Goal: Task Accomplishment & Management: Use online tool/utility

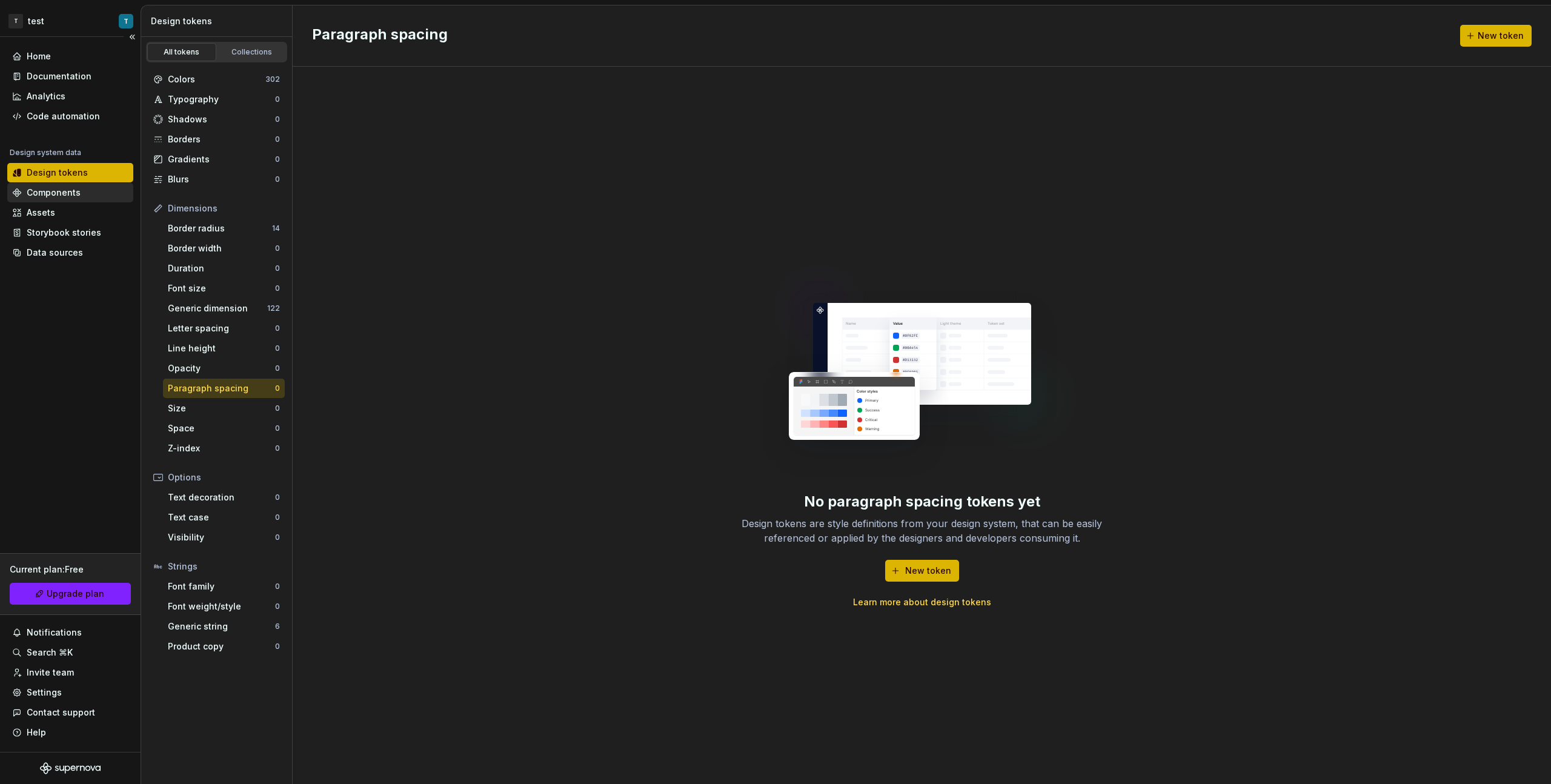
click at [70, 198] on div "Components" at bounding box center [53, 193] width 54 height 12
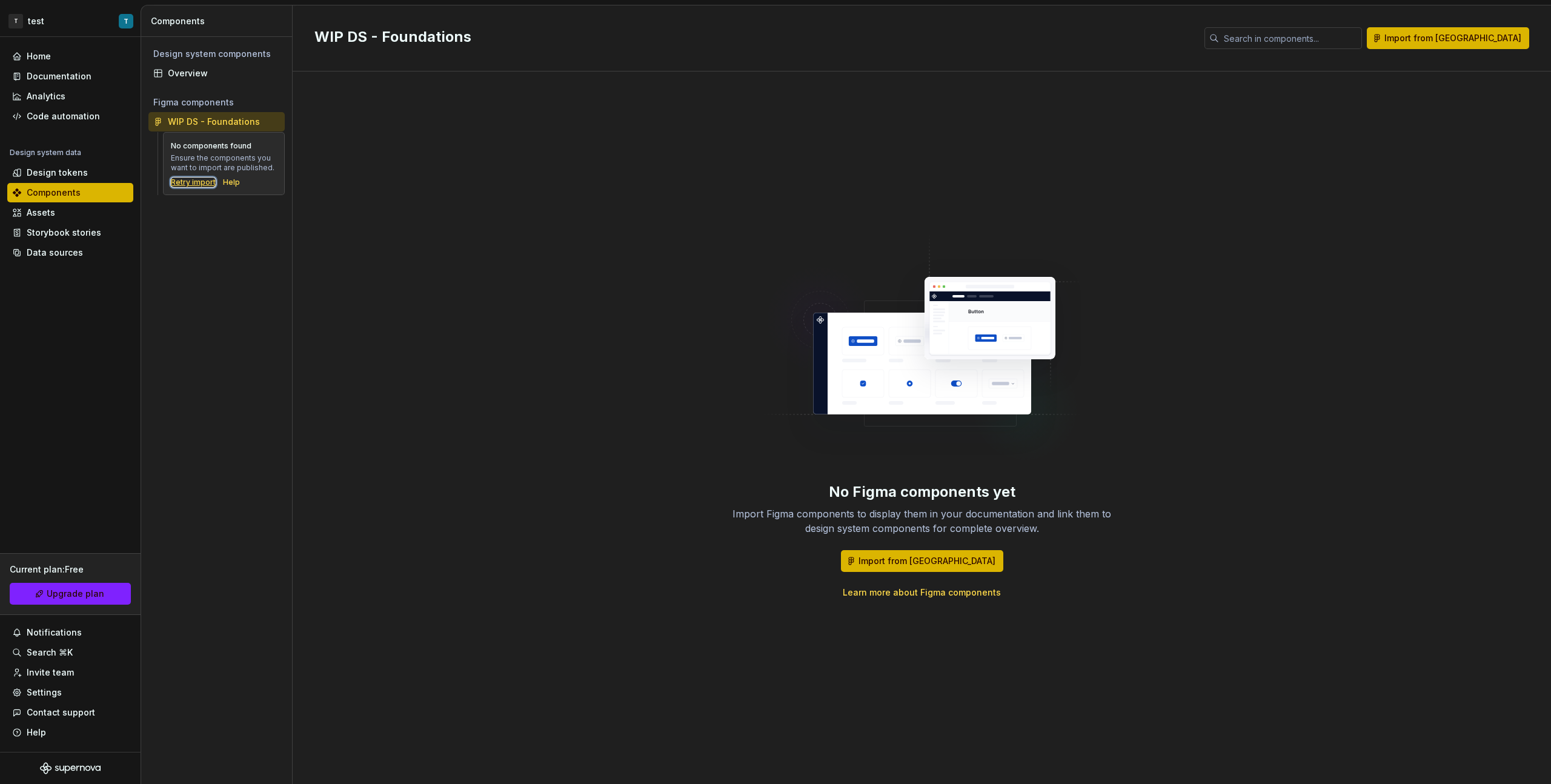
click at [202, 179] on div "Retry import" at bounding box center [193, 182] width 44 height 10
click at [50, 256] on div "Data sources" at bounding box center [55, 252] width 57 height 12
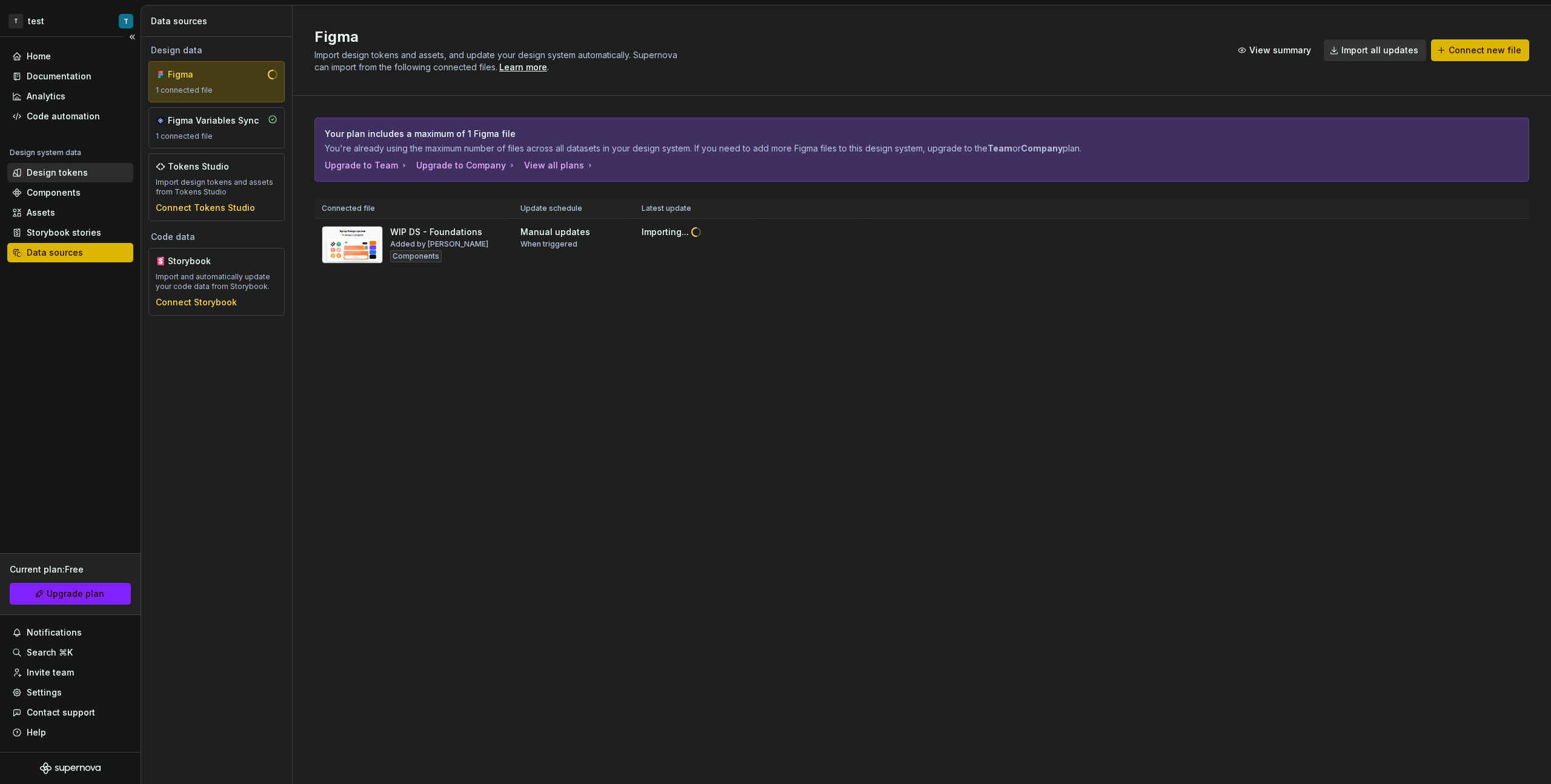
click at [78, 170] on div "Design tokens" at bounding box center [57, 172] width 61 height 12
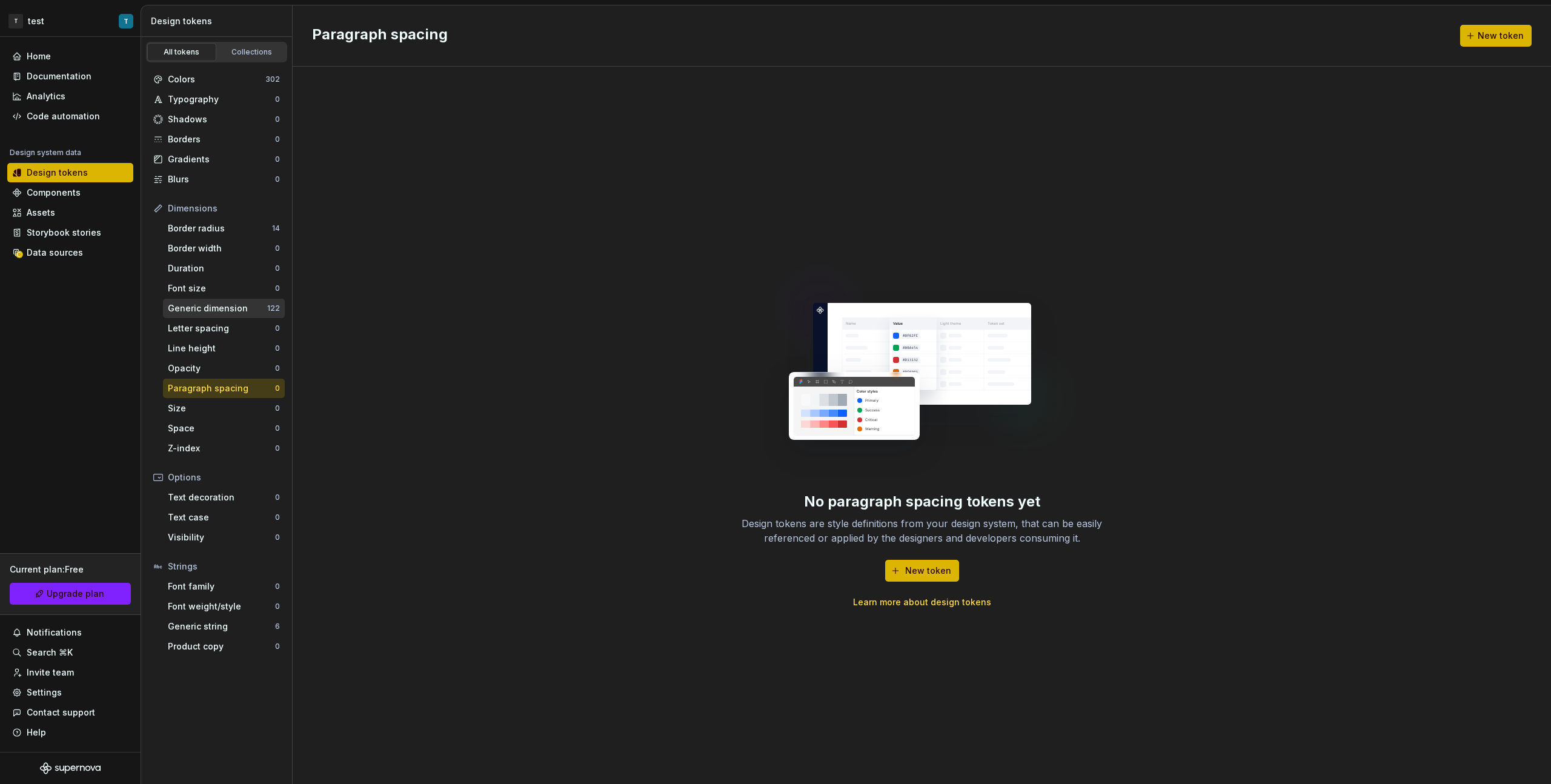
click at [230, 317] on div "Generic dimension 122" at bounding box center [223, 308] width 122 height 19
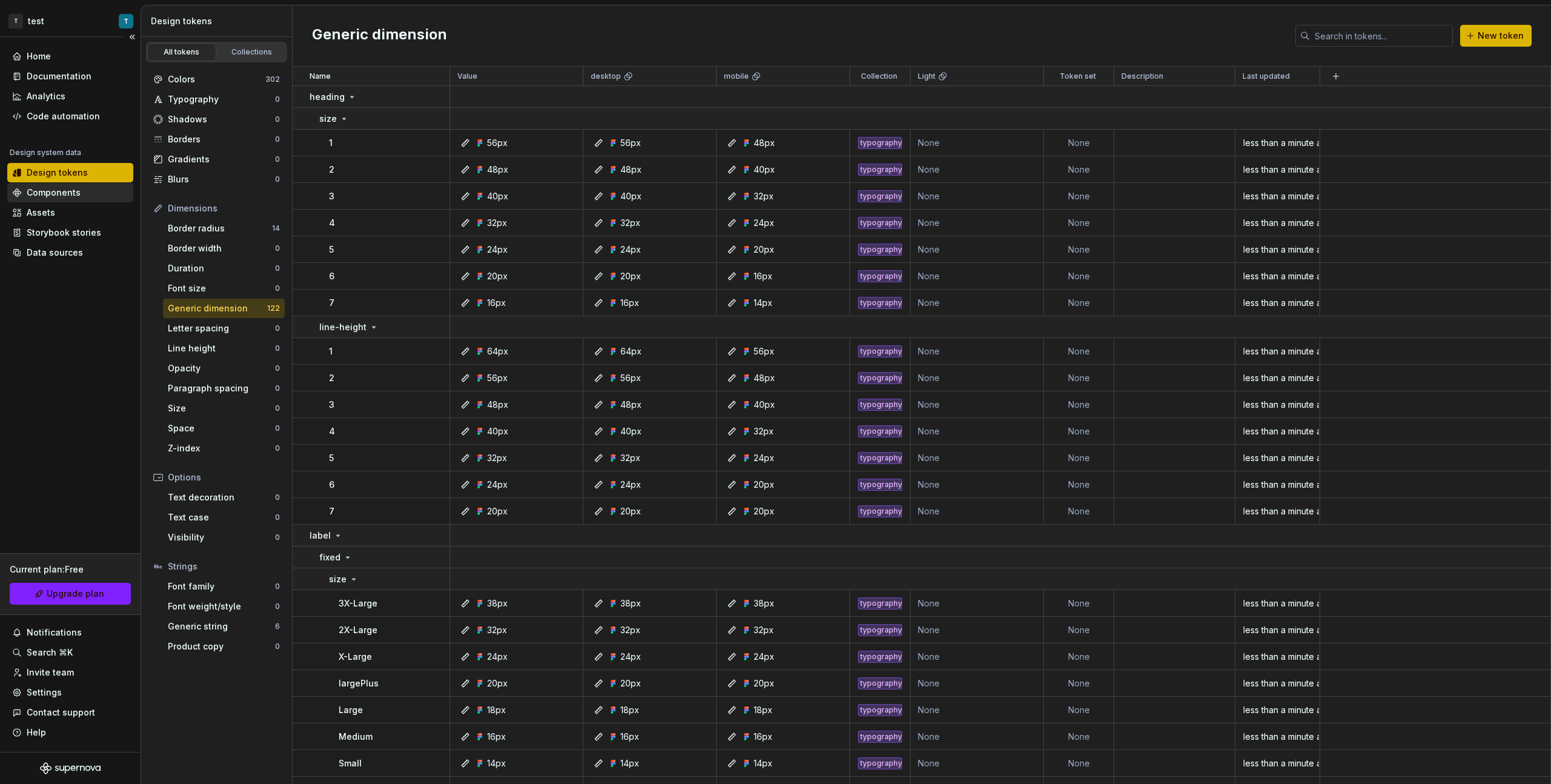
click at [70, 192] on div "Components" at bounding box center [53, 193] width 54 height 12
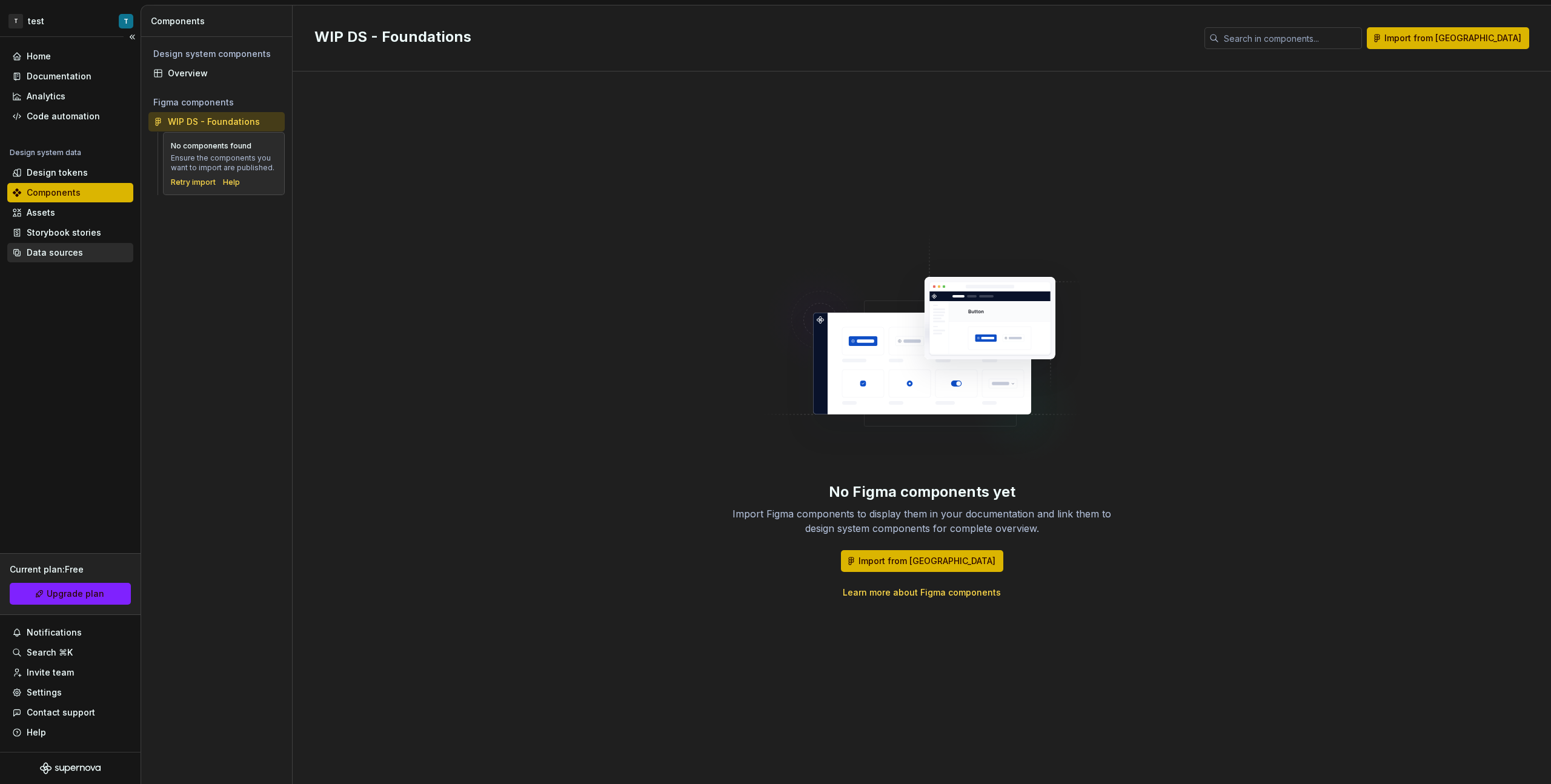
click at [76, 247] on div "Data sources" at bounding box center [55, 252] width 57 height 12
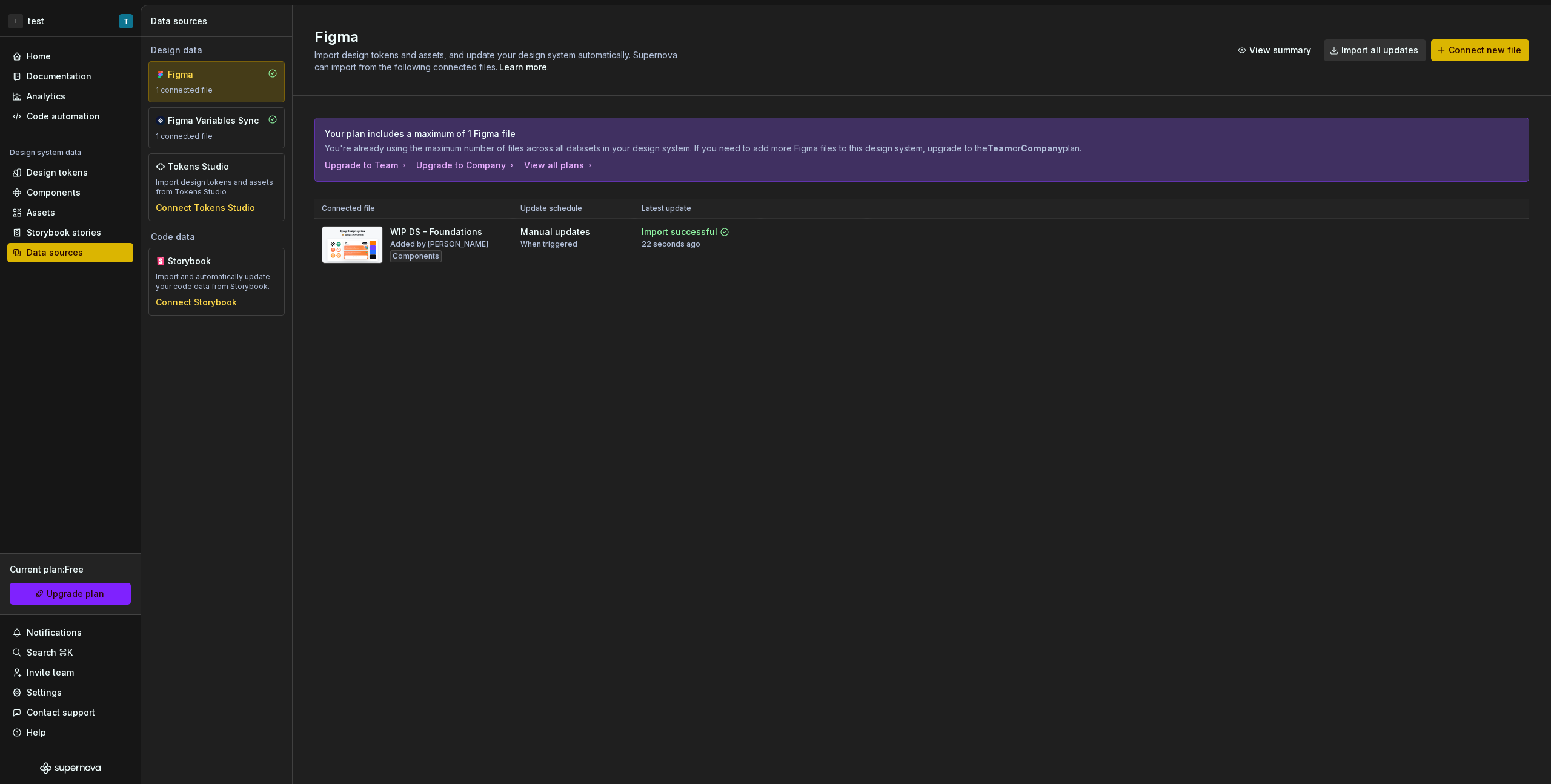
click at [234, 81] on div "Figma 1 connected file" at bounding box center [216, 82] width 122 height 27
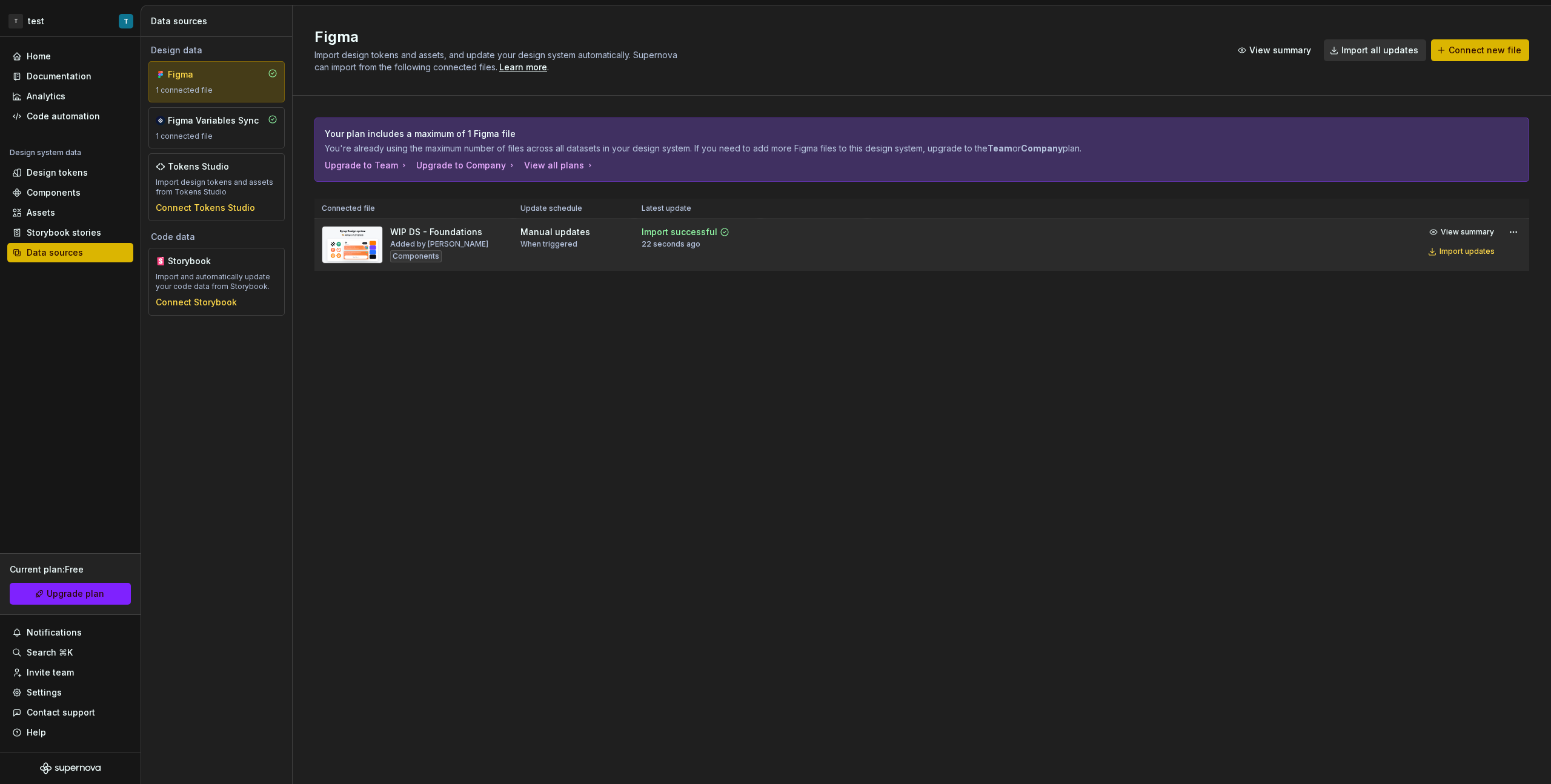
click at [486, 235] on div "WIP DS - Foundations Added by [PERSON_NAME]" at bounding box center [414, 244] width 184 height 37
click at [1477, 237] on button "View summary" at bounding box center [1463, 231] width 76 height 17
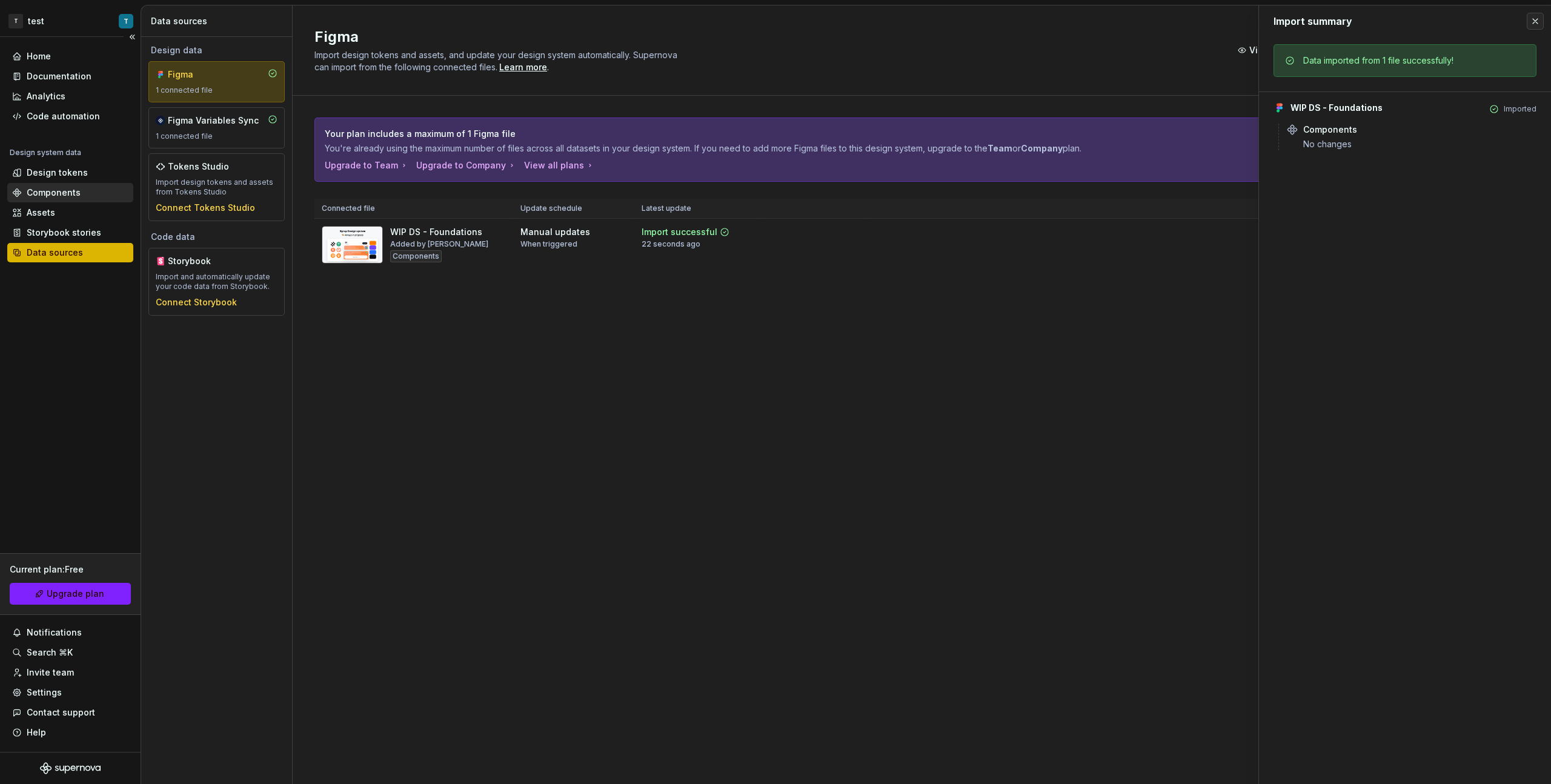
click at [56, 191] on div "Components" at bounding box center [53, 193] width 54 height 12
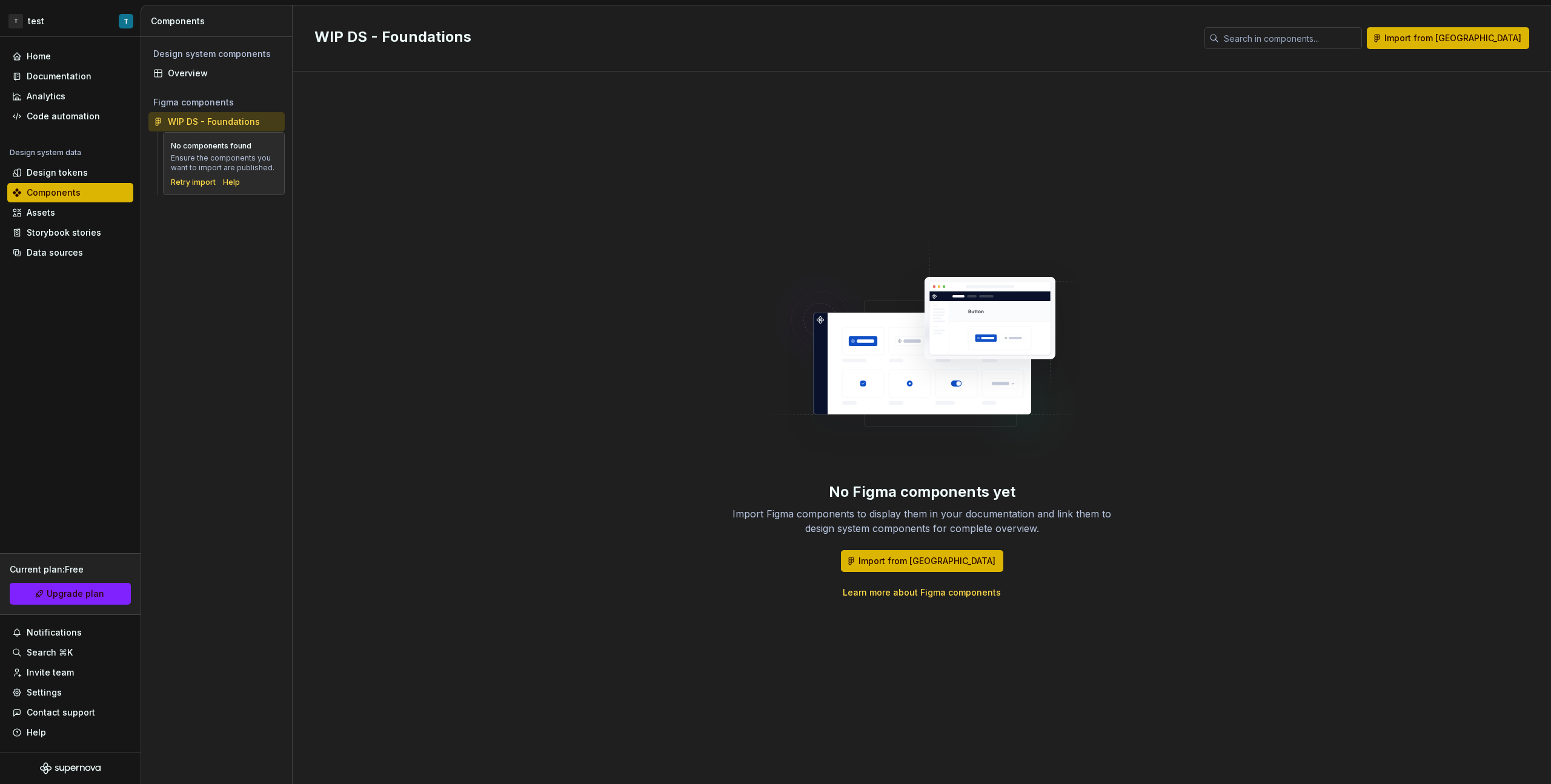
click at [219, 163] on div "Ensure the components you want to import are published." at bounding box center [223, 163] width 106 height 19
click at [927, 570] on button "Import from [GEOGRAPHIC_DATA]" at bounding box center [922, 561] width 163 height 22
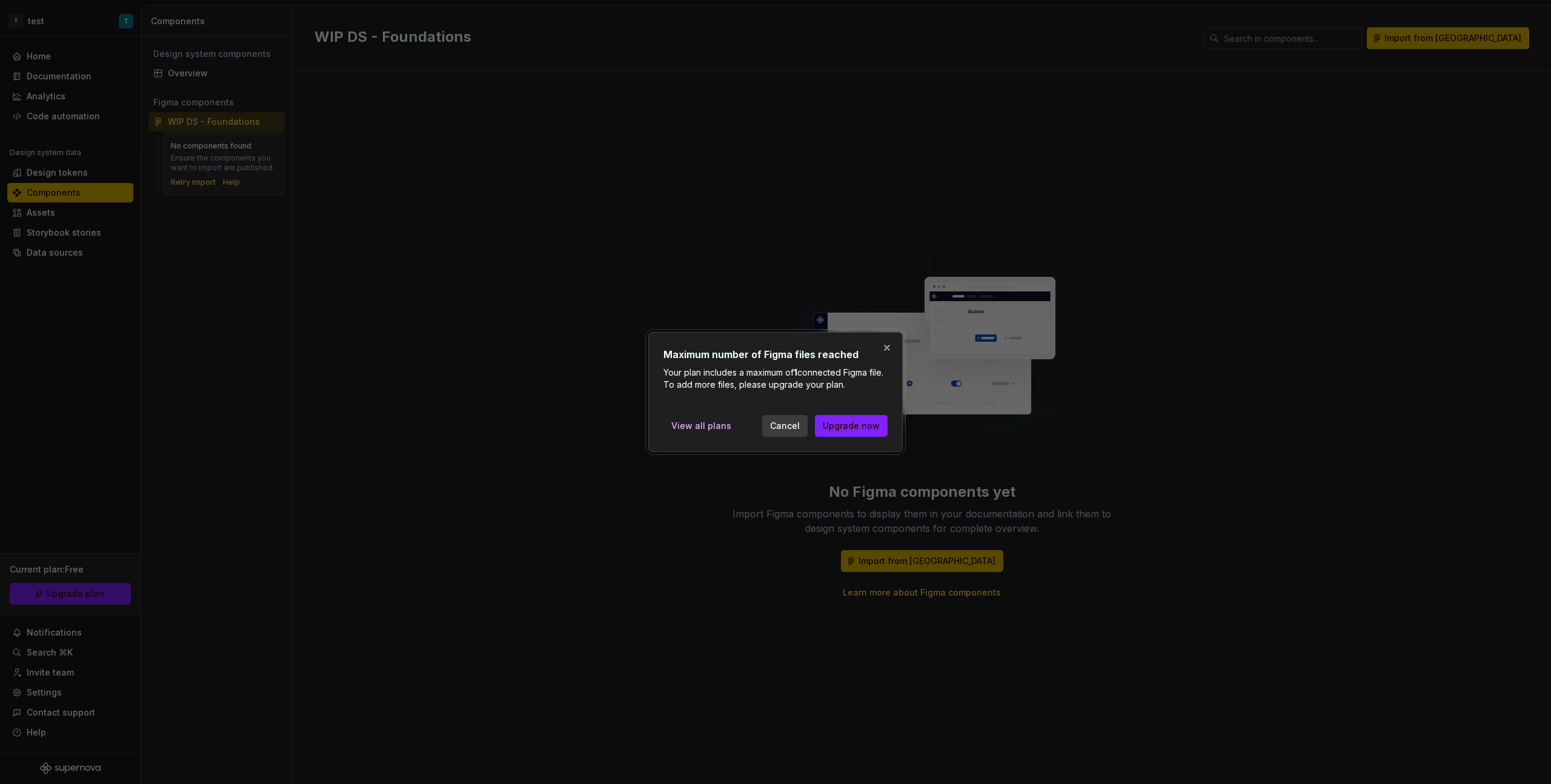
click at [799, 429] on span "Cancel" at bounding box center [785, 426] width 30 height 12
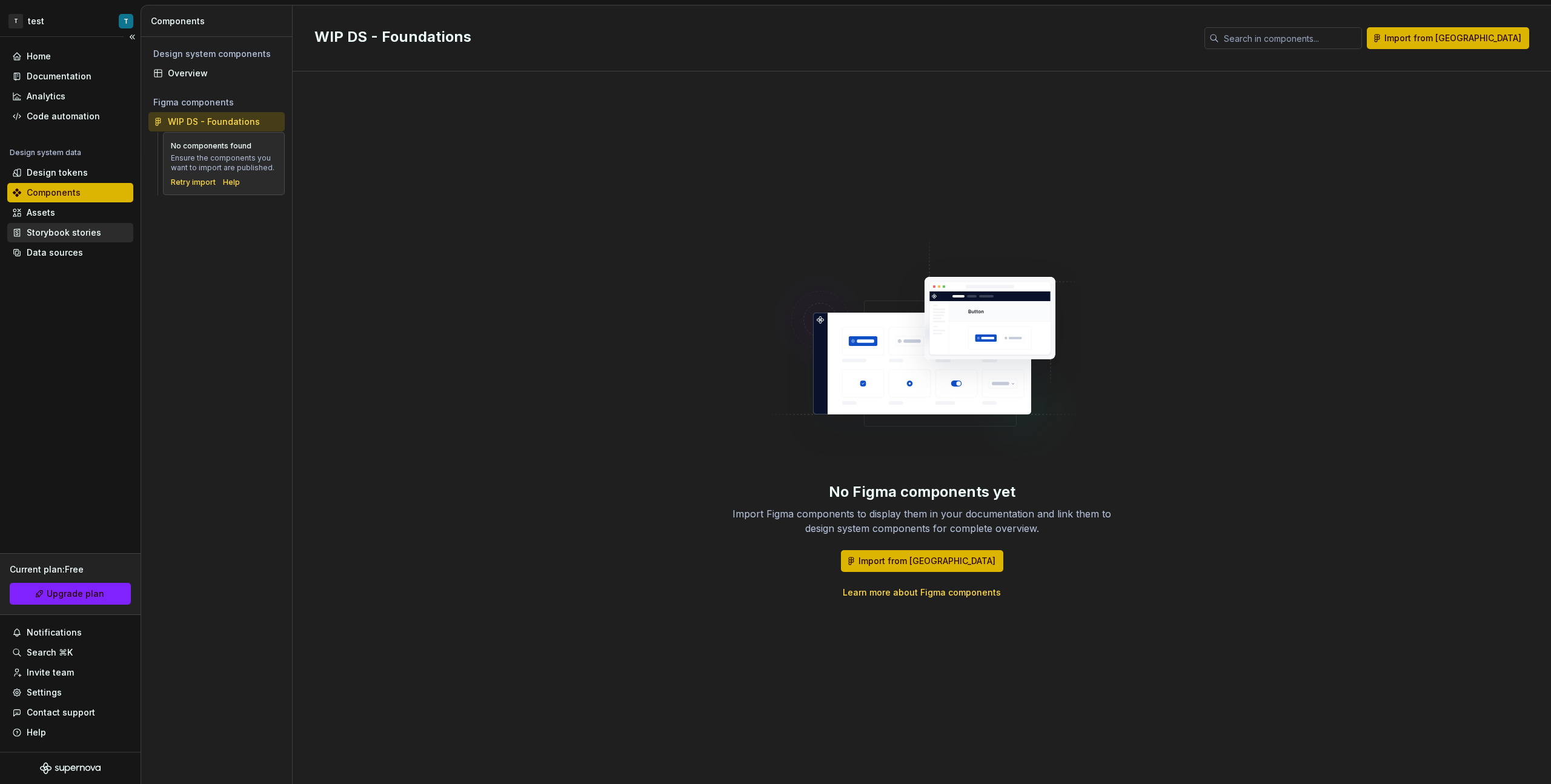
click at [49, 240] on div "Storybook stories" at bounding box center [70, 233] width 126 height 19
click at [52, 250] on div "Data sources" at bounding box center [55, 252] width 57 height 12
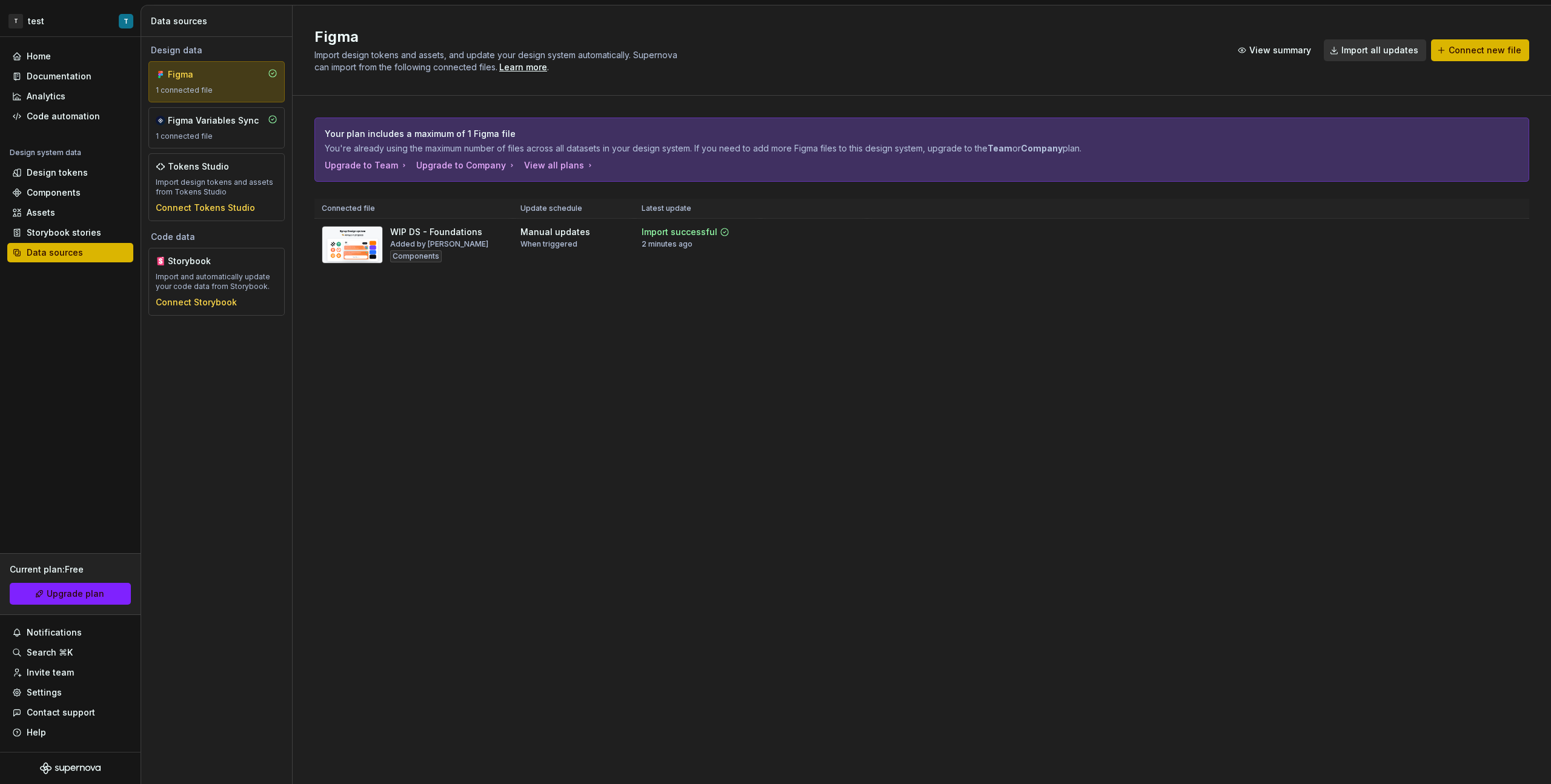
click at [198, 91] on div "1 connected file" at bounding box center [216, 91] width 122 height 10
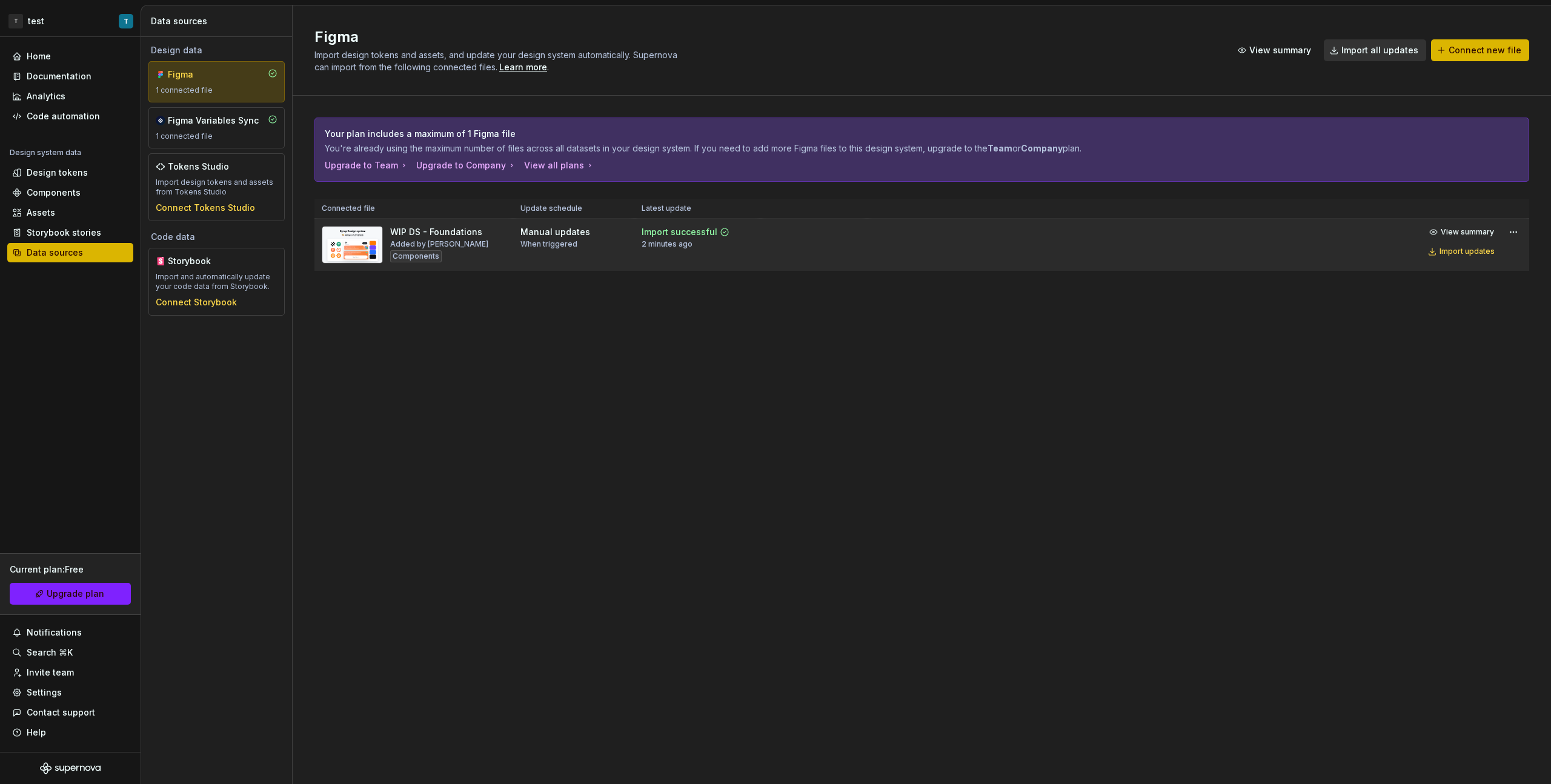
click at [812, 248] on td at bounding box center [814, 244] width 107 height 53
click at [1473, 255] on div "Import updates" at bounding box center [1468, 252] width 55 height 10
click at [1479, 250] on div "Import updates" at bounding box center [1468, 252] width 55 height 10
click at [1521, 226] on html "T test T Home Documentation Analytics Code automation Design system data Design…" at bounding box center [775, 392] width 1551 height 784
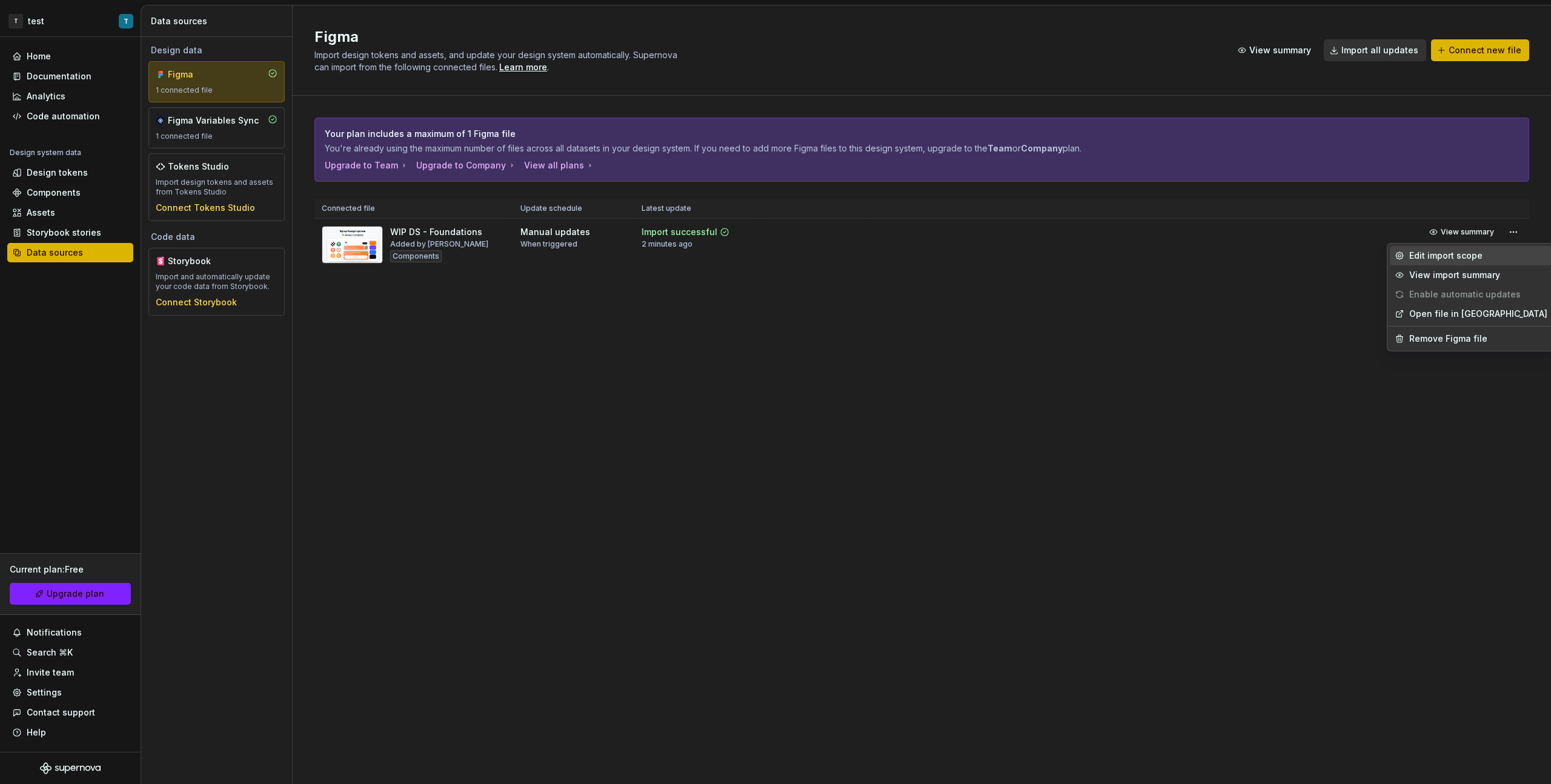
click at [1489, 255] on div "Edit import scope" at bounding box center [1478, 256] width 138 height 12
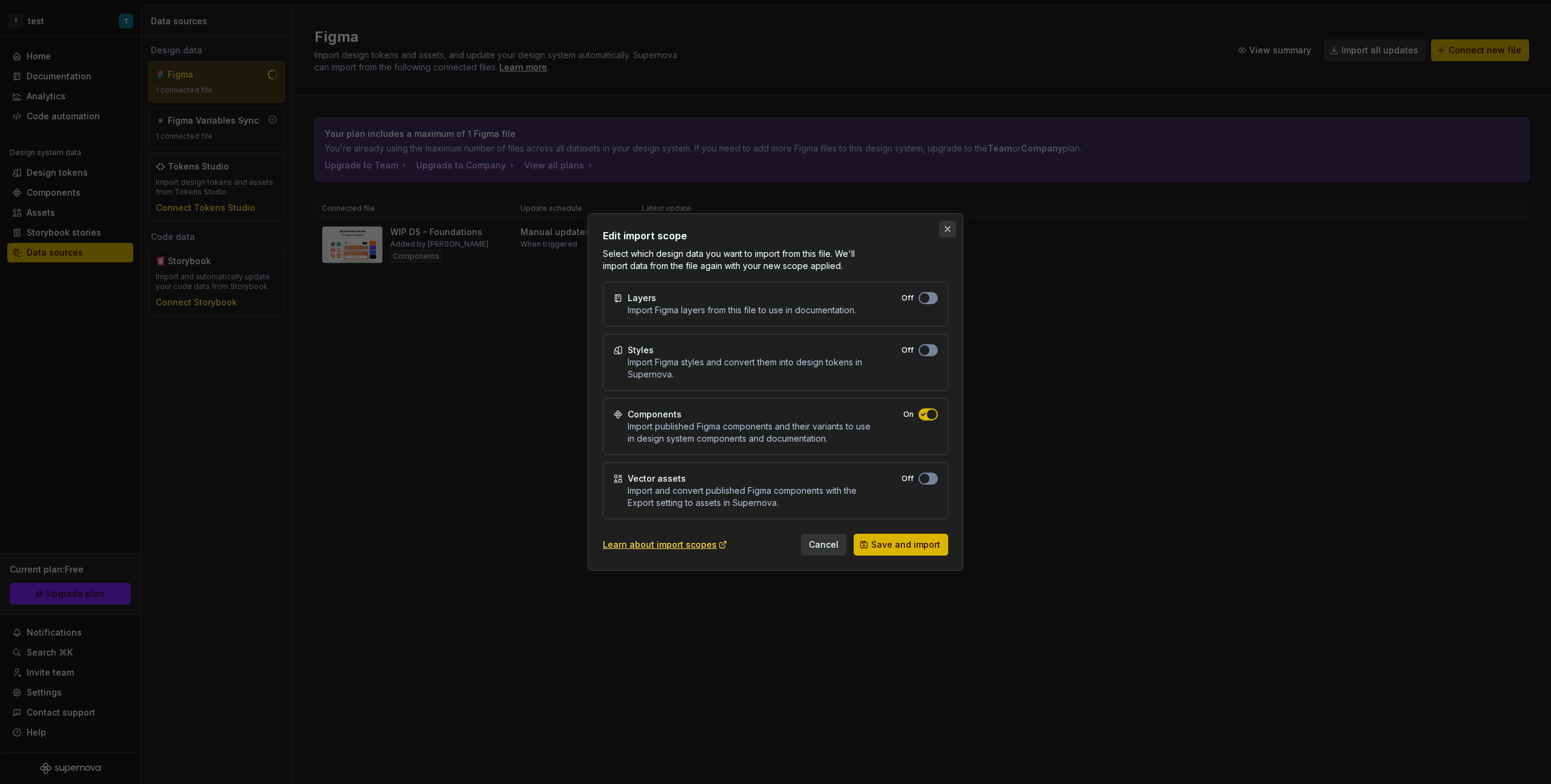
click at [947, 235] on button "button" at bounding box center [947, 229] width 17 height 17
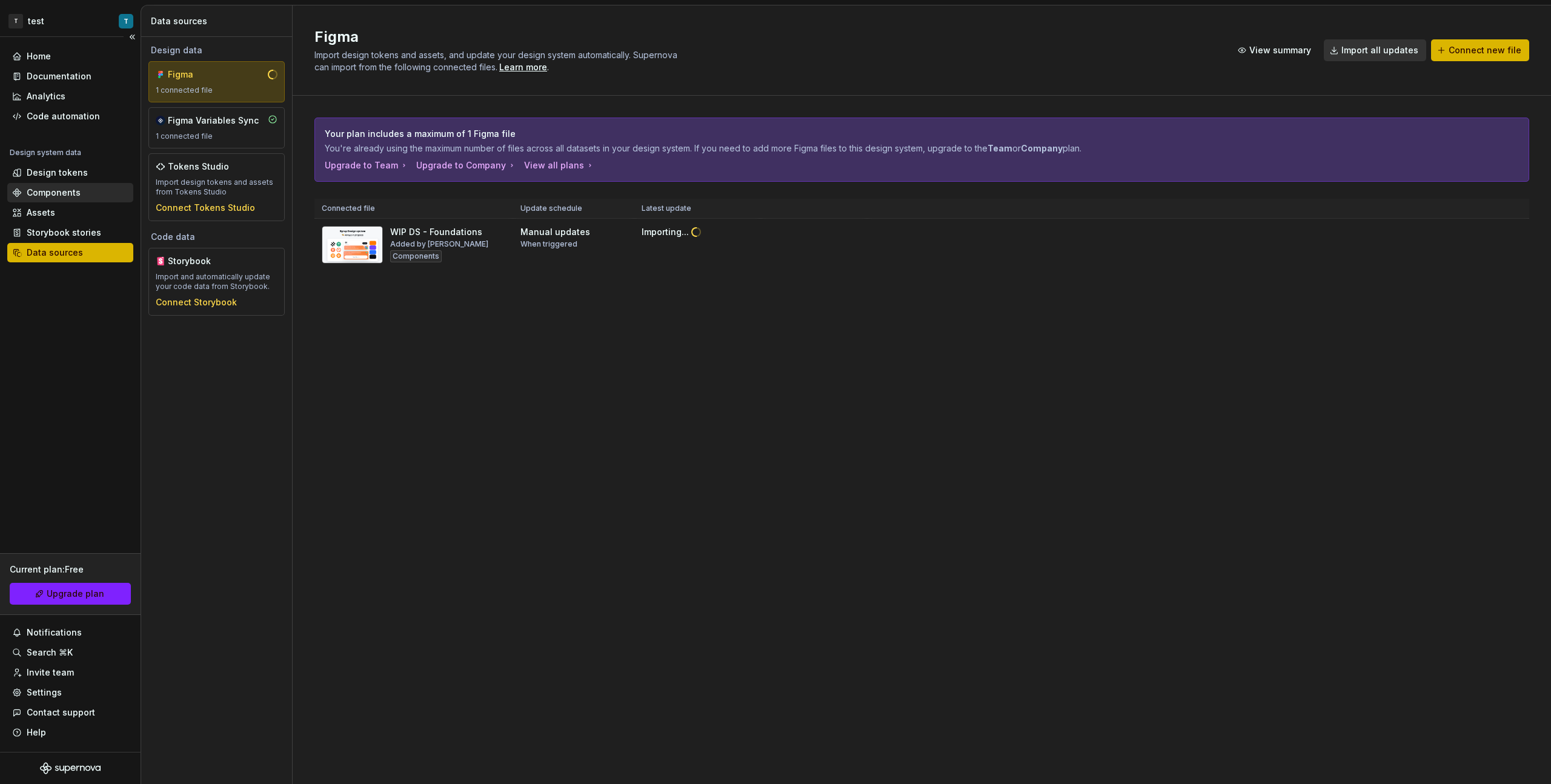
click at [69, 187] on div "Components" at bounding box center [53, 193] width 54 height 12
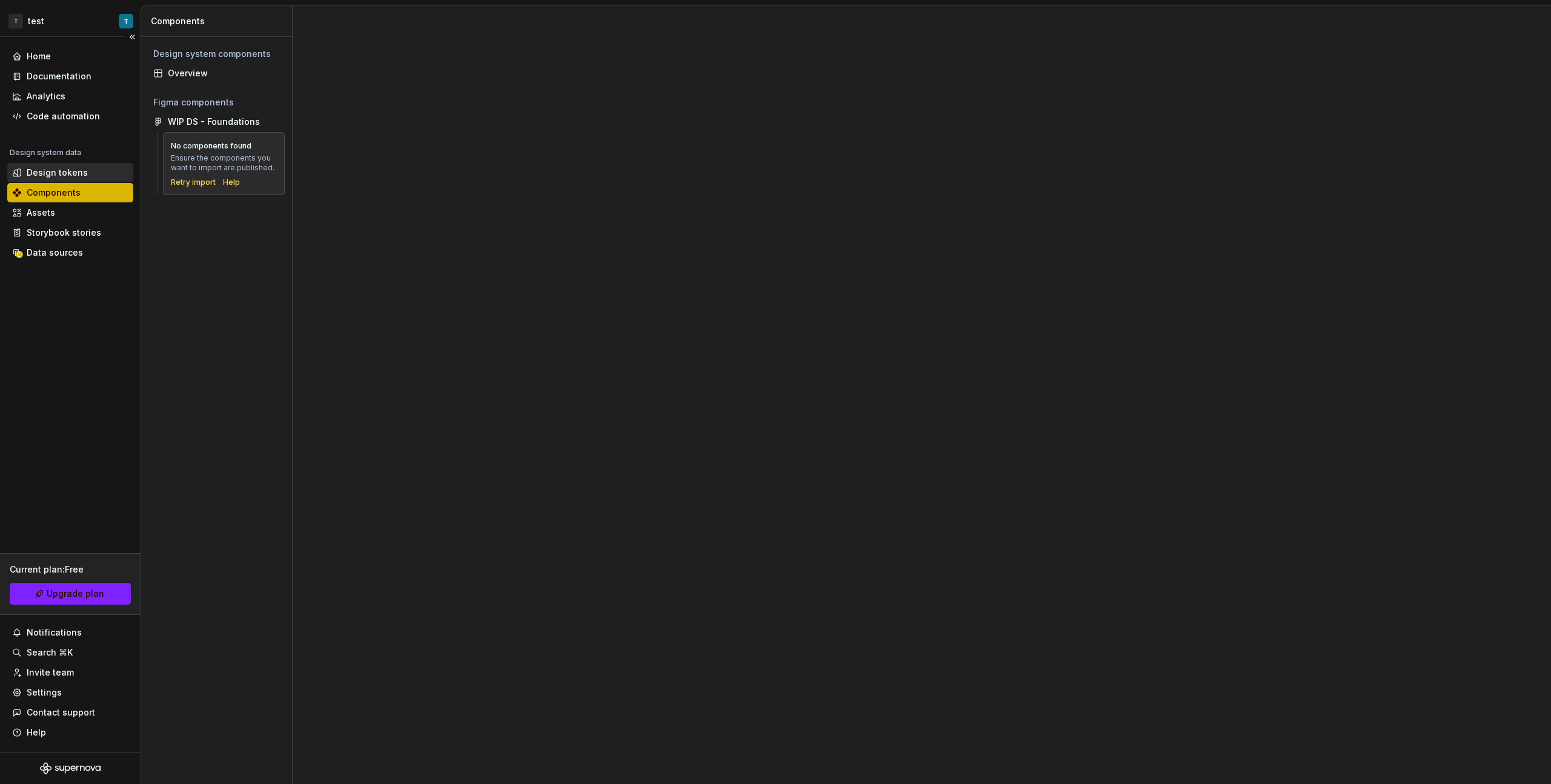
click at [64, 167] on div "Design tokens" at bounding box center [57, 172] width 61 height 12
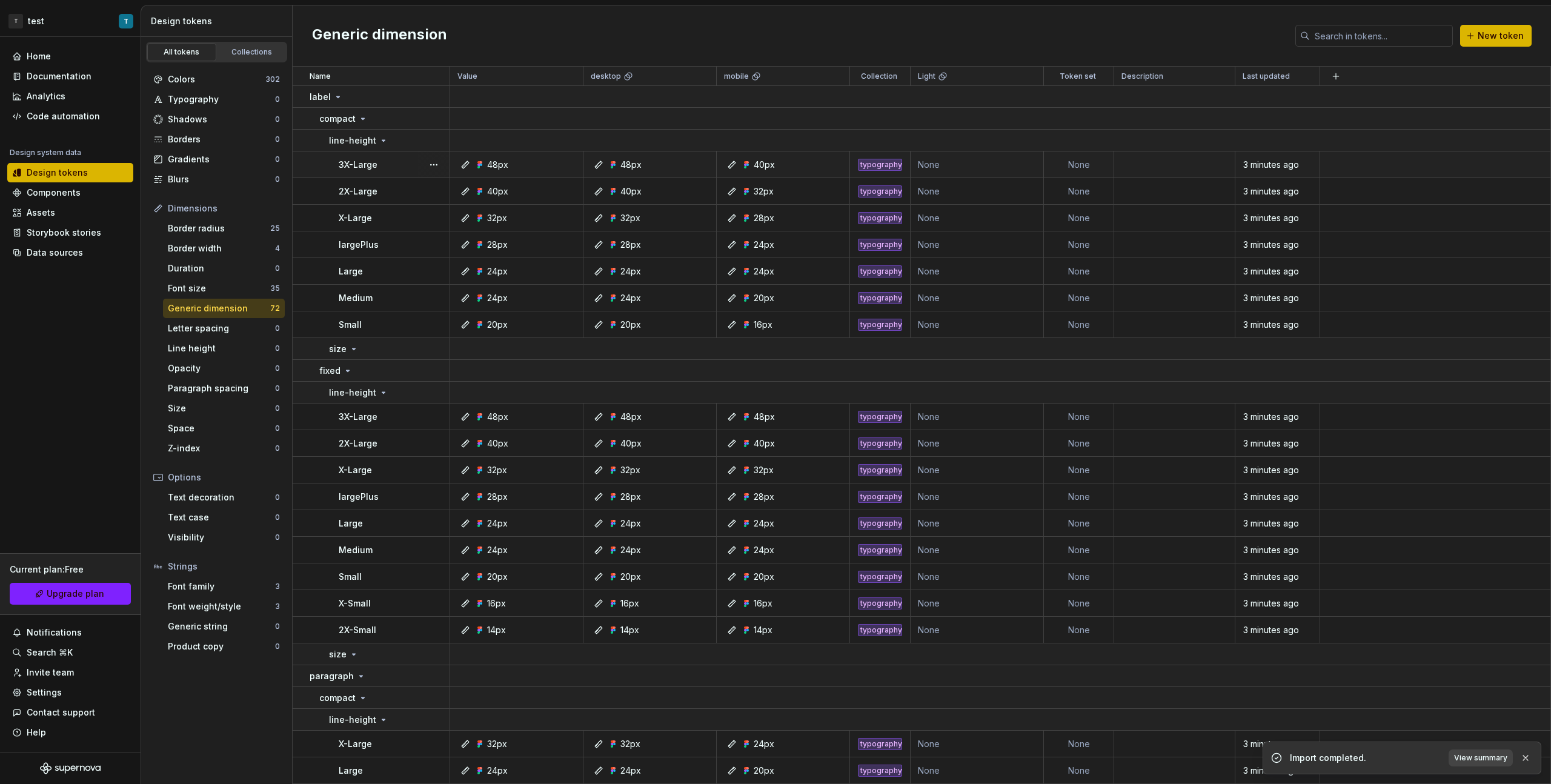
click at [247, 307] on div "Generic dimension" at bounding box center [218, 308] width 103 height 12
click at [434, 100] on button "button" at bounding box center [434, 96] width 17 height 17
click at [216, 357] on html "T test T Home Documentation Analytics Code automation Design system data Design…" at bounding box center [775, 392] width 1551 height 784
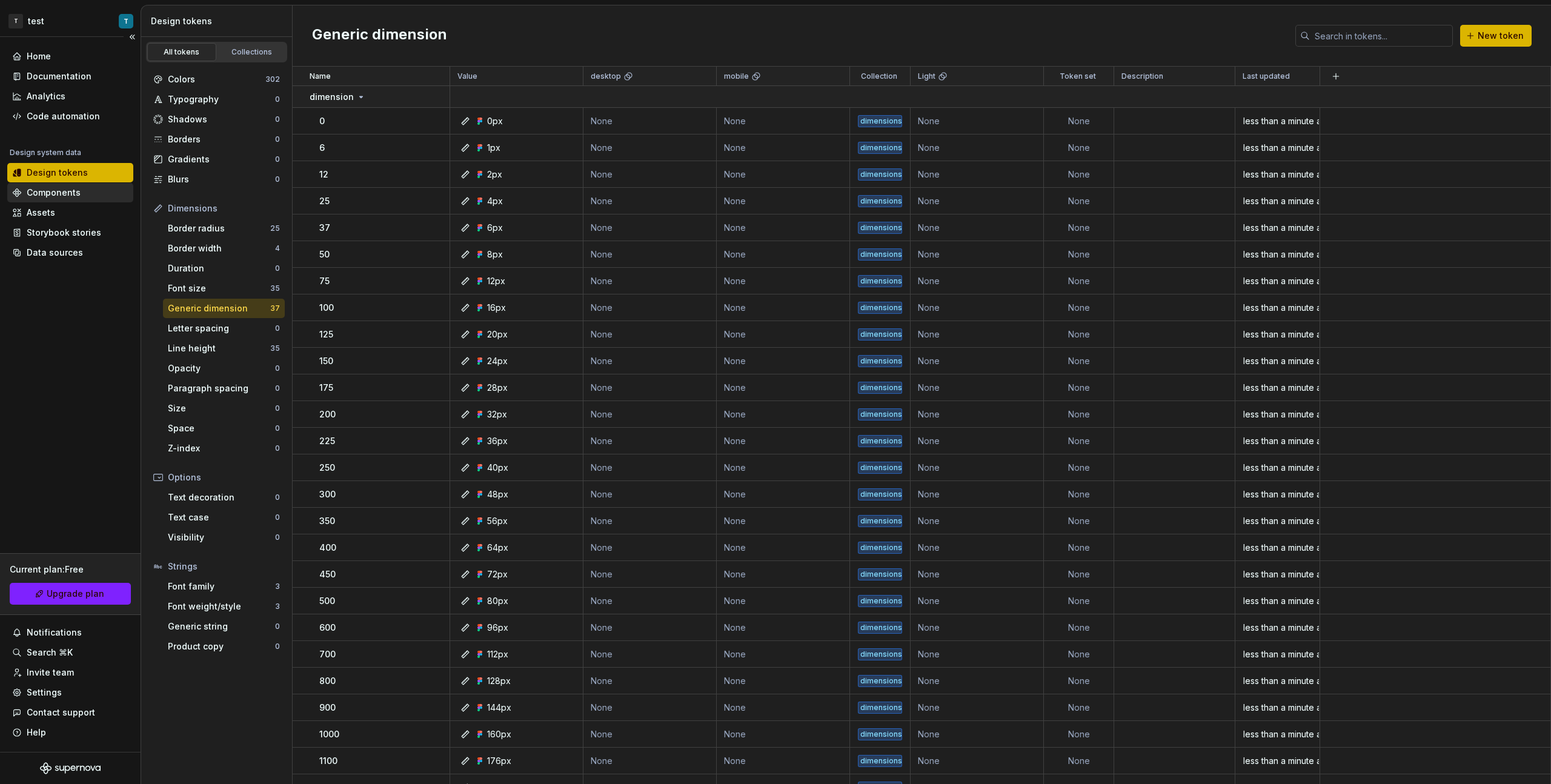
click at [95, 189] on div "Components" at bounding box center [70, 193] width 117 height 12
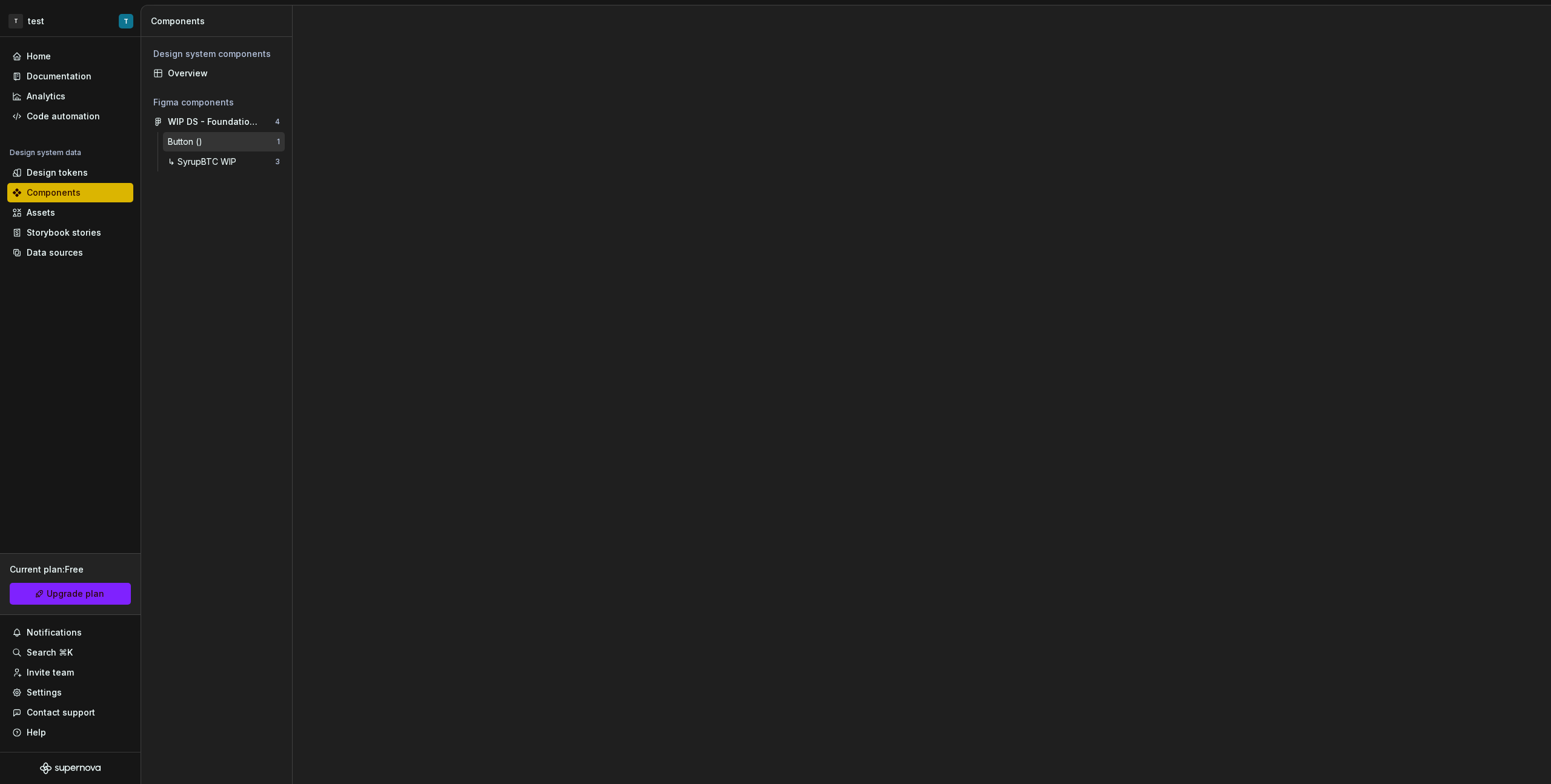
click at [221, 139] on div "Button ()" at bounding box center [222, 142] width 109 height 12
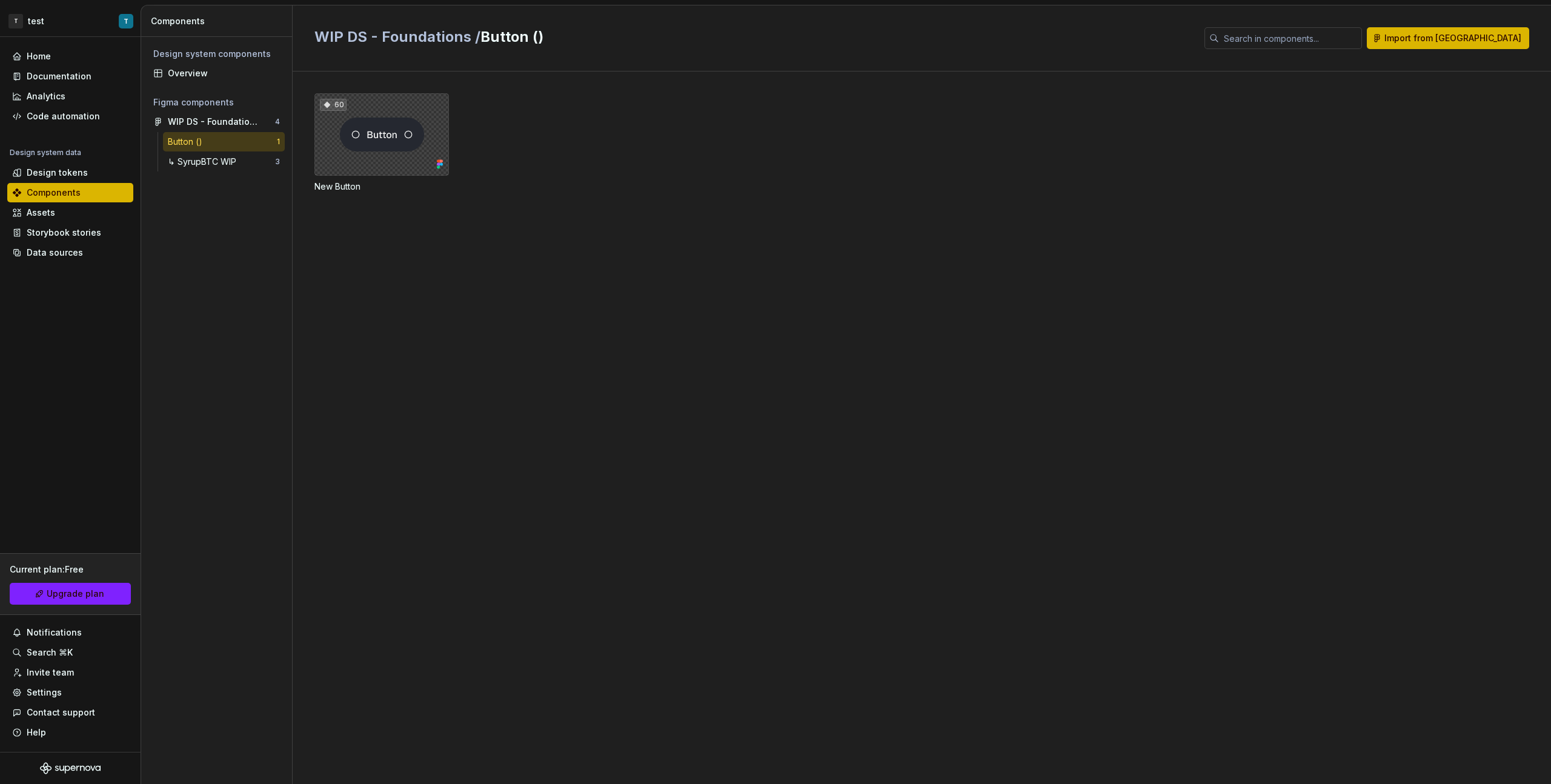
click at [407, 137] on div "60" at bounding box center [382, 134] width 134 height 83
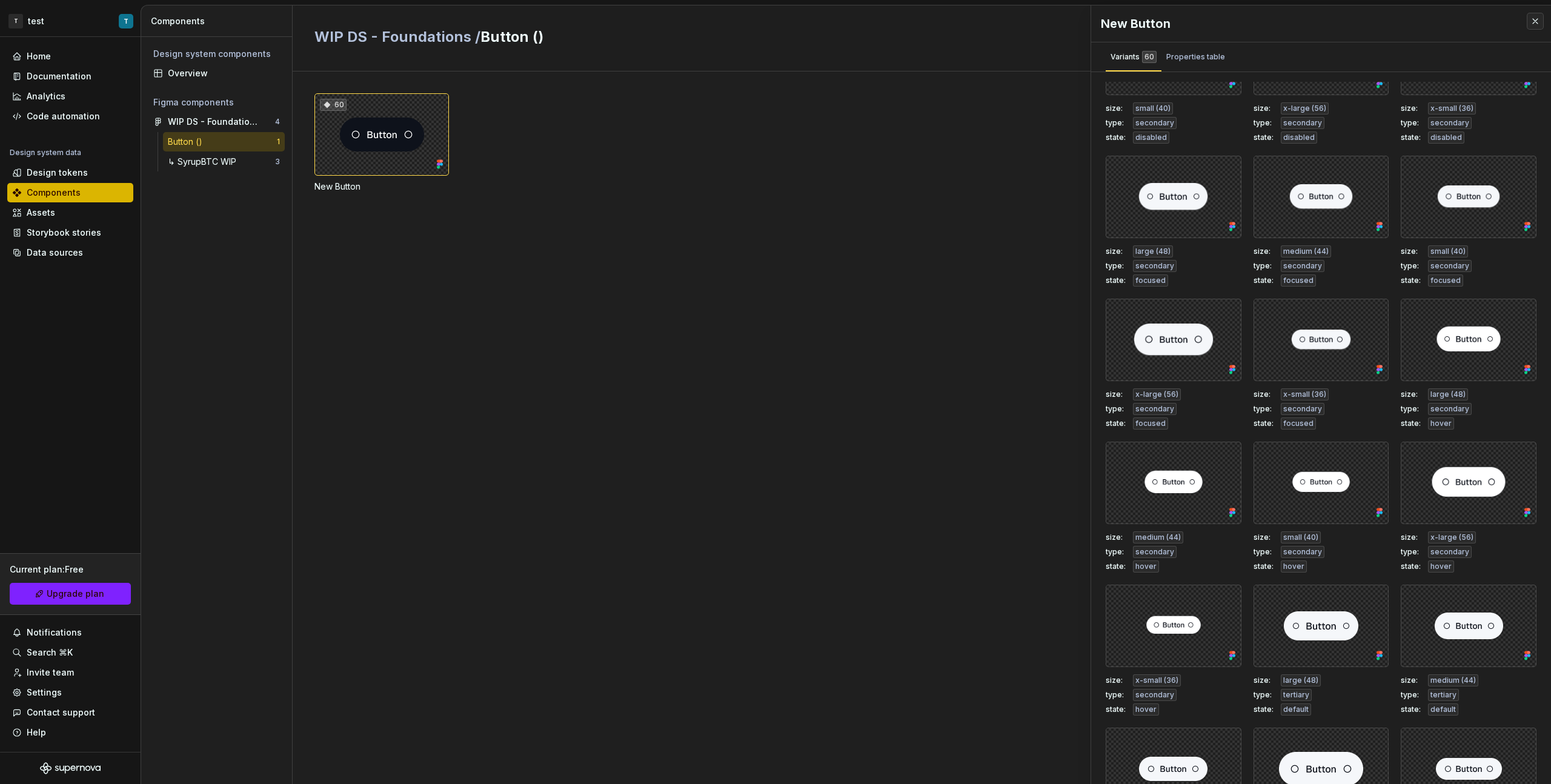
scroll to position [1384, 0]
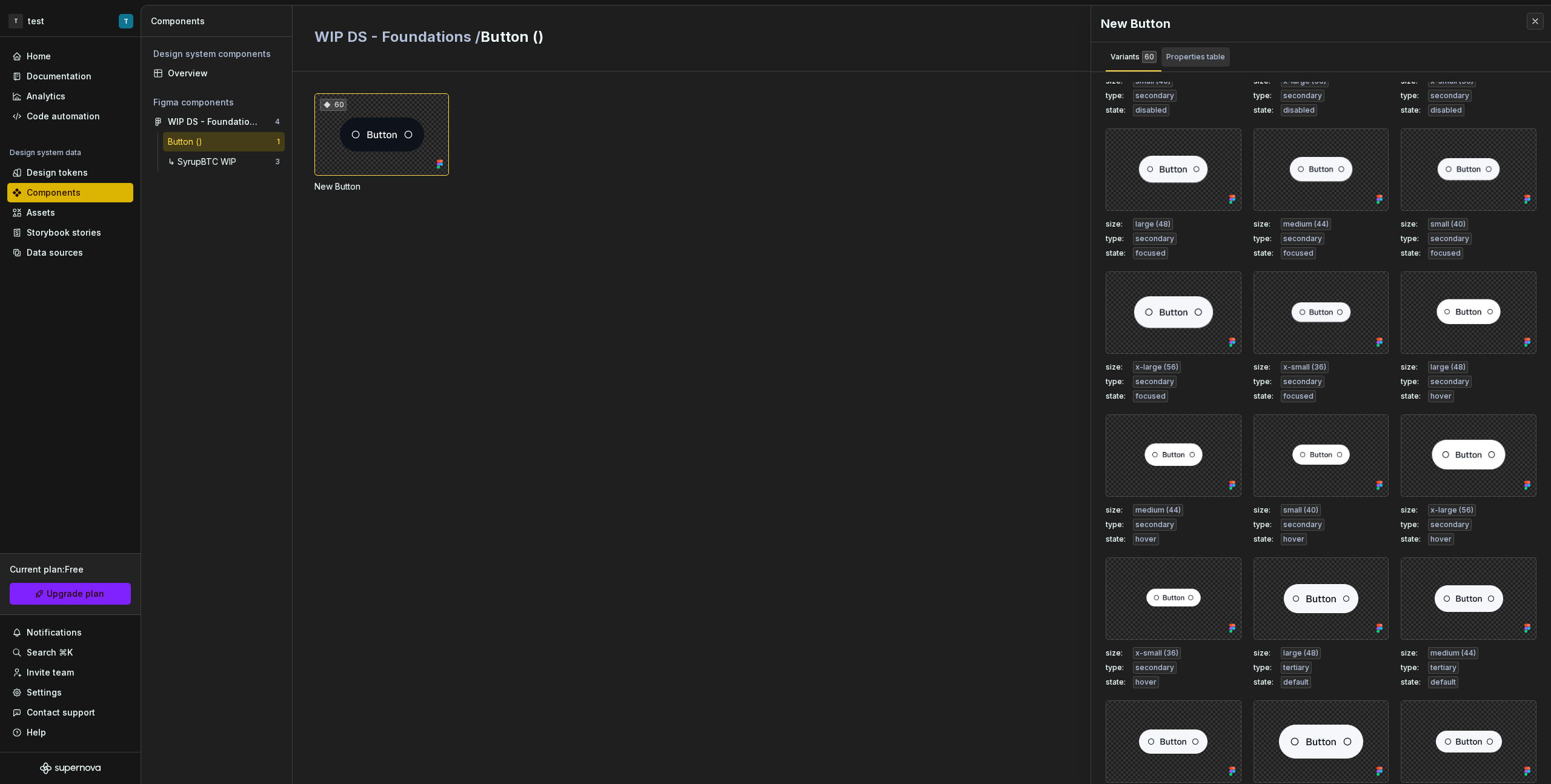
click at [1208, 63] on div "Properties table" at bounding box center [1196, 57] width 69 height 19
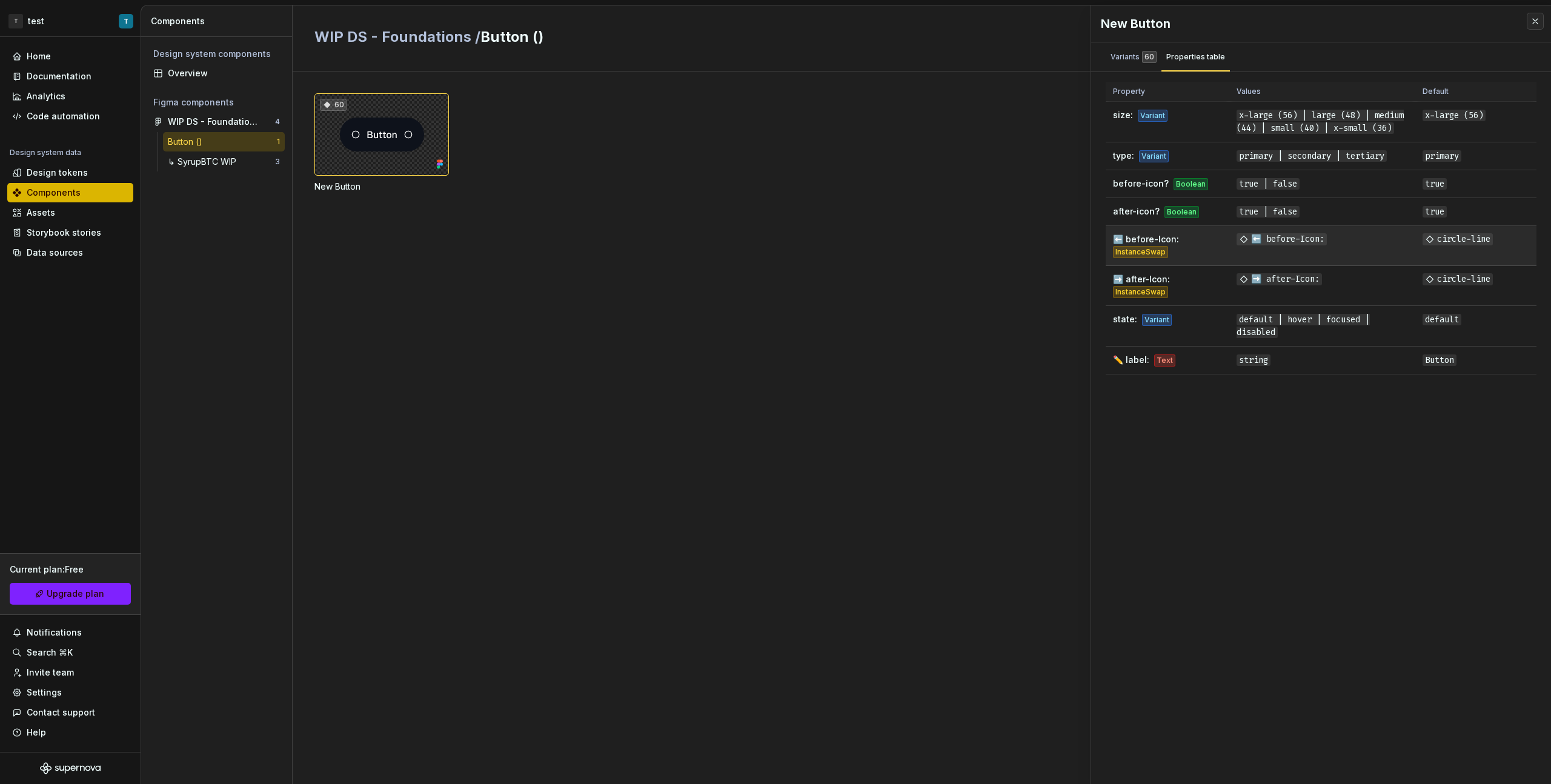
click at [1163, 258] on div "InstanceSwap" at bounding box center [1141, 252] width 55 height 12
click at [1165, 367] on div "Text" at bounding box center [1165, 360] width 21 height 12
click at [1267, 366] on span "string" at bounding box center [1254, 360] width 34 height 11
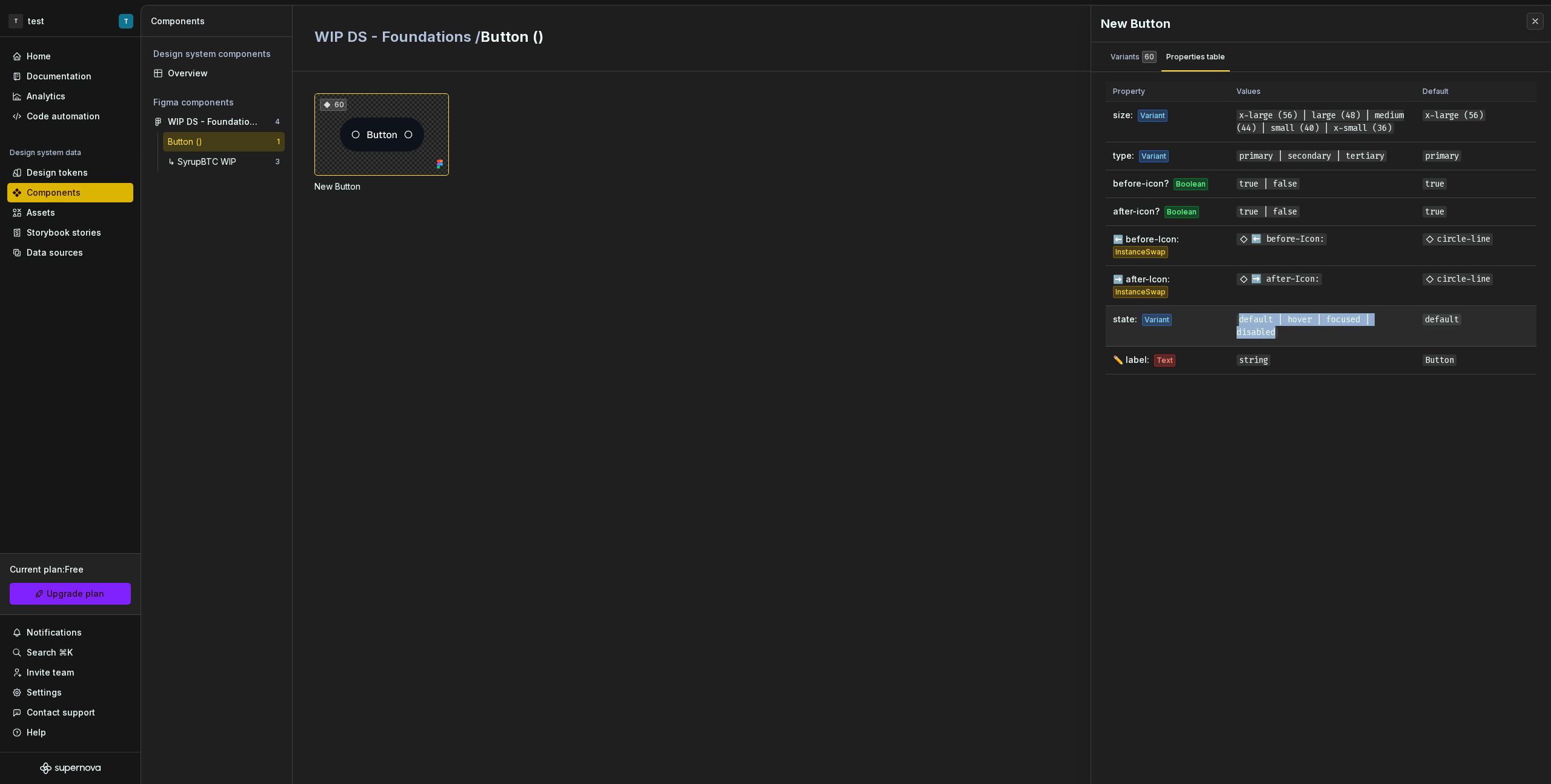
drag, startPoint x: 1283, startPoint y: 349, endPoint x: 1237, endPoint y: 329, distance: 50.2
click at [1235, 333] on td "default | hover | focused | disabled" at bounding box center [1323, 326] width 186 height 40
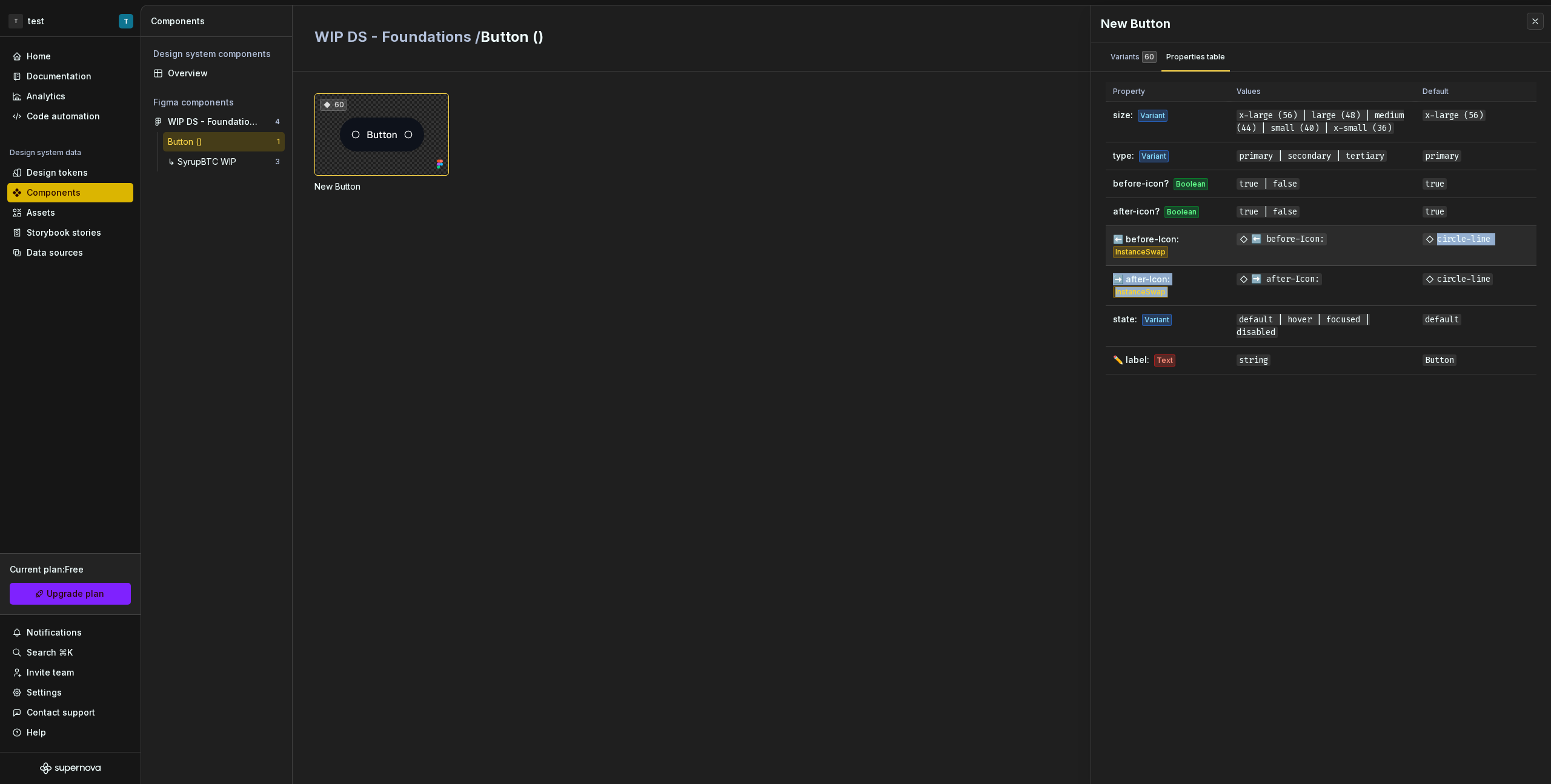
drag, startPoint x: 1345, startPoint y: 282, endPoint x: 1267, endPoint y: 275, distance: 78.3
click at [1266, 276] on tbody "size: Variant x-large (56) | large (48) | medium (44) | small (40) | x-small (3…" at bounding box center [1321, 238] width 431 height 273
click at [1366, 226] on td "true | false" at bounding box center [1323, 212] width 186 height 28
drag, startPoint x: 1472, startPoint y: 281, endPoint x: 1467, endPoint y: 241, distance: 40.3
click at [1472, 281] on td "circle-line" at bounding box center [1477, 286] width 121 height 40
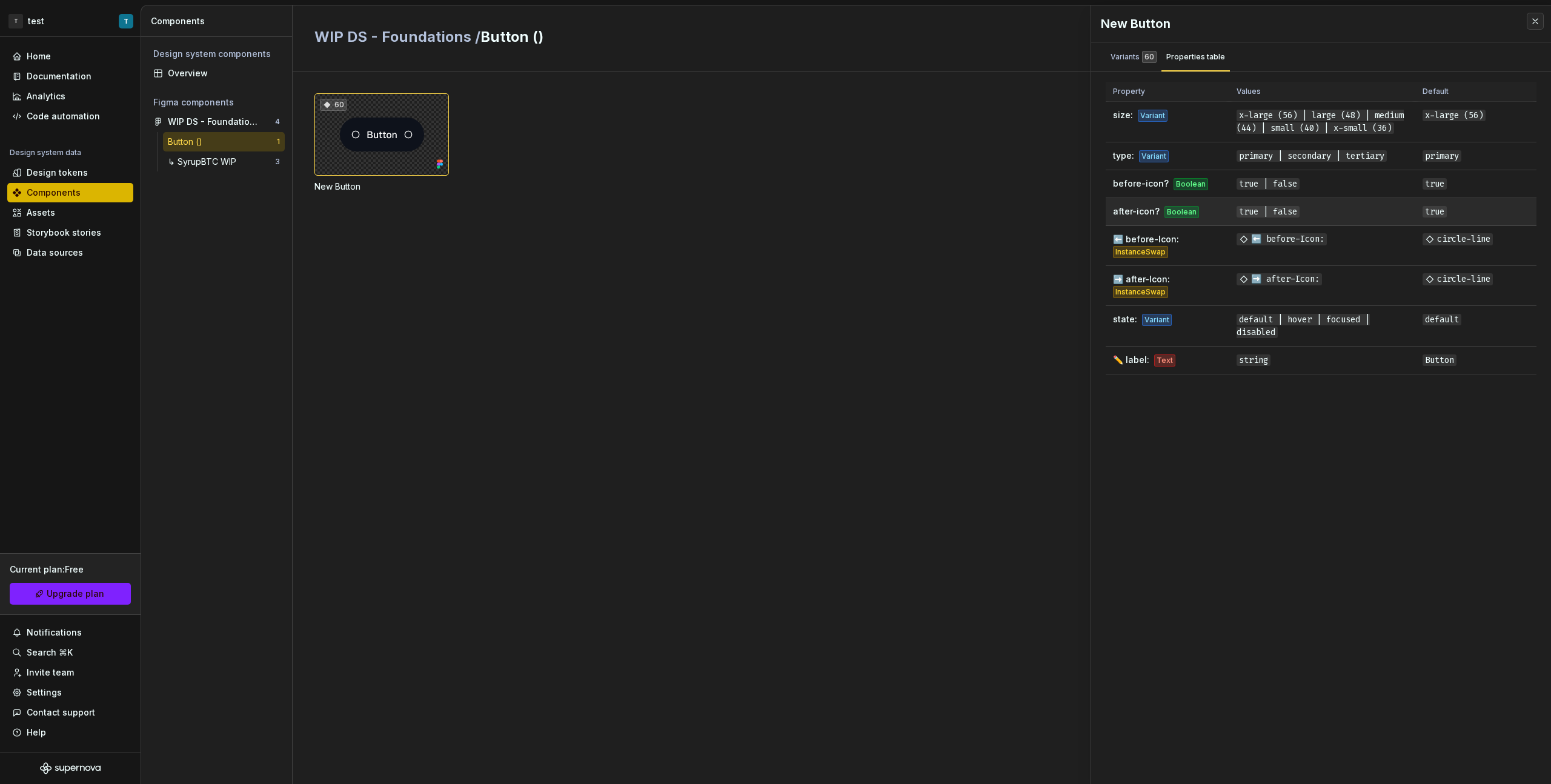
click at [1465, 226] on td "true" at bounding box center [1477, 212] width 121 height 28
click at [1148, 258] on div "InstanceSwap" at bounding box center [1141, 252] width 55 height 12
click at [1272, 214] on td "true | false" at bounding box center [1323, 212] width 186 height 28
click at [1274, 170] on td "primary | secondary | tertiary" at bounding box center [1323, 156] width 186 height 28
click at [1204, 194] on td "before-icon? [GEOGRAPHIC_DATA]" at bounding box center [1167, 184] width 124 height 28
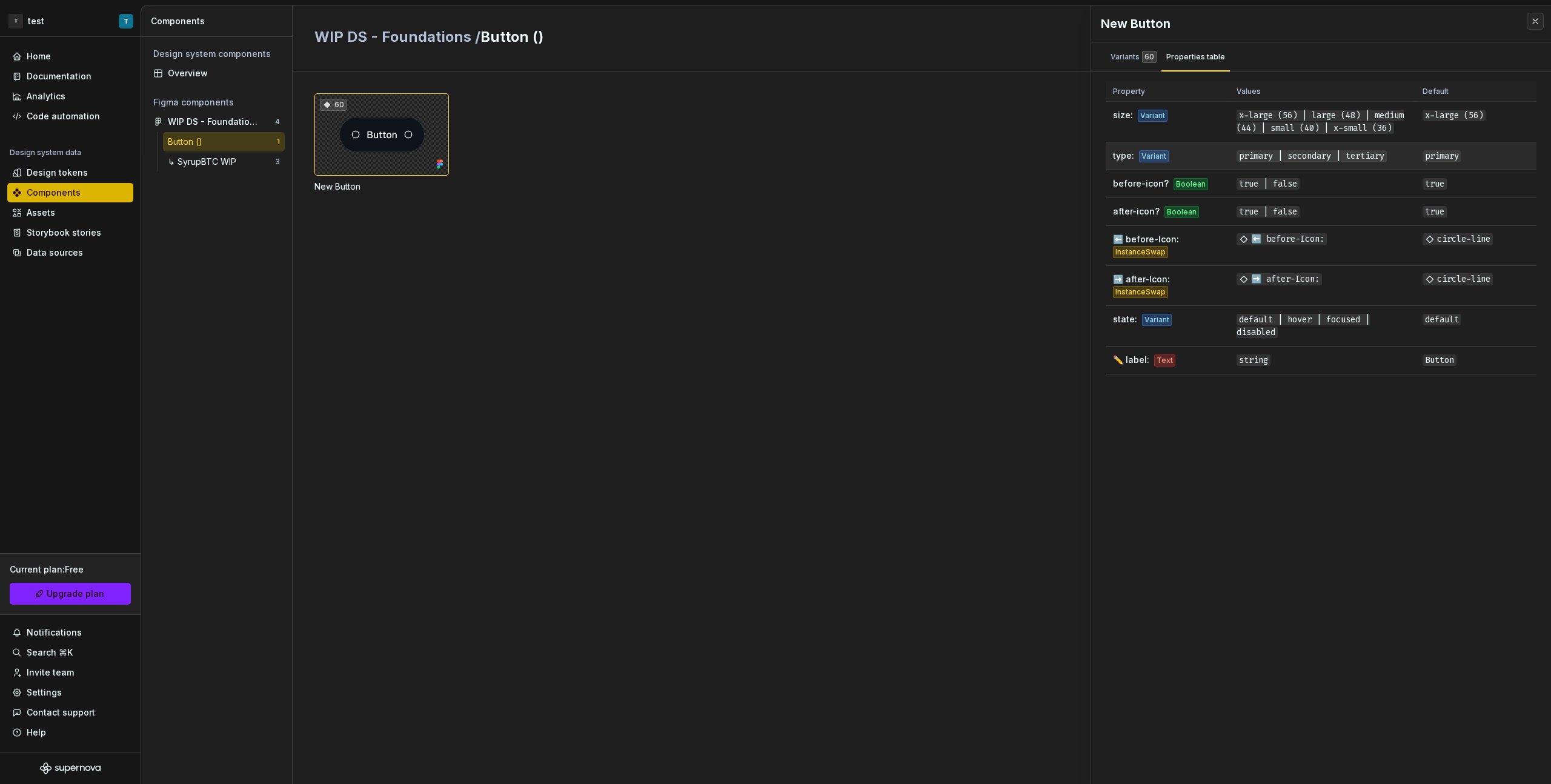
click at [1159, 160] on td "type: Variant" at bounding box center [1167, 156] width 124 height 28
click at [1157, 87] on th "Property" at bounding box center [1167, 91] width 124 height 20
click at [1137, 64] on div "Variants 60" at bounding box center [1134, 57] width 56 height 19
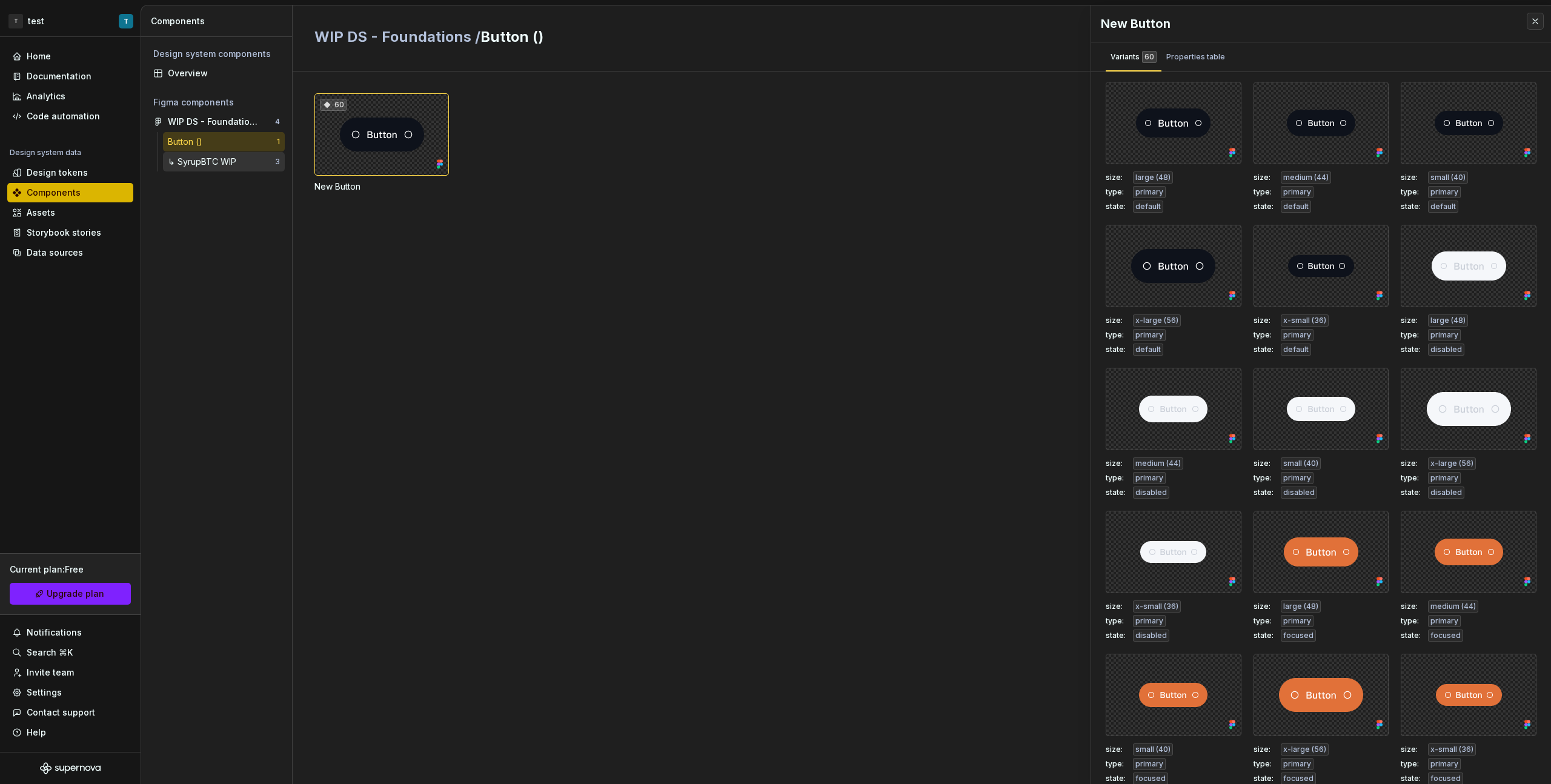
click at [222, 155] on div "↳ SyrupBTC WIP 3" at bounding box center [223, 162] width 122 height 19
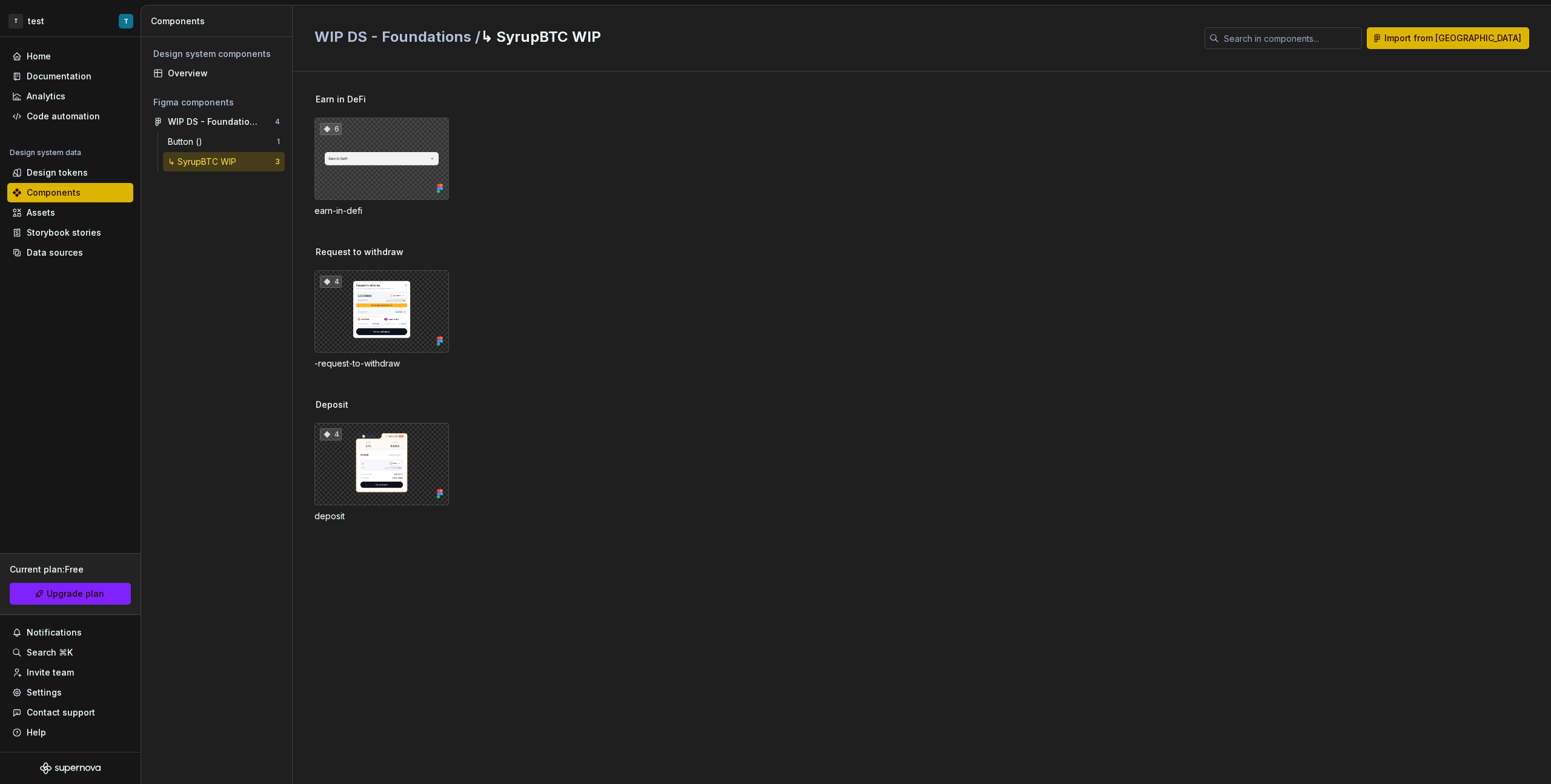
click at [416, 175] on div "6" at bounding box center [382, 159] width 134 height 83
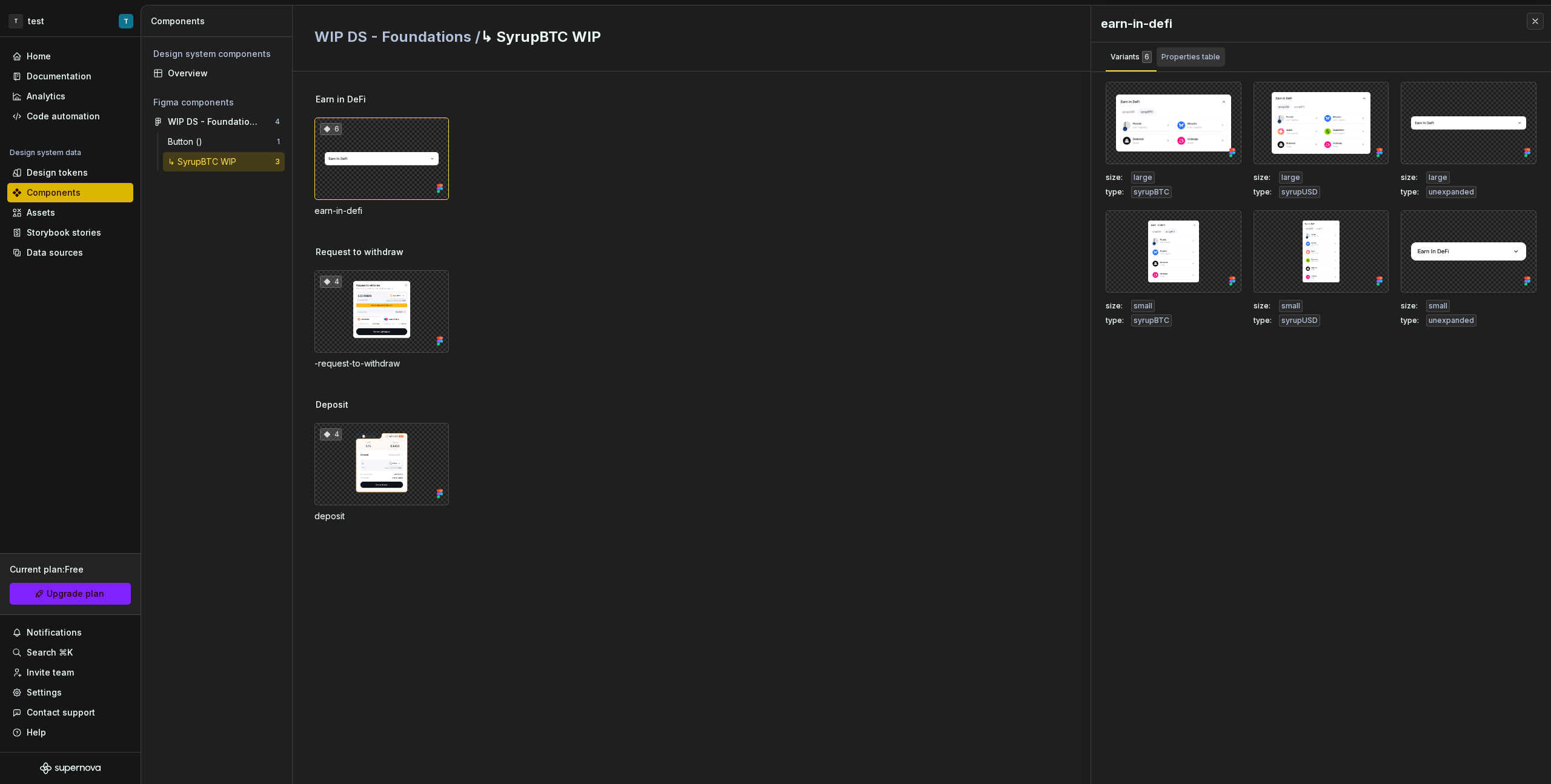
click at [1184, 61] on div "Properties table" at bounding box center [1191, 57] width 59 height 12
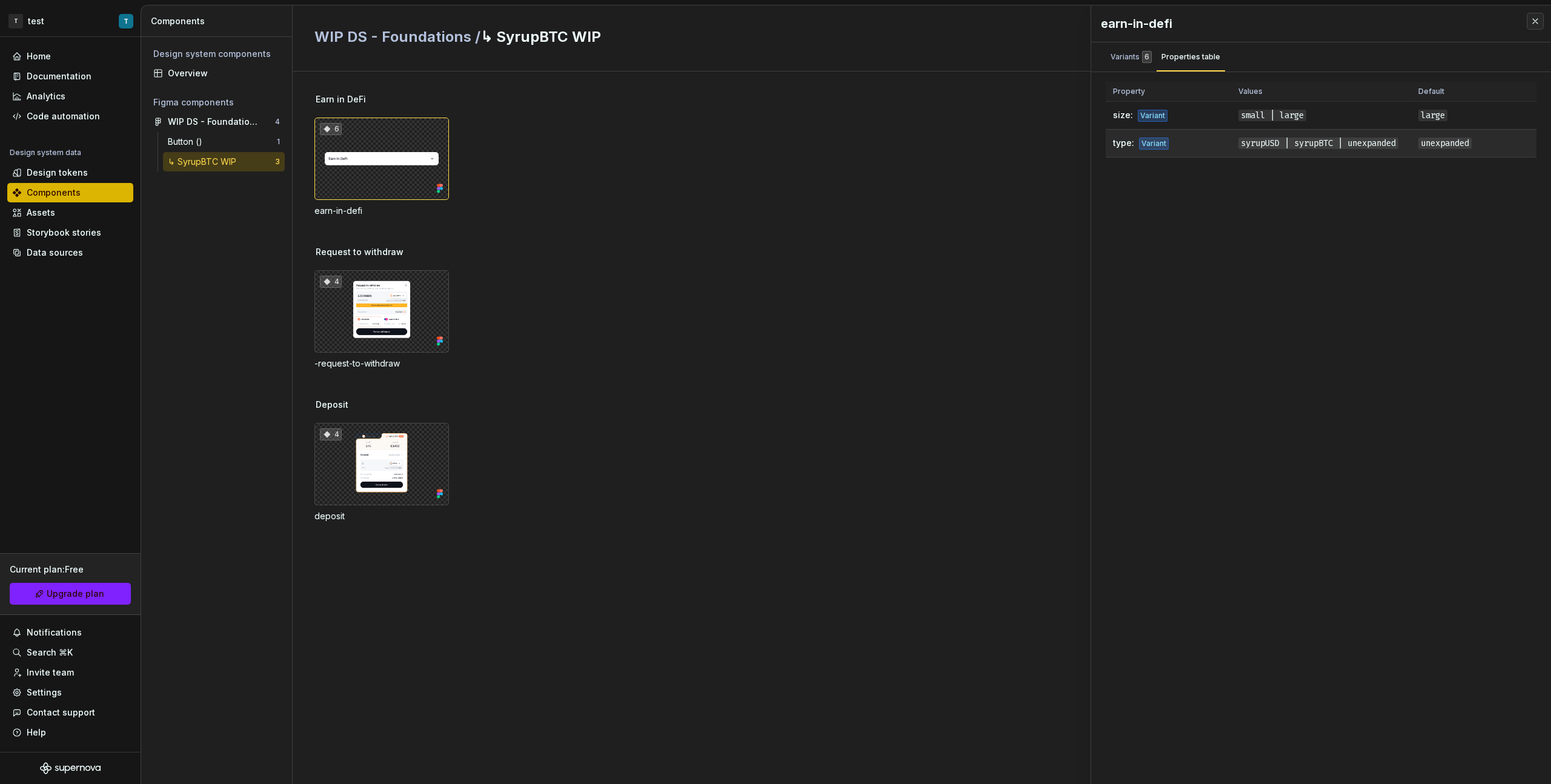
click at [1123, 144] on span "type:" at bounding box center [1124, 142] width 21 height 11
click at [1126, 117] on span "size:" at bounding box center [1123, 115] width 20 height 11
drag, startPoint x: 1404, startPoint y: 150, endPoint x: 1240, endPoint y: 144, distance: 164.1
click at [1239, 150] on td "syrupUSD | syrupBTC | unexpanded" at bounding box center [1321, 143] width 180 height 28
drag, startPoint x: 1250, startPoint y: 117, endPoint x: 1244, endPoint y: 108, distance: 10.8
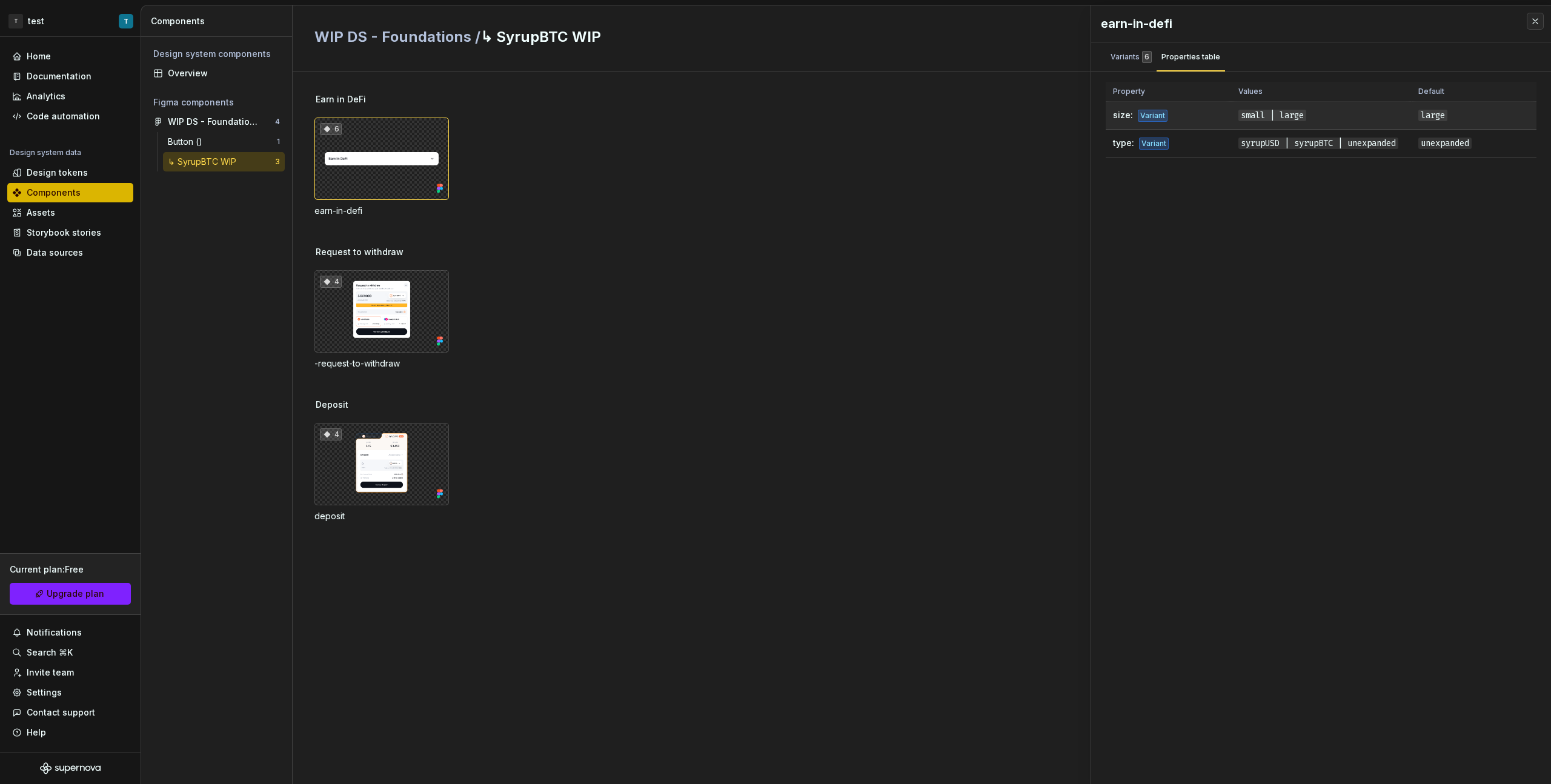
click at [1250, 117] on span "small | large" at bounding box center [1273, 116] width 68 height 11
click at [1131, 59] on div "Variants 6" at bounding box center [1131, 57] width 41 height 12
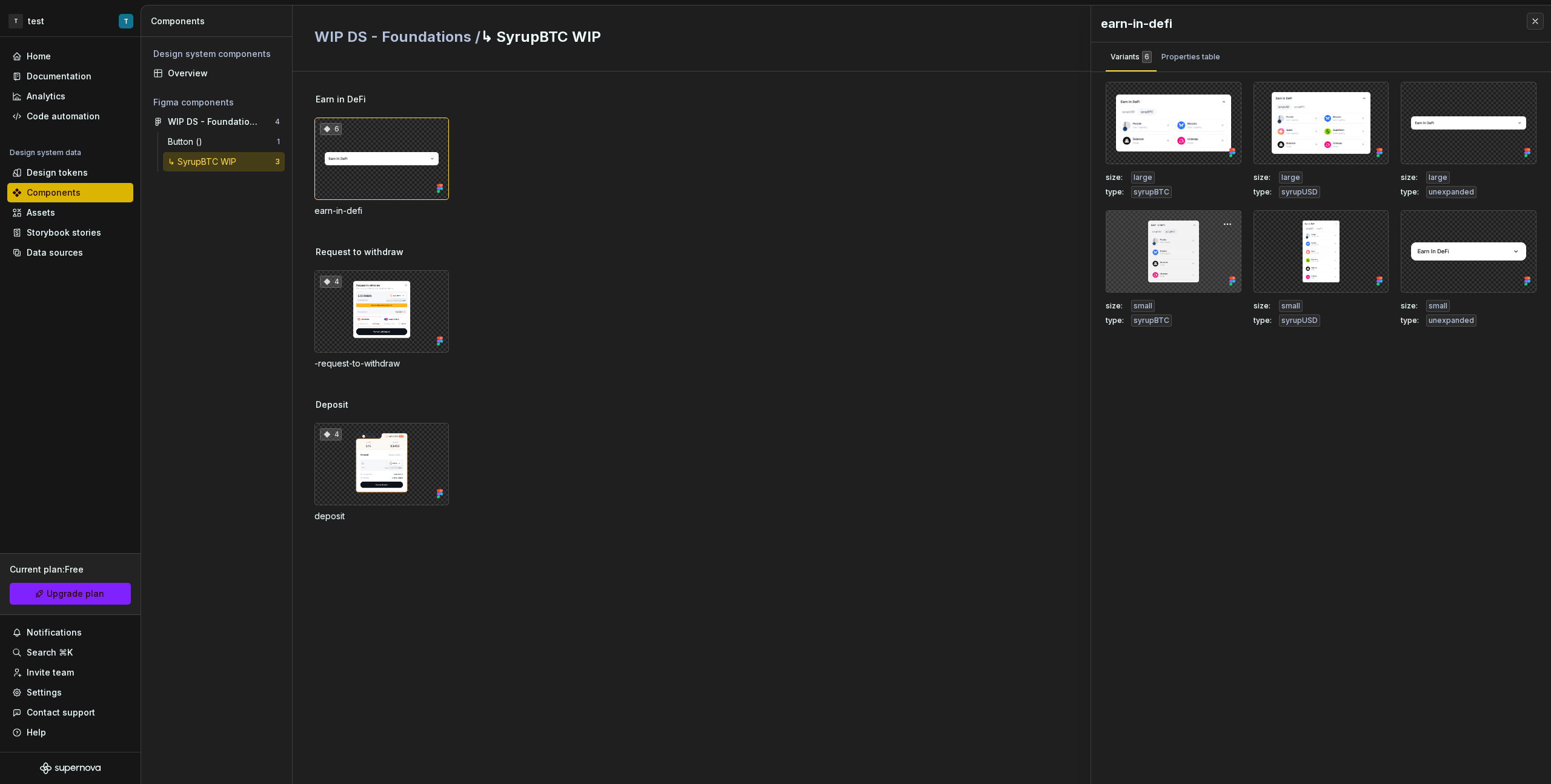
click at [1201, 240] on div at bounding box center [1174, 252] width 136 height 83
click at [1233, 220] on button "button" at bounding box center [1227, 224] width 17 height 17
click at [1199, 341] on div "earn-in-defi Variants 6 Properties table size: large type: syrupBTC size: large…" at bounding box center [1321, 395] width 460 height 778
click at [214, 121] on div "WIP DS - Foundations" at bounding box center [213, 121] width 91 height 12
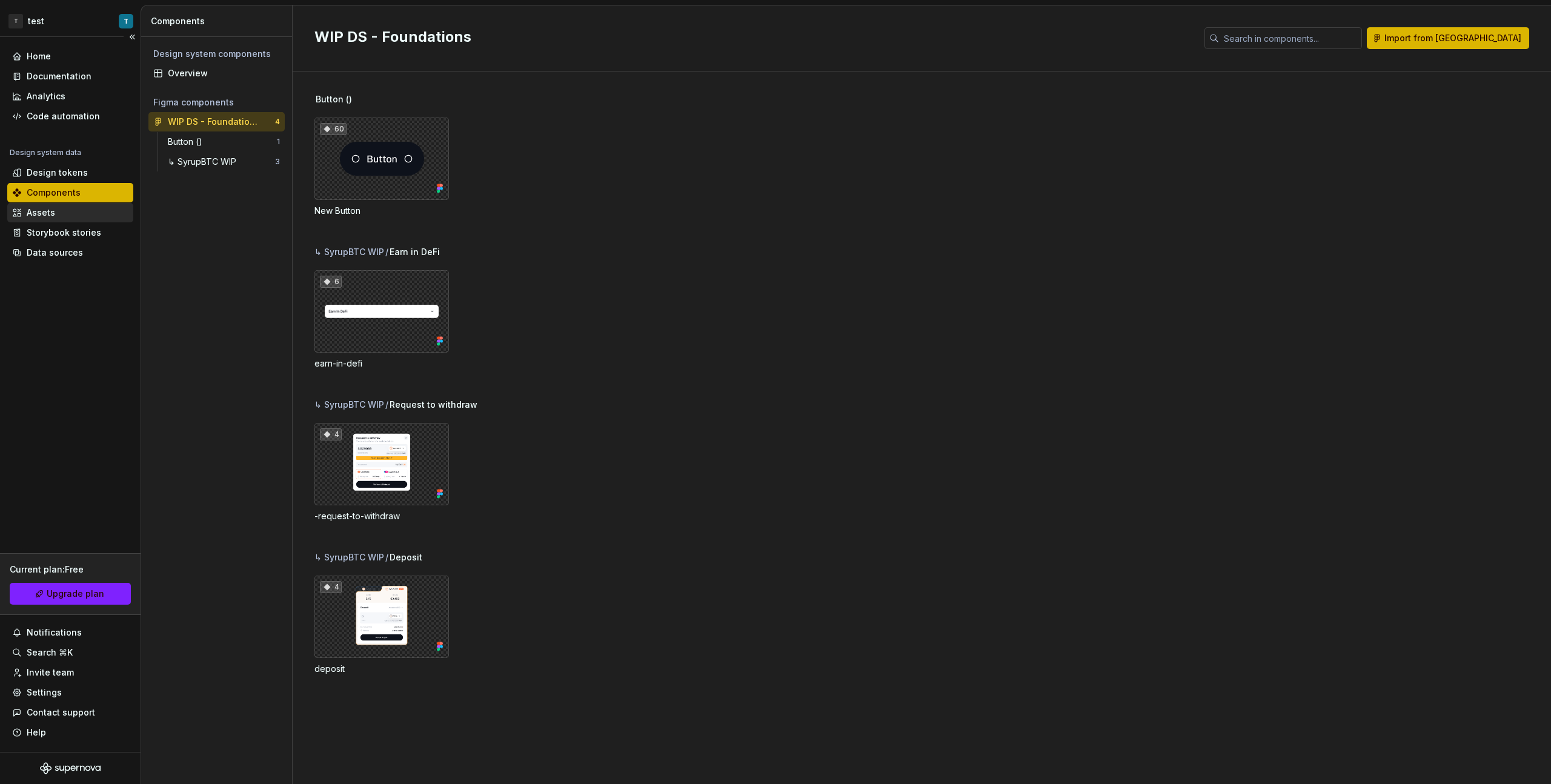
click at [74, 210] on div "Assets" at bounding box center [70, 212] width 117 height 12
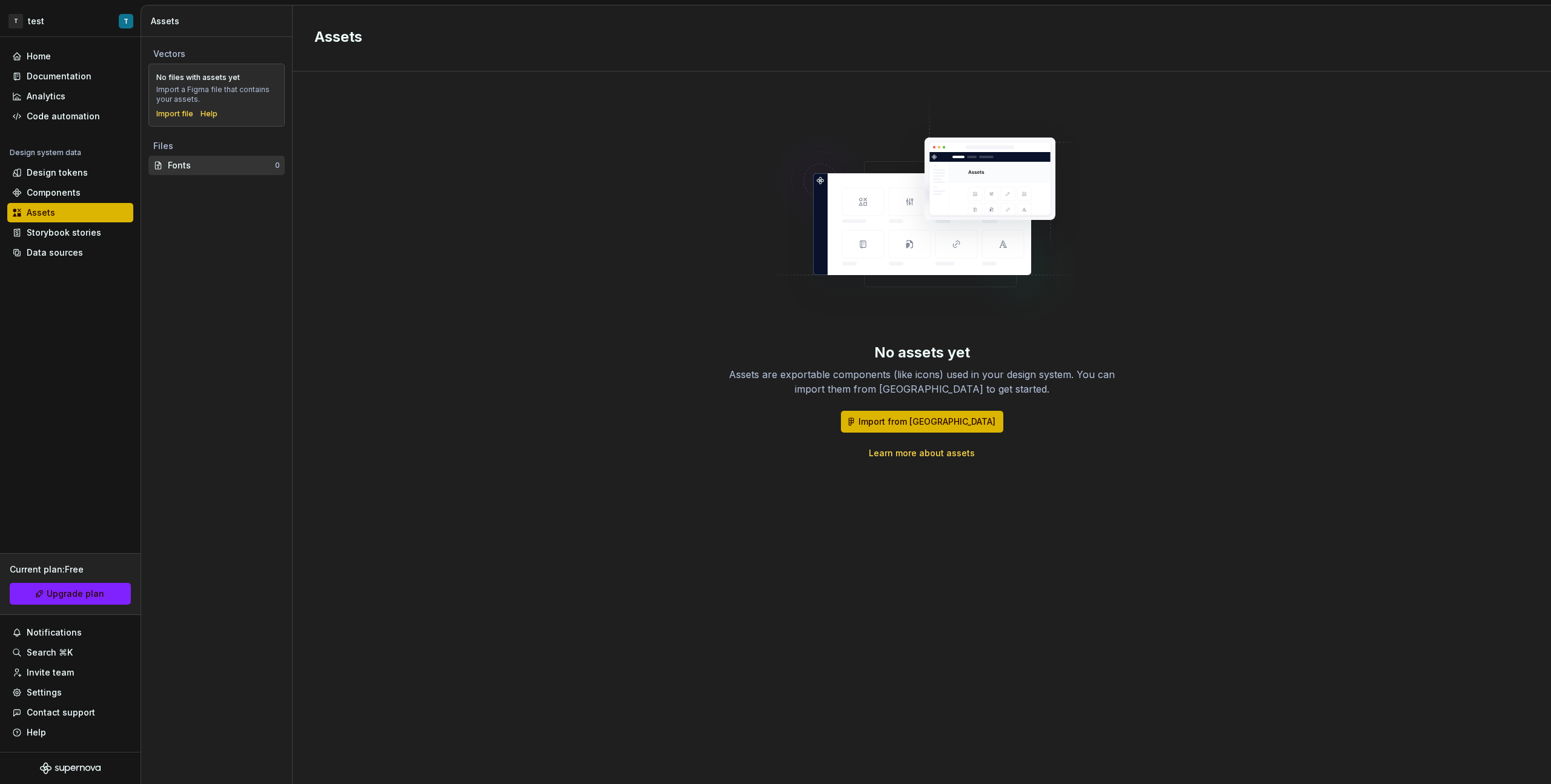
click at [255, 163] on div "Fonts" at bounding box center [221, 165] width 108 height 12
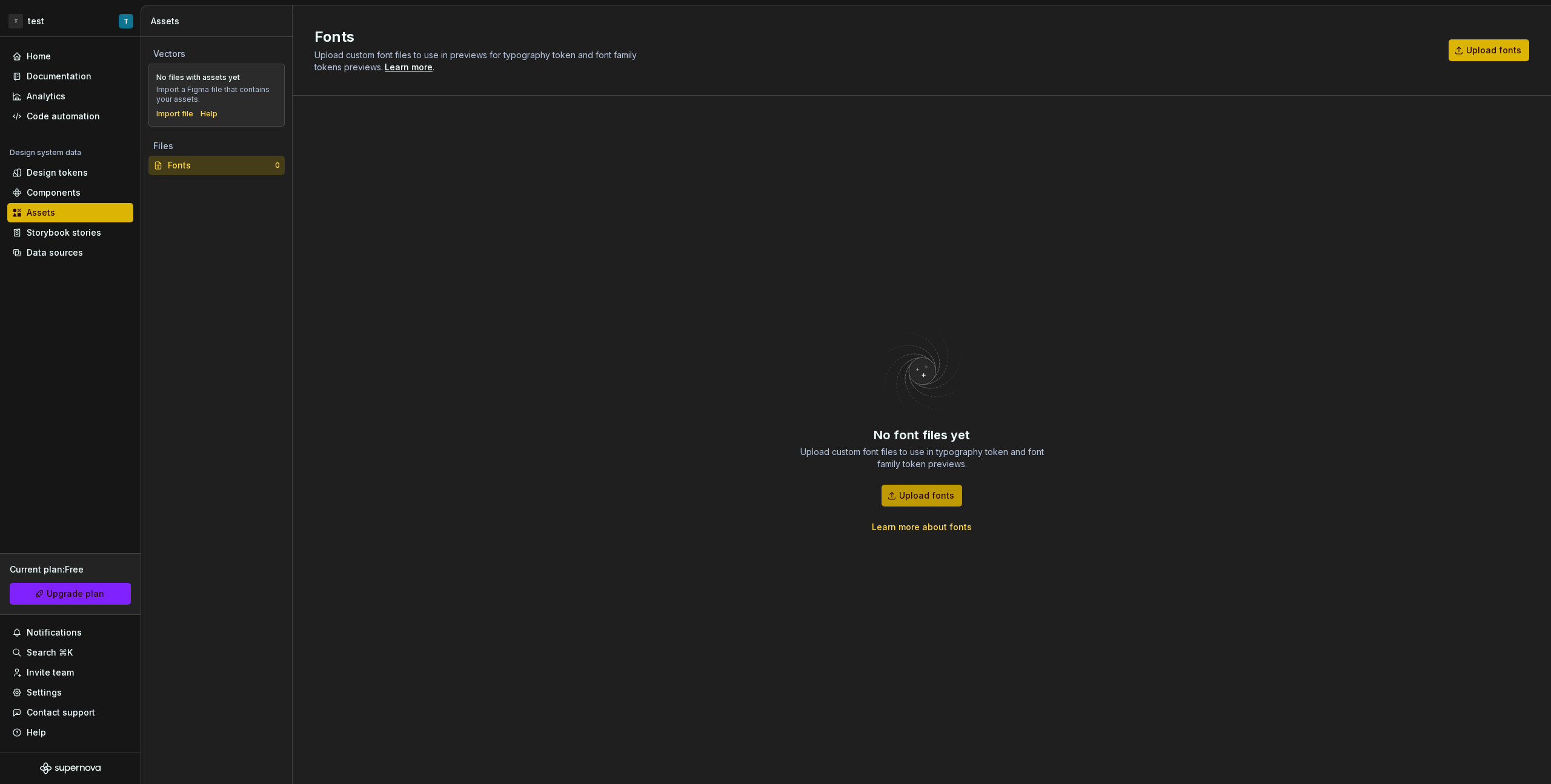
click at [930, 496] on span "Upload fonts" at bounding box center [927, 495] width 55 height 12
click at [86, 227] on div "Storybook stories" at bounding box center [64, 232] width 74 height 12
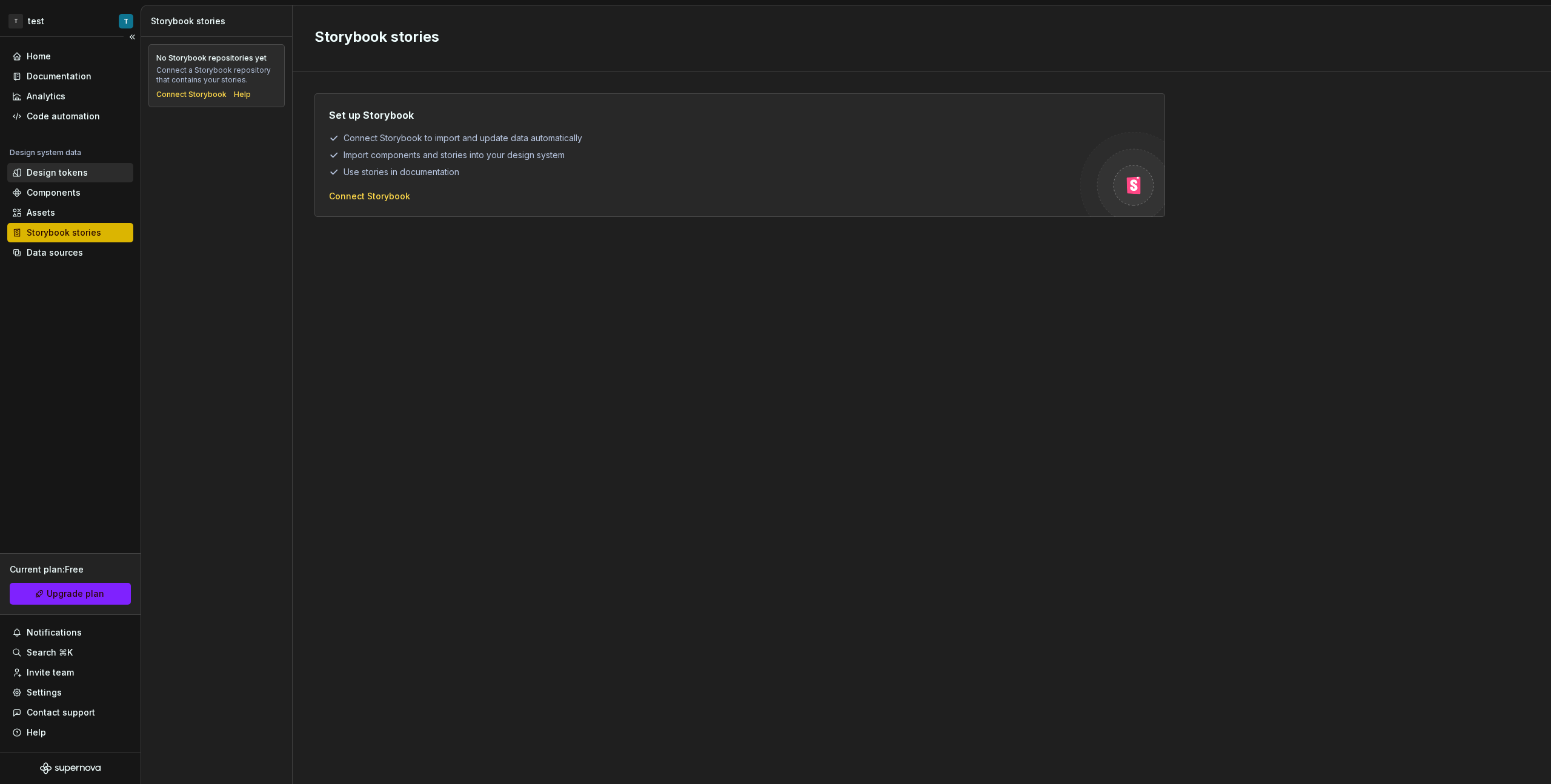
click at [83, 171] on div "Design tokens" at bounding box center [57, 172] width 61 height 12
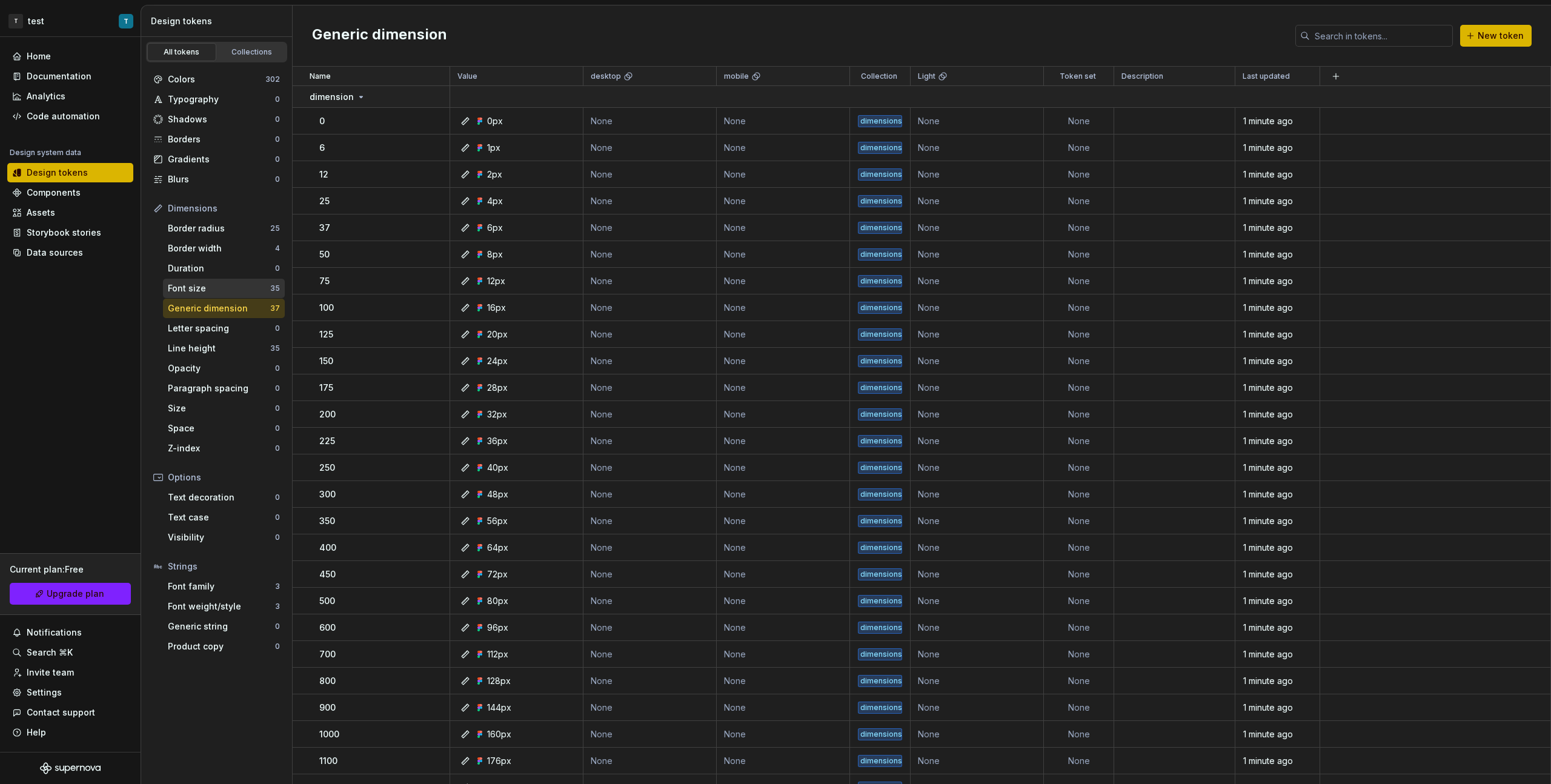
click at [223, 286] on div "Font size" at bounding box center [218, 288] width 103 height 12
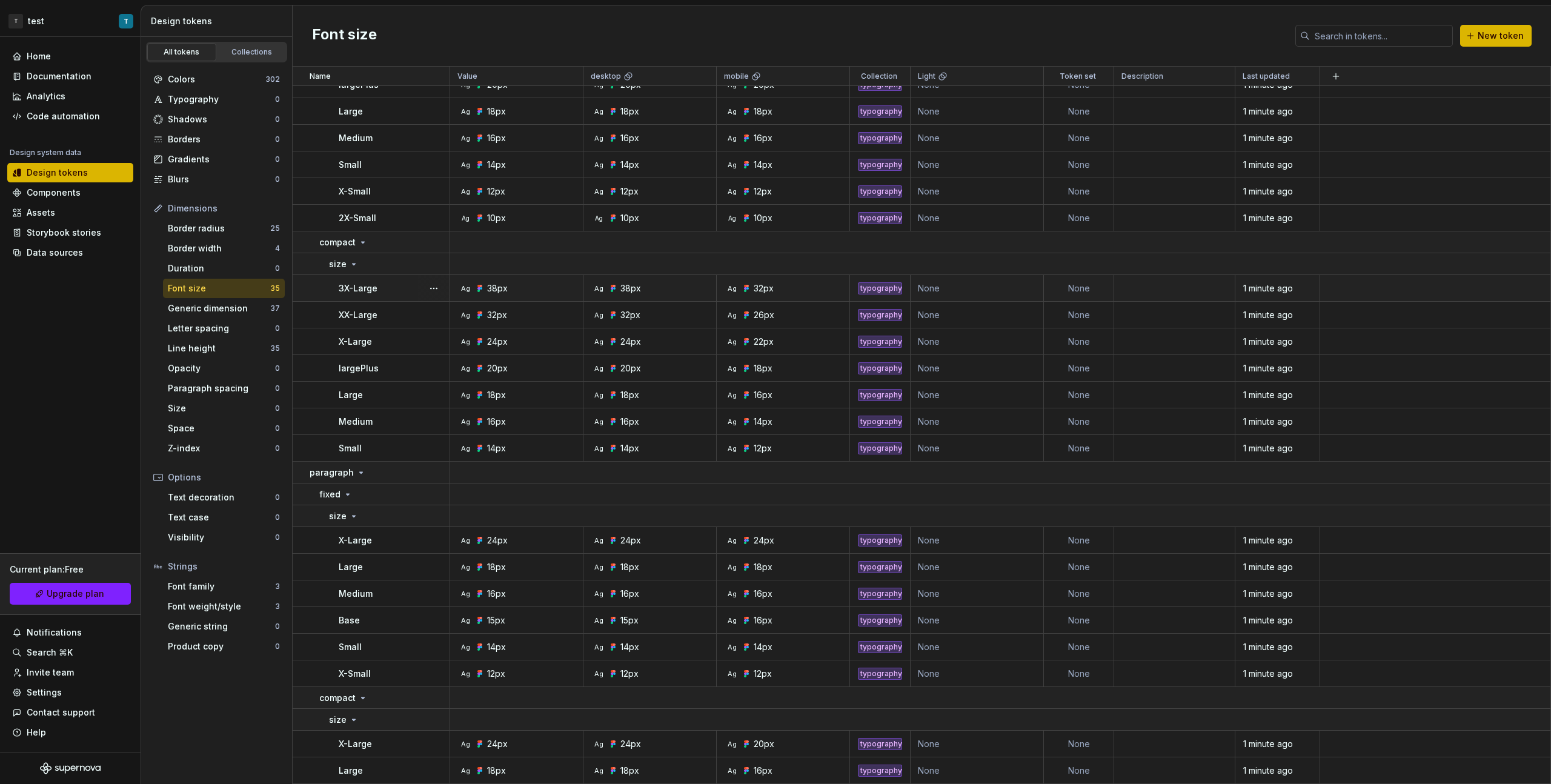
scroll to position [497, 0]
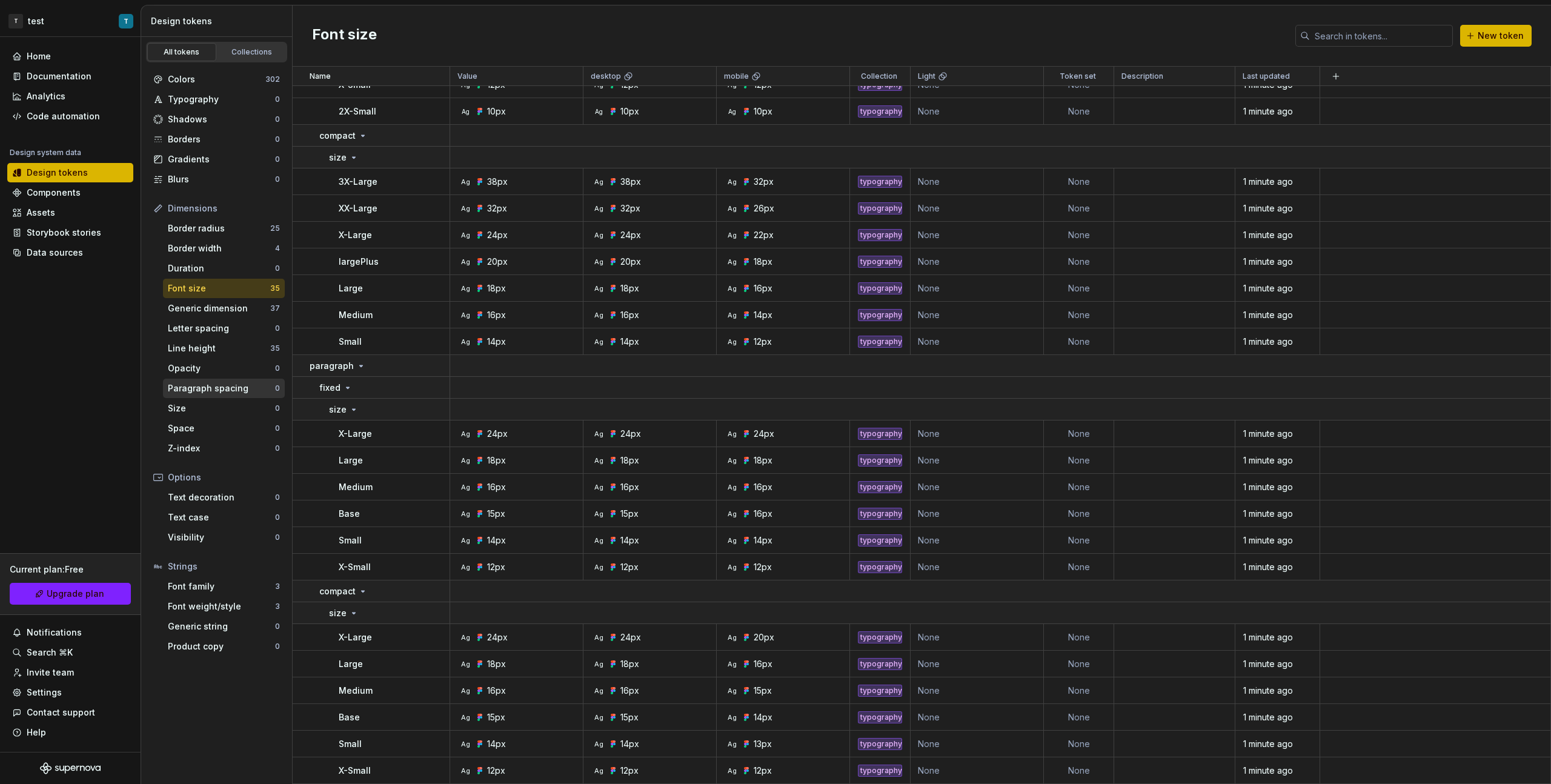
click at [233, 392] on div "Paragraph spacing" at bounding box center [221, 388] width 108 height 12
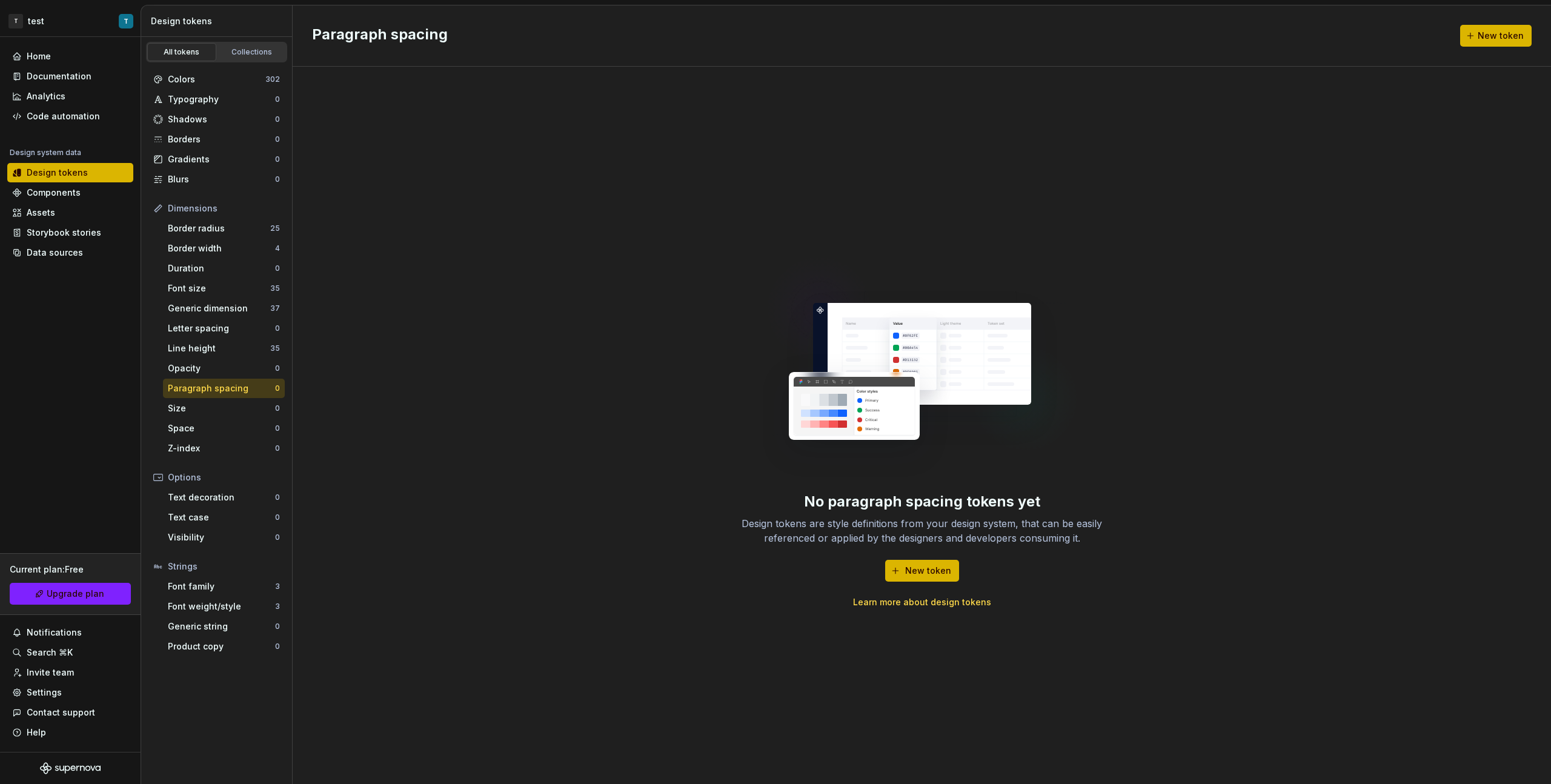
click at [232, 379] on div "Paragraph spacing 0" at bounding box center [223, 388] width 122 height 19
click at [231, 356] on div "Line height 35" at bounding box center [223, 349] width 122 height 19
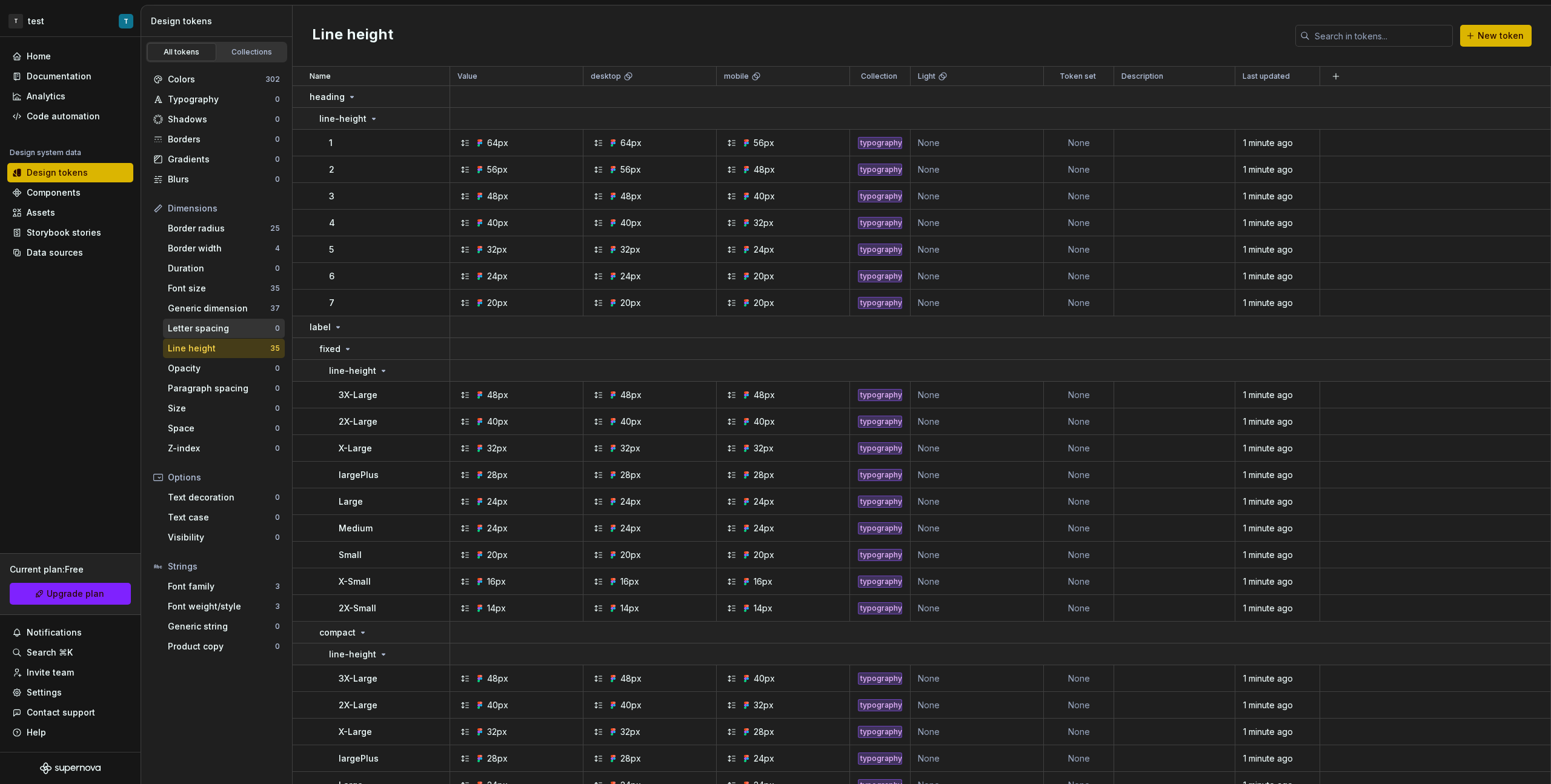
click at [227, 329] on div "Letter spacing" at bounding box center [221, 328] width 108 height 12
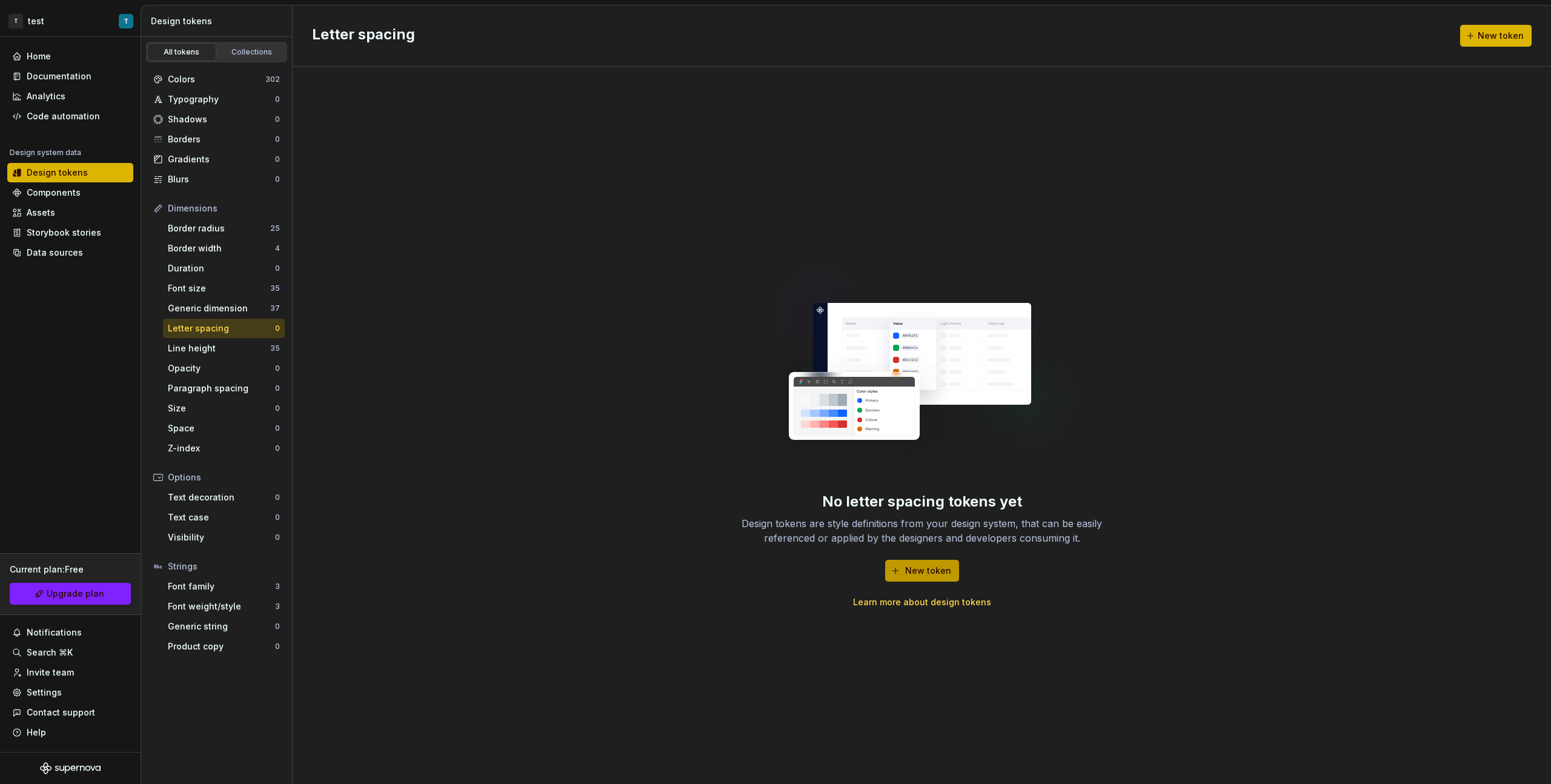
click at [917, 574] on span "New token" at bounding box center [928, 570] width 46 height 12
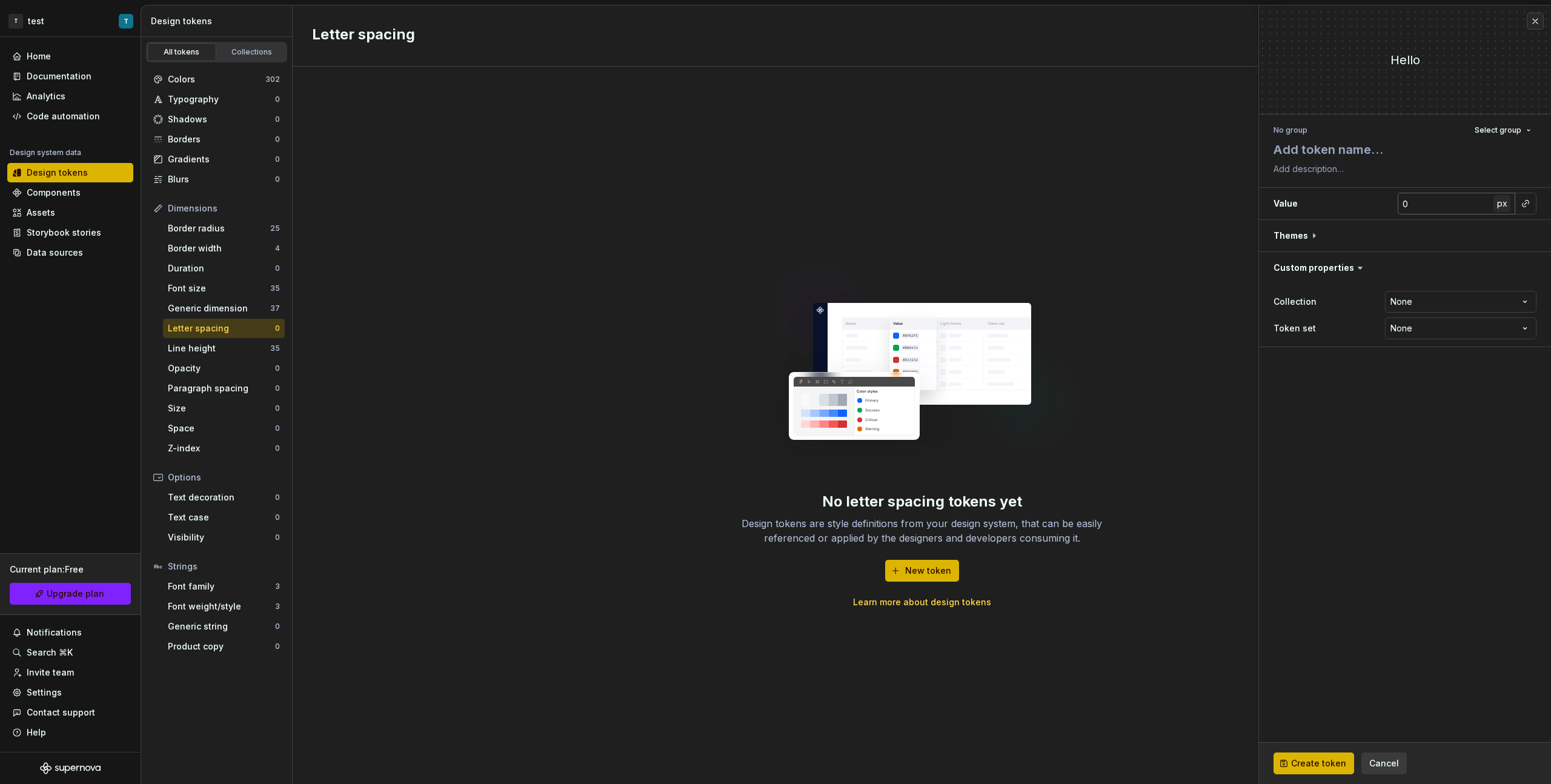
drag, startPoint x: 1518, startPoint y: 208, endPoint x: 1494, endPoint y: 210, distance: 24.1
click at [1494, 210] on div "0 px" at bounding box center [1468, 203] width 139 height 22
click at [1501, 206] on span "px" at bounding box center [1502, 203] width 11 height 11
click at [1501, 209] on button "rem" at bounding box center [1502, 203] width 17 height 17
click at [1500, 207] on span "%" at bounding box center [1502, 203] width 8 height 11
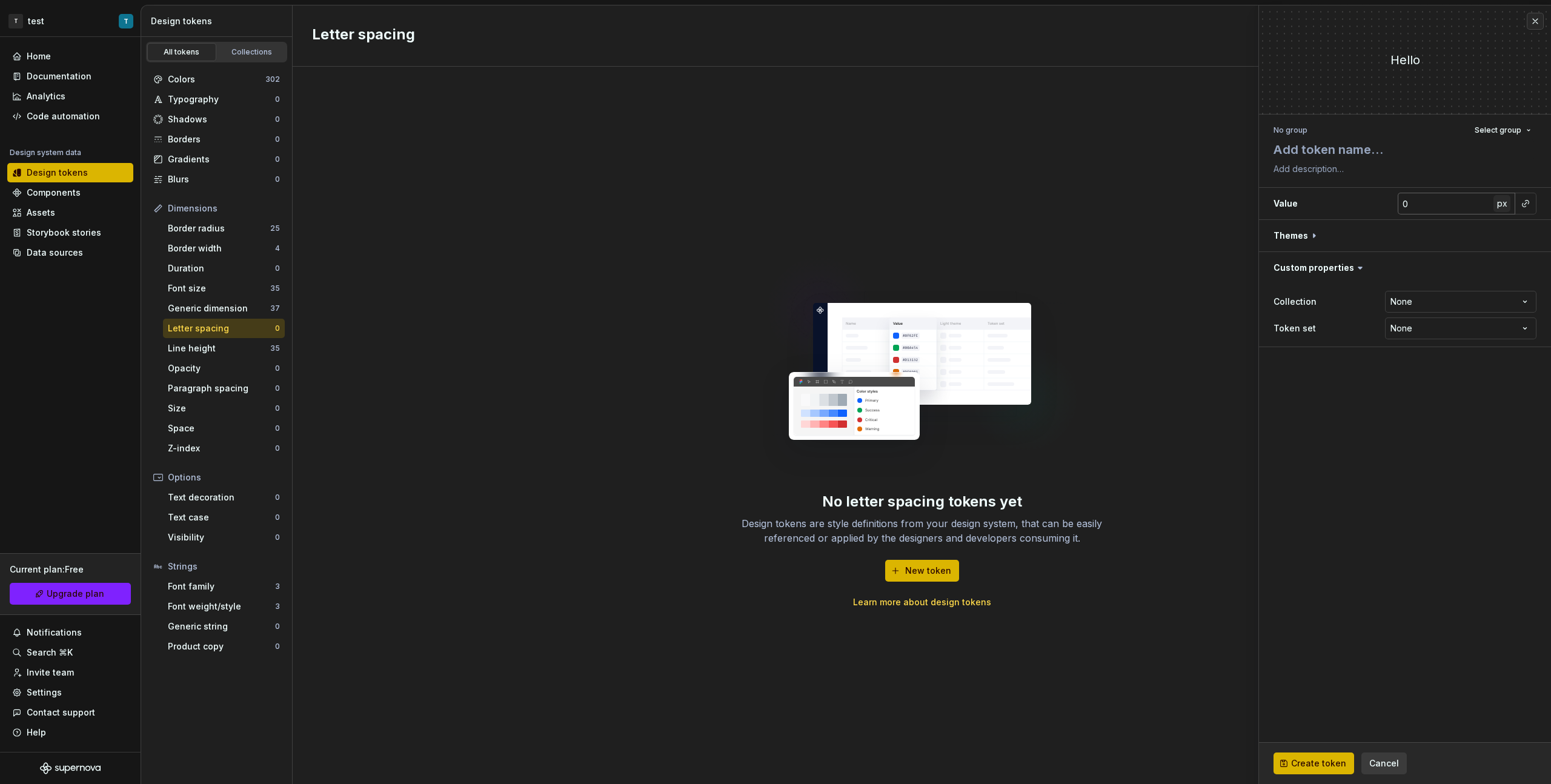
click at [1500, 207] on span "px" at bounding box center [1502, 203] width 11 height 11
click at [1500, 207] on span "%" at bounding box center [1502, 203] width 8 height 11
click at [1500, 207] on span "px" at bounding box center [1502, 203] width 11 height 11
click at [1500, 207] on span "rem" at bounding box center [1502, 203] width 15 height 11
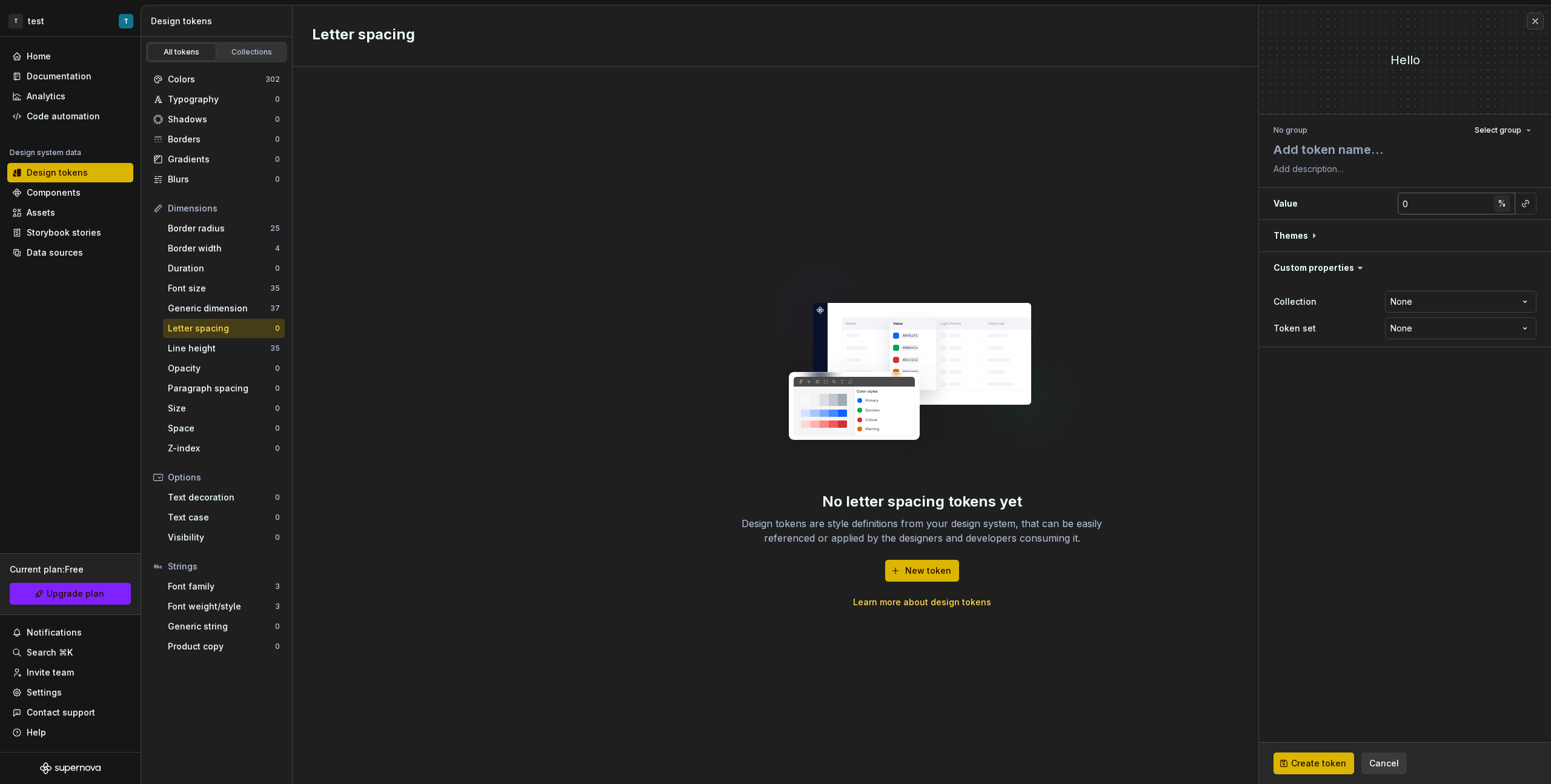
click at [1500, 207] on span "%" at bounding box center [1502, 203] width 8 height 11
click at [1499, 207] on span "px" at bounding box center [1502, 203] width 11 height 11
click at [1405, 304] on html "**********" at bounding box center [775, 392] width 1551 height 784
drag, startPoint x: 1361, startPoint y: 528, endPoint x: 1369, endPoint y: 643, distance: 115.3
click at [1362, 528] on html "**********" at bounding box center [775, 392] width 1551 height 784
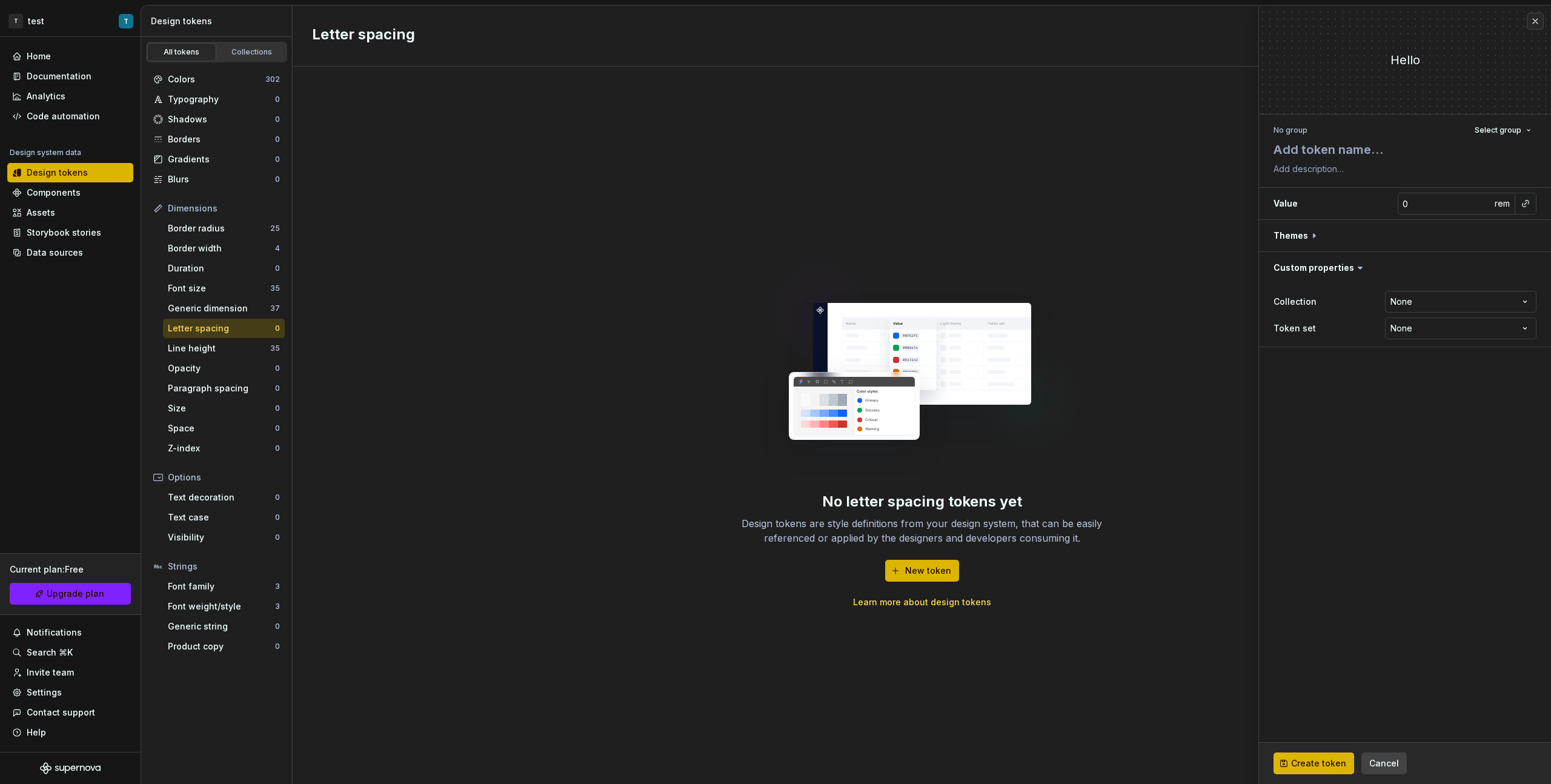
click at [1371, 772] on button "Cancel" at bounding box center [1384, 763] width 45 height 22
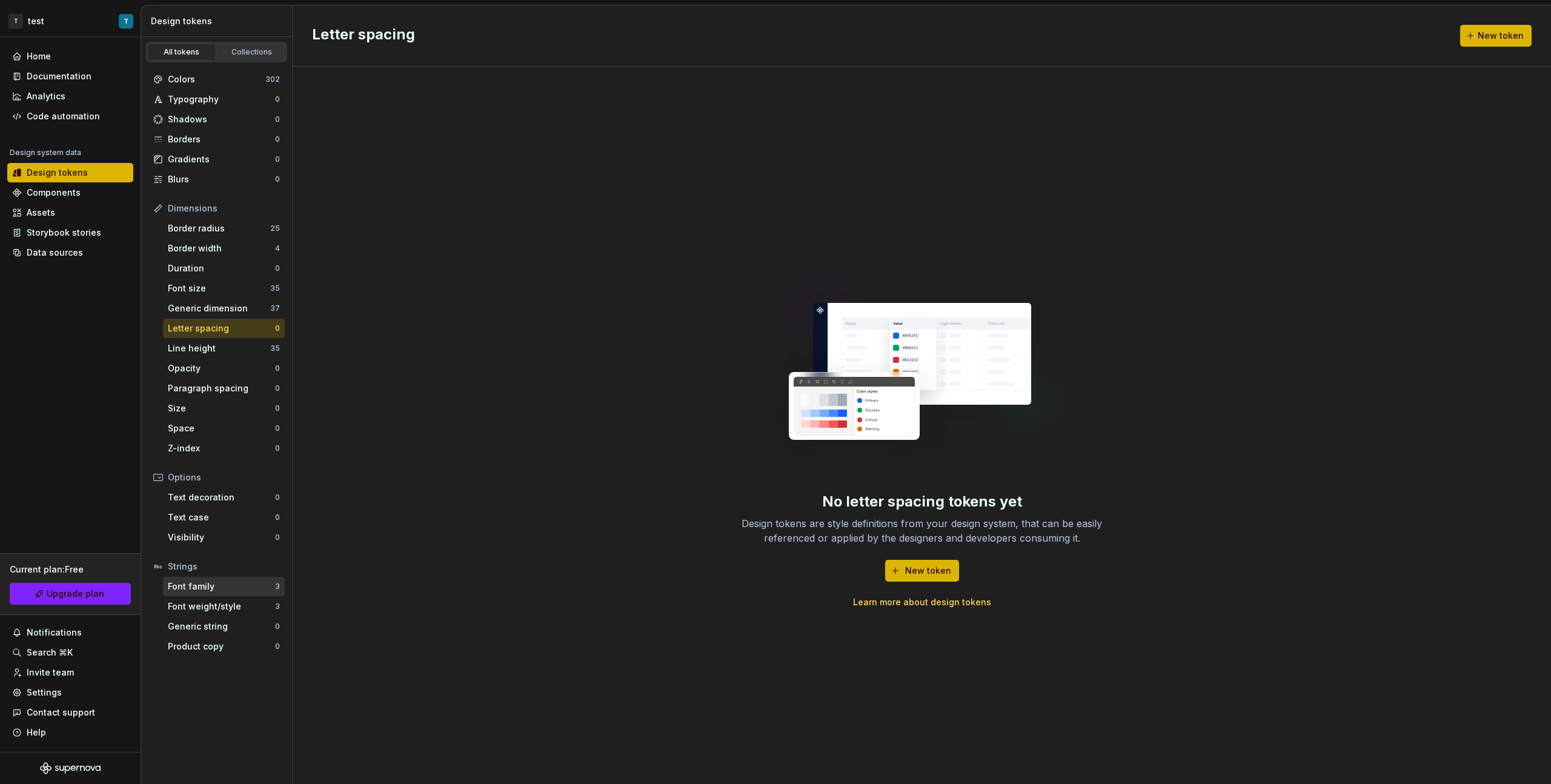
click at [199, 595] on div "Font family 3" at bounding box center [223, 587] width 122 height 19
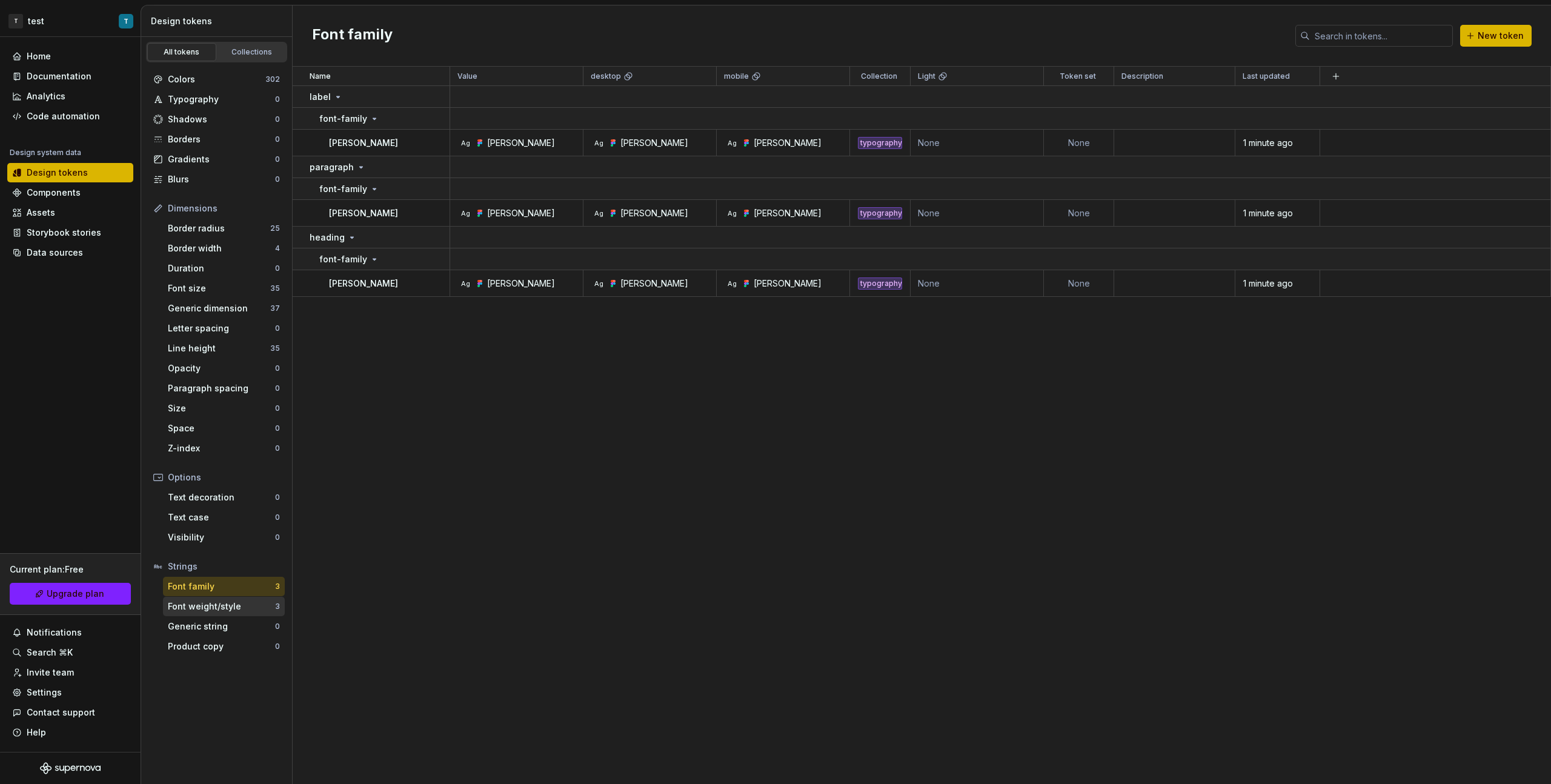
click at [253, 613] on div "Font weight/style 3" at bounding box center [223, 607] width 122 height 19
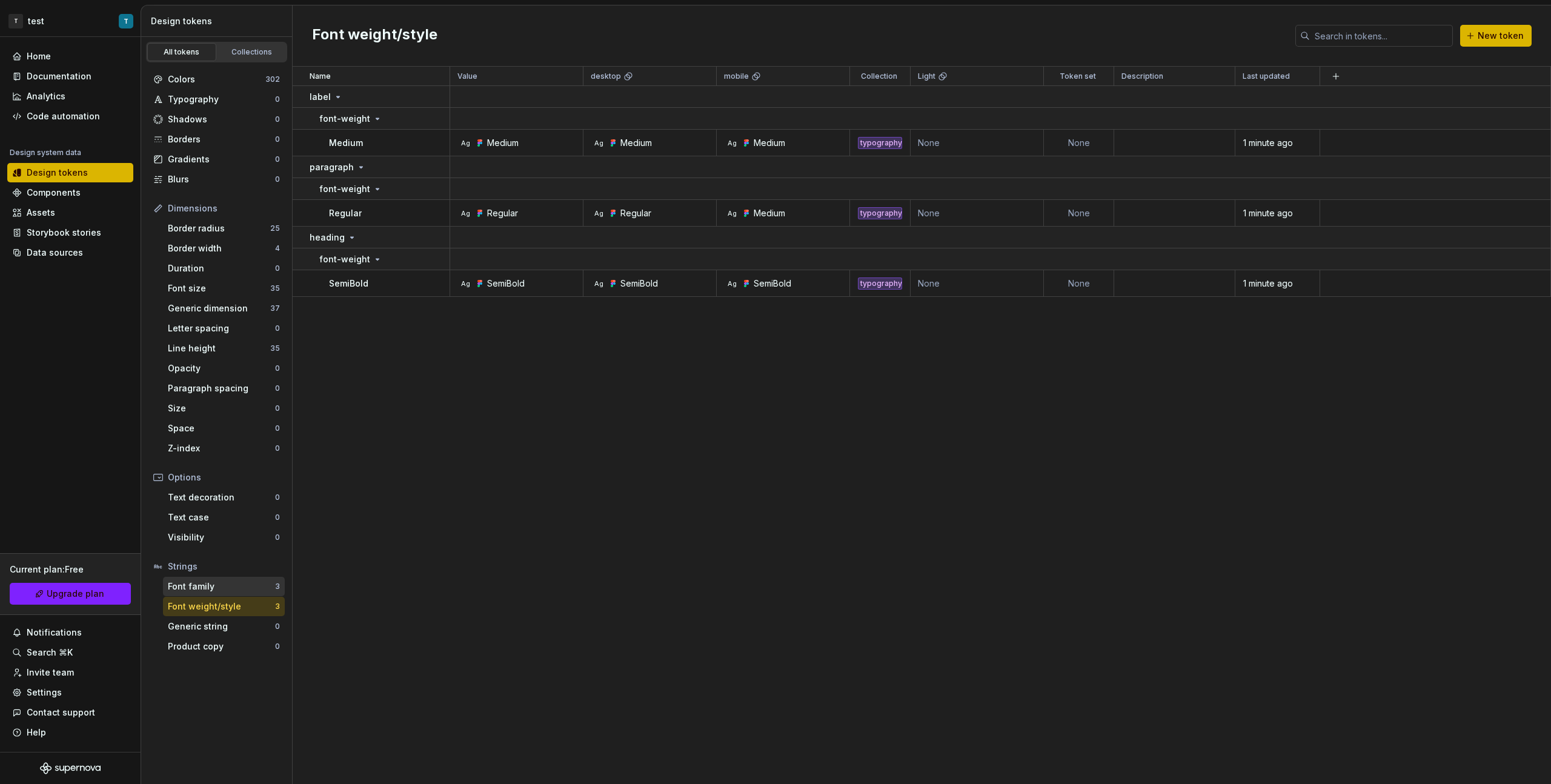
click at [243, 586] on div "Font family" at bounding box center [221, 587] width 108 height 12
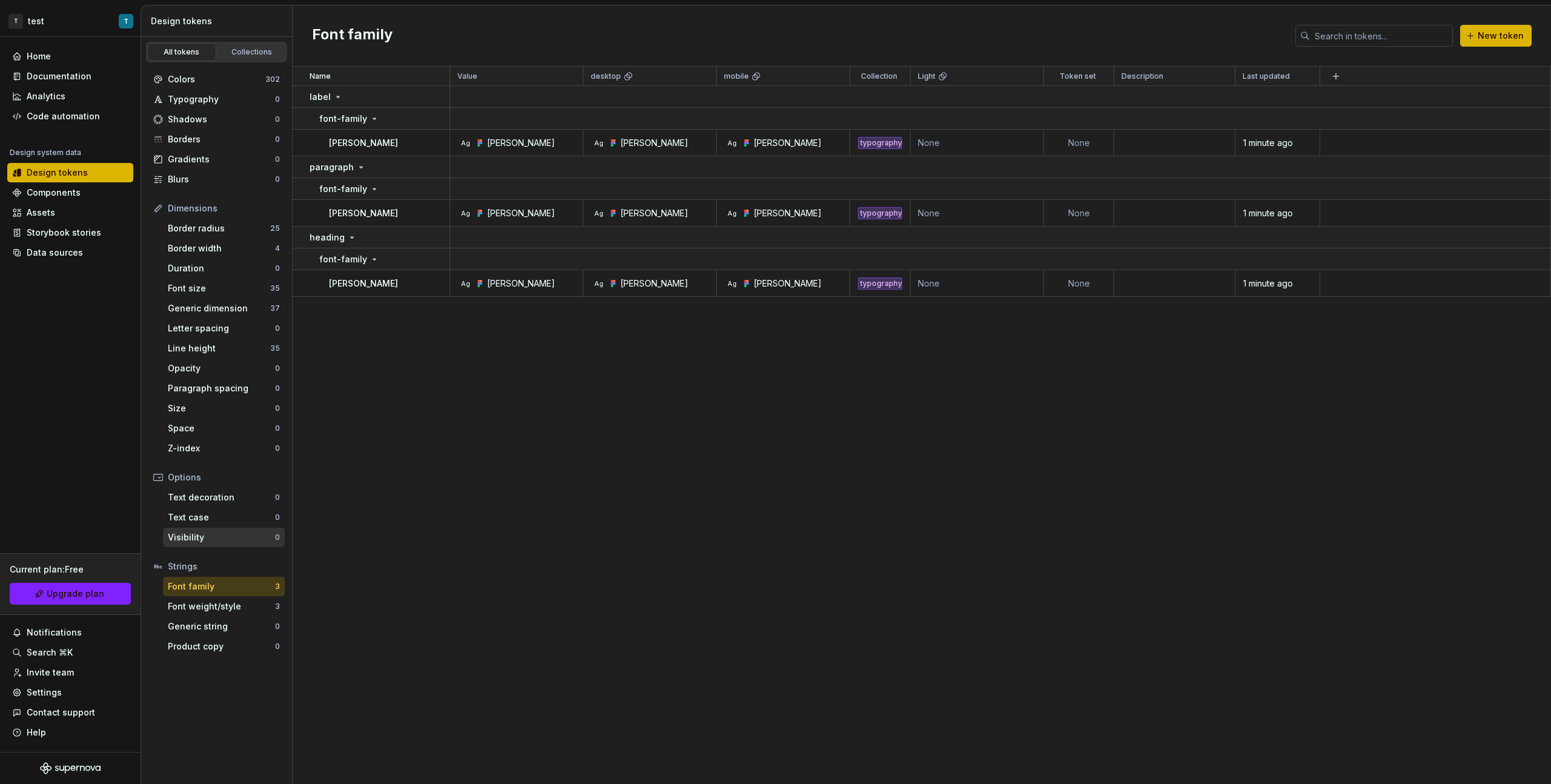
click at [224, 534] on div "Visibility" at bounding box center [221, 537] width 108 height 12
click at [216, 506] on div "Text decoration 0" at bounding box center [223, 498] width 122 height 19
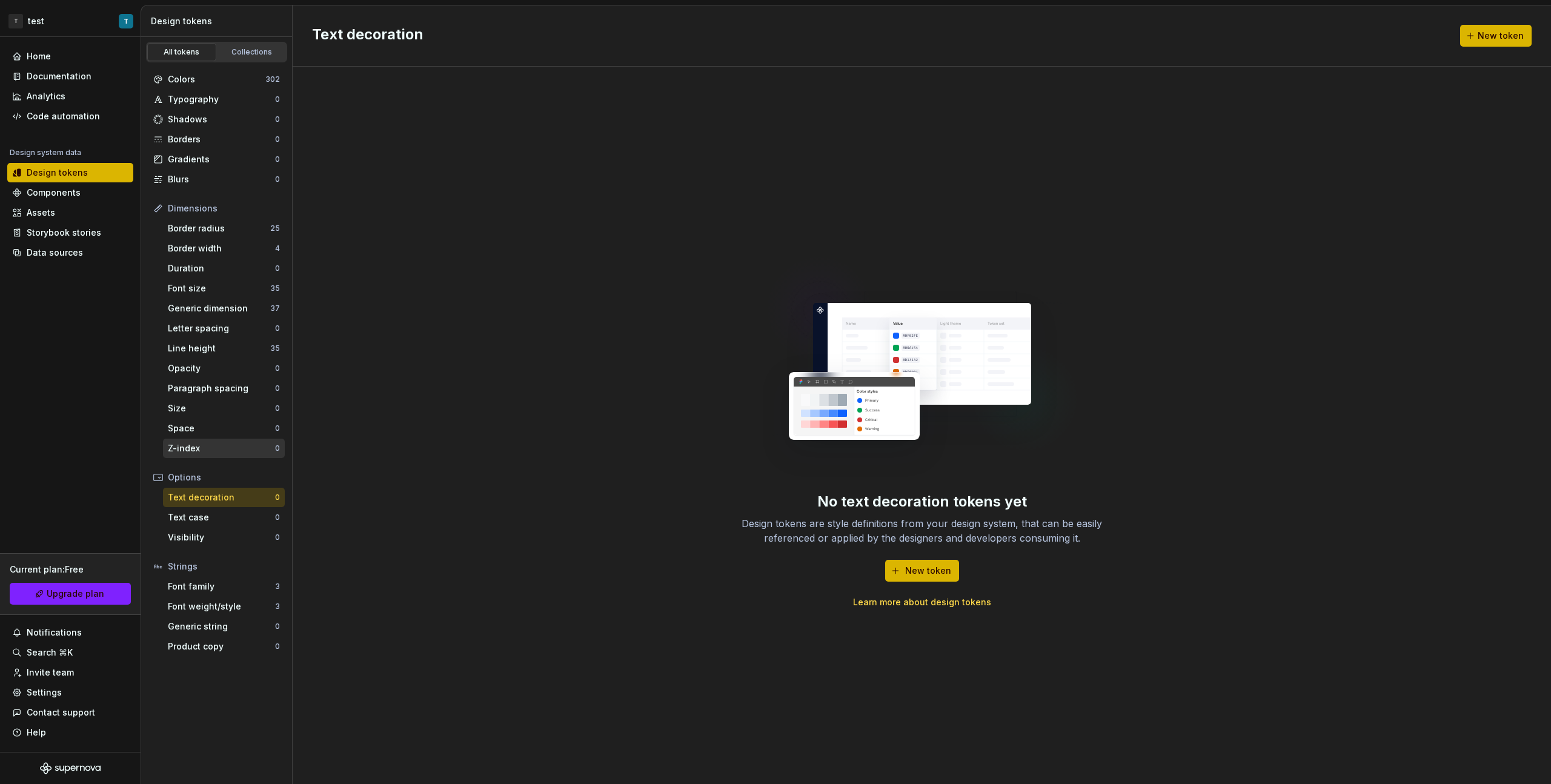
click at [217, 451] on div "Z-index" at bounding box center [221, 448] width 108 height 12
click at [272, 49] on div "Collections" at bounding box center [252, 52] width 61 height 10
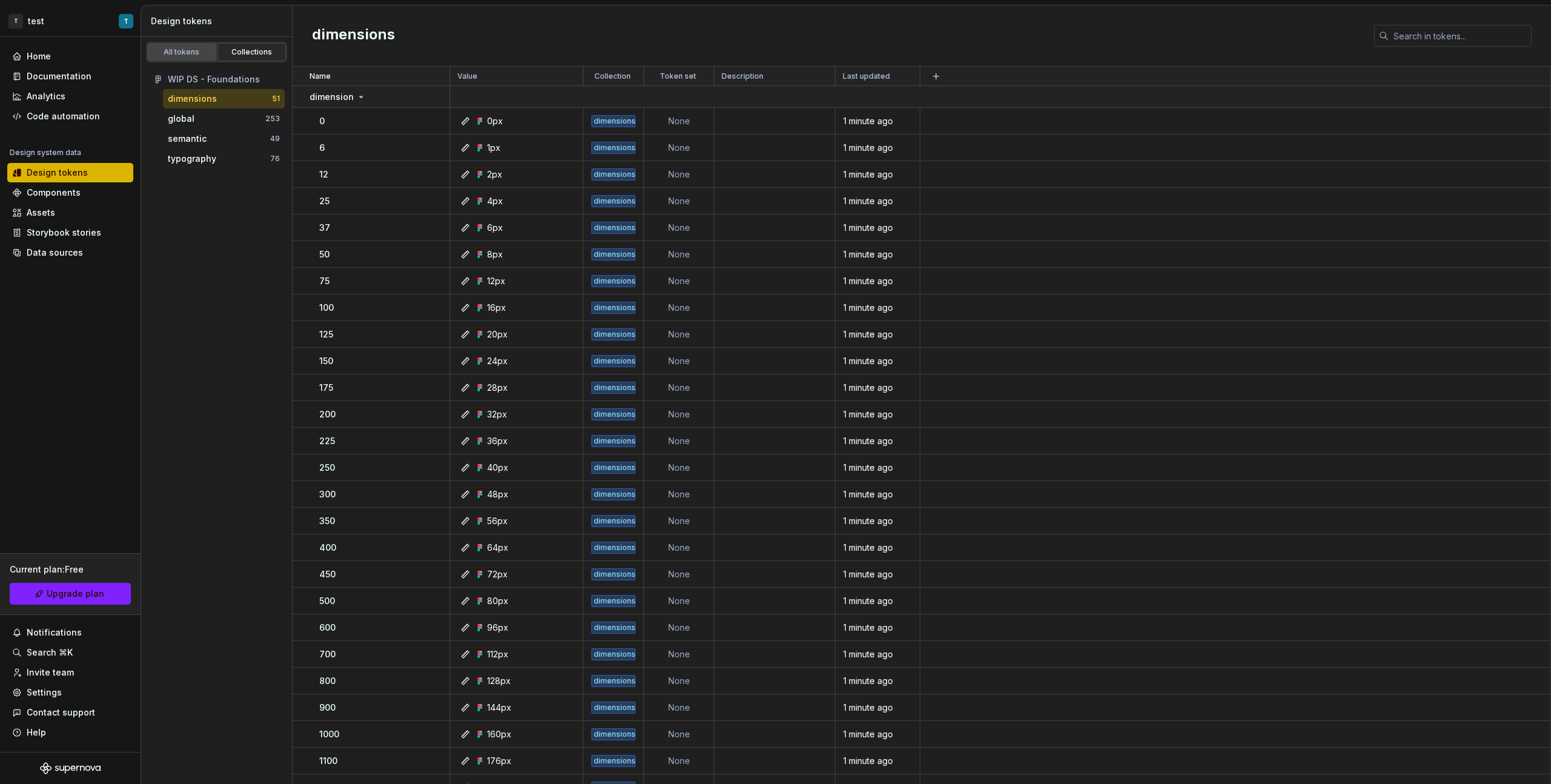
click at [194, 57] on link "All tokens" at bounding box center [181, 52] width 69 height 18
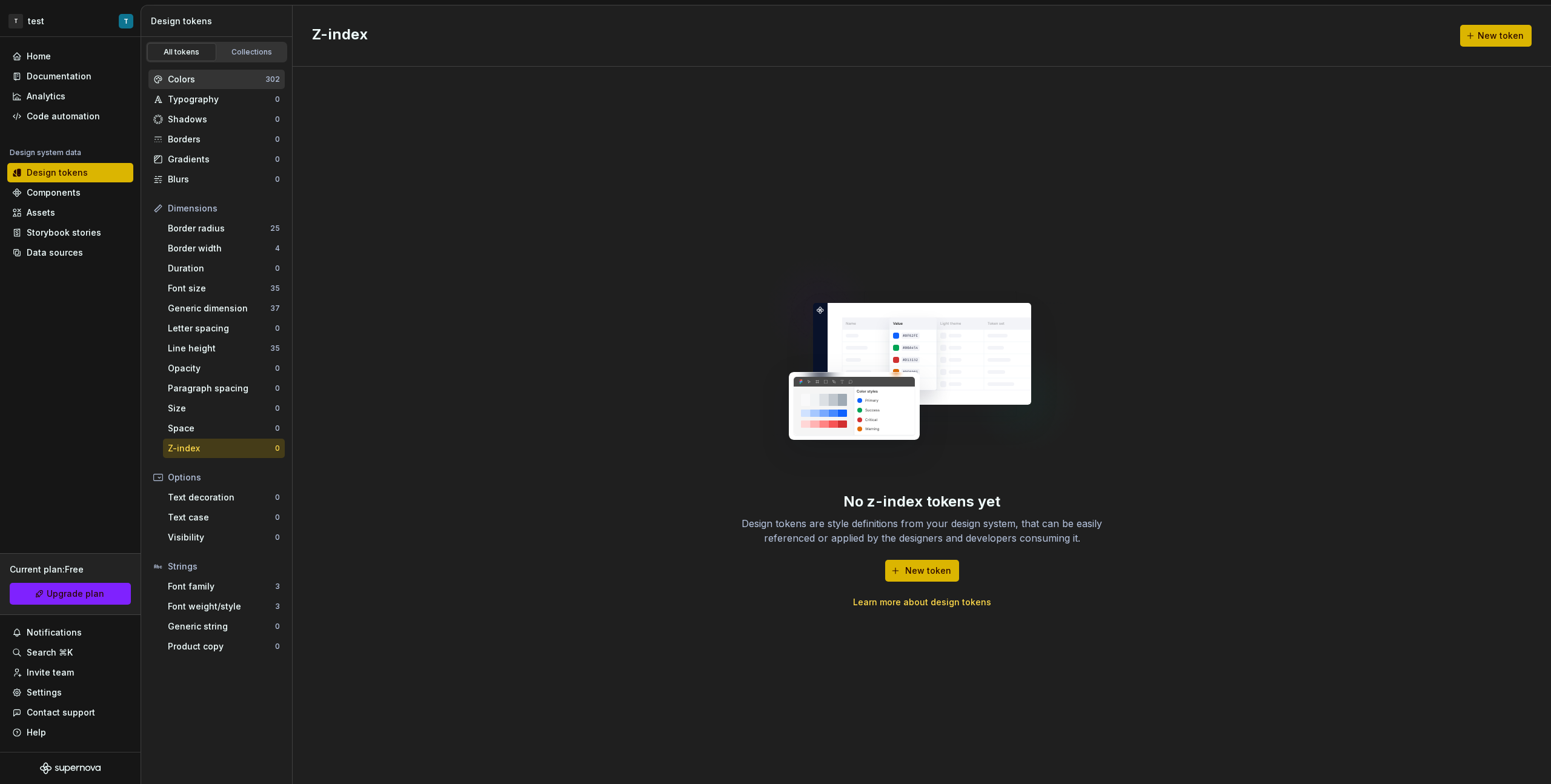
click at [214, 81] on div "Colors" at bounding box center [216, 79] width 98 height 12
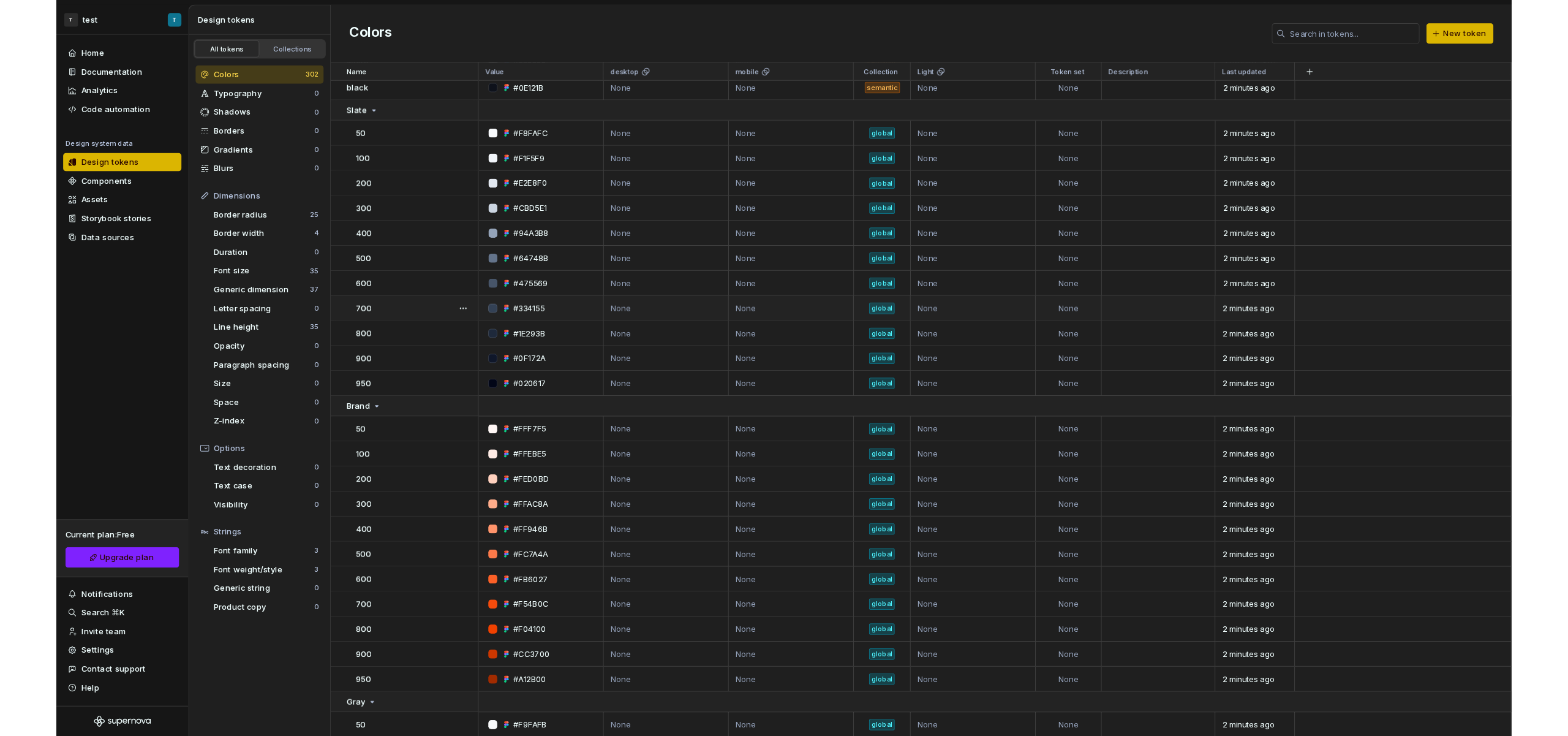
scroll to position [181, 0]
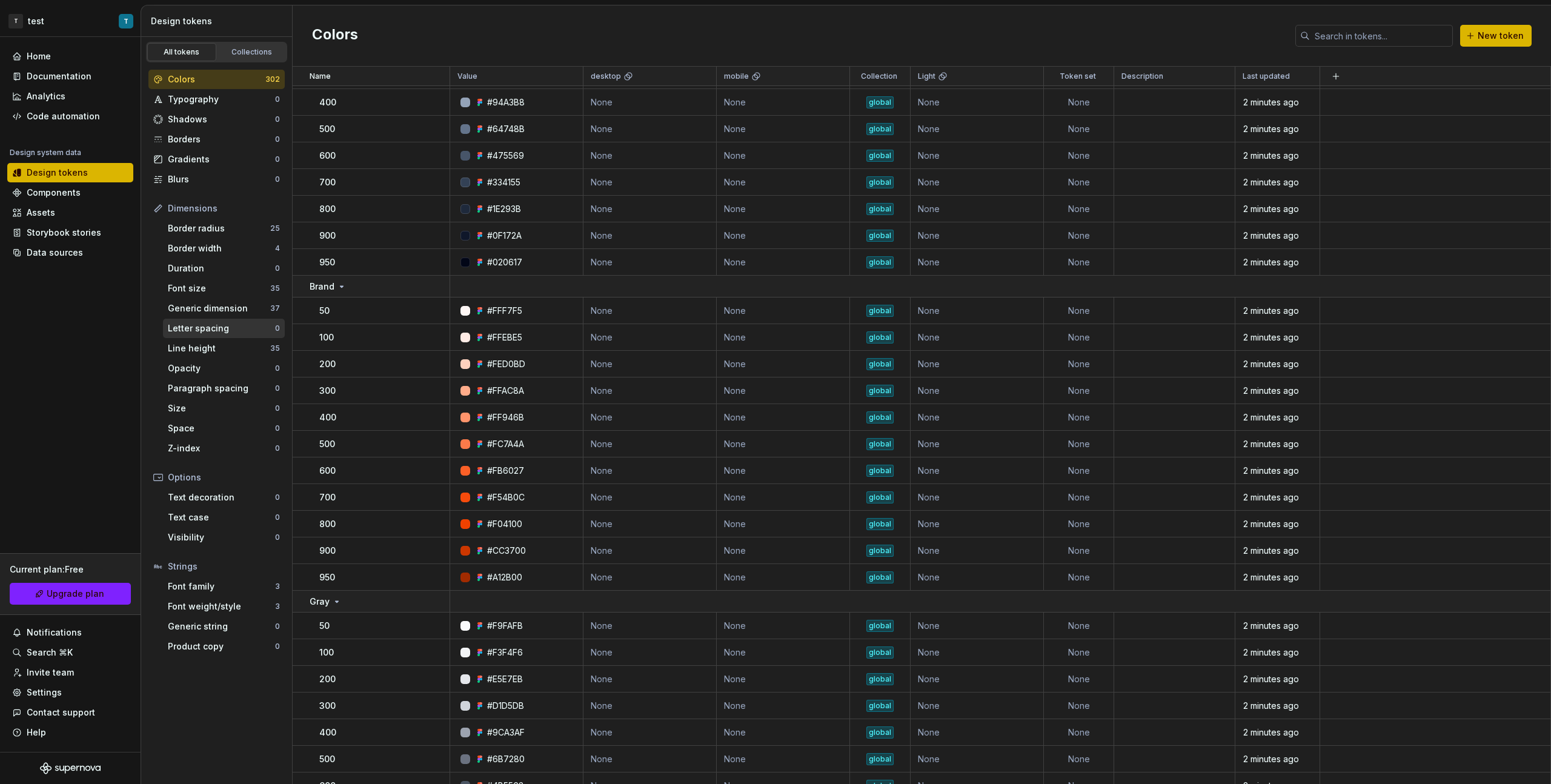
click at [277, 326] on div "0" at bounding box center [278, 328] width 5 height 10
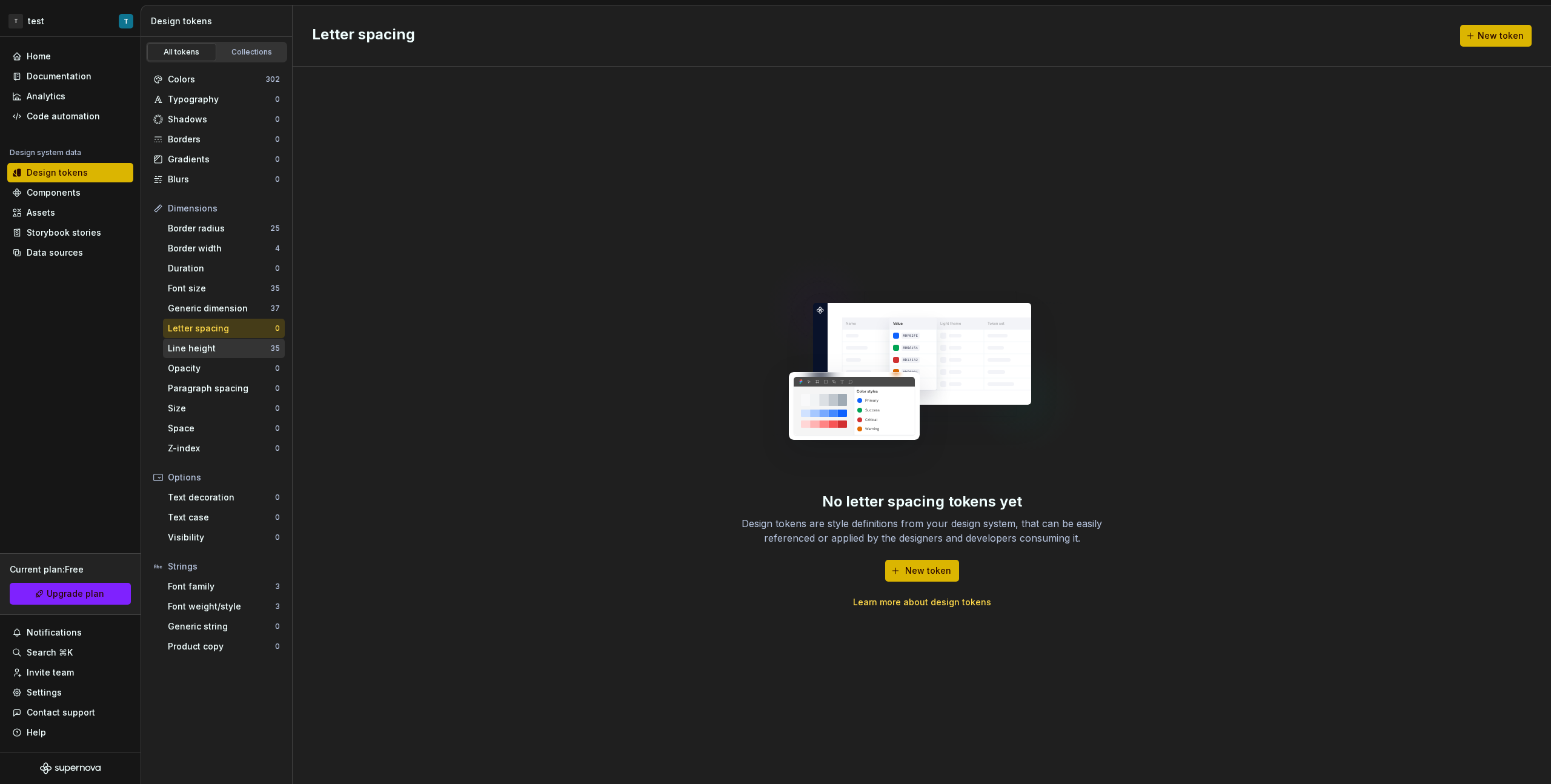
click at [261, 346] on div "Line height" at bounding box center [218, 348] width 103 height 12
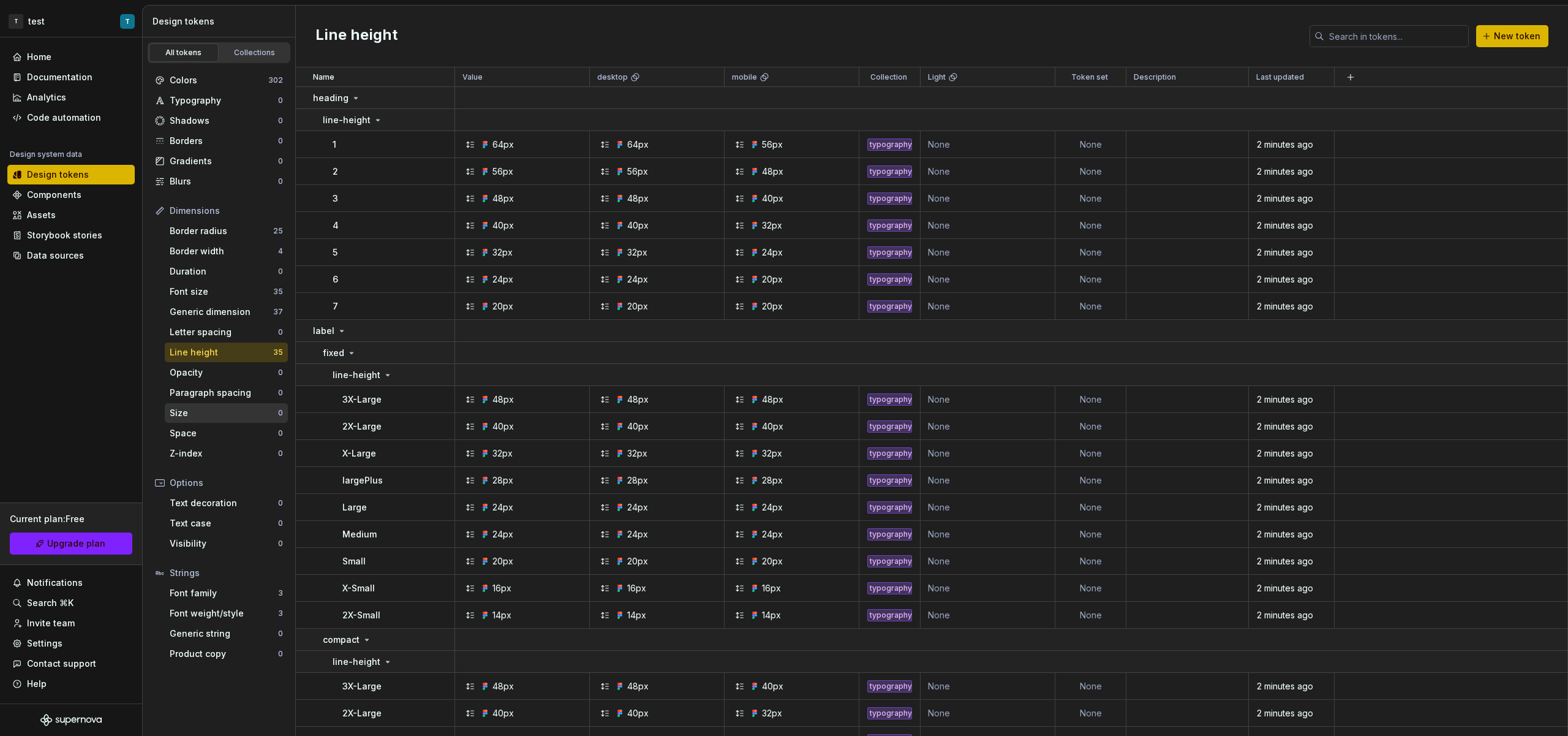
click at [221, 412] on div "Size" at bounding box center [223, 412] width 109 height 12
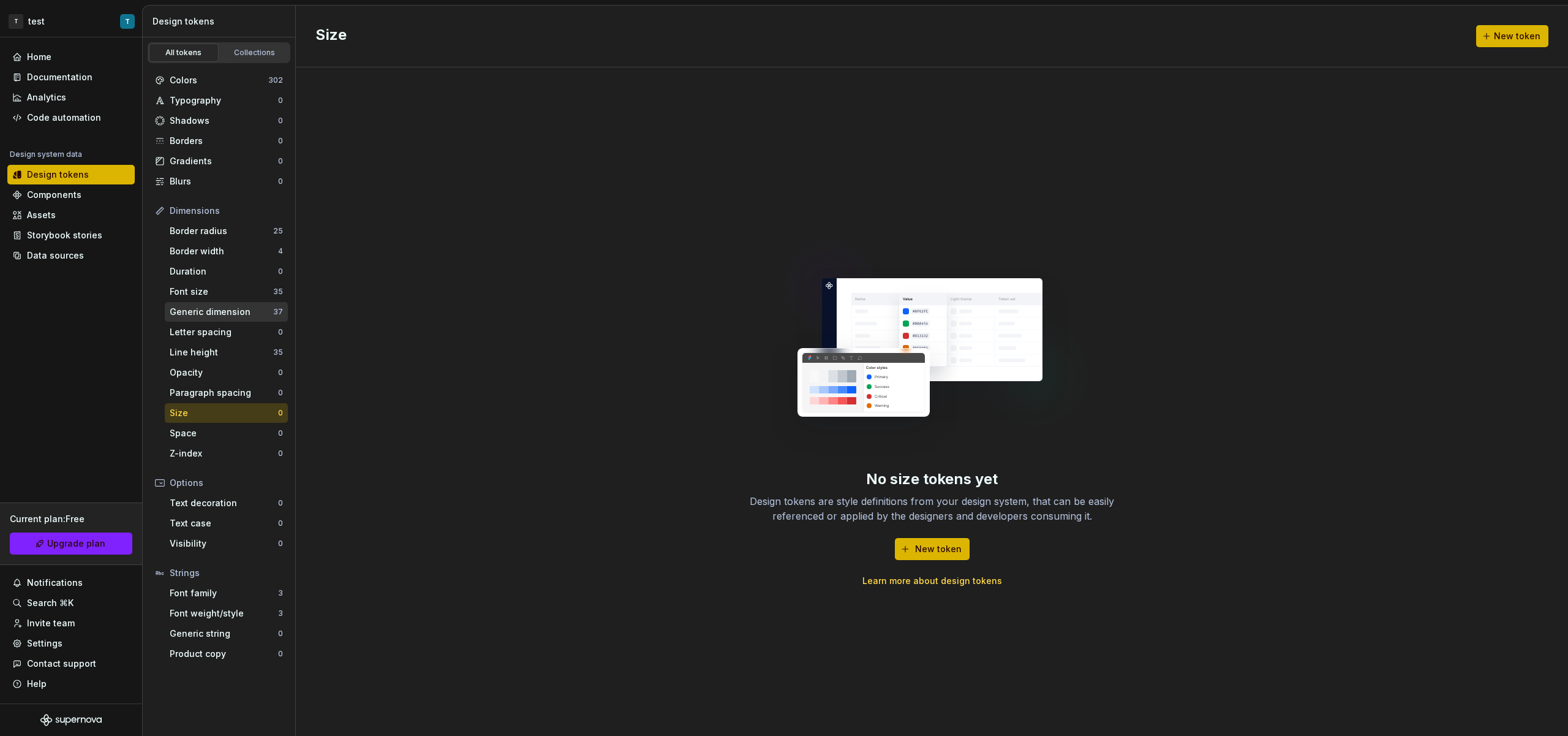
click at [226, 314] on div "Generic dimension" at bounding box center [221, 312] width 104 height 12
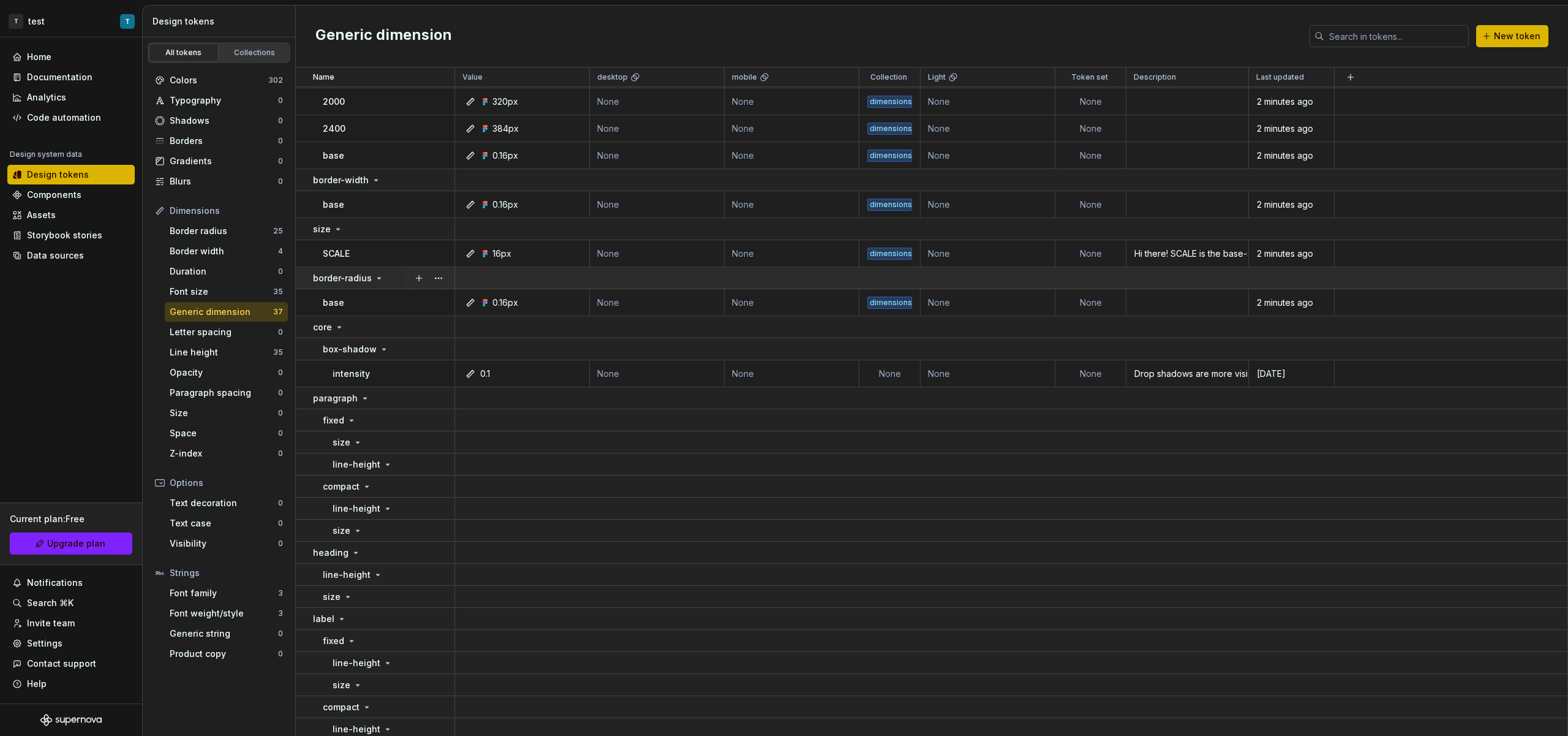
scroll to position [831, 0]
click at [431, 321] on button "button" at bounding box center [438, 325] width 17 height 17
click at [456, 463] on div "Delete group" at bounding box center [492, 464] width 79 height 12
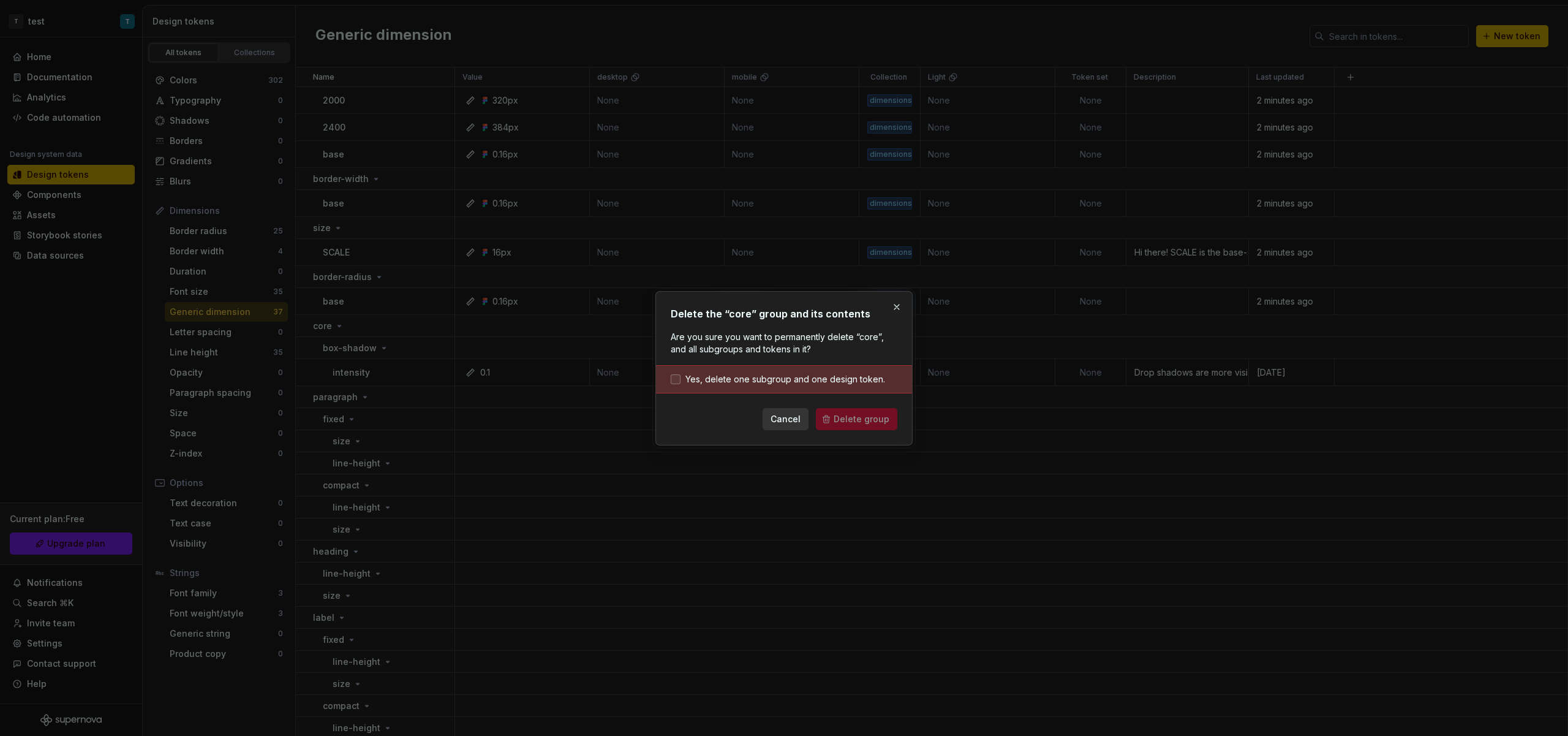
click at [735, 382] on span "Yes, delete one subgroup and one design token." at bounding box center [785, 379] width 200 height 12
click at [836, 412] on button "Delete group" at bounding box center [857, 419] width 82 height 22
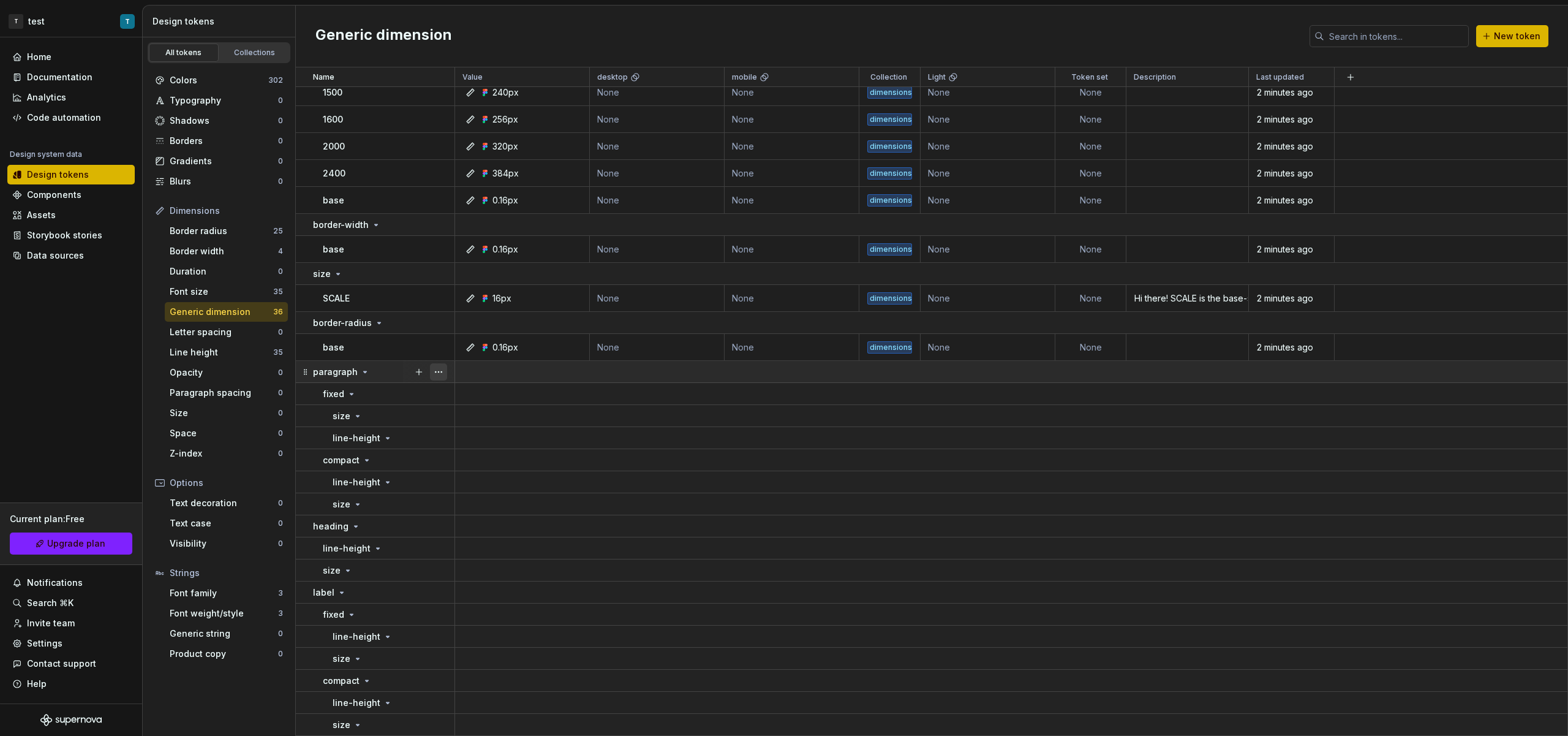
click at [441, 373] on button "button" at bounding box center [438, 371] width 17 height 17
click at [351, 375] on html "T test T Home Documentation Analytics Code automation Design system data Design…" at bounding box center [784, 368] width 1568 height 736
click at [353, 373] on p "paragraph" at bounding box center [335, 371] width 45 height 12
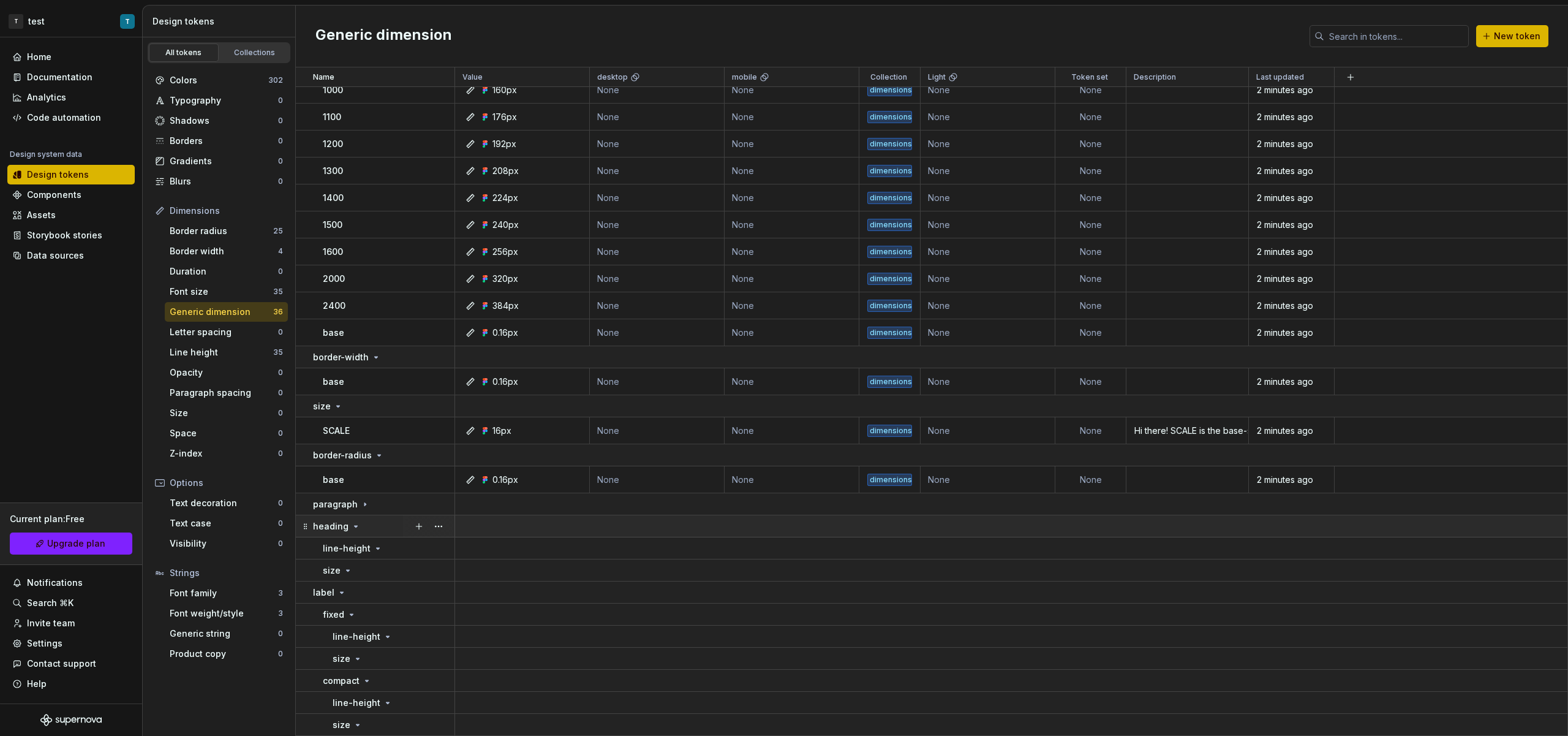
click at [355, 530] on icon at bounding box center [356, 526] width 10 height 10
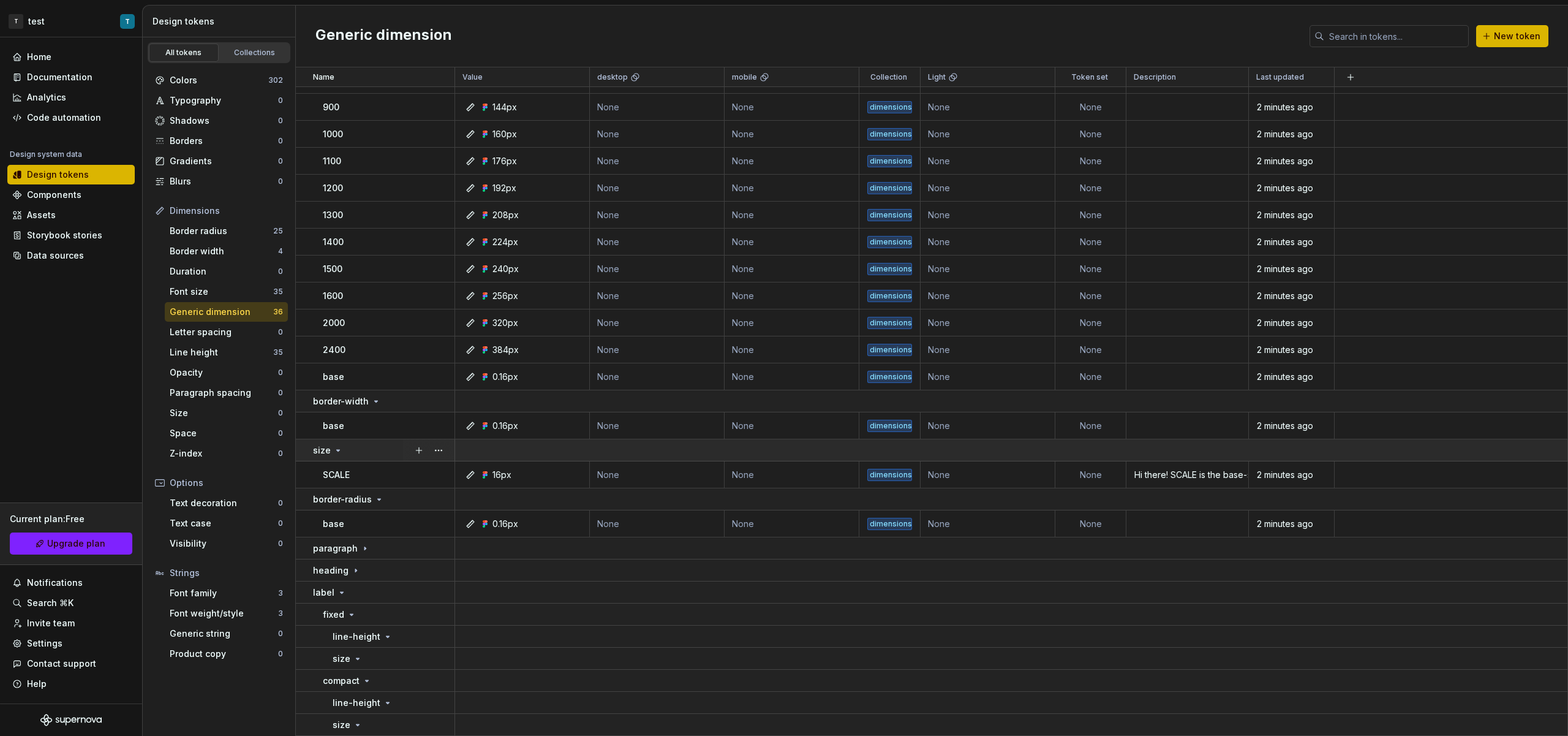
click at [341, 595] on icon at bounding box center [342, 592] width 10 height 10
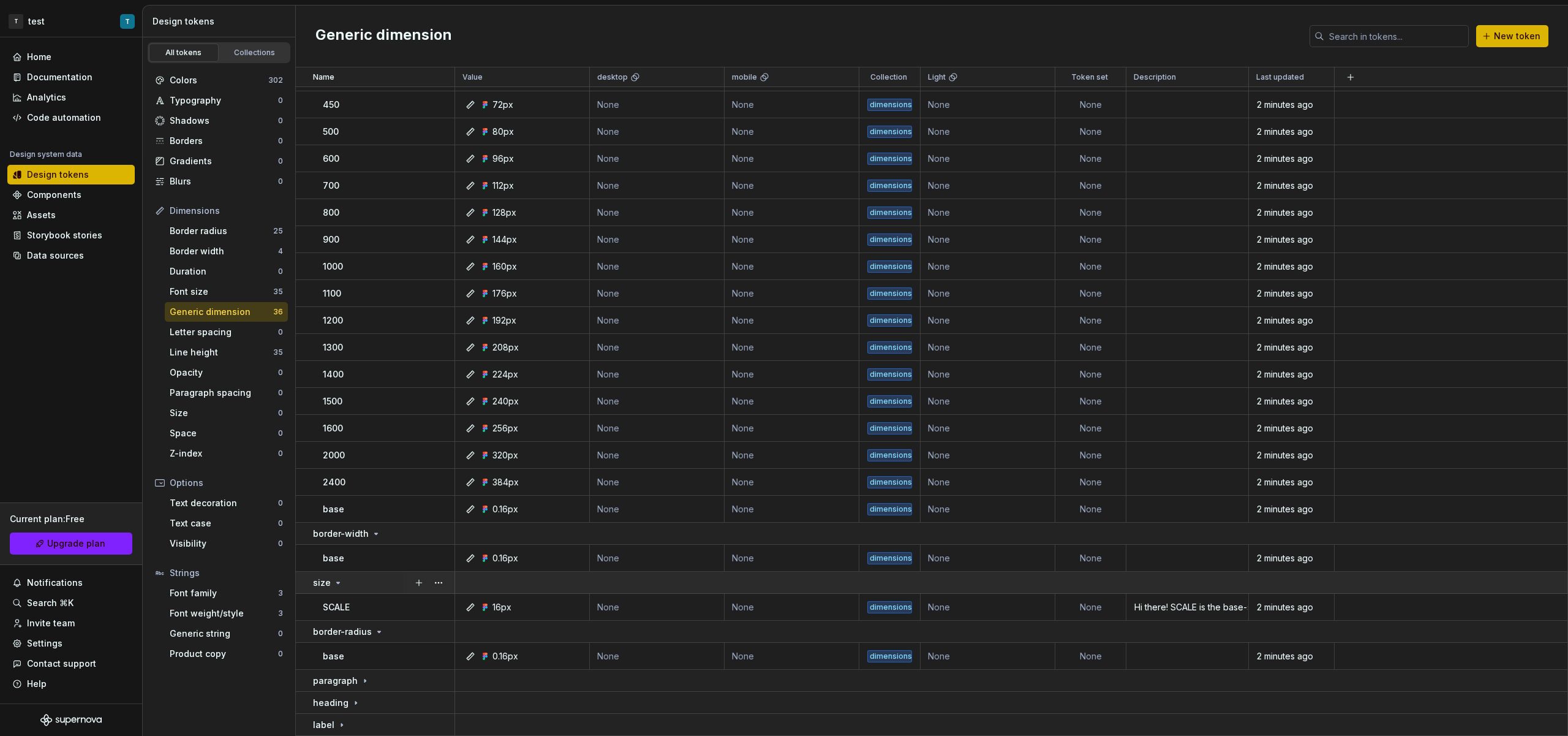
scroll to position [476, 0]
click at [446, 682] on button "button" at bounding box center [438, 680] width 17 height 17
click at [454, 653] on div "Delete group" at bounding box center [492, 656] width 79 height 12
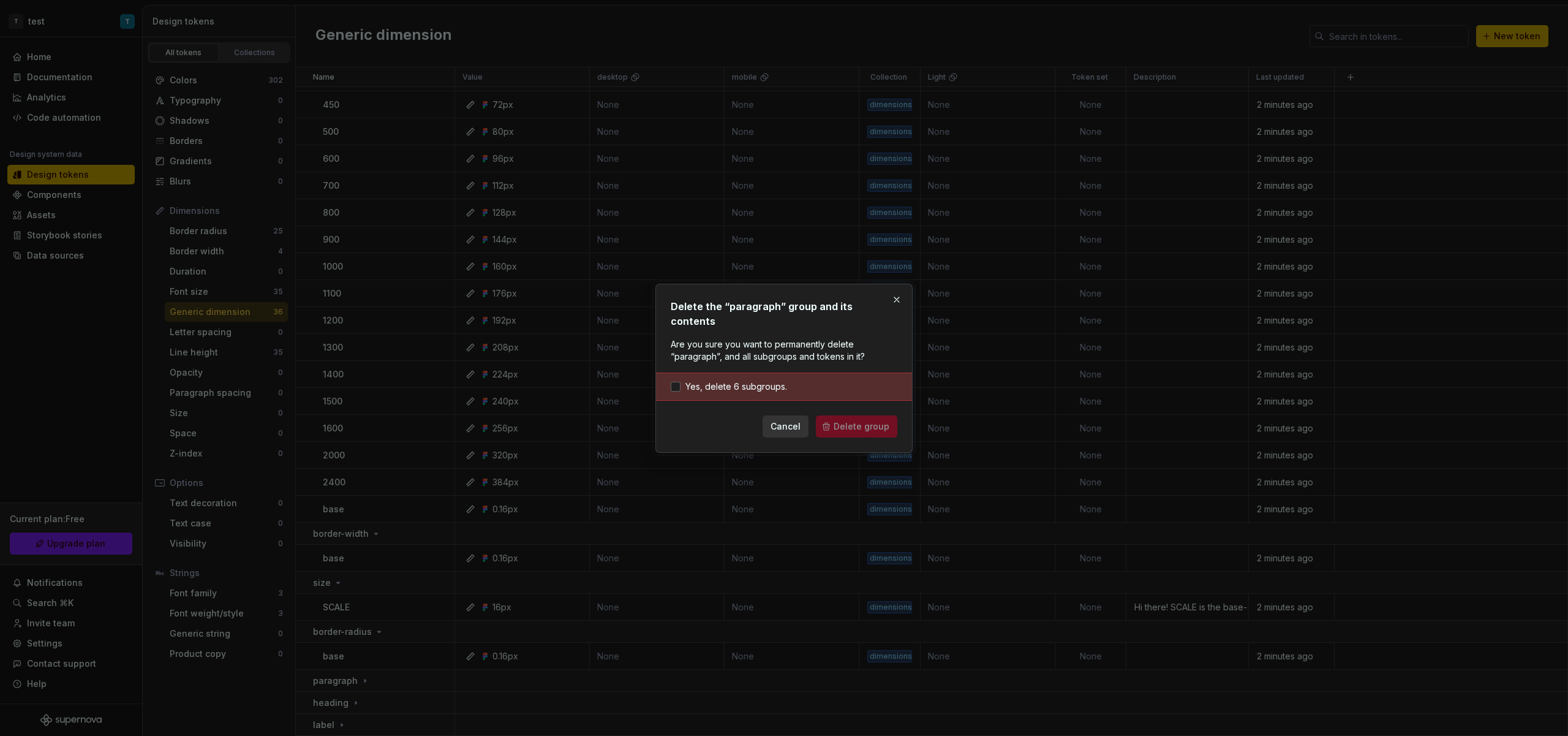
click at [771, 385] on div "Yes, delete 6 subgroups." at bounding box center [784, 386] width 256 height 28
drag, startPoint x: 831, startPoint y: 403, endPoint x: 805, endPoint y: 397, distance: 26.7
click at [829, 403] on form "Yes, delete 6 subgroups. Cancel Delete group" at bounding box center [784, 404] width 227 height 65
click at [736, 380] on span "Yes, delete 6 subgroups." at bounding box center [736, 386] width 101 height 12
click at [845, 415] on button "Delete group" at bounding box center [857, 426] width 82 height 22
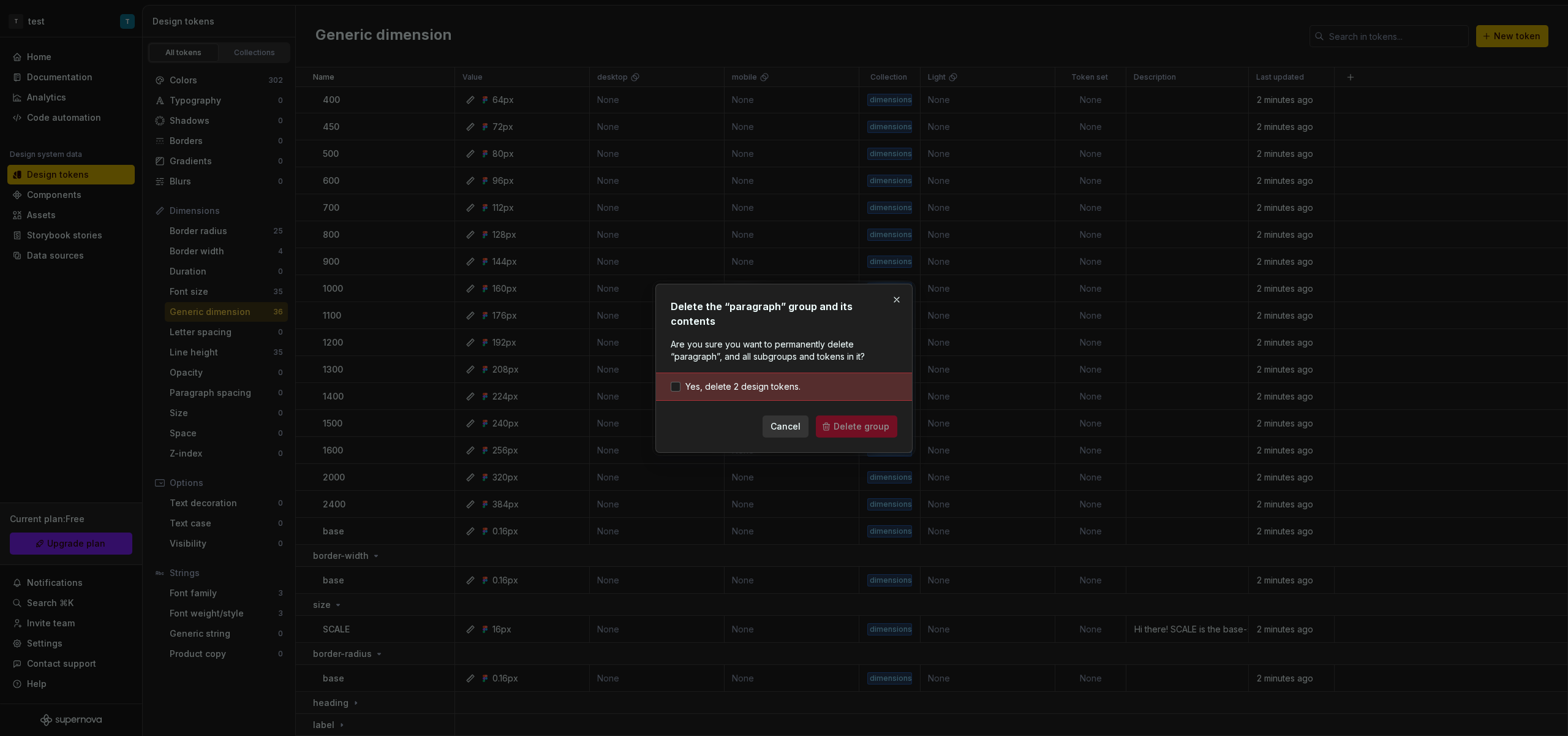
scroll to position [454, 0]
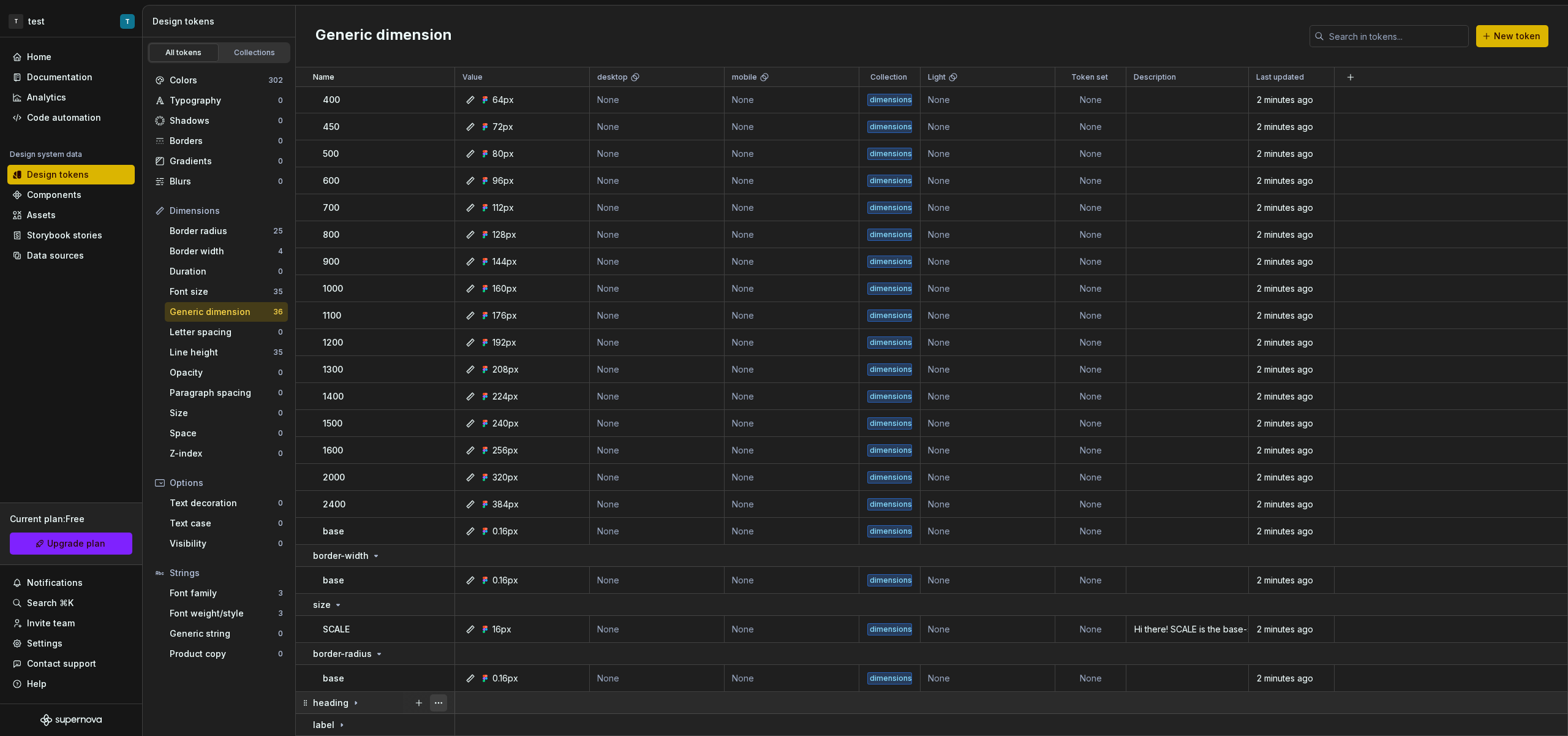
click at [436, 698] on button "button" at bounding box center [438, 702] width 17 height 17
click at [499, 669] on div "Delete group" at bounding box center [485, 679] width 104 height 20
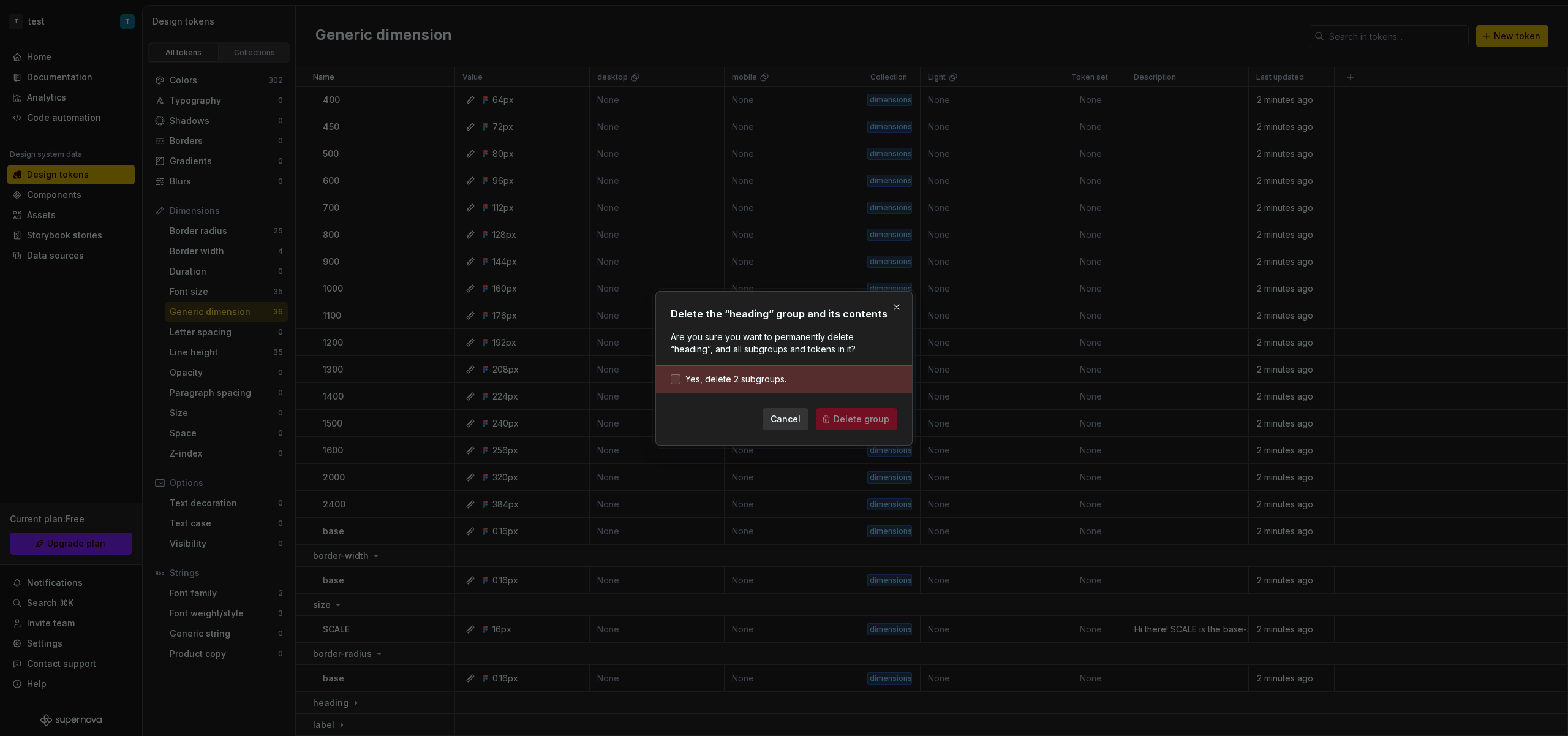
click at [725, 377] on span "Yes, delete 2 subgroups." at bounding box center [736, 379] width 101 height 12
click at [849, 416] on span "Delete group" at bounding box center [861, 419] width 56 height 12
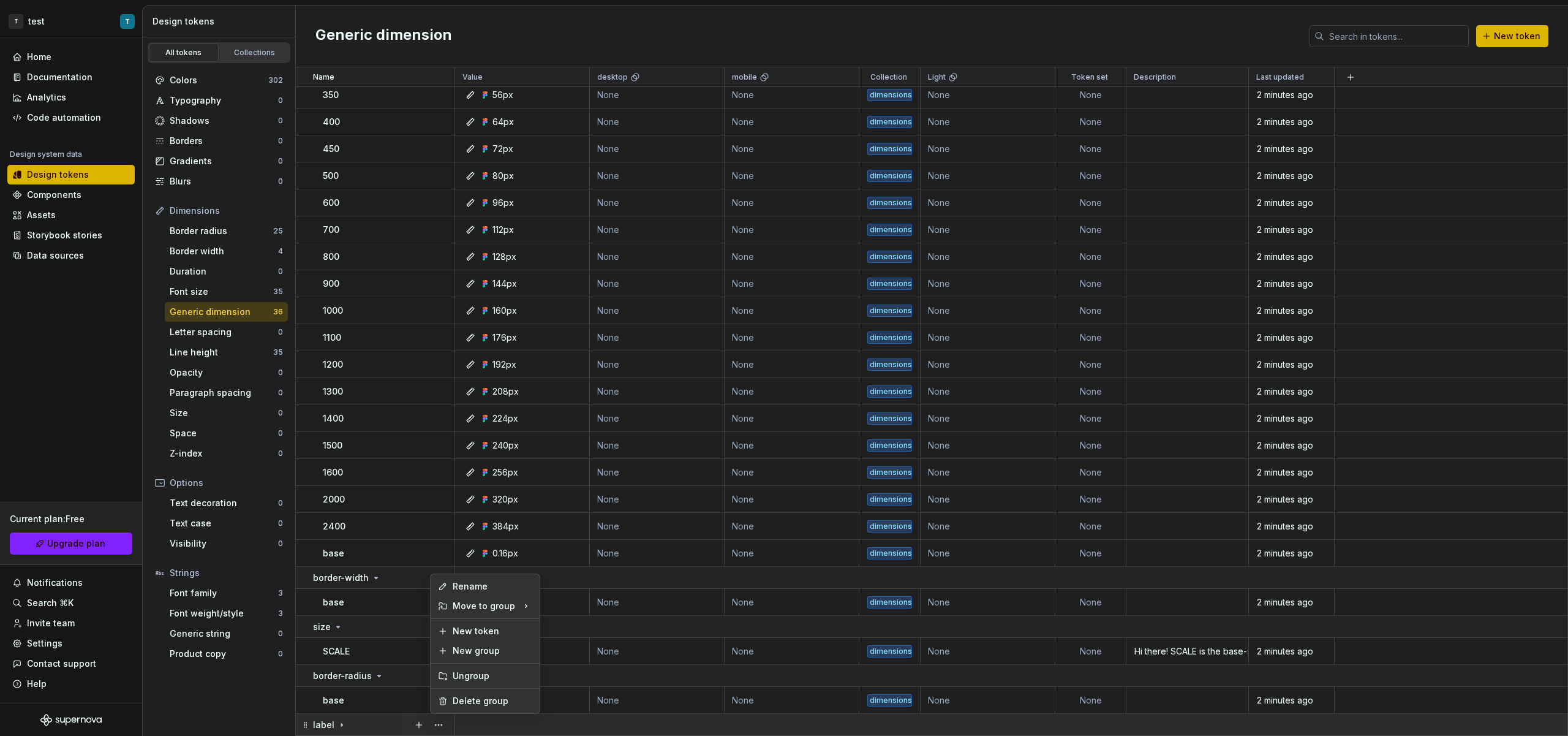
click at [441, 725] on button "button" at bounding box center [438, 725] width 17 height 17
click at [492, 707] on div "Delete group" at bounding box center [485, 701] width 104 height 20
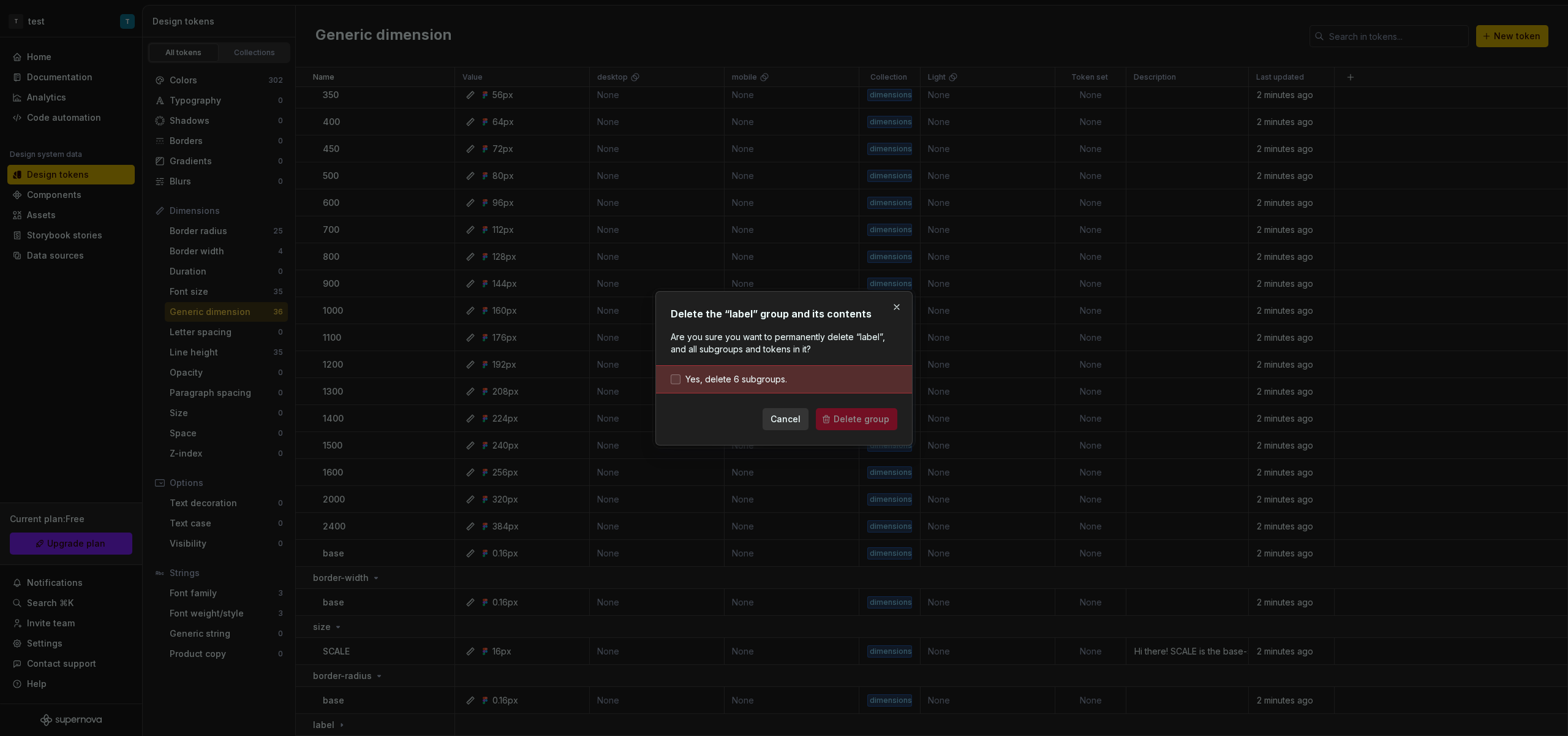
click at [741, 384] on span "Yes, delete 6 subgroups." at bounding box center [736, 379] width 101 height 12
click at [842, 409] on button "Delete group" at bounding box center [857, 419] width 82 height 22
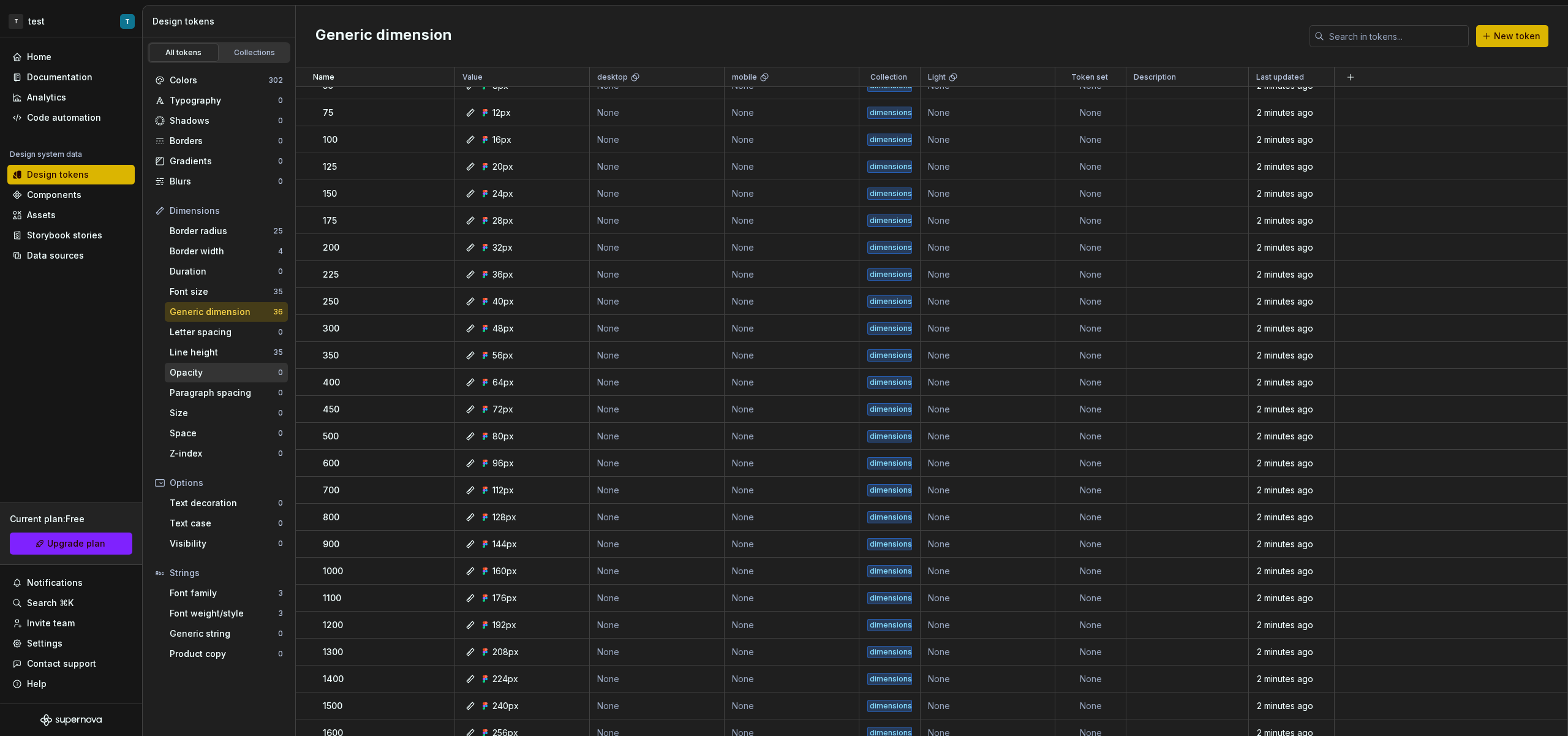
scroll to position [36, 0]
click at [228, 289] on div "Font size" at bounding box center [221, 291] width 104 height 12
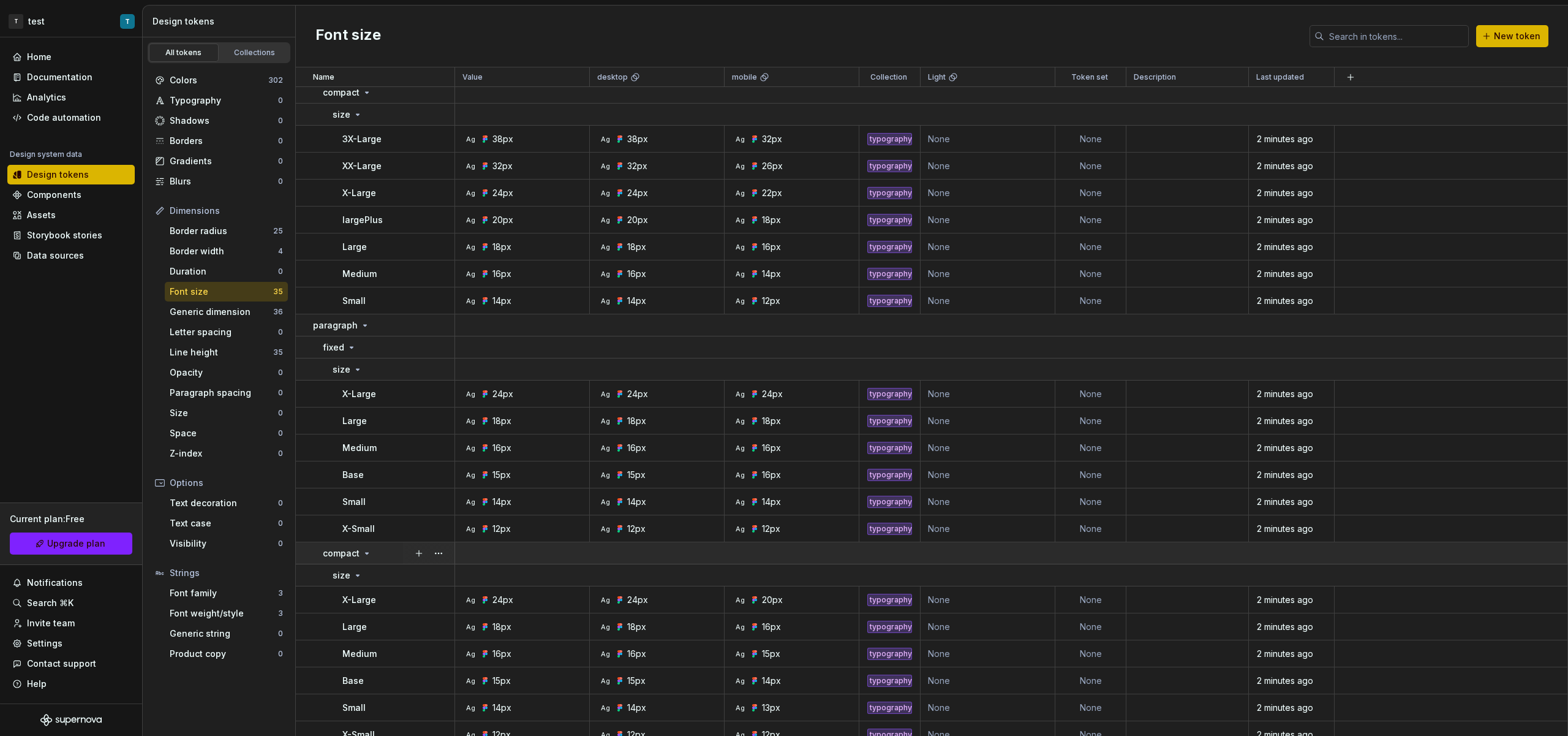
scroll to position [559, 0]
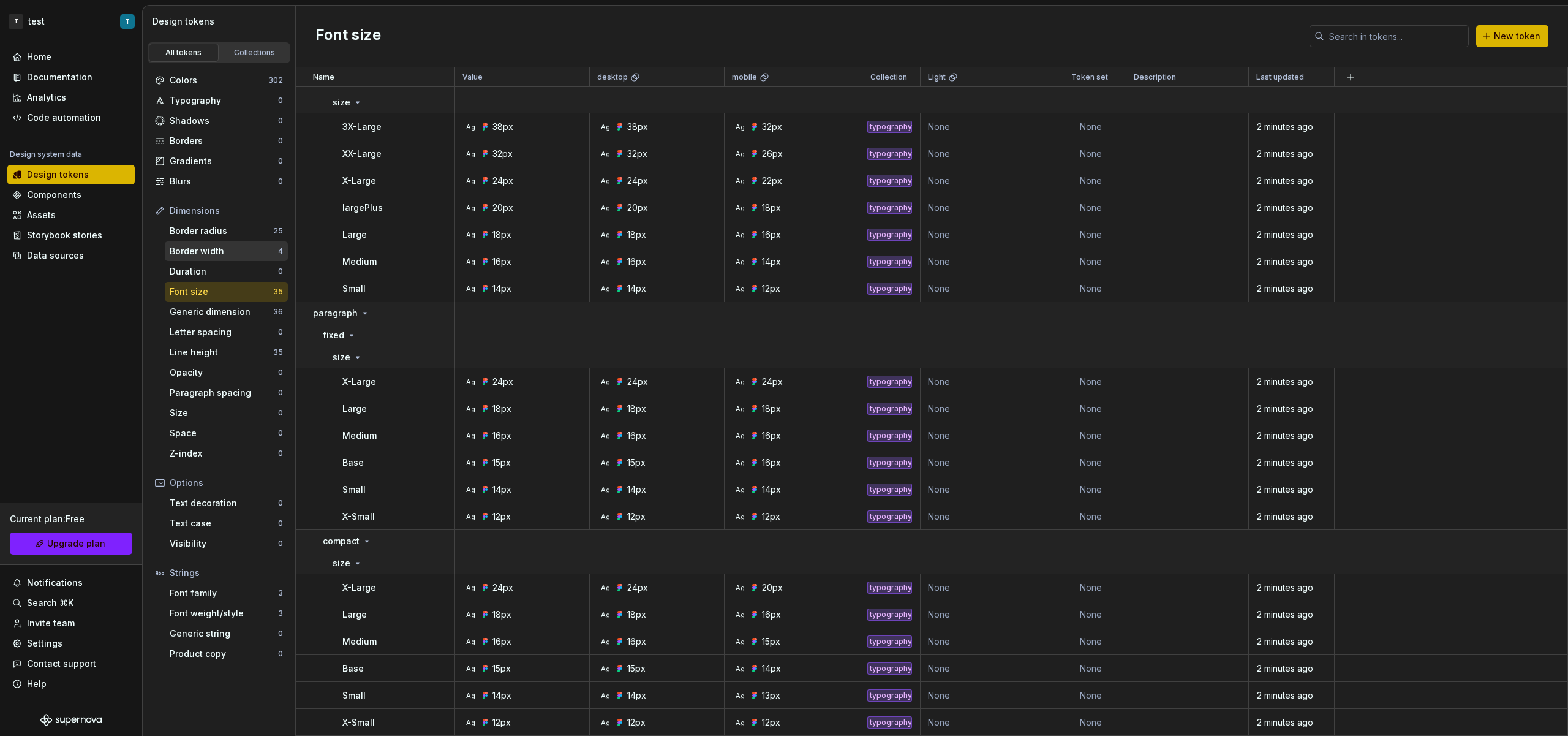
click at [238, 243] on div "Border width 4" at bounding box center [226, 251] width 124 height 20
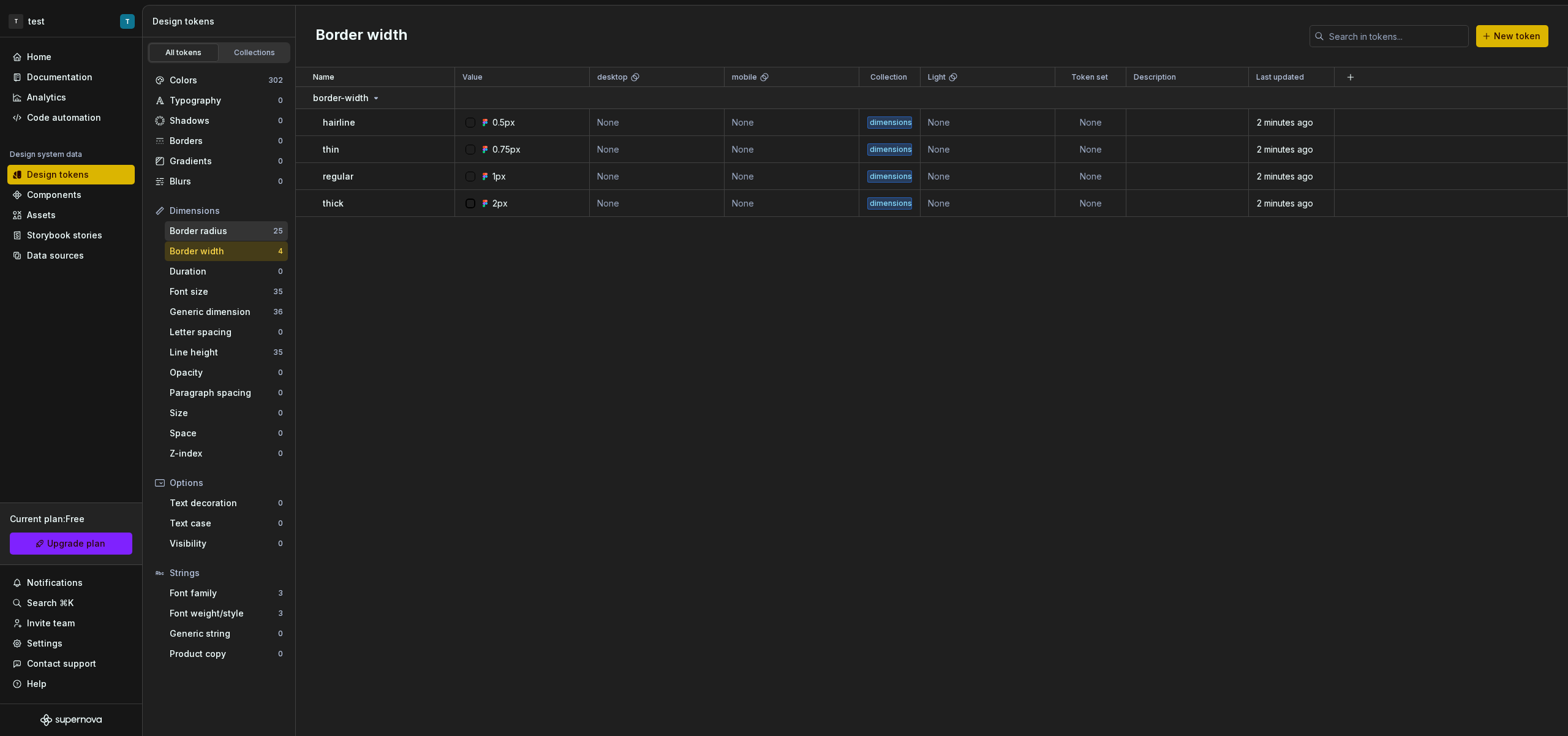
click at [230, 226] on div "Border radius" at bounding box center [221, 231] width 104 height 12
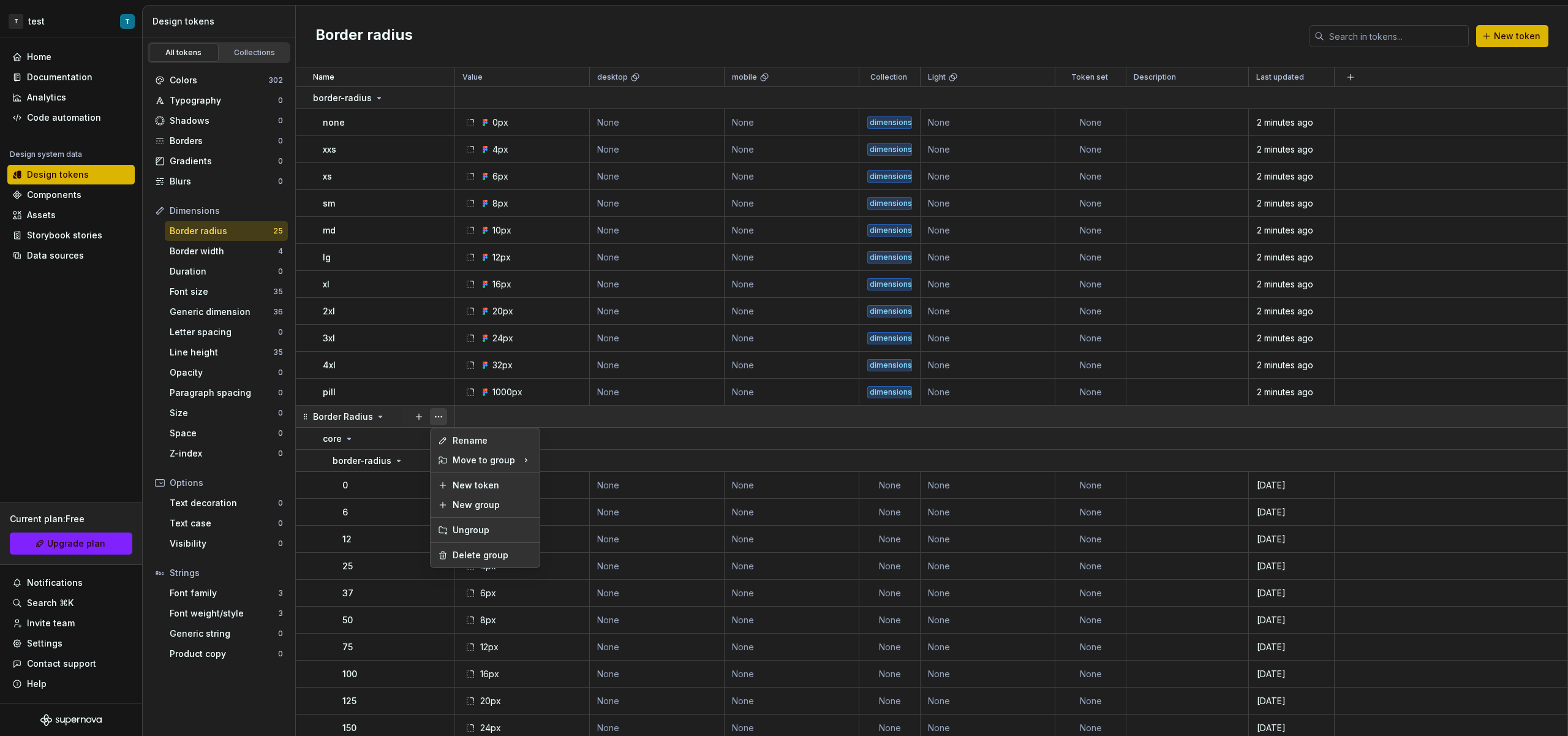
click at [443, 417] on button "button" at bounding box center [438, 416] width 17 height 17
click at [486, 555] on div "Delete group" at bounding box center [492, 554] width 79 height 12
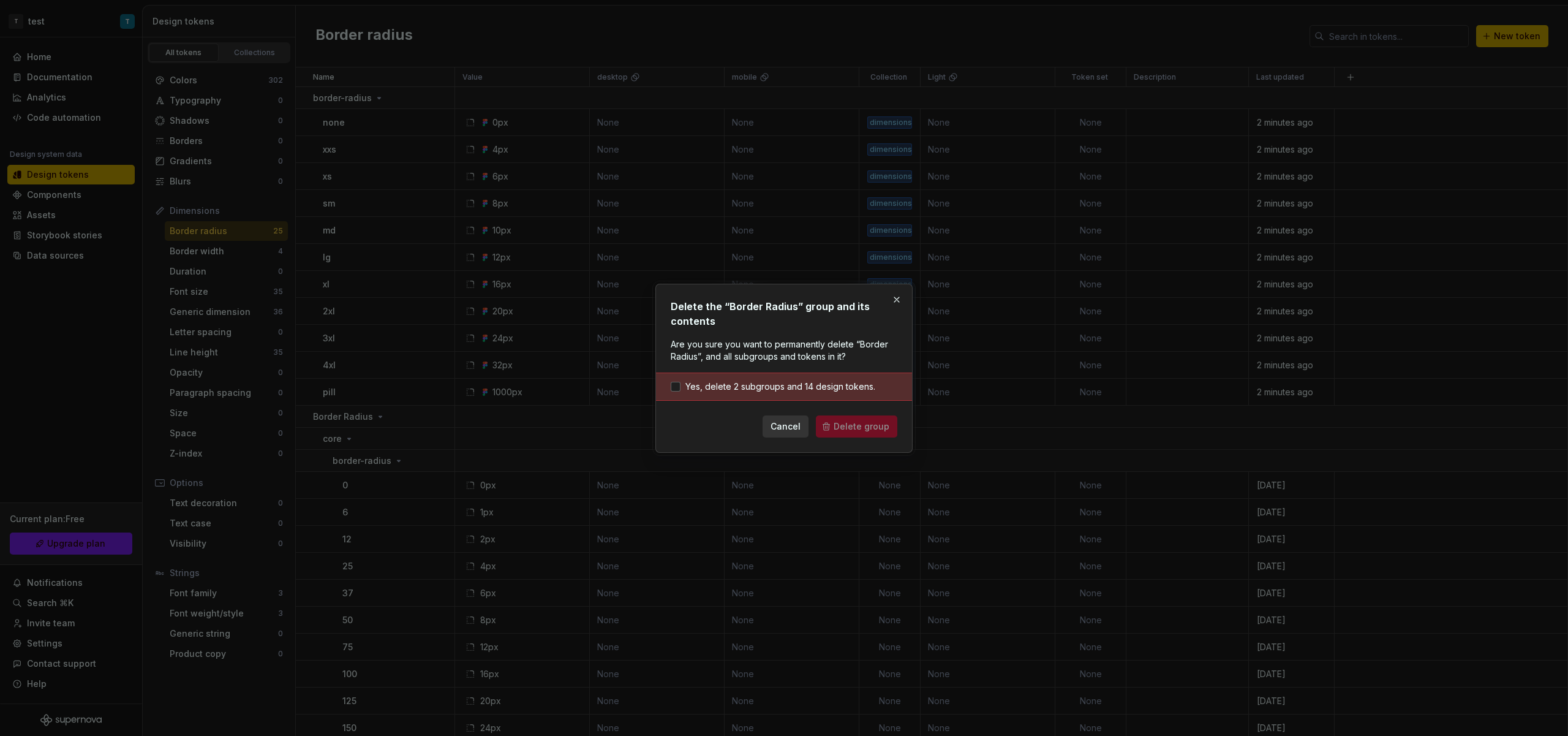
click at [754, 393] on div "Yes, delete 2 subgroups and 14 design tokens." at bounding box center [784, 386] width 256 height 28
drag, startPoint x: 823, startPoint y: 388, endPoint x: 848, endPoint y: 420, distance: 40.6
click at [823, 389] on span "Yes, delete 2 subgroups and 14 design tokens." at bounding box center [780, 386] width 190 height 12
click at [851, 424] on span "Delete group" at bounding box center [861, 426] width 56 height 12
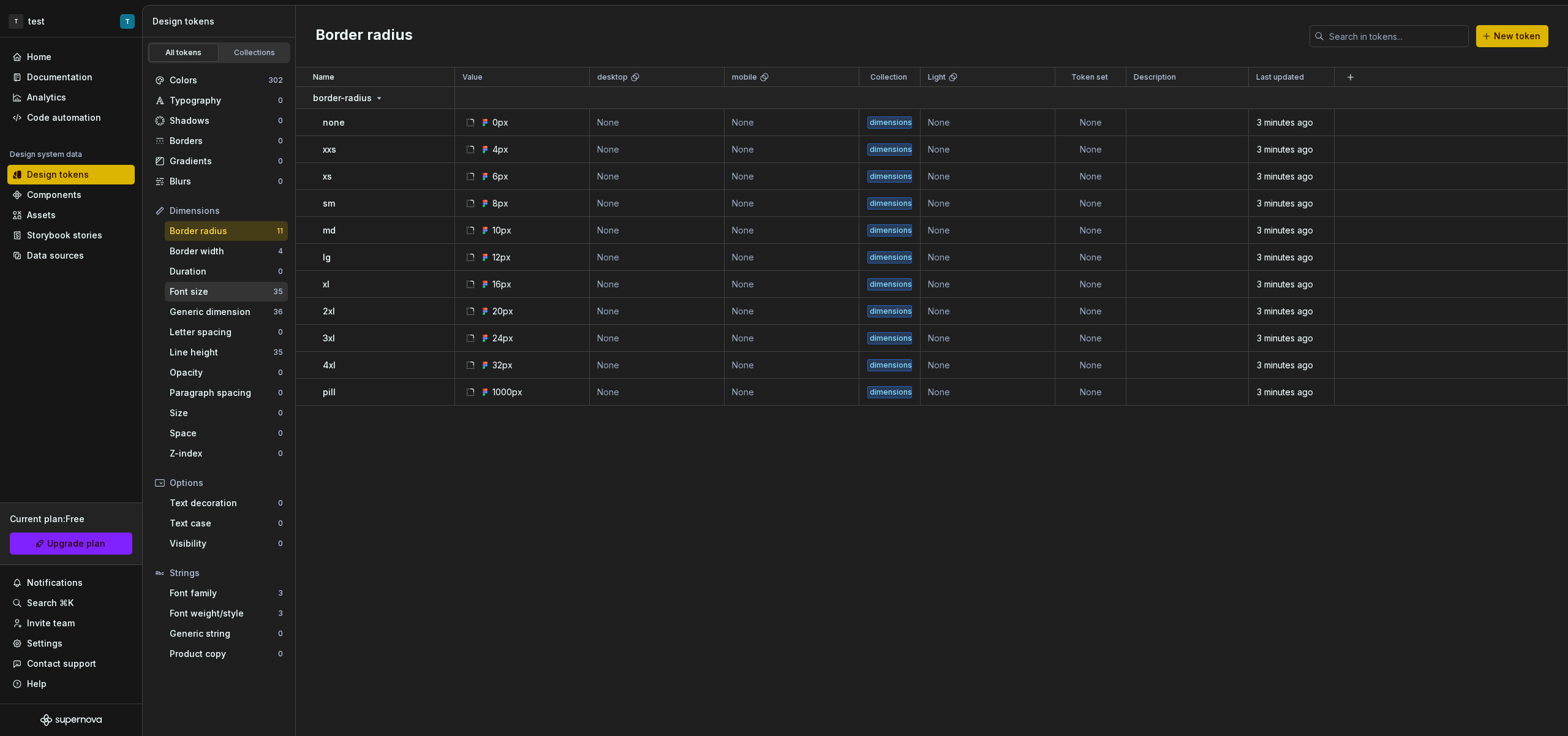
click at [234, 289] on div "Font size" at bounding box center [221, 291] width 104 height 12
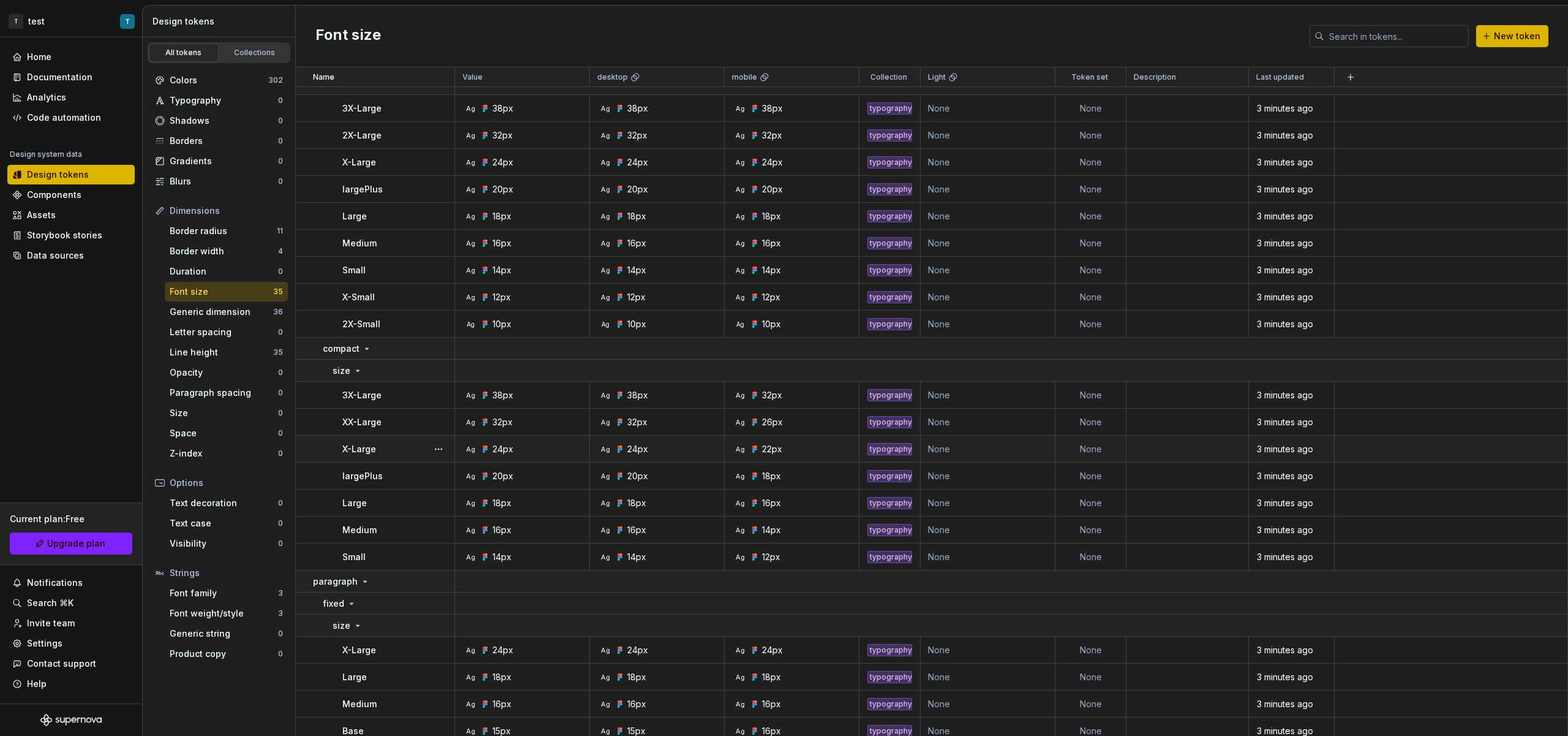
scroll to position [559, 0]
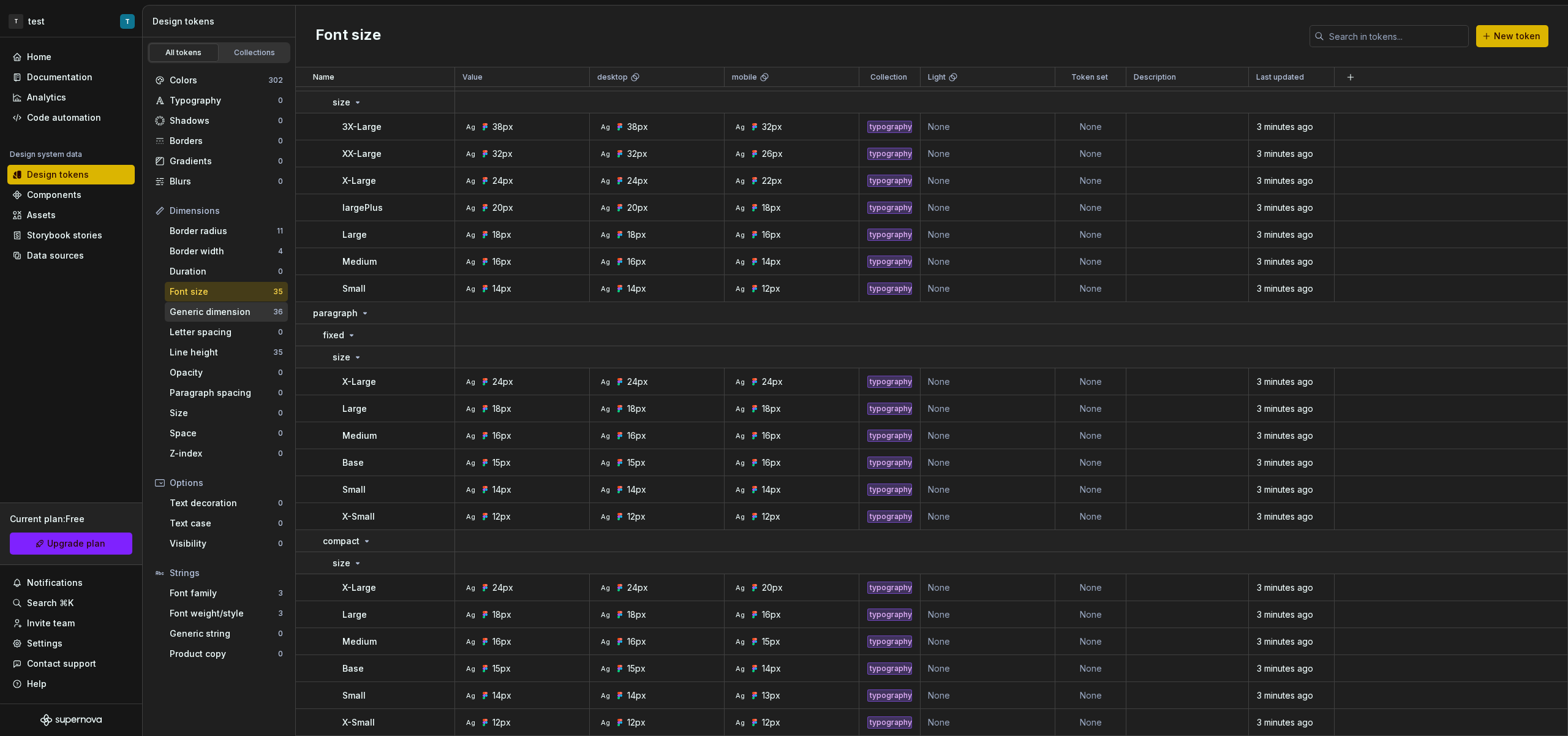
click at [237, 311] on div "Generic dimension" at bounding box center [221, 312] width 104 height 12
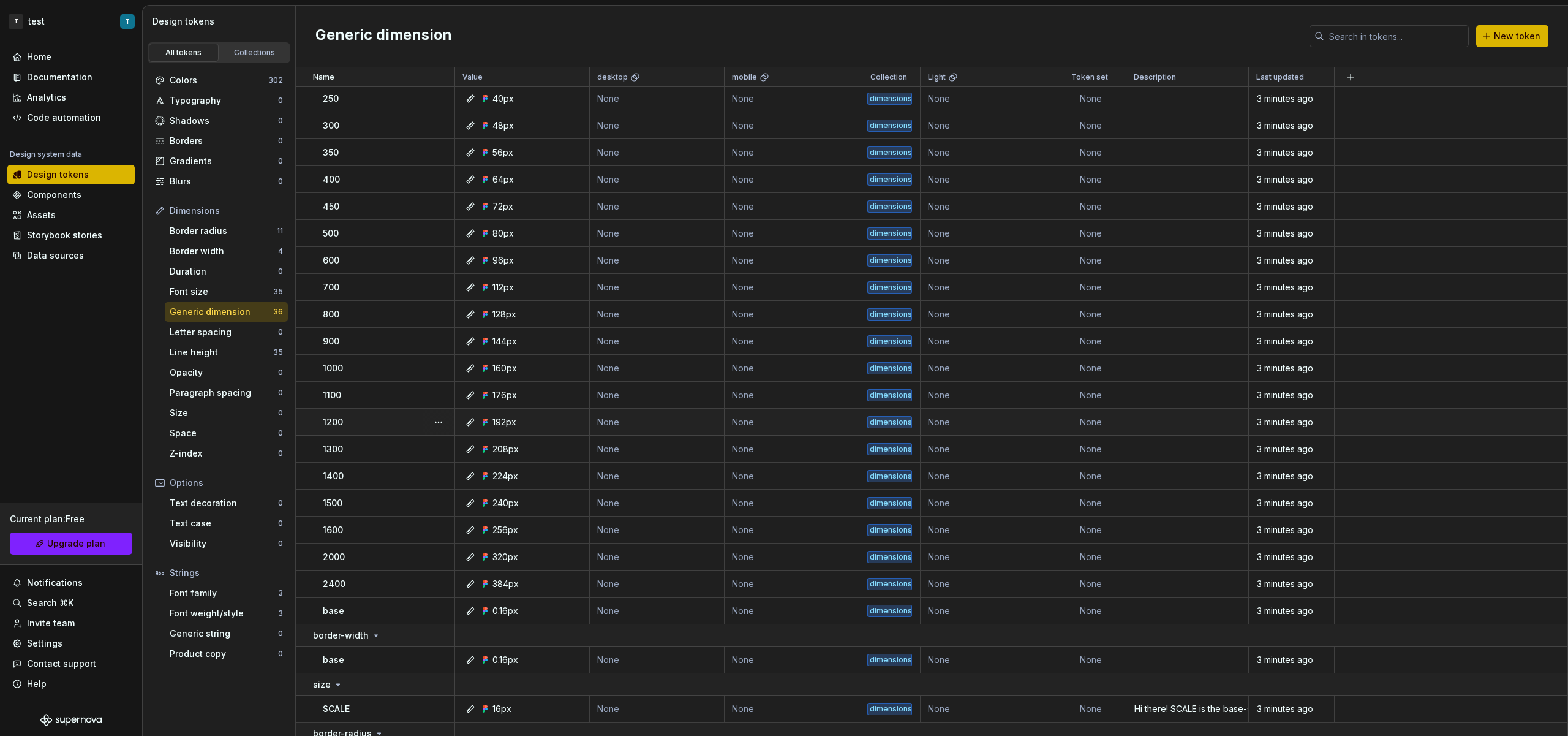
scroll to position [410, 0]
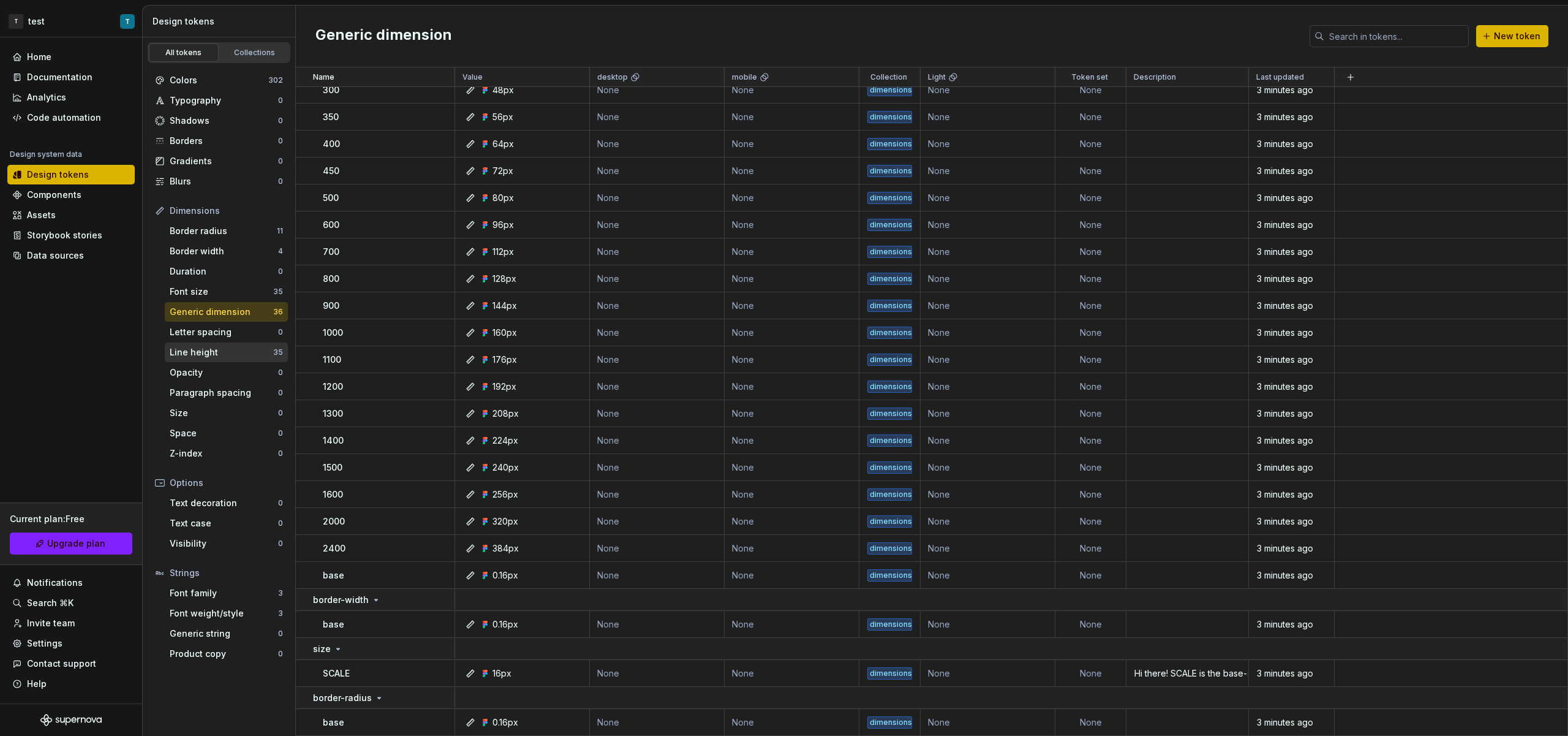
click at [216, 349] on div "Line height" at bounding box center [221, 352] width 104 height 12
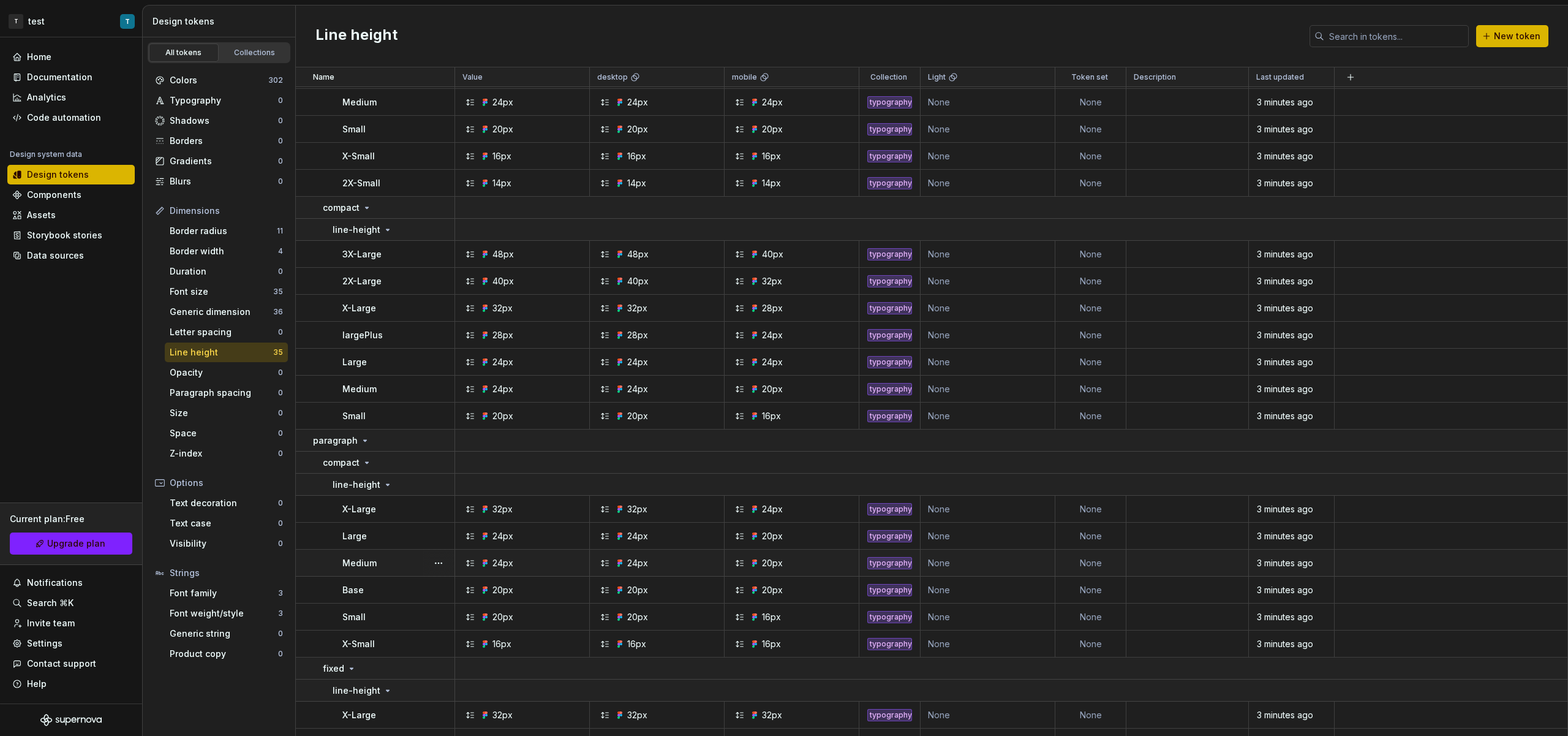
scroll to position [559, 0]
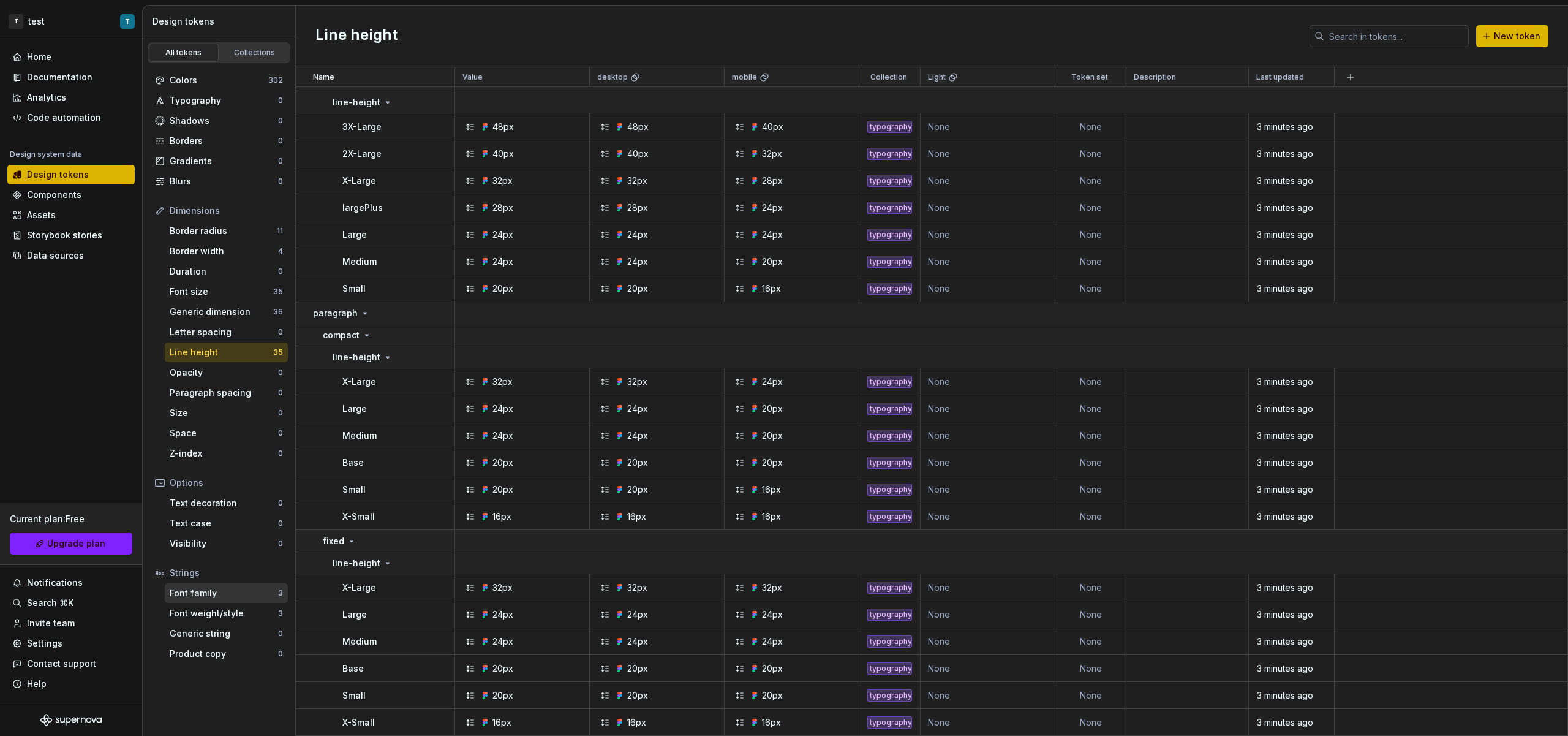
click at [226, 592] on div "Font family" at bounding box center [223, 593] width 109 height 12
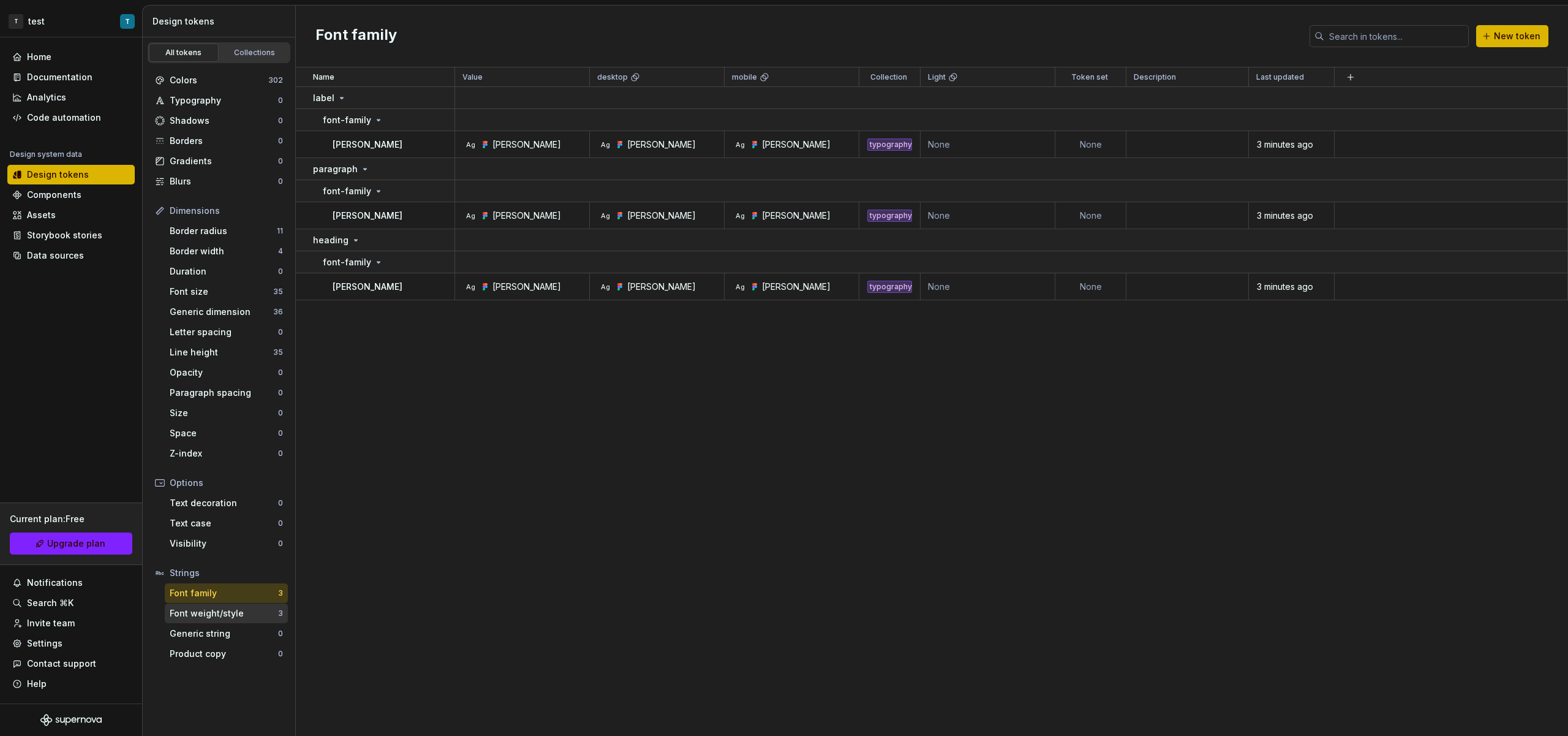
click at [216, 617] on div "Font weight/style" at bounding box center [223, 613] width 109 height 12
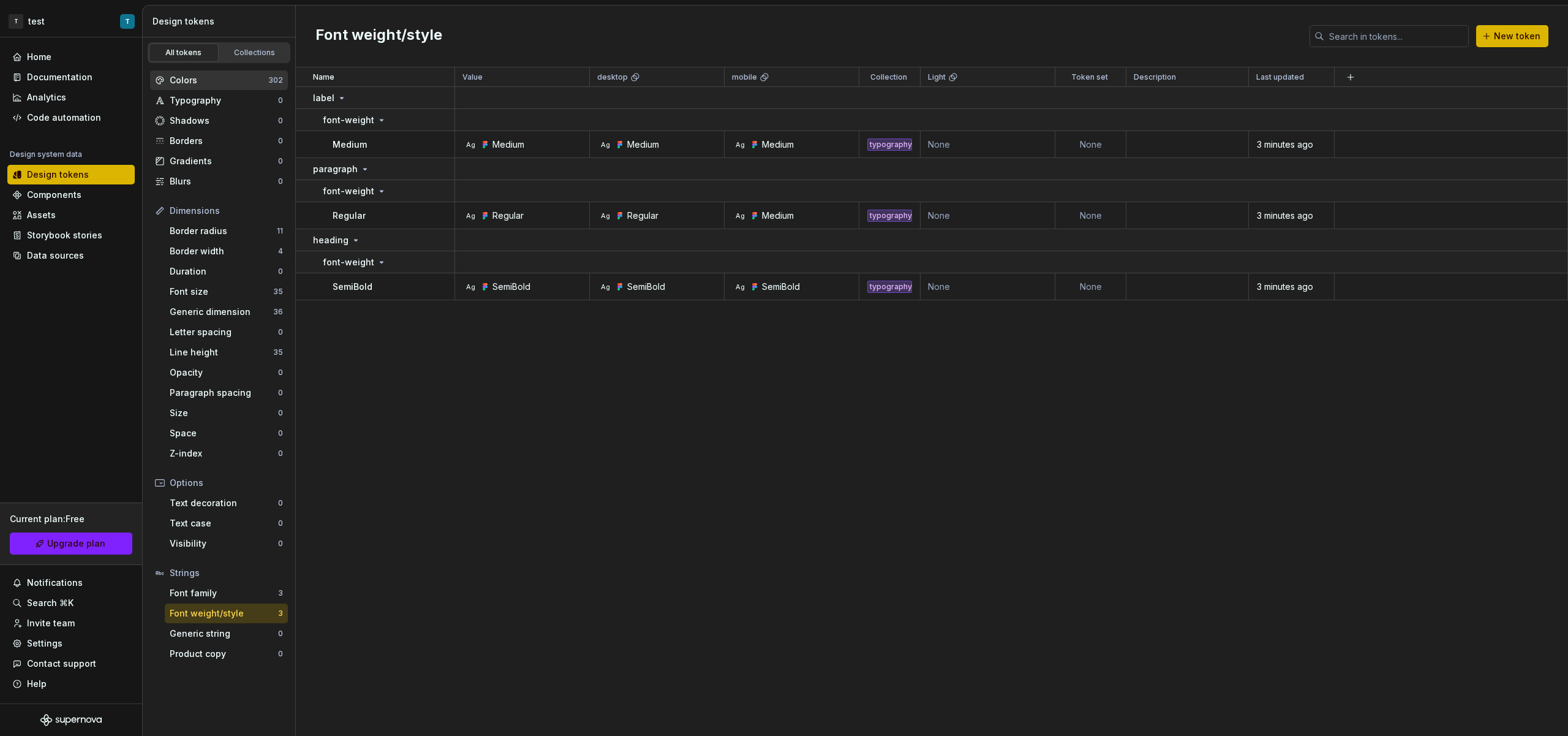
click at [204, 74] on div "Colors" at bounding box center [218, 80] width 99 height 12
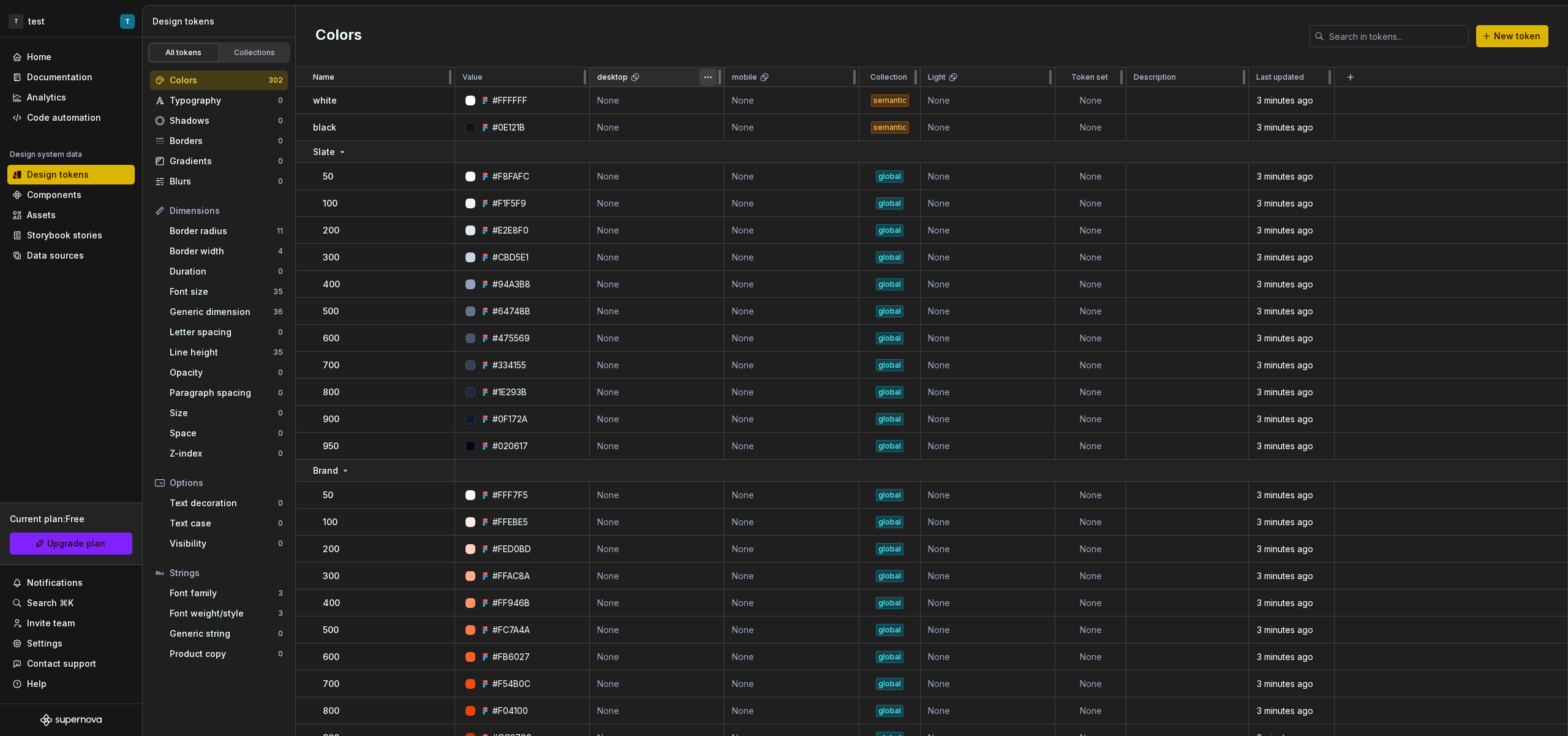
click at [714, 82] on html "T test T Home Documentation Analytics Code automation Design system data Design…" at bounding box center [784, 368] width 1568 height 736
click at [735, 164] on span "Delete theme" at bounding box center [762, 170] width 79 height 12
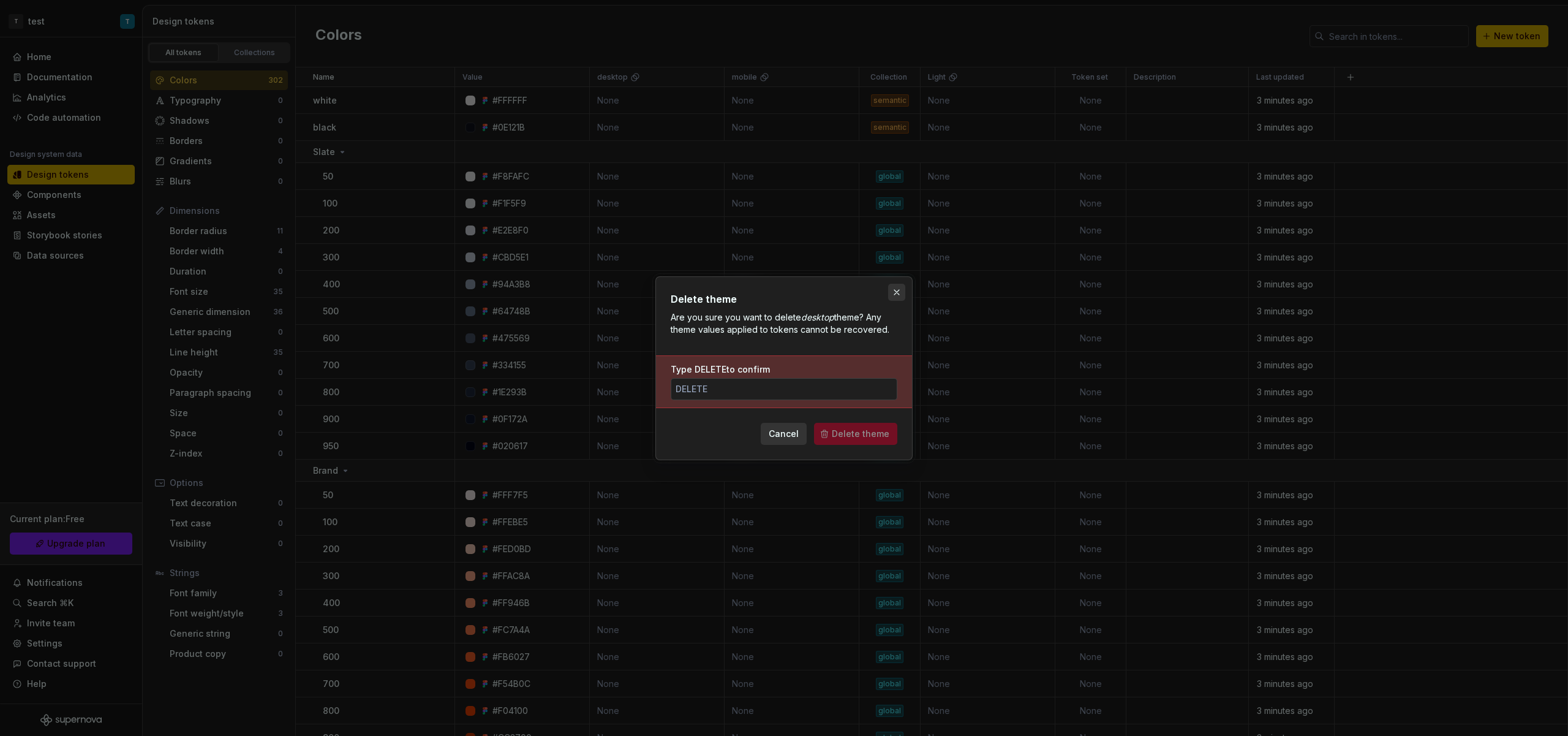
click at [898, 289] on button "button" at bounding box center [896, 292] width 17 height 17
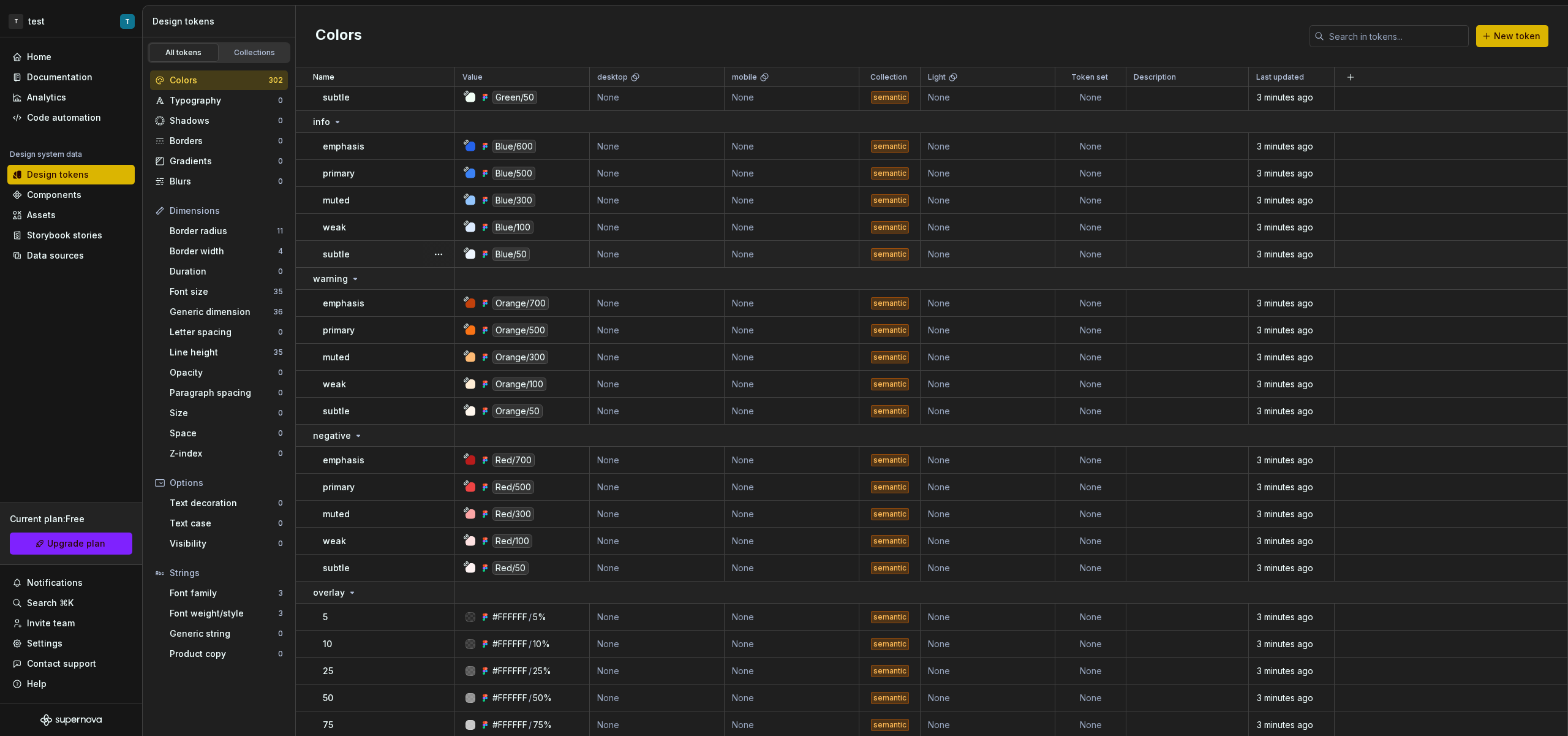
scroll to position [8197, 0]
click at [77, 213] on div "Assets" at bounding box center [71, 214] width 118 height 12
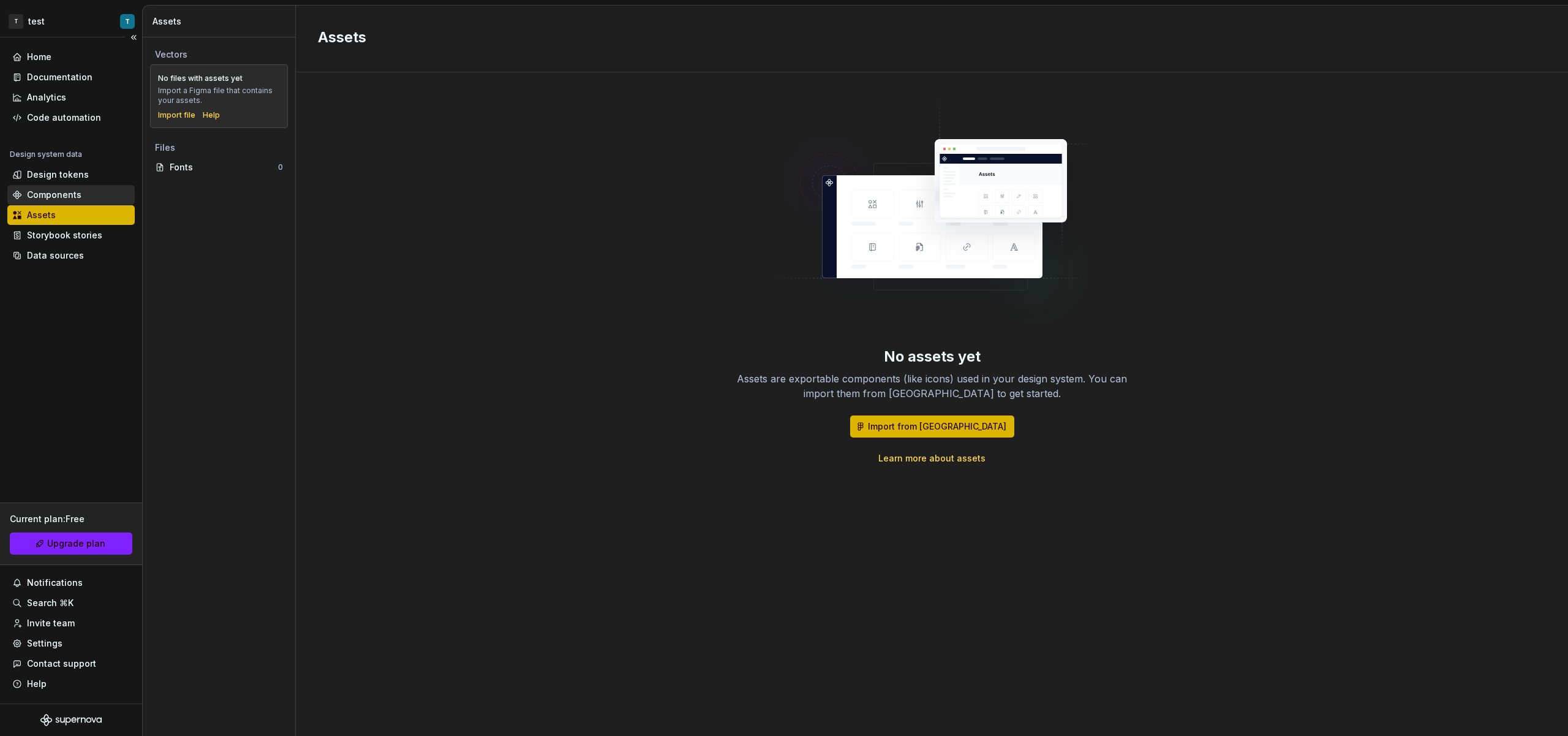
click at [77, 195] on div "Components" at bounding box center [54, 195] width 55 height 12
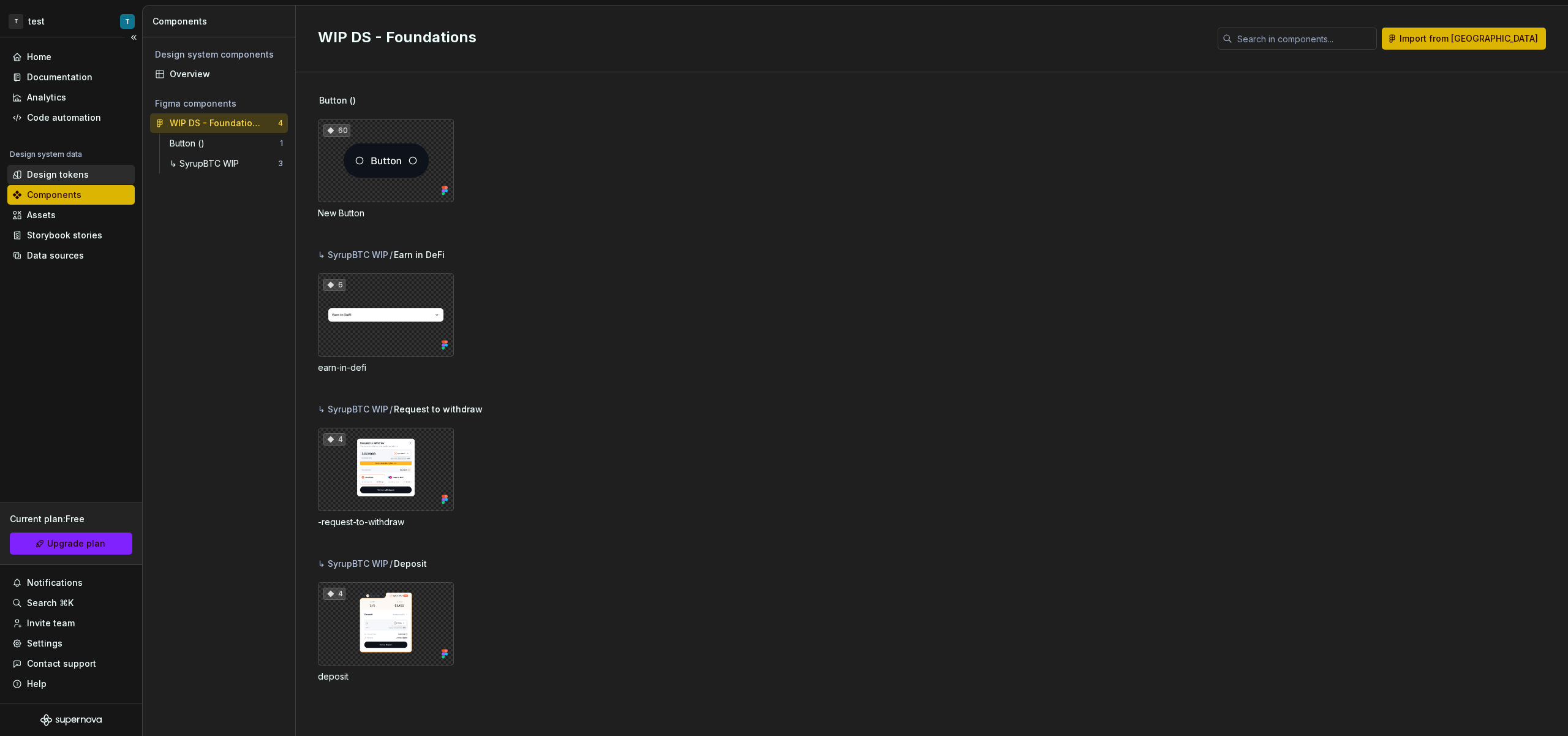
click at [79, 175] on div "Design tokens" at bounding box center [58, 174] width 62 height 12
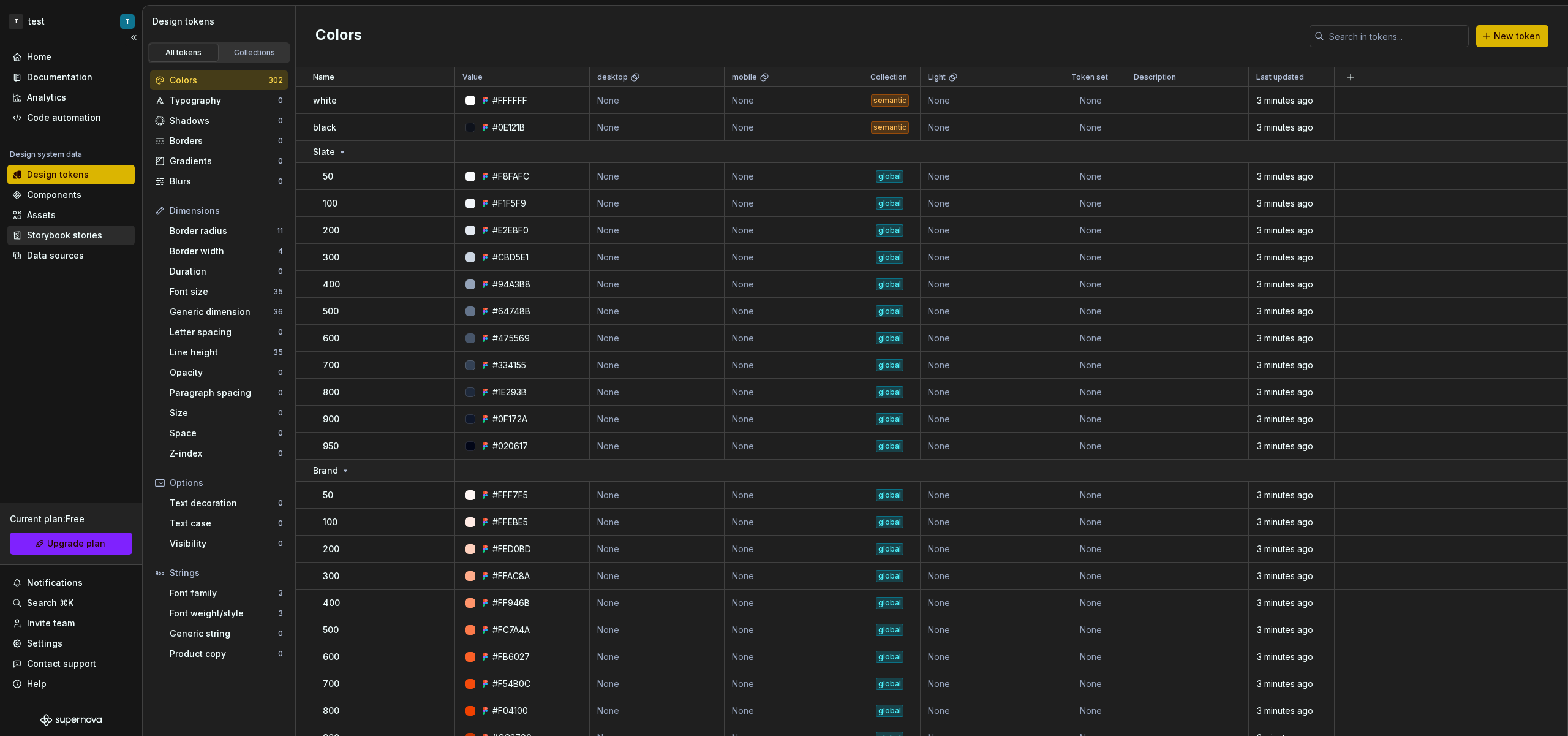
click at [68, 236] on div "Storybook stories" at bounding box center [65, 235] width 75 height 12
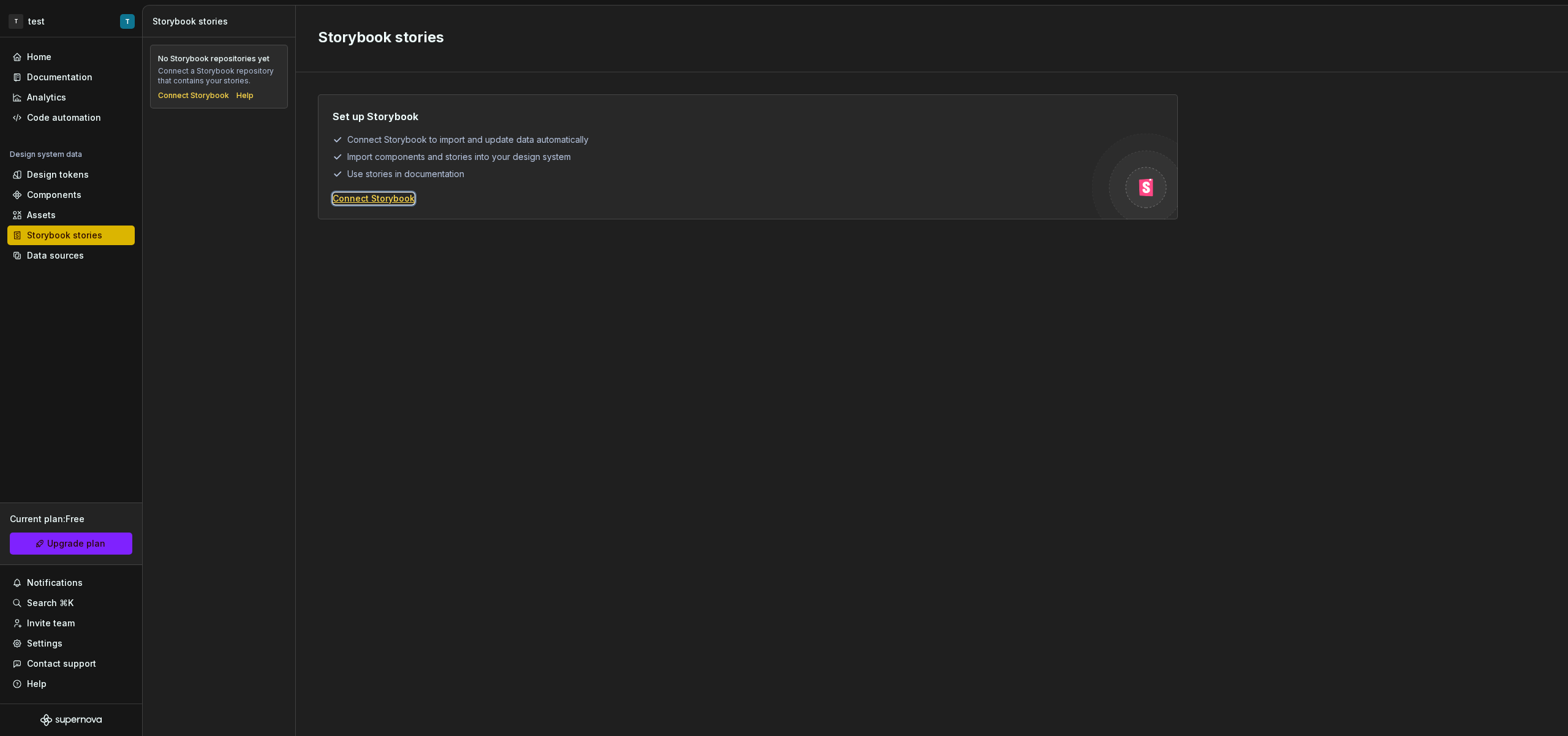
click at [376, 200] on div "Connect Storybook" at bounding box center [374, 198] width 82 height 12
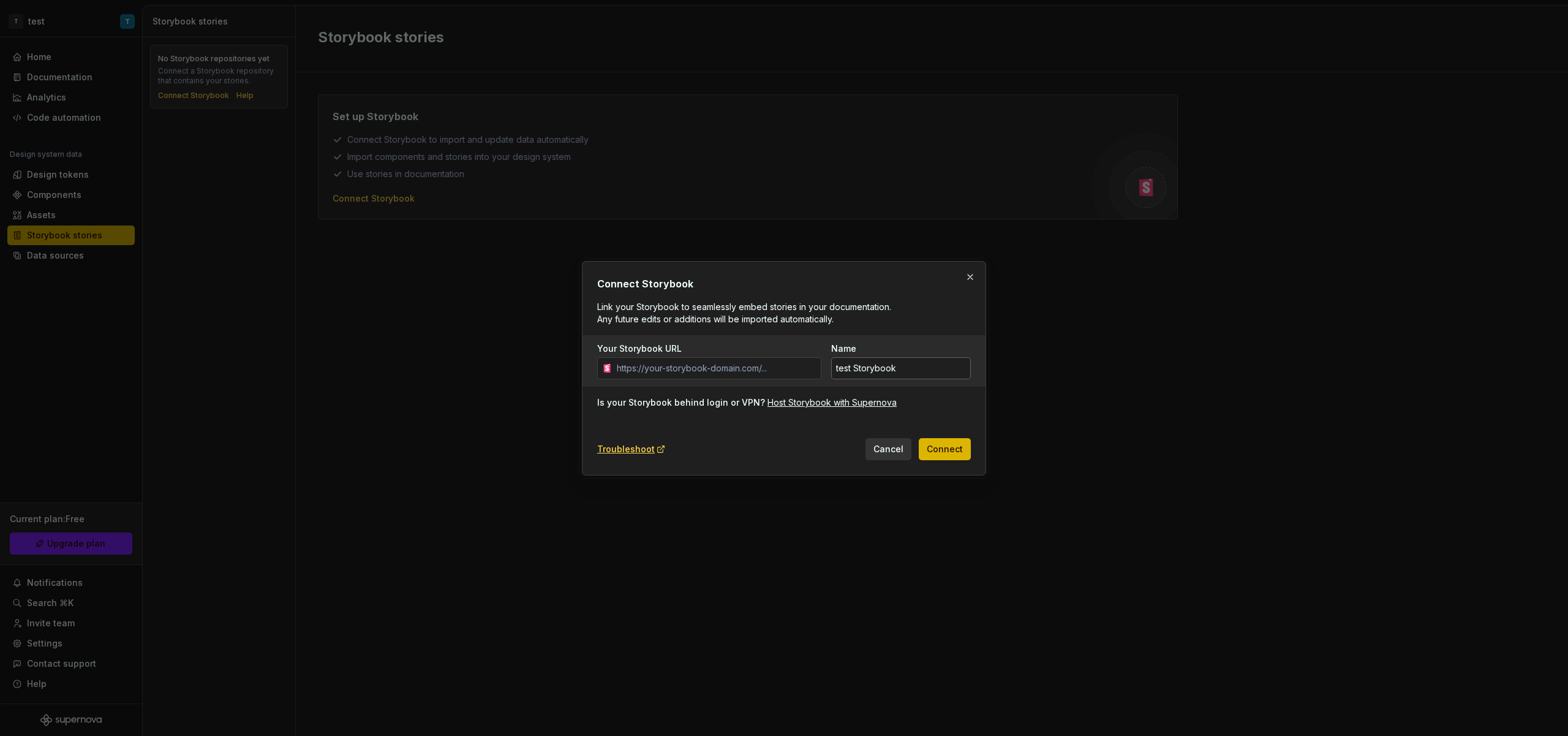
click at [868, 372] on input "test Storybook" at bounding box center [901, 368] width 140 height 22
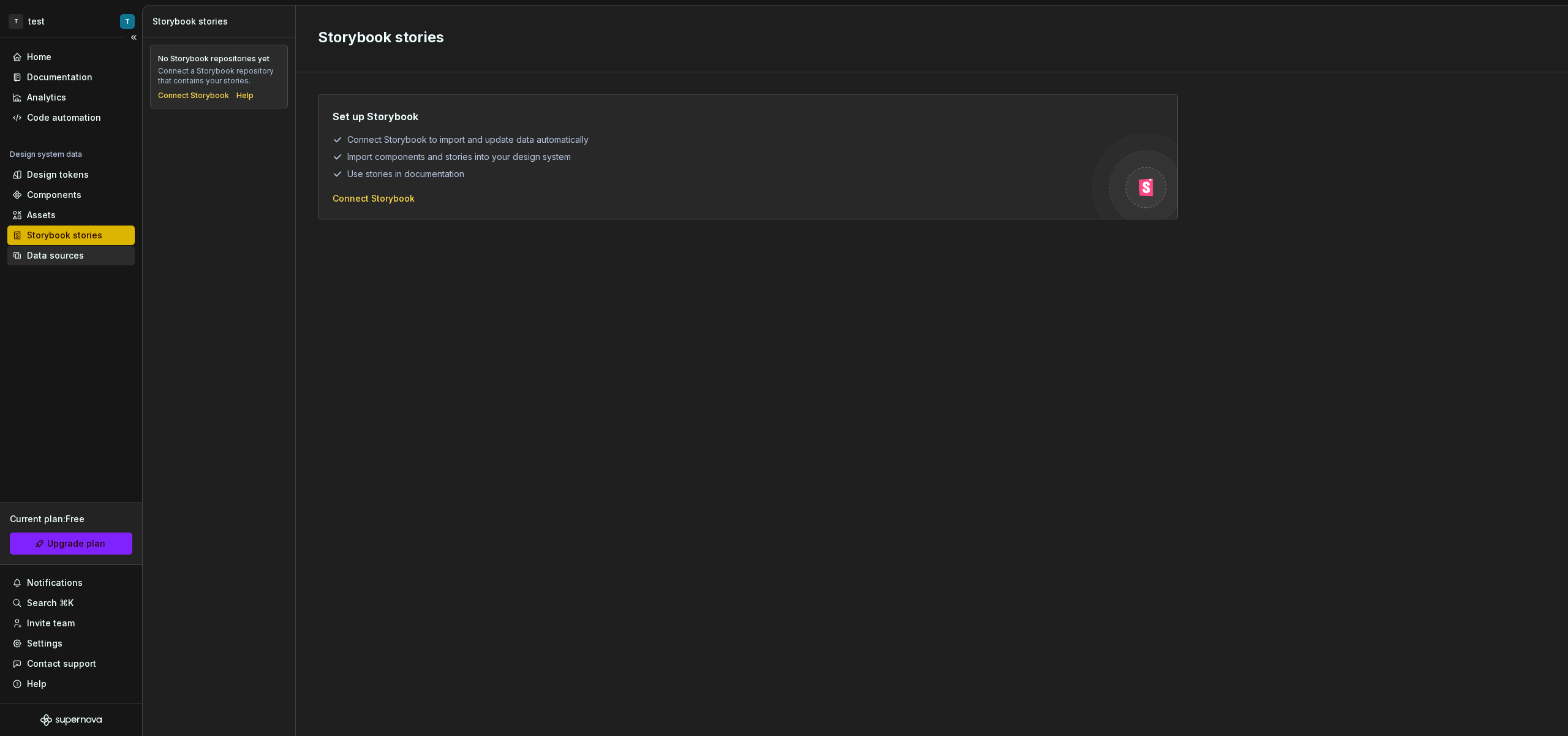
click at [82, 254] on div "Data sources" at bounding box center [71, 255] width 118 height 12
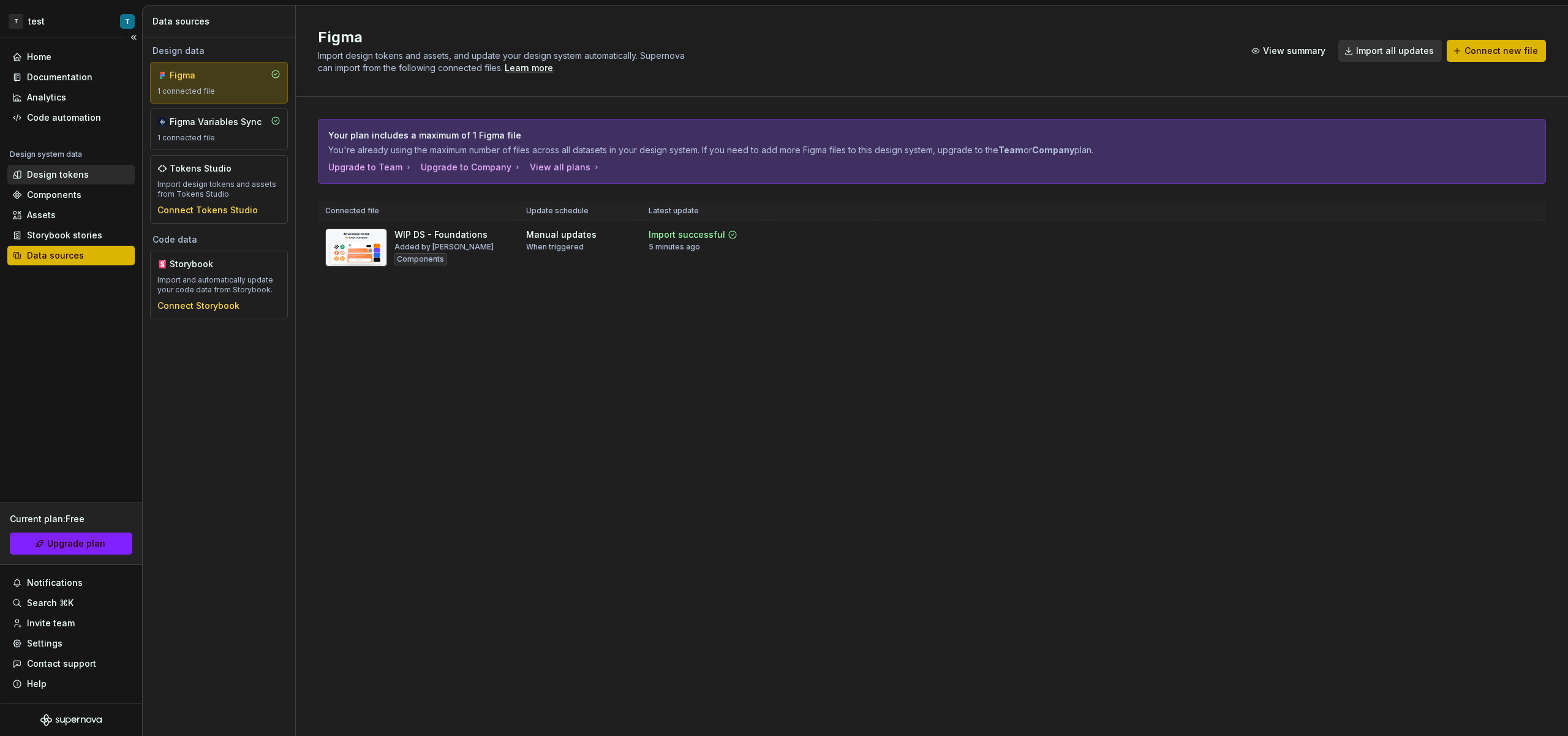
click at [67, 178] on div "Design tokens" at bounding box center [58, 174] width 62 height 12
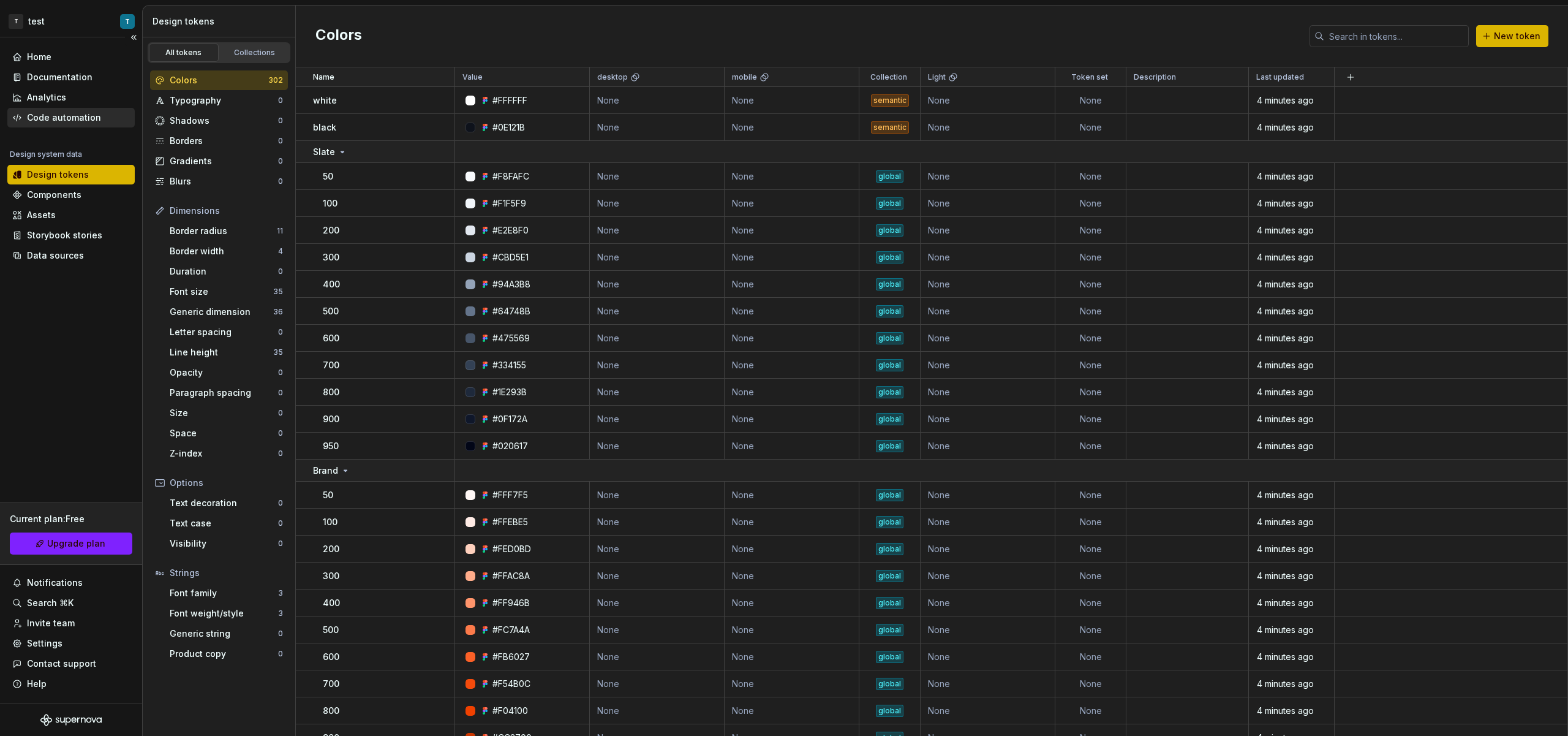
click at [84, 123] on div "Code automation" at bounding box center [64, 117] width 74 height 12
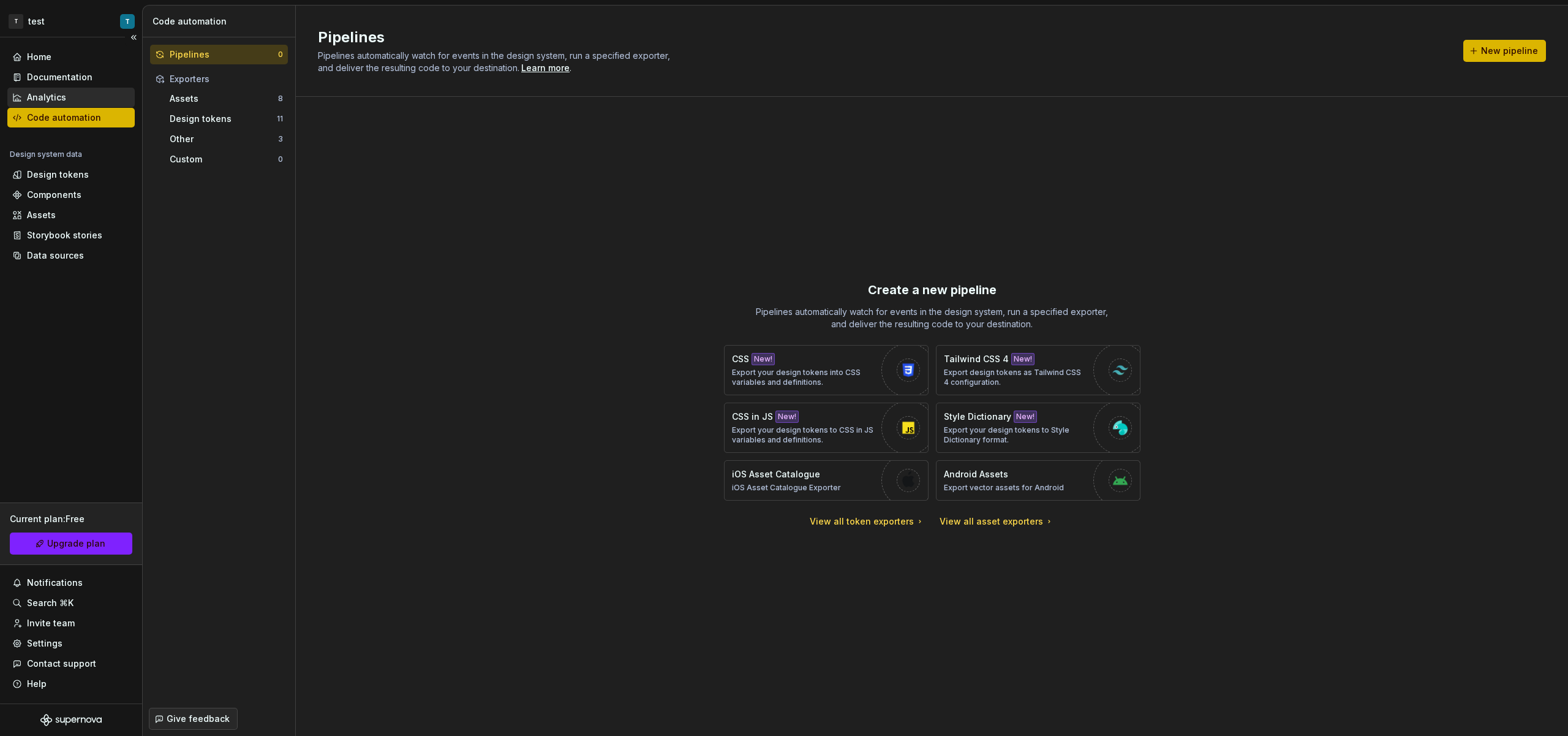
click at [97, 95] on div "Analytics" at bounding box center [71, 97] width 118 height 12
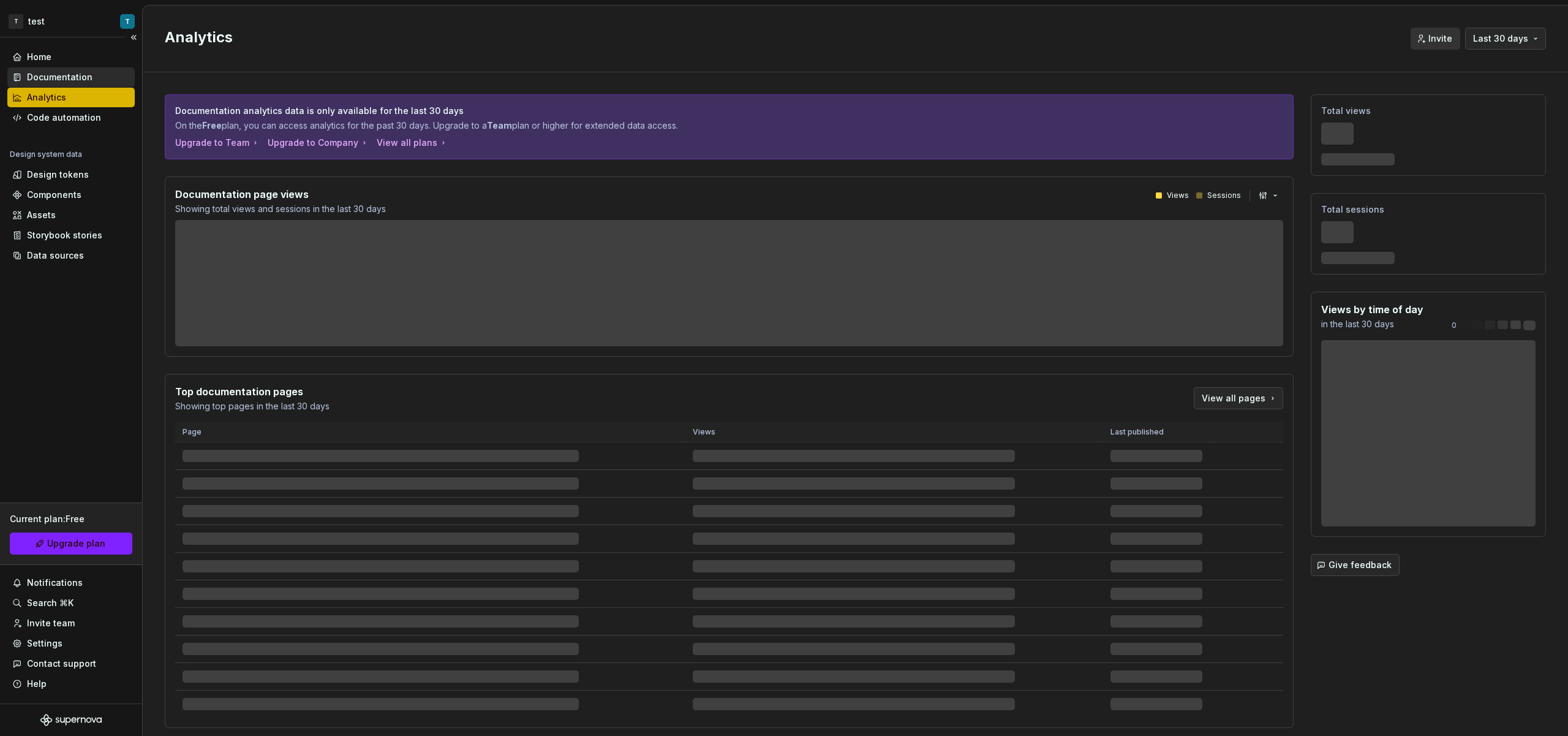
click at [97, 82] on div "Documentation" at bounding box center [71, 77] width 118 height 12
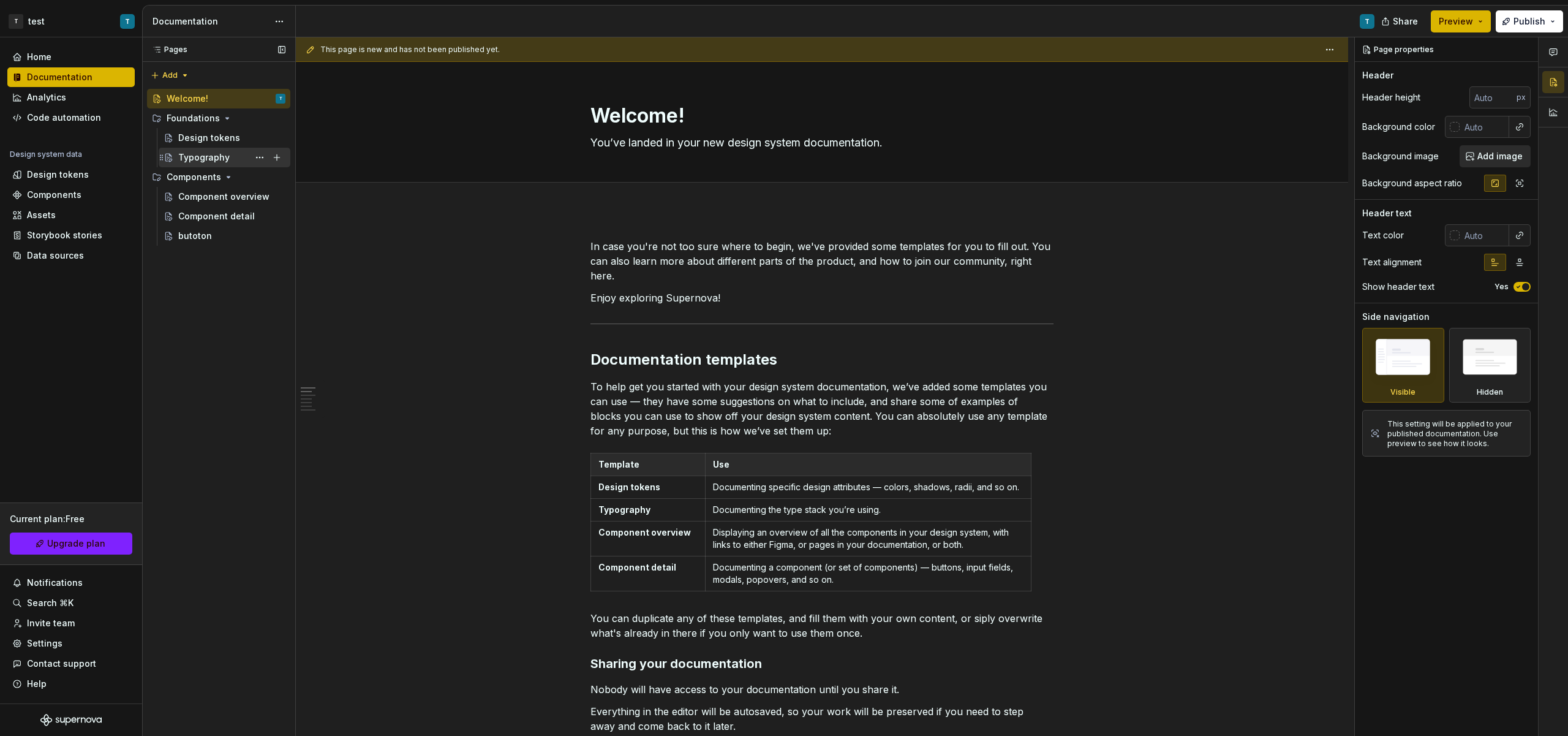
click at [178, 149] on div "Typography" at bounding box center [231, 157] width 107 height 17
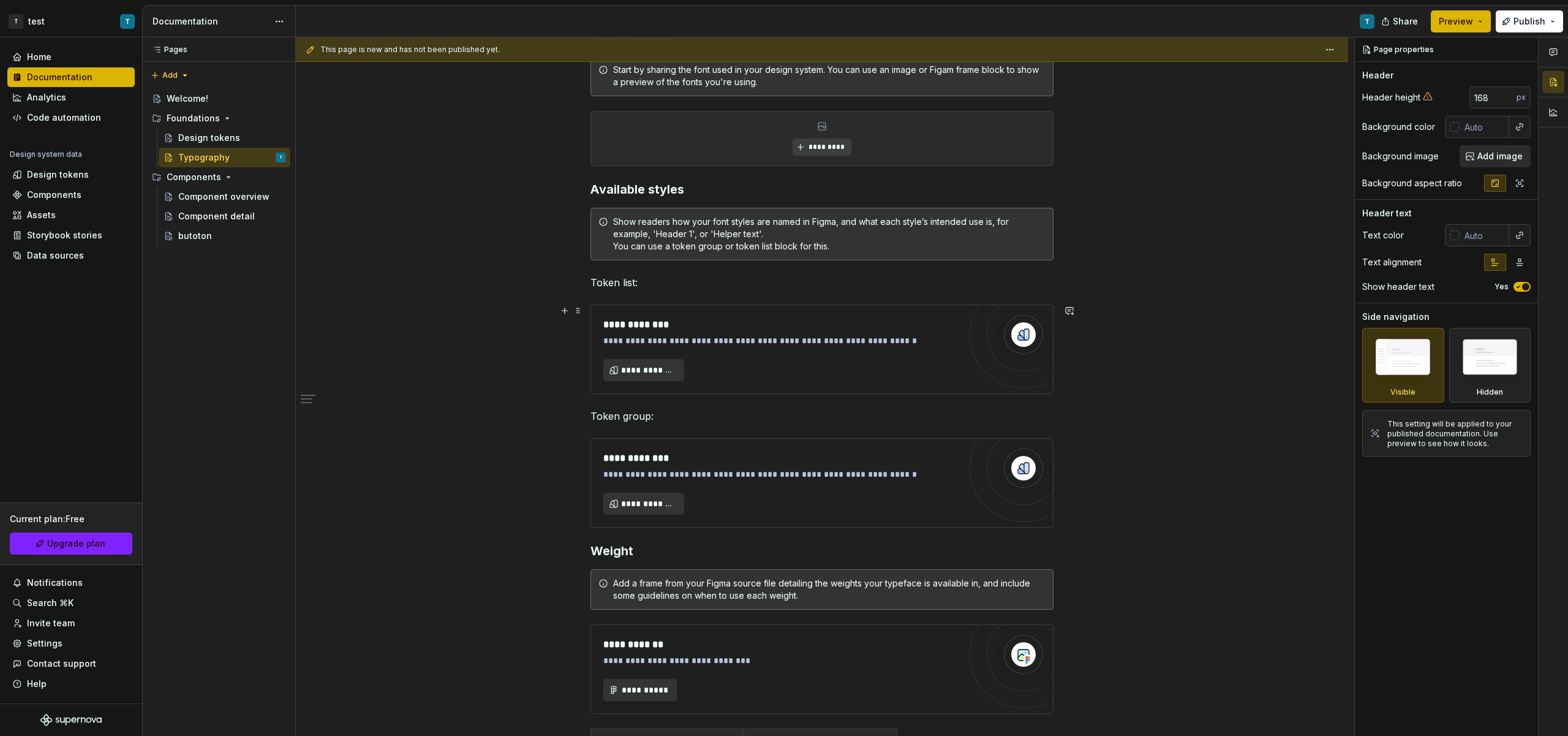
scroll to position [164, 0]
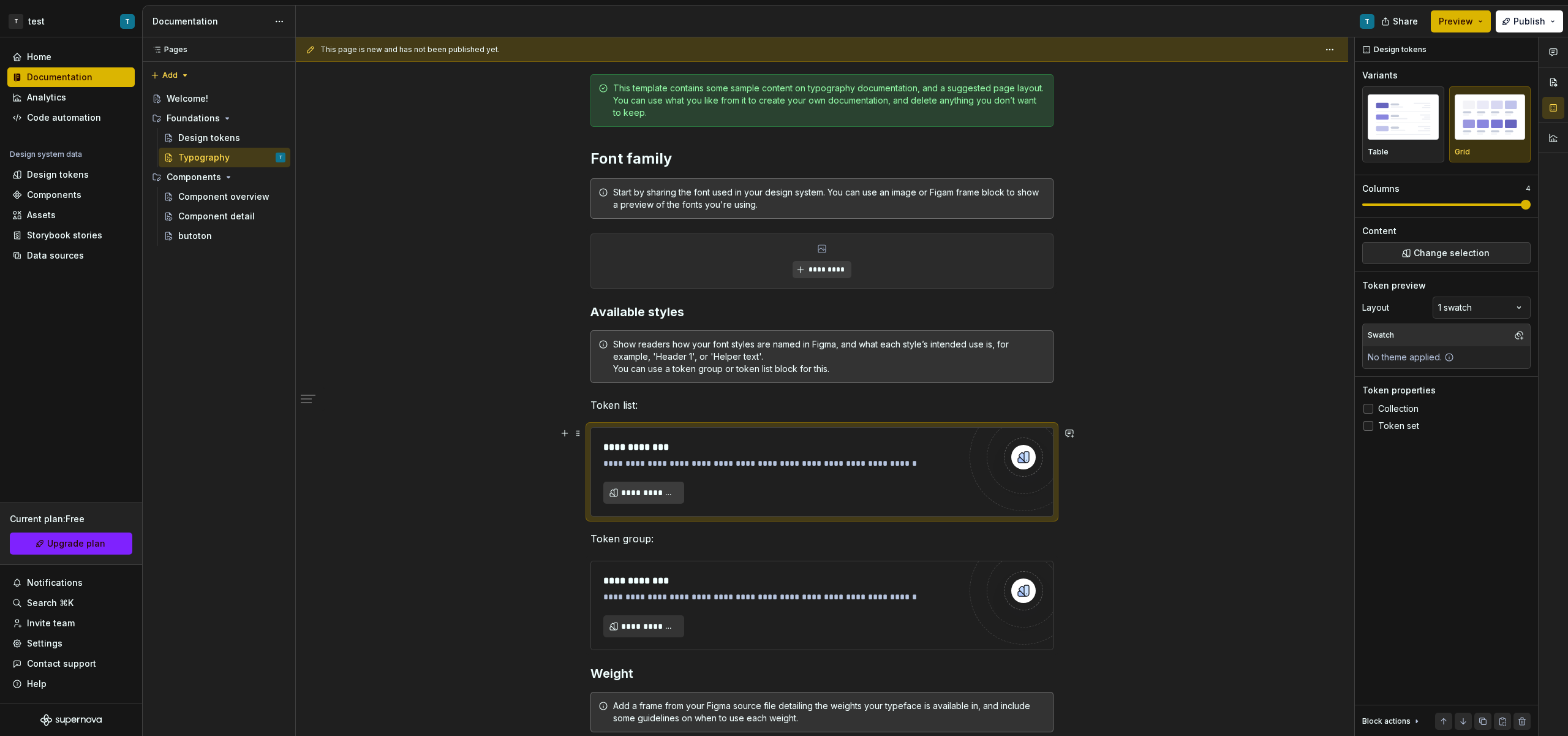
click at [664, 498] on button "**********" at bounding box center [644, 492] width 81 height 22
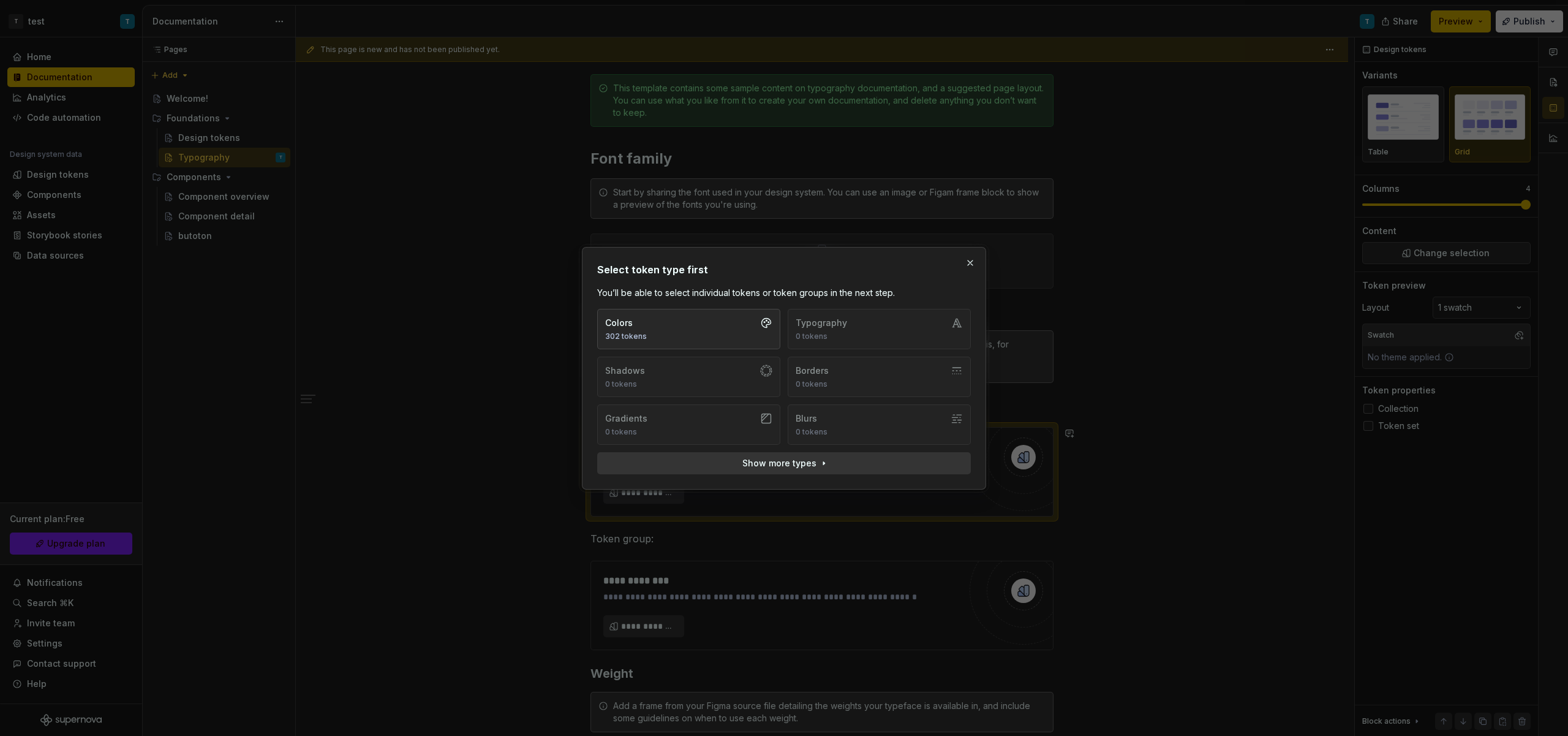
drag, startPoint x: 720, startPoint y: 332, endPoint x: 864, endPoint y: 330, distance: 144.0
click at [816, 334] on div "Colors 302 tokens Typography 0 tokens Shadows 0 tokens Borders 0 tokens Gradien…" at bounding box center [784, 377] width 374 height 136
click at [872, 330] on div "Colors 302 tokens Typography 0 tokens Shadows 0 tokens Borders 0 tokens Gradien…" at bounding box center [784, 377] width 374 height 136
drag, startPoint x: 963, startPoint y: 264, endPoint x: 898, endPoint y: 379, distance: 132.1
click at [905, 365] on div "Select token type first You’ll be able to select individual tokens or token gro…" at bounding box center [784, 368] width 411 height 249
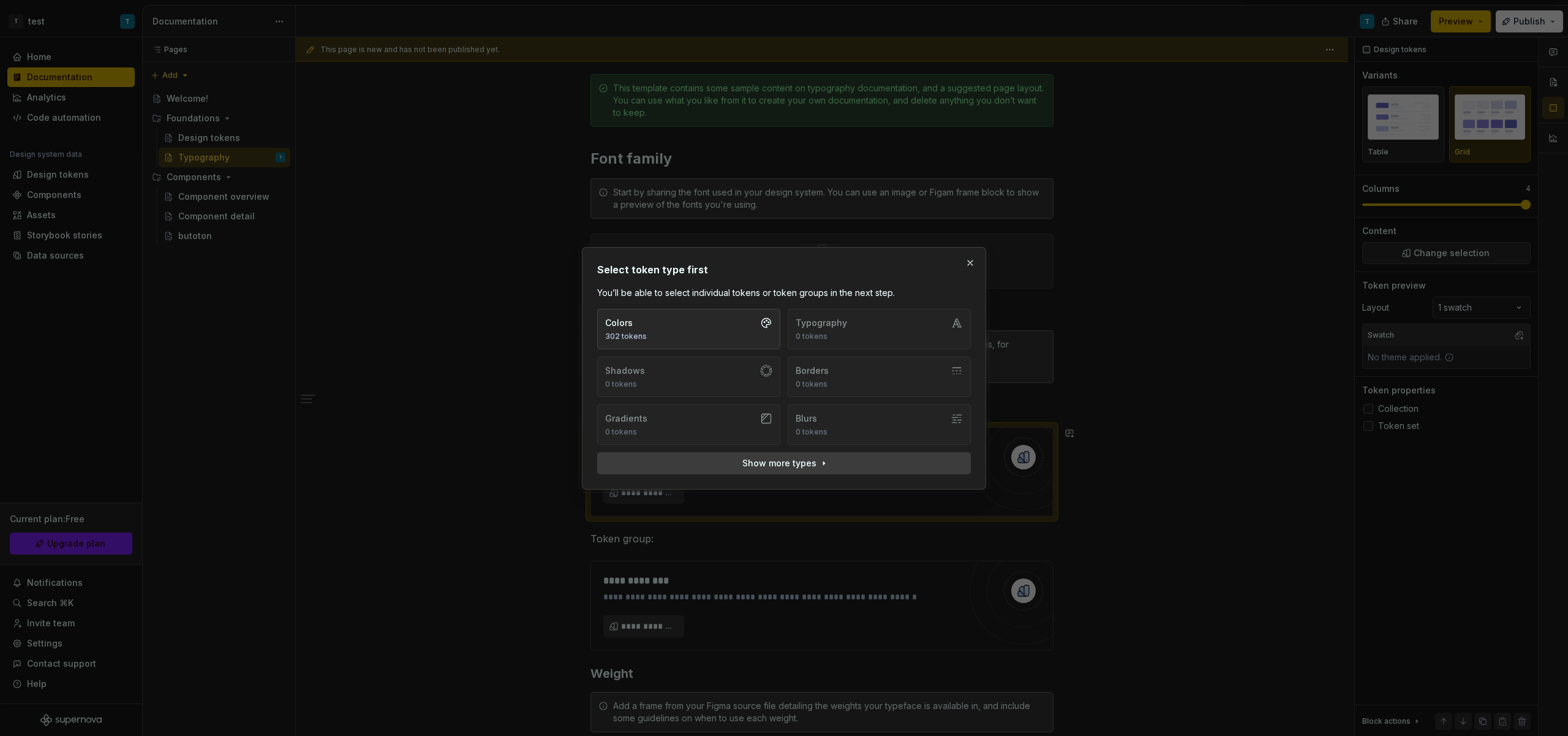
click at [874, 459] on button "Show more types" at bounding box center [784, 463] width 374 height 22
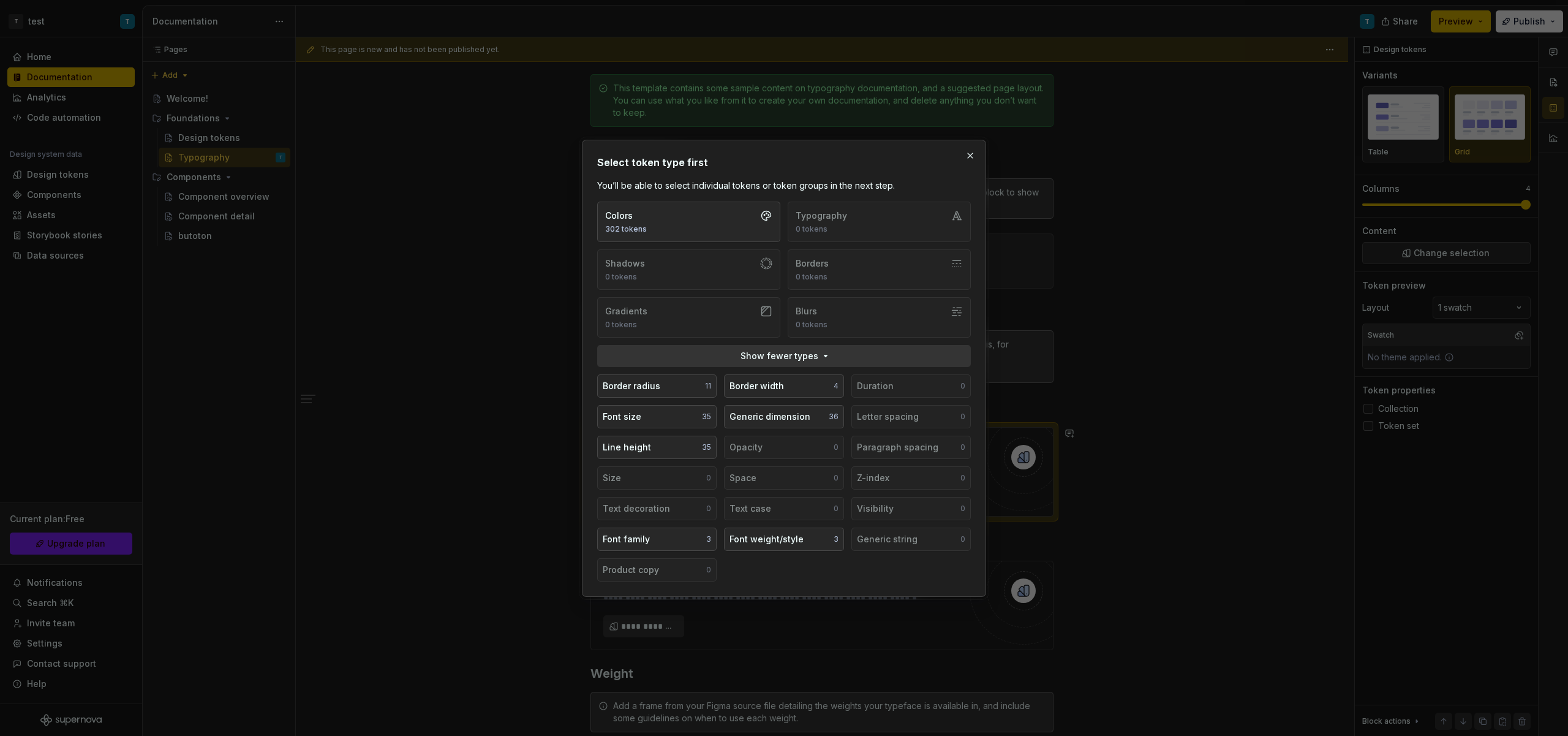
click at [876, 218] on div "Colors 302 tokens Typography 0 tokens Shadows 0 tokens Borders 0 tokens Gradien…" at bounding box center [784, 269] width 374 height 136
drag, startPoint x: 692, startPoint y: 415, endPoint x: 925, endPoint y: 205, distance: 313.7
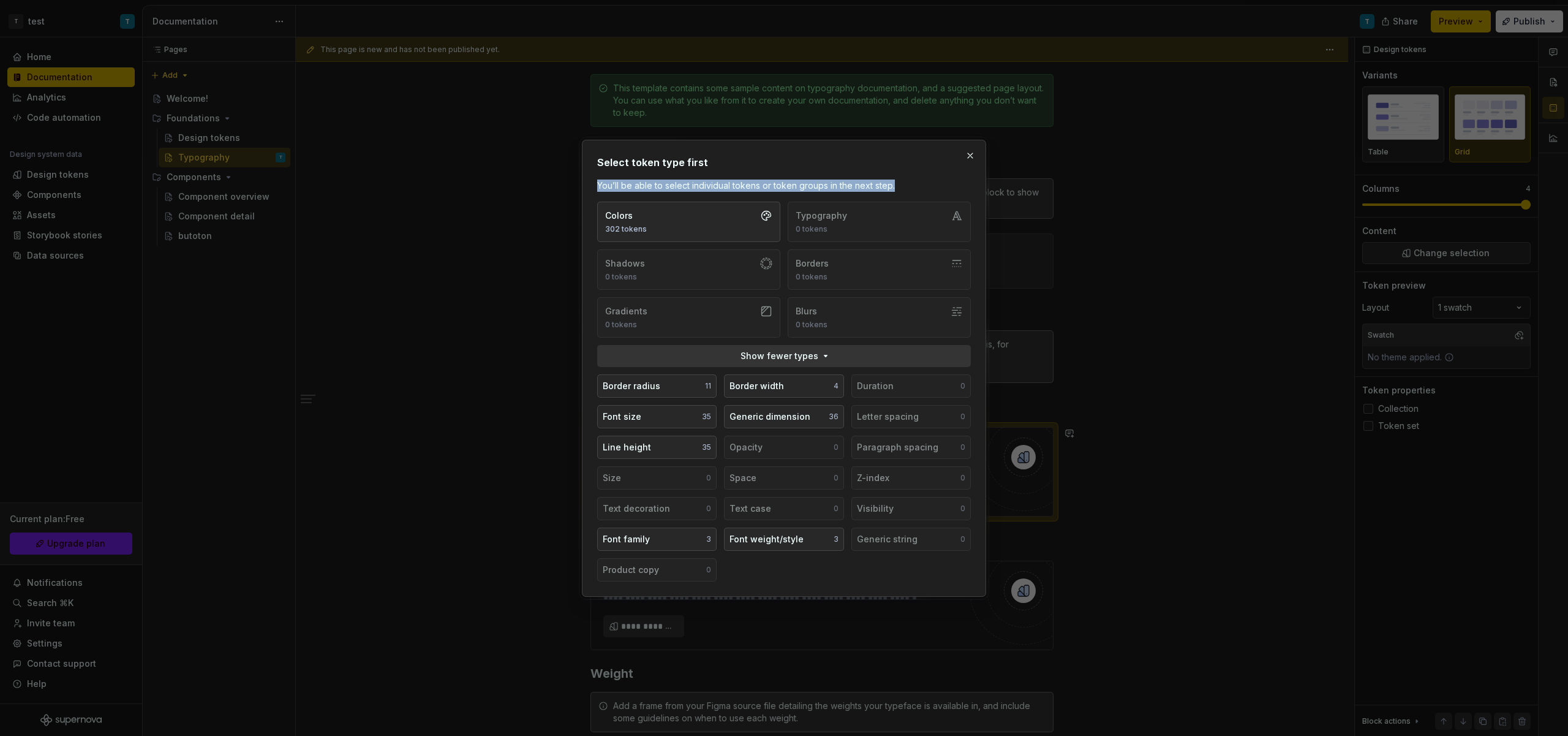
click at [905, 228] on div "Colors 302 tokens Typography 0 tokens Shadows 0 tokens Borders 0 tokens Gradien…" at bounding box center [784, 391] width 384 height 389
click at [968, 157] on button "button" at bounding box center [970, 155] width 17 height 17
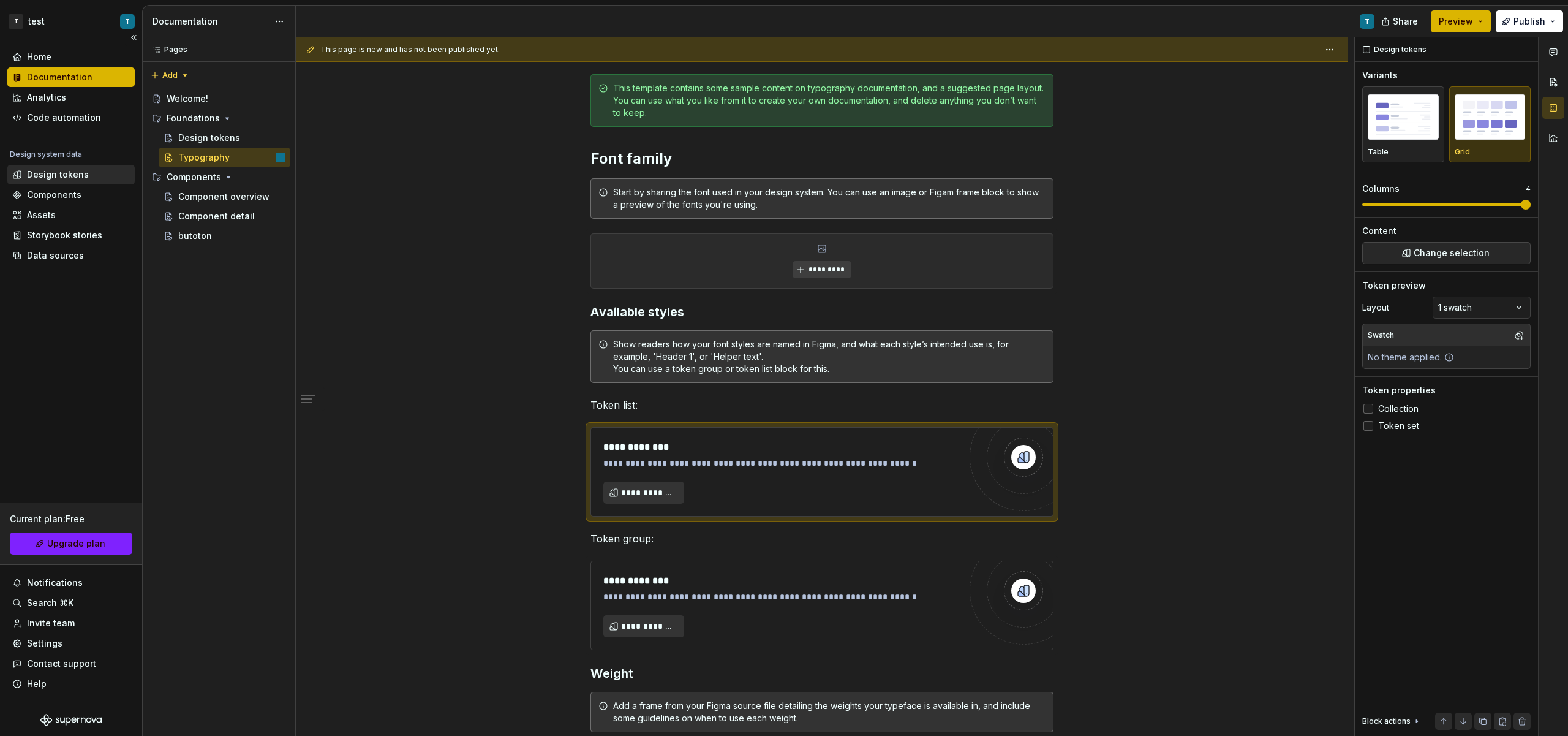
click at [55, 177] on div "Design tokens" at bounding box center [58, 174] width 62 height 12
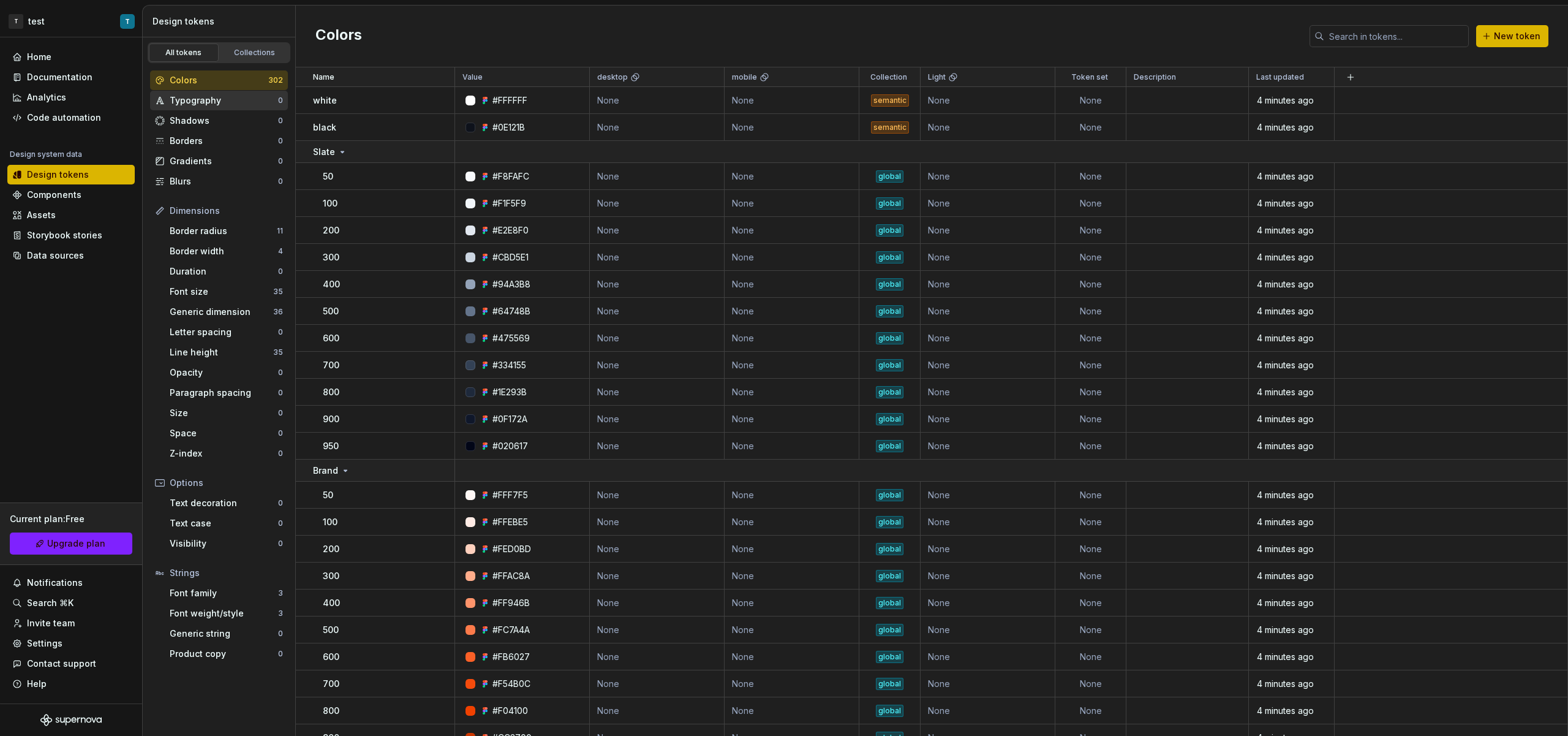
click at [211, 106] on div "Typography" at bounding box center [223, 100] width 109 height 12
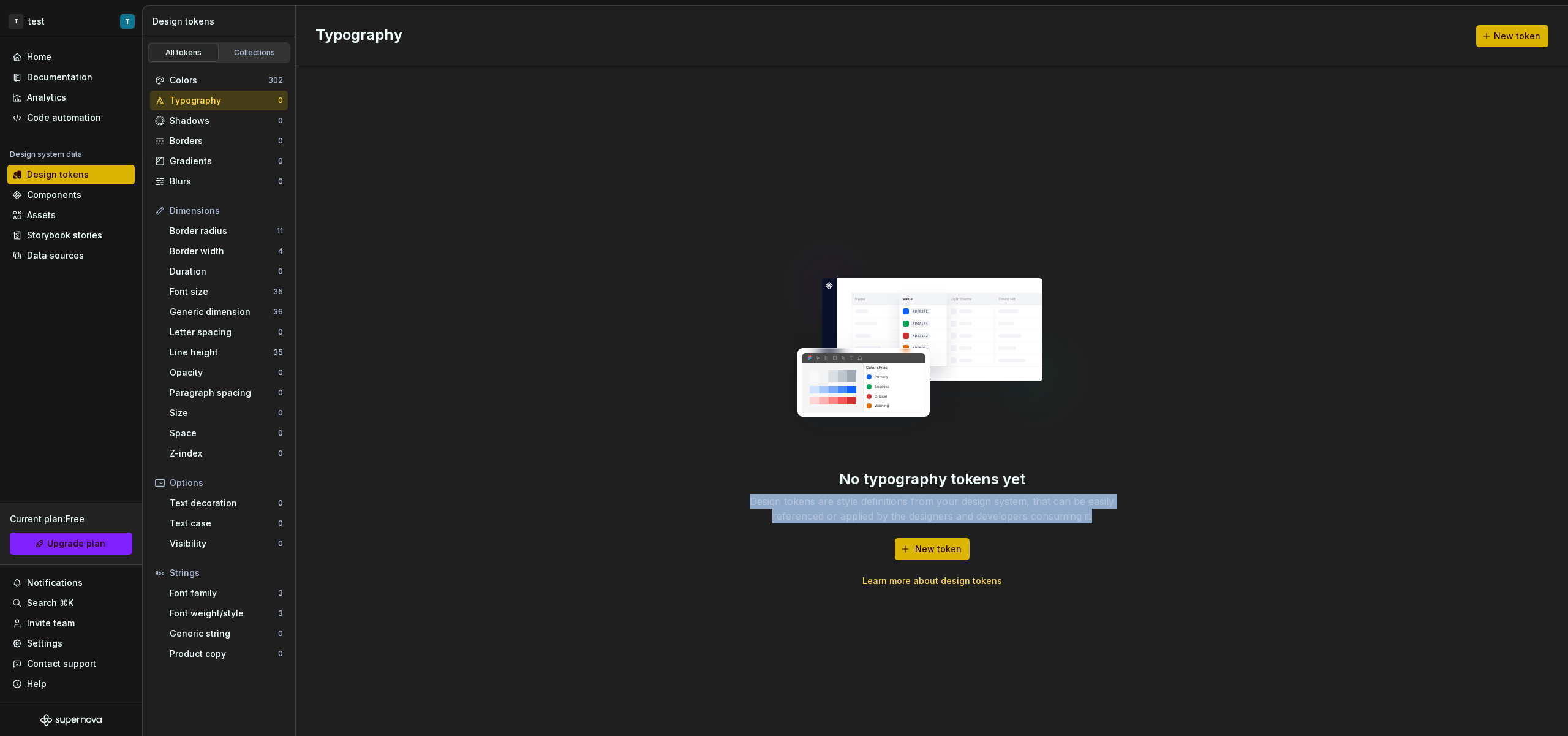
drag, startPoint x: 739, startPoint y: 500, endPoint x: 1138, endPoint y: 511, distance: 399.2
click at [1138, 511] on div "No typography tokens yet Design tokens are style definitions from your design s…" at bounding box center [932, 401] width 1273 height 668
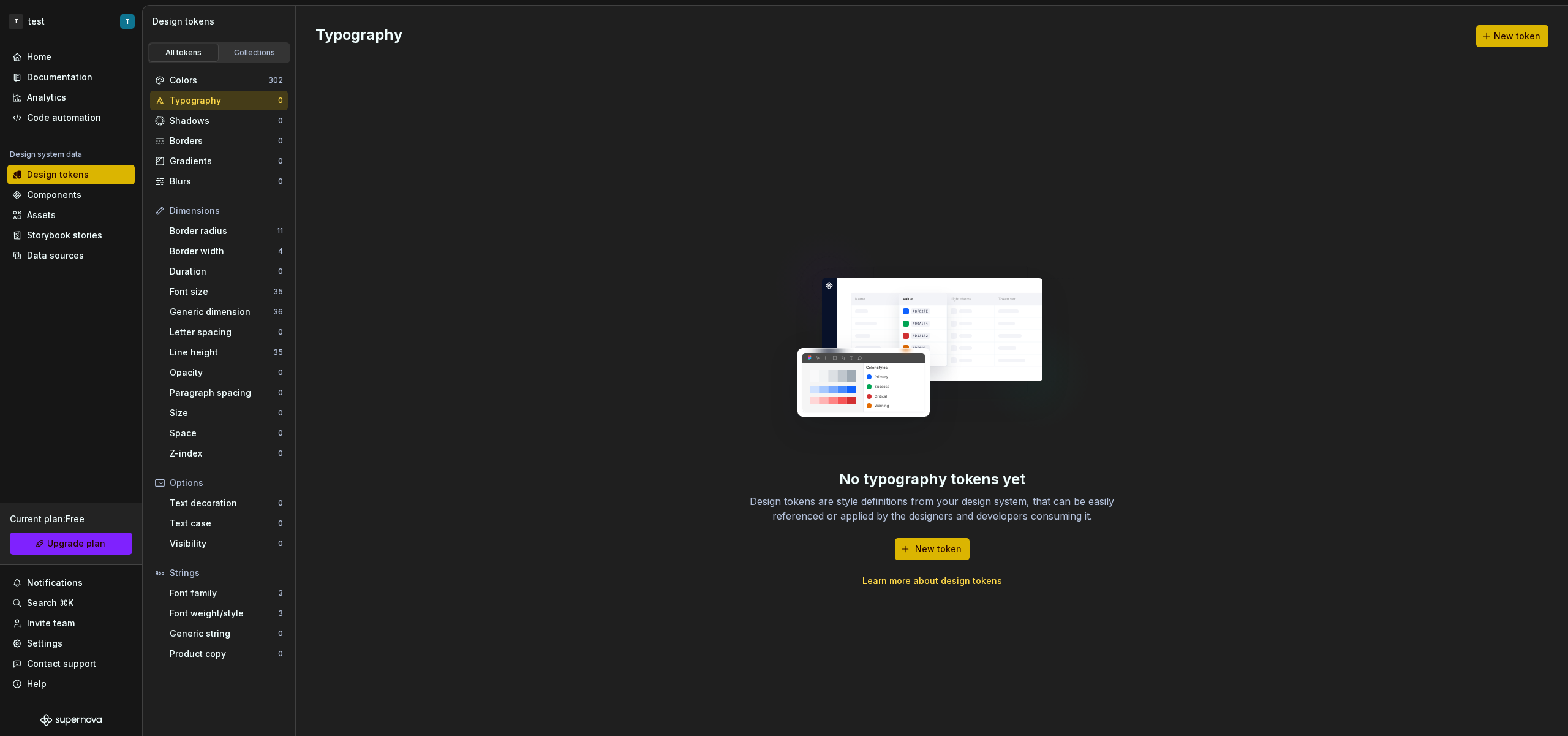
click at [1086, 524] on div "No typography tokens yet Design tokens are style definitions from your design s…" at bounding box center [932, 528] width 392 height 118
click at [987, 580] on link "Learn more about design tokens" at bounding box center [932, 581] width 140 height 12
click at [965, 553] on button "New token" at bounding box center [932, 549] width 74 height 22
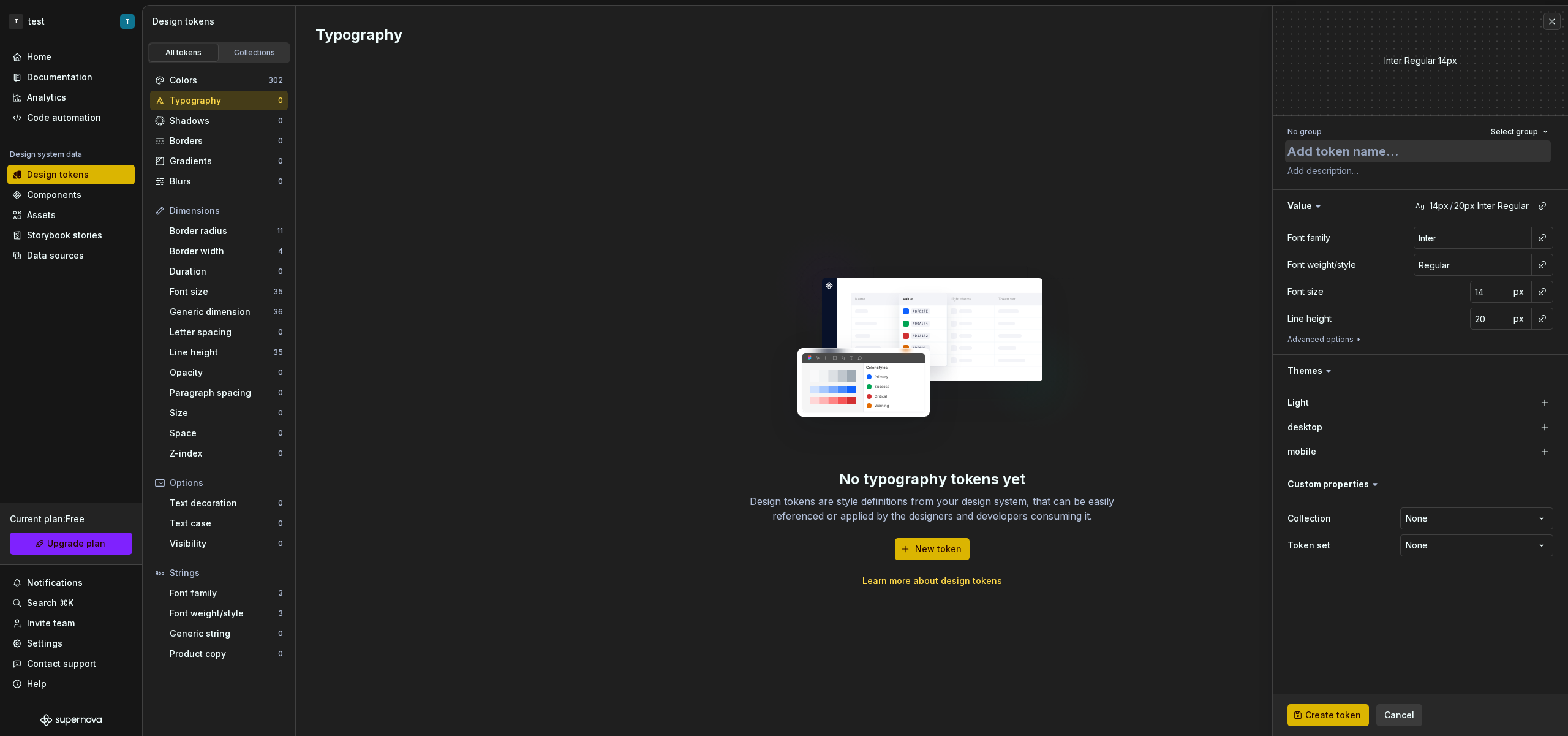
click at [1379, 159] on textarea at bounding box center [1417, 151] width 266 height 22
type textarea "*"
type textarea "H"
type textarea "*"
type textarea "He"
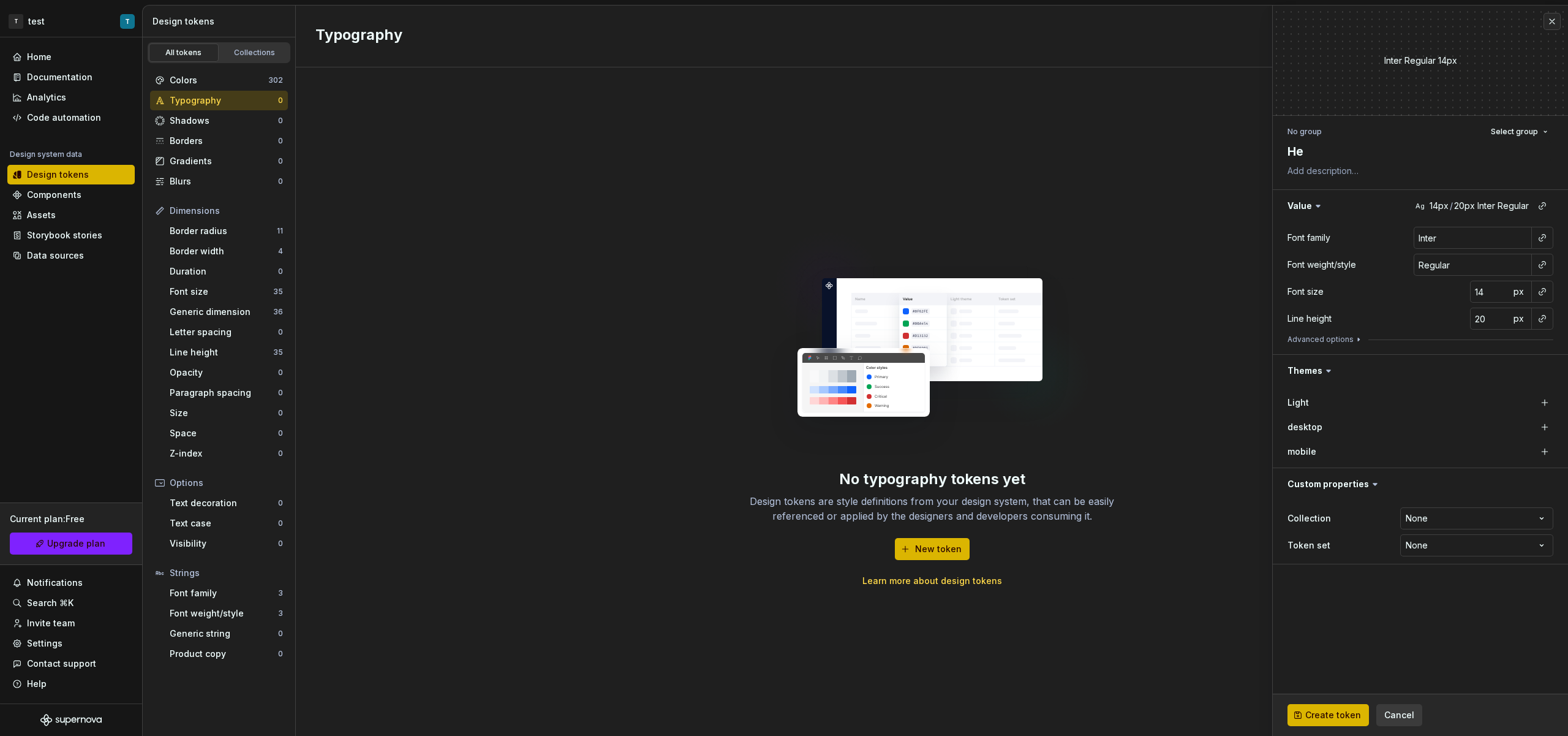
type textarea "*"
type textarea "Hea"
type textarea "*"
type textarea "Headi"
type textarea "*"
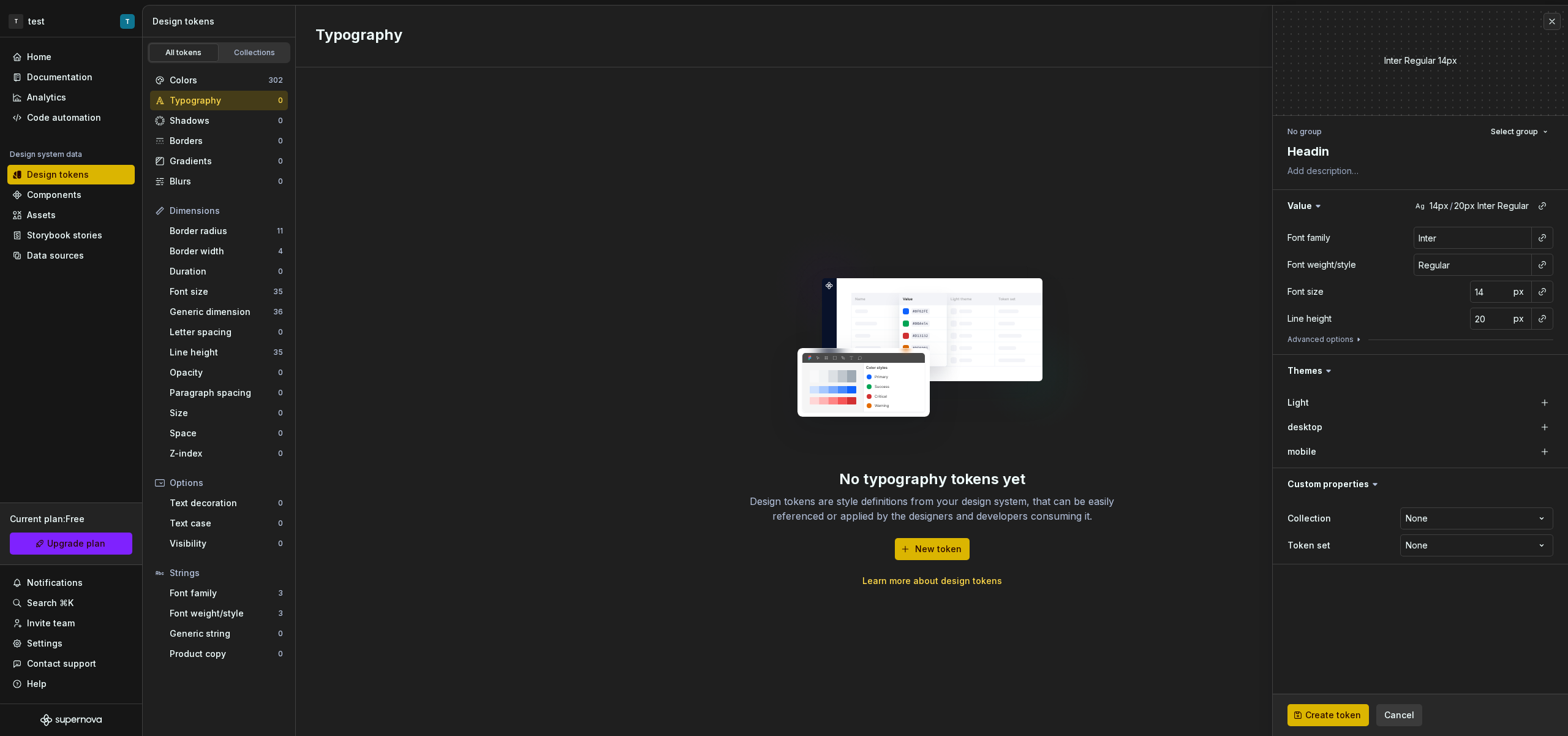
type textarea "Heading"
type textarea "*"
type textarea "Headin"
type textarea "*"
type textarea "Headi"
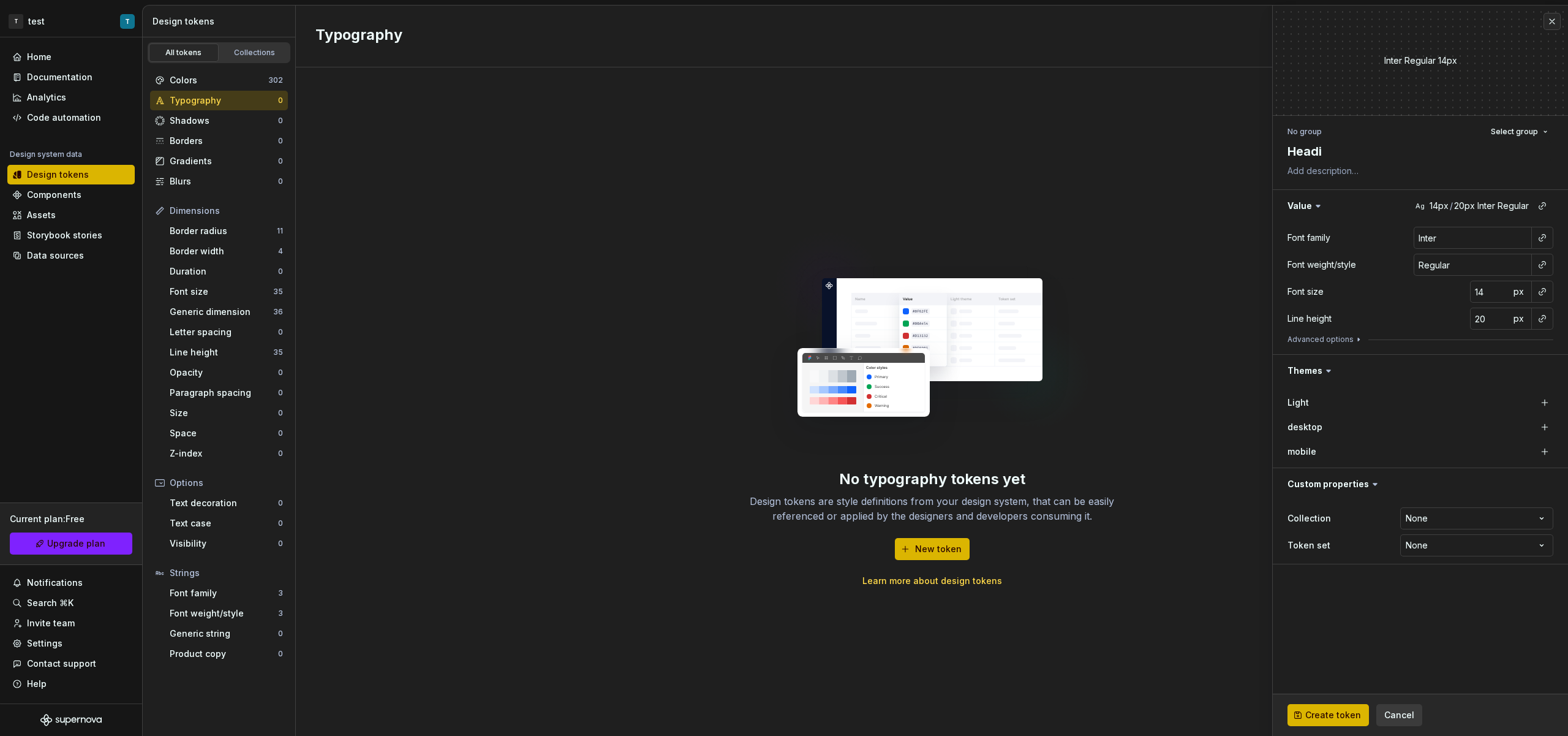
type textarea "*"
type textarea "Head"
type textarea "*"
type textarea "Hea"
type textarea "*"
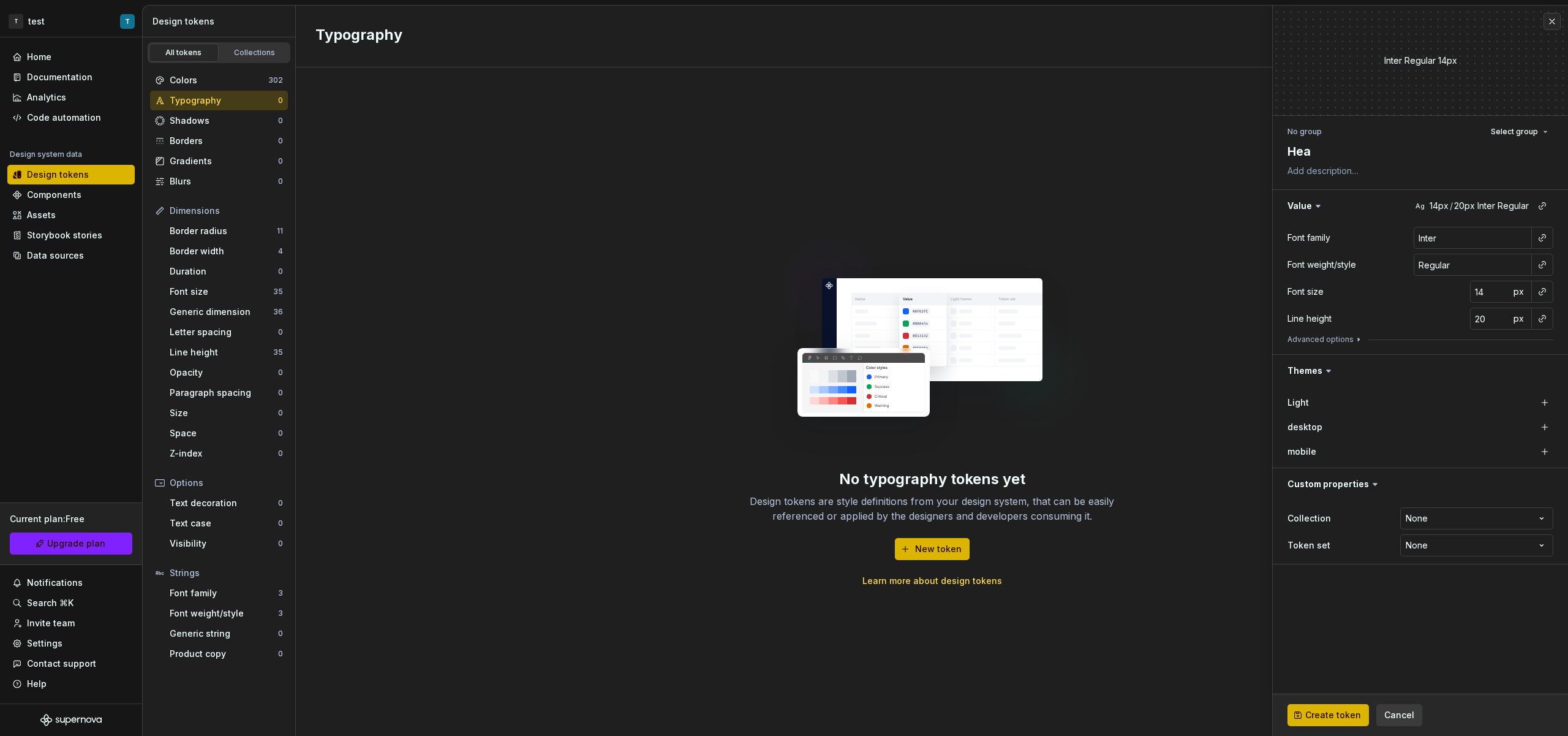
type textarea "He"
type textarea "*"
type textarea "H"
type textarea "*"
type textarea "H1"
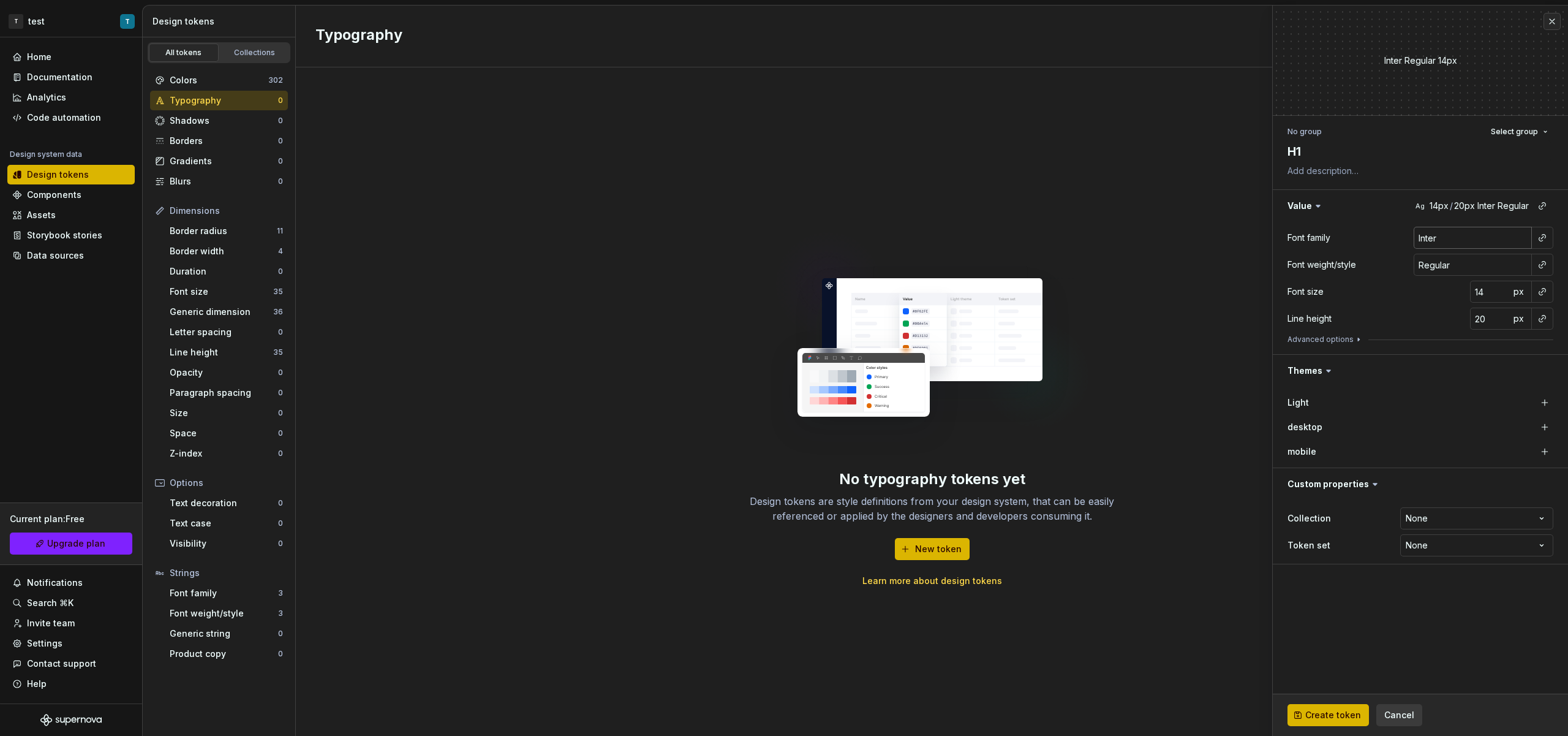
click at [1522, 245] on input "Inter" at bounding box center [1473, 237] width 119 height 22
click at [1552, 241] on div at bounding box center [1543, 237] width 22 height 22
click at [1547, 238] on button "button" at bounding box center [1543, 237] width 17 height 17
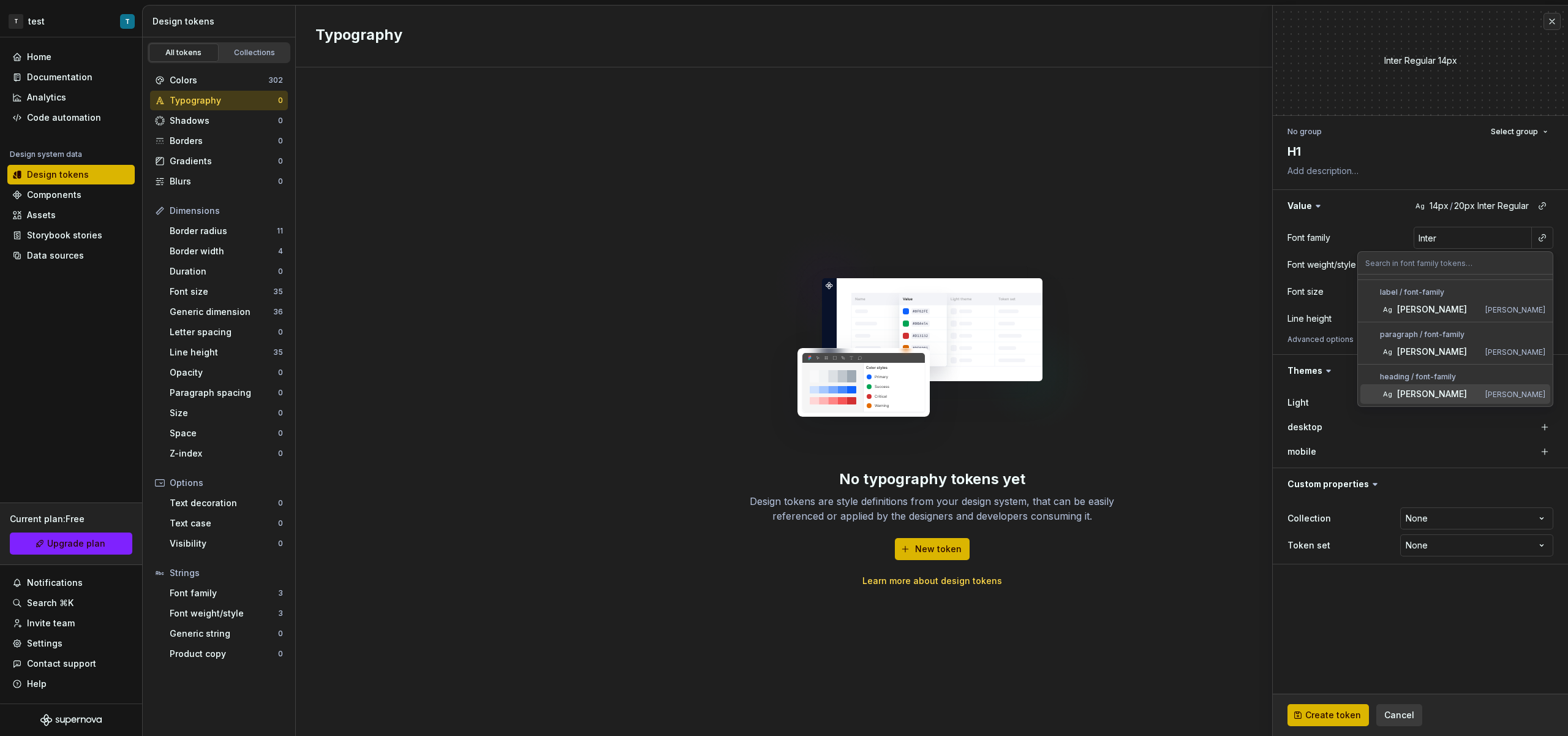
click at [1466, 388] on div "[PERSON_NAME]" at bounding box center [1440, 393] width 83 height 12
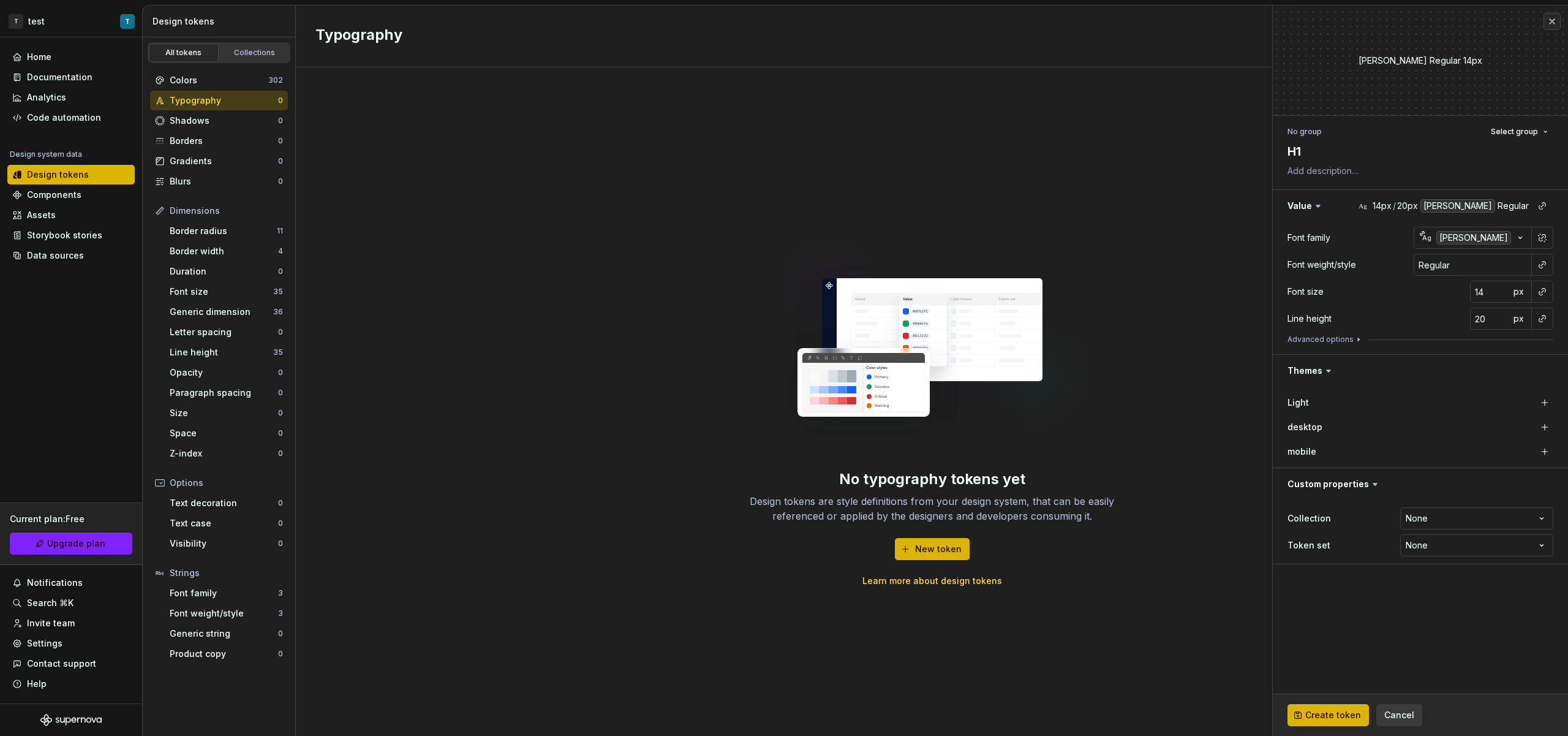
click at [1550, 296] on button "button" at bounding box center [1543, 291] width 17 height 17
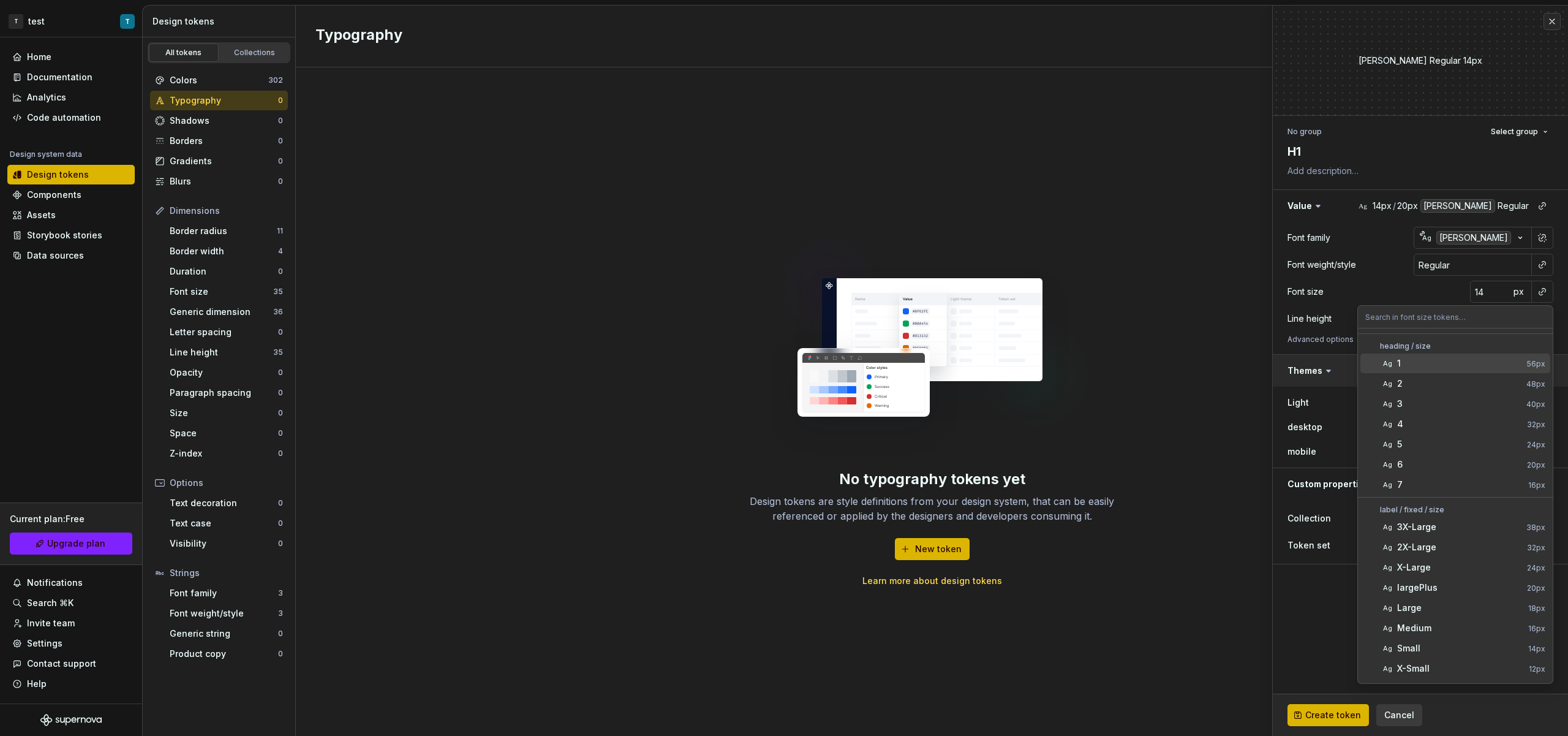
click at [1458, 368] on div "1" at bounding box center [1460, 363] width 125 height 12
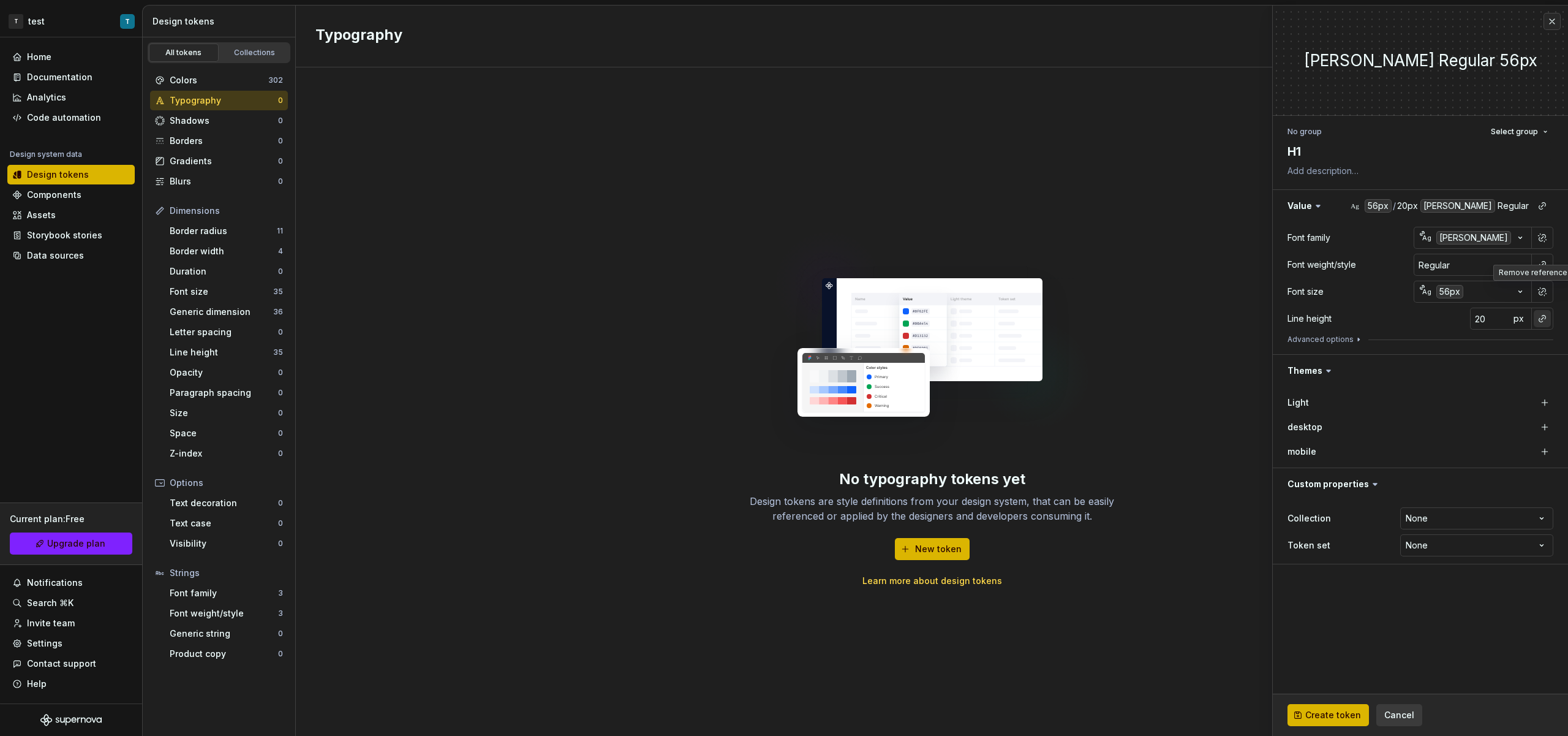
click at [1539, 321] on button "button" at bounding box center [1543, 318] width 17 height 17
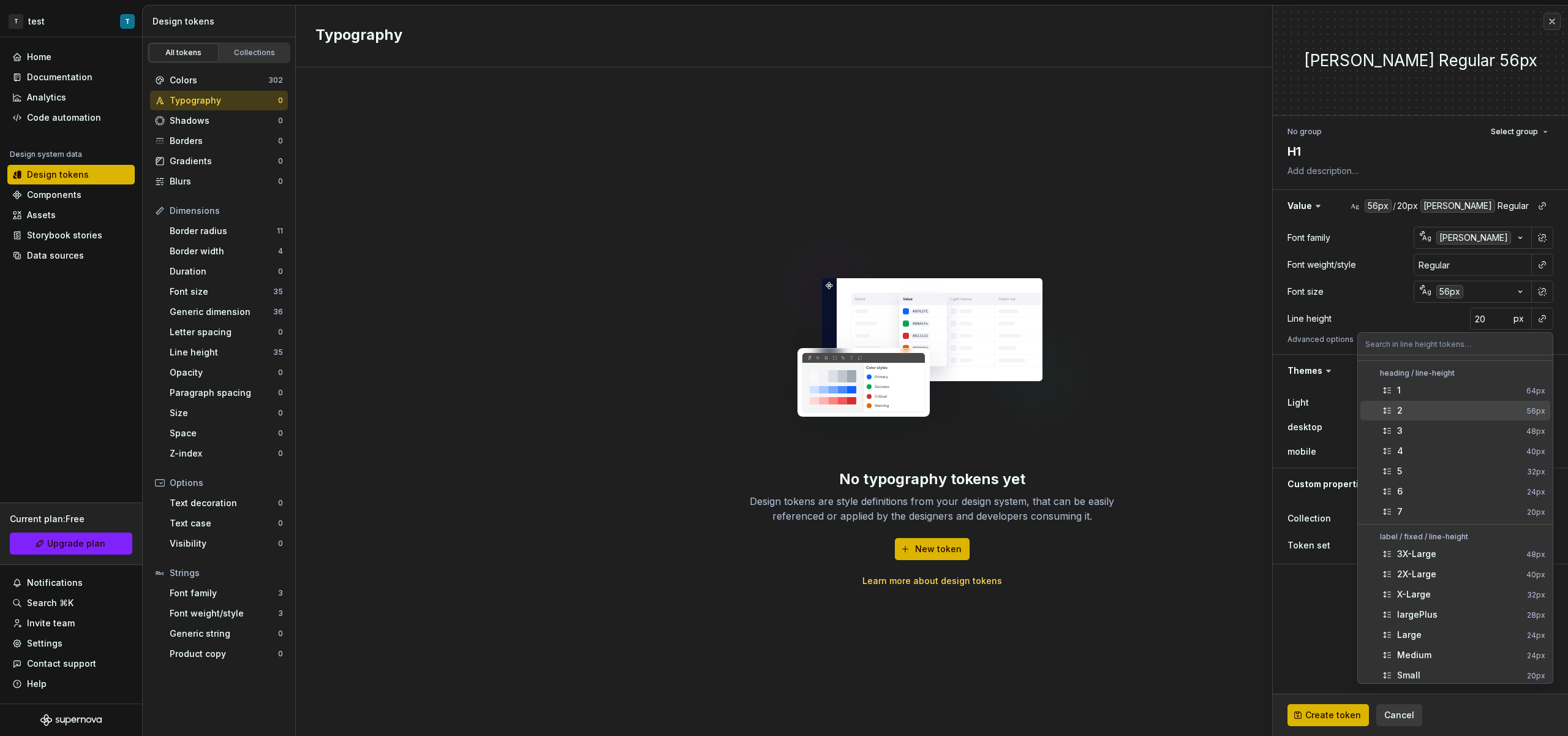
click at [1454, 409] on div "2" at bounding box center [1460, 410] width 125 height 12
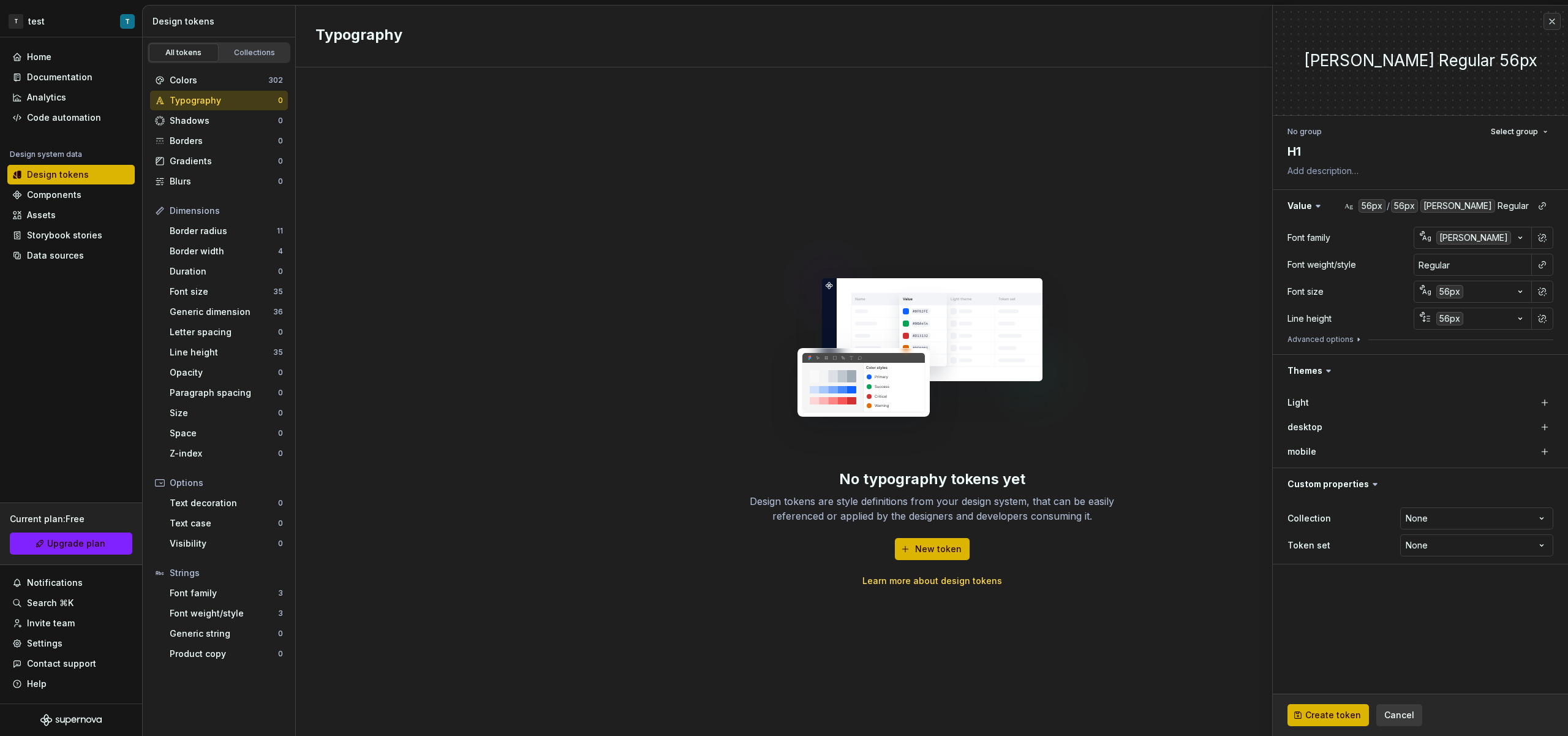
click at [1505, 411] on div "Light" at bounding box center [1420, 402] width 266 height 22
click at [1540, 431] on button "button" at bounding box center [1545, 427] width 17 height 17
click at [1541, 447] on button "button" at bounding box center [1545, 451] width 17 height 17
type textarea "*"
click at [1302, 409] on div "Light" at bounding box center [1420, 402] width 266 height 17
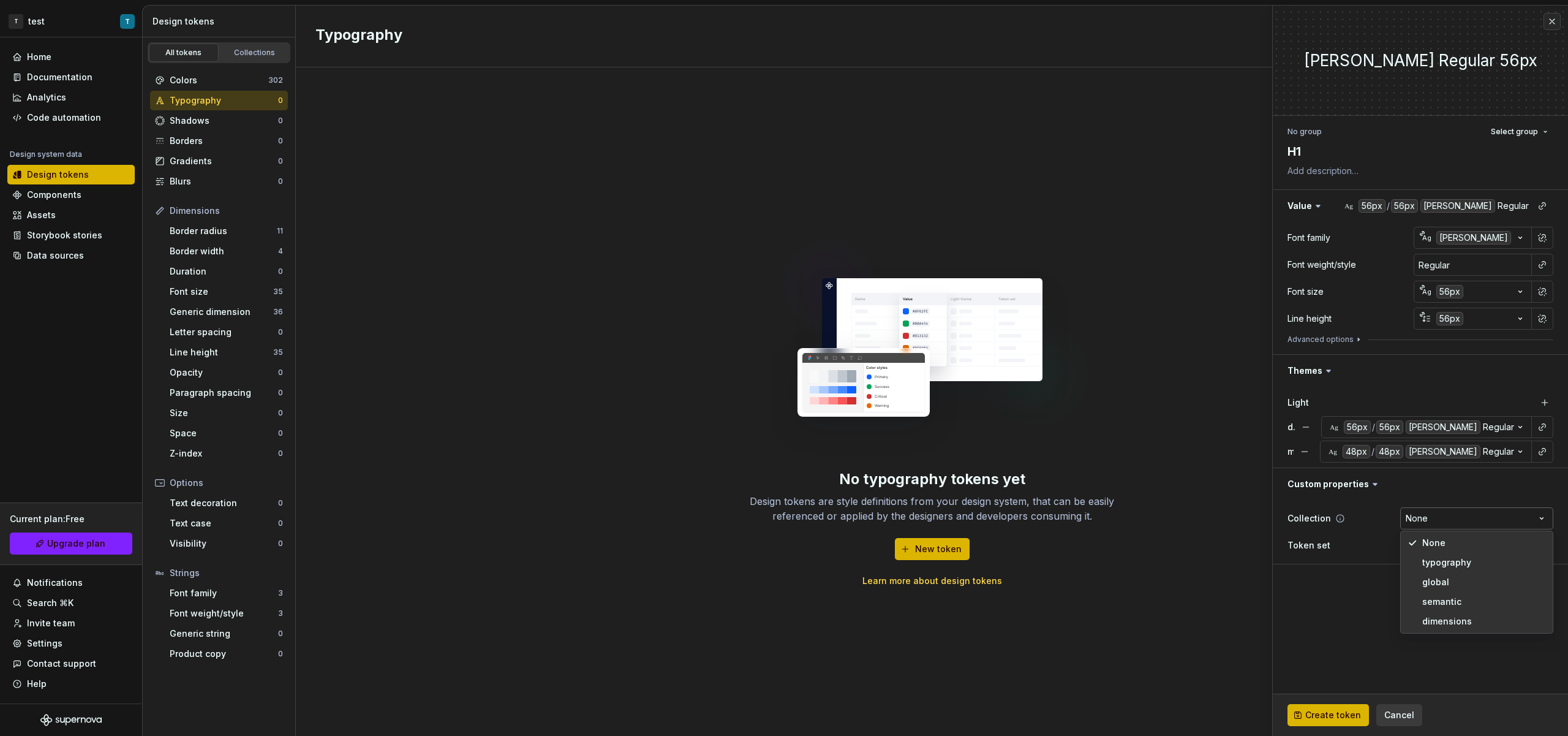
click at [1457, 517] on html "T test T Home Documentation Analytics Code automation Design system data Design…" at bounding box center [784, 368] width 1568 height 736
select select "**********"
click at [1456, 551] on html "T test T Home Documentation Analytics Code automation Design system data Design…" at bounding box center [784, 368] width 1568 height 736
click at [1353, 603] on html "T test T Home Documentation Analytics Code automation Design system data Design…" at bounding box center [784, 368] width 1568 height 736
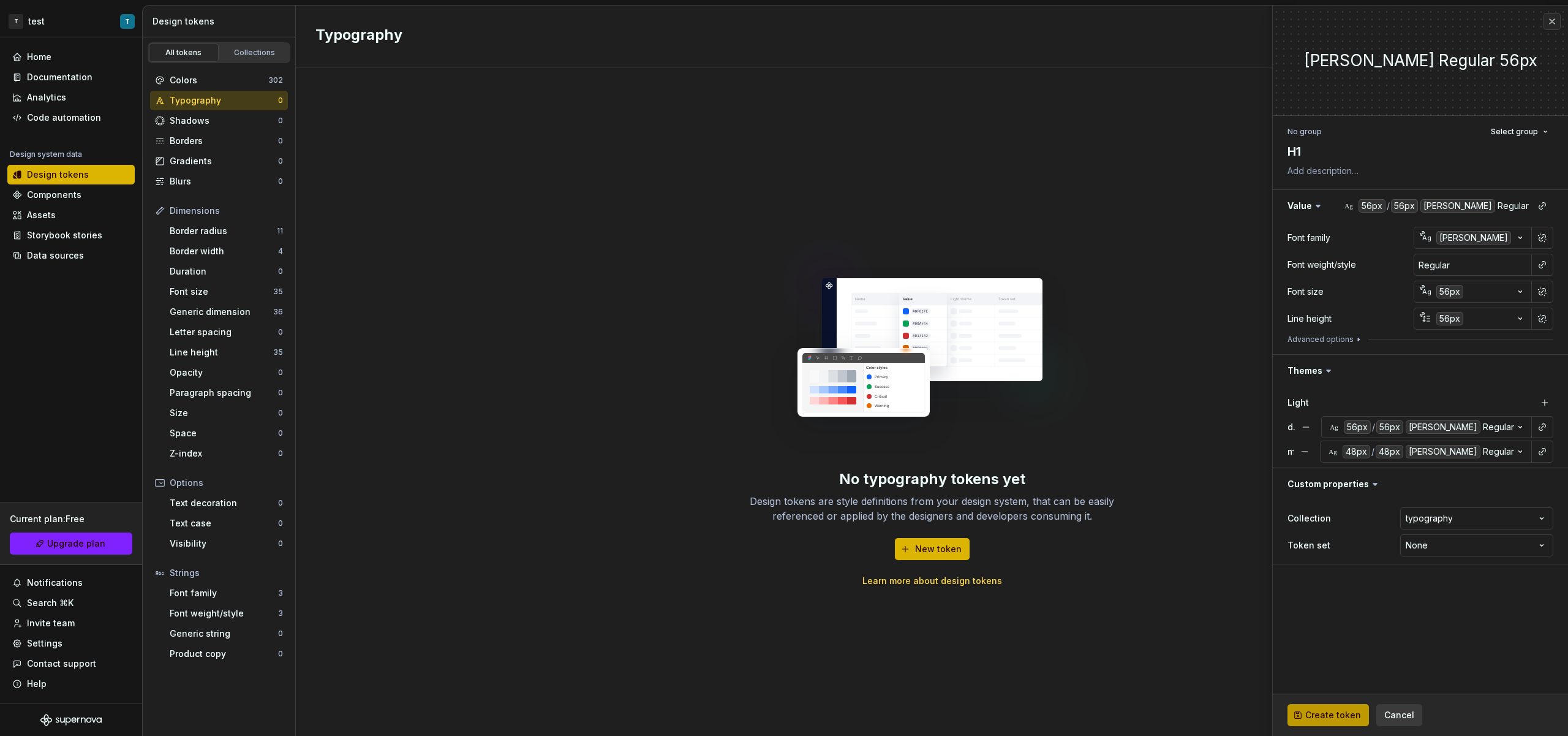
click at [1355, 707] on button "Create token" at bounding box center [1328, 715] width 82 height 22
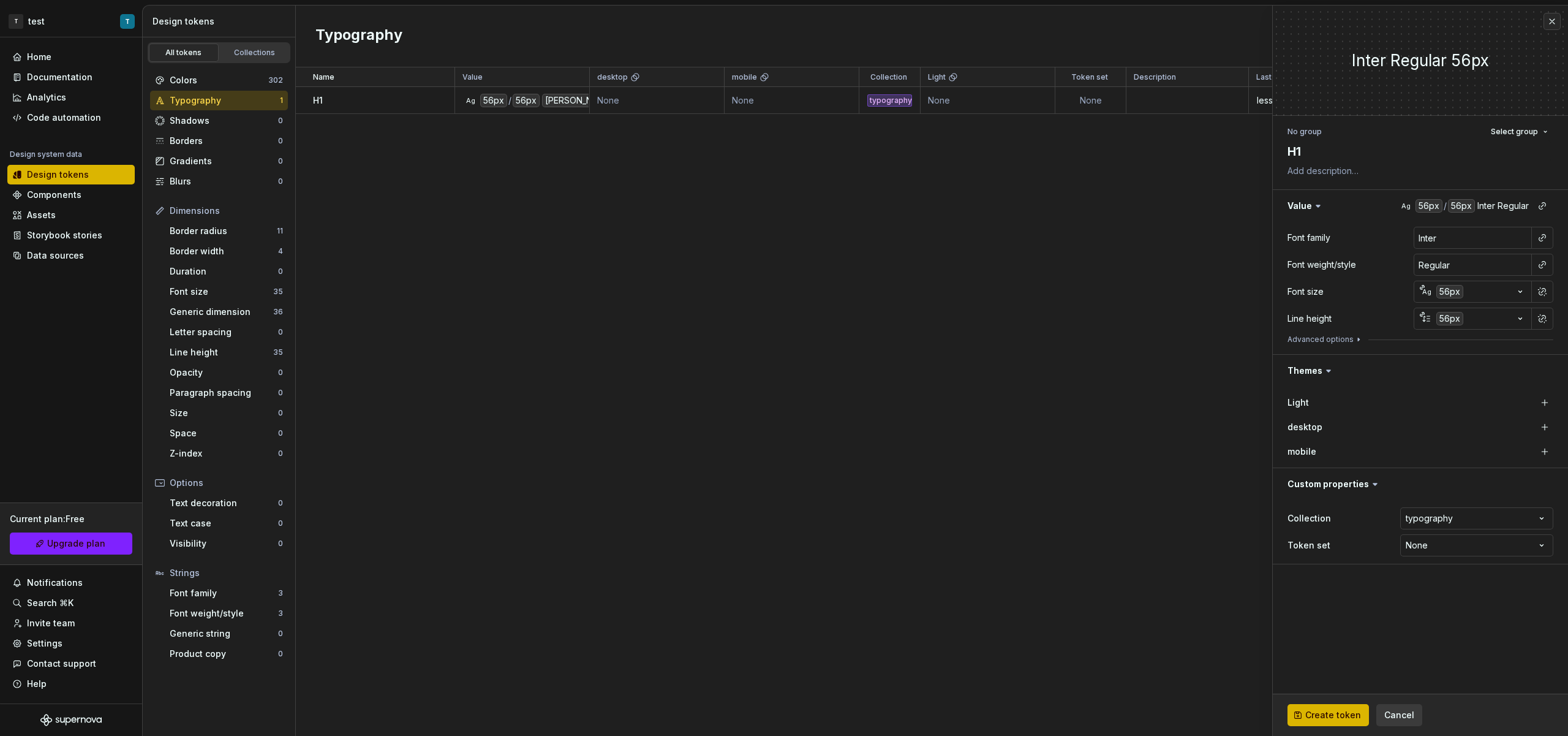
type textarea "*"
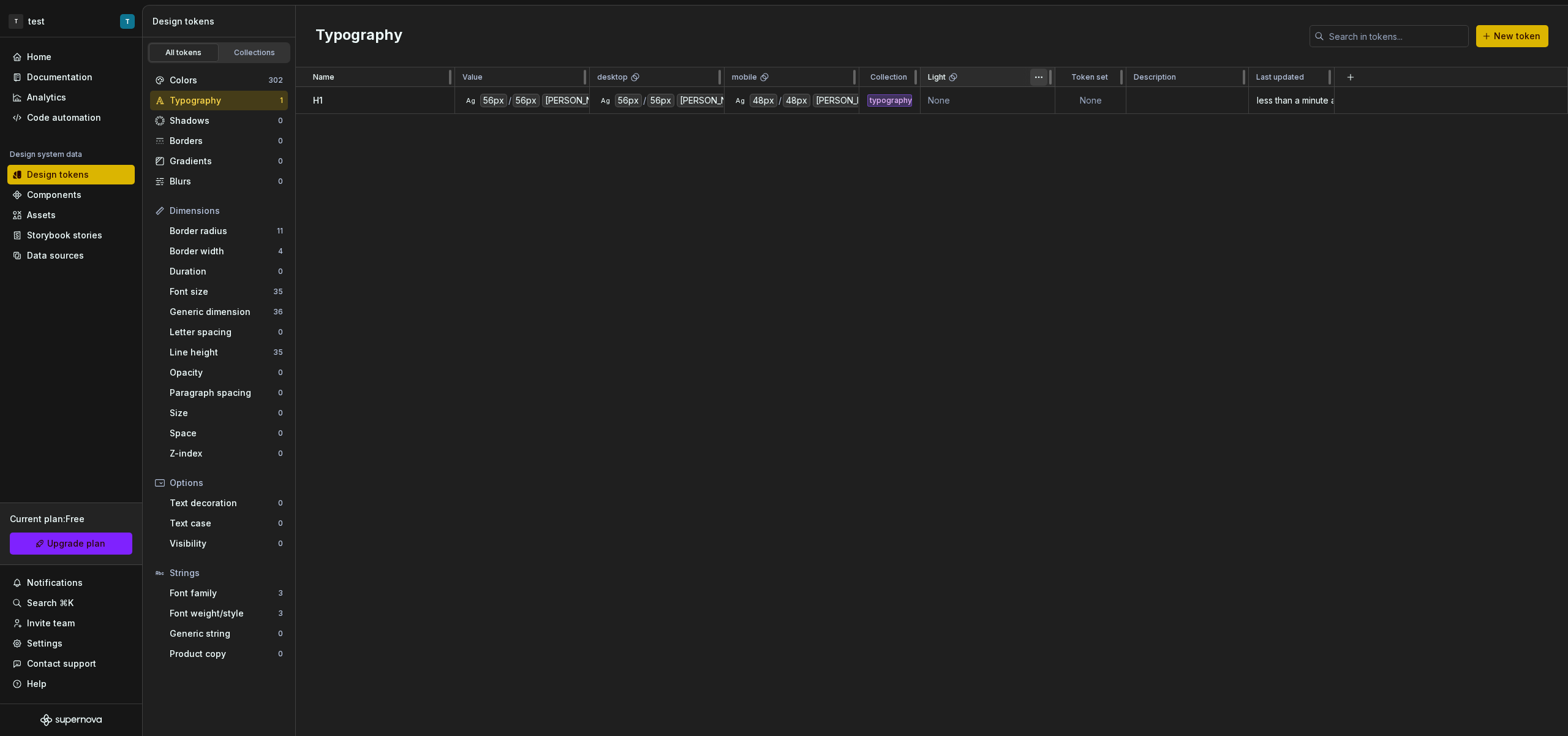
click at [1040, 79] on html "T test T Home Documentation Analytics Code automation Design system data Design…" at bounding box center [784, 368] width 1568 height 736
click at [1090, 167] on span "Delete theme" at bounding box center [1093, 170] width 79 height 12
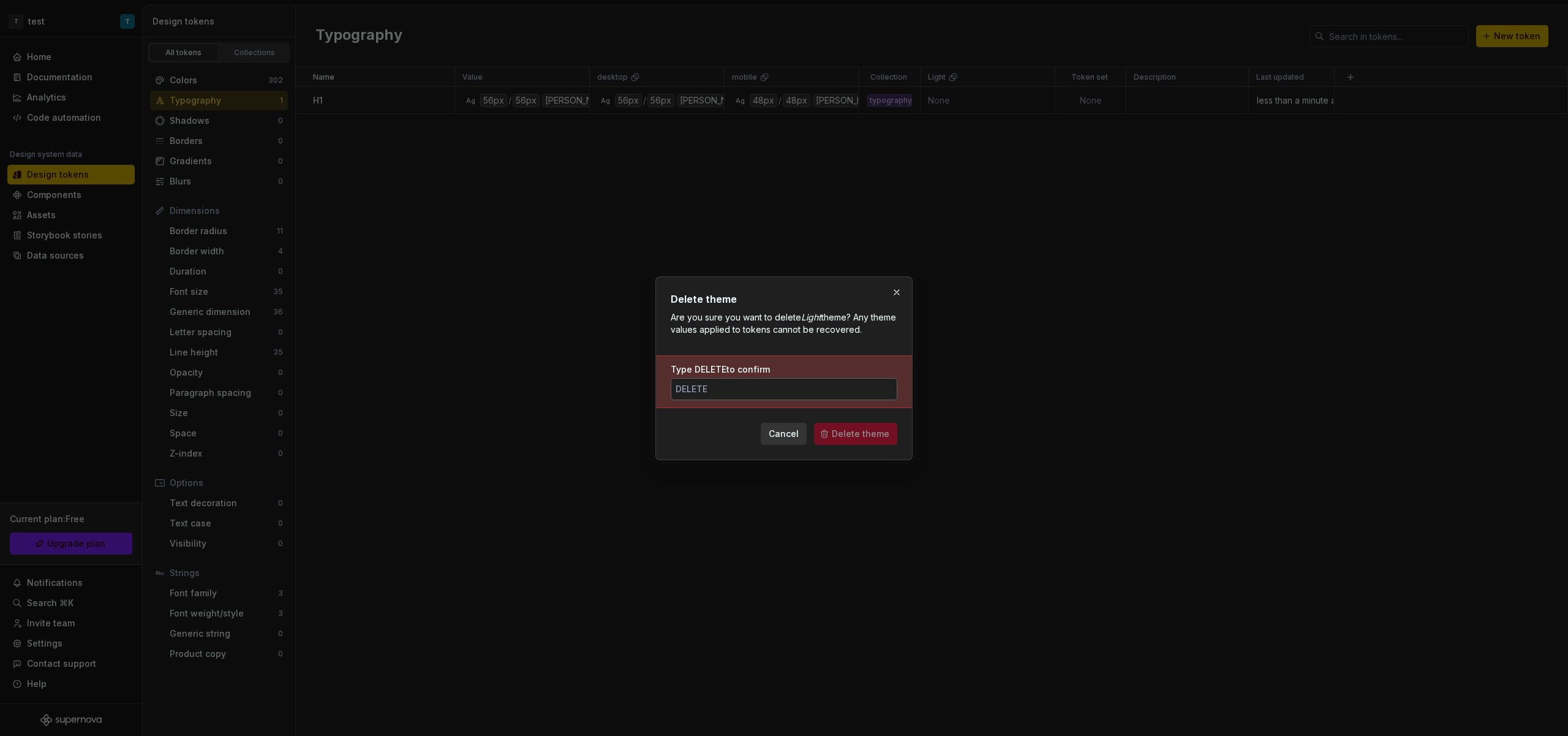
click at [802, 392] on input "Type DELETE to confirm" at bounding box center [784, 388] width 227 height 22
type input "Delete"
click at [861, 436] on span "Delete theme" at bounding box center [860, 433] width 57 height 12
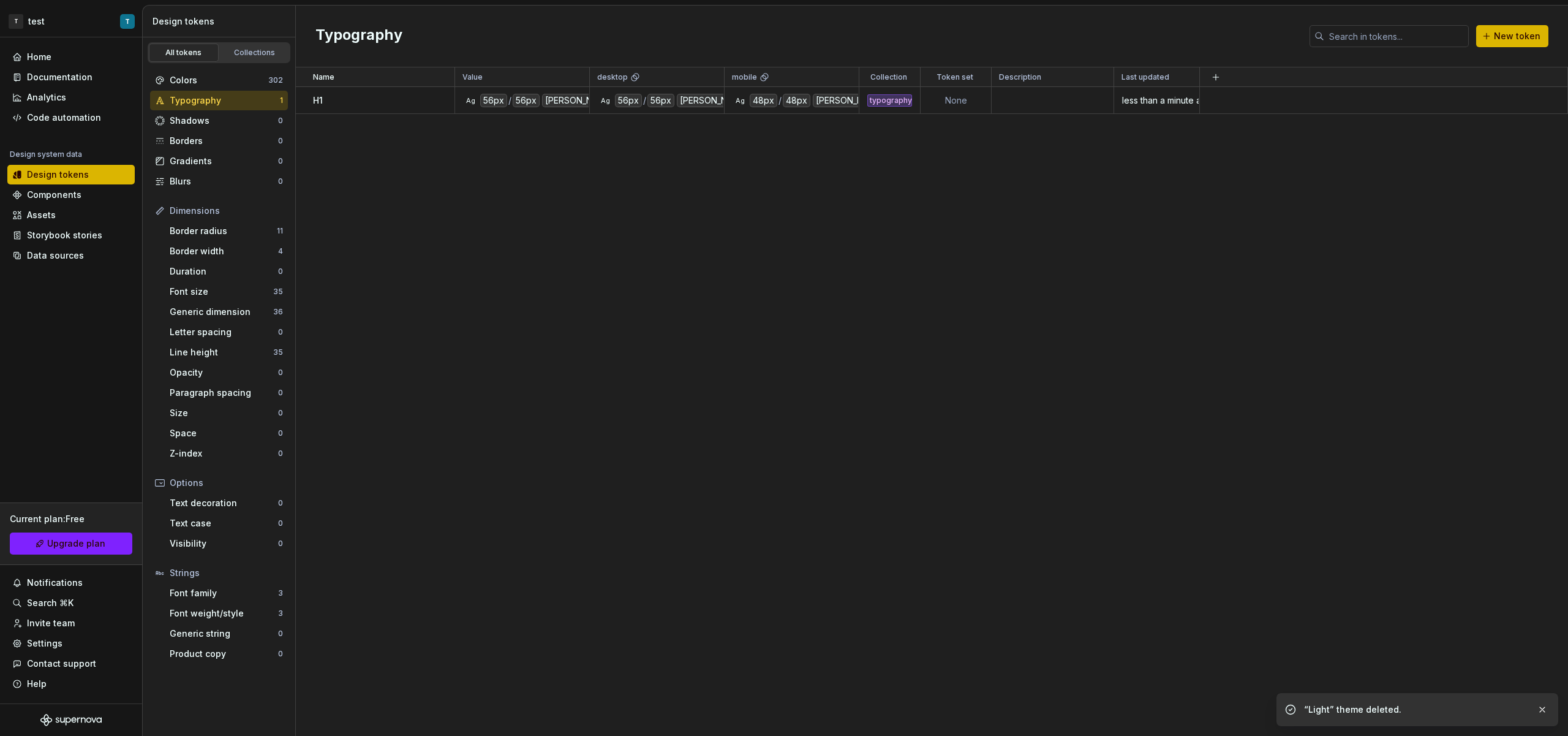
click at [660, 164] on div "Name Value desktop mobile Collection Token set Description Last updated H1 Ag 5…" at bounding box center [932, 401] width 1273 height 668
click at [593, 83] on div "desktop" at bounding box center [657, 77] width 135 height 20
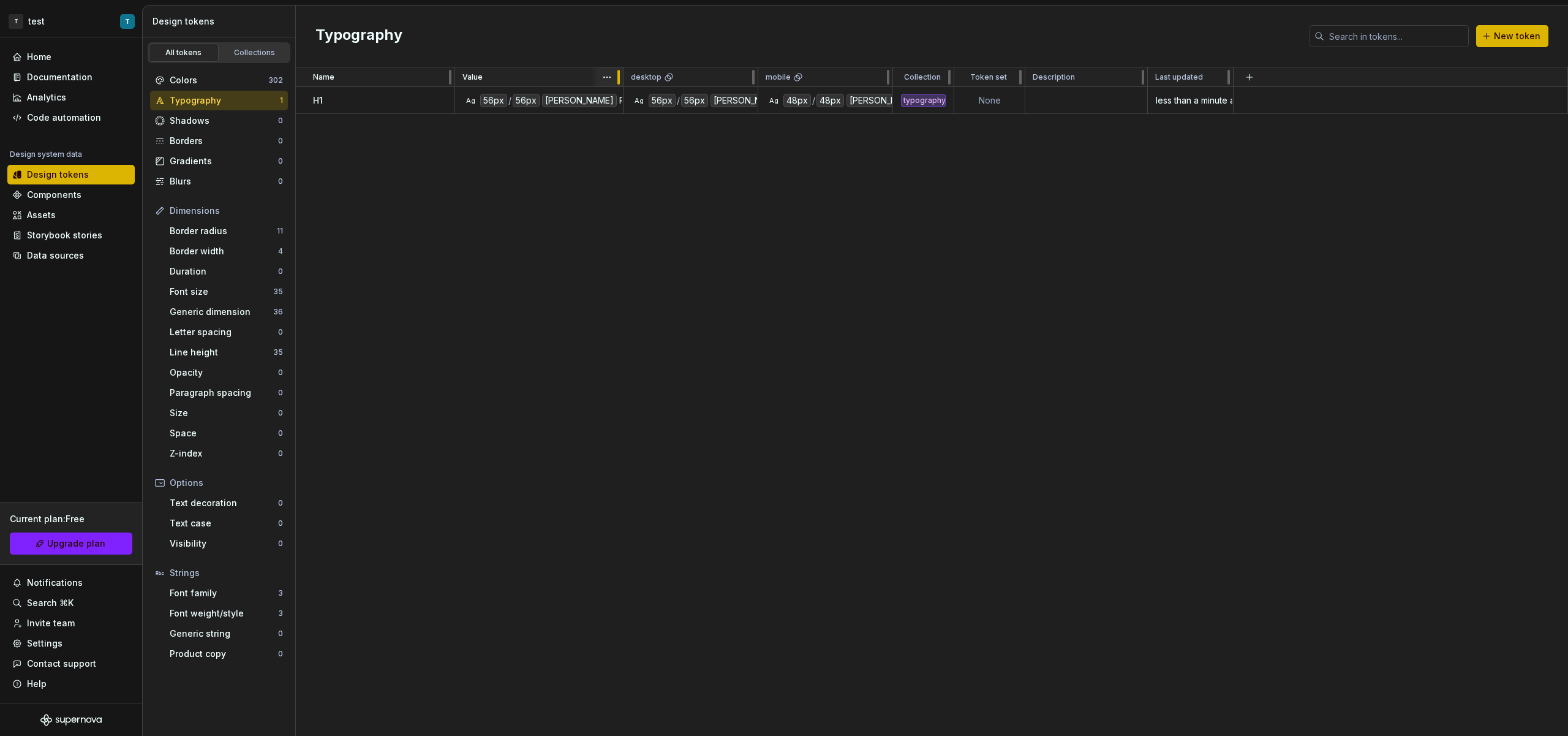
drag, startPoint x: 587, startPoint y: 81, endPoint x: 622, endPoint y: 77, distance: 35.2
click at [622, 76] on div at bounding box center [619, 77] width 10 height 20
drag, startPoint x: 789, startPoint y: 74, endPoint x: 804, endPoint y: 78, distance: 15.5
click at [806, 73] on div at bounding box center [806, 77] width 2 height 15
drag, startPoint x: 775, startPoint y: 174, endPoint x: 600, endPoint y: 128, distance: 180.9
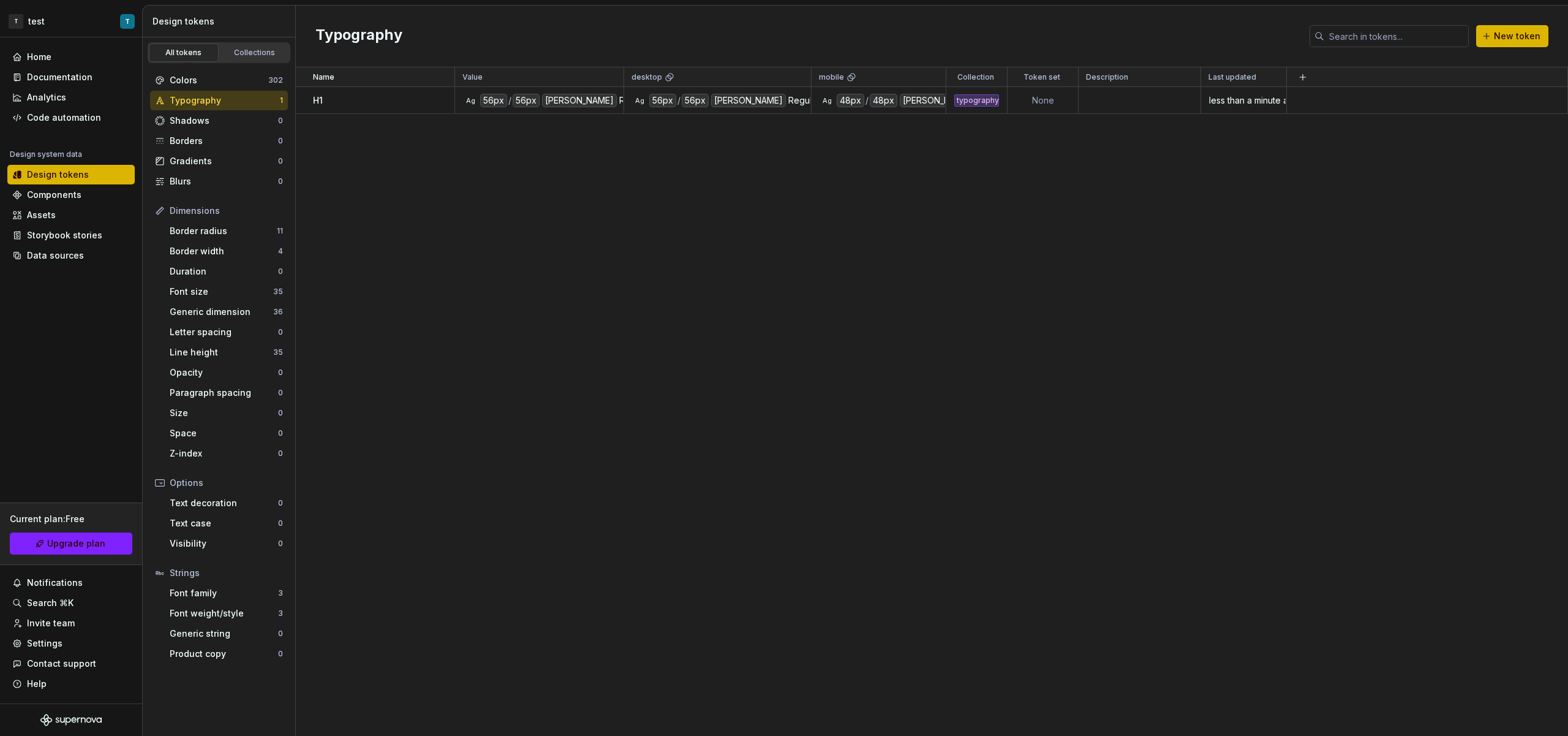
click at [775, 174] on div "Name Value desktop mobile Collection Token set Description Last updated H1 Ag 5…" at bounding box center [932, 401] width 1273 height 668
click at [1308, 94] on td at bounding box center [1427, 100] width 282 height 27
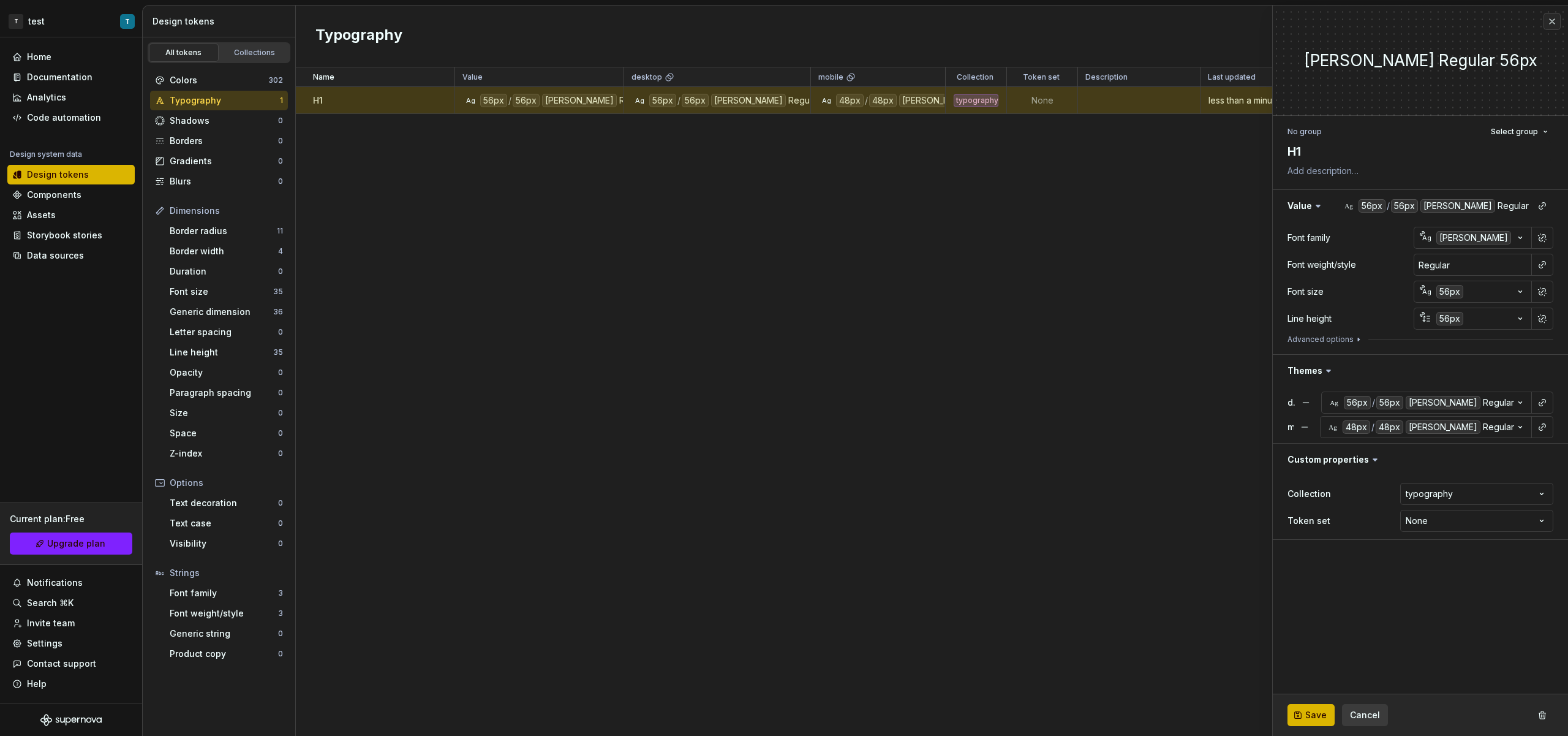
click at [1557, 267] on div "Font family [PERSON_NAME] Font weight/style Regular Font size Ag 56px Line heig…" at bounding box center [1420, 288] width 295 height 132
click at [1549, 265] on button "button" at bounding box center [1543, 264] width 17 height 17
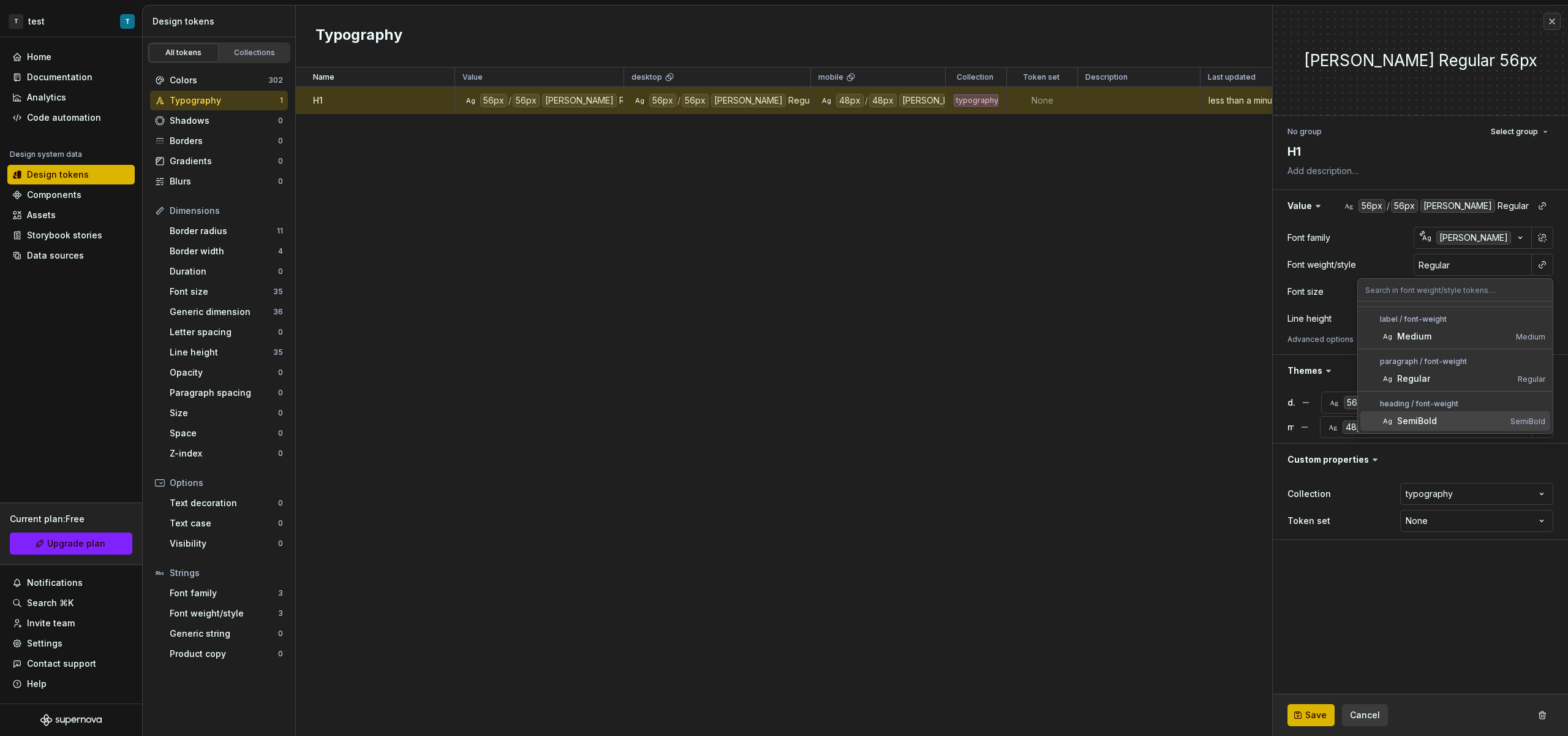
click at [1451, 421] on div "SemiBold" at bounding box center [1452, 420] width 109 height 12
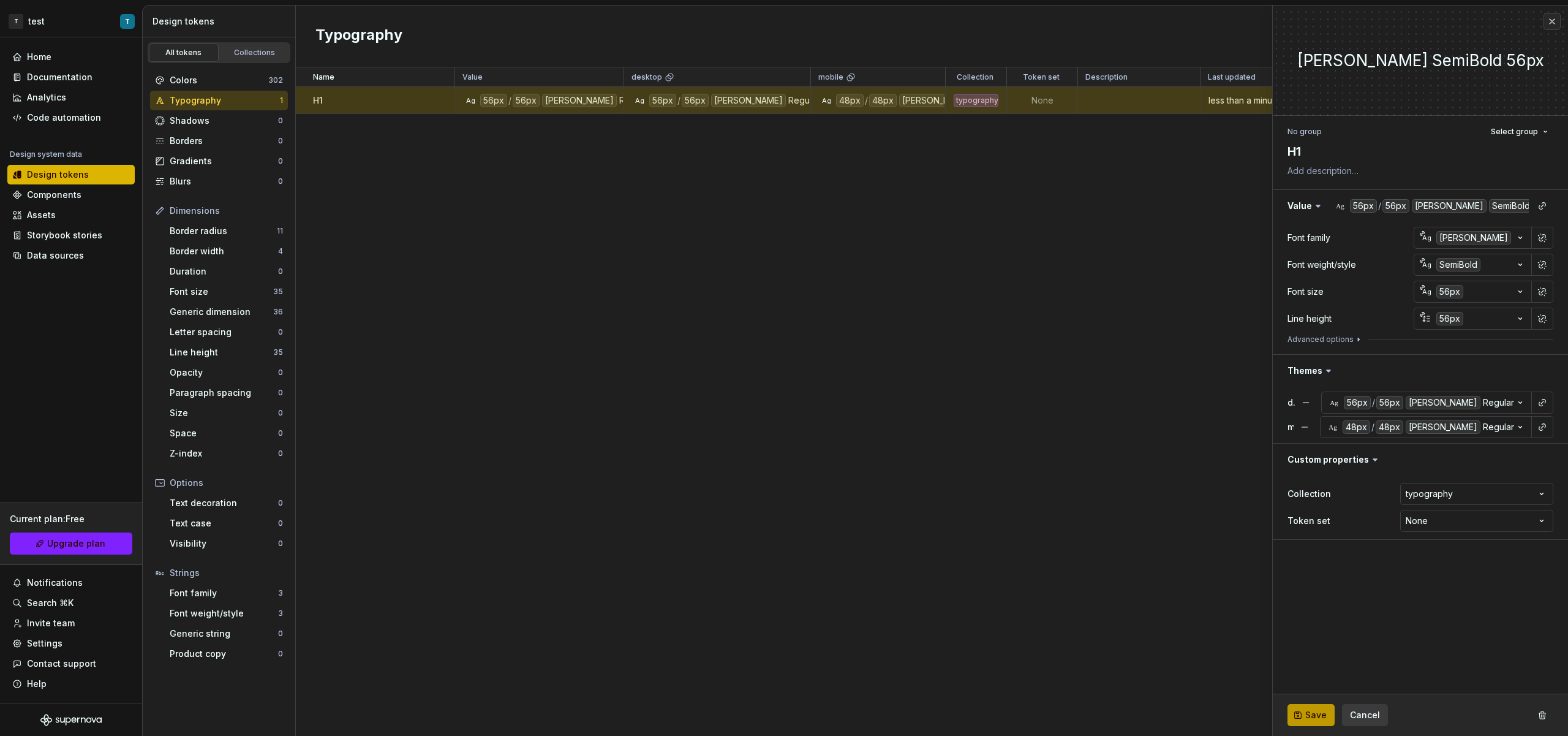
click at [1315, 711] on span "Save" at bounding box center [1316, 715] width 21 height 12
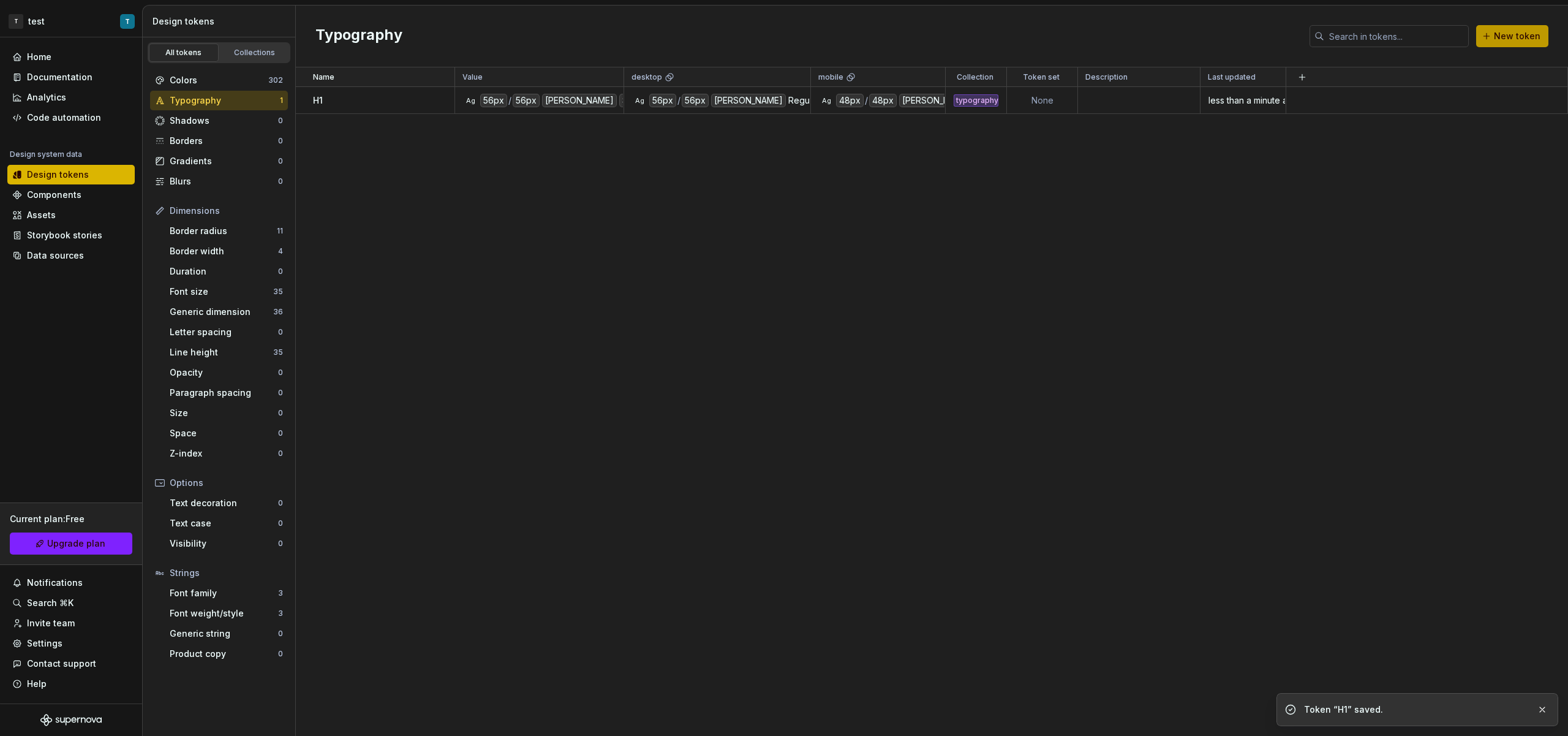
click at [1498, 40] on span "New token" at bounding box center [1517, 36] width 47 height 12
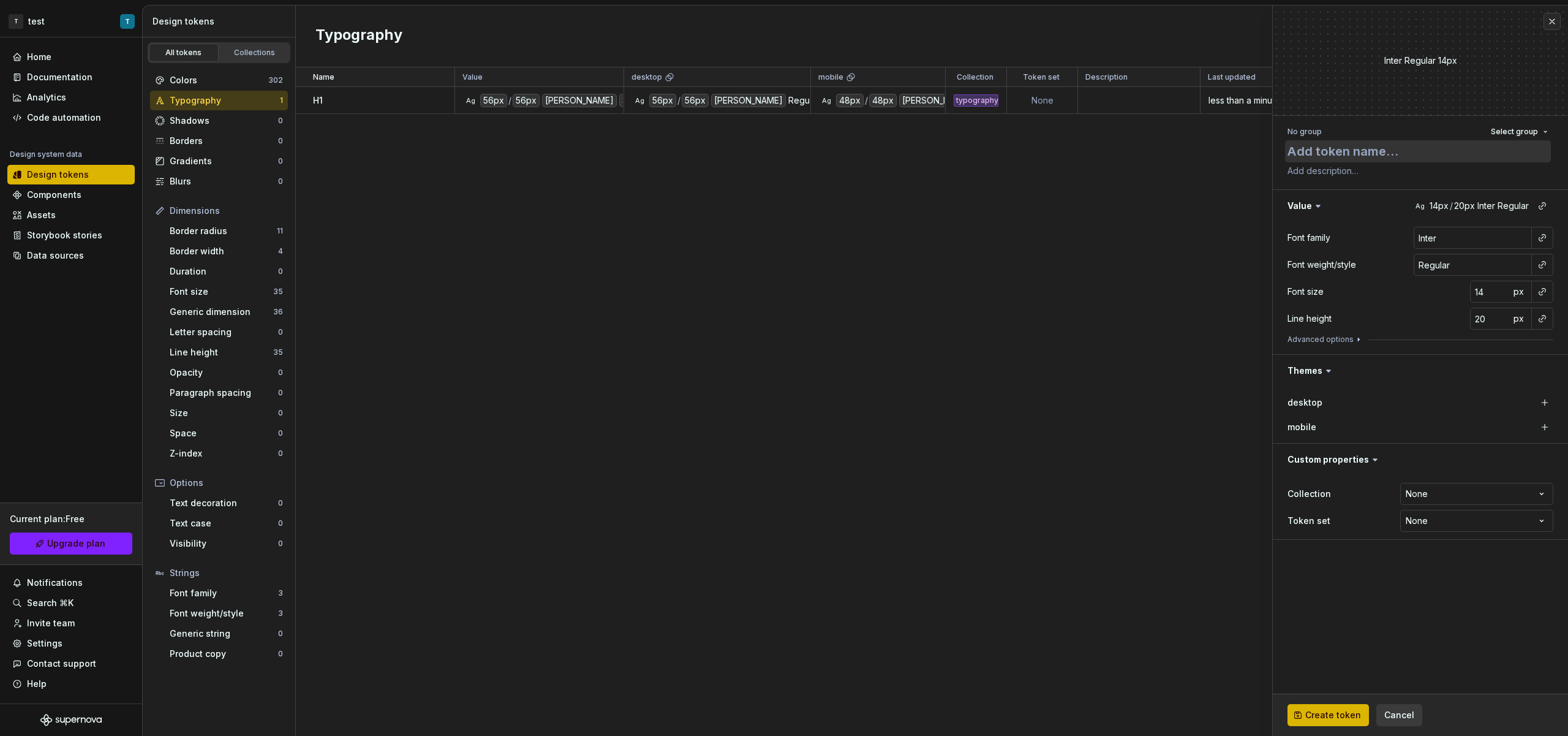
click at [1329, 151] on textarea at bounding box center [1417, 151] width 266 height 22
type textarea "*"
type textarea "L"
type textarea "*"
type textarea "LA"
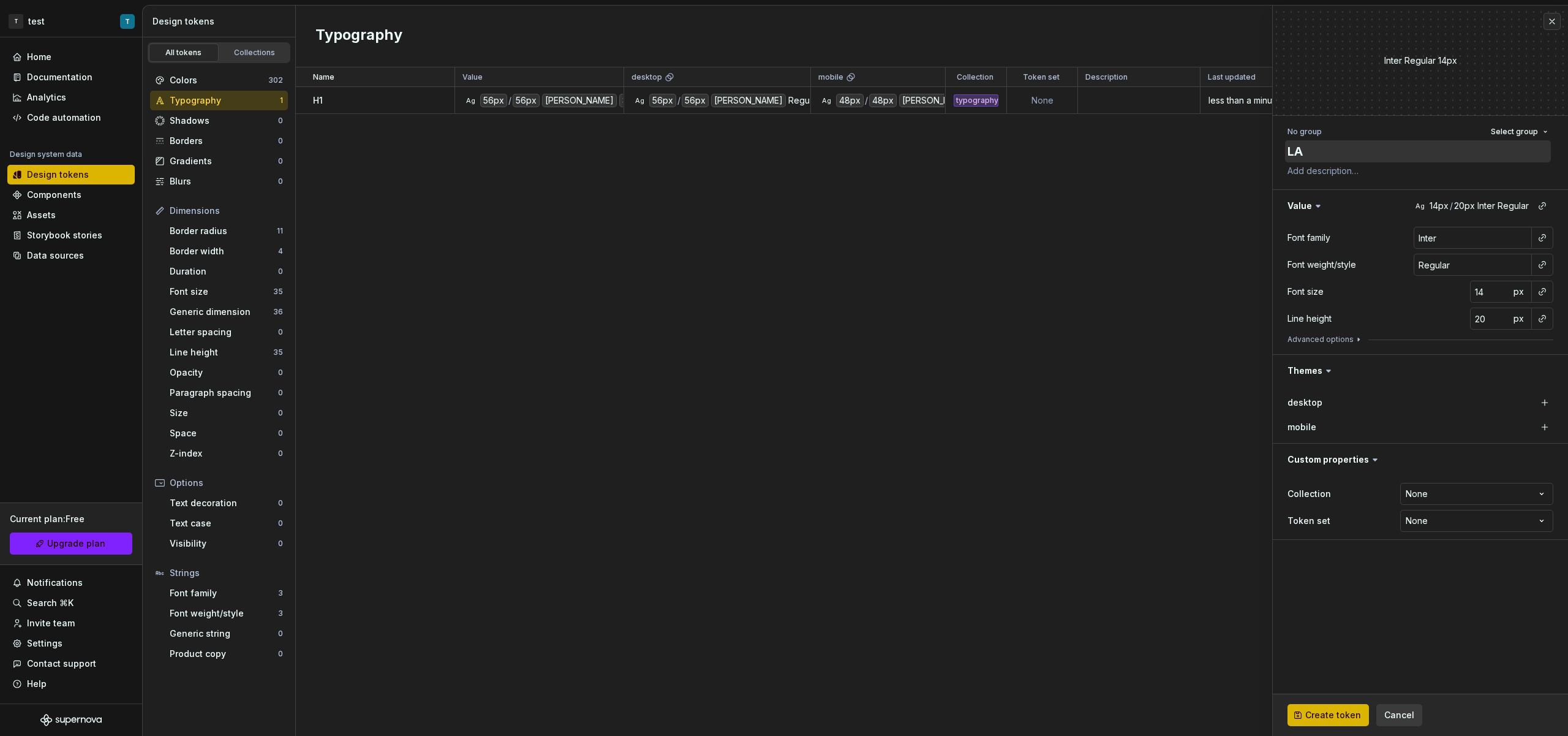
type textarea "*"
type textarea "L"
type textarea "*"
type textarea "l"
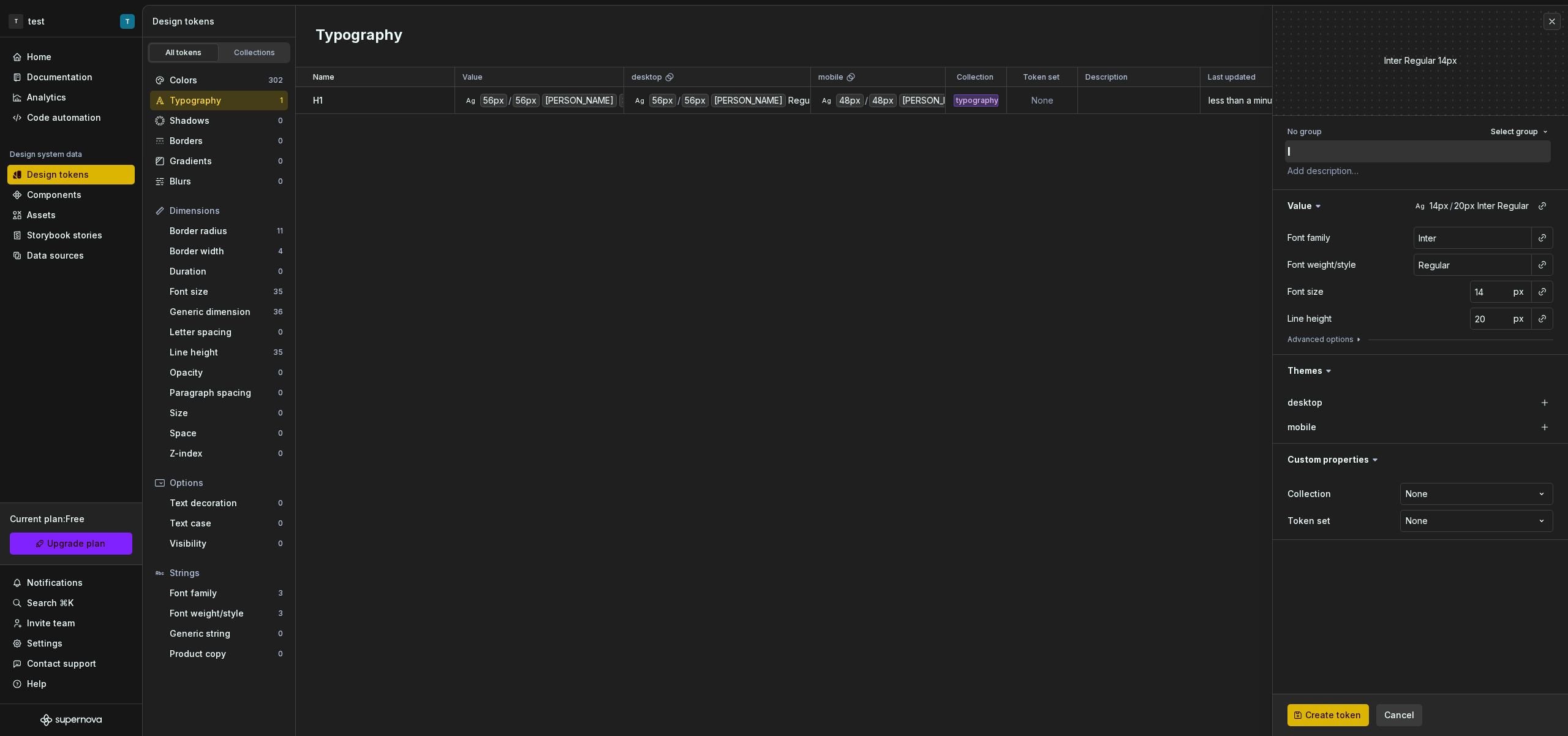
type textarea "*"
type textarea "la"
type textarea "*"
type textarea "lab"
type textarea "*"
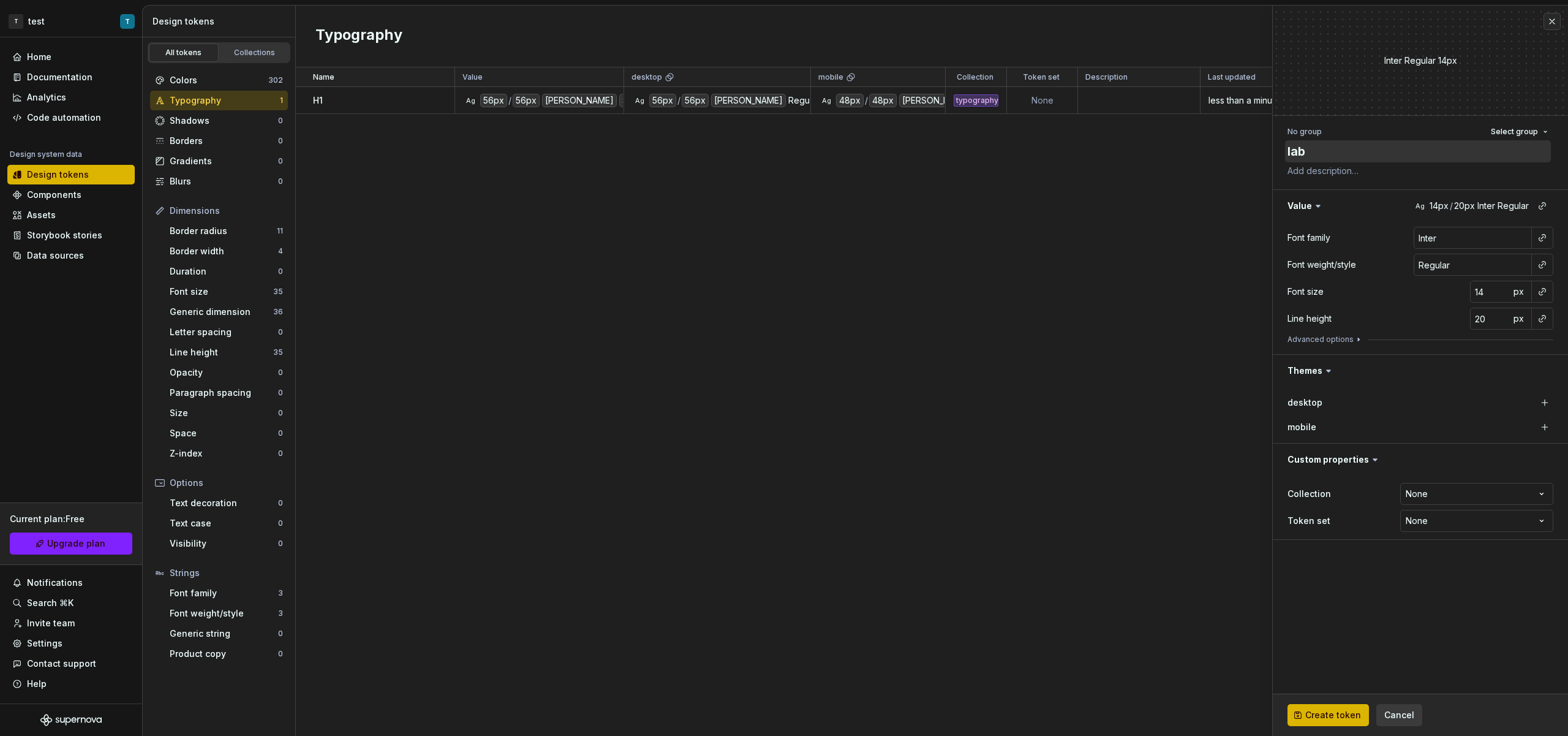
type textarea "labe"
type textarea "*"
type textarea "label"
type textarea "*"
type textarea "label/"
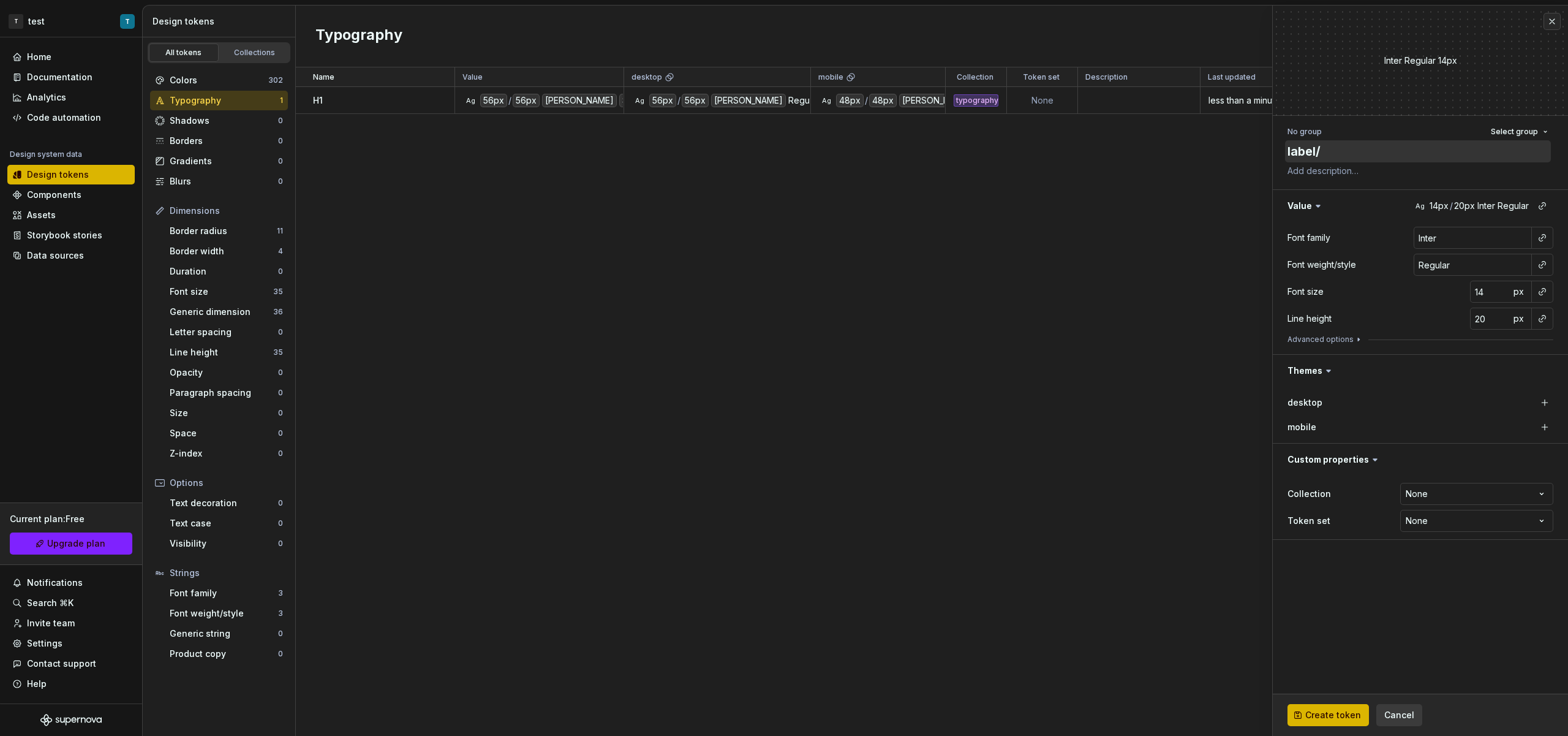
type textarea "*"
type textarea "label/x"
type textarea "*"
type textarea "label/x-ů"
type textarea "*"
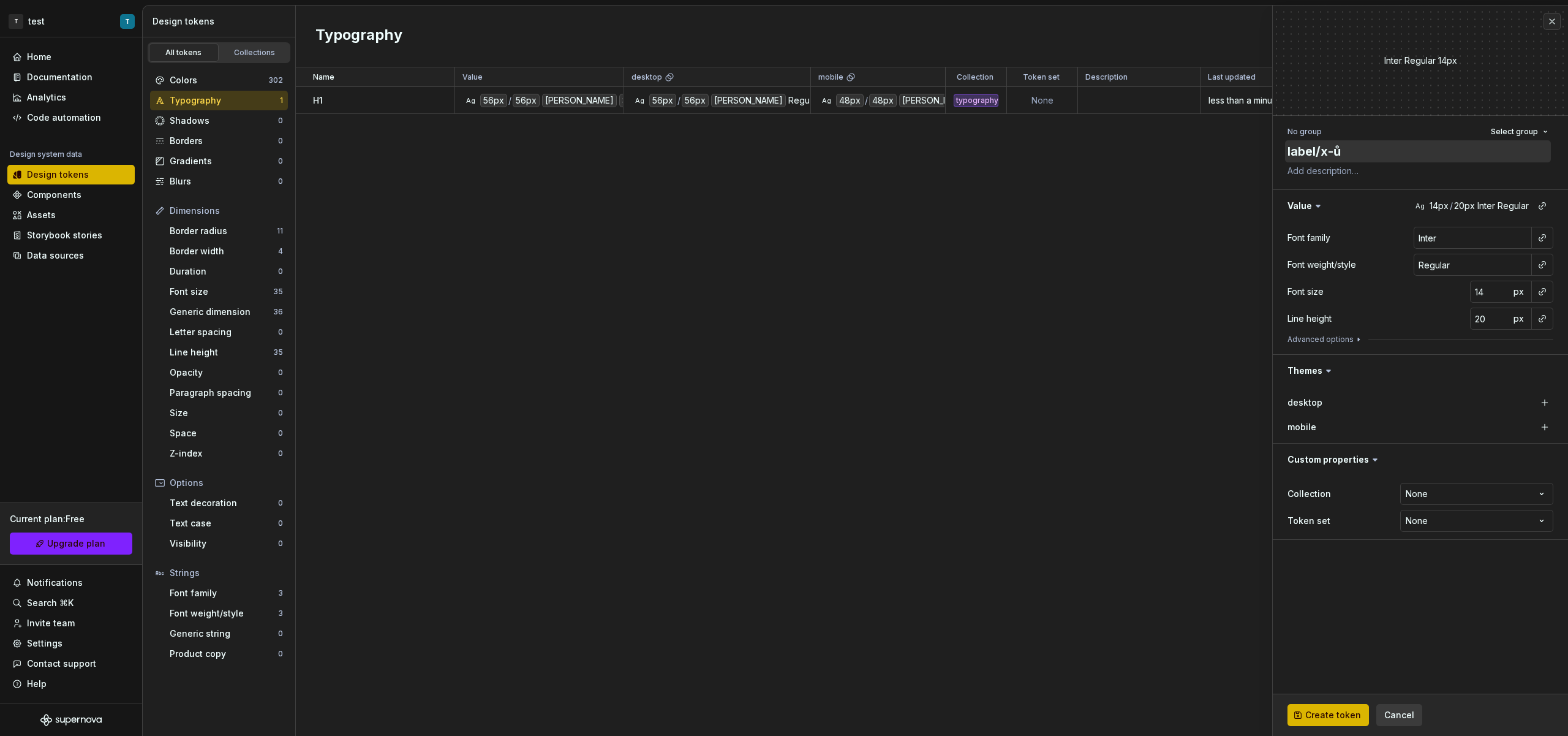
type textarea "label/x-ůl"
type textarea "*"
type textarea "label/x-ůla"
type textarea "*"
type textarea "label/x-ůlar"
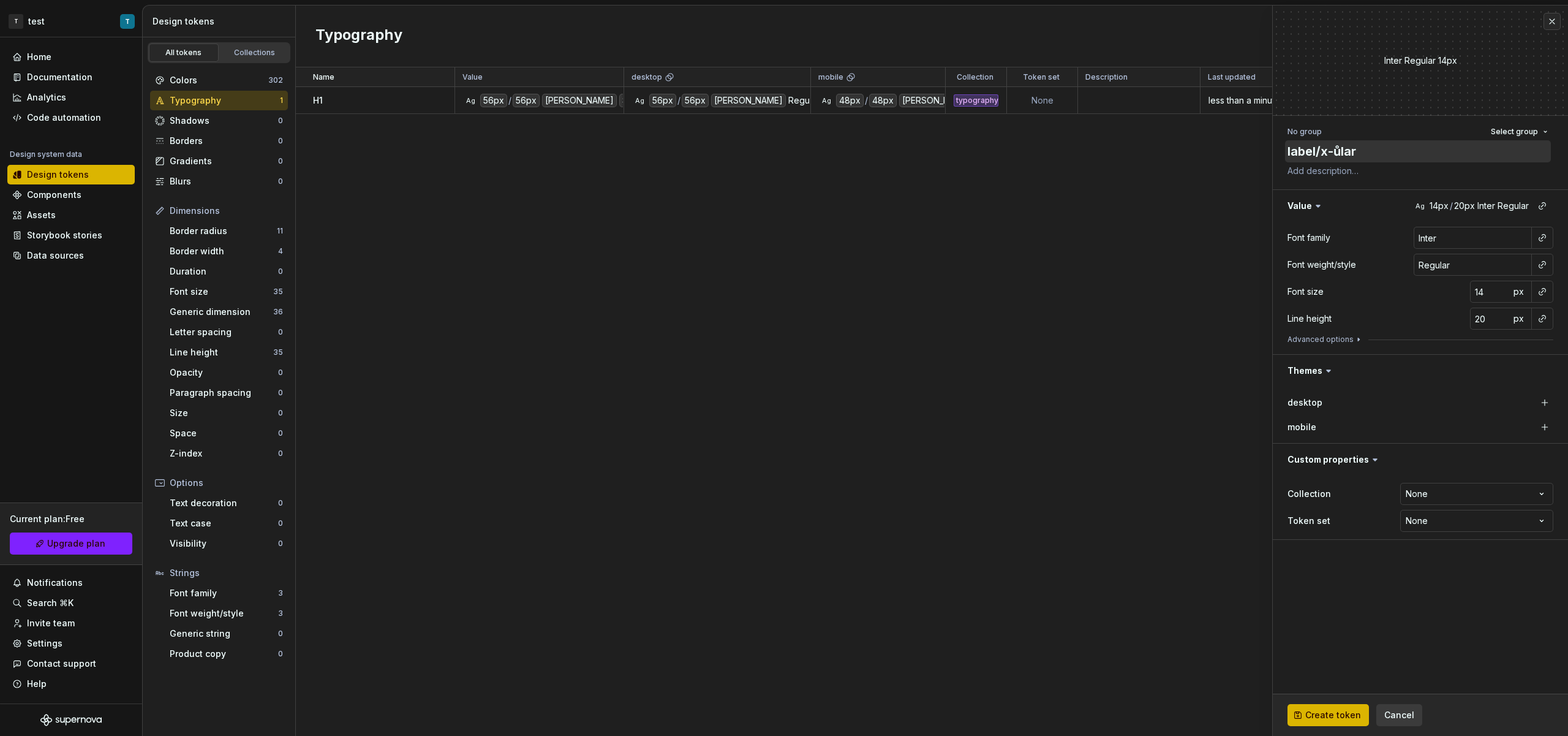
type textarea "*"
type textarea "label/x-ůla"
type textarea "*"
type textarea "label/x-ůl"
type textarea "*"
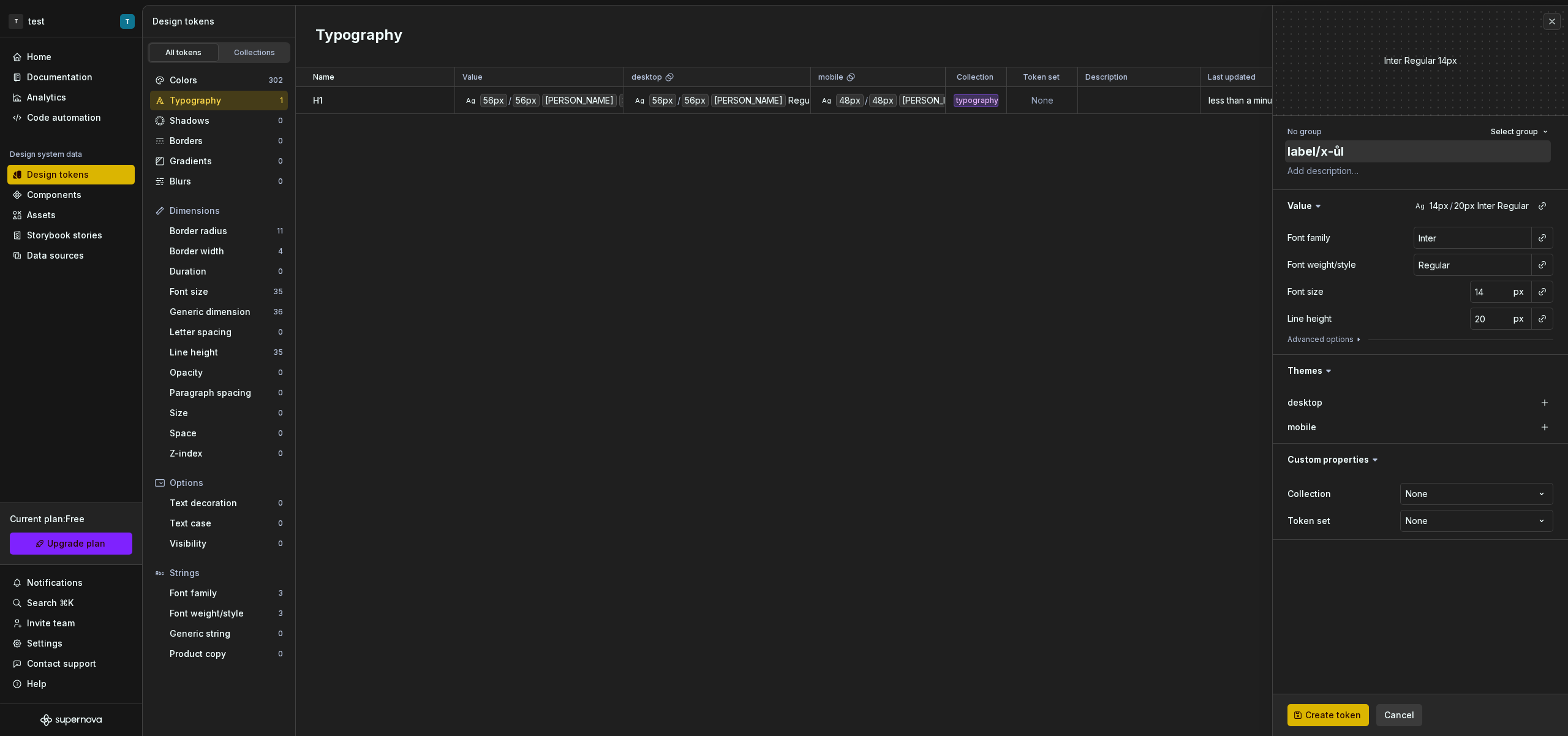
type textarea "label/x-ů"
type textarea "*"
type textarea "label/x-"
type textarea "*"
type textarea "label/x-ů"
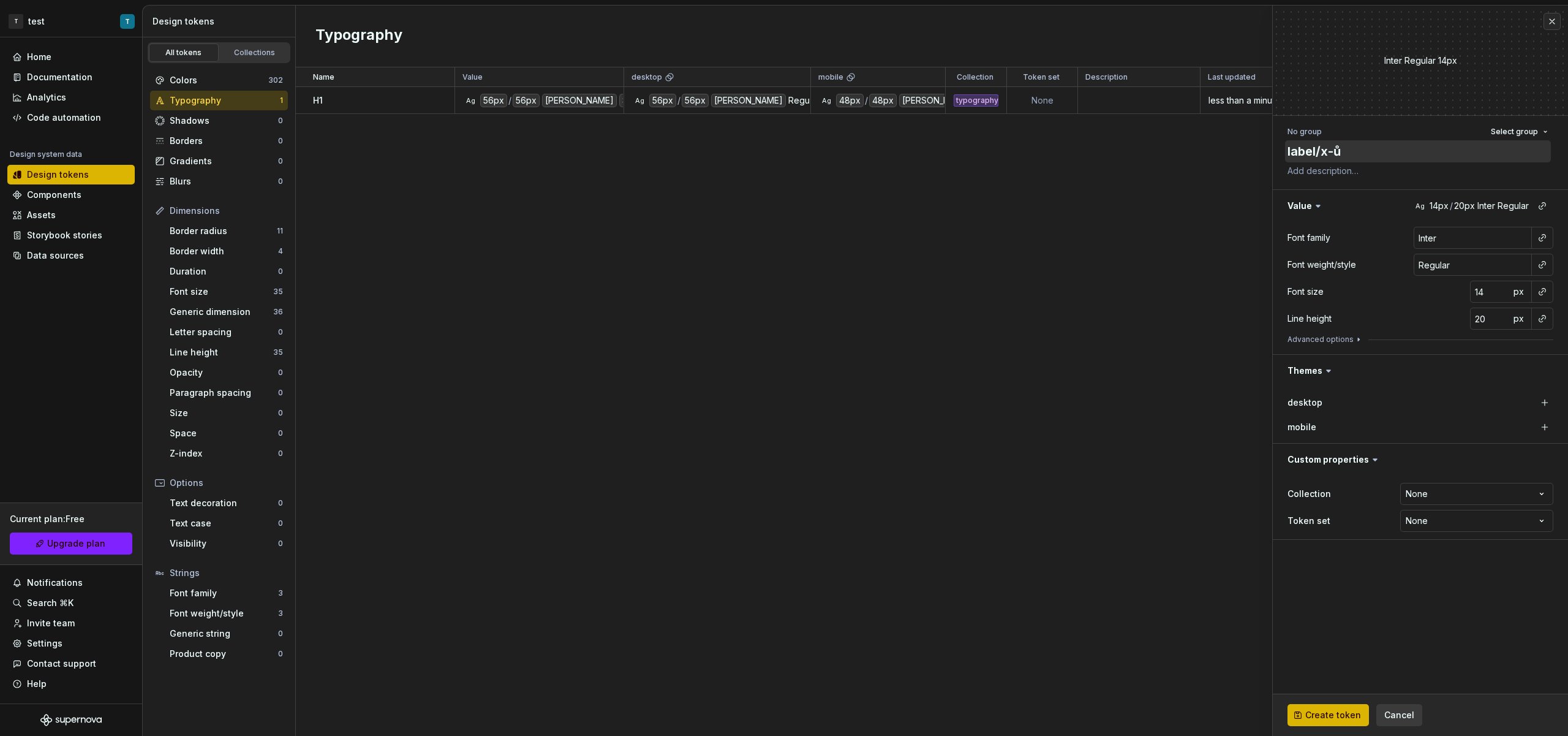
type textarea "*"
type textarea "label/x-ůa"
type textarea "*"
type textarea "label/x-ůar"
type textarea "*"
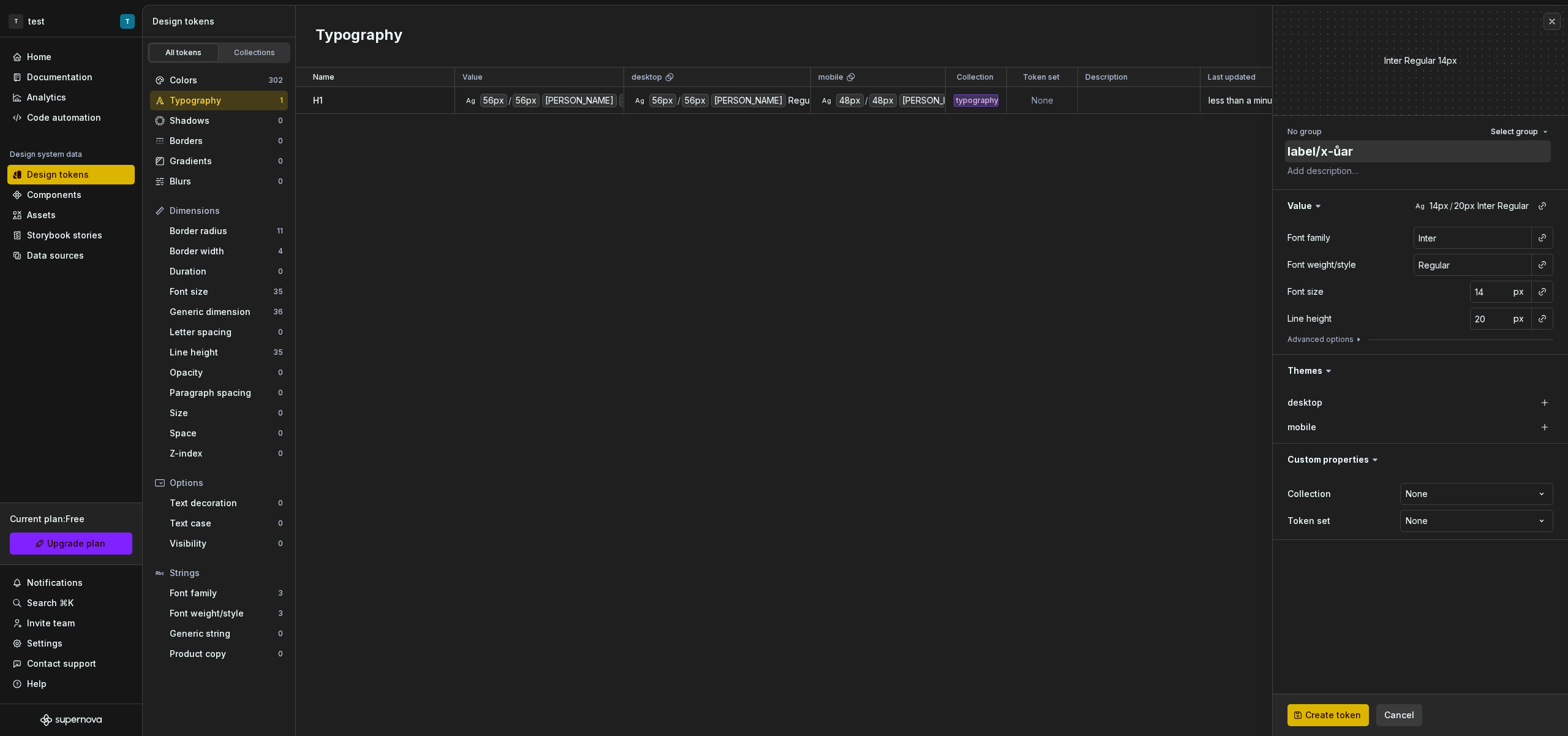
type textarea "label/x-ůa"
type textarea "*"
type textarea "label/x-ů"
type textarea "*"
type textarea "label/x-"
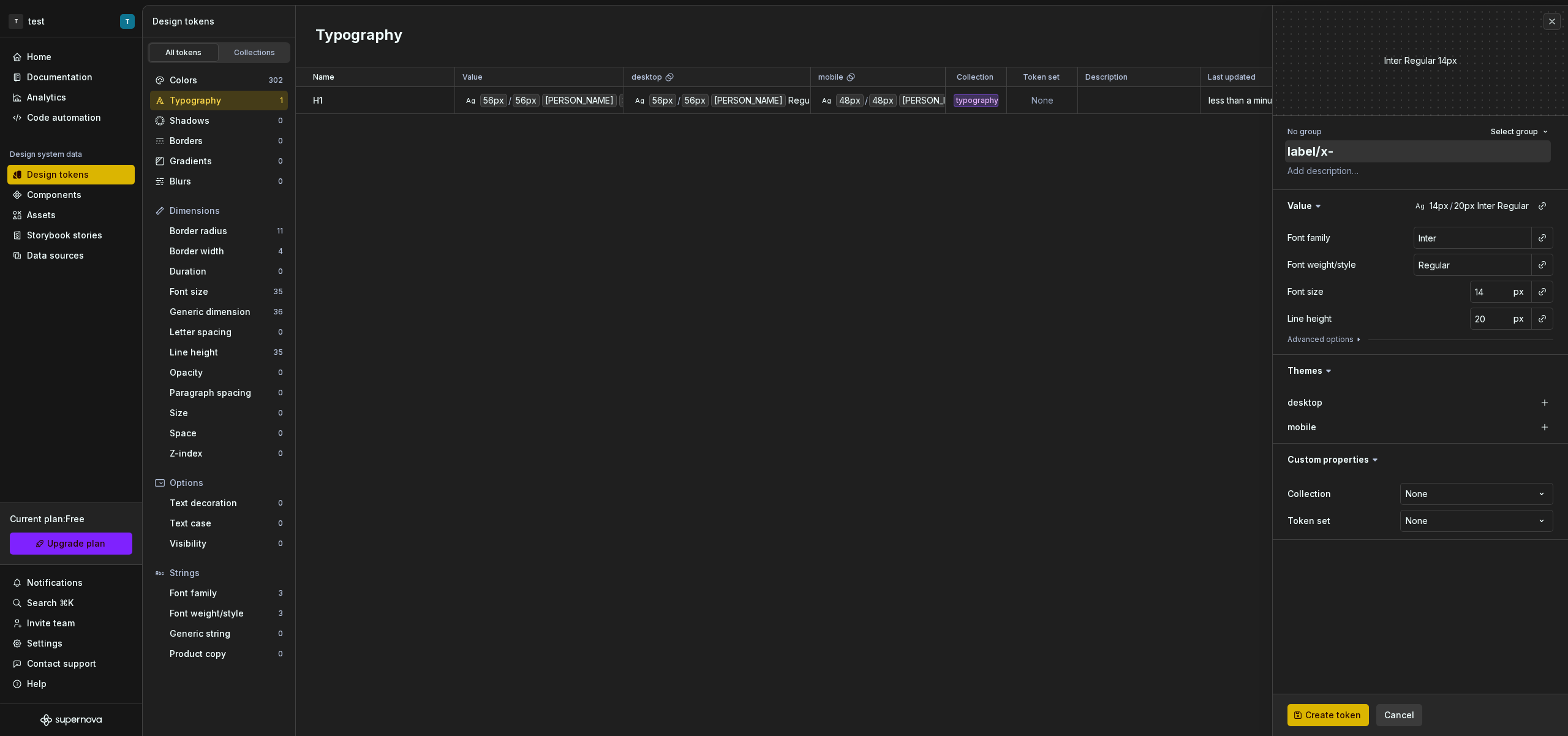
type textarea "*"
type textarea "label/x"
type textarea "*"
type textarea "label/"
type textarea "*"
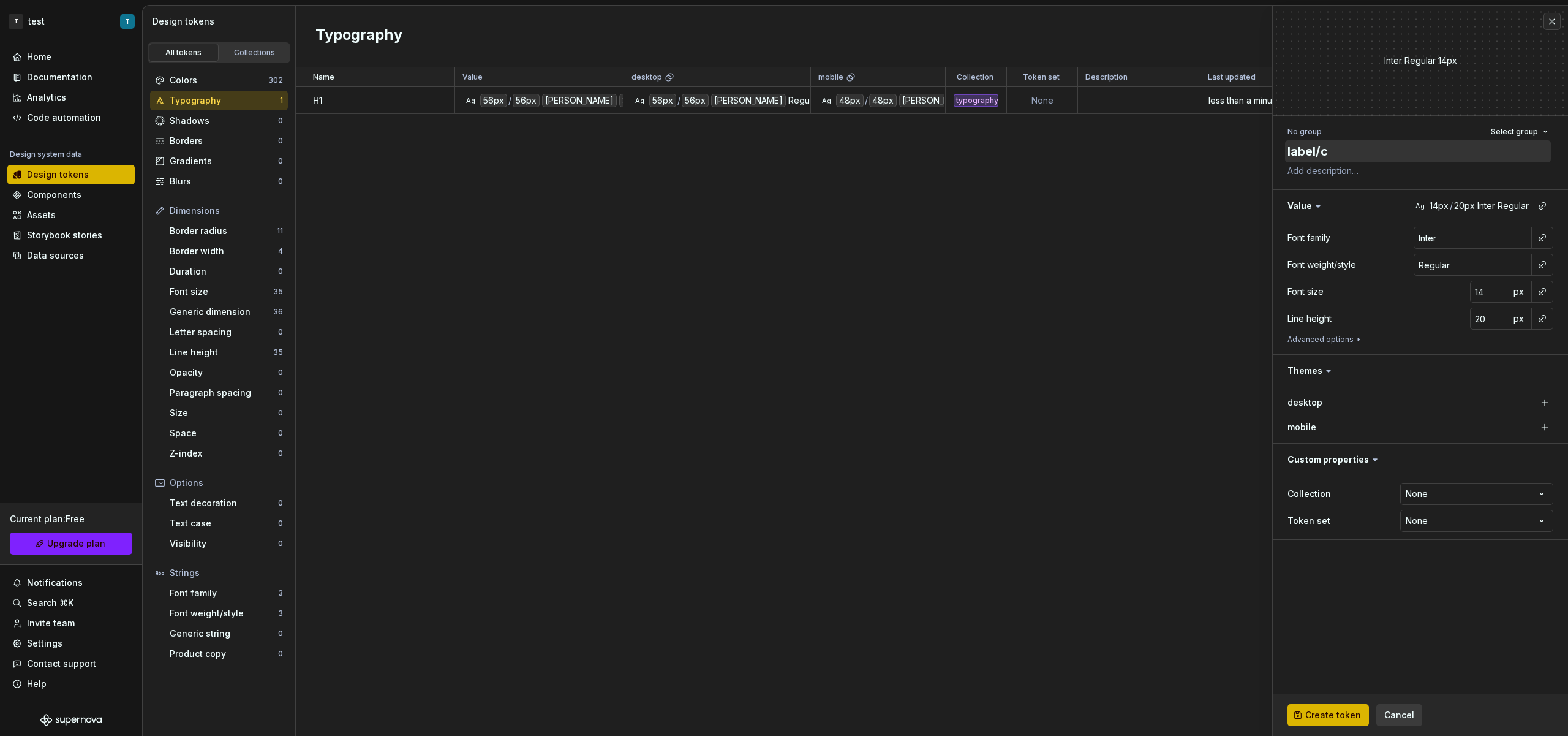
type textarea "label/co"
type textarea "*"
type textarea "label/com"
type textarea "*"
type textarea "label/comp"
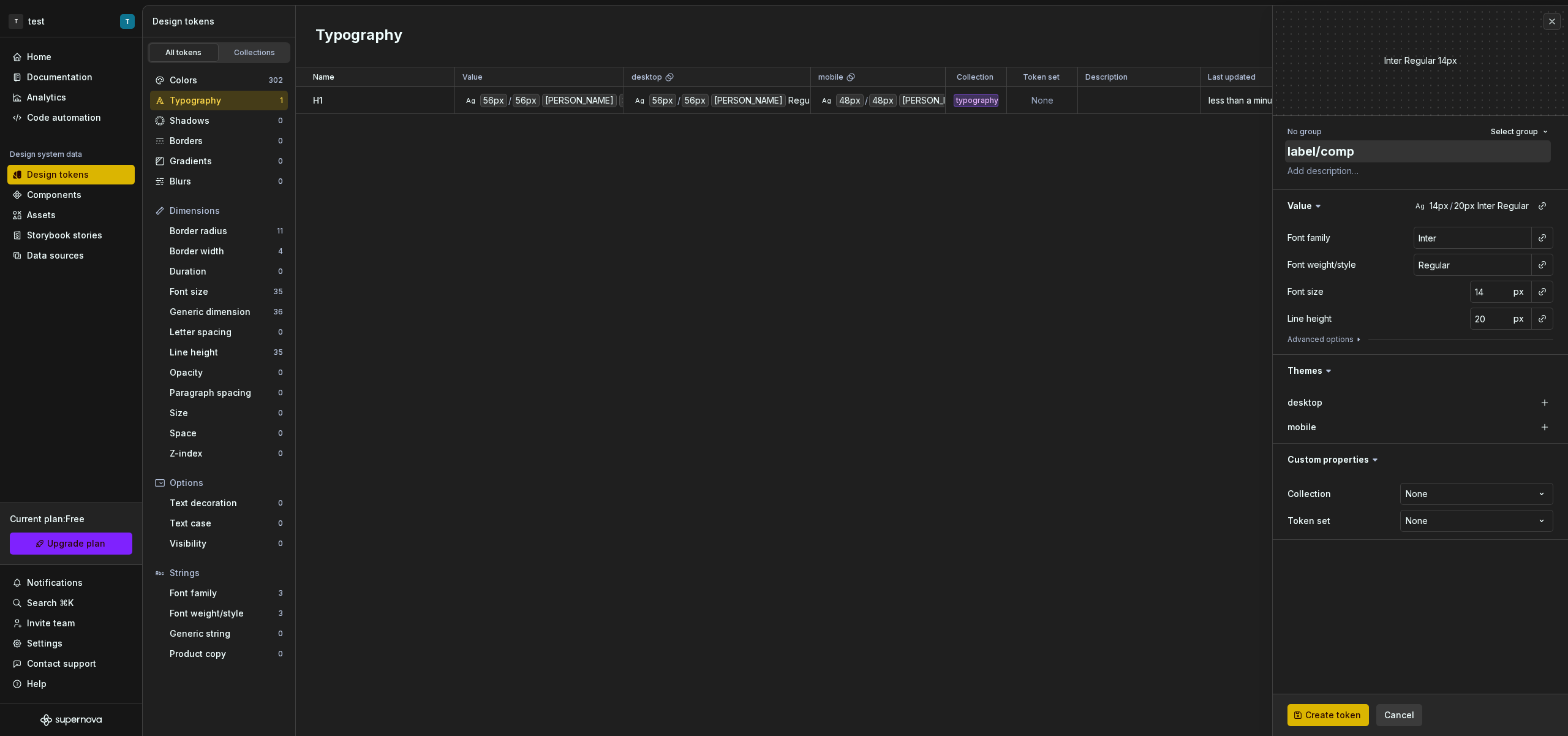
type textarea "*"
type textarea "label/compa"
type textarea "*"
type textarea "label/compac"
type textarea "*"
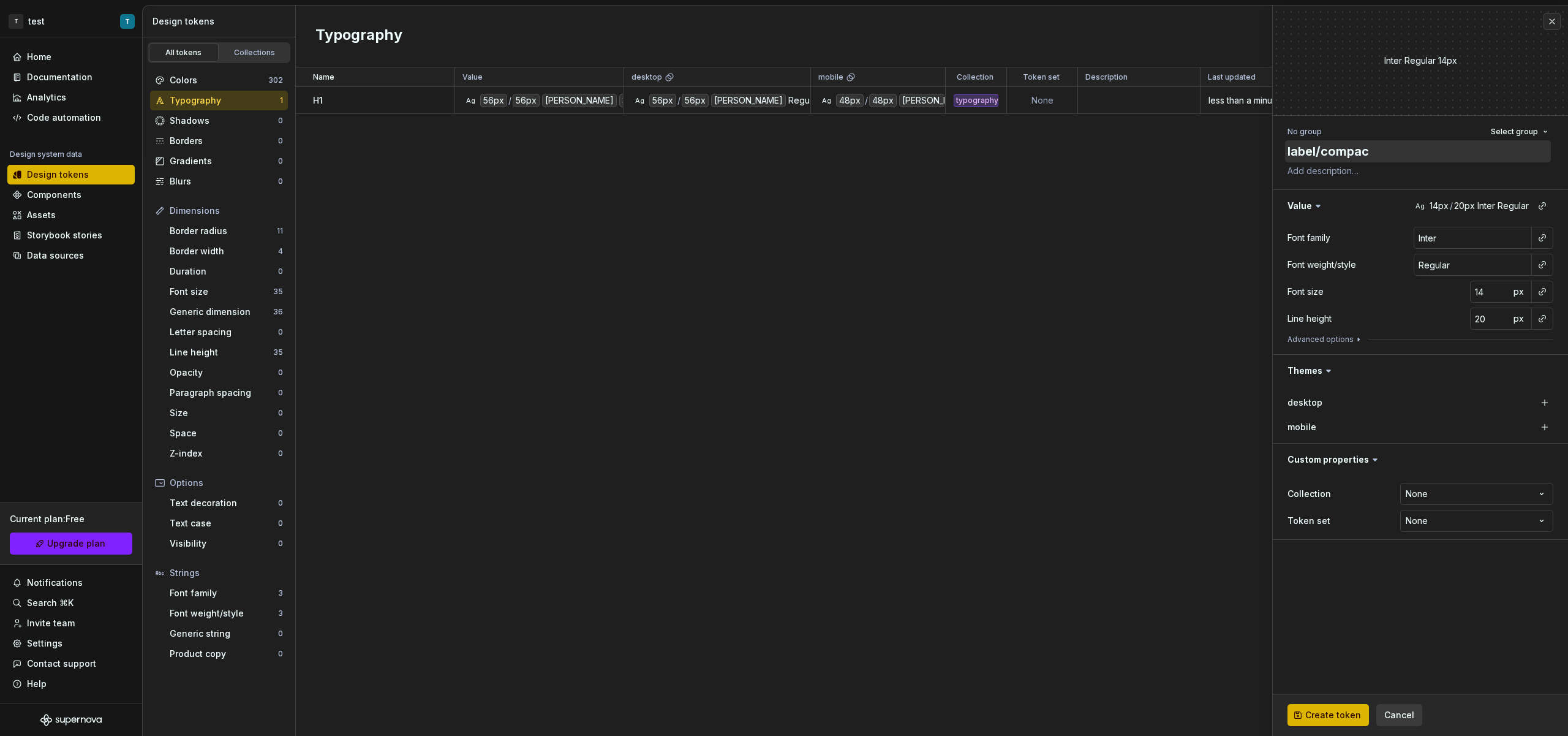
type textarea "label/compact"
type textarea "*"
type textarea "label/compact/"
type textarea "*"
type textarea "label/compact/x"
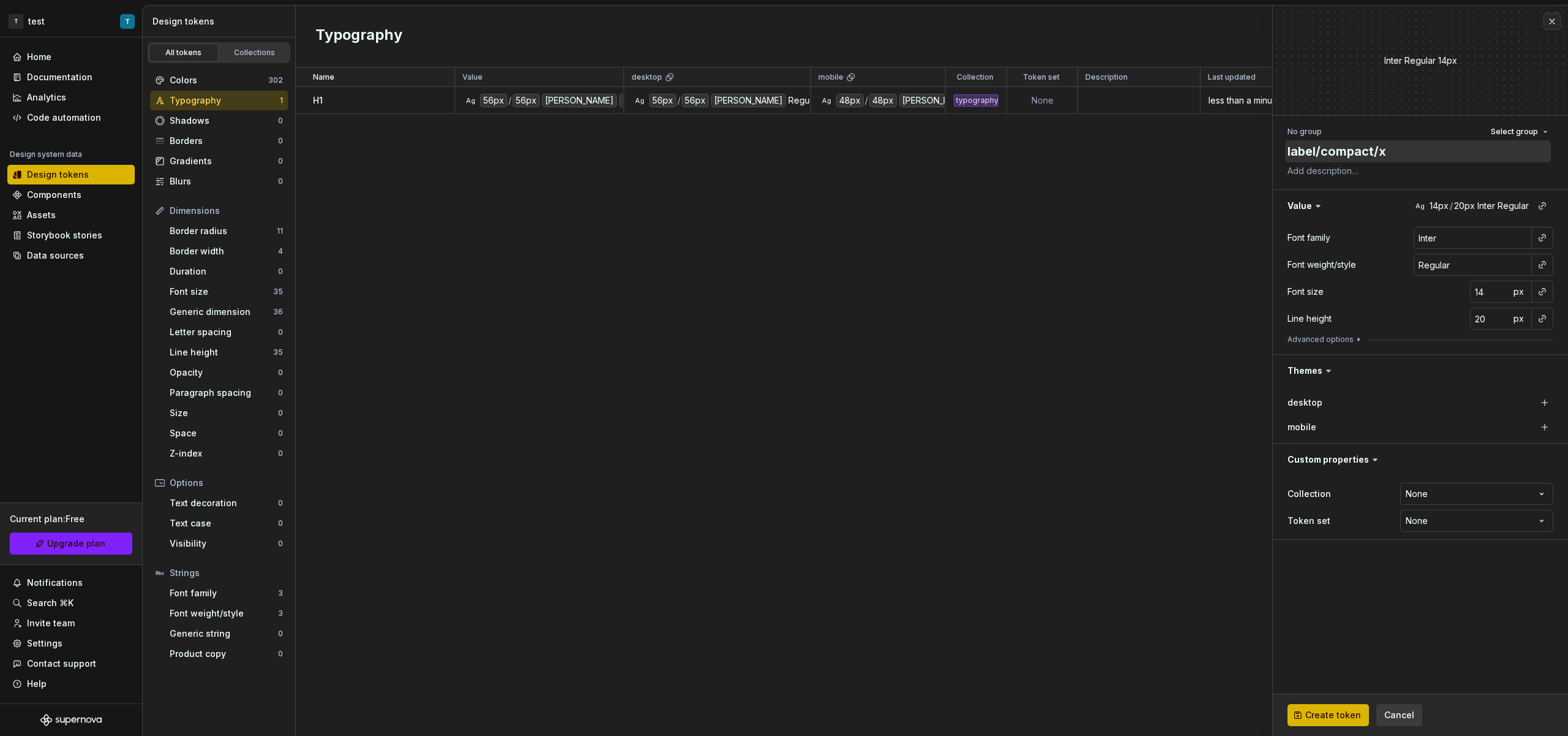
type textarea "*"
type textarea "label/compact/x-"
type textarea "*"
type textarea "label/compact/x-l"
type textarea "*"
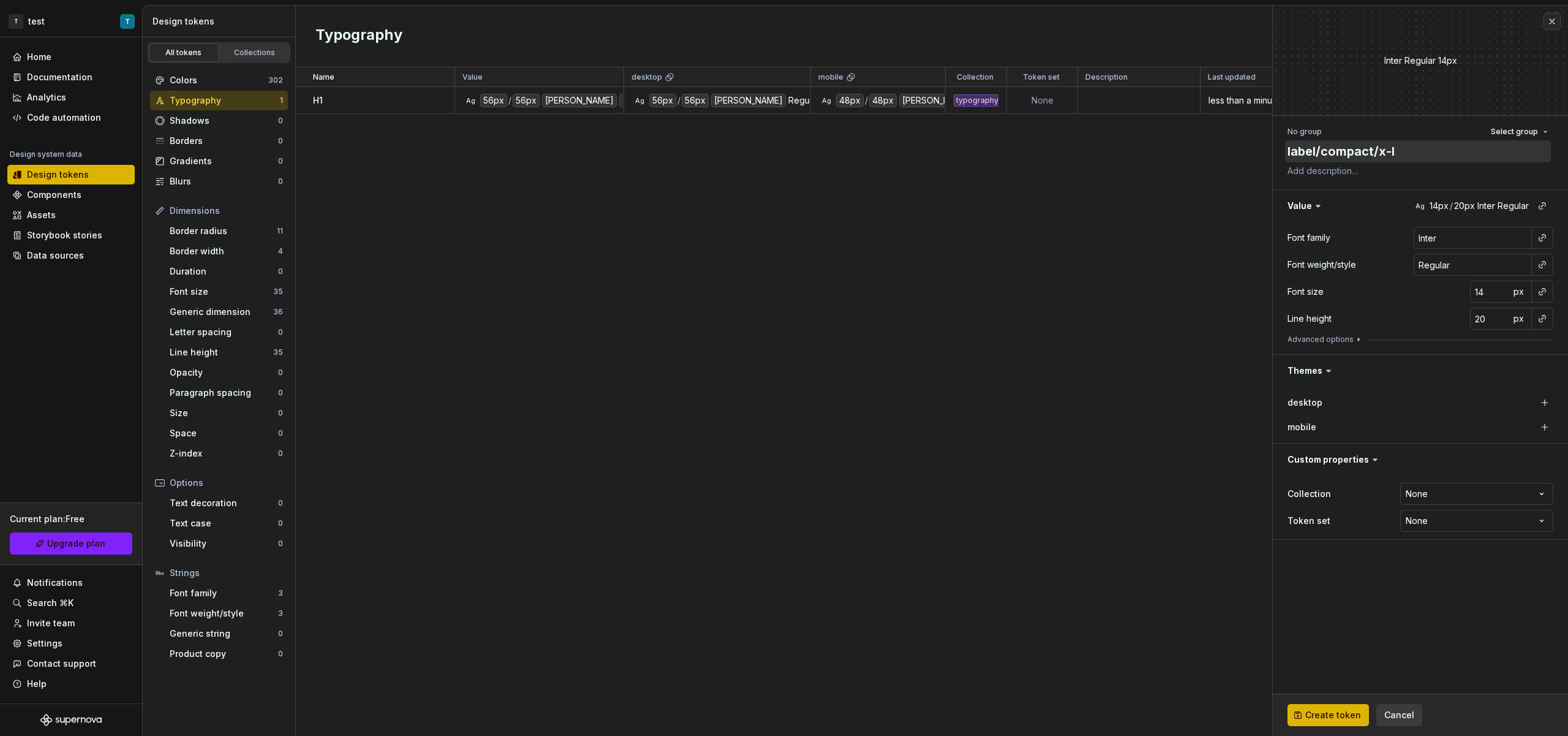
type textarea "label/compact/x-la"
type textarea "*"
type textarea "label/compact/x-lar"
type textarea "*"
type textarea "label/compact/x-larg"
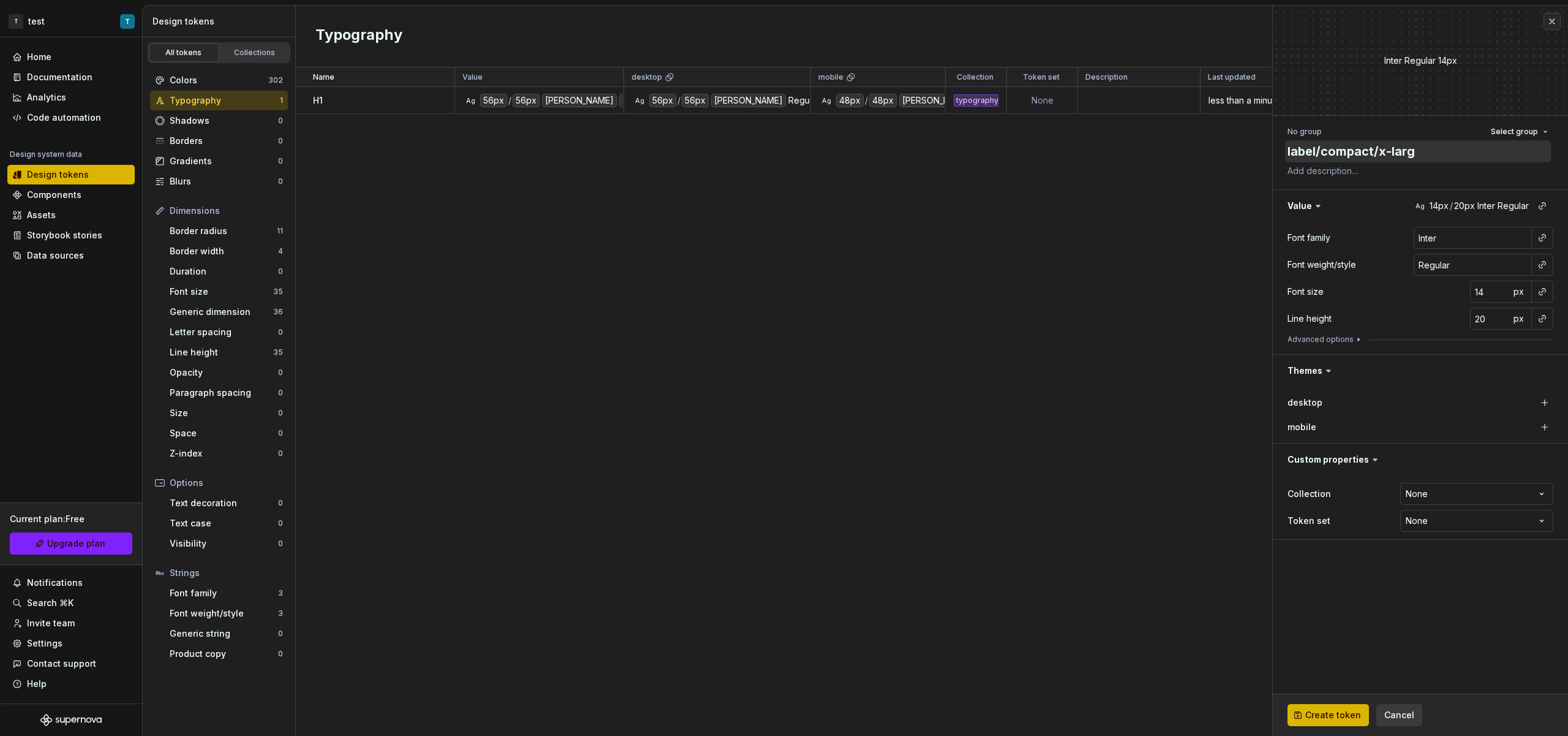
type textarea "*"
type textarea "label/compact/x-large"
click at [1545, 240] on button "button" at bounding box center [1543, 237] width 17 height 17
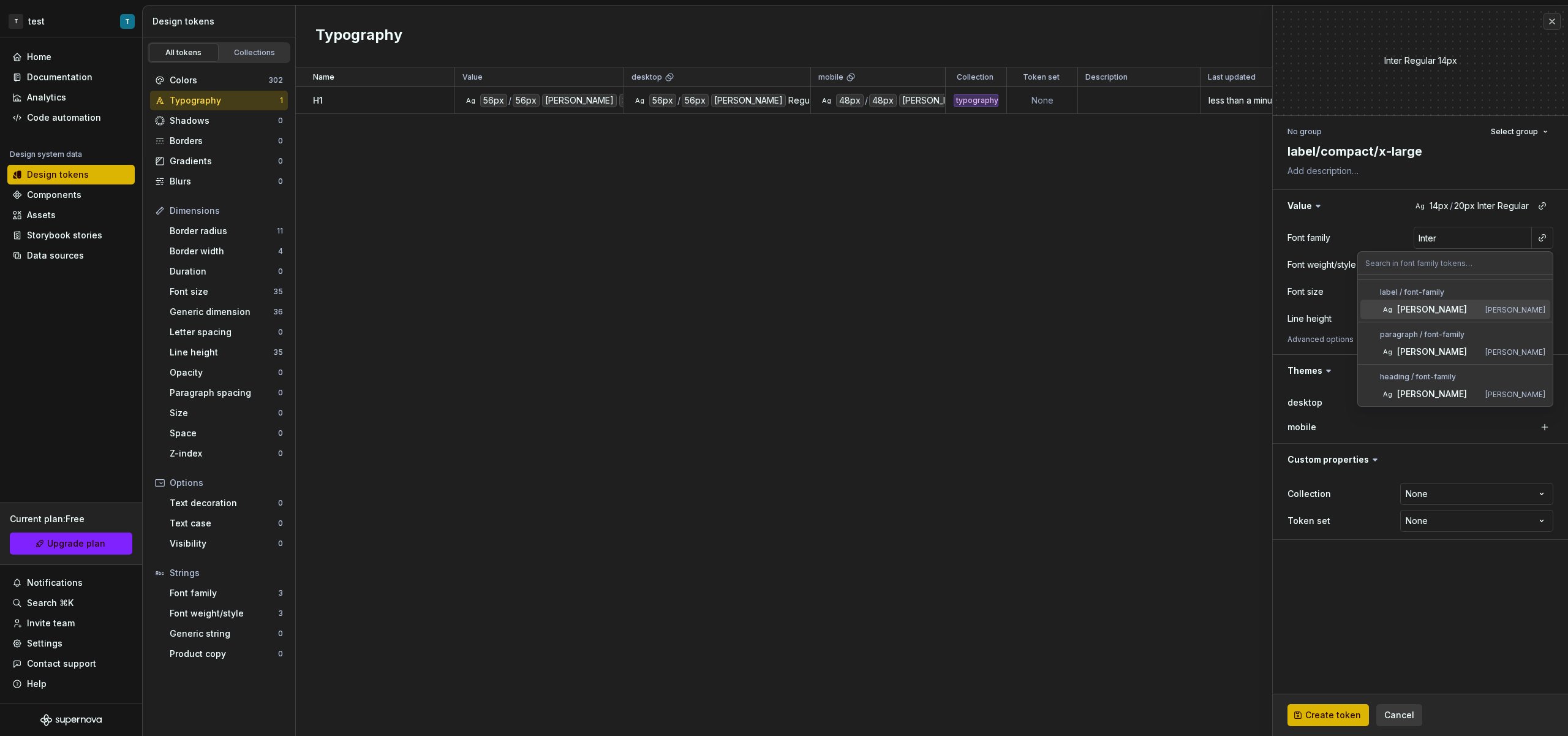
click at [1445, 316] on span "[PERSON_NAME]" at bounding box center [1456, 309] width 190 height 20
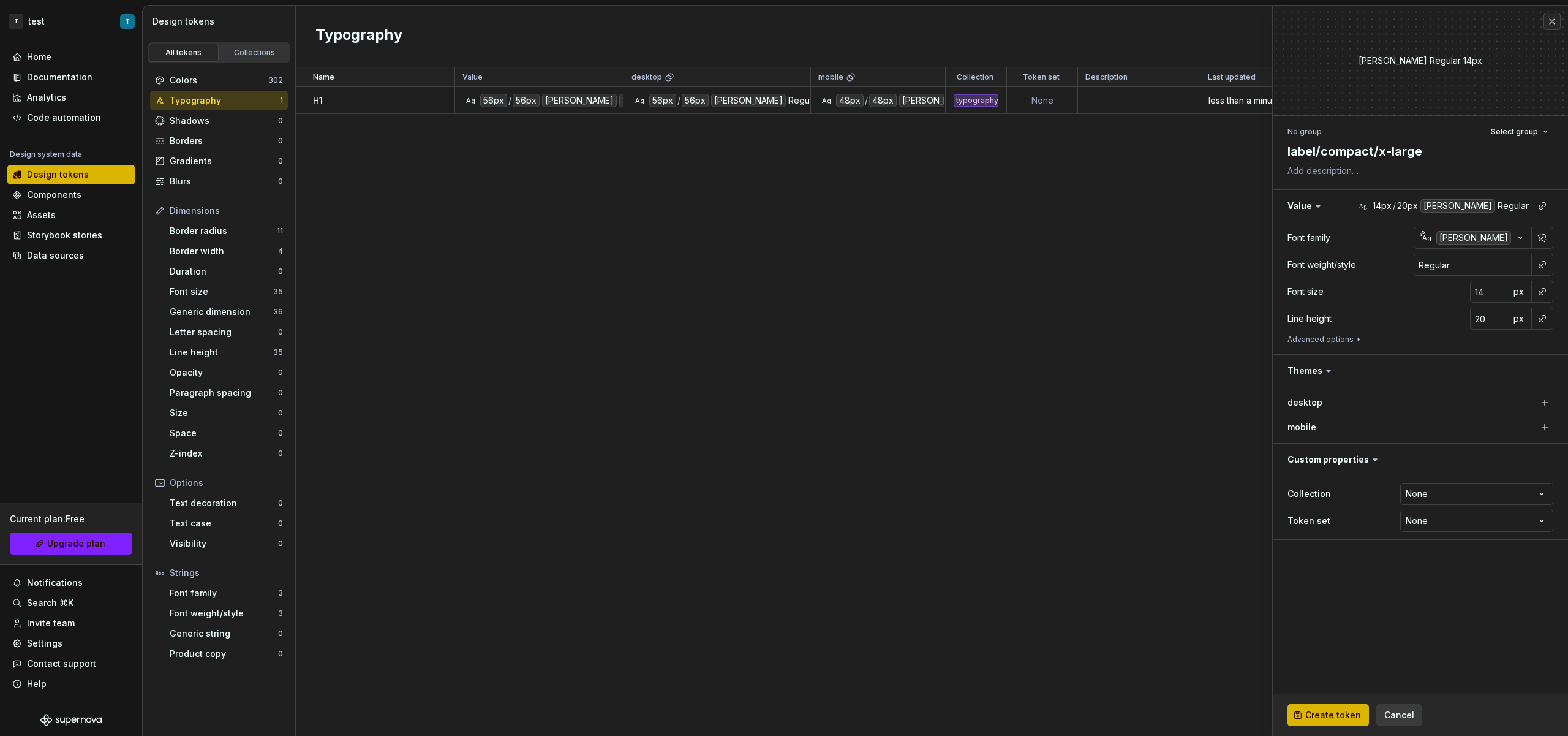
click at [1549, 273] on div at bounding box center [1543, 264] width 22 height 22
click at [1546, 270] on button "button" at bounding box center [1543, 264] width 17 height 17
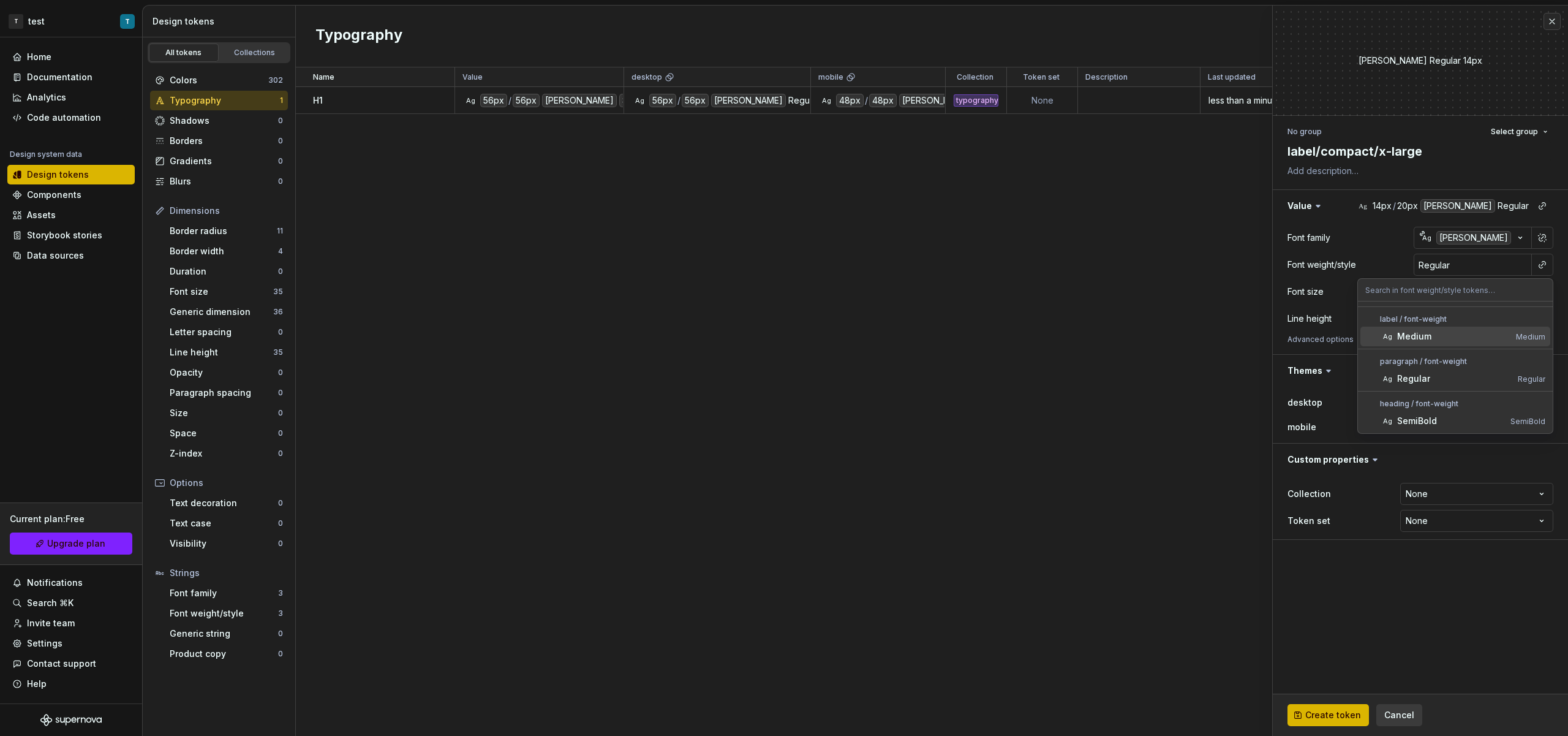
click at [1454, 337] on div "Medium" at bounding box center [1454, 336] width 114 height 12
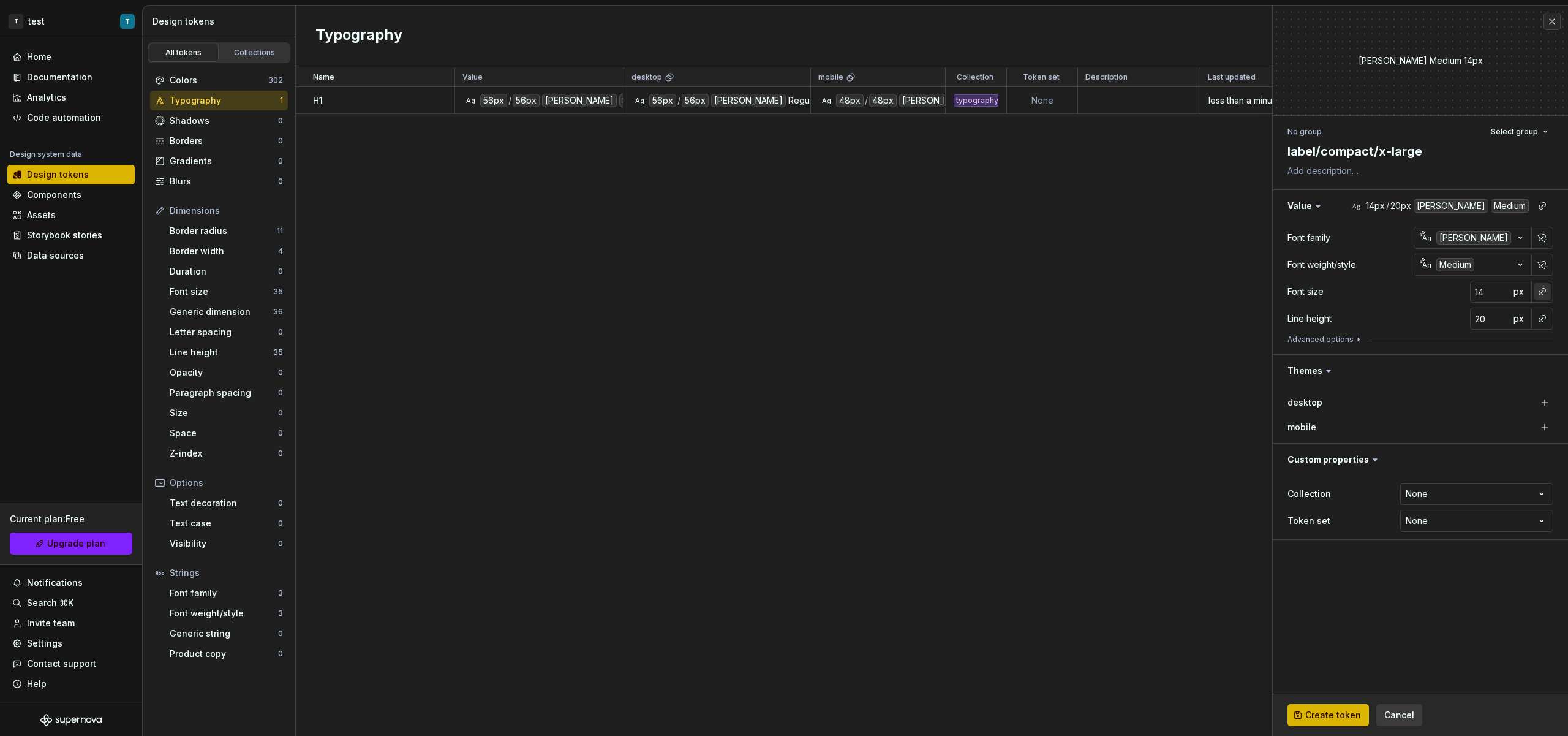
click at [1545, 289] on button "button" at bounding box center [1543, 291] width 17 height 17
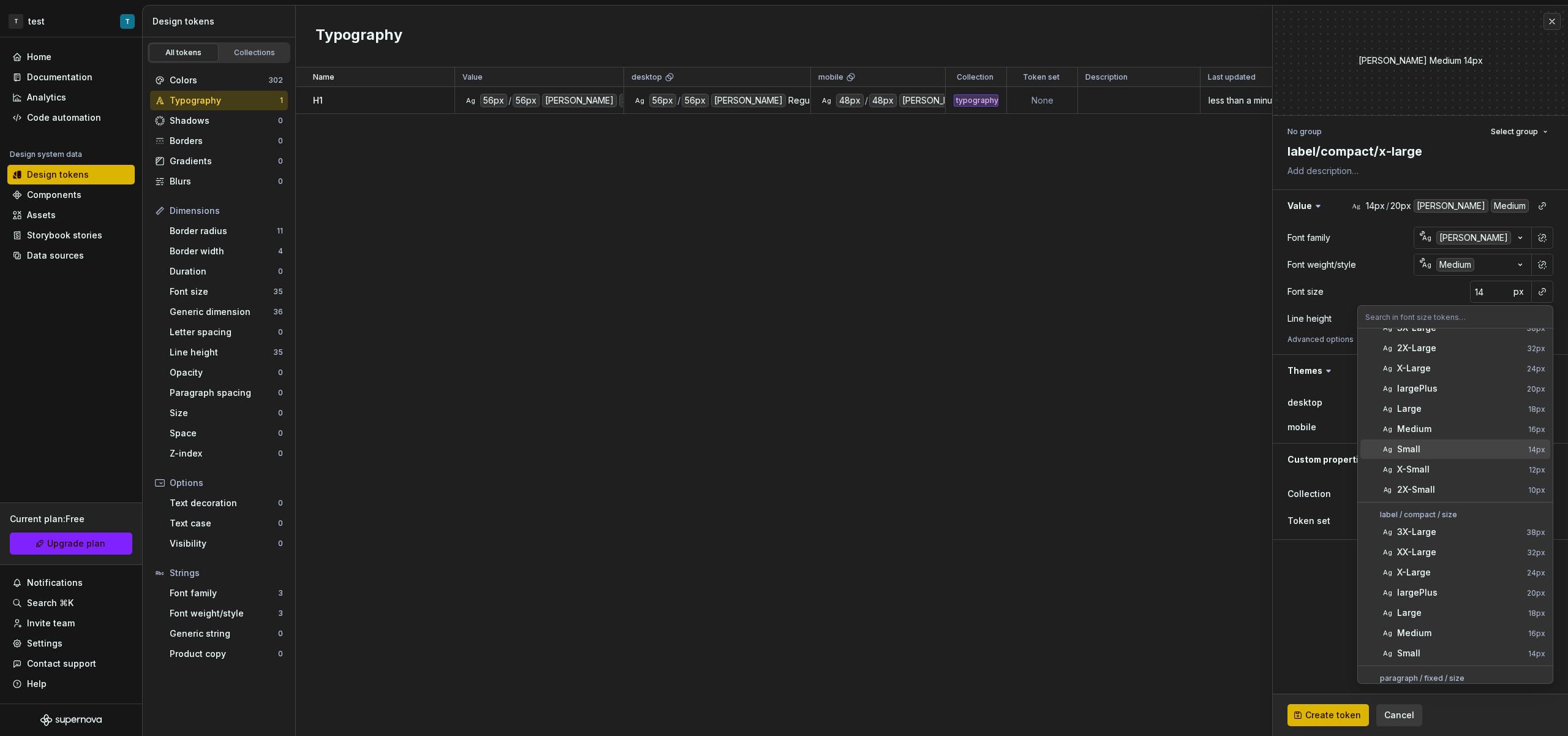
scroll to position [231, 0]
drag, startPoint x: 1443, startPoint y: 543, endPoint x: 1447, endPoint y: 531, distance: 12.6
click at [1443, 543] on div "X-Large" at bounding box center [1460, 540] width 125 height 12
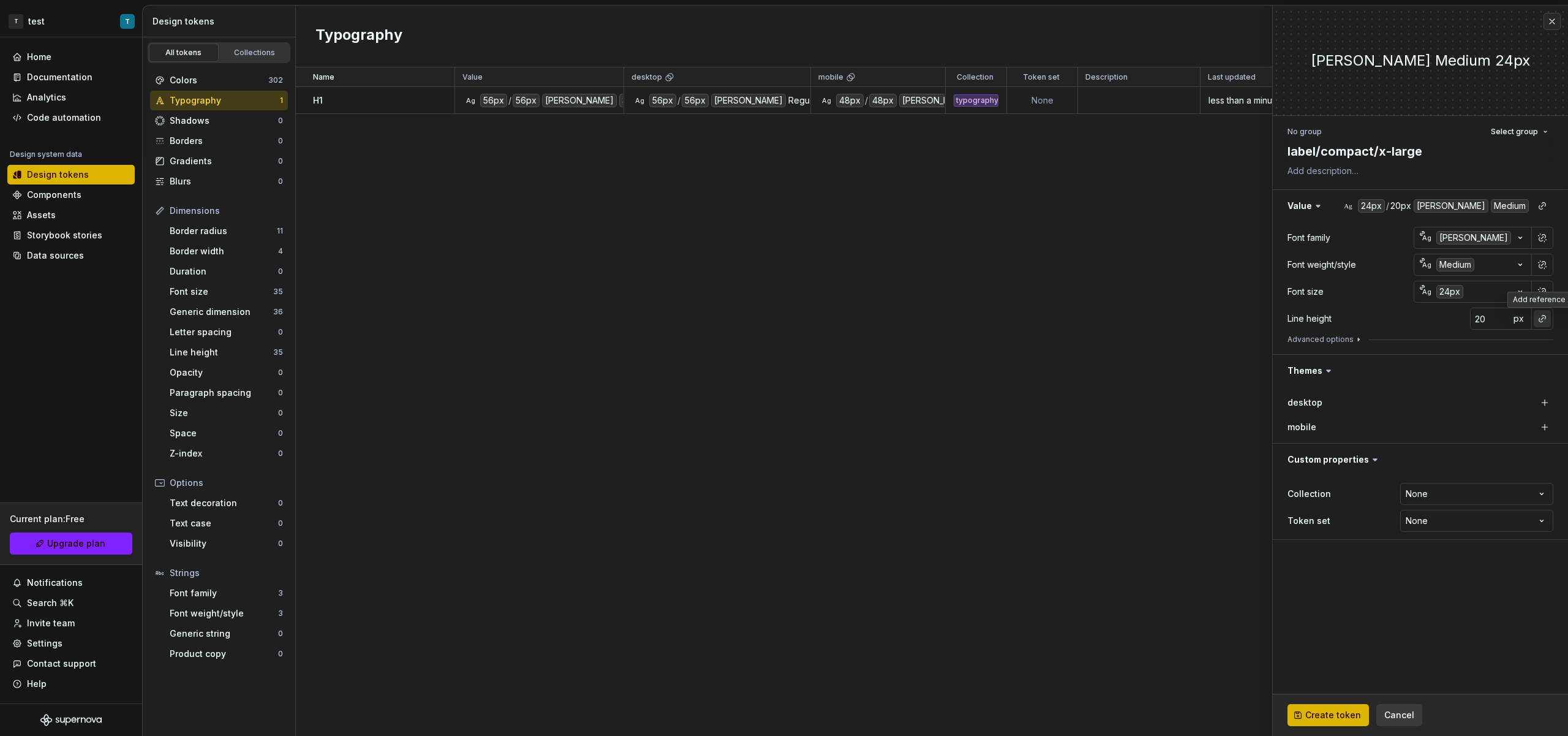
click at [1539, 325] on button "button" at bounding box center [1543, 318] width 17 height 17
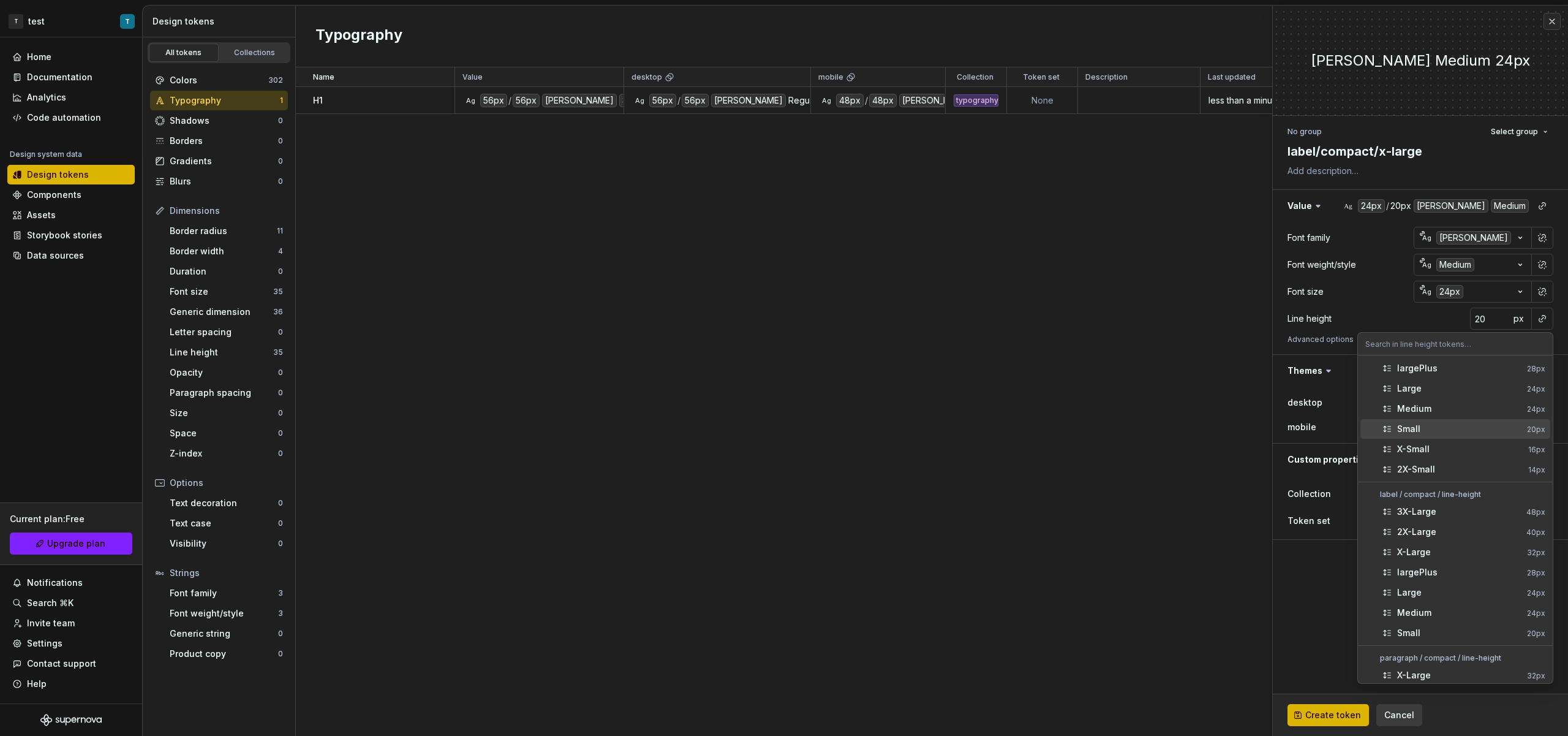
scroll to position [250, 0]
click at [1447, 553] on div "X-Large" at bounding box center [1460, 548] width 125 height 12
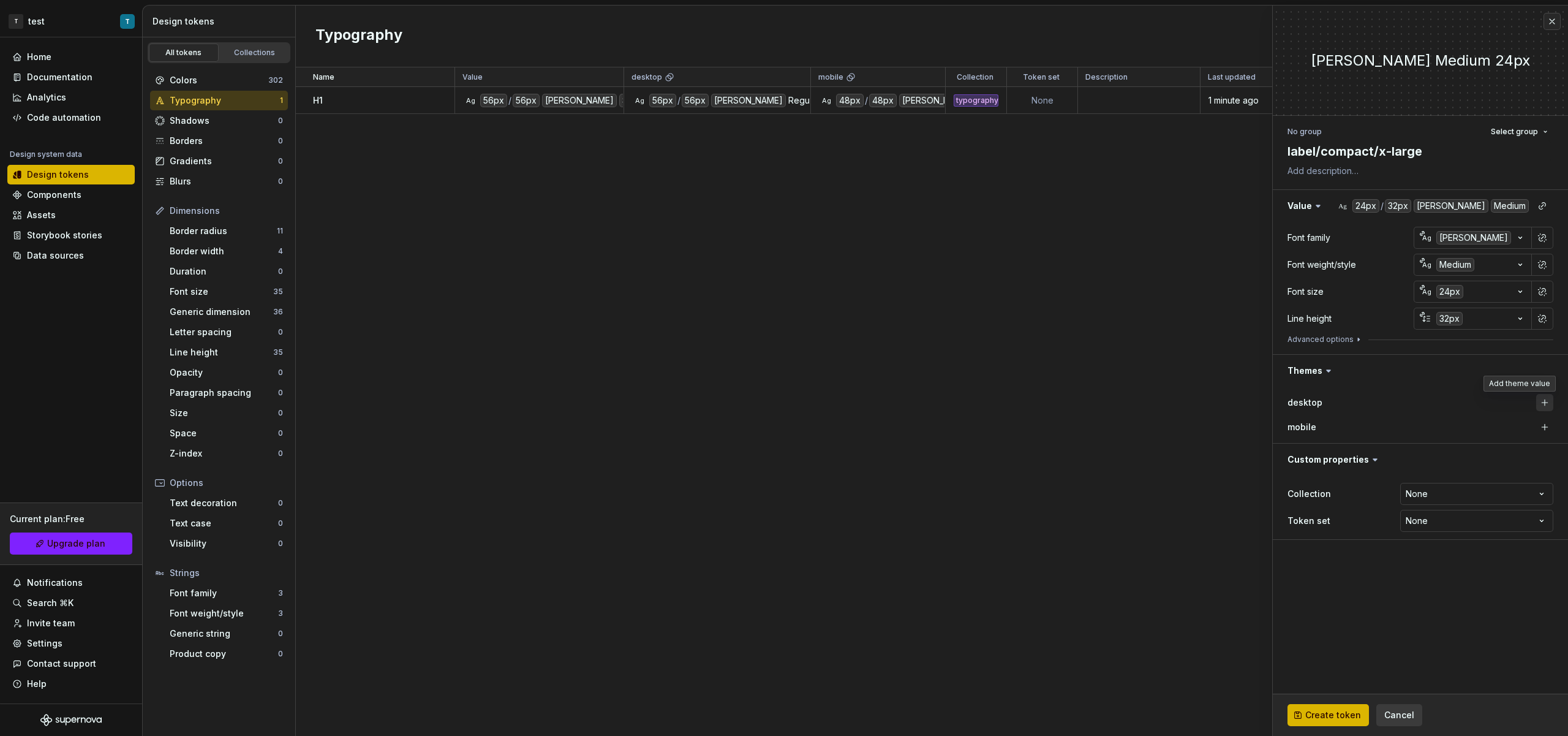
click at [1543, 407] on button "button" at bounding box center [1545, 402] width 17 height 17
click at [1543, 429] on button "button" at bounding box center [1545, 427] width 17 height 17
type textarea "*"
click at [1448, 491] on html "T test T Home Documentation Analytics Code automation Design system data Design…" at bounding box center [784, 368] width 1568 height 736
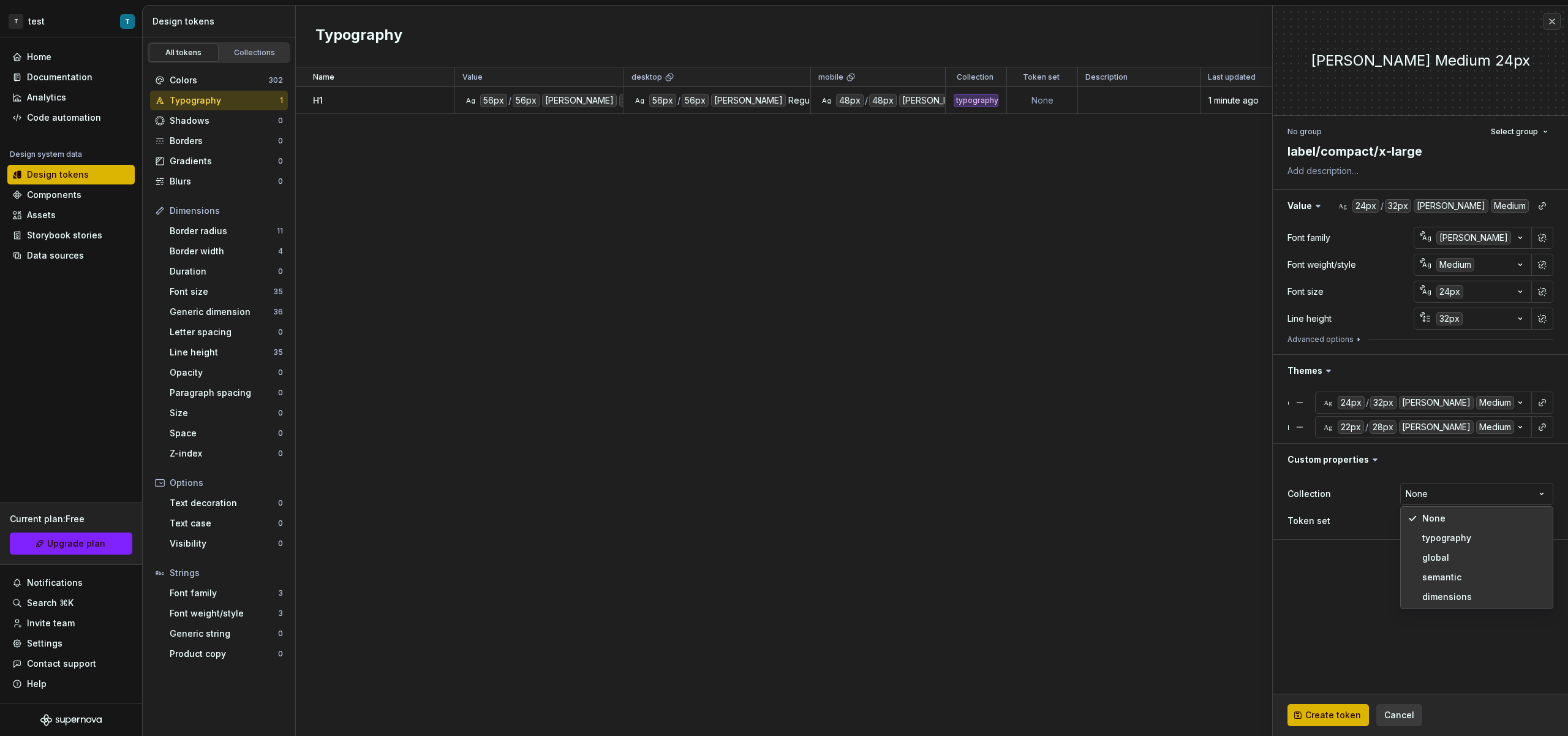
select select "**********"
click at [1435, 518] on html "T test T Home Documentation Analytics Code automation Design system data Design…" at bounding box center [784, 368] width 1568 height 736
drag, startPoint x: 1340, startPoint y: 599, endPoint x: 1341, endPoint y: 626, distance: 27.0
click at [1340, 600] on html "T test T Home Documentation Analytics Code automation Design system data Design…" at bounding box center [784, 368] width 1568 height 736
click at [1320, 711] on span "Create token" at bounding box center [1333, 715] width 56 height 12
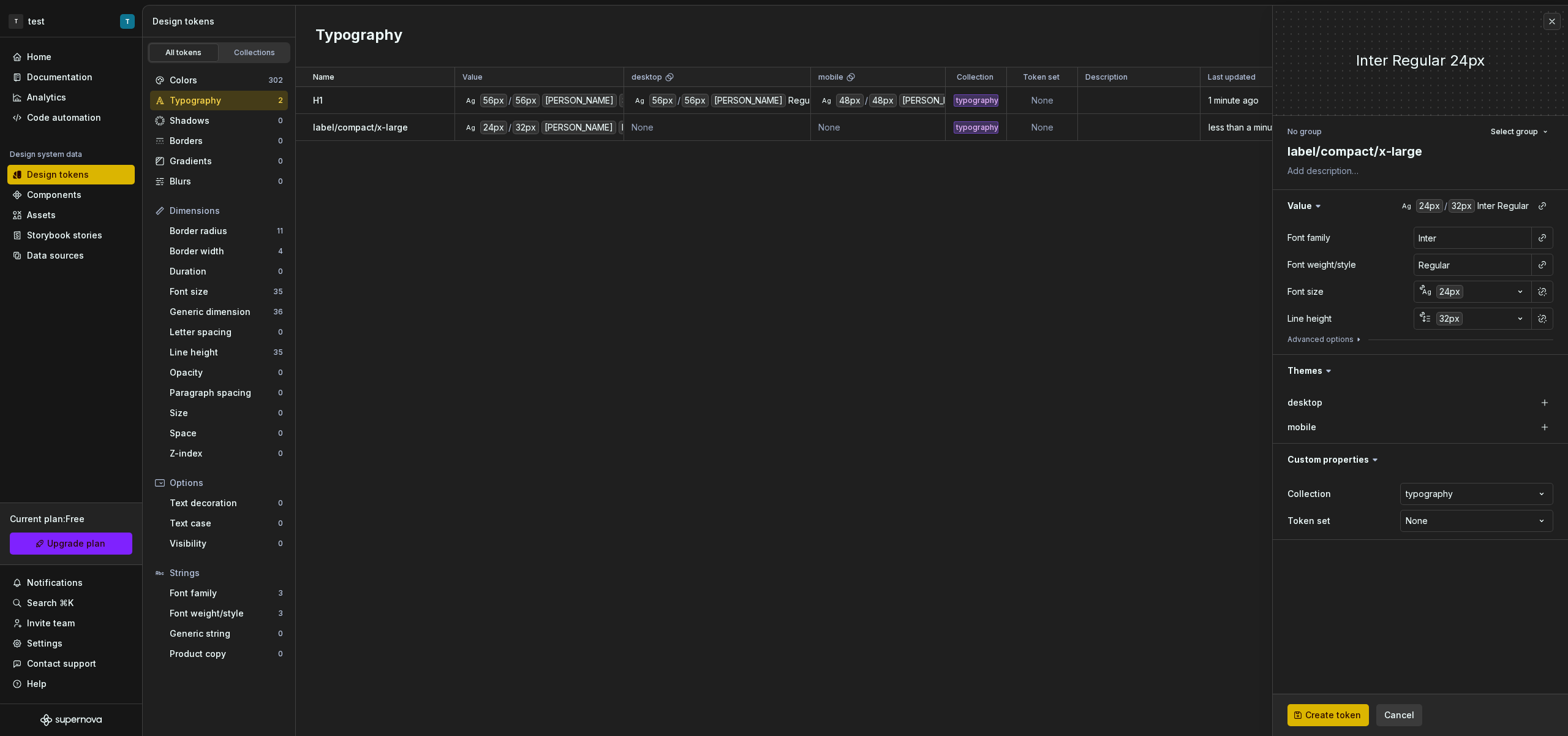
type textarea "*"
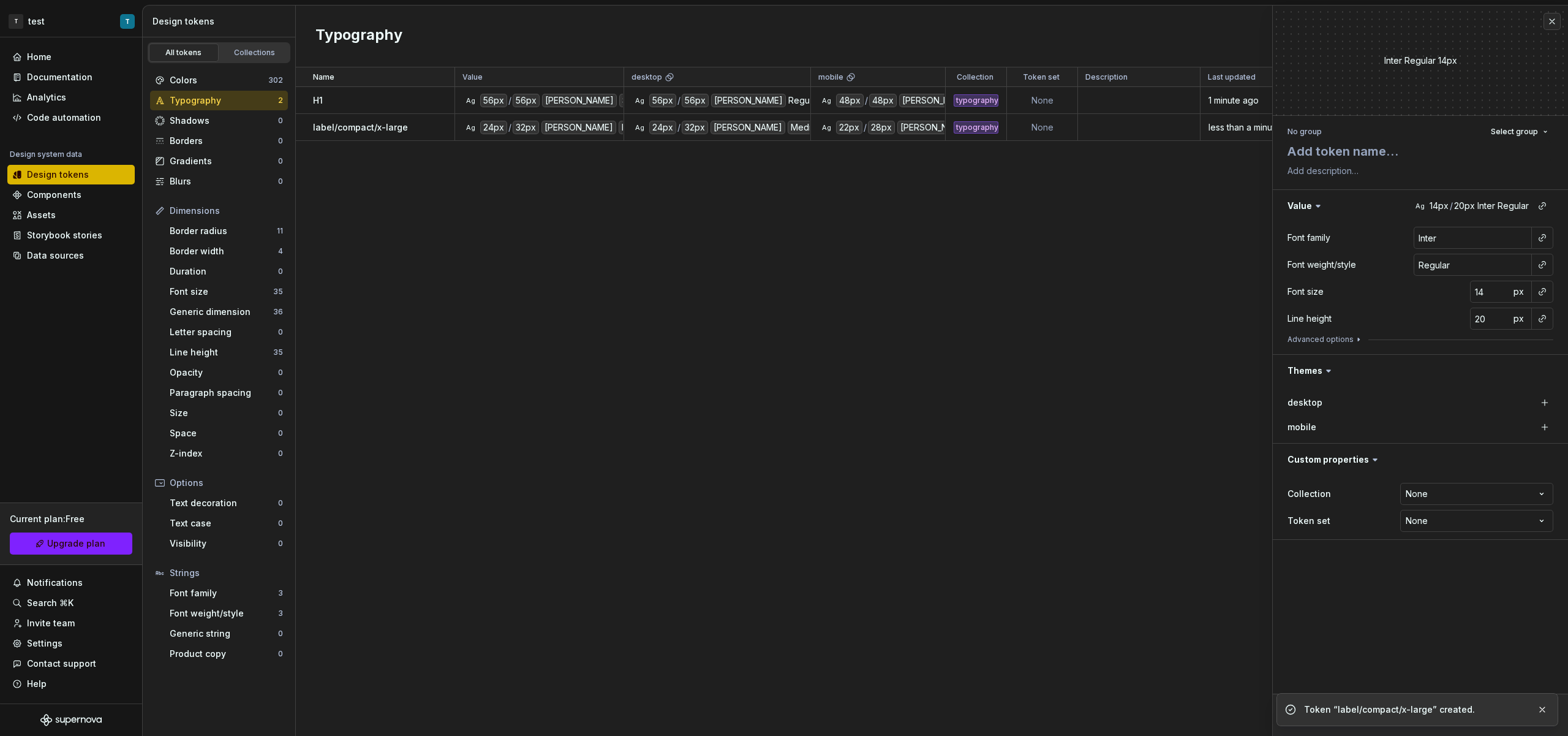
drag, startPoint x: 1082, startPoint y: 406, endPoint x: 997, endPoint y: 338, distance: 108.9
click at [1082, 406] on div "Name Value desktop mobile Collection Token set Description Last updated H1 Ag 5…" at bounding box center [932, 401] width 1273 height 668
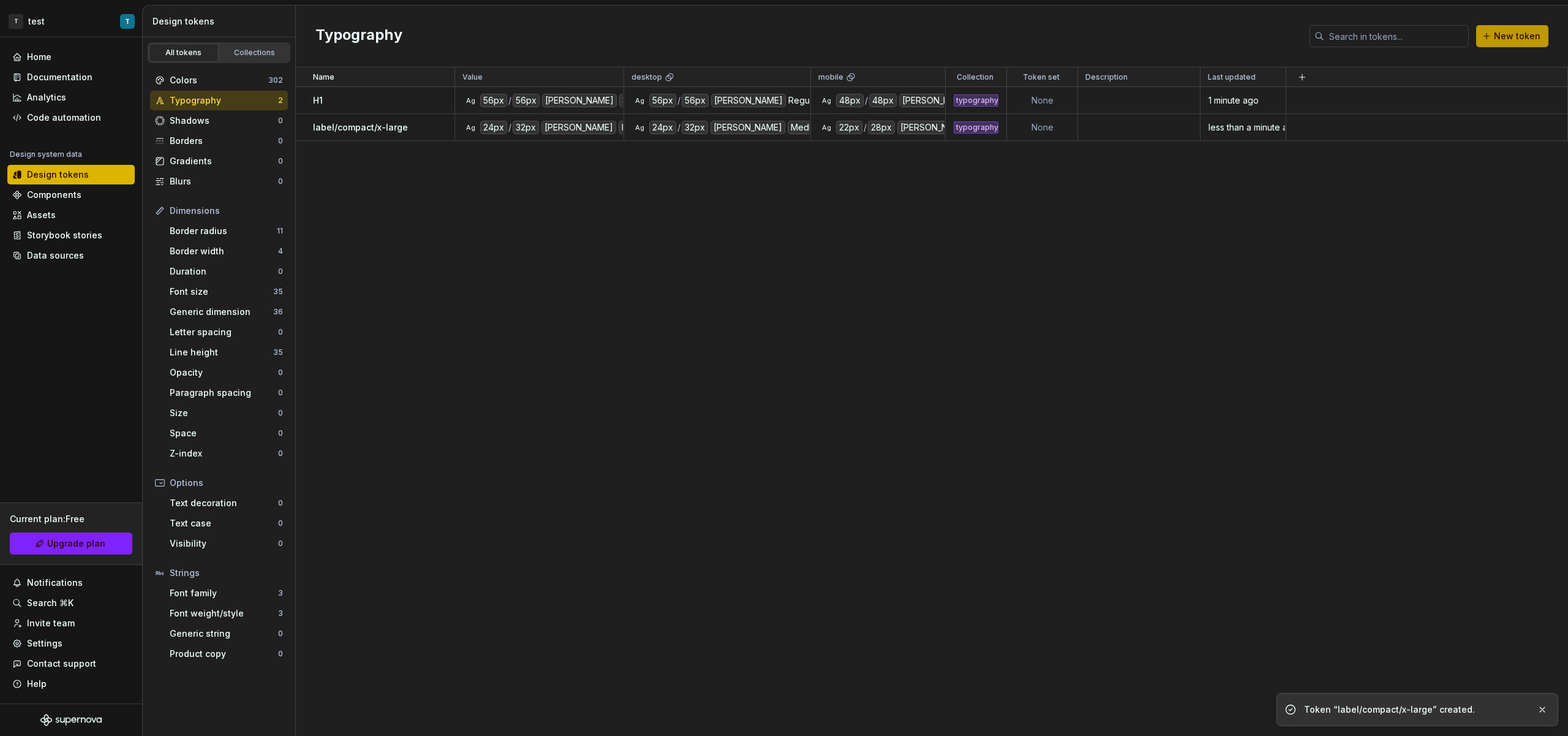
click at [1492, 35] on button "New token" at bounding box center [1512, 36] width 72 height 22
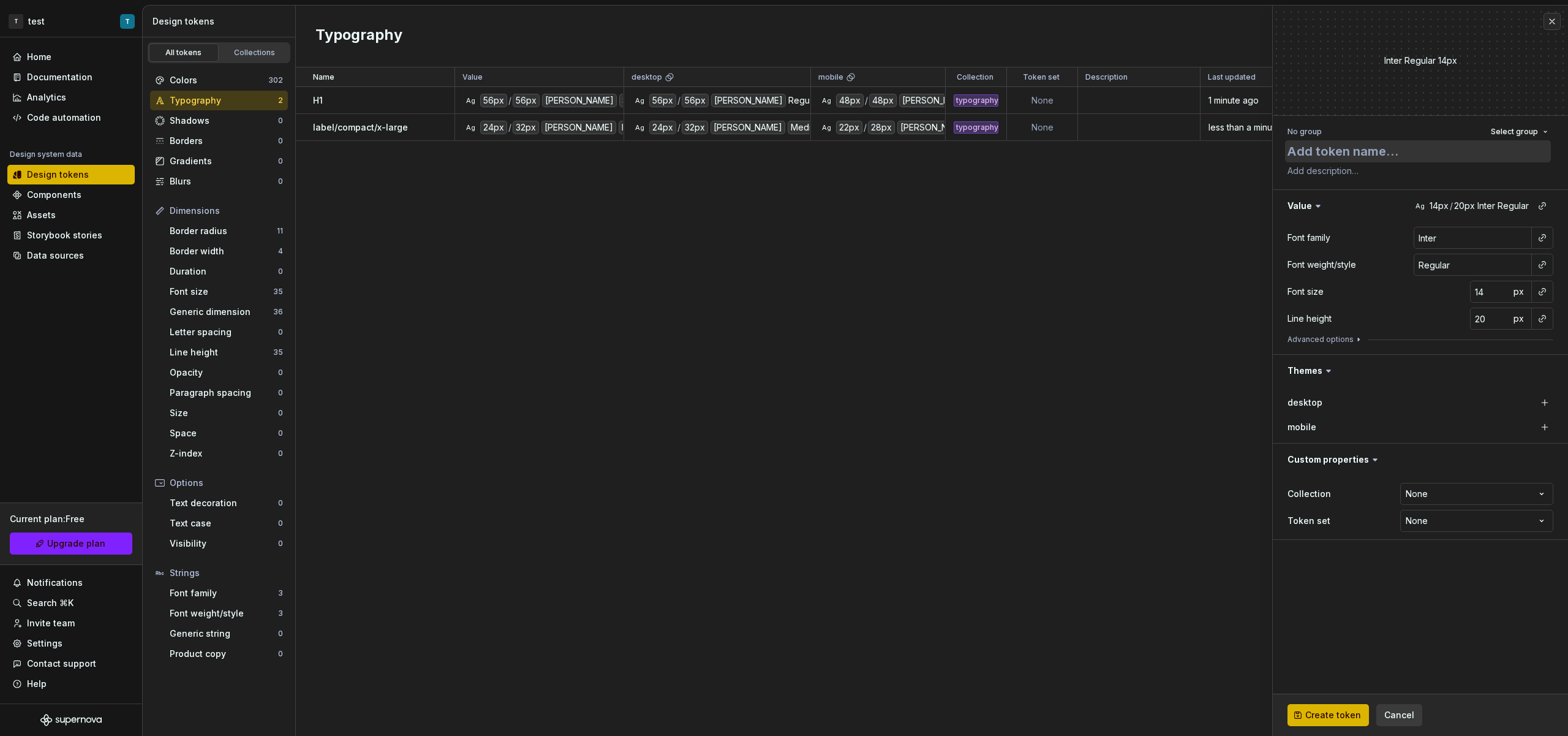
type textarea "*"
type textarea "b"
type textarea "*"
type textarea "bo"
type textarea "*"
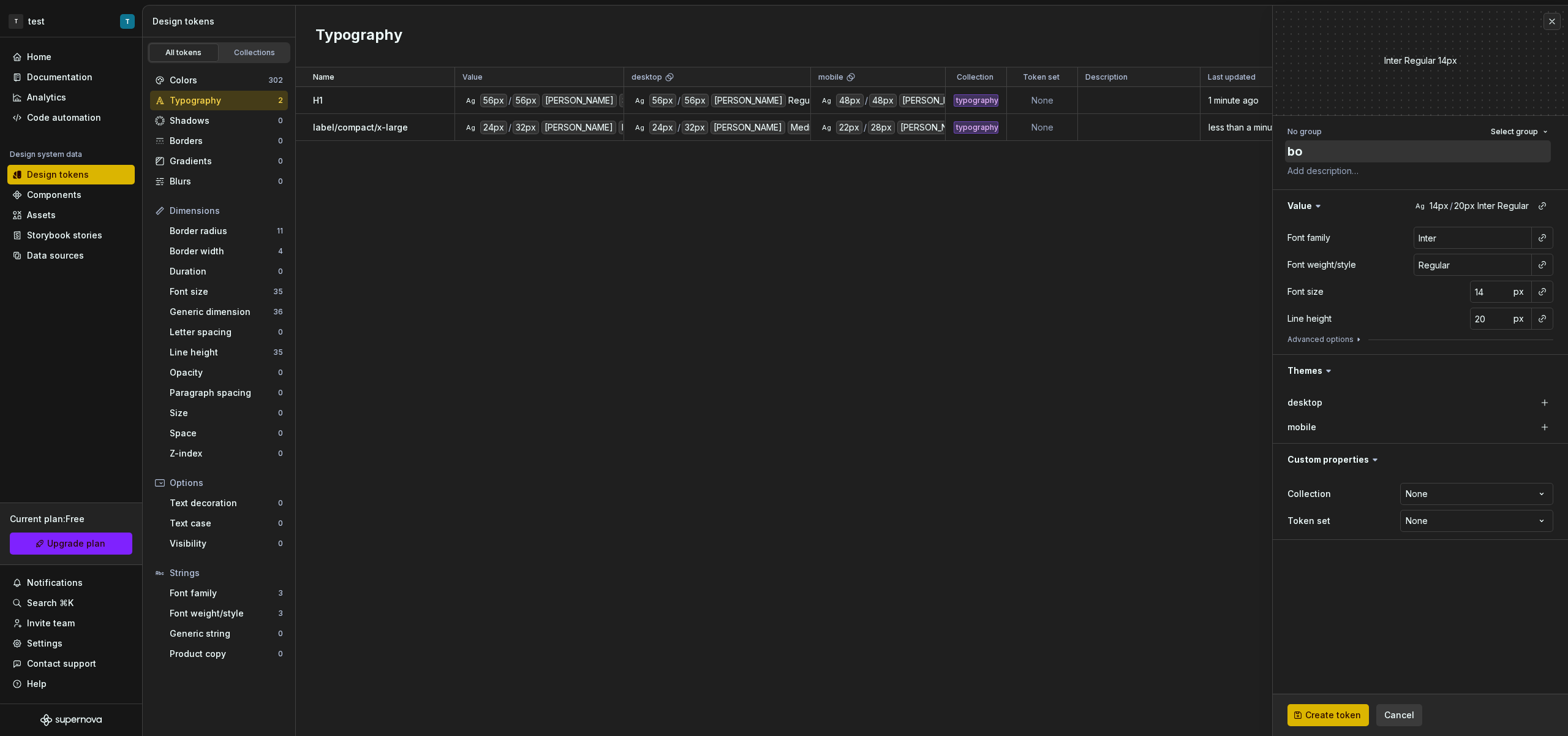
type textarea "bod"
type textarea "*"
type textarea "body"
type textarea "*"
type textarea "body/"
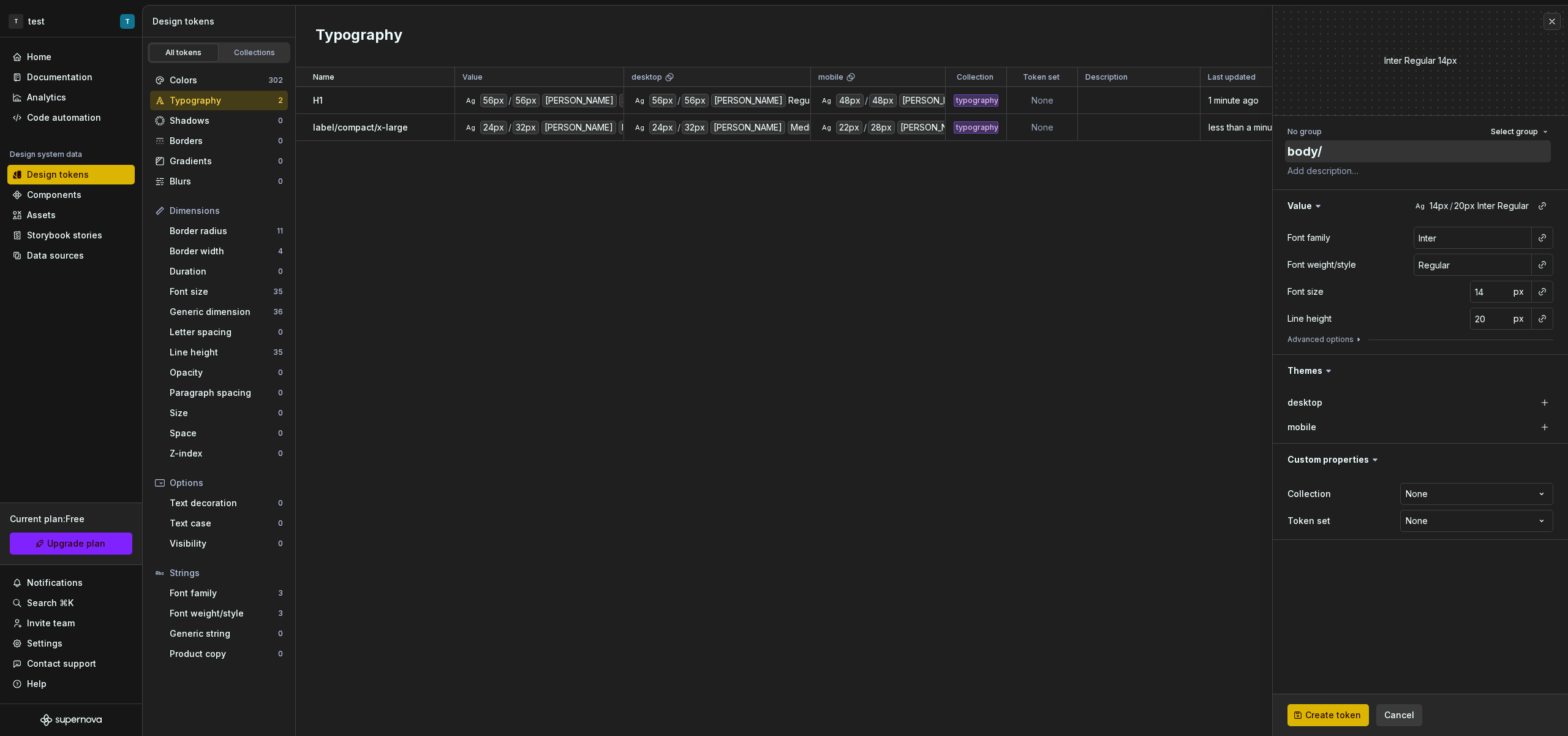
type textarea "*"
type textarea "body/f"
type textarea "*"
type textarea "body/fi"
type textarea "*"
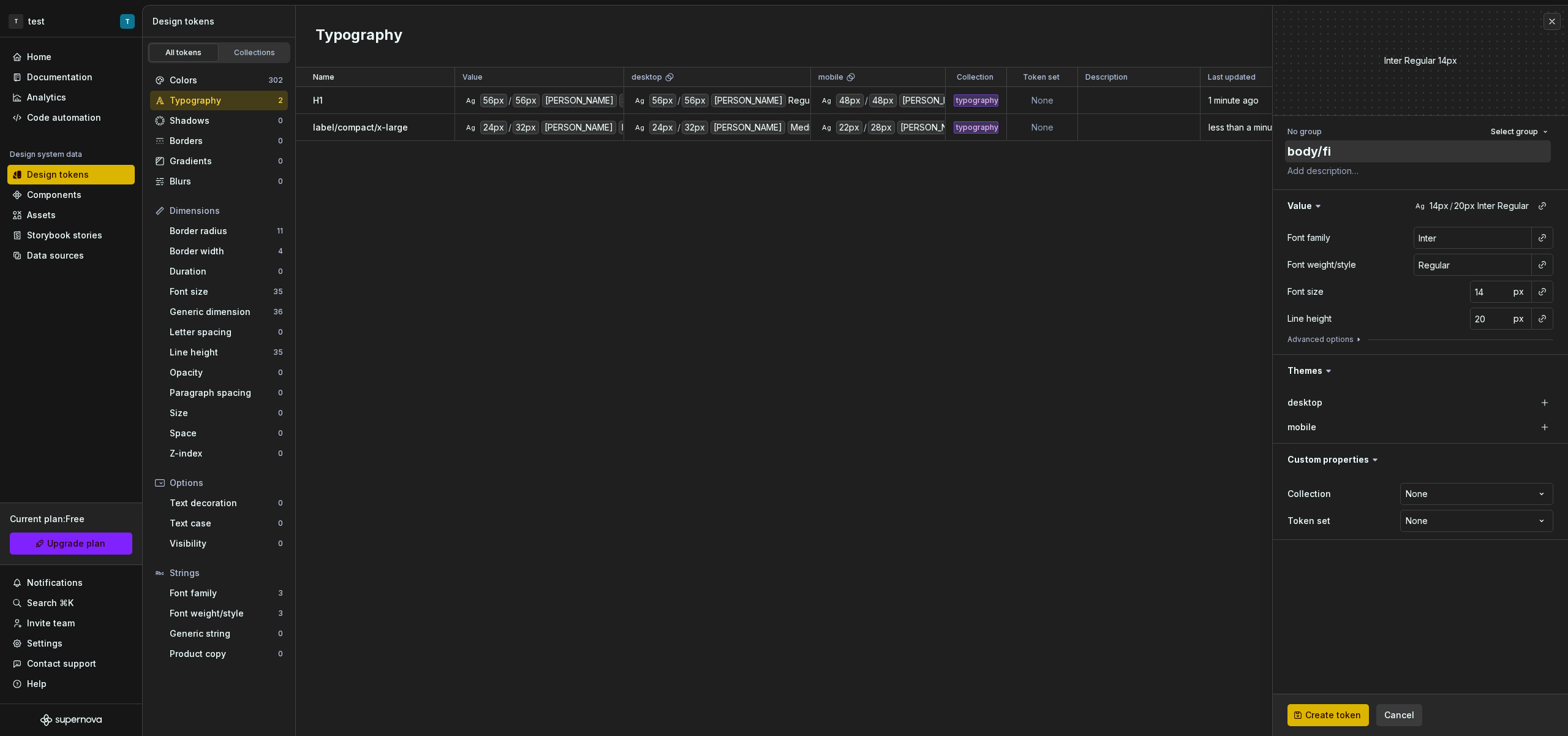
type textarea "body/fix"
type textarea "*"
type textarea "body/fixe"
type textarea "*"
type textarea "body/fixed"
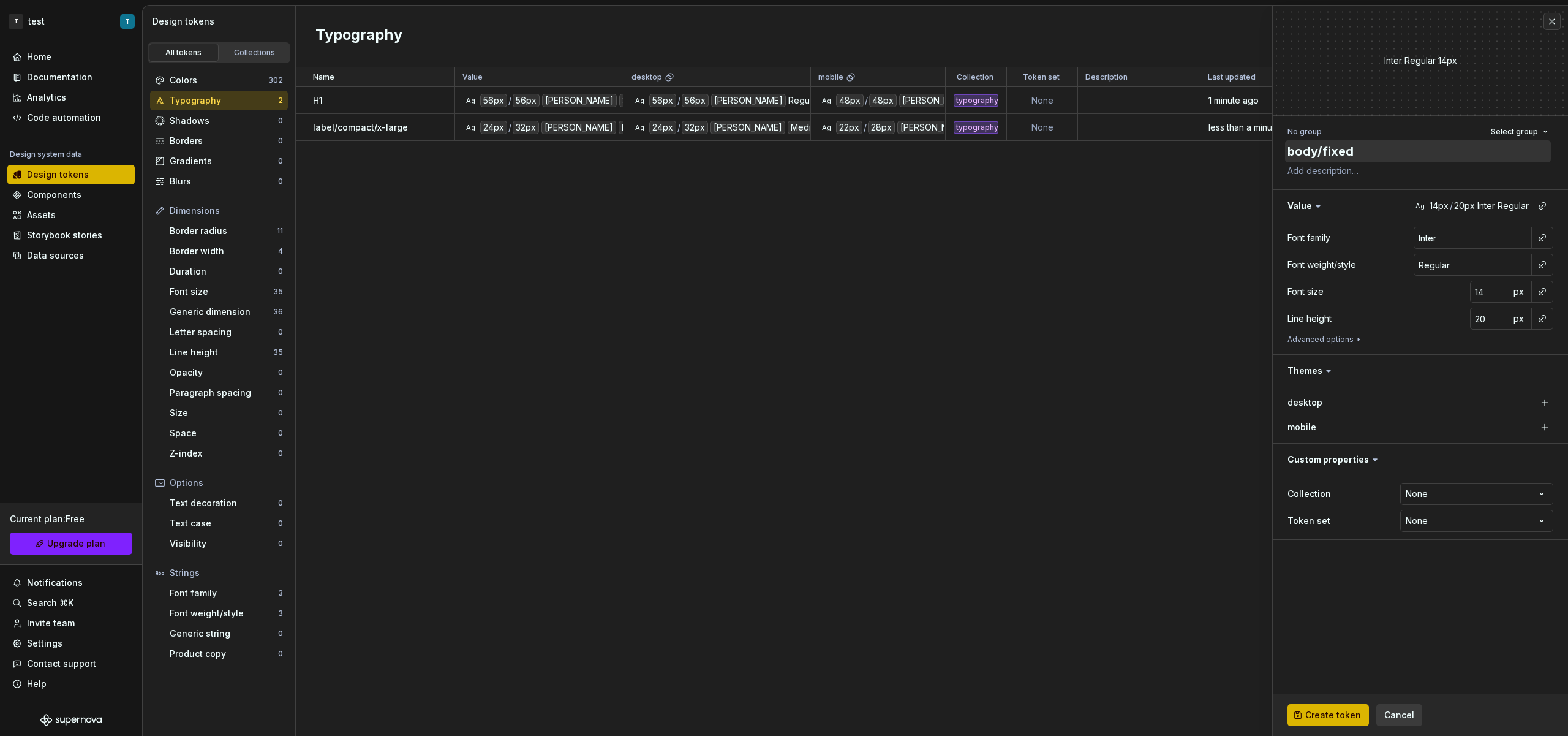
type textarea "*"
type textarea "body/fixed/"
type textarea "*"
type textarea "body/fixed/me"
type textarea "*"
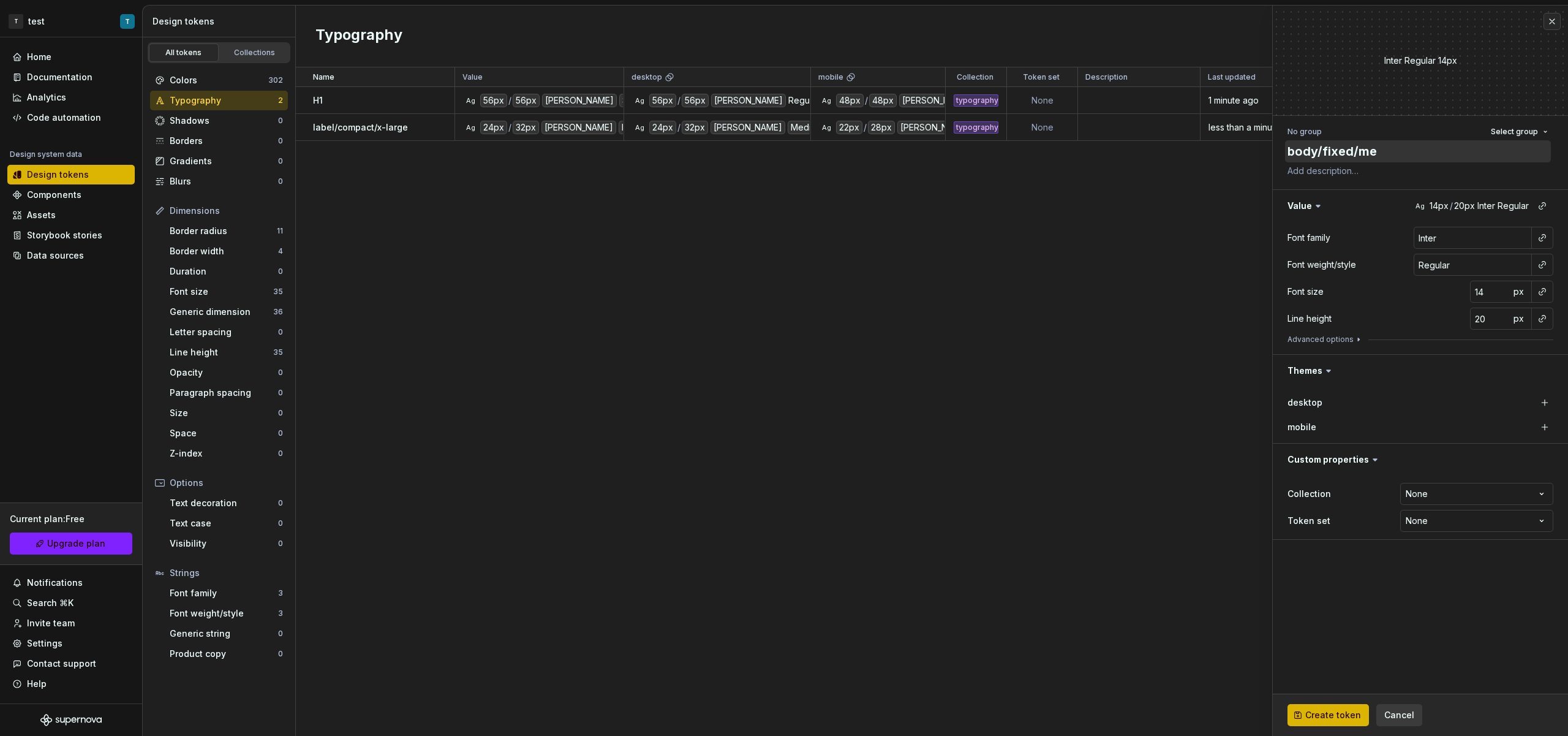
type textarea "body/fixed/med"
type textarea "*"
type textarea "body/fixed/medi"
type textarea "*"
type textarea "body/fixed/mediu"
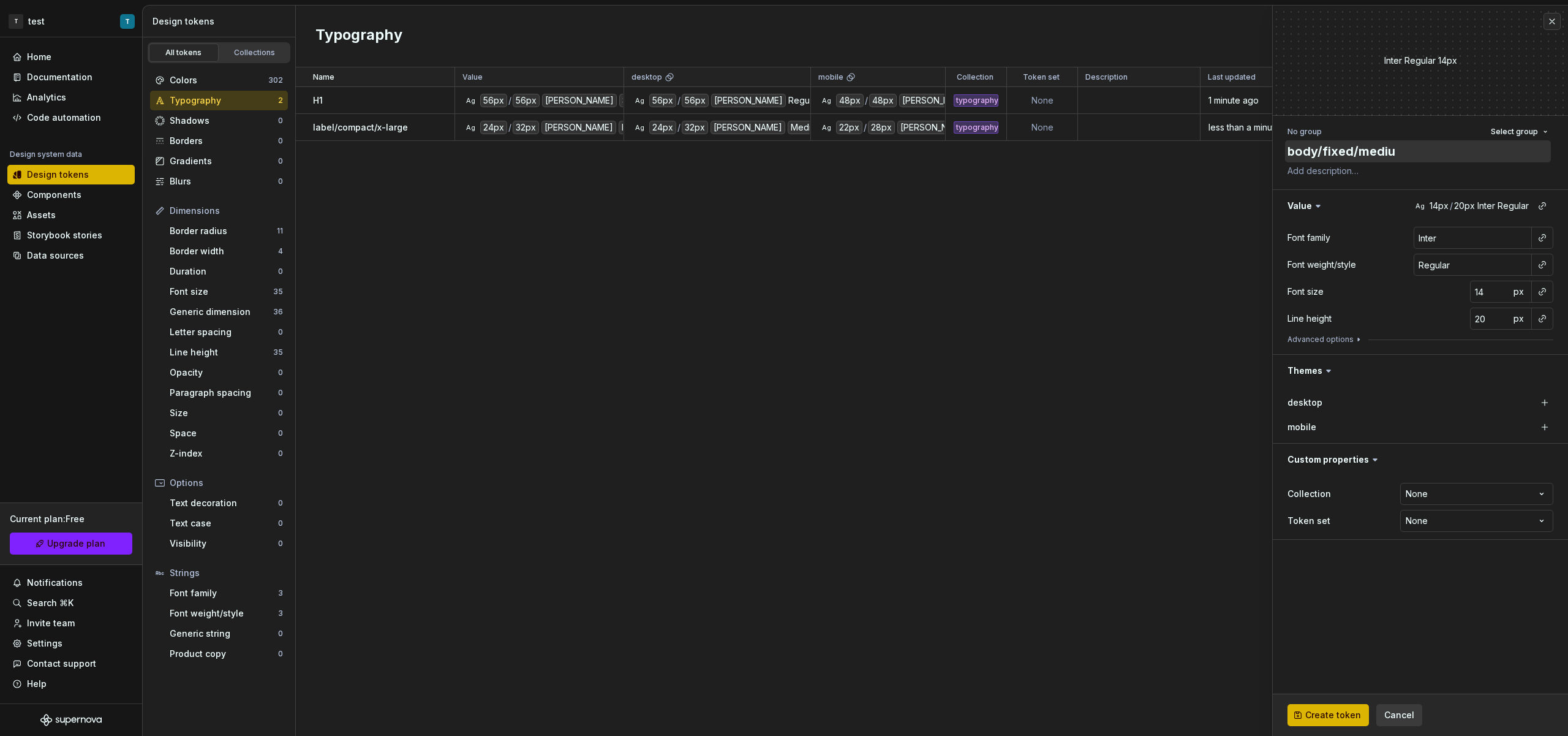
type textarea "*"
type textarea "body/fixed/medium"
click at [1544, 227] on div at bounding box center [1543, 237] width 22 height 22
click at [1544, 233] on button "button" at bounding box center [1543, 237] width 17 height 17
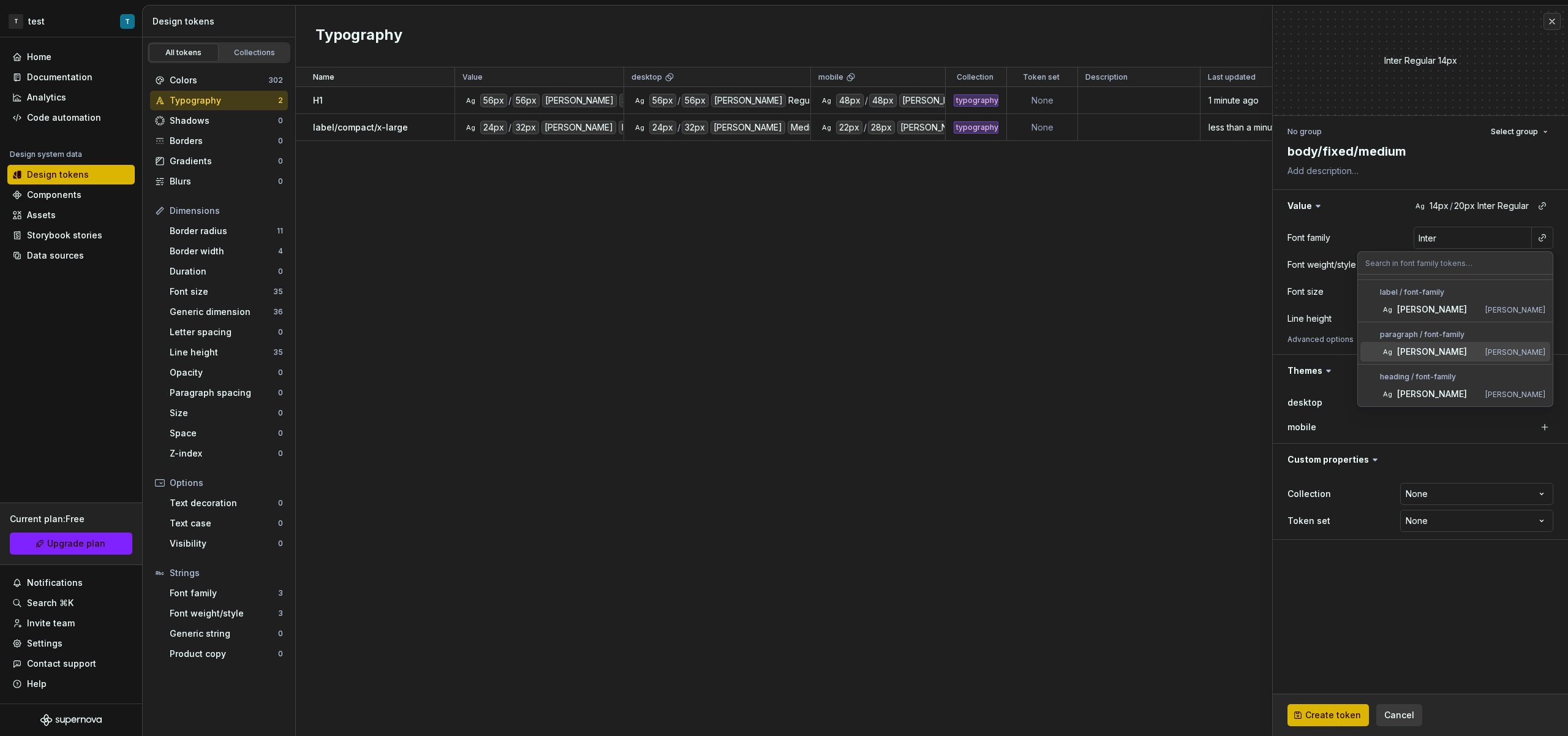
drag, startPoint x: 1449, startPoint y: 355, endPoint x: 1456, endPoint y: 344, distance: 13.0
click at [1449, 355] on div "[PERSON_NAME]" at bounding box center [1440, 351] width 83 height 12
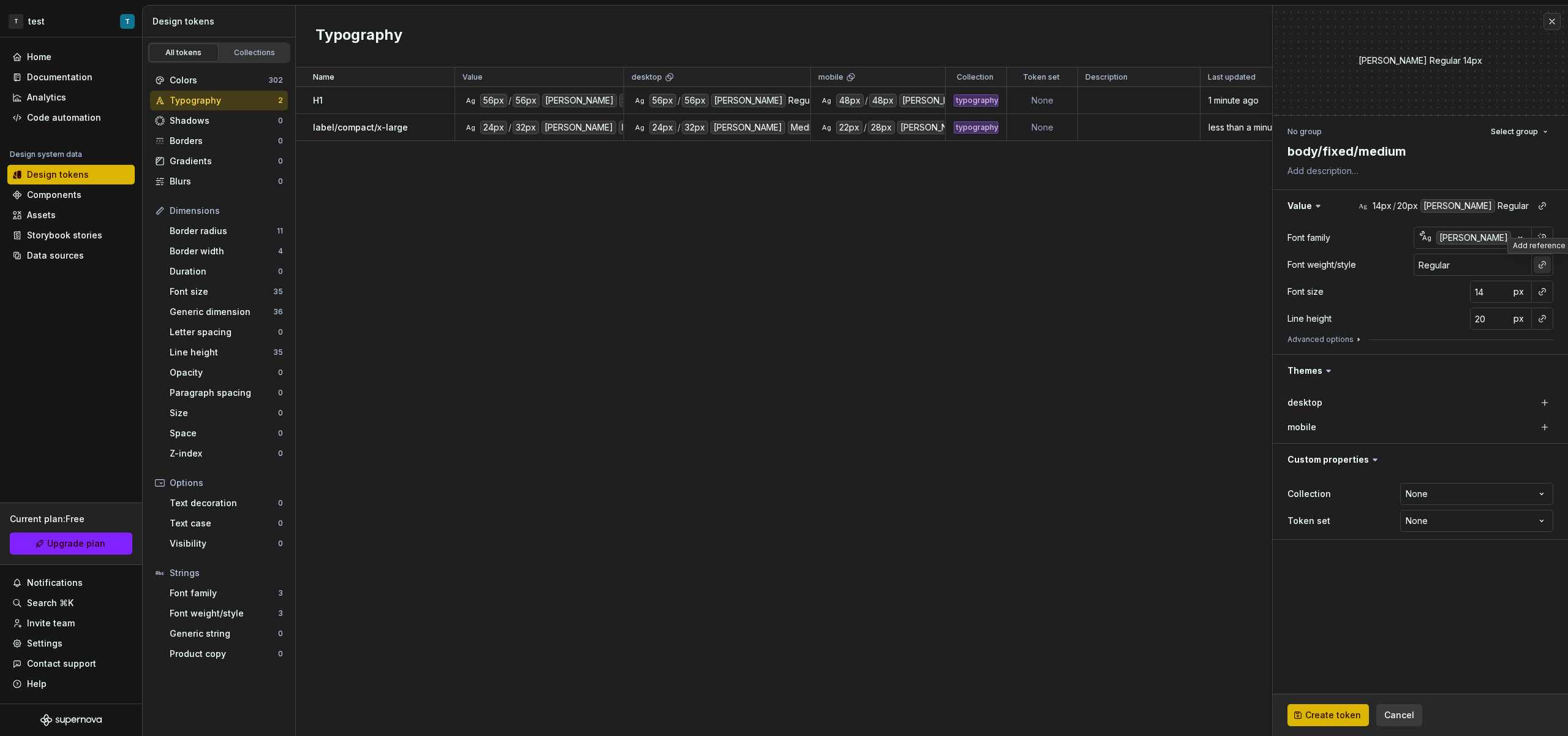
click at [1542, 264] on button "button" at bounding box center [1543, 264] width 17 height 17
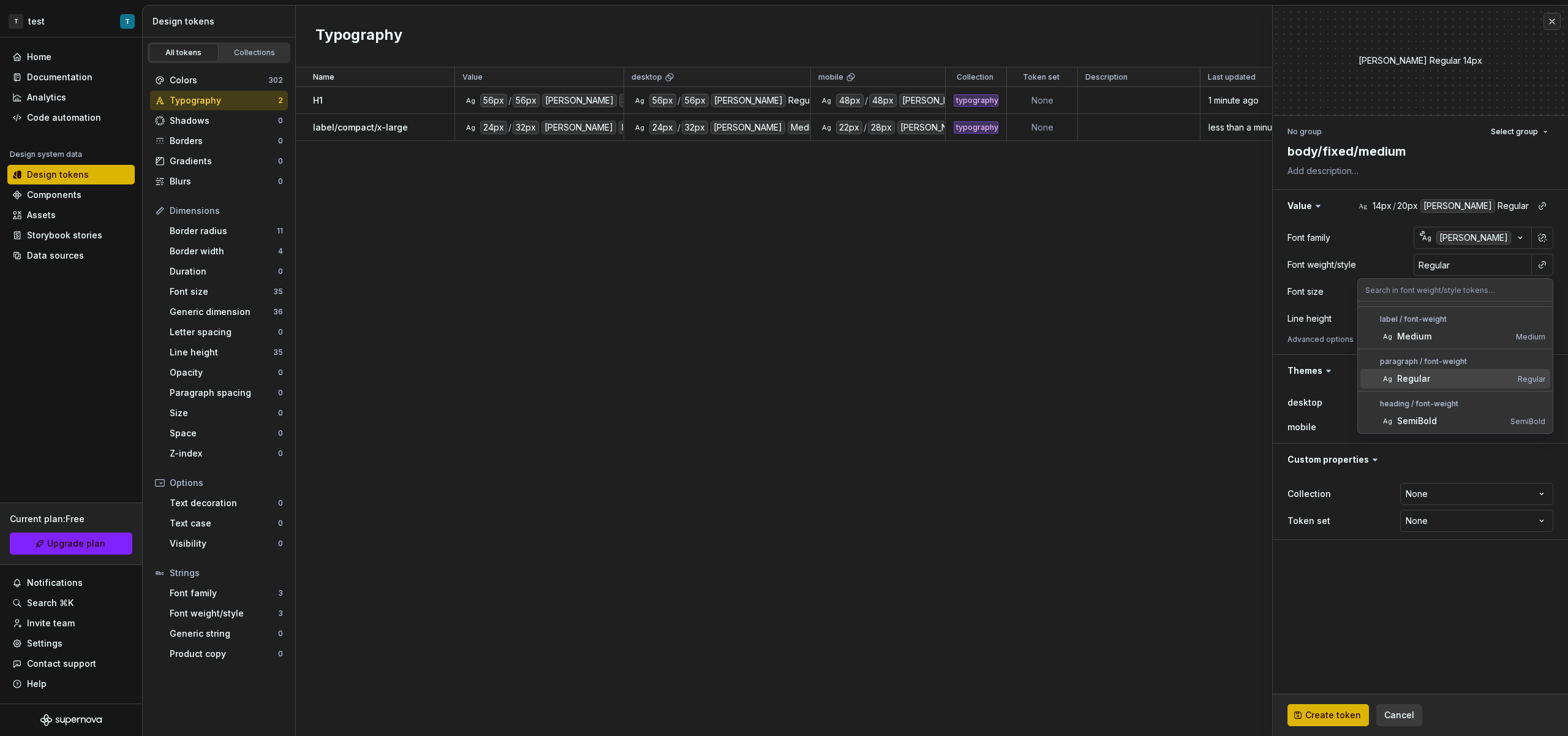
click at [1456, 377] on div "Regular" at bounding box center [1456, 378] width 116 height 12
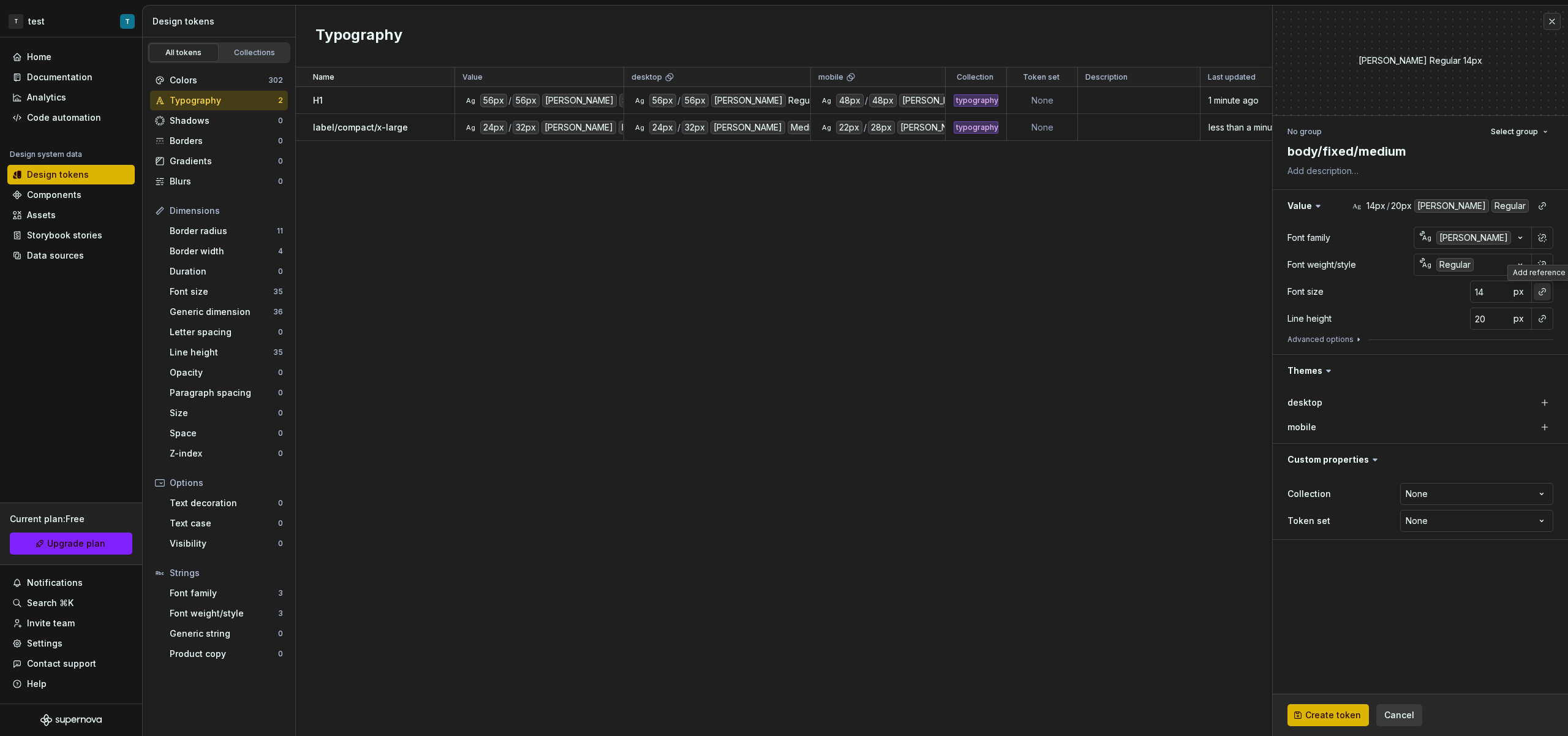
click at [1549, 292] on button "button" at bounding box center [1543, 291] width 17 height 17
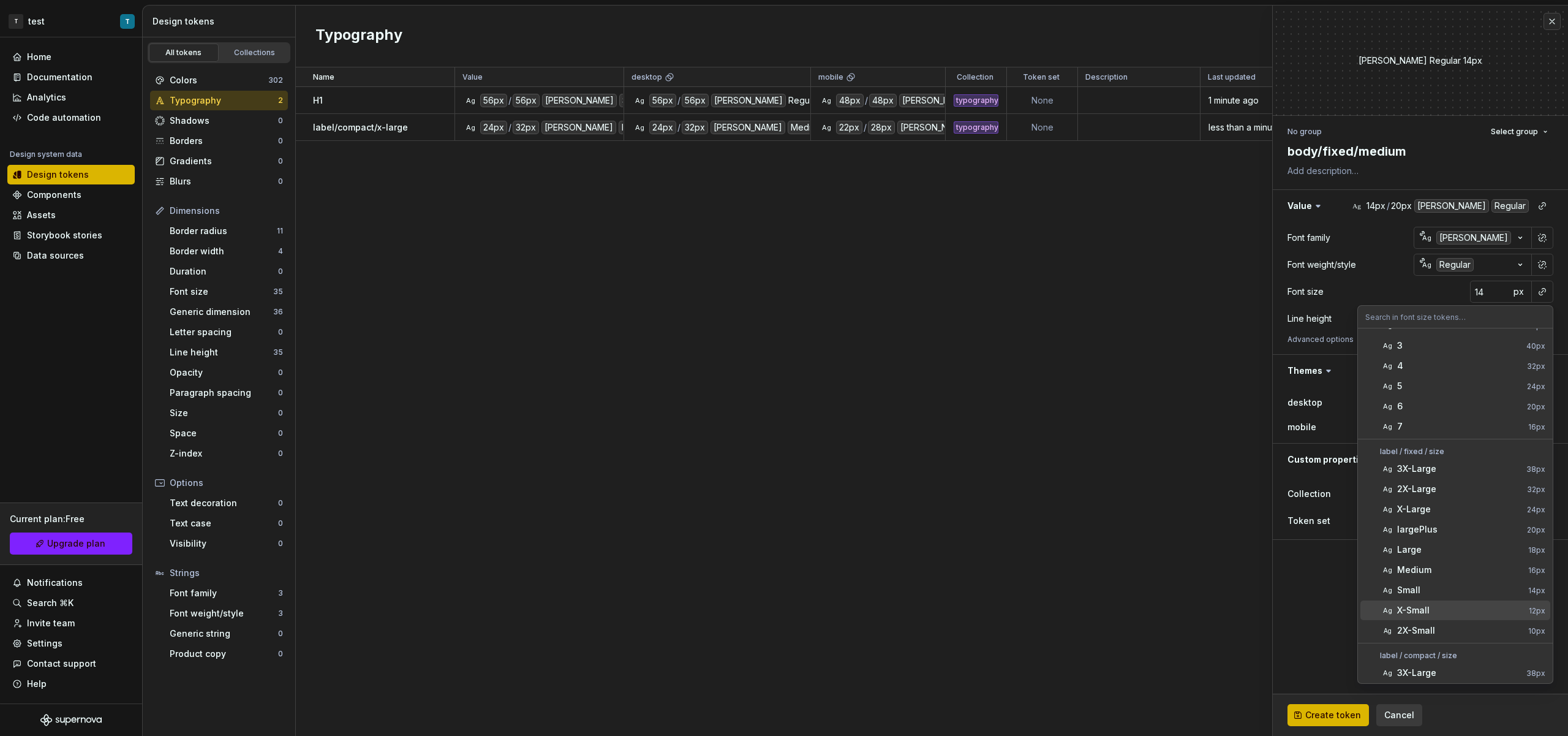
scroll to position [468, 0]
drag, startPoint x: 1434, startPoint y: 467, endPoint x: 1464, endPoint y: 417, distance: 58.3
click at [1434, 467] on div "Medium" at bounding box center [1461, 466] width 126 height 12
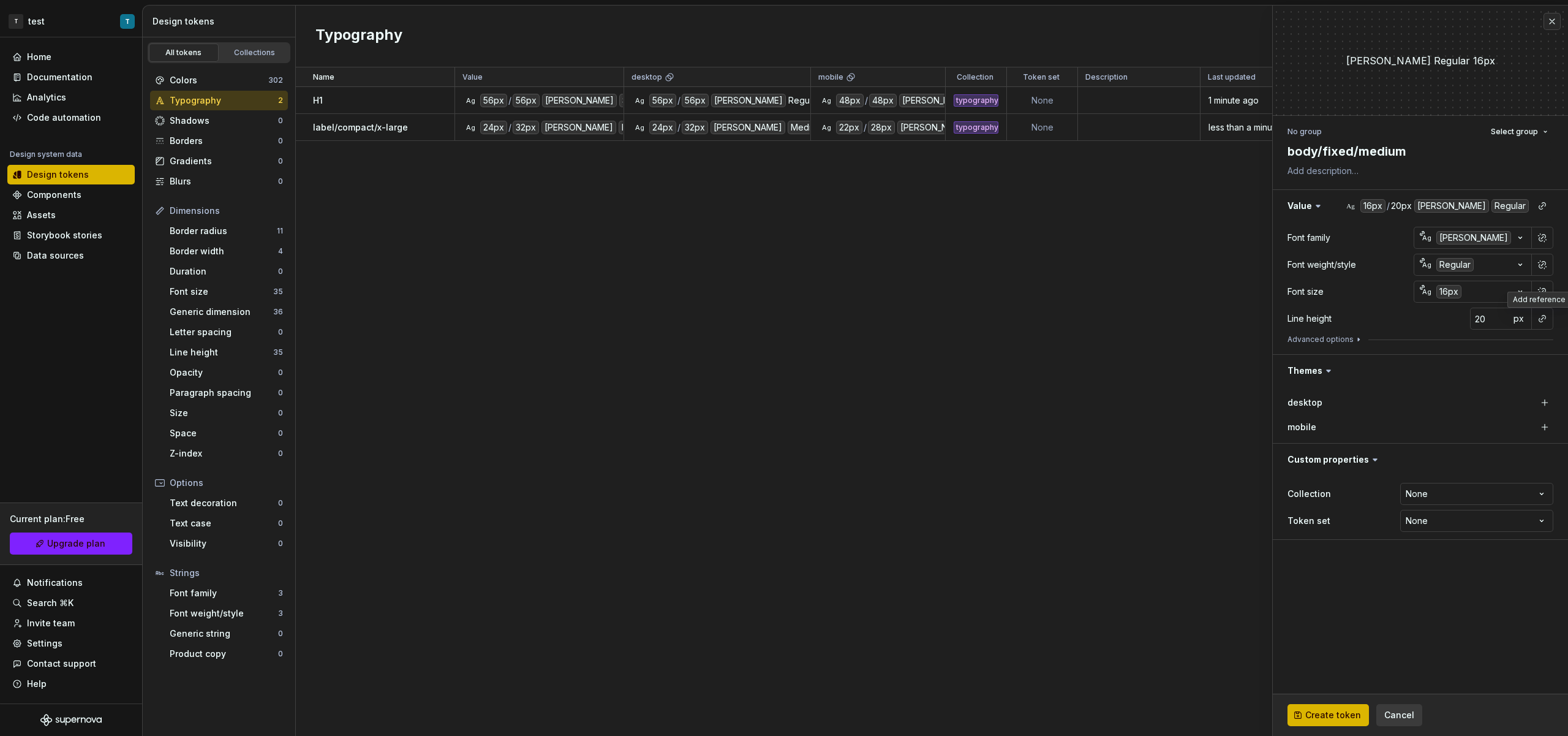
click at [1542, 323] on button "button" at bounding box center [1543, 318] width 17 height 17
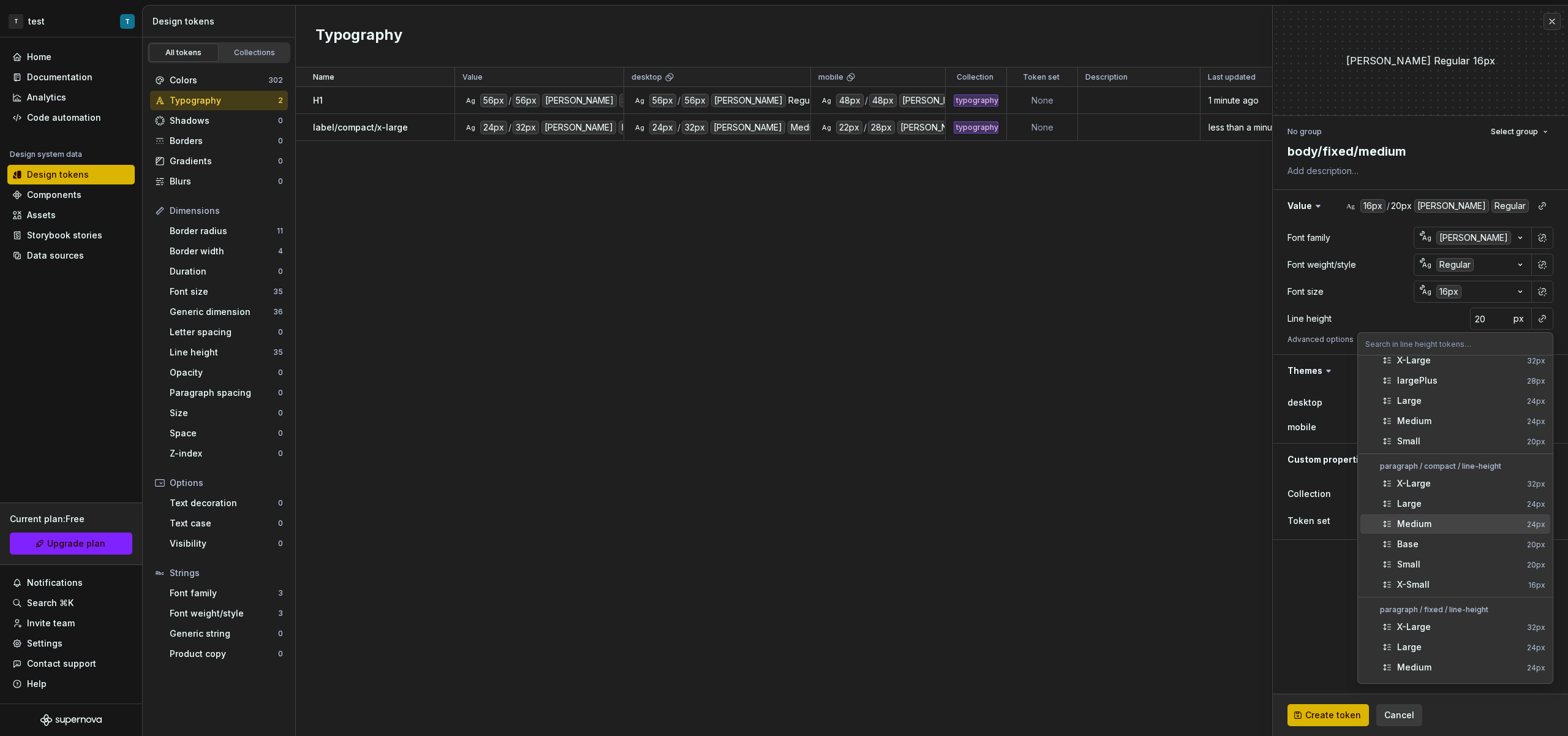
scroll to position [495, 0]
click at [1443, 612] on div "Medium" at bounding box center [1460, 610] width 125 height 12
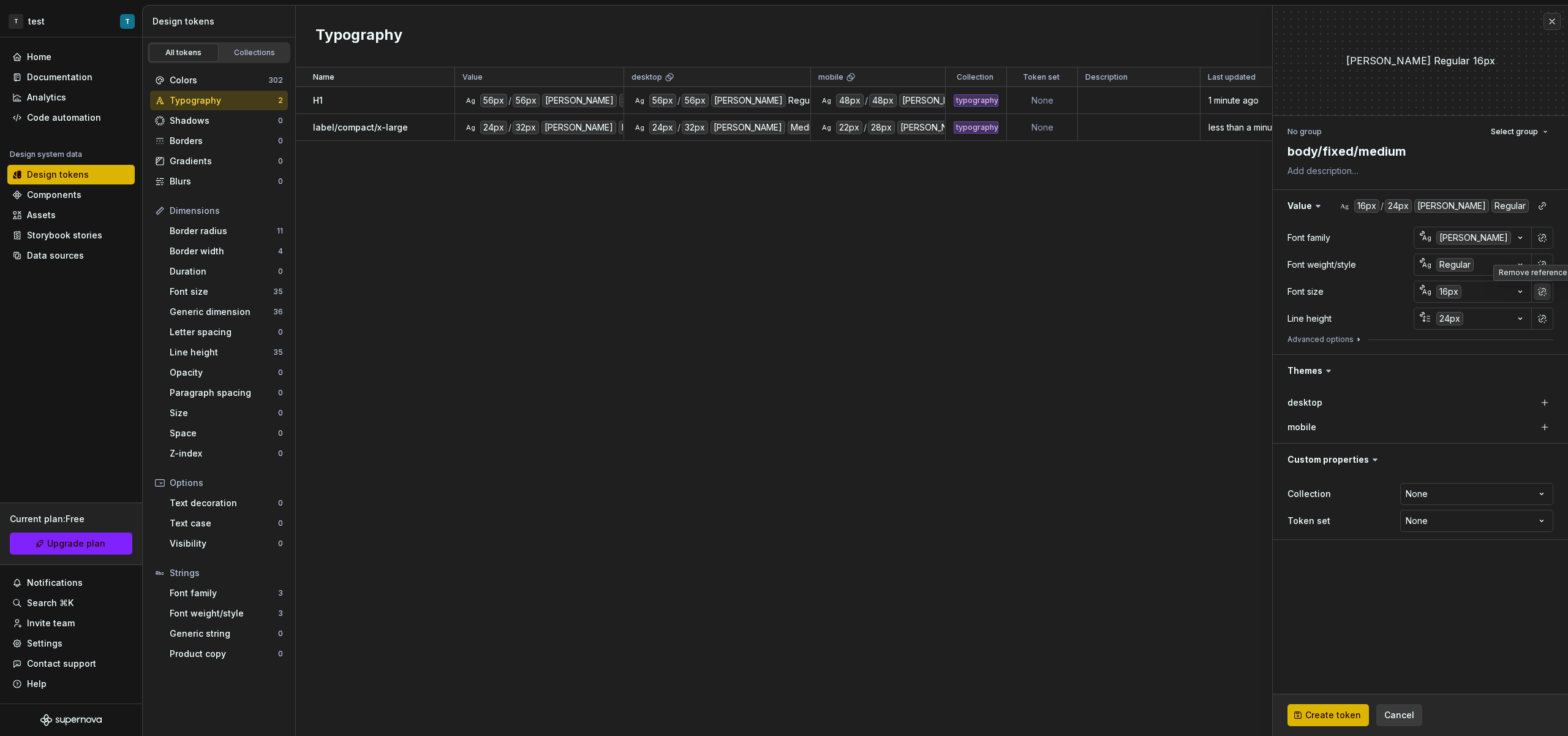
click at [1540, 290] on button "button" at bounding box center [1543, 291] width 17 height 17
click at [1537, 295] on button "button" at bounding box center [1543, 291] width 17 height 17
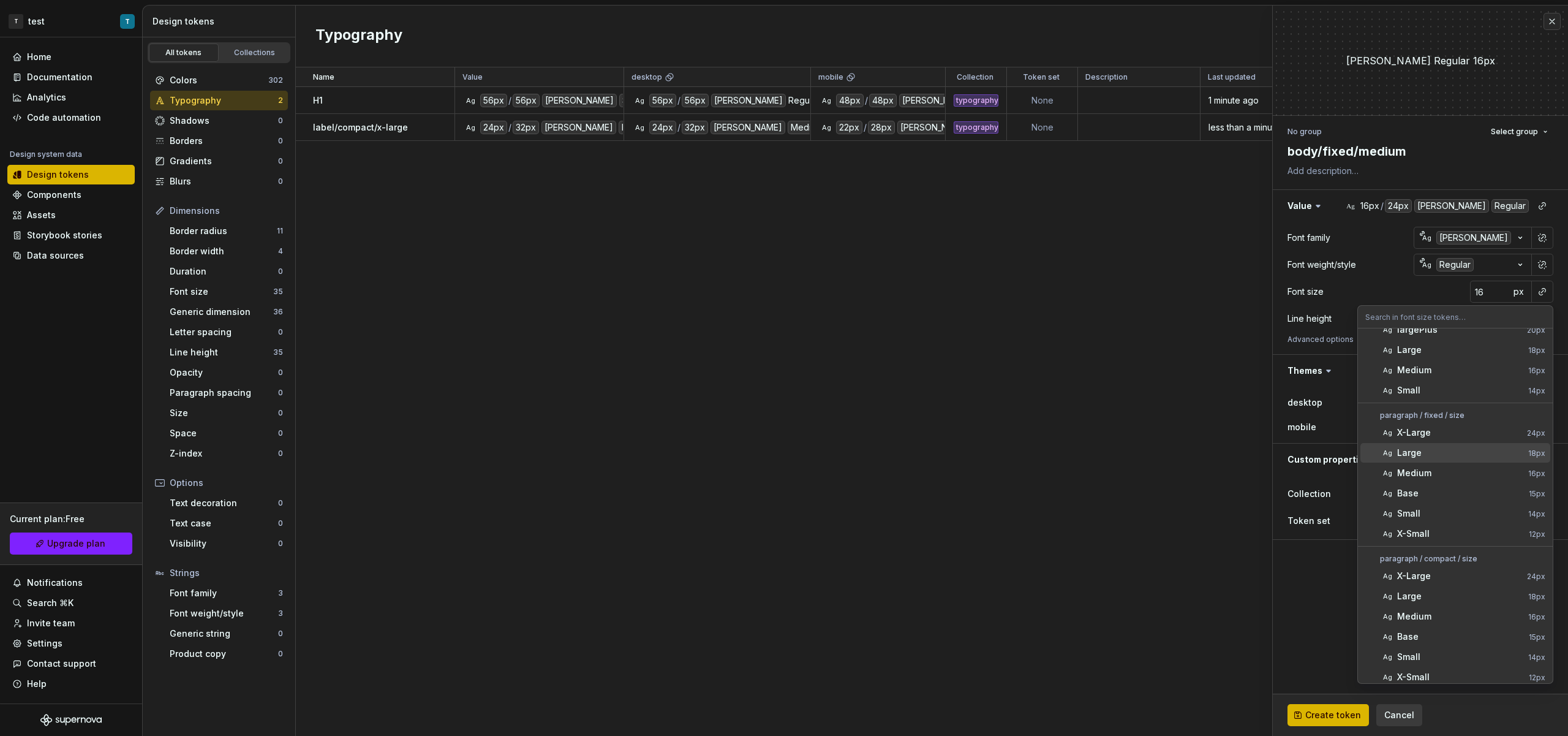
scroll to position [468, 0]
click at [1447, 468] on div "Medium" at bounding box center [1461, 466] width 126 height 12
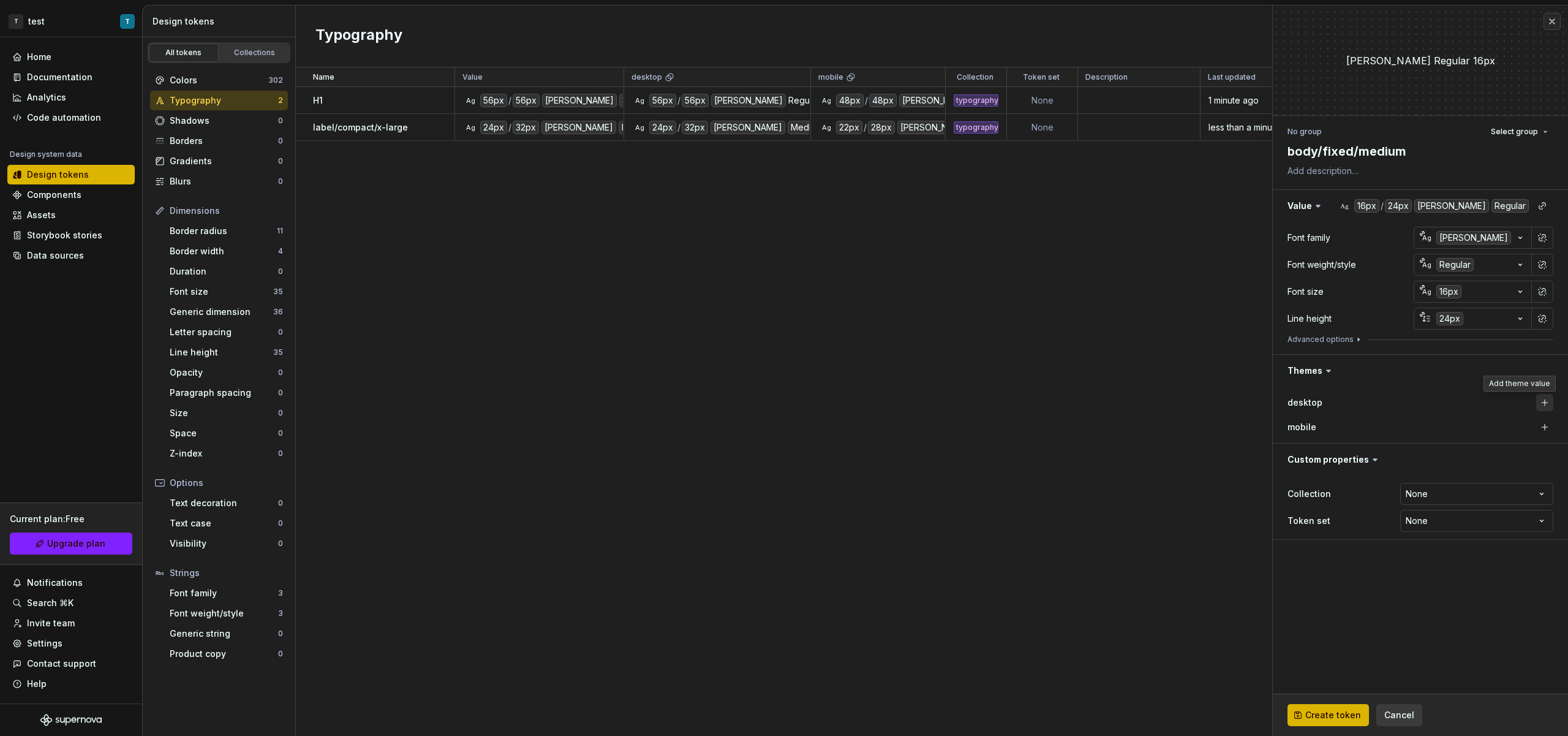
click at [1546, 403] on button "button" at bounding box center [1545, 402] width 17 height 17
click at [1543, 424] on button "button" at bounding box center [1545, 427] width 17 height 17
click at [1505, 425] on div "Medium" at bounding box center [1495, 427] width 38 height 13
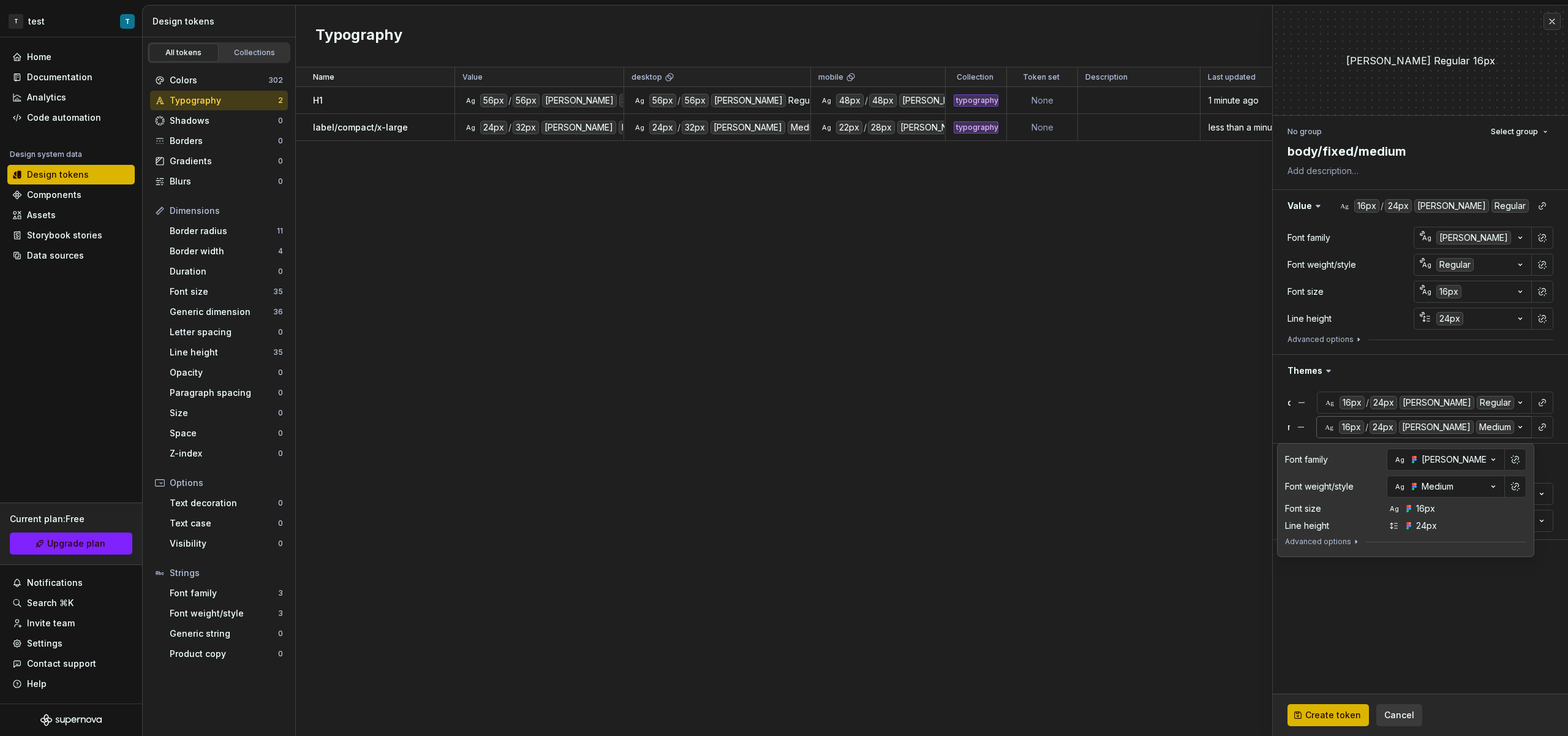
click at [1505, 426] on div "Medium" at bounding box center [1495, 427] width 38 height 13
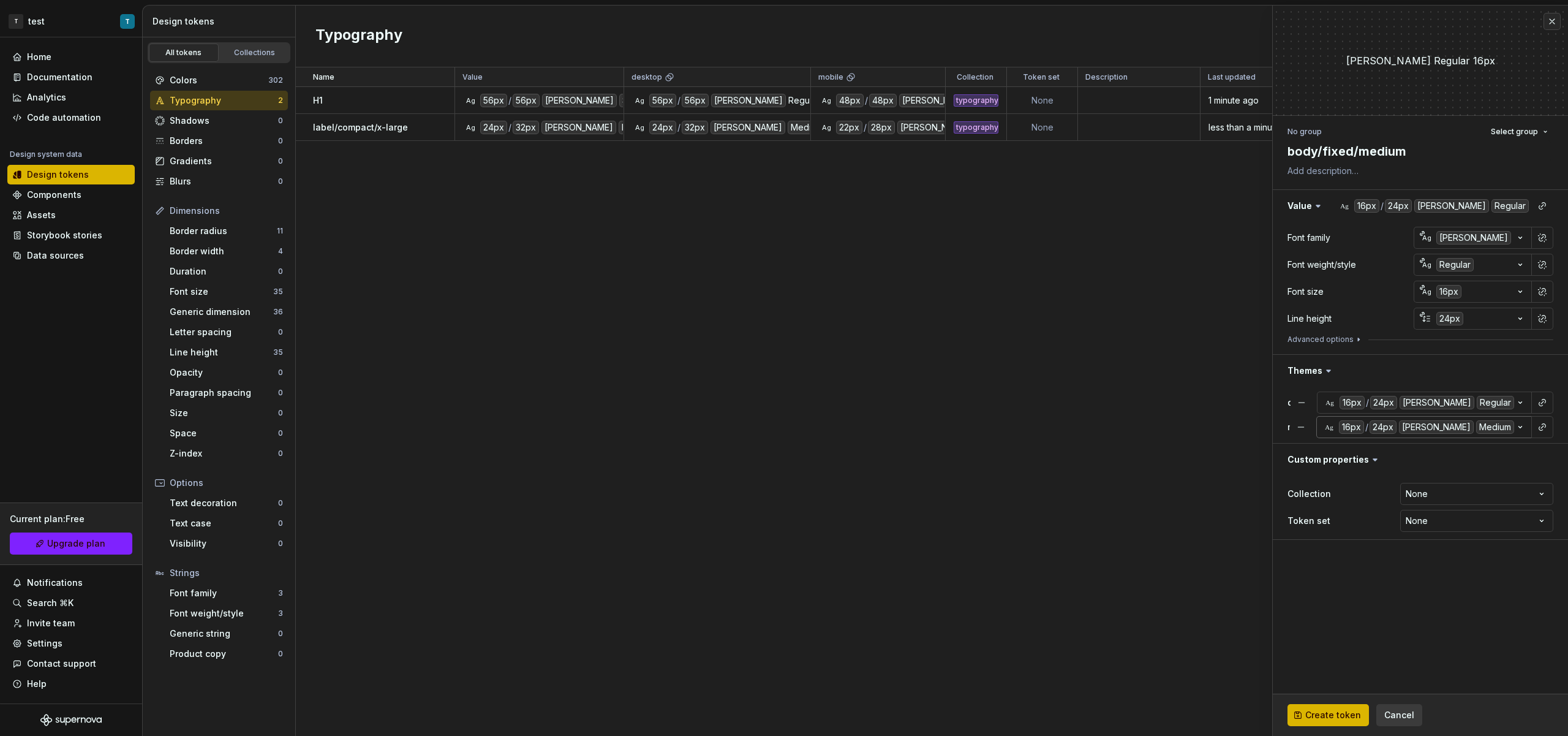
click at [1505, 426] on div "Medium" at bounding box center [1495, 427] width 38 height 13
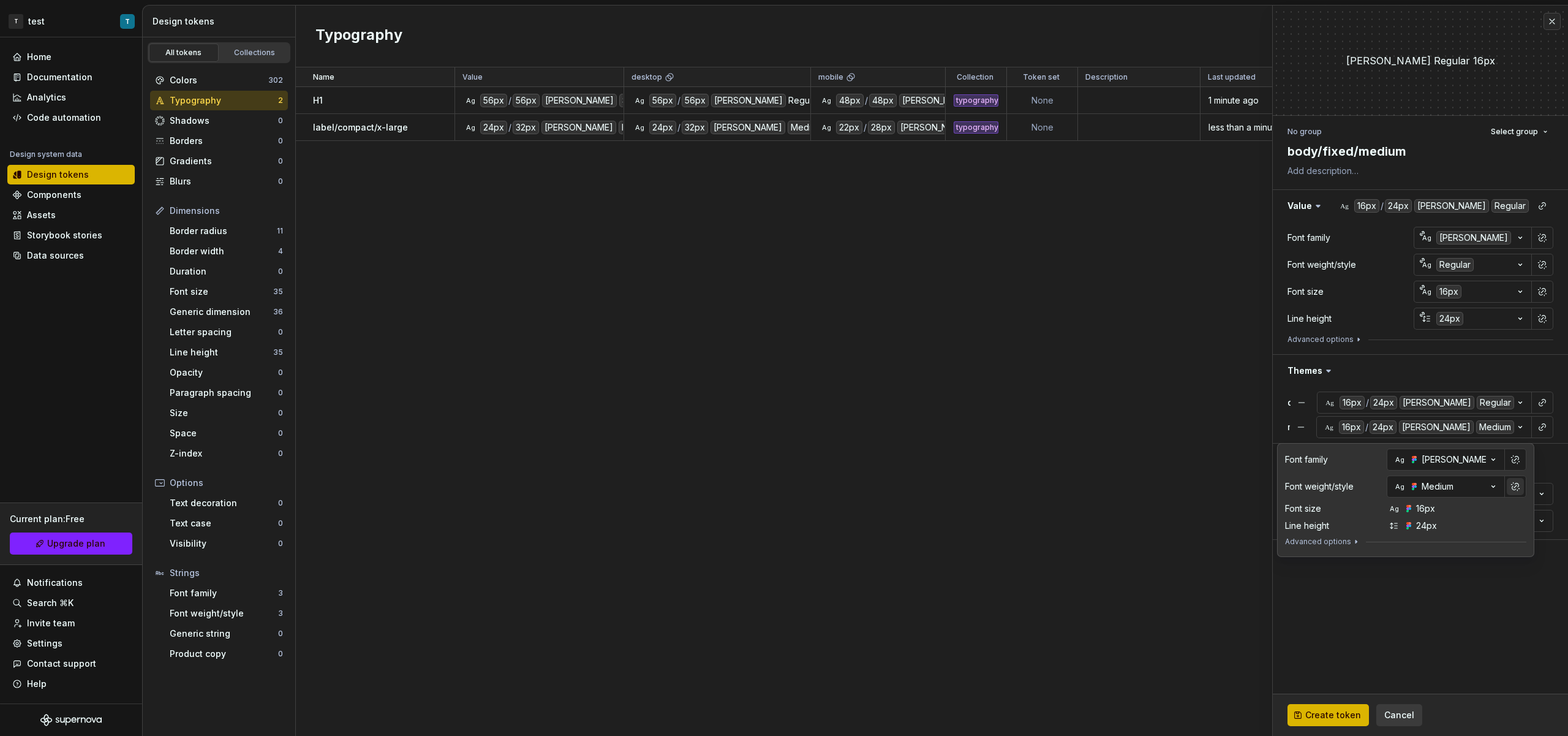
click at [1513, 488] on button "button" at bounding box center [1516, 486] width 17 height 17
click at [1512, 488] on button "button" at bounding box center [1516, 486] width 17 height 17
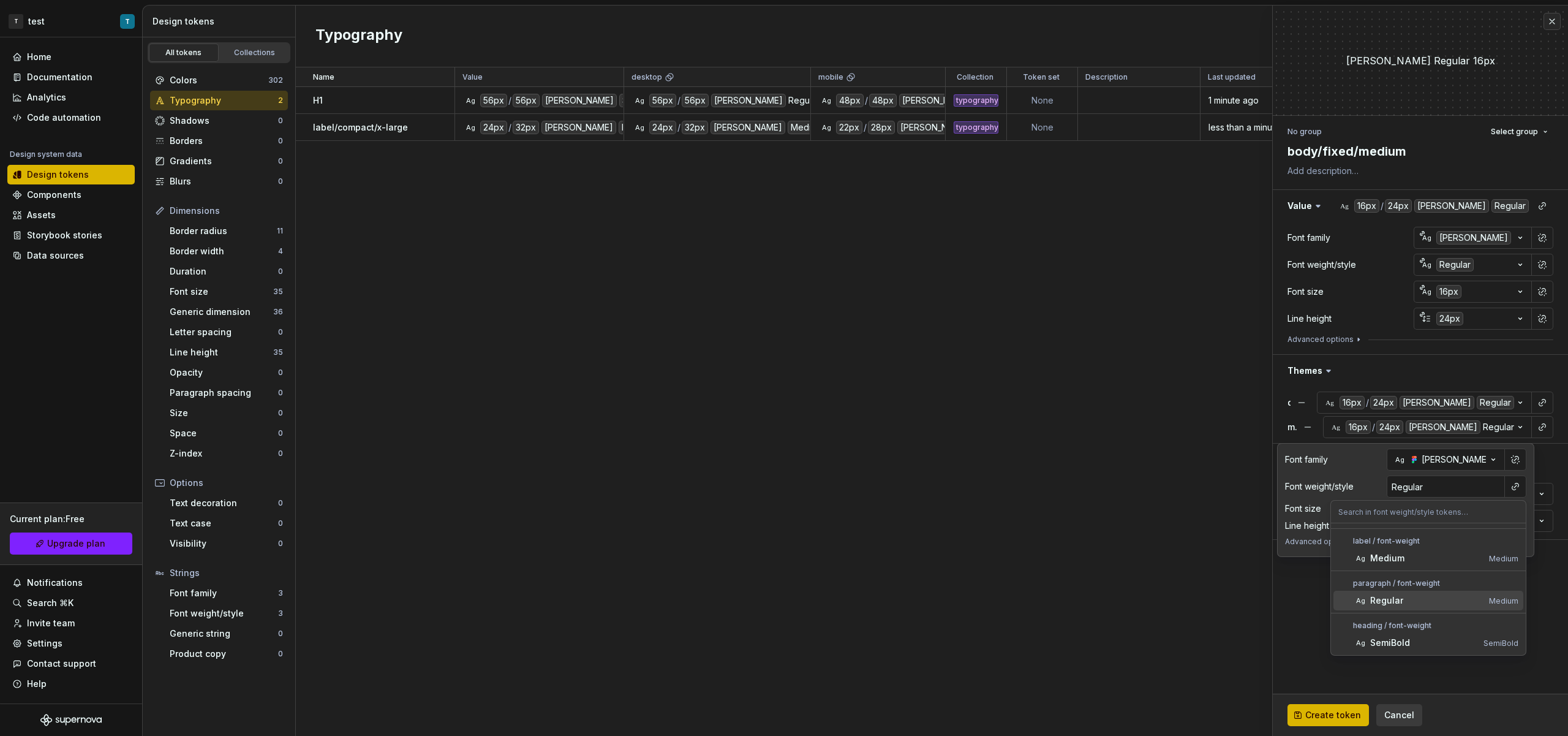
click at [1427, 599] on div "Regular" at bounding box center [1427, 600] width 114 height 12
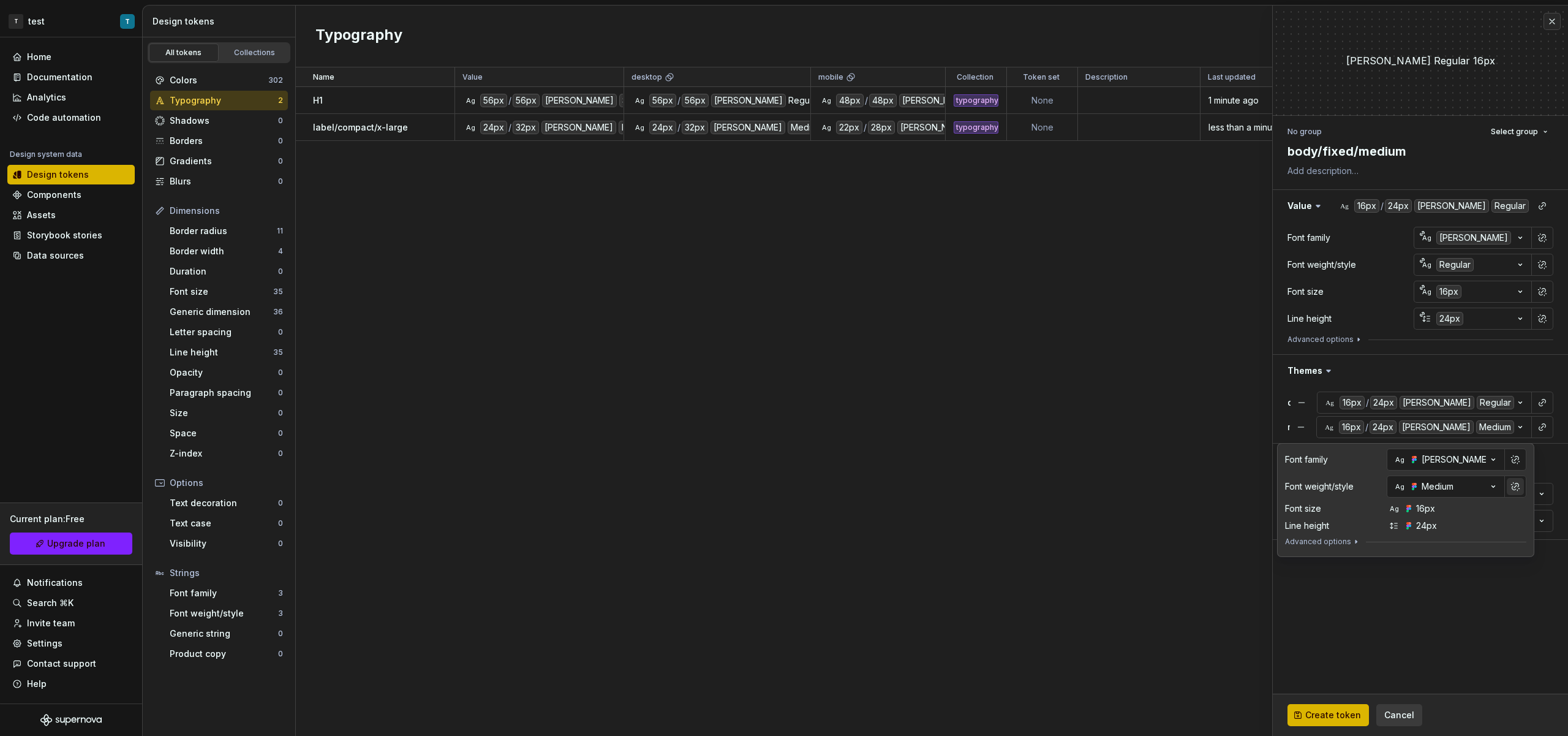
click at [1514, 489] on button "button" at bounding box center [1516, 486] width 17 height 17
click at [1513, 489] on button "button" at bounding box center [1516, 486] width 17 height 17
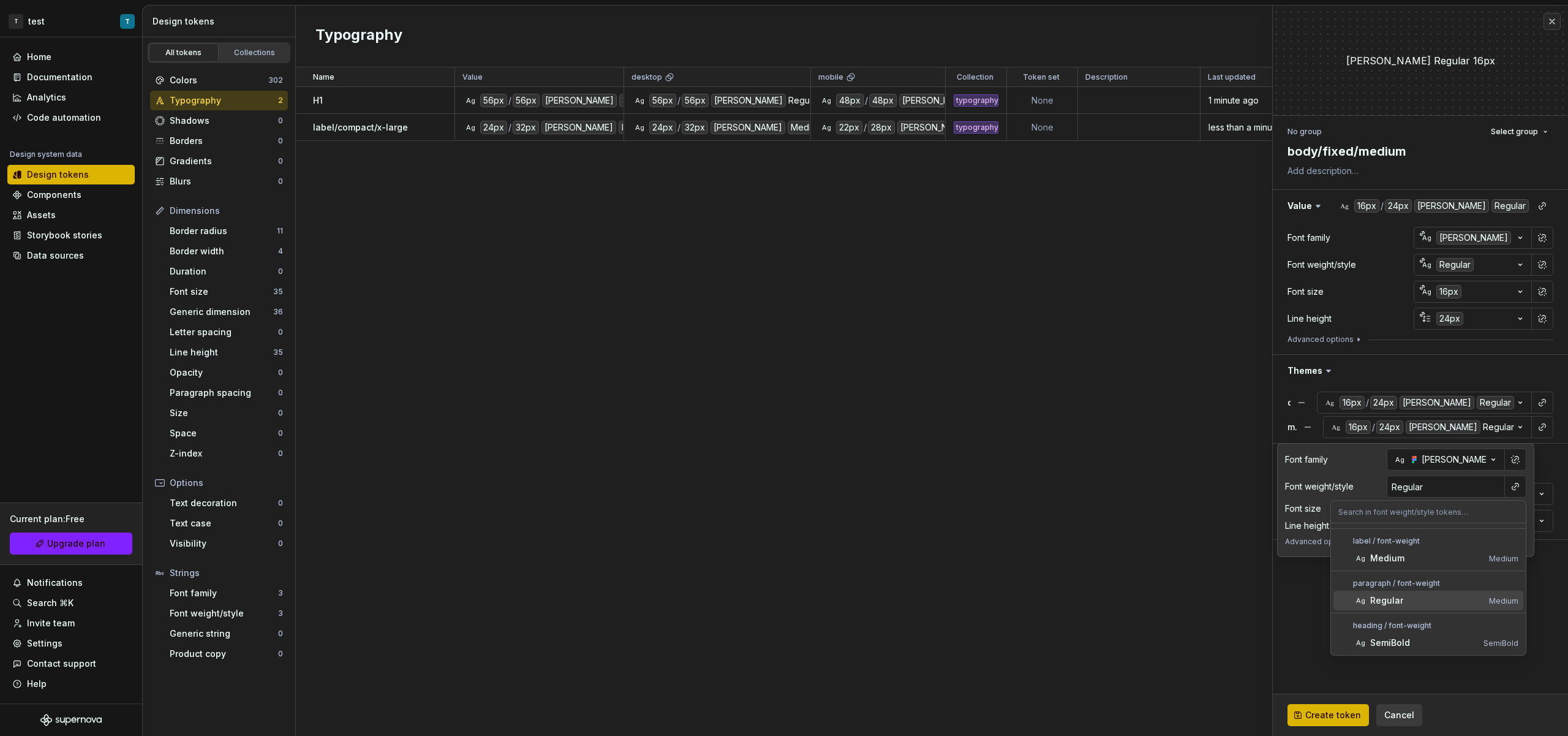
click at [1446, 603] on div "Regular" at bounding box center [1427, 600] width 114 height 12
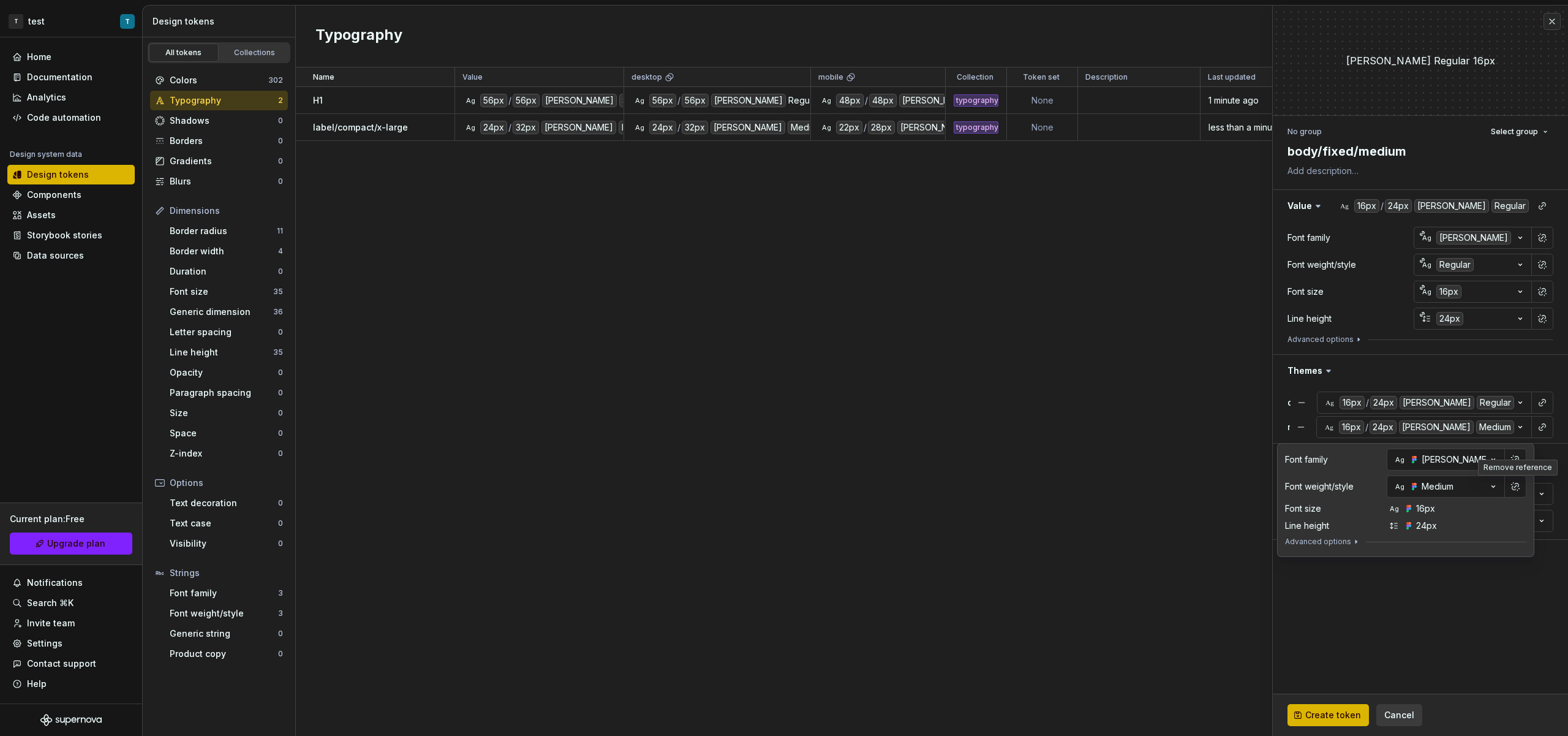
click at [1494, 518] on div "Font family [PERSON_NAME] Font weight/style Ag Medium Font size Ag 16px Line he…" at bounding box center [1405, 500] width 241 height 103
click at [1351, 545] on icon "button" at bounding box center [1356, 541] width 10 height 10
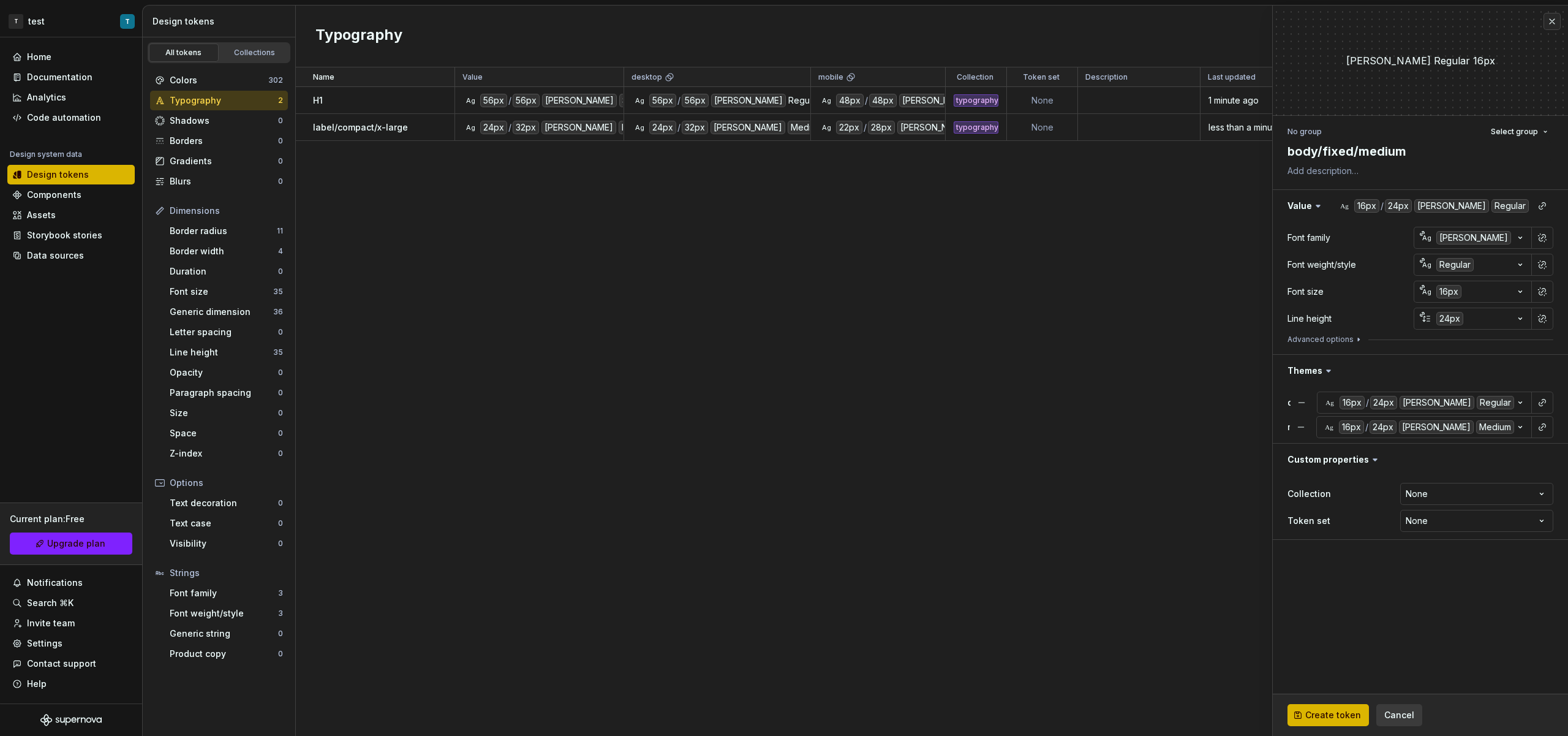
click at [1445, 684] on fieldset "**********" at bounding box center [1420, 370] width 295 height 730
click at [1327, 720] on span "Create token" at bounding box center [1333, 715] width 56 height 12
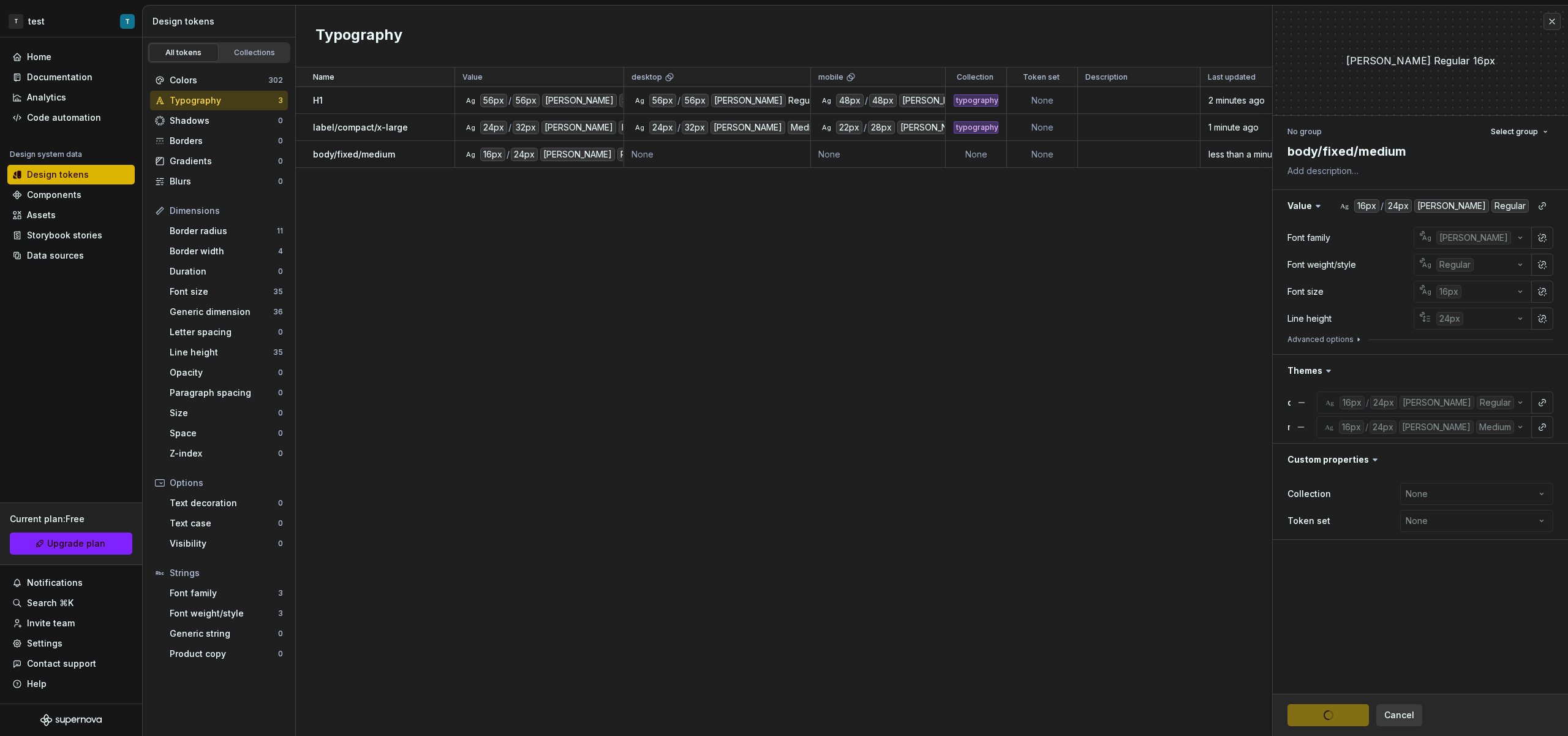
type textarea "*"
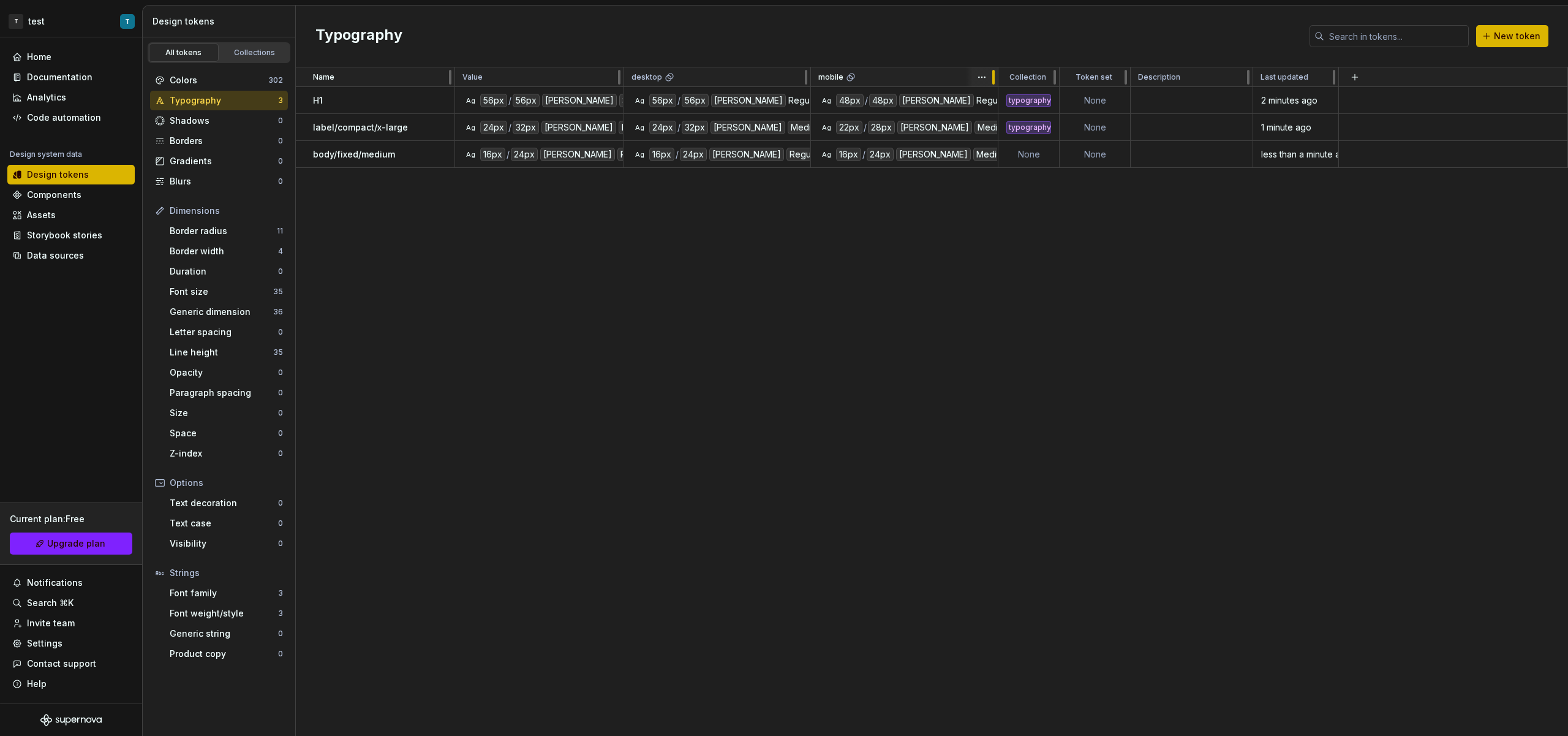
drag, startPoint x: 941, startPoint y: 81, endPoint x: 1018, endPoint y: 79, distance: 77.0
click at [995, 79] on div at bounding box center [993, 77] width 2 height 15
click at [1400, 96] on td at bounding box center [1466, 100] width 205 height 27
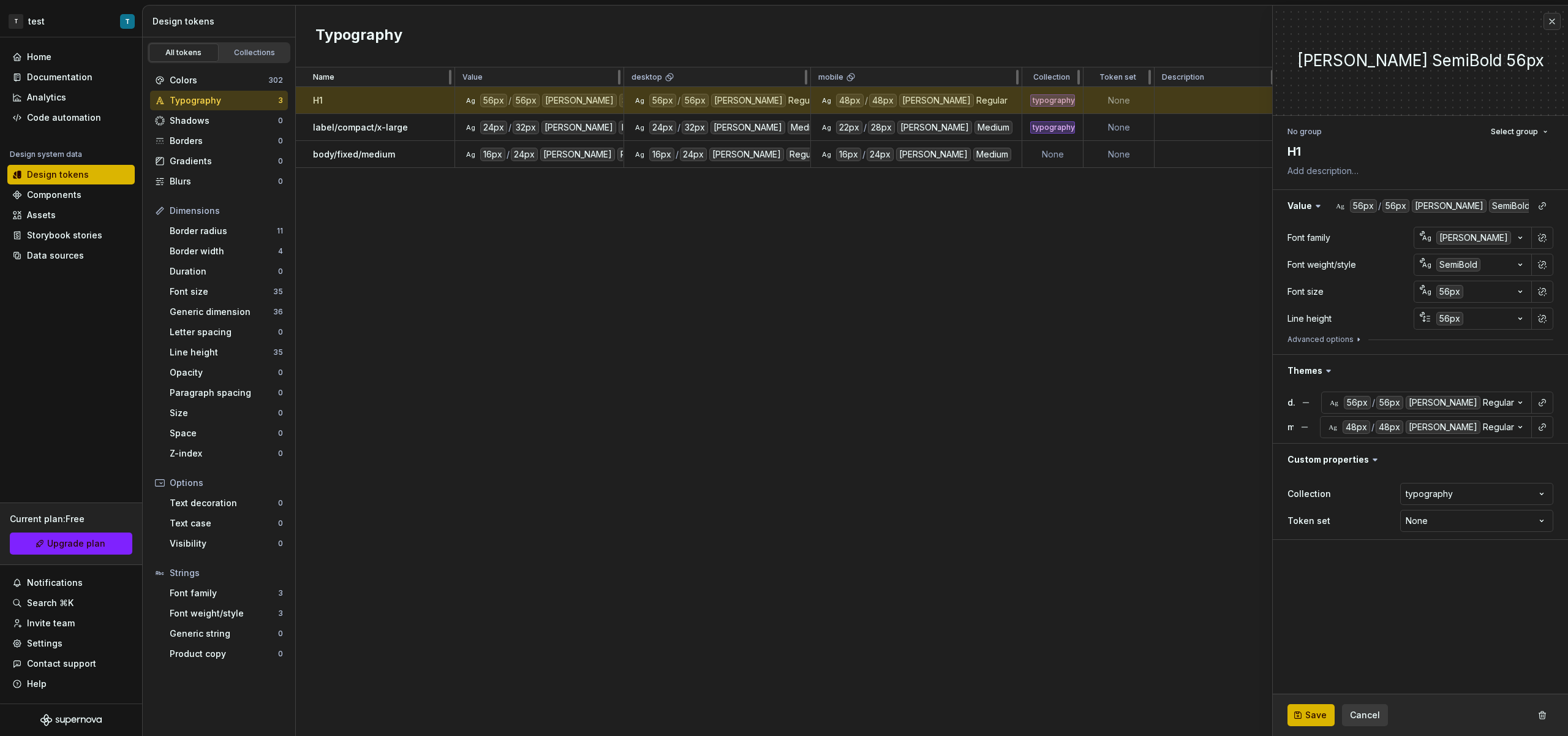
click at [1327, 344] on div at bounding box center [1420, 347] width 266 height 5
click at [1337, 342] on button "Advanced options" at bounding box center [1325, 339] width 76 height 10
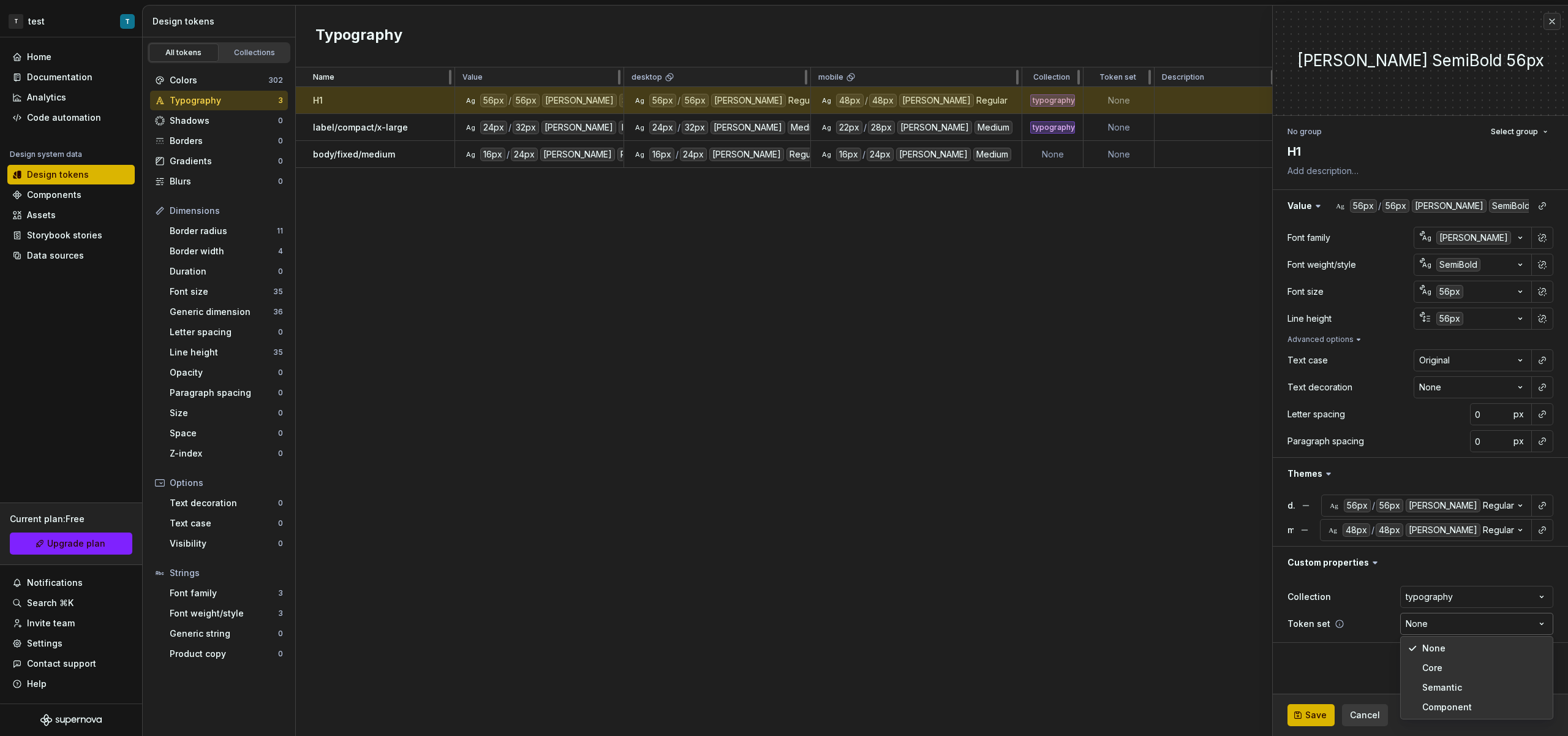
click at [1480, 624] on html "T test T Home Documentation Analytics Code automation Design system data Design…" at bounding box center [784, 368] width 1568 height 736
click at [1480, 623] on html "T test T Home Documentation Analytics Code automation Design system data Design…" at bounding box center [784, 368] width 1568 height 736
click at [1507, 131] on span "Select group" at bounding box center [1515, 132] width 47 height 10
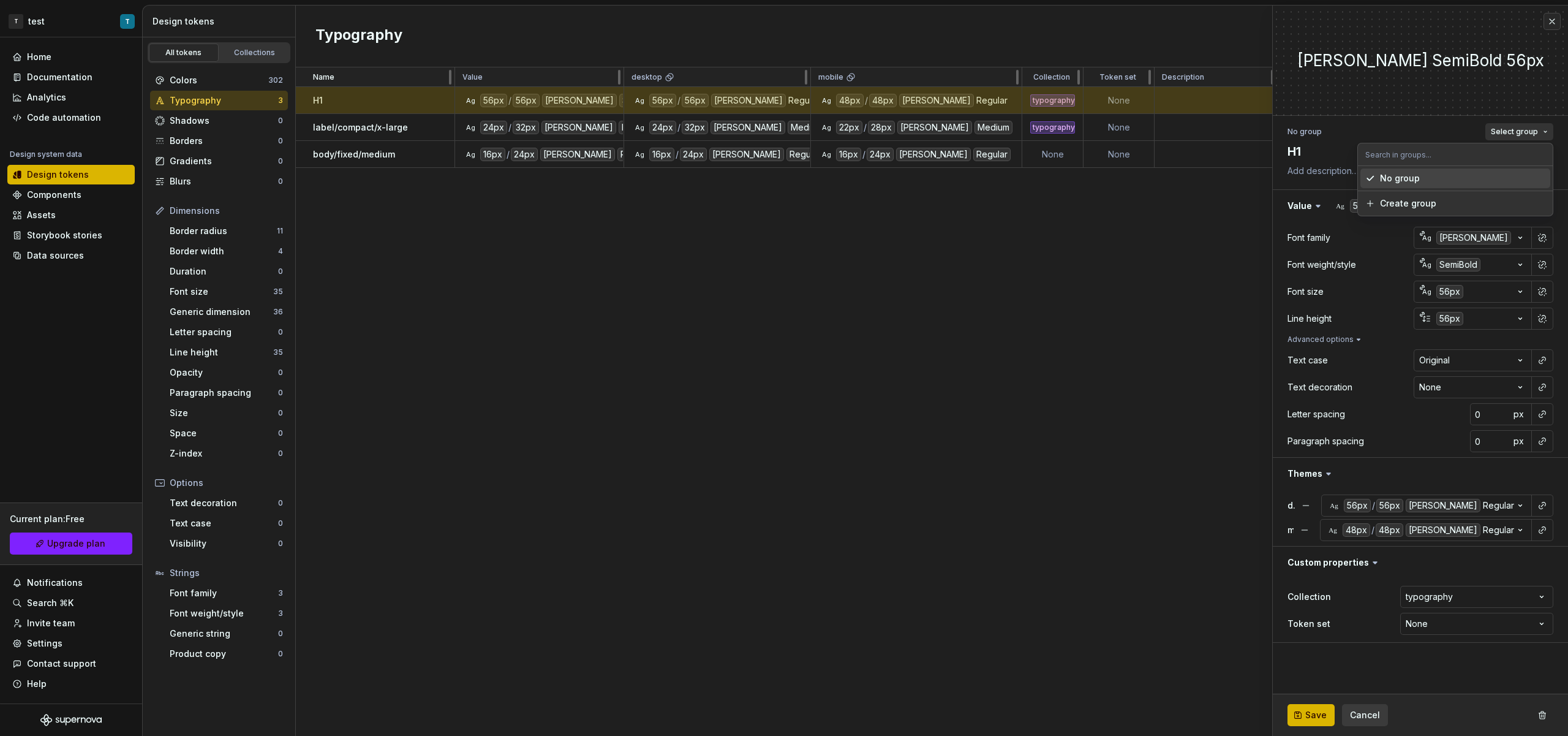
click at [1507, 131] on span "Select group" at bounding box center [1515, 132] width 47 height 10
click at [1305, 715] on button "Save" at bounding box center [1311, 715] width 47 height 22
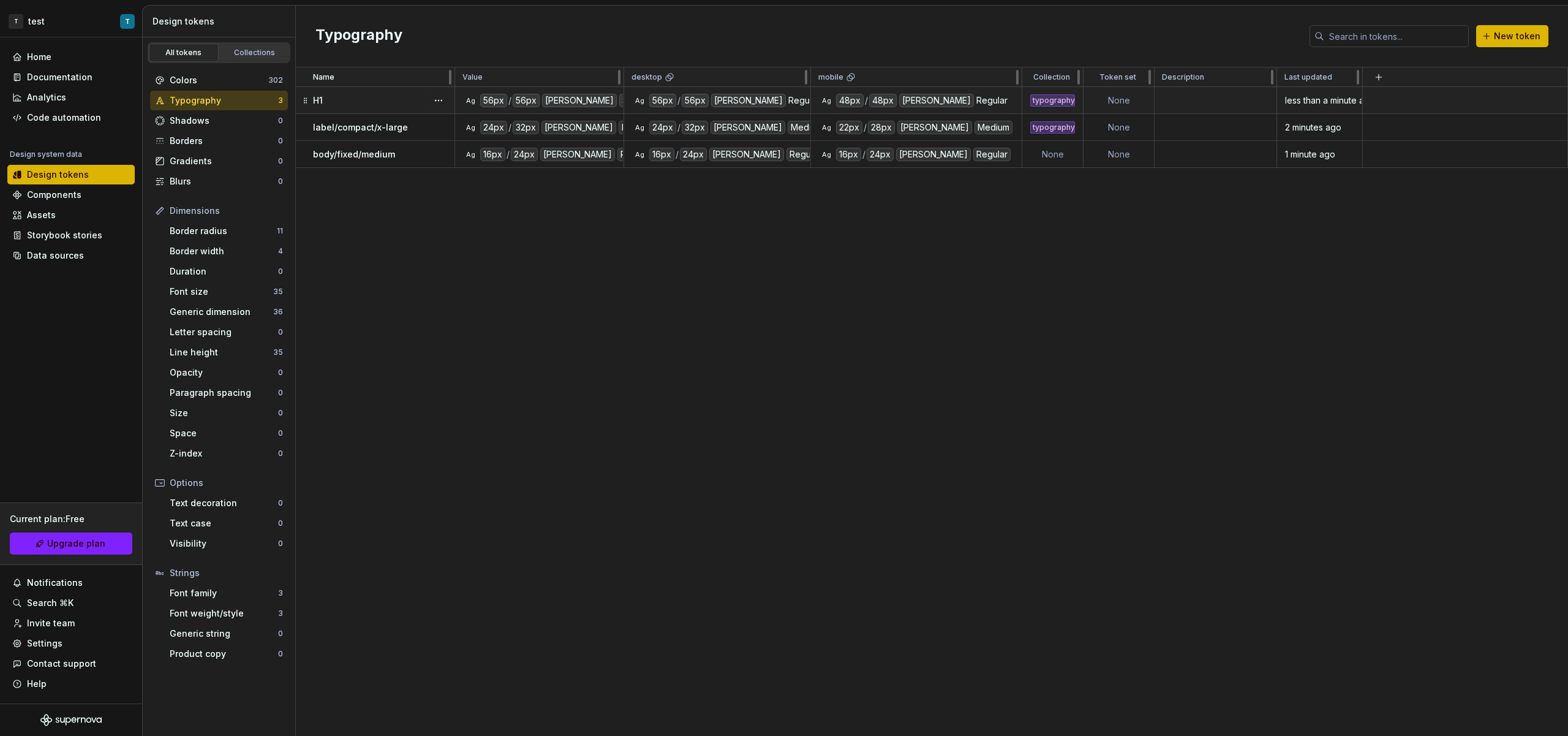
click at [977, 103] on div "Regular" at bounding box center [992, 101] width 31 height 13
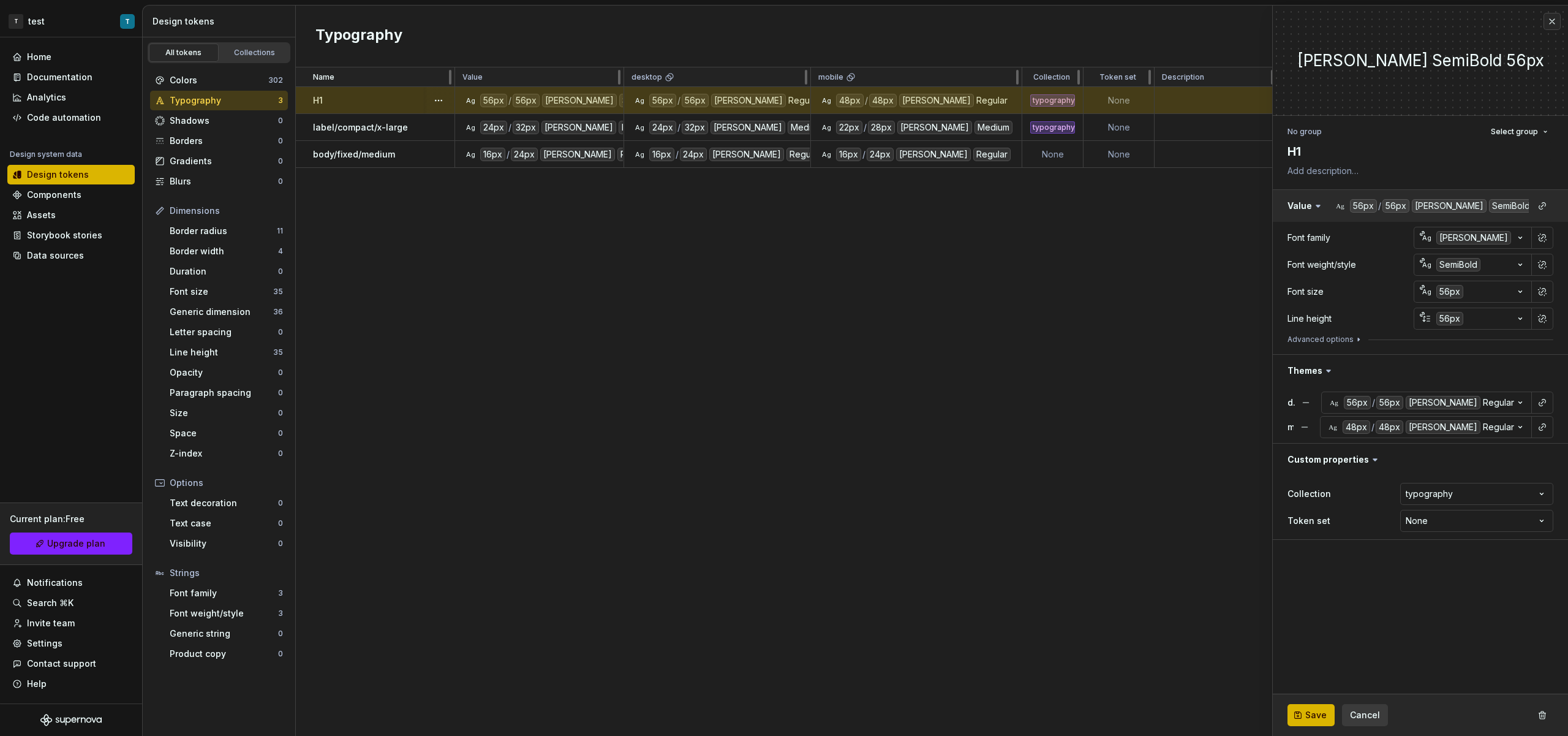
click at [1507, 204] on button "button" at bounding box center [1420, 205] width 295 height 32
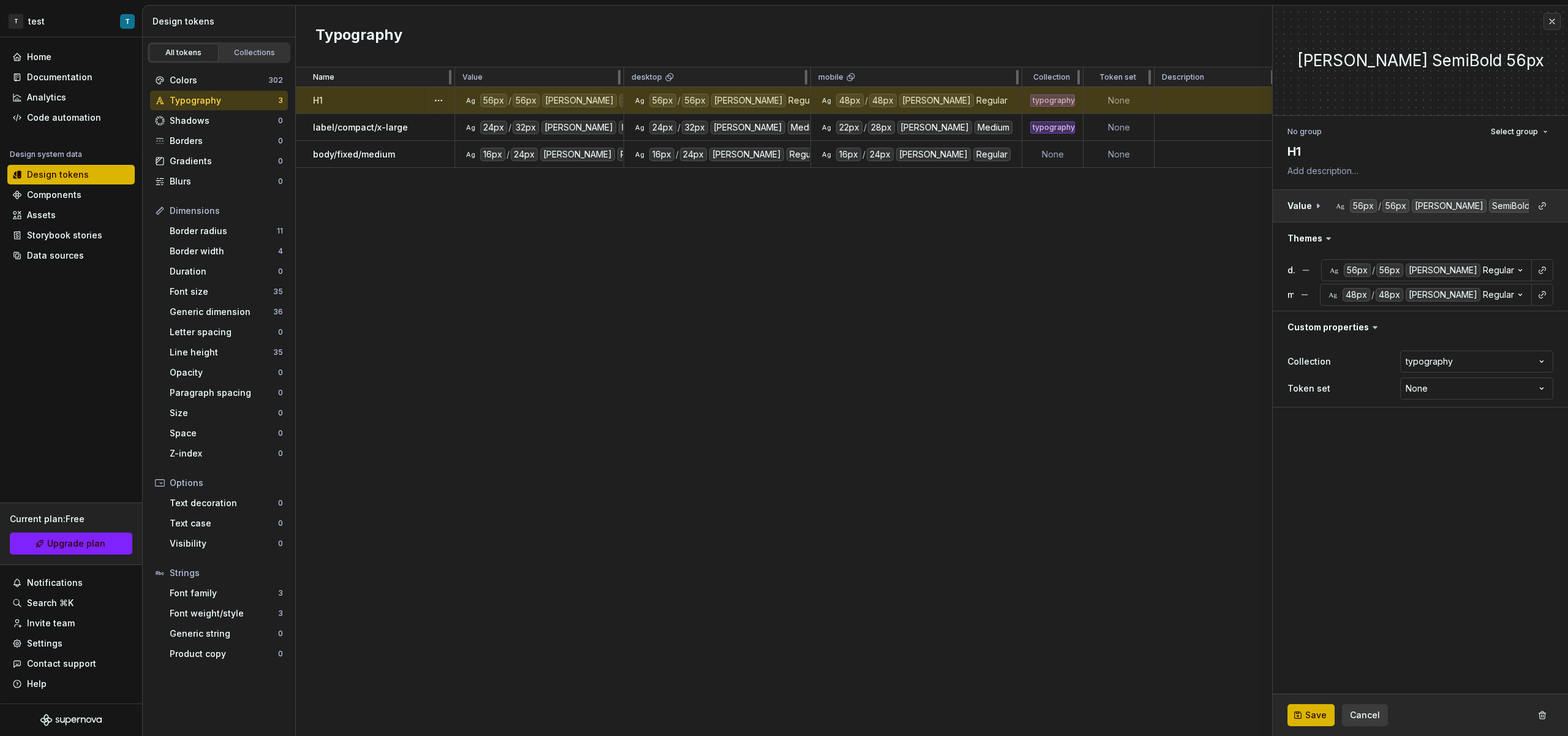
click at [1507, 204] on button "button" at bounding box center [1420, 205] width 295 height 32
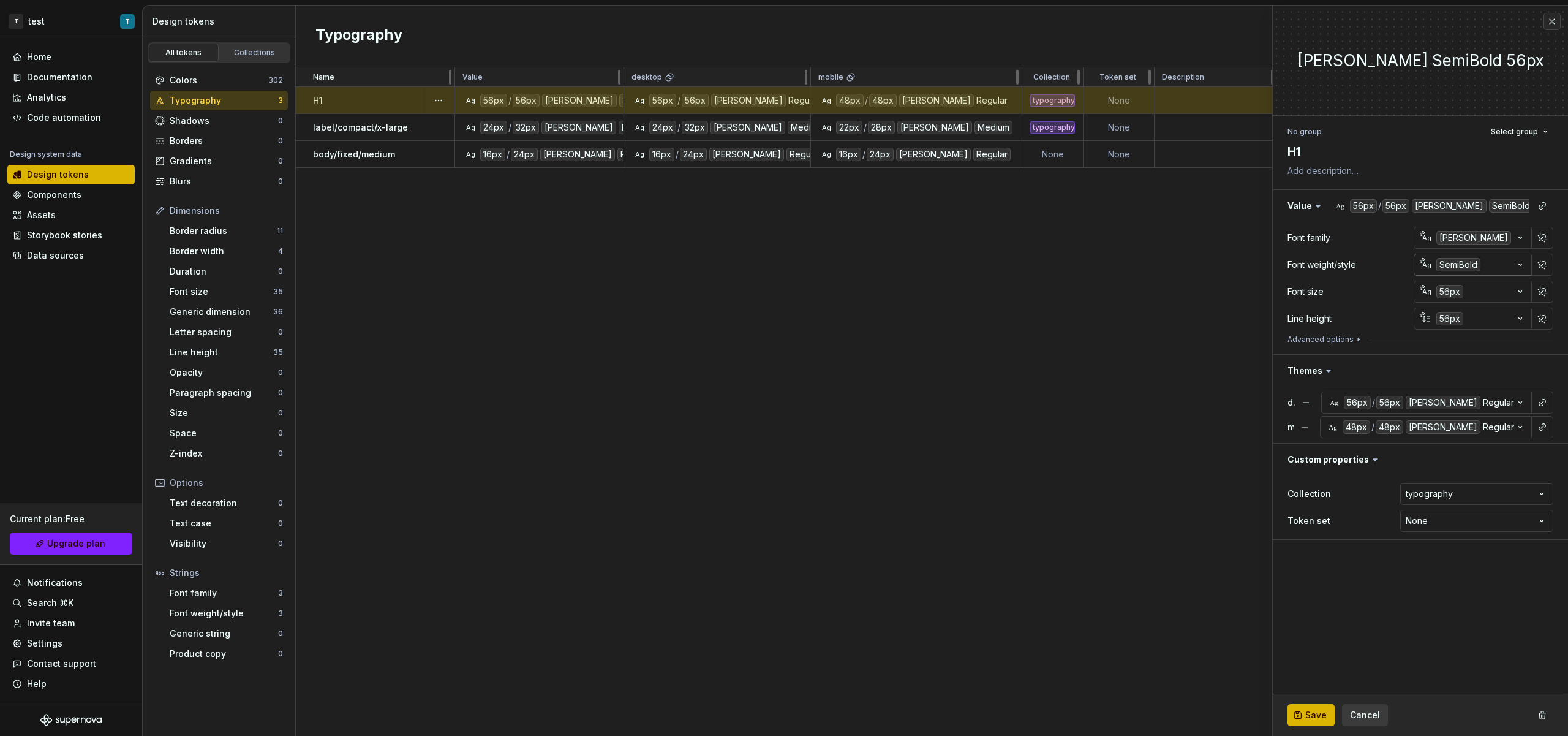
click at [1519, 265] on icon "button" at bounding box center [1521, 264] width 12 height 12
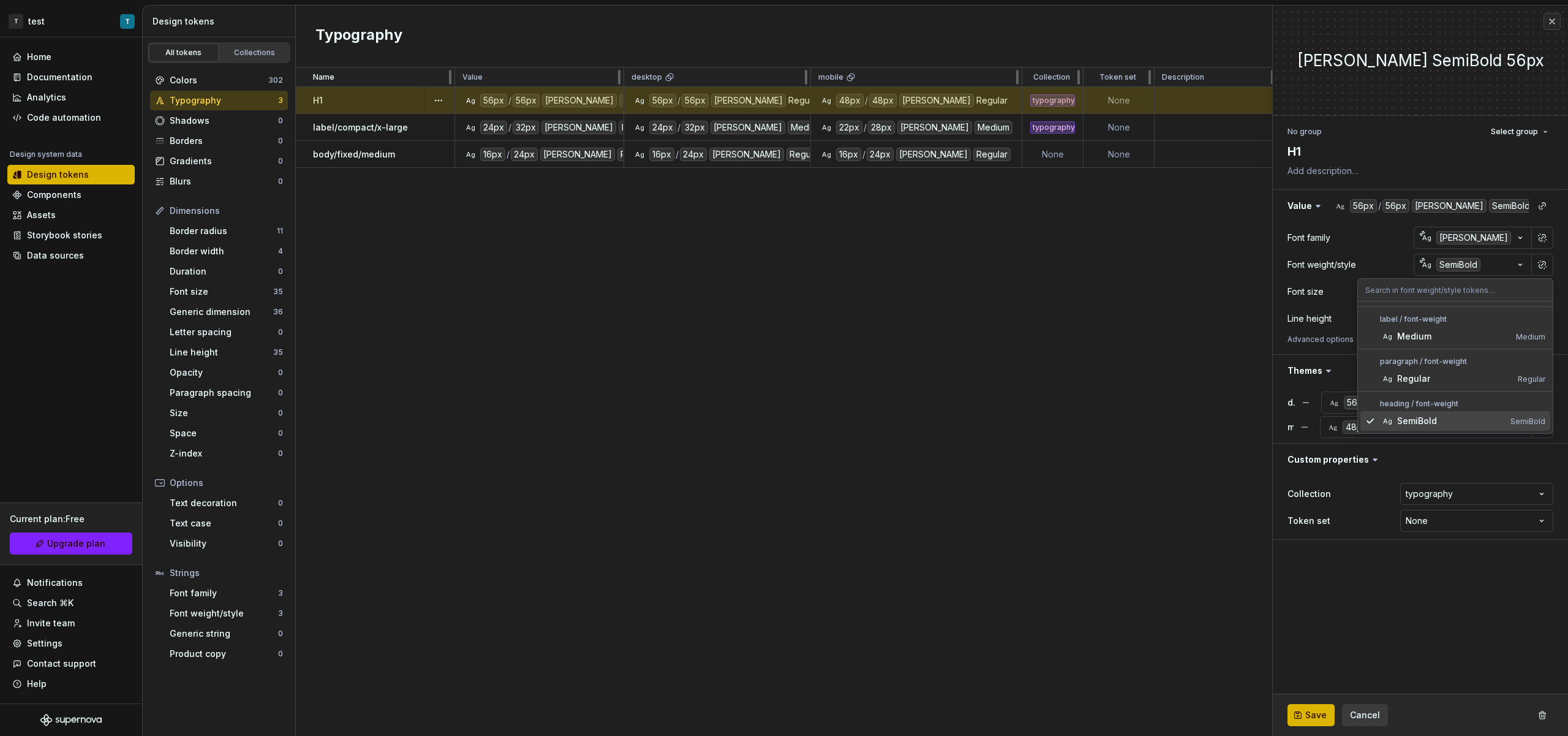
click at [1441, 424] on div "SemiBold" at bounding box center [1452, 420] width 109 height 12
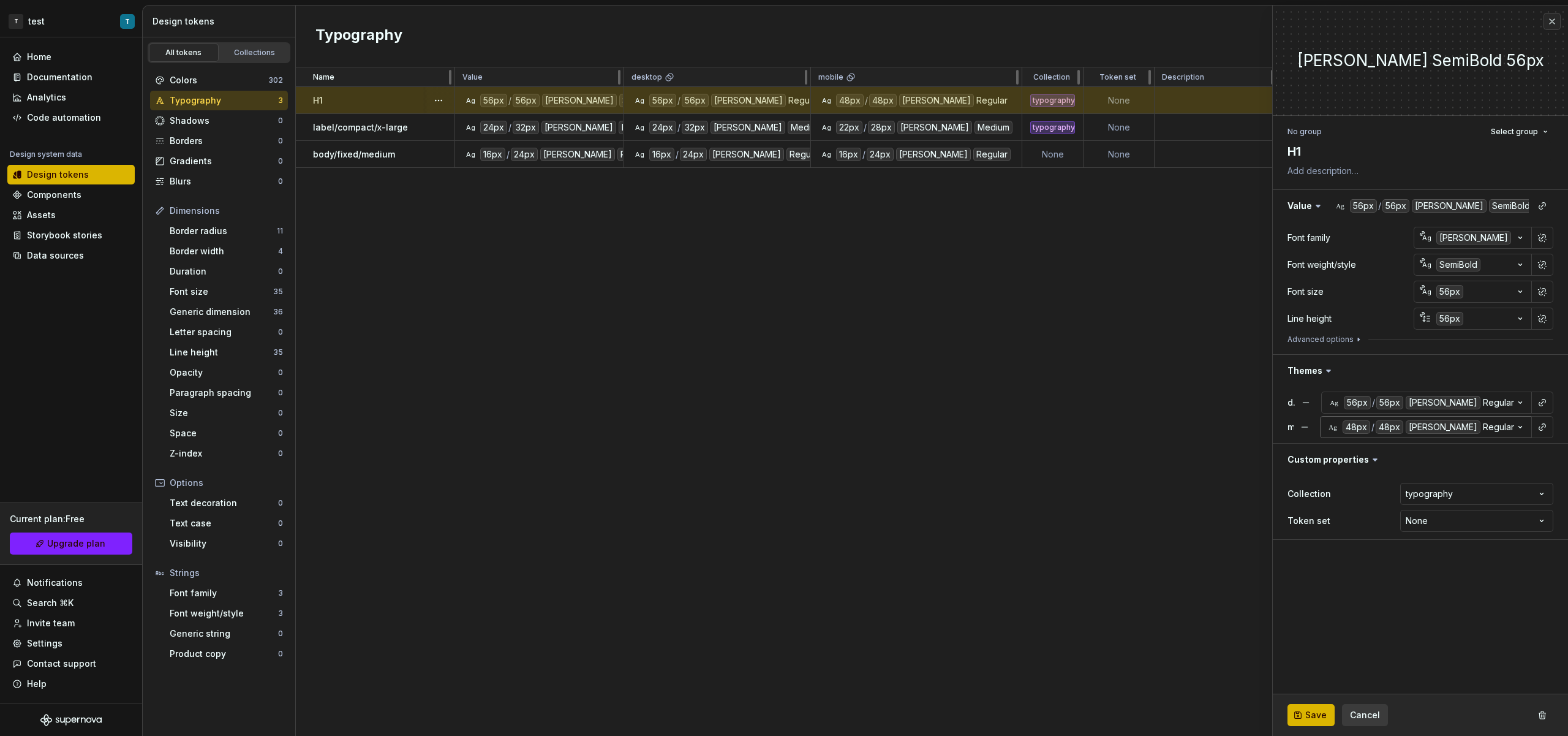
click at [1515, 429] on icon "button" at bounding box center [1521, 427] width 12 height 12
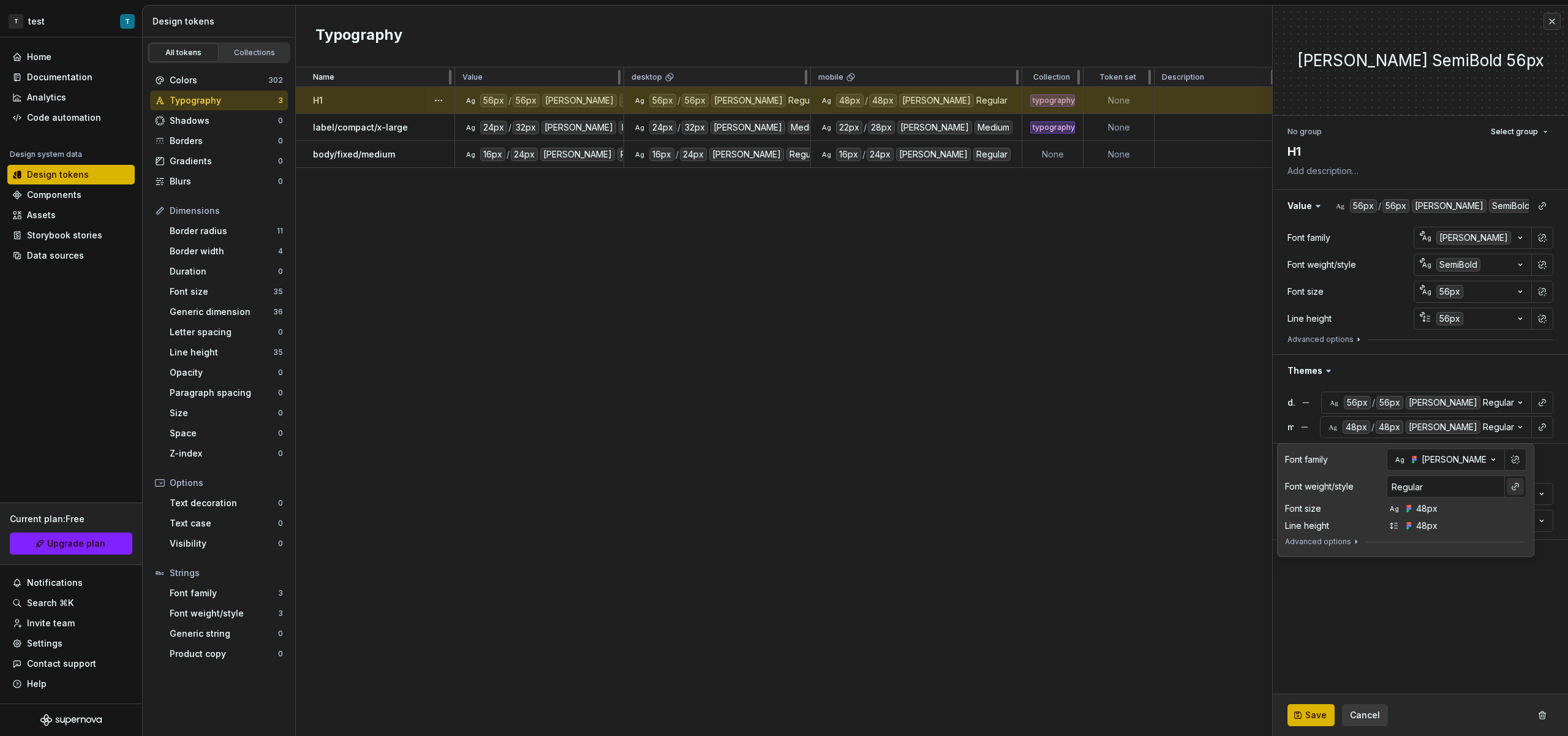
click at [1509, 488] on button "button" at bounding box center [1516, 486] width 17 height 17
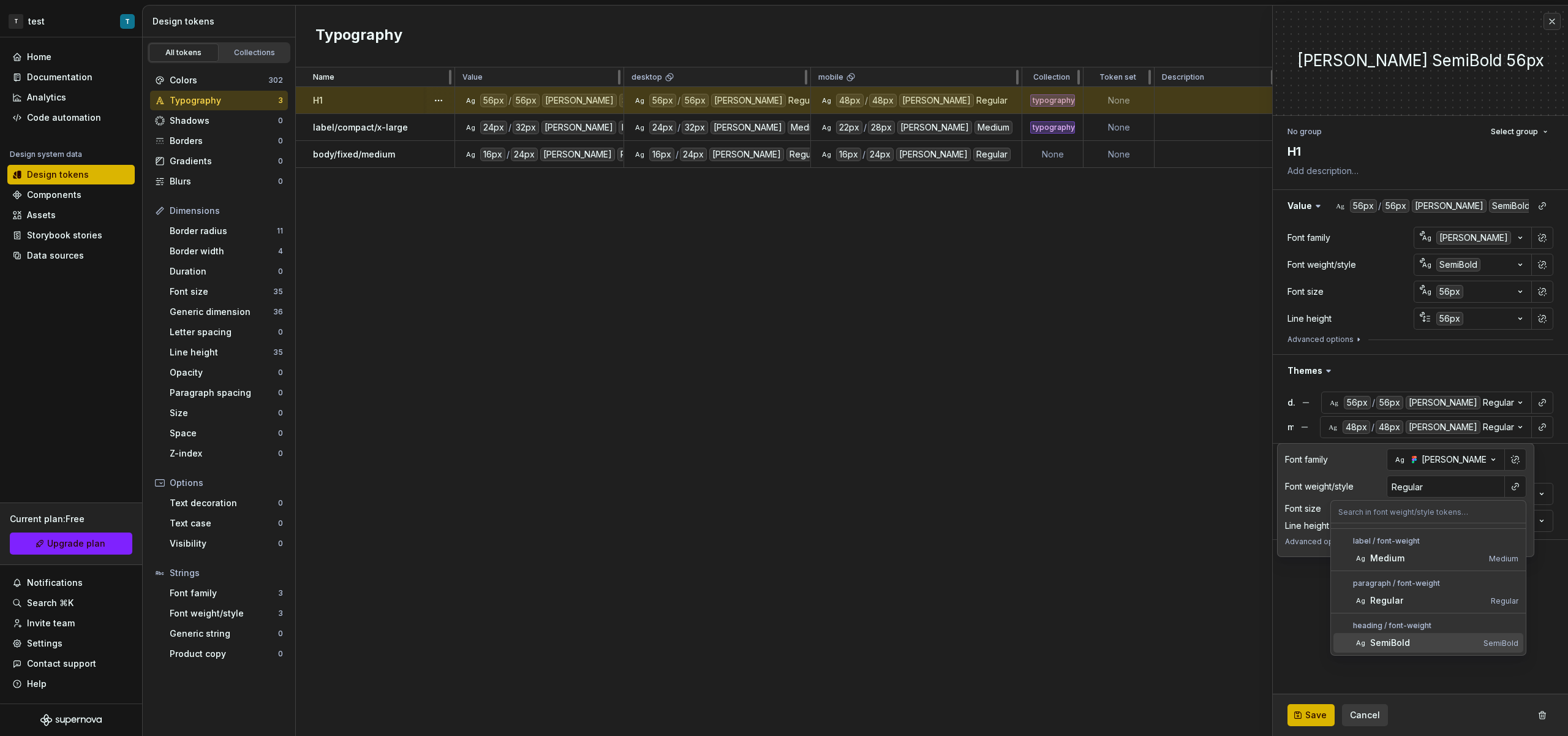
click at [1418, 641] on div "SemiBold" at bounding box center [1425, 642] width 109 height 12
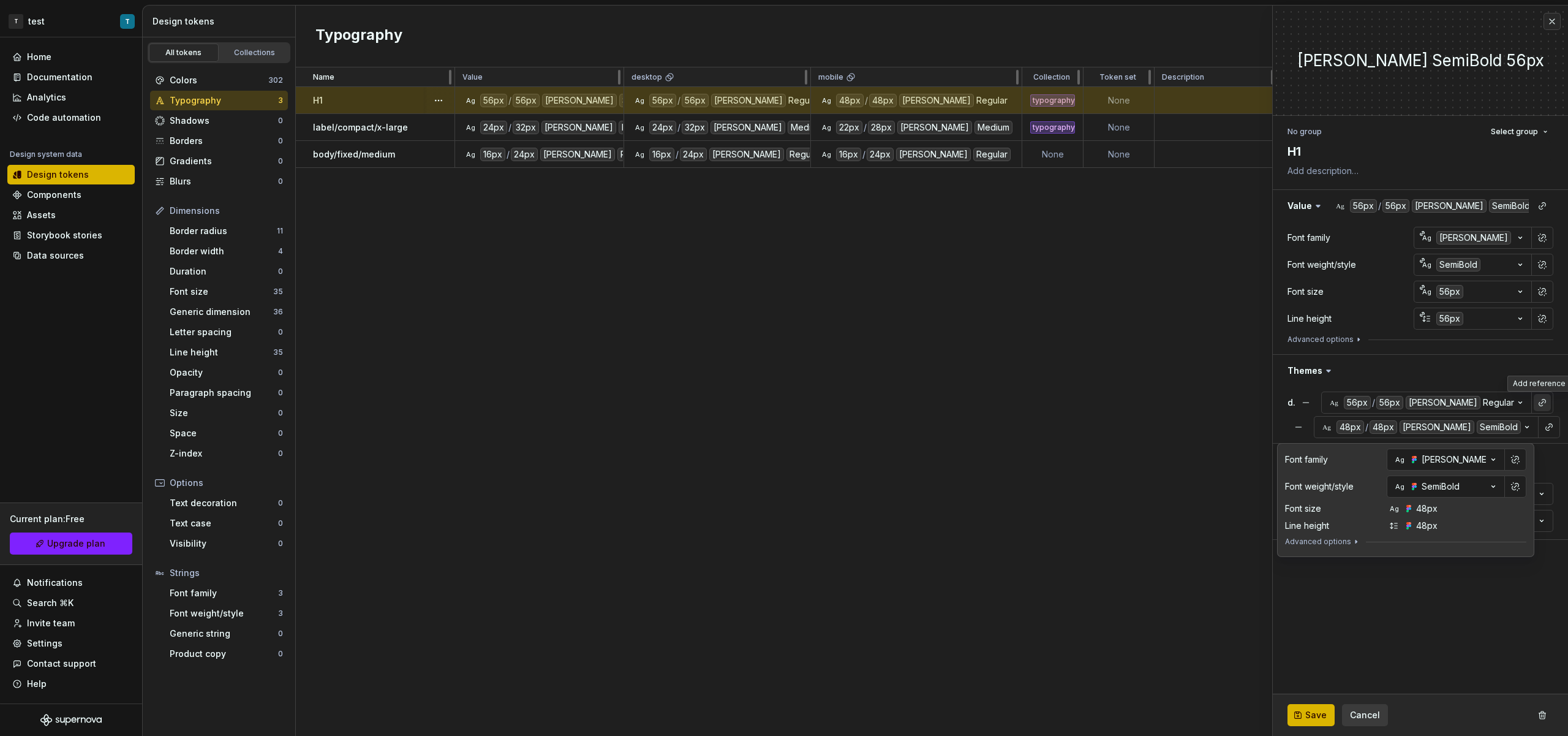
click at [1543, 402] on button "button" at bounding box center [1543, 402] width 17 height 17
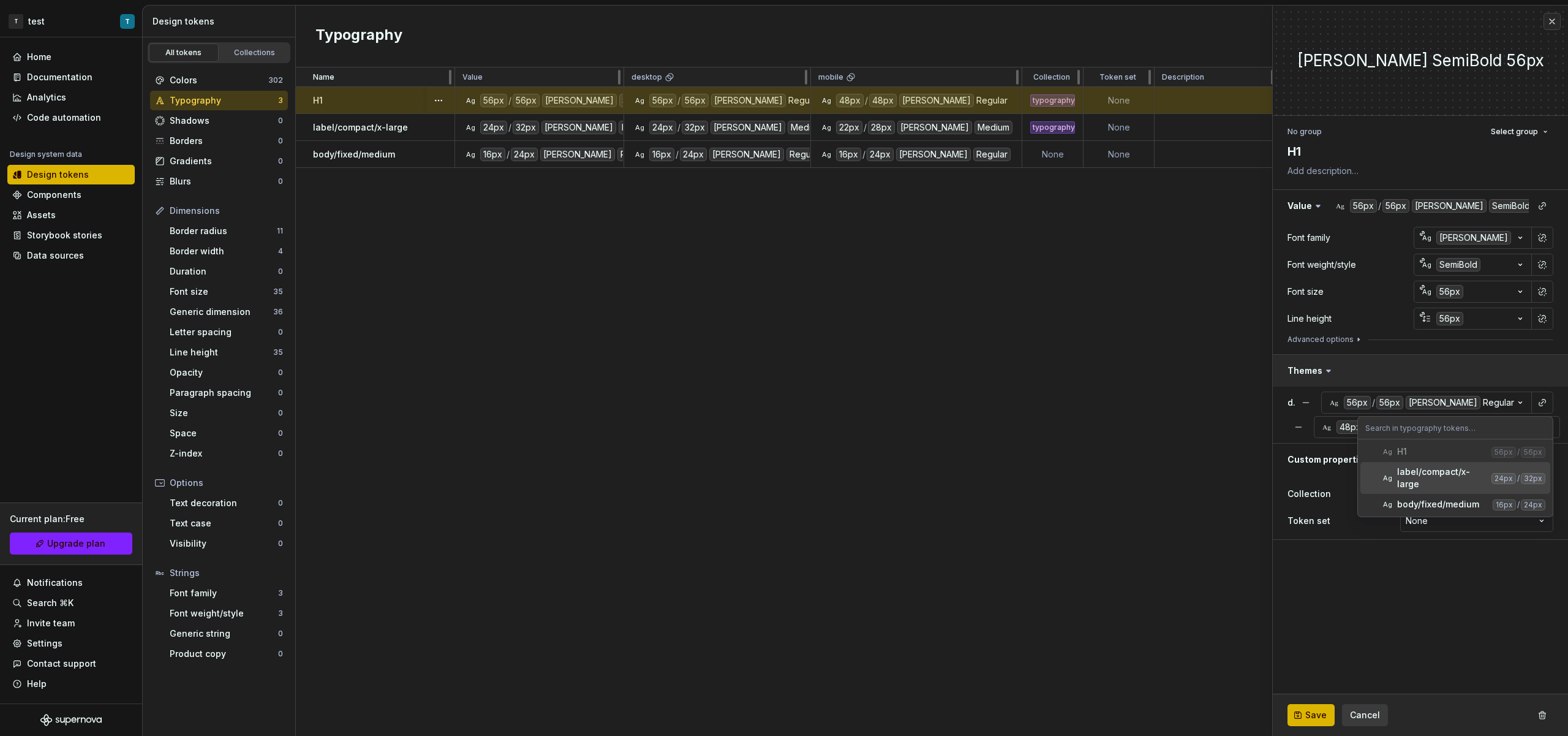
click at [1495, 377] on html "T test T Home Documentation Analytics Code automation Design system data Design…" at bounding box center [784, 368] width 1568 height 736
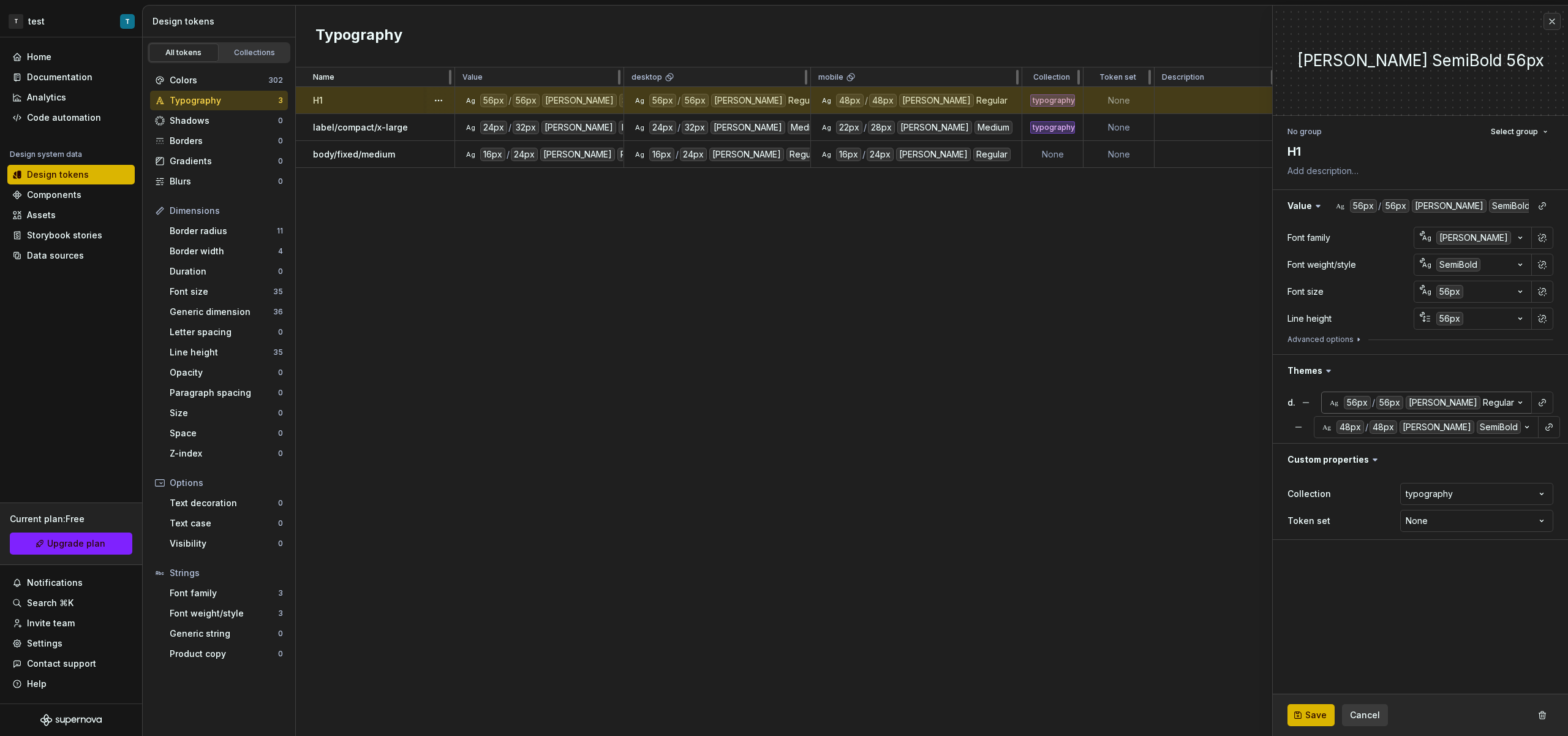
click at [1518, 402] on icon "button" at bounding box center [1521, 402] width 12 height 12
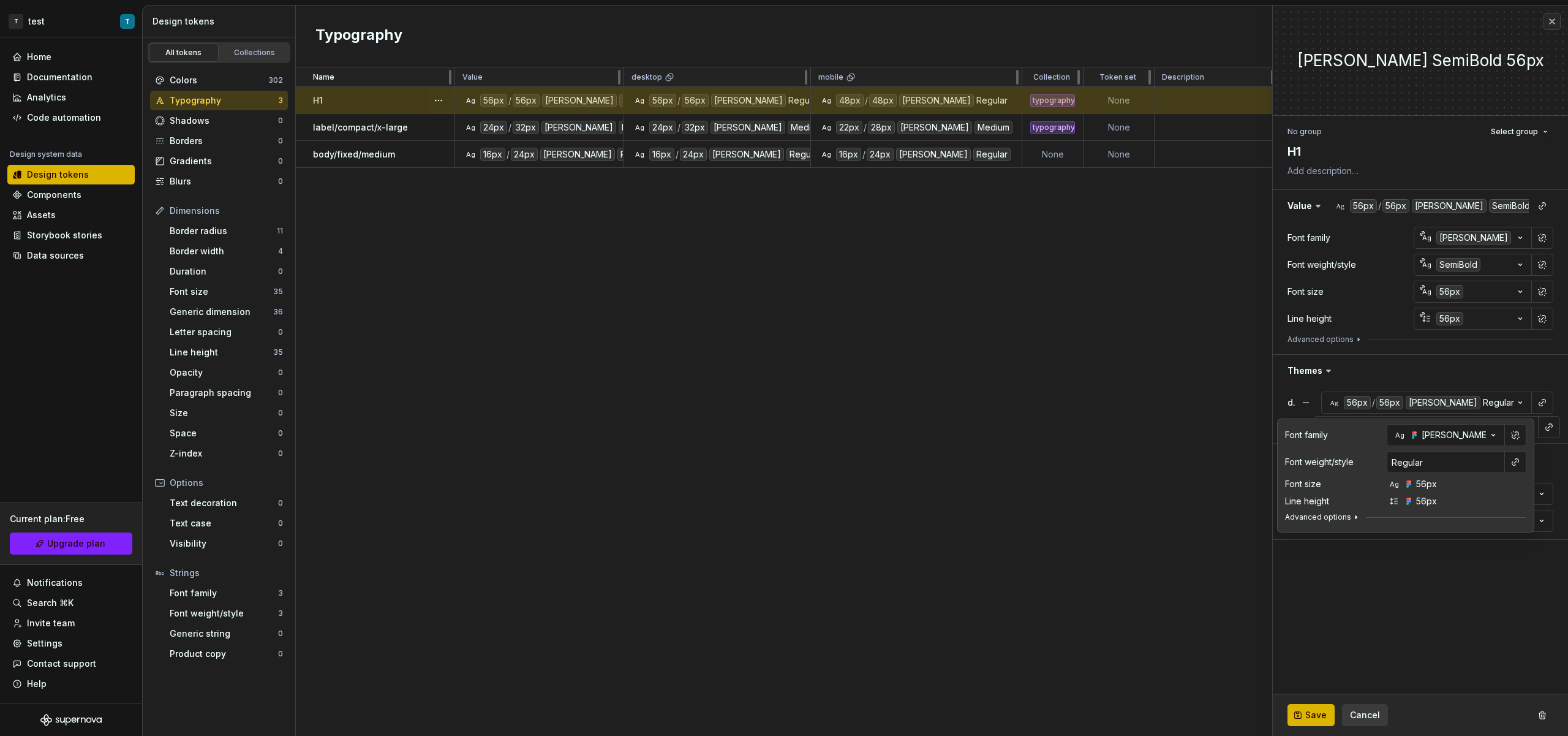
click at [1335, 526] on div at bounding box center [1405, 524] width 241 height 5
click at [1336, 521] on button "Advanced options" at bounding box center [1323, 517] width 76 height 10
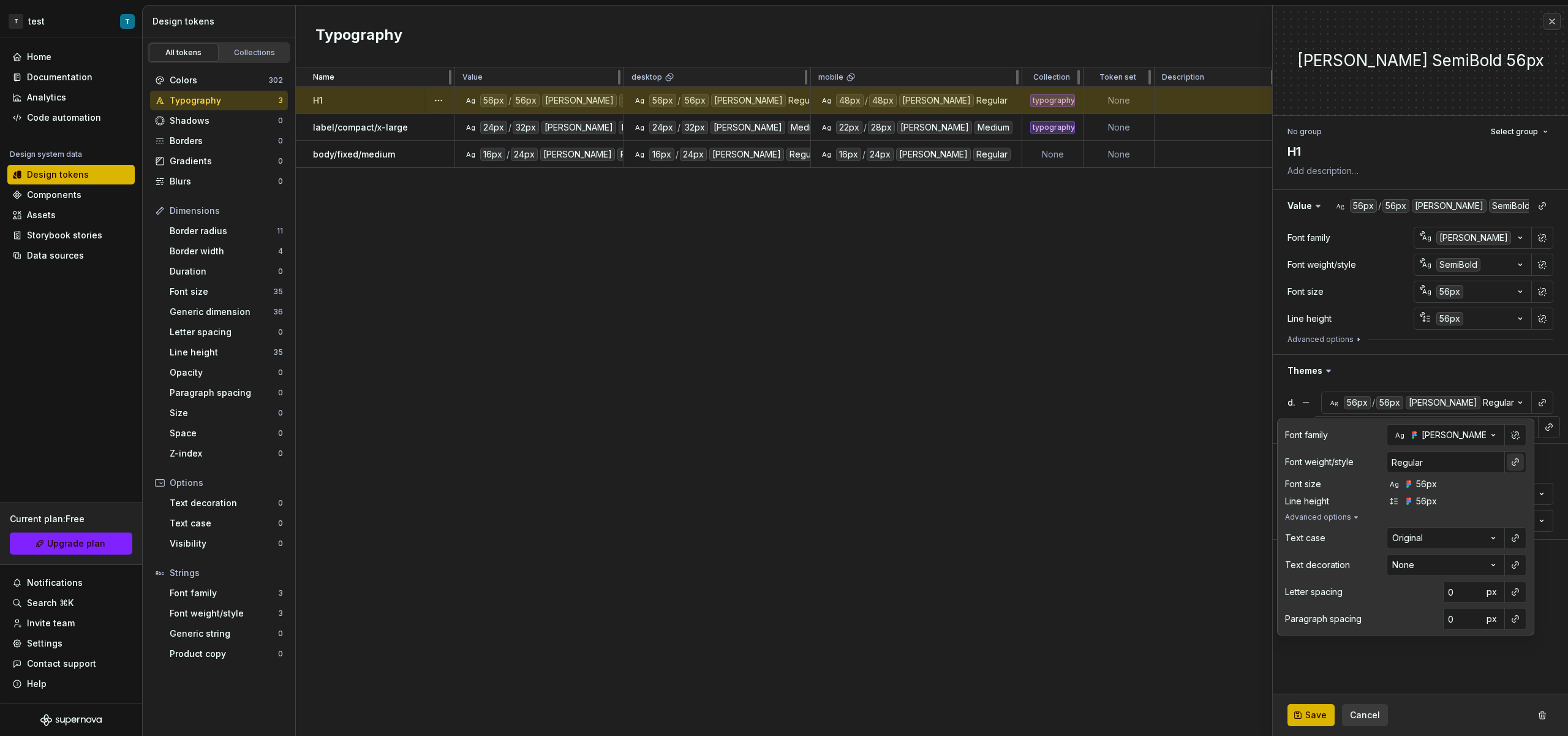
click at [1510, 469] on button "button" at bounding box center [1516, 461] width 17 height 17
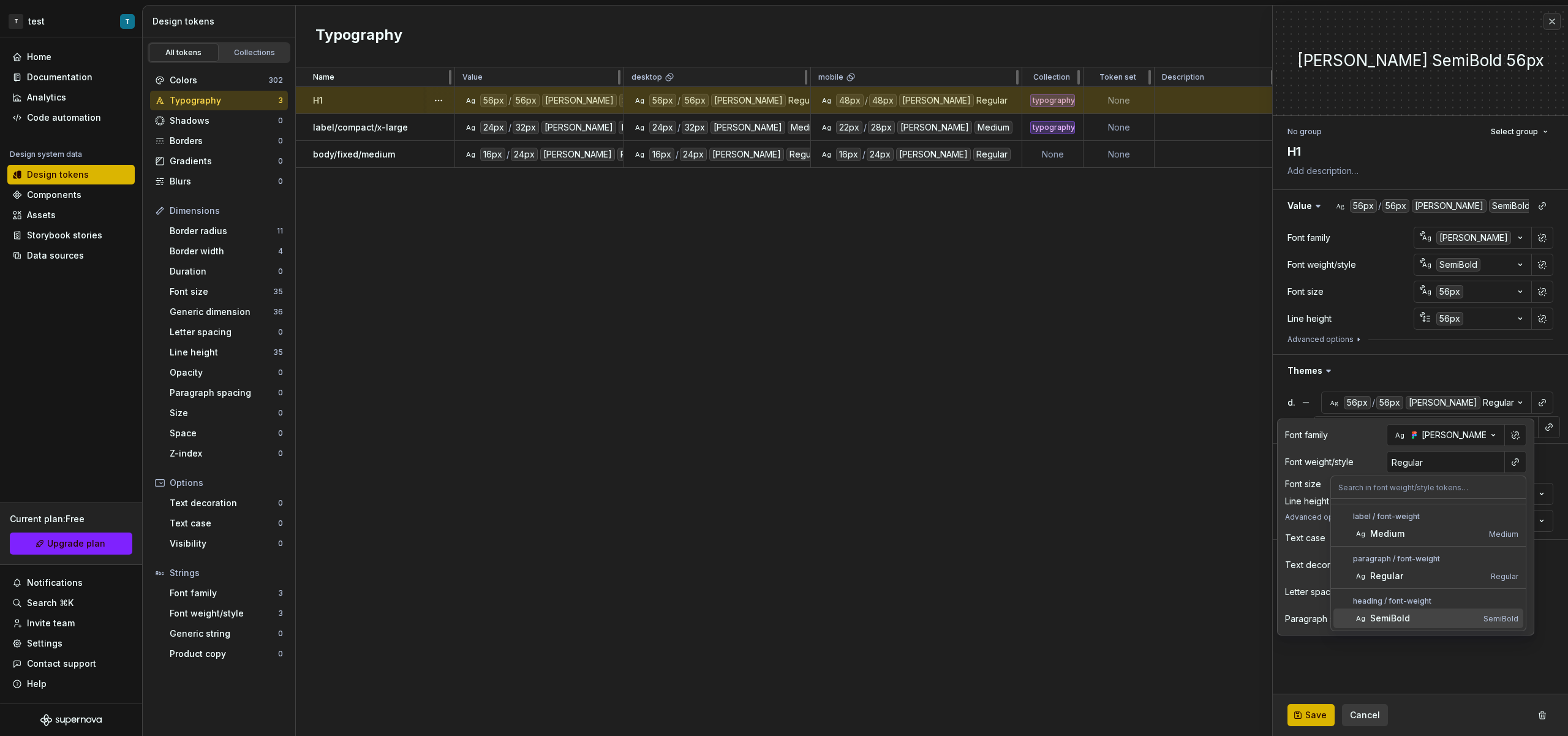
click at [1428, 615] on div "SemiBold" at bounding box center [1425, 617] width 109 height 12
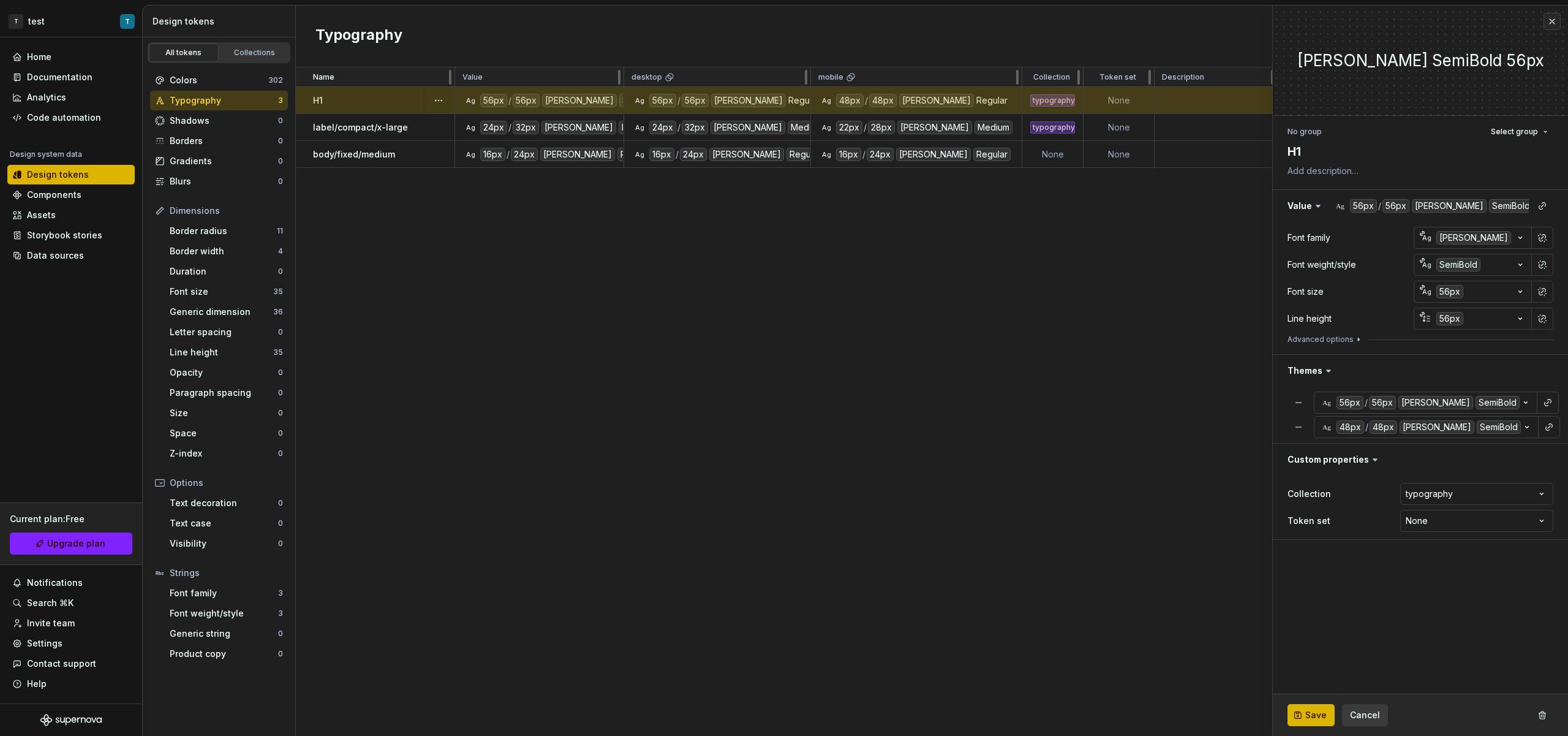
click at [1406, 671] on fieldset "**********" at bounding box center [1420, 370] width 295 height 730
click at [1317, 719] on span "Save" at bounding box center [1316, 715] width 21 height 12
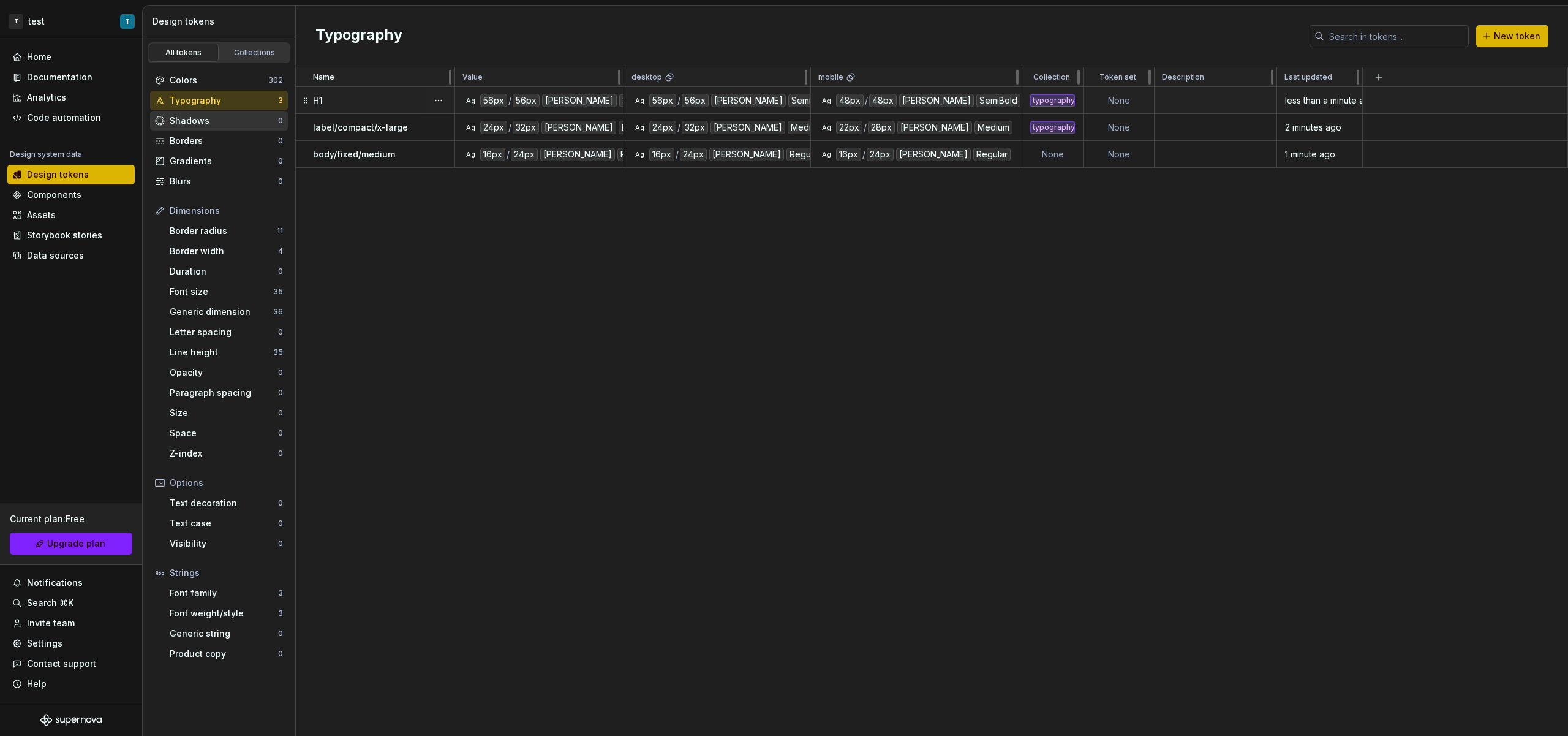
click at [235, 119] on div "Shadows" at bounding box center [223, 120] width 109 height 12
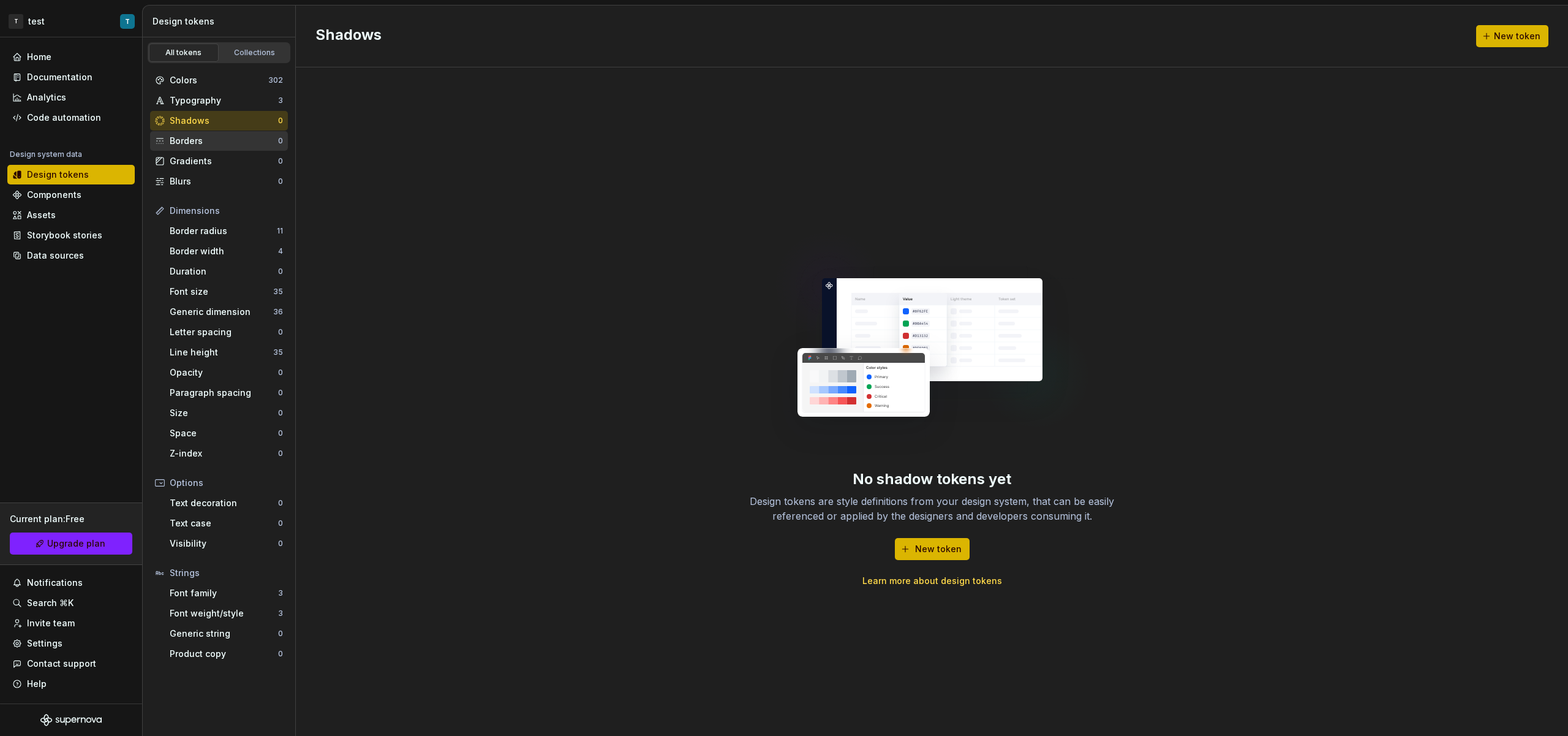
click at [238, 143] on div "Borders" at bounding box center [223, 141] width 109 height 12
click at [929, 551] on span "New token" at bounding box center [938, 549] width 47 height 12
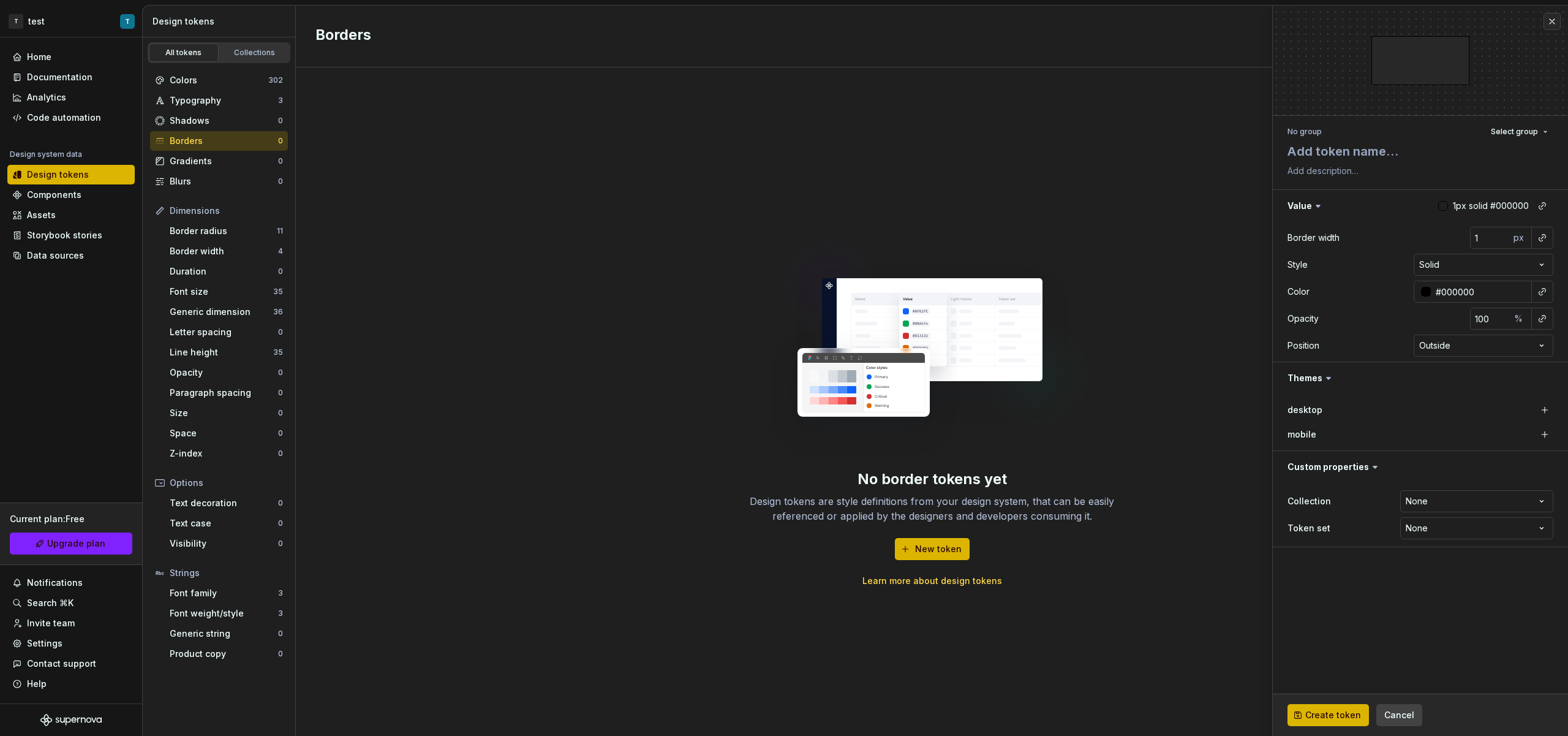
click at [1409, 711] on span "Cancel" at bounding box center [1400, 715] width 30 height 12
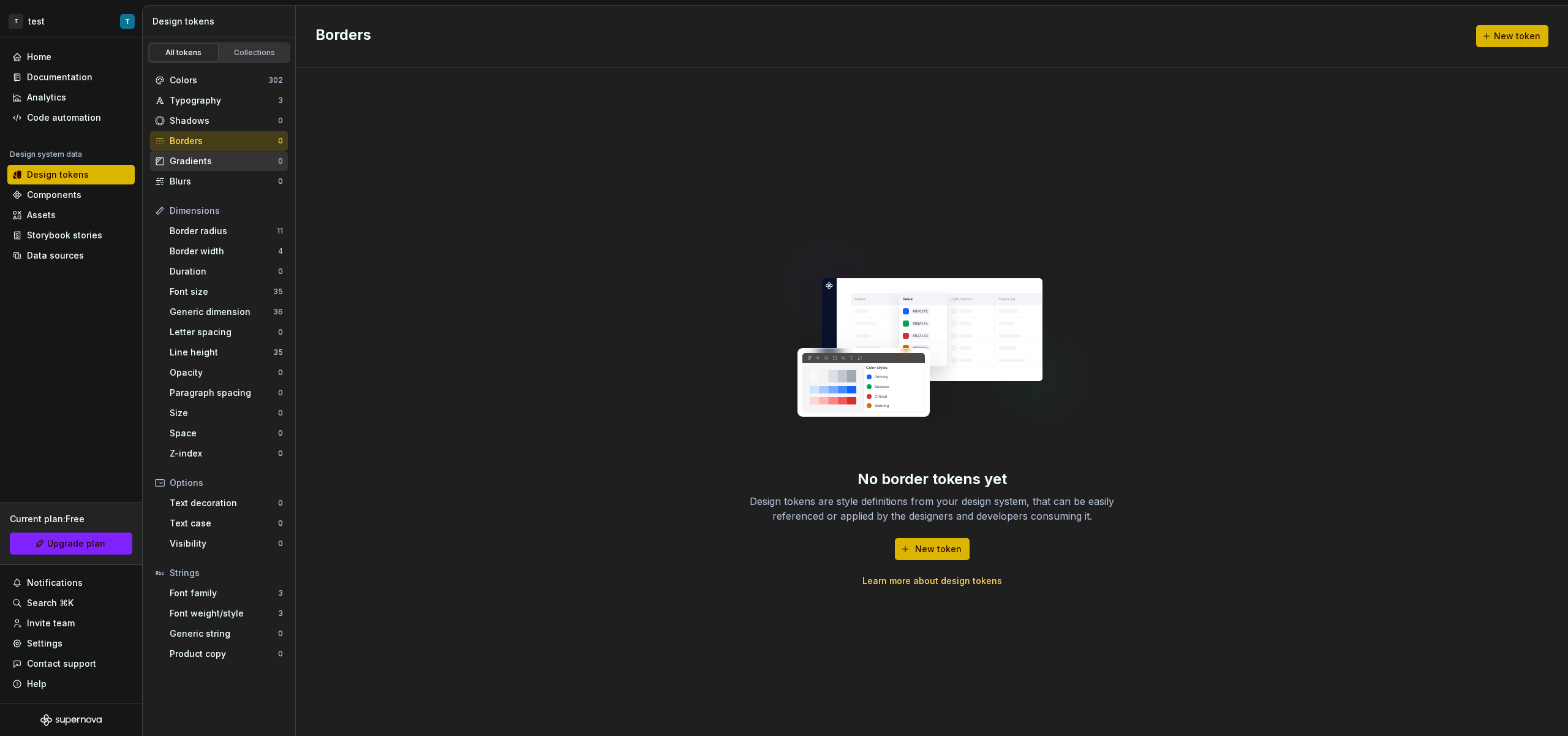
click at [240, 167] on div "Gradients 0" at bounding box center [219, 161] width 138 height 20
click at [248, 186] on div "Blurs" at bounding box center [223, 181] width 109 height 12
click at [236, 161] on div "Gradients" at bounding box center [223, 161] width 109 height 12
click at [231, 141] on div "Borders" at bounding box center [223, 141] width 109 height 12
click at [223, 225] on div "Border radius" at bounding box center [222, 231] width 107 height 12
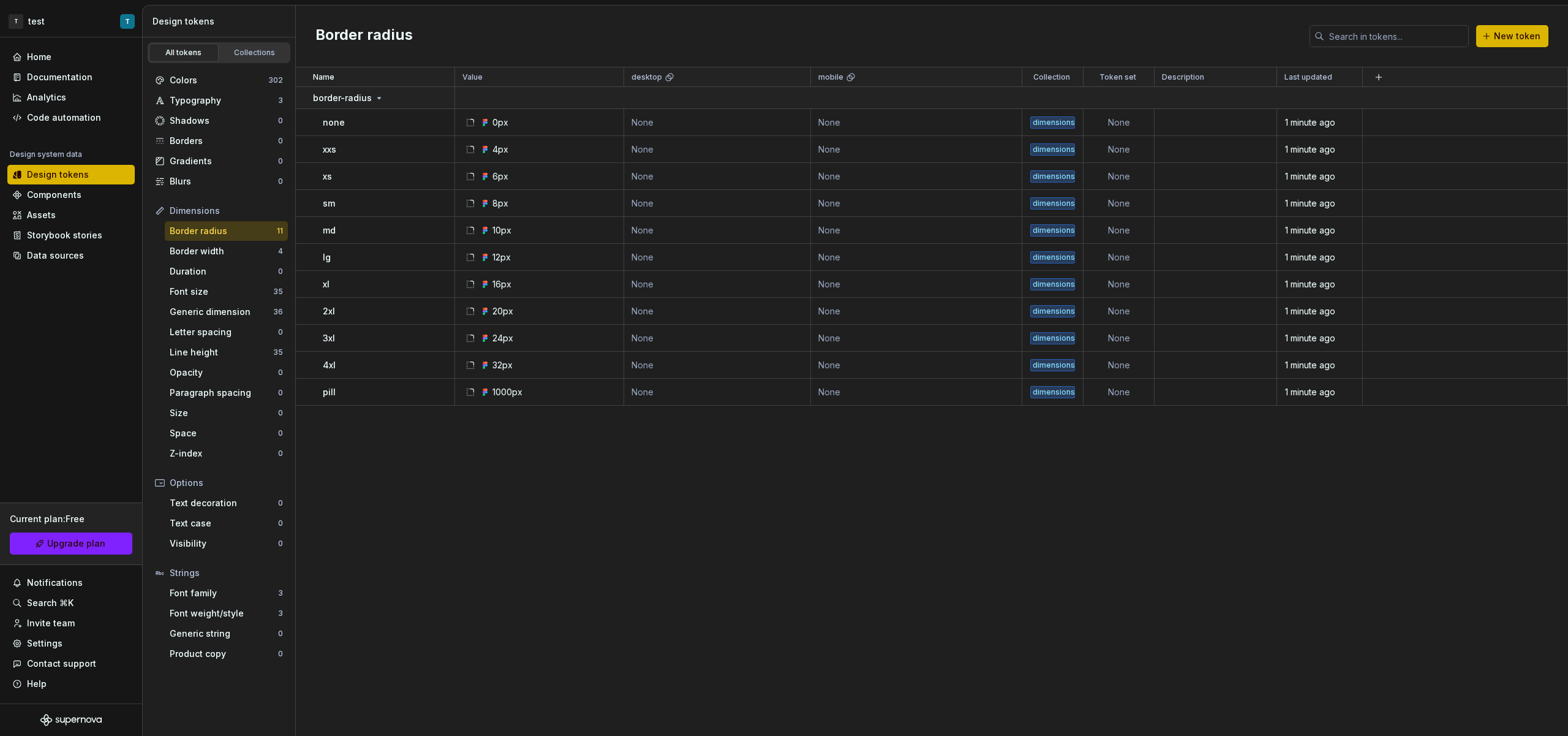
click at [518, 449] on div "Name Value desktop mobile Collection Token set Description Last updated border-…" at bounding box center [932, 401] width 1273 height 668
click at [83, 120] on div "Code automation" at bounding box center [64, 117] width 74 height 12
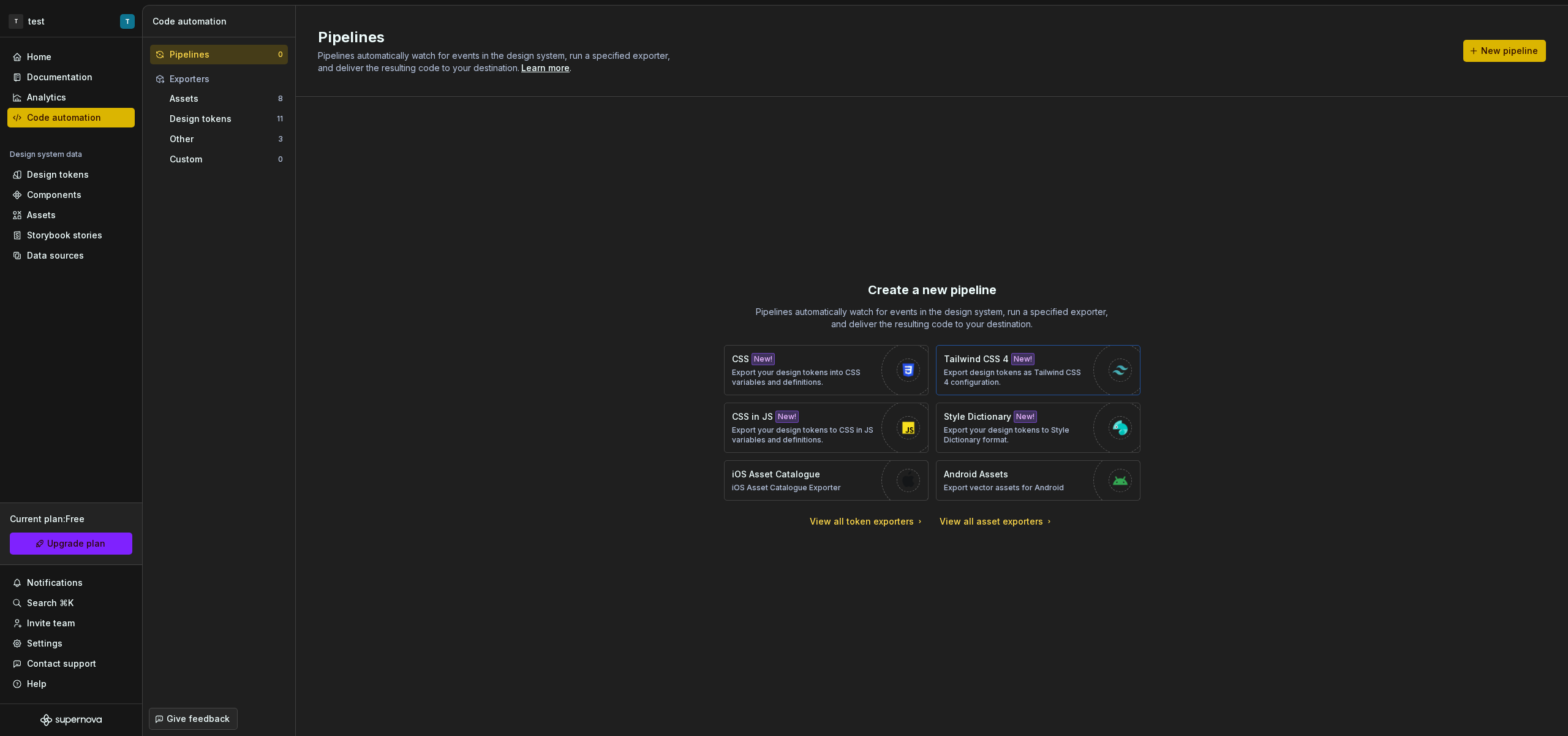
click at [978, 370] on p "Export design tokens as Tailwind CSS 4 configuration." at bounding box center [1015, 377] width 143 height 20
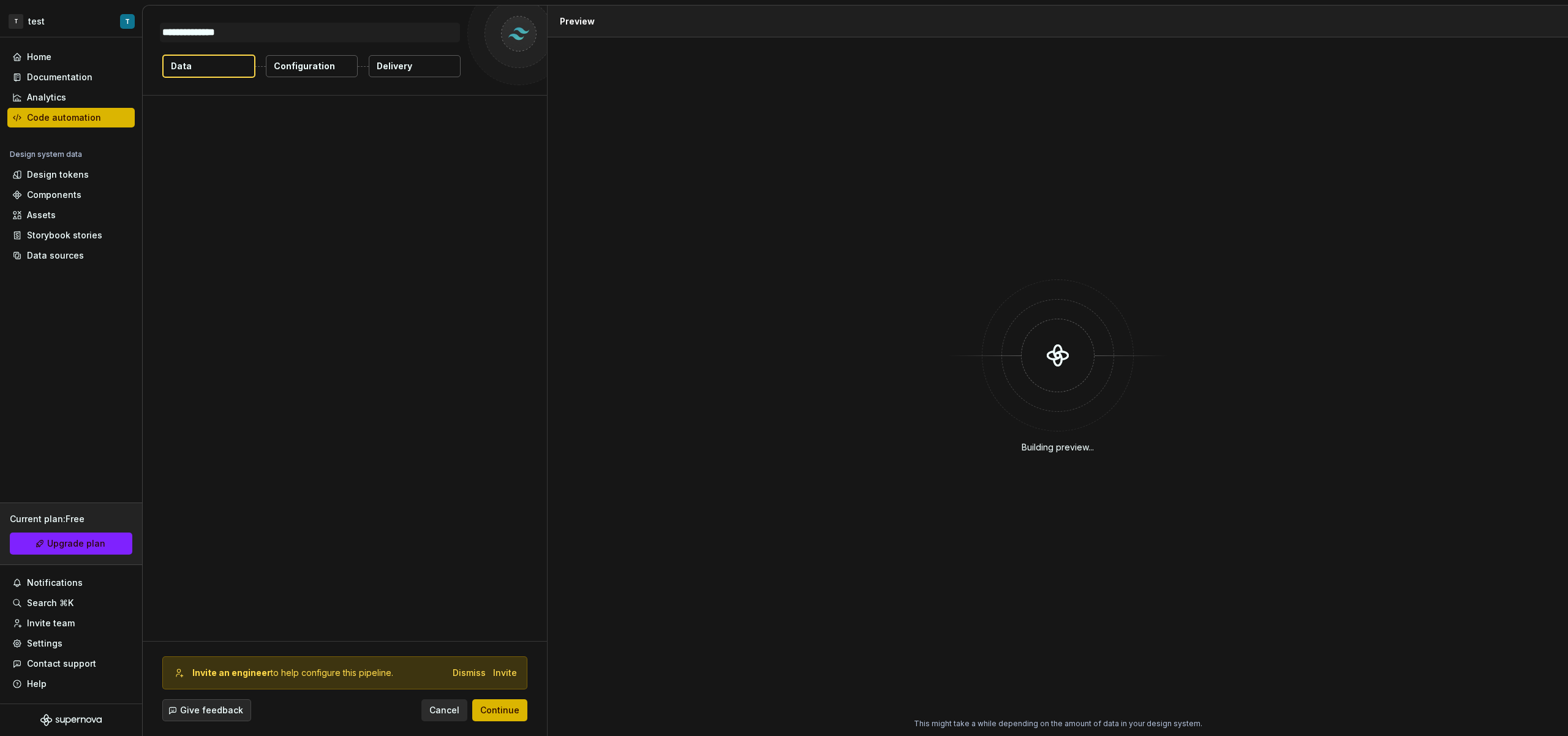
type textarea "*"
click at [338, 240] on div "No theme applied." at bounding box center [341, 240] width 359 height 23
click at [490, 214] on button "Add theme" at bounding box center [481, 204] width 82 height 22
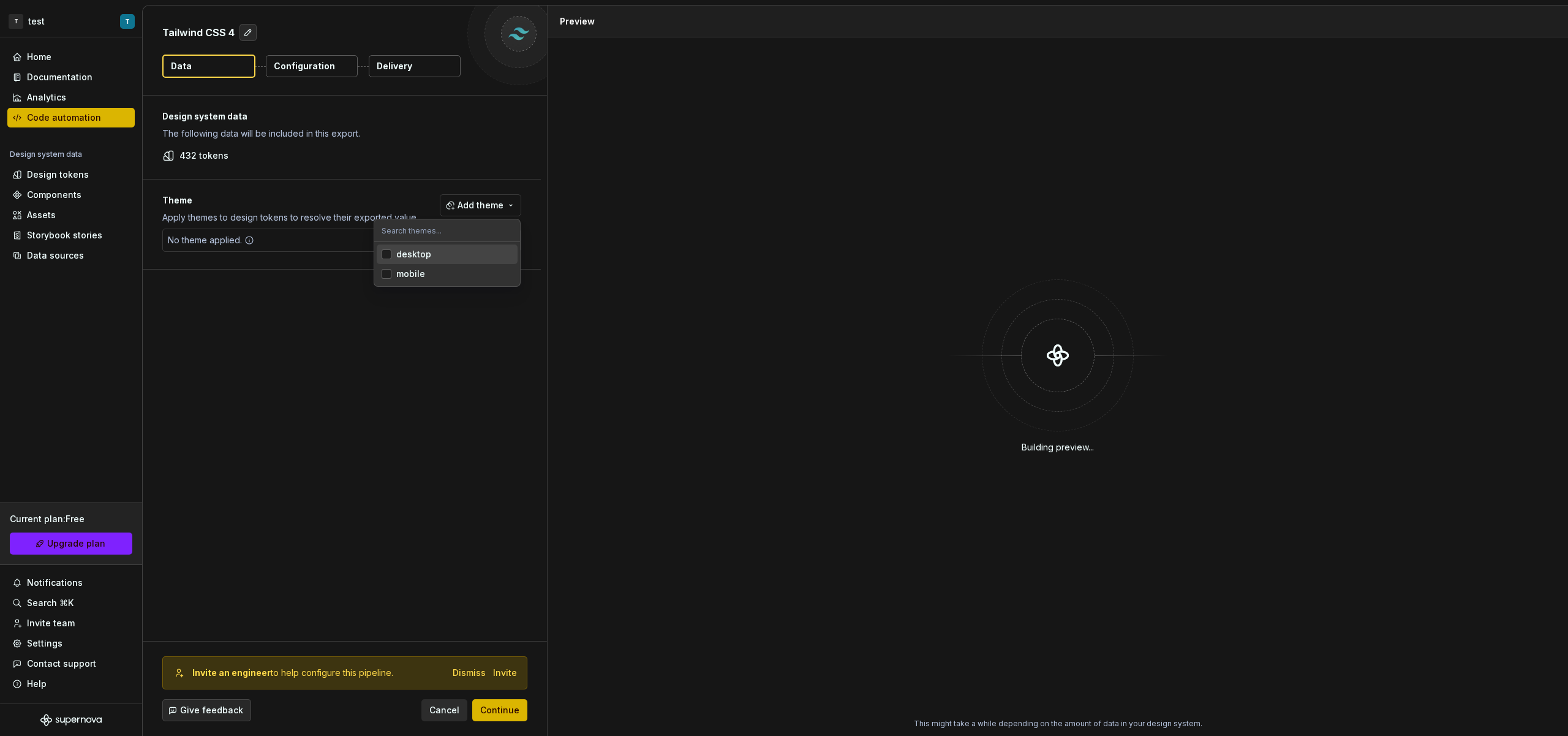
click at [458, 258] on div "desktop" at bounding box center [455, 254] width 116 height 12
click at [456, 273] on div "mobile" at bounding box center [455, 273] width 116 height 12
click at [484, 151] on html "T test T Home Documentation Analytics Code automation Design system data Design…" at bounding box center [784, 368] width 1568 height 736
click at [307, 70] on p "Configuration" at bounding box center [304, 65] width 61 height 12
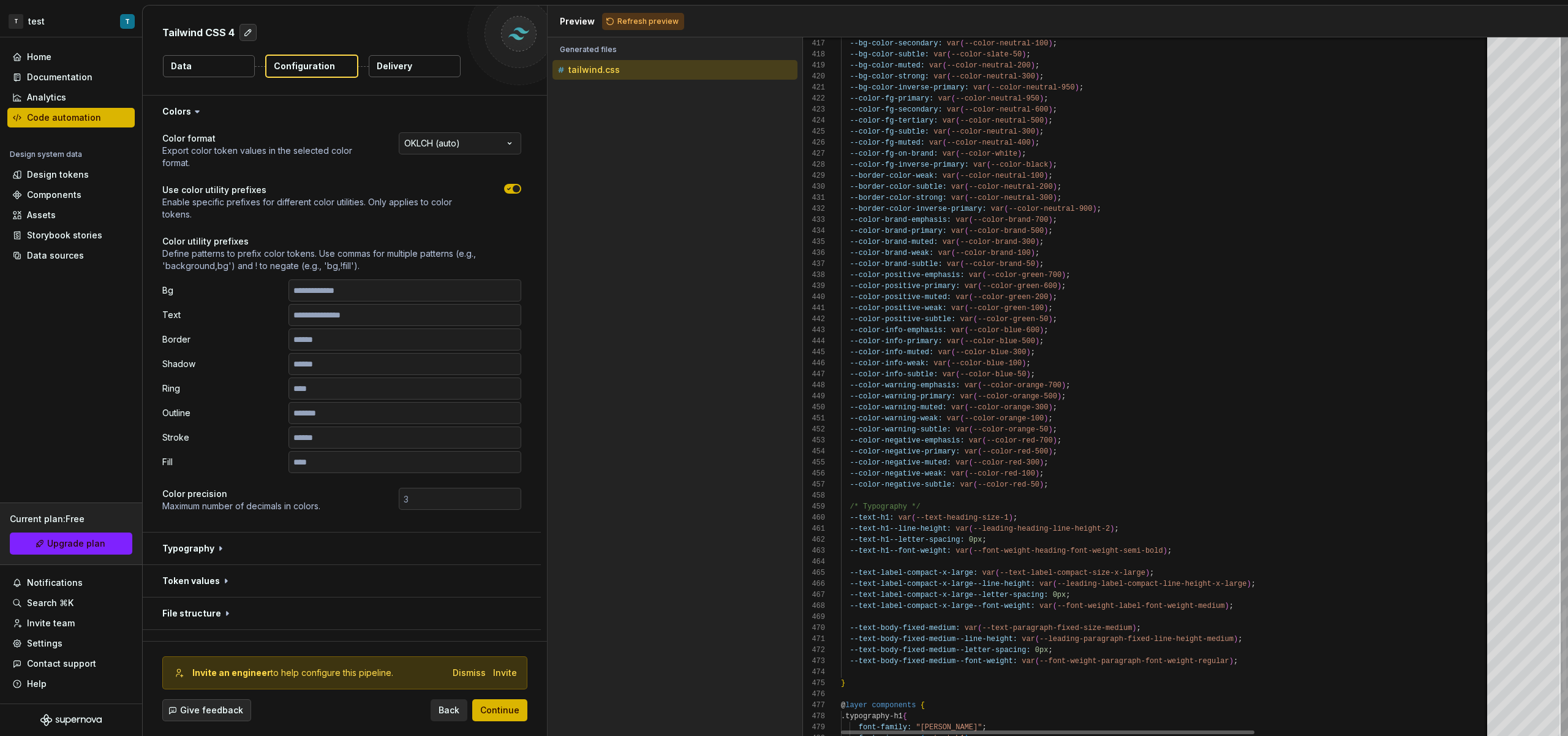
click at [1563, 656] on div at bounding box center [1565, 647] width 3 height 86
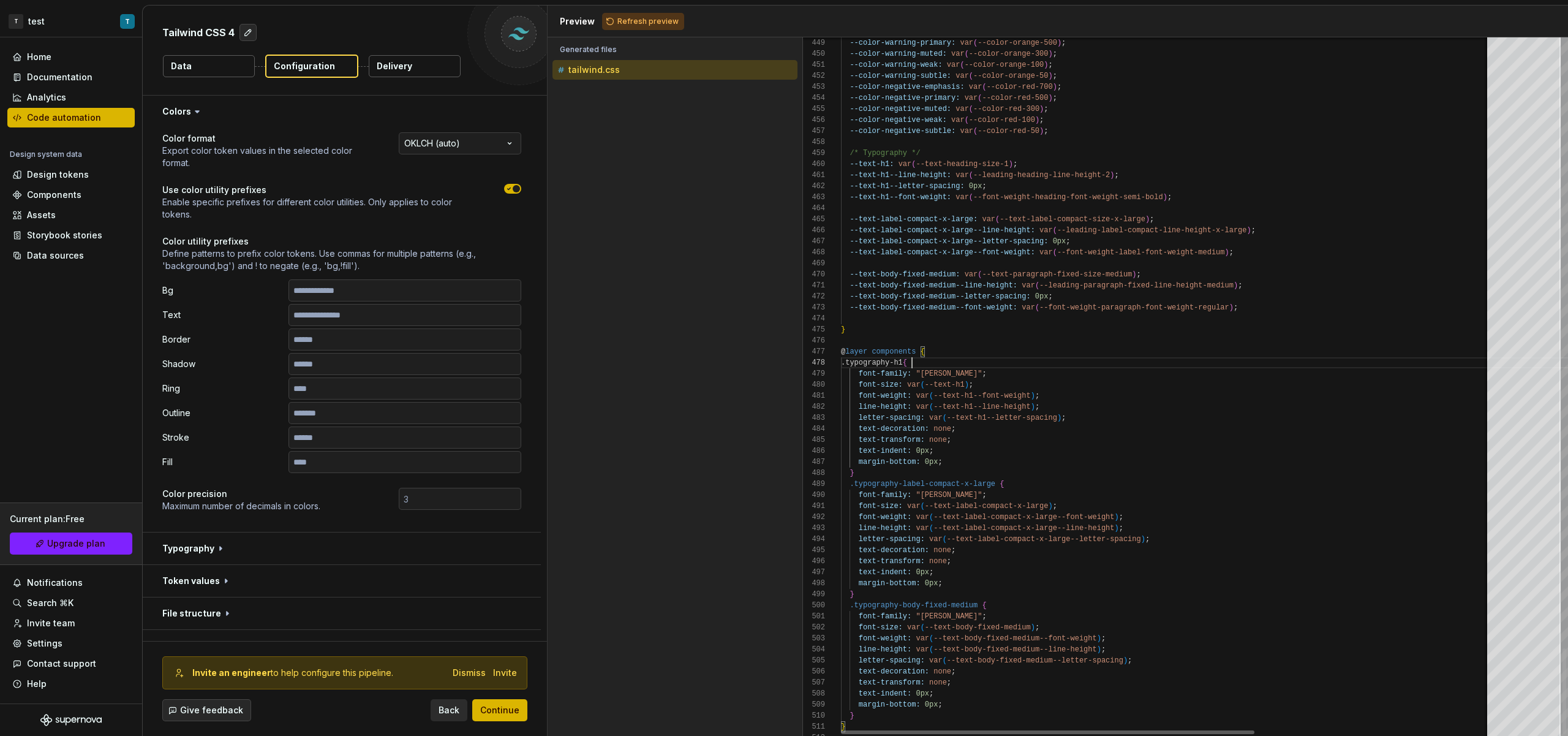
scroll to position [77, 66]
drag, startPoint x: 914, startPoint y: 363, endPoint x: 905, endPoint y: 362, distance: 9.1
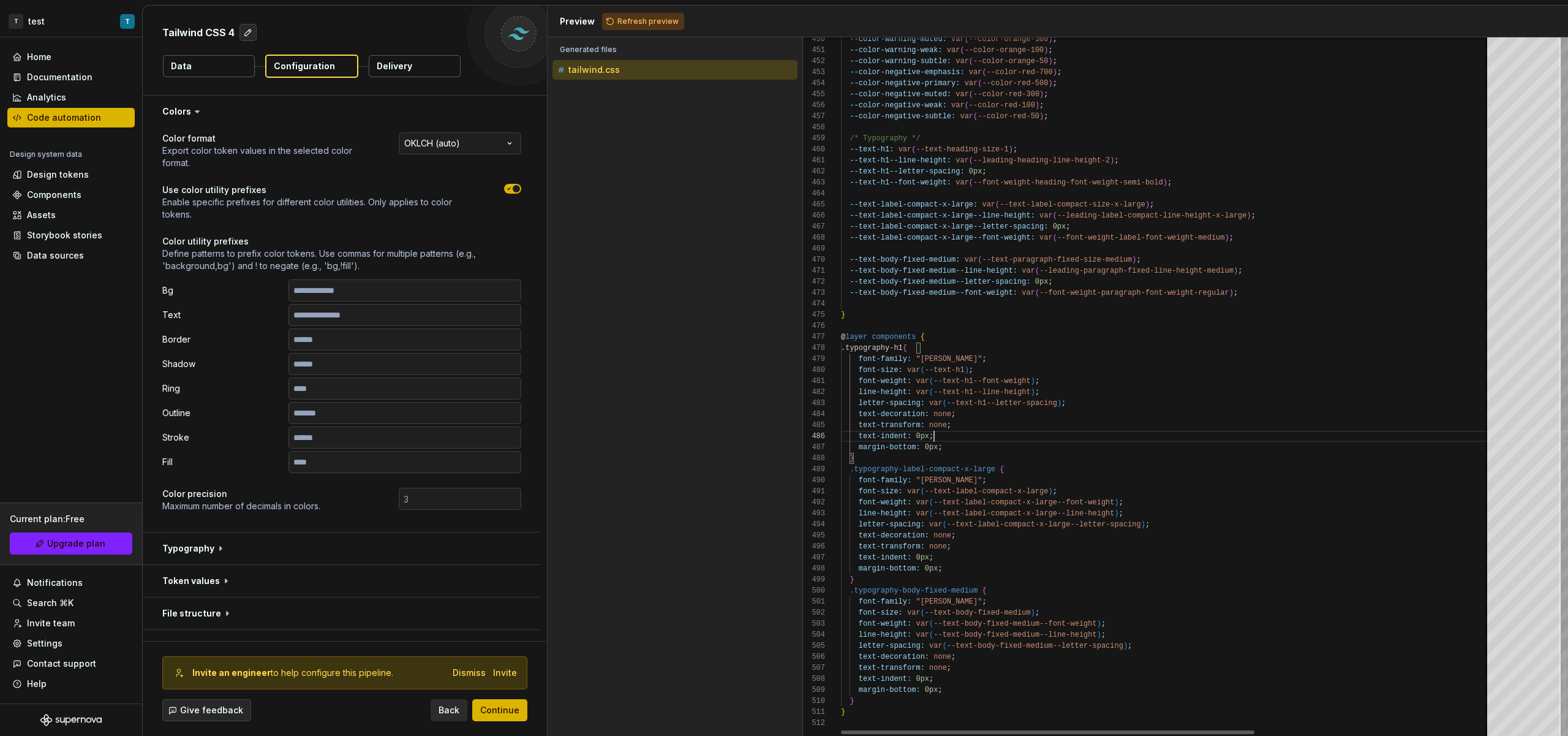
type textarea "**********"
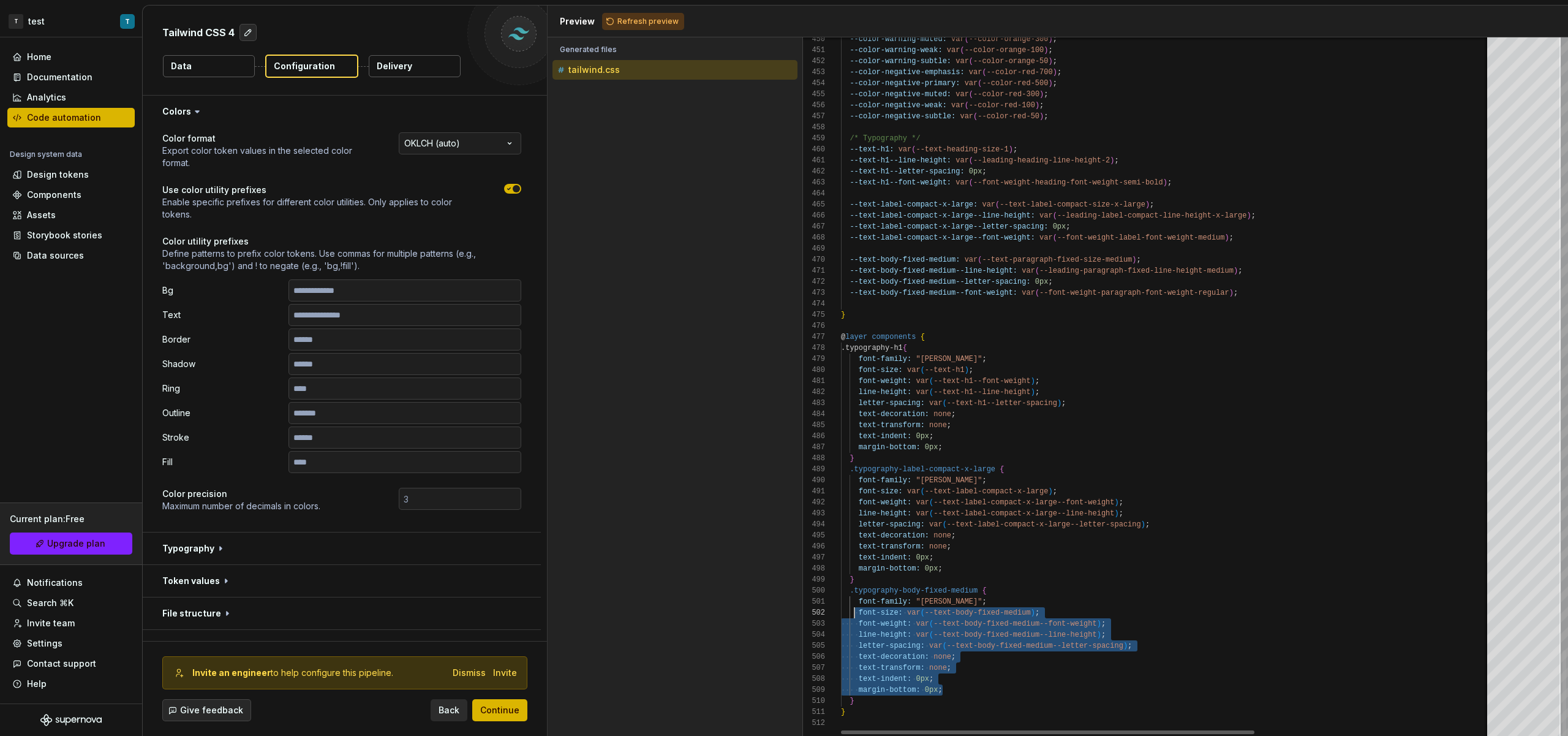
scroll to position [0, 8]
drag, startPoint x: 961, startPoint y: 686, endPoint x: 848, endPoint y: 602, distance: 140.8
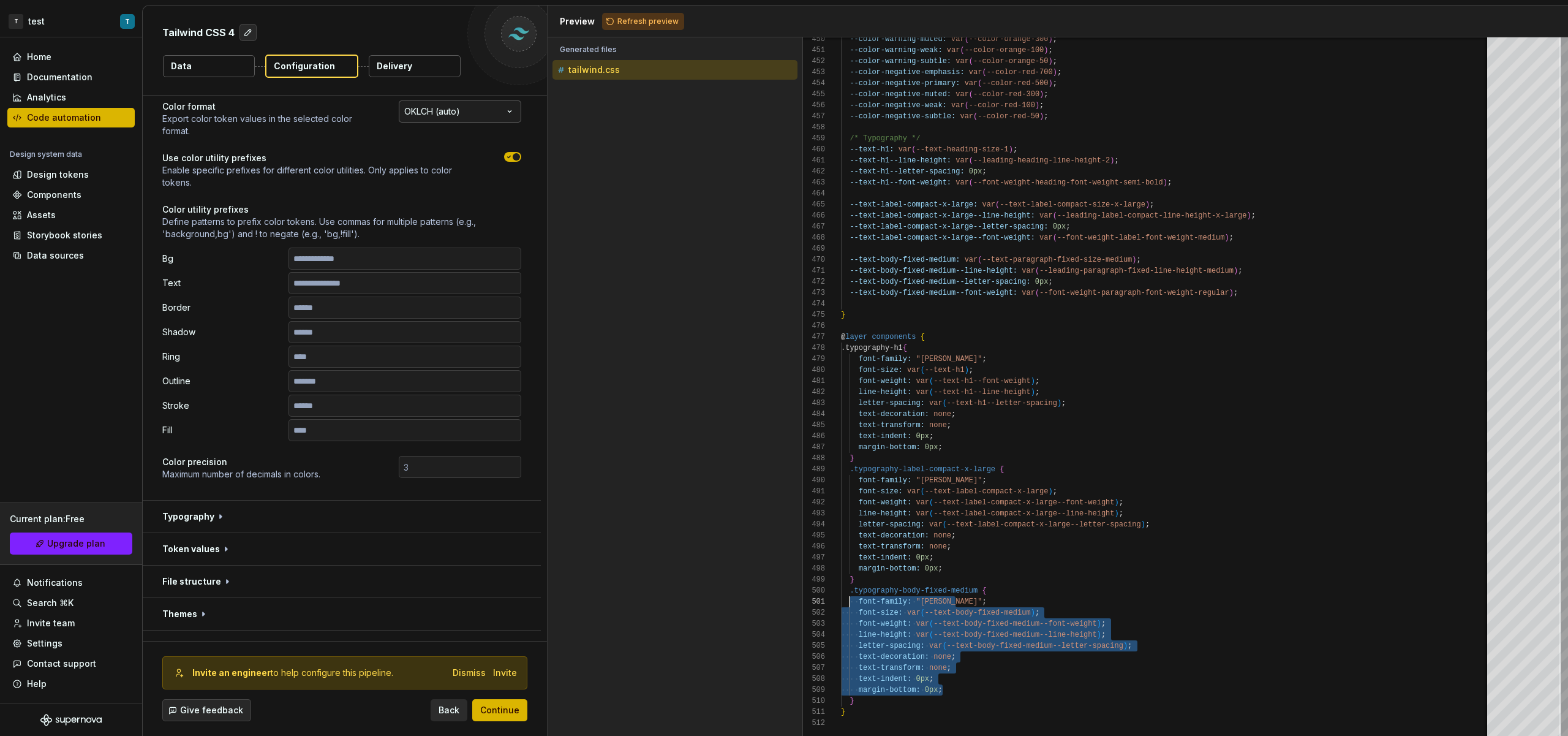
scroll to position [0, 0]
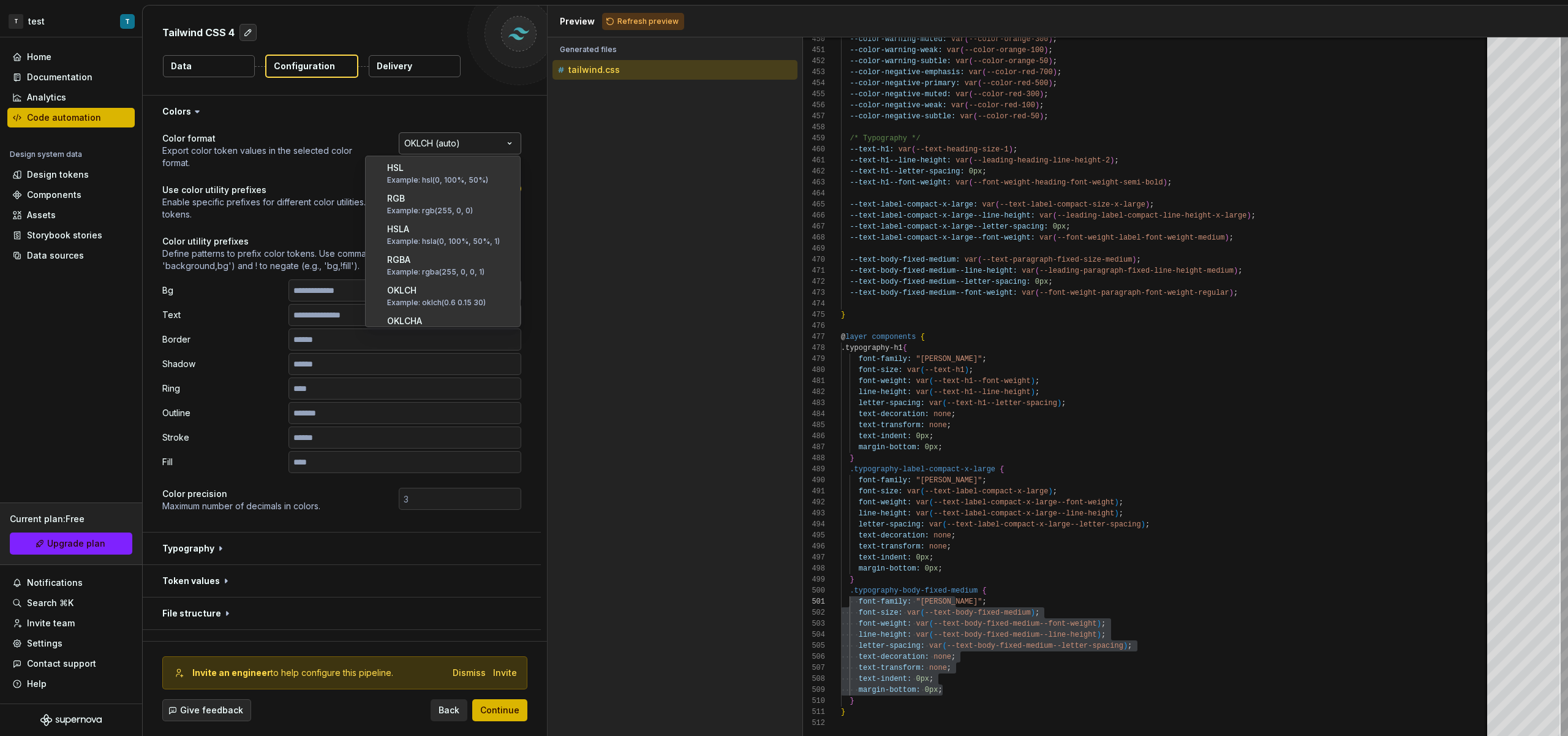
click at [453, 148] on html "**********" at bounding box center [784, 368] width 1568 height 736
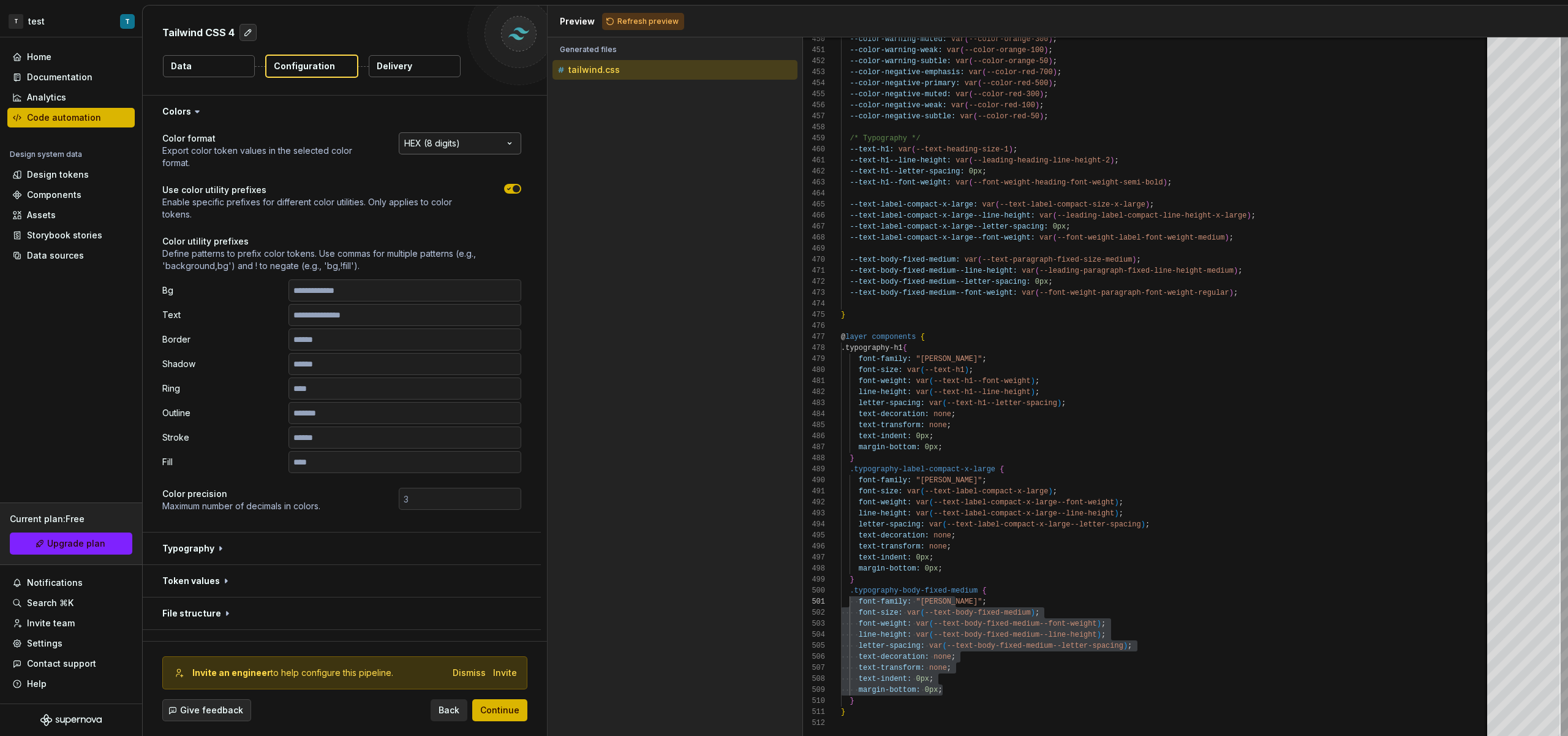
click at [458, 132] on html "**********" at bounding box center [784, 368] width 1568 height 736
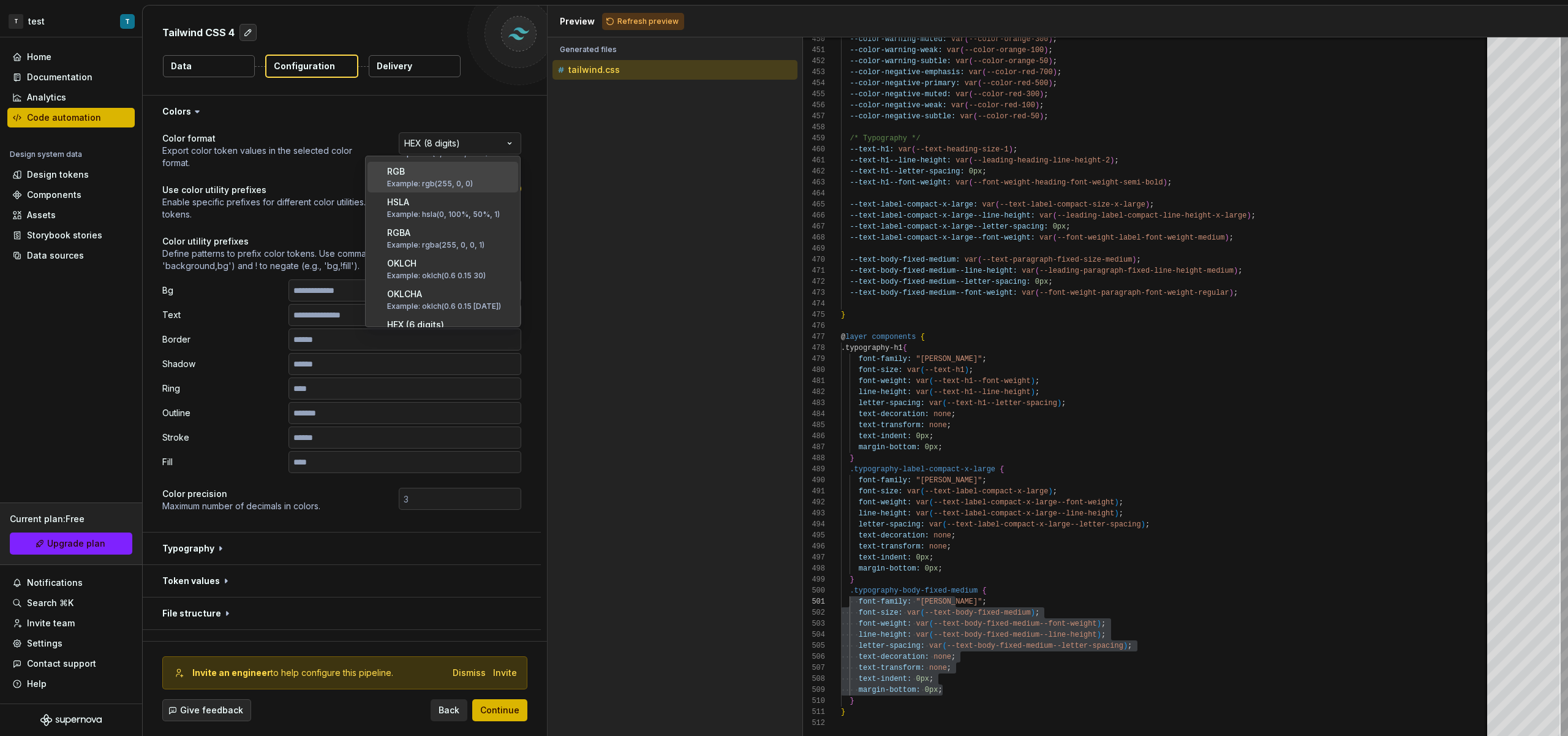
scroll to position [0, 0]
drag, startPoint x: 458, startPoint y: 177, endPoint x: 467, endPoint y: 172, distance: 10.3
click at [470, 146] on html "**********" at bounding box center [784, 368] width 1568 height 736
select select "********"
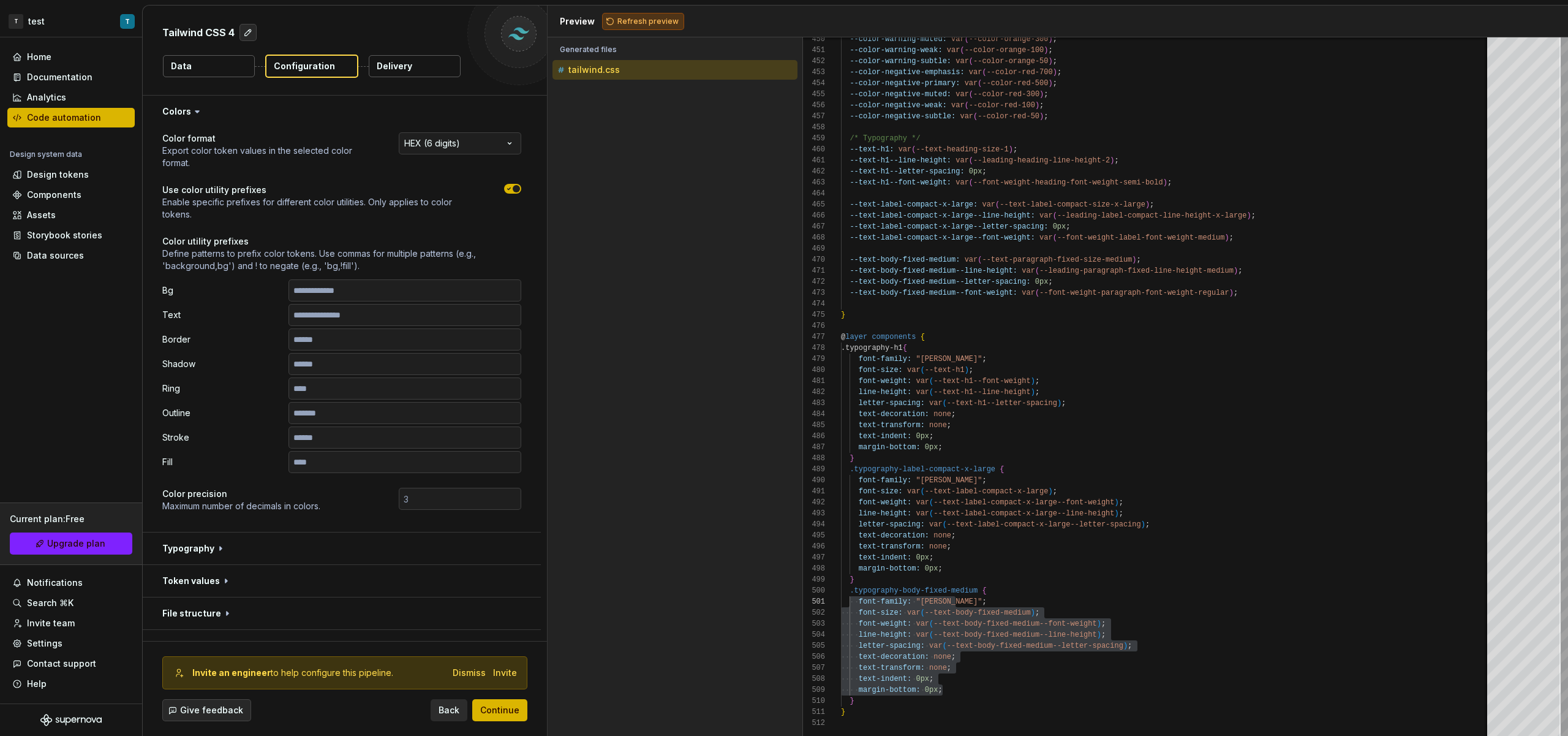
click at [614, 25] on button "Refresh preview" at bounding box center [643, 21] width 82 height 17
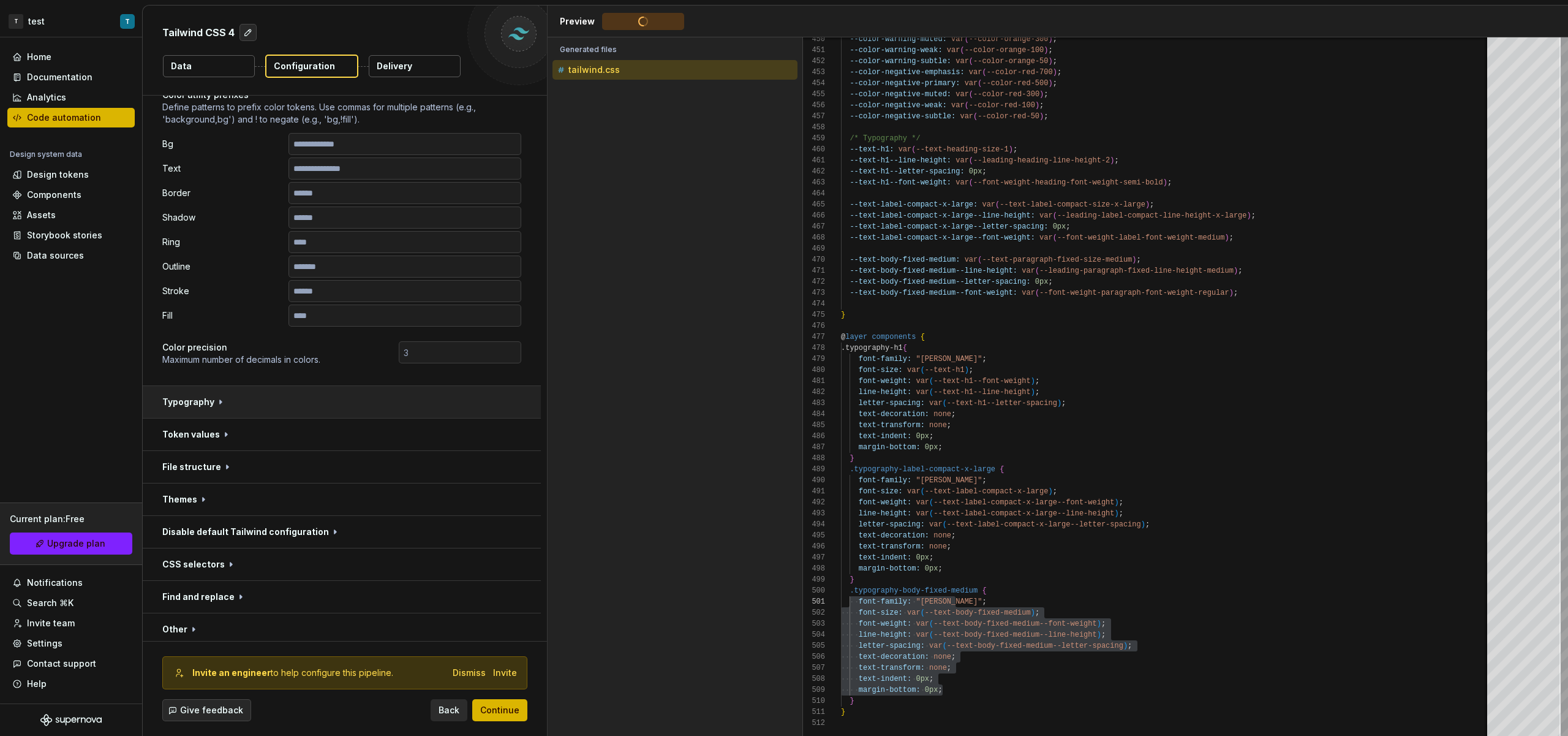
type textarea "**********"
click at [222, 399] on button "button" at bounding box center [342, 402] width 398 height 32
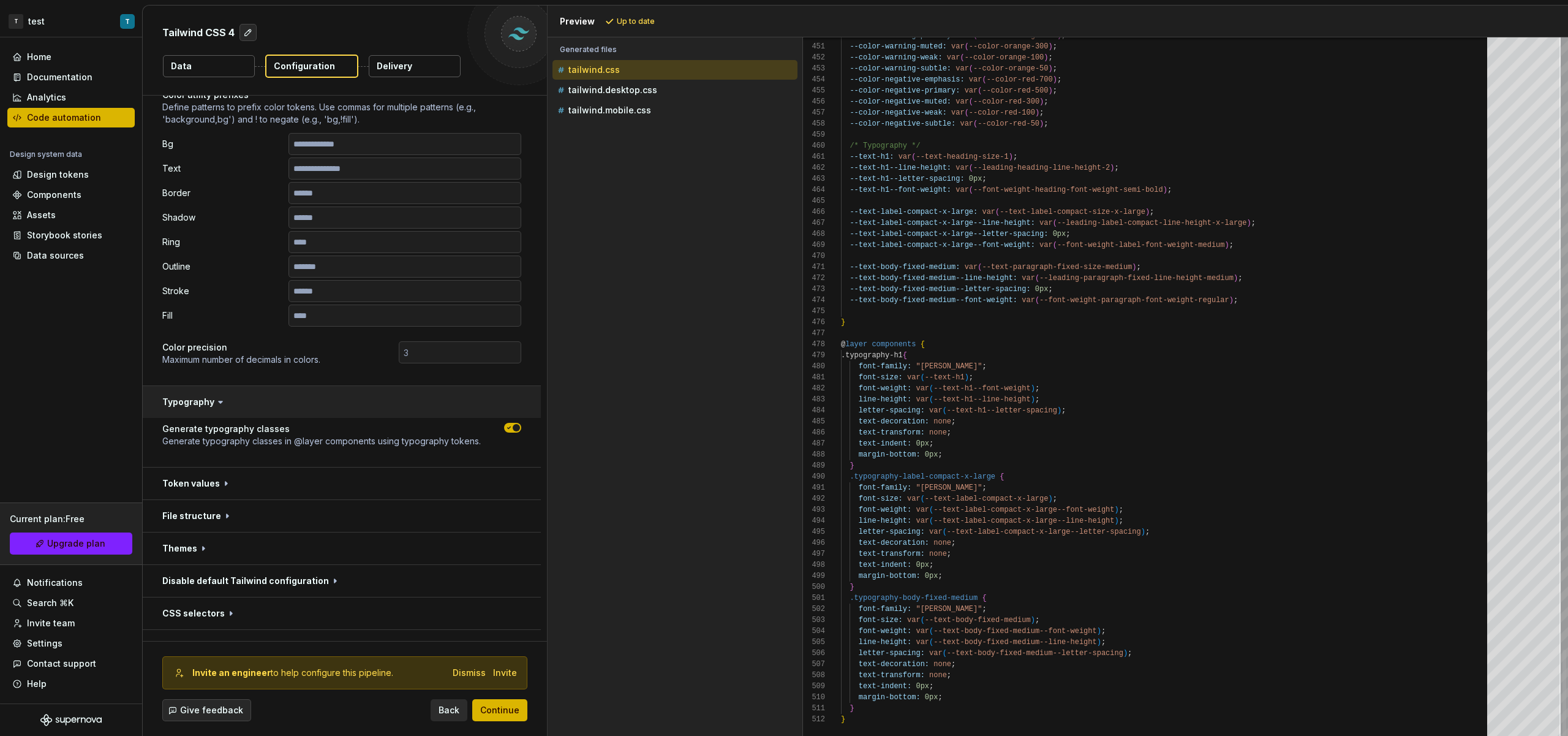
scroll to position [177, 0]
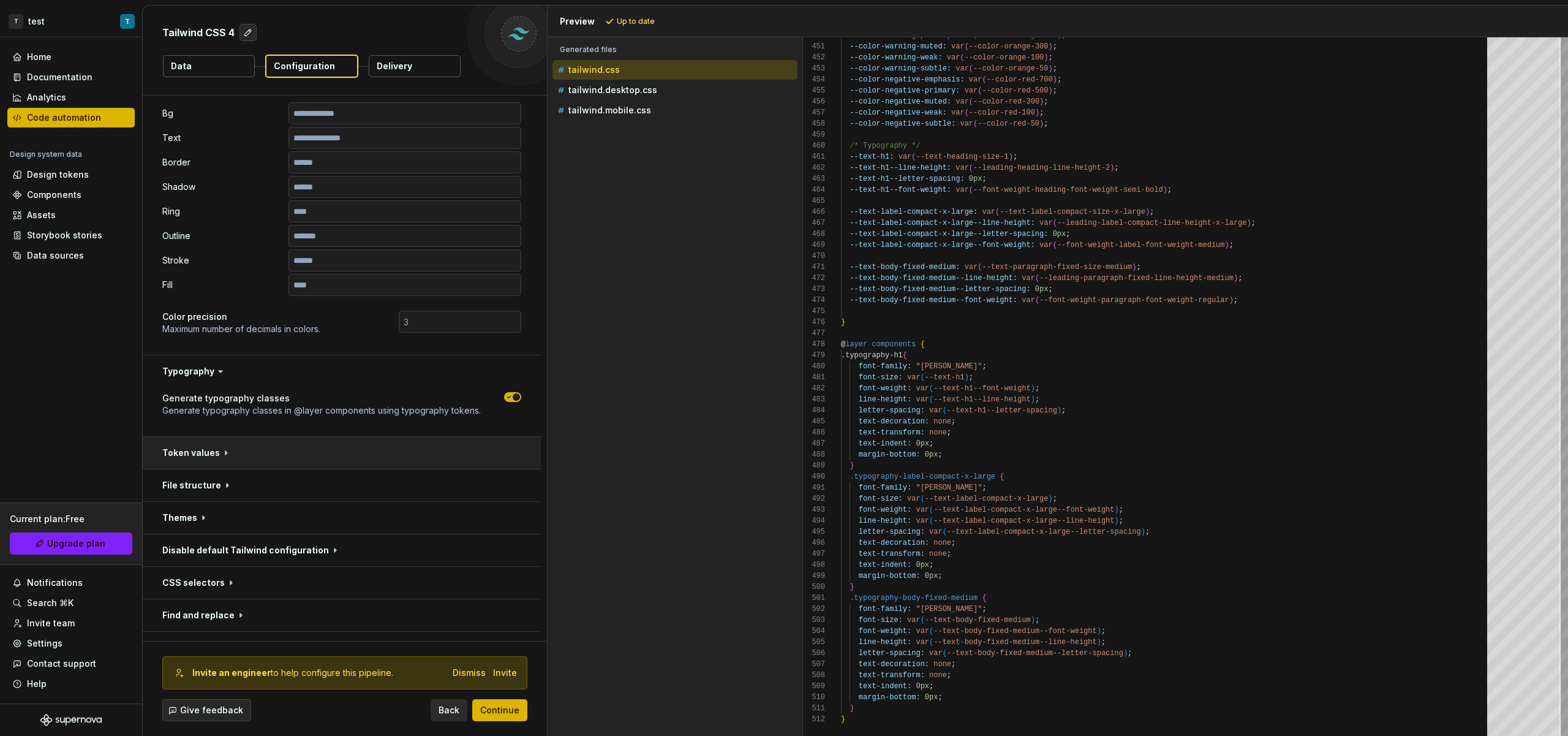
click at [375, 446] on button "button" at bounding box center [342, 452] width 398 height 32
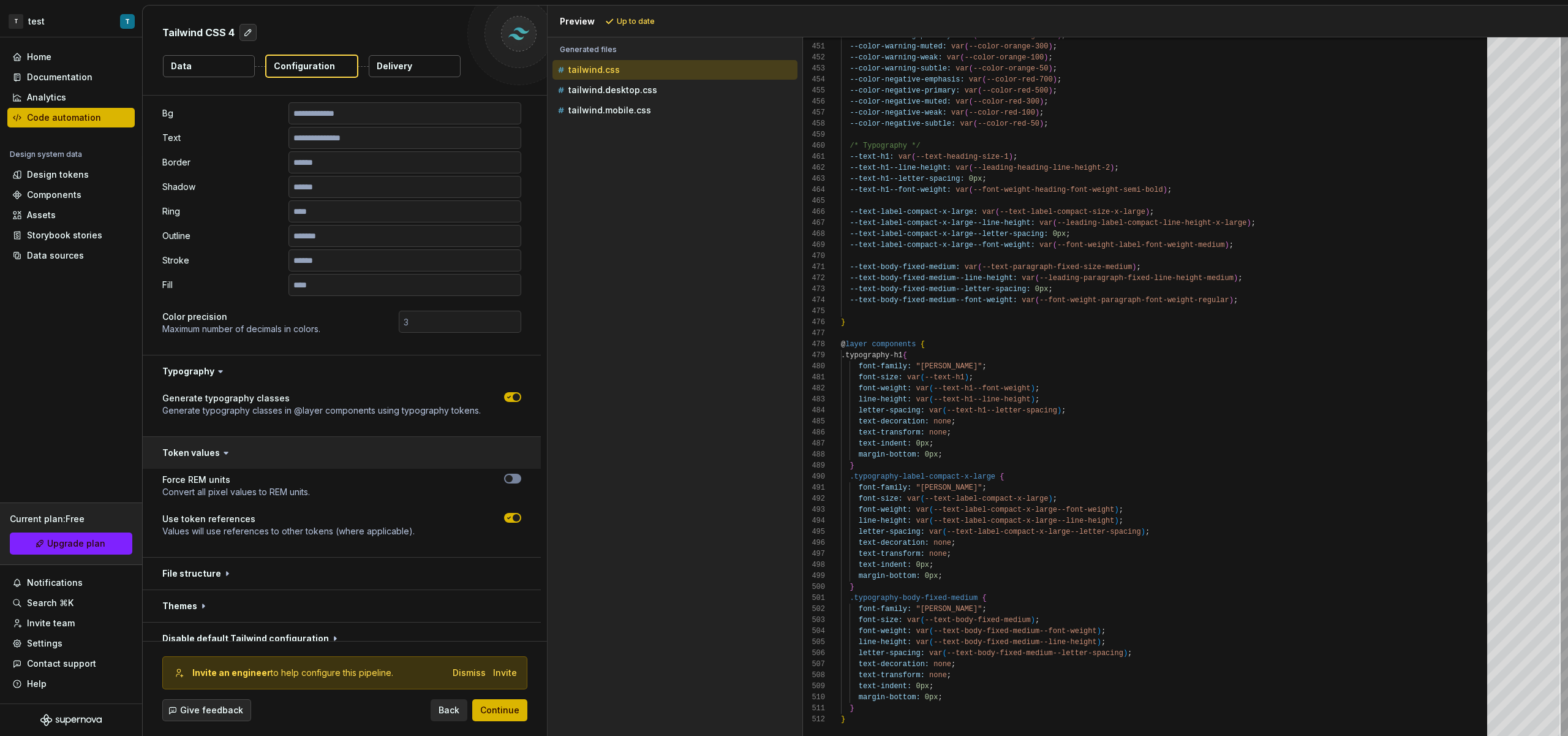
scroll to position [208, 0]
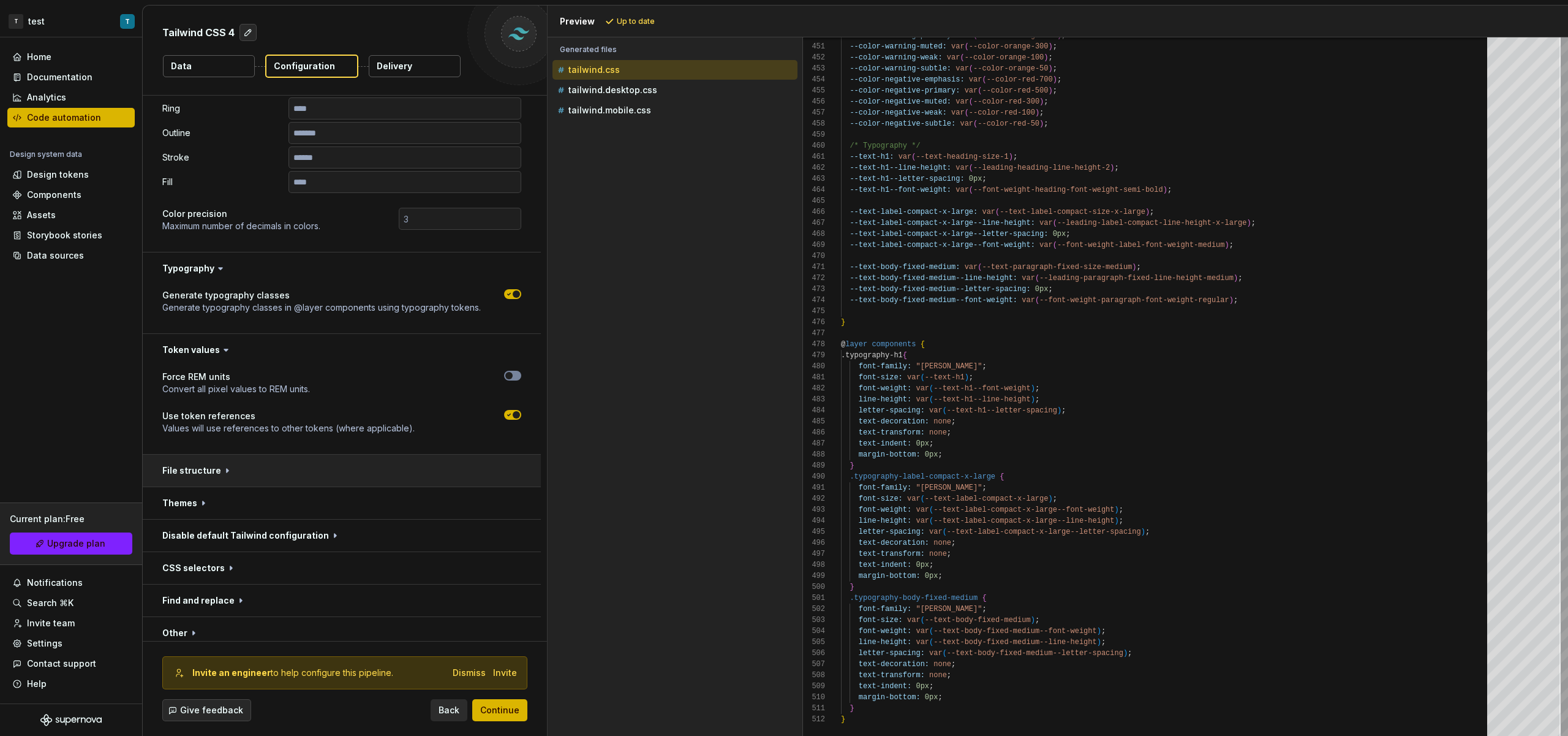
click at [446, 469] on button "button" at bounding box center [342, 470] width 398 height 32
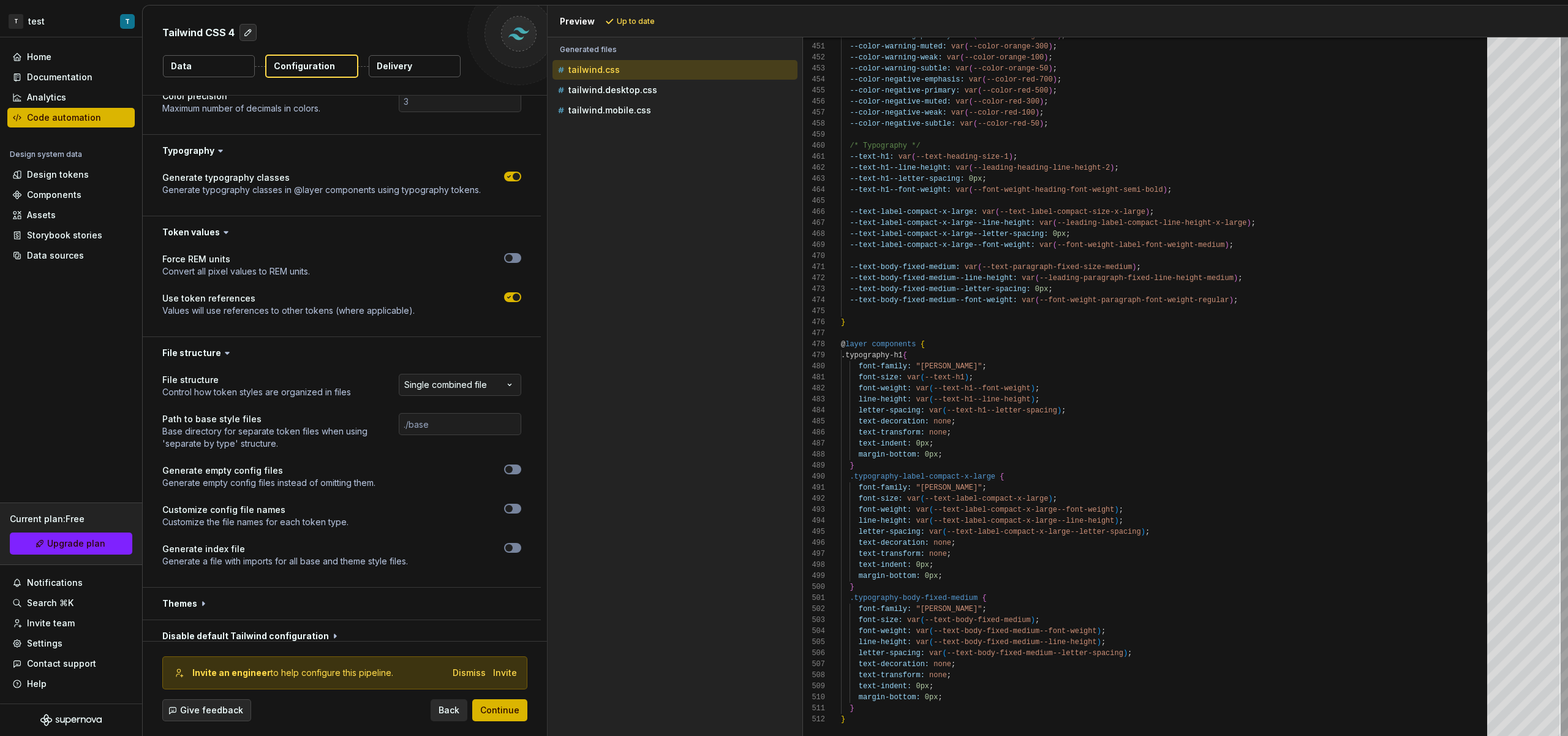
scroll to position [404, 0]
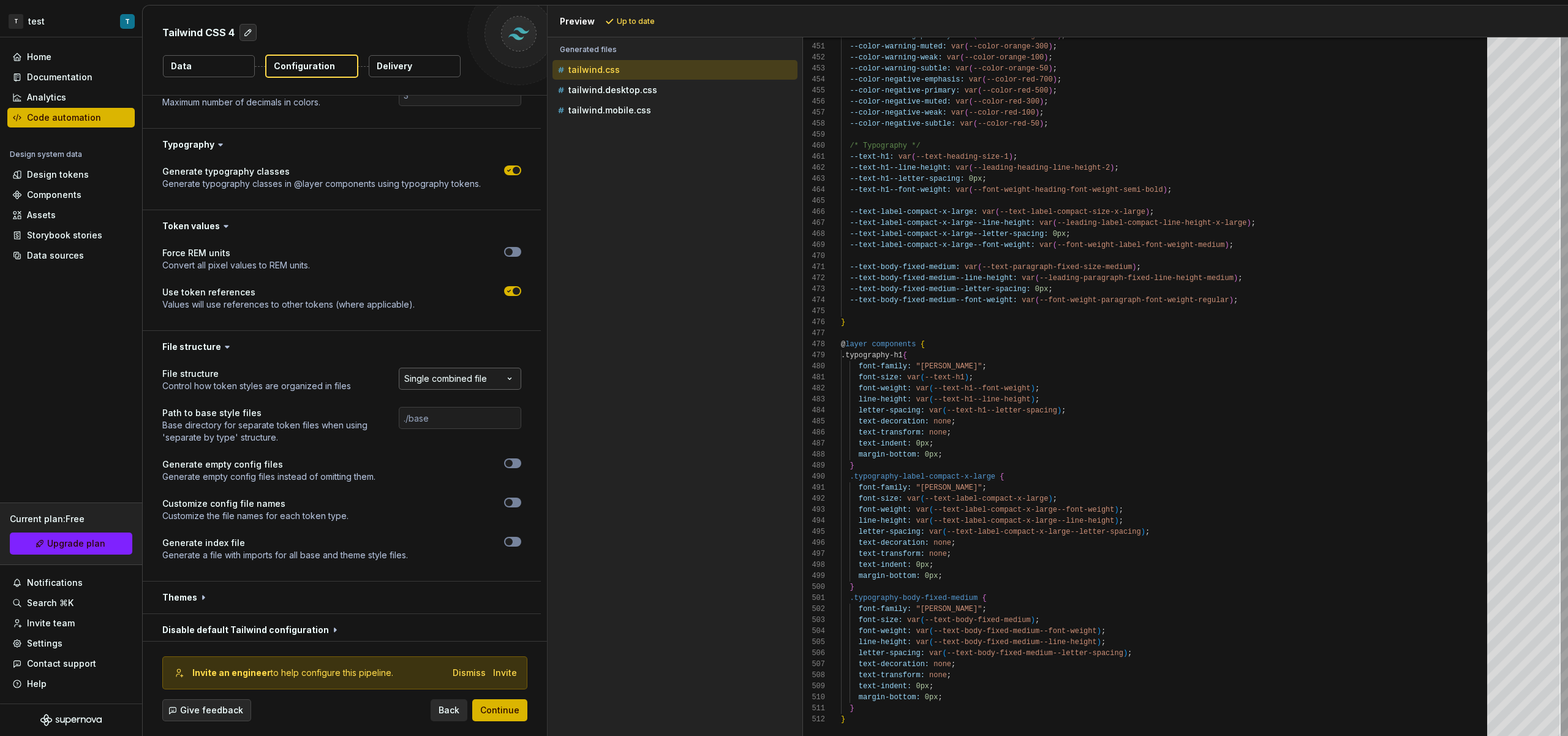
click at [452, 387] on html "**********" at bounding box center [784, 368] width 1568 height 736
select select "**********"
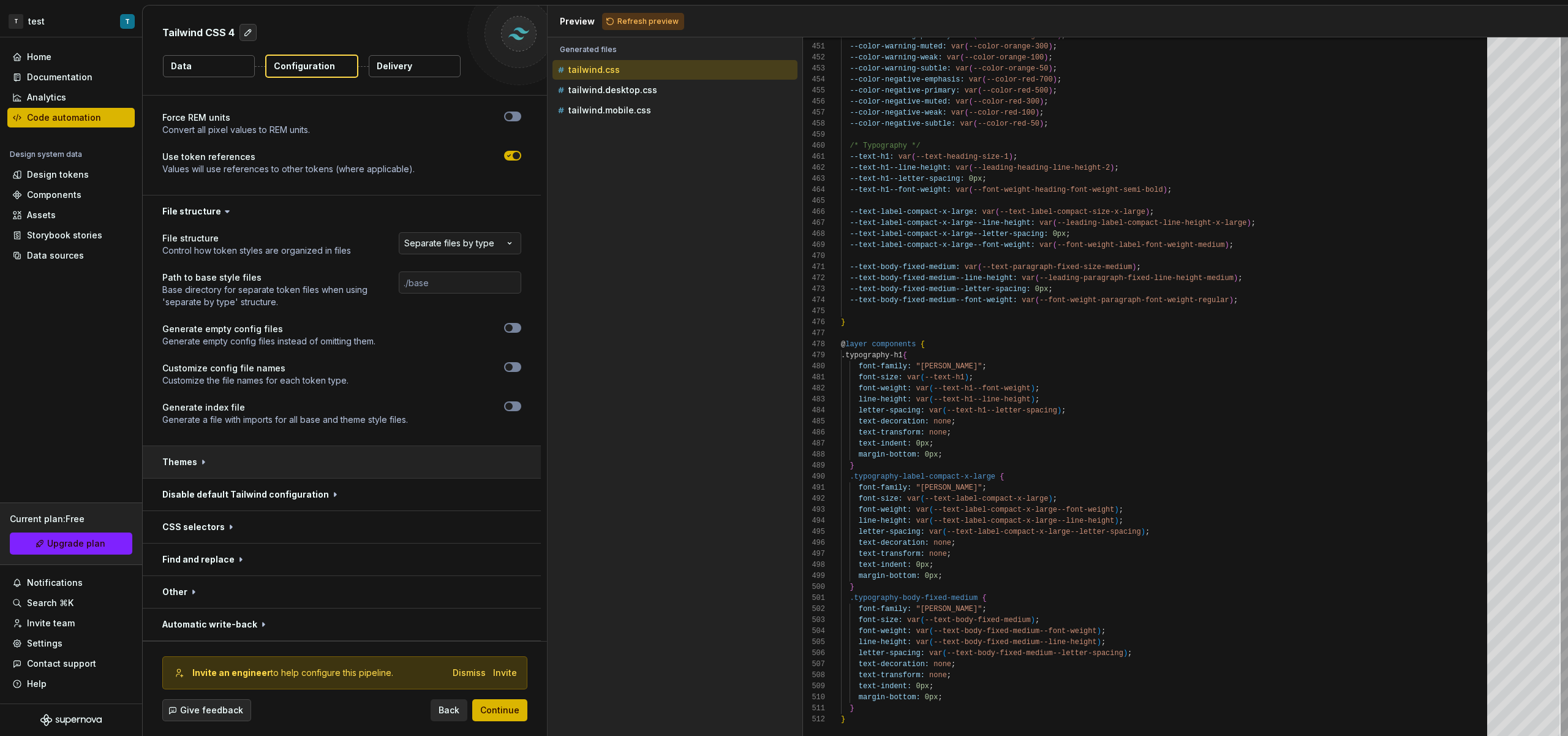
click at [262, 458] on button "button" at bounding box center [342, 461] width 398 height 32
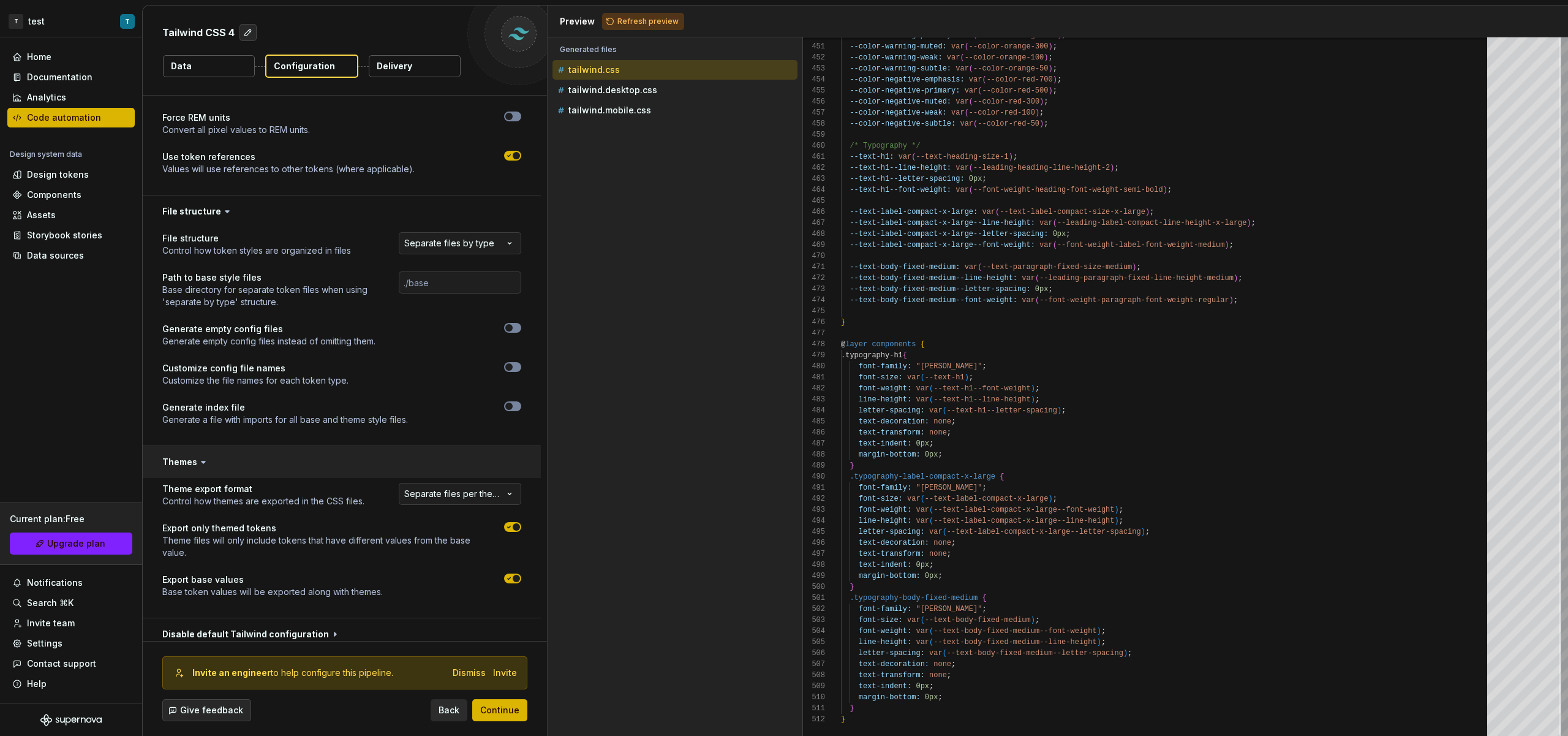
scroll to position [572, 0]
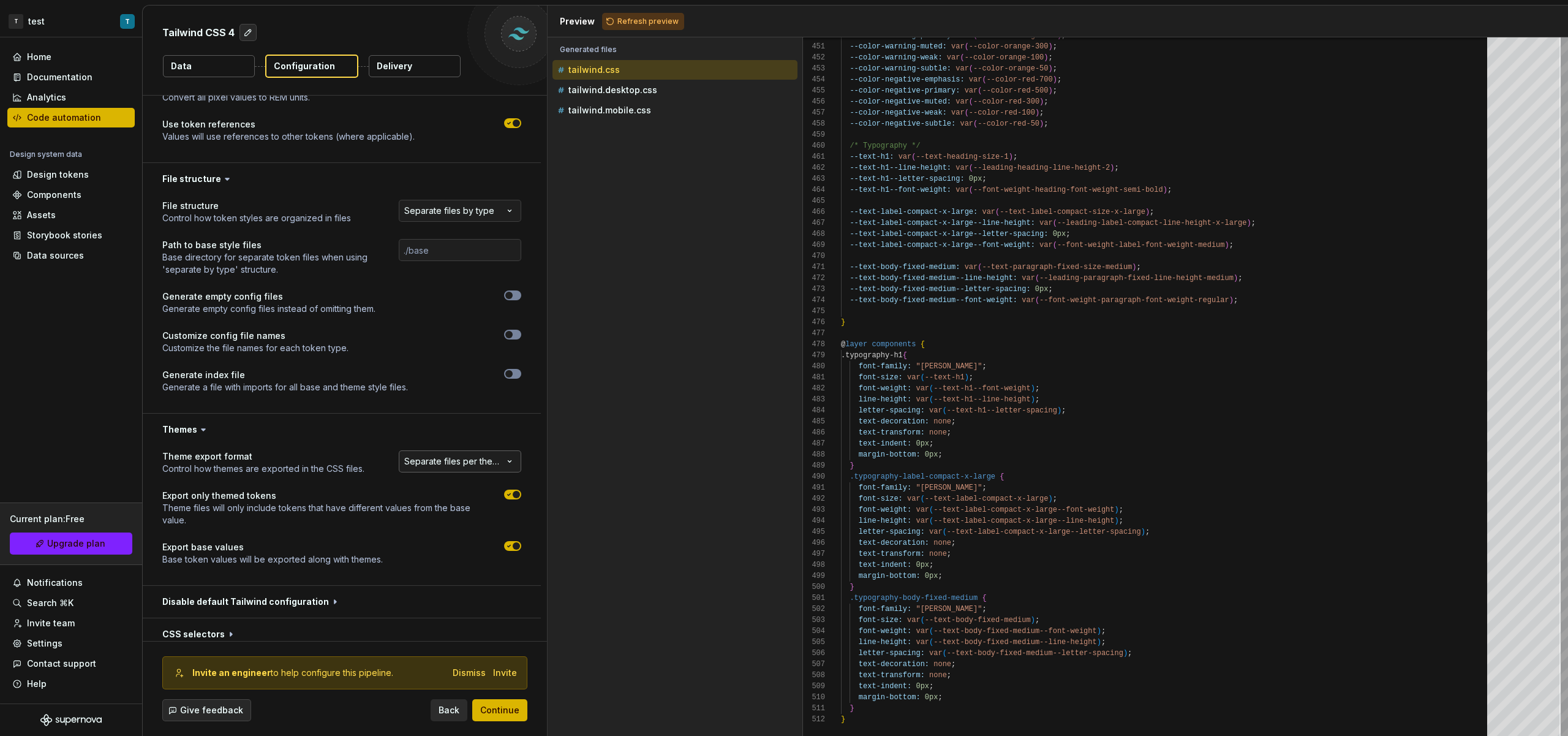
click at [474, 459] on html "**********" at bounding box center [784, 368] width 1568 height 736
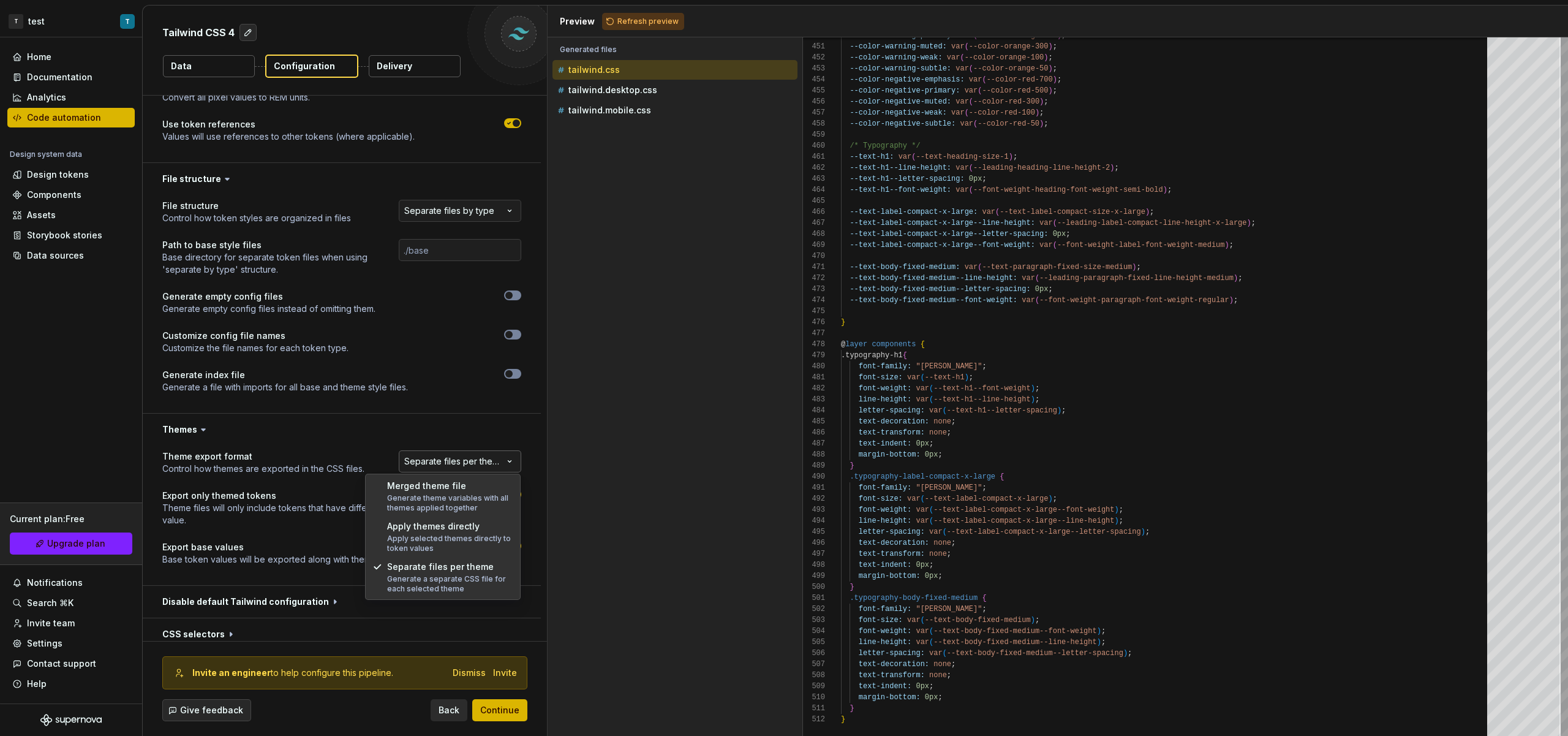
click at [474, 459] on html "**********" at bounding box center [784, 368] width 1568 height 736
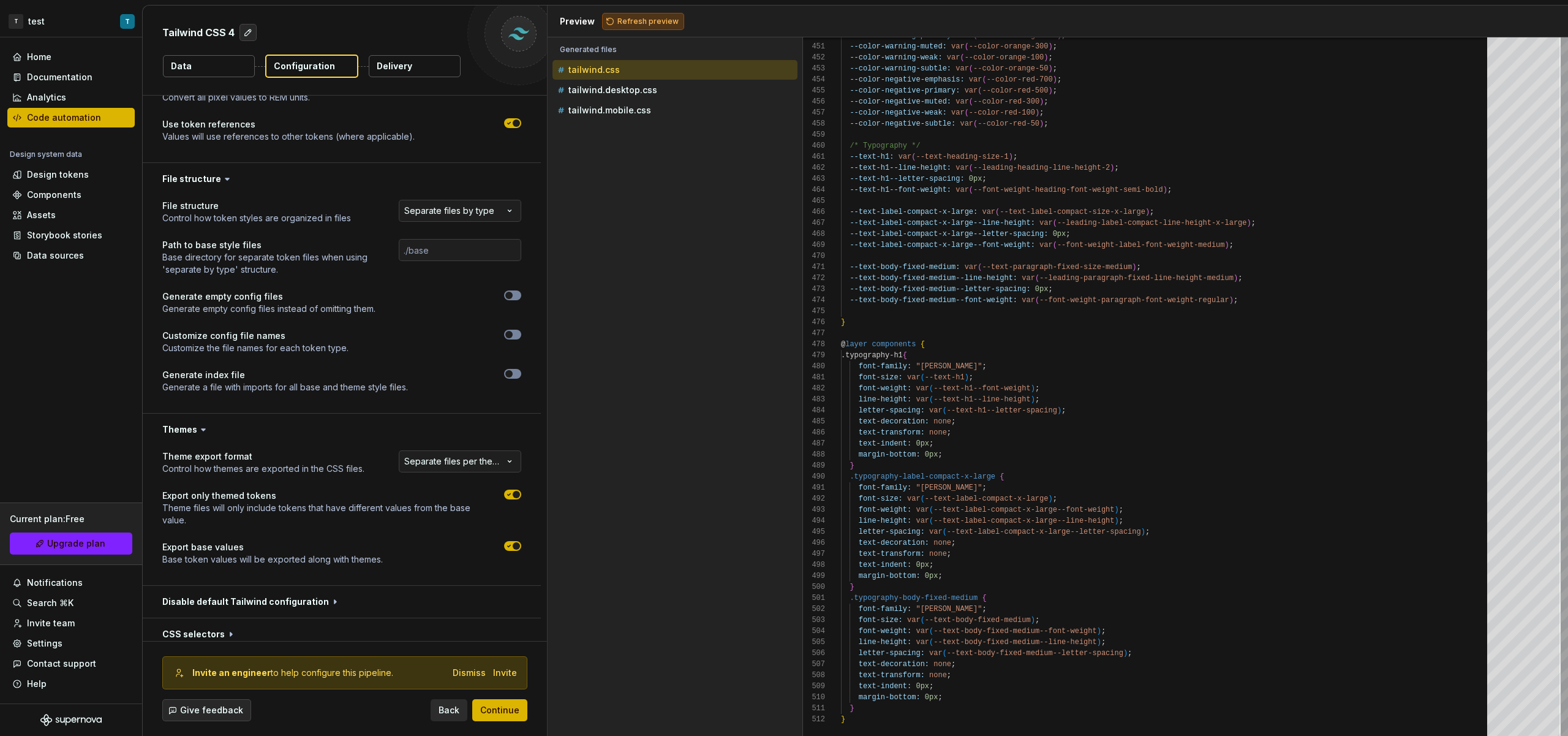
click at [636, 19] on span "Refresh preview" at bounding box center [648, 21] width 61 height 10
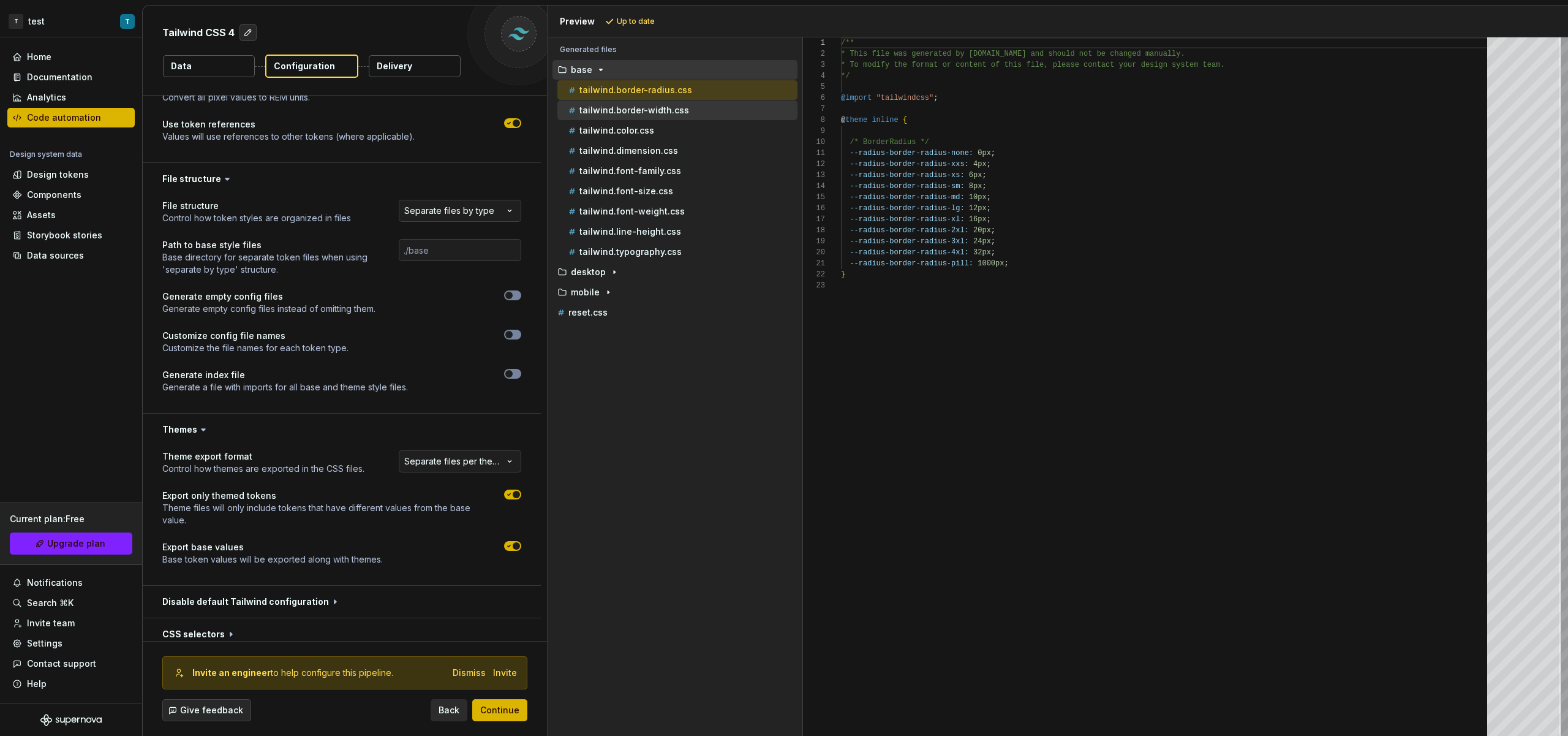
click at [707, 110] on div "tailwind.border-width.css" at bounding box center [681, 110] width 231 height 12
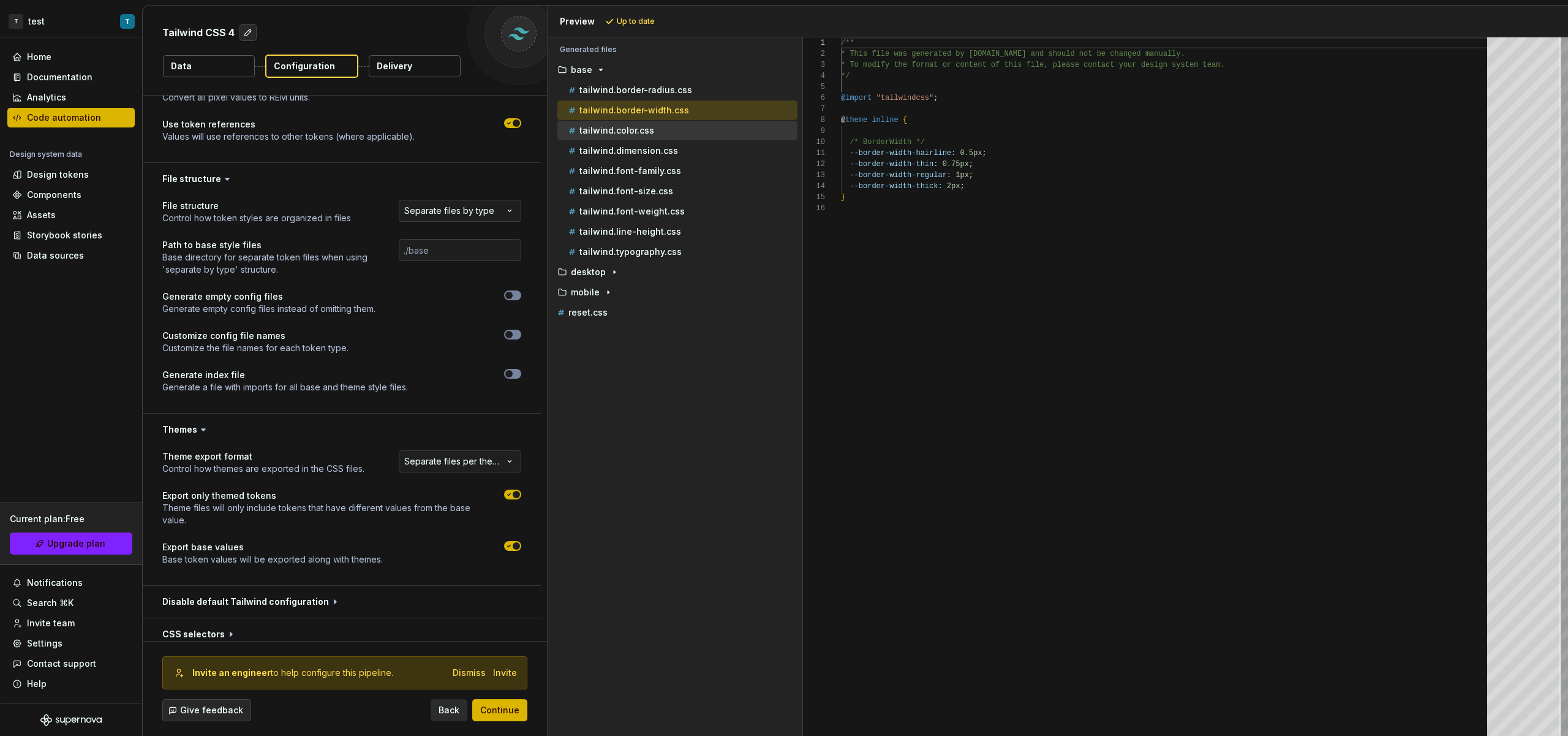
click at [707, 121] on div "tailwind.color.css" at bounding box center [678, 131] width 240 height 20
click at [708, 130] on div "tailwind.color.css" at bounding box center [681, 130] width 231 height 12
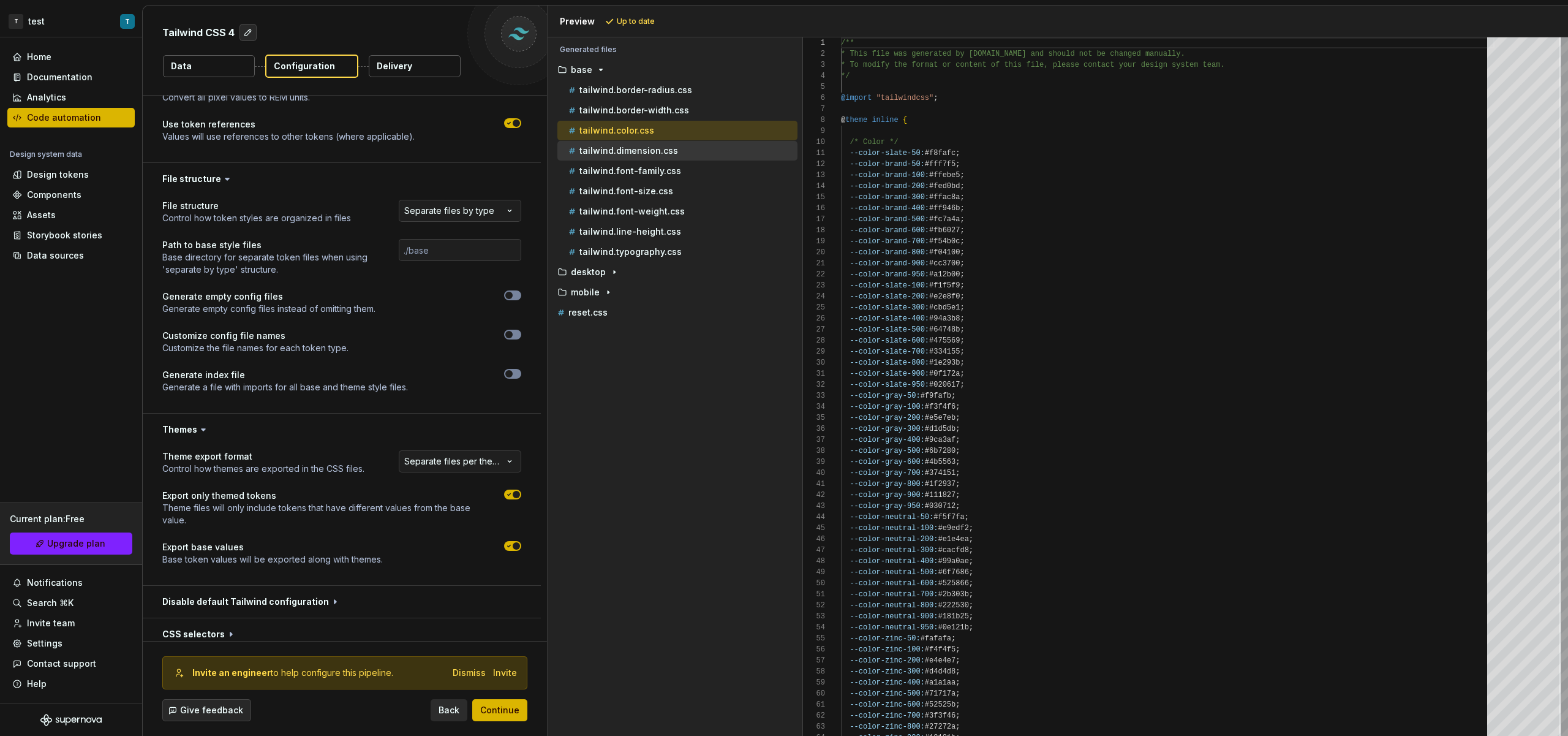
click at [707, 145] on div "tailwind.dimension.css" at bounding box center [681, 150] width 231 height 12
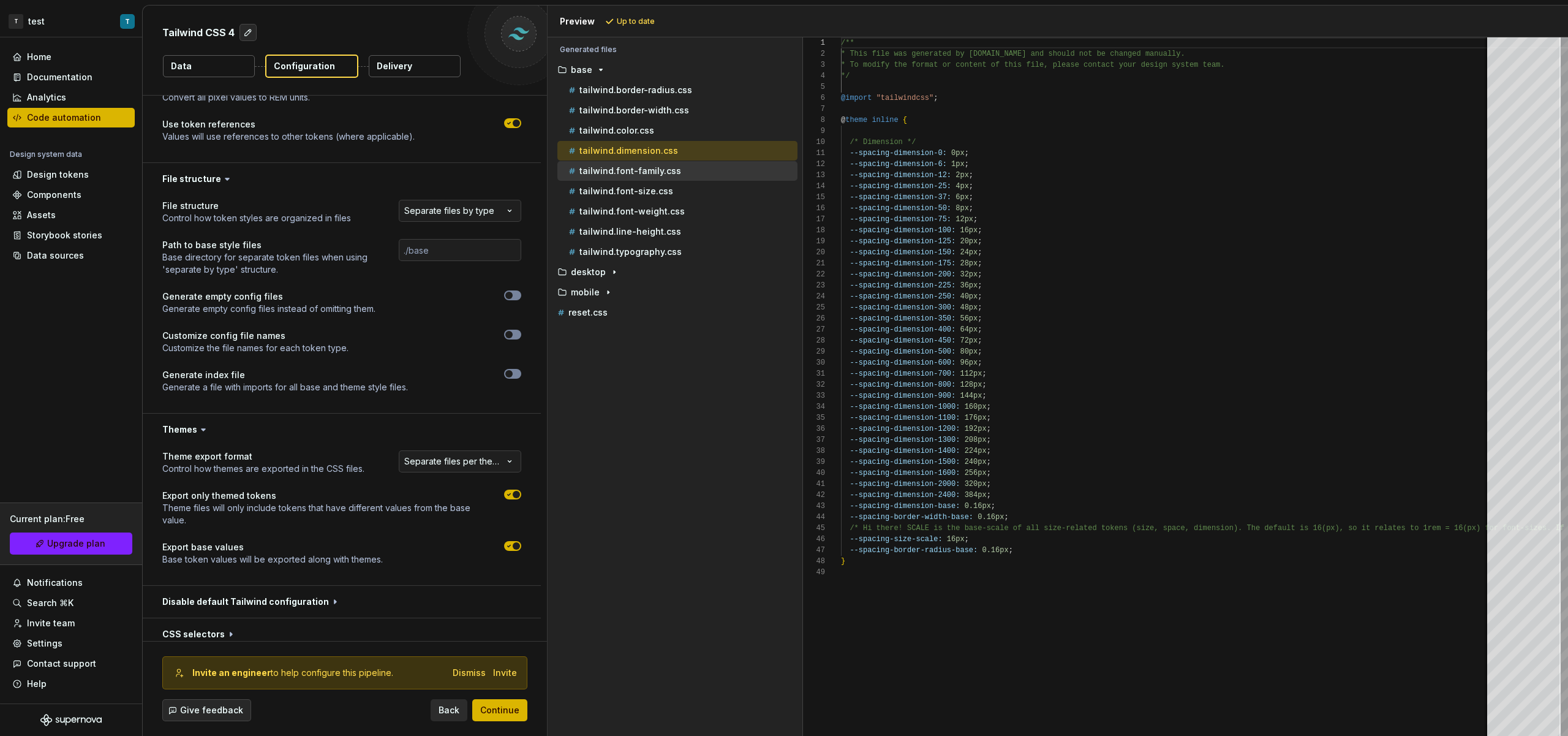
click at [711, 164] on div "tailwind.font-family.css" at bounding box center [681, 170] width 231 height 12
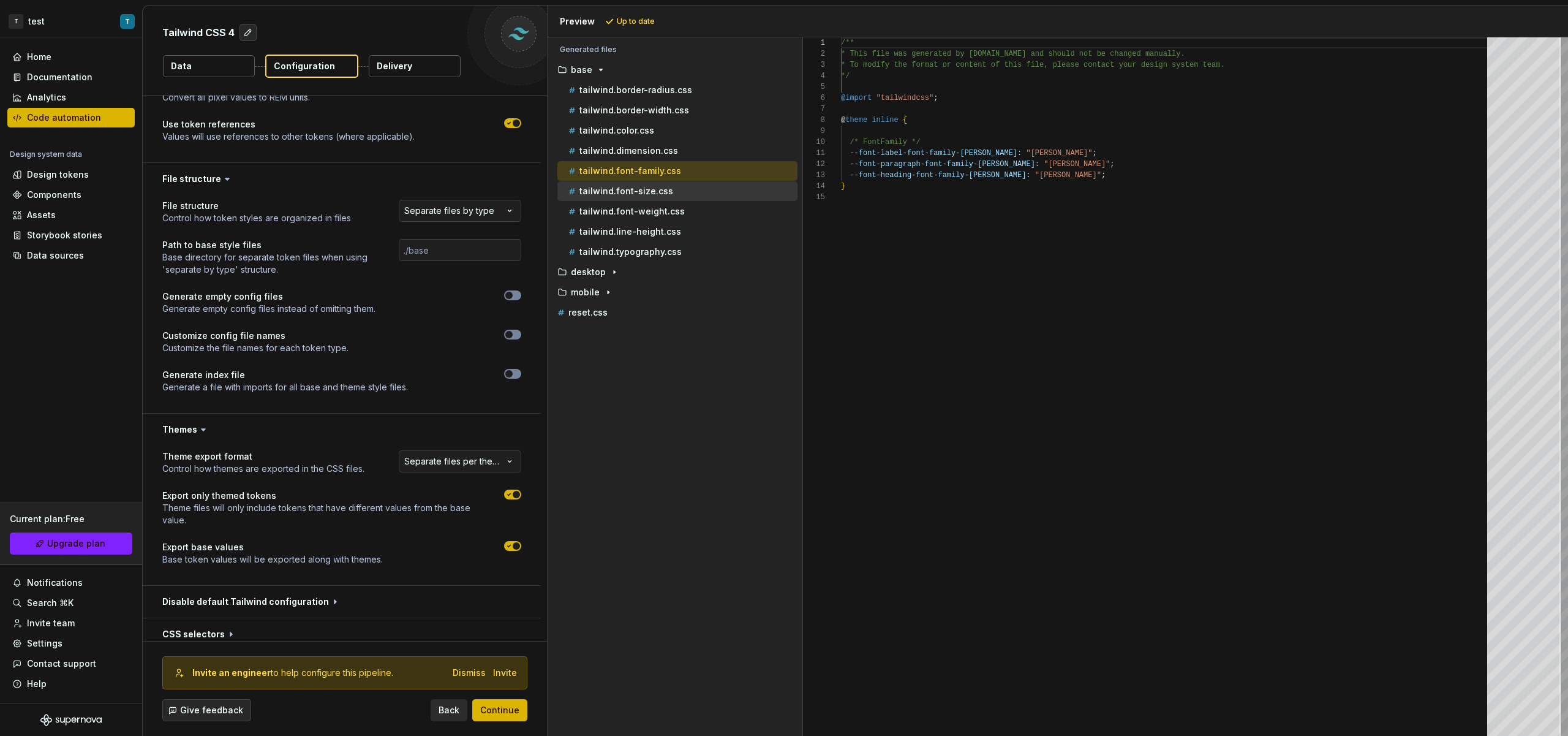
click at [711, 189] on div "tailwind.font-size.css" at bounding box center [681, 191] width 231 height 12
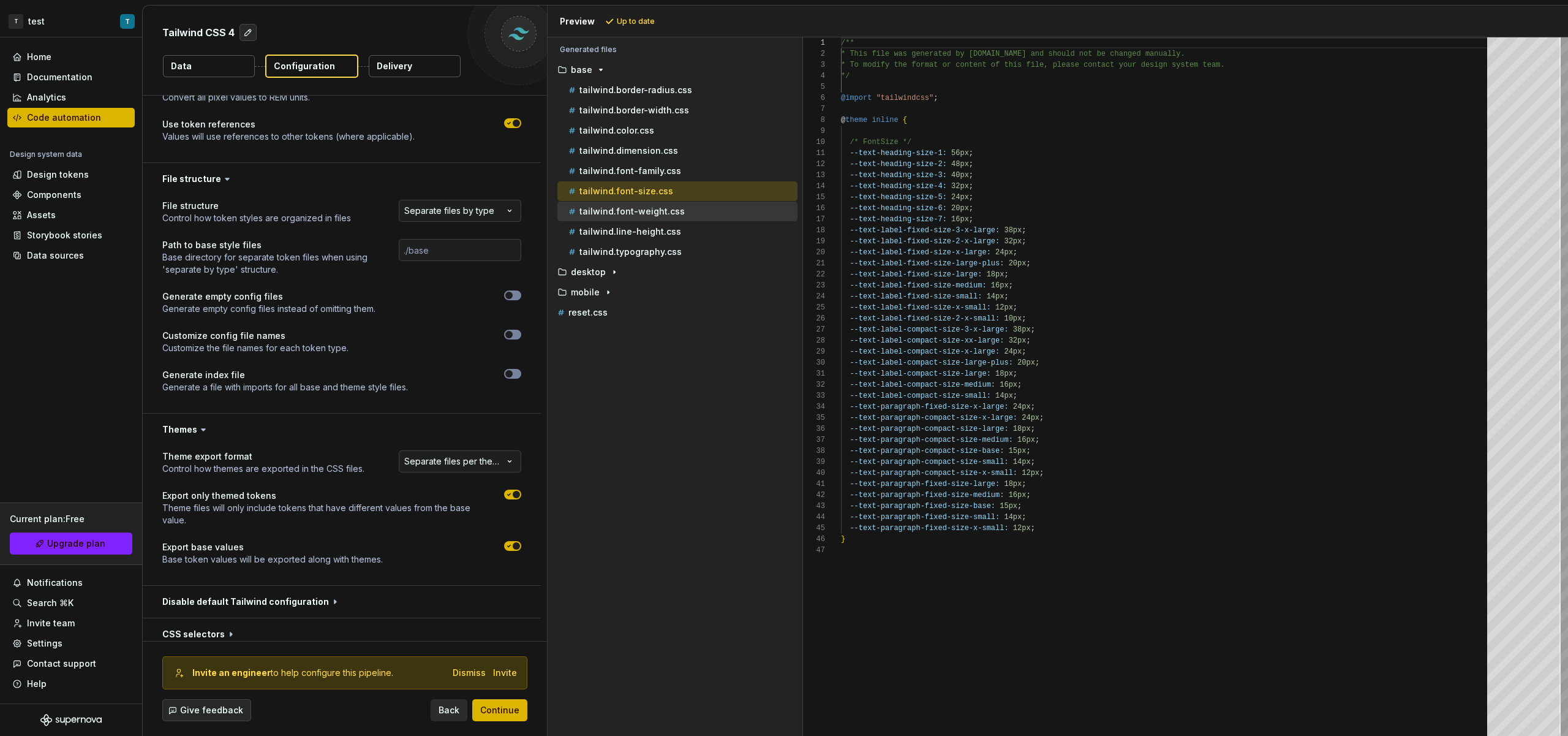
click at [710, 205] on div "tailwind.font-weight.css" at bounding box center [681, 211] width 231 height 12
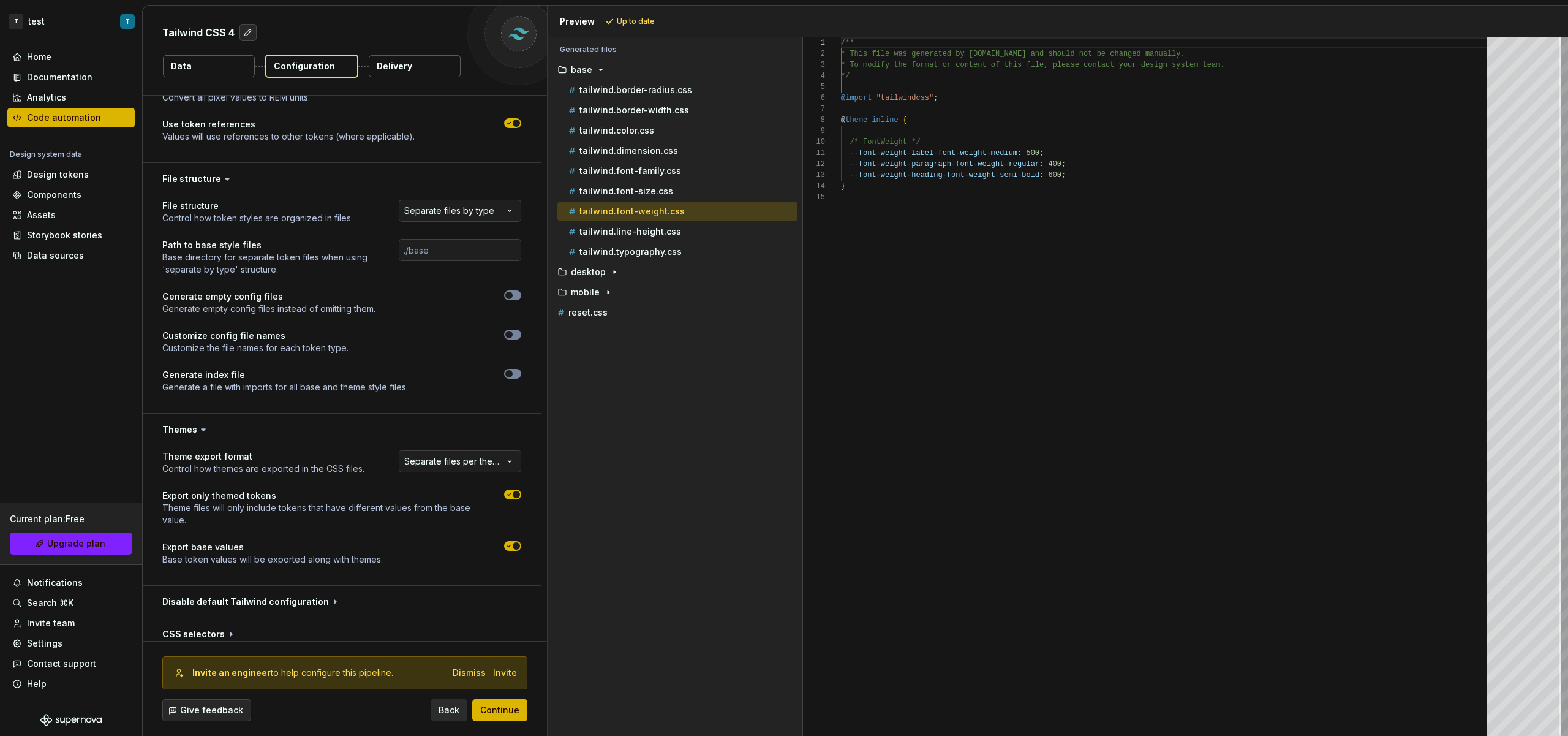
click at [710, 205] on div "tailwind.font-weight.css" at bounding box center [681, 211] width 231 height 12
click at [708, 194] on div "tailwind.font-size.css" at bounding box center [681, 191] width 231 height 12
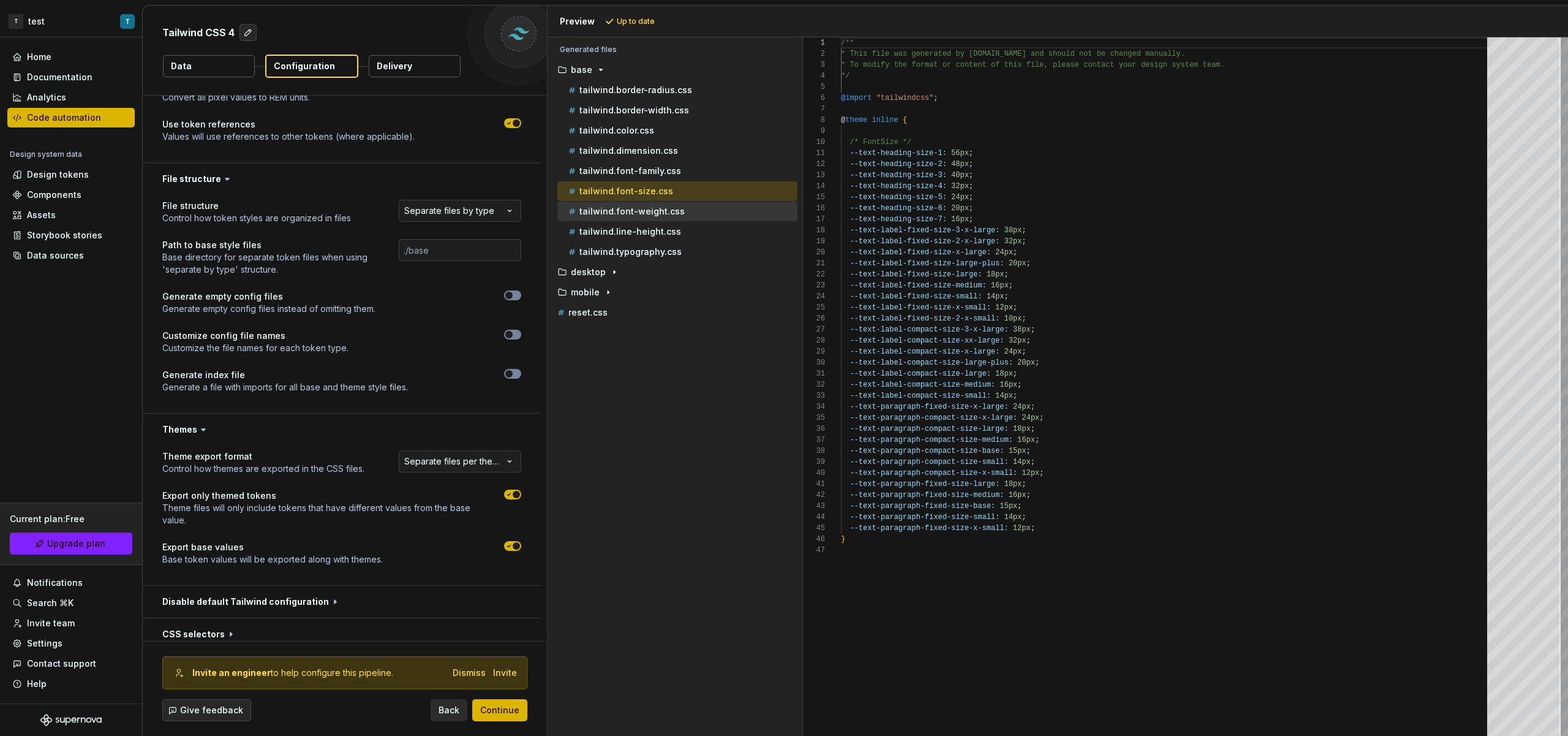
click at [708, 216] on div "tailwind.font-weight.css" at bounding box center [681, 211] width 231 height 12
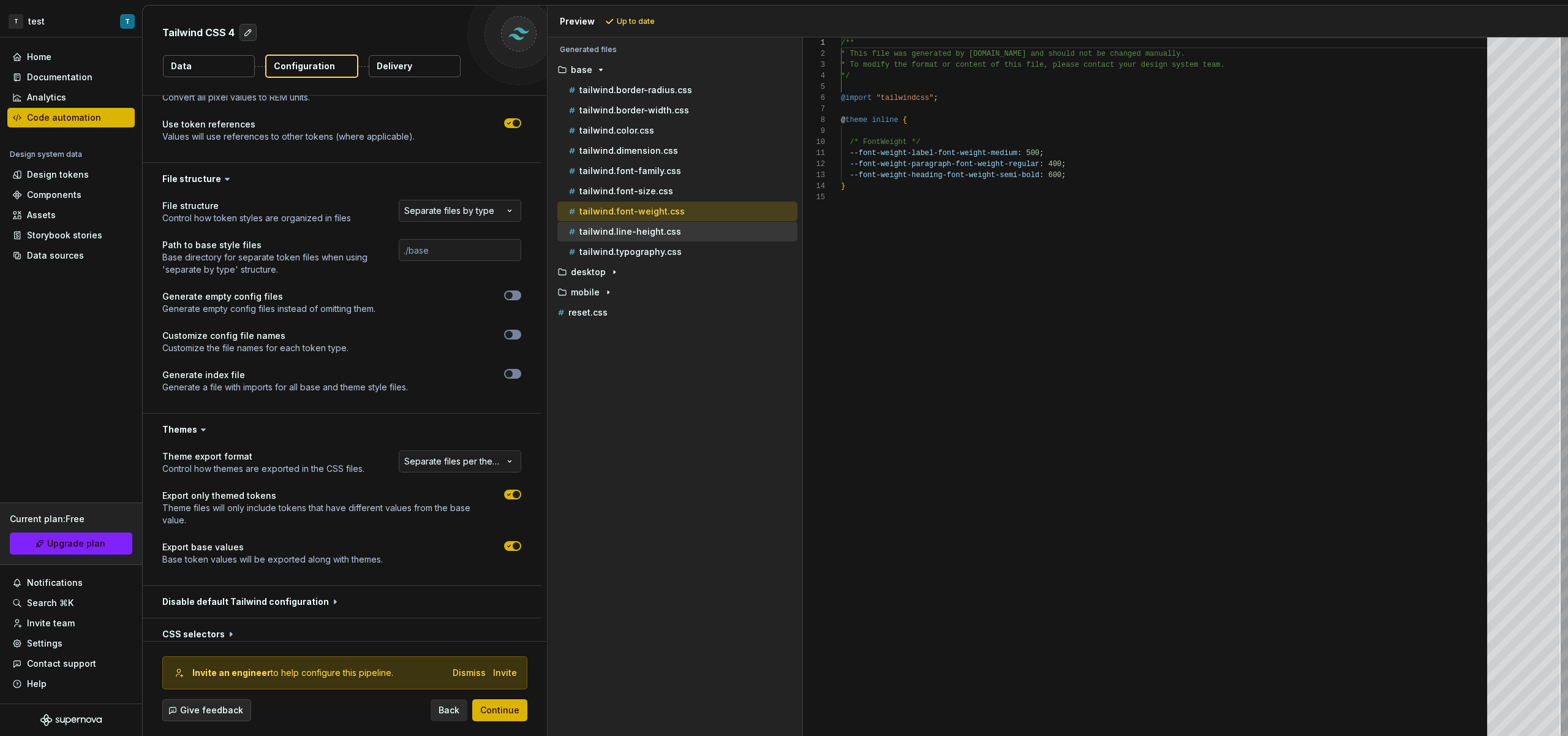
click at [692, 227] on div "tailwind.line-height.css" at bounding box center [681, 231] width 231 height 12
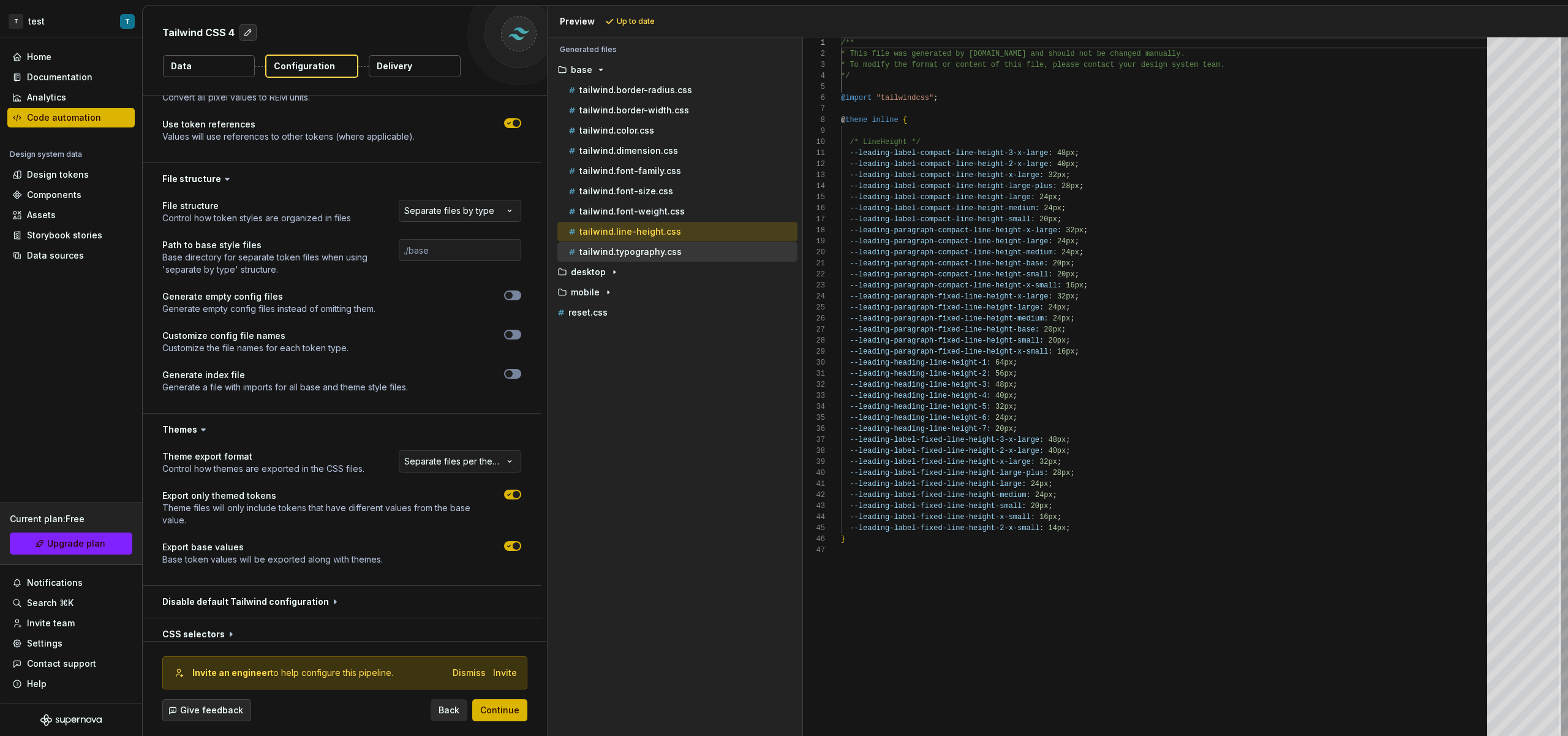
click at [697, 245] on div "tailwind.typography.css" at bounding box center [681, 251] width 231 height 12
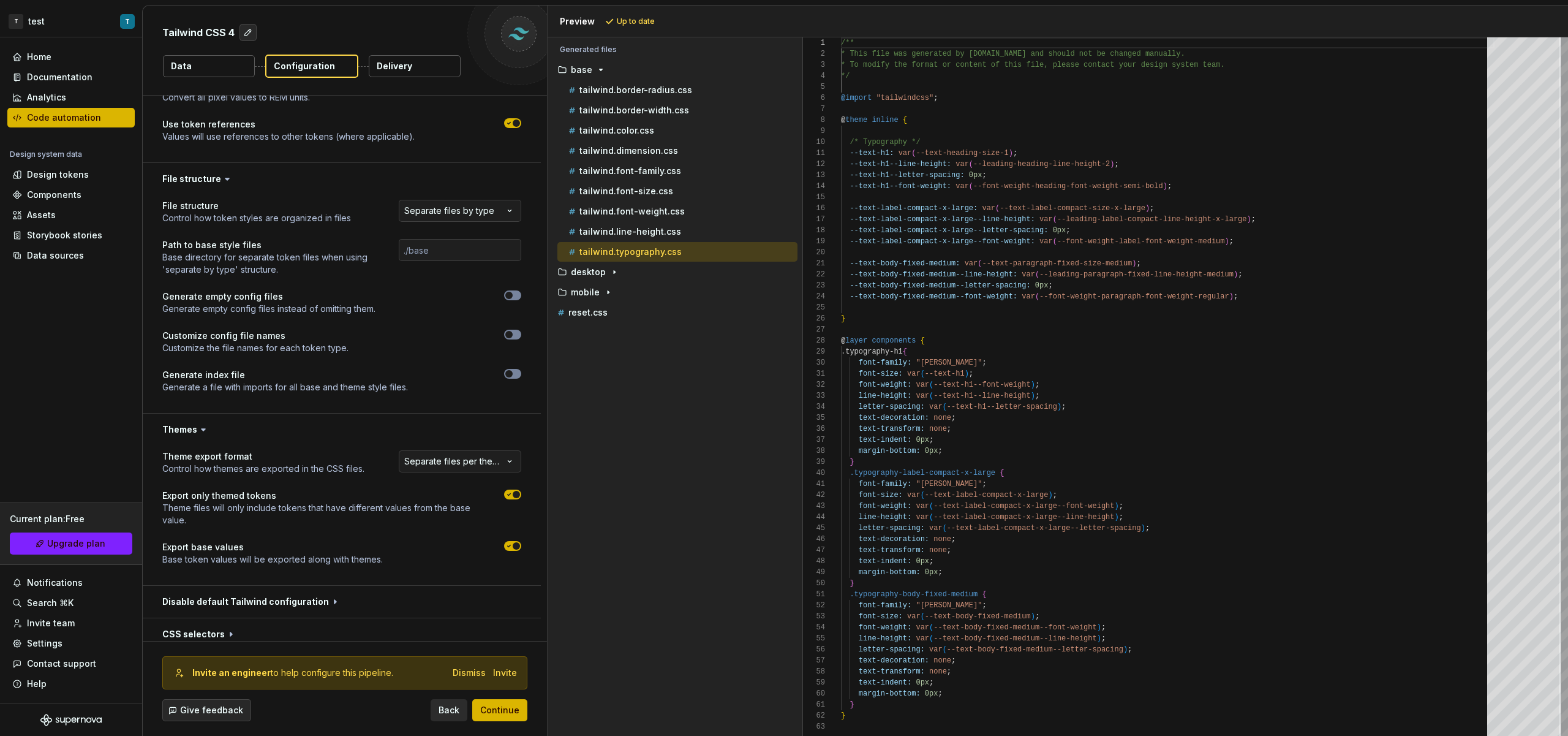
scroll to position [66, 0]
click at [1004, 324] on div "/** * This file was generated by [DOMAIN_NAME] and sho uld not be changed manua…" at bounding box center [1167, 387] width 654 height 698
click at [658, 285] on div "mobile" at bounding box center [676, 292] width 245 height 20
click at [656, 275] on div "desktop" at bounding box center [676, 272] width 243 height 10
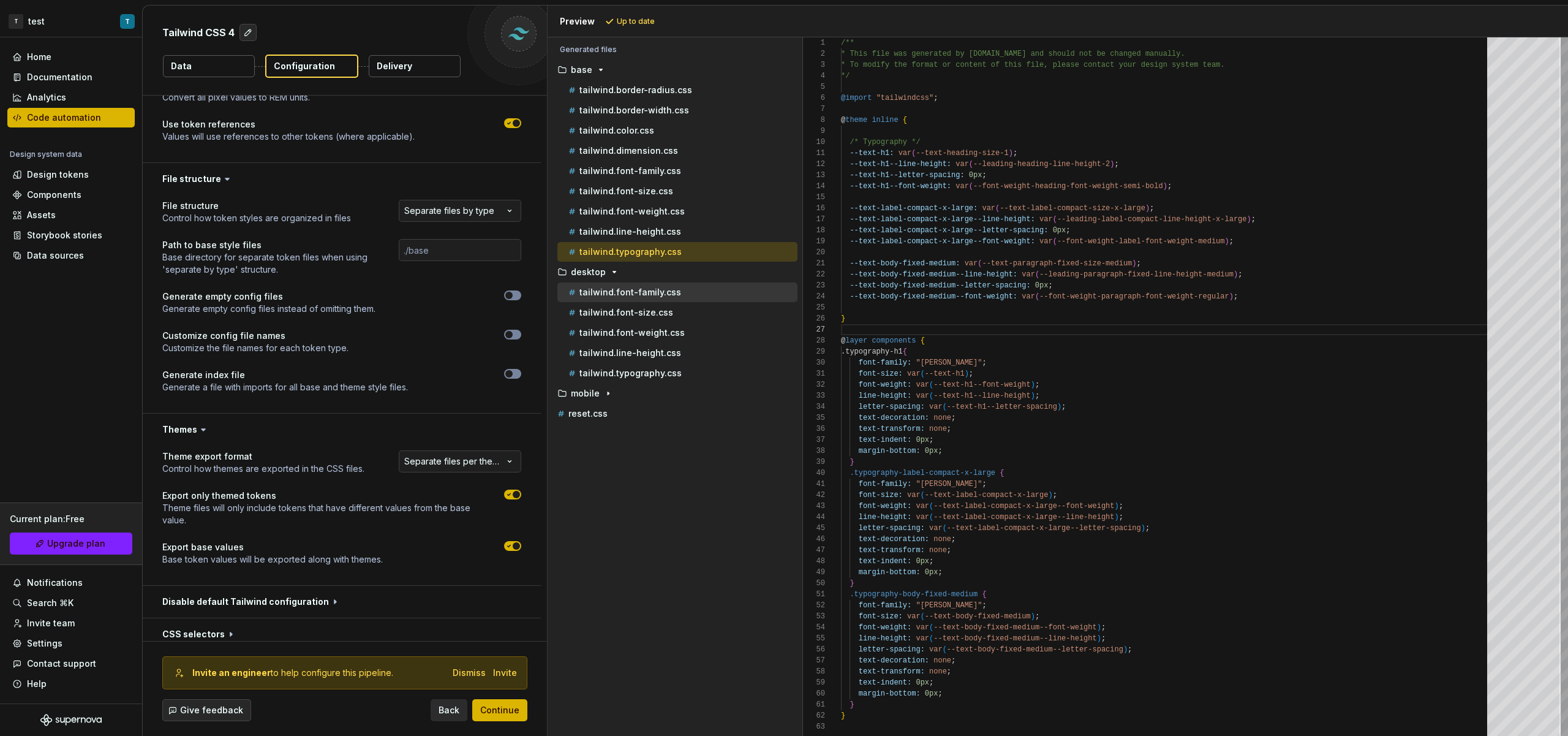
click at [666, 290] on p "tailwind.font-family.css" at bounding box center [631, 292] width 101 height 10
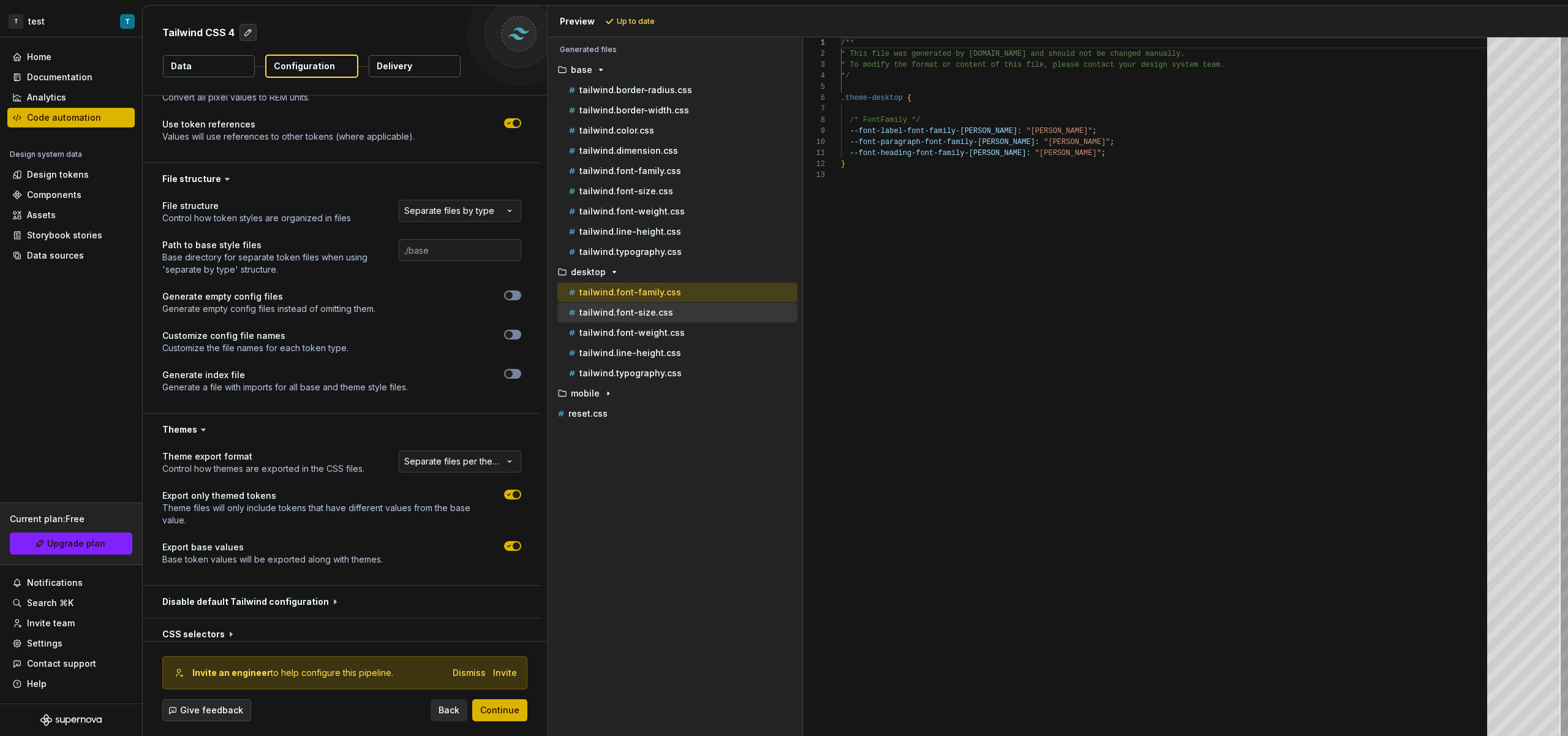
click at [669, 307] on div "tailwind.font-size.css" at bounding box center [681, 312] width 231 height 12
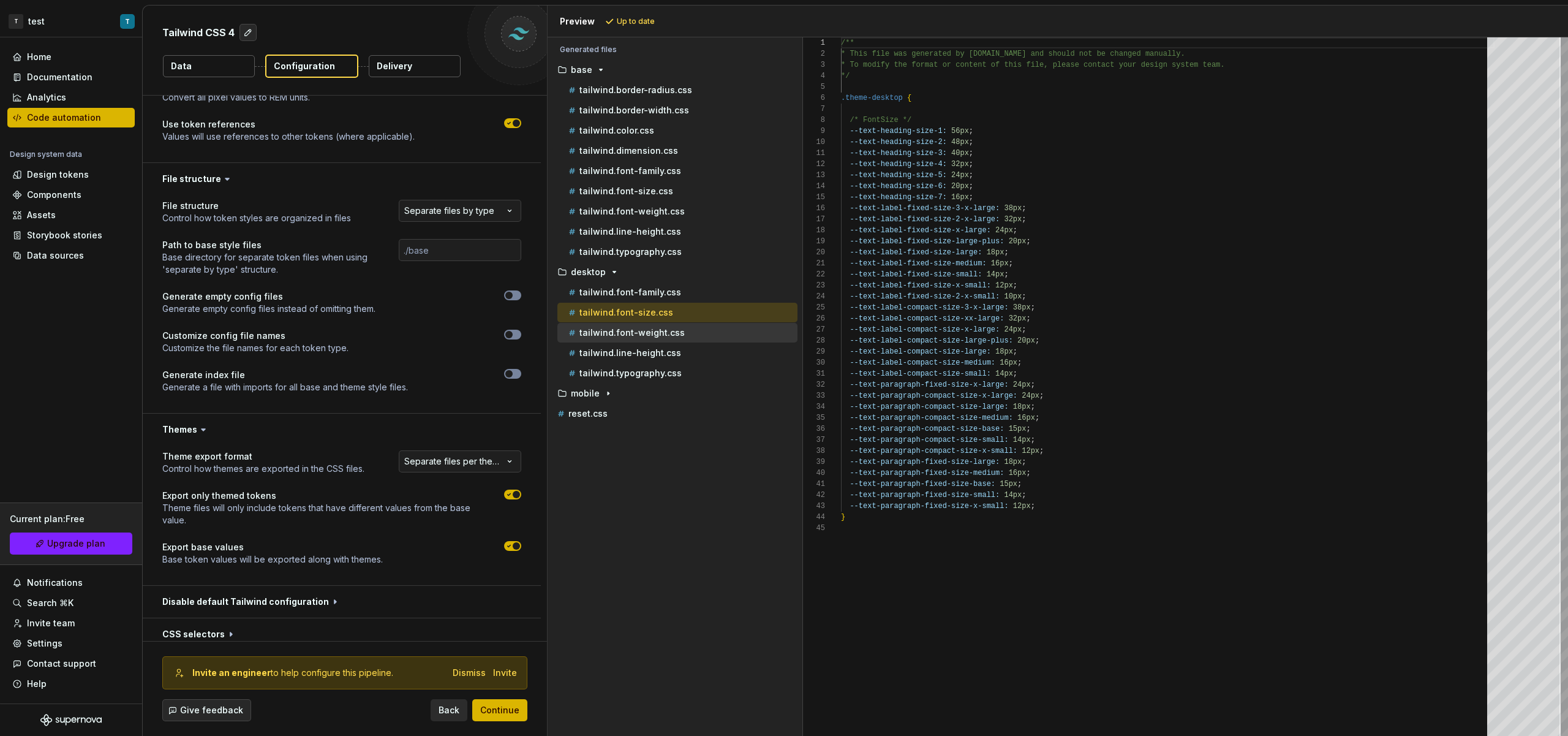
click at [672, 323] on div "tailwind.font-weight.css" at bounding box center [678, 333] width 240 height 20
click at [675, 335] on p "tailwind.font-weight.css" at bounding box center [632, 333] width 106 height 10
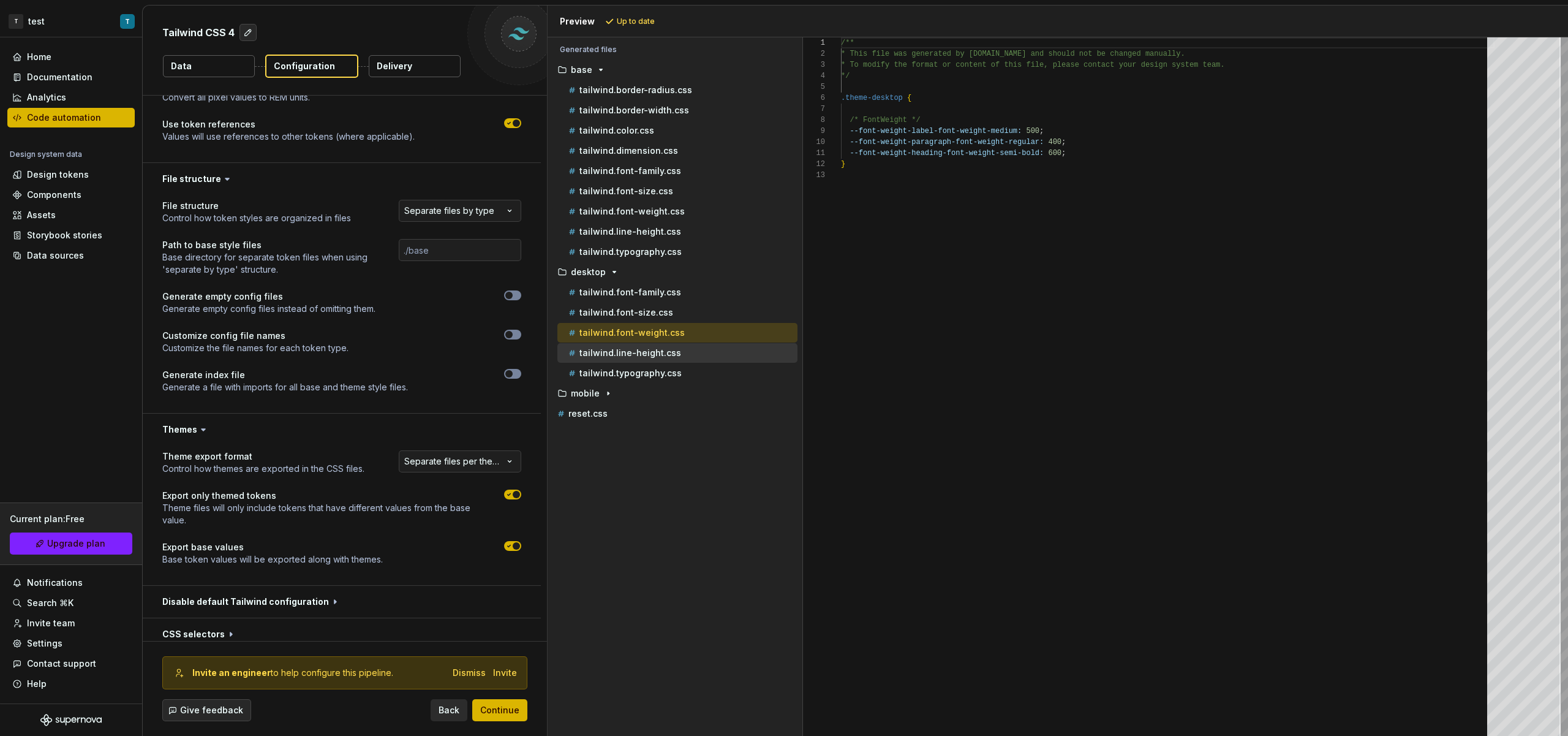
click at [680, 360] on div "tailwind.line-height.css" at bounding box center [678, 352] width 240 height 20
click at [690, 381] on div "tailwind.typography.css" at bounding box center [678, 373] width 240 height 20
click at [687, 378] on div "tailwind.typography.css" at bounding box center [681, 373] width 231 height 12
type textarea "**********"
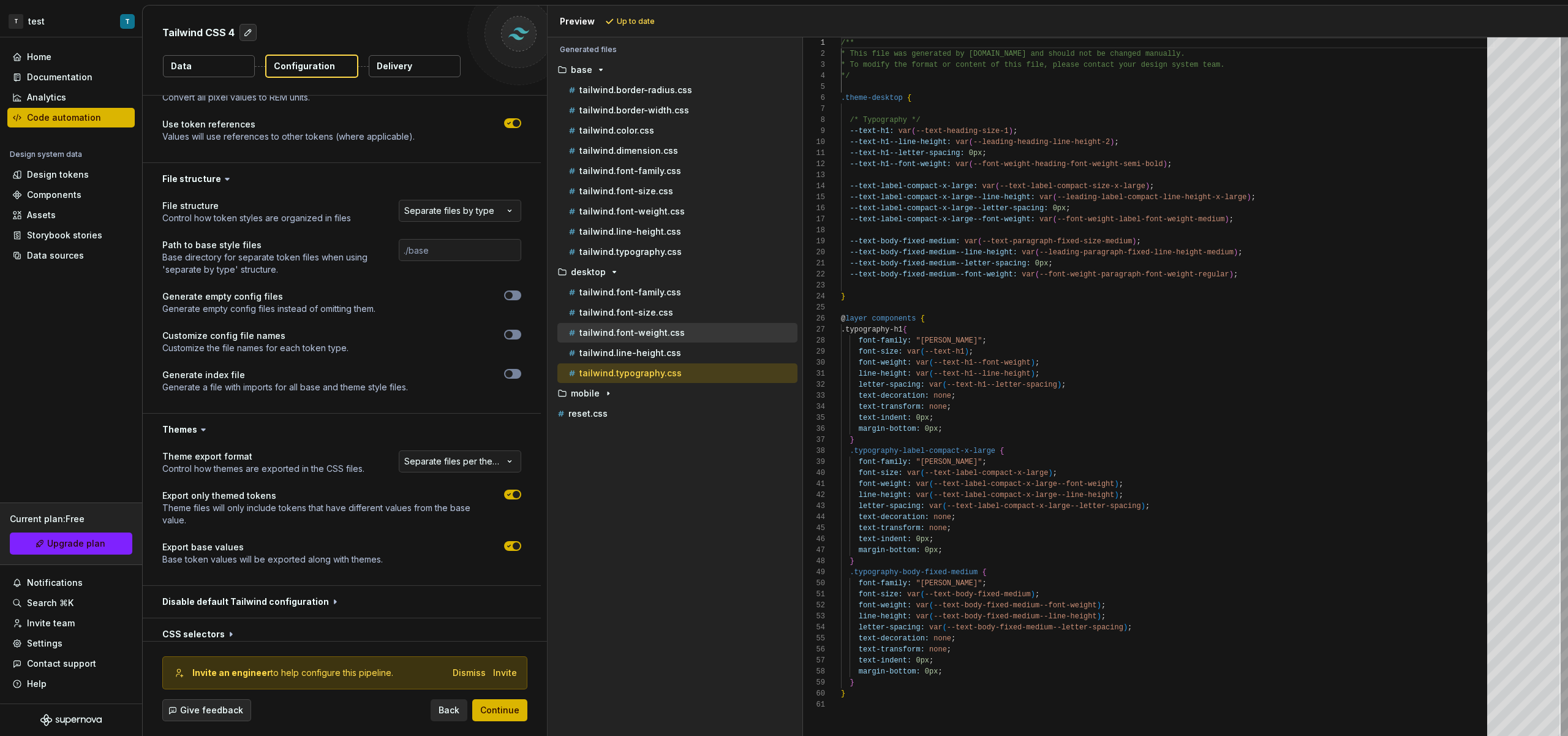
click at [680, 341] on div "tailwind.font-weight.css" at bounding box center [678, 333] width 240 height 20
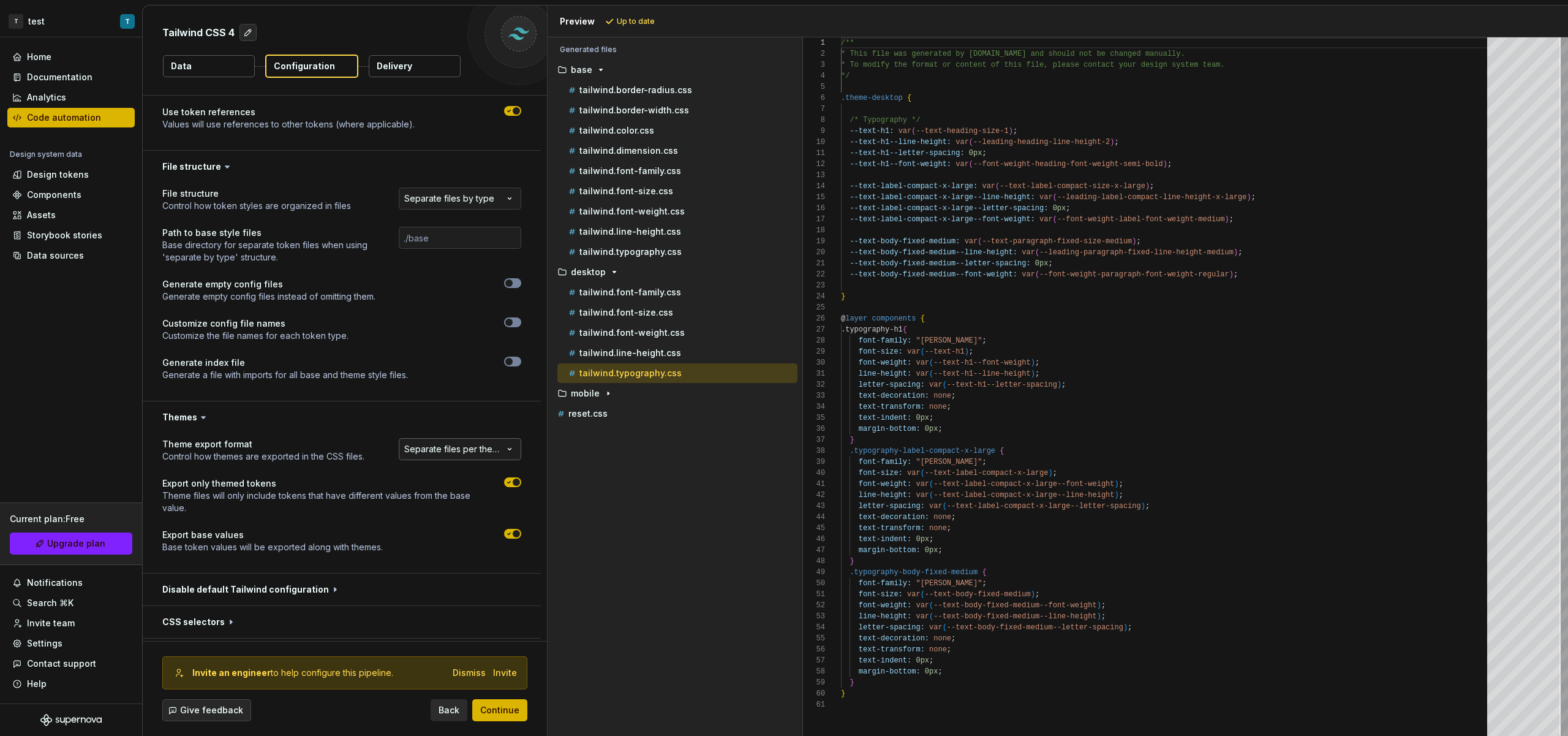
click at [465, 452] on html "**********" at bounding box center [784, 368] width 1568 height 736
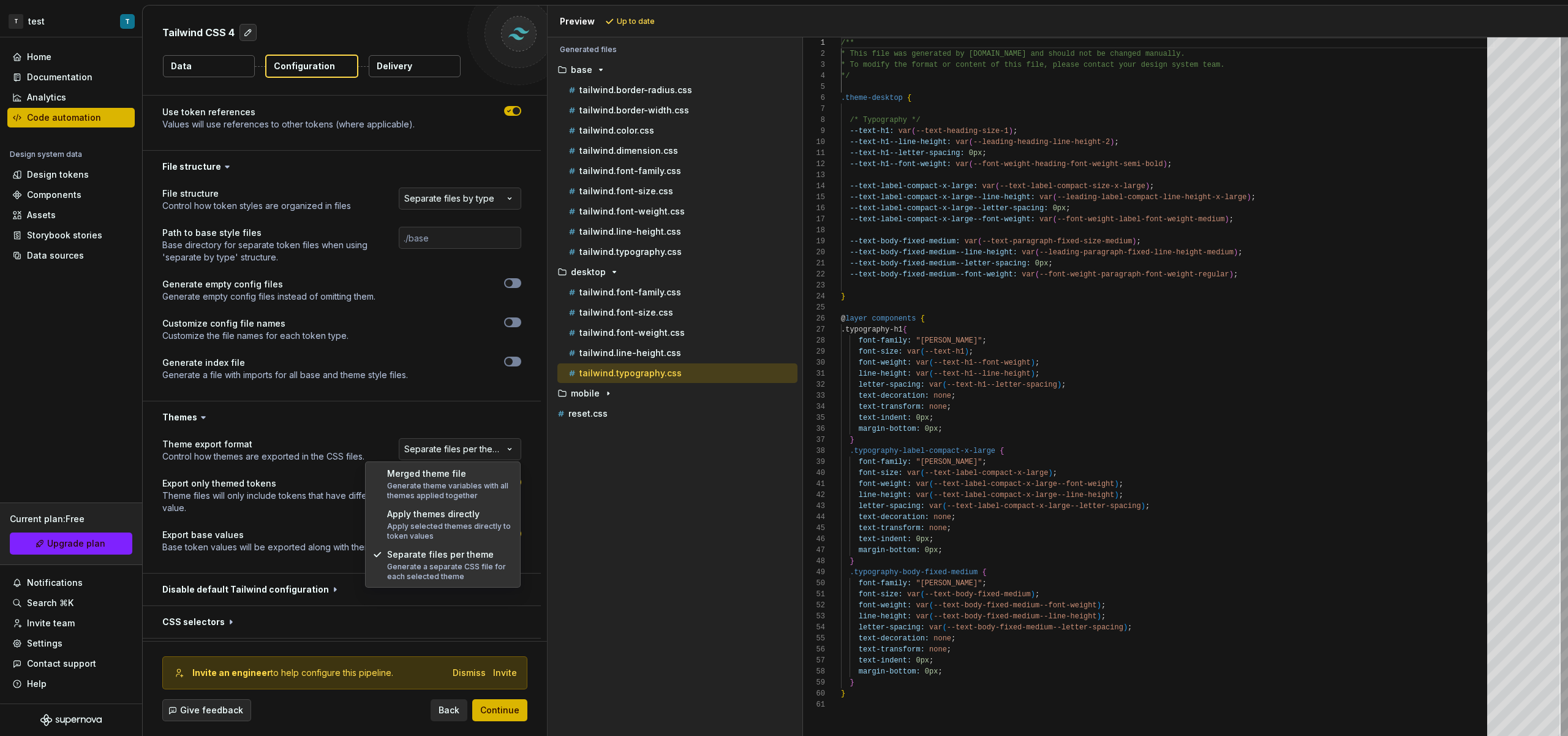
select select "**********"
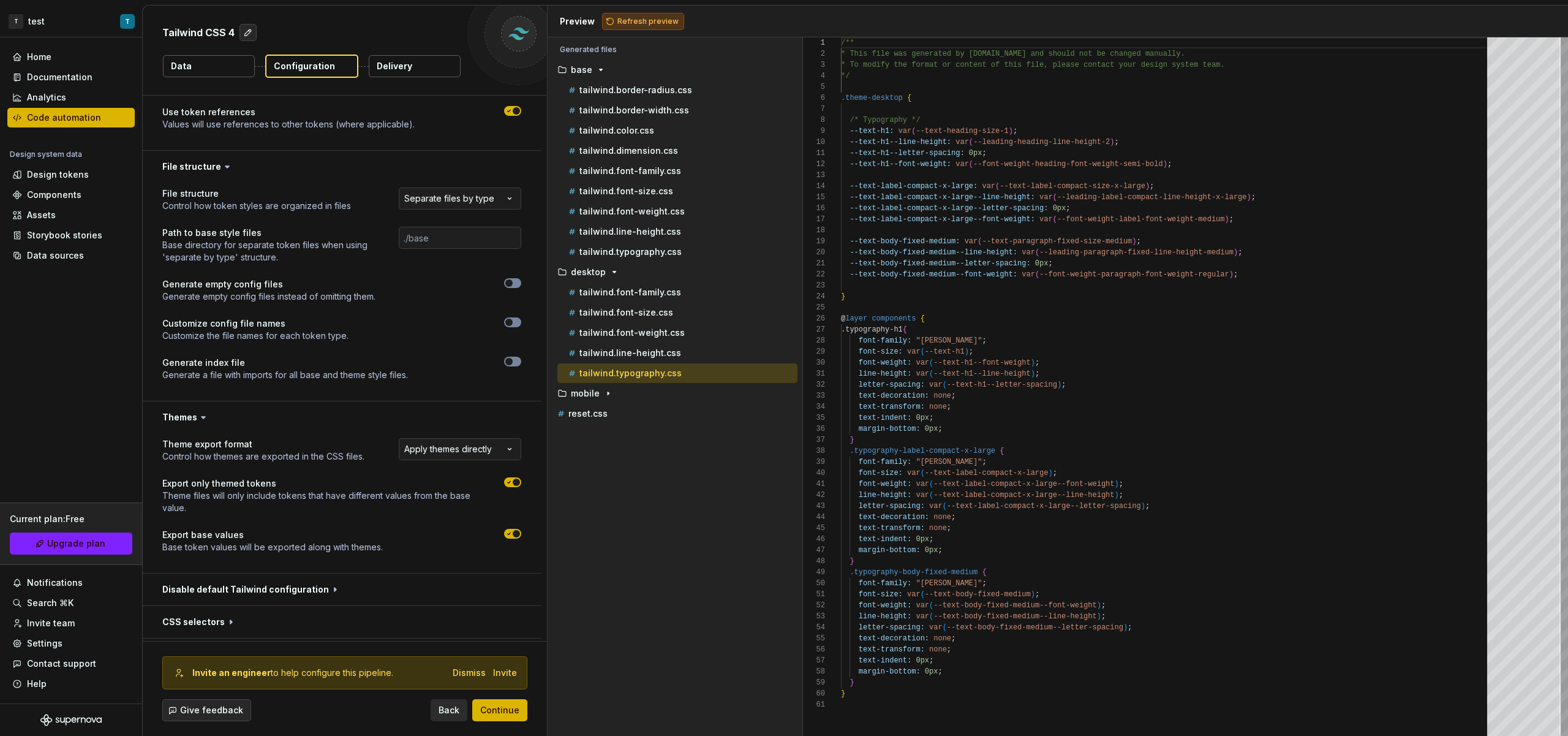
click at [643, 17] on span "Refresh preview" at bounding box center [648, 21] width 61 height 10
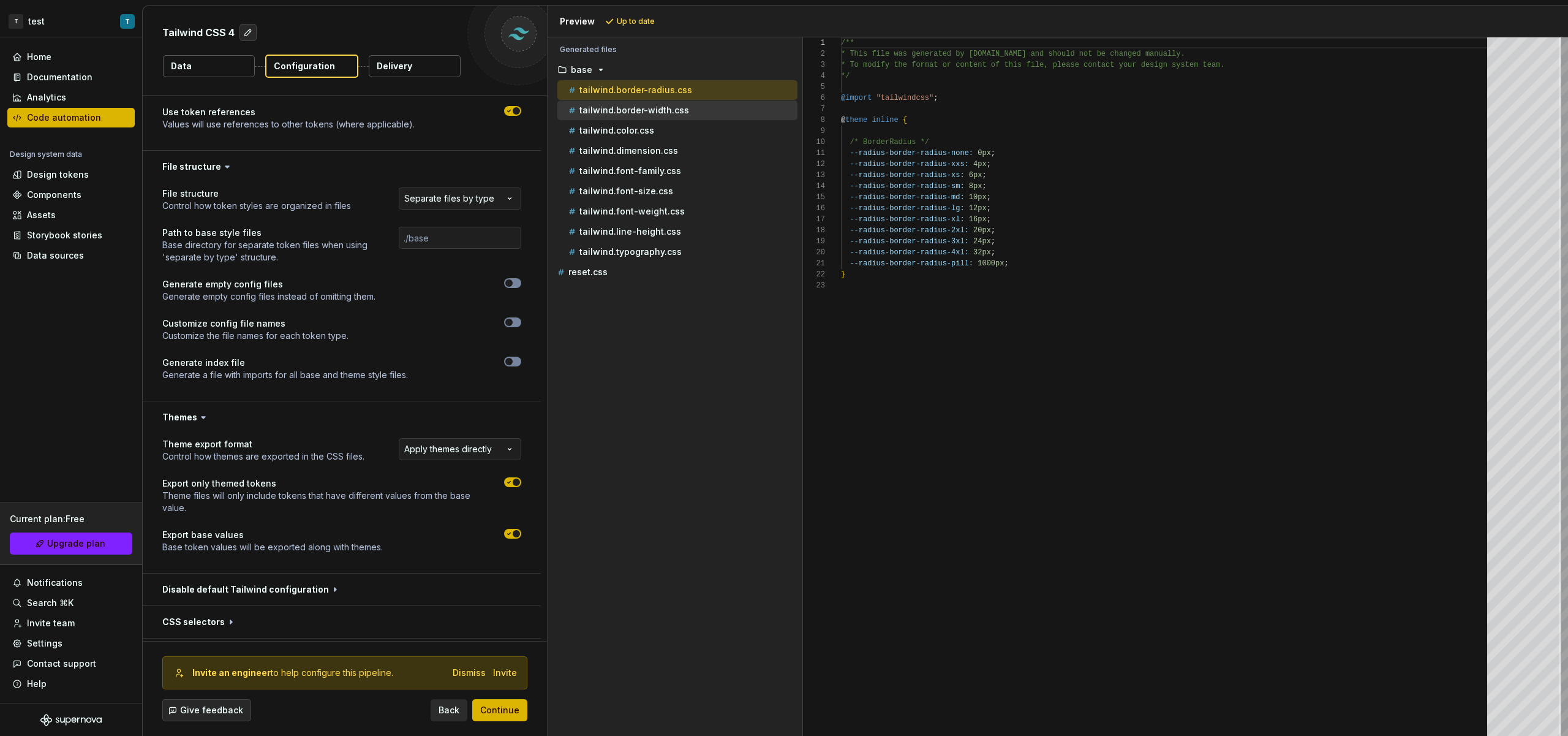
click at [652, 118] on div "tailwind.border-width.css" at bounding box center [678, 110] width 240 height 20
click at [650, 109] on p "tailwind.border-width.css" at bounding box center [635, 110] width 110 height 10
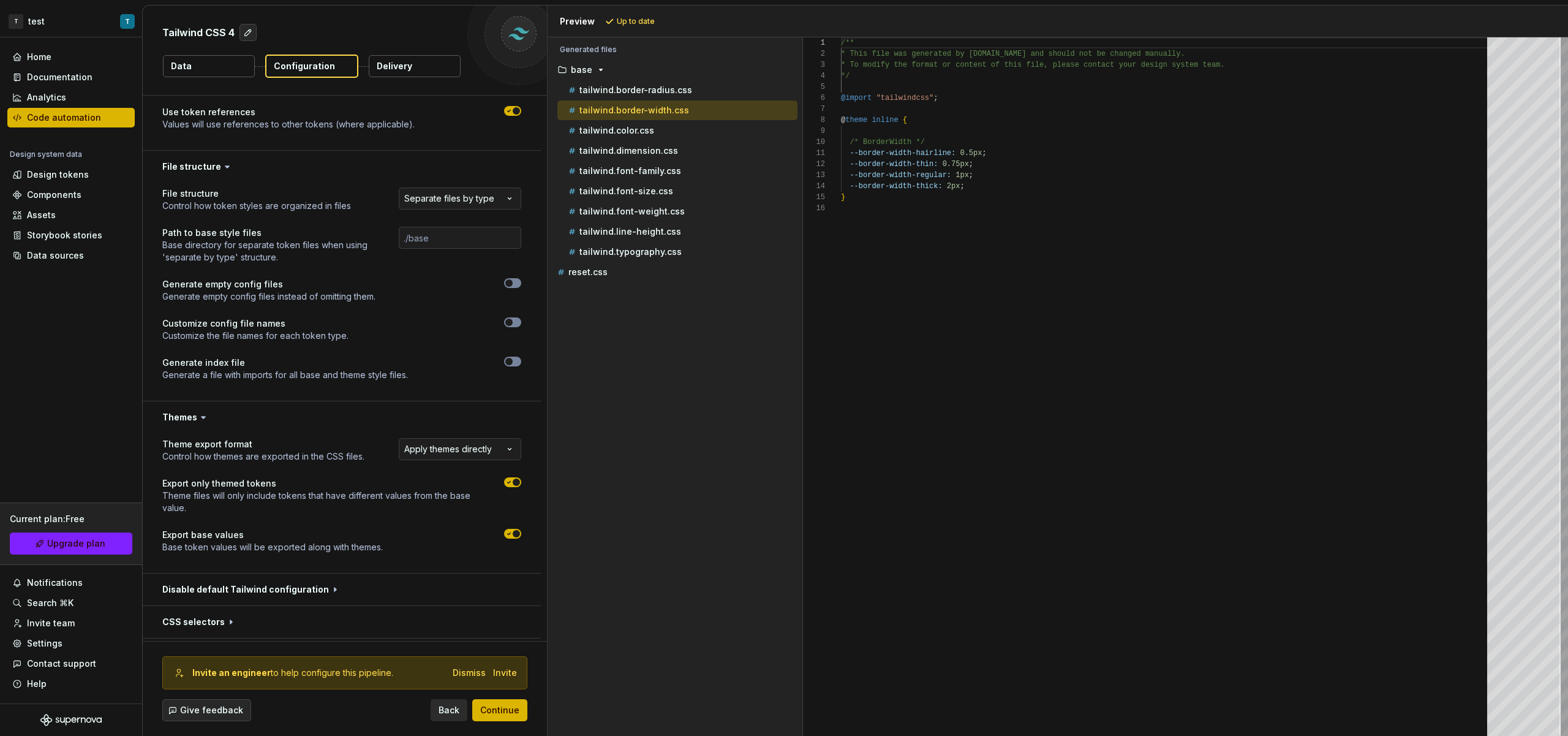
scroll to position [110, 0]
click at [662, 87] on p "tailwind.border-radius.css" at bounding box center [636, 90] width 113 height 10
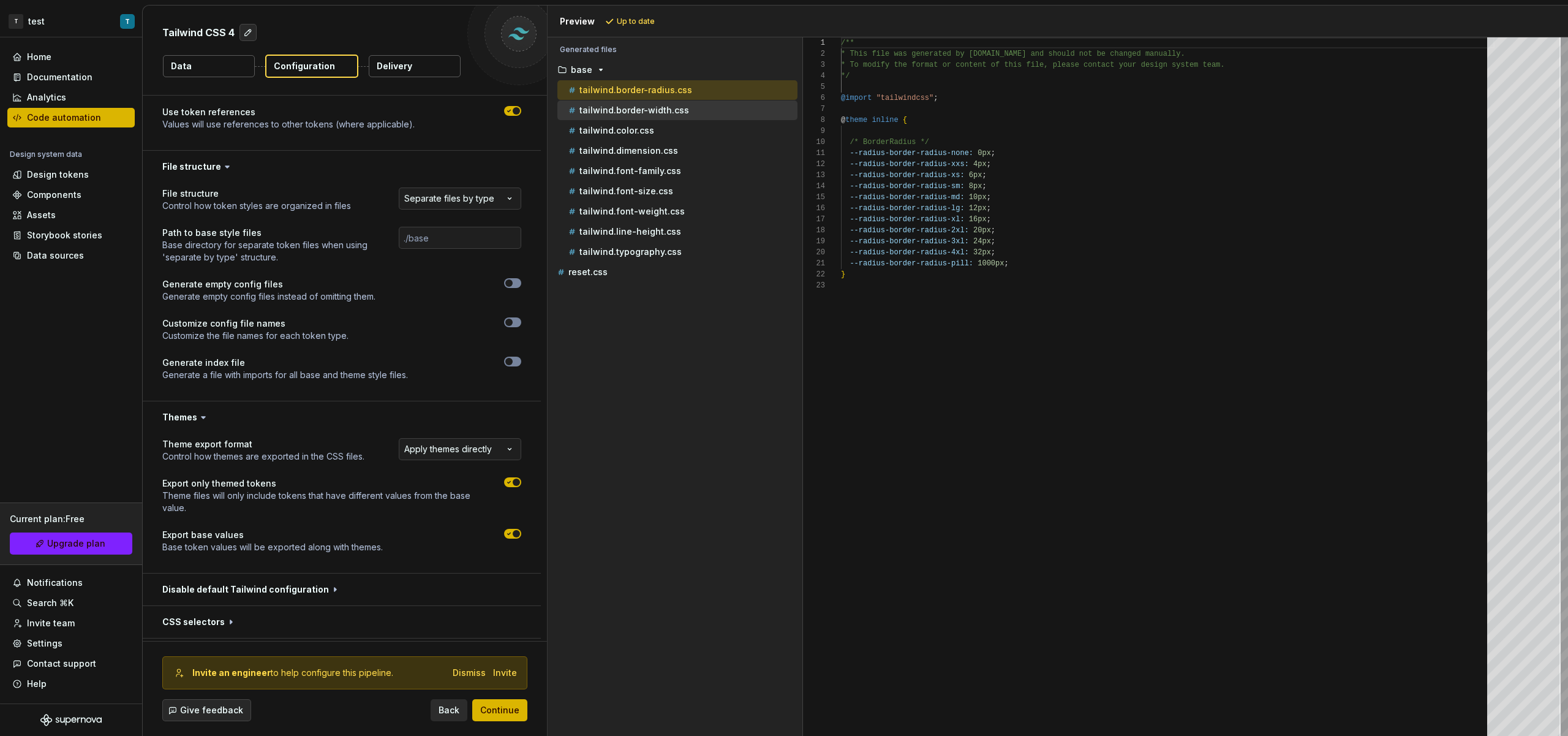
click at [663, 101] on div "tailwind.border-width.css" at bounding box center [678, 110] width 240 height 20
click at [658, 82] on div "tailwind.border-radius.css" at bounding box center [678, 90] width 240 height 20
click at [665, 245] on button "tailwind.typography.css" at bounding box center [678, 252] width 240 height 13
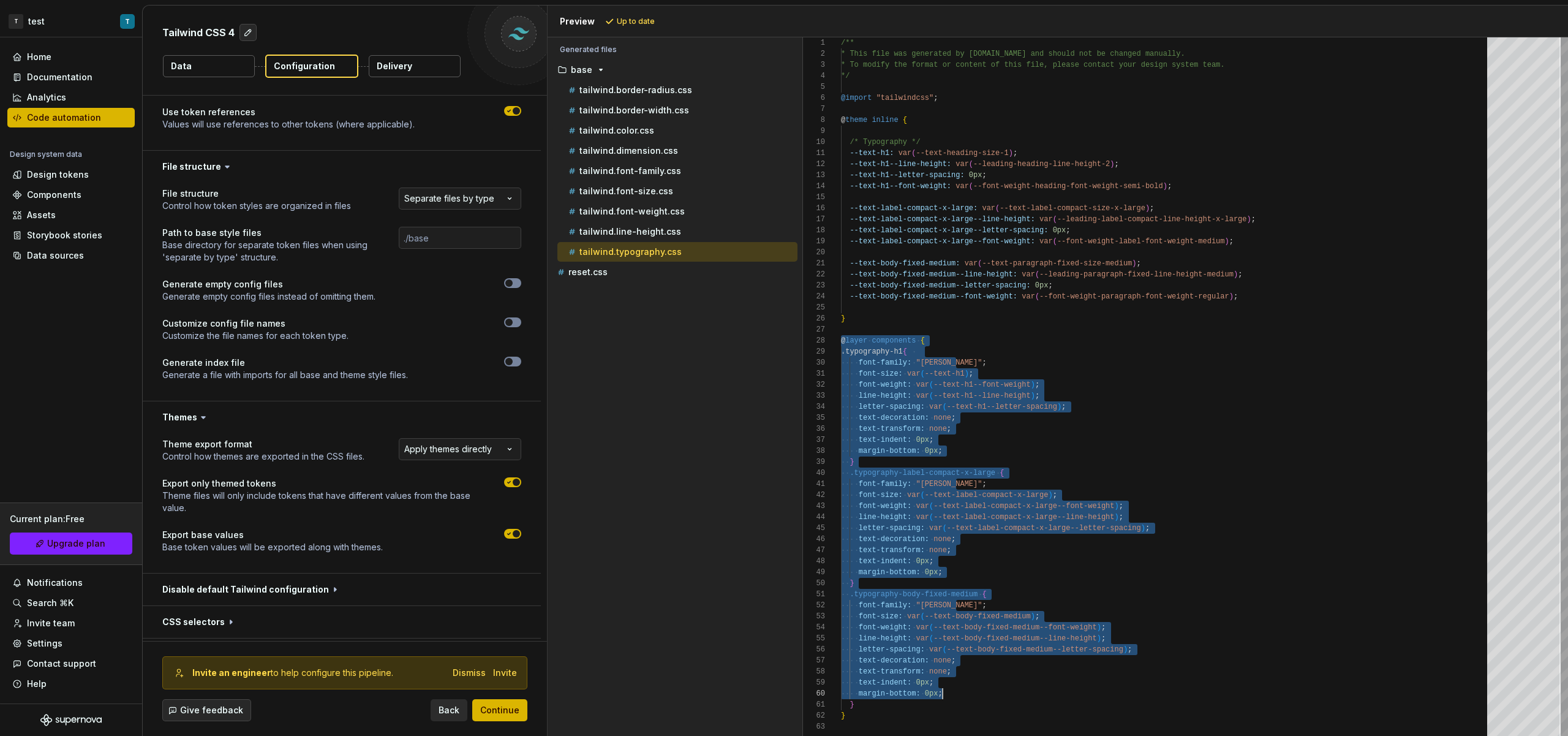
drag, startPoint x: 842, startPoint y: 339, endPoint x: 1090, endPoint y: 676, distance: 418.4
click at [1060, 695] on div "/** * This file was generated by [DOMAIN_NAME] and sho uld not be changed manua…" at bounding box center [1167, 387] width 654 height 698
type textarea "**********"
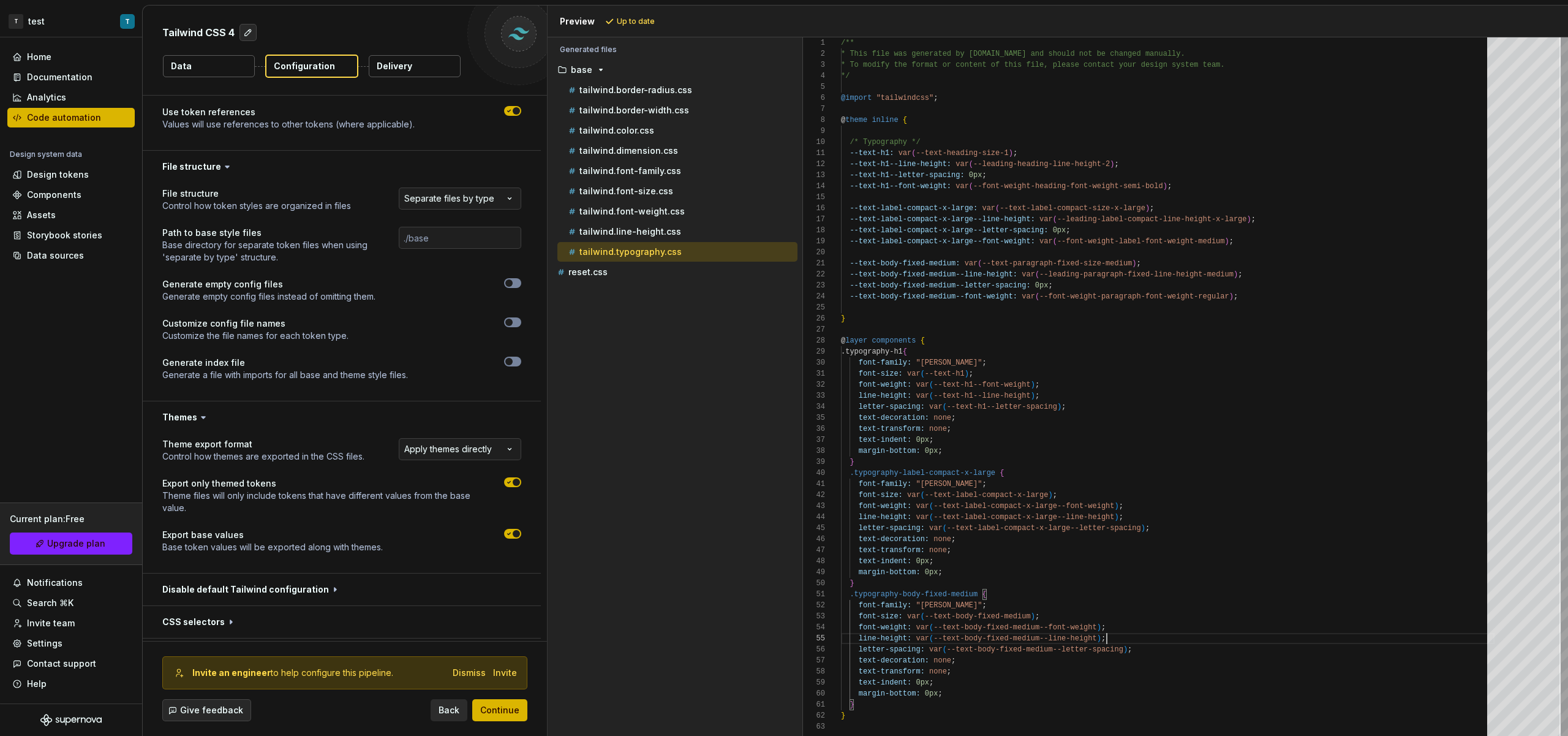
scroll to position [44, 266]
click at [1191, 636] on div "/** * This file was generated by [DOMAIN_NAME] and sho uld not be changed manua…" at bounding box center [1167, 387] width 654 height 698
click at [498, 451] on html "**********" at bounding box center [784, 368] width 1568 height 736
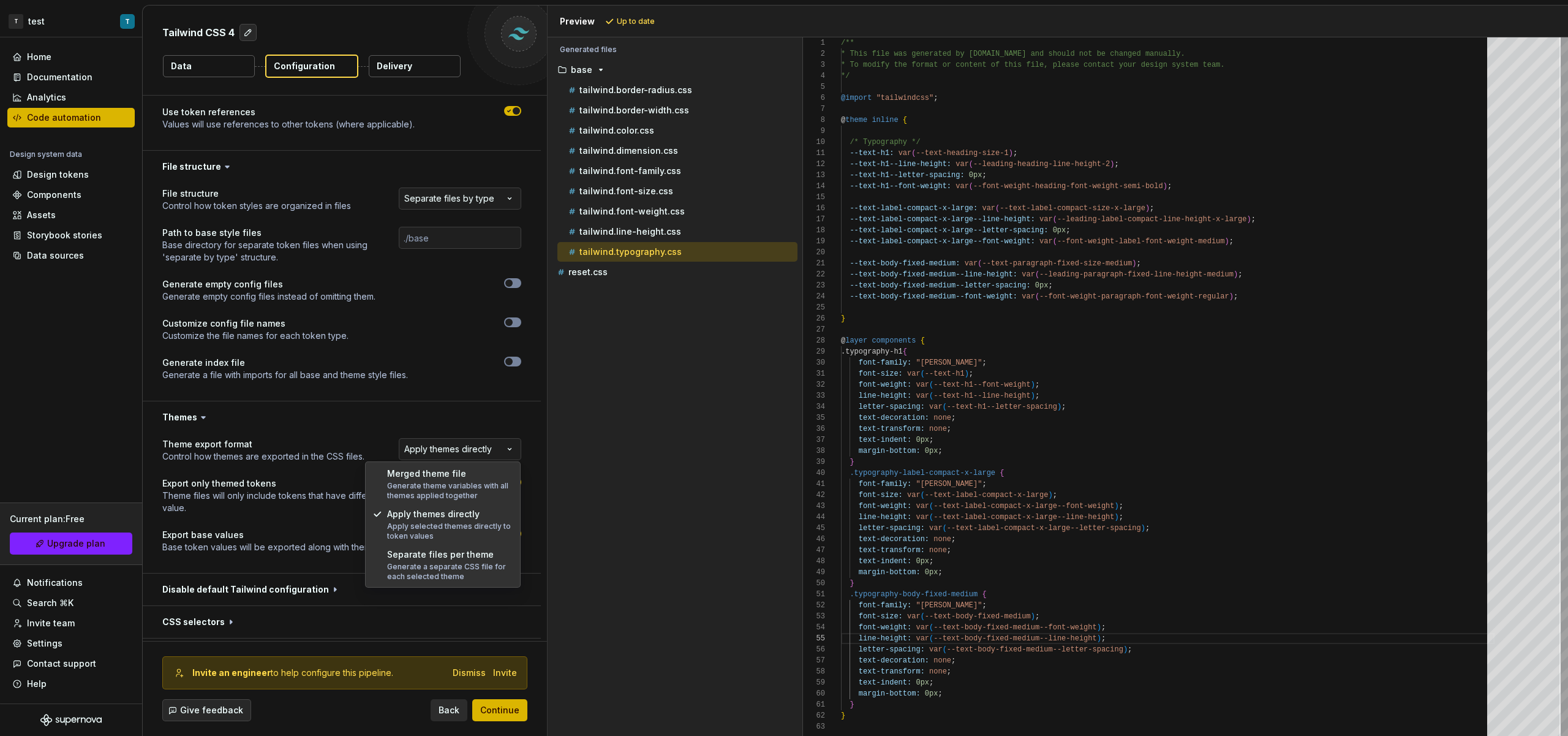
select select "**********"
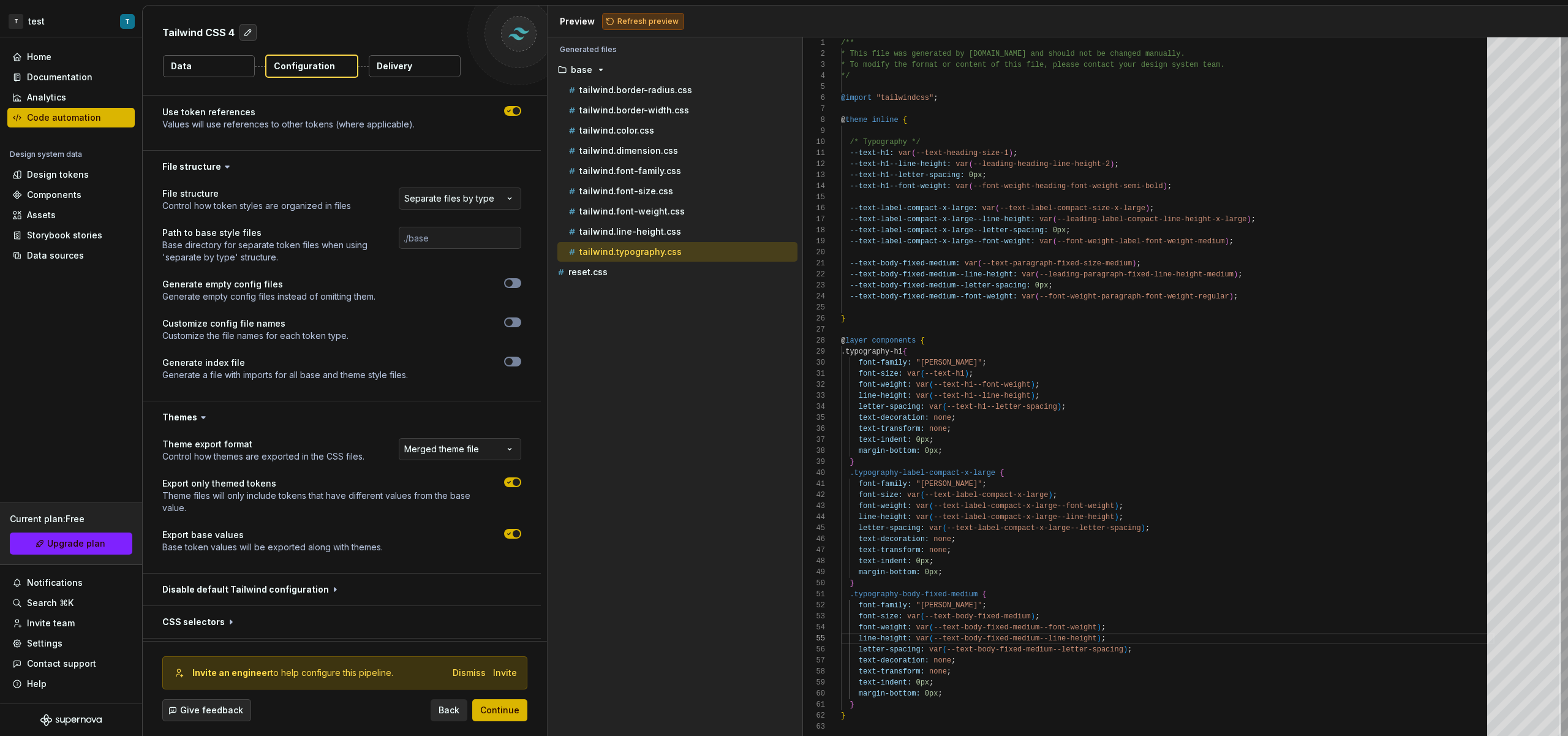
click at [645, 25] on span "Refresh preview" at bounding box center [648, 21] width 61 height 10
click at [585, 308] on div "Accessibility guide for tree . Navigate the tree with the arrow keys. Common tr…" at bounding box center [676, 397] width 255 height 679
drag, startPoint x: 591, startPoint y: 301, endPoint x: 597, endPoint y: 300, distance: 6.1
click at [591, 300] on div "themed" at bounding box center [676, 292] width 245 height 20
click at [609, 285] on button "themed" at bounding box center [676, 292] width 245 height 13
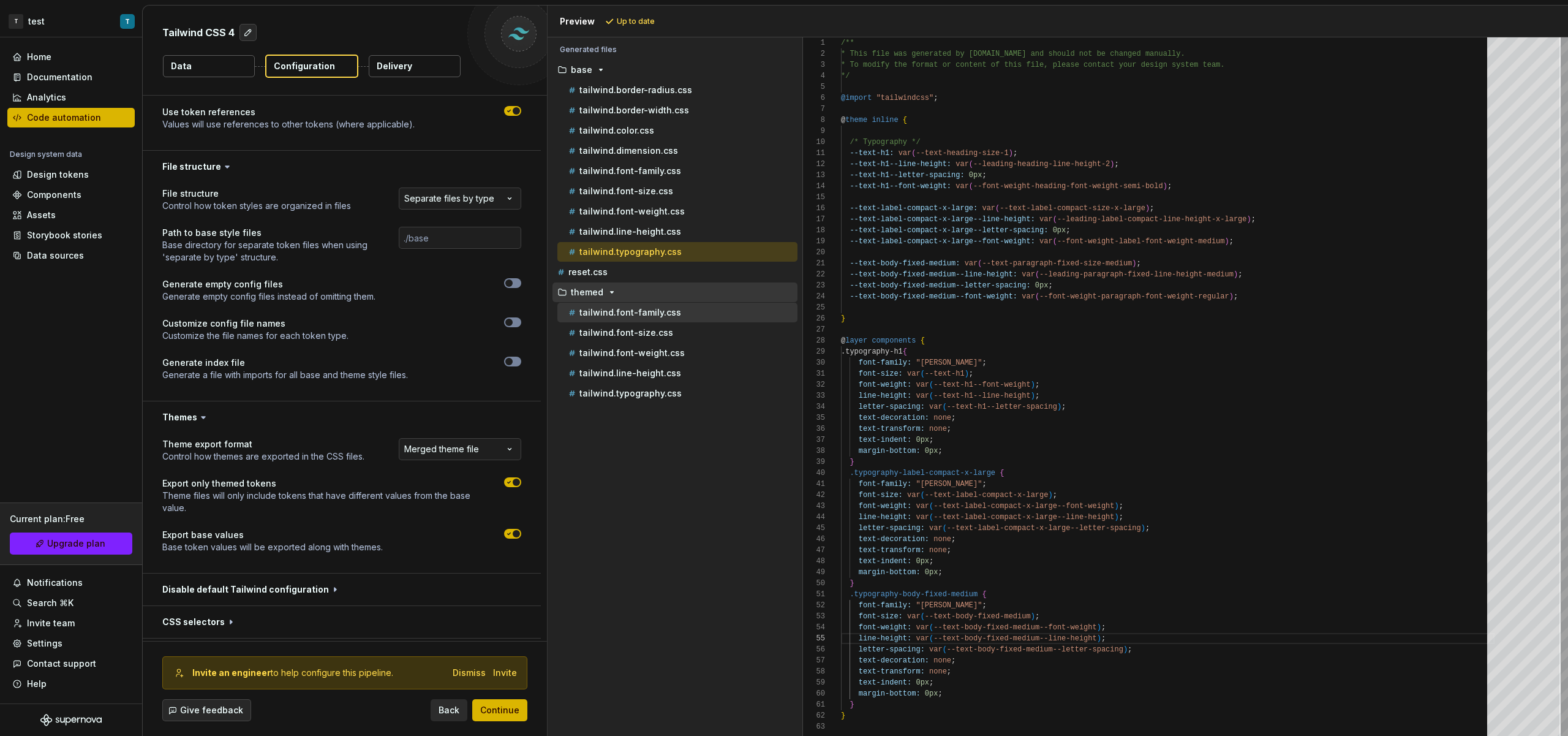
click at [638, 318] on button "tailwind.font-family.css" at bounding box center [678, 312] width 240 height 13
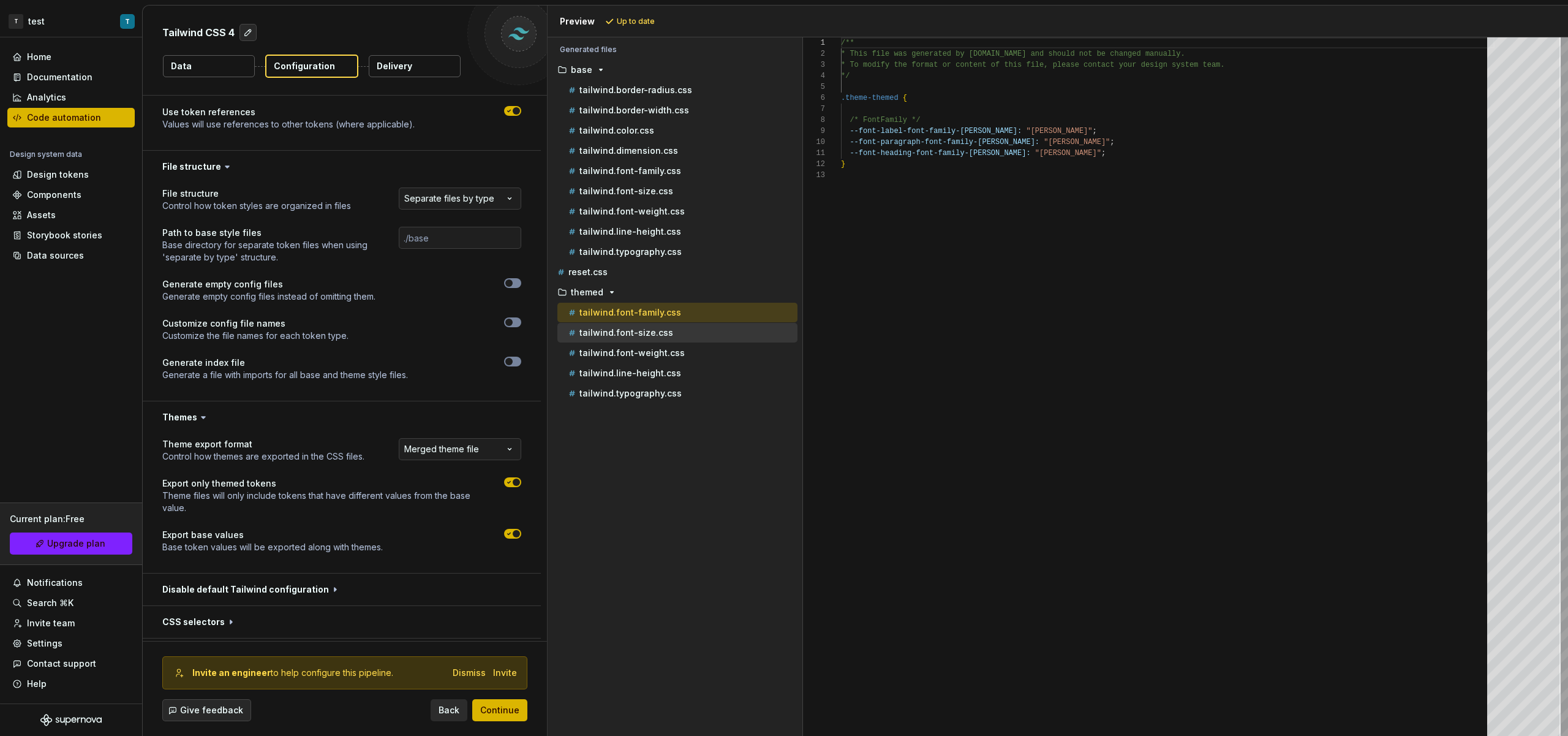
click at [645, 329] on p "tailwind.font-size.css" at bounding box center [627, 333] width 94 height 10
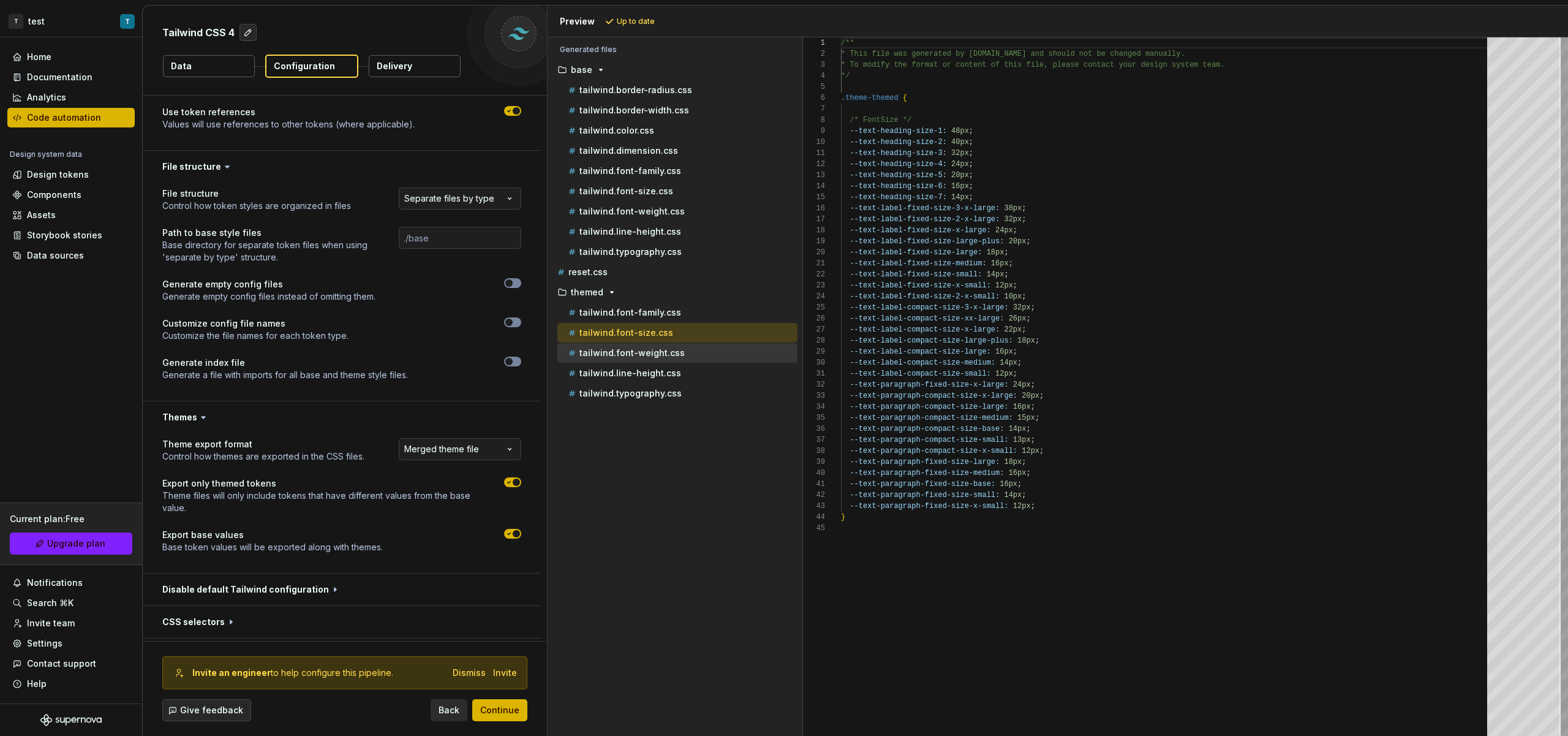
click at [658, 350] on p "tailwind.font-weight.css" at bounding box center [632, 352] width 106 height 10
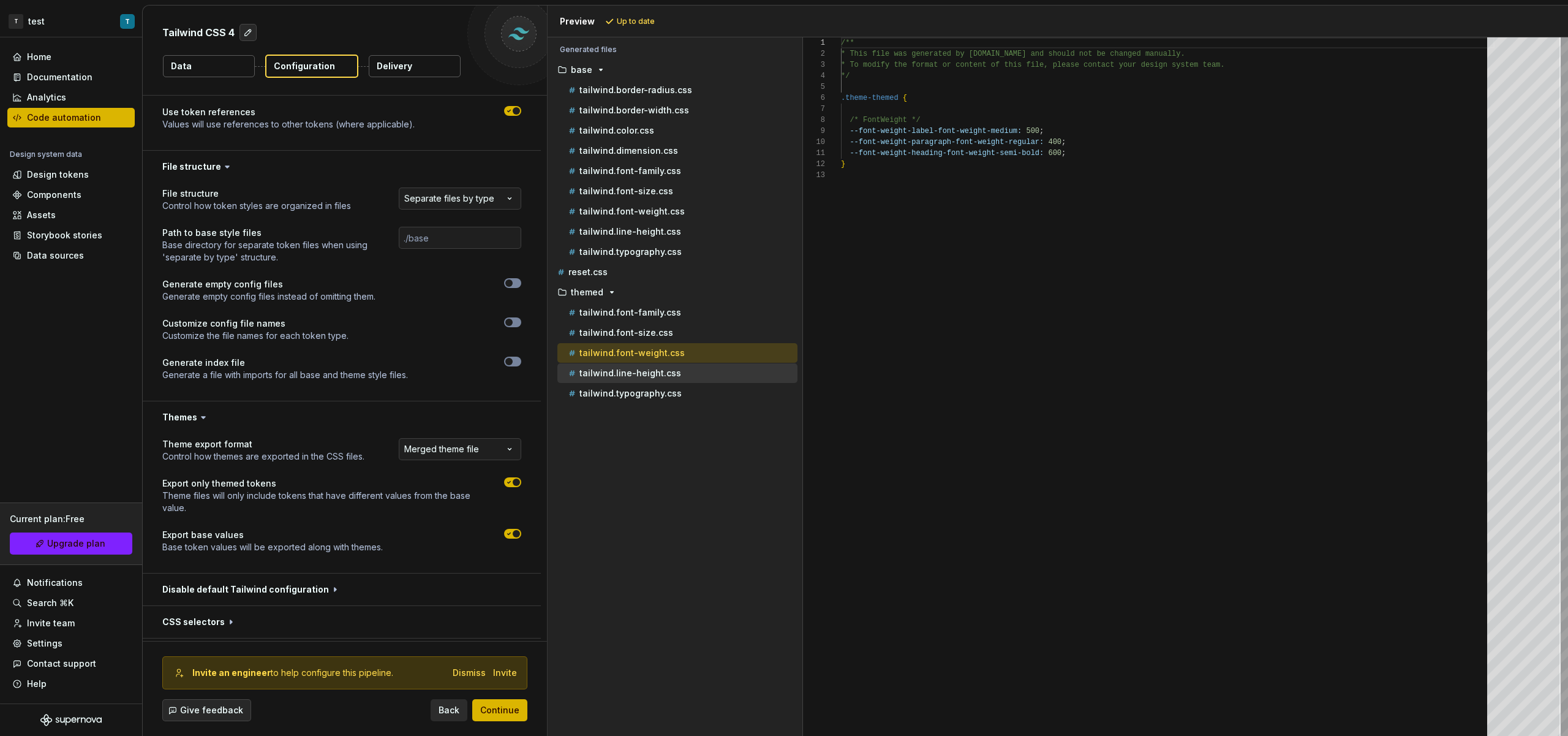
click at [664, 368] on p "tailwind.line-height.css" at bounding box center [631, 373] width 101 height 10
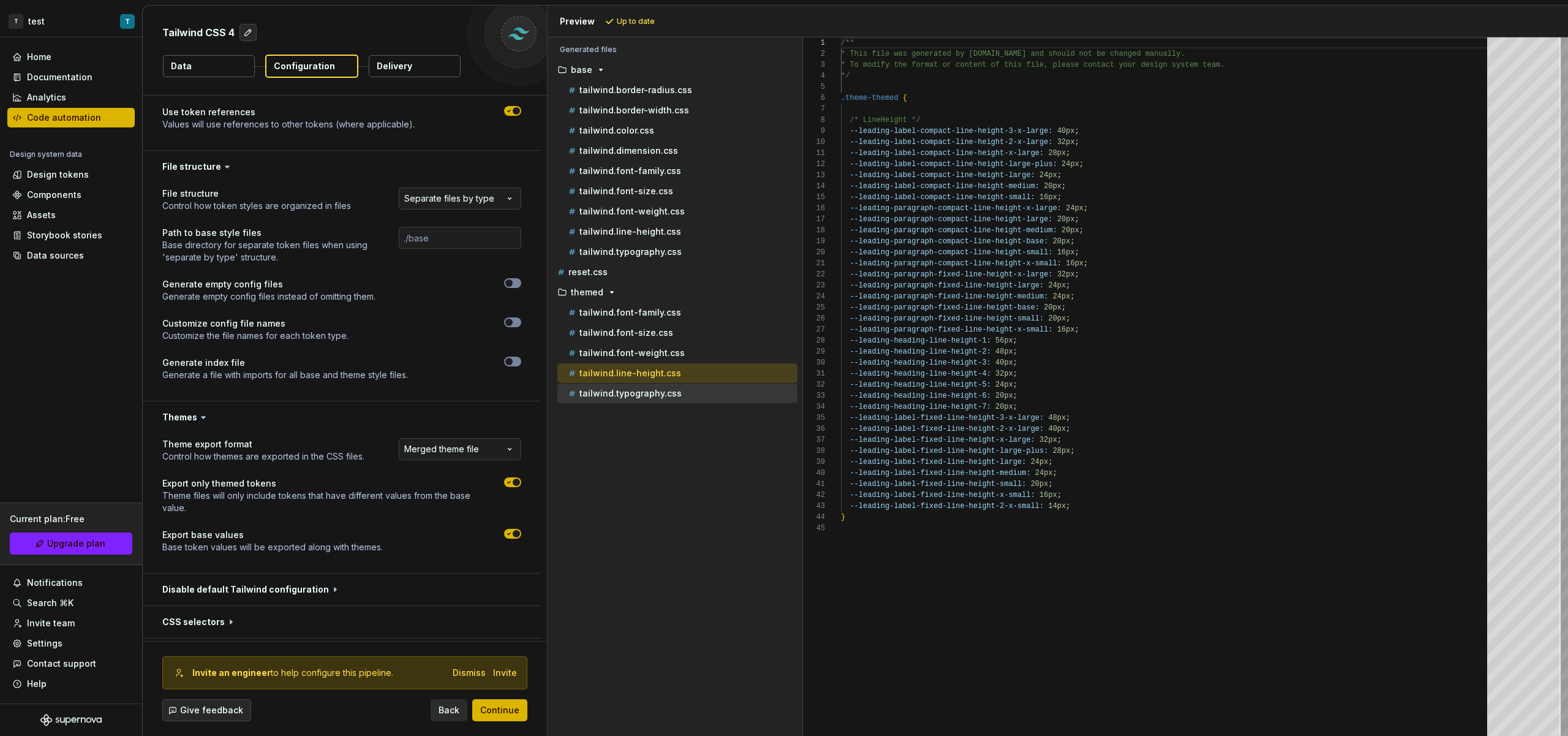
click at [672, 391] on p "tailwind.typography.css" at bounding box center [631, 393] width 102 height 10
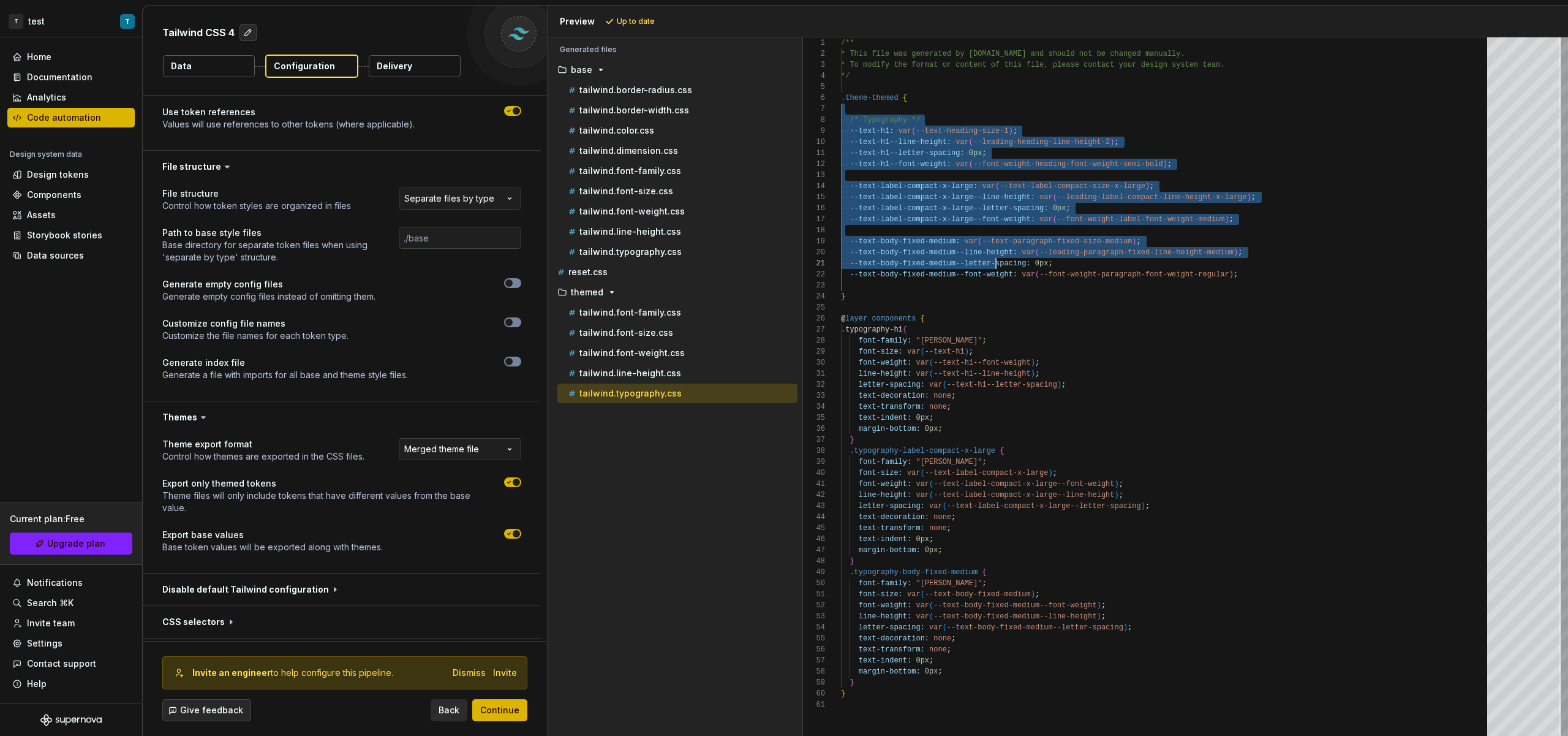
scroll to position [66, 0]
drag, startPoint x: 842, startPoint y: 104, endPoint x: 996, endPoint y: 305, distance: 253.2
click at [996, 304] on div "/** * This file was generated by [DOMAIN_NAME] and sho uld not be changed manua…" at bounding box center [1167, 387] width 654 height 698
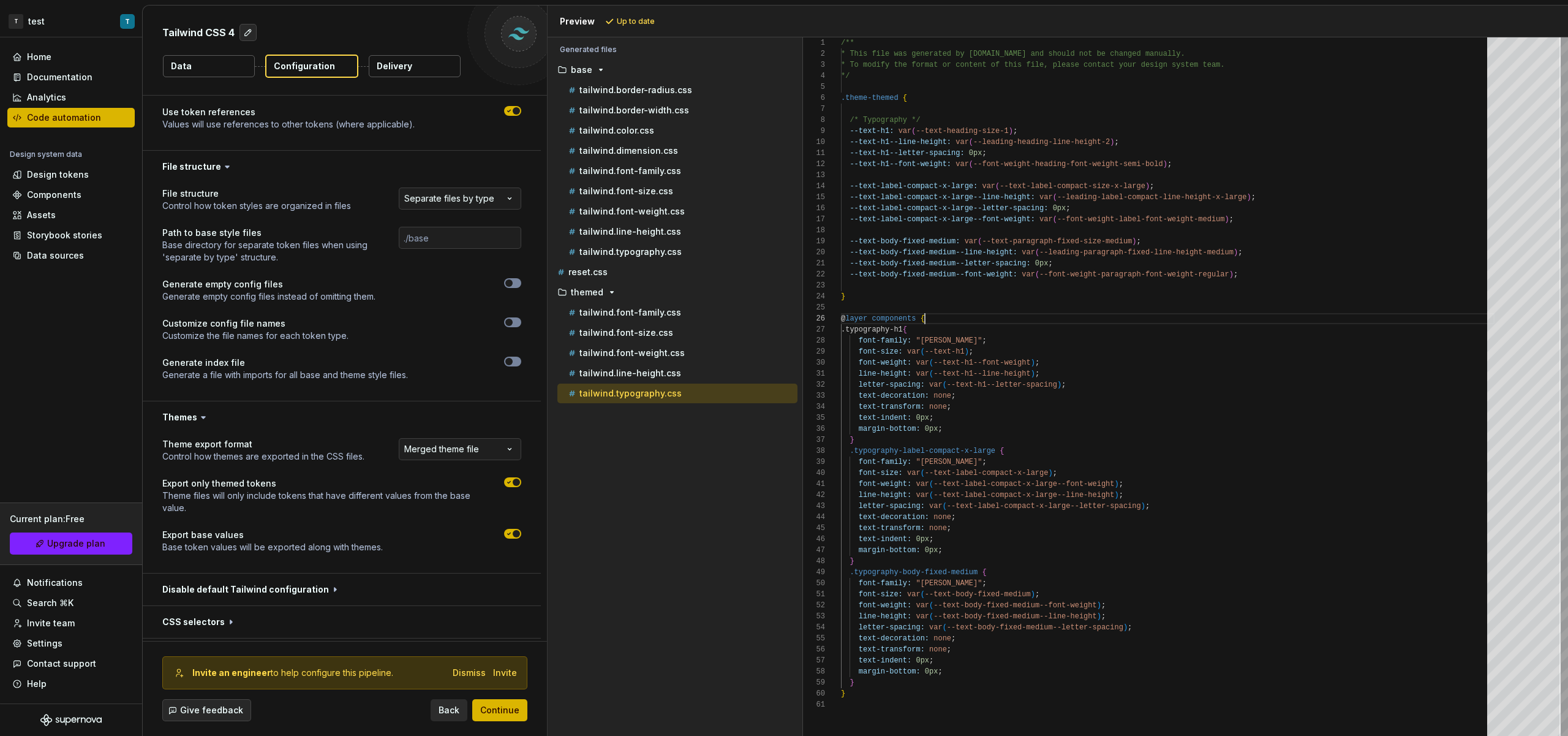
scroll to position [55, 84]
click at [1000, 313] on div "/** * This file was generated by [DOMAIN_NAME] and sho uld not be changed manua…" at bounding box center [1167, 387] width 654 height 698
click at [486, 442] on html "**********" at bounding box center [784, 368] width 1568 height 736
click at [512, 484] on icon "button" at bounding box center [509, 482] width 10 height 7
click at [658, 21] on span "Refresh preview" at bounding box center [648, 21] width 61 height 10
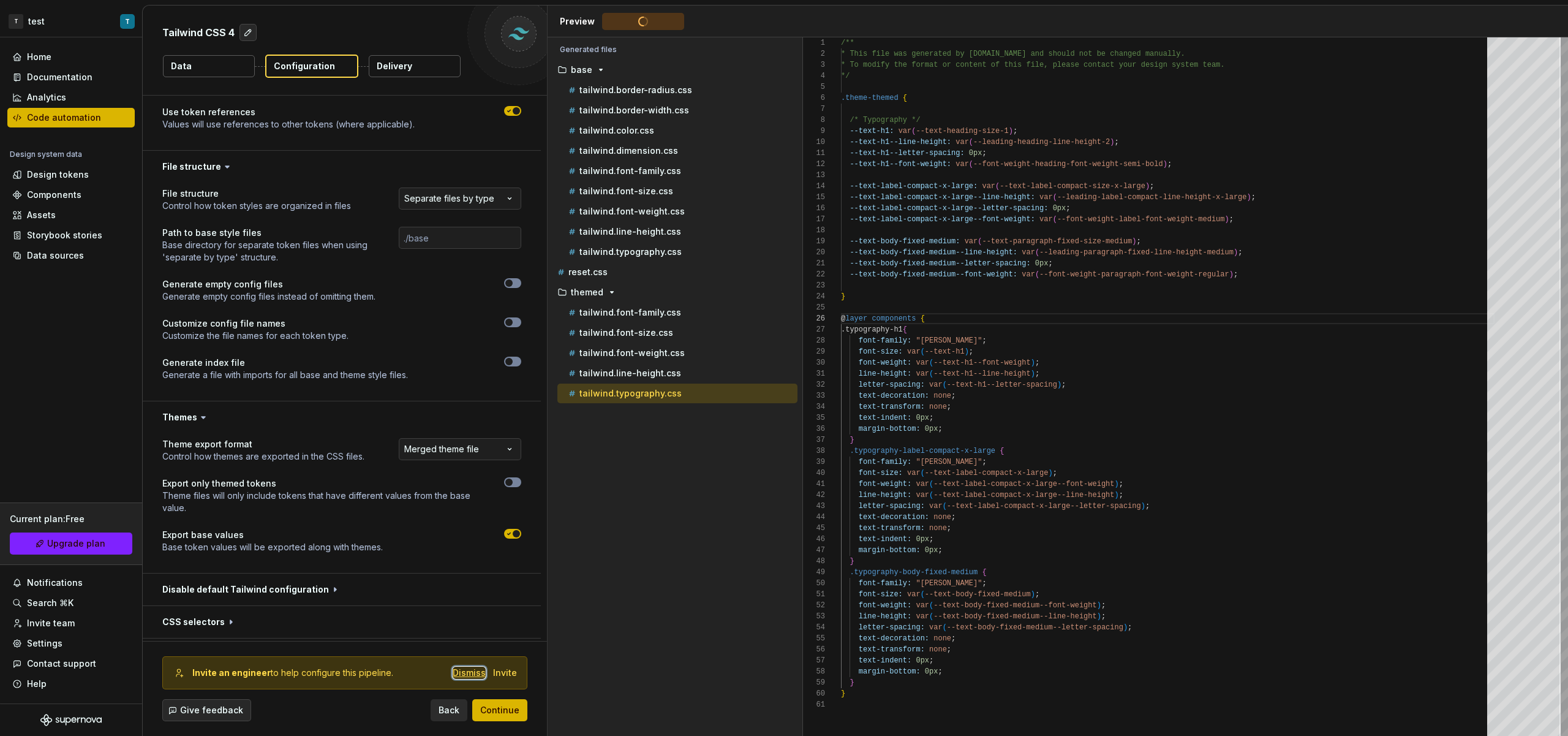
click at [473, 677] on div "Dismiss" at bounding box center [470, 672] width 33 height 12
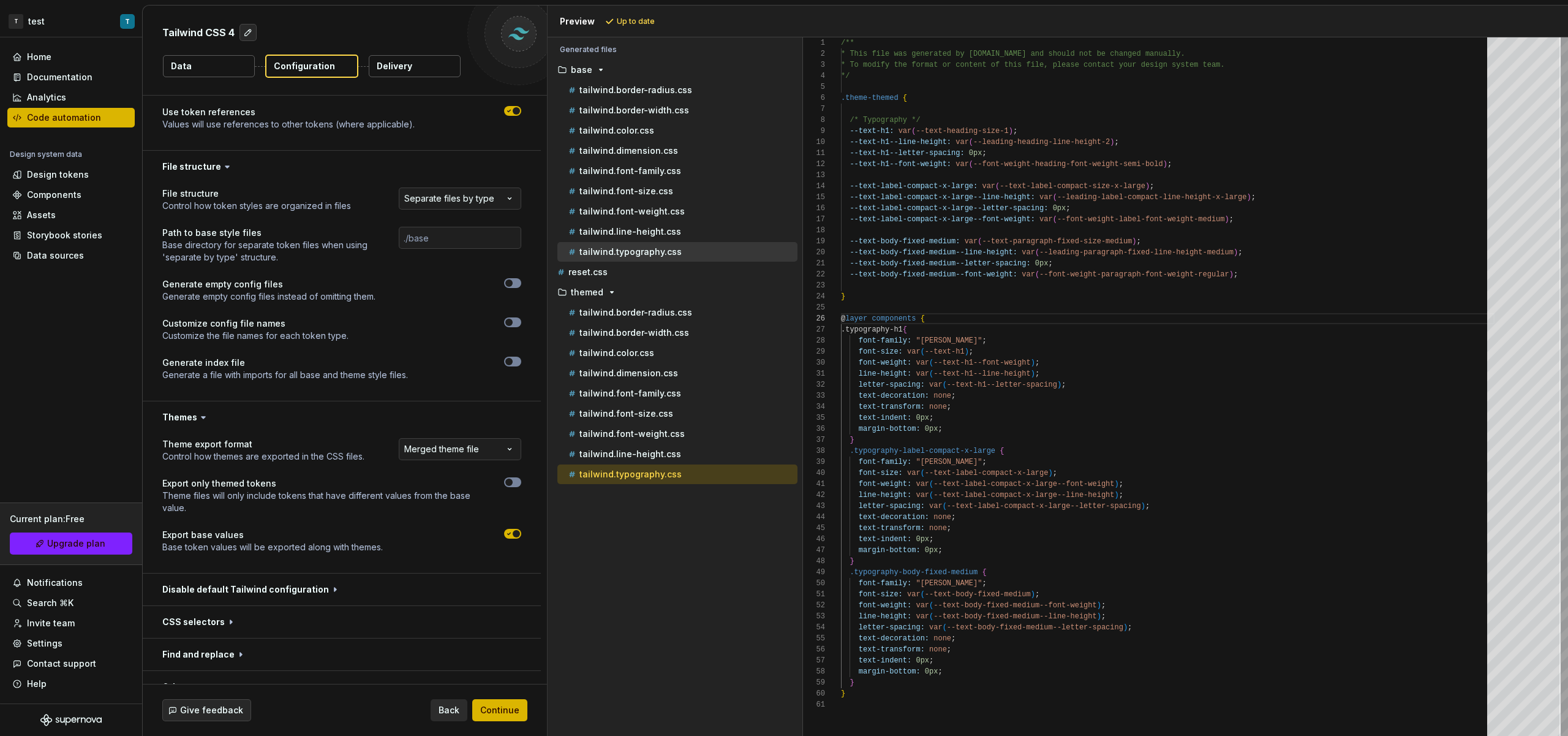
click at [663, 255] on p "tailwind.typography.css" at bounding box center [631, 252] width 102 height 10
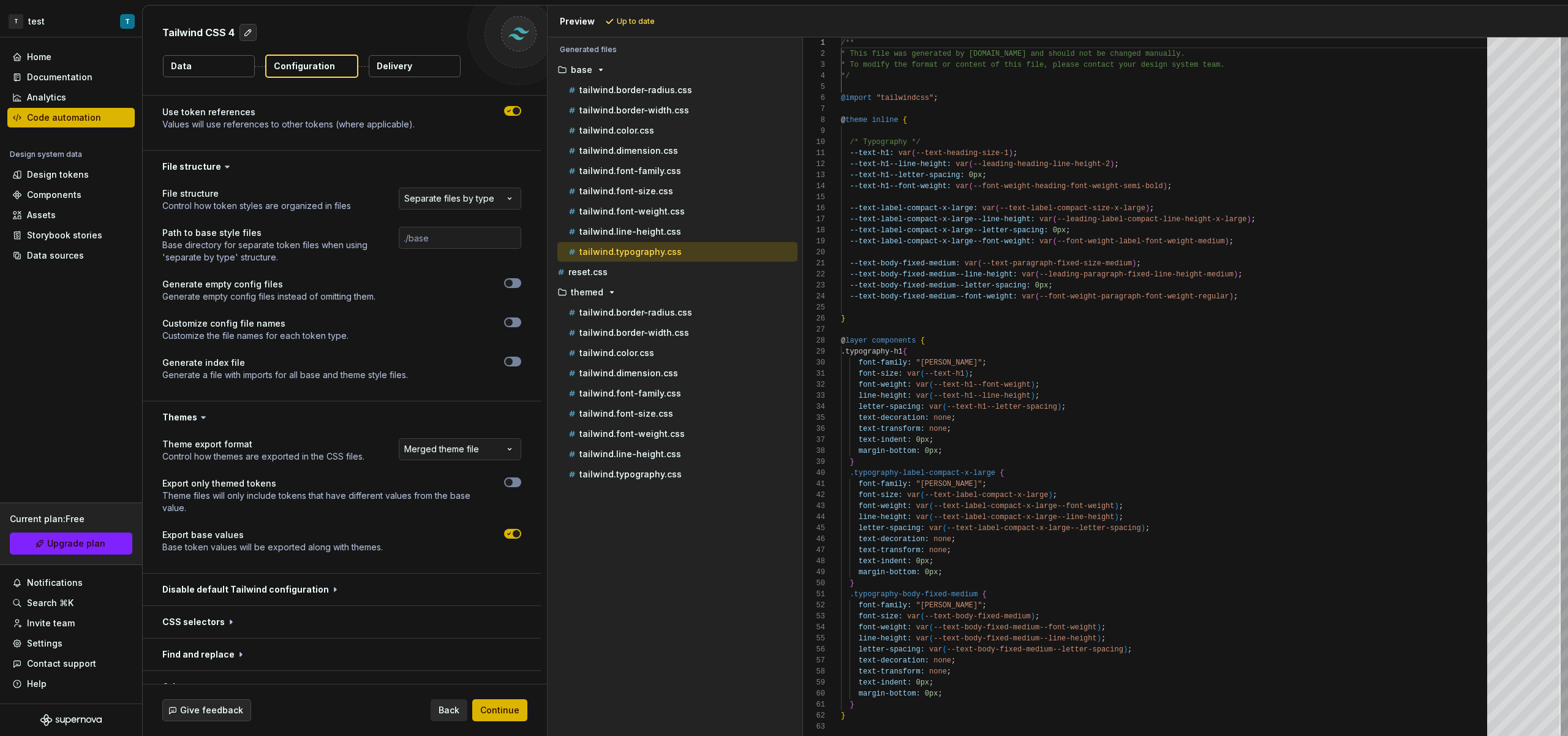
scroll to position [0, 0]
click at [731, 475] on div "tailwind.typography.css" at bounding box center [681, 473] width 231 height 12
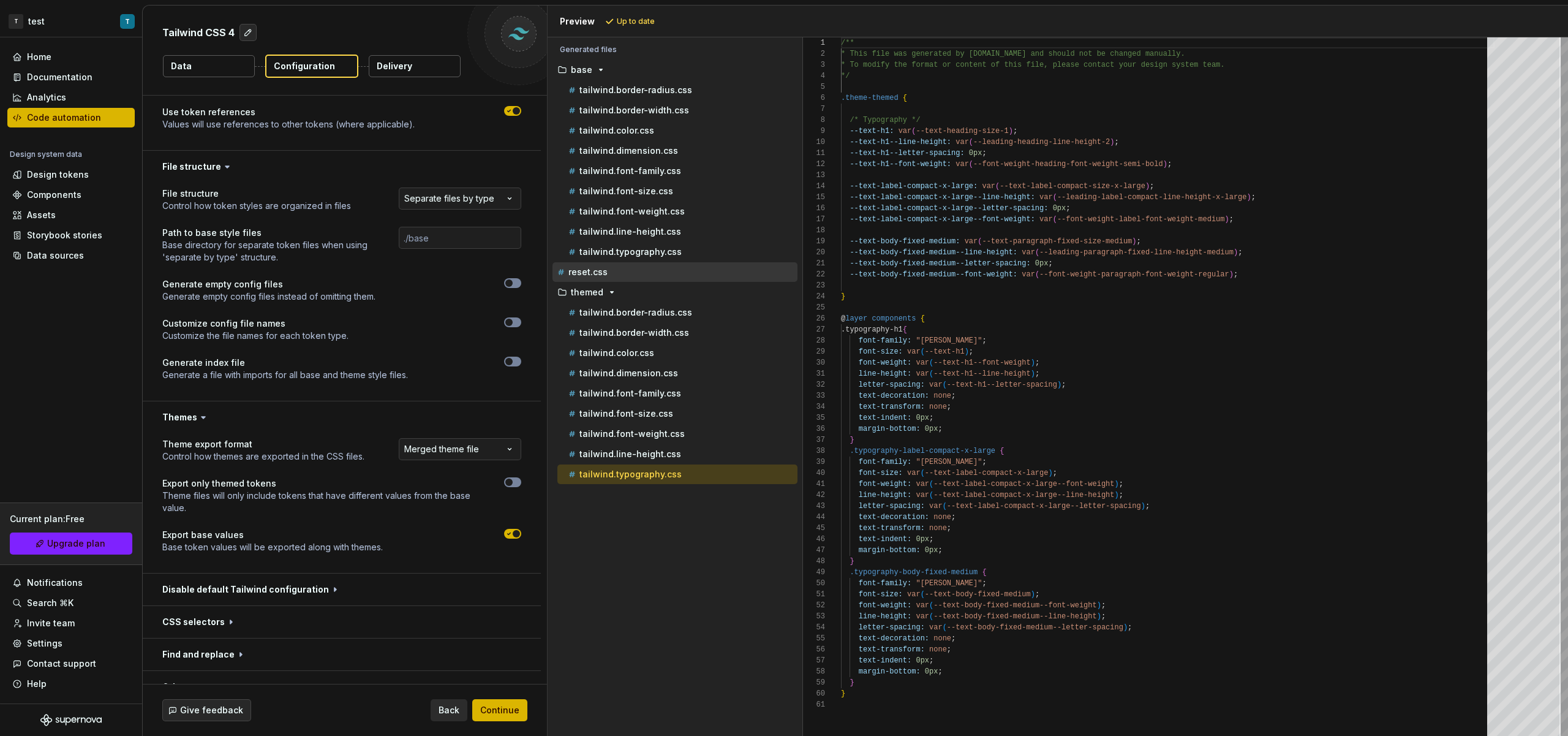
click at [720, 263] on div "reset.css" at bounding box center [676, 272] width 245 height 20
click at [717, 254] on div "tailwind.typography.css" at bounding box center [681, 251] width 231 height 12
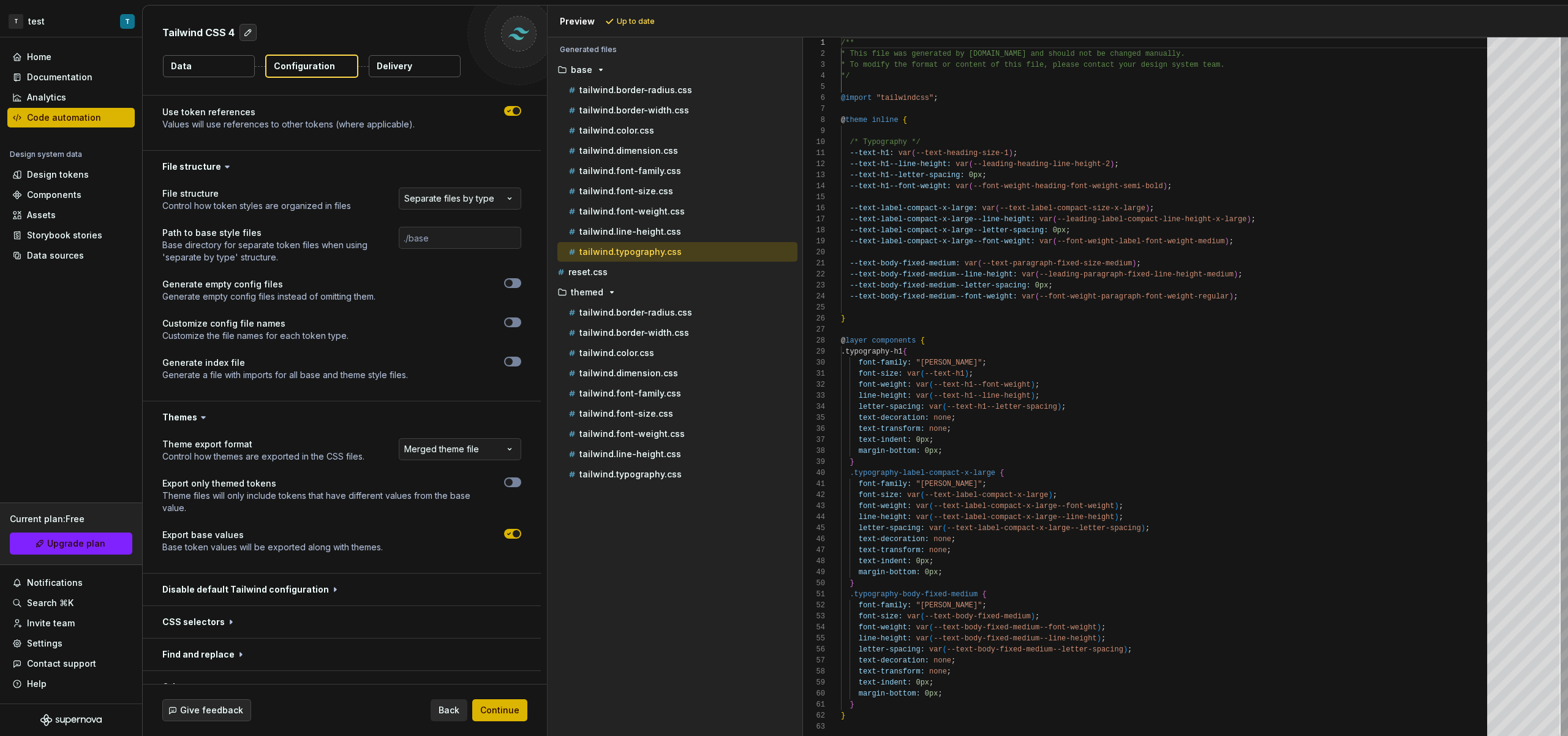
scroll to position [110, 0]
click at [738, 471] on div "tailwind.typography.css" at bounding box center [681, 473] width 231 height 12
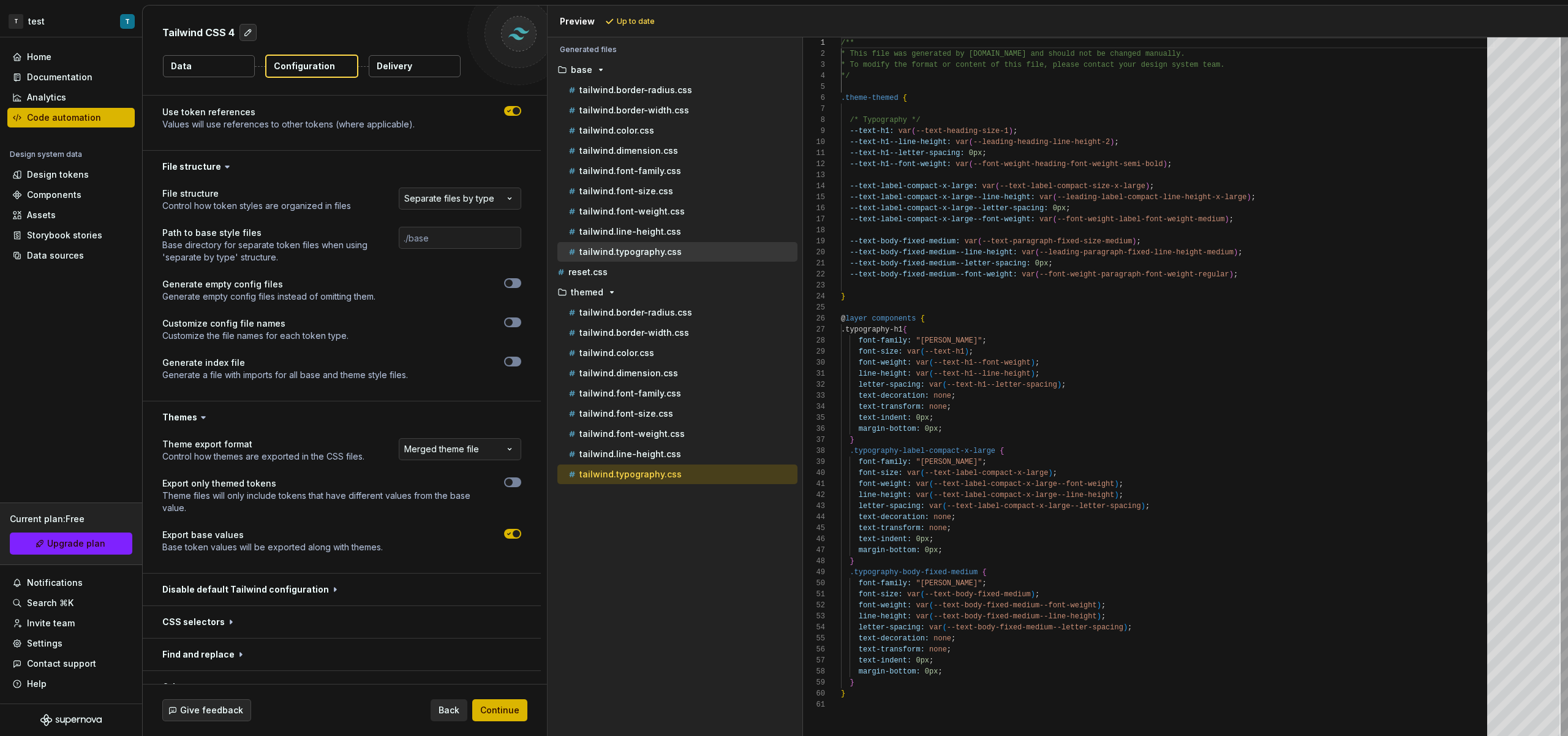
click at [722, 261] on div "tailwind.typography.css" at bounding box center [678, 252] width 240 height 20
click at [729, 251] on div "tailwind.typography.css" at bounding box center [681, 251] width 231 height 12
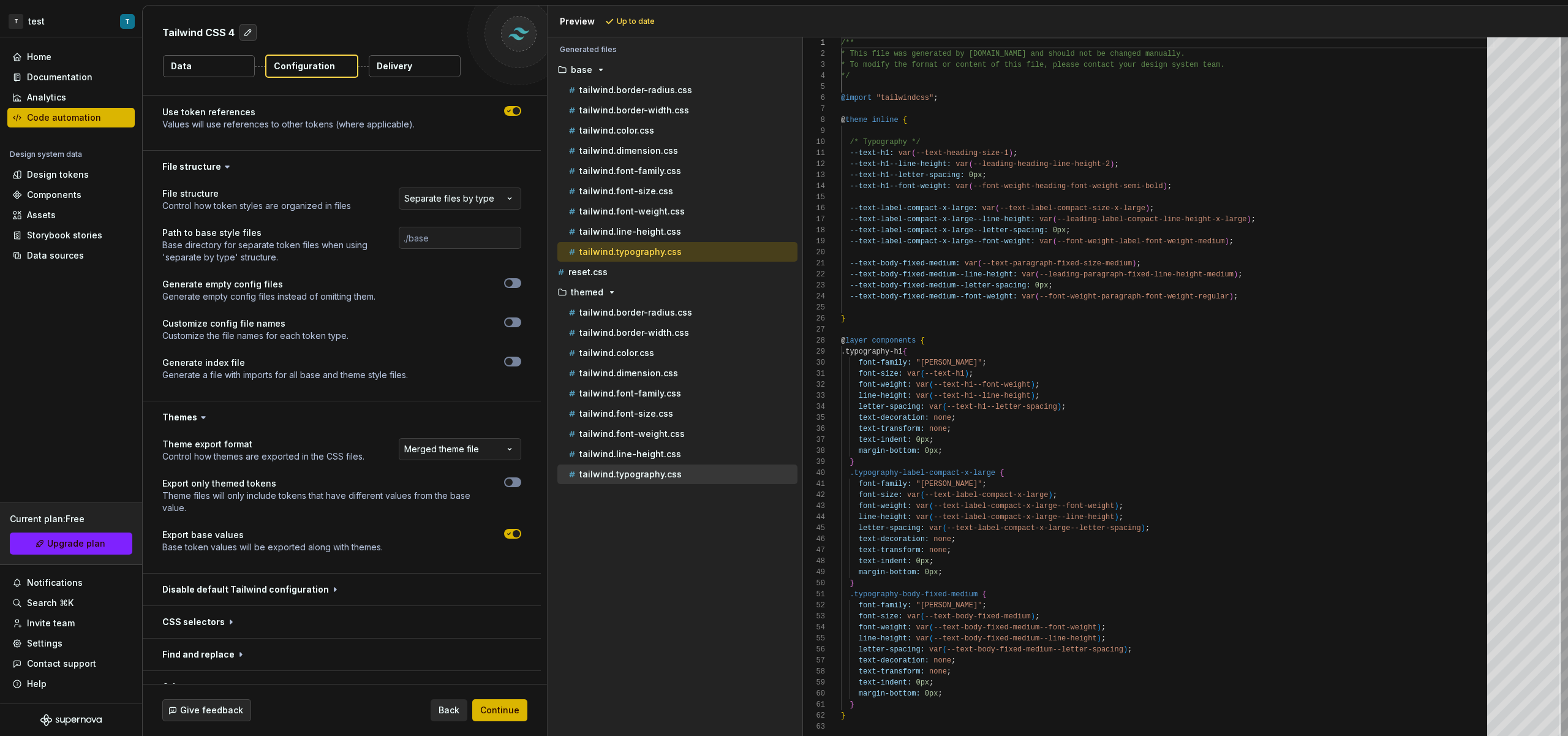
click at [703, 479] on div "tailwind.typography.css" at bounding box center [681, 473] width 231 height 12
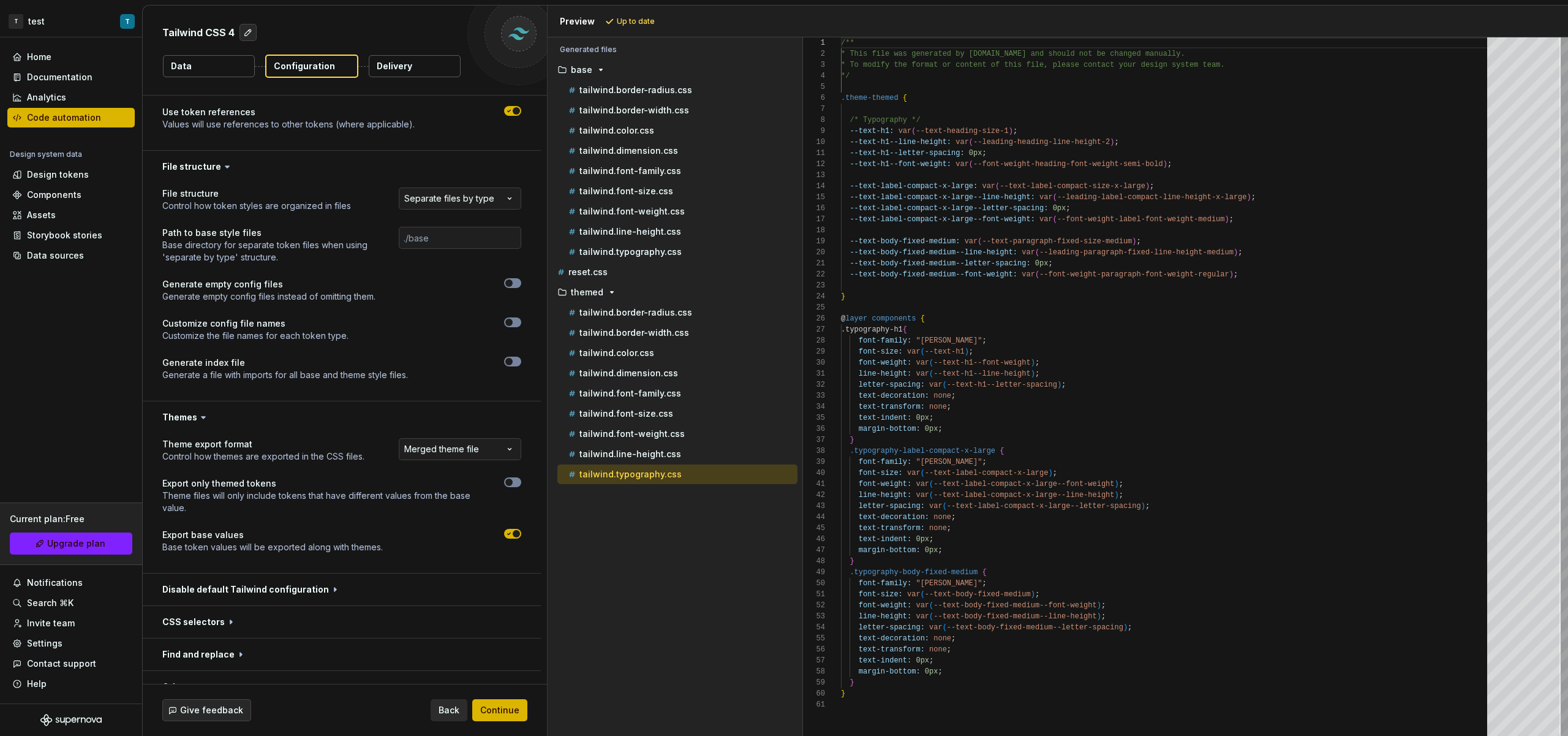
scroll to position [0, 213]
click at [1072, 266] on div "/** * This file was generated by [DOMAIN_NAME] and sho uld not be changed manua…" at bounding box center [1167, 387] width 654 height 698
click at [505, 533] on icon "button" at bounding box center [509, 533] width 10 height 7
click at [659, 20] on span "Refresh preview" at bounding box center [648, 21] width 61 height 10
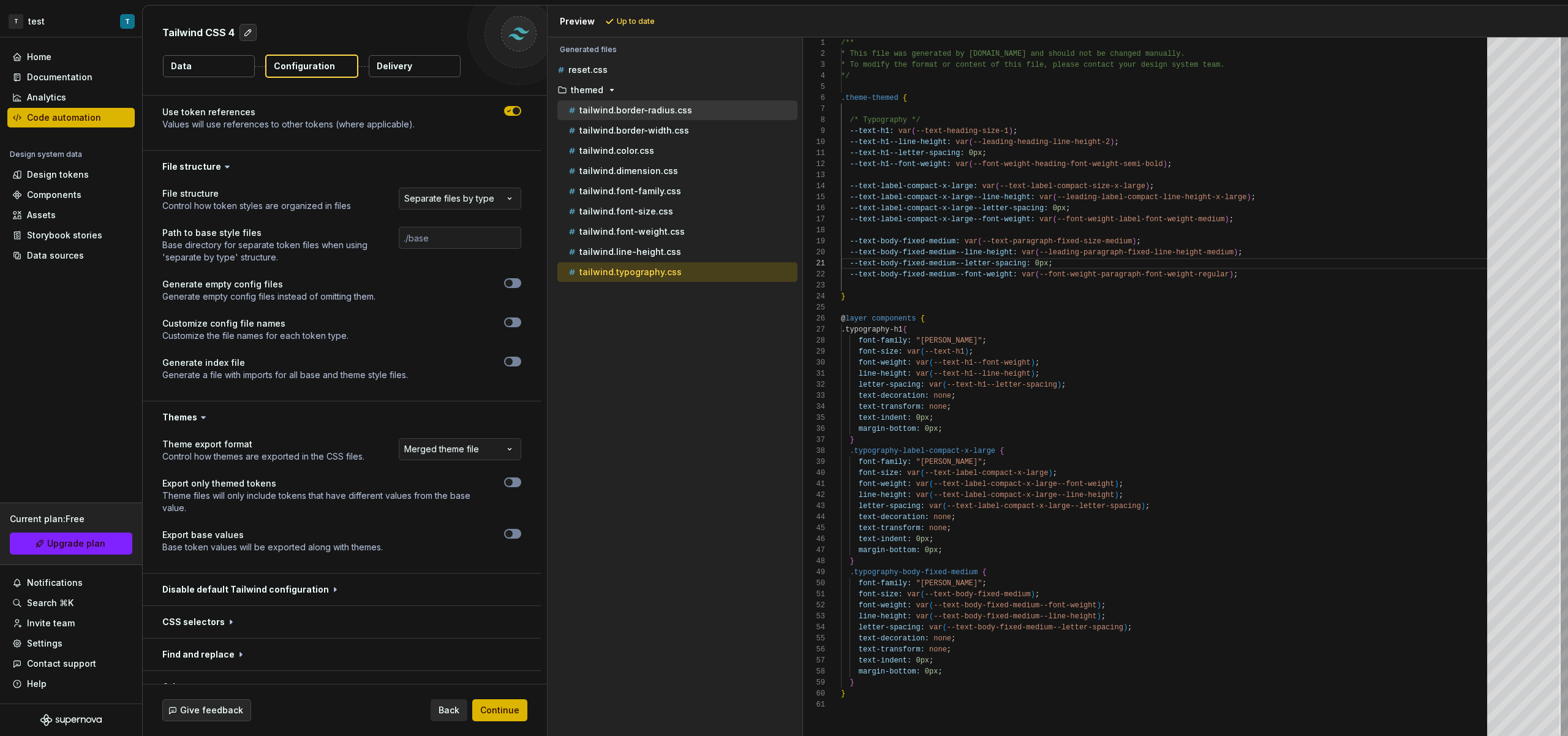
click at [684, 113] on p "tailwind.border-radius.css" at bounding box center [636, 110] width 113 height 10
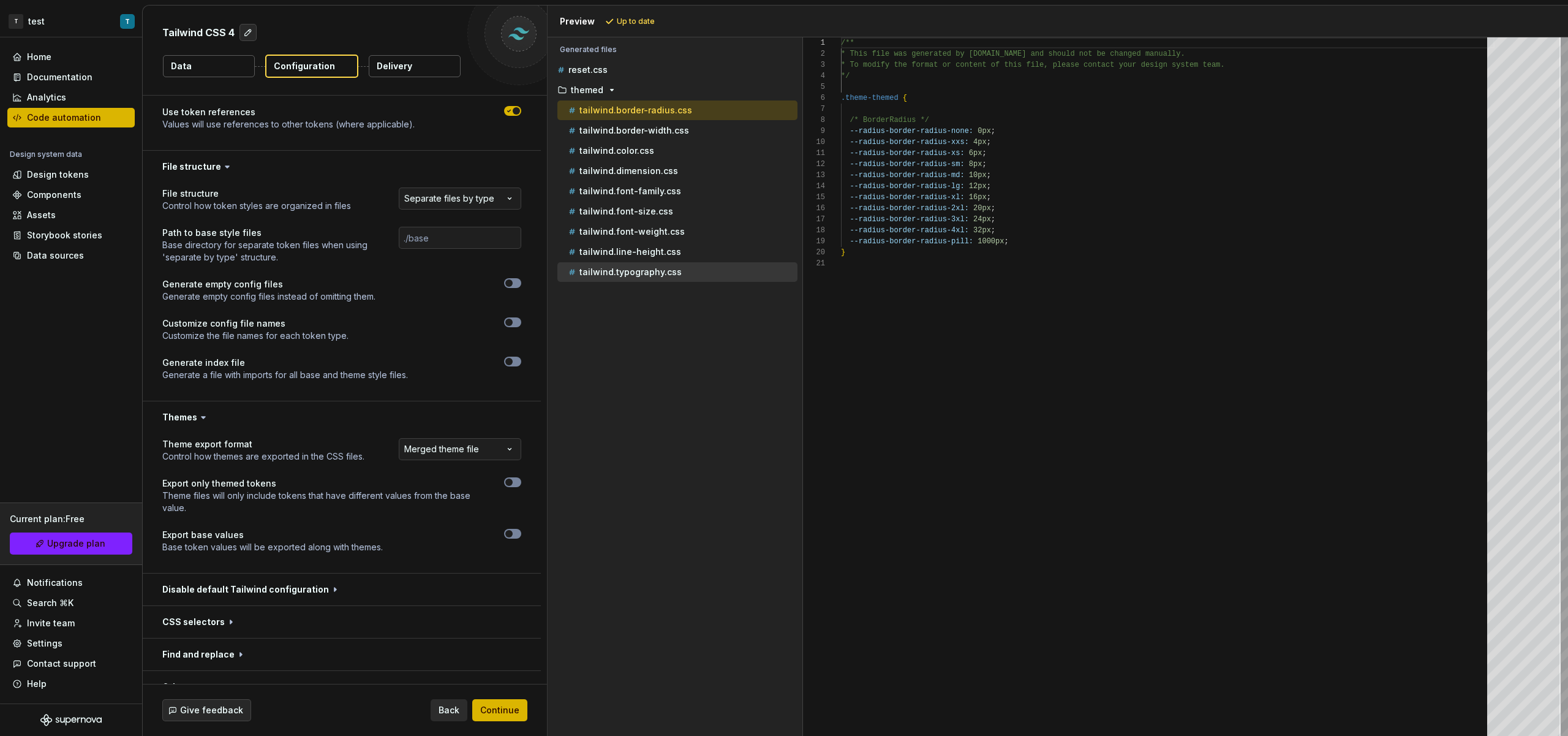
click at [679, 270] on div "tailwind.typography.css" at bounding box center [681, 272] width 231 height 12
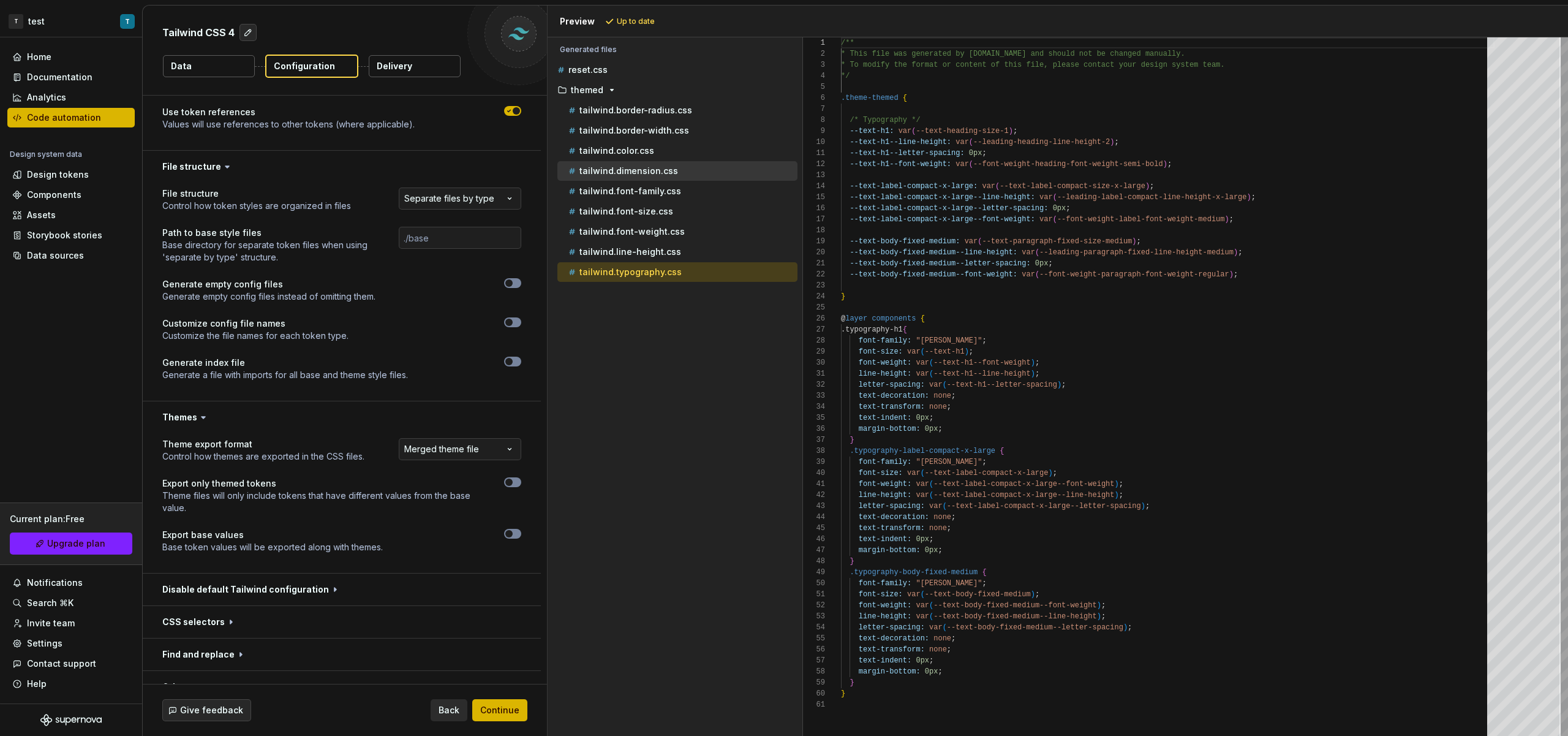
click at [667, 164] on div "tailwind.dimension.css" at bounding box center [681, 170] width 231 height 12
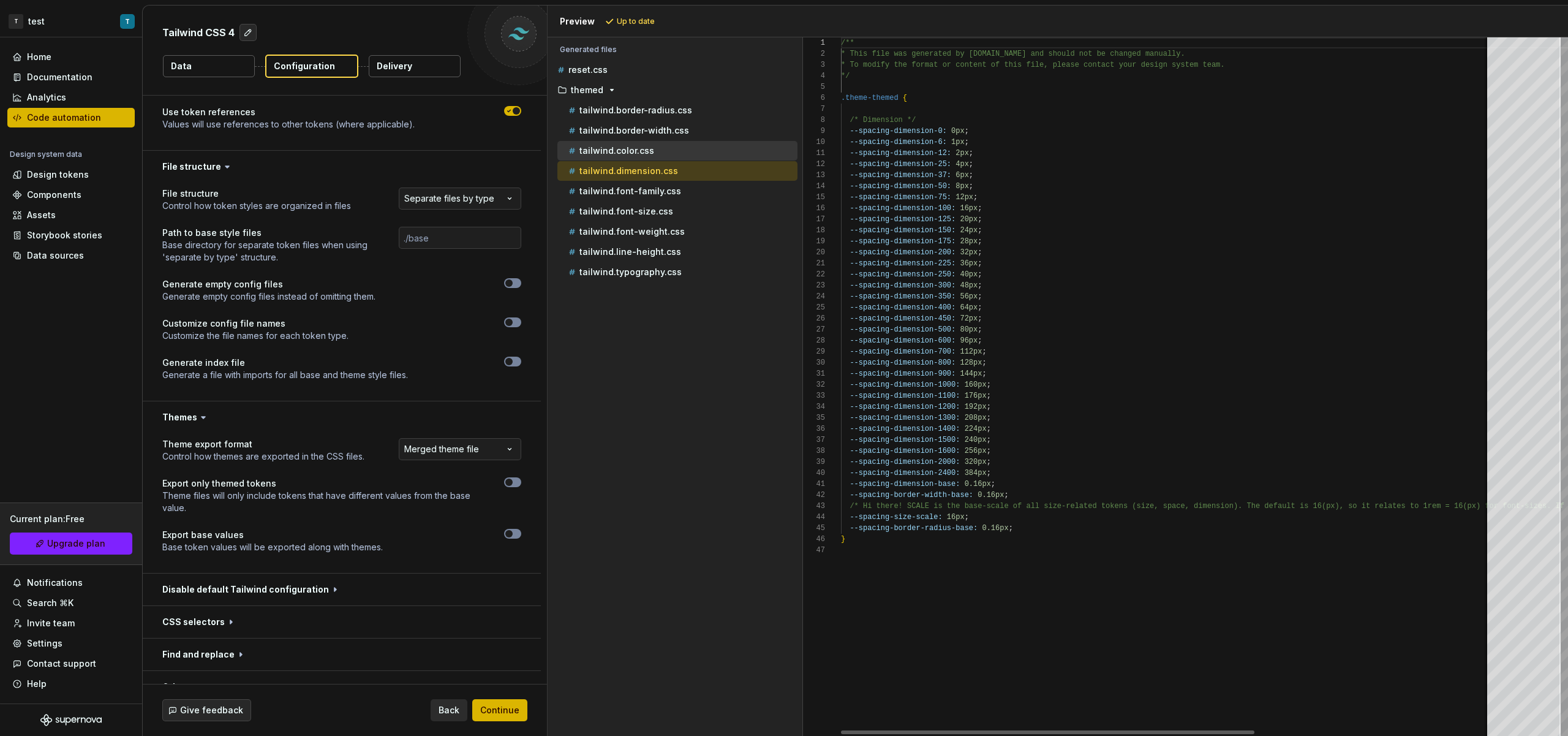
click at [667, 154] on div "tailwind.color.css" at bounding box center [681, 150] width 231 height 12
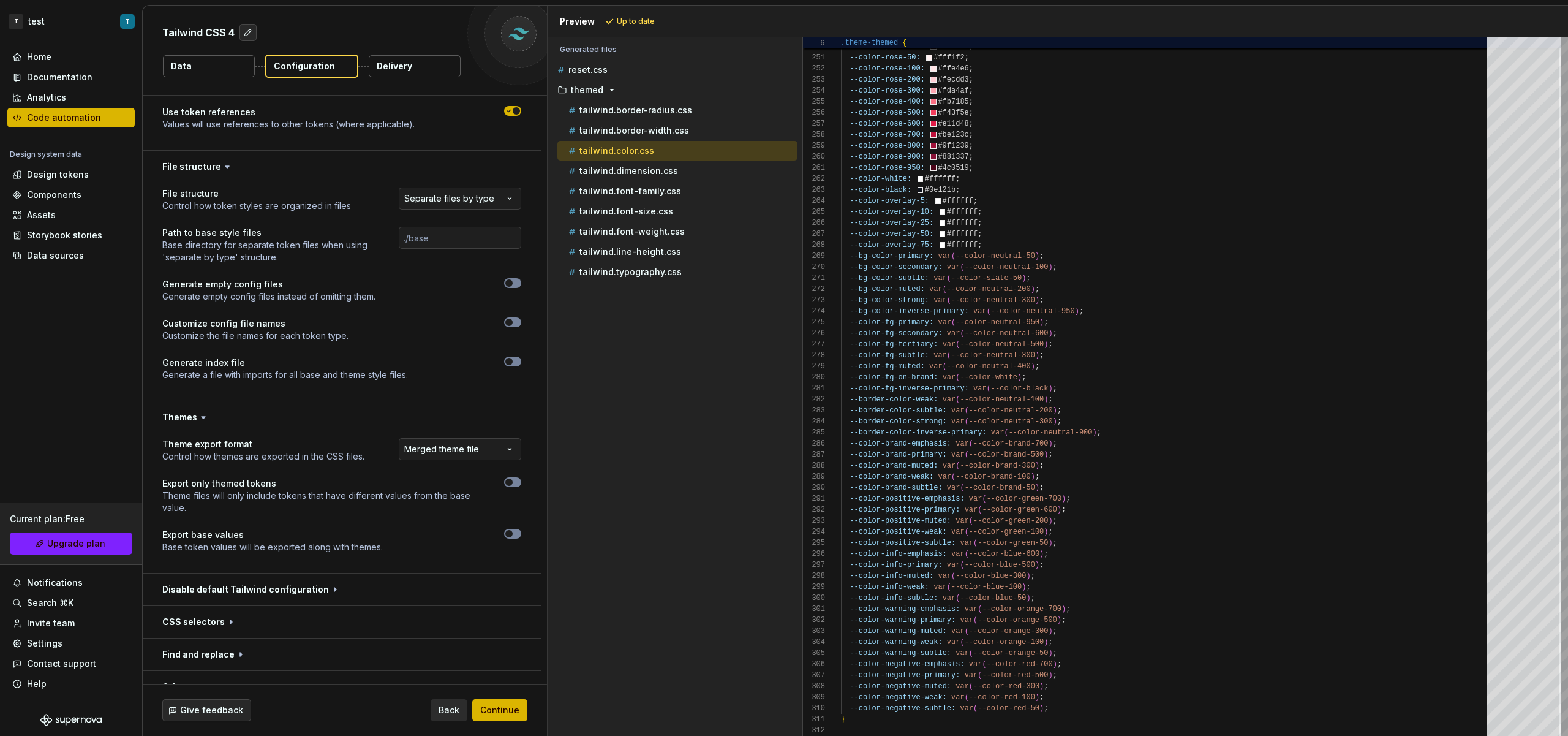
click at [613, 282] on div "Accessibility guide for tree . Navigate the tree with the arrow keys. Common tr…" at bounding box center [673, 171] width 250 height 227
click at [614, 276] on p "tailwind.typography.css" at bounding box center [631, 272] width 102 height 10
type textarea "**********"
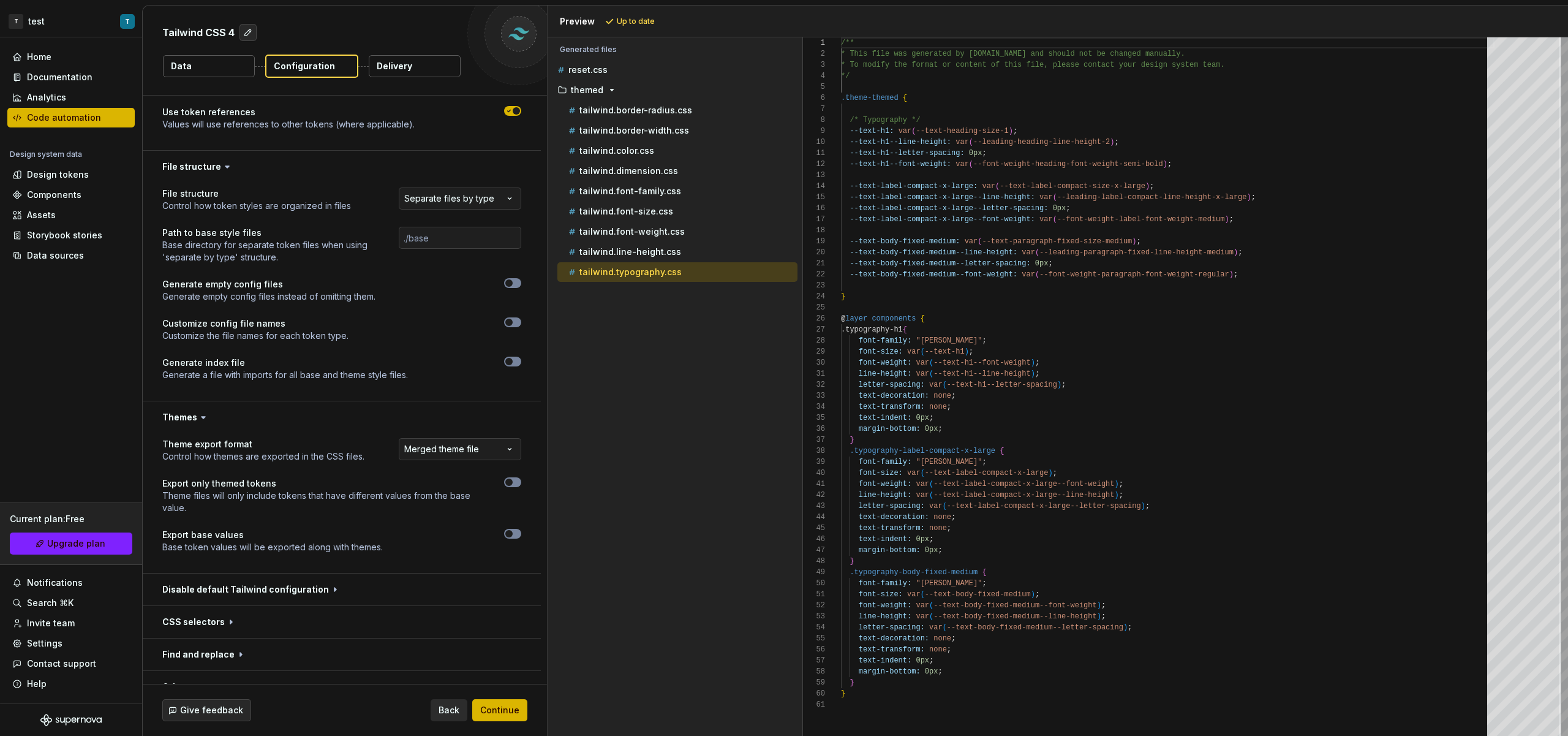
scroll to position [635, 0]
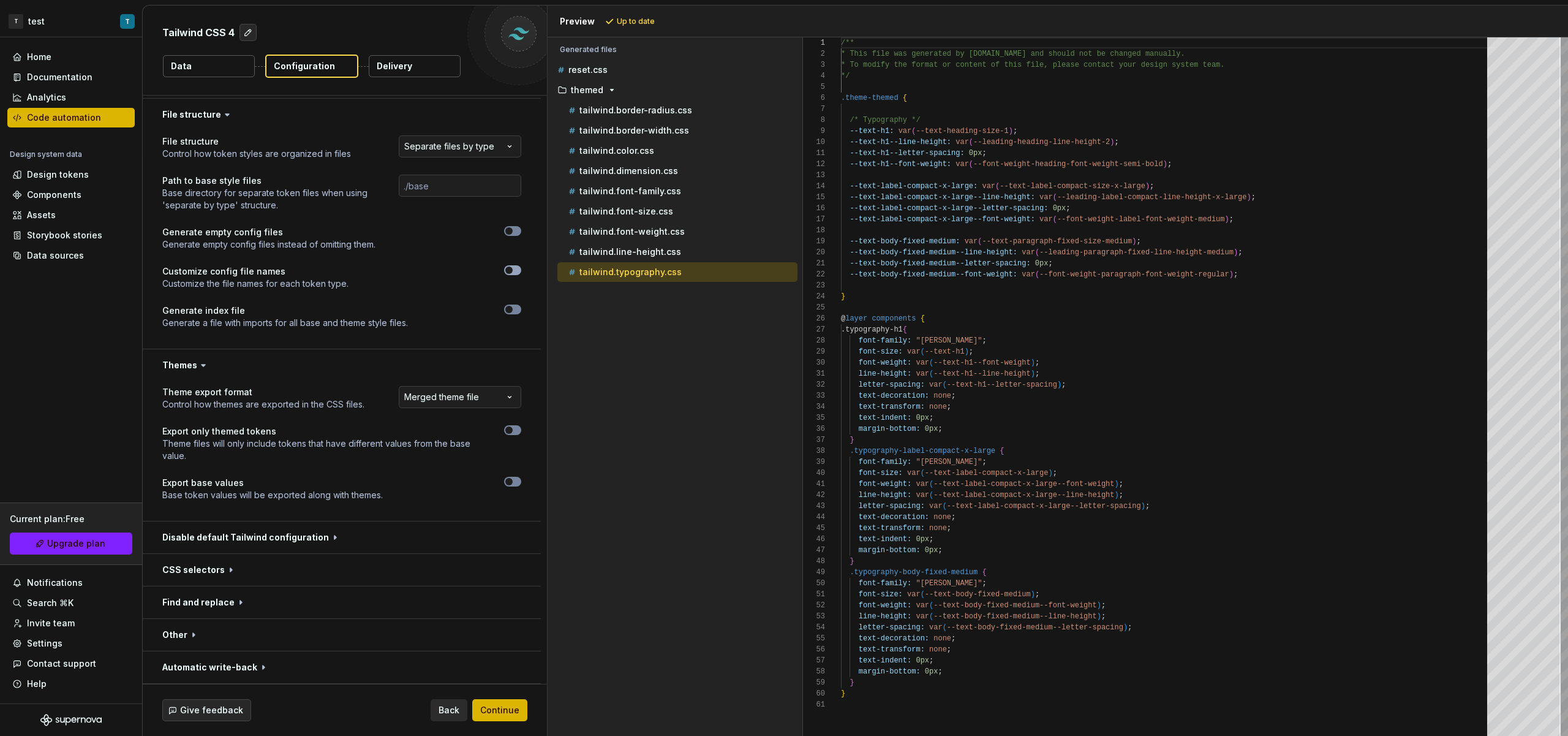
click at [519, 272] on button "button" at bounding box center [512, 270] width 17 height 10
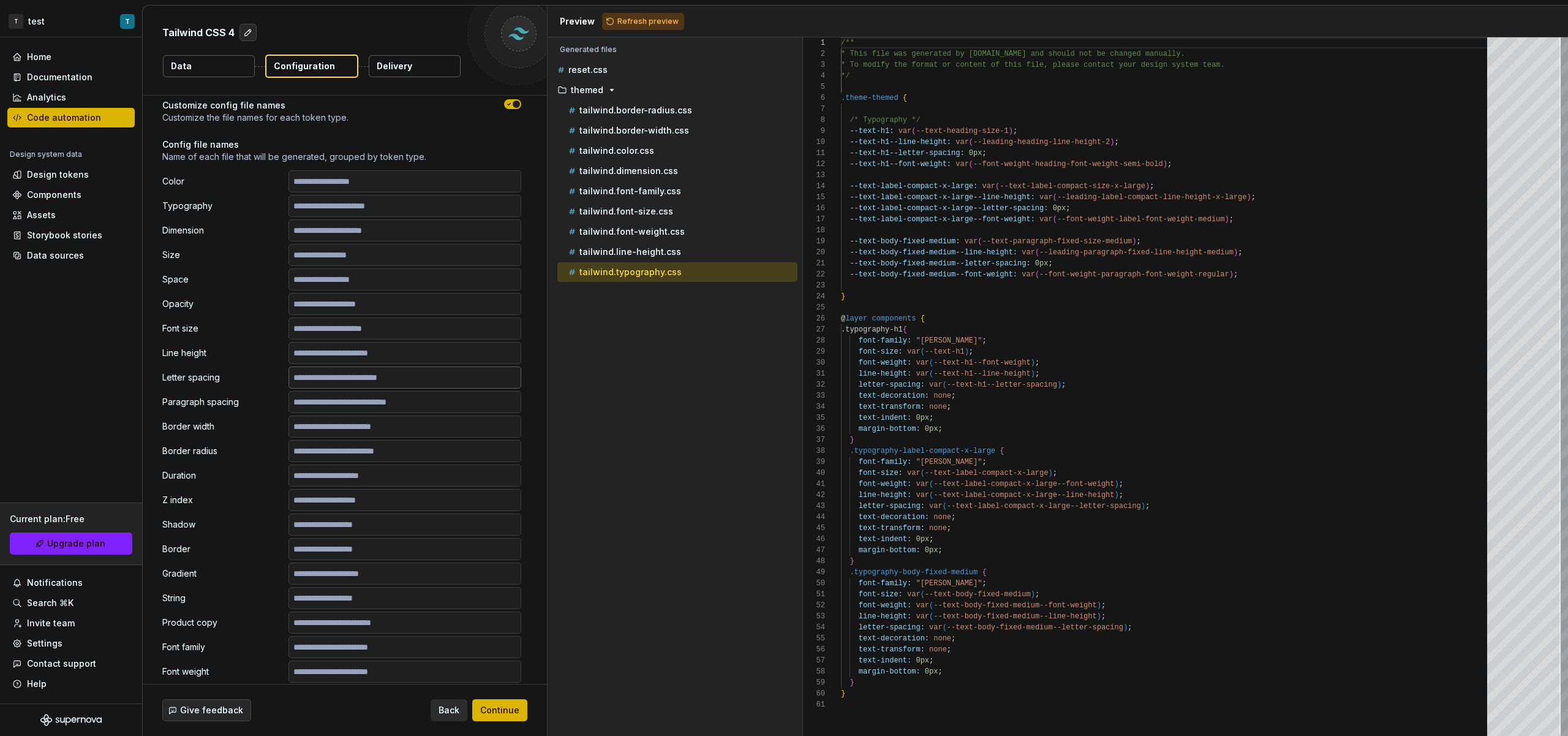
scroll to position [802, 0]
drag, startPoint x: 324, startPoint y: 211, endPoint x: 334, endPoint y: 213, distance: 10.2
click at [324, 211] on input "text" at bounding box center [405, 204] width 233 height 22
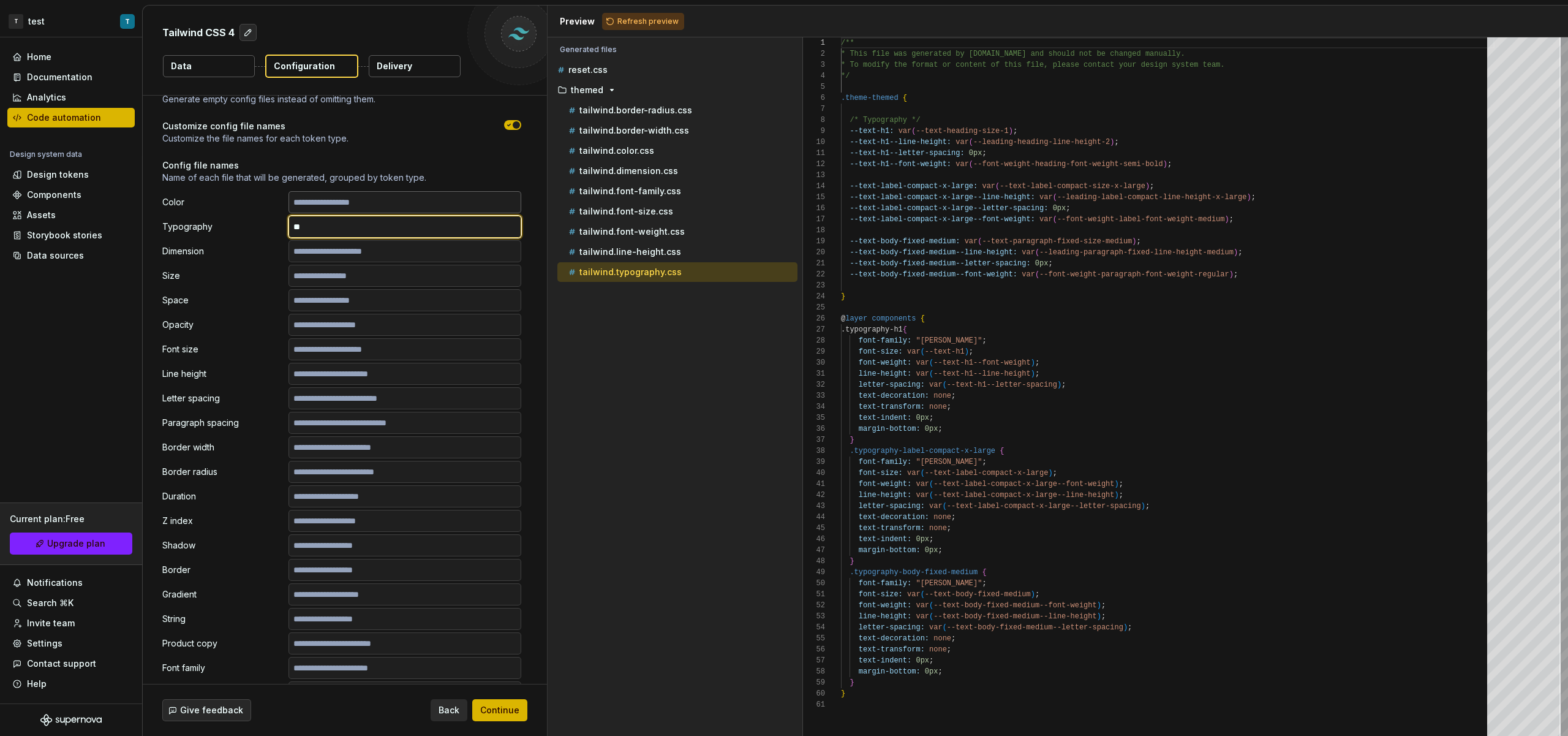
scroll to position [742, 0]
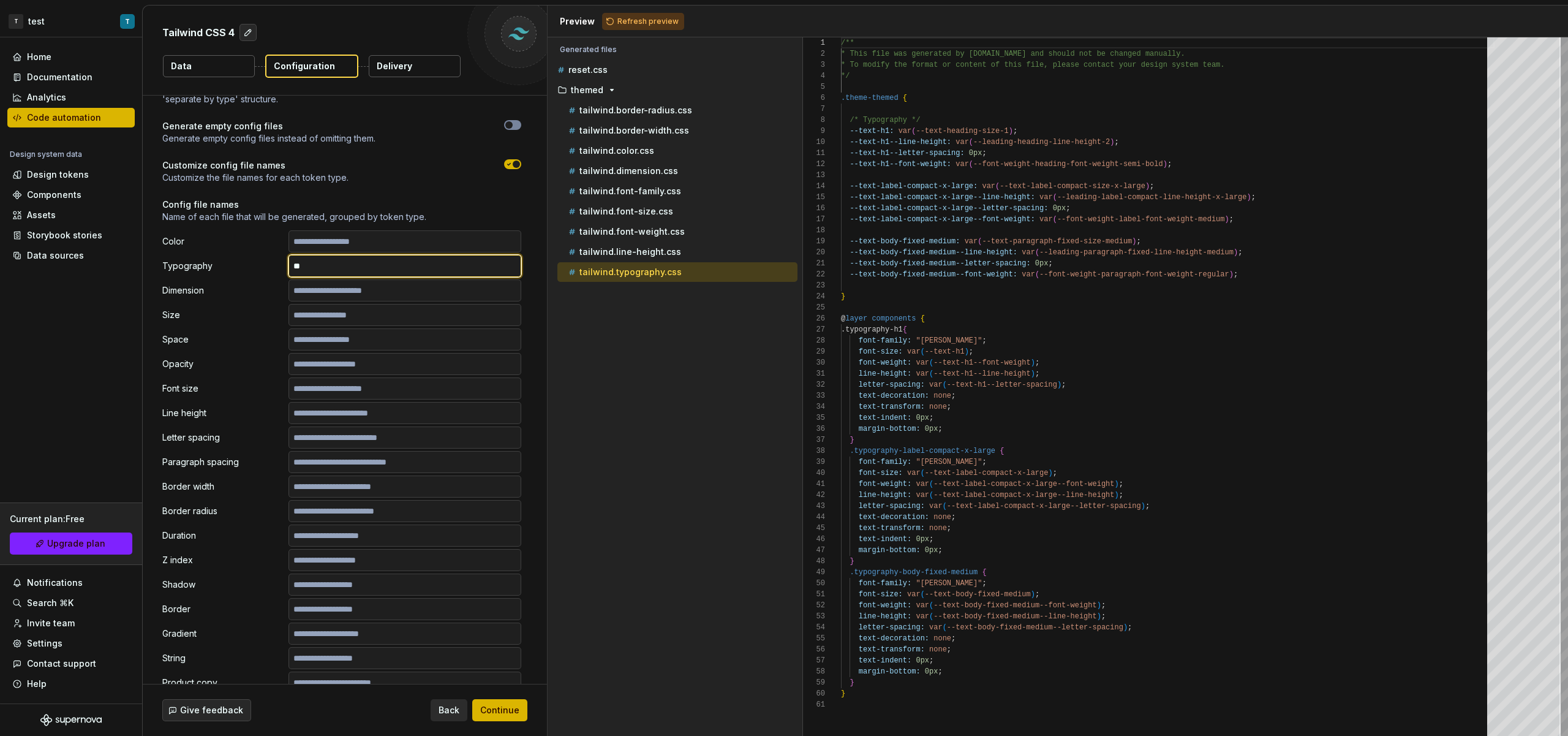
type input "**"
click at [494, 200] on p "Config file names" at bounding box center [341, 204] width 359 height 12
click at [631, 23] on span "Refresh preview" at bounding box center [648, 21] width 61 height 10
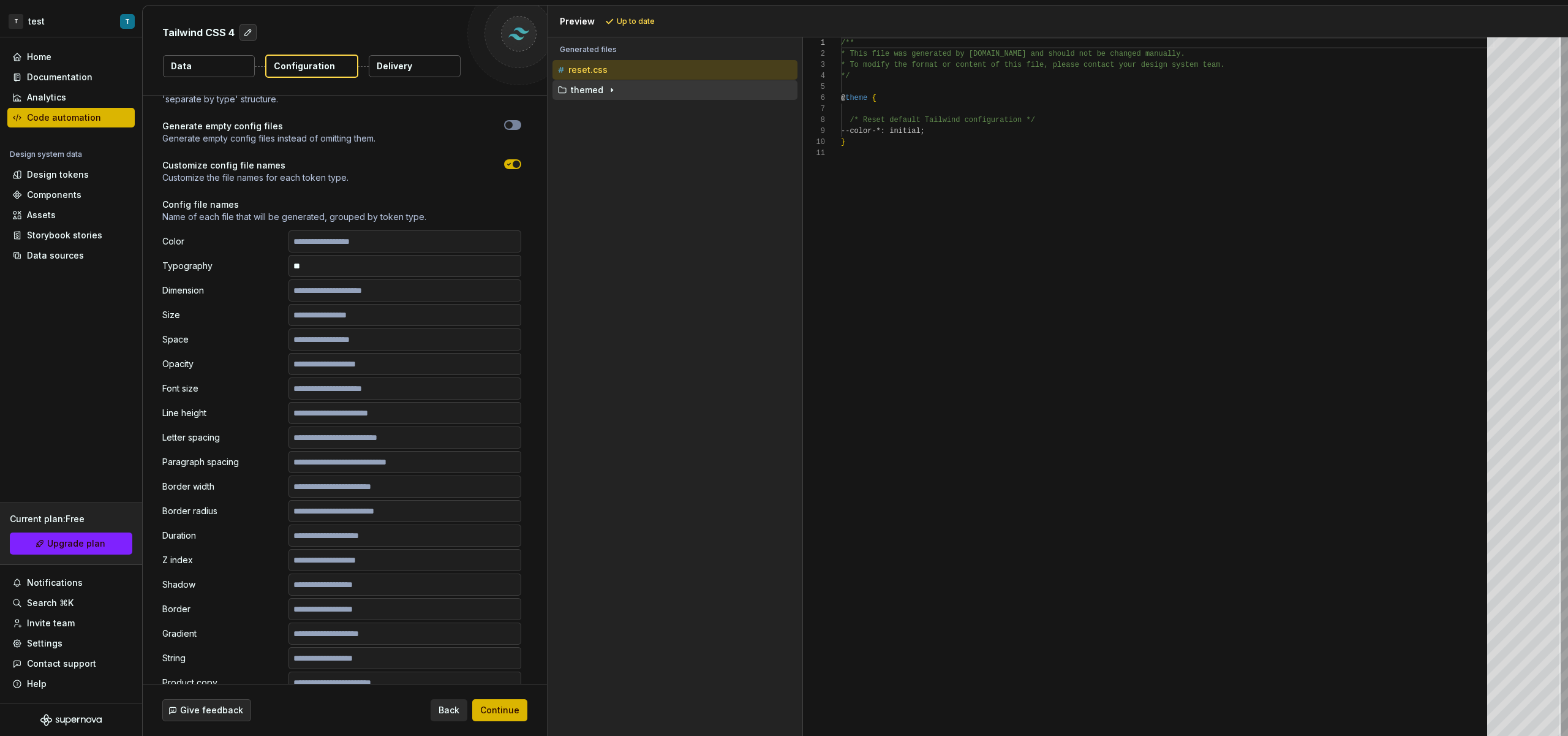
click at [622, 86] on div "themed" at bounding box center [676, 90] width 243 height 10
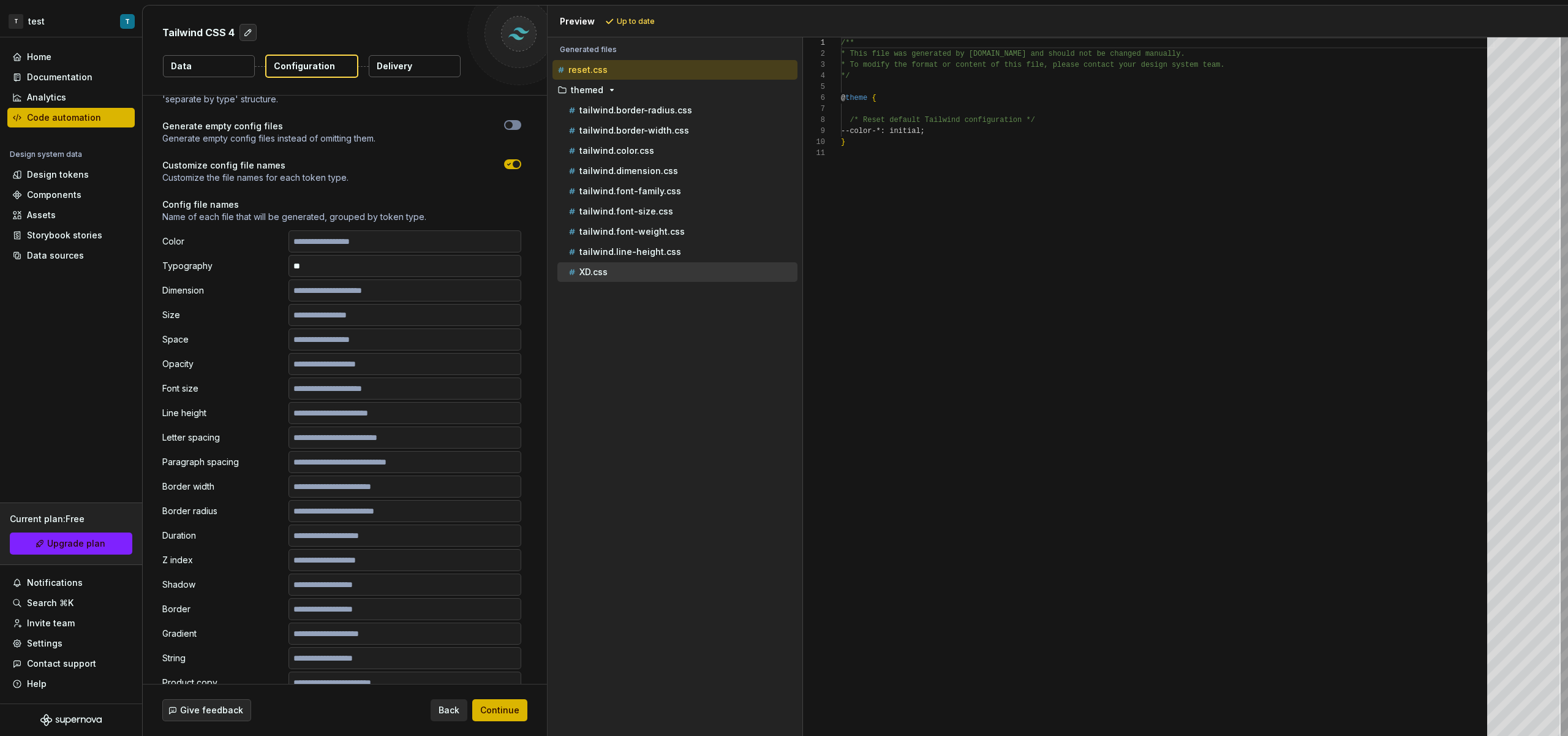
click at [665, 276] on div "XD.css" at bounding box center [681, 272] width 231 height 12
type textarea "**********"
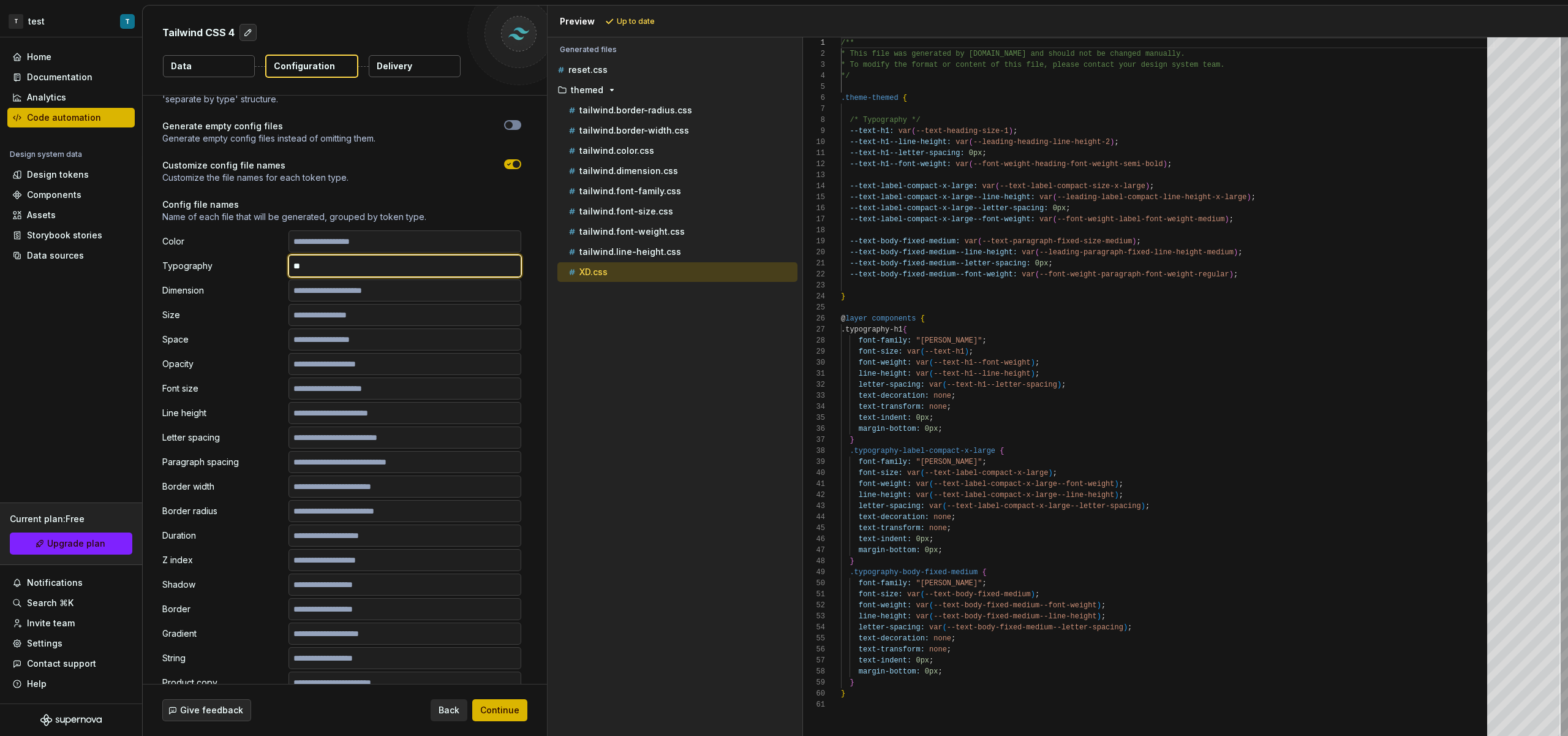
click at [320, 276] on input "**" at bounding box center [405, 266] width 233 height 22
click at [425, 199] on p "Config file names" at bounding box center [341, 204] width 359 height 12
click at [636, 30] on div "Preview Refresh preview" at bounding box center [1058, 21] width 1021 height 32
click at [636, 29] on button "Refresh preview" at bounding box center [643, 21] width 82 height 17
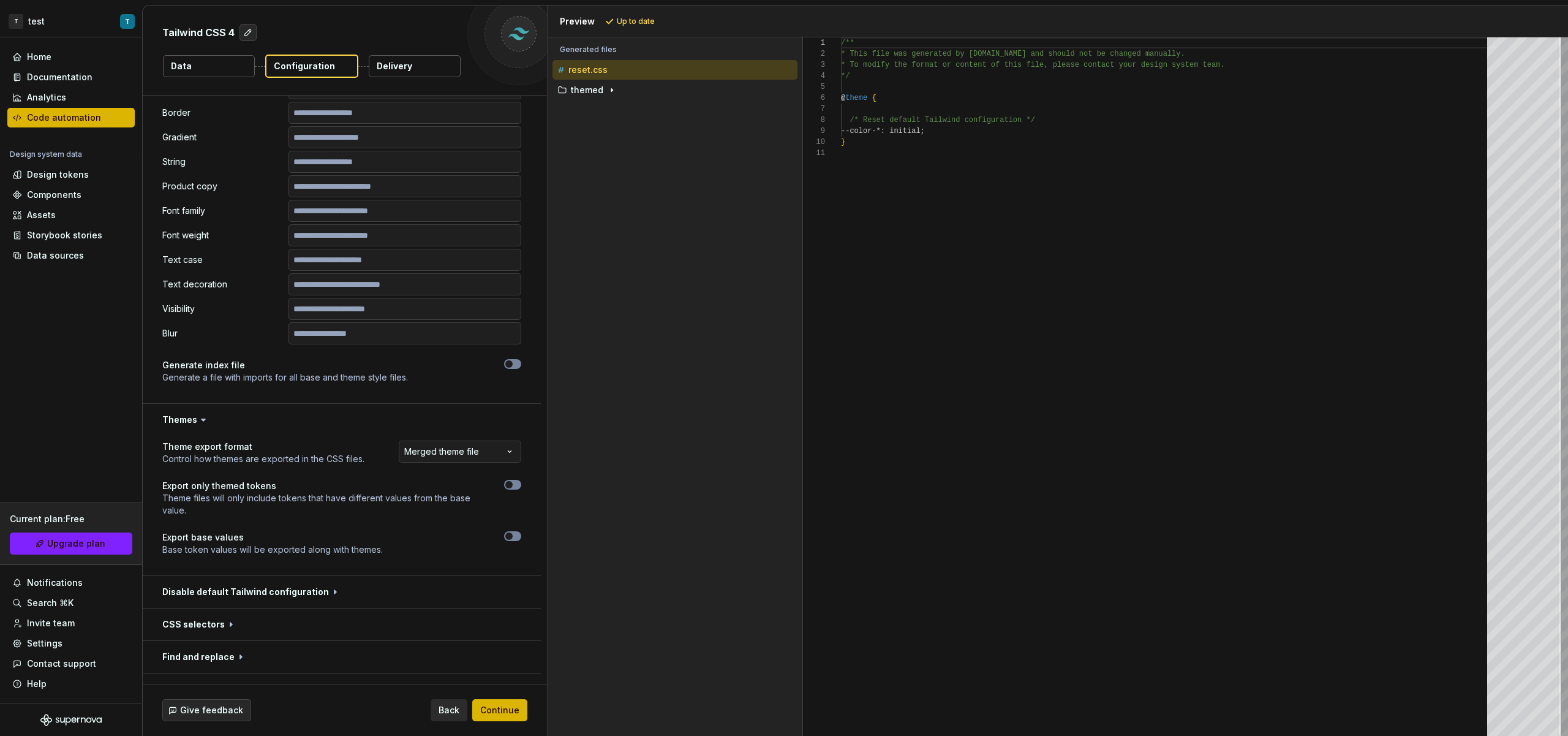
scroll to position [1292, 0]
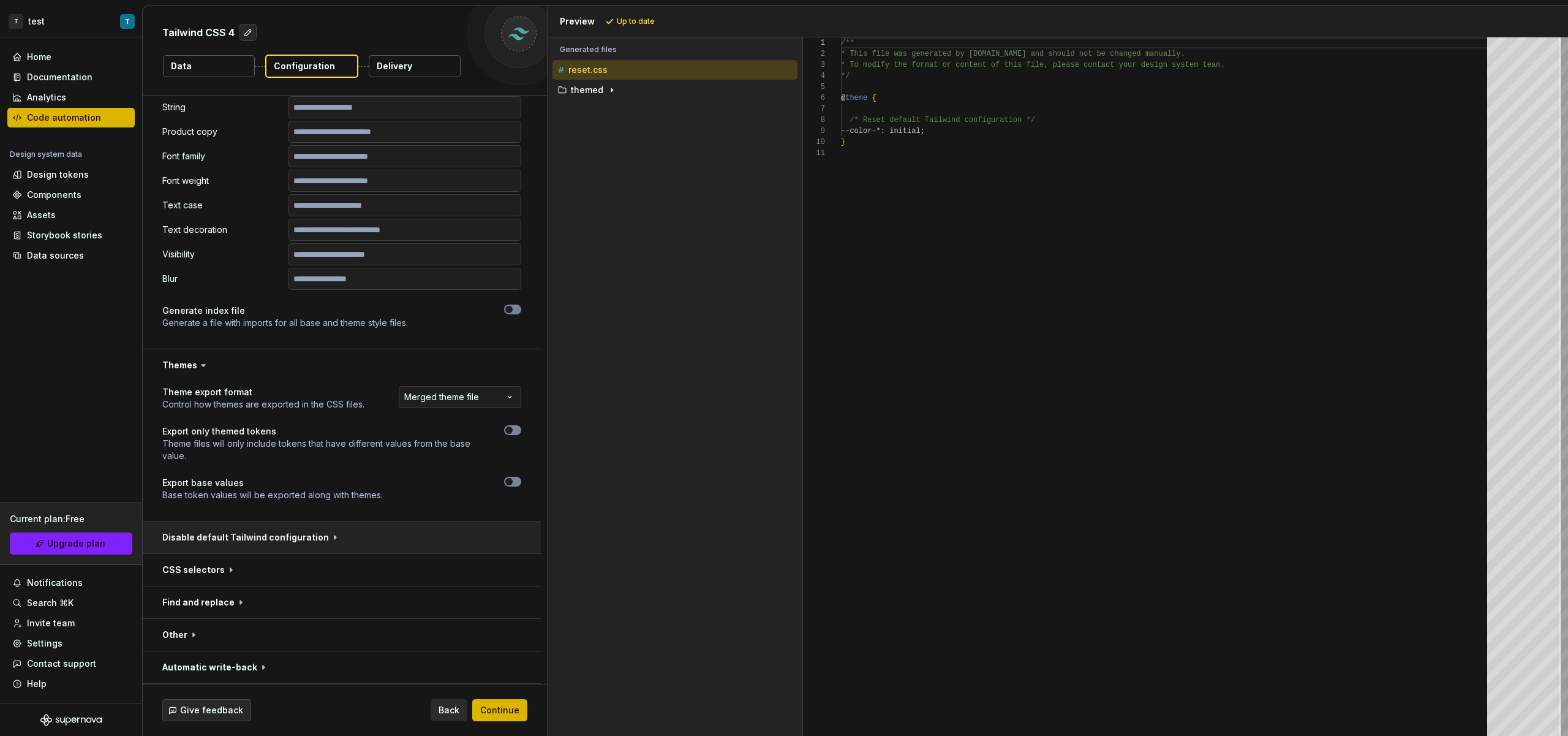
click at [307, 536] on button "button" at bounding box center [342, 536] width 398 height 32
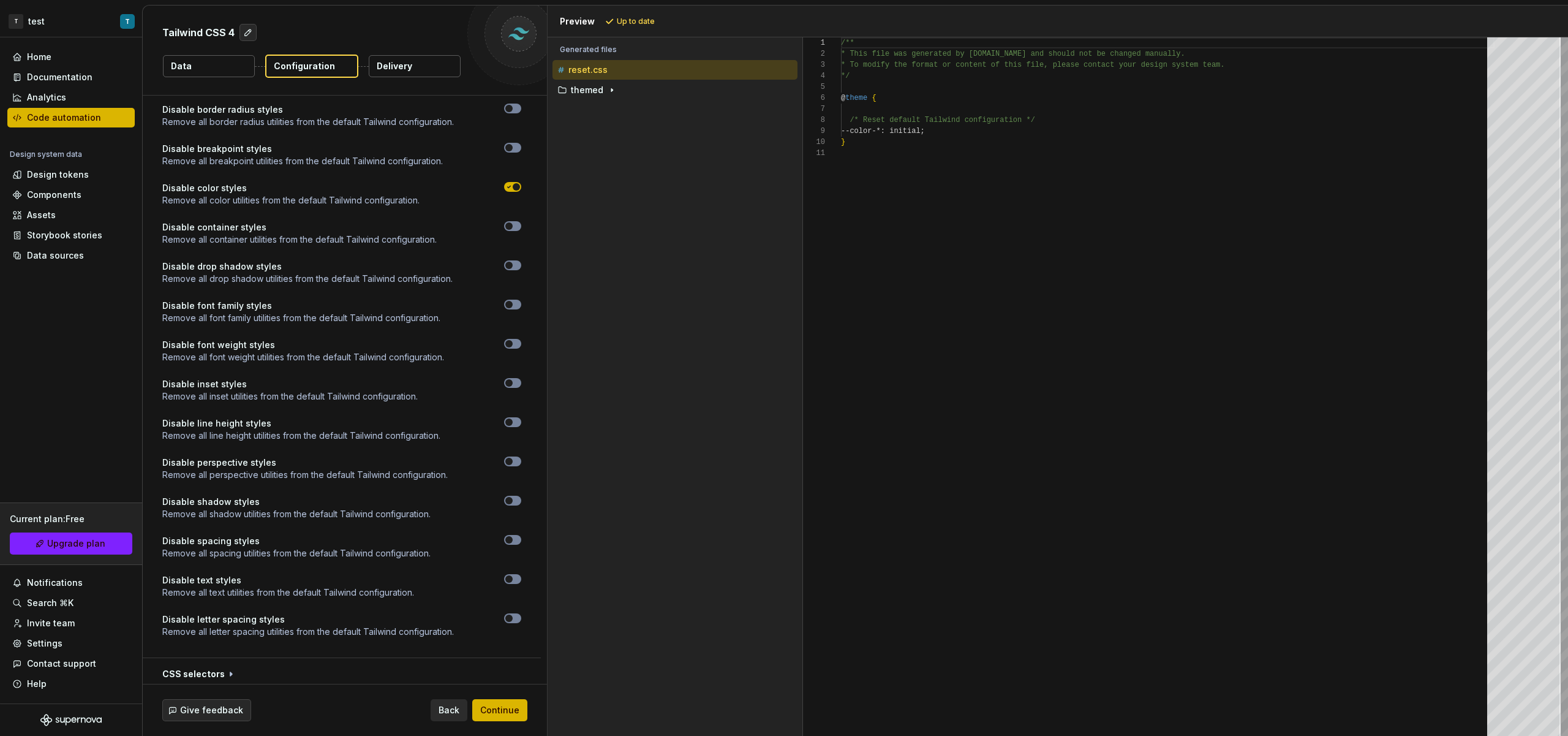
scroll to position [1968, 0]
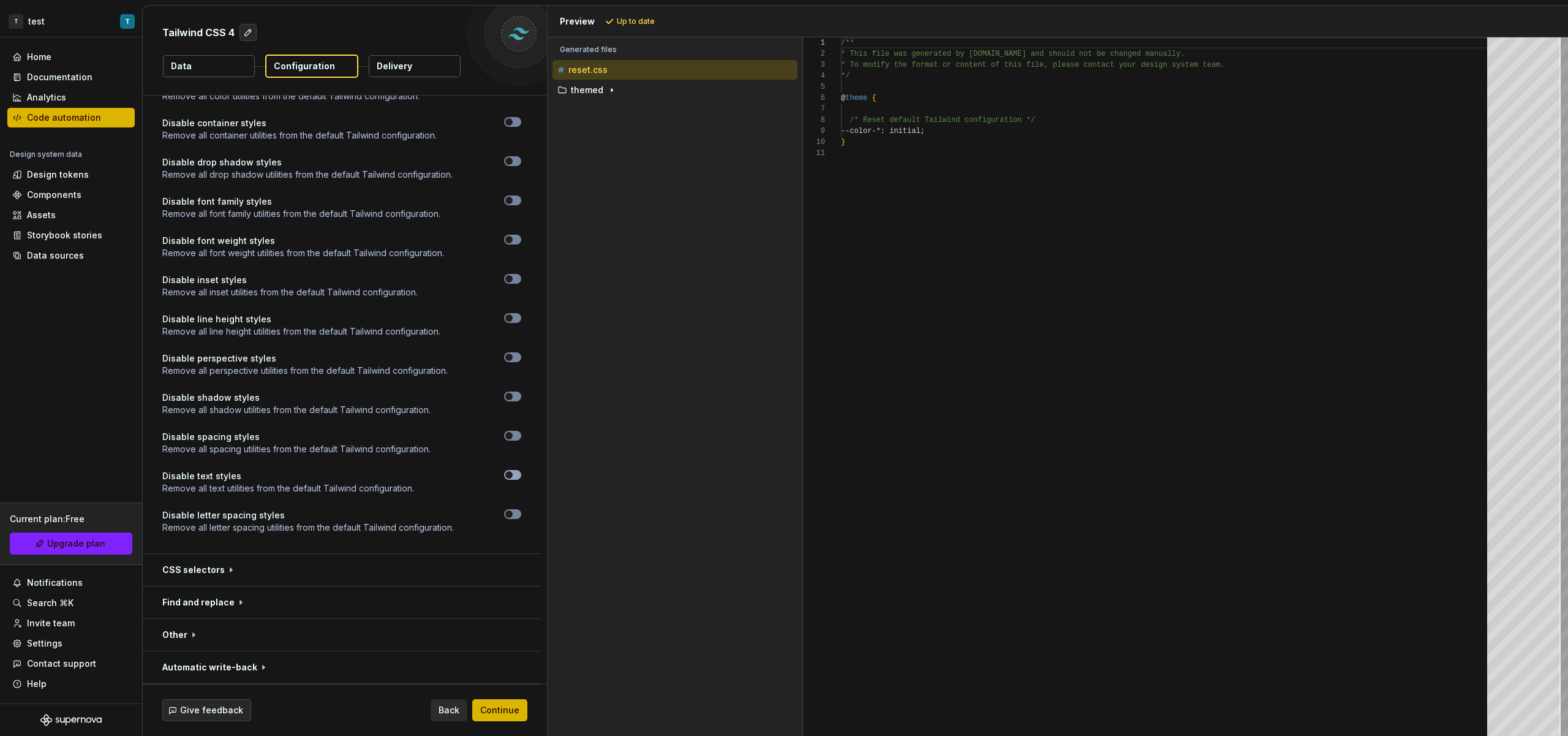
click at [517, 475] on button "button" at bounding box center [512, 474] width 17 height 10
click at [667, 26] on button "Refresh preview" at bounding box center [643, 21] width 82 height 17
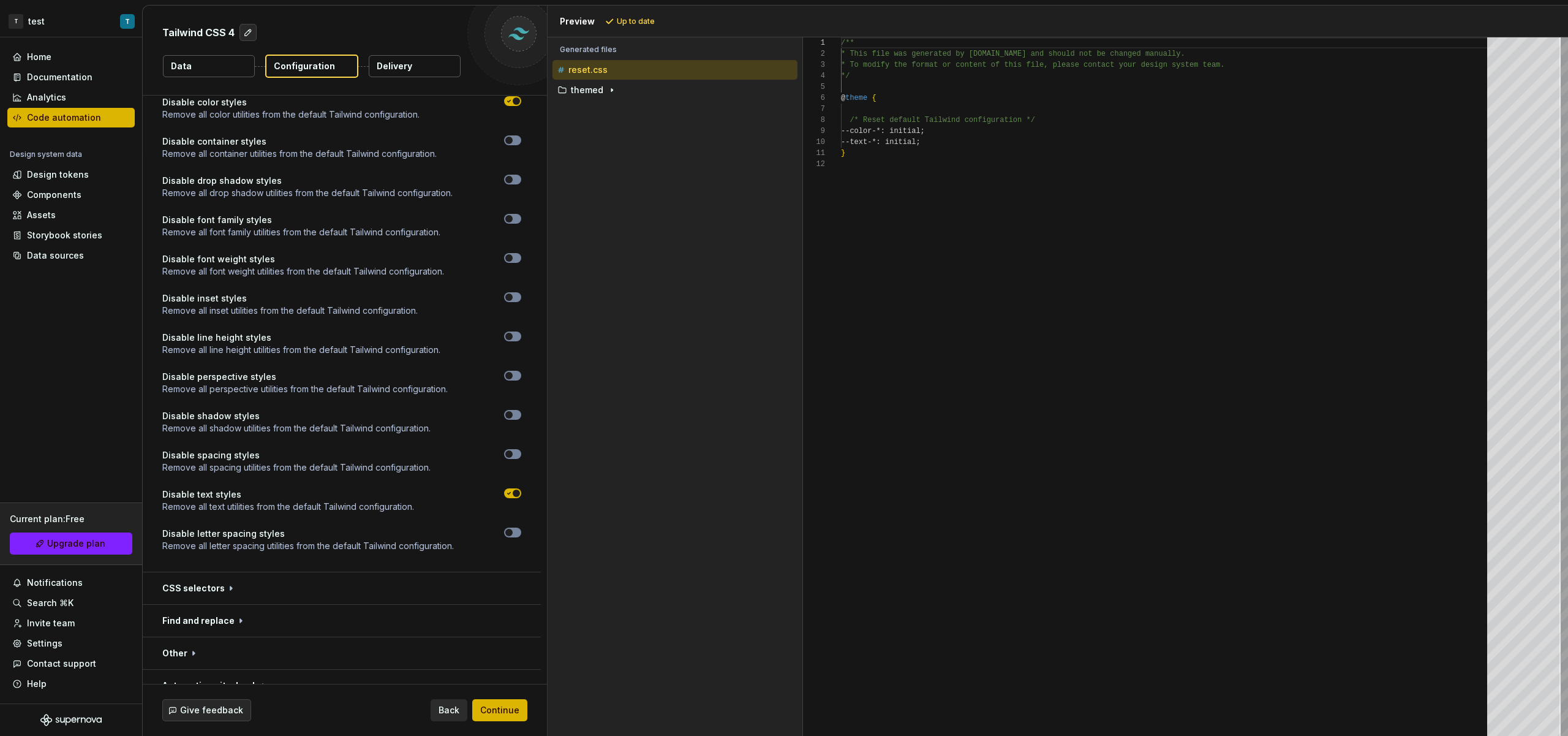
scroll to position [1916, 0]
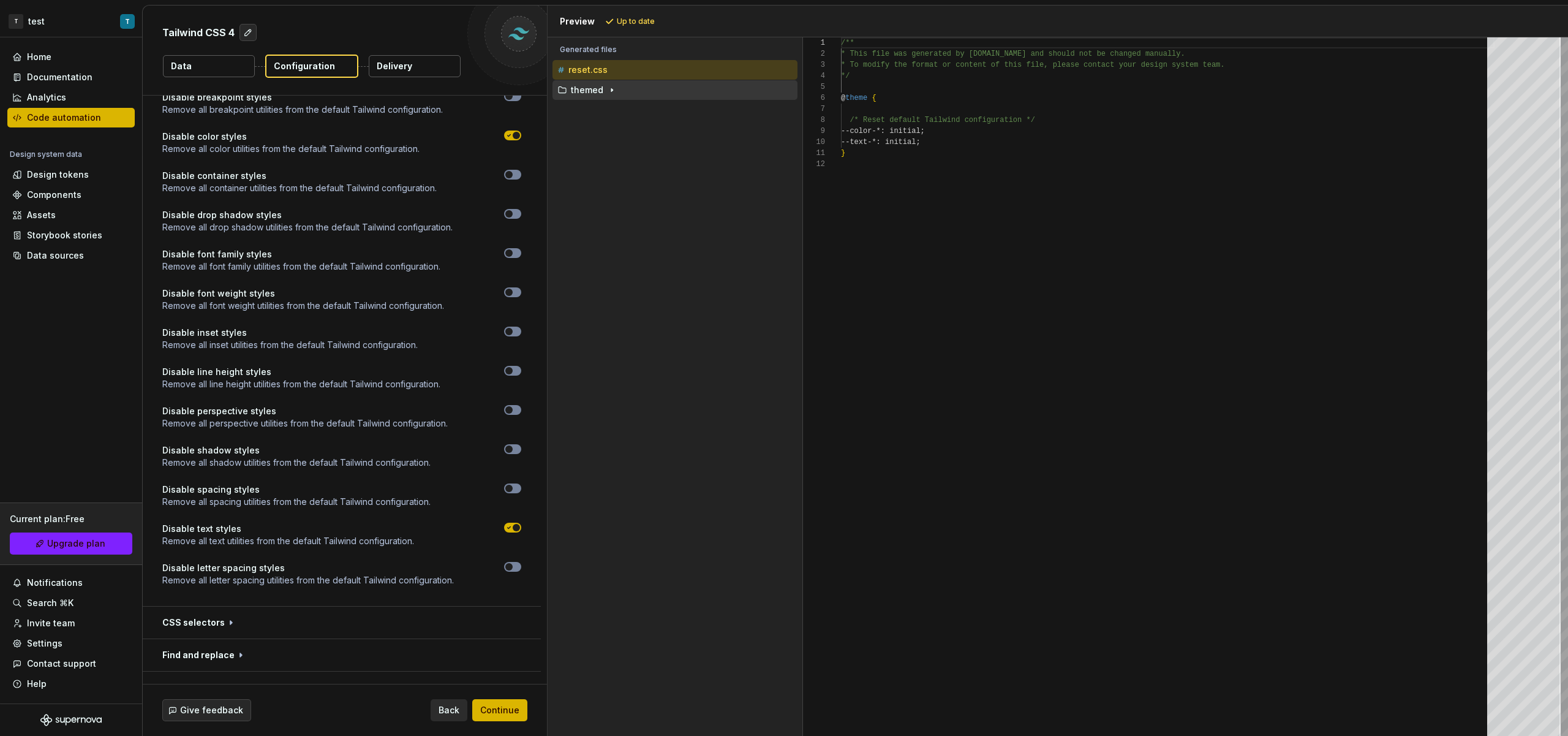
click at [613, 90] on icon "button" at bounding box center [612, 90] width 10 height 10
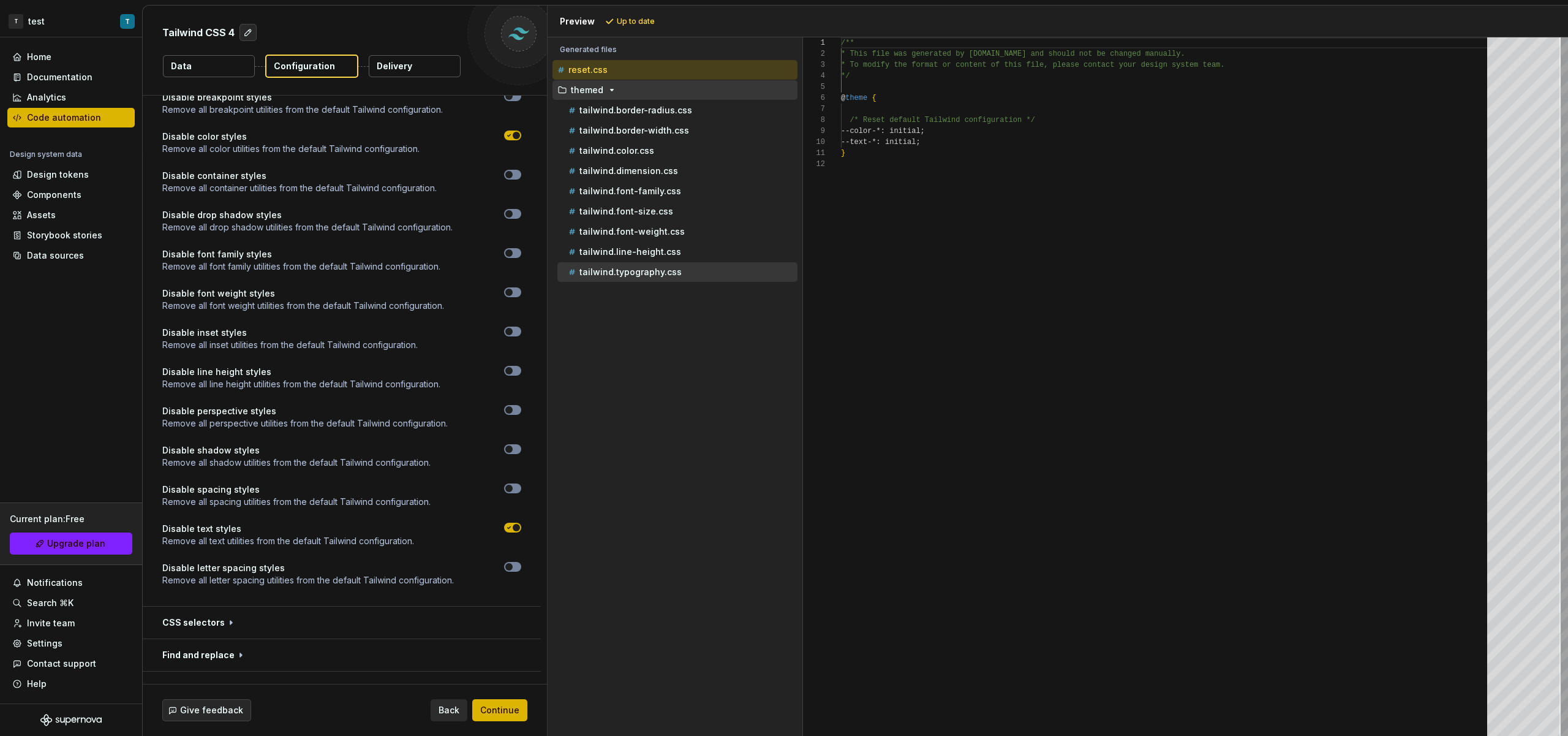
click at [661, 277] on div "tailwind.typography.css" at bounding box center [681, 272] width 231 height 12
type textarea "**********"
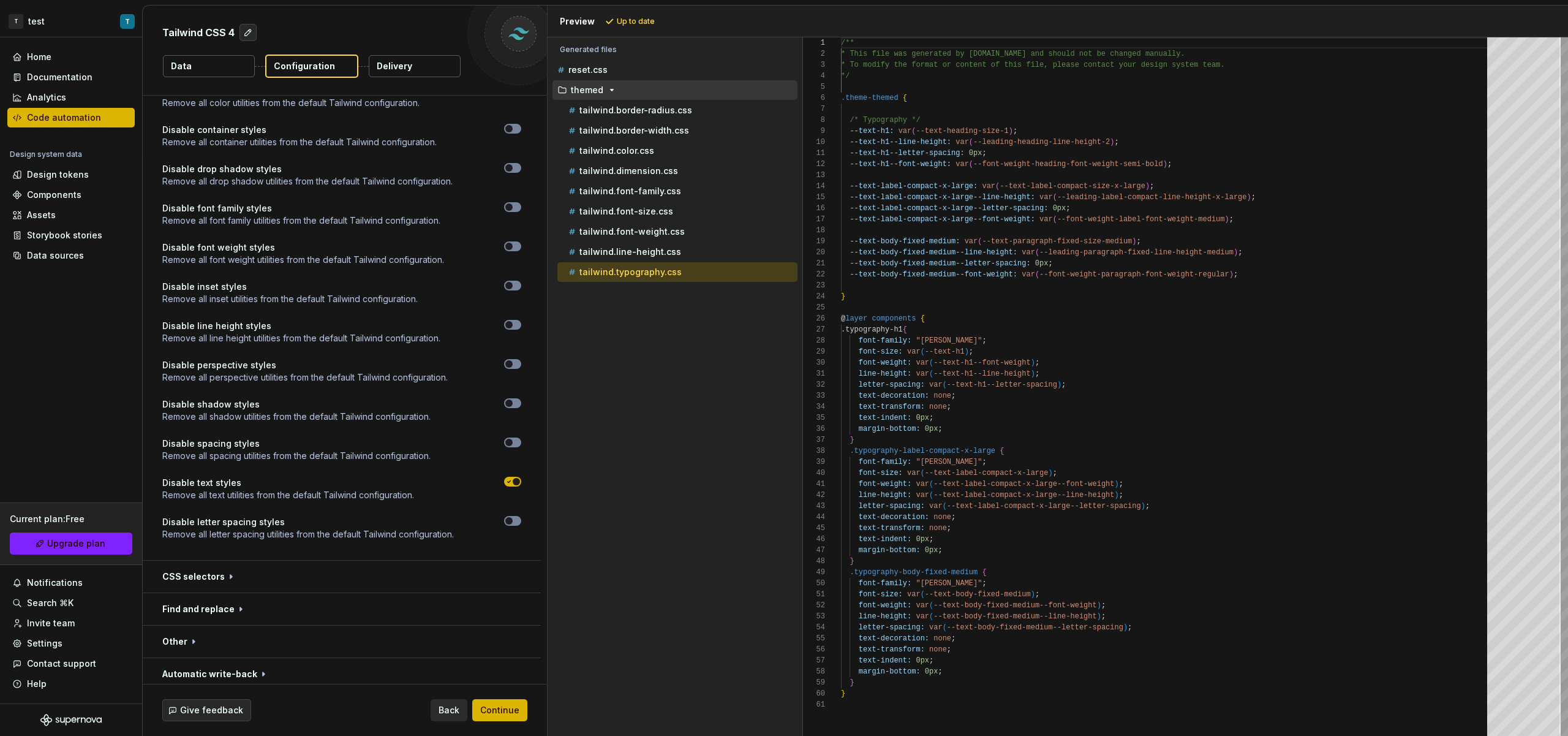
scroll to position [1968, 0]
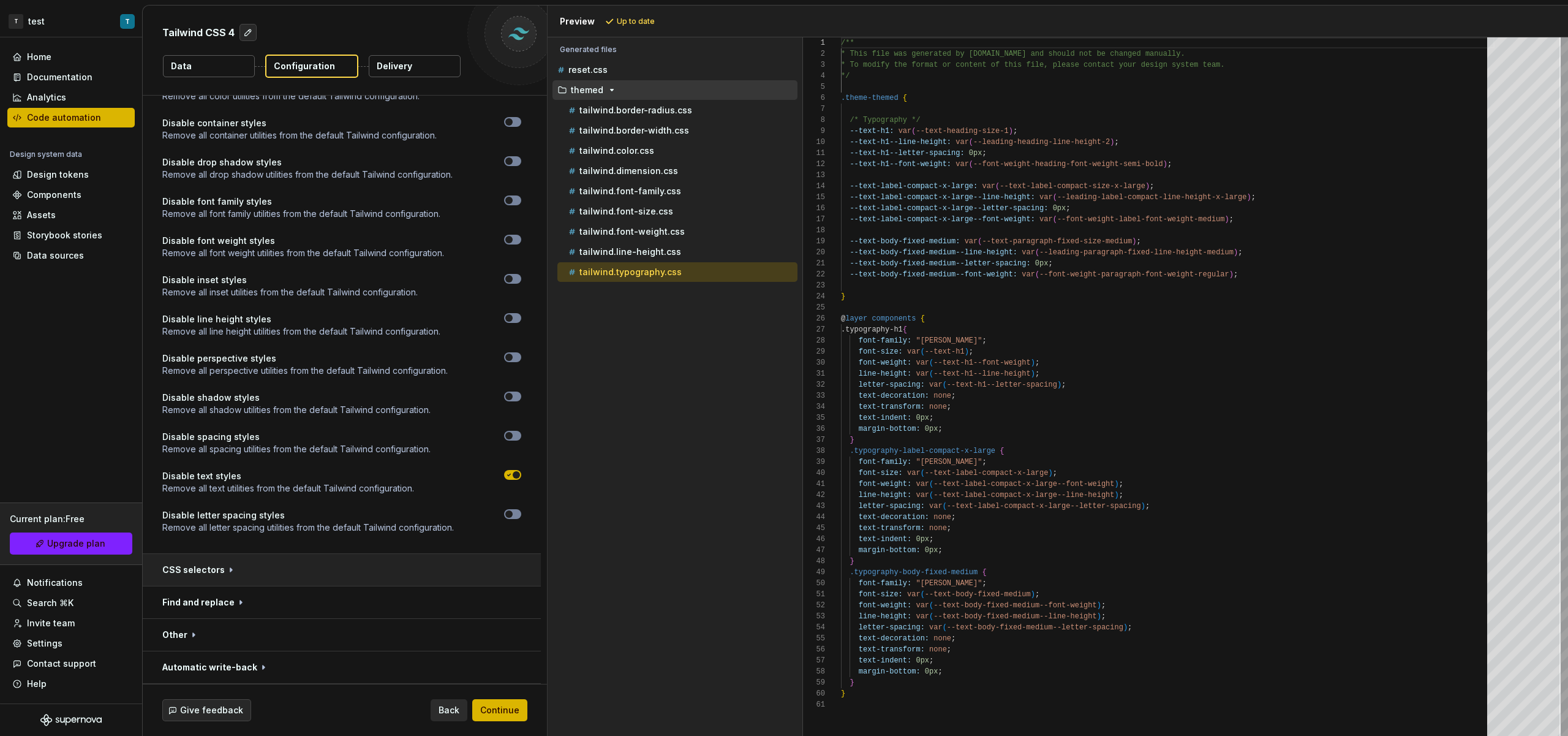
click at [222, 573] on button "button" at bounding box center [342, 569] width 398 height 32
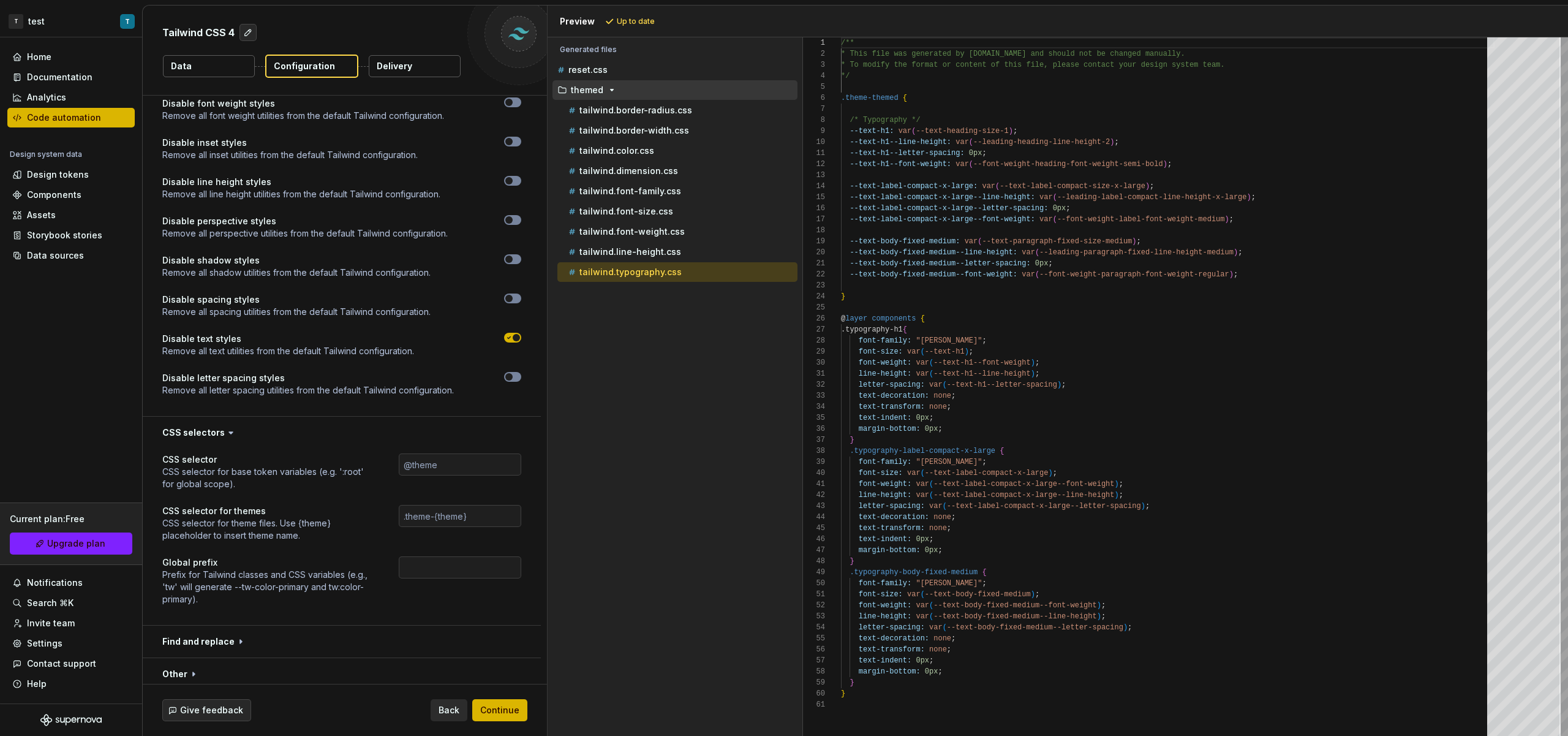
scroll to position [2145, 0]
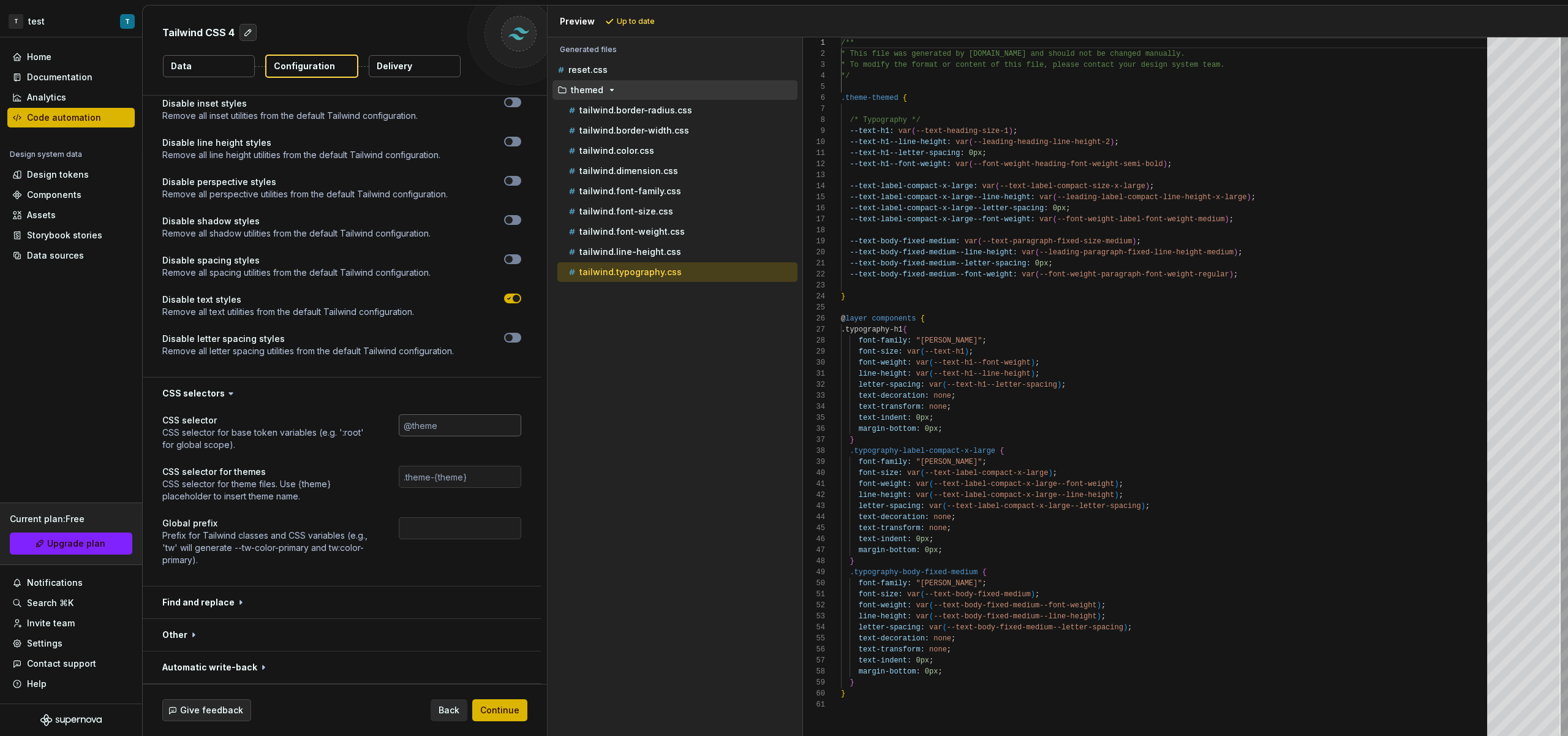
click at [425, 428] on input "text" at bounding box center [461, 424] width 123 height 22
click at [439, 467] on input "text" at bounding box center [461, 476] width 123 height 22
click at [238, 604] on button "button" at bounding box center [342, 602] width 398 height 32
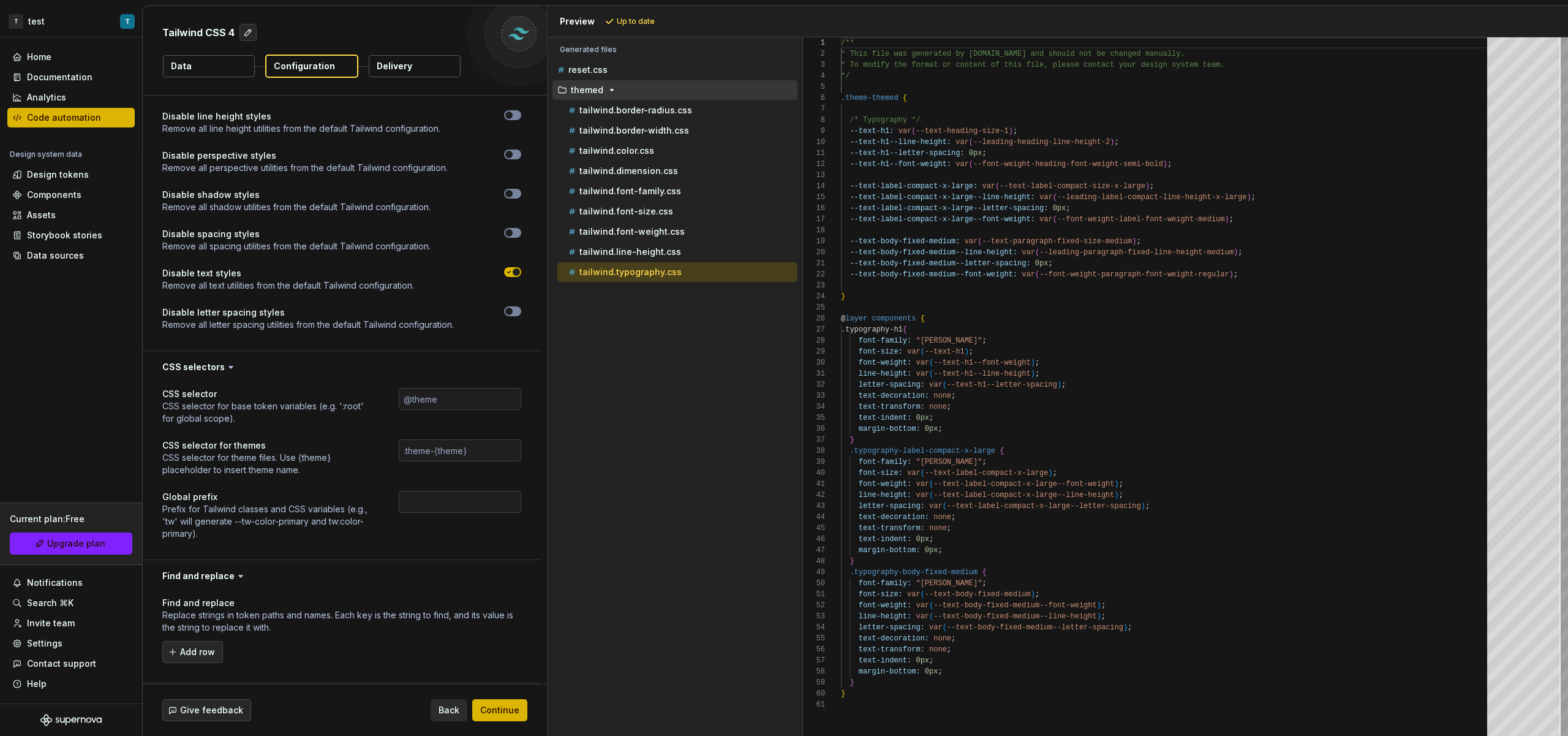
scroll to position [2236, 0]
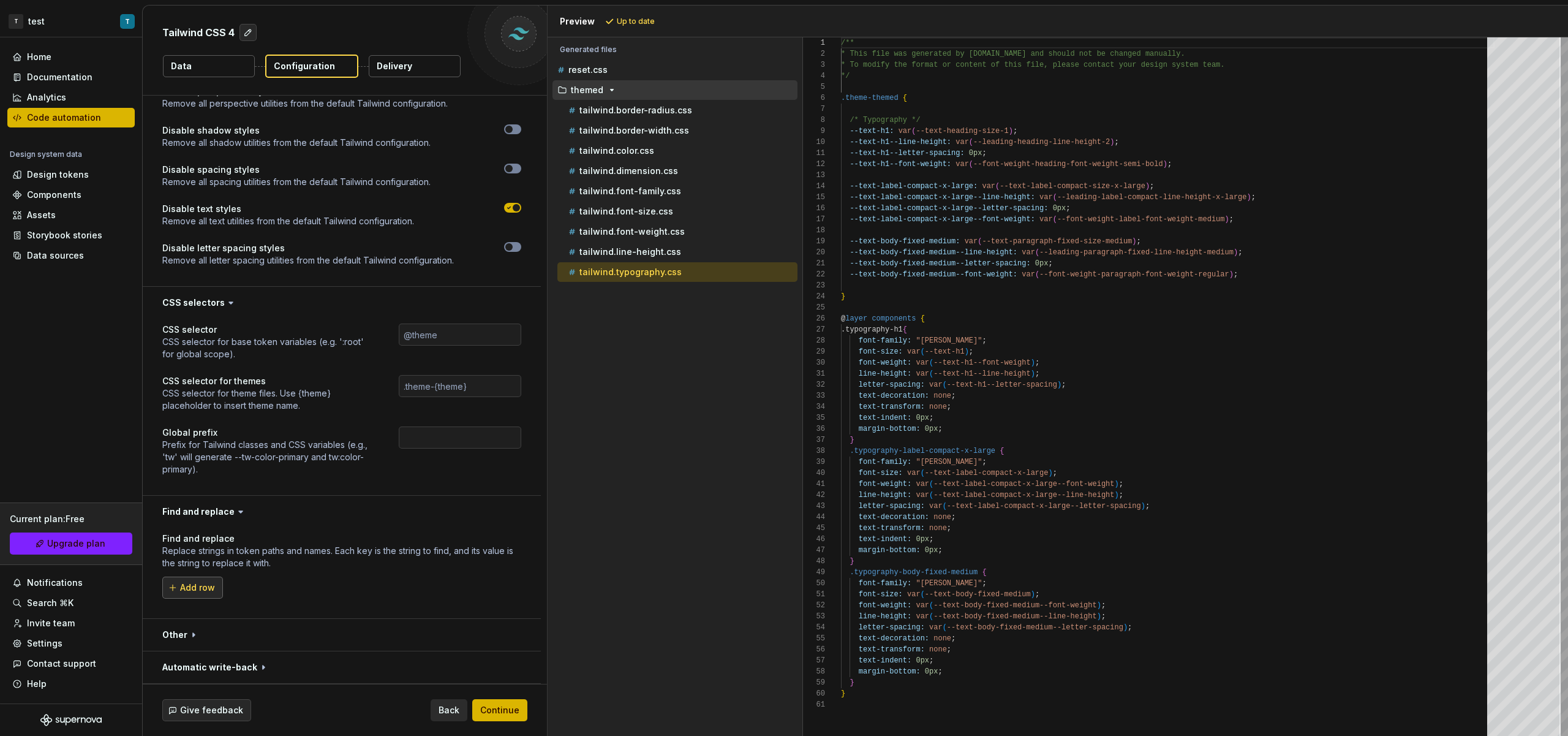
click at [212, 587] on span "Add row" at bounding box center [197, 587] width 35 height 12
click at [505, 590] on button "button" at bounding box center [512, 587] width 17 height 17
click at [199, 625] on button "button" at bounding box center [342, 635] width 398 height 32
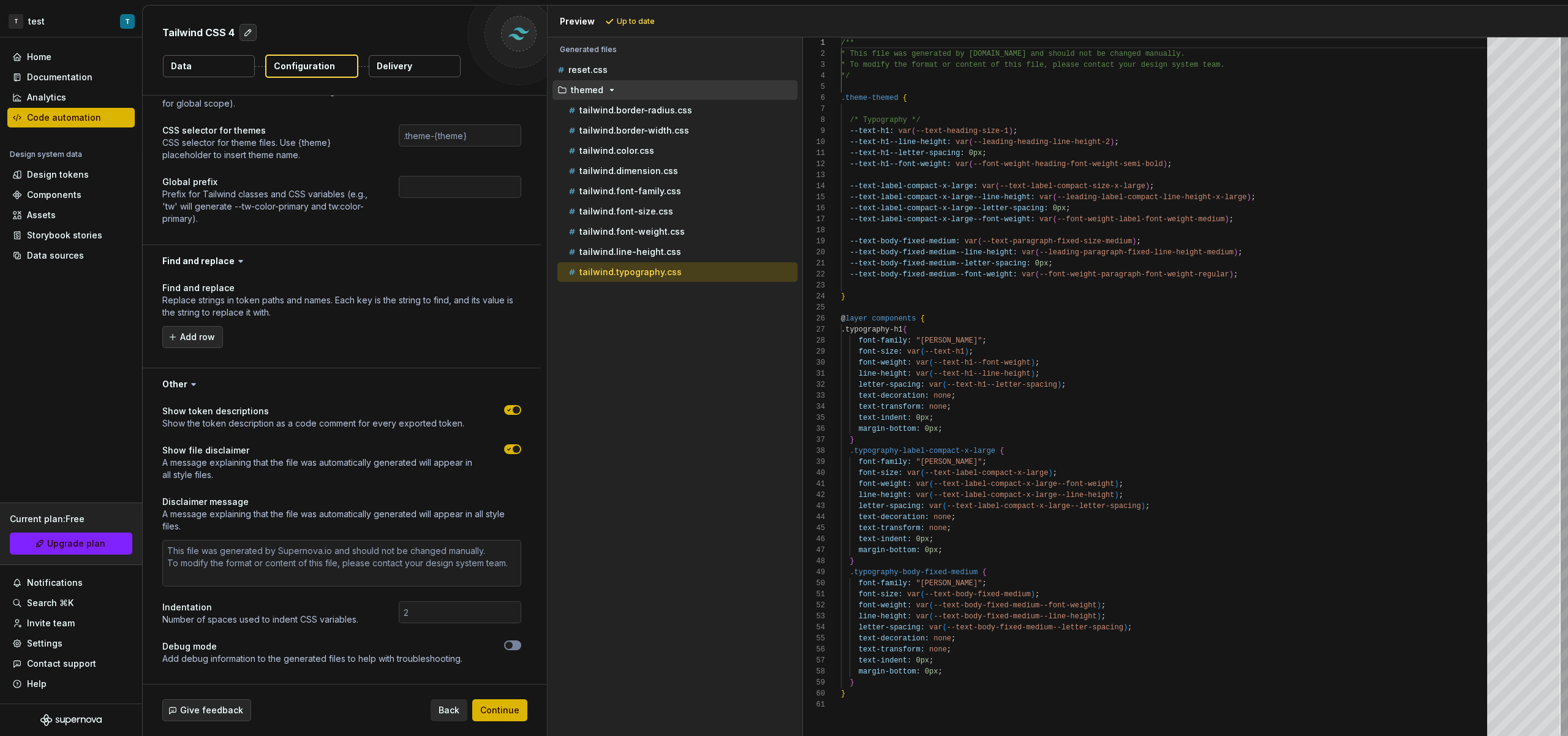
scroll to position [2520, 0]
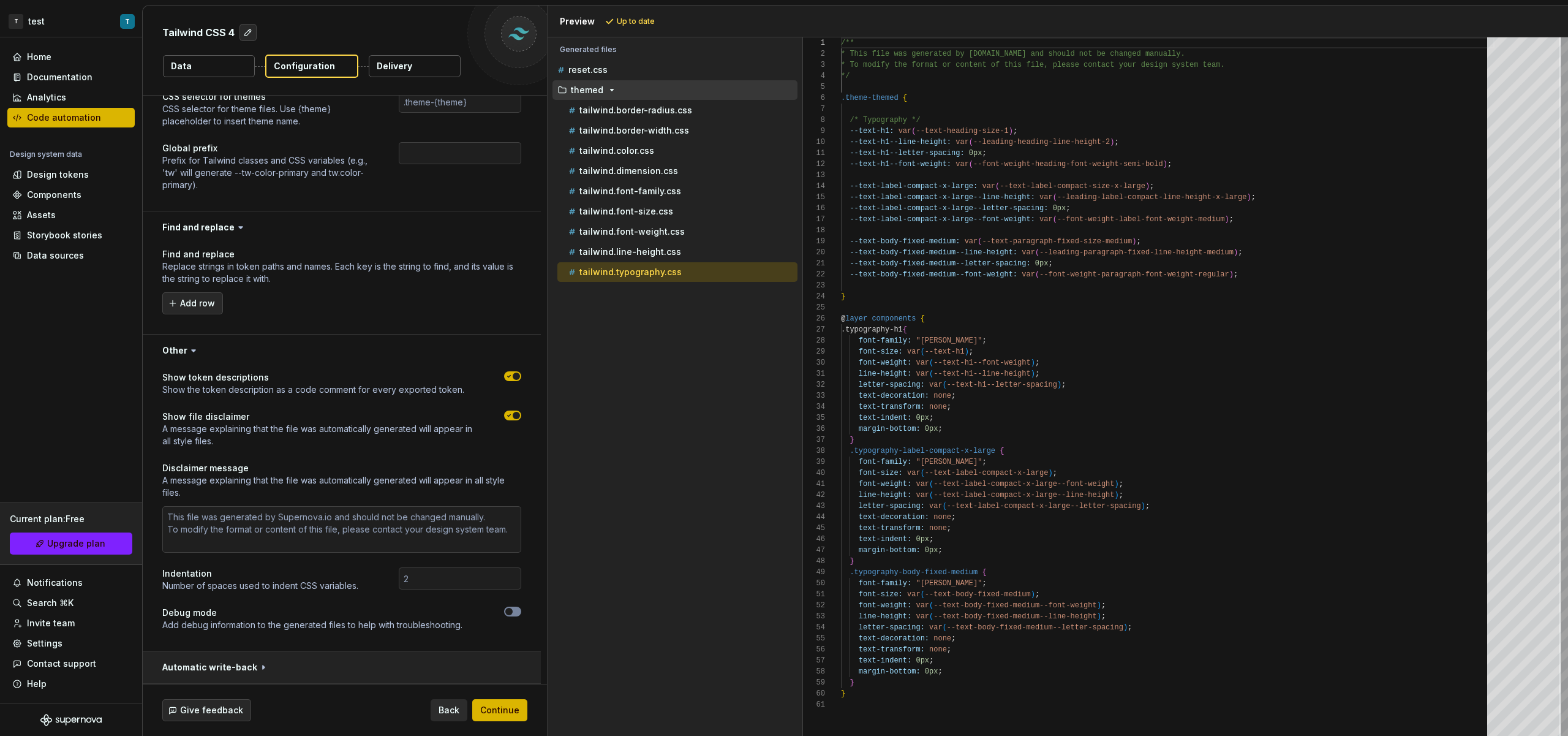
click at [243, 662] on button "button" at bounding box center [342, 666] width 398 height 32
type textarea "*"
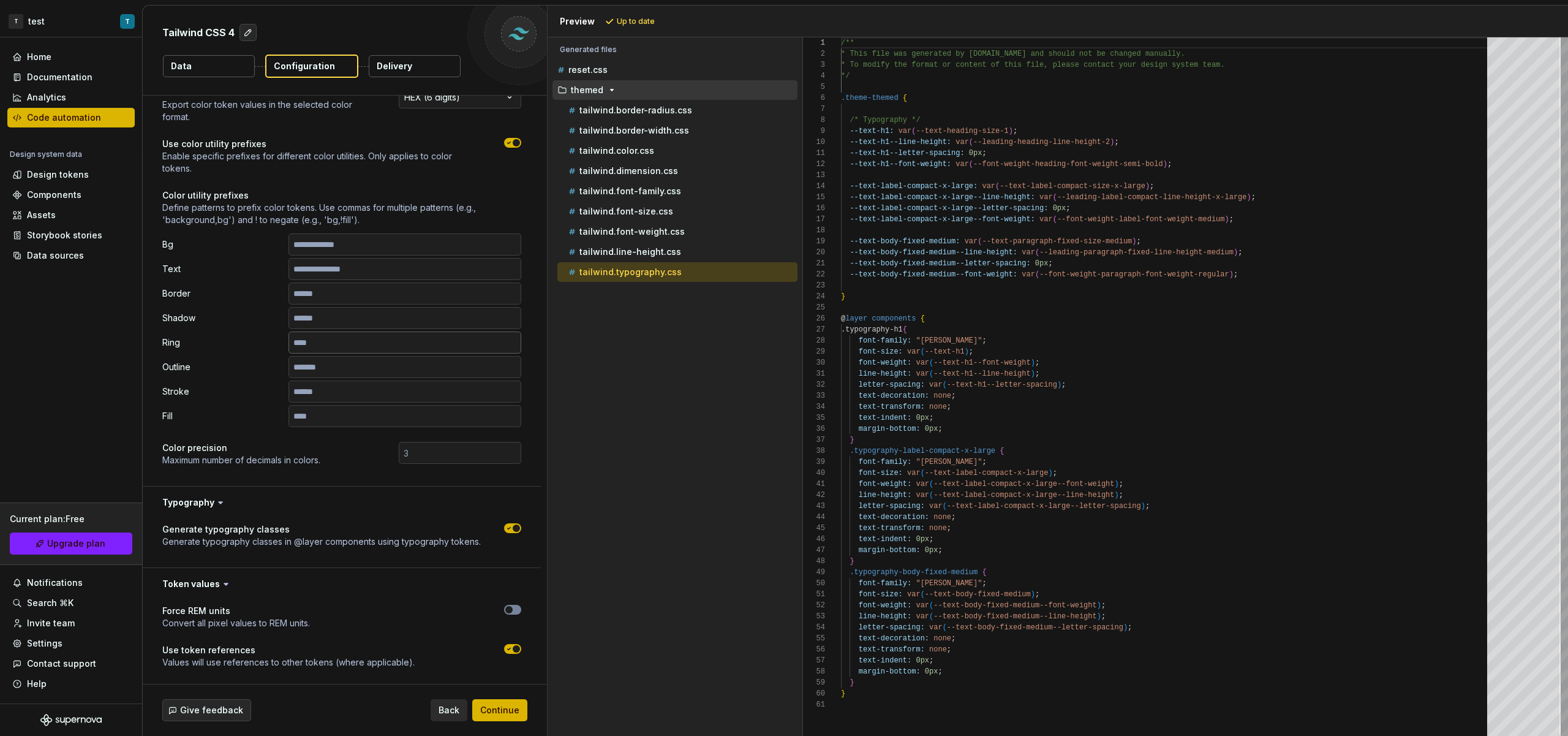
scroll to position [0, 0]
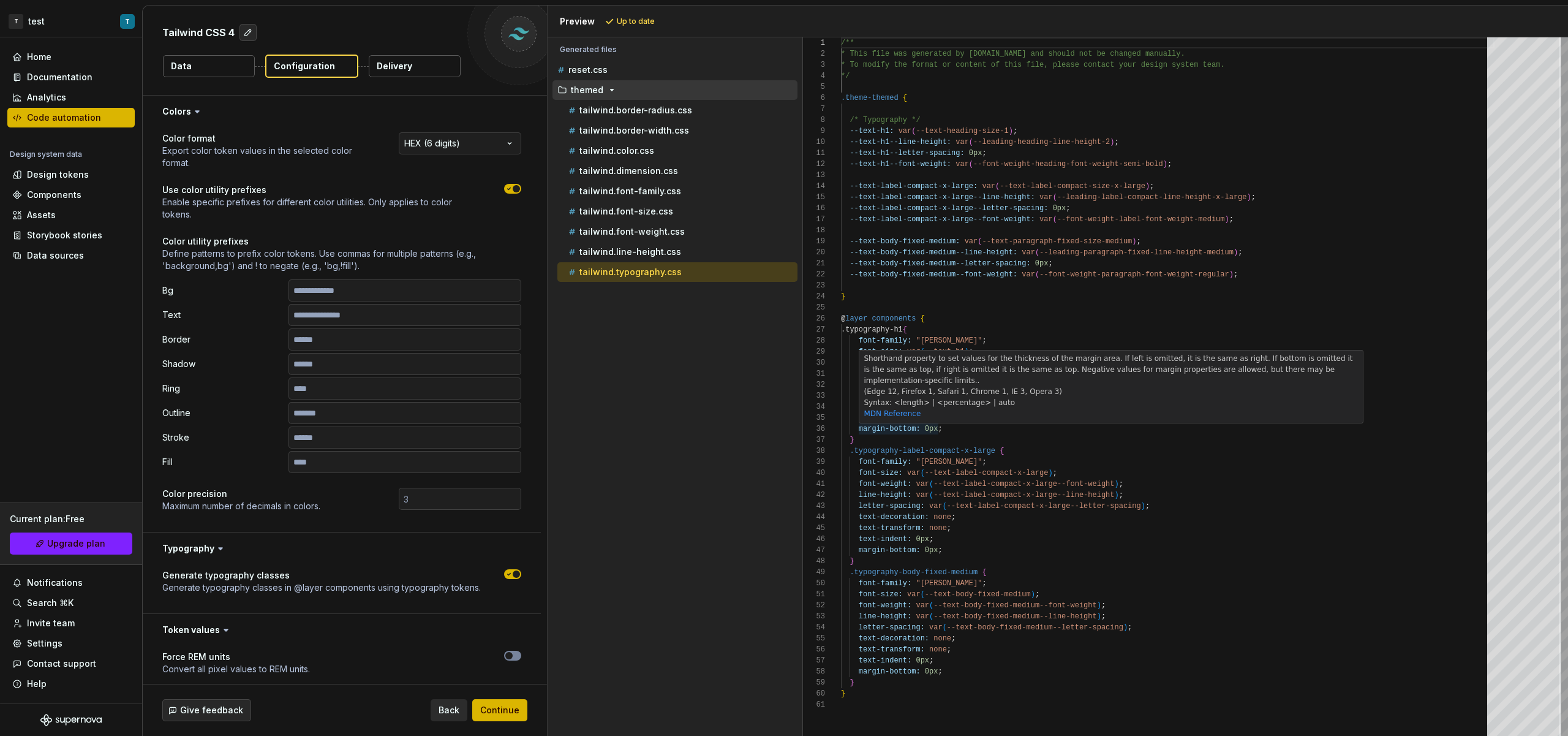
type textarea "**********"
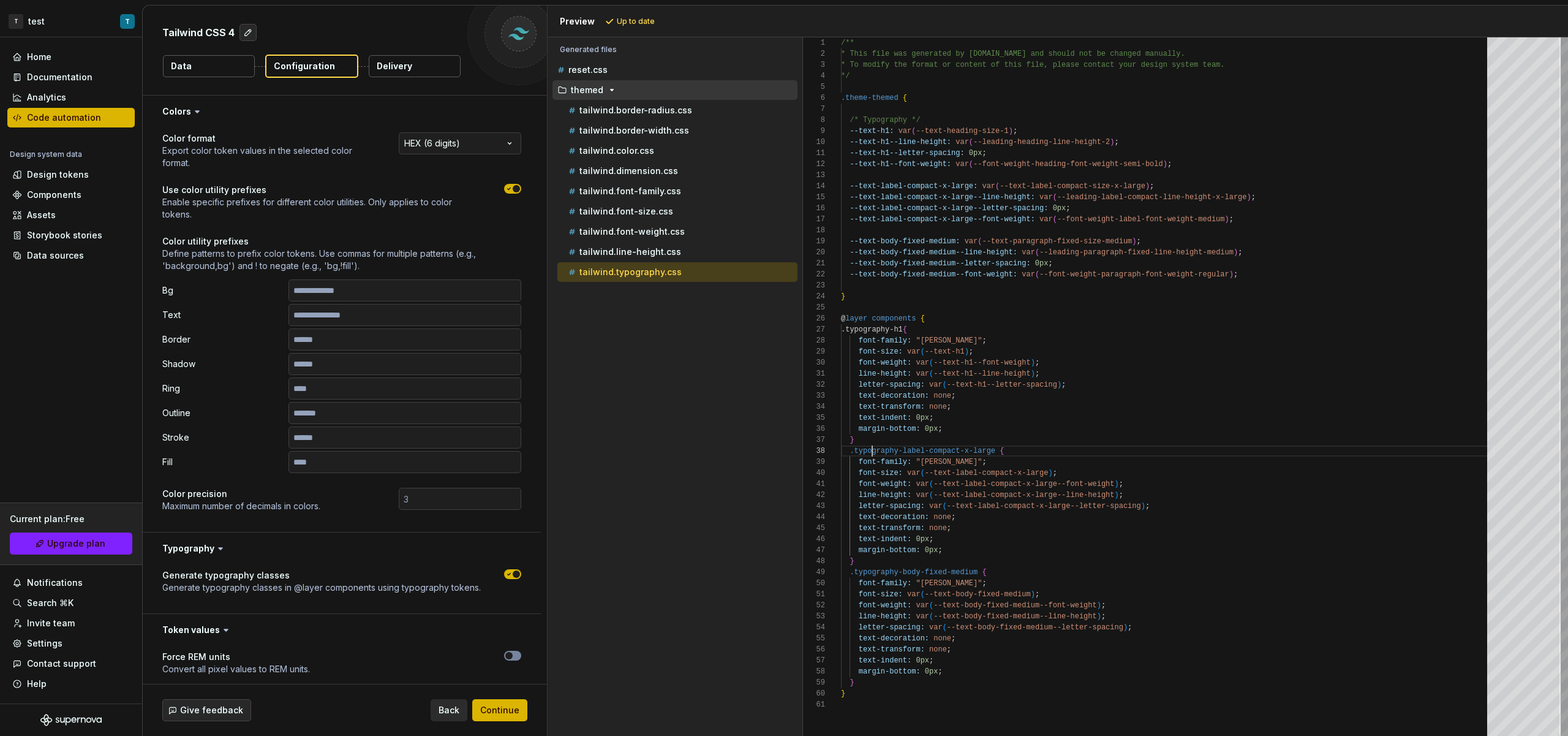
click at [873, 451] on div "/** * This file was generated by [DOMAIN_NAME] and sho uld not be changed manua…" at bounding box center [1167, 387] width 654 height 698
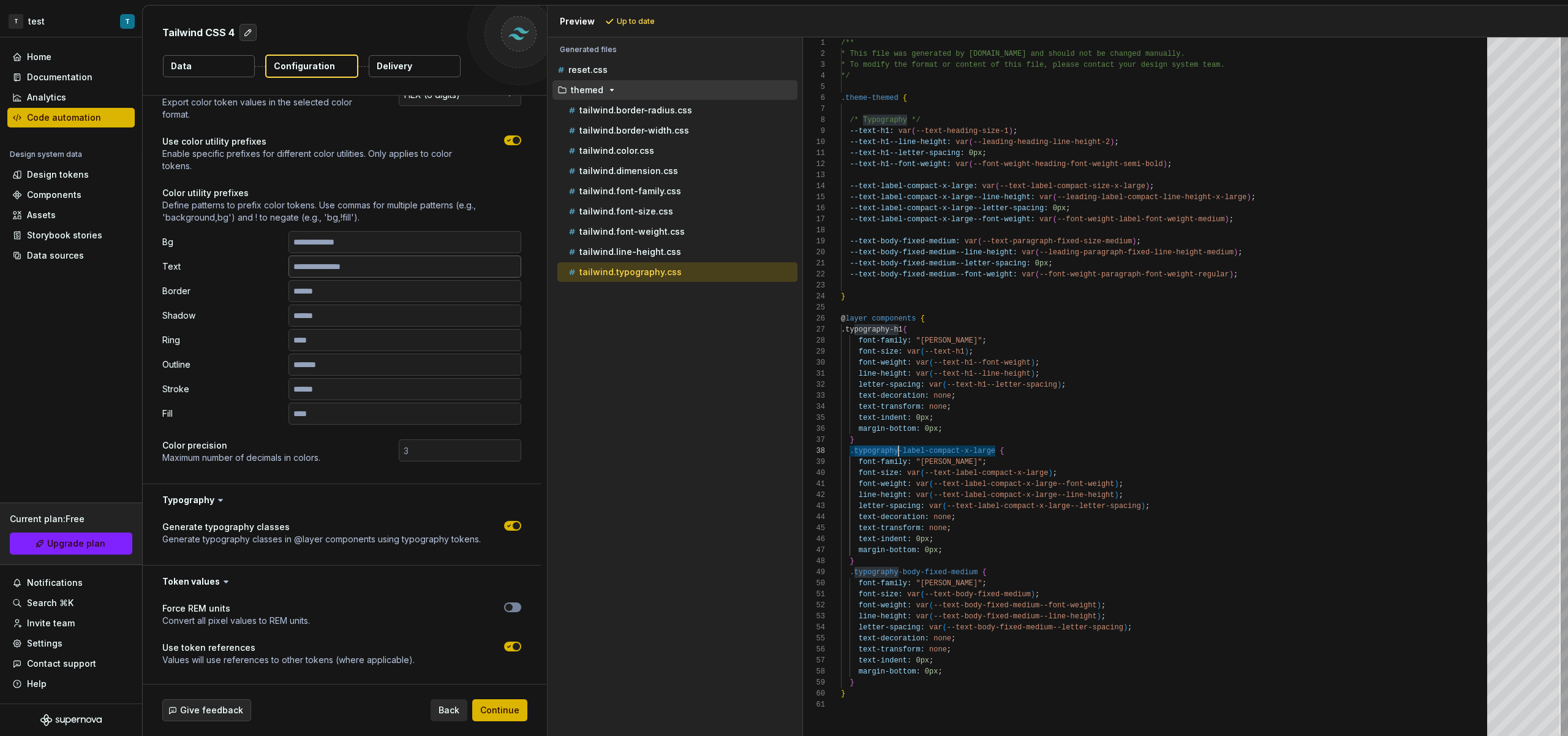
scroll to position [49, 0]
click at [513, 524] on span "button" at bounding box center [516, 524] width 7 height 7
type textarea "*"
click at [651, 23] on span "Refresh preview" at bounding box center [648, 21] width 61 height 10
type textarea "**********"
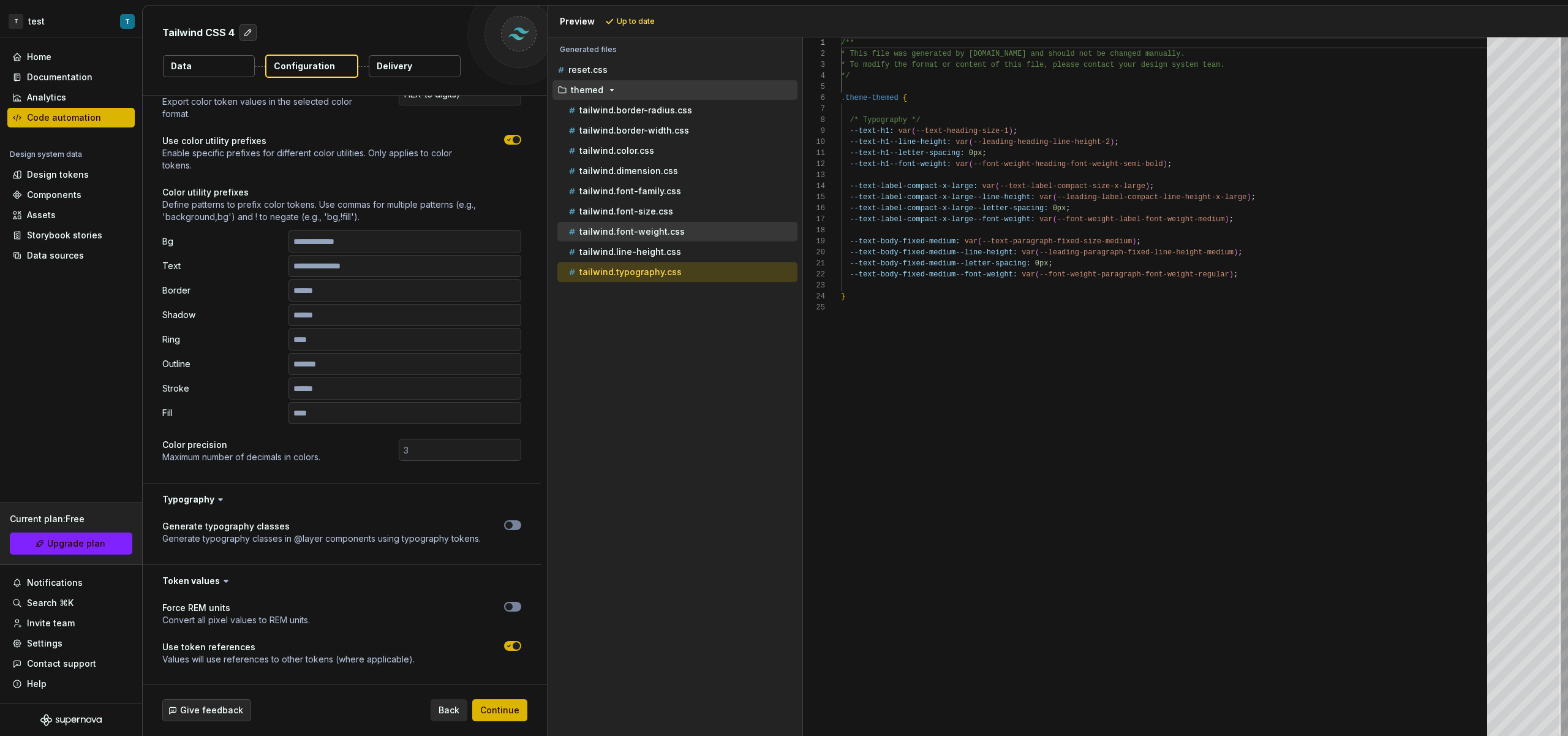
scroll to position [110, 0]
click at [511, 523] on span "button" at bounding box center [509, 524] width 7 height 7
click at [653, 21] on span "Refresh preview" at bounding box center [648, 21] width 61 height 10
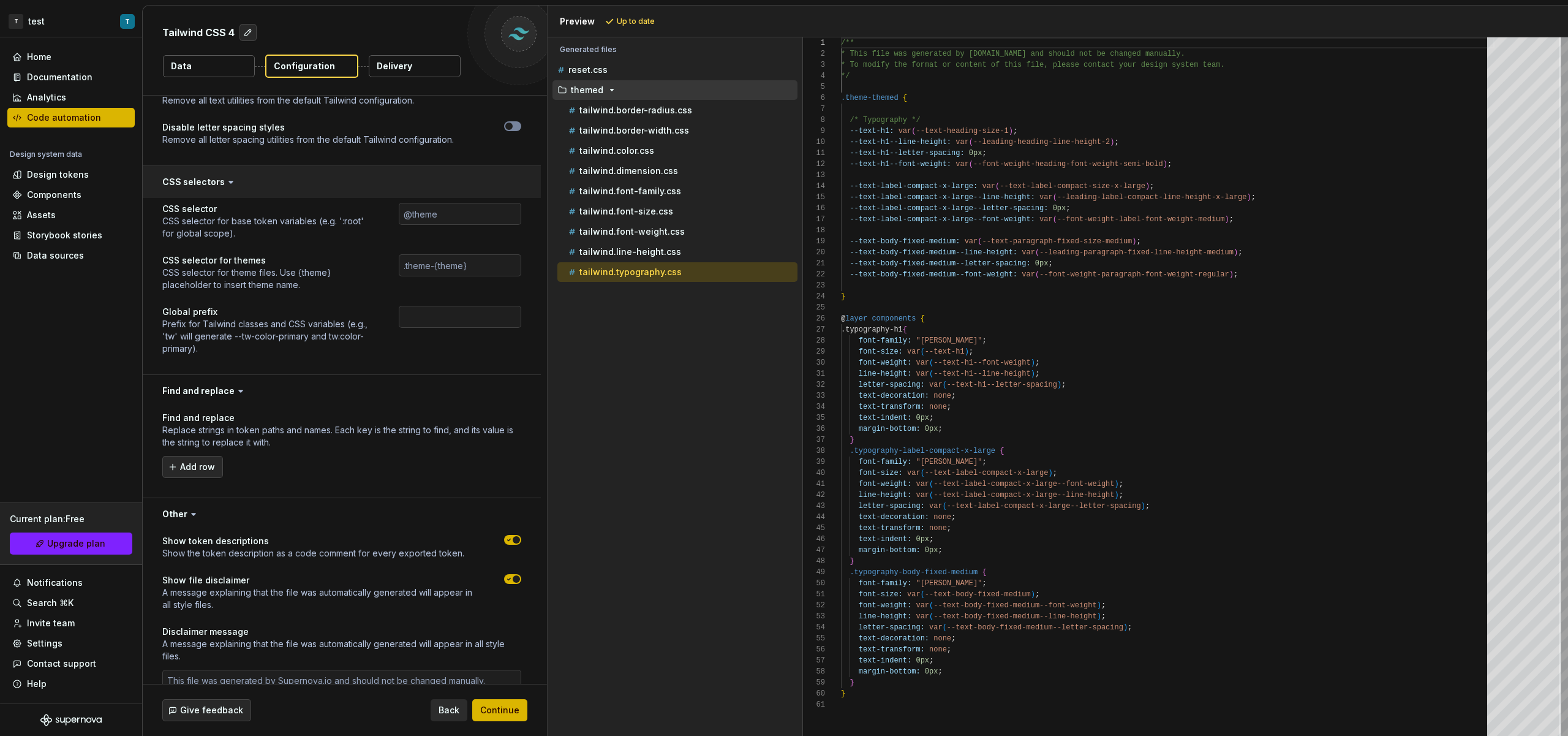
scroll to position [2361, 0]
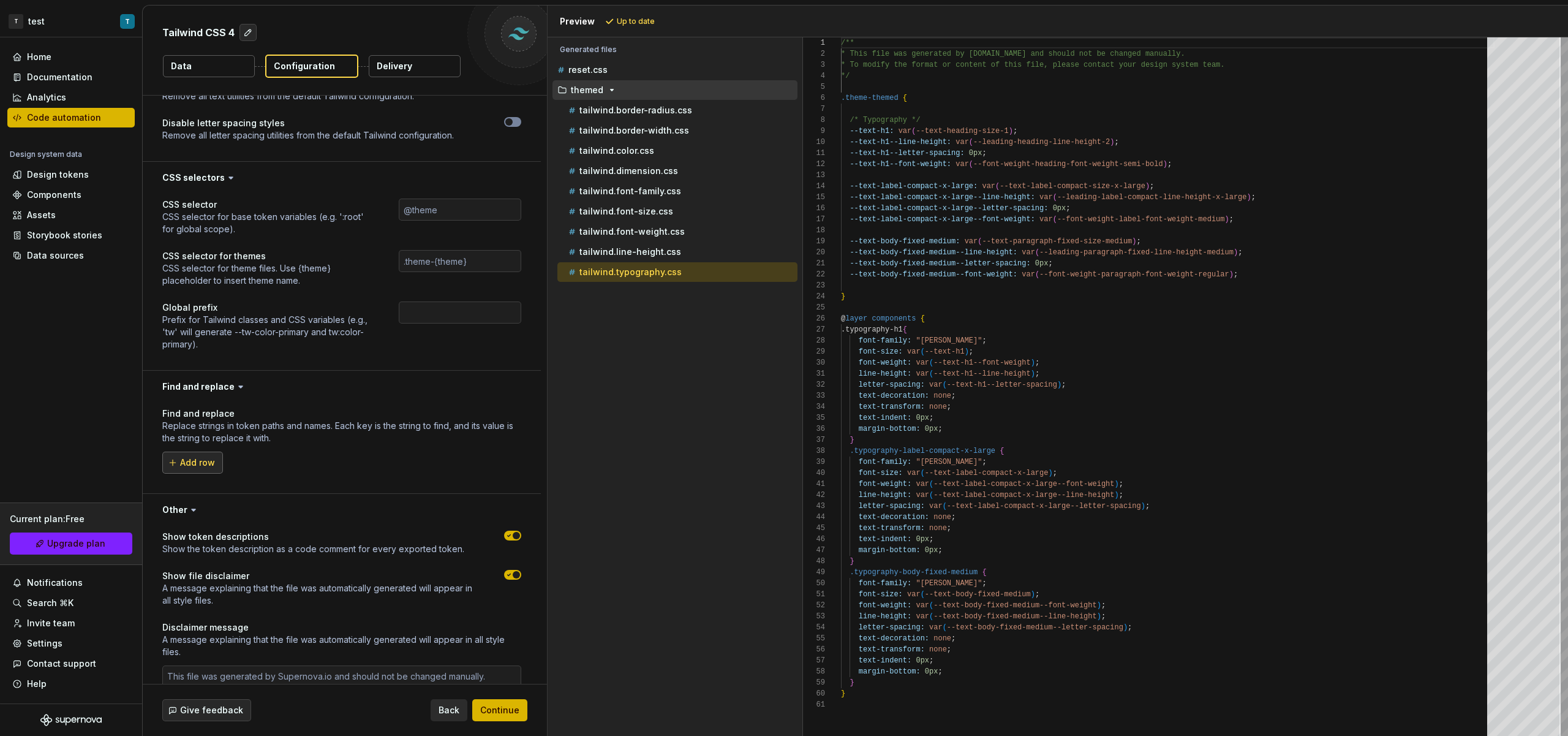
click at [196, 463] on span "Add row" at bounding box center [197, 462] width 35 height 12
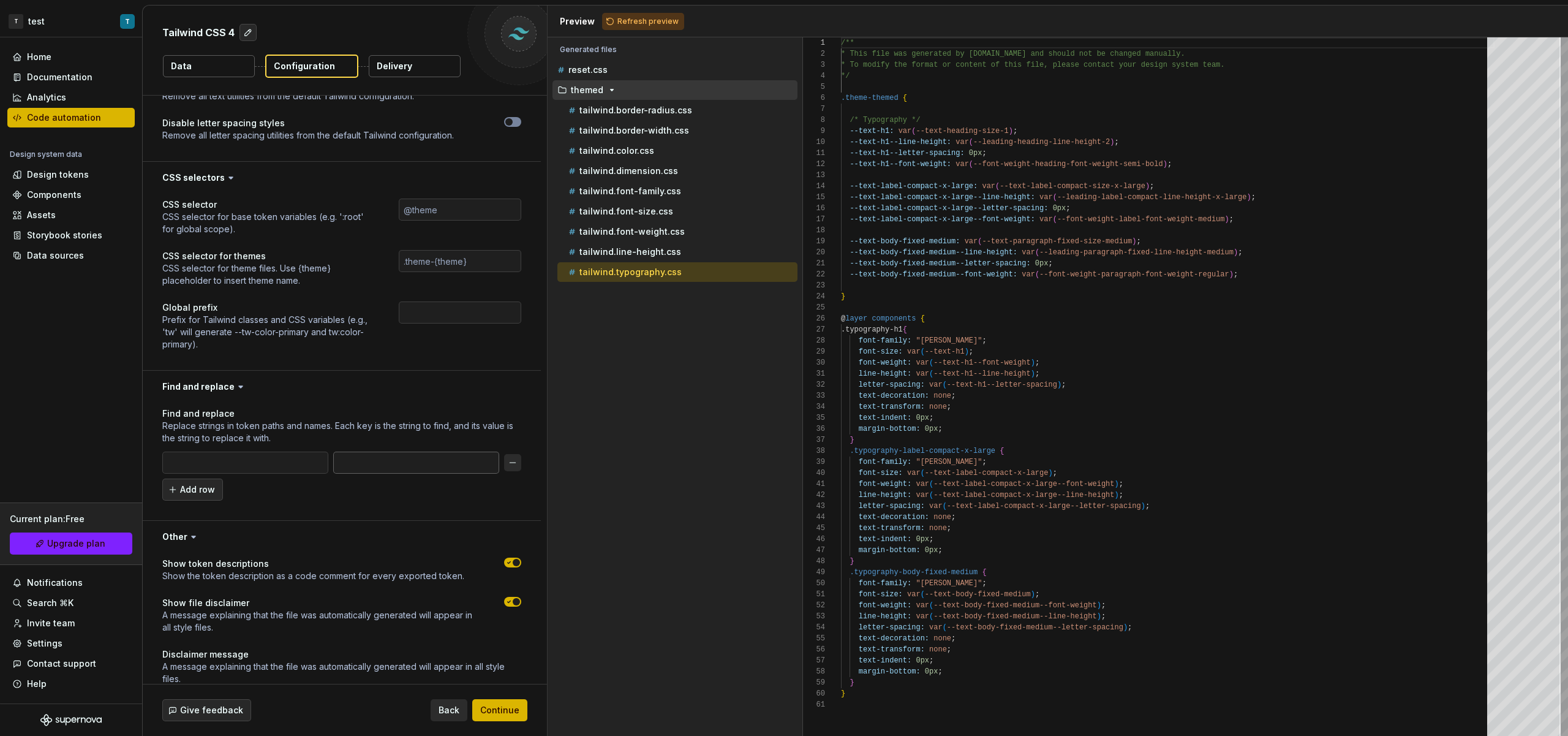
click at [372, 467] on input "text" at bounding box center [416, 462] width 166 height 22
click at [297, 465] on input "text" at bounding box center [245, 462] width 166 height 22
click at [510, 461] on button "button" at bounding box center [512, 462] width 17 height 17
type textarea "*"
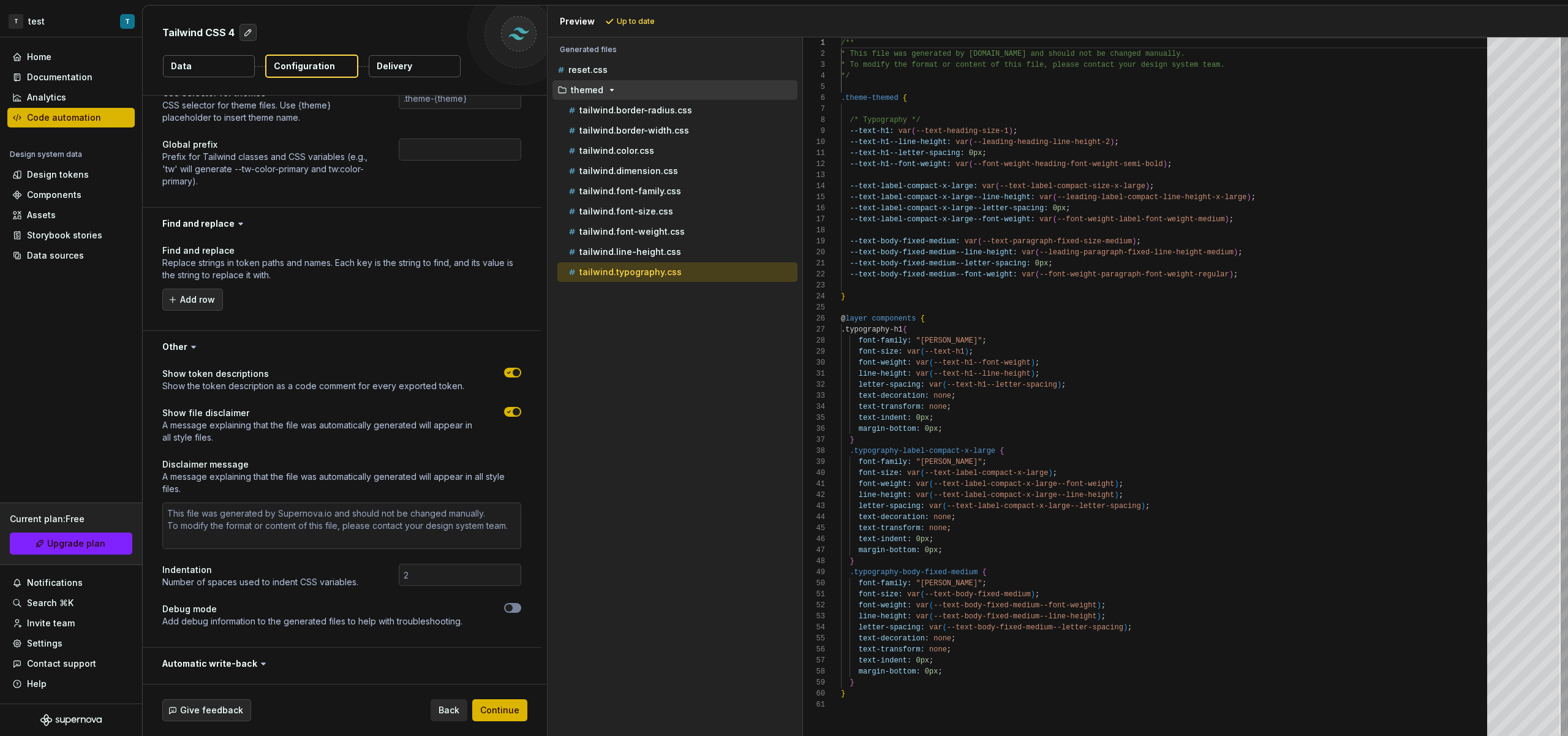
scroll to position [2608, 0]
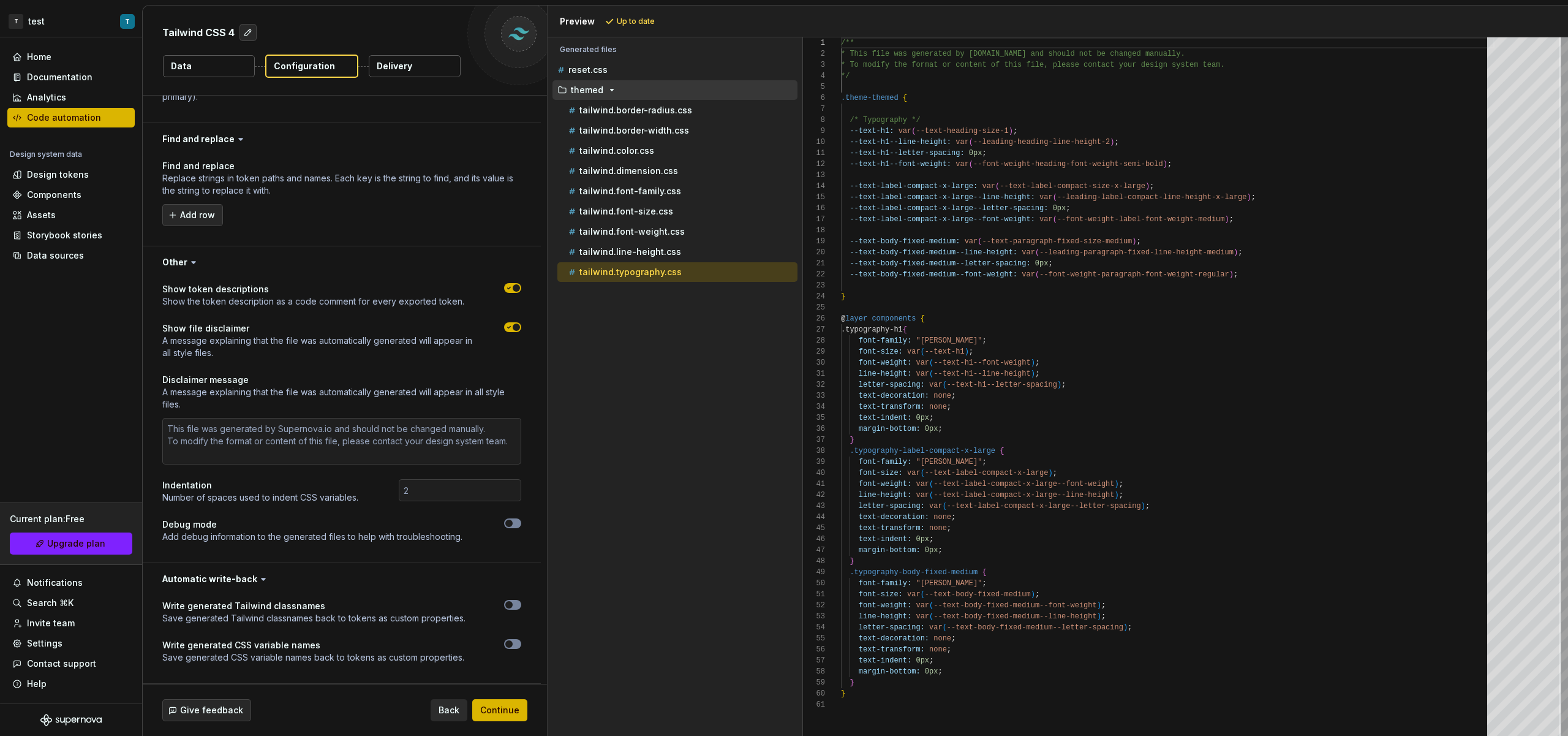
type textarea "**********"
click at [874, 572] on div "/** * This file was generated by [DOMAIN_NAME] and sho uld not be changed manua…" at bounding box center [1167, 387] width 654 height 698
click at [907, 572] on div "/** * This file was generated by [DOMAIN_NAME] and sho uld not be changed manua…" at bounding box center [1167, 387] width 654 height 698
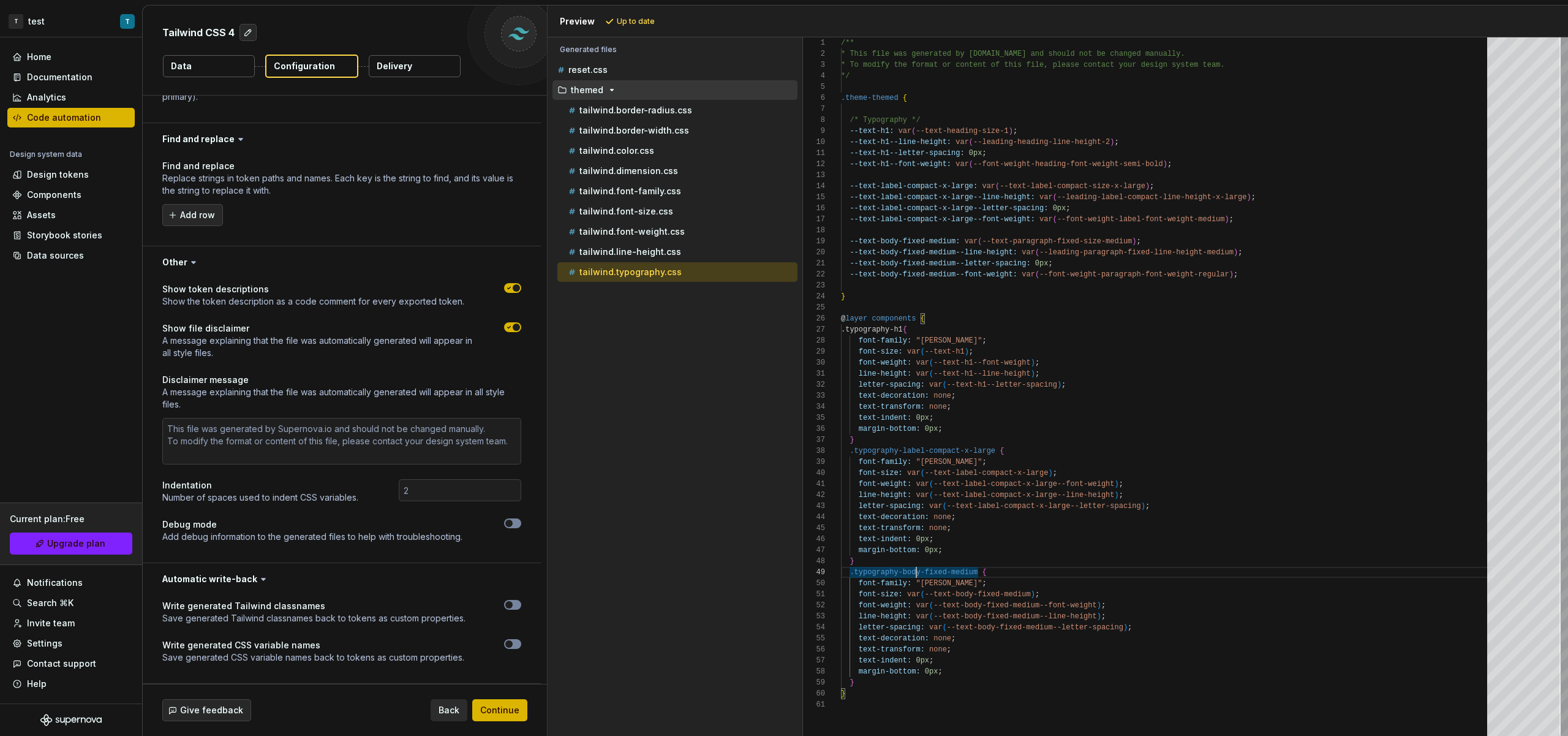
click at [914, 572] on div "/** * This file was generated by [DOMAIN_NAME] and sho uld not be changed manua…" at bounding box center [1167, 387] width 654 height 698
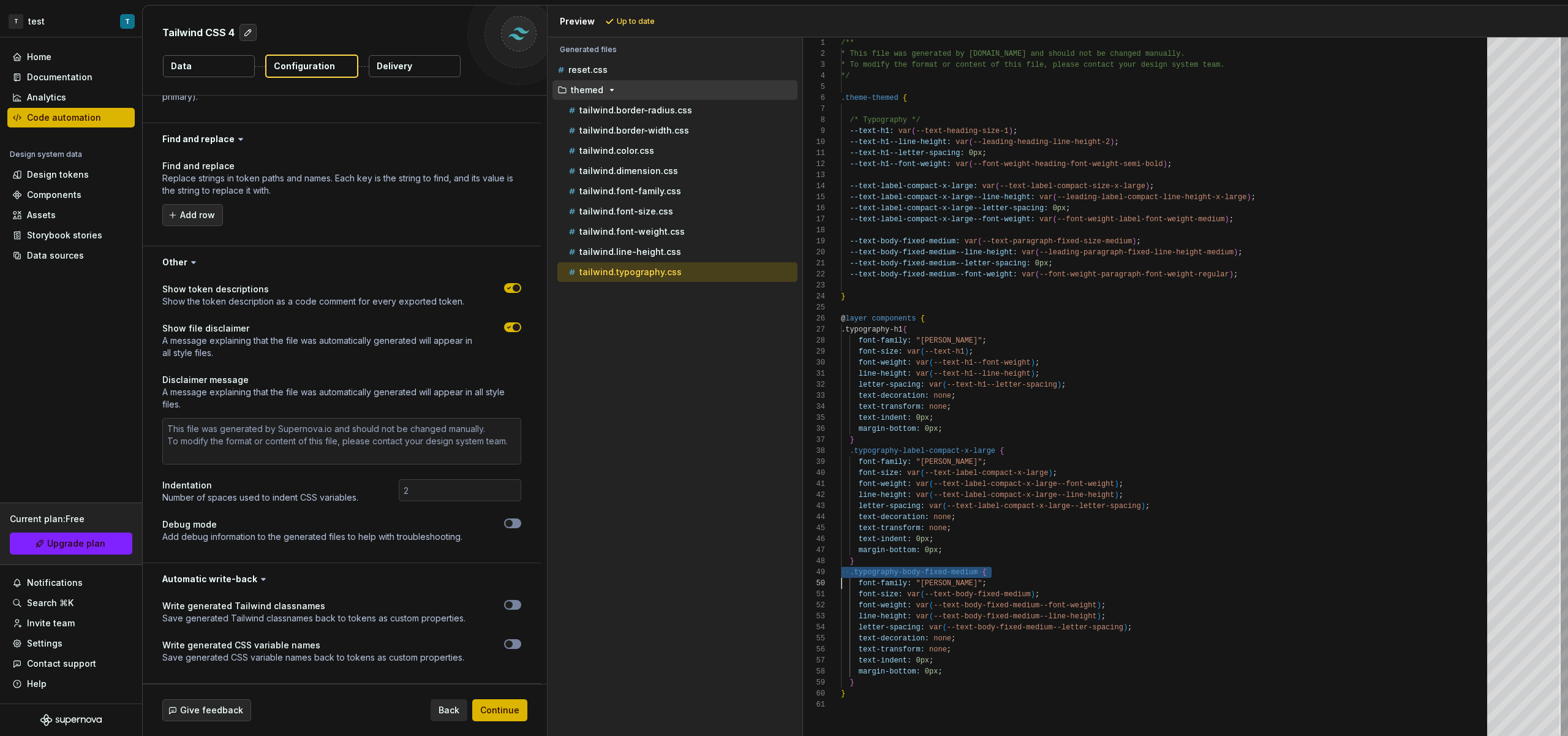
click at [968, 575] on div "/** * This file was generated by [DOMAIN_NAME] and sho uld not be changed manua…" at bounding box center [1167, 387] width 654 height 698
click at [982, 572] on div "/** * This file was generated by [DOMAIN_NAME] and sho uld not be changed manua…" at bounding box center [1167, 387] width 654 height 698
drag, startPoint x: 980, startPoint y: 572, endPoint x: 868, endPoint y: 568, distance: 112.1
click at [872, 569] on div "/** * This file was generated by [DOMAIN_NAME] and sho uld not be changed manua…" at bounding box center [1167, 387] width 654 height 698
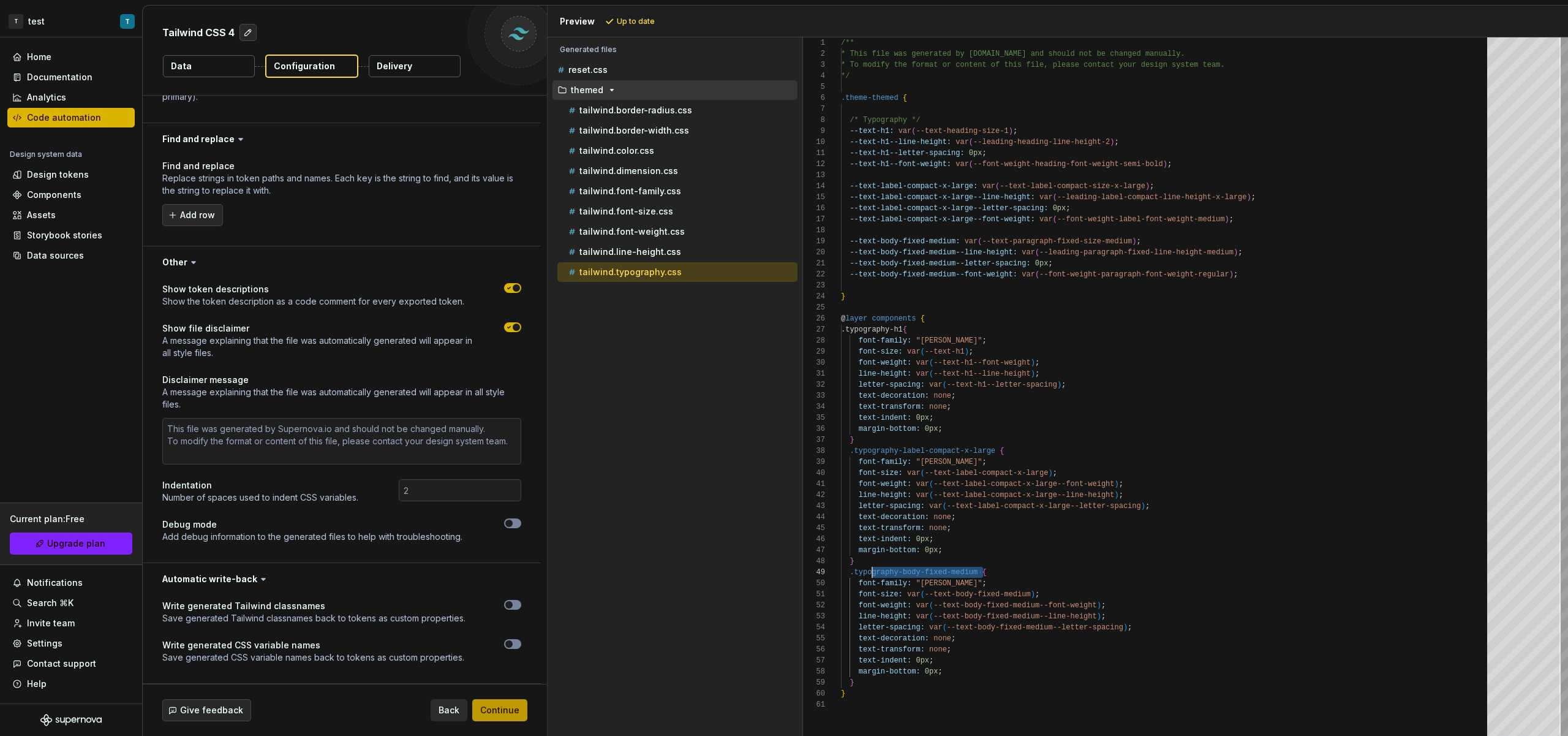
click at [514, 709] on span "Continue" at bounding box center [500, 710] width 39 height 12
type textarea "*"
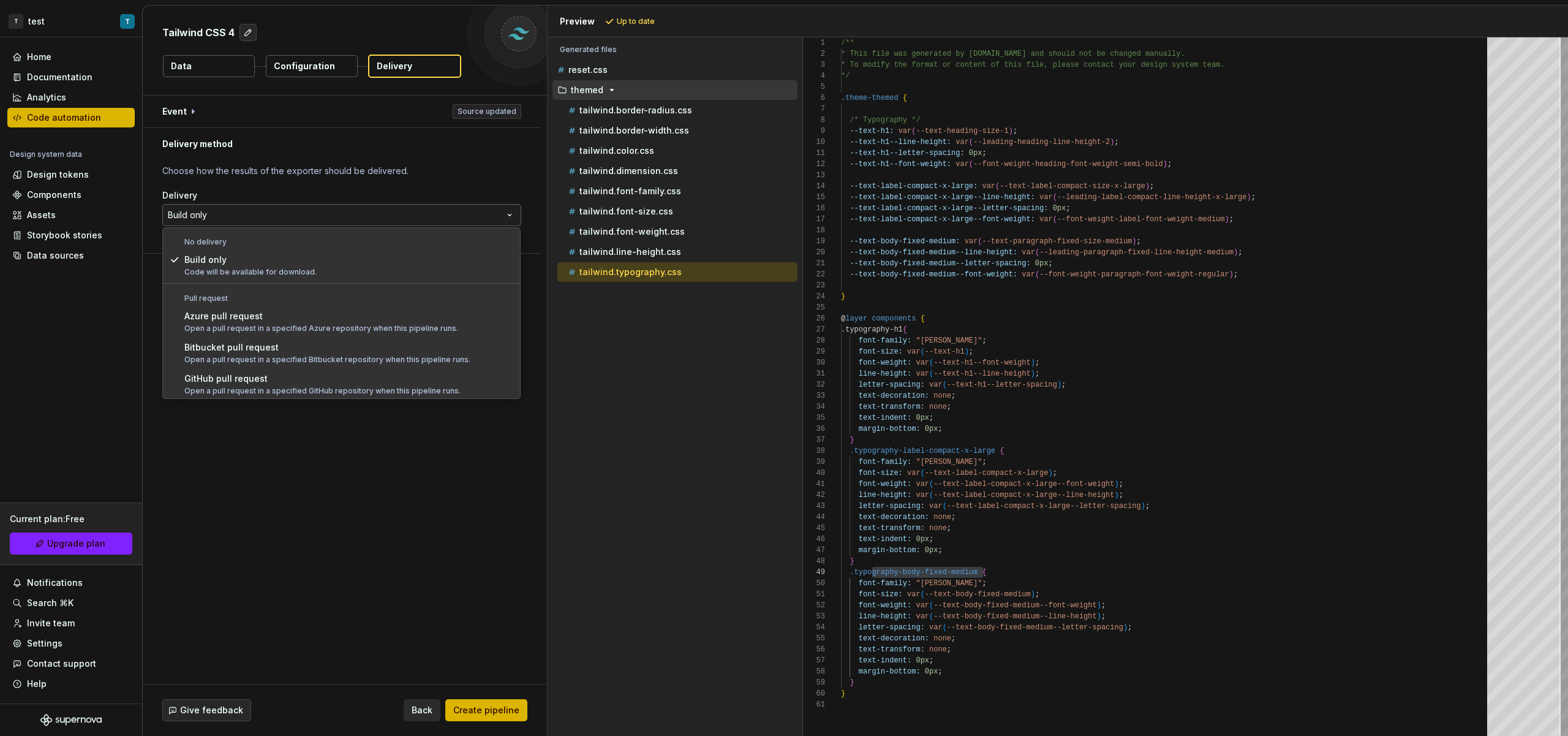
click at [349, 220] on html "**********" at bounding box center [784, 368] width 1568 height 736
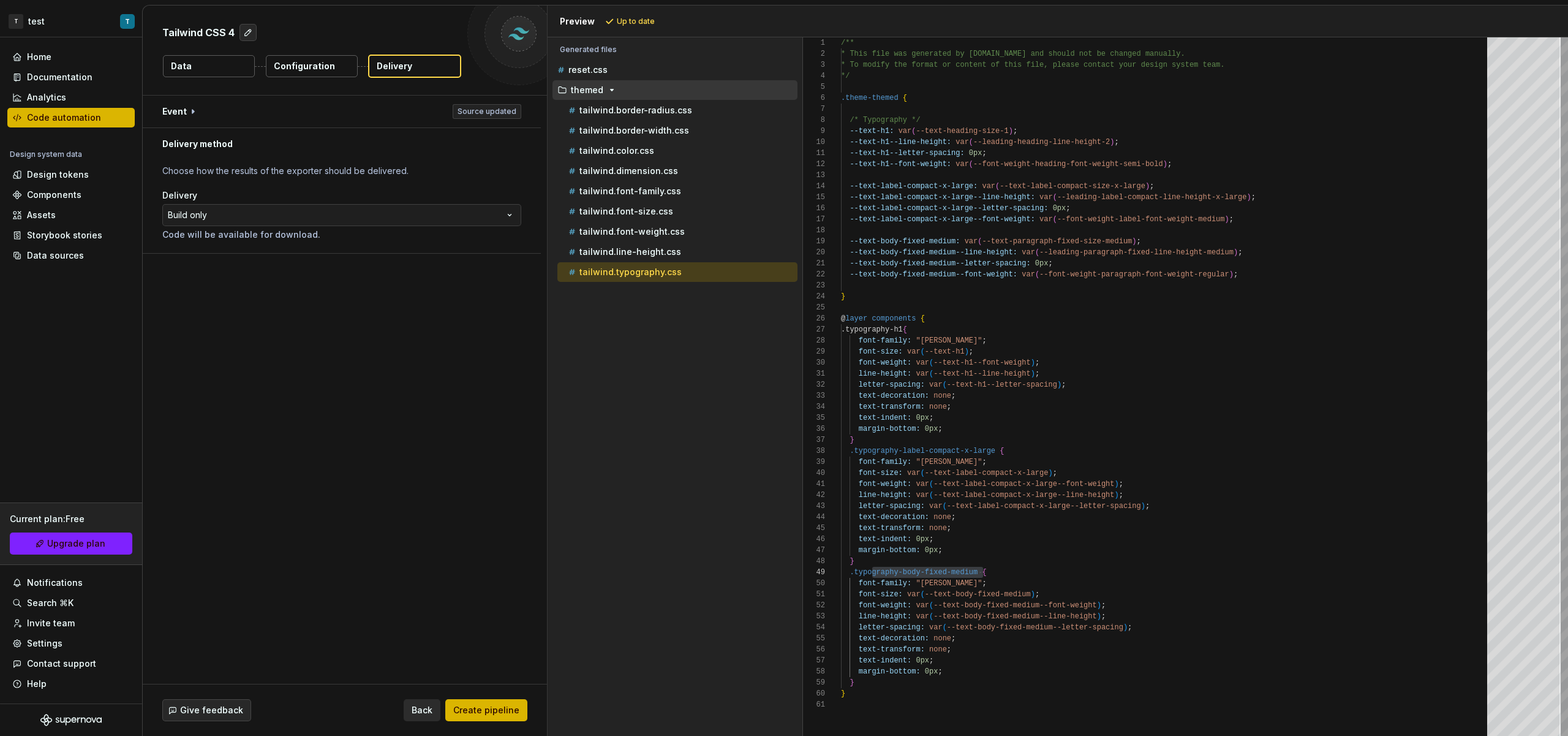
click at [348, 220] on html "**********" at bounding box center [784, 368] width 1568 height 736
click at [195, 111] on button "button" at bounding box center [342, 111] width 398 height 32
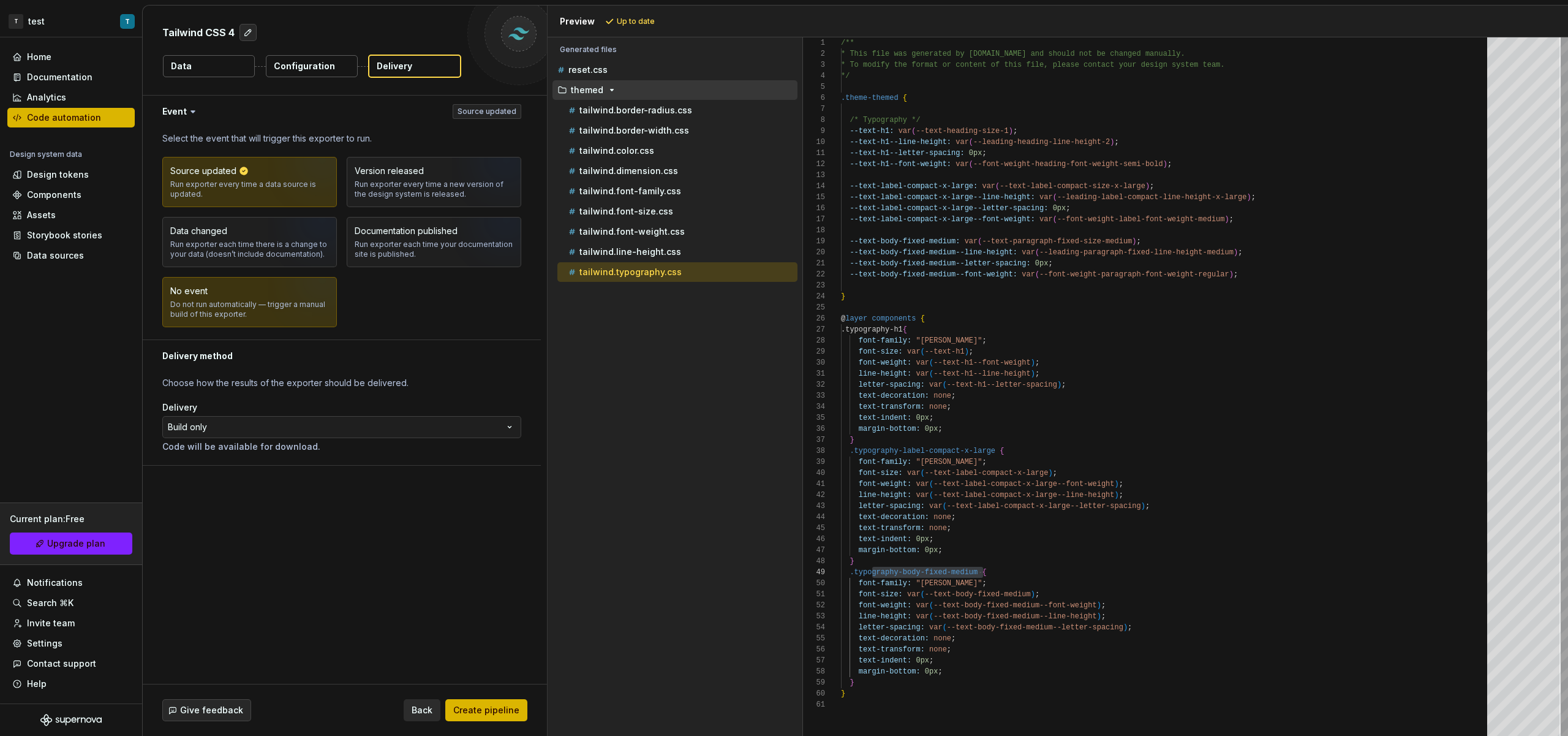
click at [285, 315] on img "button" at bounding box center [307, 306] width 79 height 82
click at [493, 705] on span "Create pipeline" at bounding box center [486, 710] width 66 height 12
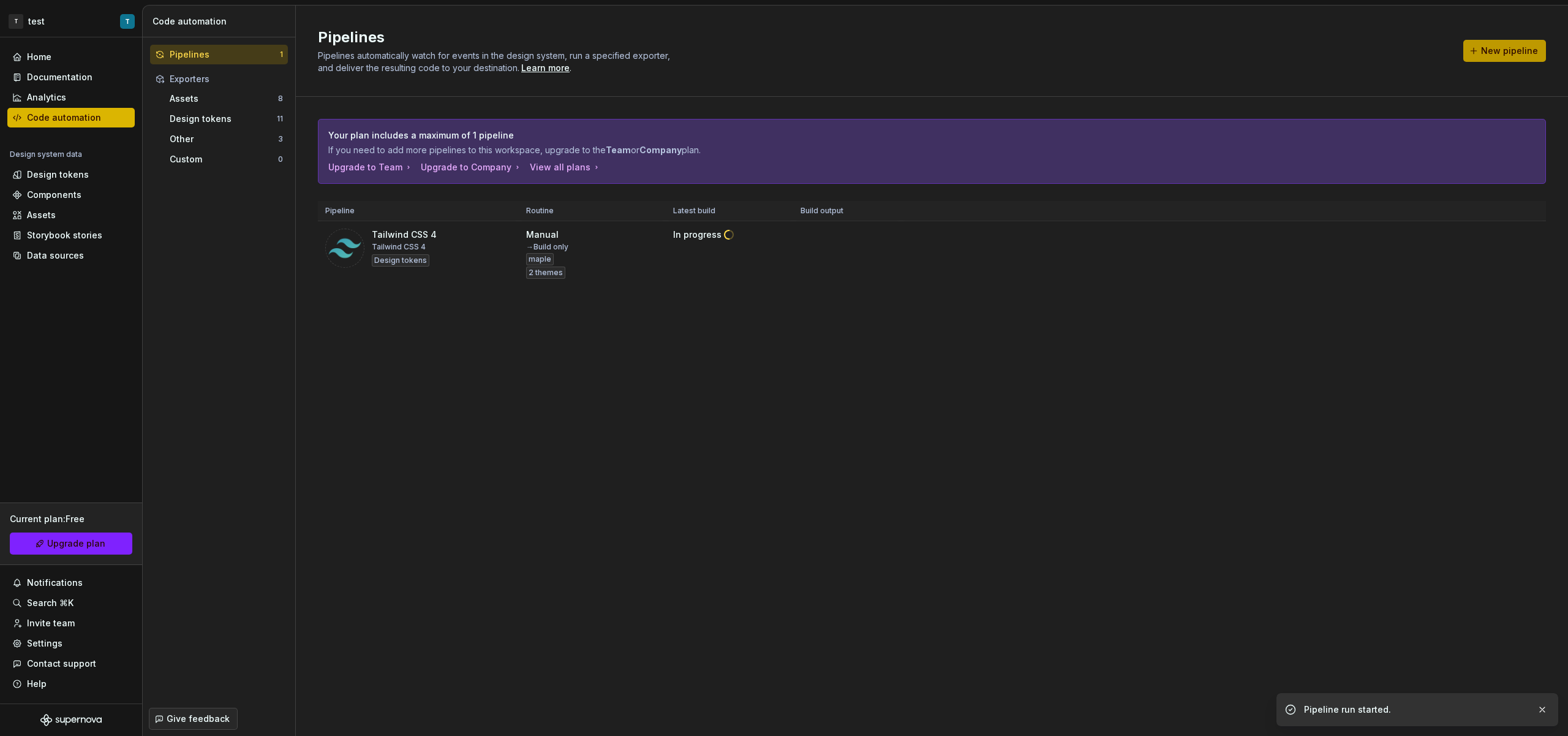
click at [1504, 58] on button "New pipeline" at bounding box center [1504, 51] width 83 height 22
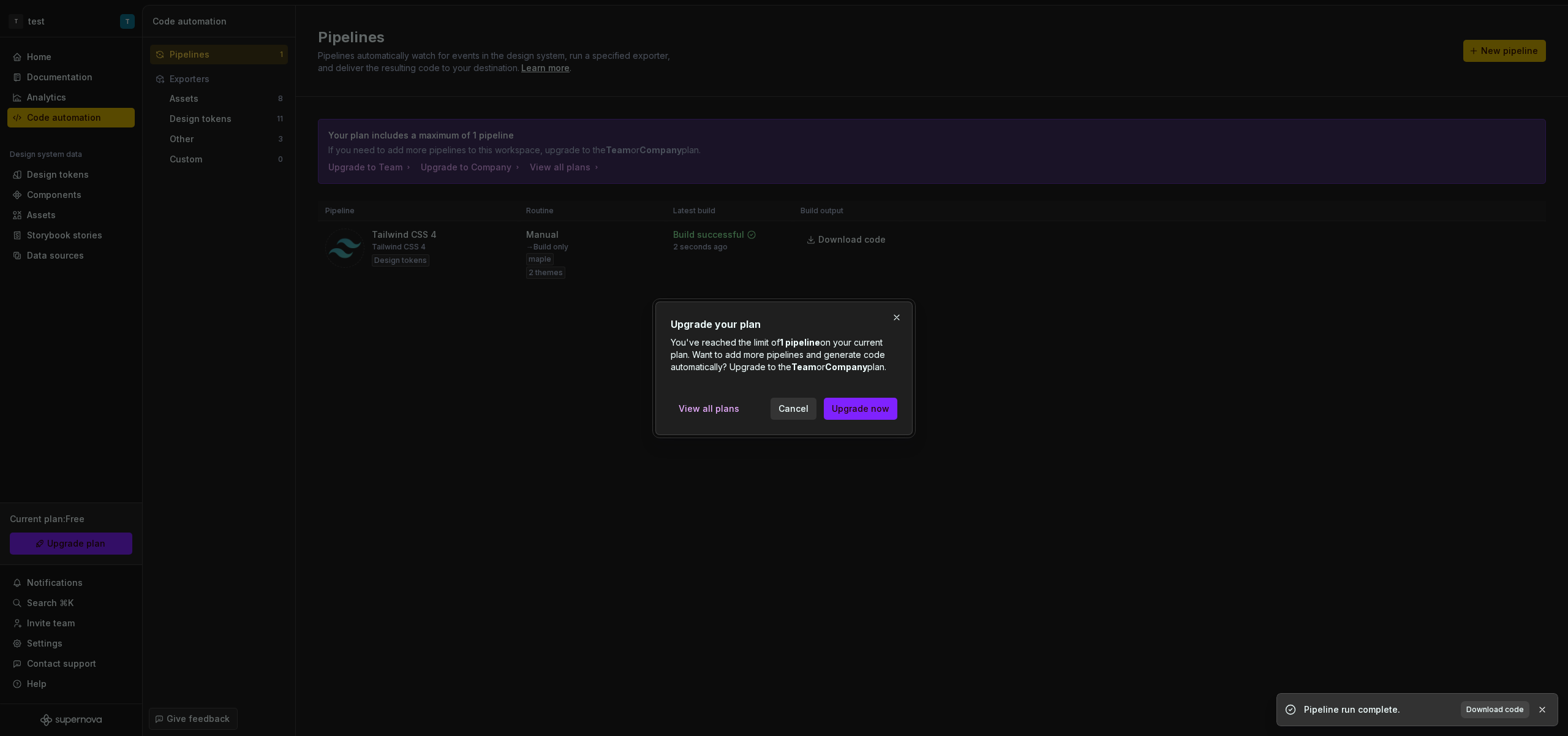
click at [897, 318] on button "button" at bounding box center [896, 317] width 17 height 17
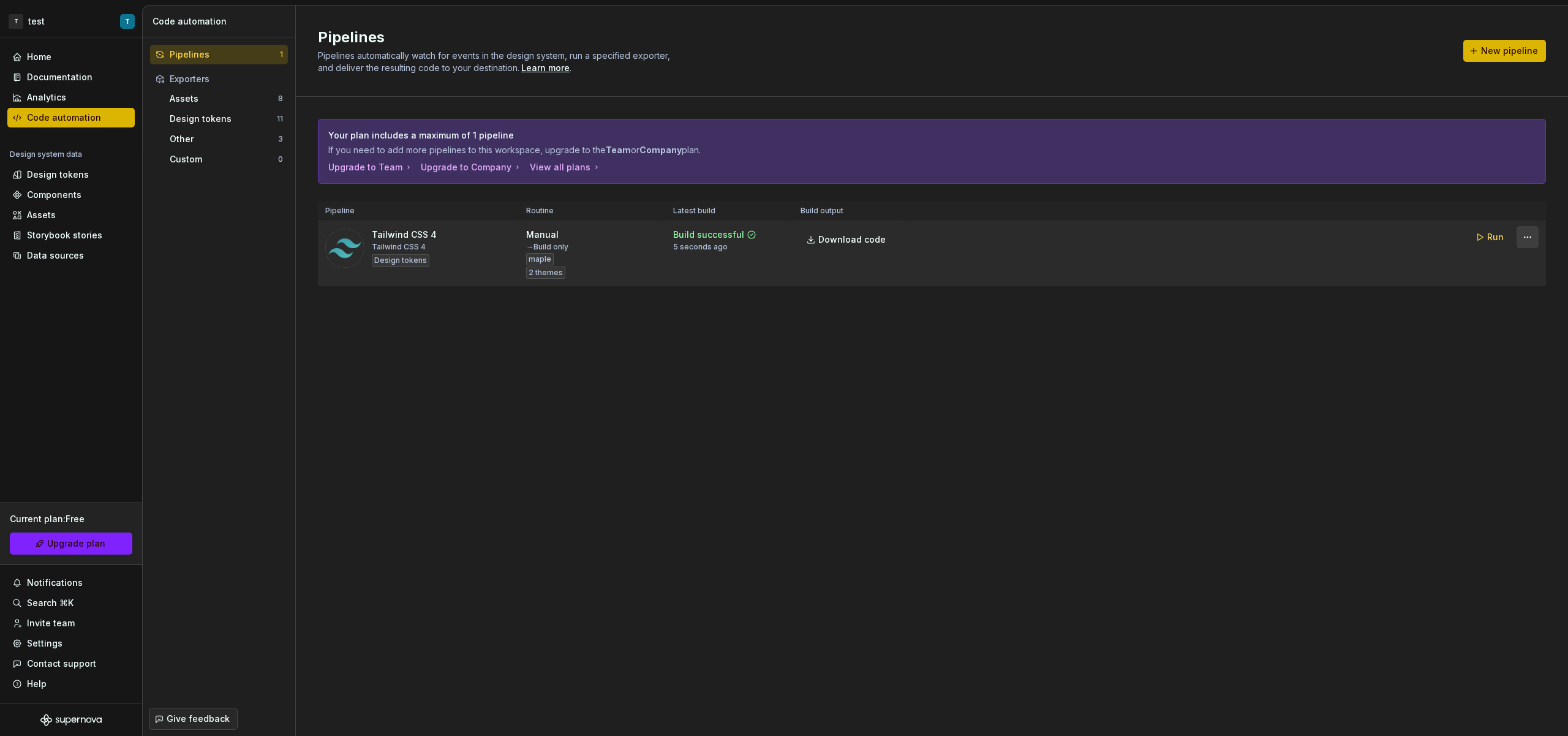
click at [1527, 243] on html "T test T Home Documentation Analytics Code automation Design system data Design…" at bounding box center [784, 368] width 1568 height 736
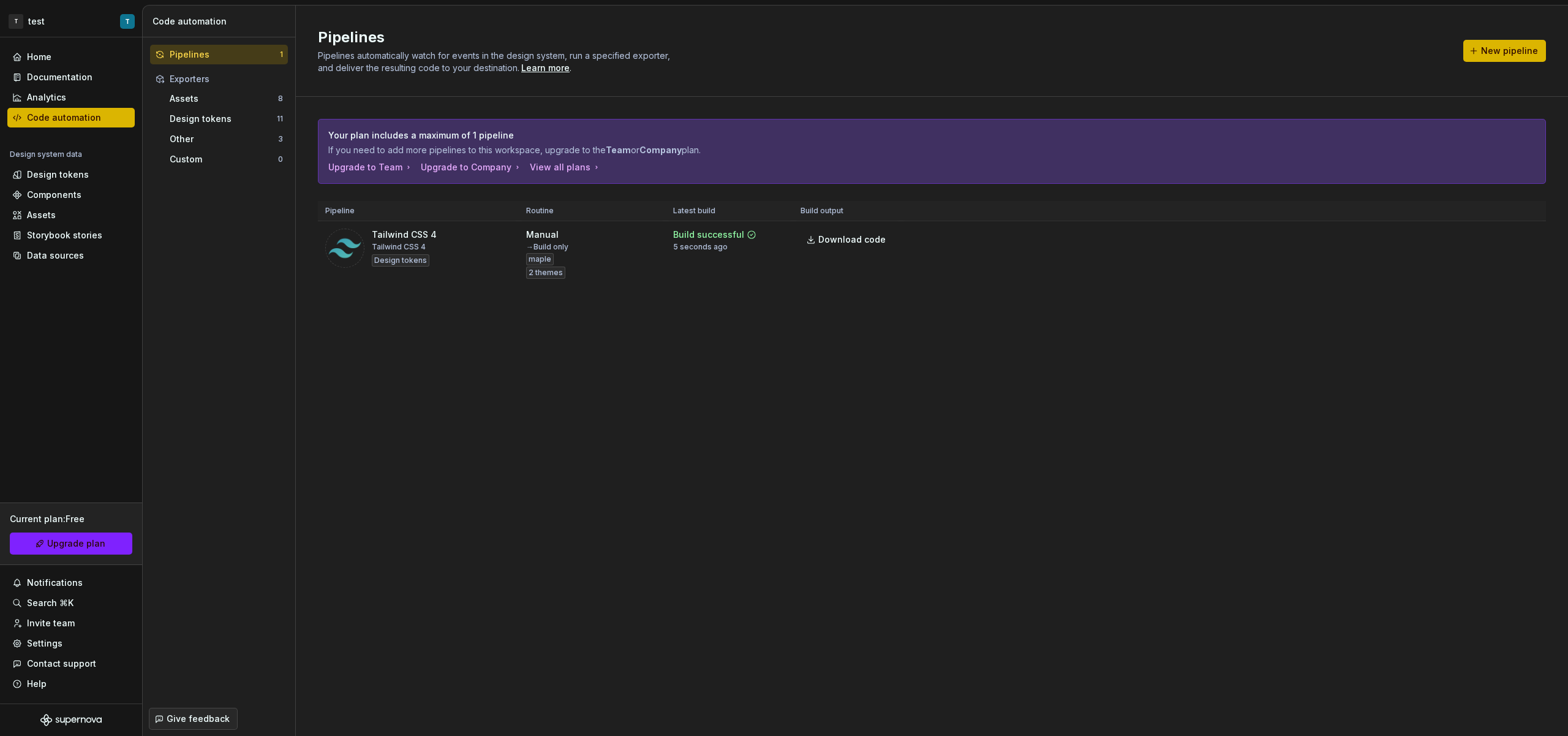
click at [1202, 377] on html "T test T Home Documentation Analytics Code automation Design system data Design…" at bounding box center [784, 368] width 1568 height 736
click at [81, 208] on div "Assets" at bounding box center [71, 215] width 128 height 20
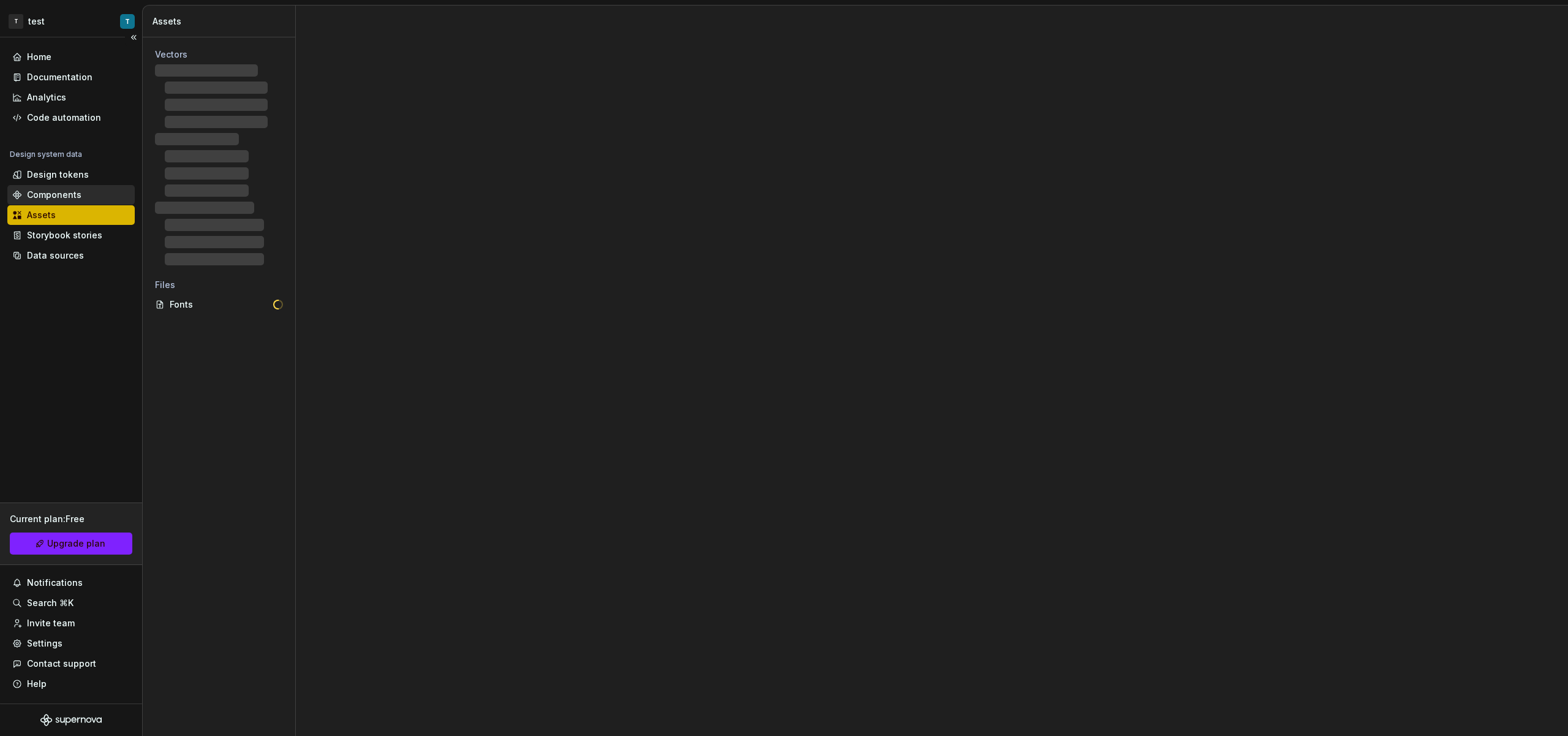
click at [85, 191] on div "Components" at bounding box center [71, 195] width 118 height 12
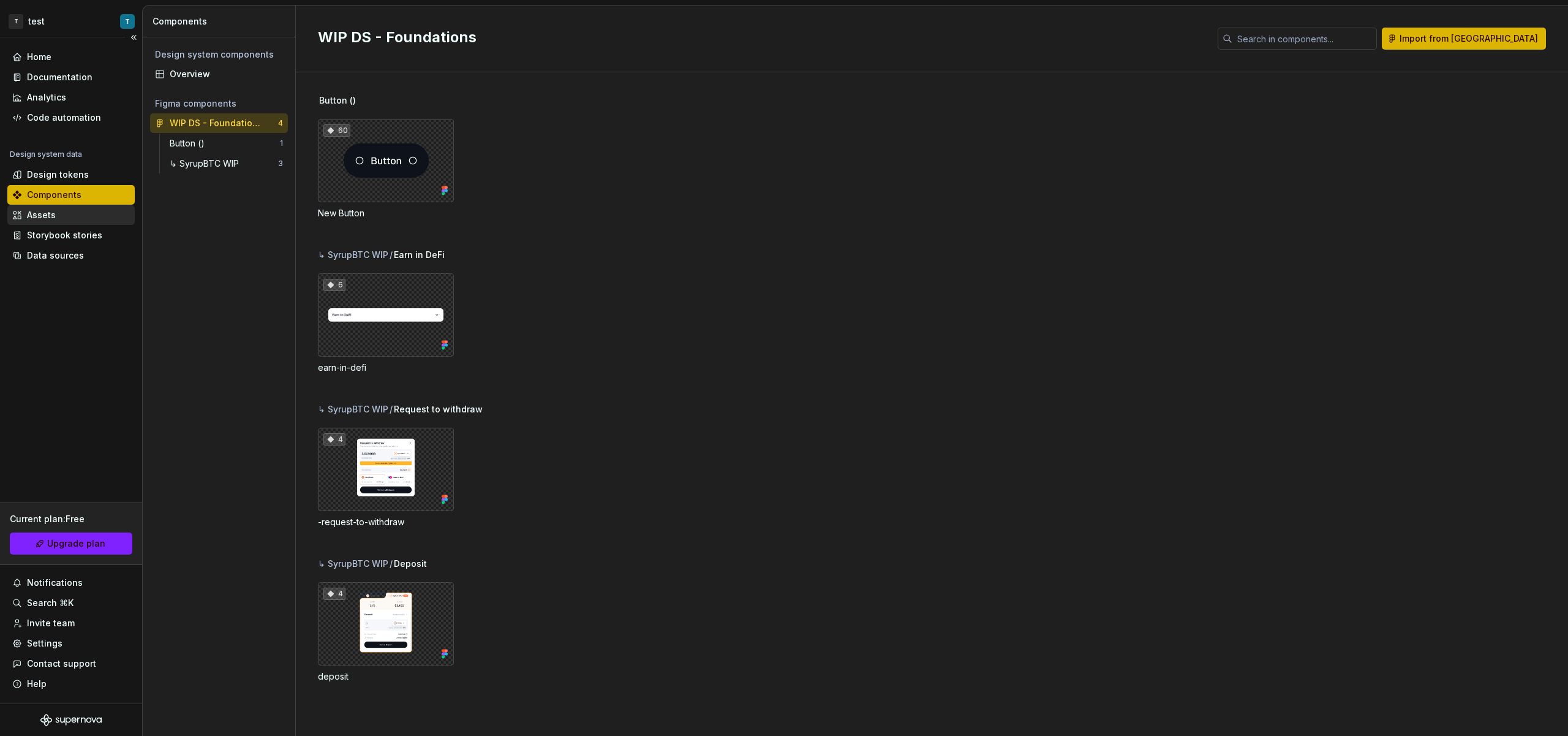
click at [88, 209] on div "Assets" at bounding box center [71, 214] width 118 height 12
click at [88, 211] on div "Assets" at bounding box center [71, 214] width 118 height 12
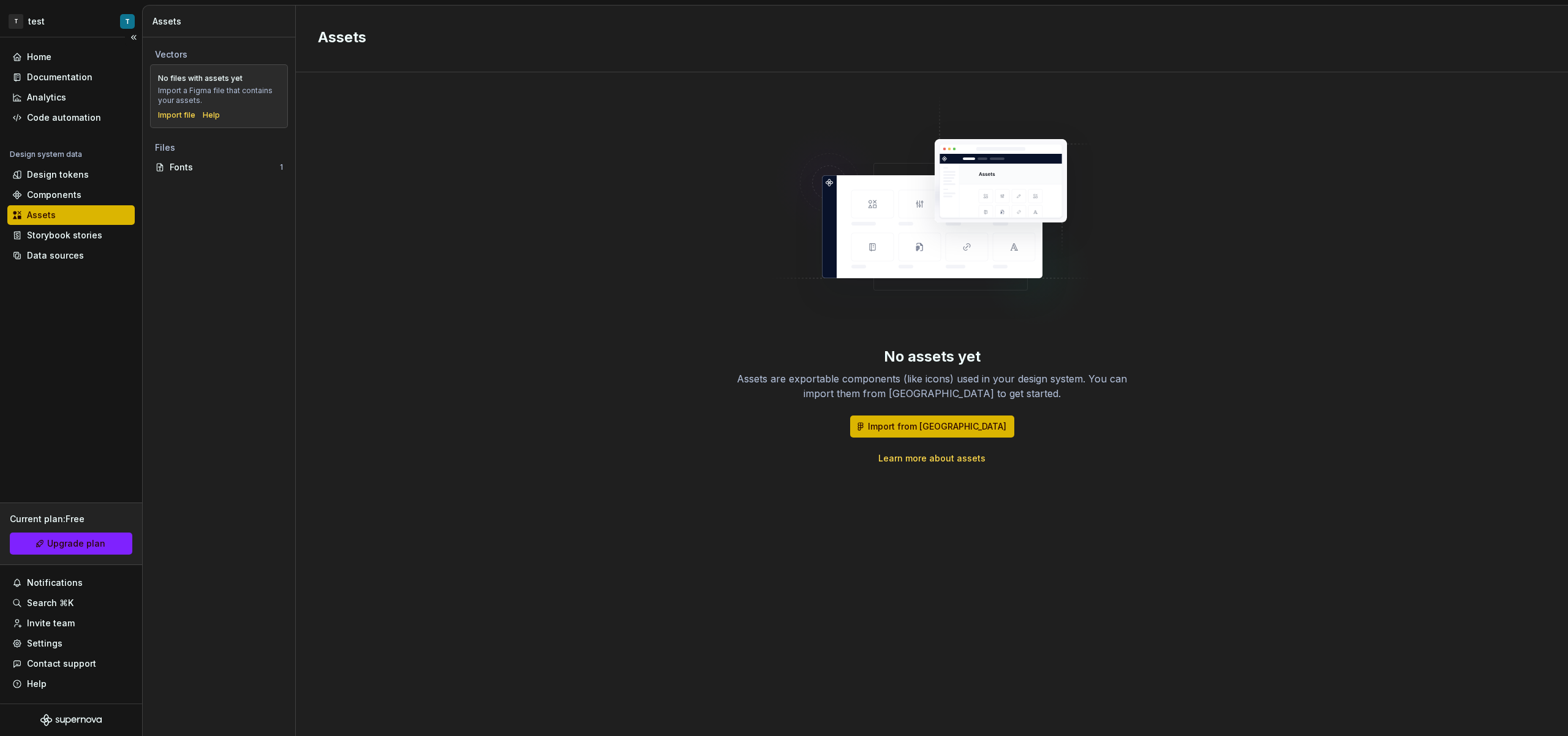
click at [98, 221] on div "Assets" at bounding box center [71, 215] width 128 height 20
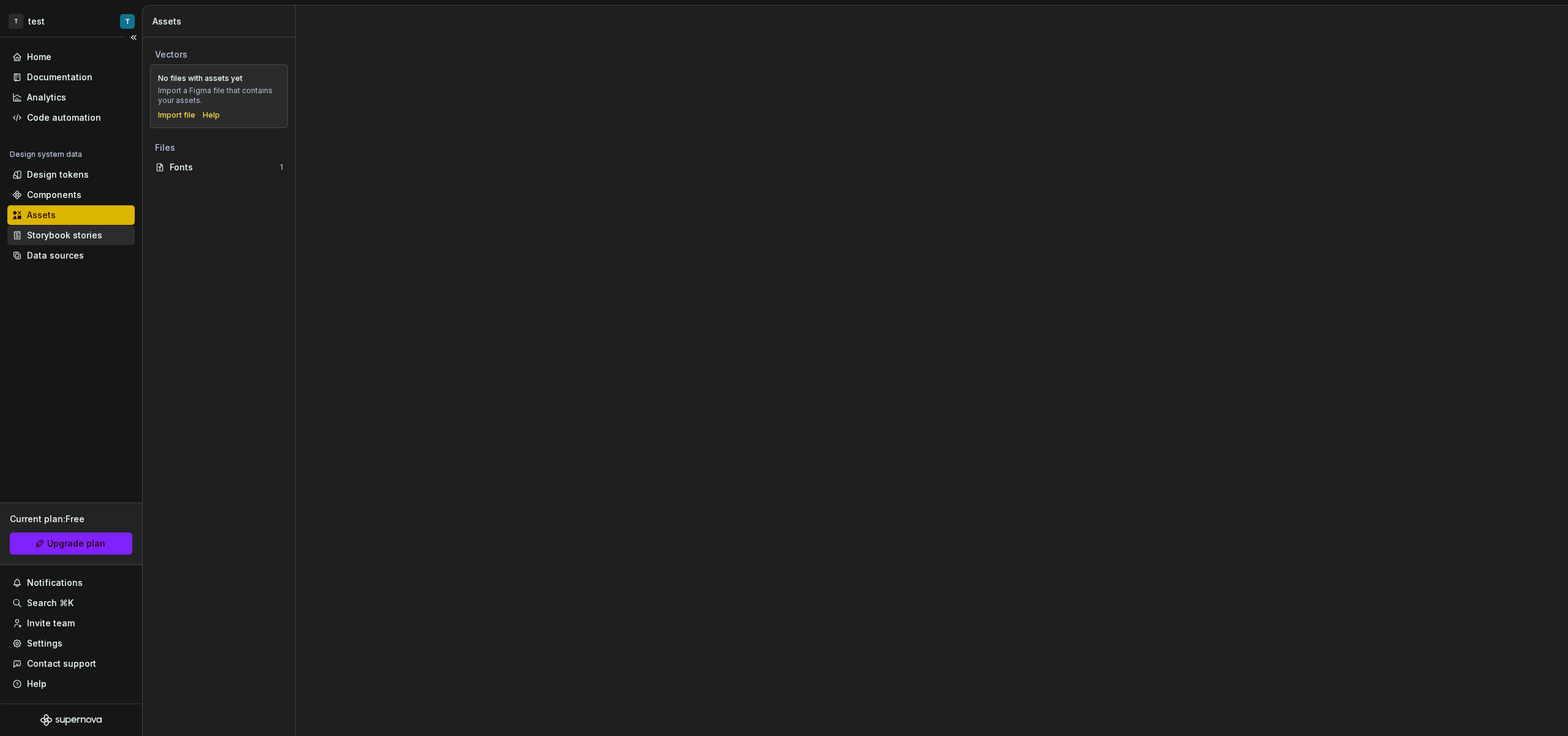
click at [97, 233] on div "Storybook stories" at bounding box center [65, 235] width 75 height 12
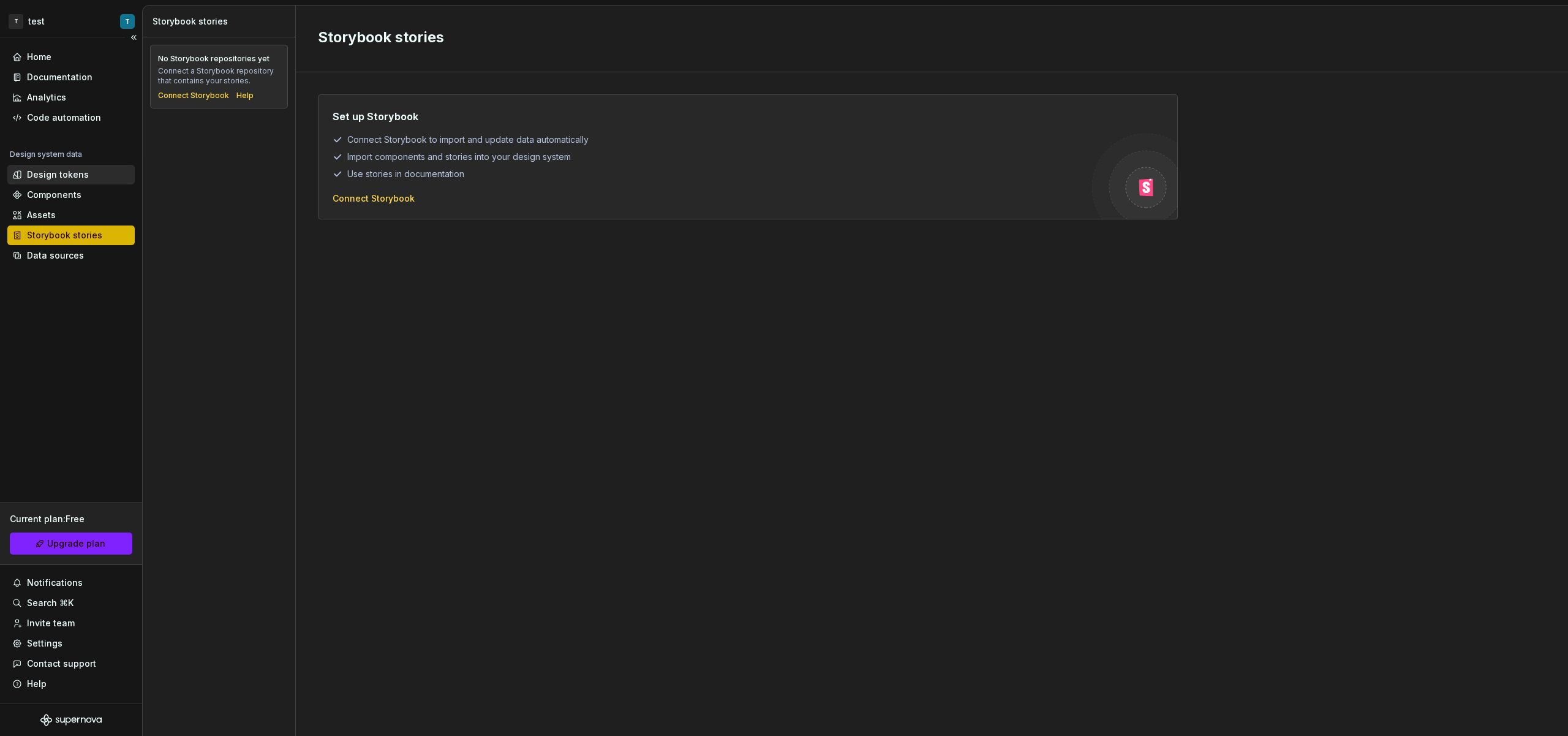
click at [74, 170] on div "Design tokens" at bounding box center [58, 174] width 62 height 12
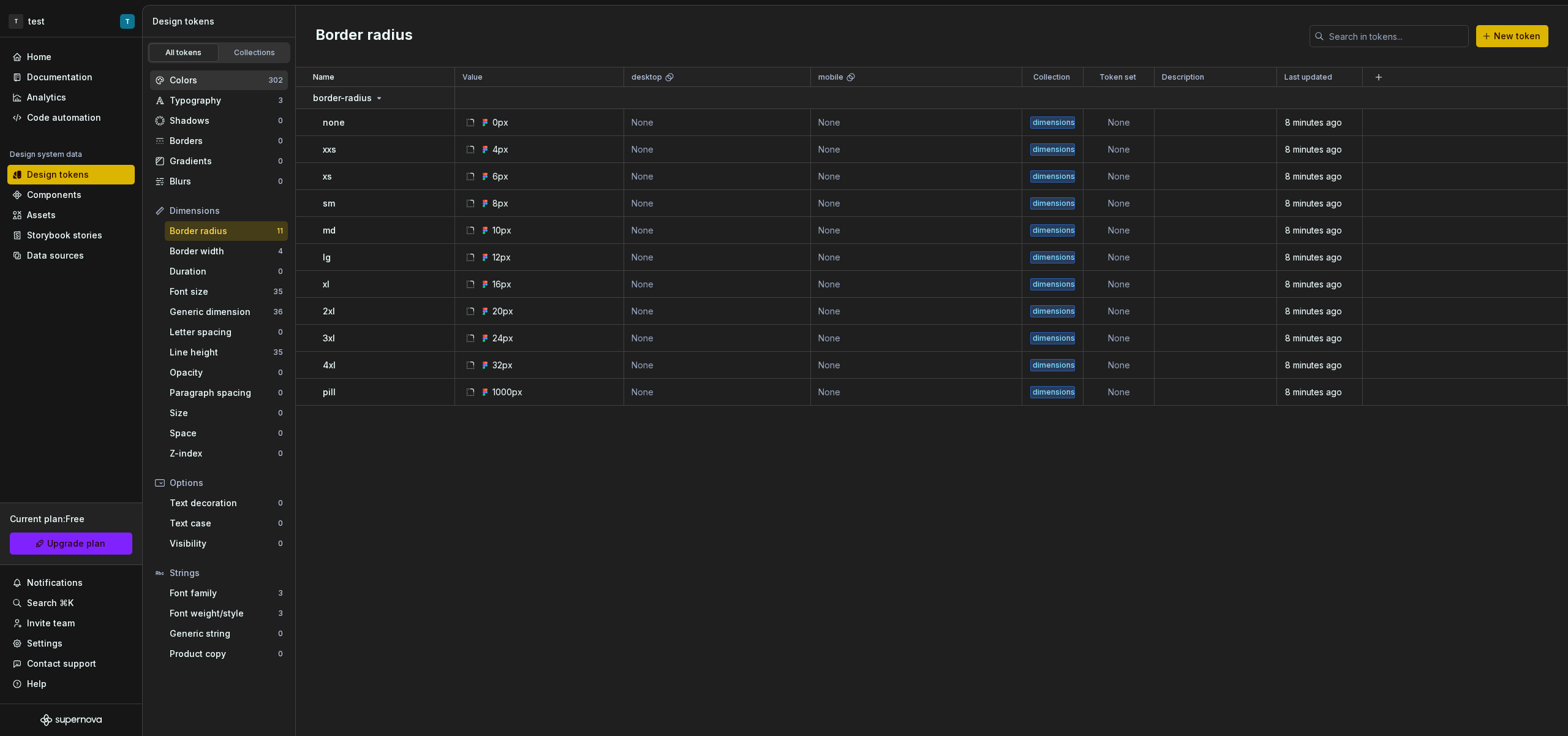
click at [216, 81] on div "Colors" at bounding box center [218, 80] width 99 height 12
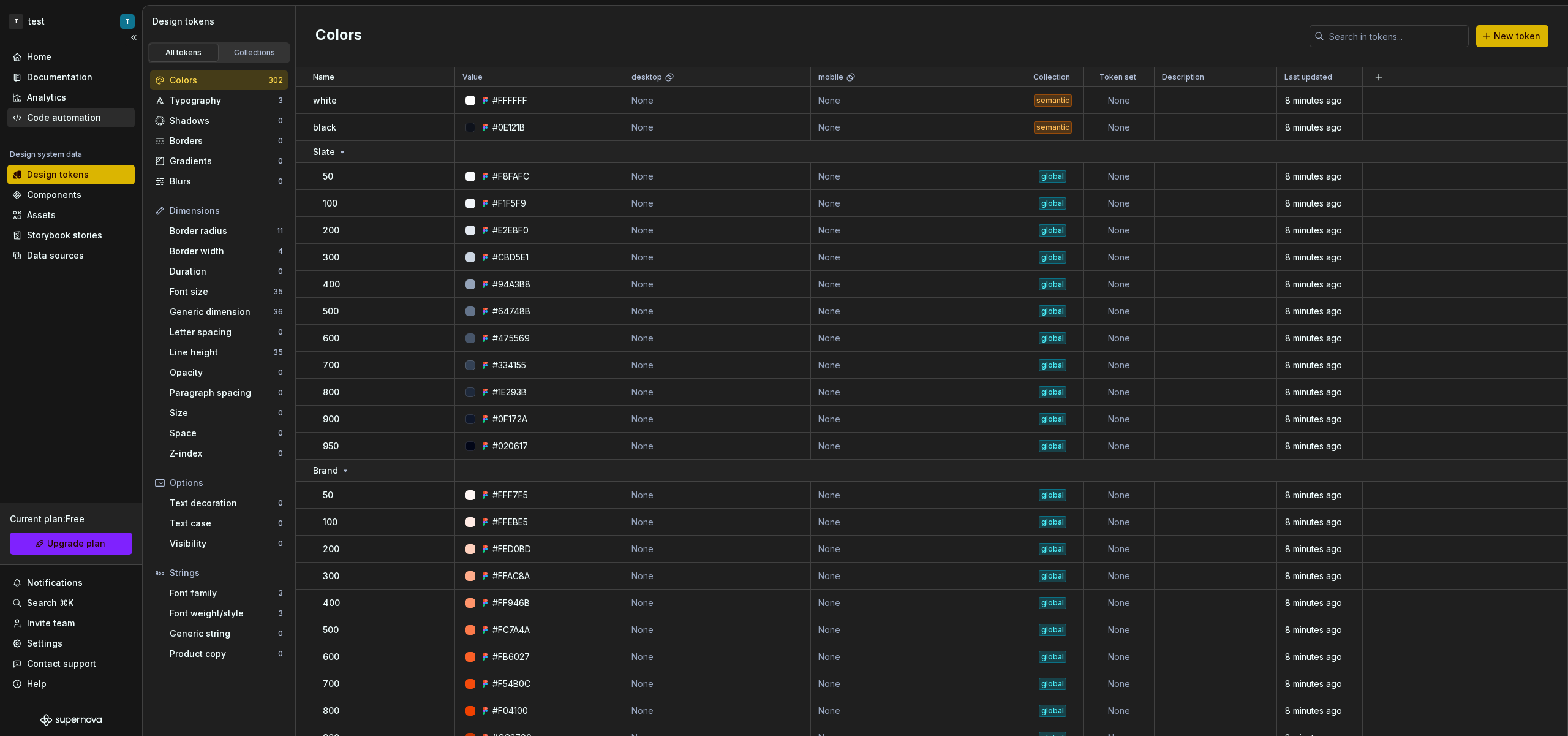
click at [84, 119] on div "Code automation" at bounding box center [64, 117] width 74 height 12
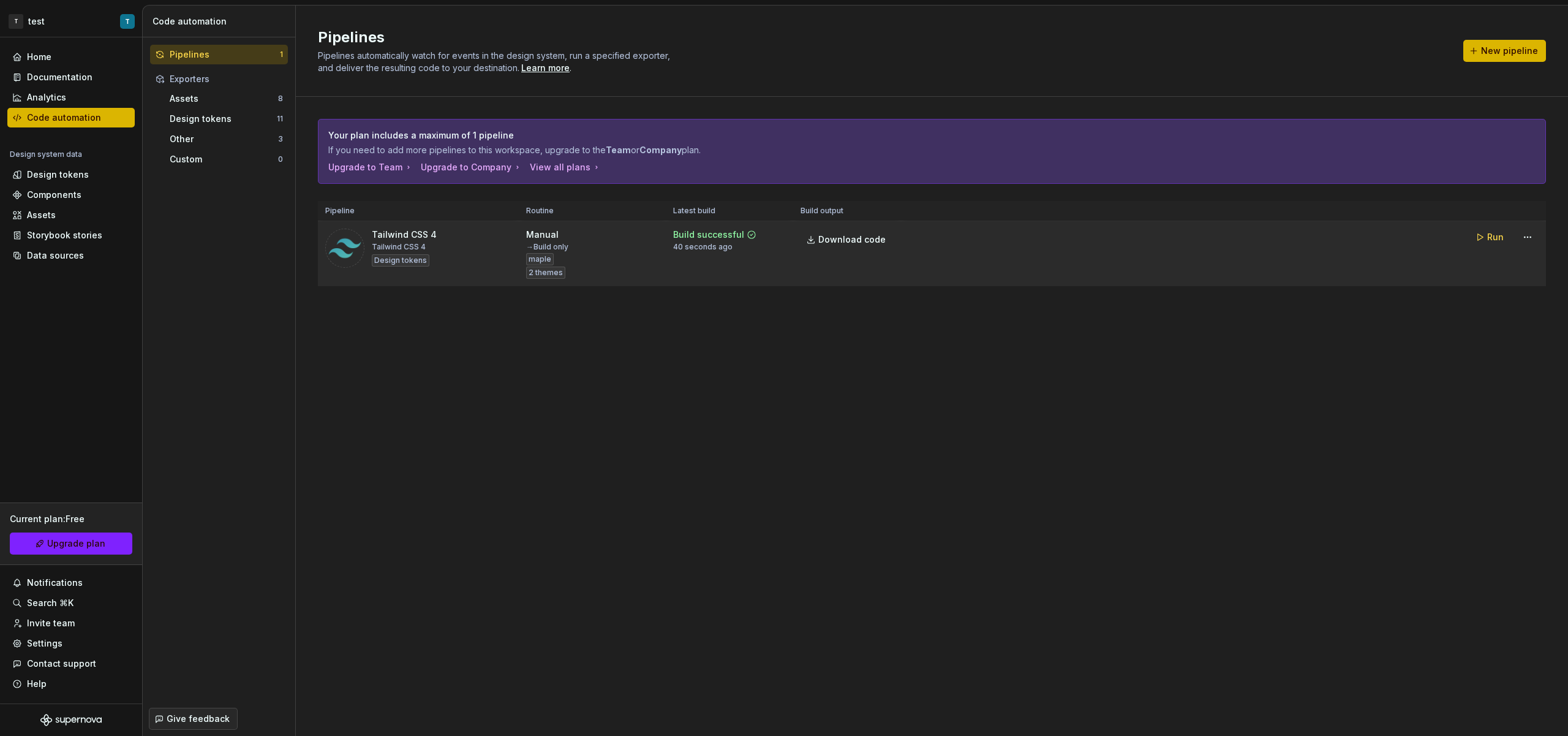
click at [1383, 258] on tr "Tailwind CSS 4 Tailwind CSS 4 Design tokens Manual → Build only maple 2 themes …" at bounding box center [932, 254] width 1229 height 65
click at [1531, 236] on html "T test T Home Documentation Analytics Code automation Design system data Design…" at bounding box center [784, 368] width 1568 height 736
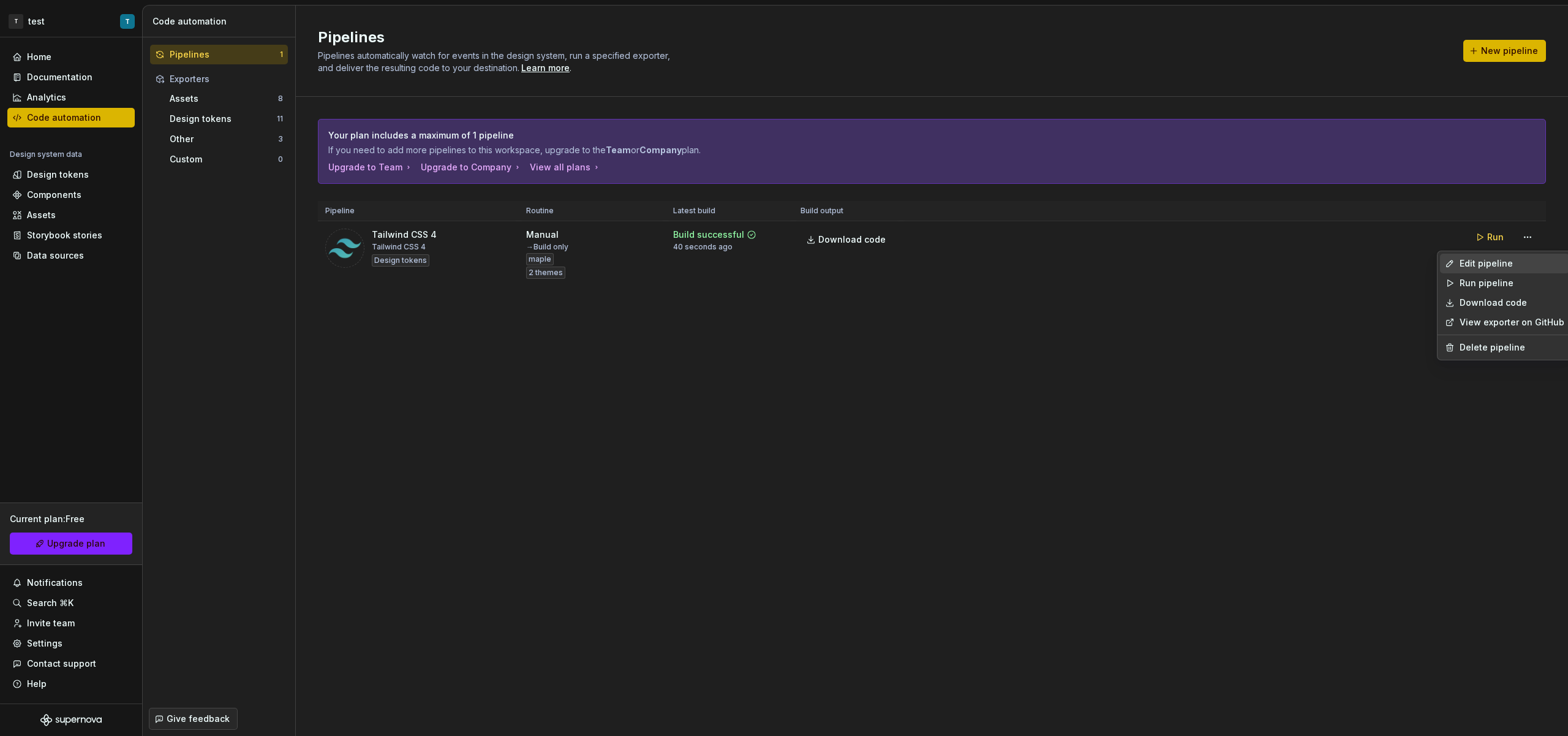
click at [1498, 268] on div "Edit pipeline" at bounding box center [1512, 263] width 105 height 12
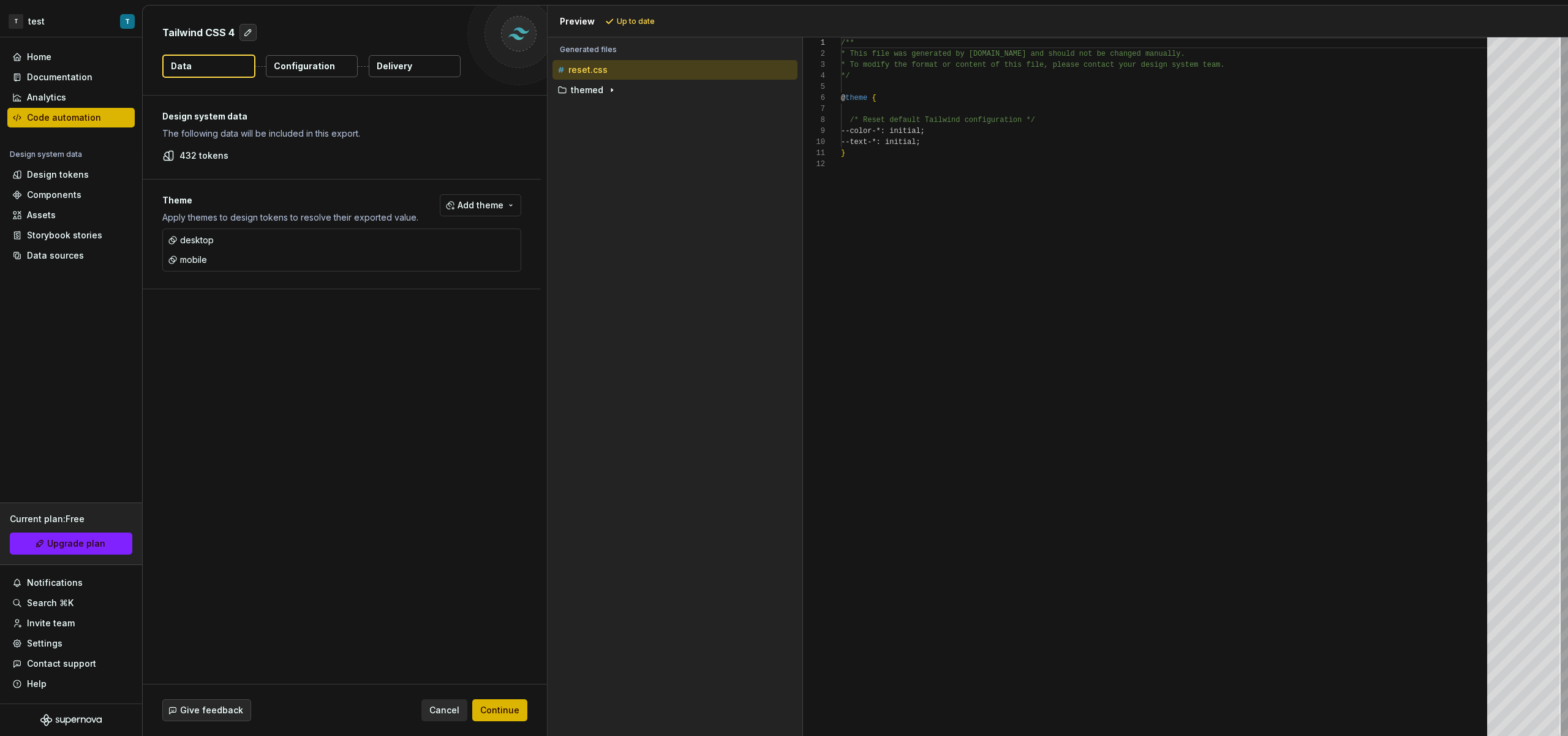
click at [306, 74] on button "Configuration" at bounding box center [312, 65] width 92 height 22
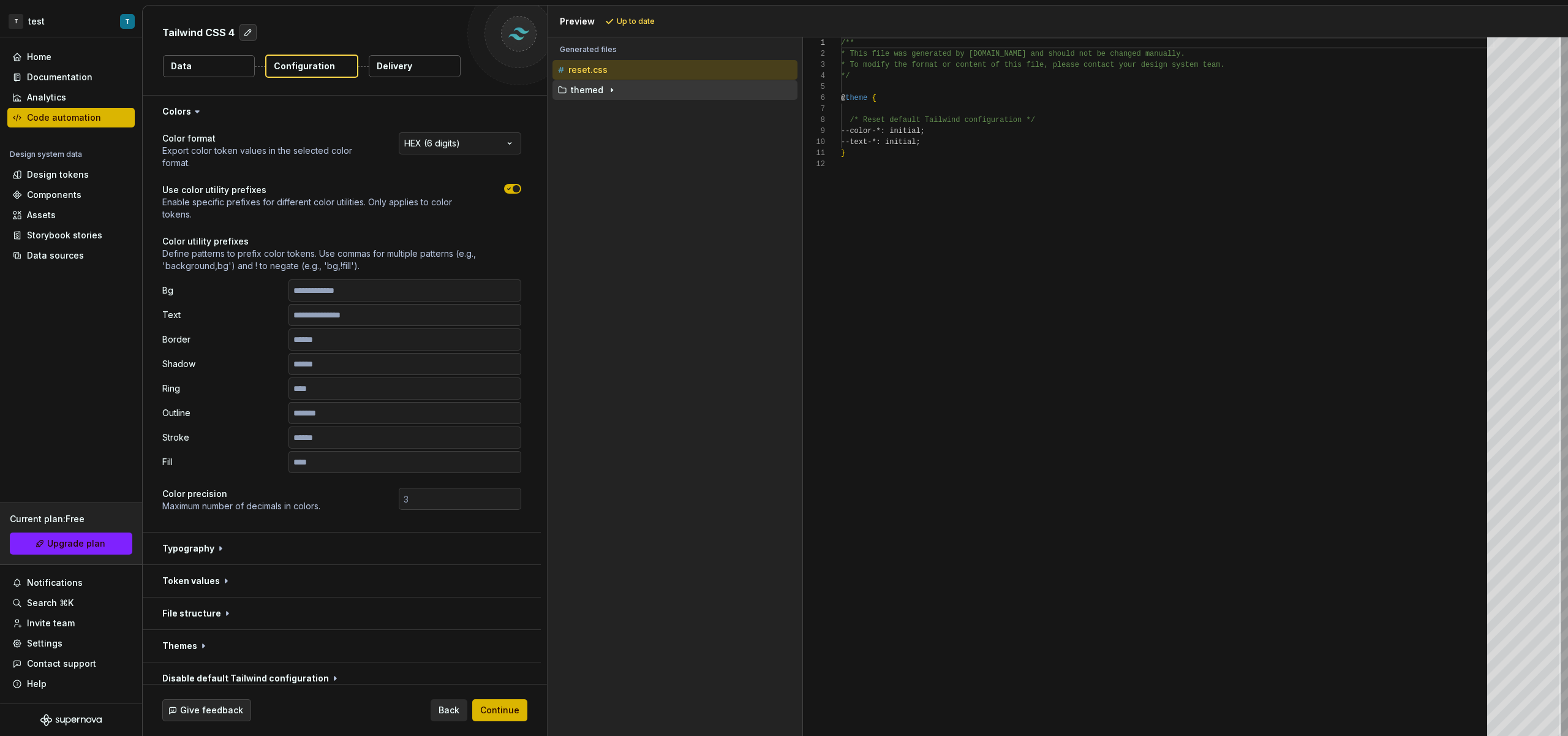
click at [604, 79] on div "reset.css" at bounding box center [676, 70] width 245 height 20
click at [604, 84] on button "themed" at bounding box center [676, 90] width 245 height 13
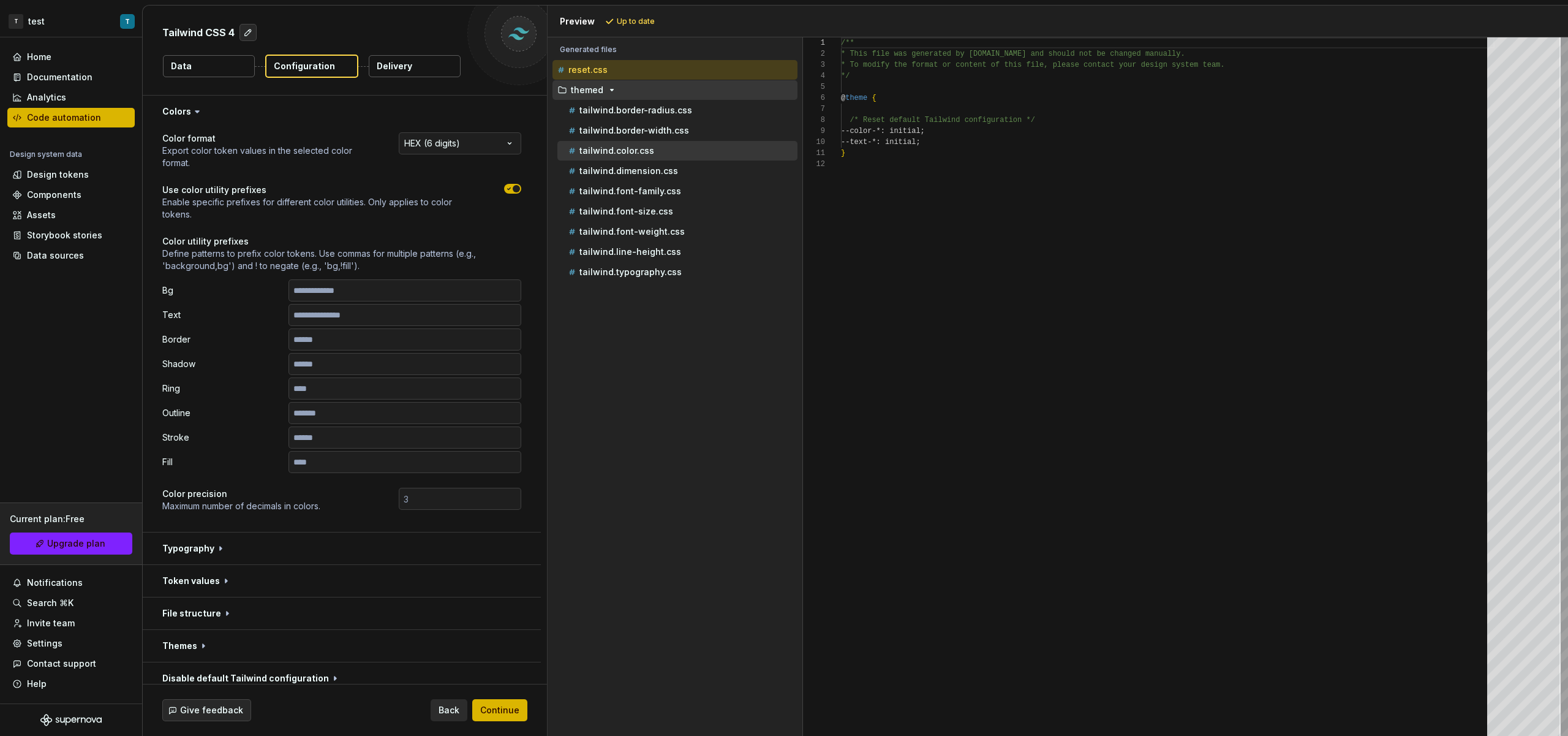
click at [648, 154] on p "tailwind.color.css" at bounding box center [617, 150] width 74 height 10
type textarea "**********"
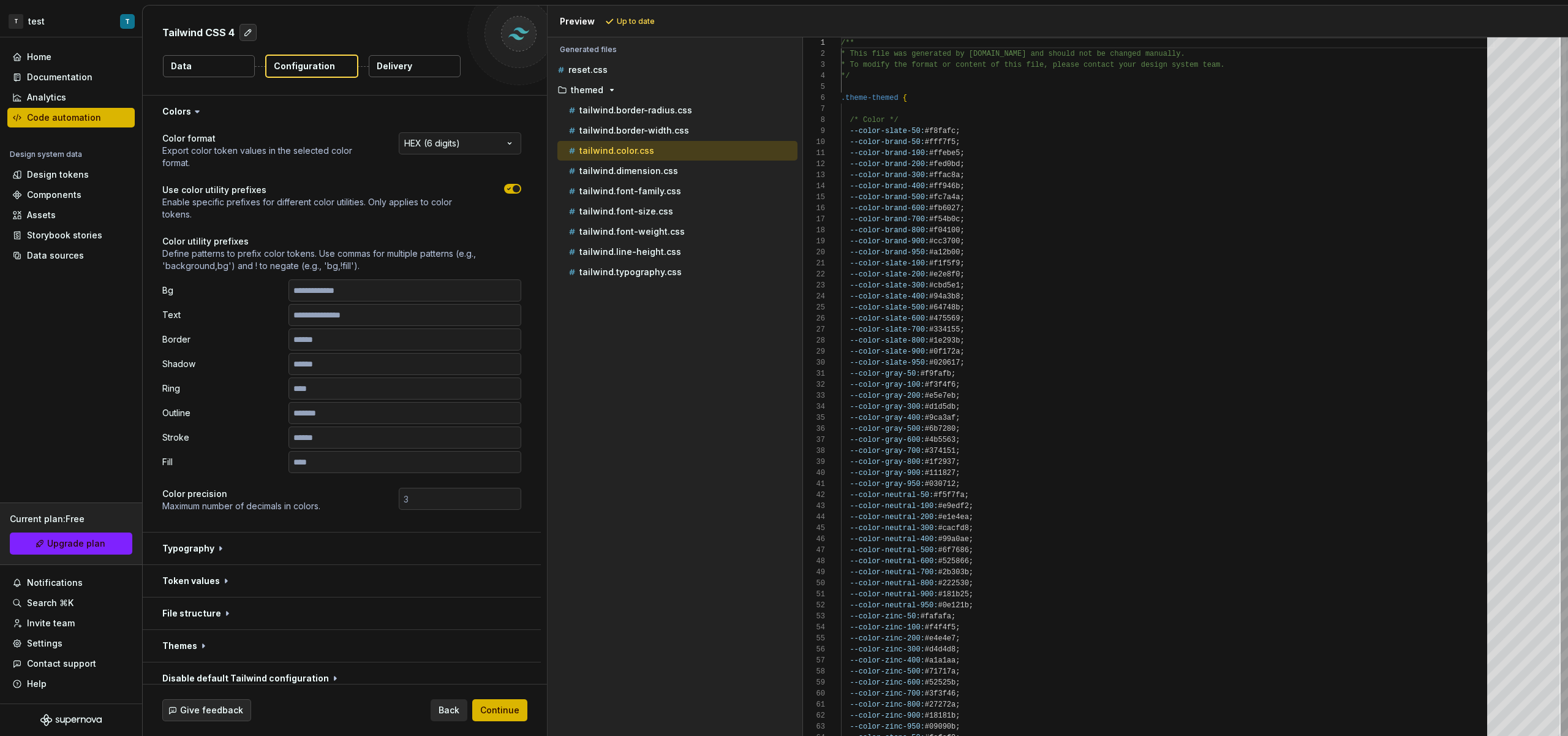
scroll to position [110, 0]
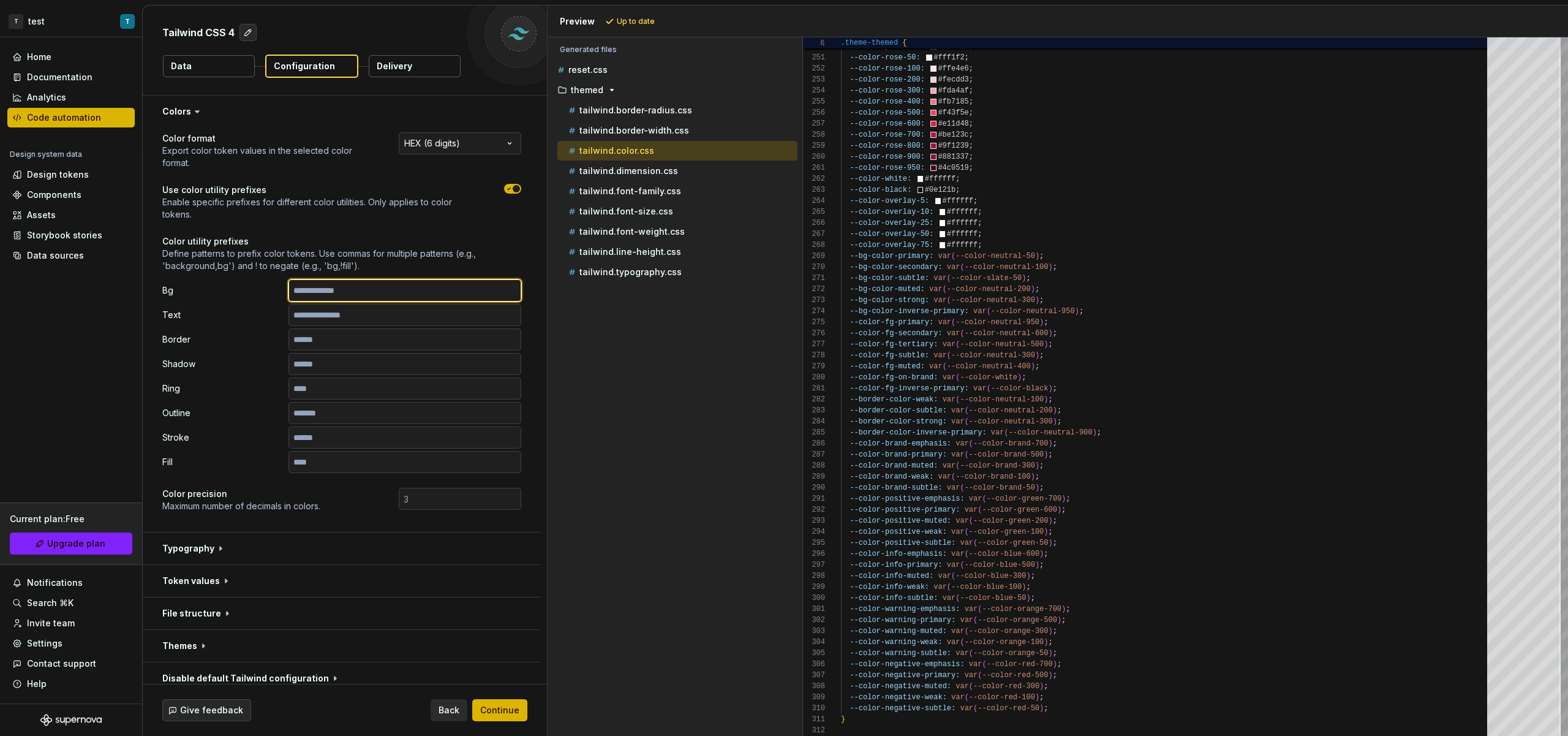
click at [313, 290] on input "text" at bounding box center [405, 290] width 233 height 22
type input "**********"
click at [653, 27] on button "Refresh preview" at bounding box center [643, 21] width 82 height 17
drag, startPoint x: 406, startPoint y: 295, endPoint x: 277, endPoint y: 302, distance: 129.2
click at [277, 302] on div "**********" at bounding box center [341, 376] width 359 height 194
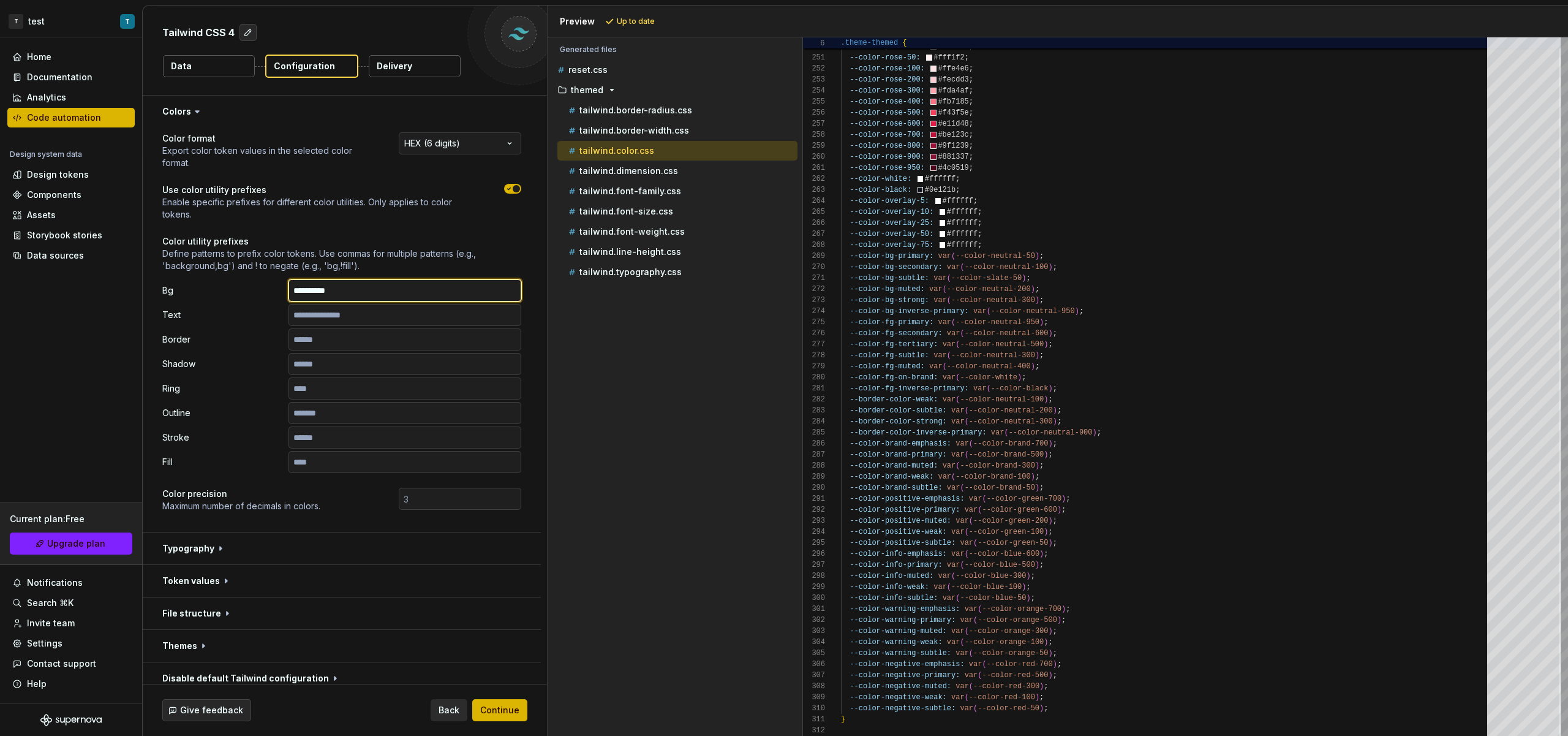
drag, startPoint x: 384, startPoint y: 291, endPoint x: 290, endPoint y: 294, distance: 94.0
click at [290, 294] on input "**********" at bounding box center [405, 290] width 233 height 22
click at [261, 387] on p "Ring" at bounding box center [222, 388] width 121 height 12
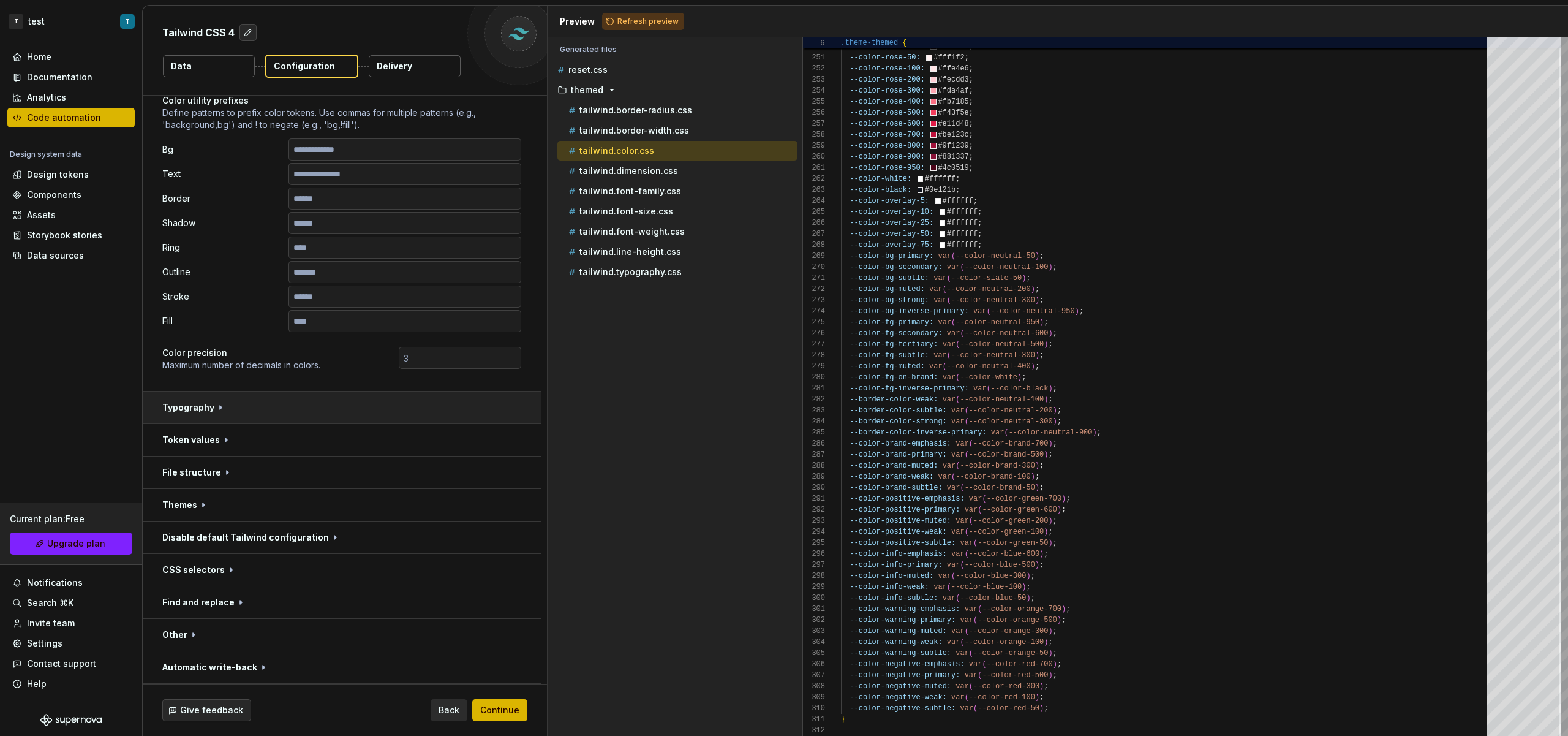
click at [210, 411] on button "button" at bounding box center [342, 407] width 398 height 32
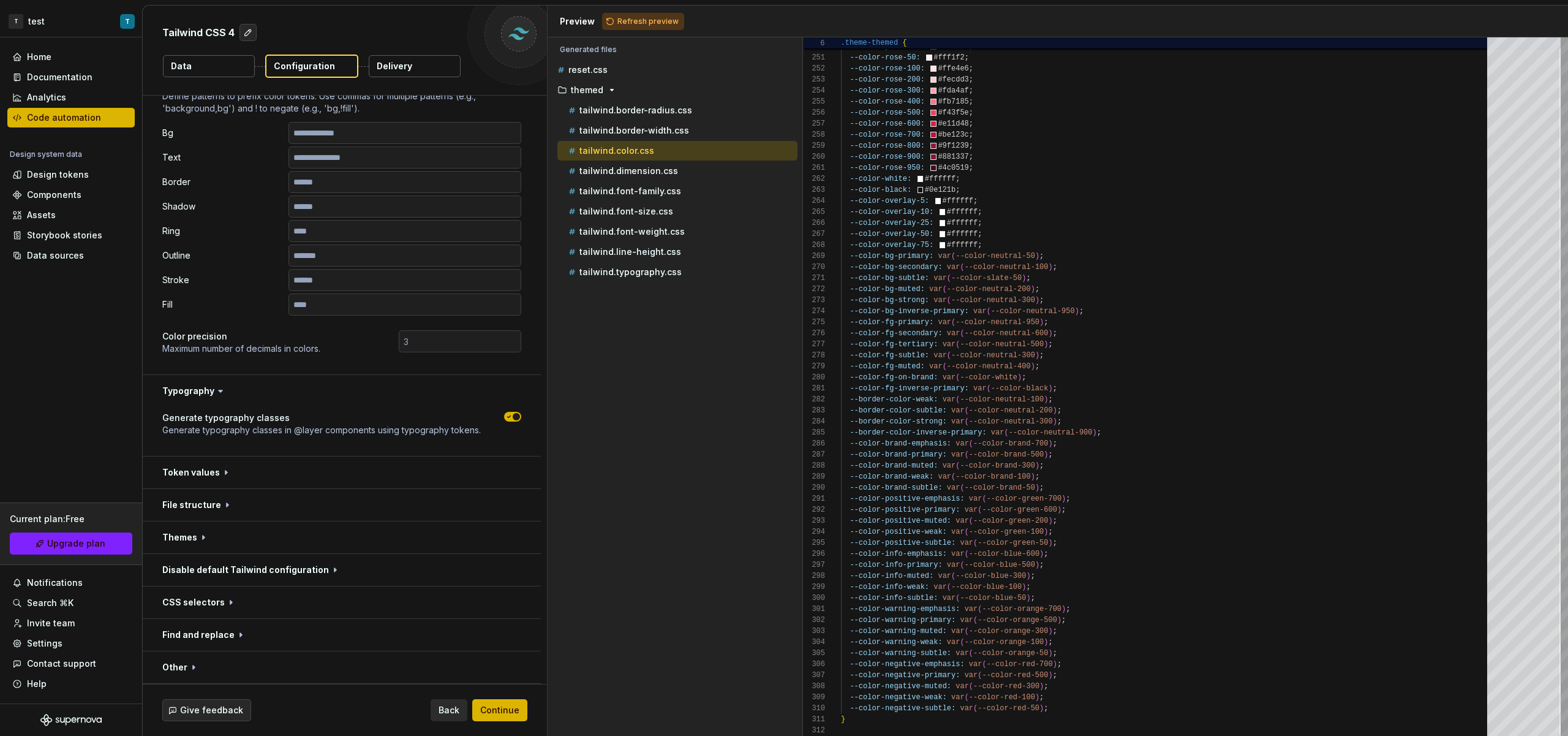
scroll to position [173, 0]
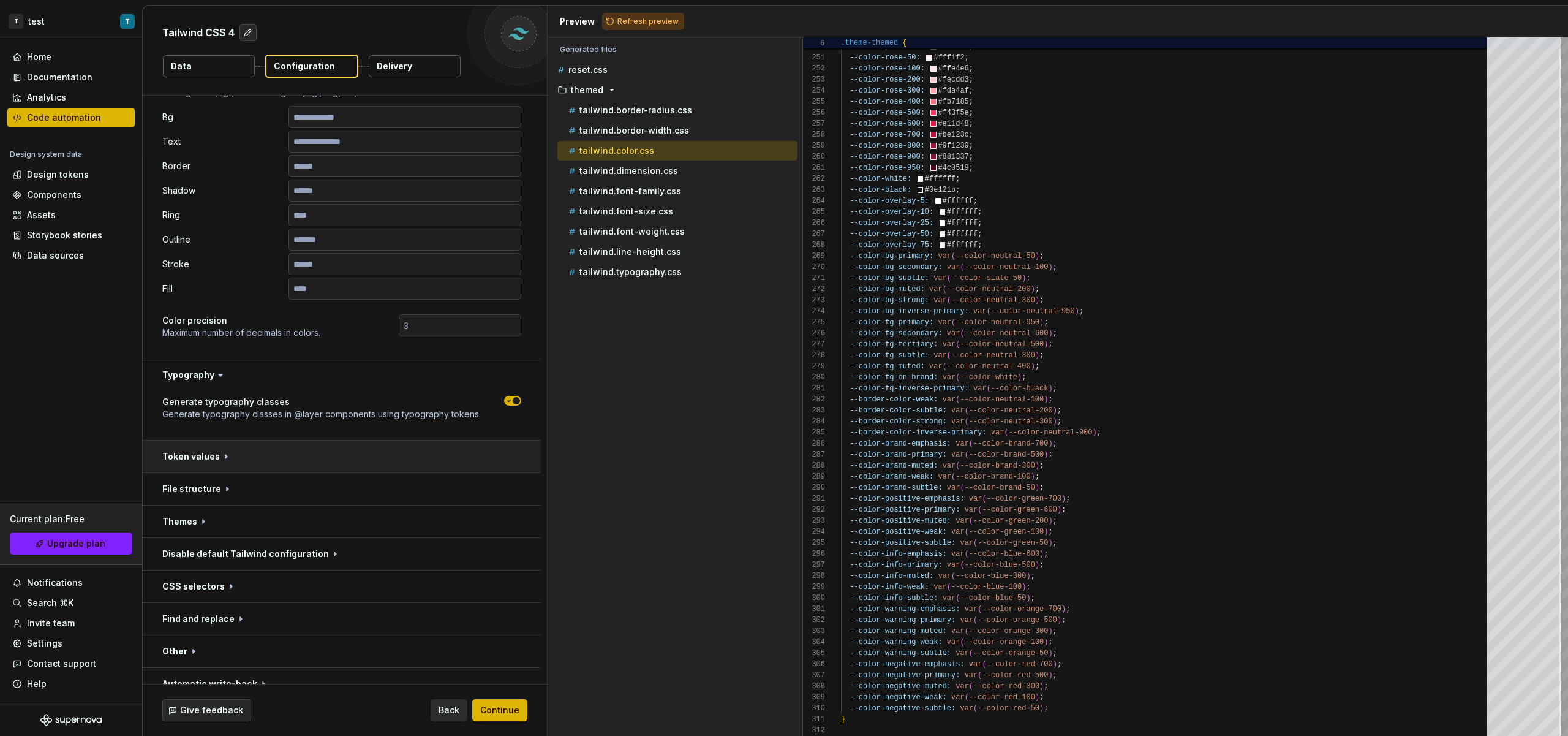
click at [238, 460] on button "button" at bounding box center [342, 456] width 398 height 32
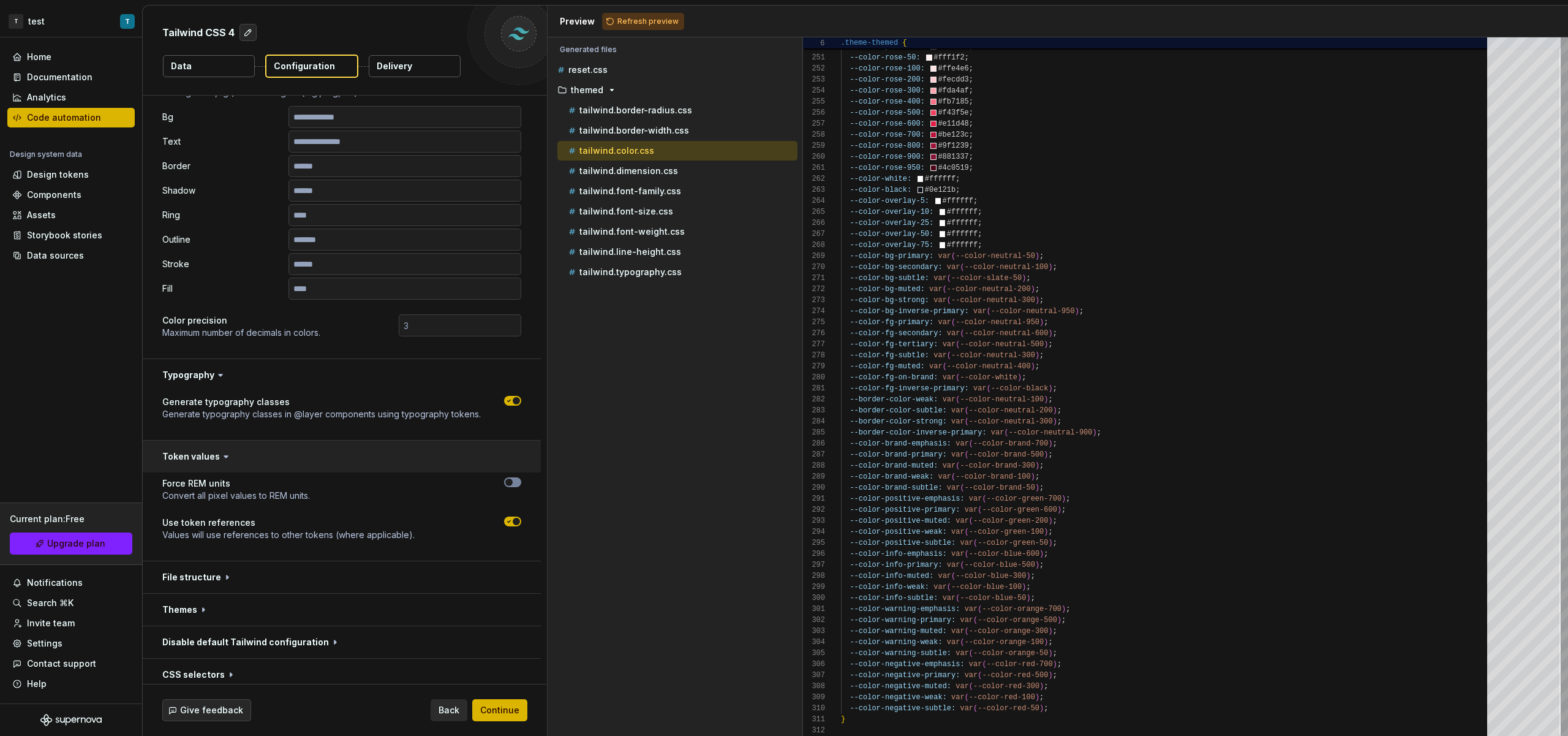
click at [238, 460] on button "button" at bounding box center [342, 456] width 398 height 32
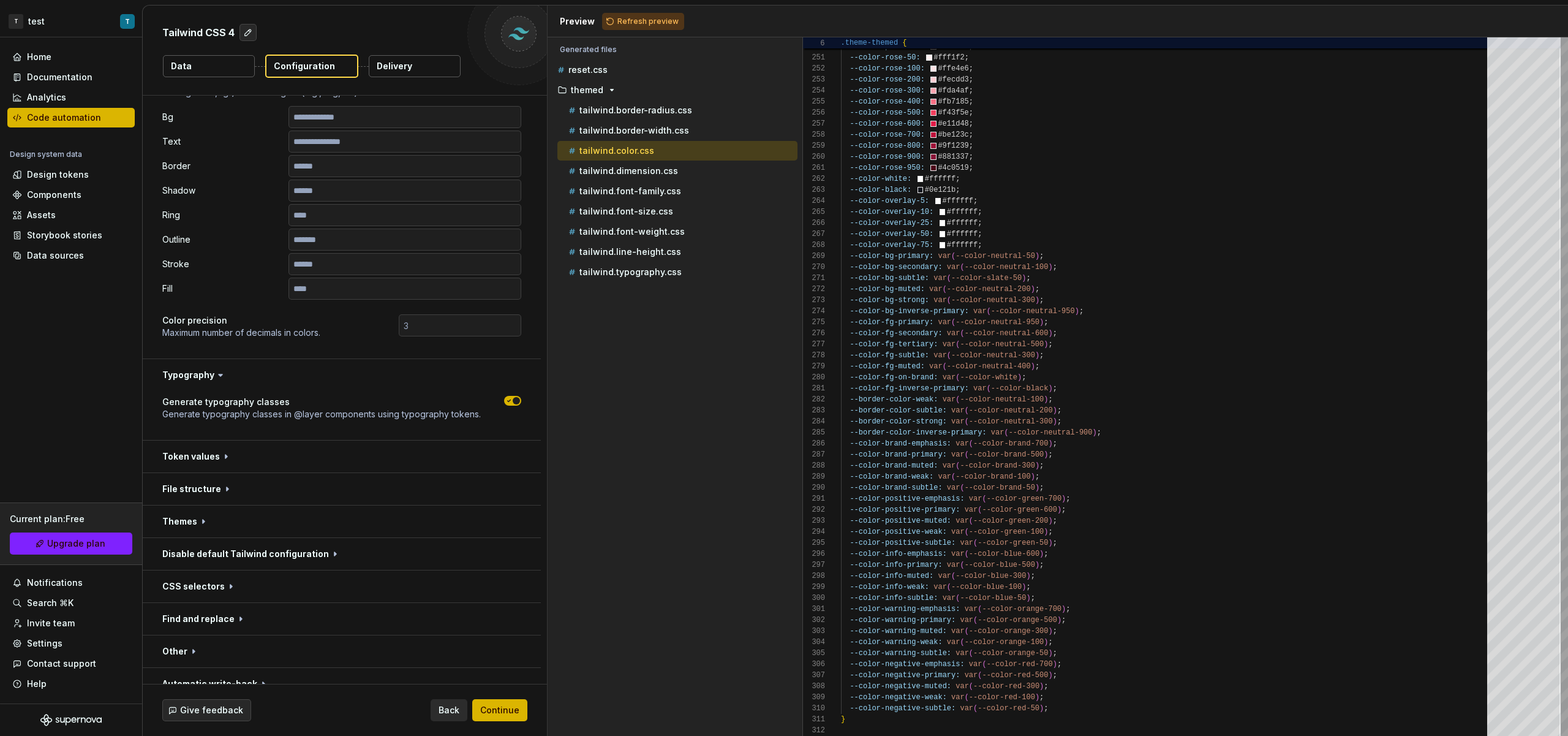
click at [222, 453] on button "button" at bounding box center [342, 456] width 398 height 32
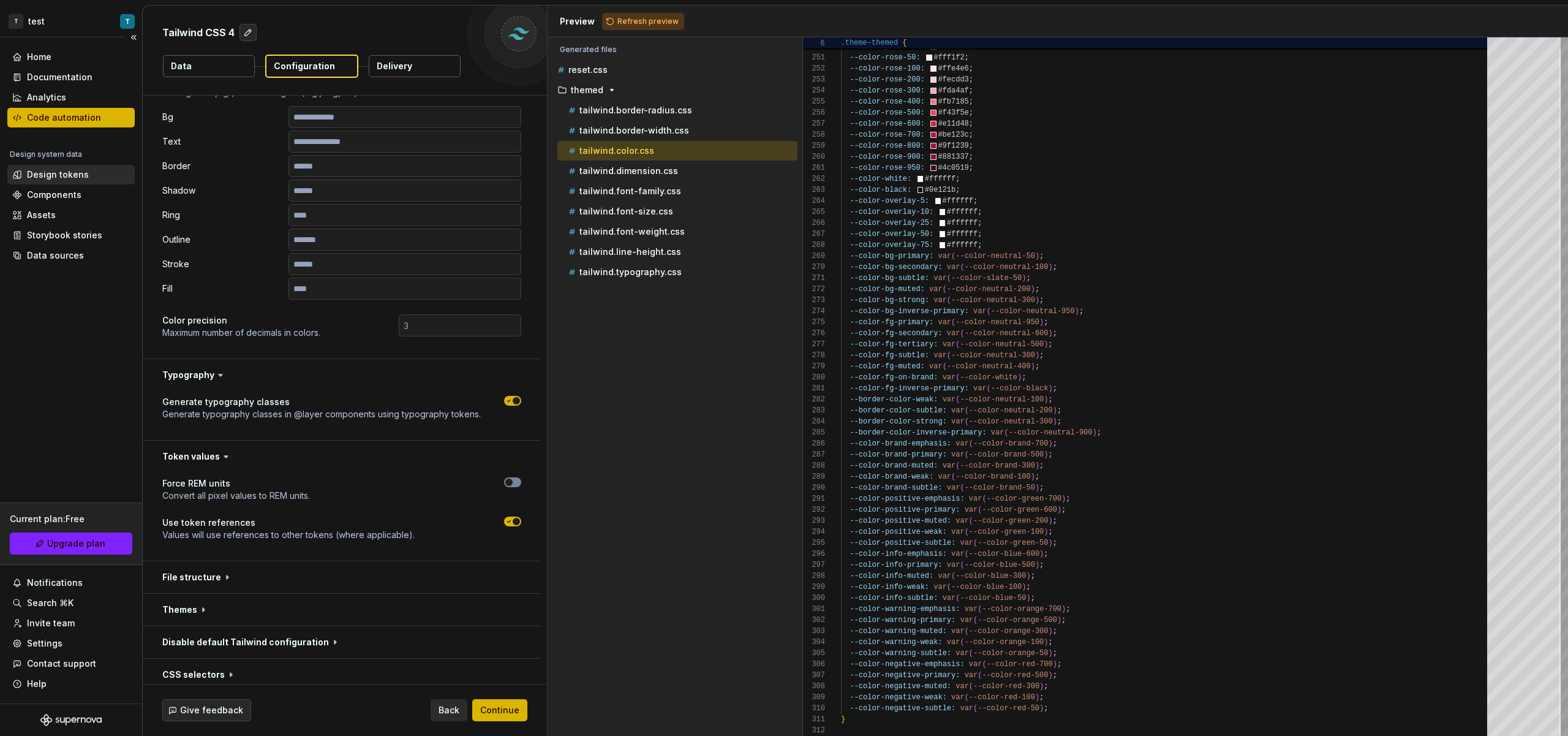
click at [70, 177] on div "Design tokens" at bounding box center [58, 174] width 62 height 12
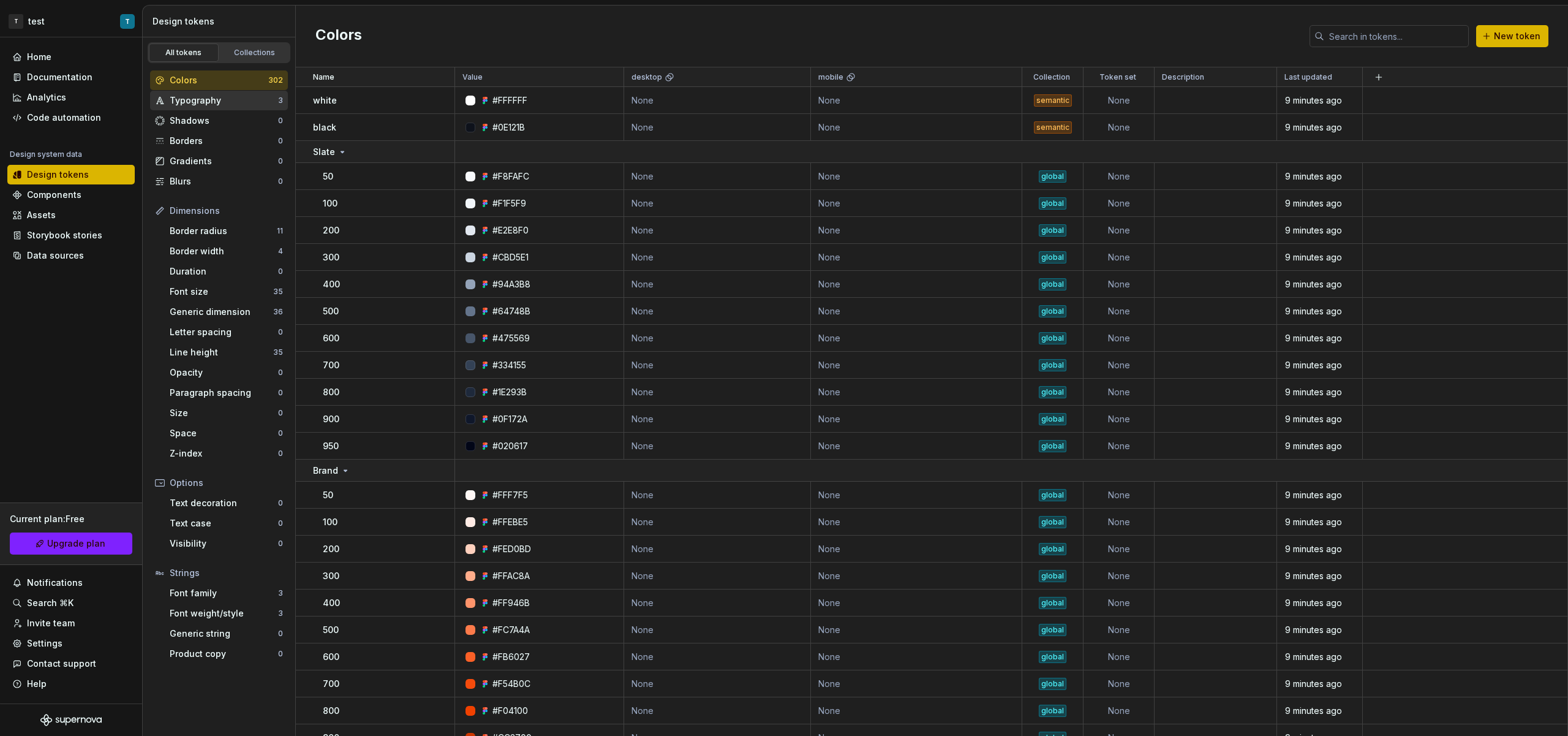
click at [209, 100] on div "Typography" at bounding box center [223, 100] width 109 height 12
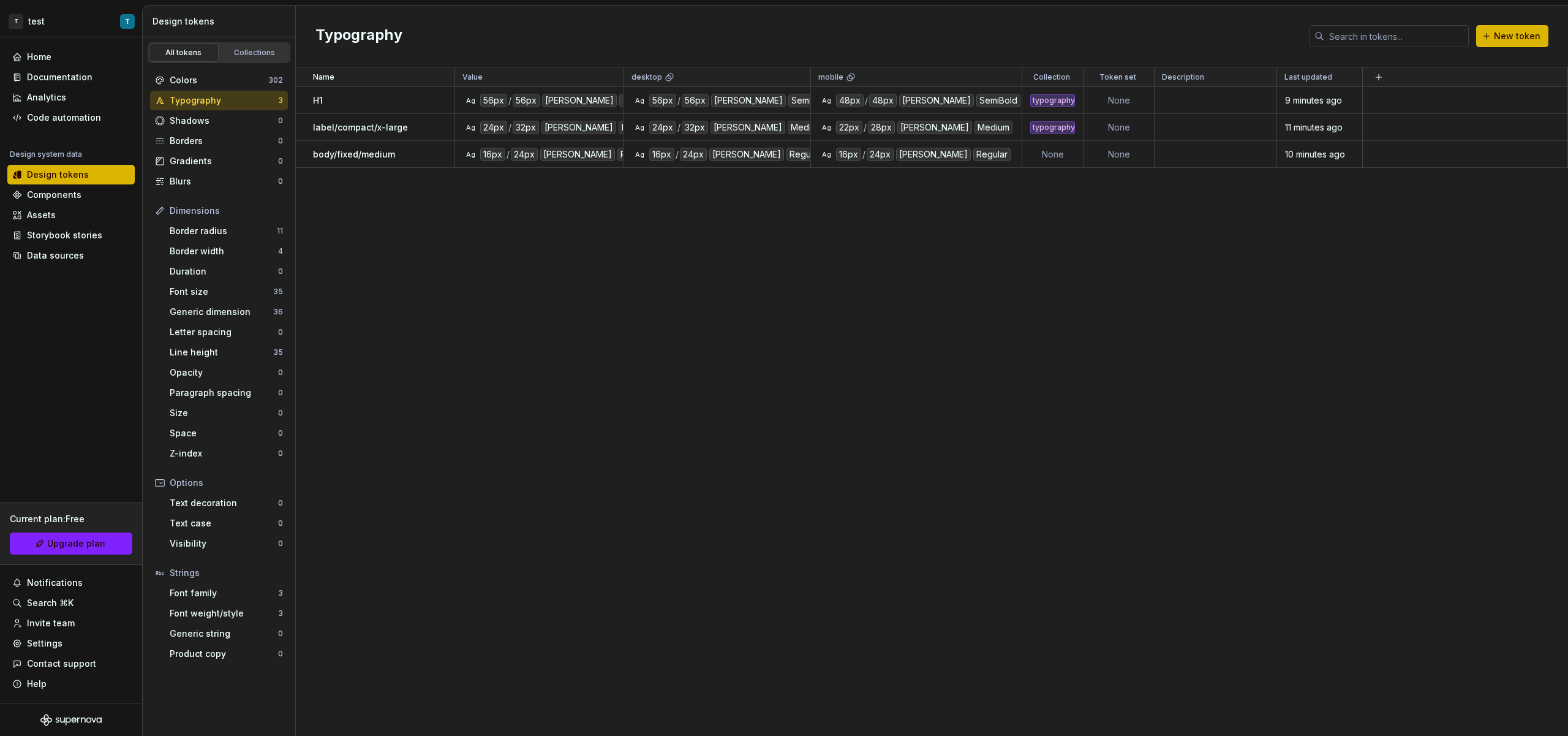
click at [360, 40] on h2 "Typography" at bounding box center [359, 36] width 87 height 22
click at [375, 101] on div "H1" at bounding box center [384, 100] width 141 height 12
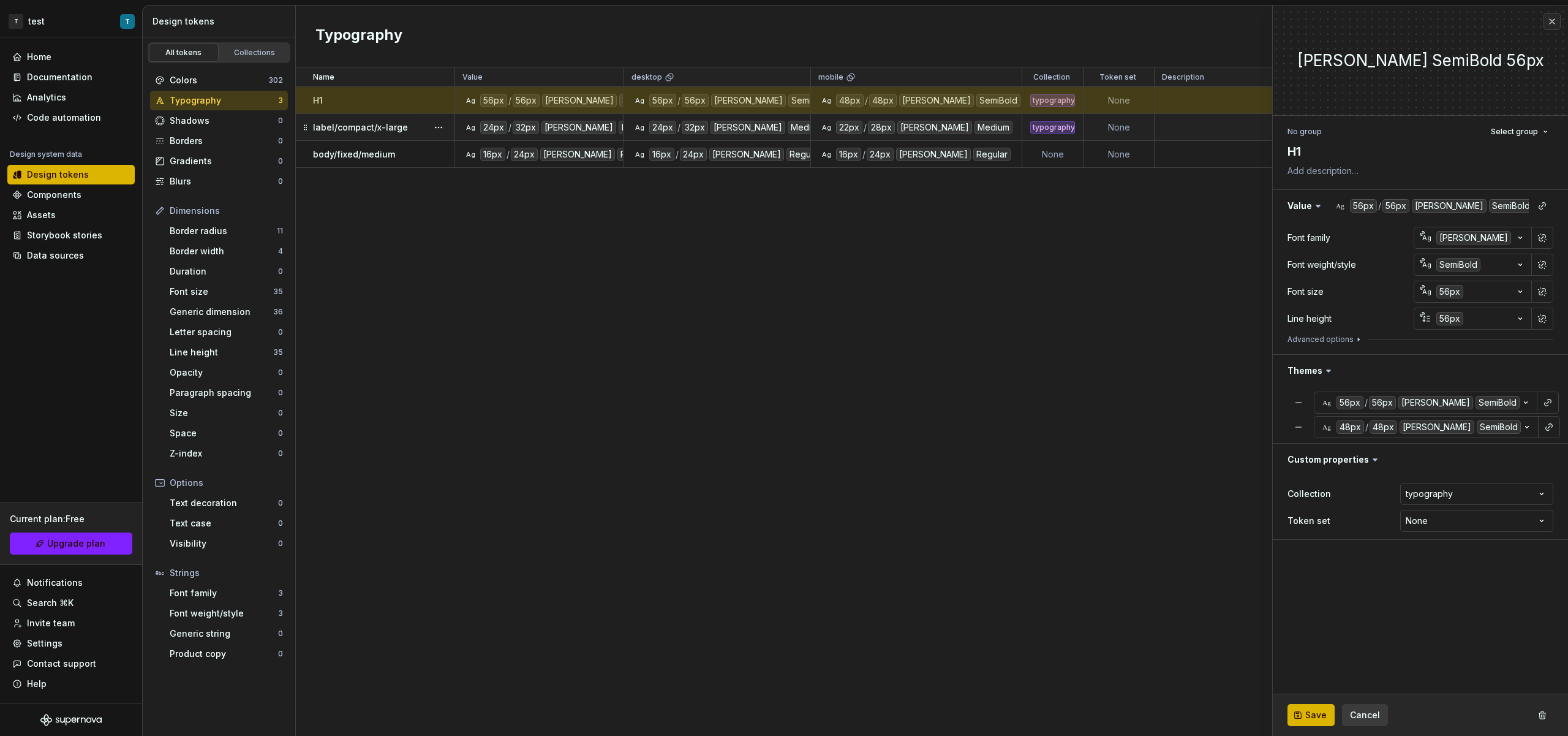
click at [382, 126] on p "label/compact/x-large" at bounding box center [361, 127] width 95 height 12
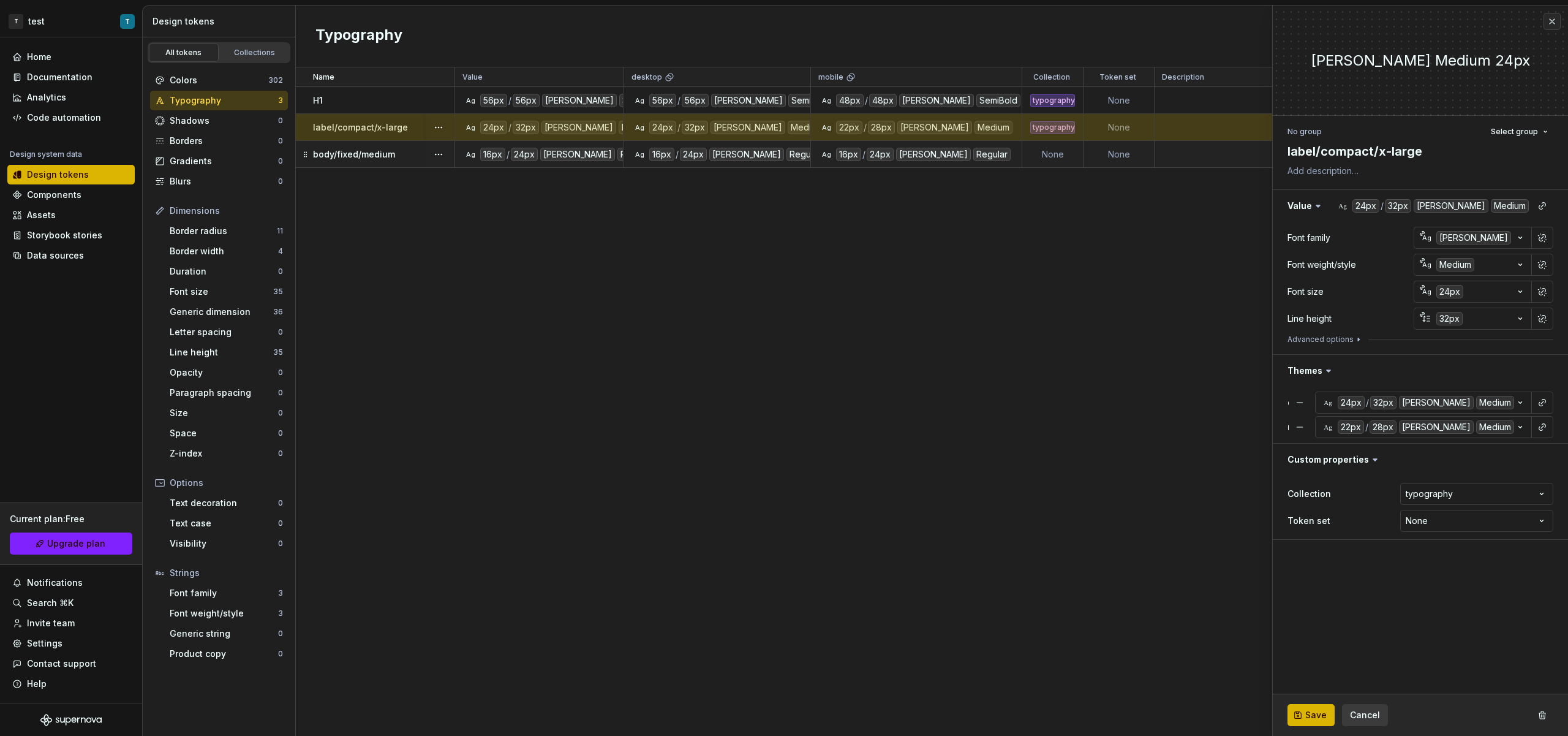
click at [386, 153] on p "body/fixed/medium" at bounding box center [354, 154] width 82 height 12
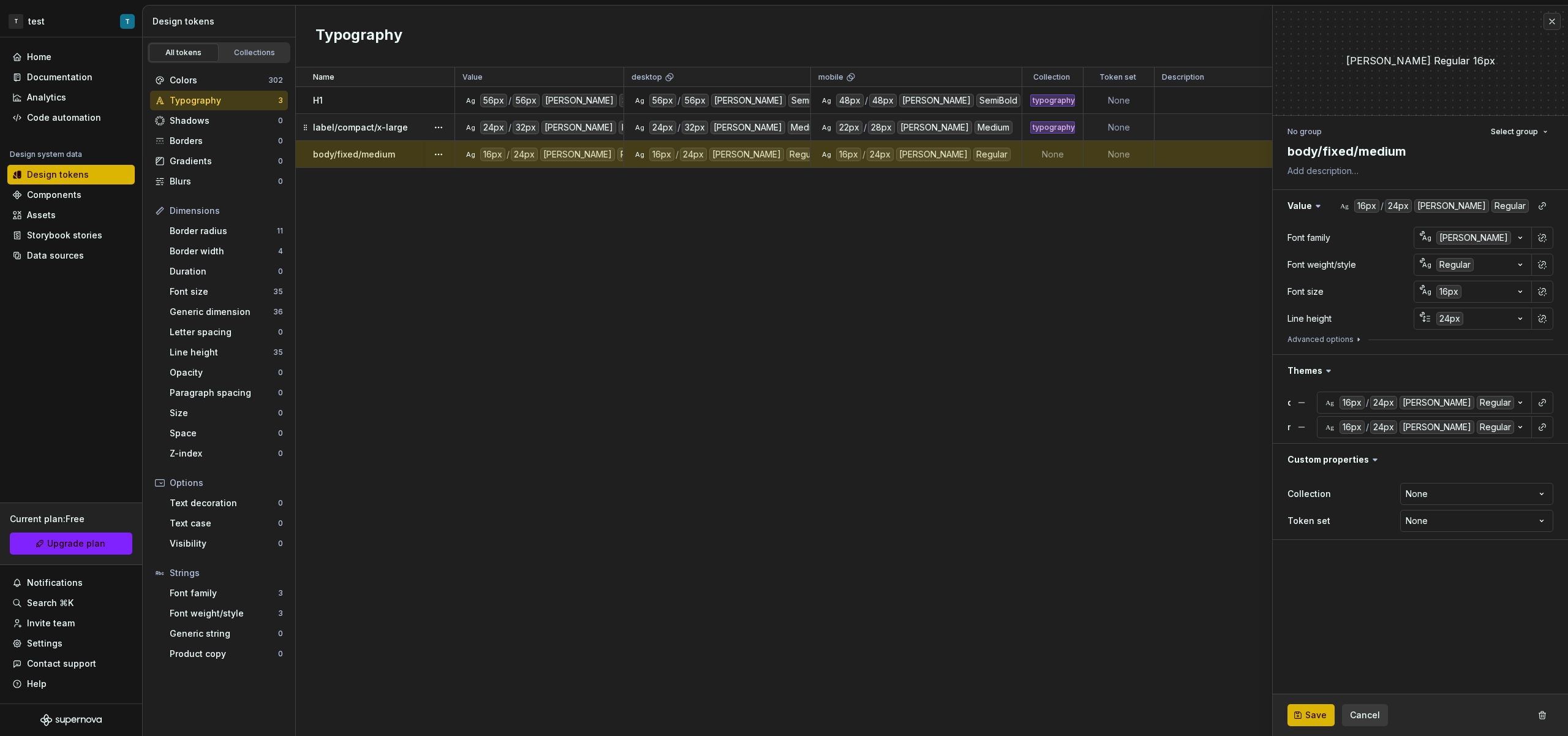
click at [393, 119] on td "label/compact/x-large" at bounding box center [375, 127] width 159 height 27
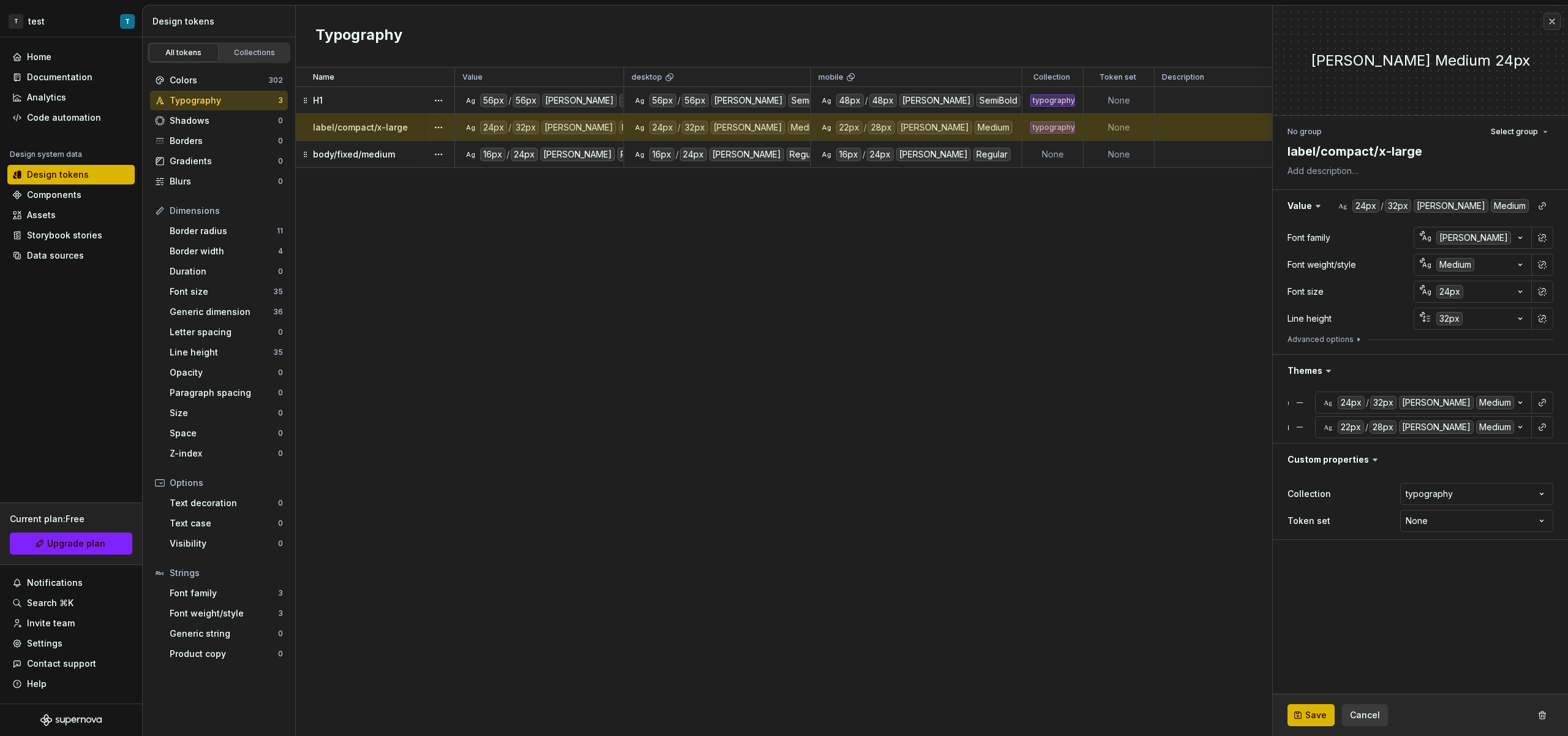
click at [398, 99] on div "H1" at bounding box center [384, 100] width 141 height 12
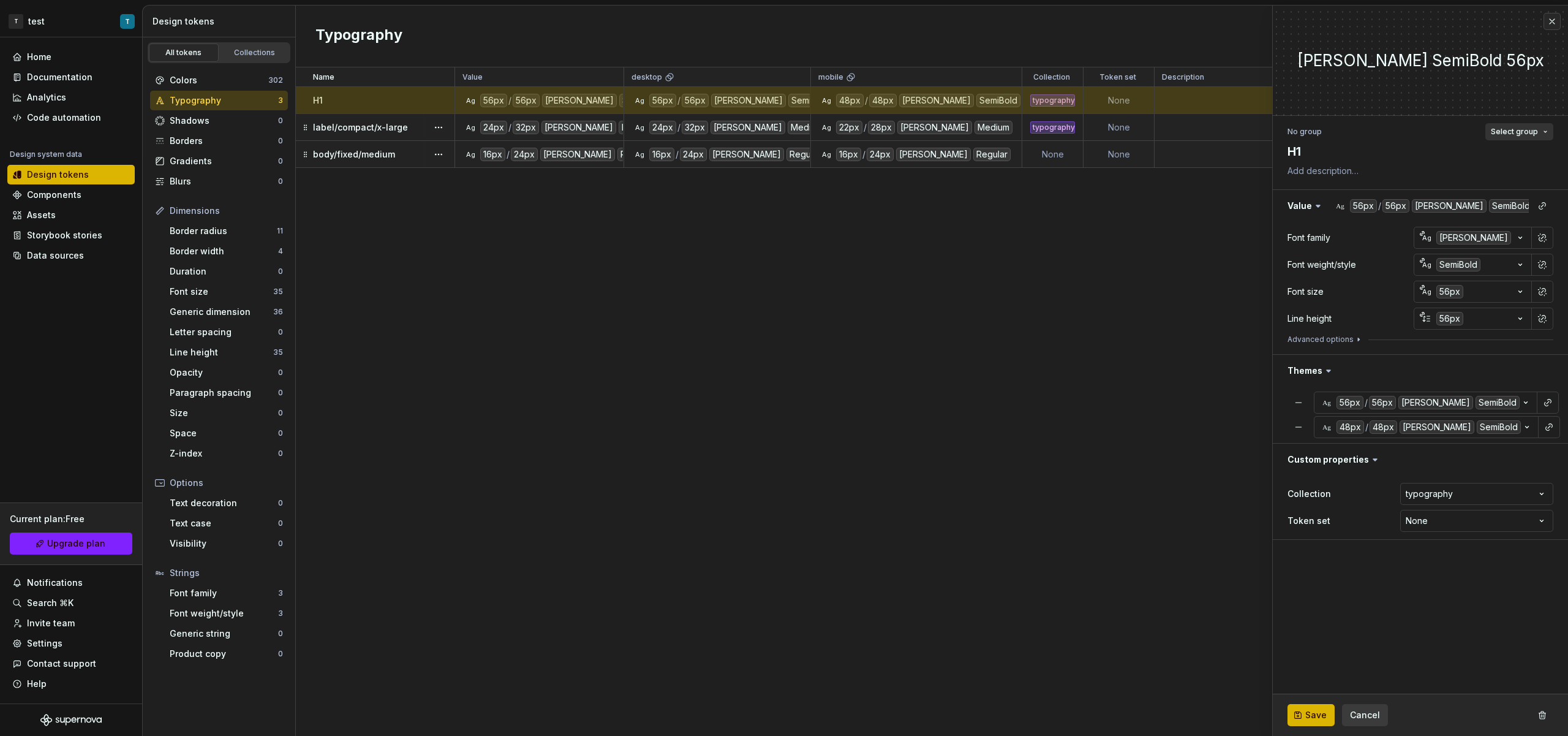
click at [1521, 133] on span "Select group" at bounding box center [1515, 132] width 47 height 10
click at [1442, 204] on div "Create group" at bounding box center [1463, 203] width 165 height 12
type textarea "*"
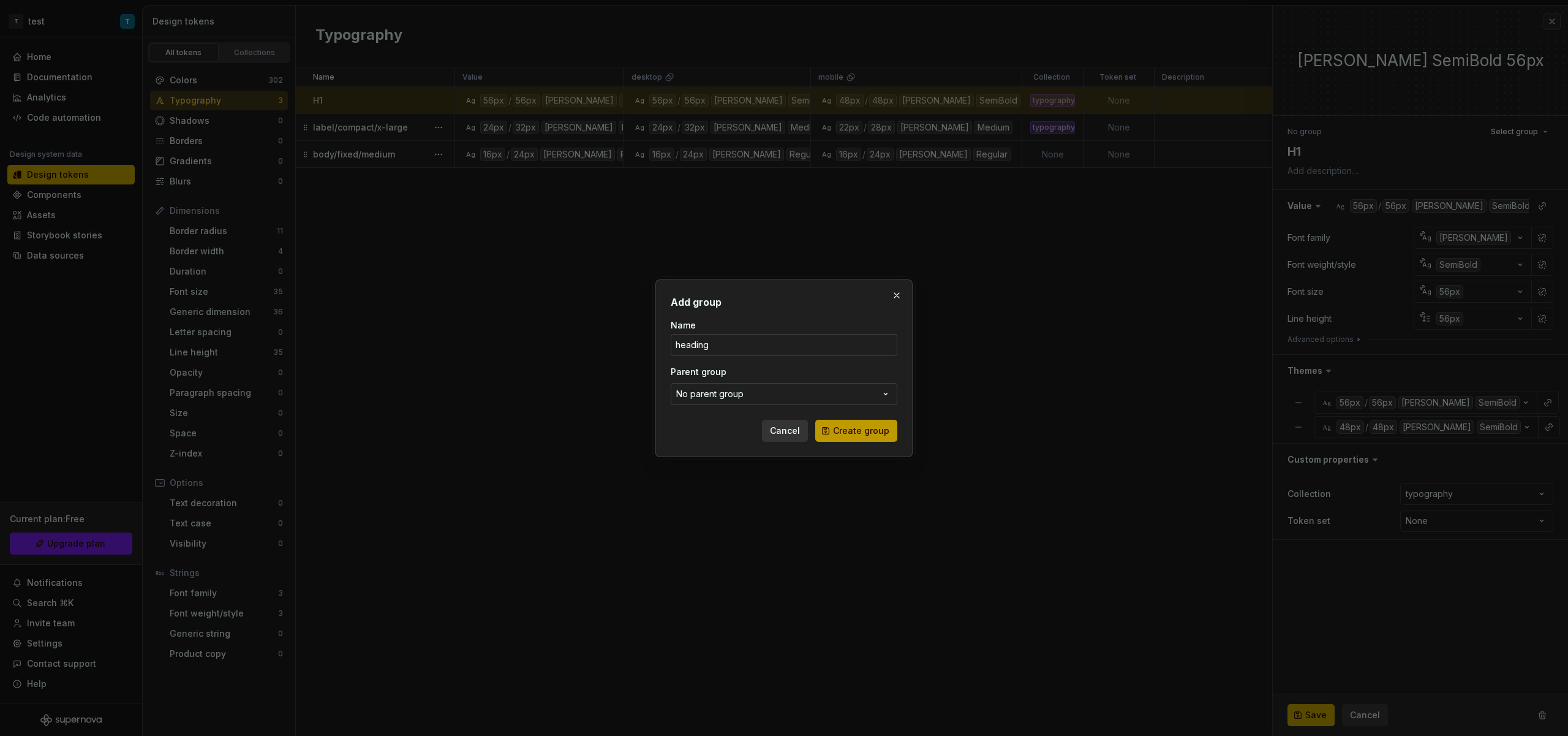
type input "heading"
click at [826, 429] on button "Create group" at bounding box center [856, 430] width 82 height 22
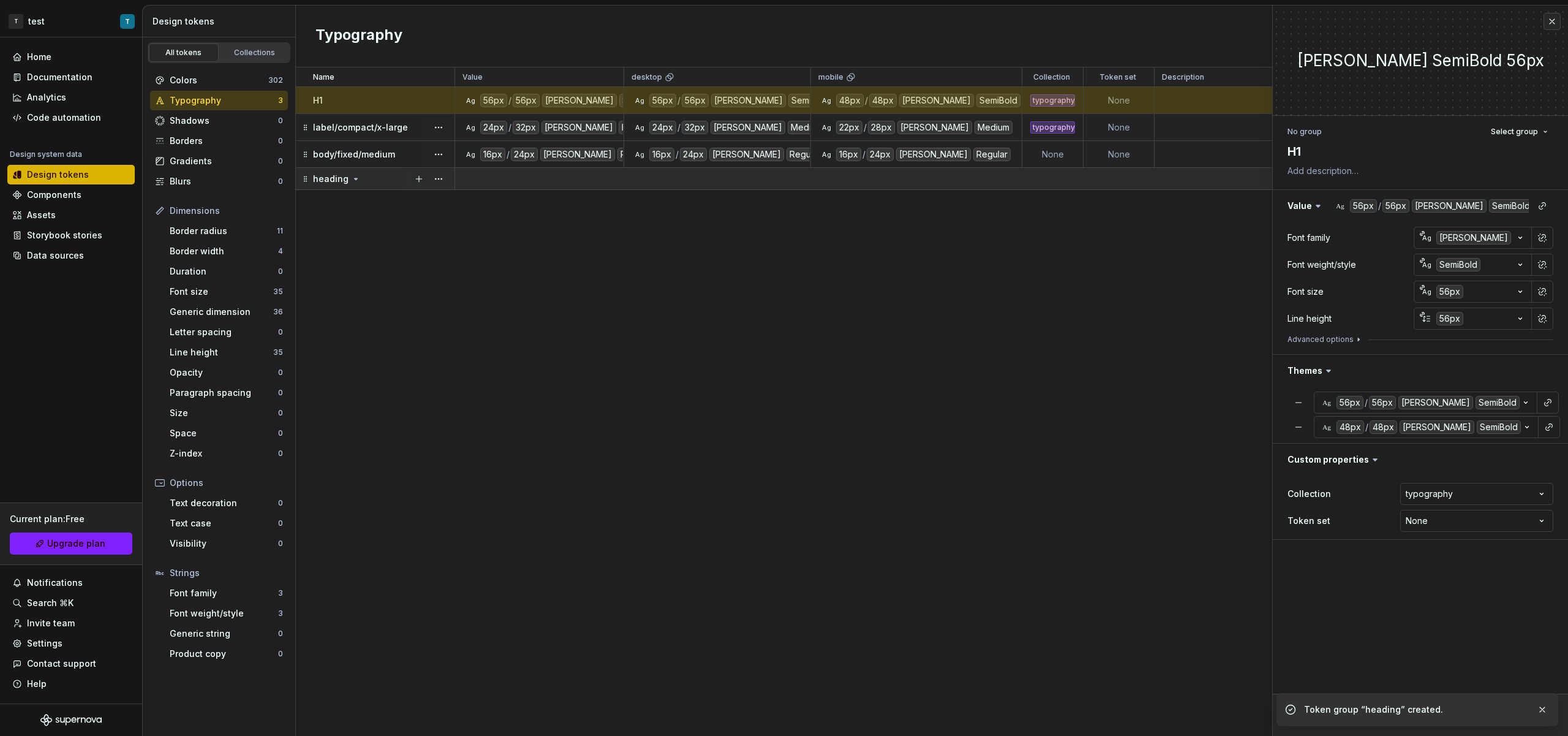
click at [341, 184] on p "heading" at bounding box center [330, 178] width 35 height 12
click at [346, 182] on div "heading" at bounding box center [337, 178] width 47 height 12
click at [351, 180] on icon at bounding box center [356, 179] width 10 height 10
click at [353, 179] on icon at bounding box center [356, 179] width 10 height 10
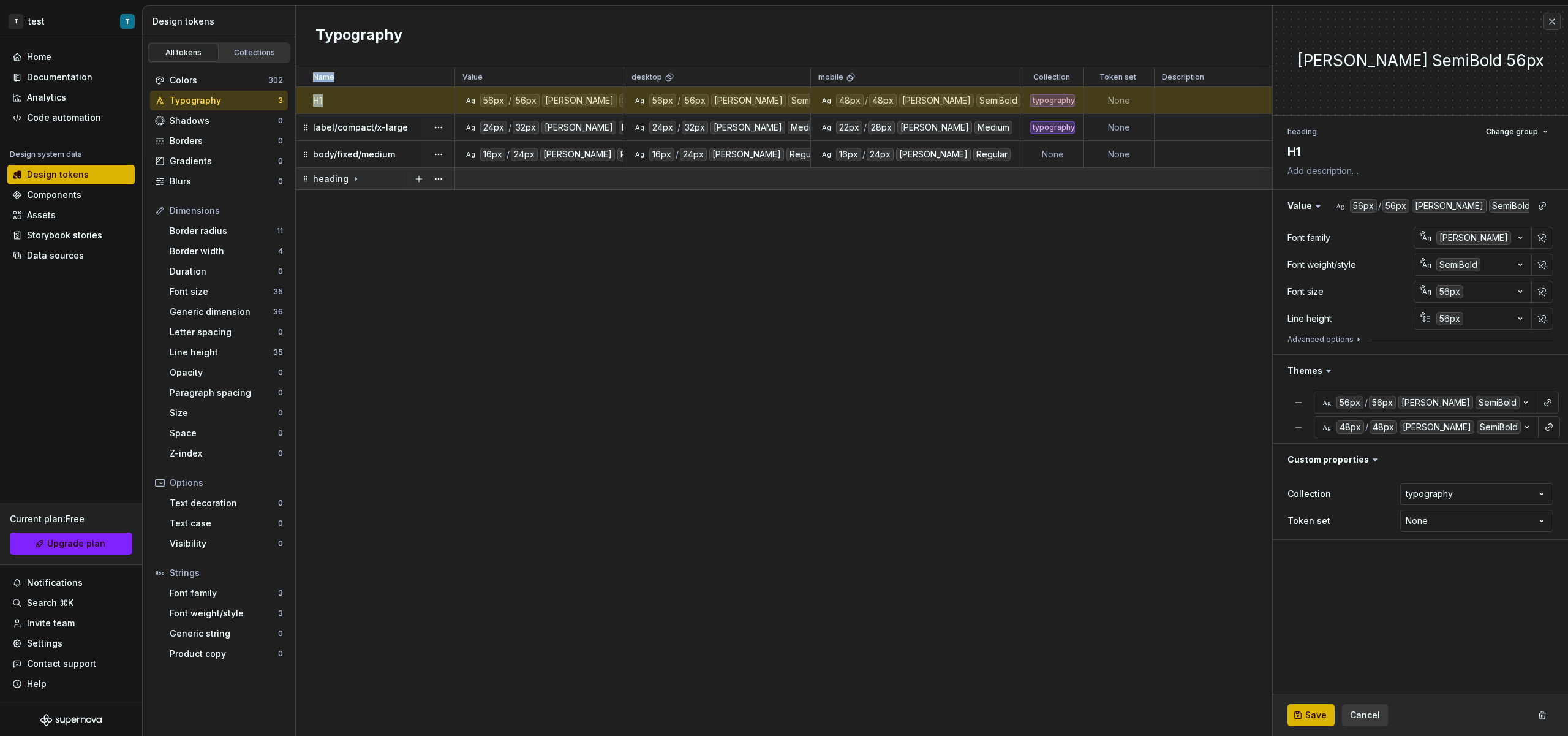
drag, startPoint x: 364, startPoint y: 99, endPoint x: 343, endPoint y: 182, distance: 85.6
click at [348, 200] on div "Name Value desktop mobile Collection Token set Description Last updated H1 Ag 5…" at bounding box center [932, 401] width 1273 height 668
click at [333, 98] on div "H1" at bounding box center [384, 100] width 141 height 12
click at [1518, 132] on span "Change group" at bounding box center [1512, 132] width 52 height 10
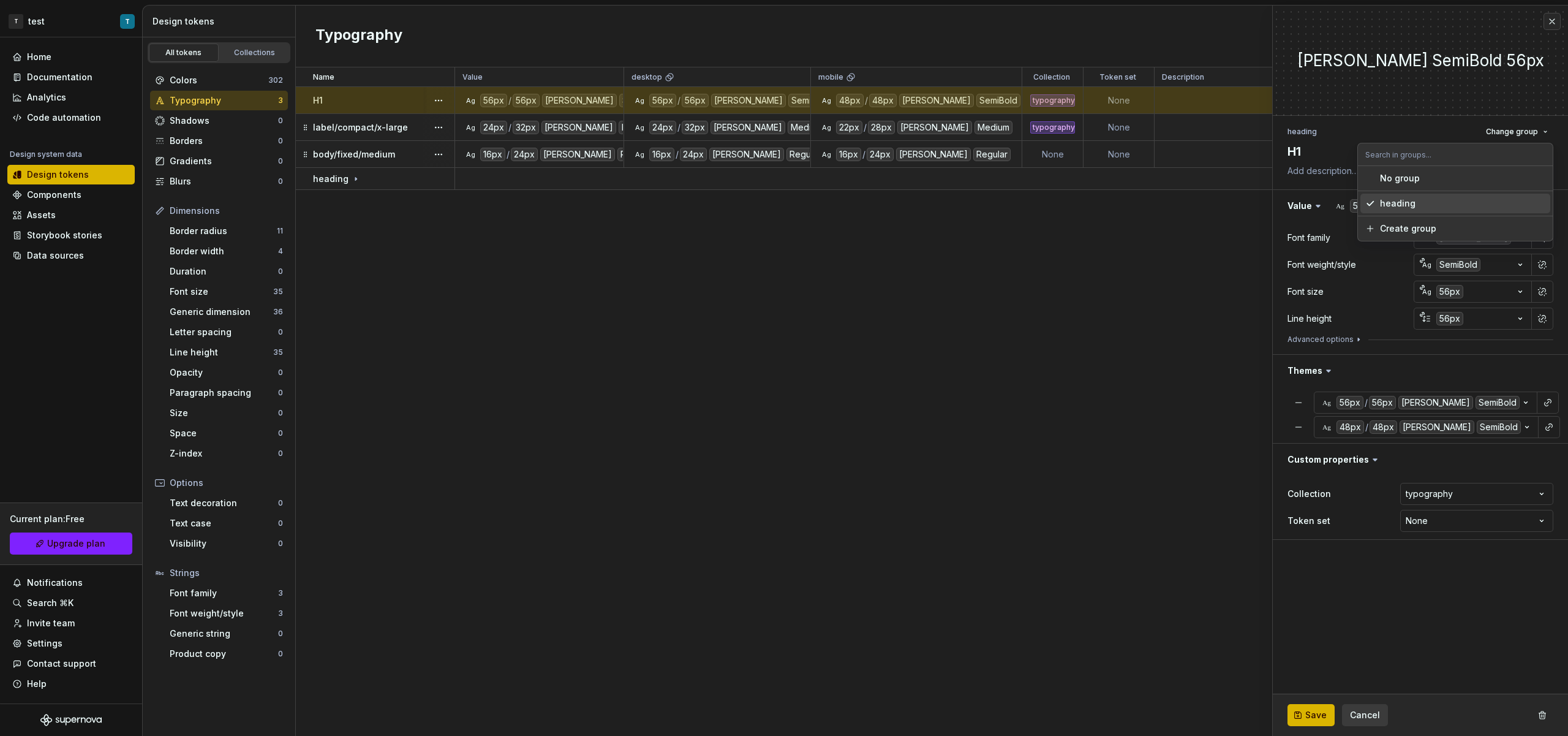
click at [1445, 205] on div "heading" at bounding box center [1463, 203] width 165 height 12
click at [416, 150] on div "body/fixed/medium" at bounding box center [384, 154] width 141 height 12
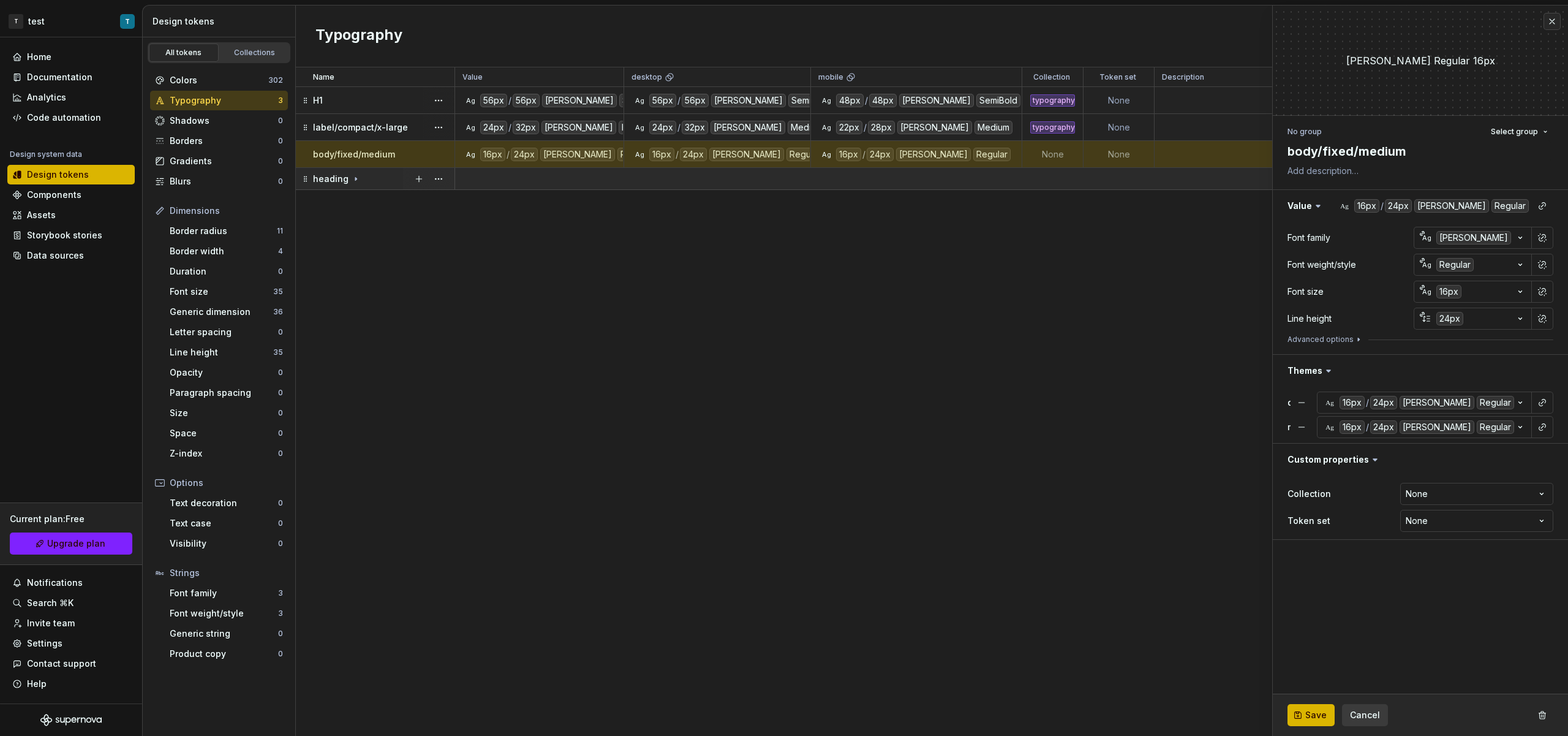
click at [357, 177] on icon at bounding box center [356, 179] width 10 height 10
click at [394, 137] on td "label/compact/x-large" at bounding box center [375, 127] width 159 height 27
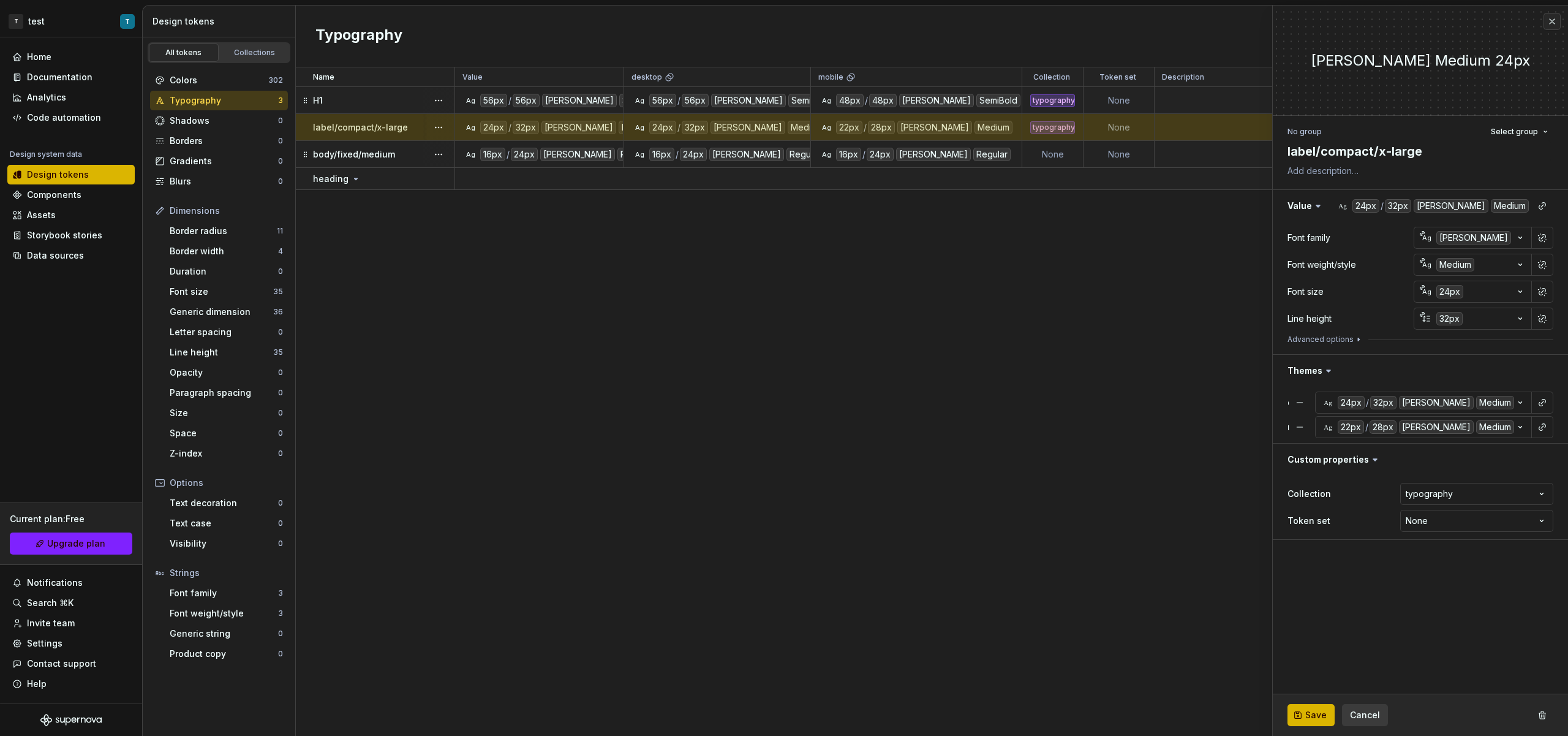
click at [401, 148] on div "body/fixed/medium" at bounding box center [384, 154] width 141 height 12
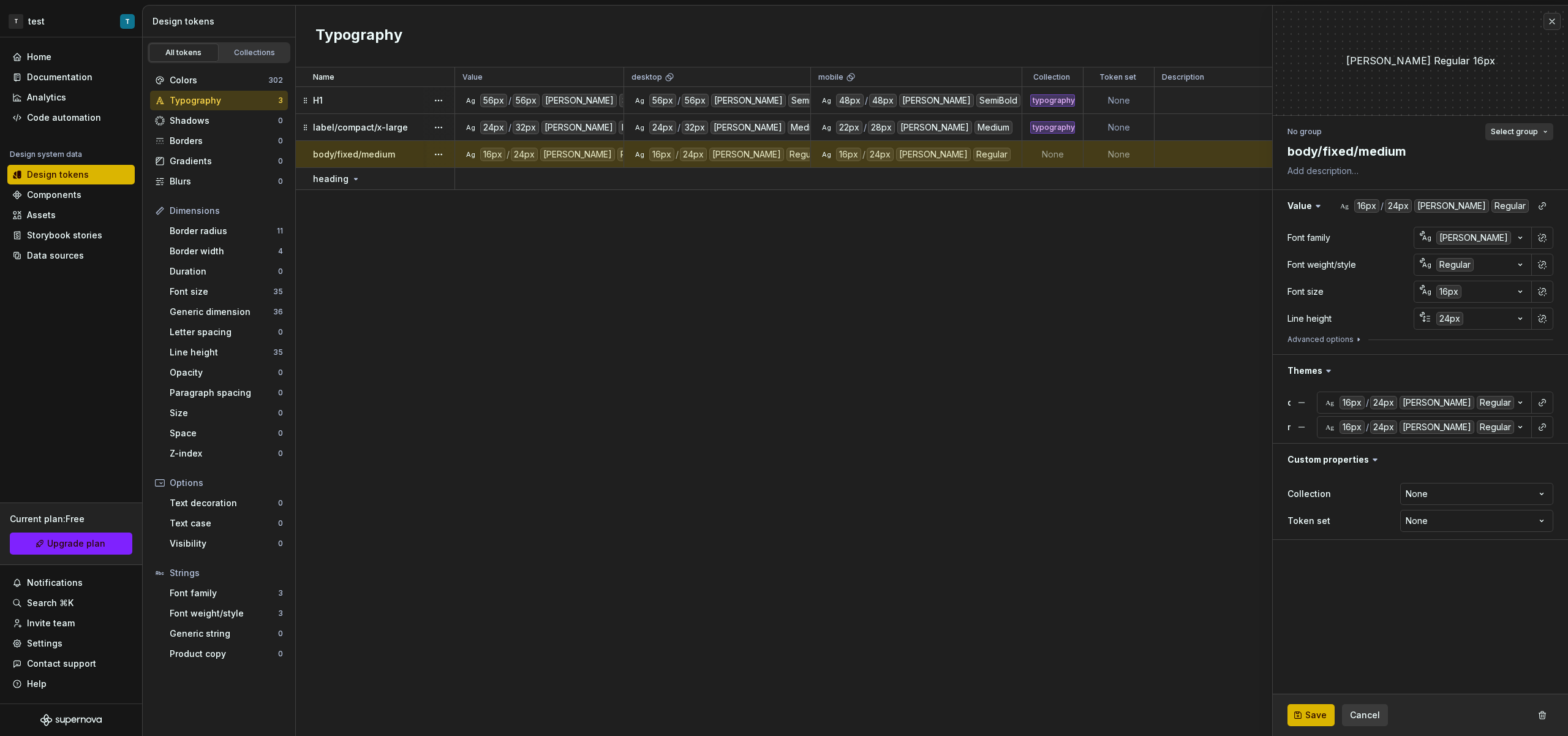
click at [1508, 137] on button "Select group" at bounding box center [1519, 132] width 68 height 17
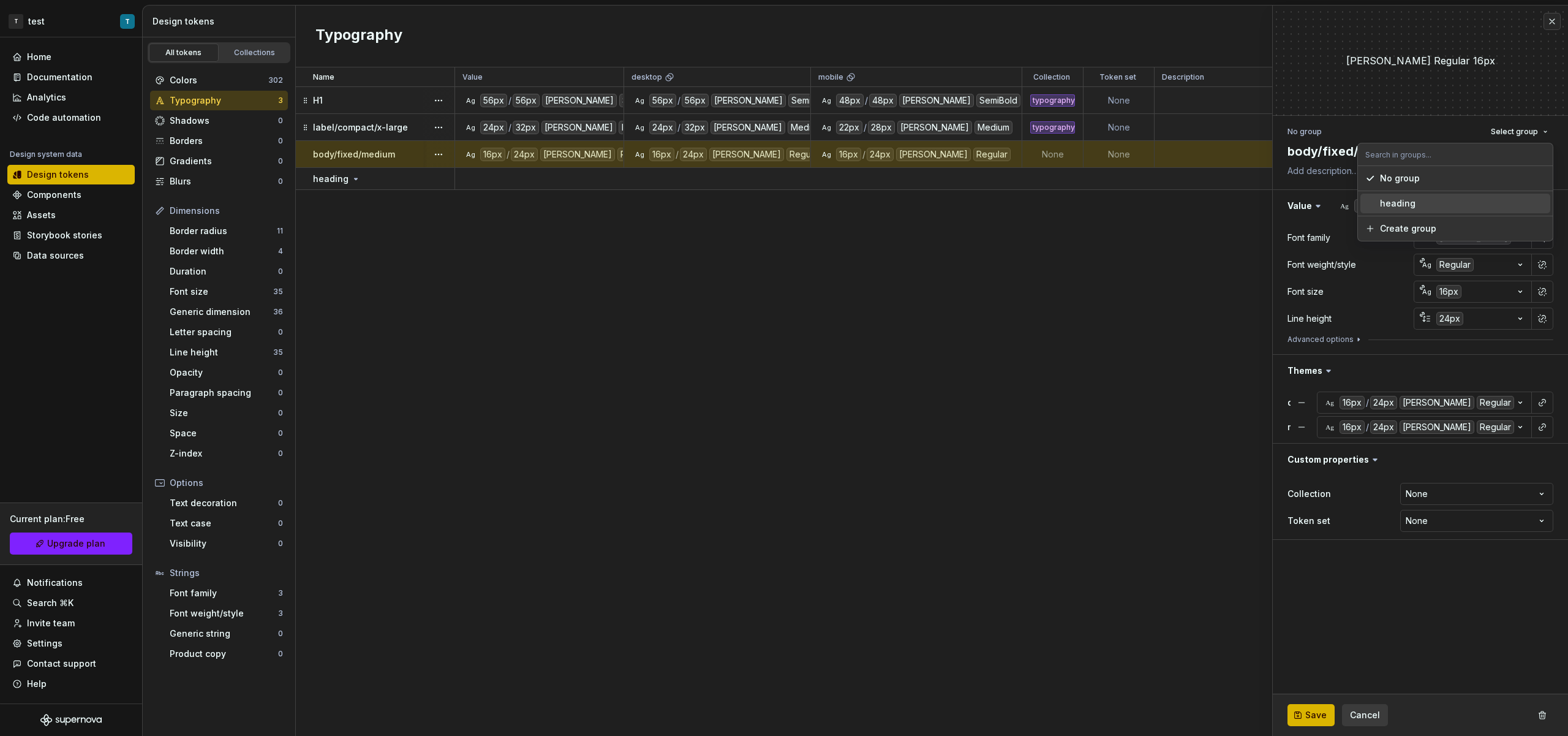
click at [870, 301] on div "Name Value desktop mobile Collection Token set Description Last updated H1 Ag 5…" at bounding box center [932, 401] width 1273 height 668
click at [335, 117] on td "label/compact/x-large" at bounding box center [375, 127] width 159 height 27
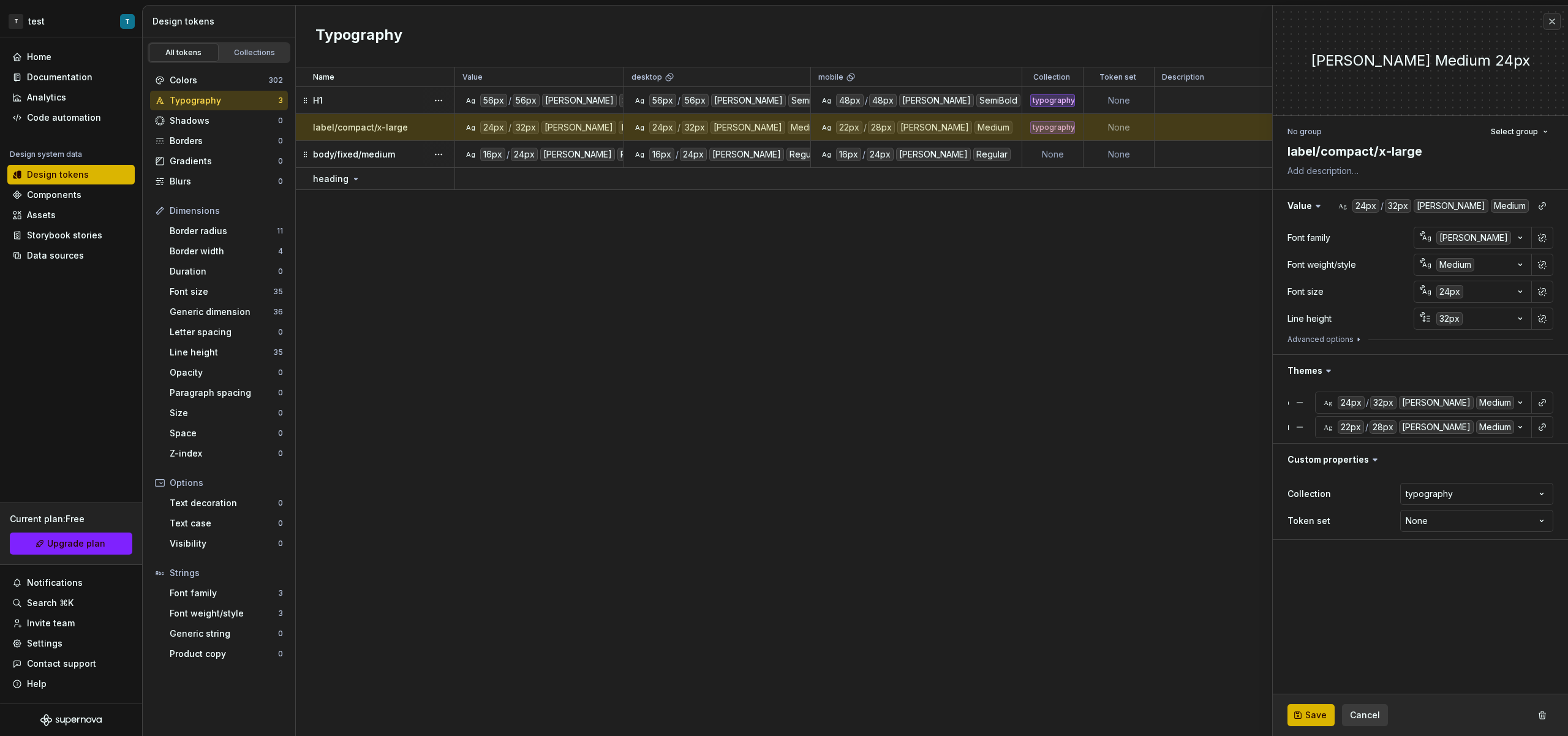
click at [343, 102] on div "H1" at bounding box center [384, 100] width 141 height 12
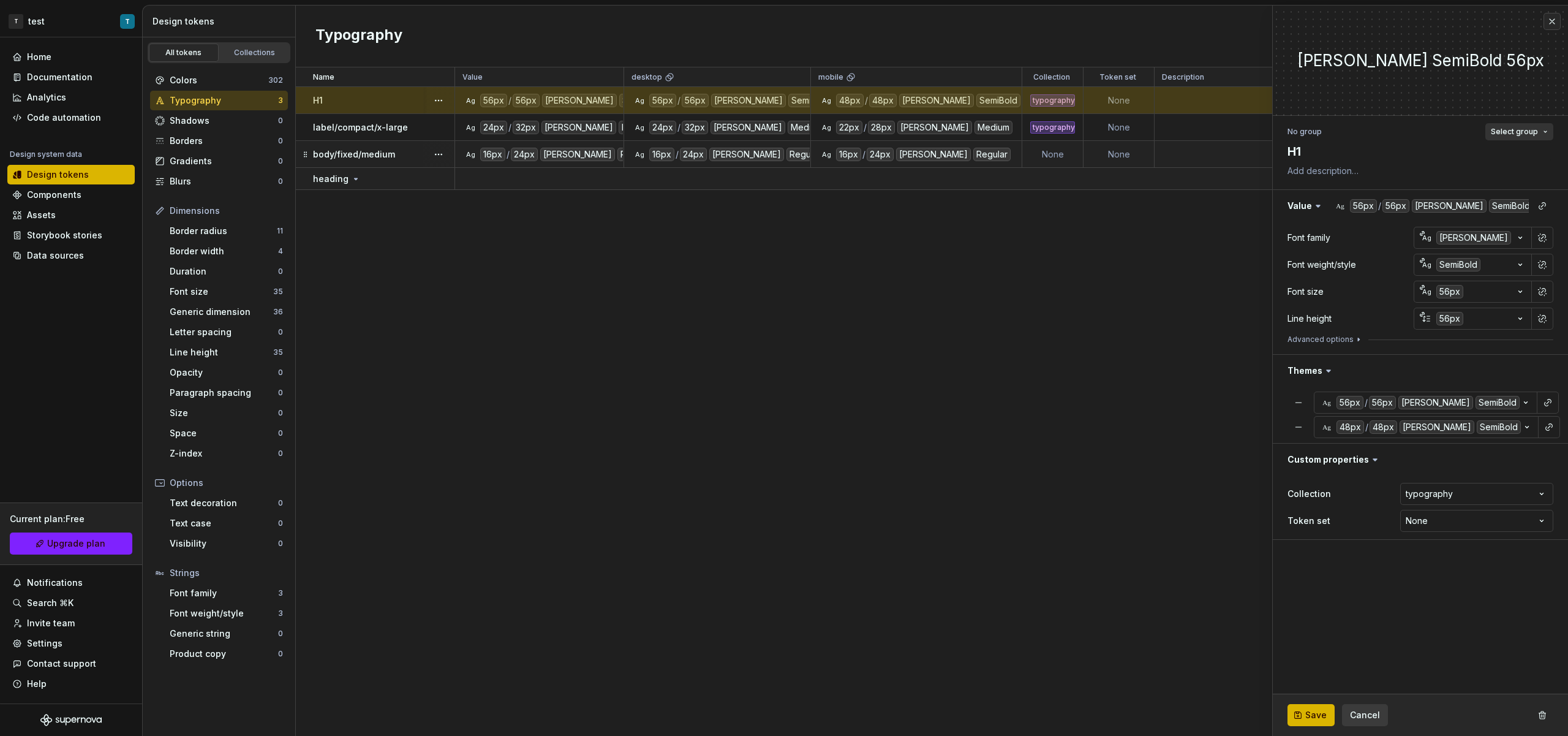
click at [1523, 133] on span "Select group" at bounding box center [1515, 132] width 47 height 10
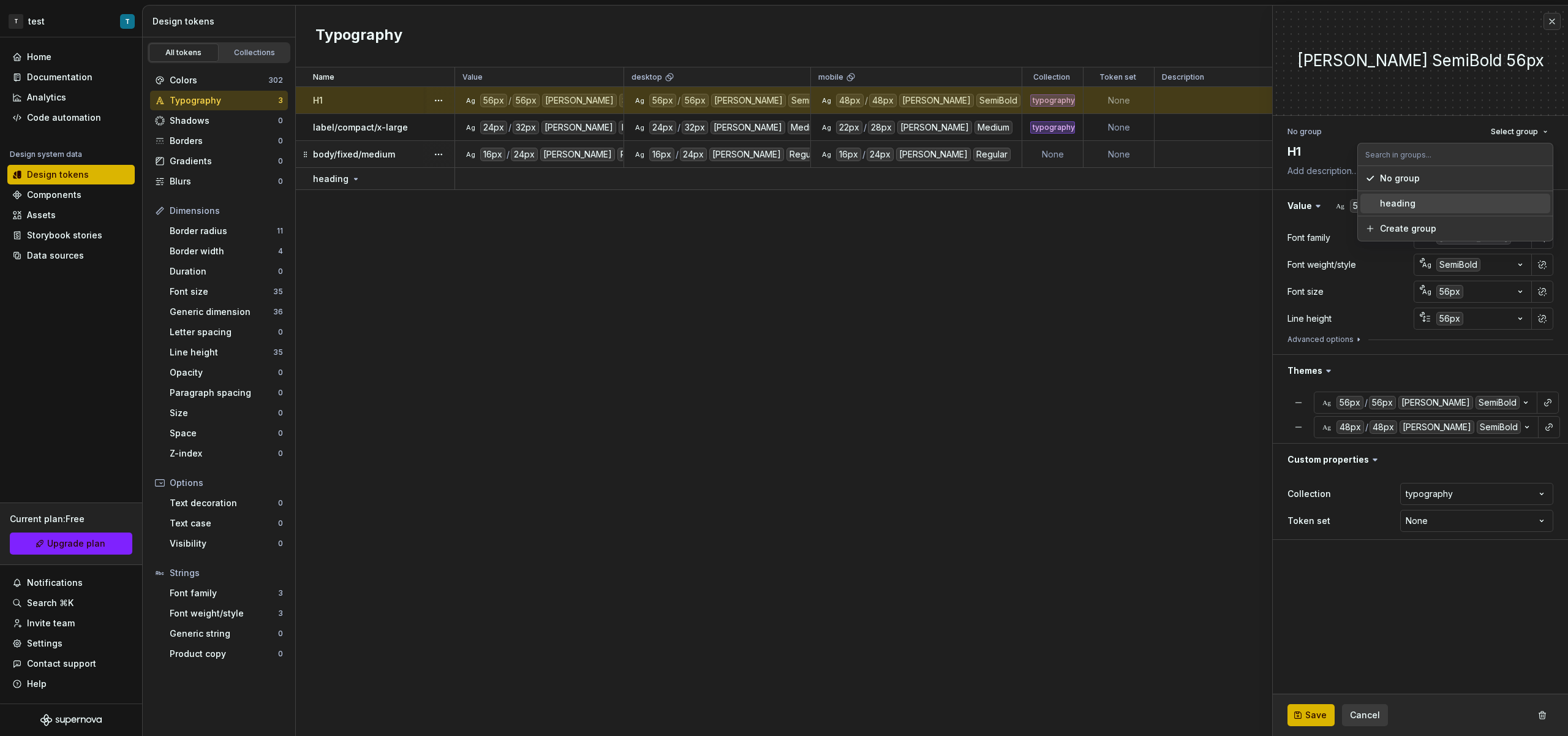
click at [1436, 204] on div "heading" at bounding box center [1463, 203] width 165 height 12
click at [1314, 722] on button "Save" at bounding box center [1311, 715] width 47 height 22
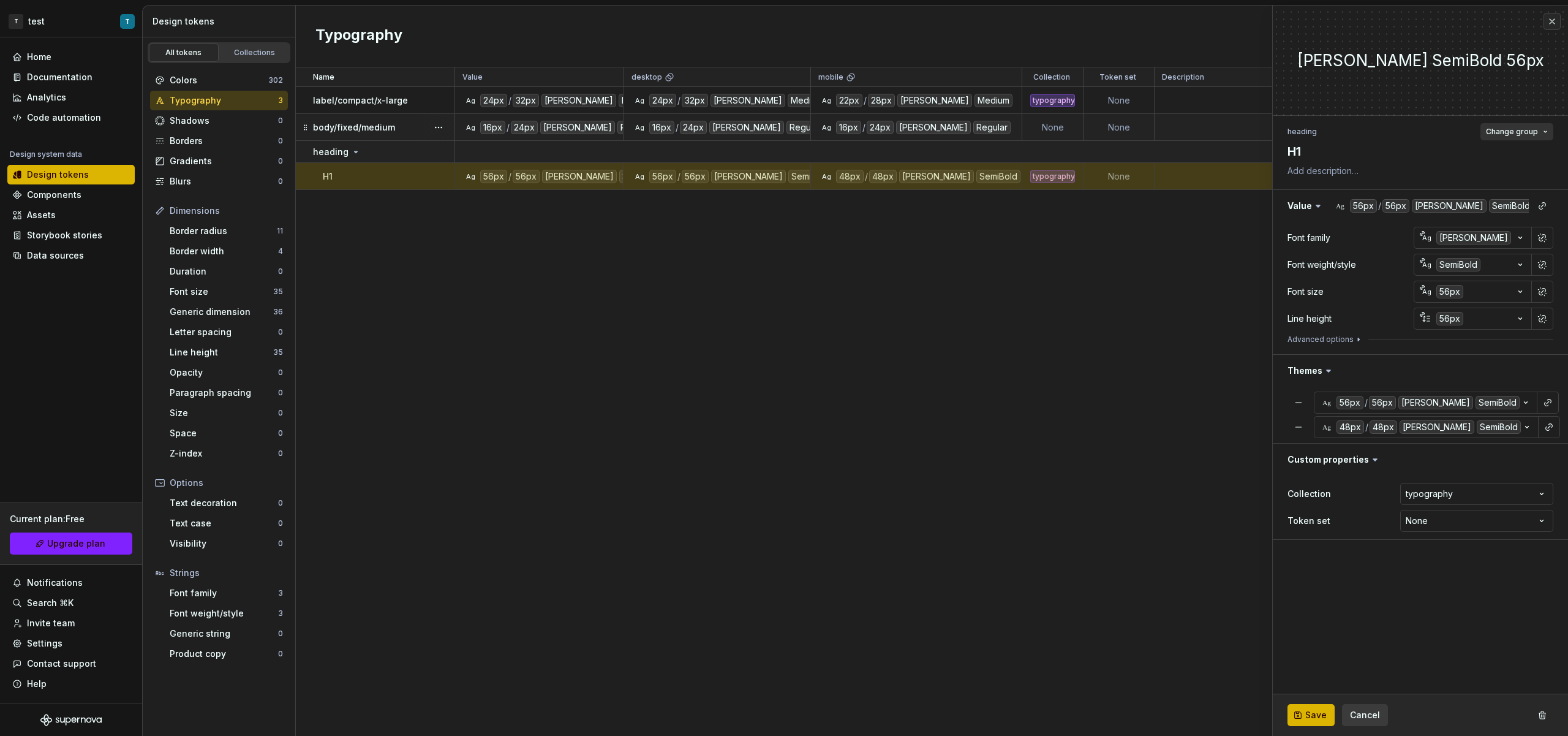
type textarea "*"
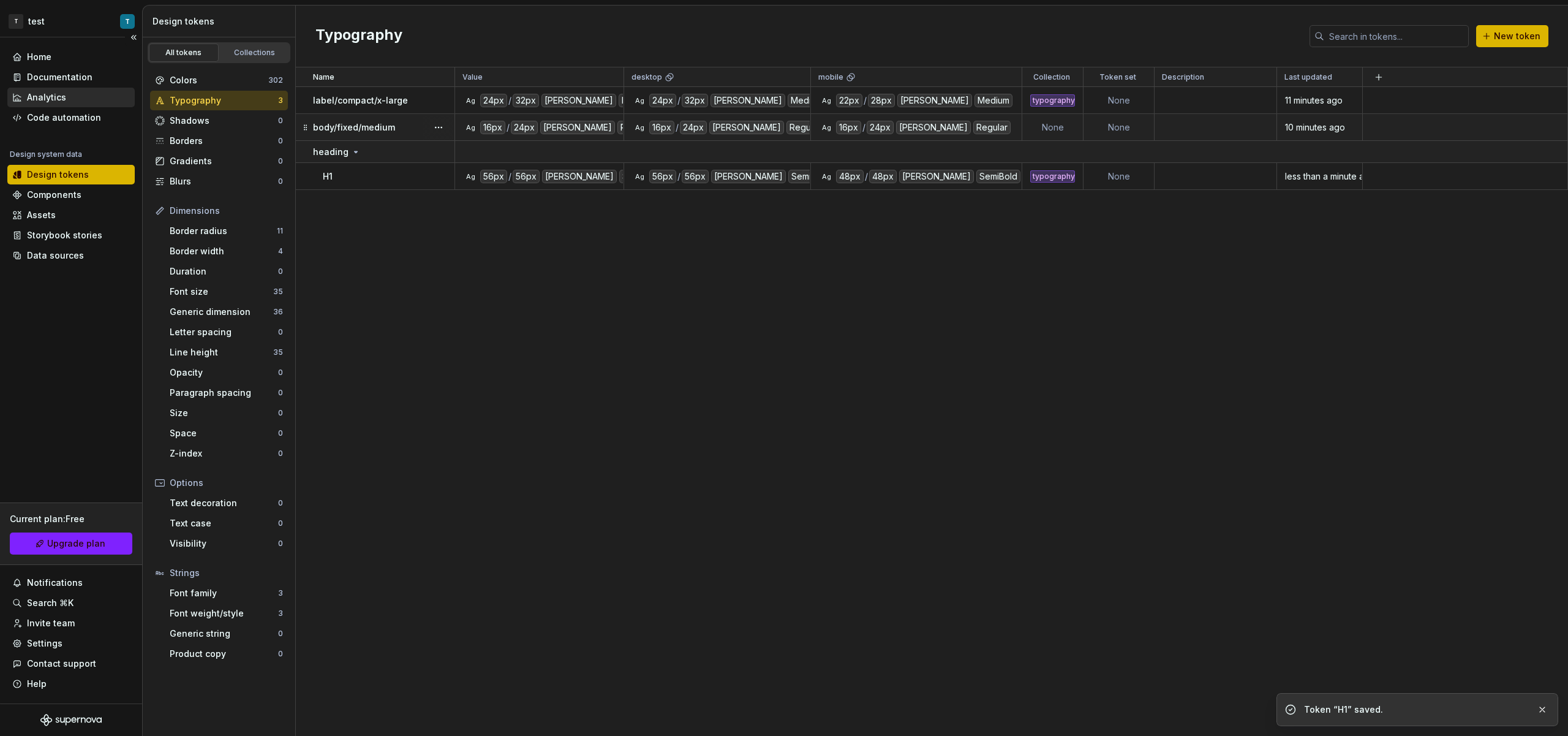
click at [52, 94] on div "Analytics" at bounding box center [47, 97] width 39 height 12
click at [65, 113] on div "Code automation" at bounding box center [64, 117] width 74 height 12
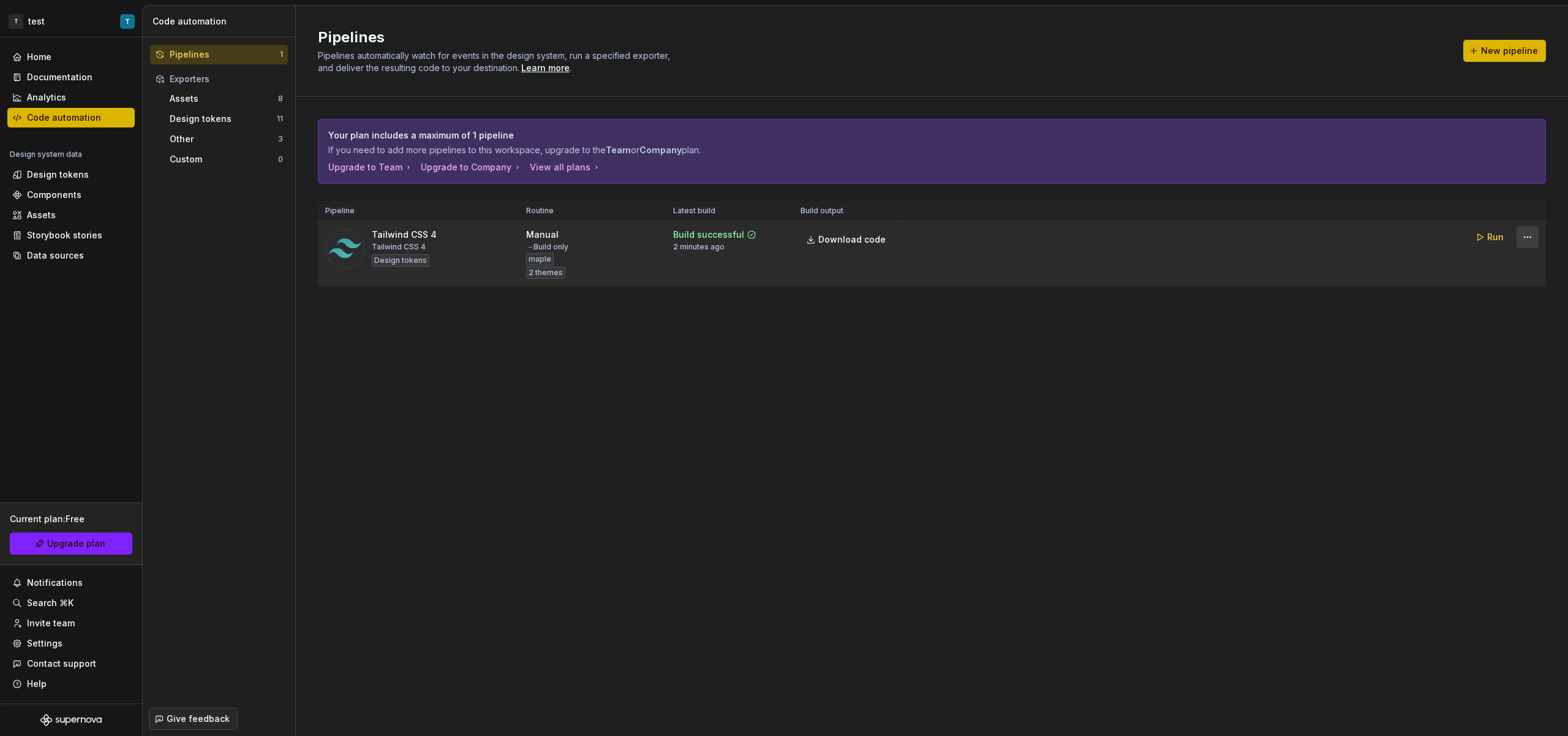
click at [1533, 238] on html "T test T Home Documentation Analytics Code automation Design system data Design…" at bounding box center [784, 368] width 1568 height 736
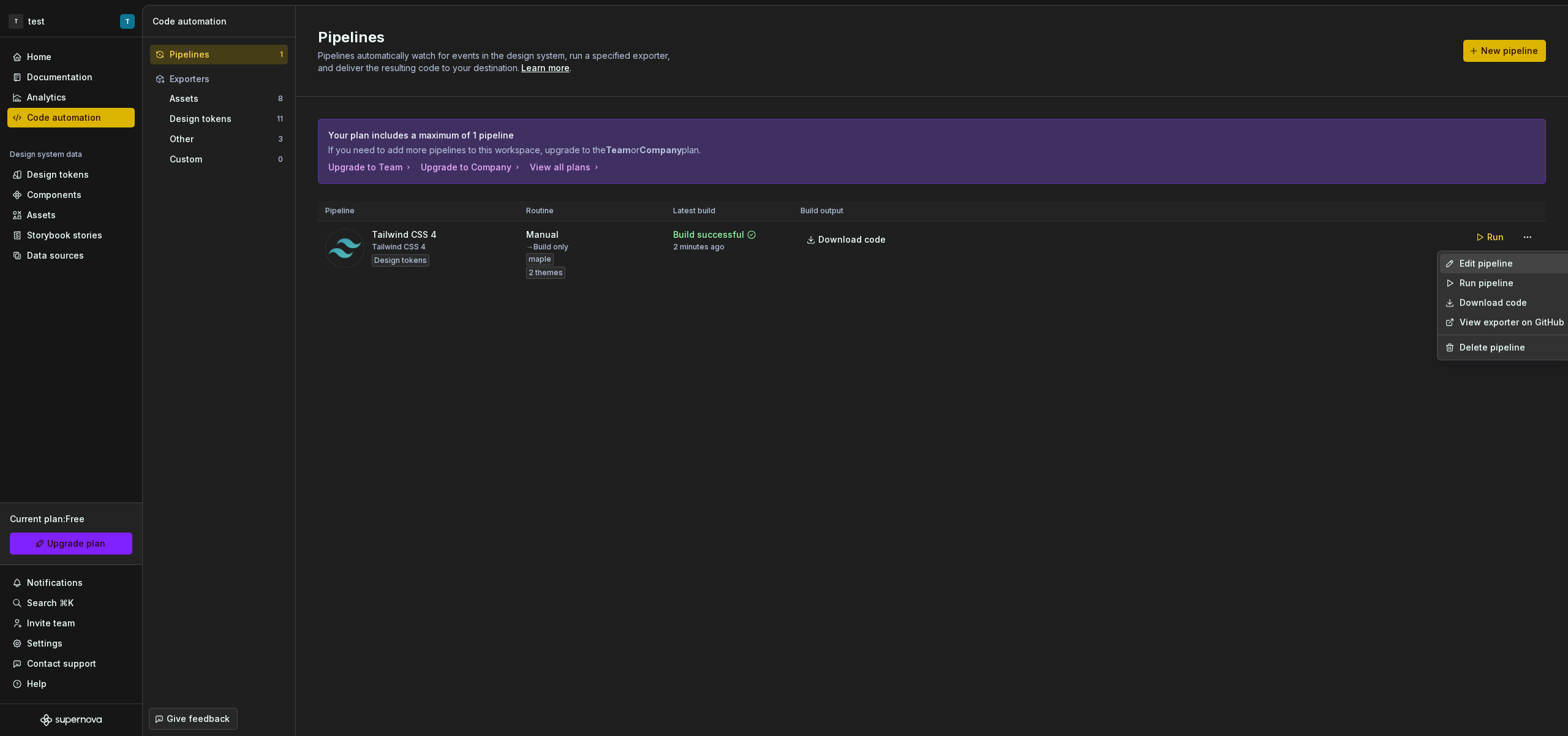
click at [1491, 270] on div "Edit pipeline" at bounding box center [1505, 263] width 129 height 20
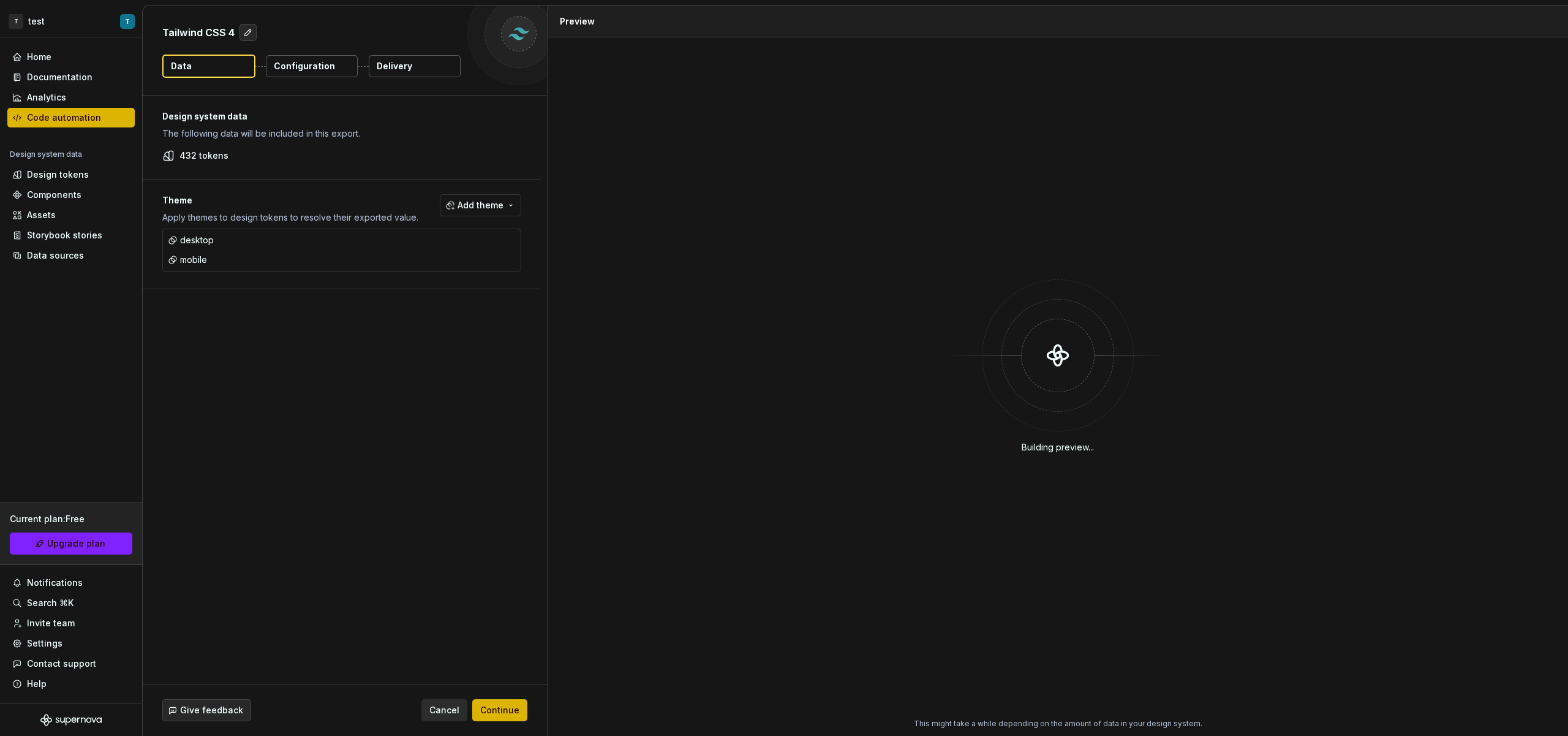
click at [323, 65] on p "Configuration" at bounding box center [304, 65] width 61 height 12
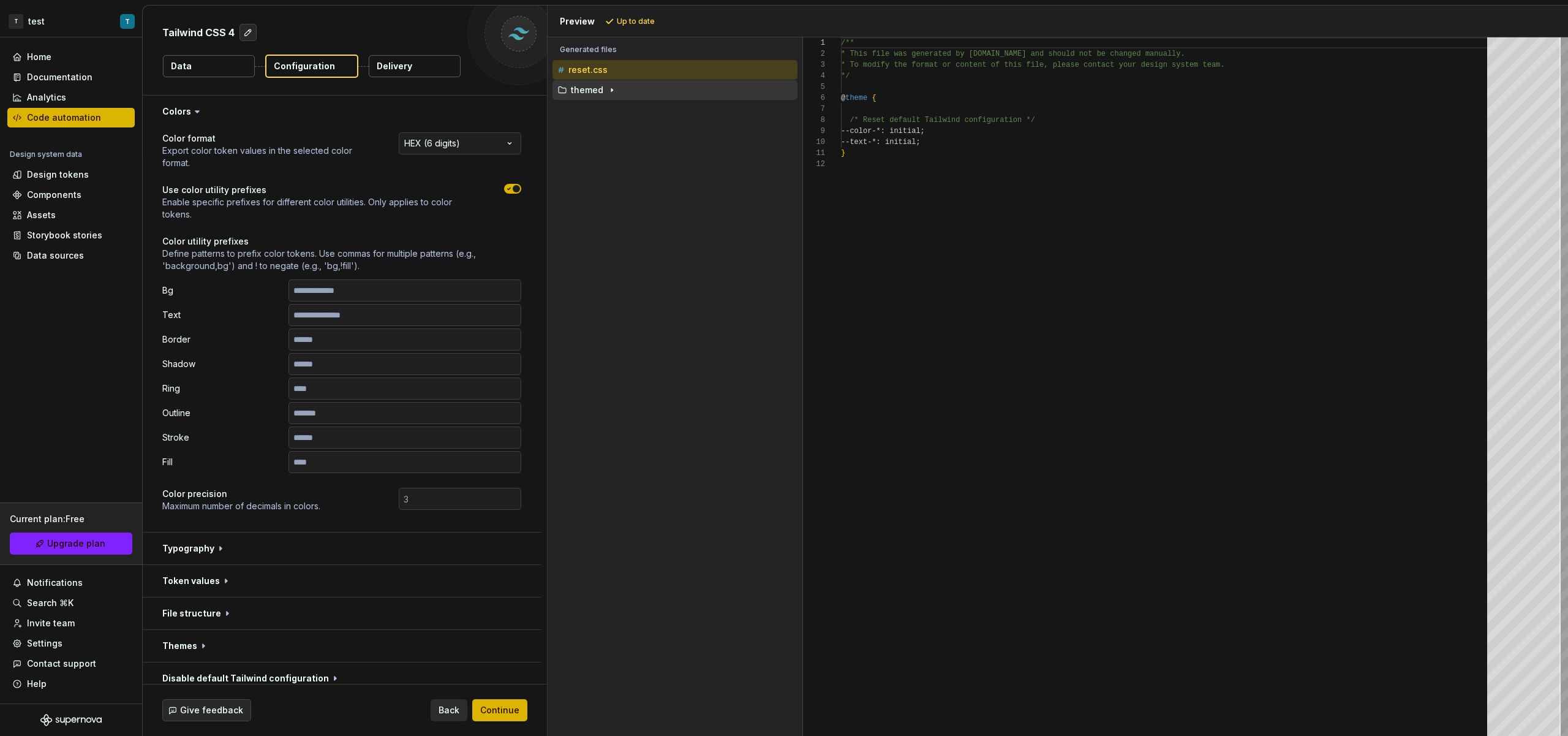
click at [670, 94] on div "themed" at bounding box center [676, 90] width 243 height 10
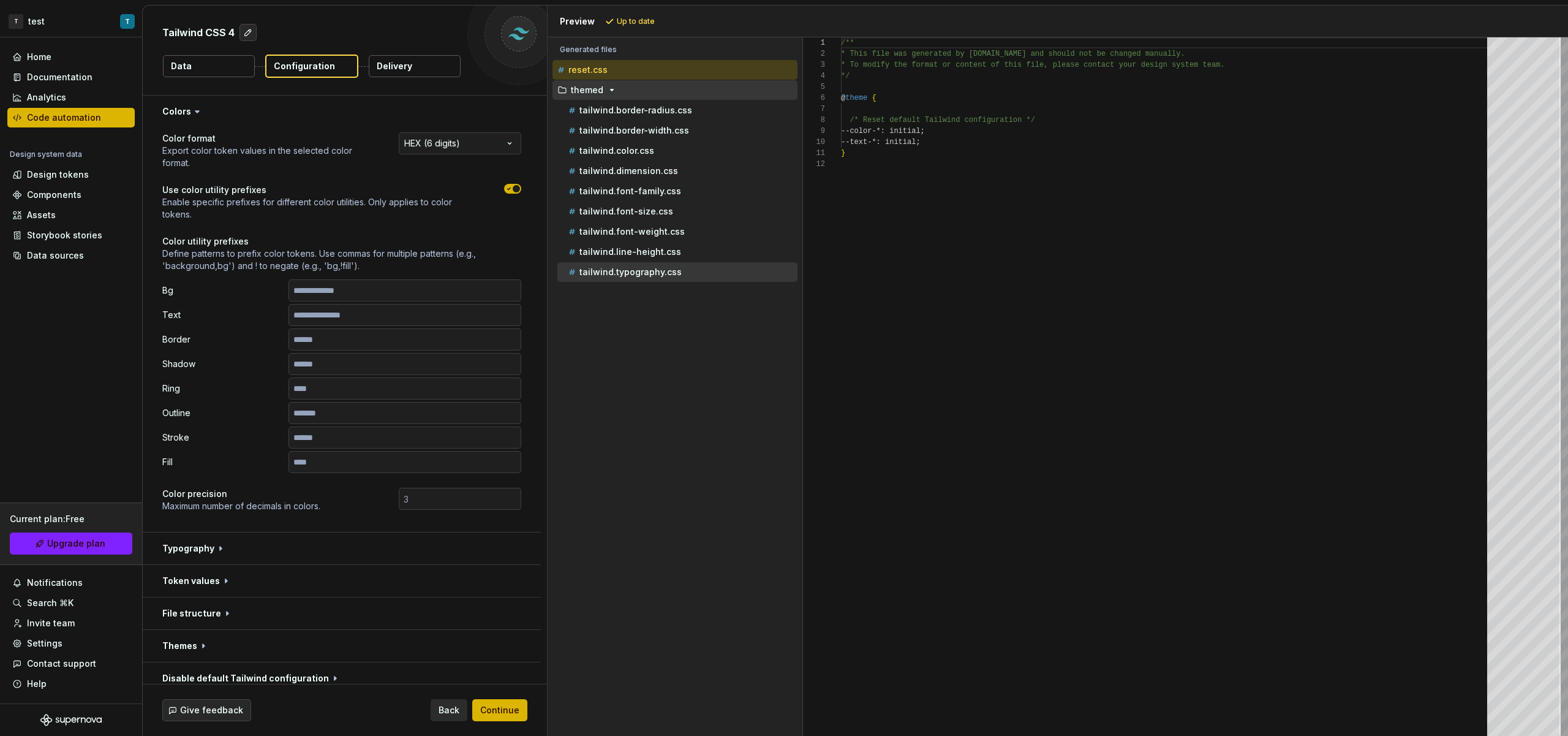
click at [651, 266] on div "tailwind.typography.css" at bounding box center [681, 272] width 231 height 12
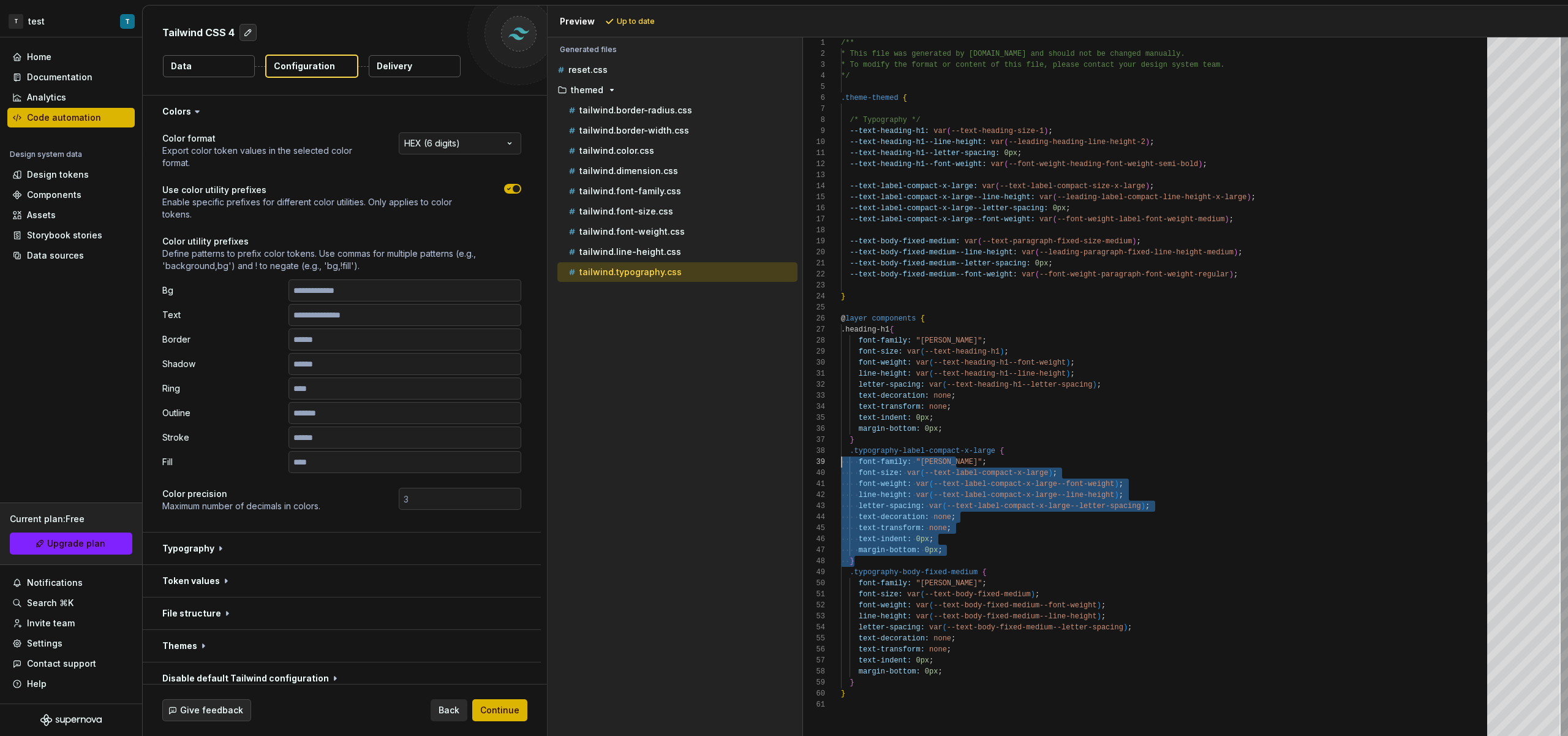
scroll to position [88, 0]
drag, startPoint x: 964, startPoint y: 557, endPoint x: 837, endPoint y: 463, distance: 158.0
click at [841, 463] on div "/** * This file was generated by [DOMAIN_NAME] and sho uld not be changed manua…" at bounding box center [1167, 387] width 654 height 698
click at [1042, 565] on div "/** * This file was generated by [DOMAIN_NAME] and sho uld not be changed manua…" at bounding box center [1167, 387] width 654 height 698
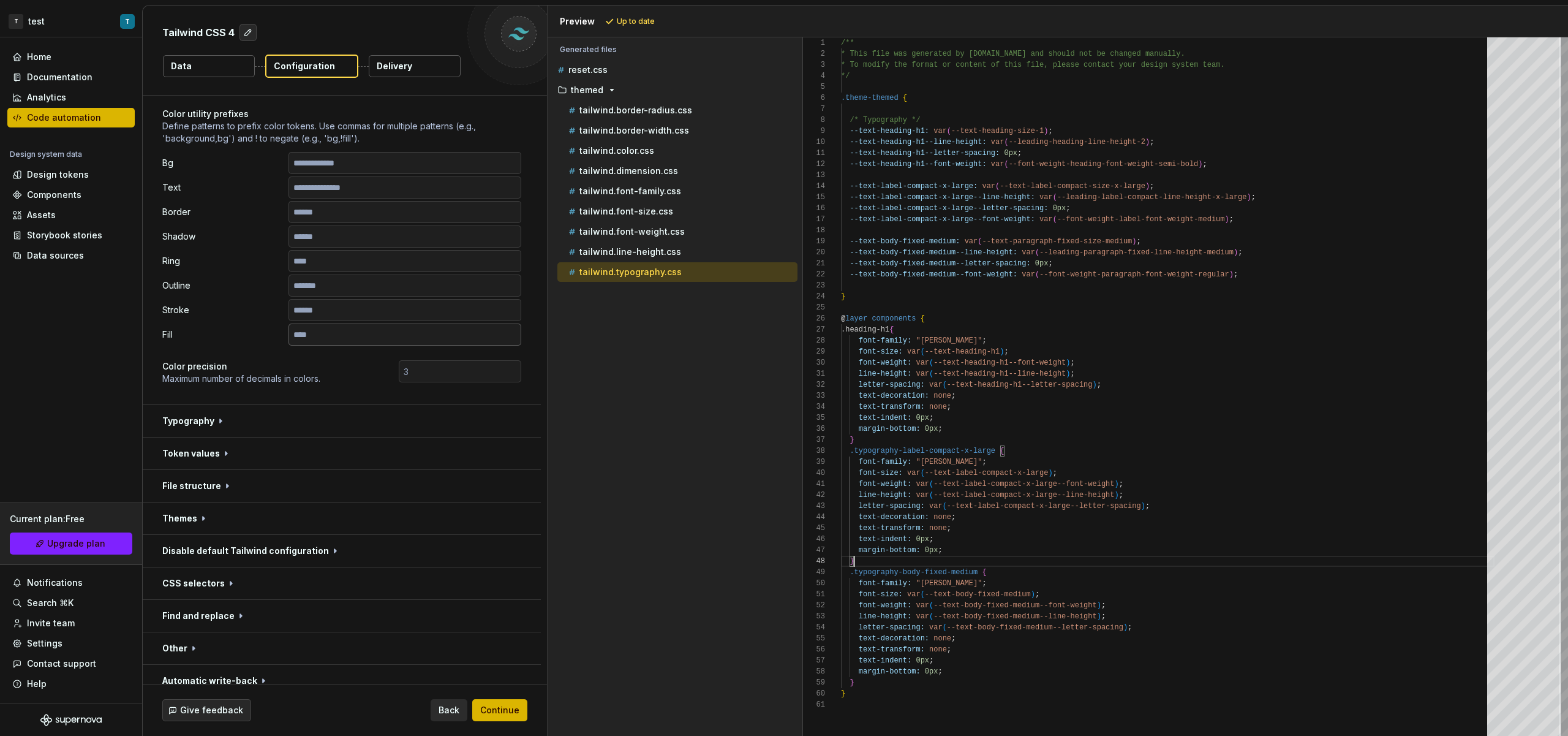
scroll to position [141, 0]
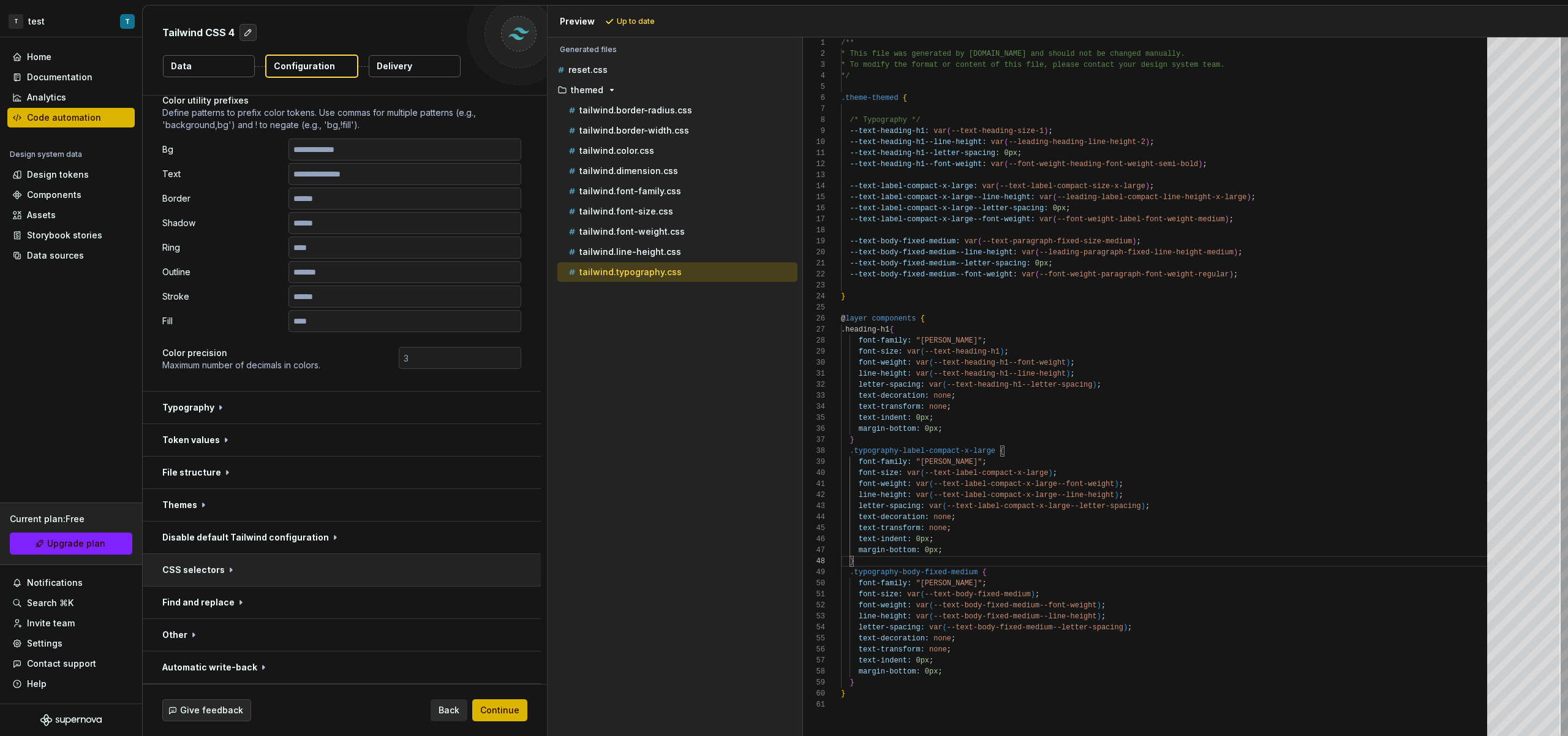
click at [289, 565] on button "button" at bounding box center [342, 569] width 398 height 32
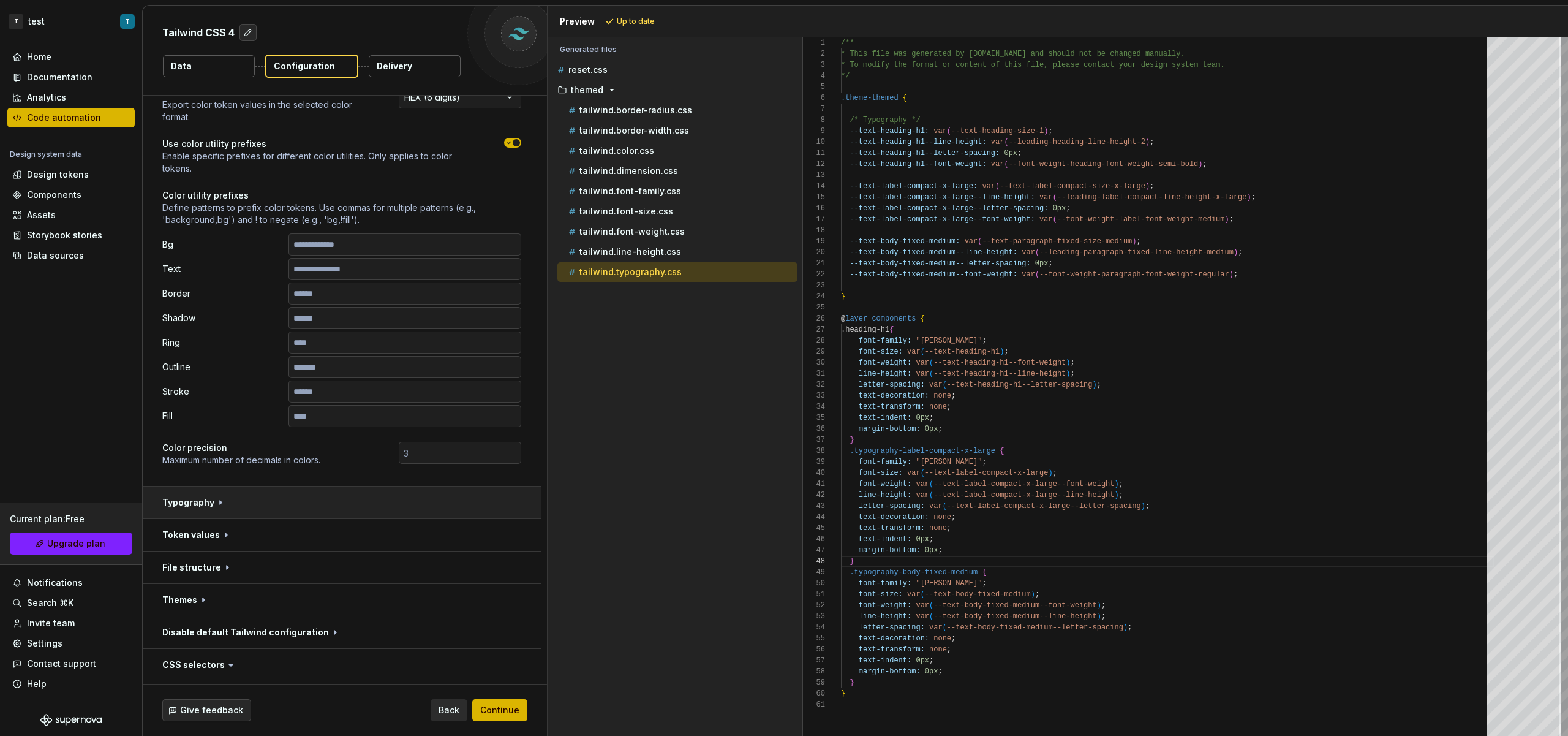
scroll to position [0, 0]
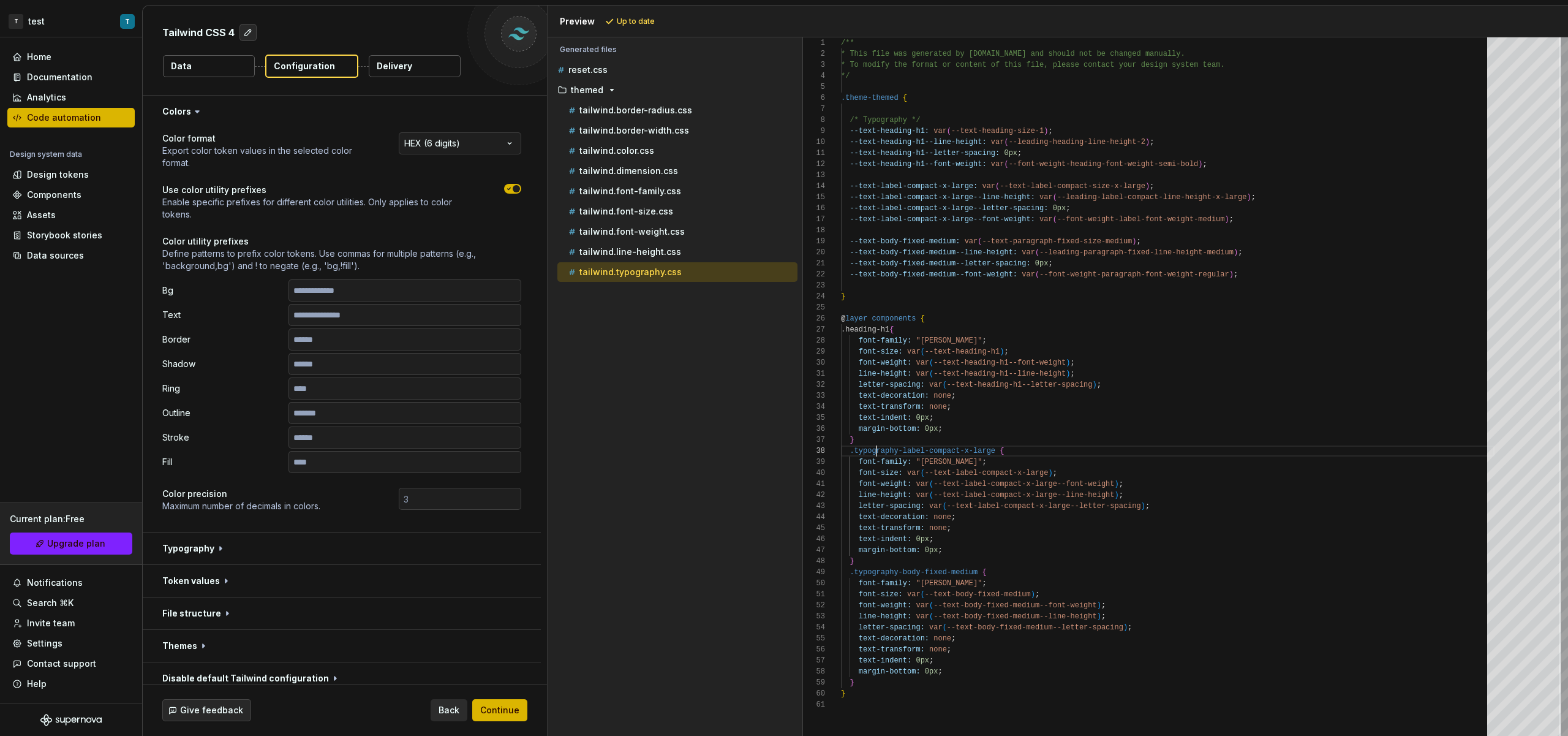
click at [877, 453] on div "/** * This file was generated by [DOMAIN_NAME] and sho uld not be changed manua…" at bounding box center [1167, 387] width 654 height 698
type textarea "**********"
click at [879, 572] on div "/** * This file was generated by [DOMAIN_NAME] and sho uld not be changed manua…" at bounding box center [1167, 387] width 654 height 698
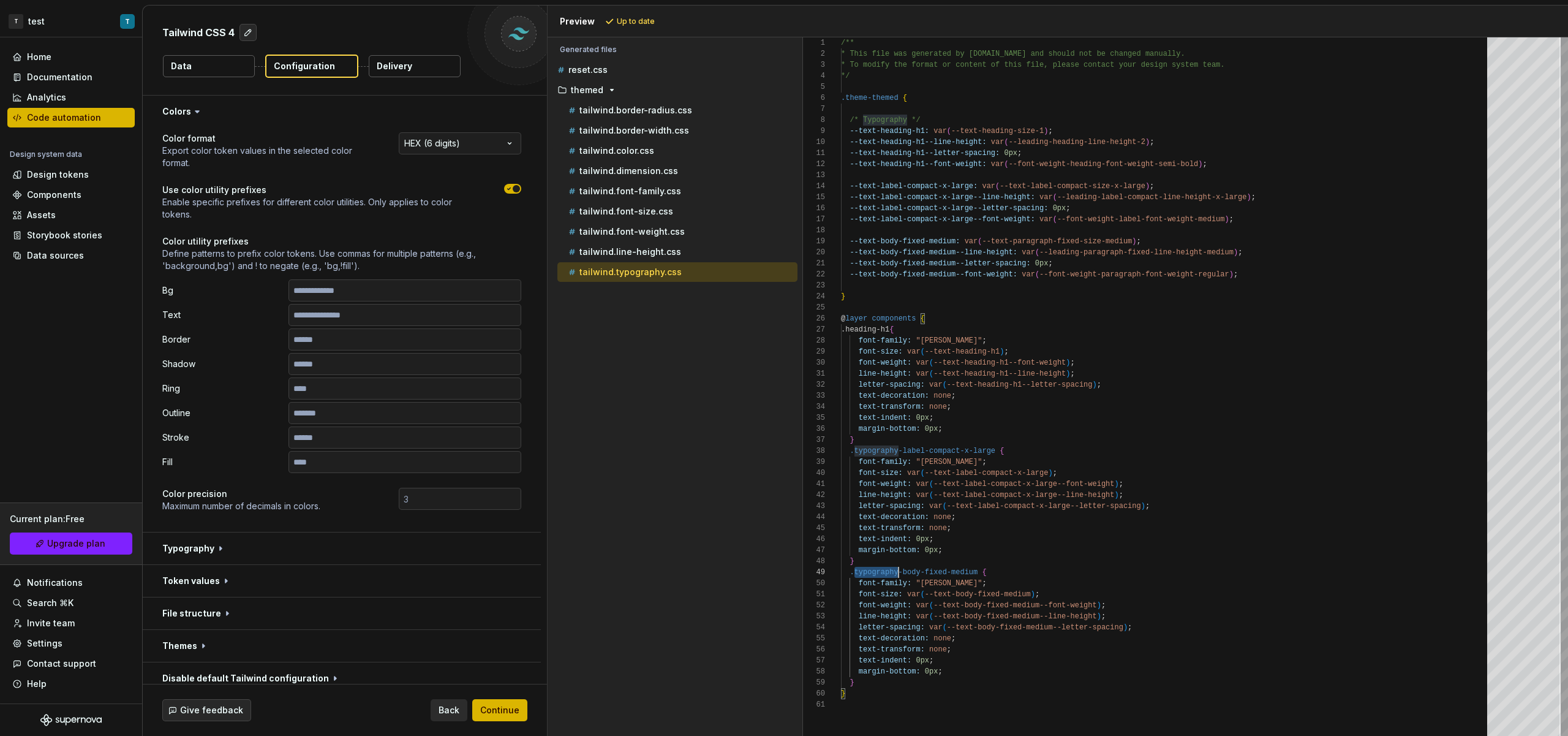
scroll to position [88, 57]
click at [879, 572] on div "/** * This file was generated by [DOMAIN_NAME] and sho uld not be changed manua…" at bounding box center [1167, 387] width 654 height 698
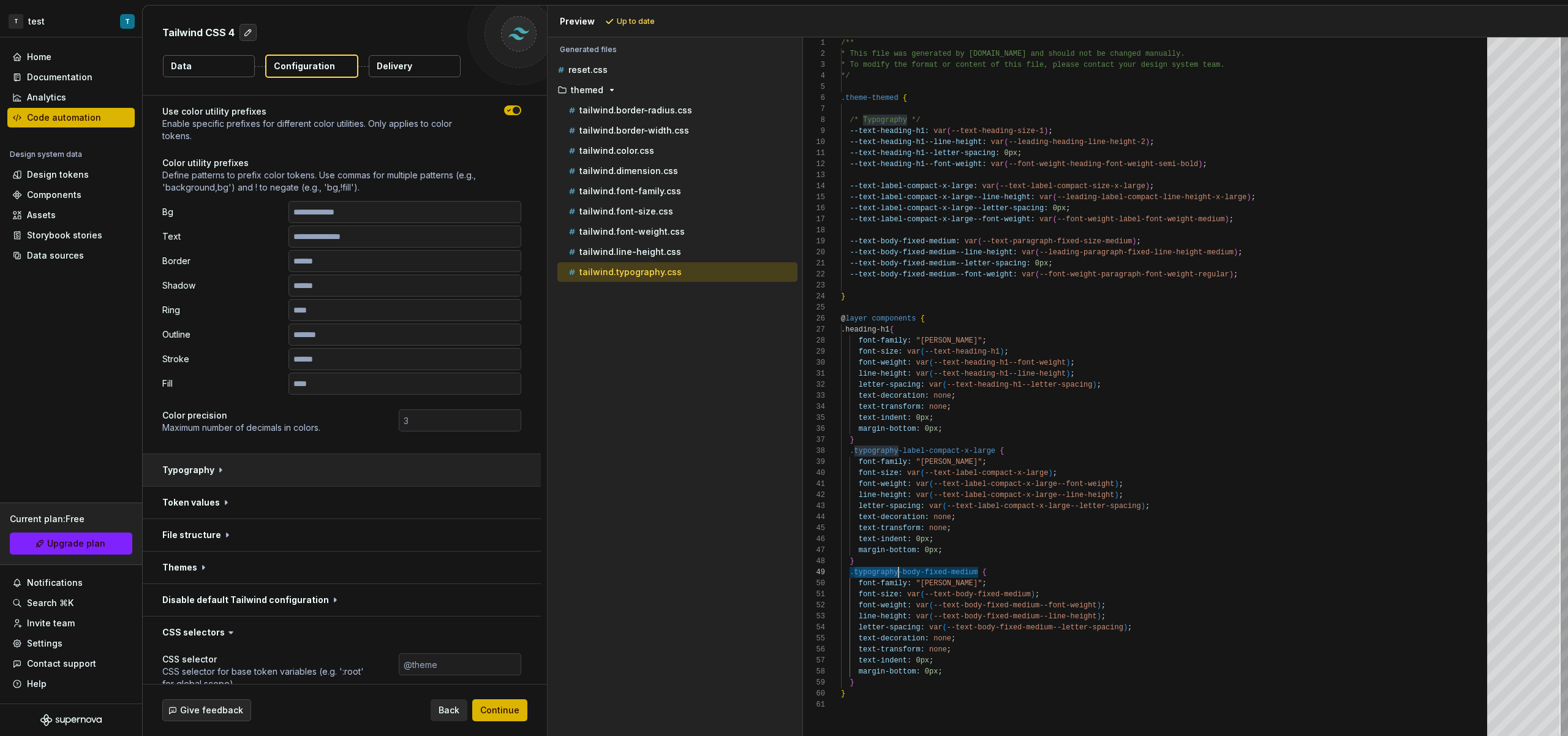
scroll to position [123, 0]
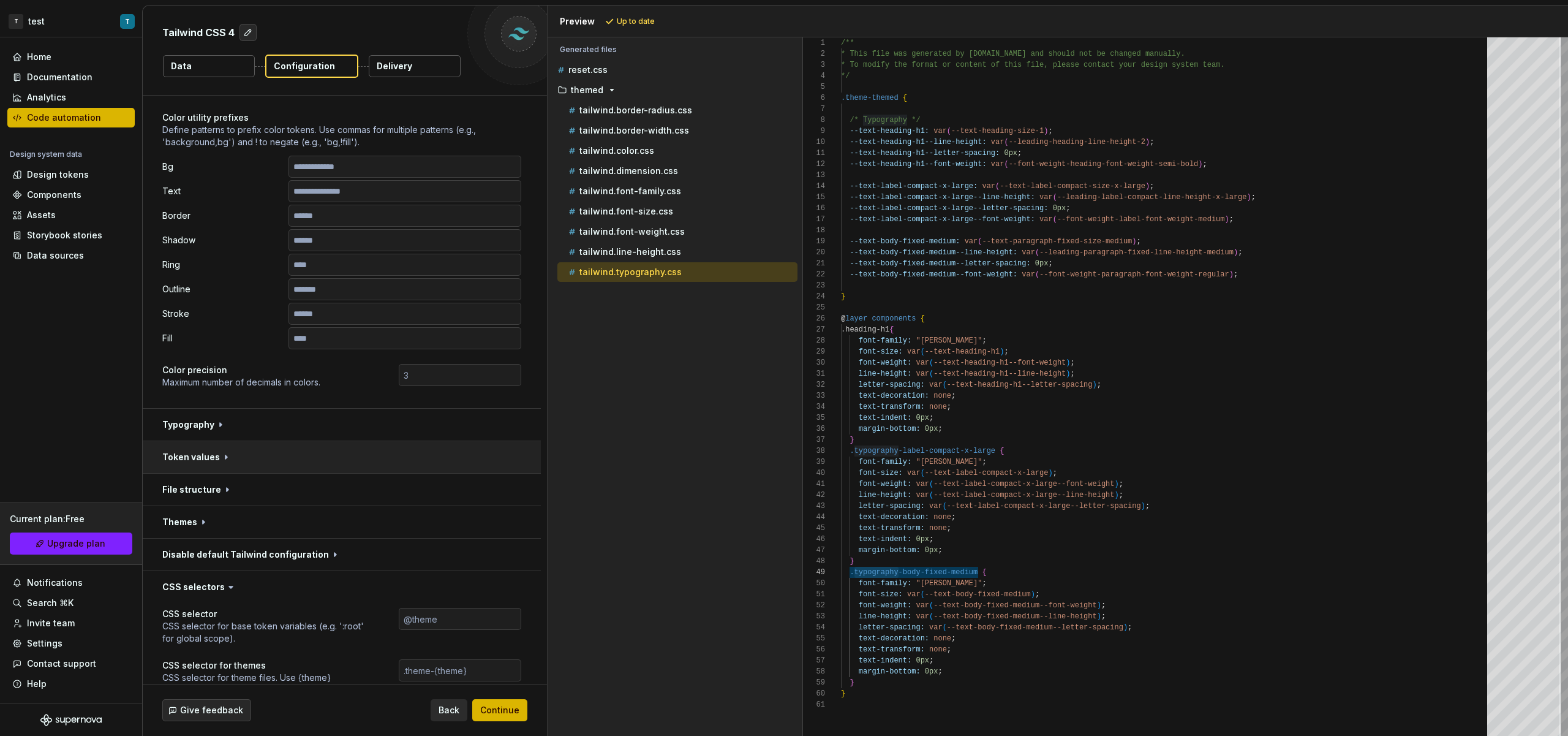
click at [289, 450] on button "button" at bounding box center [342, 456] width 398 height 32
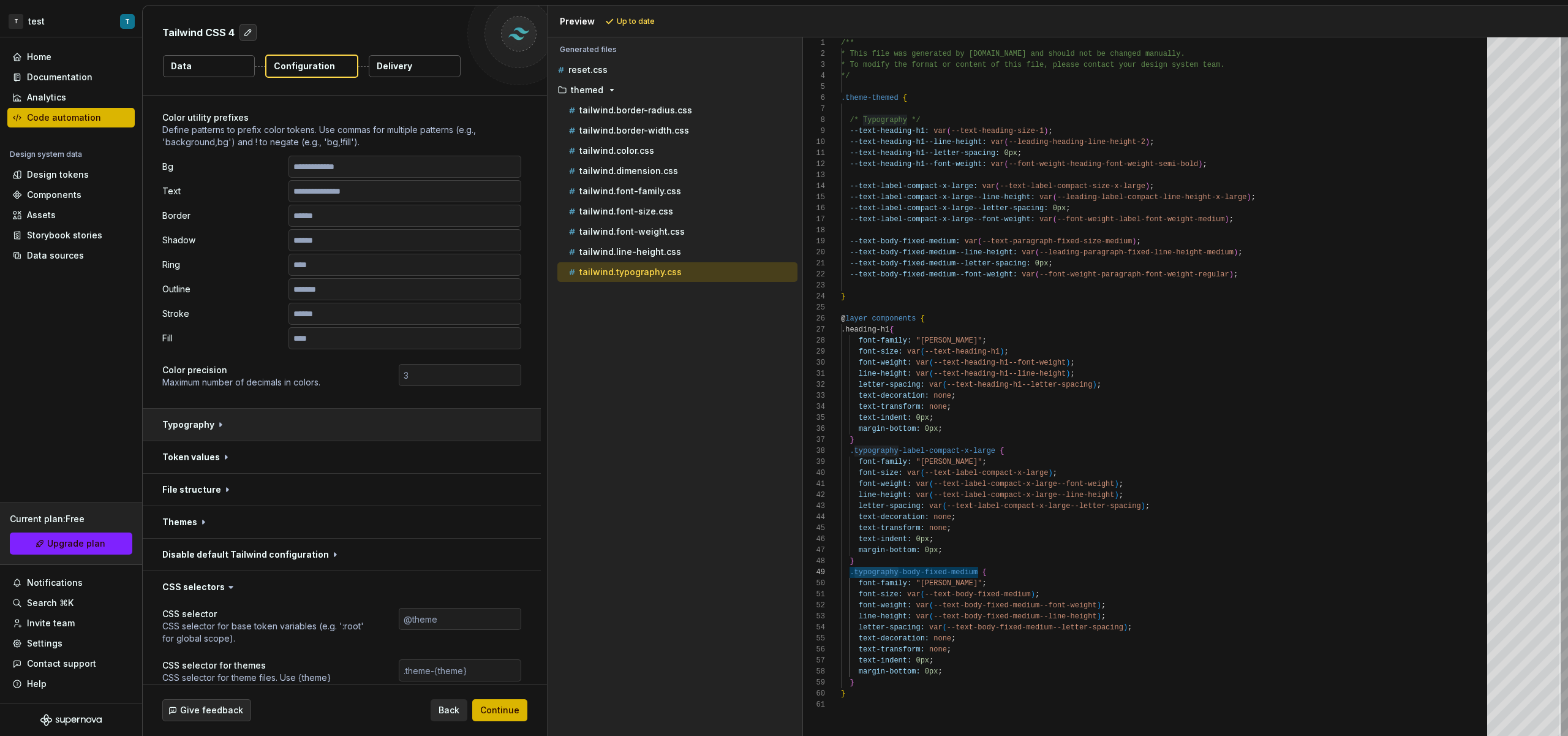
click at [285, 426] on button "button" at bounding box center [342, 424] width 398 height 32
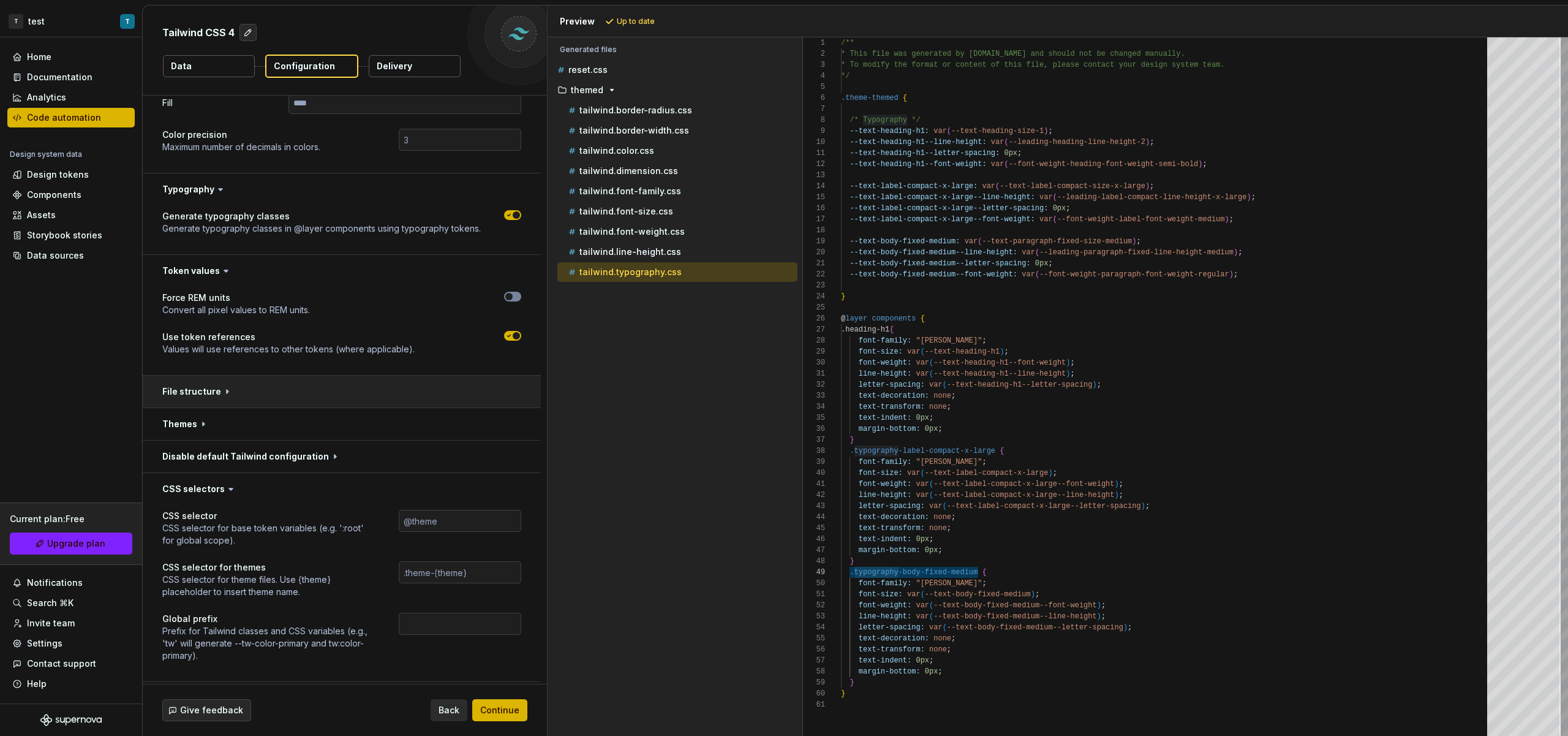
click at [277, 394] on button "button" at bounding box center [342, 391] width 398 height 32
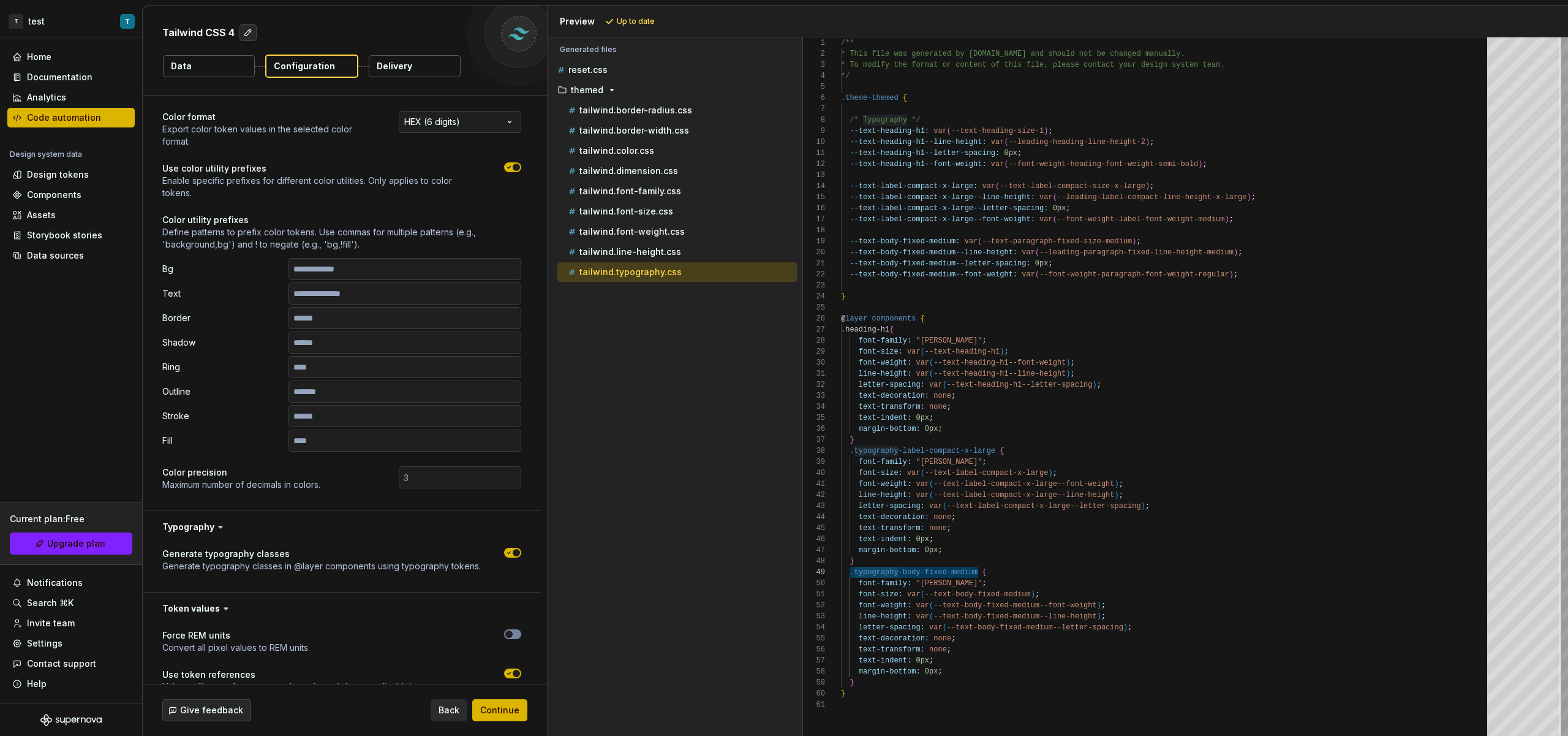
scroll to position [0, 0]
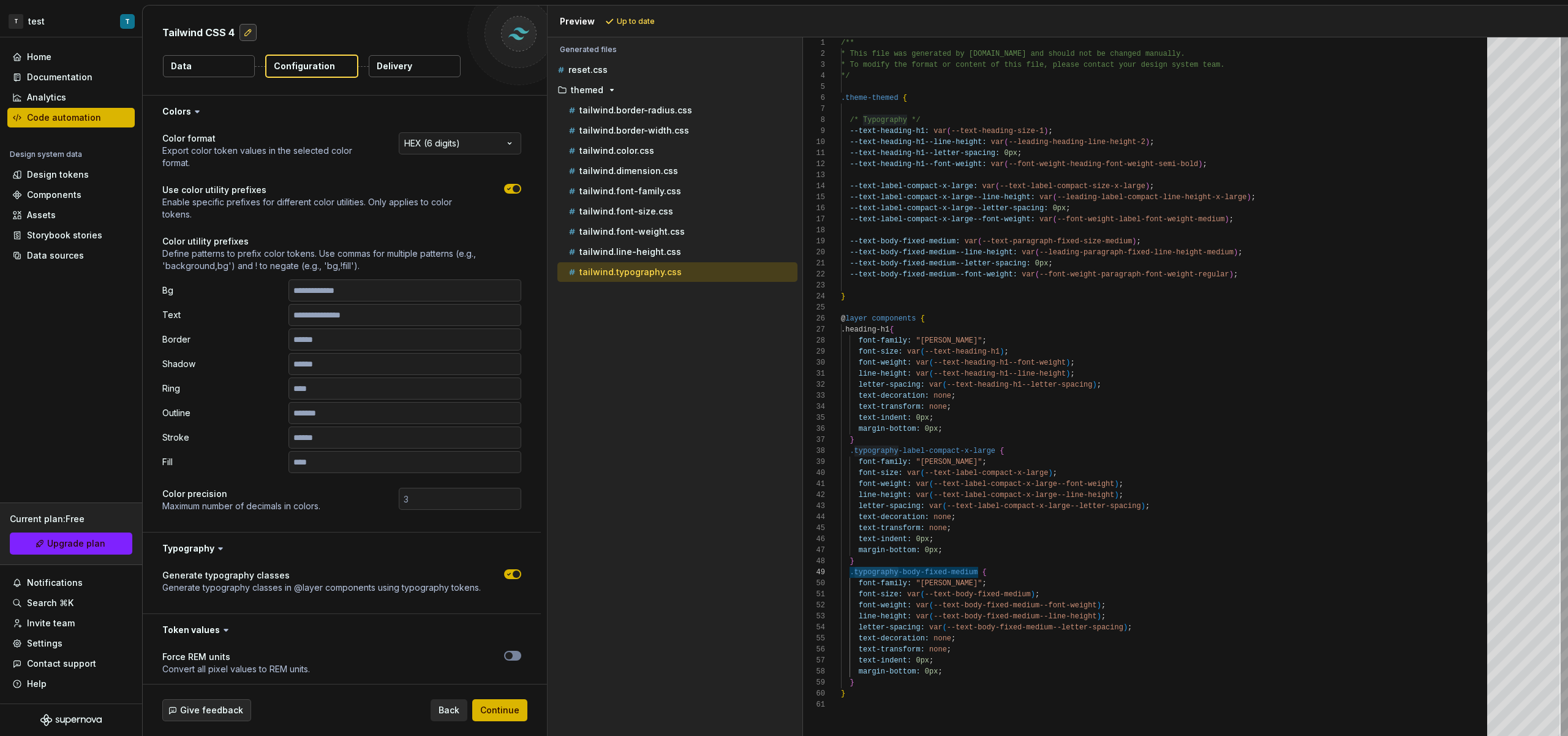
click at [240, 32] on button "button" at bounding box center [248, 32] width 17 height 17
click at [192, 64] on button "Data" at bounding box center [209, 65] width 92 height 22
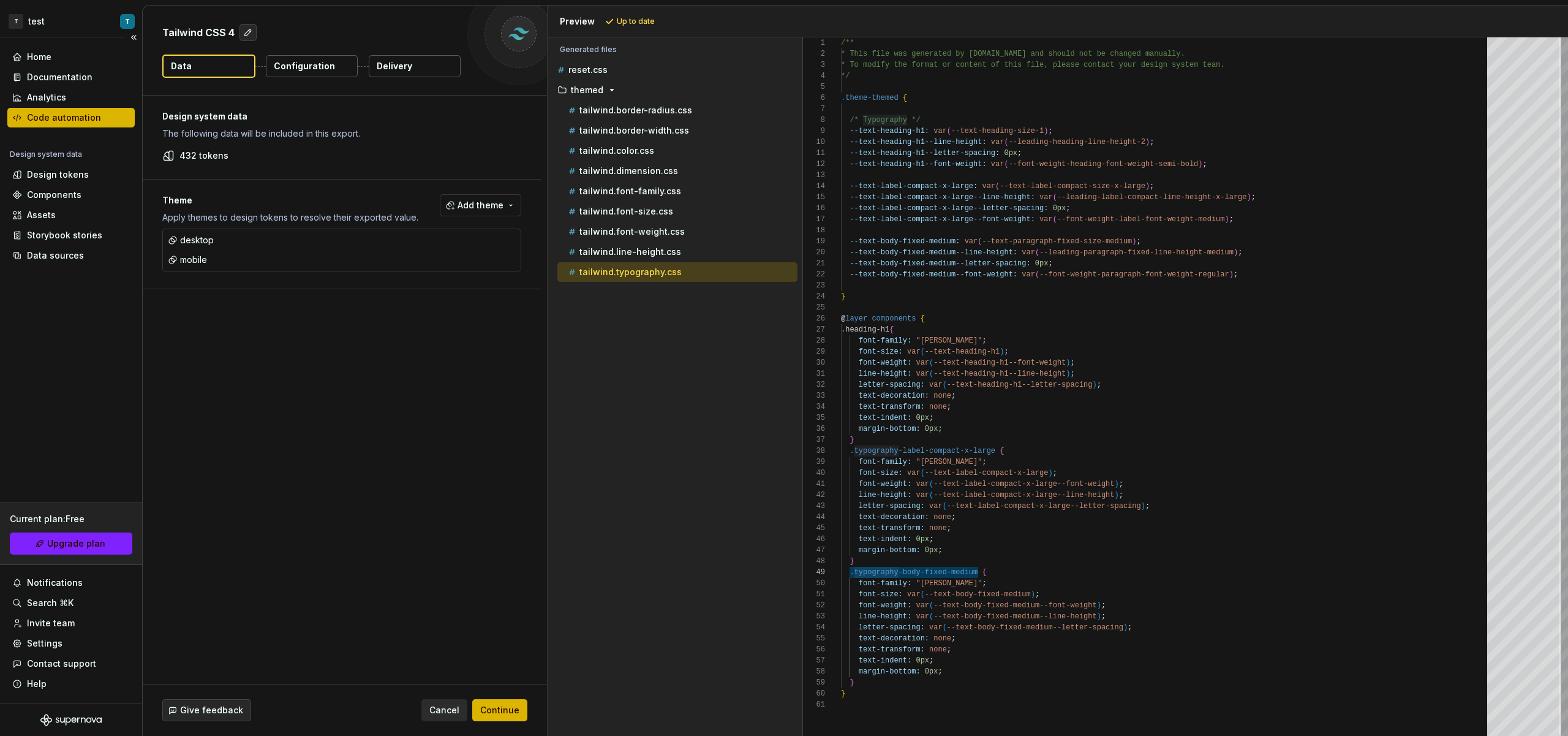
click at [122, 119] on div "Code automation" at bounding box center [71, 117] width 118 height 12
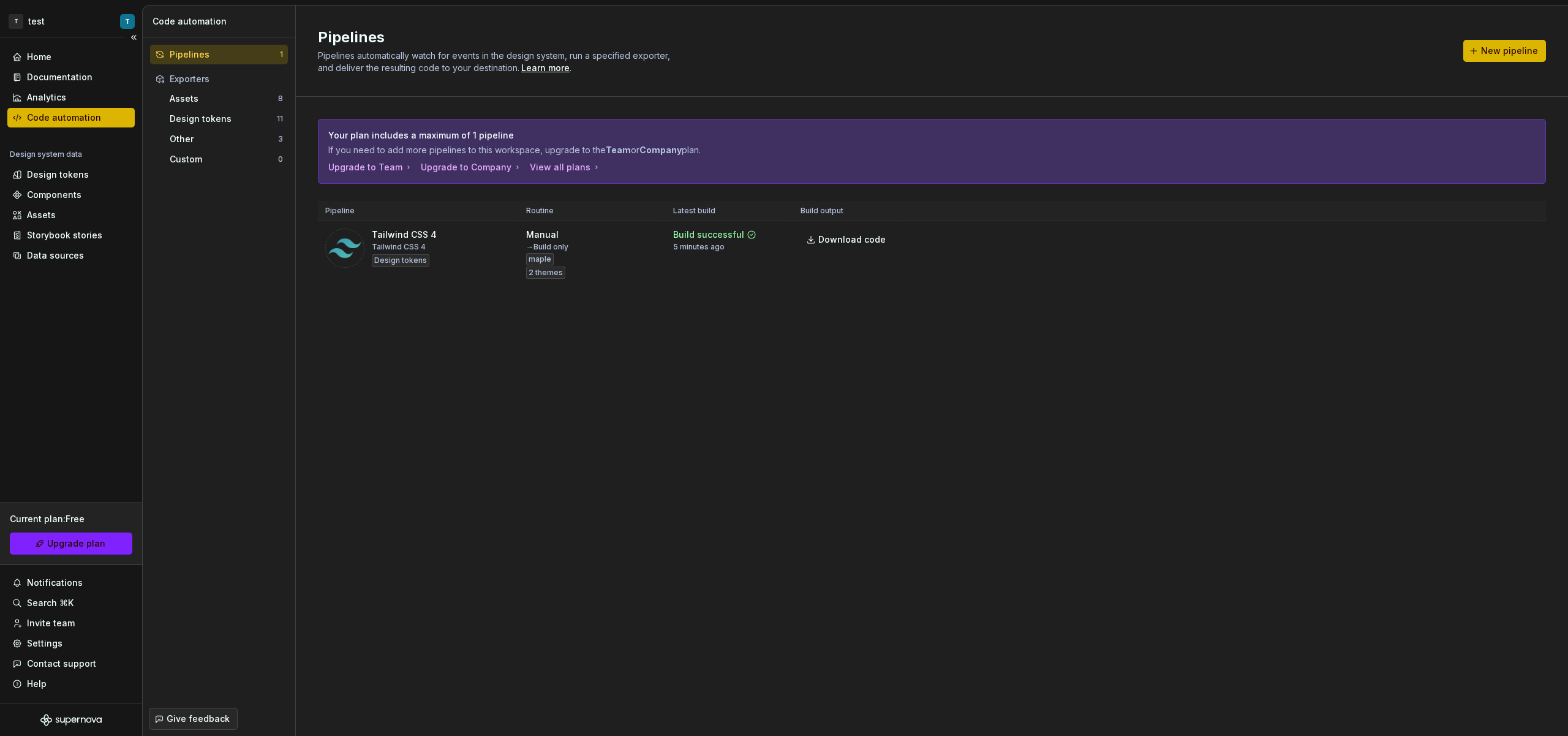
click at [115, 116] on div "Code automation" at bounding box center [71, 117] width 118 height 12
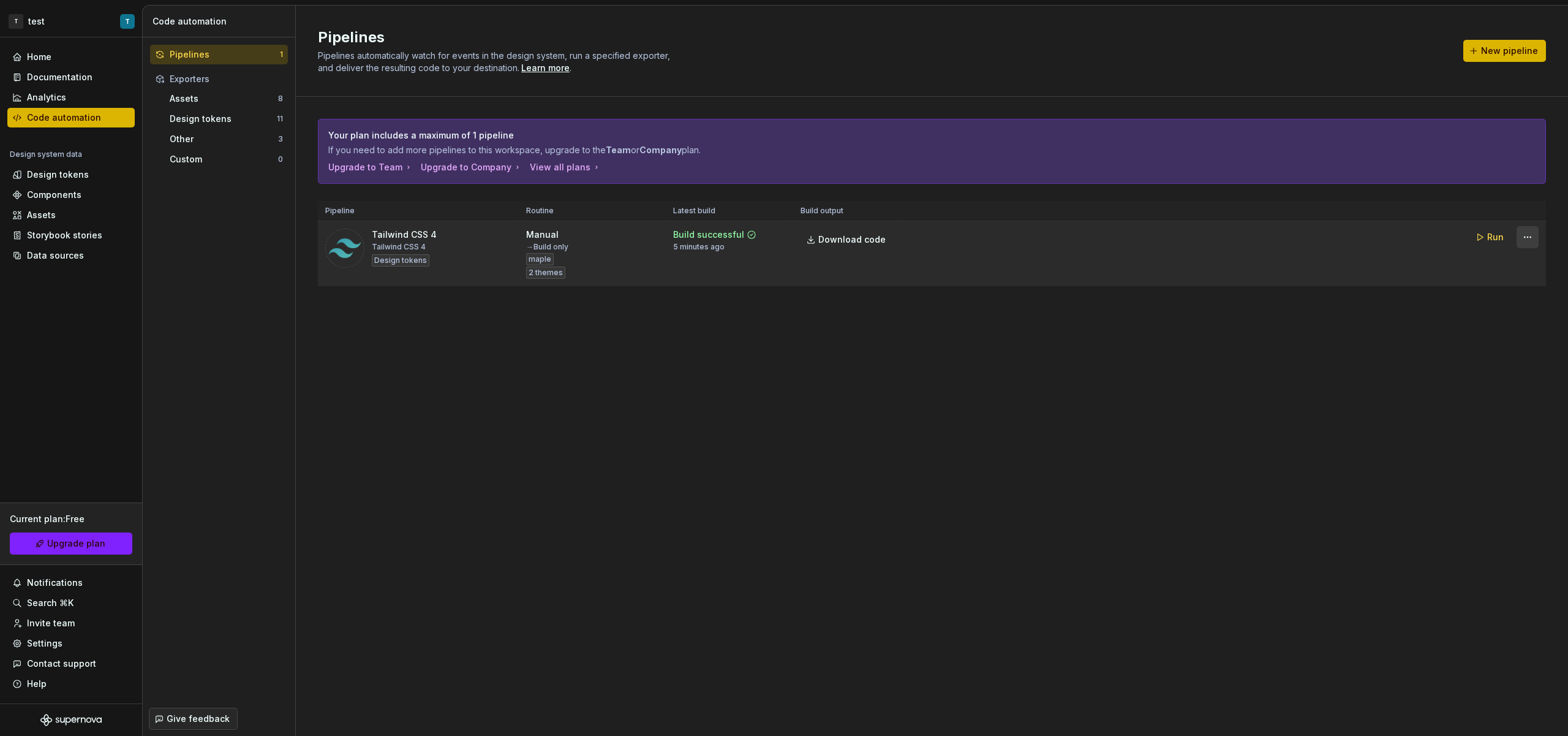
click at [1525, 239] on html "T test T Home Documentation Analytics Code automation Design system data Design…" at bounding box center [784, 368] width 1568 height 736
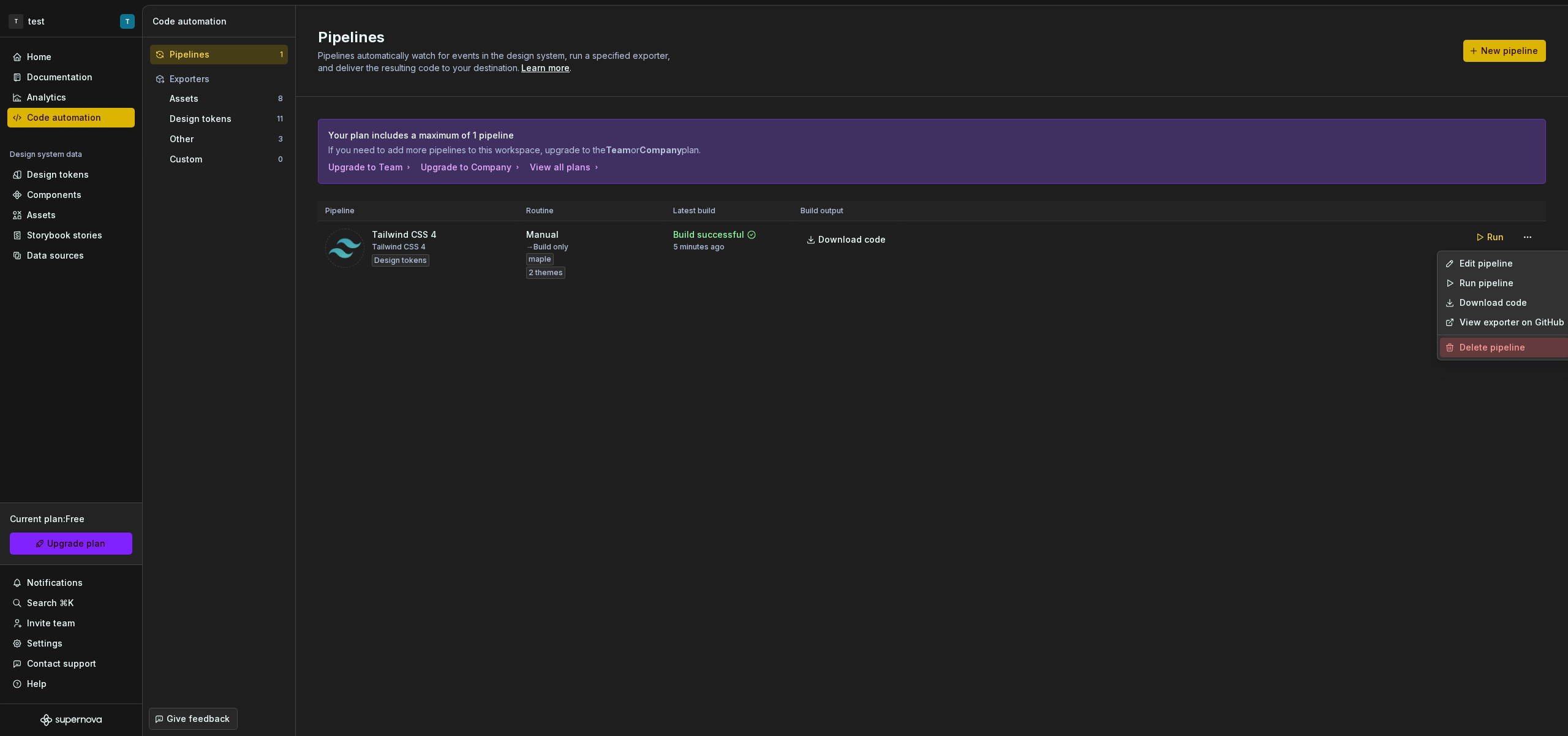
click at [1495, 341] on div "Delete pipeline" at bounding box center [1512, 347] width 105 height 12
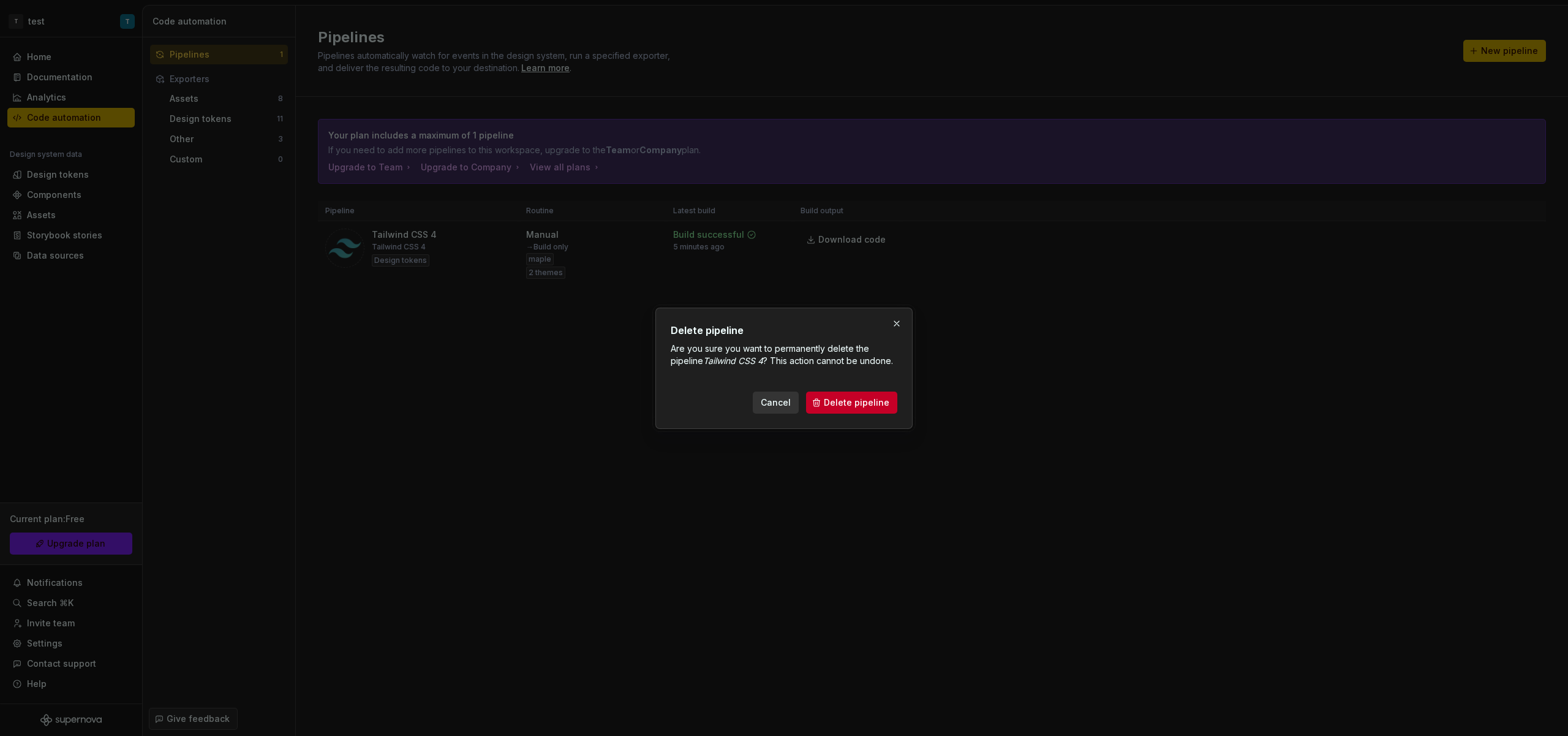
click at [860, 408] on span "Delete pipeline" at bounding box center [856, 402] width 65 height 12
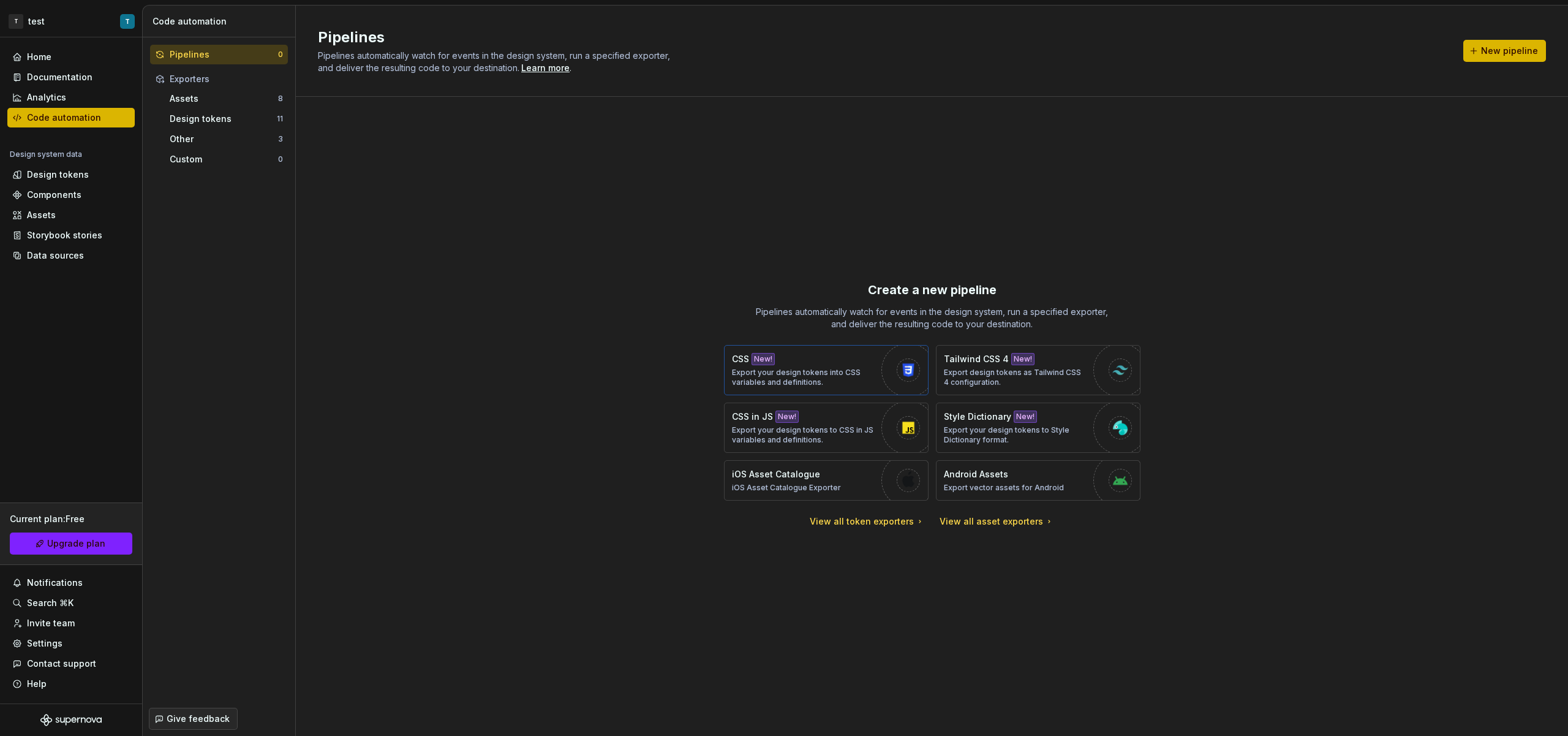
click at [826, 370] on p "Export your design tokens into CSS variables and definitions." at bounding box center [803, 377] width 143 height 20
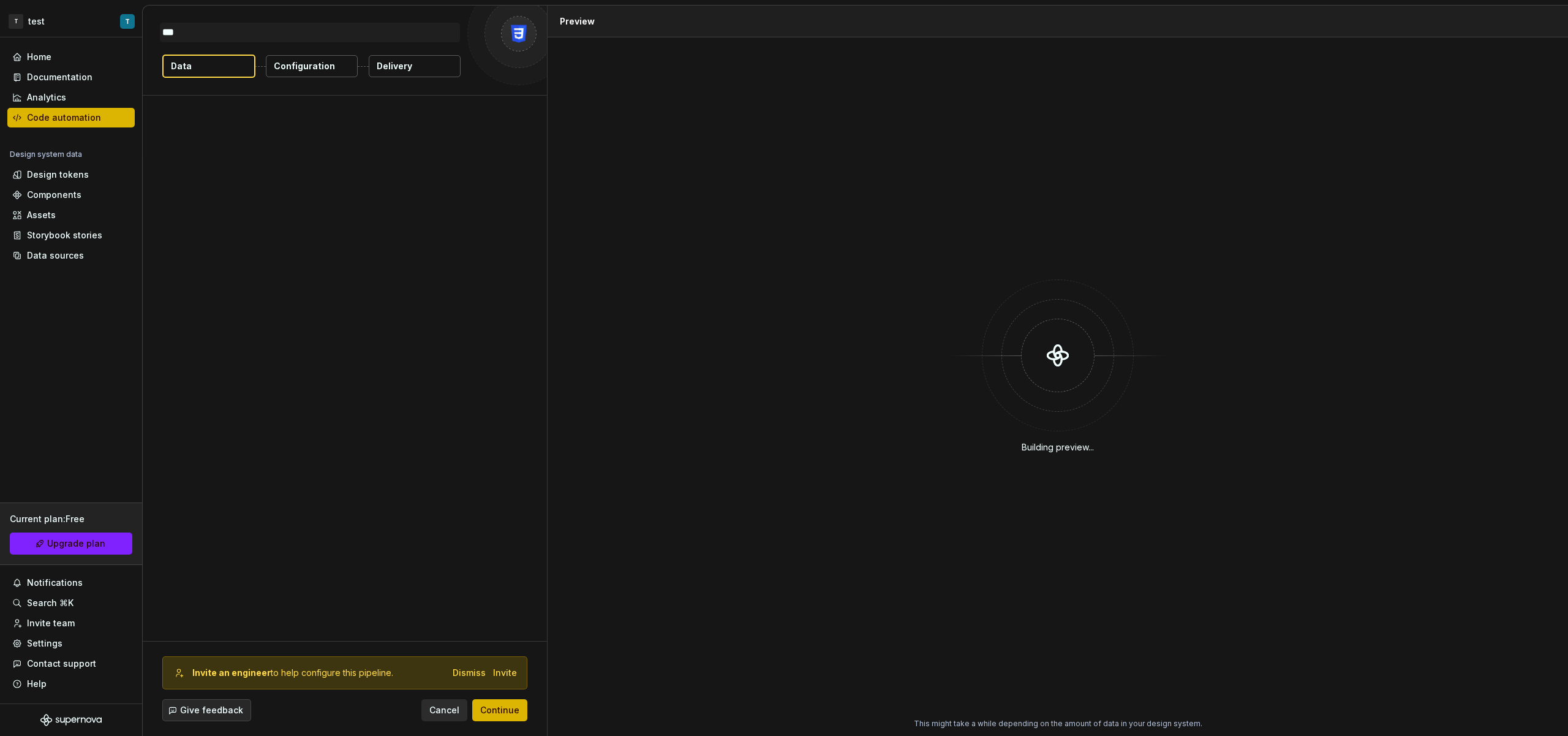
type textarea "*"
click at [501, 205] on span "Add theme" at bounding box center [481, 204] width 46 height 12
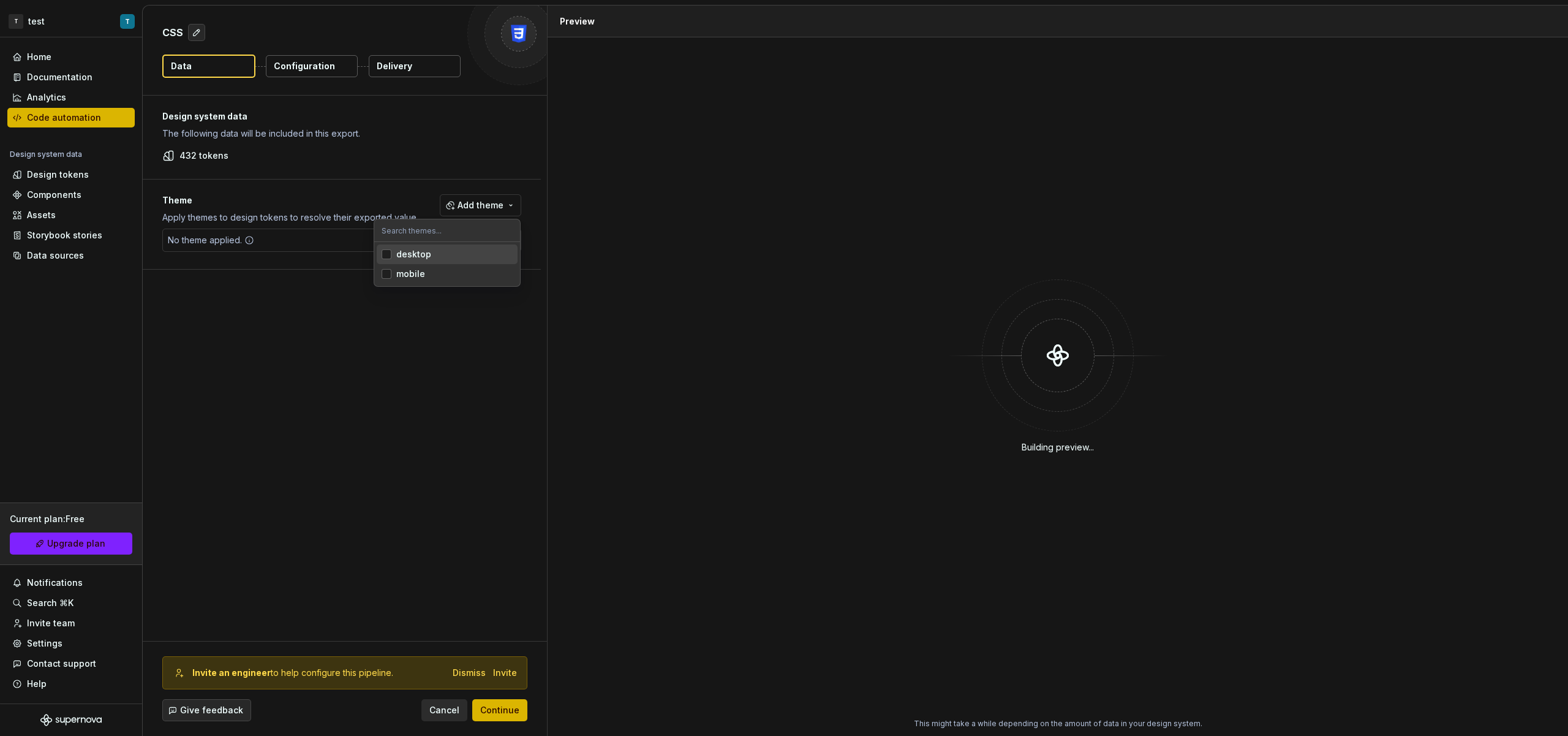
click at [434, 258] on div "desktop" at bounding box center [455, 254] width 116 height 12
click at [433, 274] on div "mobile" at bounding box center [455, 273] width 116 height 12
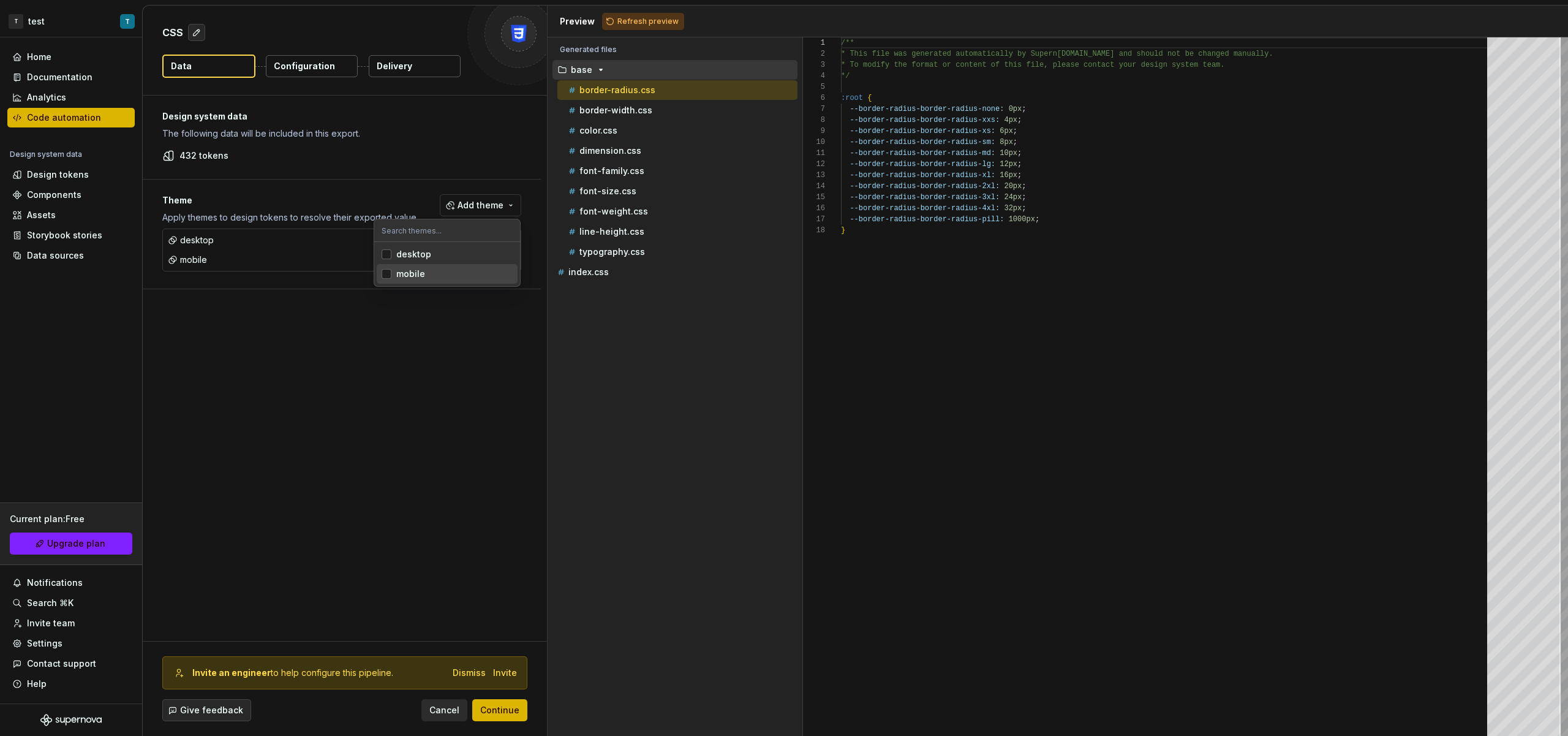
click at [474, 444] on html "T test T Home Documentation Analytics Code automation Design system data Design…" at bounding box center [784, 368] width 1568 height 736
click at [509, 707] on span "Continue" at bounding box center [500, 710] width 39 height 12
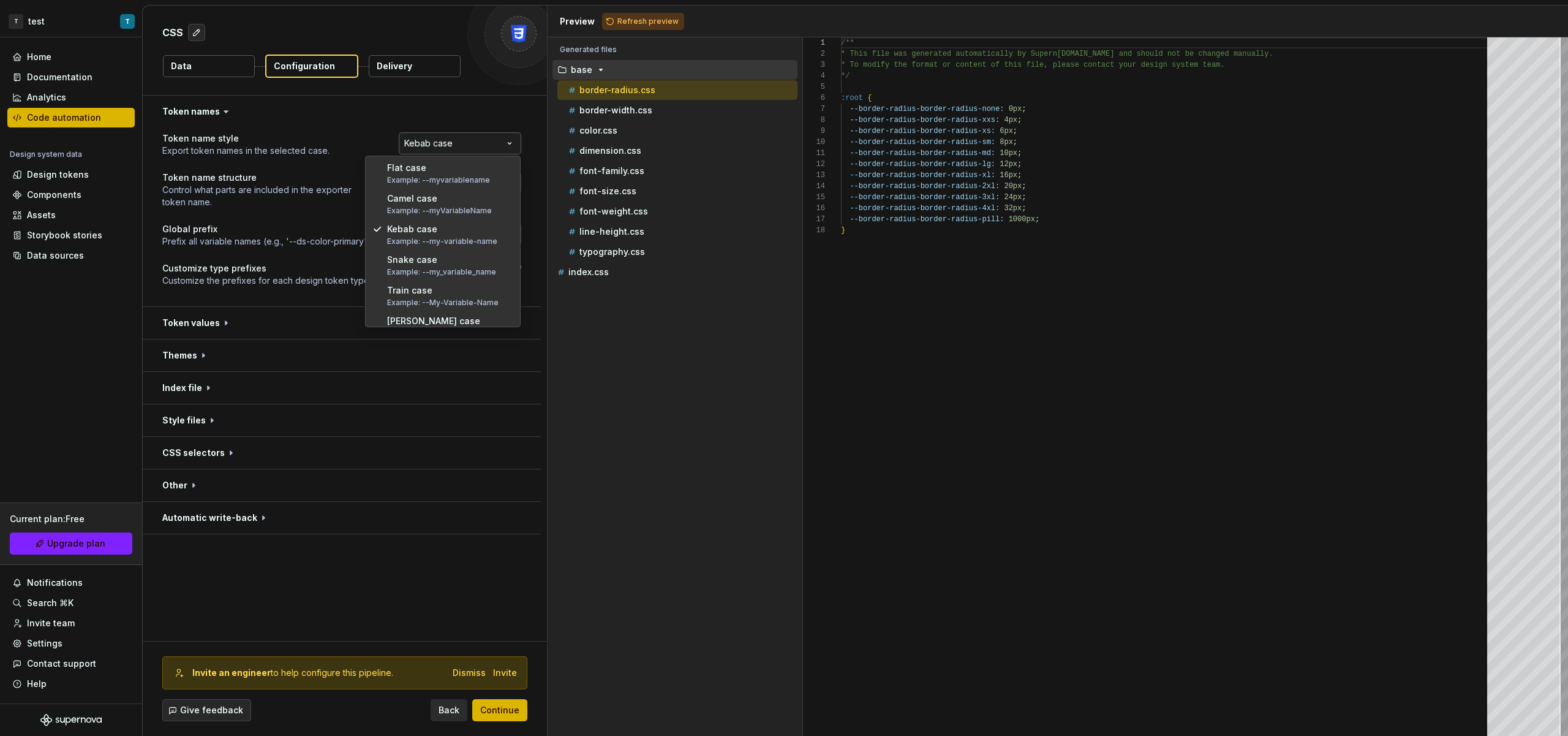
click at [463, 150] on html "**********" at bounding box center [784, 368] width 1568 height 736
click at [468, 179] on html "**********" at bounding box center [784, 368] width 1568 height 736
select select "********"
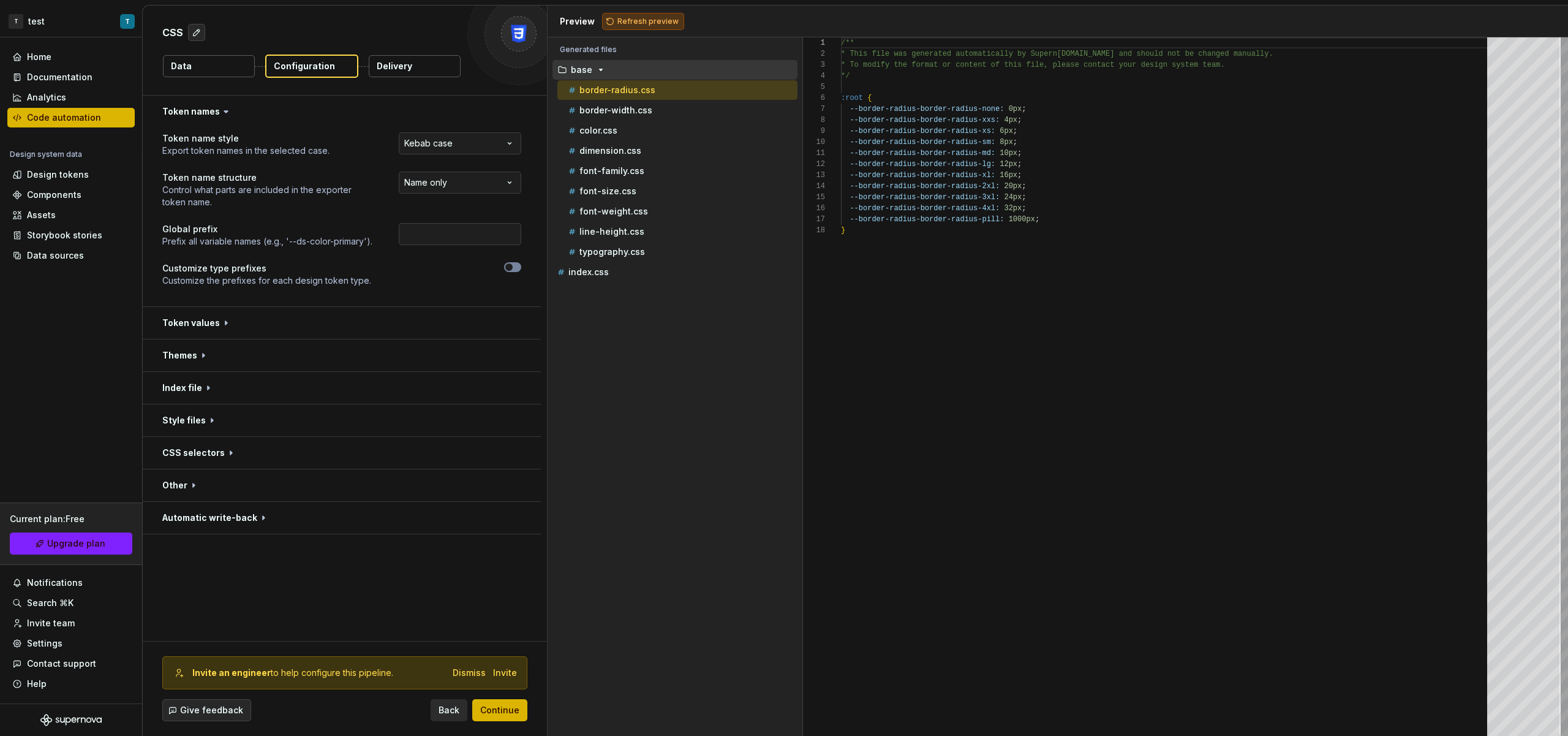
click at [633, 20] on span "Refresh preview" at bounding box center [648, 21] width 61 height 10
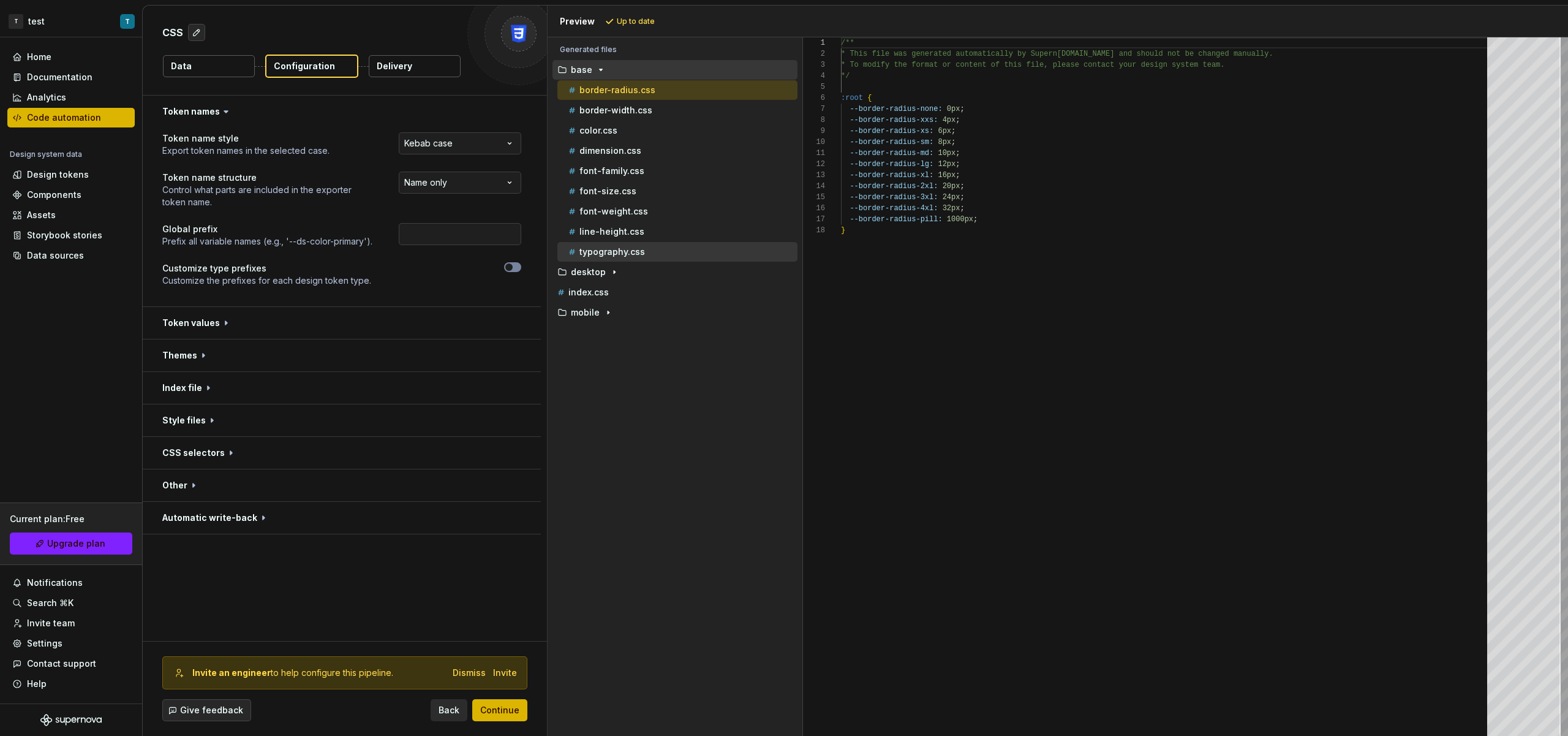
scroll to position [110, 0]
click at [655, 255] on div "typography.css" at bounding box center [681, 251] width 231 height 12
type textarea "**********"
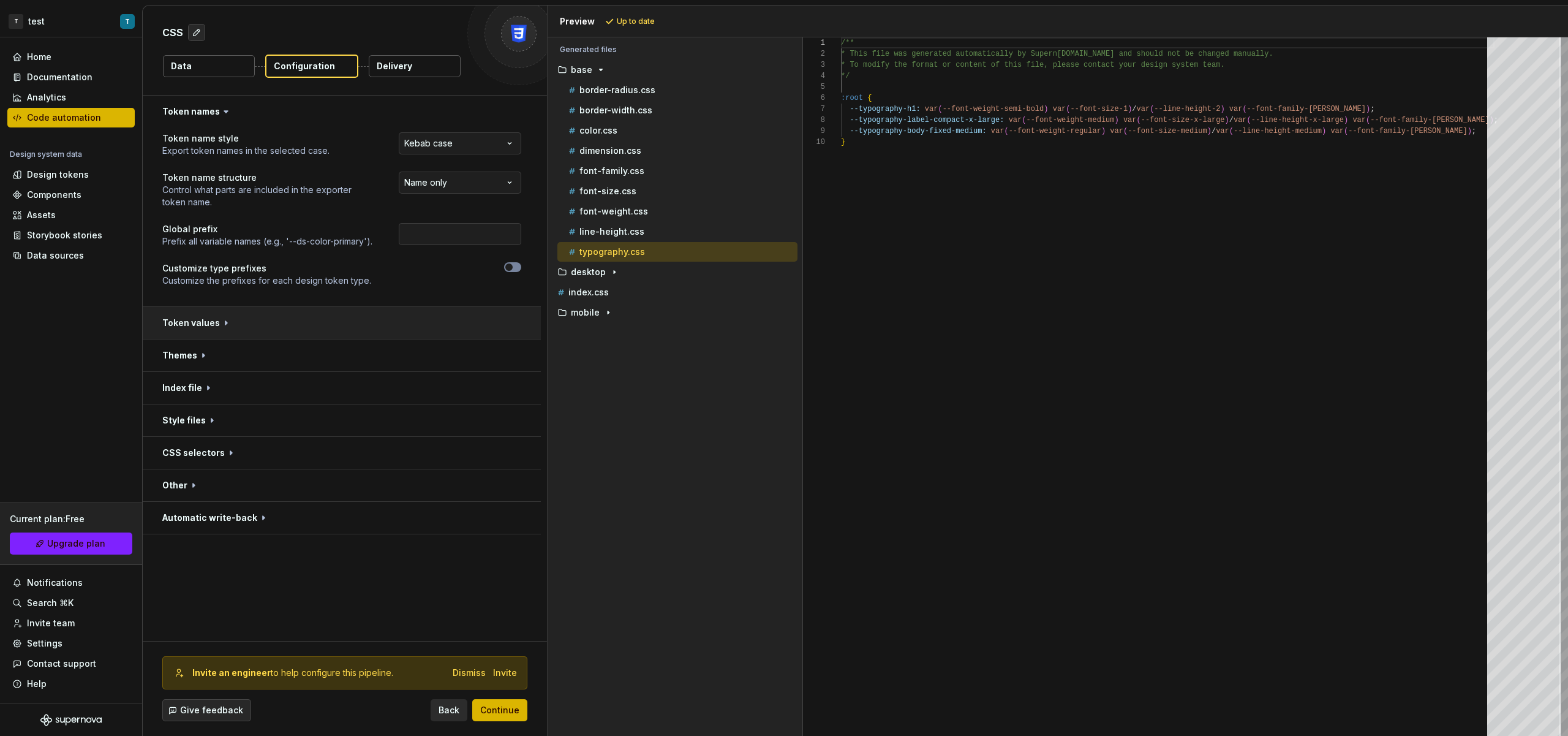
click at [348, 330] on button "button" at bounding box center [342, 322] width 398 height 32
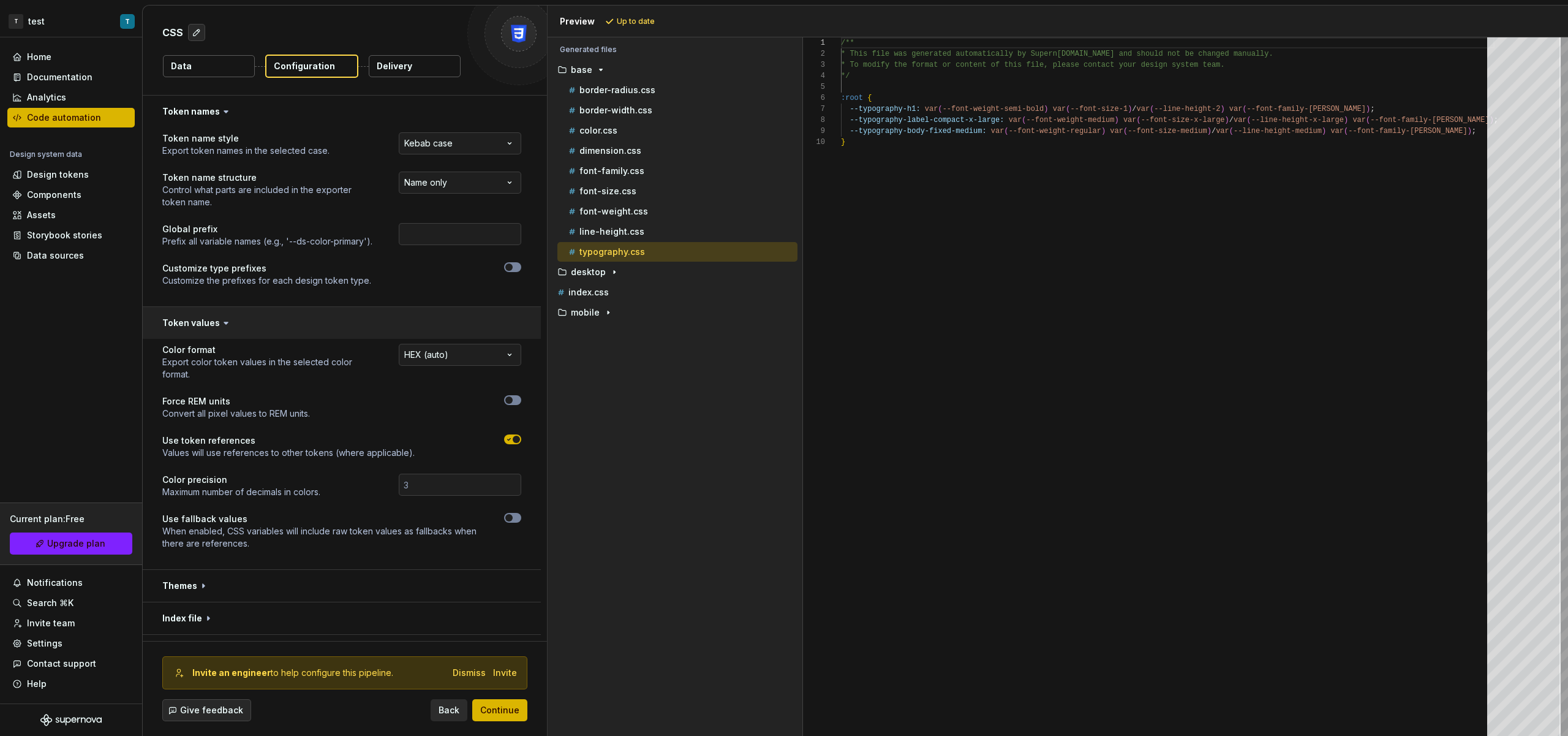
click at [348, 329] on button "button" at bounding box center [342, 322] width 398 height 32
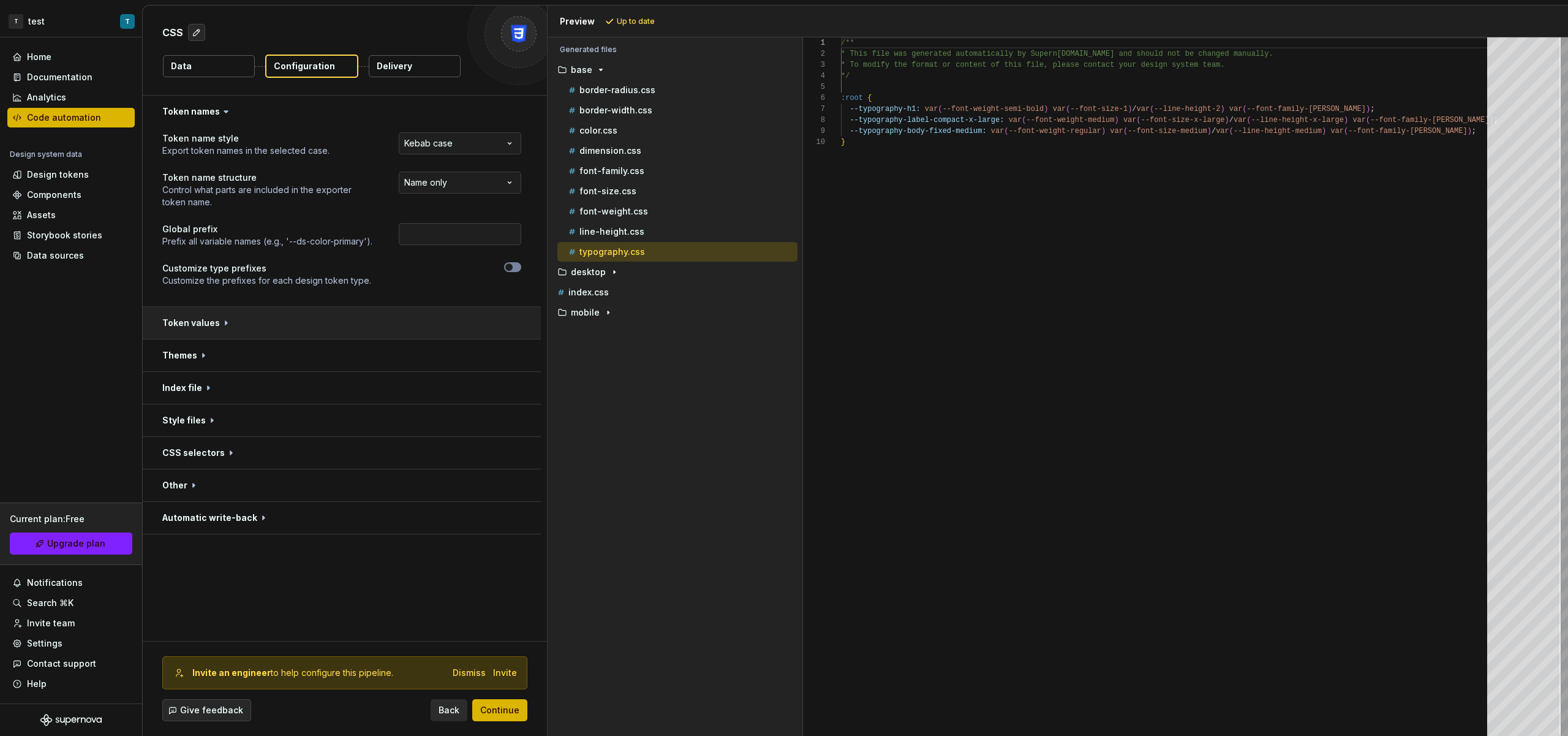
click at [330, 325] on button "button" at bounding box center [342, 322] width 398 height 32
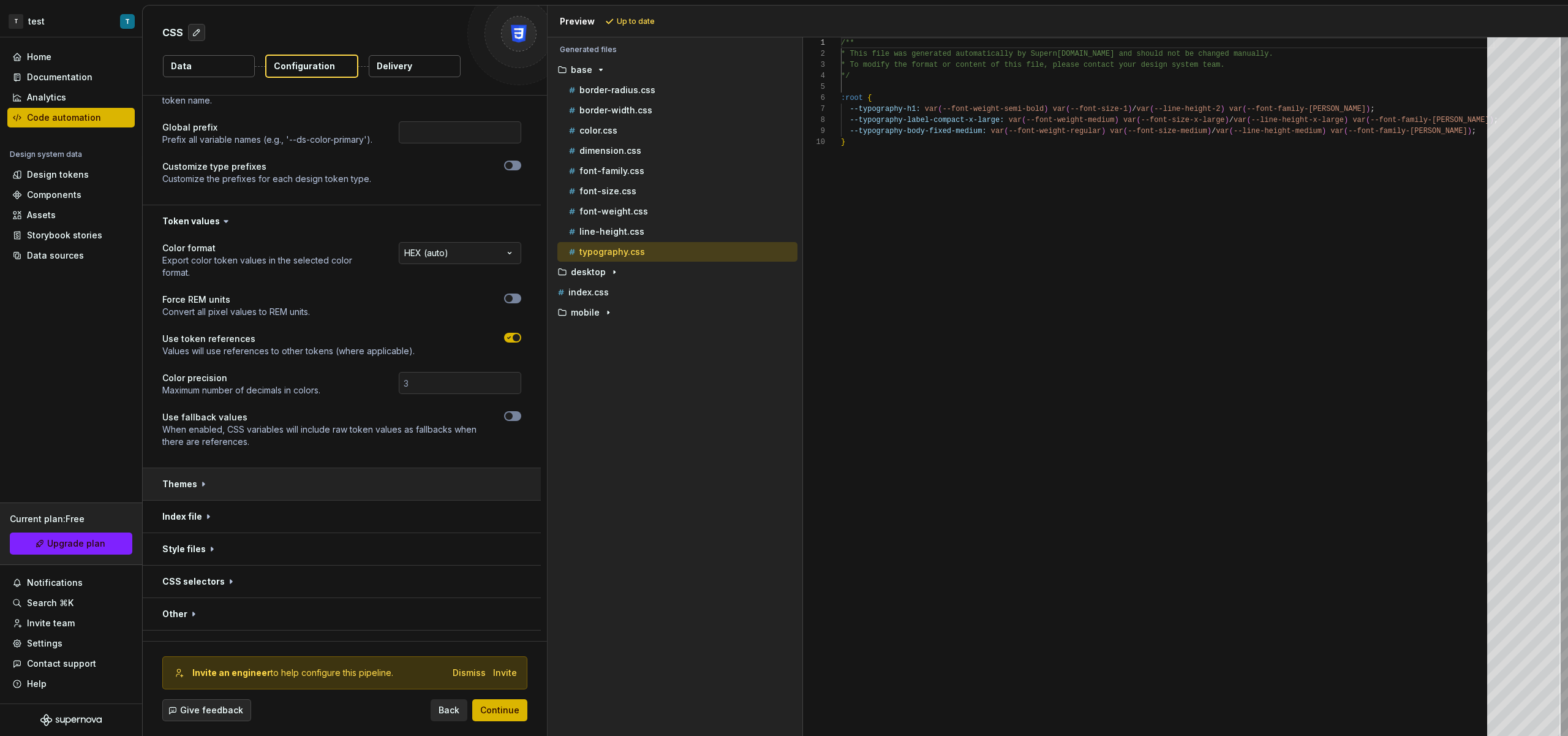
click at [378, 482] on button "button" at bounding box center [342, 483] width 398 height 32
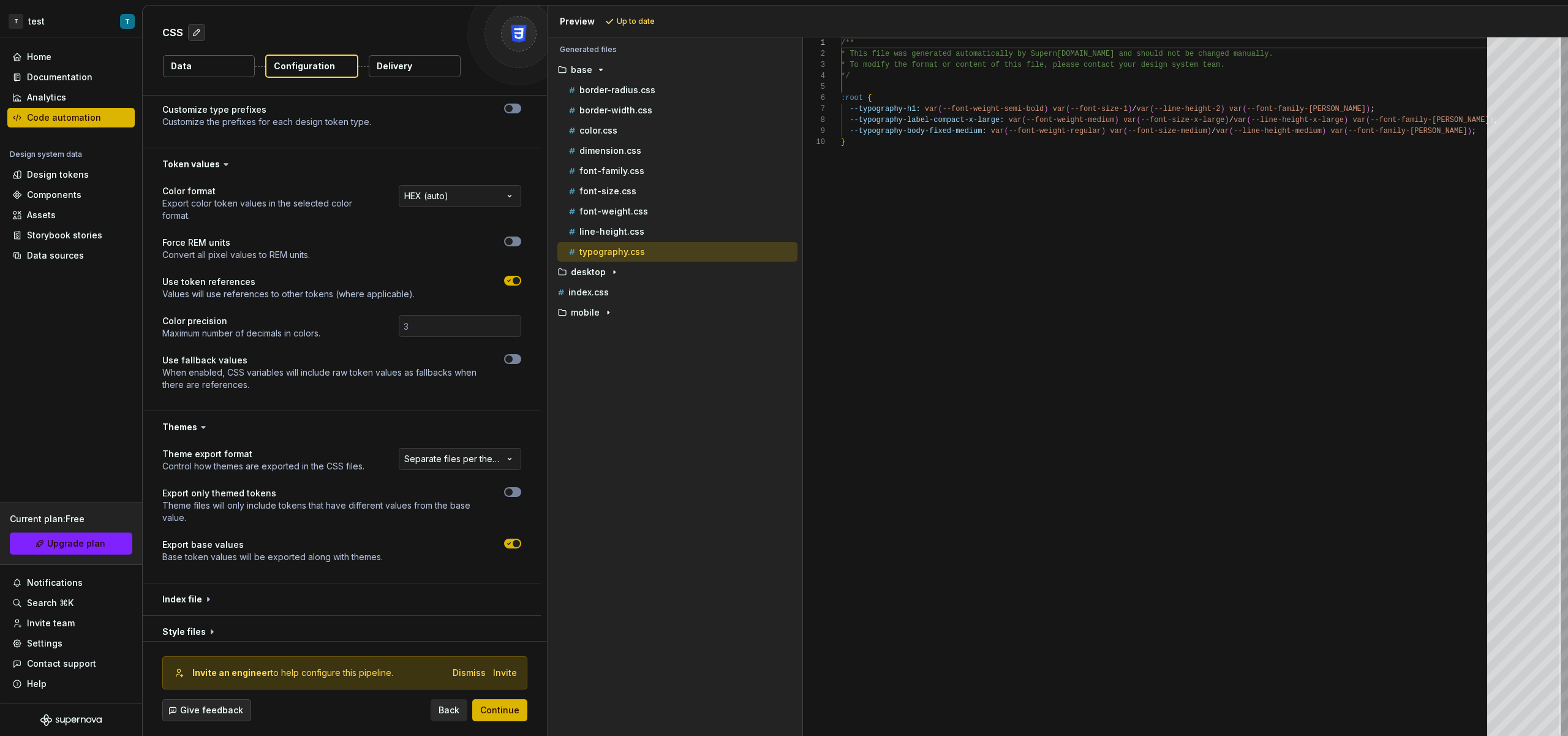
scroll to position [164, 0]
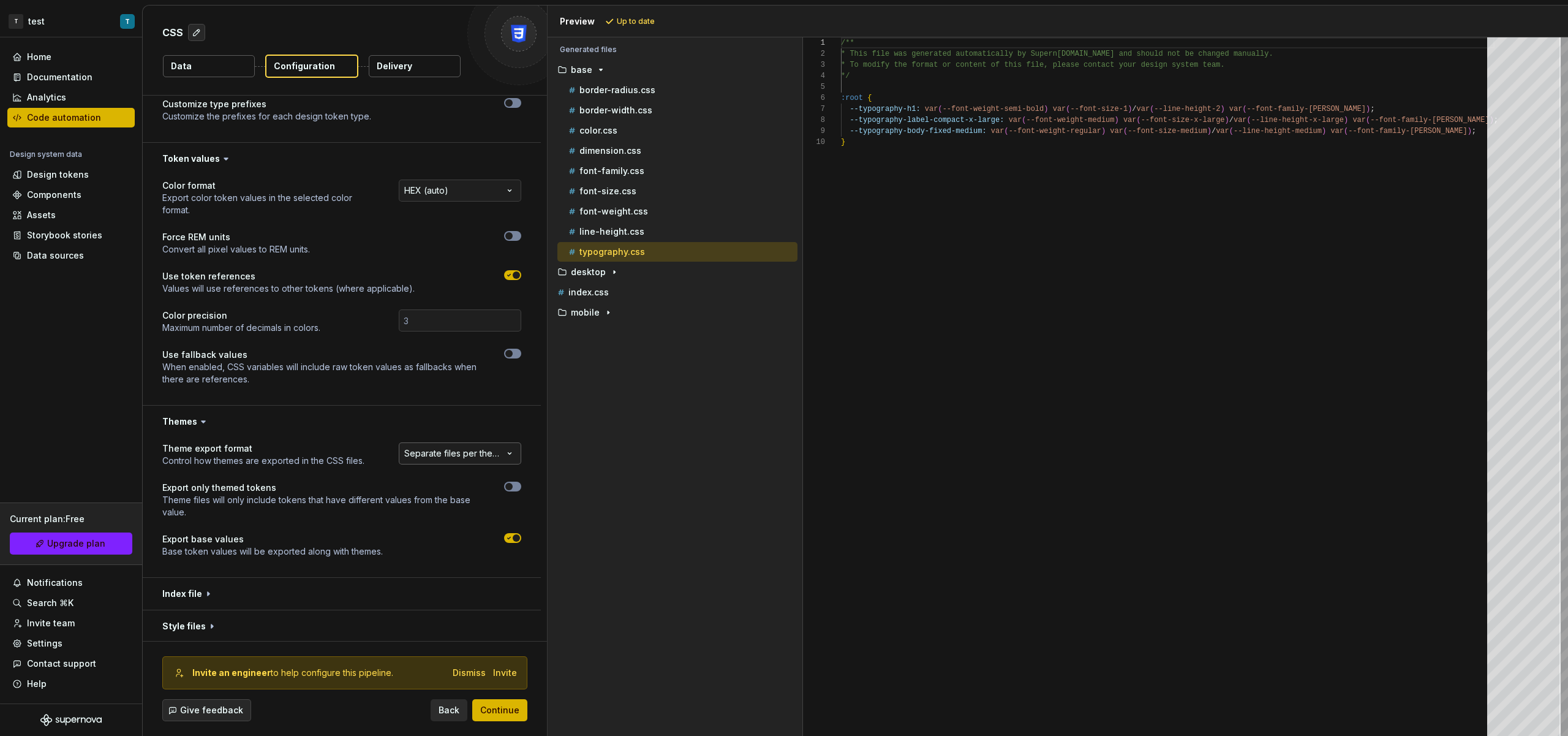
click at [483, 461] on html "**********" at bounding box center [784, 368] width 1568 height 736
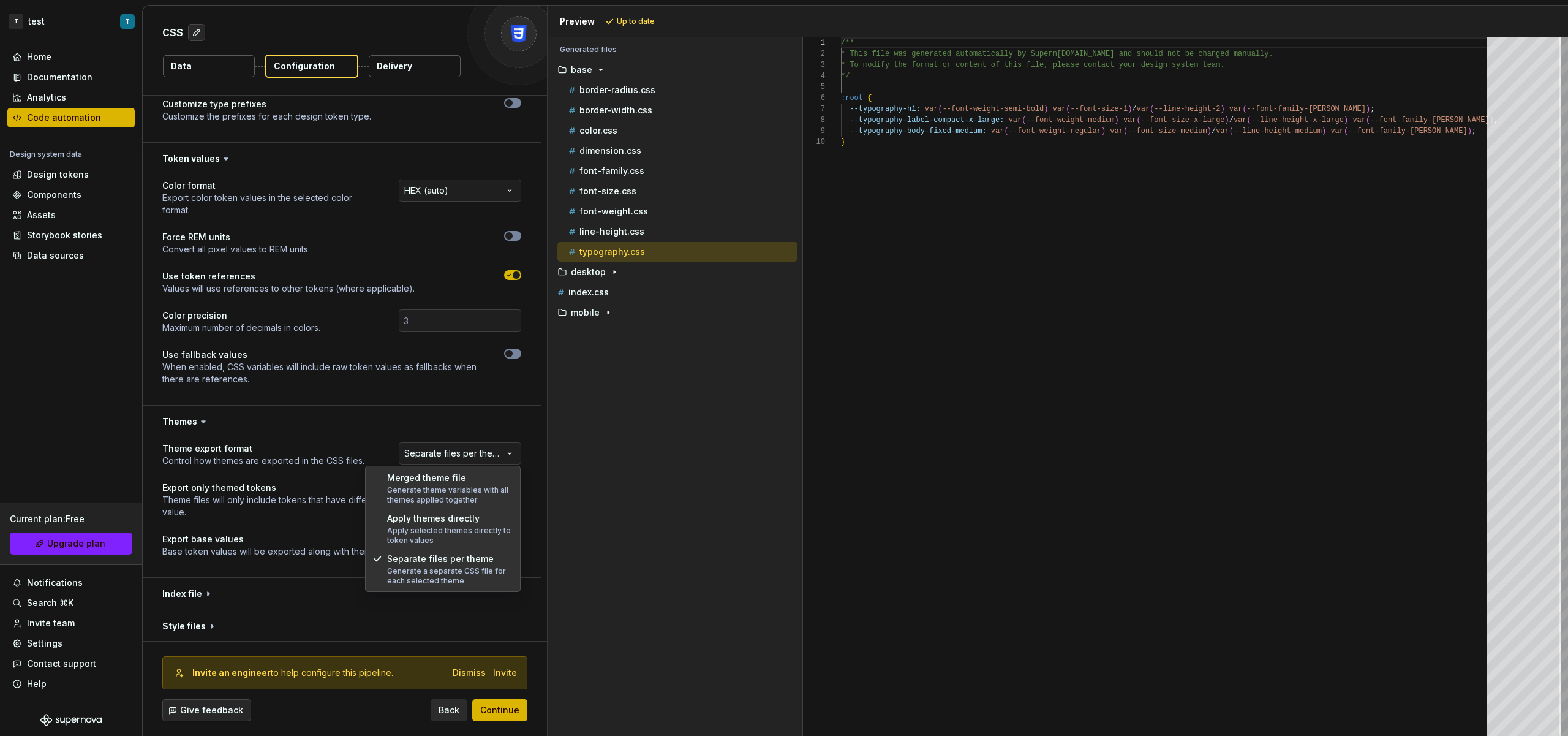
select select "**********"
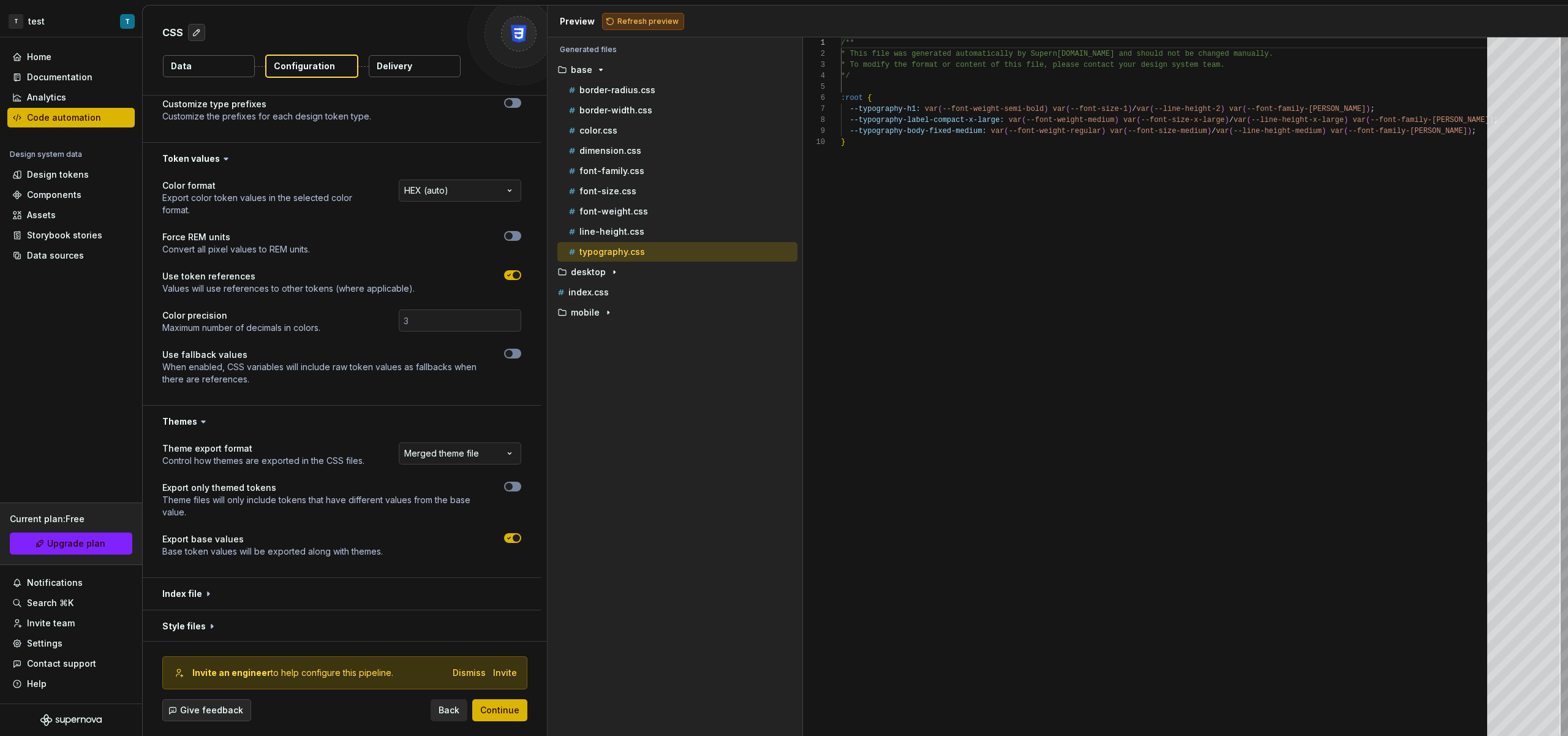
click at [645, 25] on span "Refresh preview" at bounding box center [648, 21] width 61 height 10
click at [613, 284] on div "themed" at bounding box center [676, 292] width 245 height 20
click at [610, 287] on icon "button" at bounding box center [612, 292] width 10 height 10
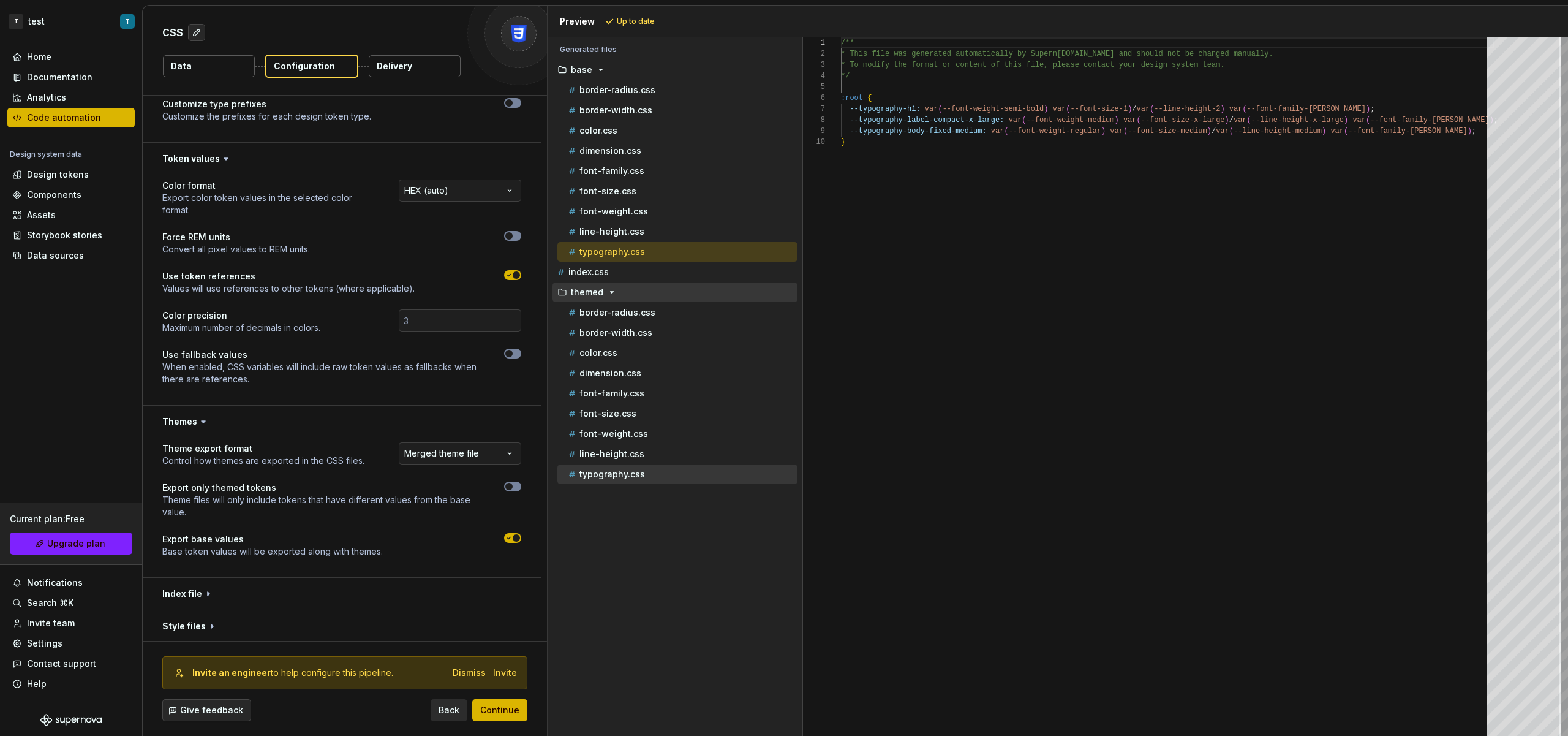
click at [635, 470] on p "typography.css" at bounding box center [613, 474] width 65 height 10
click at [624, 245] on div "typography.css" at bounding box center [681, 251] width 231 height 12
click at [636, 470] on p "typography.css" at bounding box center [613, 474] width 65 height 10
type textarea "**********"
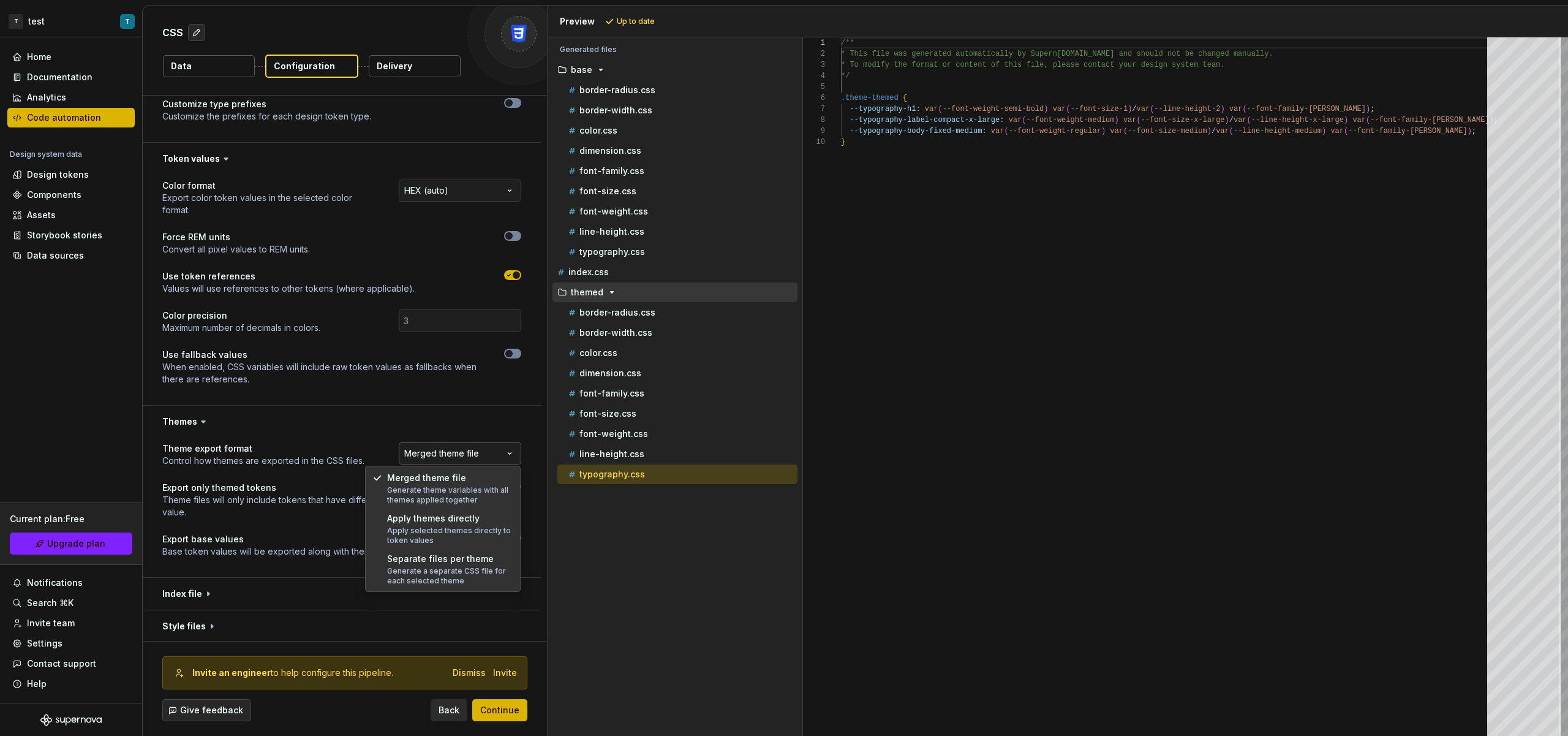
click at [434, 456] on html "**********" at bounding box center [784, 368] width 1568 height 736
select select "**********"
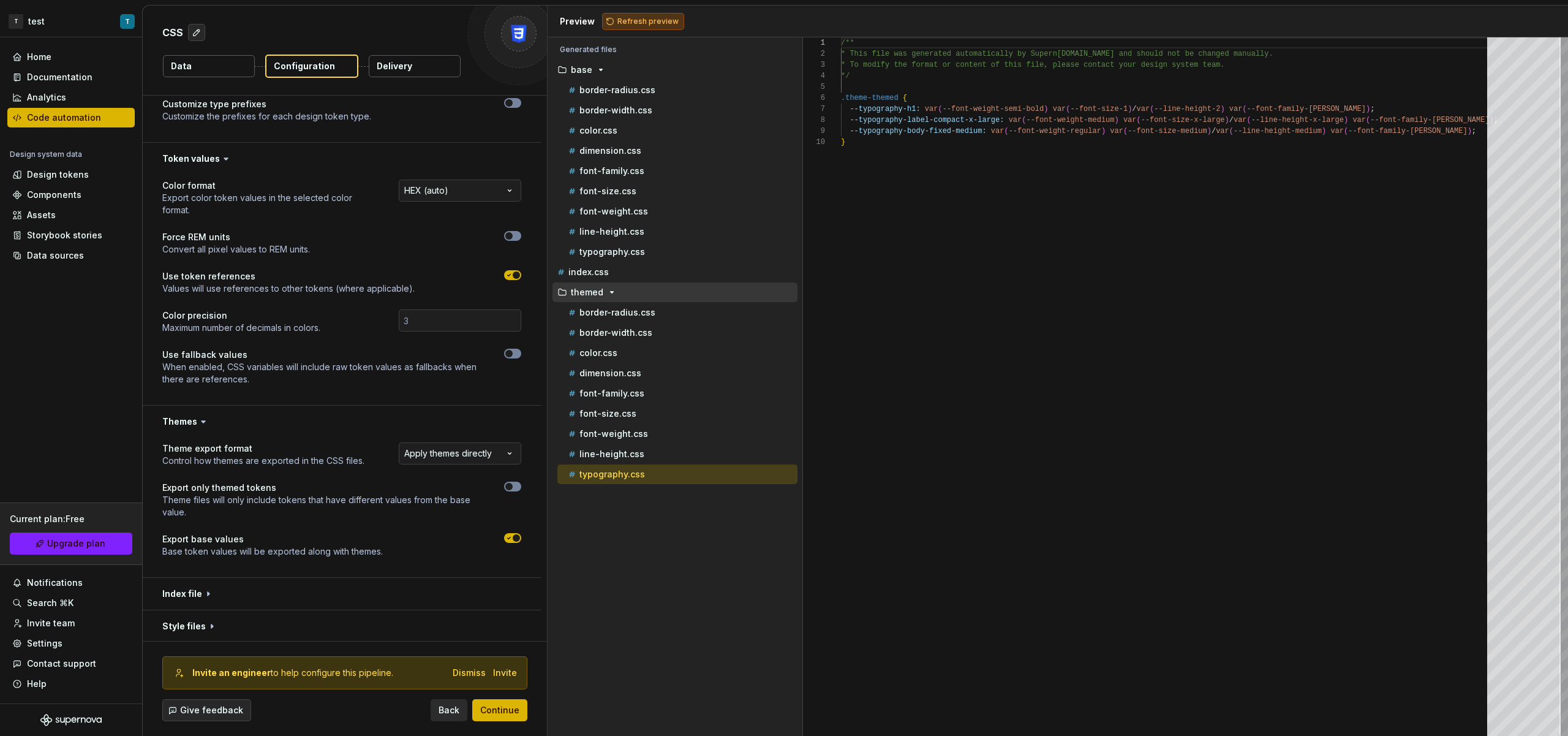
click at [653, 29] on button "Refresh preview" at bounding box center [643, 21] width 82 height 17
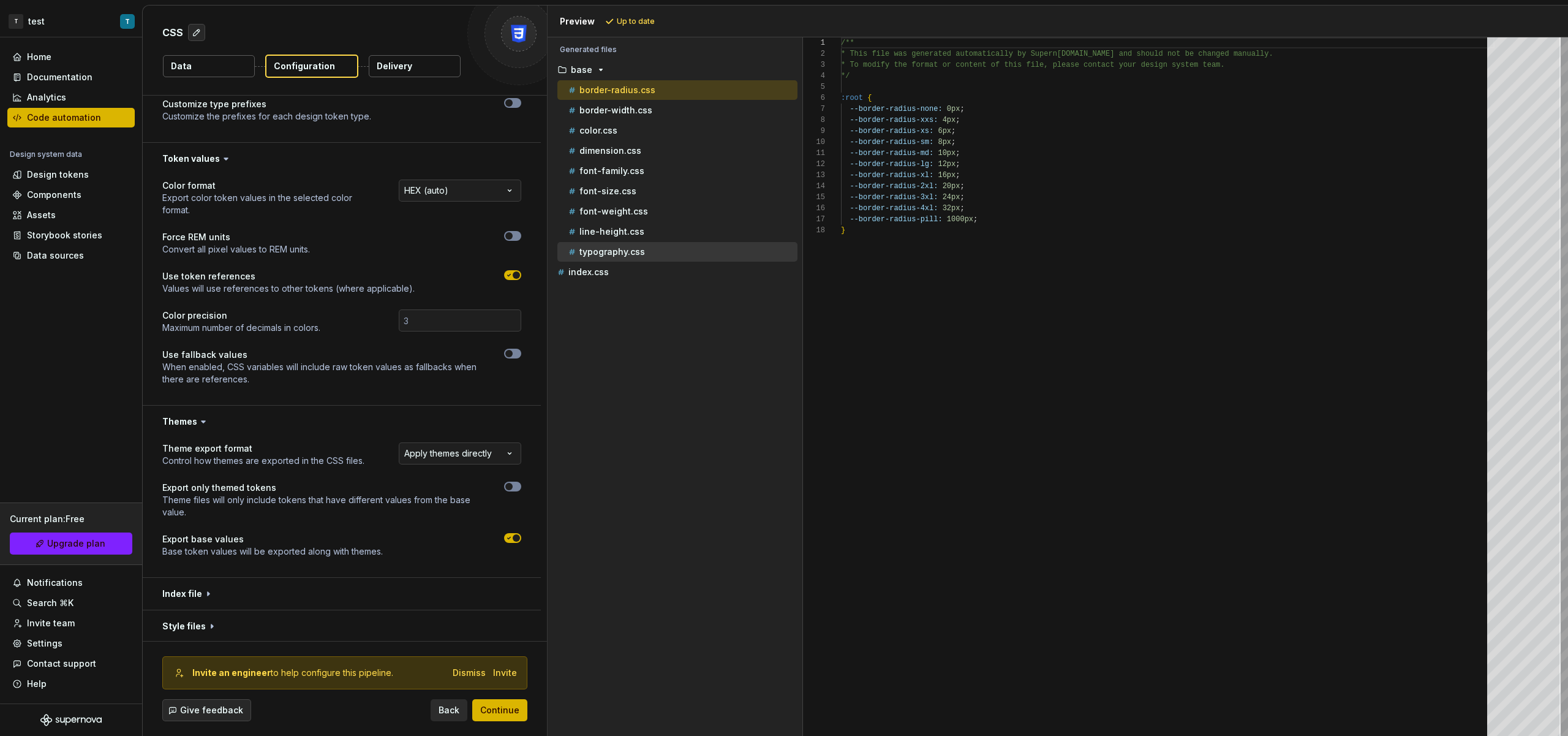
drag, startPoint x: 663, startPoint y: 253, endPoint x: 670, endPoint y: 250, distance: 7.6
click at [663, 252] on div "typography.css" at bounding box center [681, 251] width 231 height 12
type textarea "**********"
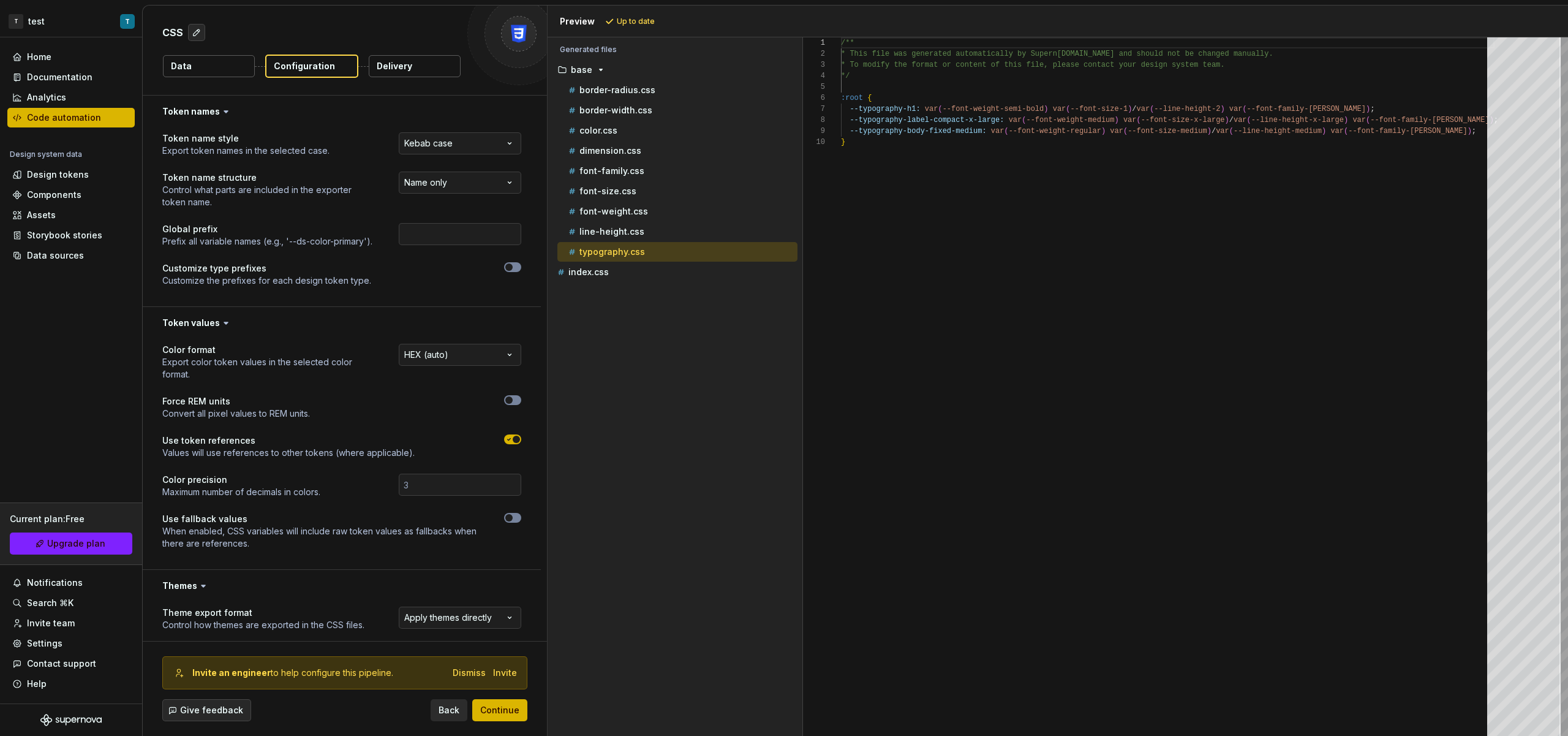
select select "********"
select select "**********"
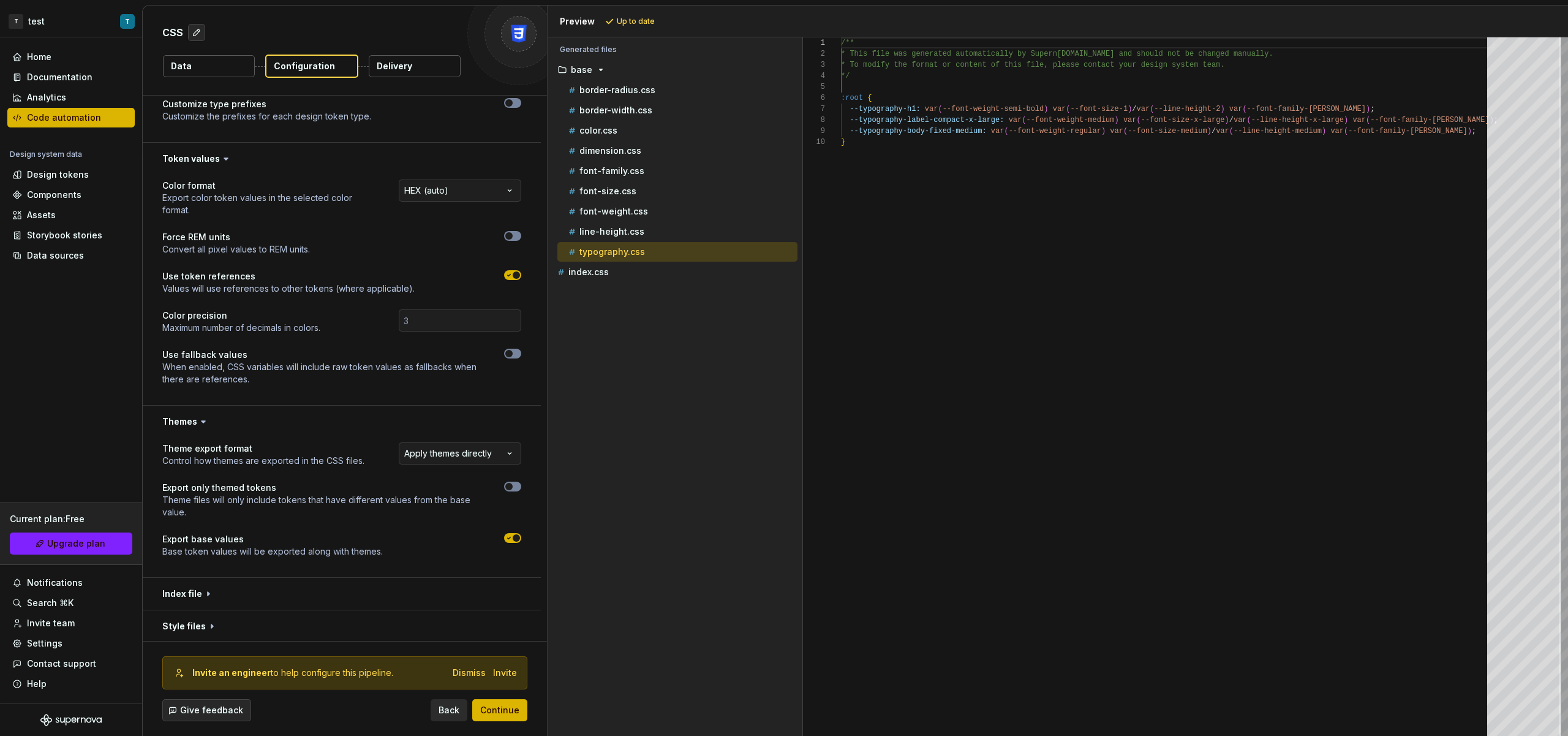
drag, startPoint x: 518, startPoint y: 536, endPoint x: 517, endPoint y: 529, distance: 7.1
click at [518, 536] on span "button" at bounding box center [516, 537] width 7 height 7
click at [636, 25] on button "Refresh preview" at bounding box center [643, 21] width 82 height 17
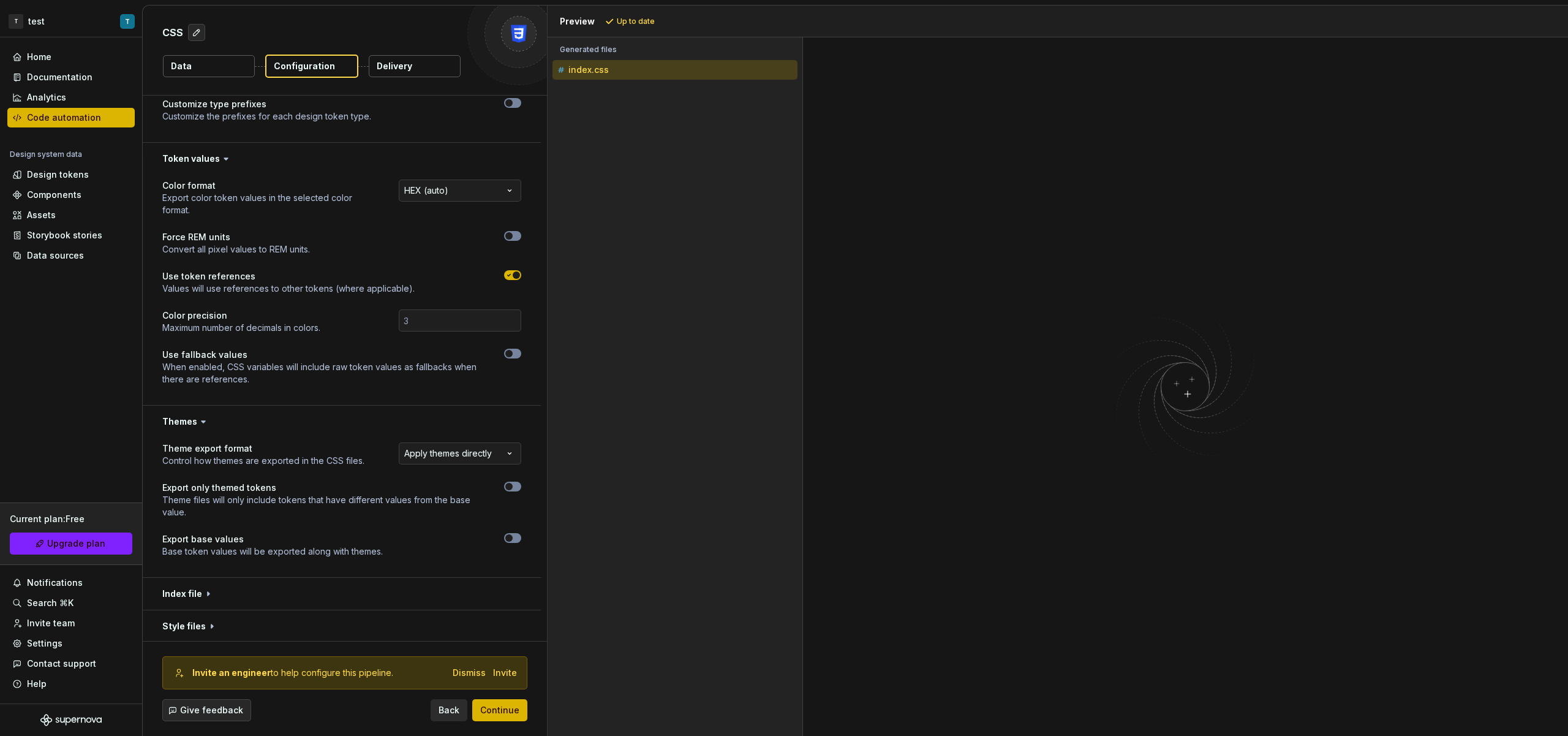
click at [598, 72] on p "index.css" at bounding box center [588, 70] width 40 height 10
click at [508, 537] on span "button" at bounding box center [509, 537] width 7 height 7
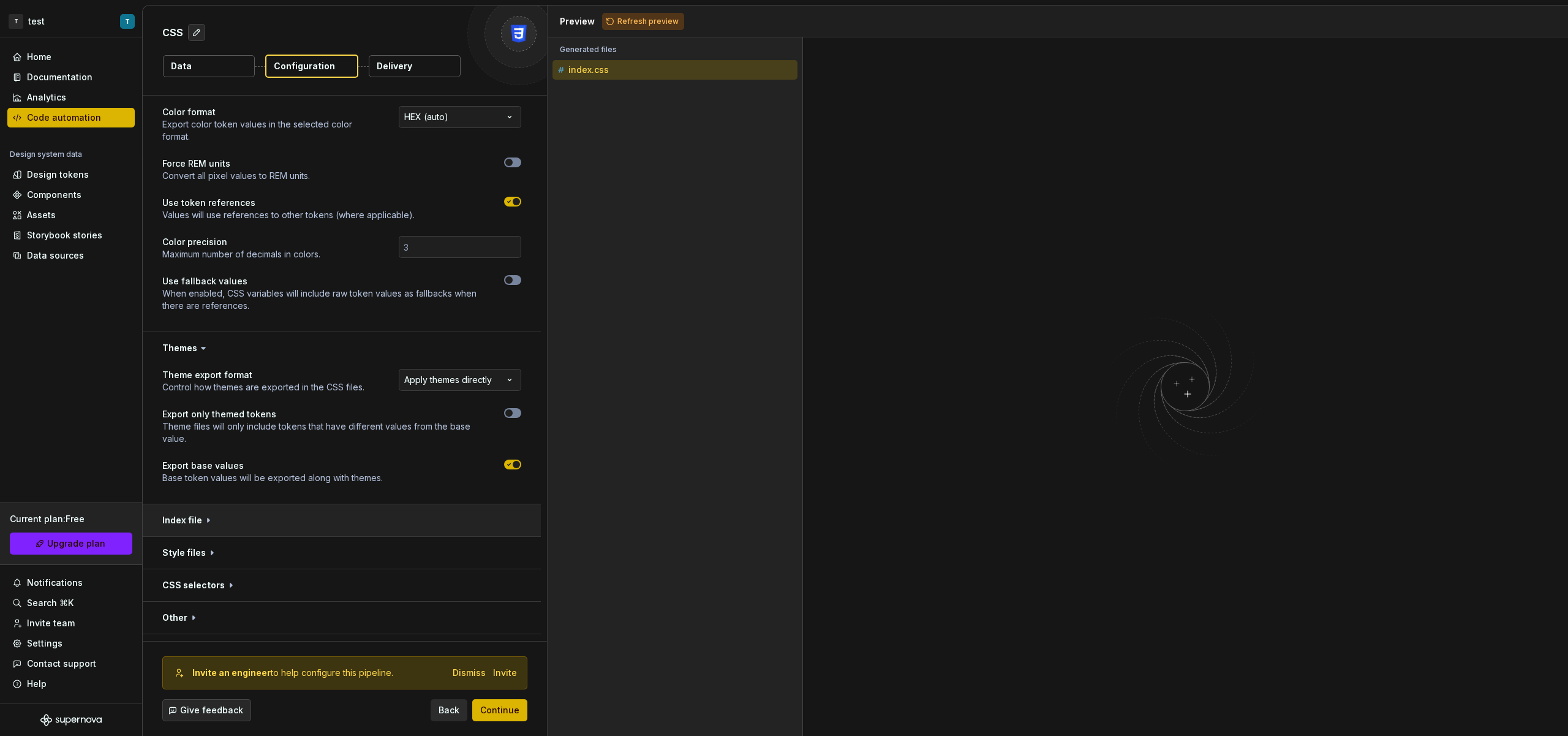
click at [361, 530] on button "button" at bounding box center [342, 519] width 398 height 32
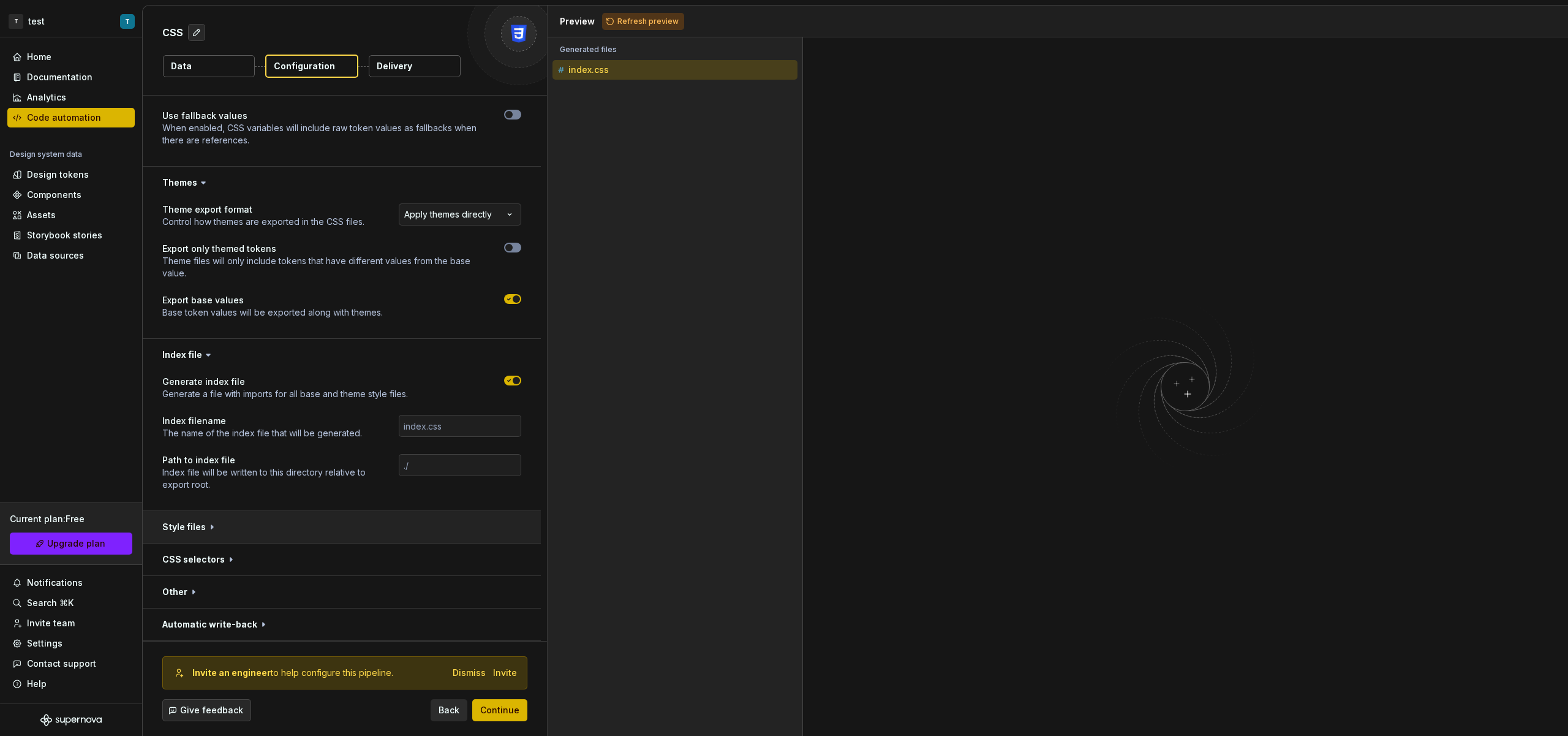
click at [339, 519] on button "button" at bounding box center [342, 527] width 398 height 32
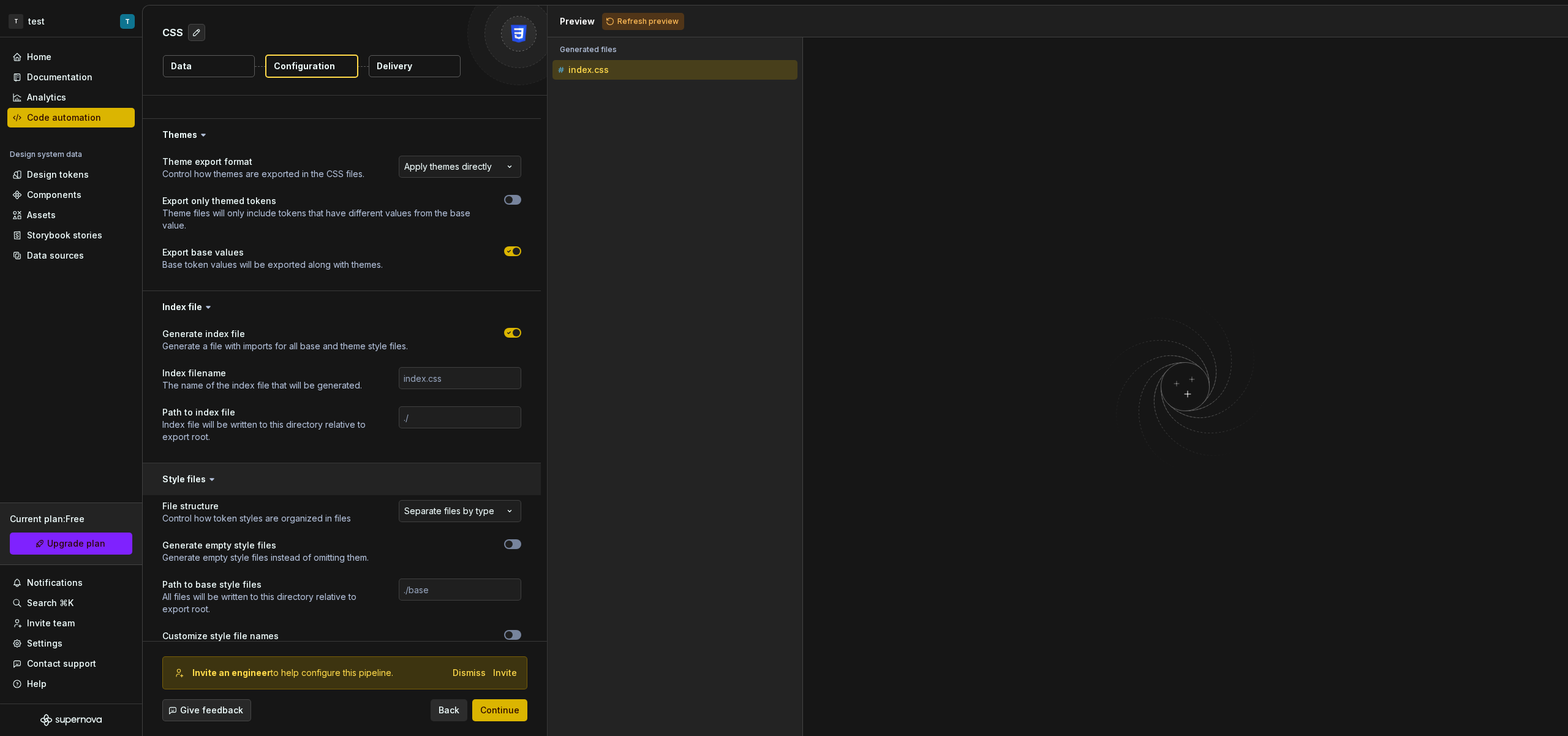
scroll to position [460, 0]
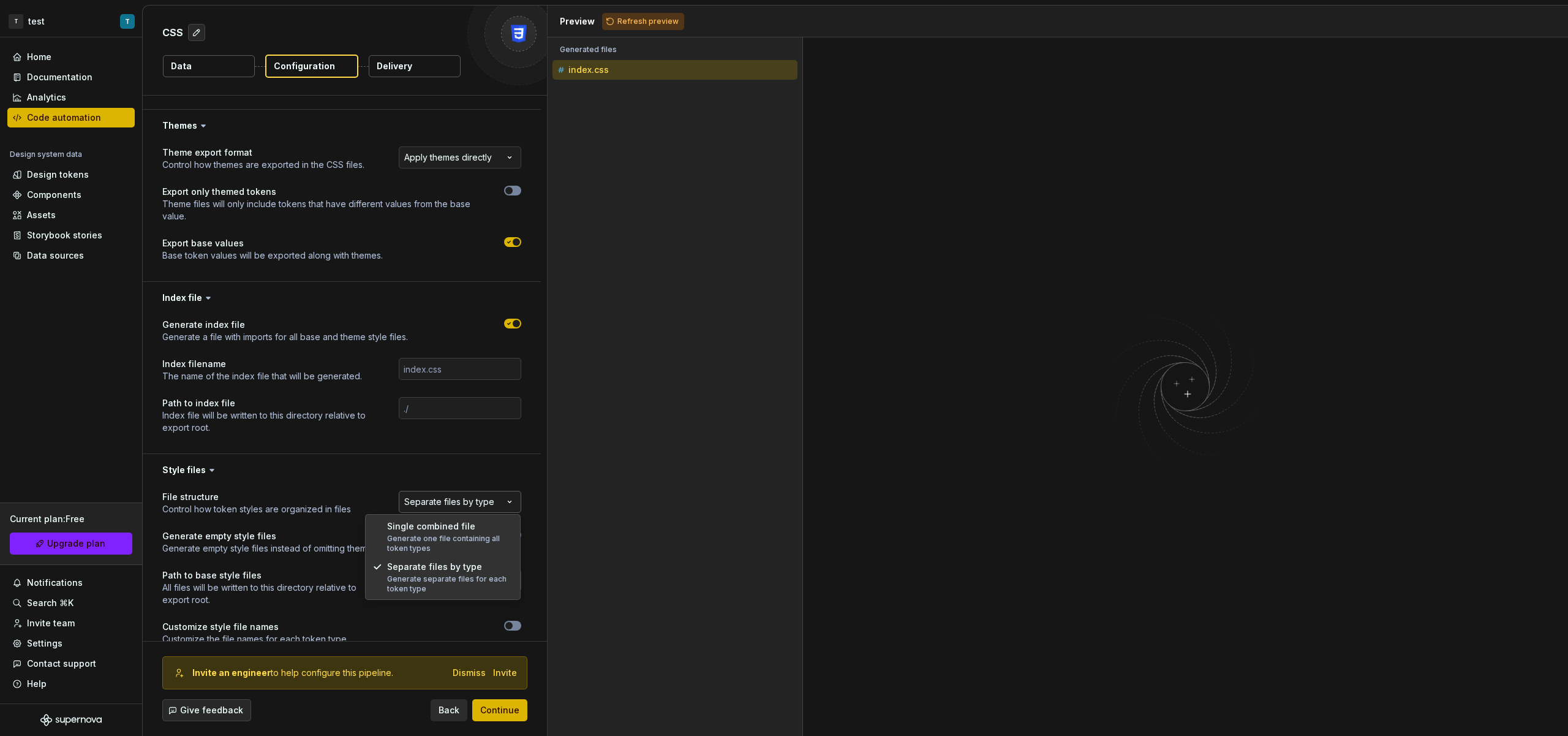
click at [453, 497] on html "**********" at bounding box center [784, 368] width 1568 height 736
drag, startPoint x: 416, startPoint y: 472, endPoint x: 430, endPoint y: 405, distance: 68.4
click at [416, 472] on html "**********" at bounding box center [784, 368] width 1568 height 736
click at [626, 13] on button "Refresh preview" at bounding box center [643, 21] width 82 height 17
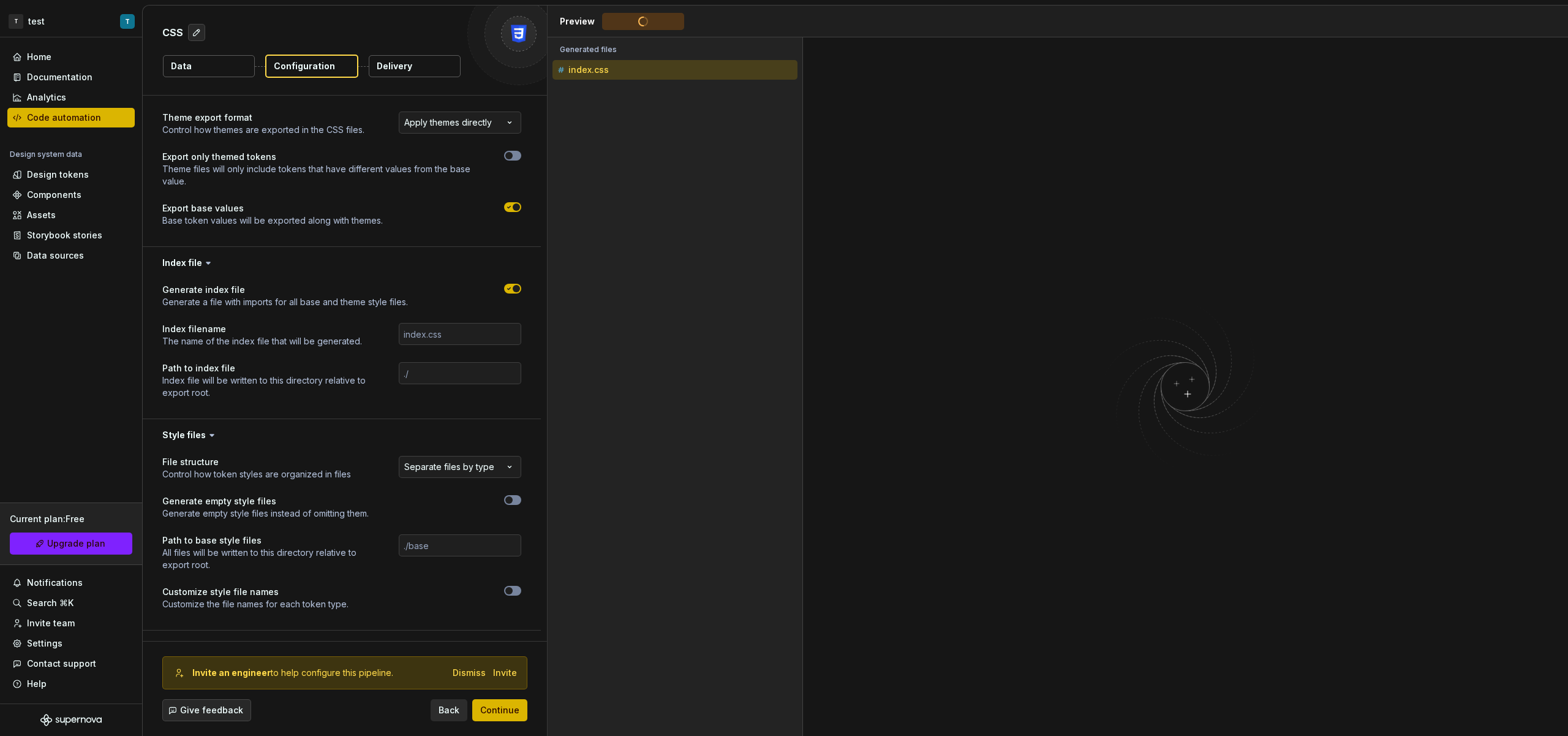
scroll to position [582, 0]
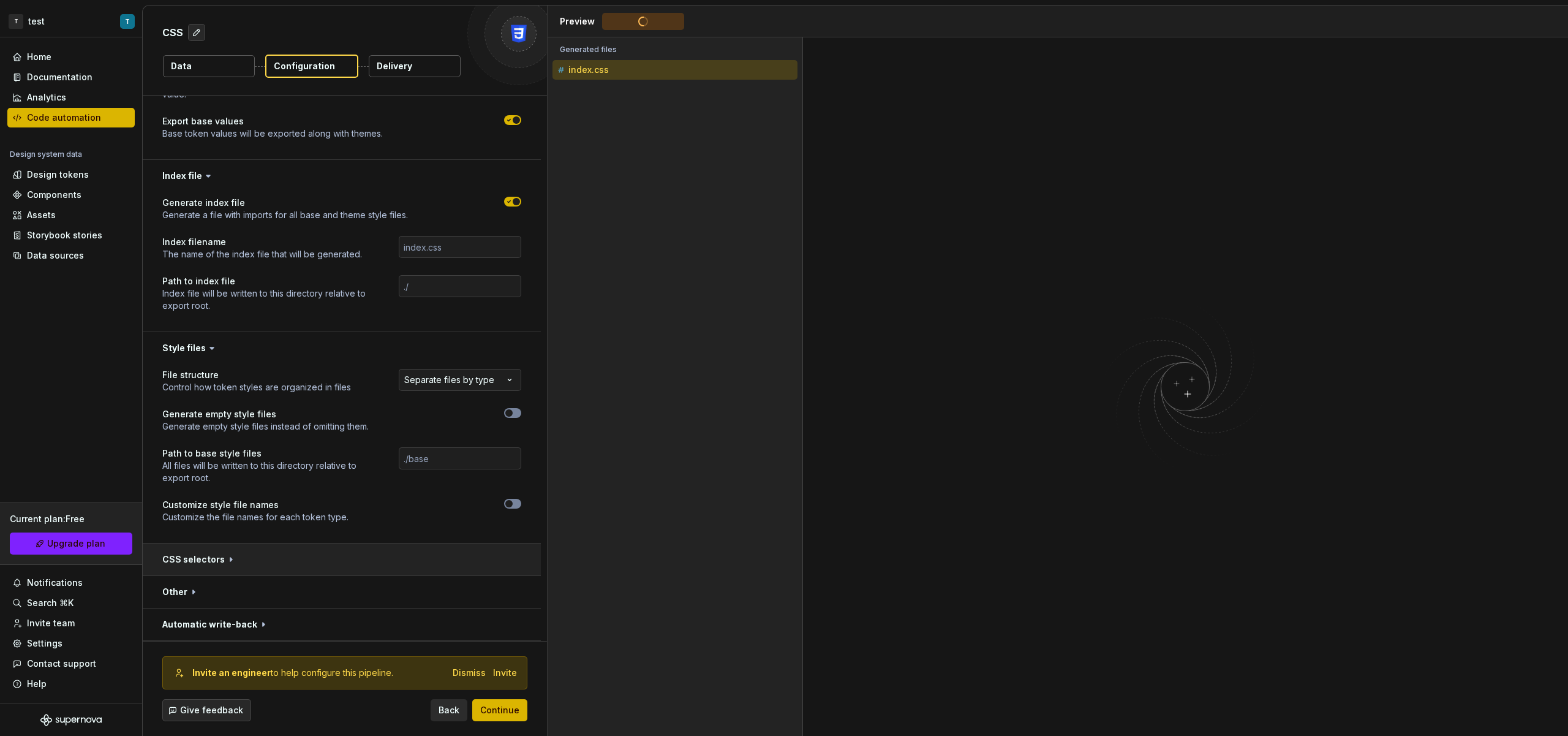
click at [308, 555] on button "button" at bounding box center [342, 559] width 398 height 32
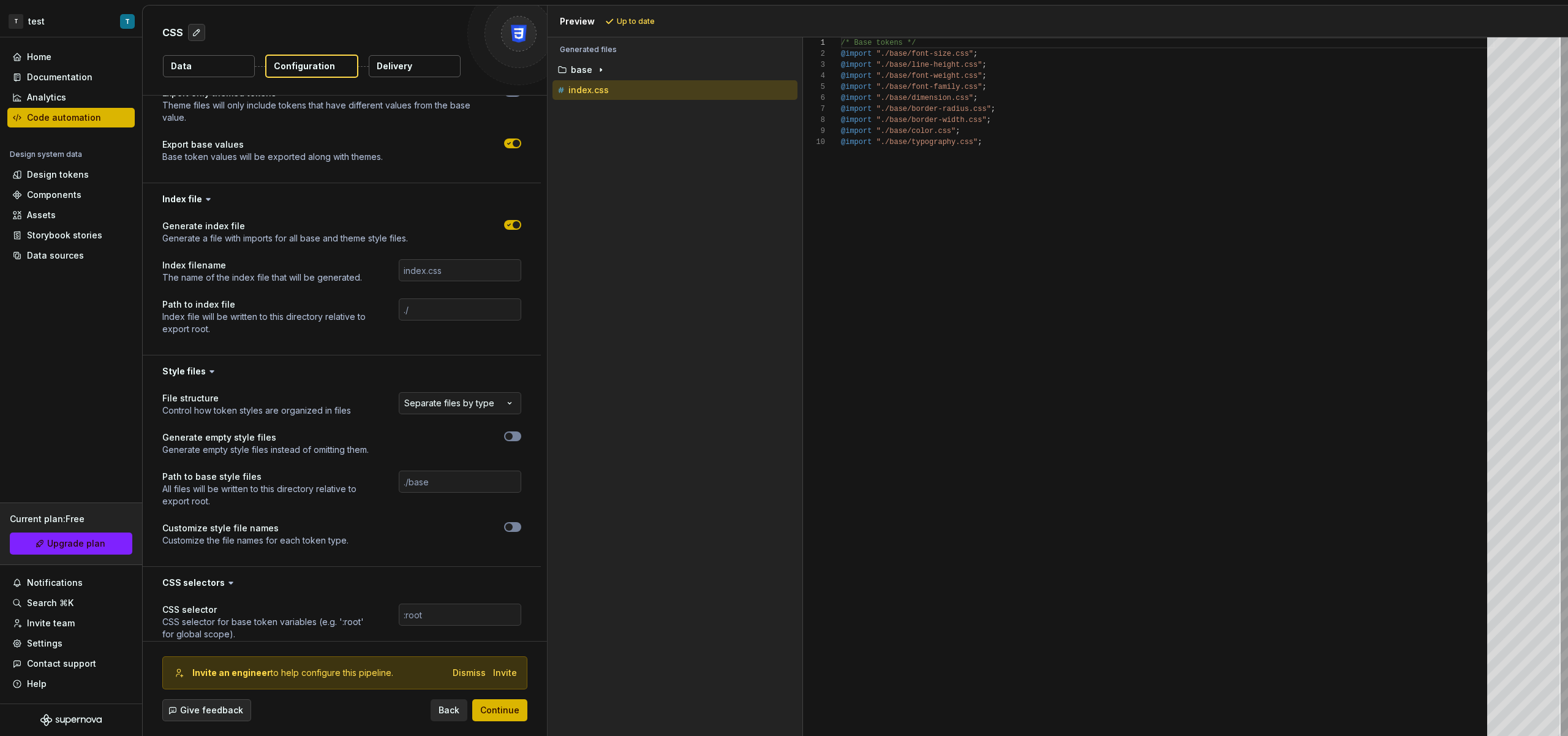
scroll to position [499, 0]
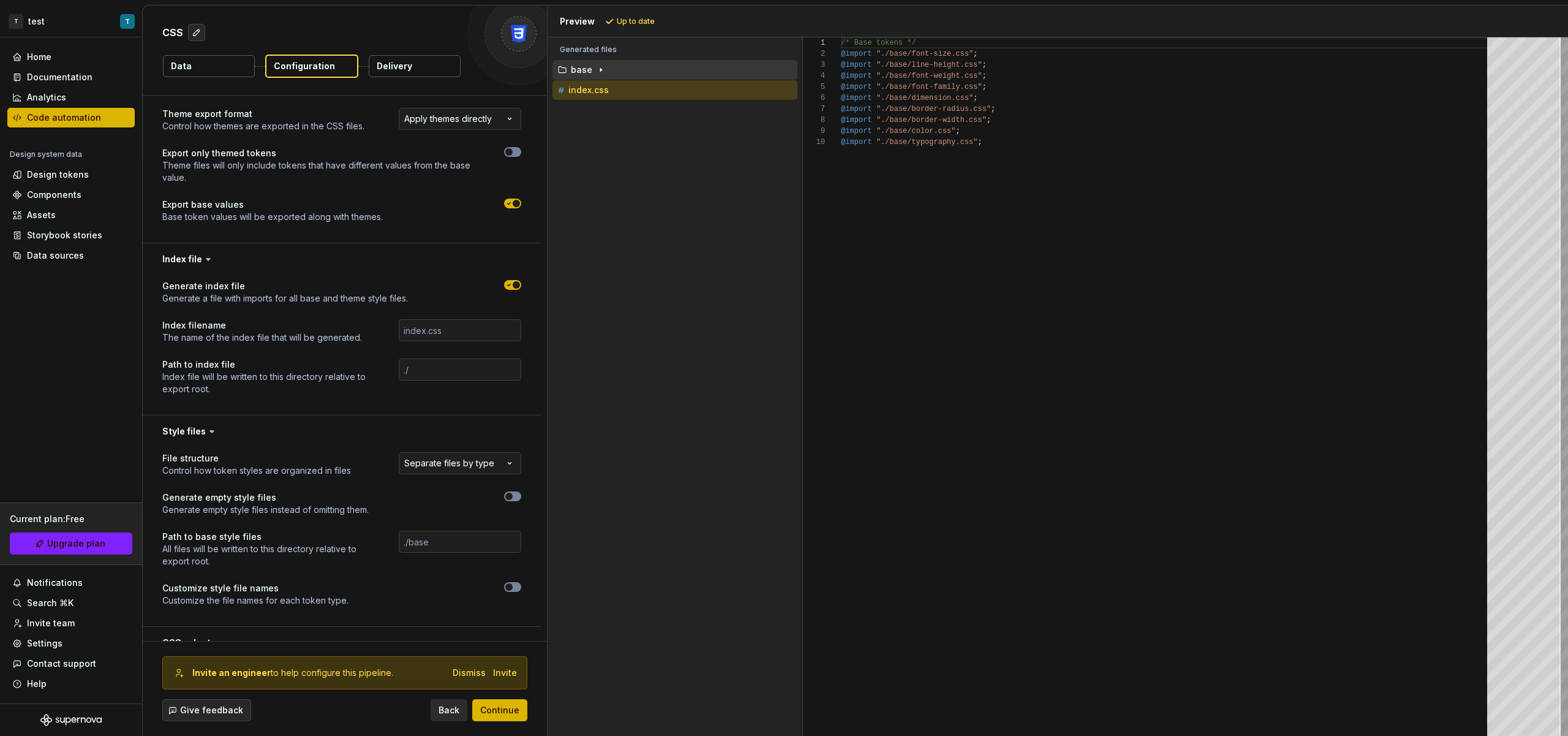
click at [588, 69] on p "base" at bounding box center [582, 70] width 21 height 10
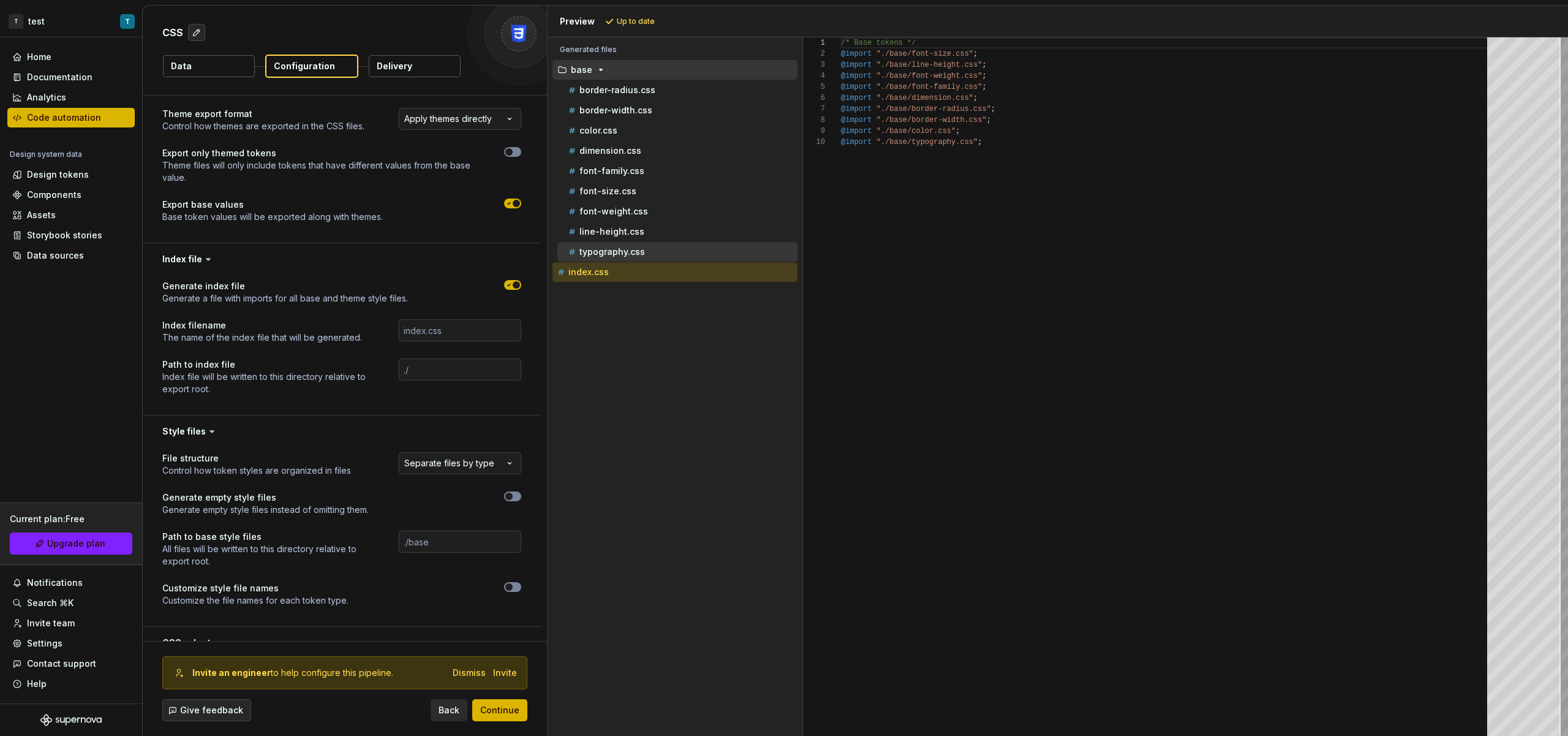
click at [631, 258] on button "typography.css" at bounding box center [678, 252] width 240 height 13
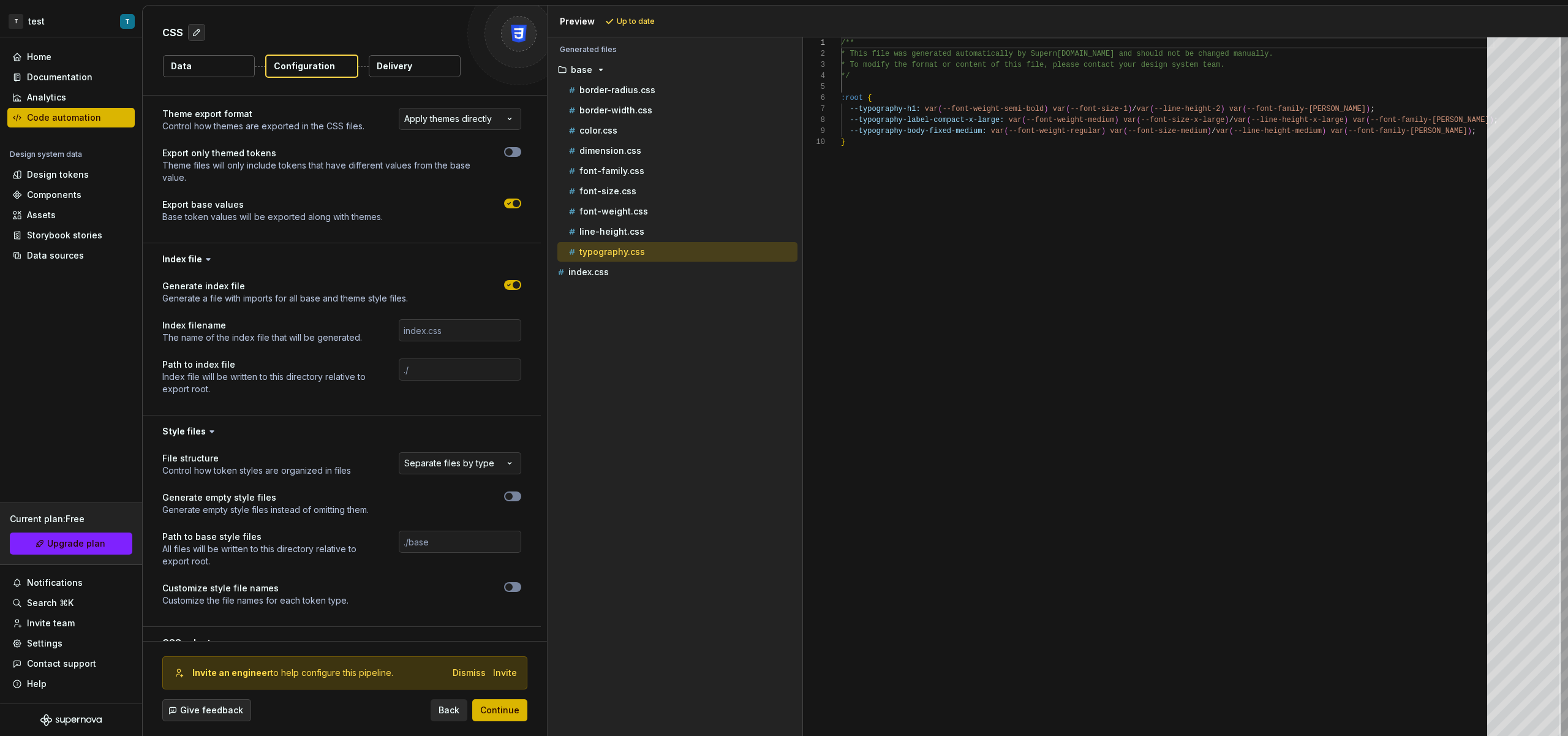
scroll to position [88, 0]
type textarea "**********"
drag, startPoint x: 853, startPoint y: 131, endPoint x: 905, endPoint y: 128, distance: 52.1
click at [880, 130] on div "/** * This file was generated automatically by Supern ova.io and should not be …" at bounding box center [1167, 387] width 654 height 698
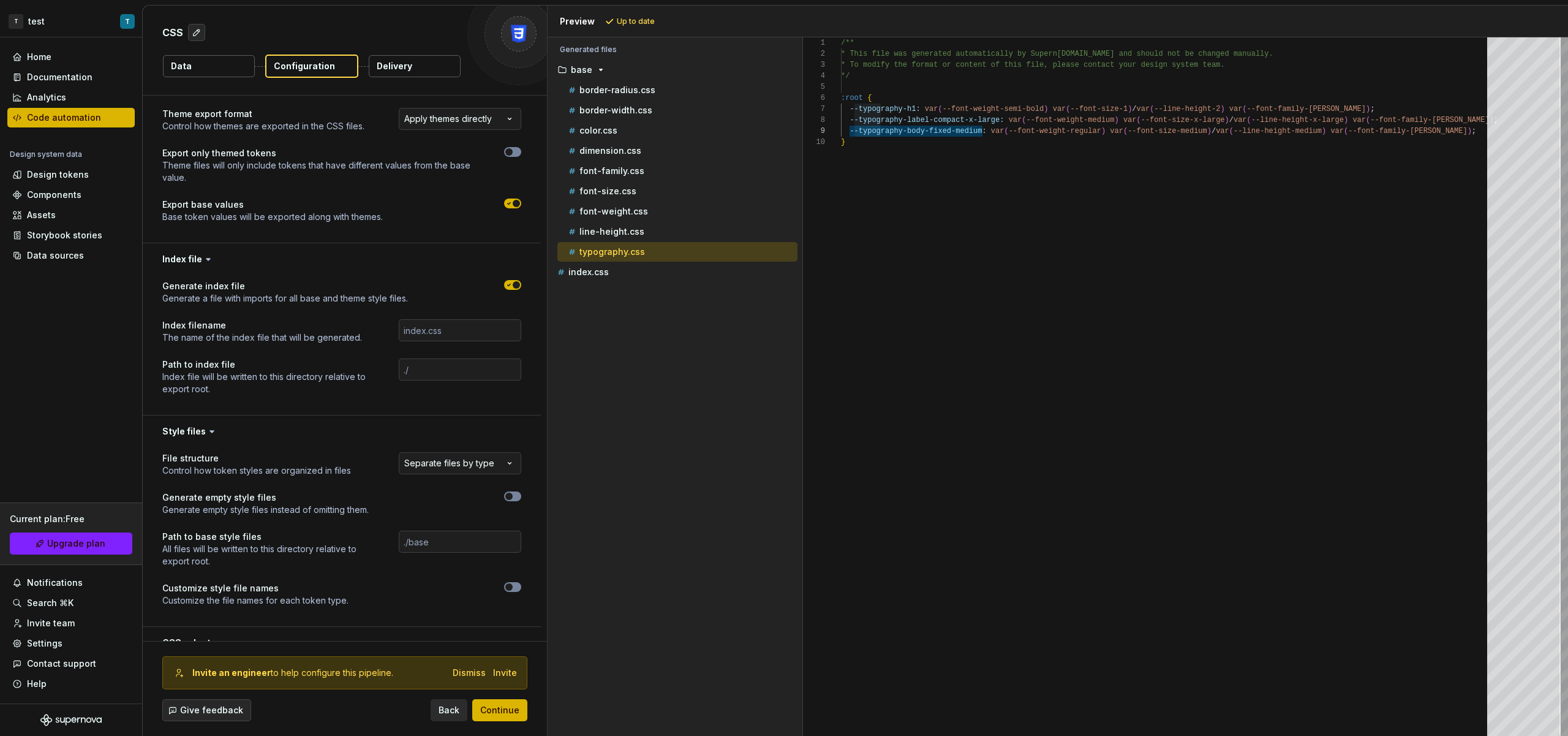
click at [233, 70] on button "Data" at bounding box center [209, 65] width 92 height 22
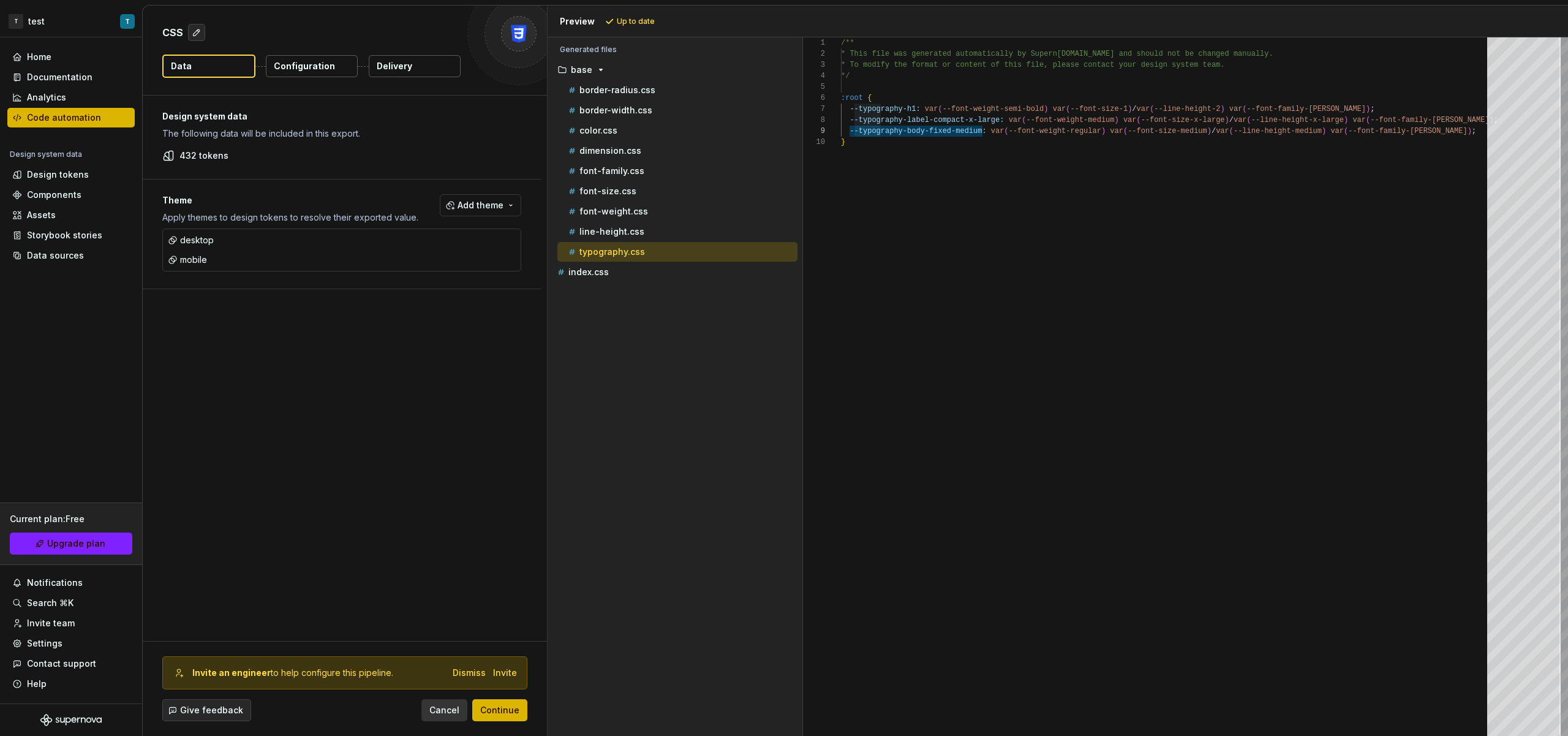
click at [426, 716] on button "Cancel" at bounding box center [444, 710] width 46 height 22
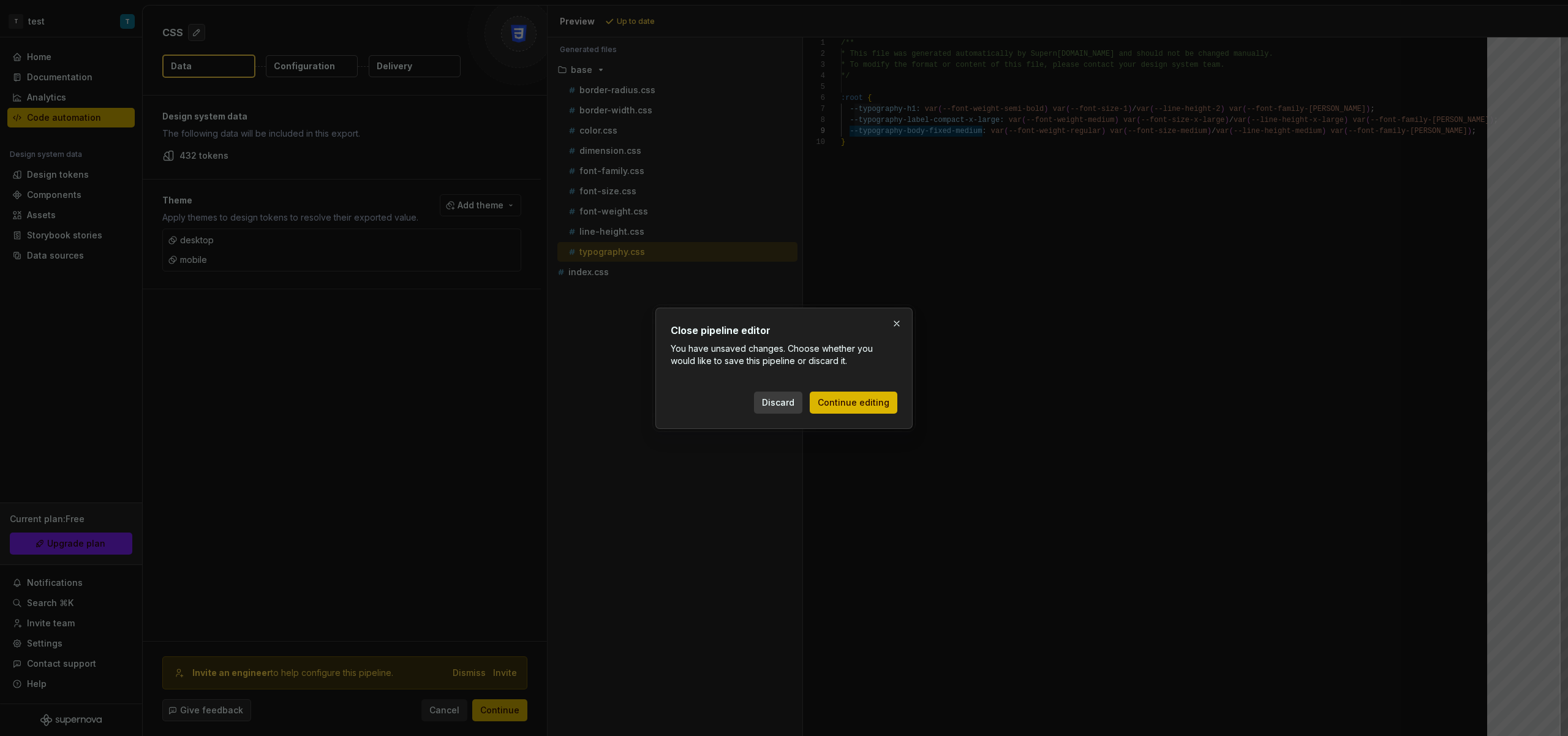
drag, startPoint x: 834, startPoint y: 406, endPoint x: 786, endPoint y: 404, distance: 48.0
click at [787, 403] on div "Discard Continue editing" at bounding box center [825, 402] width 143 height 22
click at [786, 404] on span "Discard" at bounding box center [779, 402] width 33 height 12
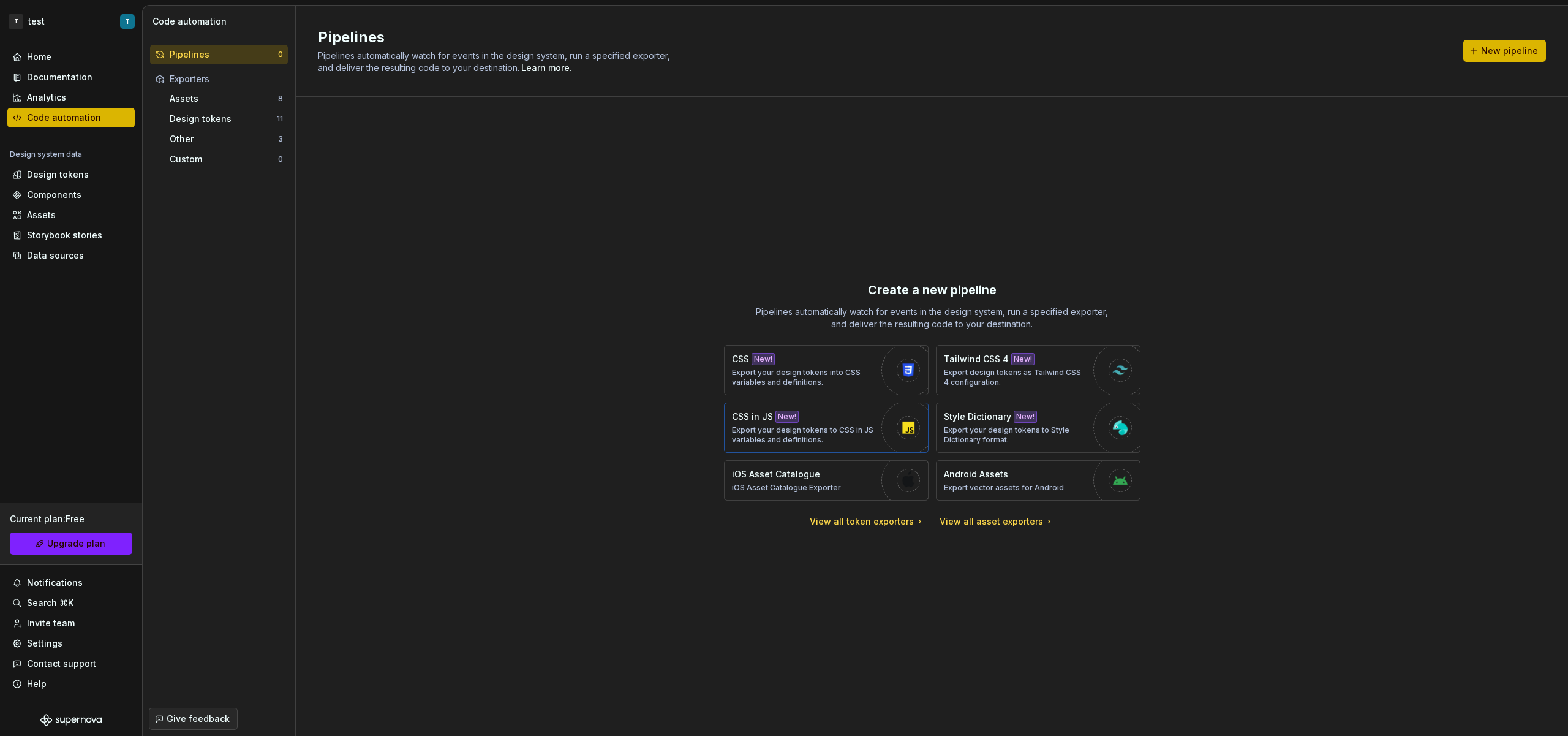
click at [841, 421] on div "CSS in JS New! Export your design tokens to CSS in JS variables and definitions." at bounding box center [803, 428] width 143 height 34
type textarea "*"
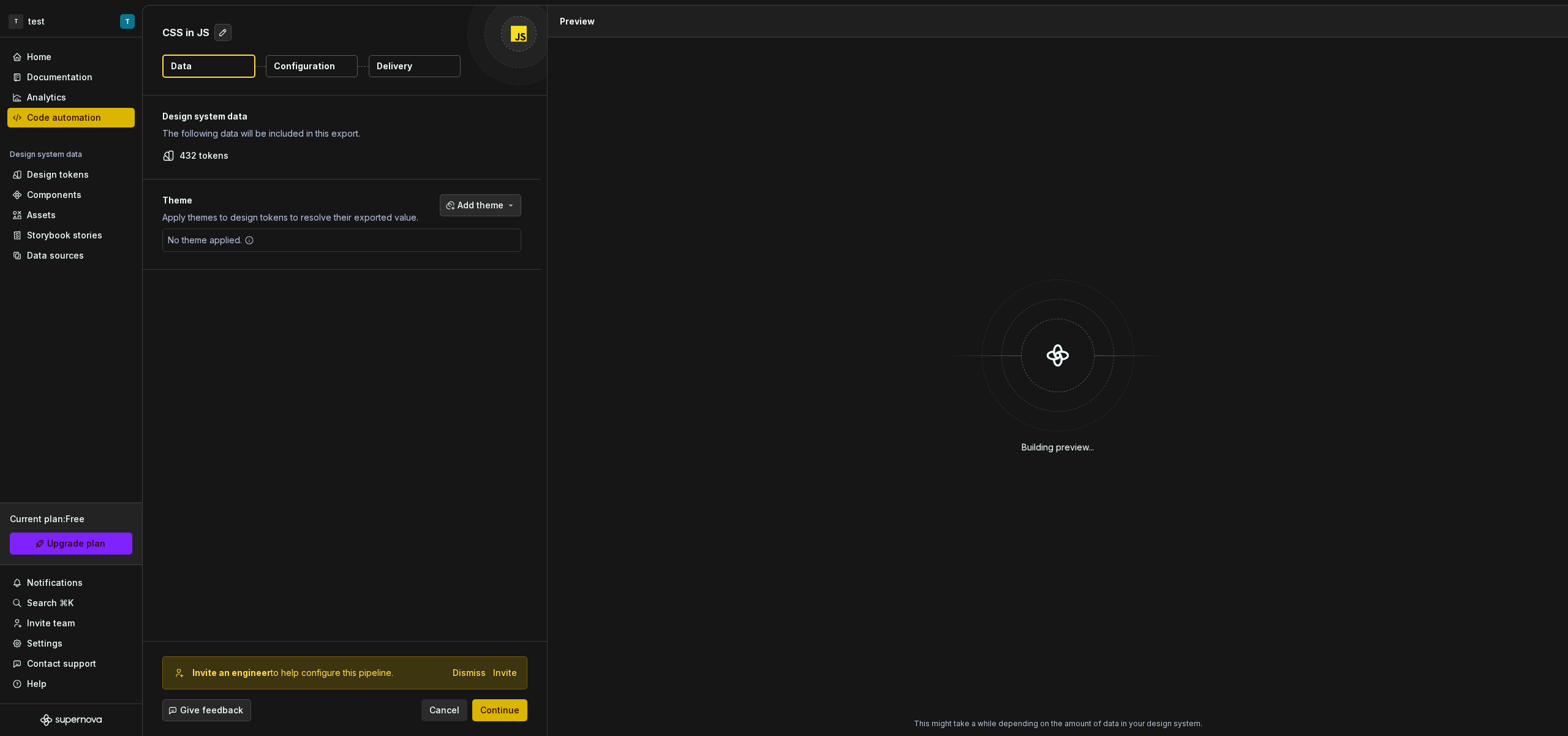
click at [504, 204] on button "Add theme" at bounding box center [481, 204] width 82 height 22
click at [457, 272] on div "mobile" at bounding box center [455, 273] width 116 height 12
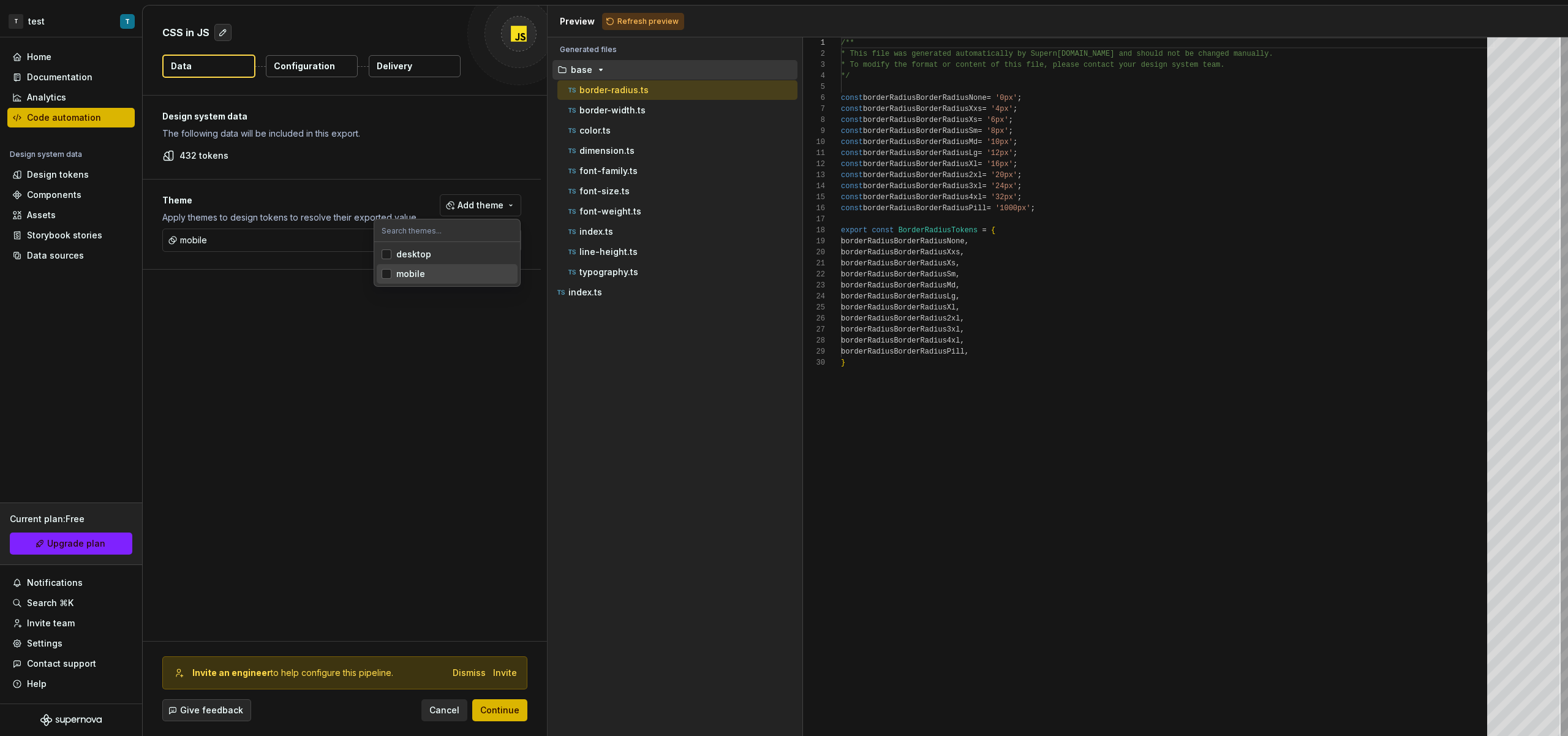
click at [451, 254] on div "desktop" at bounding box center [455, 254] width 116 height 12
click at [375, 382] on html "T test T Home Documentation Analytics Code automation Design system data Design…" at bounding box center [784, 368] width 1568 height 736
click at [495, 714] on span "Continue" at bounding box center [500, 710] width 39 height 12
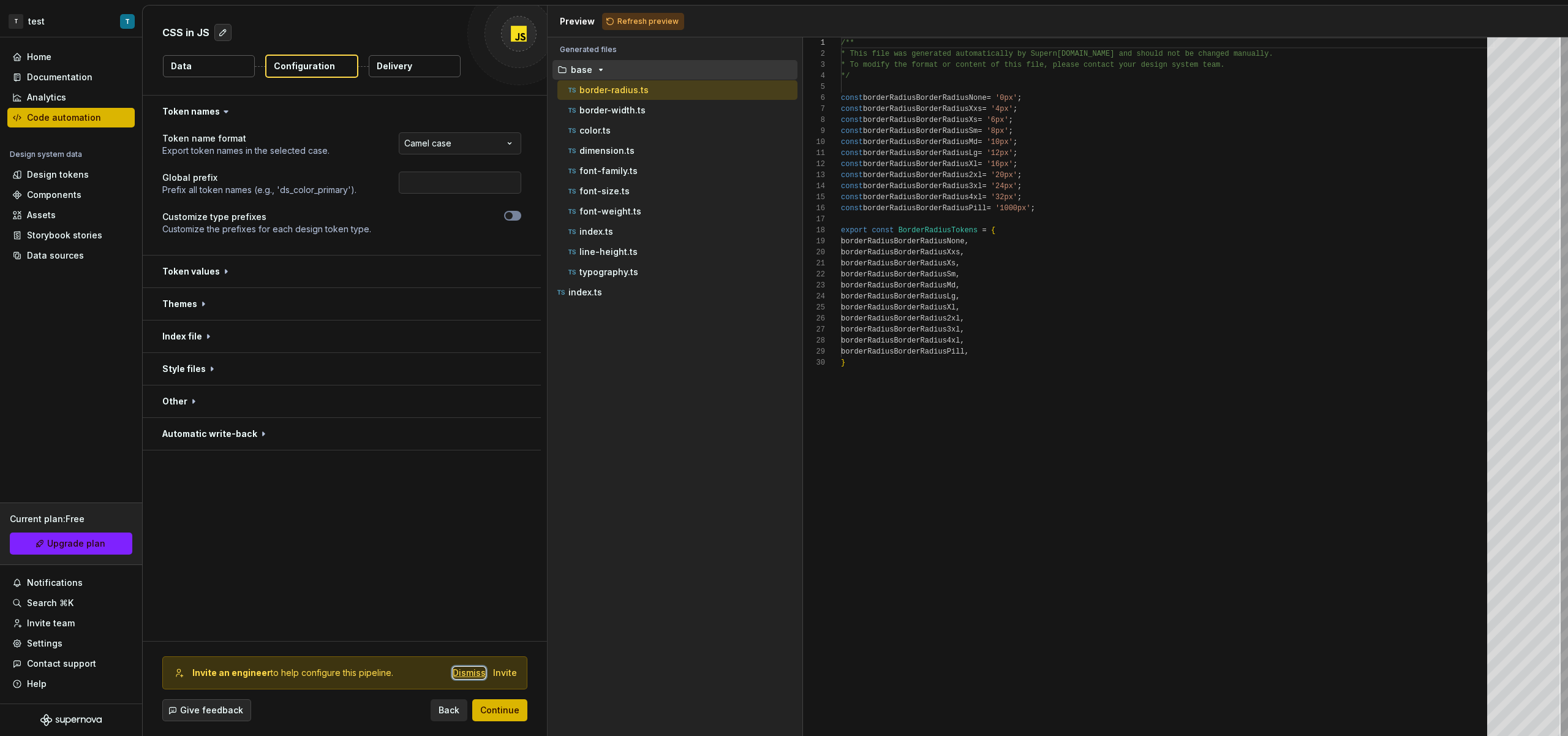
click at [471, 677] on div "Dismiss" at bounding box center [470, 672] width 33 height 12
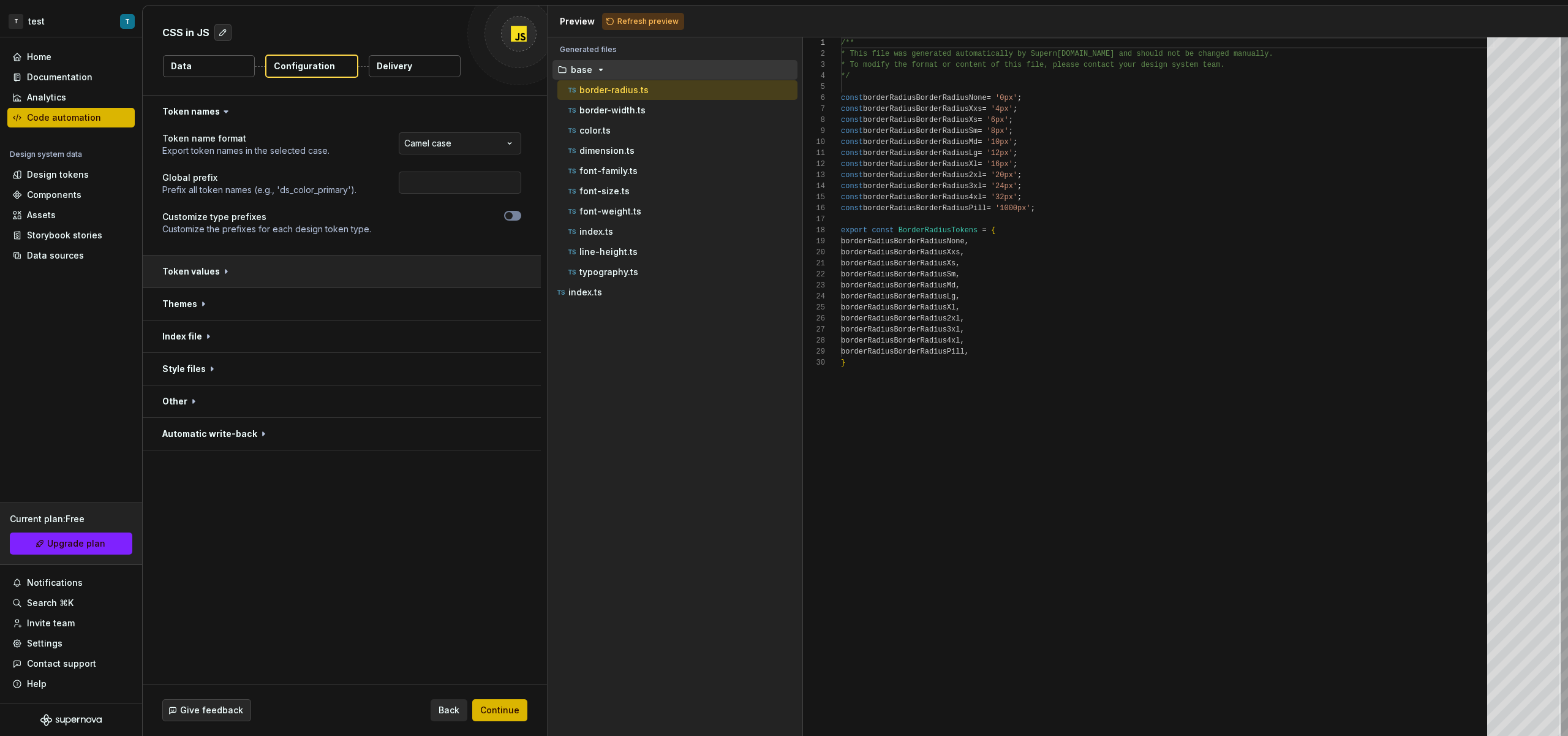
click at [219, 268] on button "button" at bounding box center [342, 271] width 398 height 32
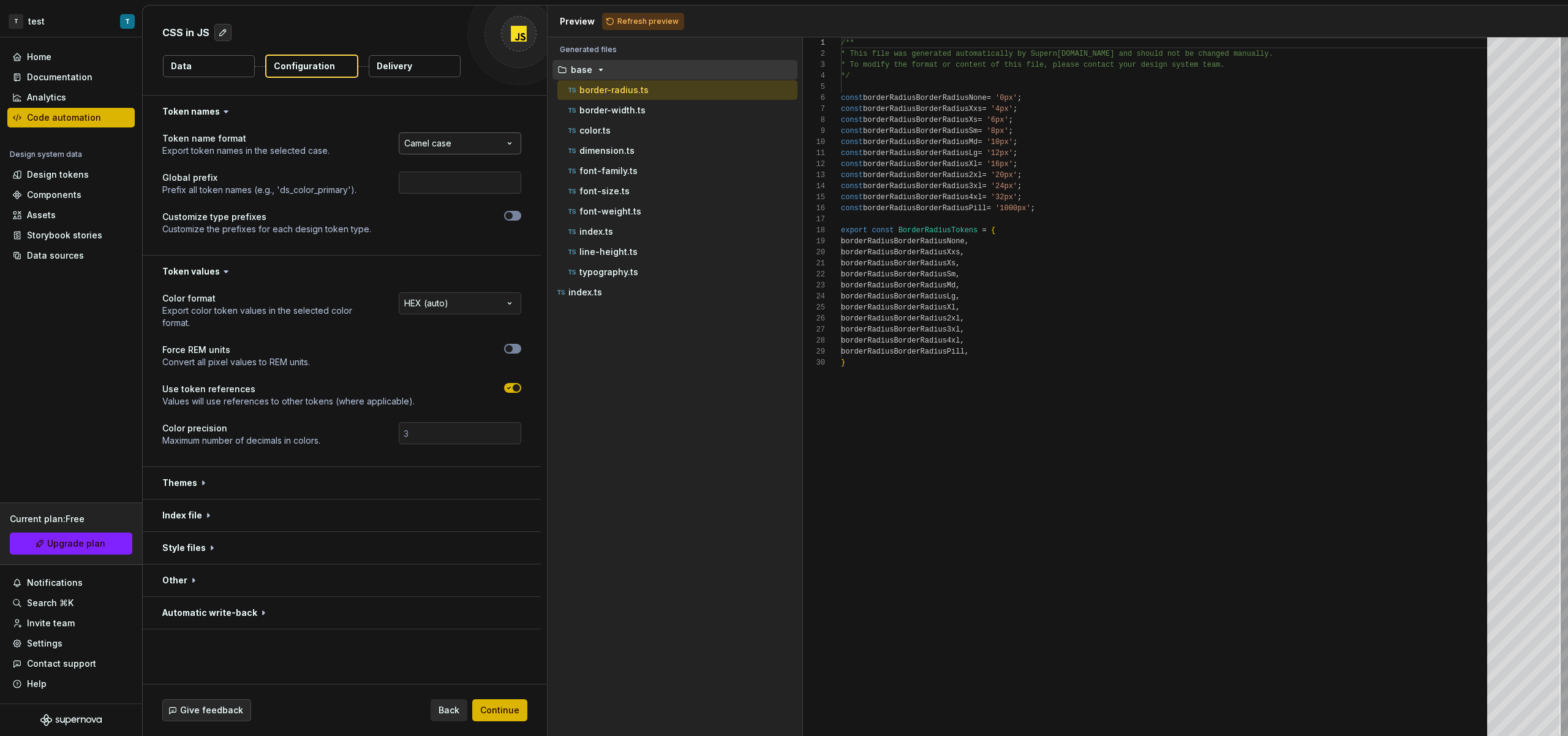
click at [443, 142] on html "**********" at bounding box center [784, 368] width 1568 height 736
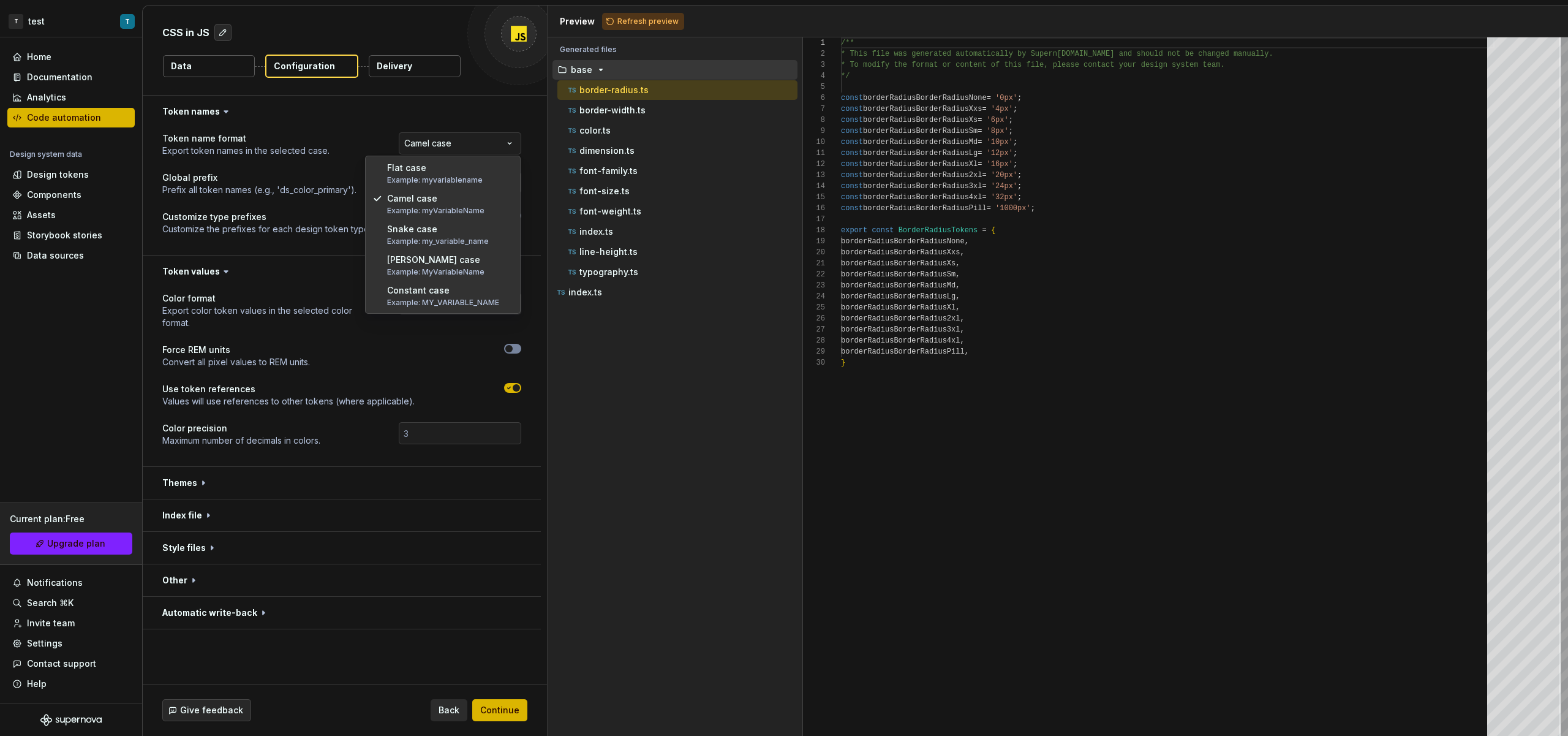
select select "*********"
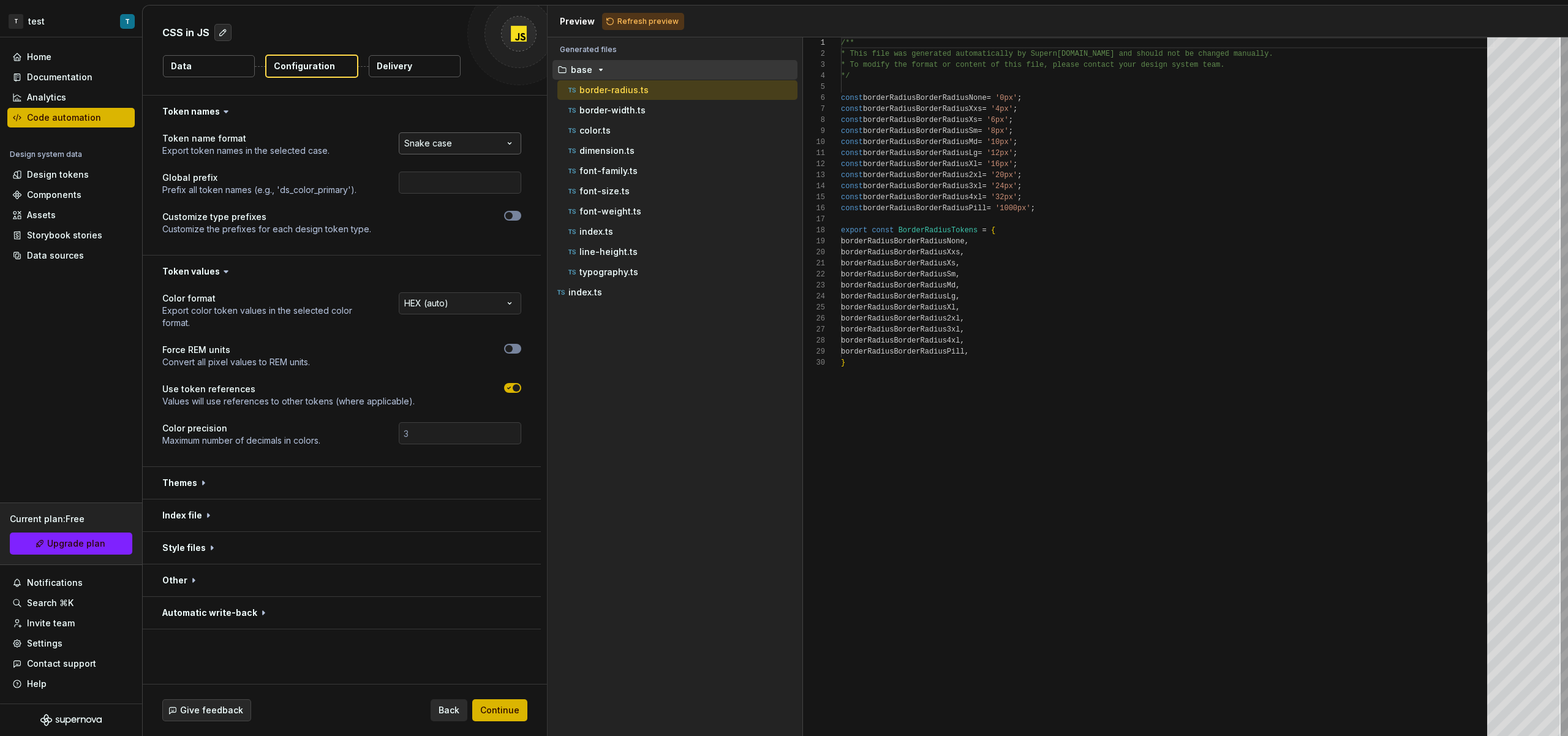
click at [465, 139] on html "**********" at bounding box center [784, 368] width 1568 height 736
click at [508, 221] on div at bounding box center [457, 223] width 128 height 25
click at [508, 220] on button "button" at bounding box center [512, 216] width 17 height 10
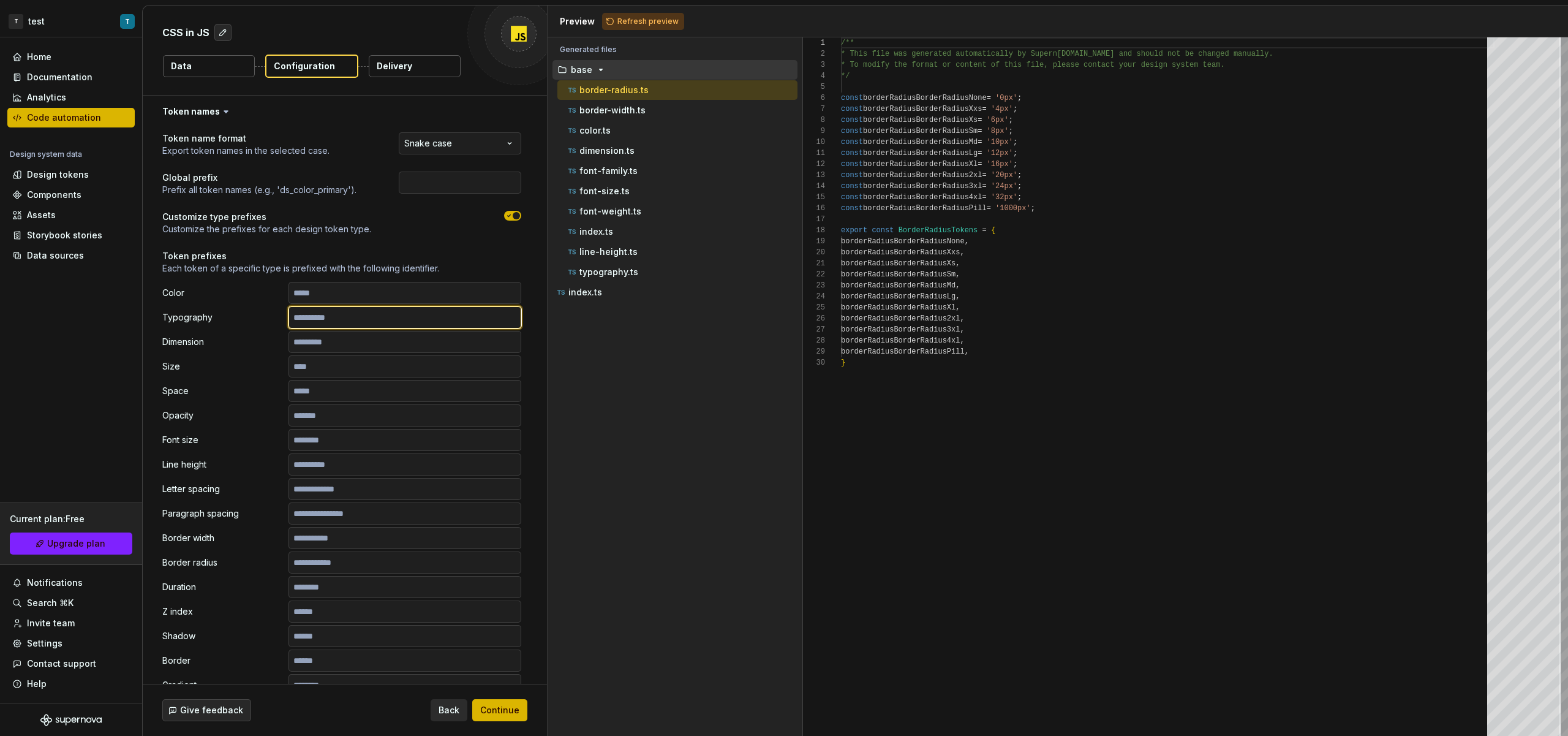
click at [395, 321] on input "text" at bounding box center [405, 317] width 233 height 22
type input "*"
click at [627, 32] on div "Preview Refresh preview" at bounding box center [1058, 21] width 1021 height 32
click at [629, 28] on button "Refresh preview" at bounding box center [643, 21] width 82 height 17
click at [673, 261] on div "line-height.ts" at bounding box center [678, 252] width 240 height 20
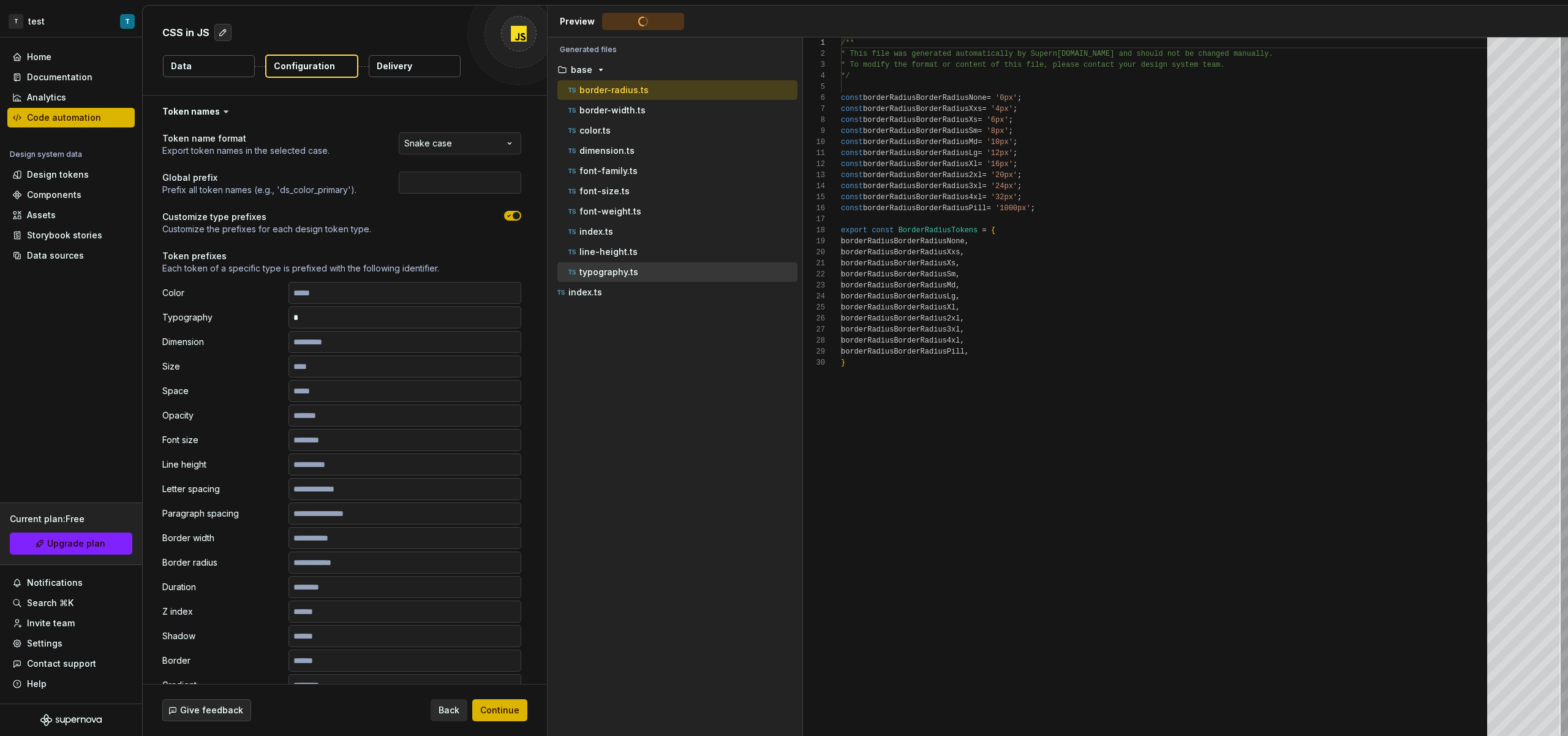
click at [679, 273] on div "typography.ts" at bounding box center [681, 272] width 231 height 12
type textarea "**********"
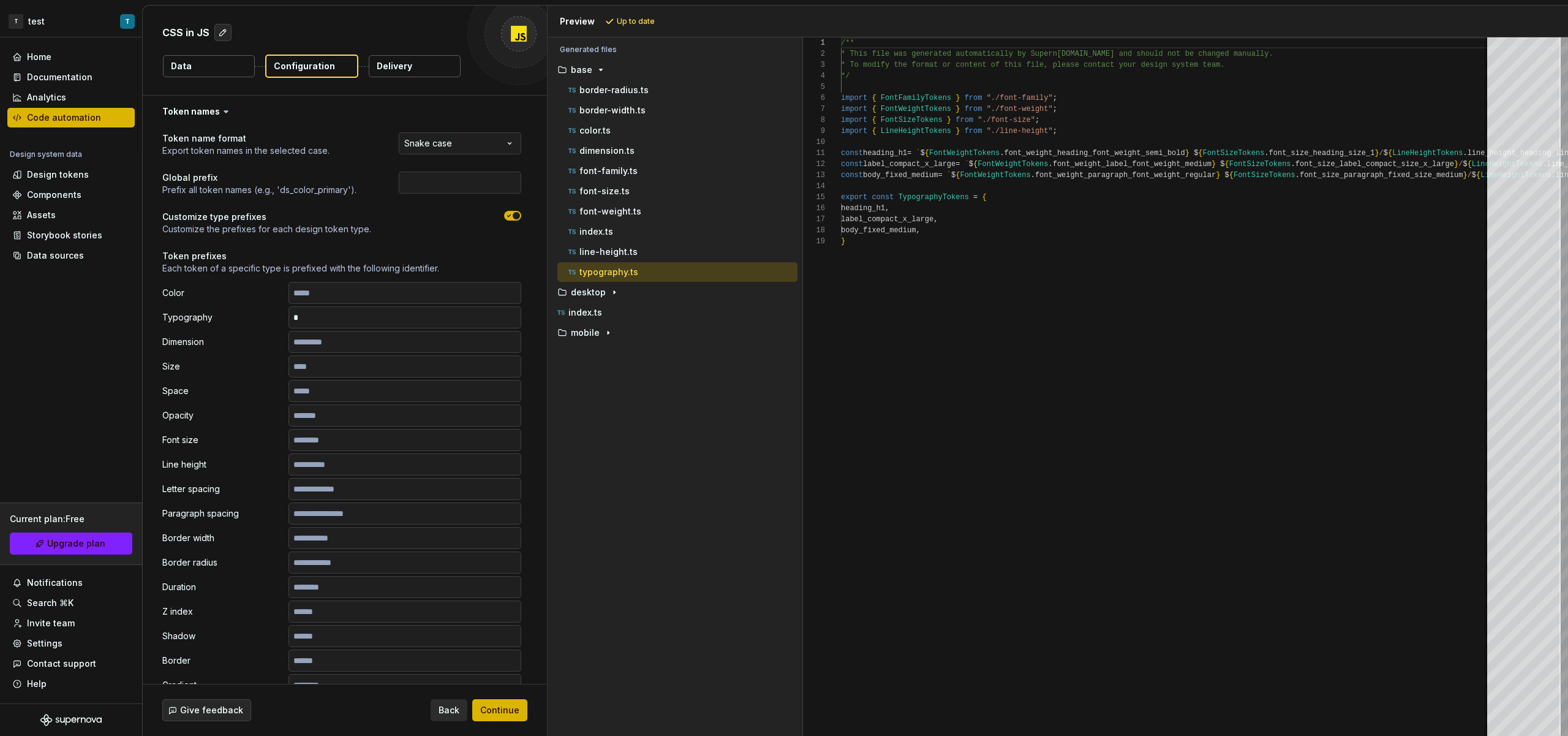
click at [392, 304] on div "Color Typography * Dimension Size Space Opacity Font size Line height Letter sp…" at bounding box center [341, 587] width 359 height 610
click at [392, 309] on input "*" at bounding box center [405, 317] width 233 height 22
type input "**"
click at [653, 25] on span "Refresh preview" at bounding box center [648, 21] width 61 height 10
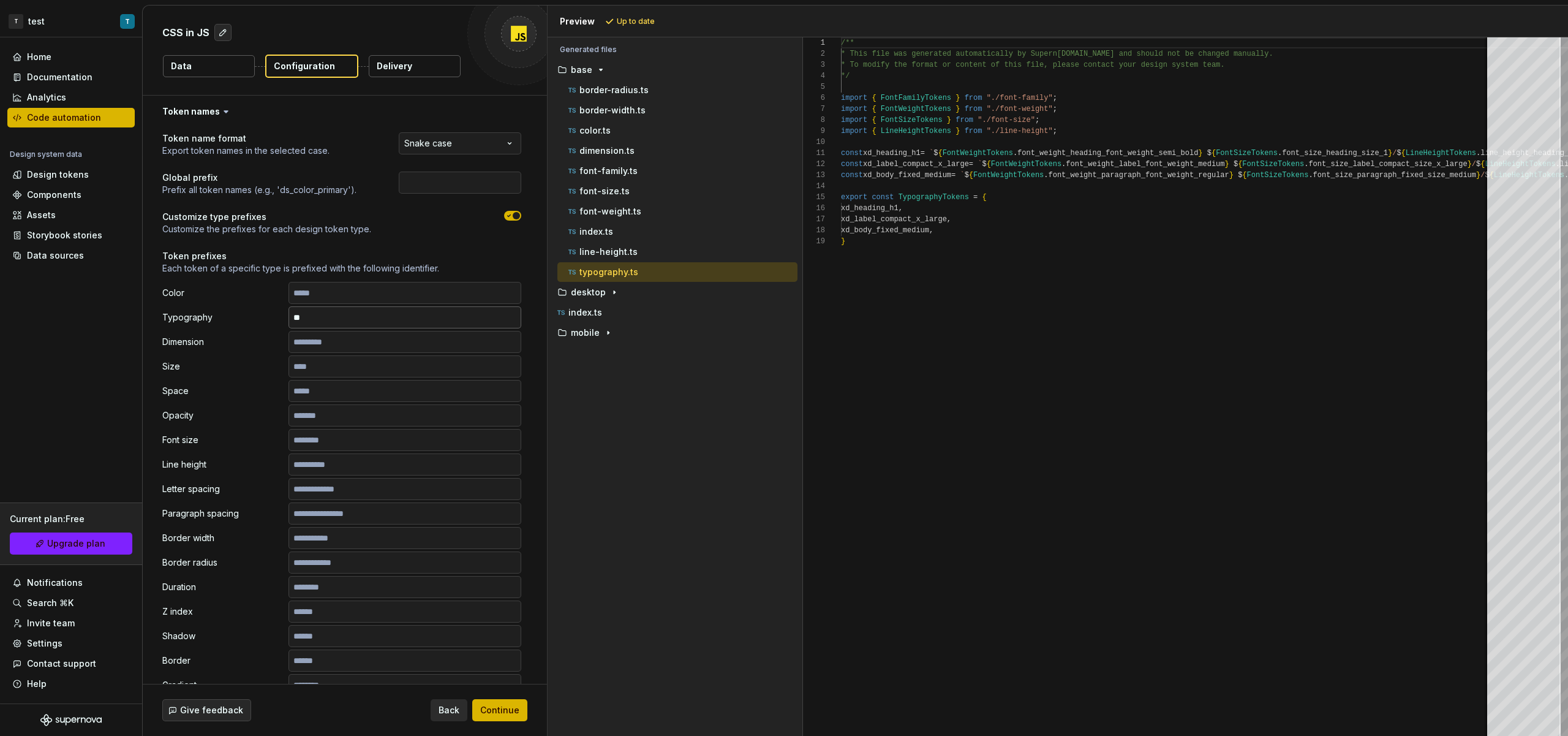
click at [377, 315] on input "**" at bounding box center [405, 317] width 233 height 22
click at [628, 30] on div "Preview Refresh preview" at bounding box center [1058, 21] width 1021 height 32
click at [630, 26] on button "Refresh preview" at bounding box center [643, 21] width 82 height 17
click at [353, 190] on p "Prefix all token names (e.g., 'ds_color_primary')." at bounding box center [258, 190] width 194 height 12
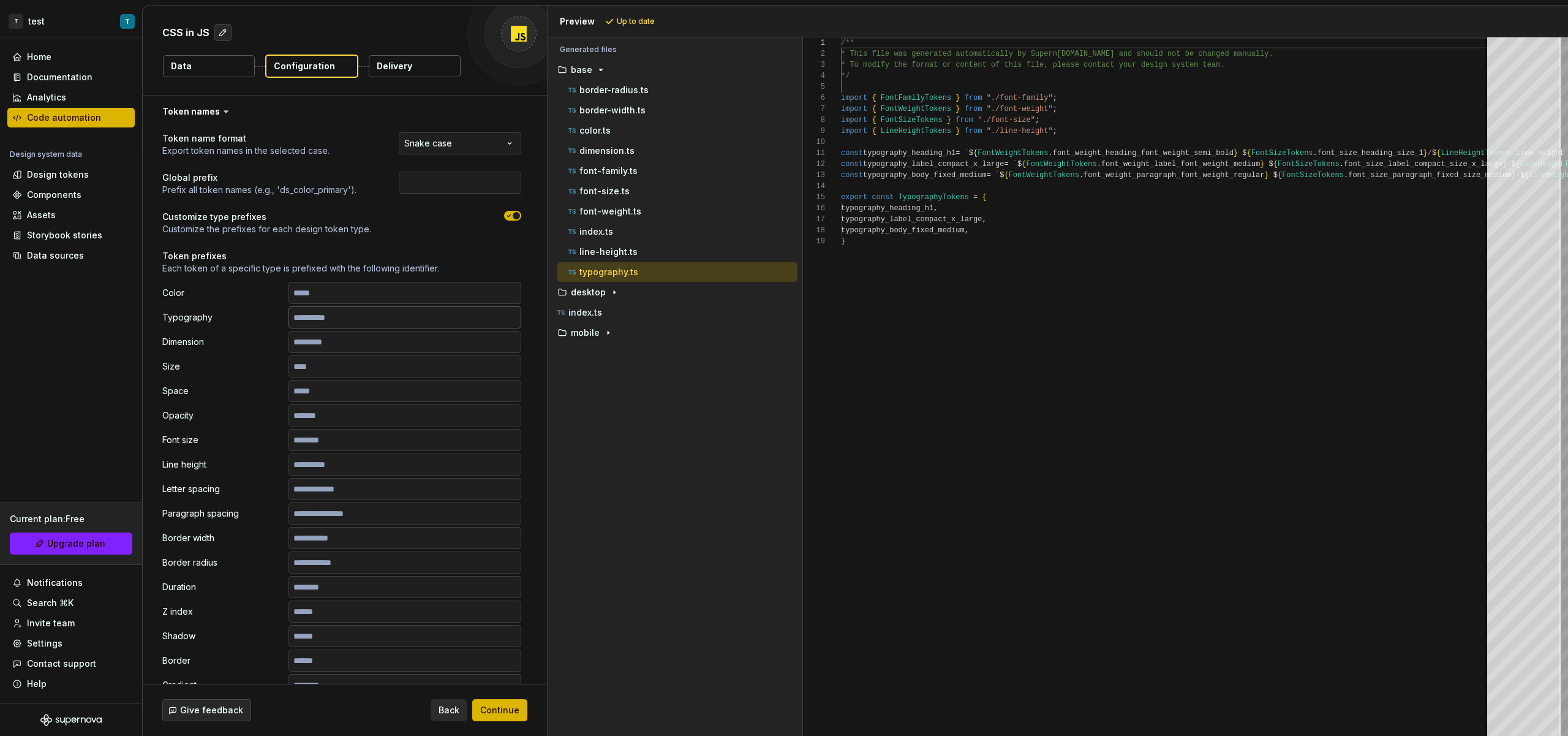
click at [367, 312] on input "text" at bounding box center [405, 317] width 233 height 22
type input "**"
click at [631, 20] on span "Refresh preview" at bounding box center [648, 21] width 61 height 10
drag, startPoint x: 849, startPoint y: 231, endPoint x: 823, endPoint y: 228, distance: 26.2
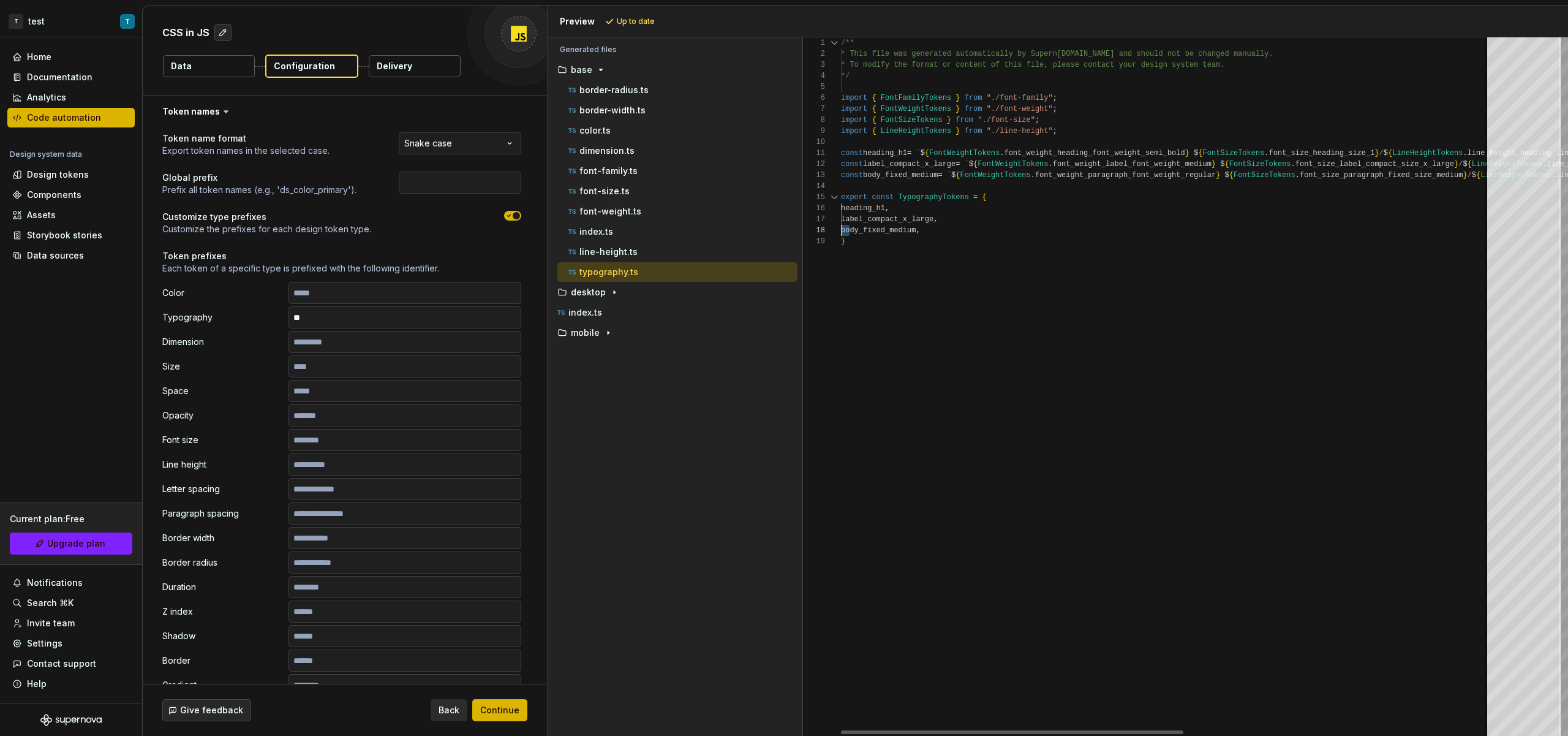
click at [841, 228] on div "/** * This file was generated automatically by Supern ova.io and should not be …" at bounding box center [1458, 387] width 1233 height 698
click at [898, 259] on div "/** * This file was generated automatically by Supern ova.io and should not be …" at bounding box center [1458, 387] width 1233 height 698
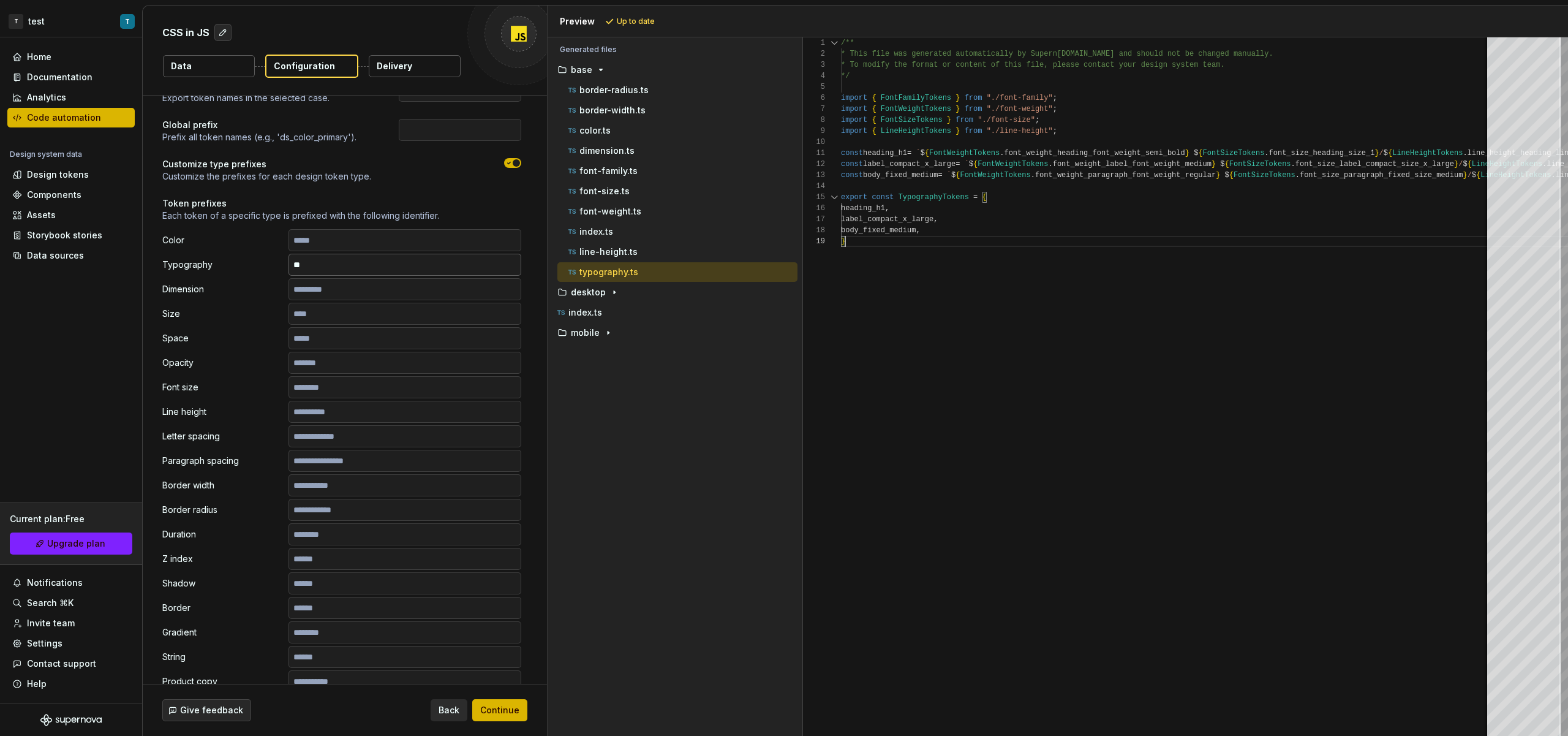
scroll to position [42, 0]
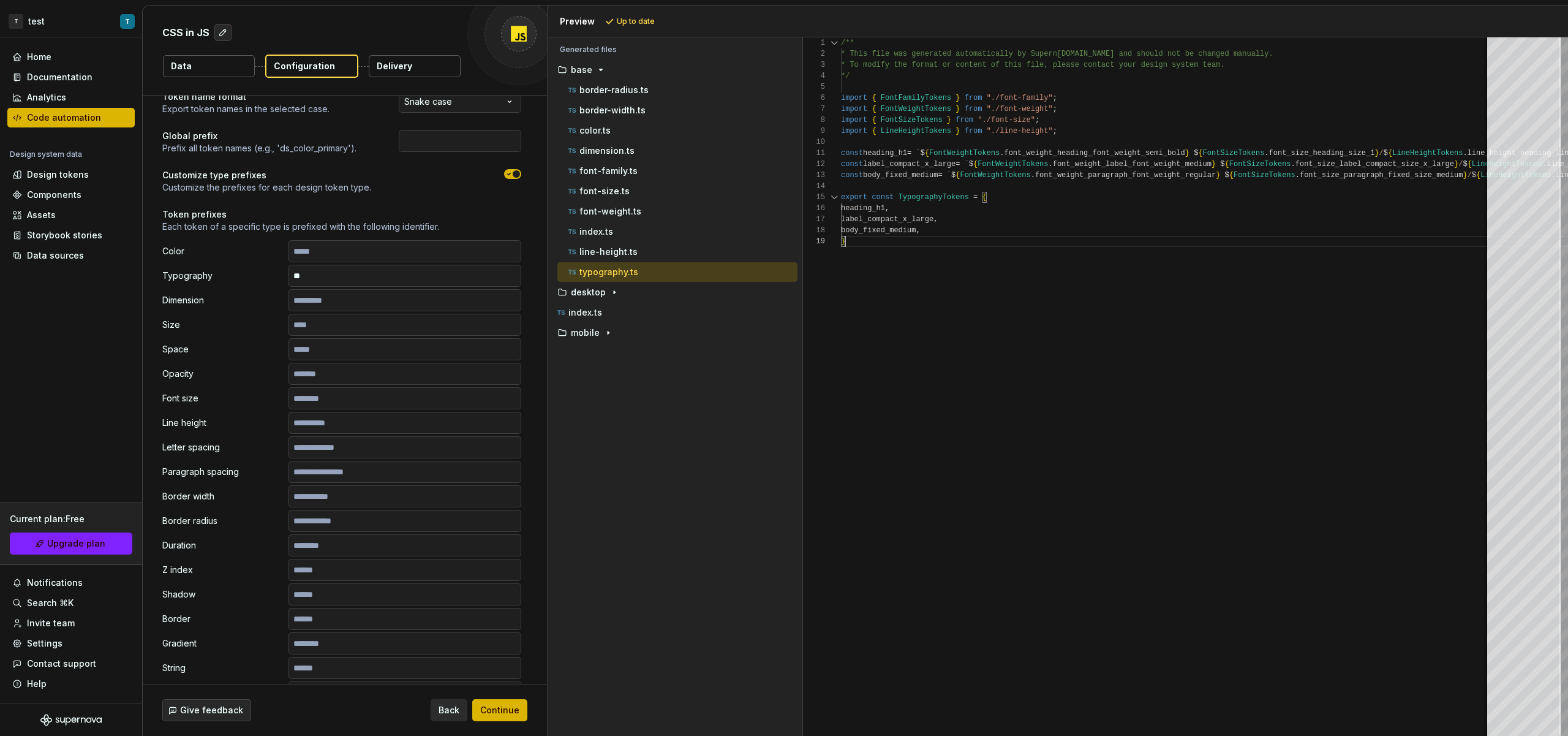
click at [307, 222] on p "Each token of a specific type is prefixed with the following identifier." at bounding box center [341, 227] width 359 height 12
drag, startPoint x: 909, startPoint y: 229, endPoint x: 838, endPoint y: 209, distance: 73.8
click at [841, 209] on div "/** * This file was generated automatically by Supern ova.io and should not be …" at bounding box center [1458, 387] width 1233 height 698
type textarea "**********"
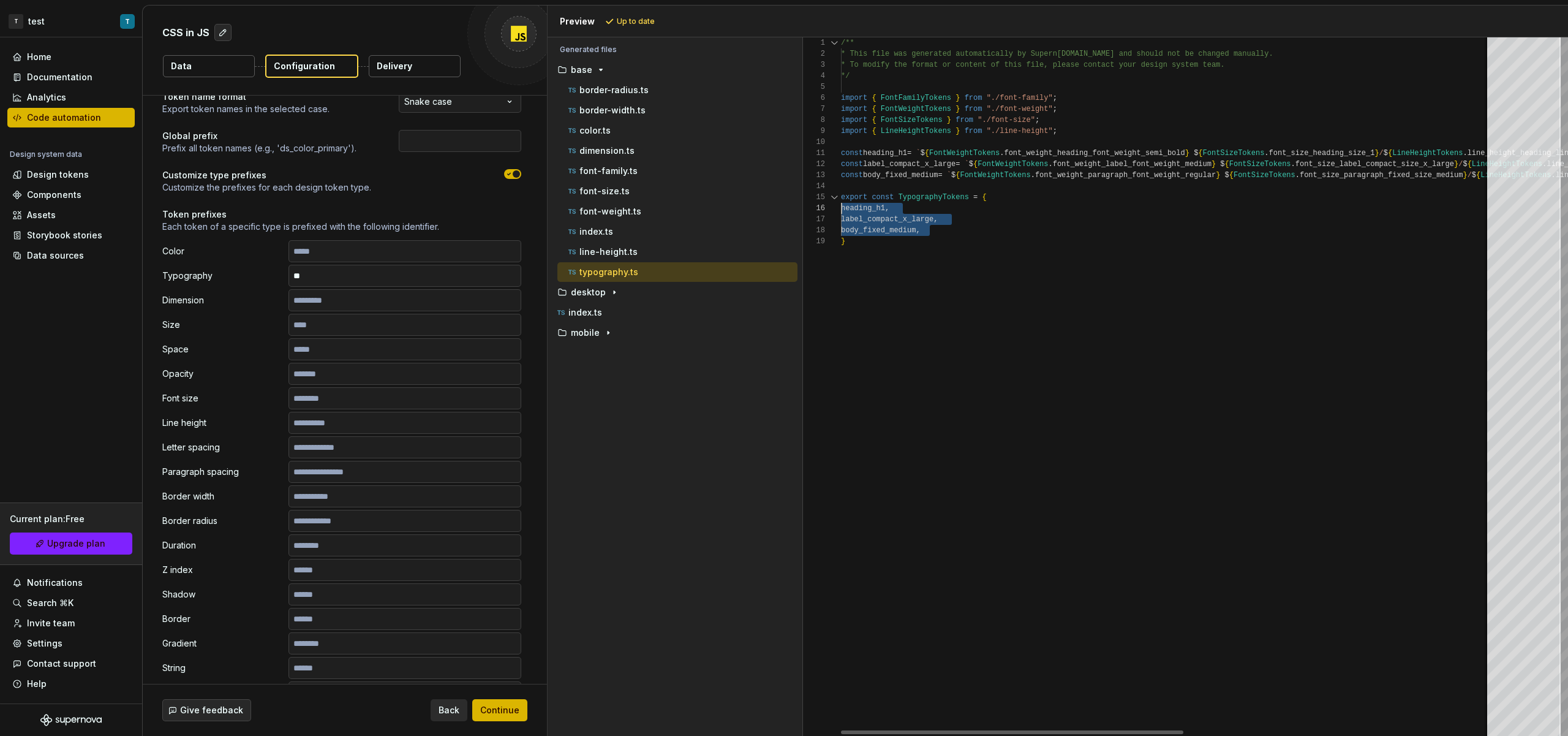
click at [929, 245] on div "/** * This file was generated automatically by Supern ova.io and should not be …" at bounding box center [1458, 387] width 1233 height 698
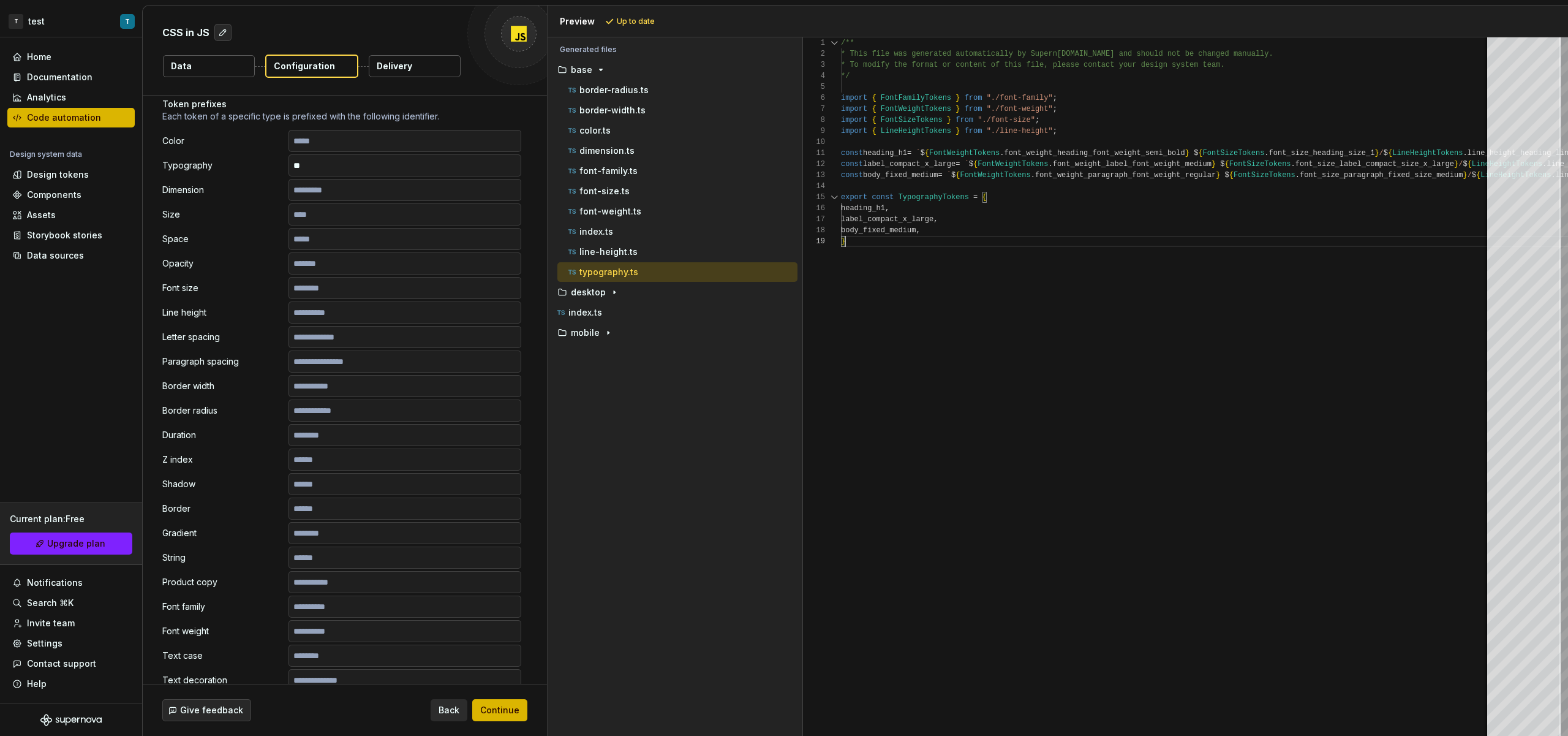
scroll to position [0, 0]
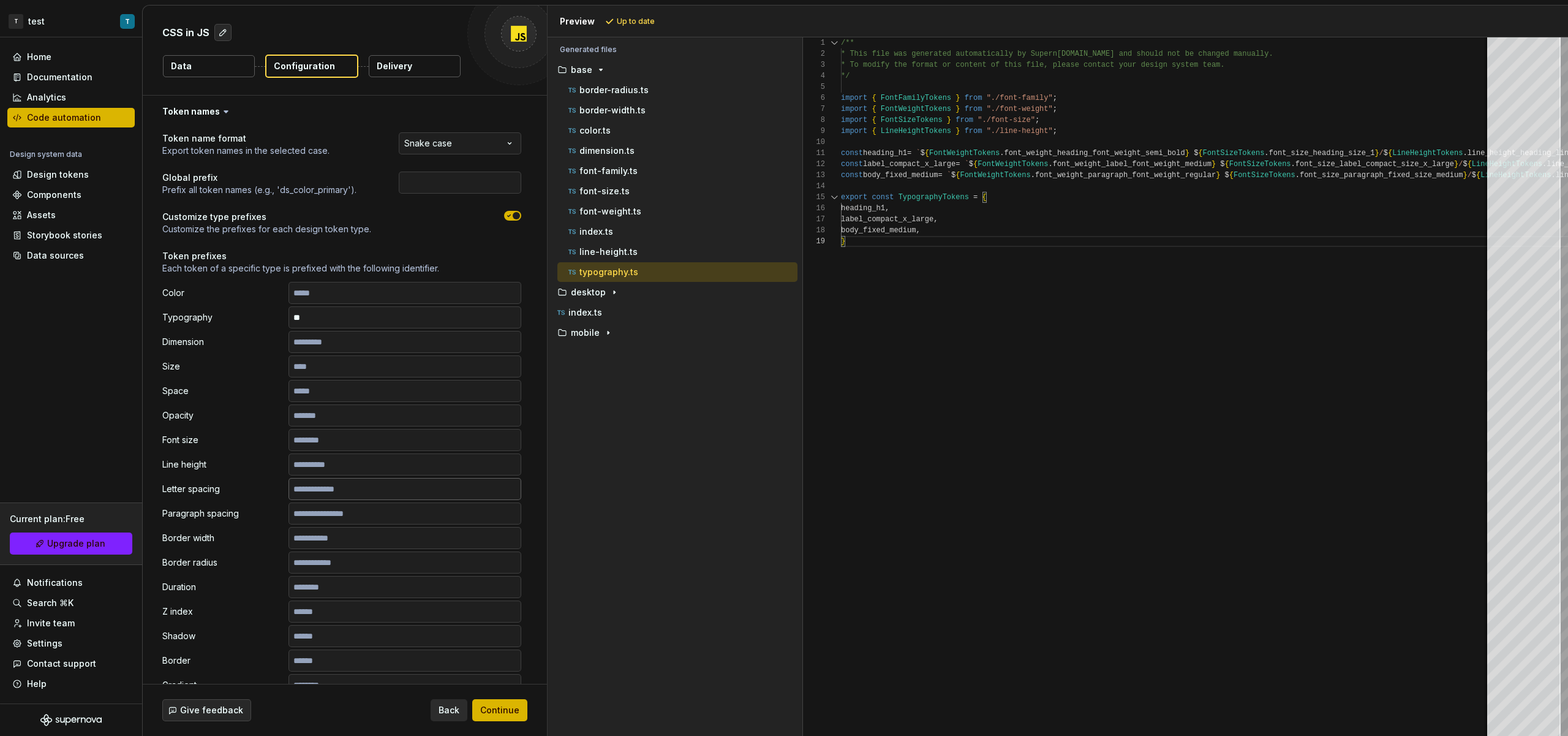
drag, startPoint x: 186, startPoint y: 38, endPoint x: 346, endPoint y: 491, distance: 480.4
click at [186, 38] on p "CSS in JS" at bounding box center [186, 33] width 47 height 15
click at [459, 708] on span "Back" at bounding box center [448, 710] width 20 height 12
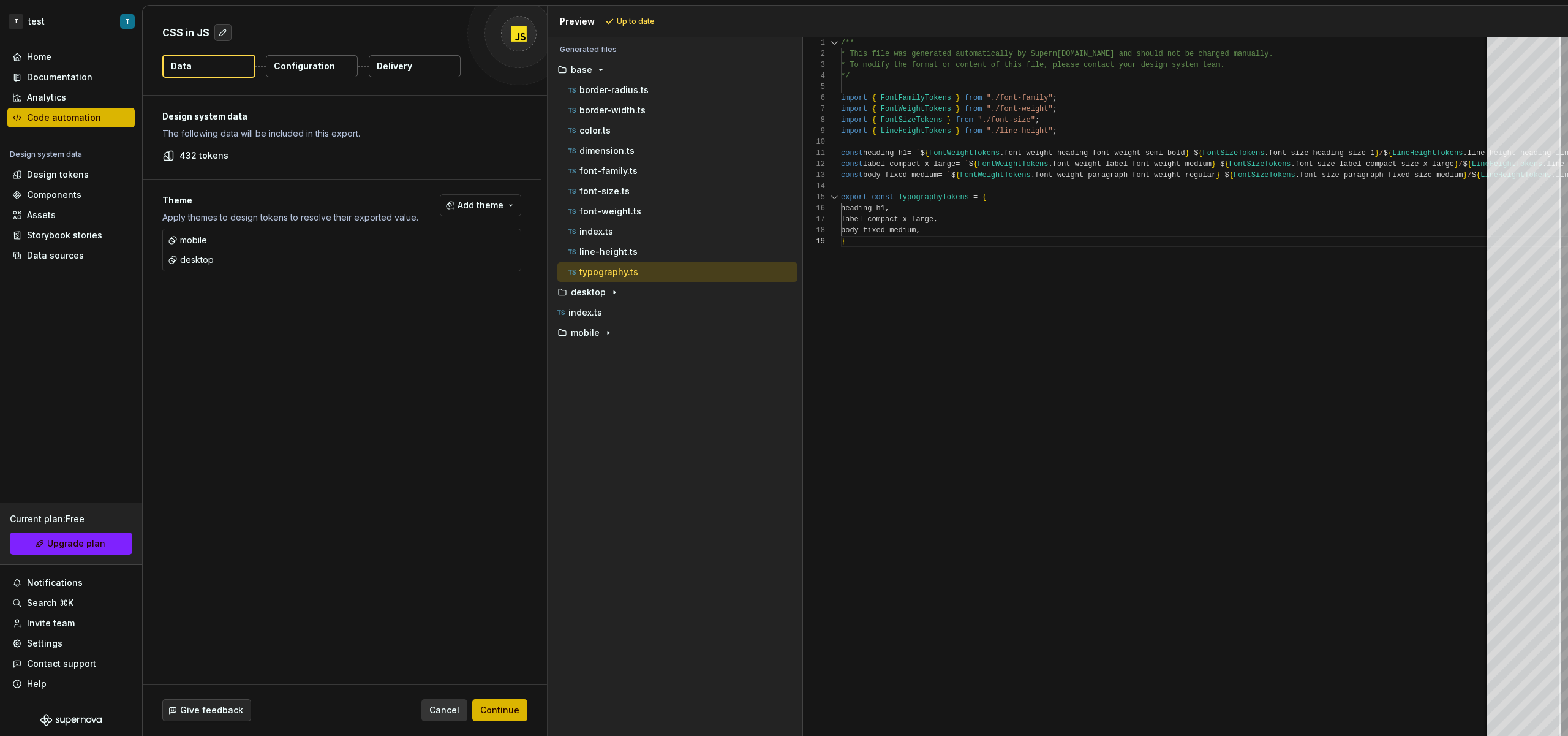
click at [460, 707] on span "Cancel" at bounding box center [444, 710] width 30 height 12
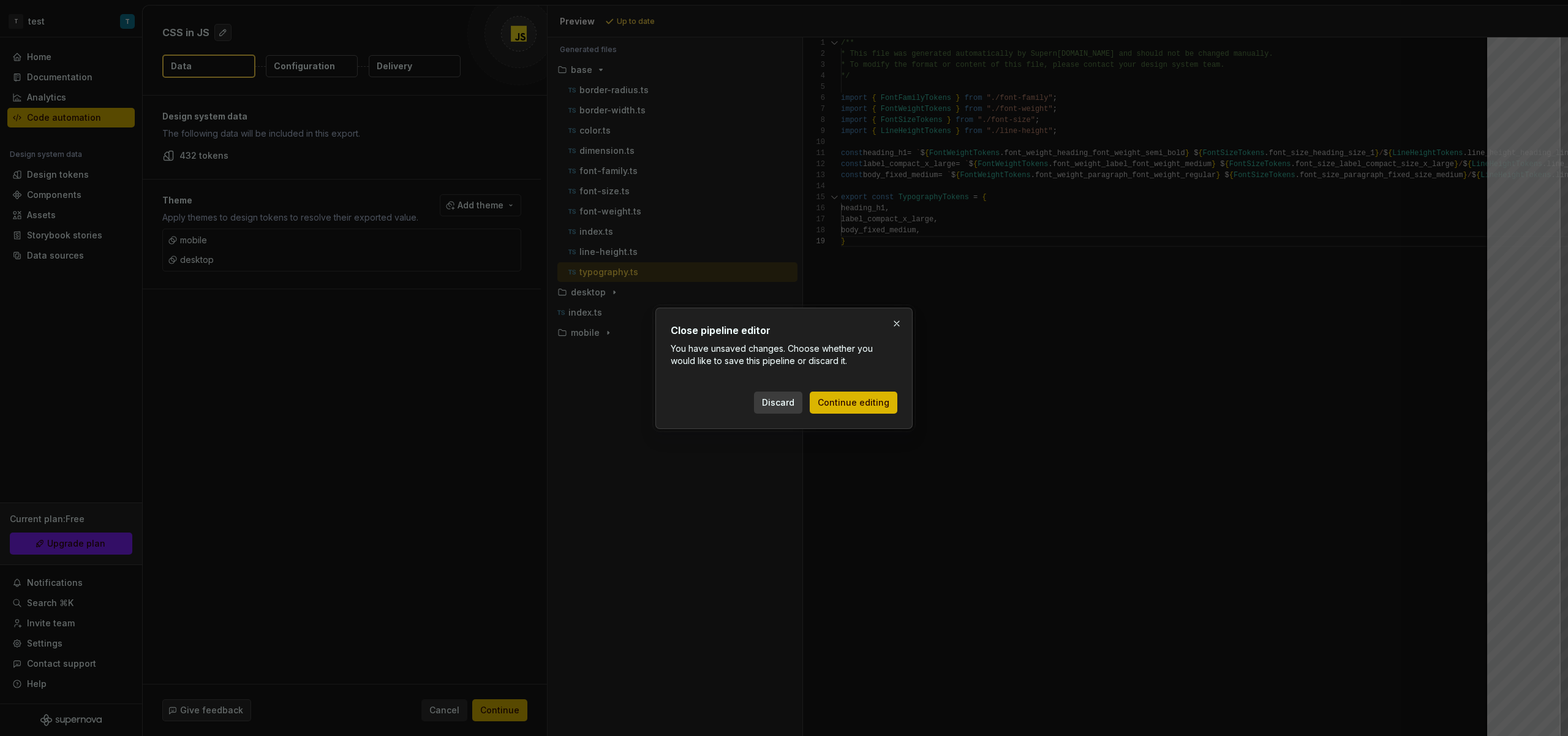
click at [777, 401] on span "Discard" at bounding box center [779, 402] width 33 height 12
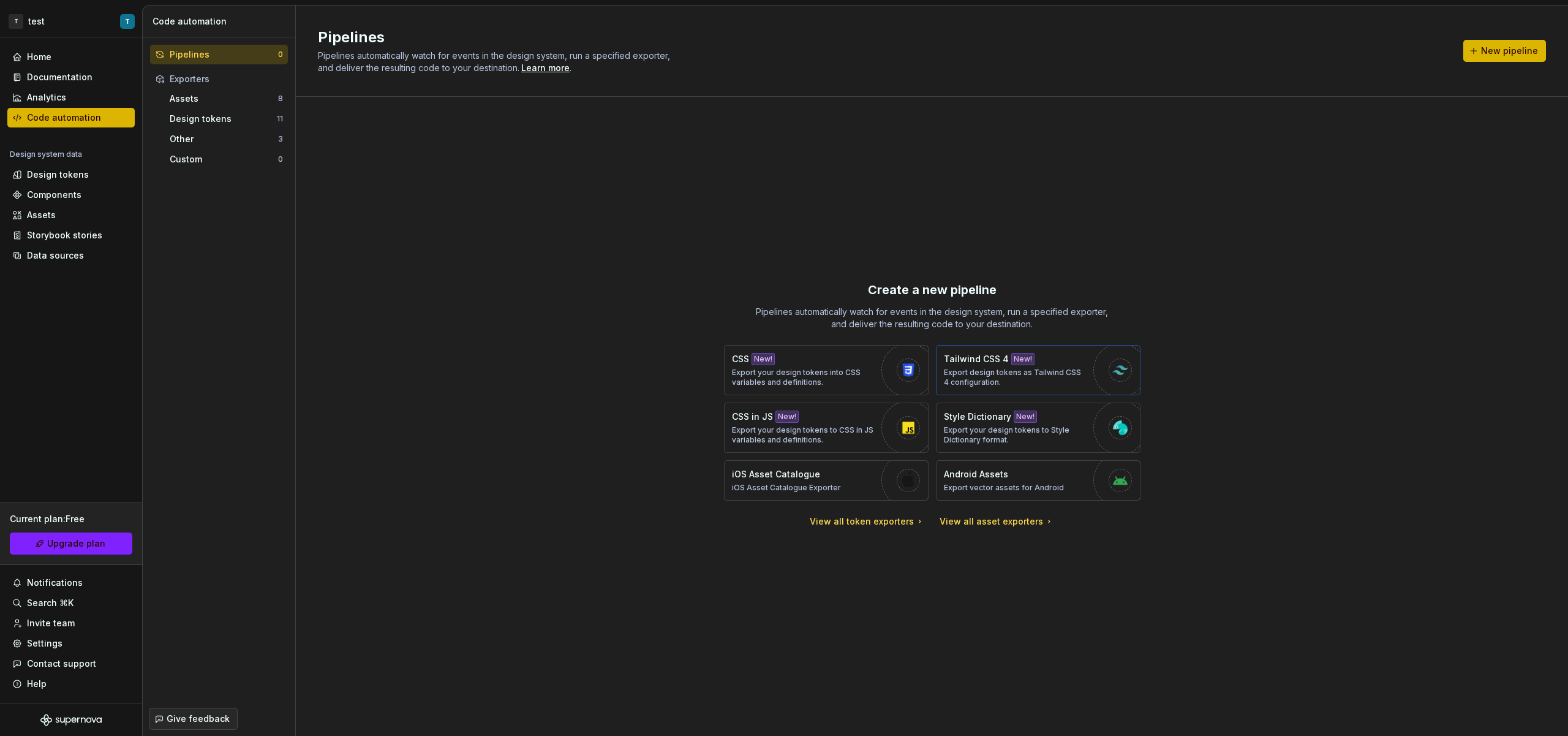
click at [1009, 370] on p "Export design tokens as Tailwind CSS 4 configuration." at bounding box center [1015, 377] width 143 height 20
type textarea "*"
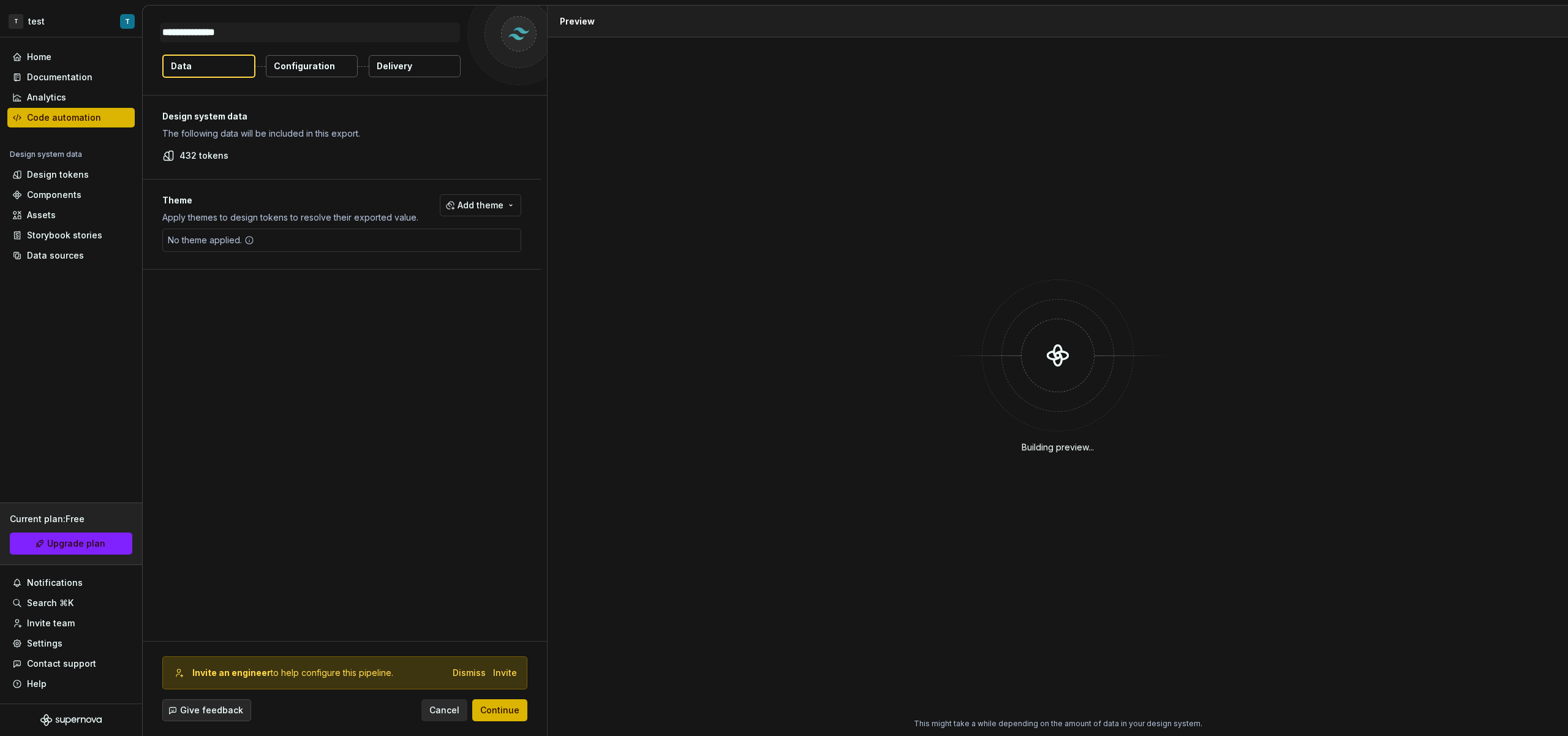
click at [501, 221] on div "Theme Apply themes to design tokens to resolve their exported value. Add theme" at bounding box center [341, 209] width 359 height 29
click at [496, 214] on button "Add theme" at bounding box center [481, 204] width 82 height 22
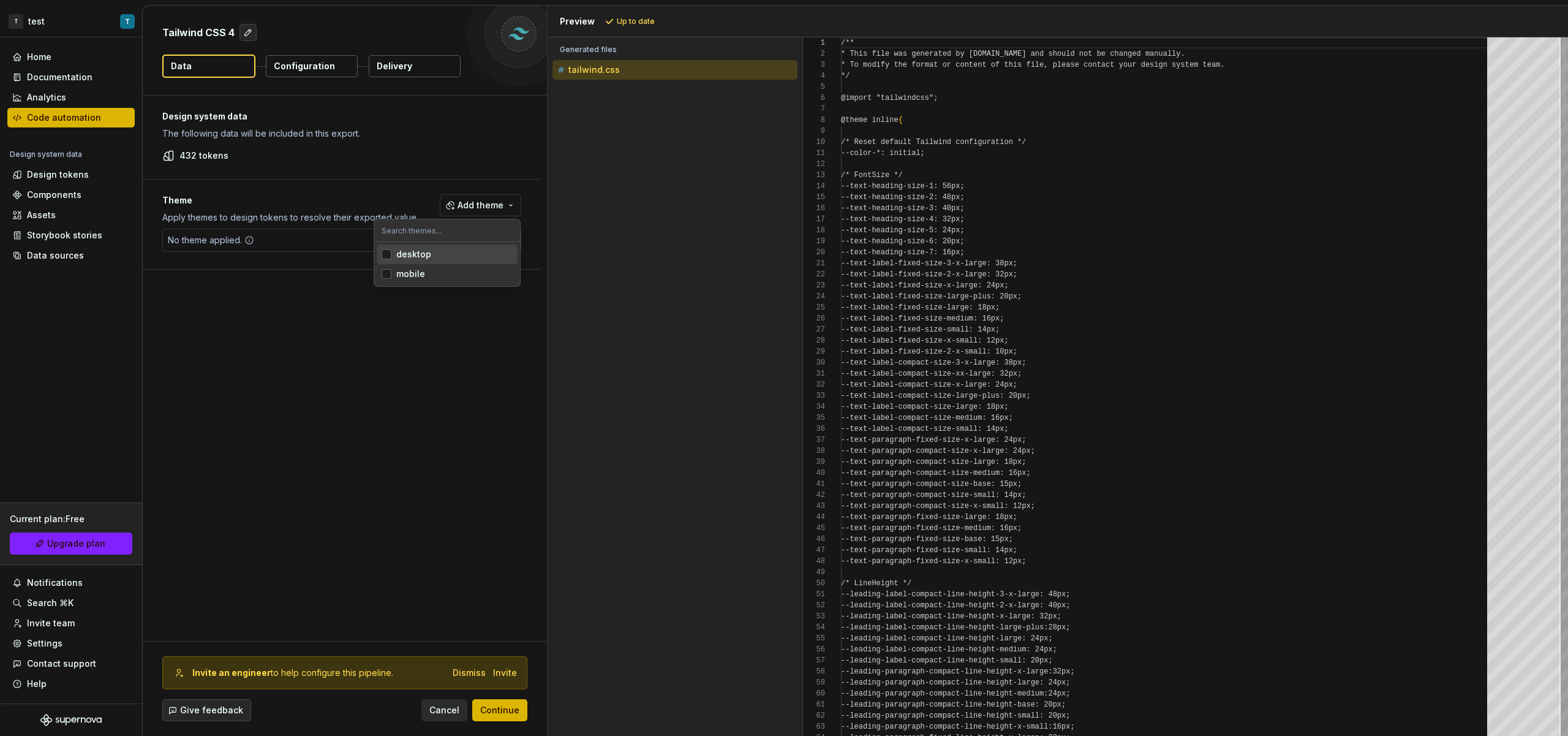
click at [470, 257] on div "desktop" at bounding box center [455, 254] width 116 height 12
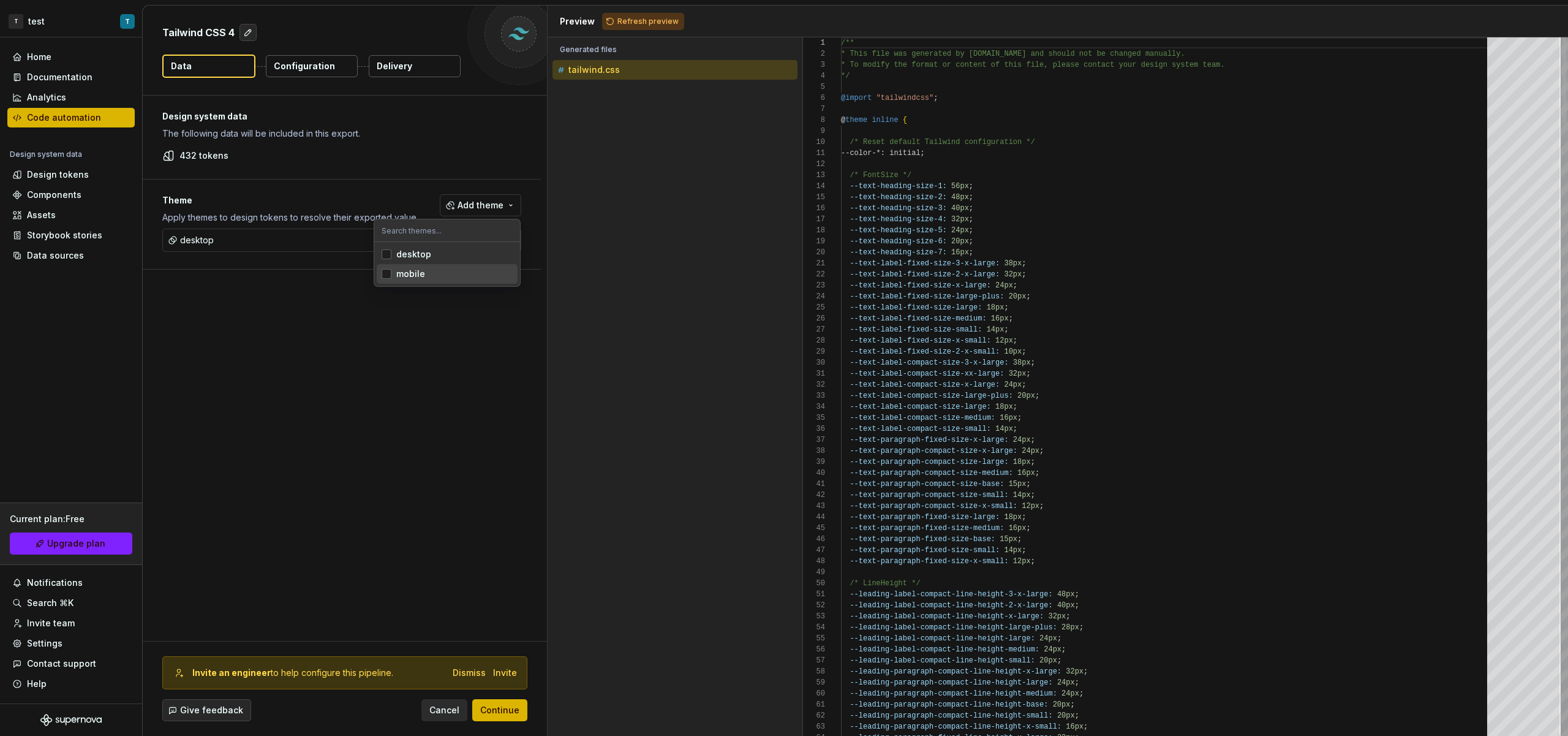
click at [465, 275] on div "mobile" at bounding box center [455, 273] width 116 height 12
click at [486, 133] on html "T test T Home Documentation Analytics Code automation Design system data Design…" at bounding box center [784, 368] width 1568 height 736
click at [503, 711] on span "Continue" at bounding box center [500, 710] width 39 height 12
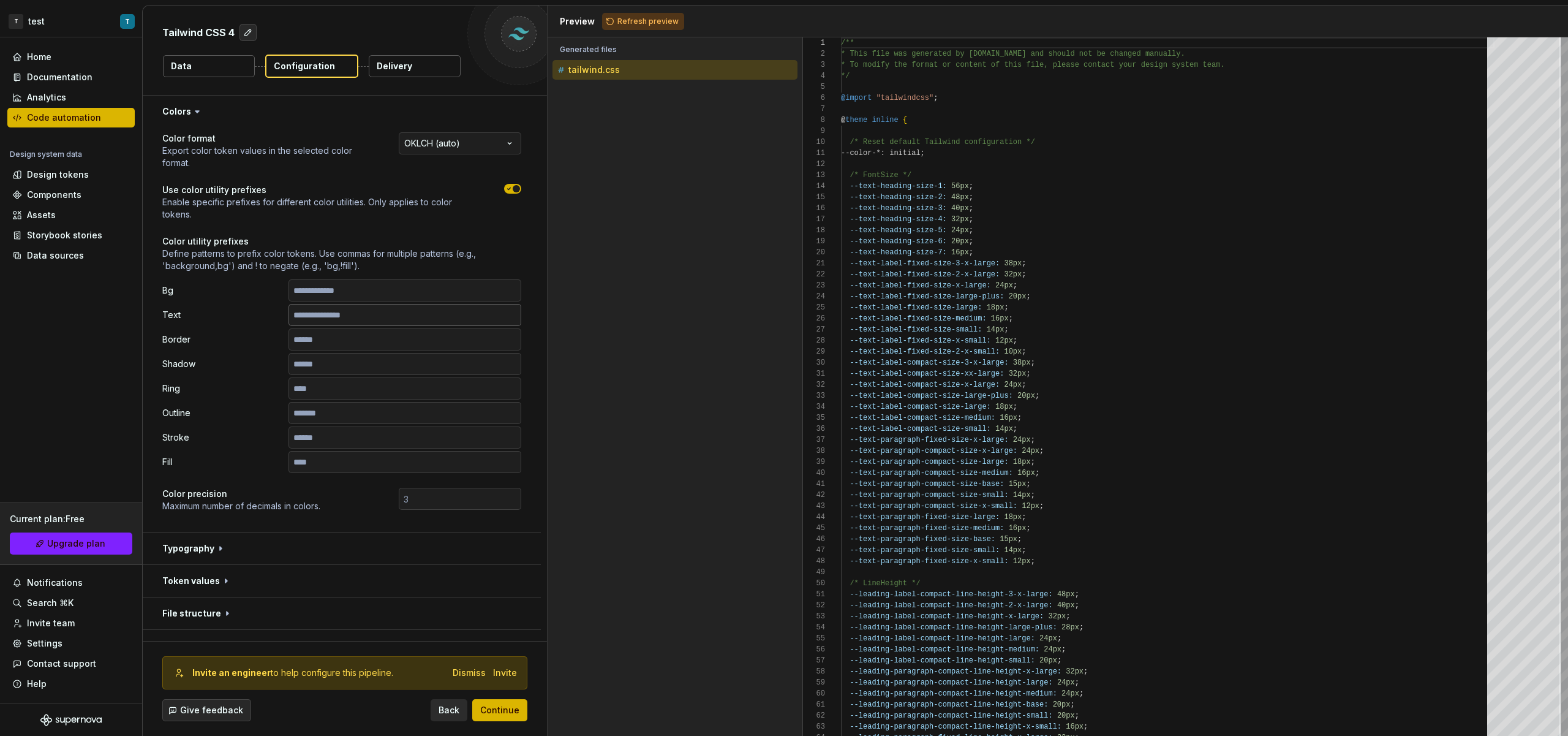
click at [338, 316] on input "text" at bounding box center [405, 315] width 233 height 22
type input "**"
click at [461, 258] on p "Define patterns to prefix color tokens. Use commas for multiple patterns (e.g.,…" at bounding box center [341, 260] width 359 height 25
click at [621, 20] on span "Refresh preview" at bounding box center [648, 21] width 61 height 10
click at [620, 96] on div "tailwind.desktop.css" at bounding box center [676, 90] width 243 height 12
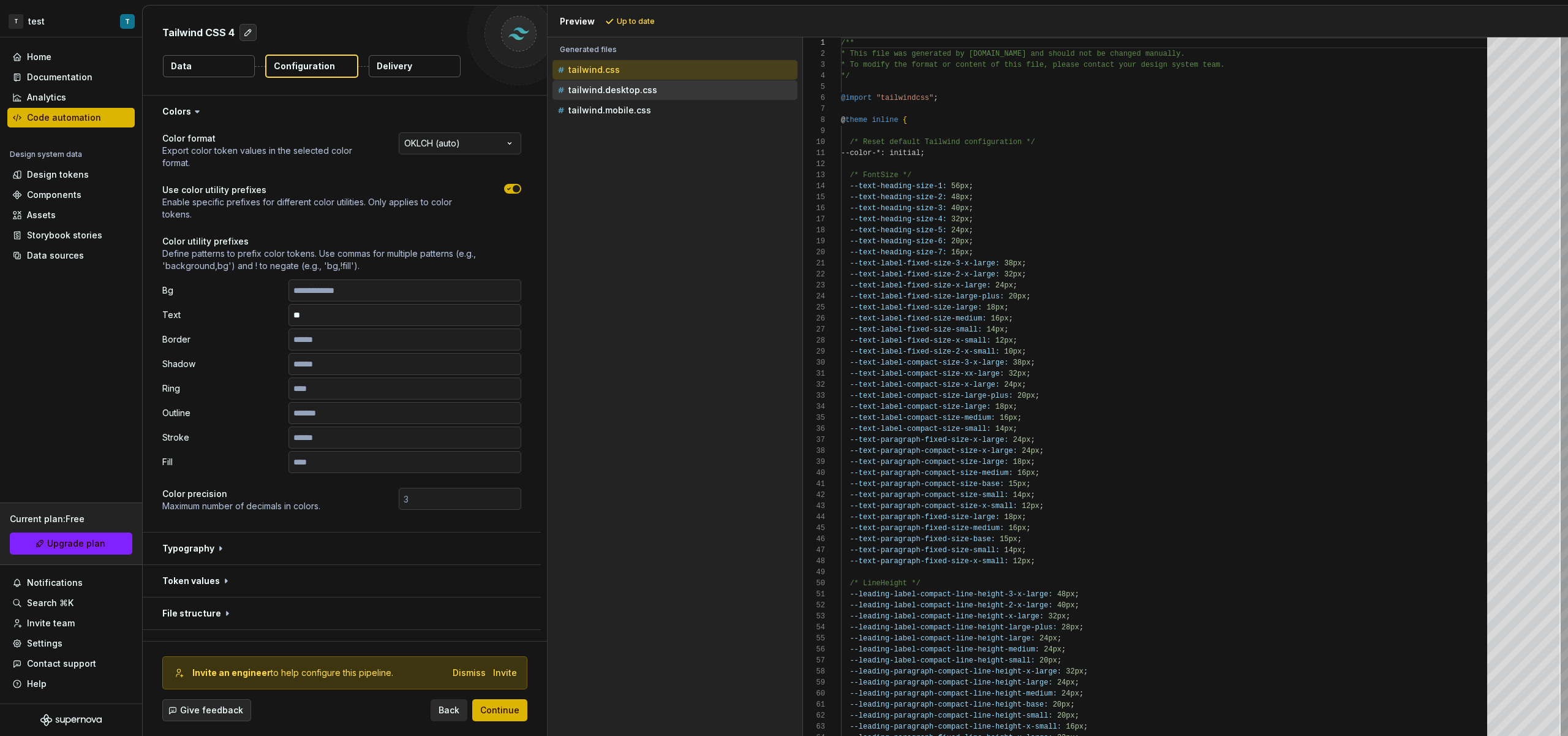
scroll to position [110, 0]
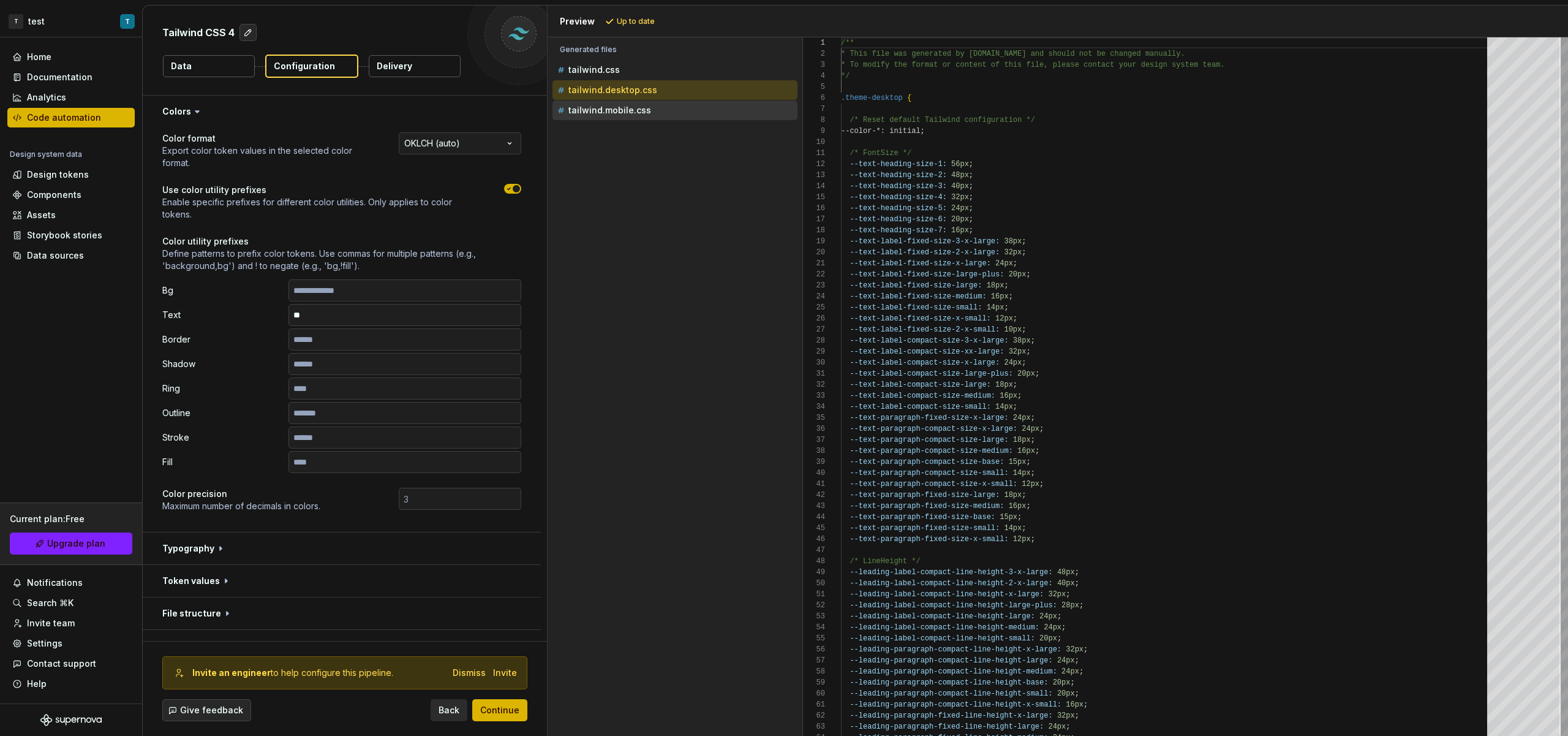
click at [619, 110] on p "tailwind.mobile.css" at bounding box center [609, 110] width 83 height 10
click at [626, 92] on p "tailwind.desktop.css" at bounding box center [613, 90] width 89 height 10
click at [642, 121] on div "Accessibility guide for tree . Navigate the tree with the arrow keys. Common tr…" at bounding box center [673, 90] width 250 height 65
click at [645, 88] on p "tailwind.desktop.css" at bounding box center [613, 90] width 89 height 10
click at [647, 109] on p "tailwind.mobile.css" at bounding box center [609, 110] width 83 height 10
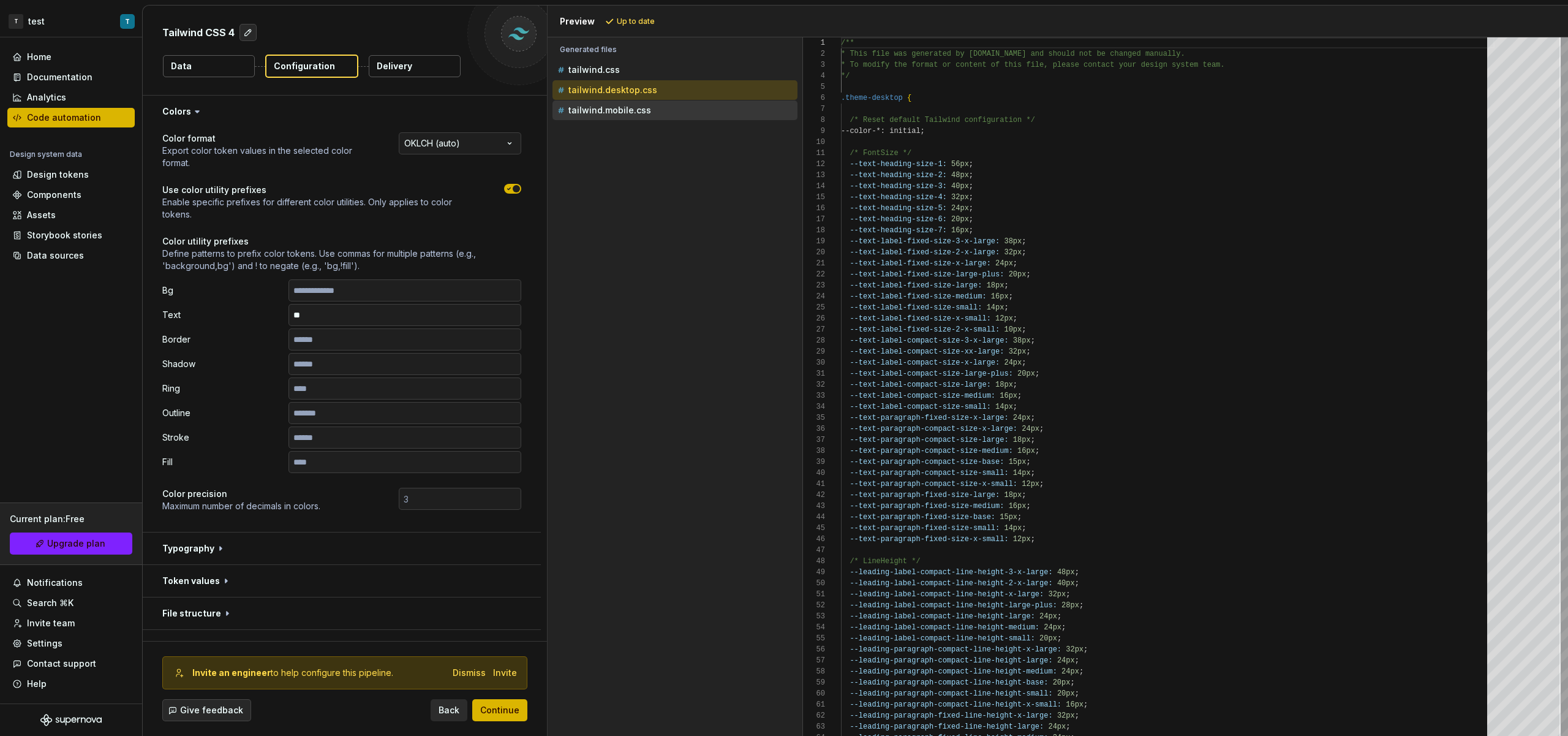
type textarea "**********"
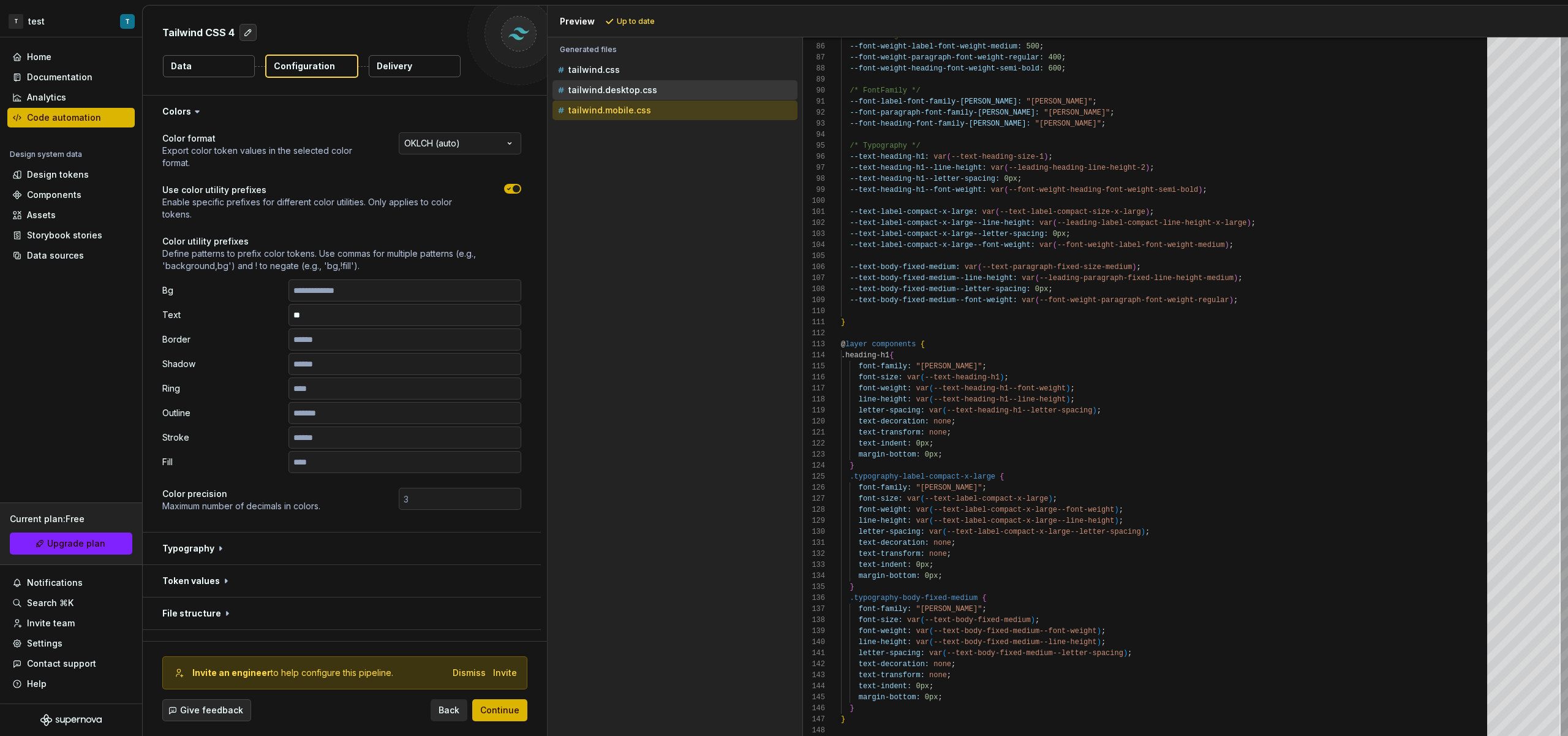
click at [646, 80] on div "tailwind.desktop.css" at bounding box center [676, 90] width 245 height 20
drag, startPoint x: 359, startPoint y: 316, endPoint x: 258, endPoint y: 301, distance: 102.1
click at [259, 301] on div "Bg Text ** Border Shadow Ring Outline Stroke Fill" at bounding box center [341, 376] width 359 height 194
click at [315, 541] on button "button" at bounding box center [342, 548] width 398 height 32
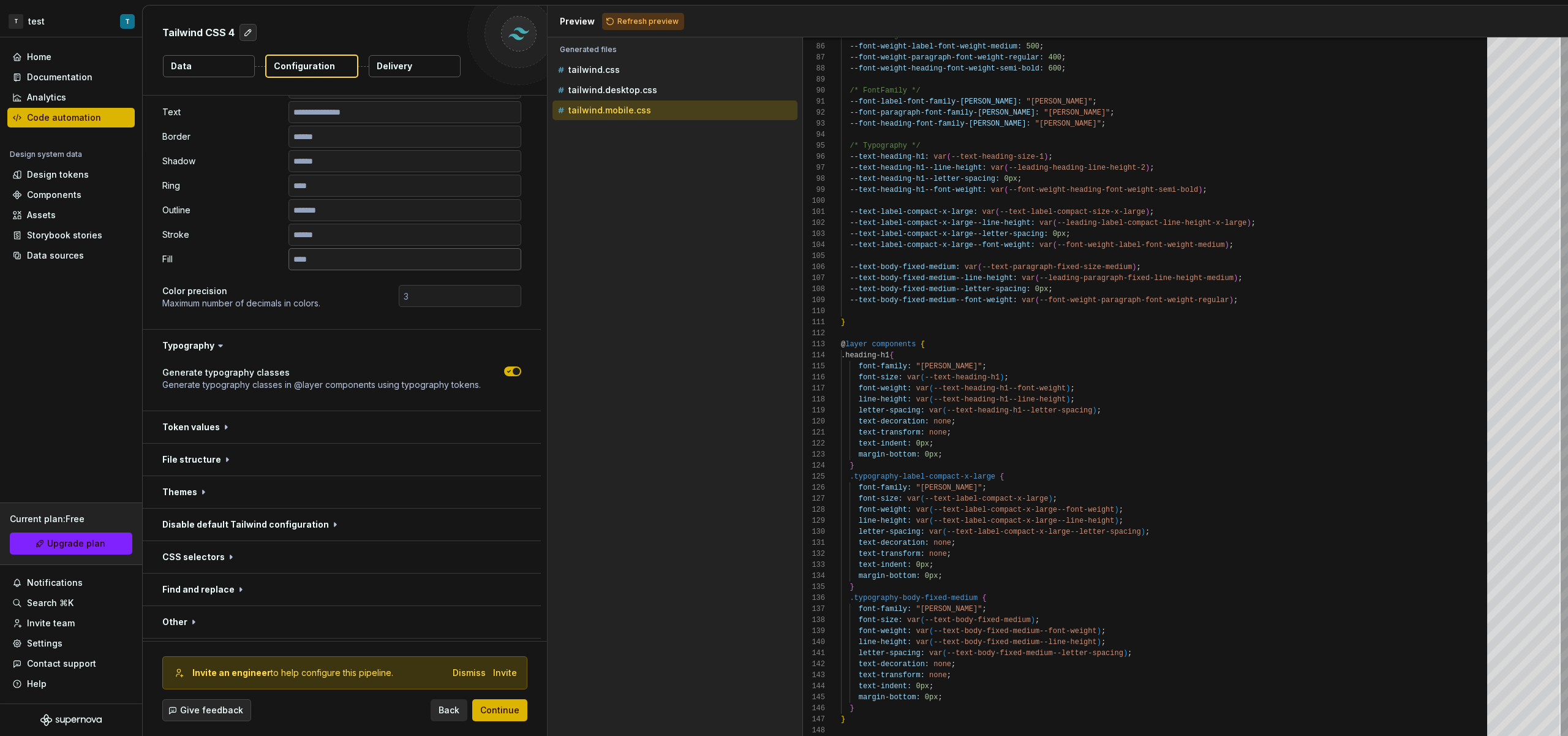
scroll to position [233, 0]
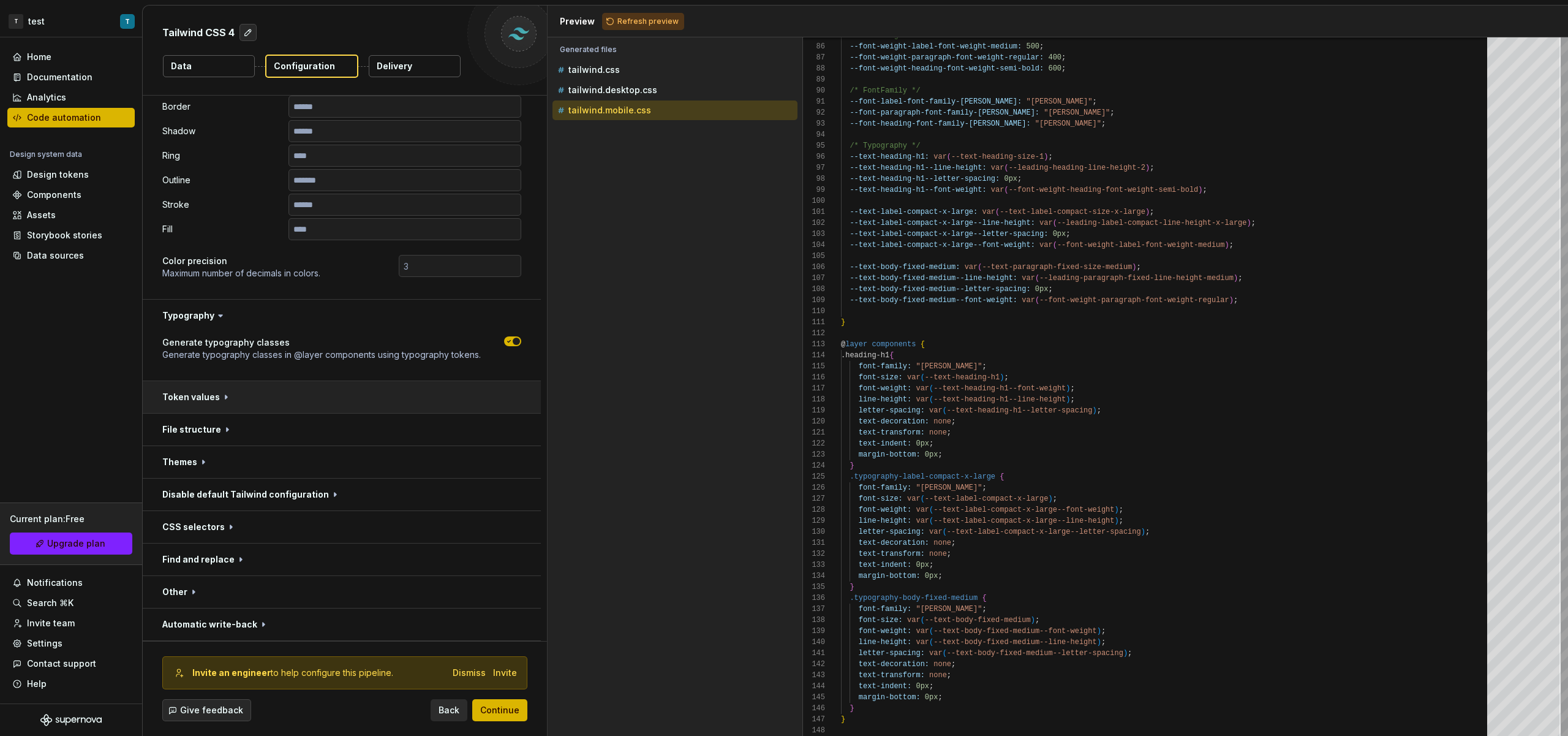
click at [321, 388] on button "button" at bounding box center [342, 397] width 398 height 32
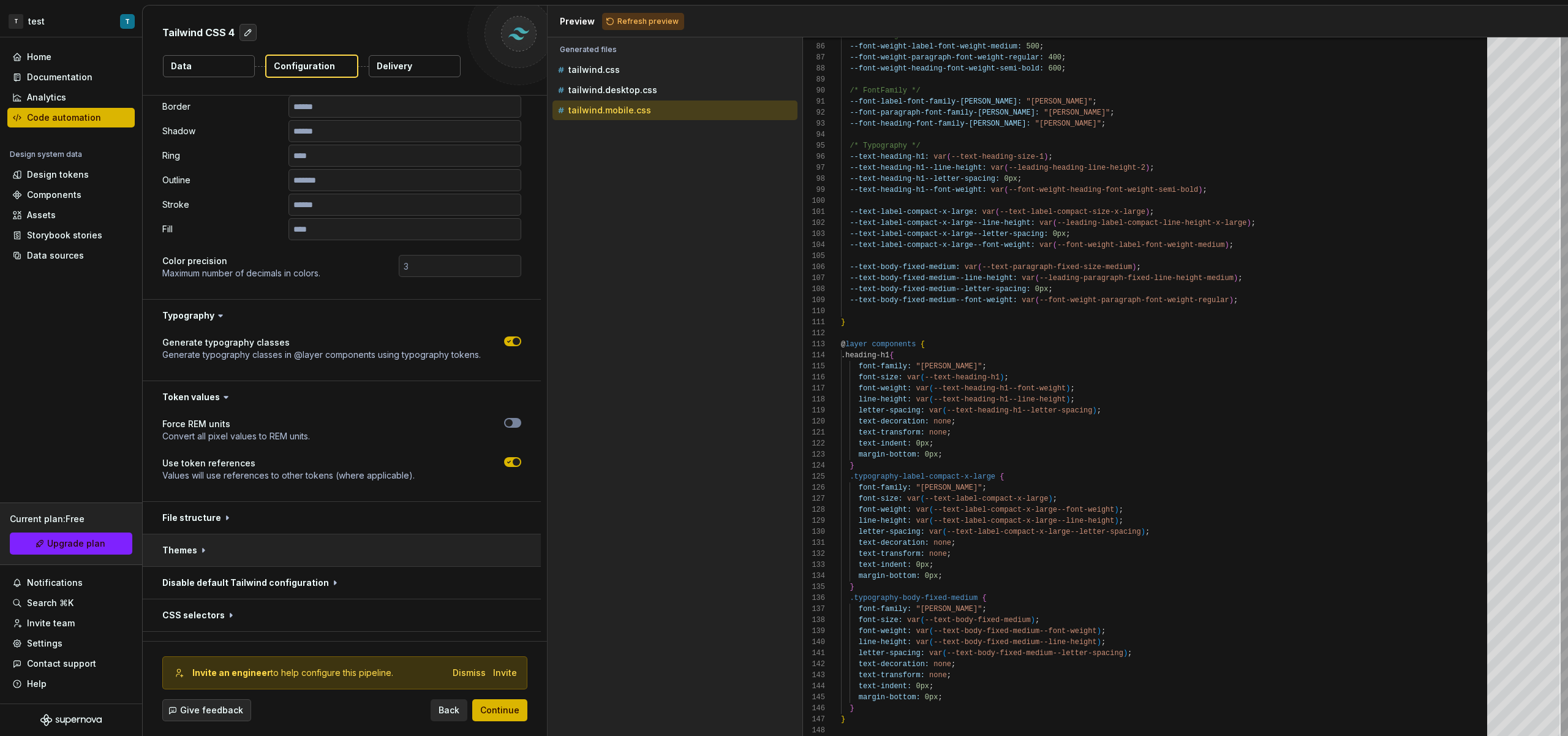
click at [399, 534] on button "button" at bounding box center [342, 550] width 398 height 32
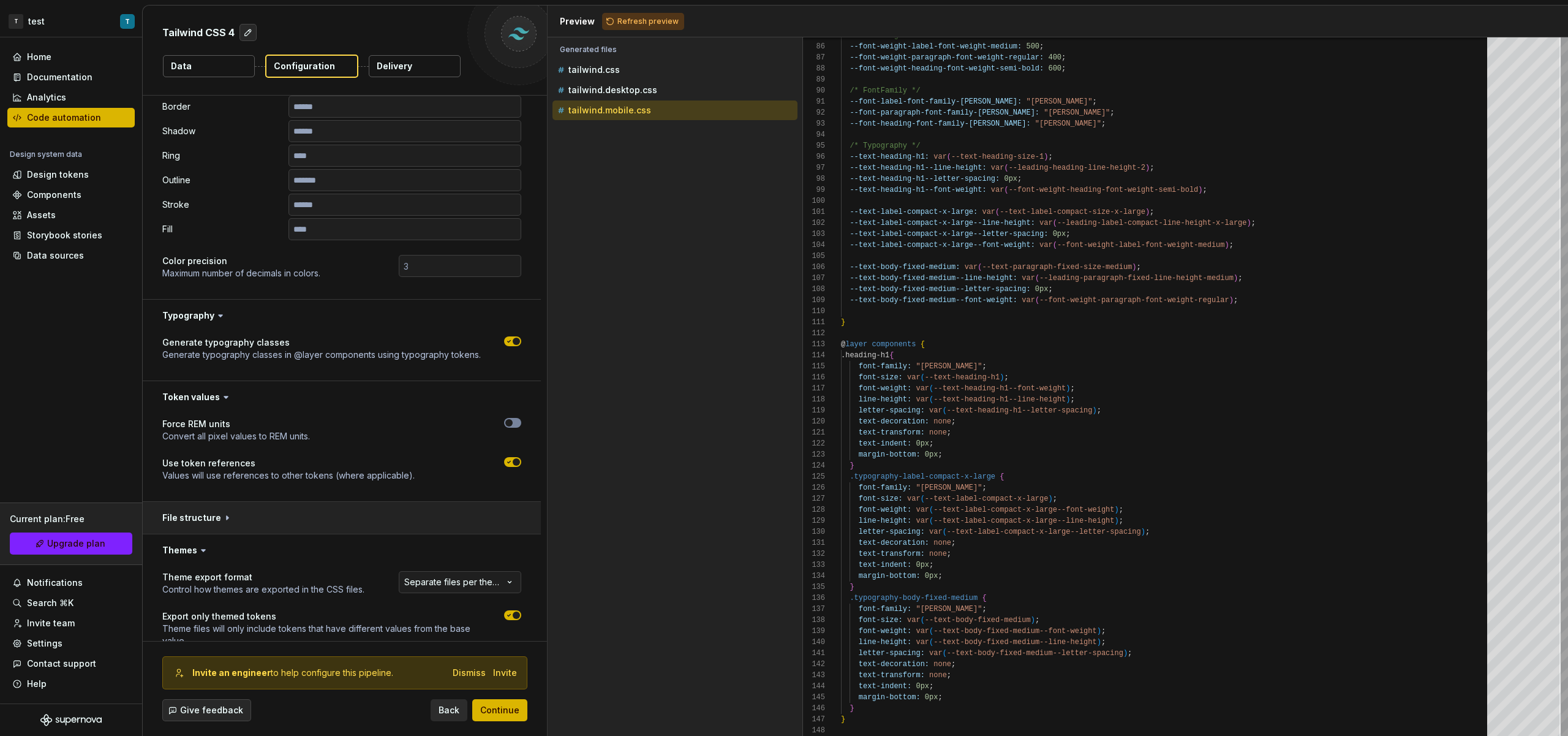
click at [399, 528] on button "button" at bounding box center [342, 517] width 398 height 32
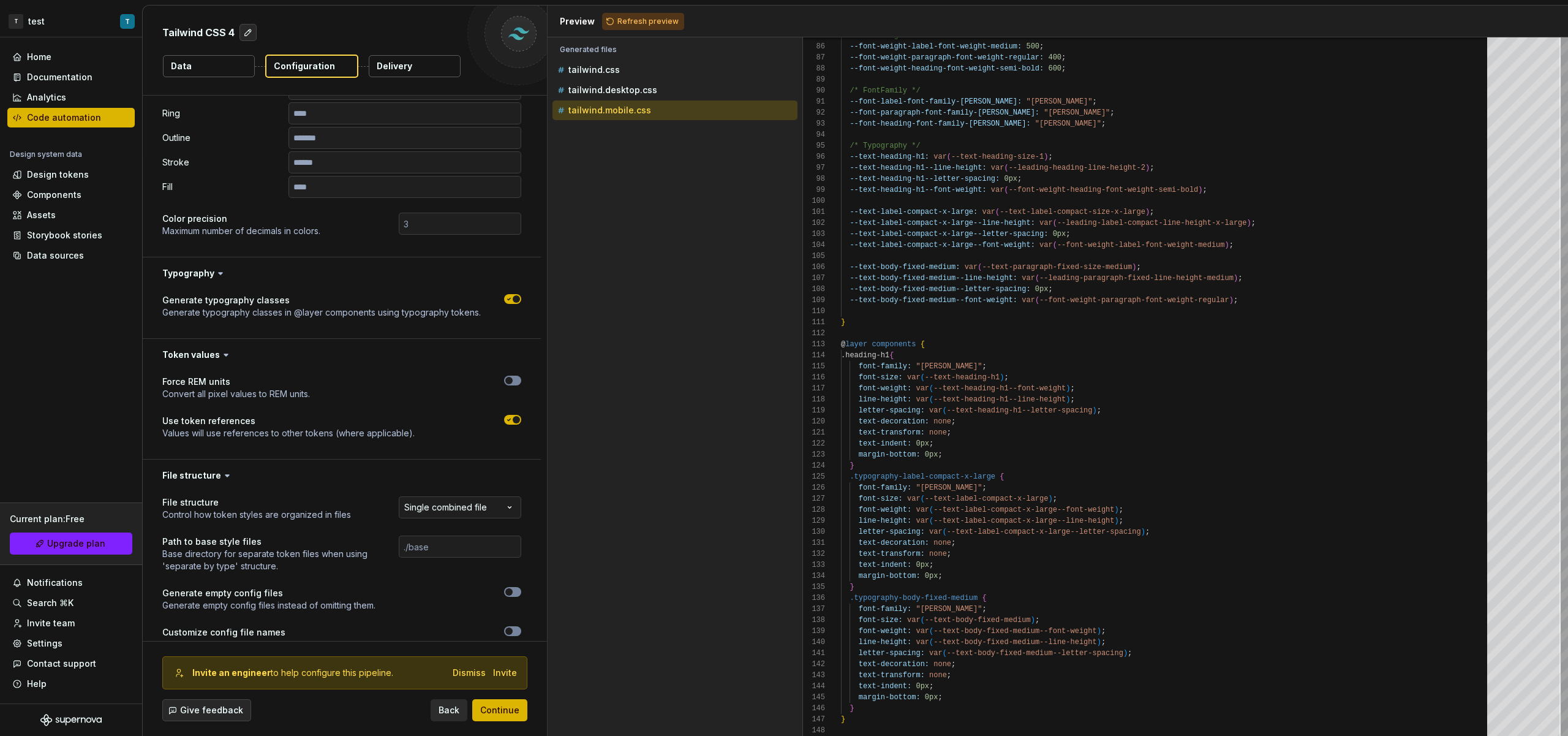
scroll to position [359, 0]
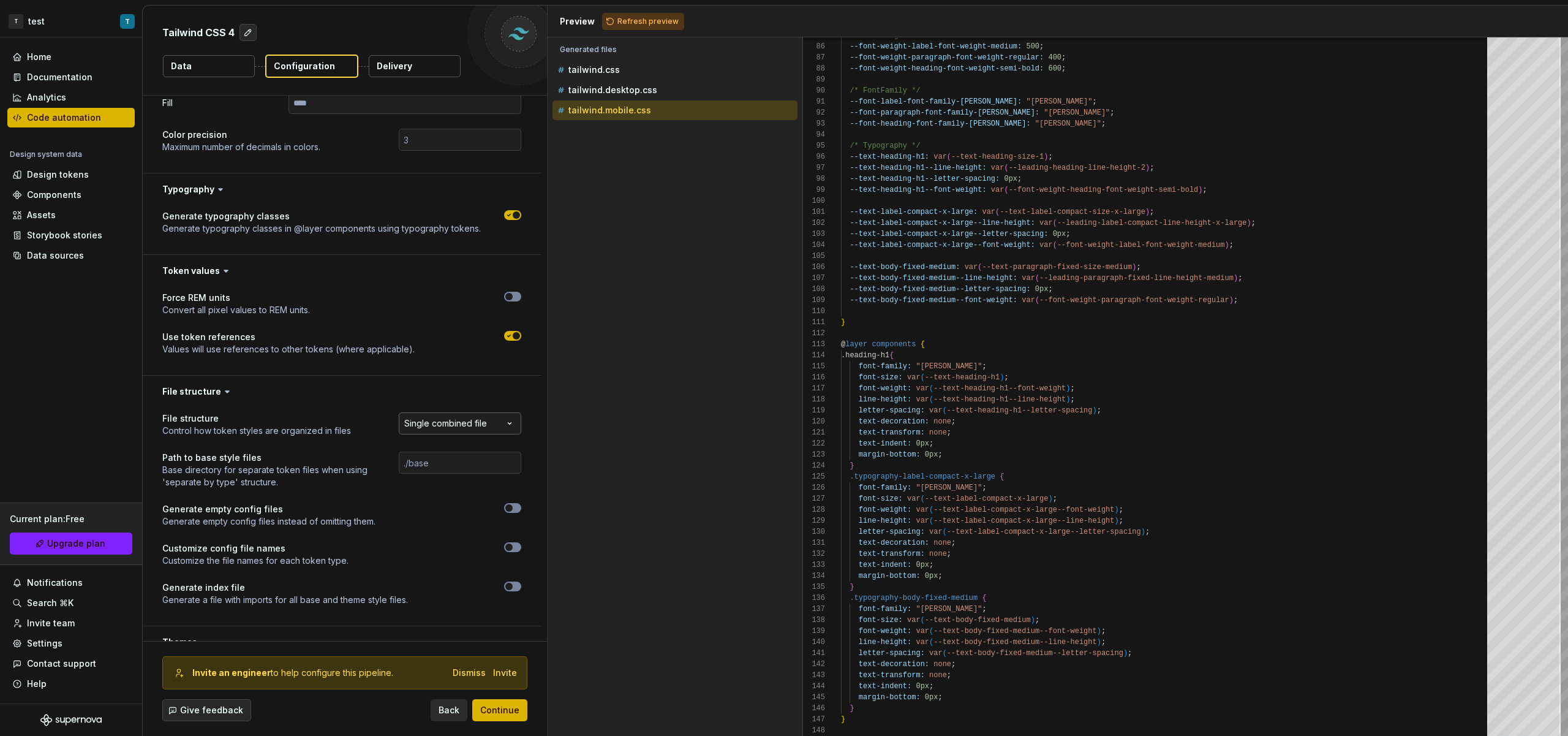
click at [458, 433] on div "**********" at bounding box center [447, 424] width 148 height 25
click at [458, 431] on html "**********" at bounding box center [784, 368] width 1568 height 736
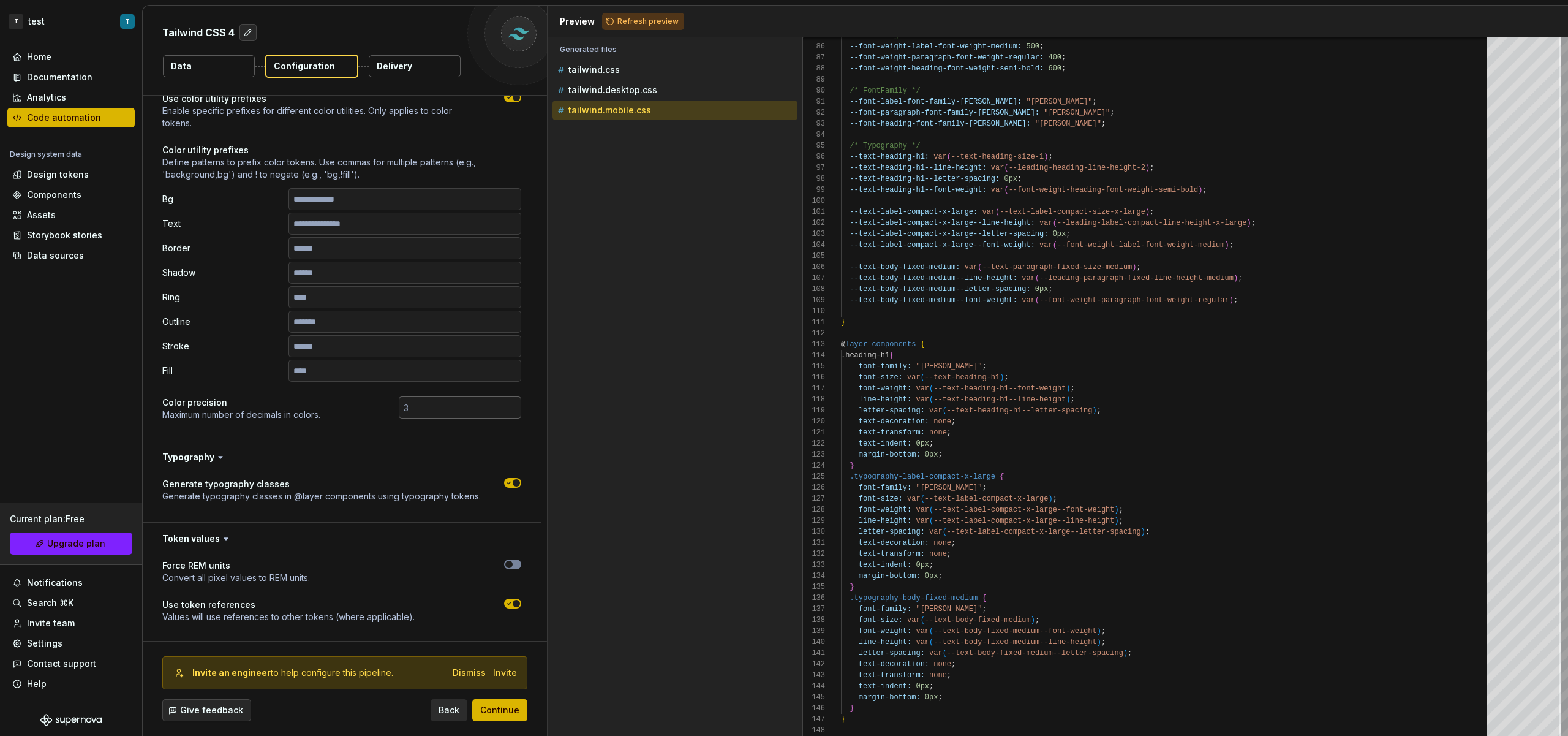
scroll to position [0, 0]
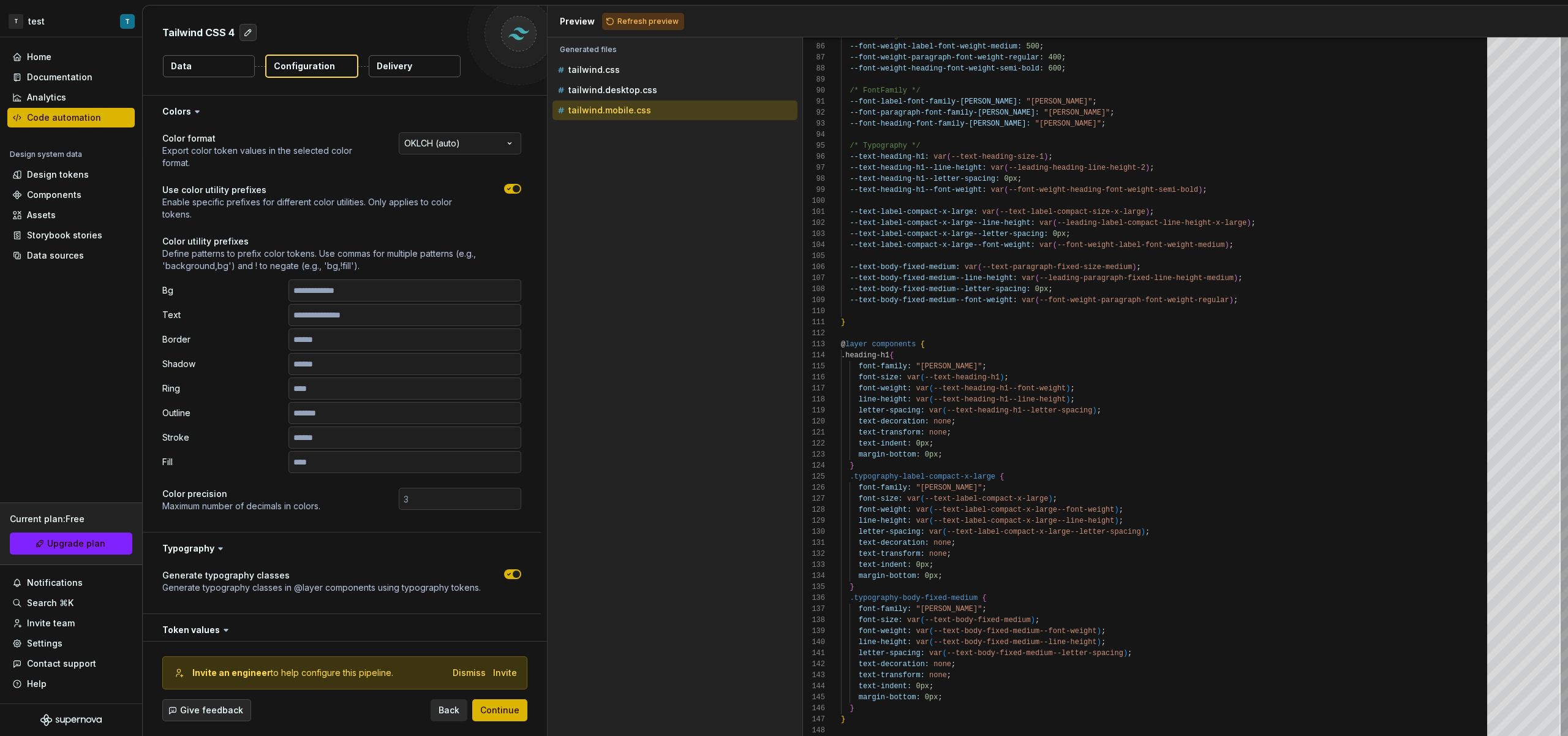
click at [465, 138] on html "**********" at bounding box center [784, 368] width 1568 height 736
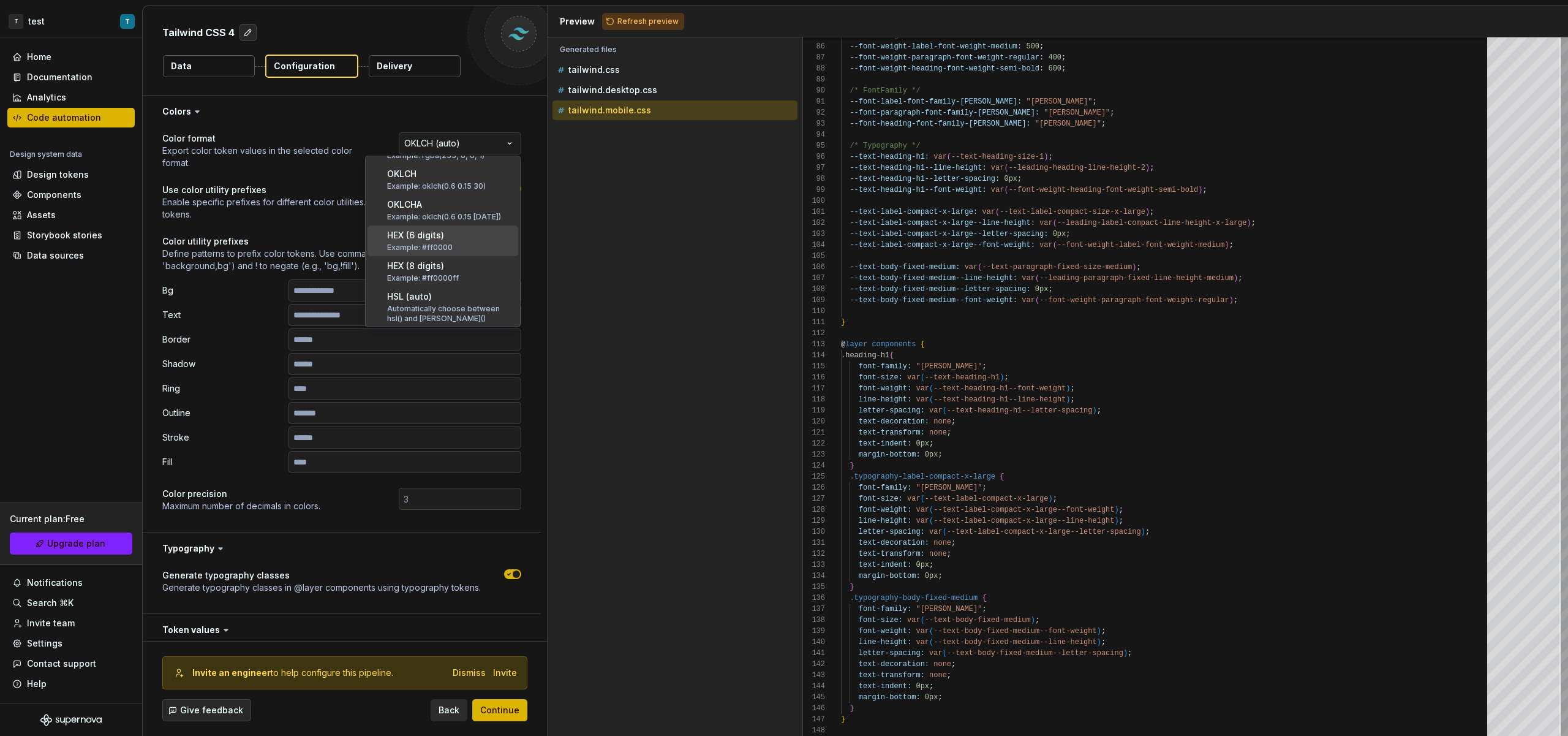
scroll to position [129, 0]
select select "********"
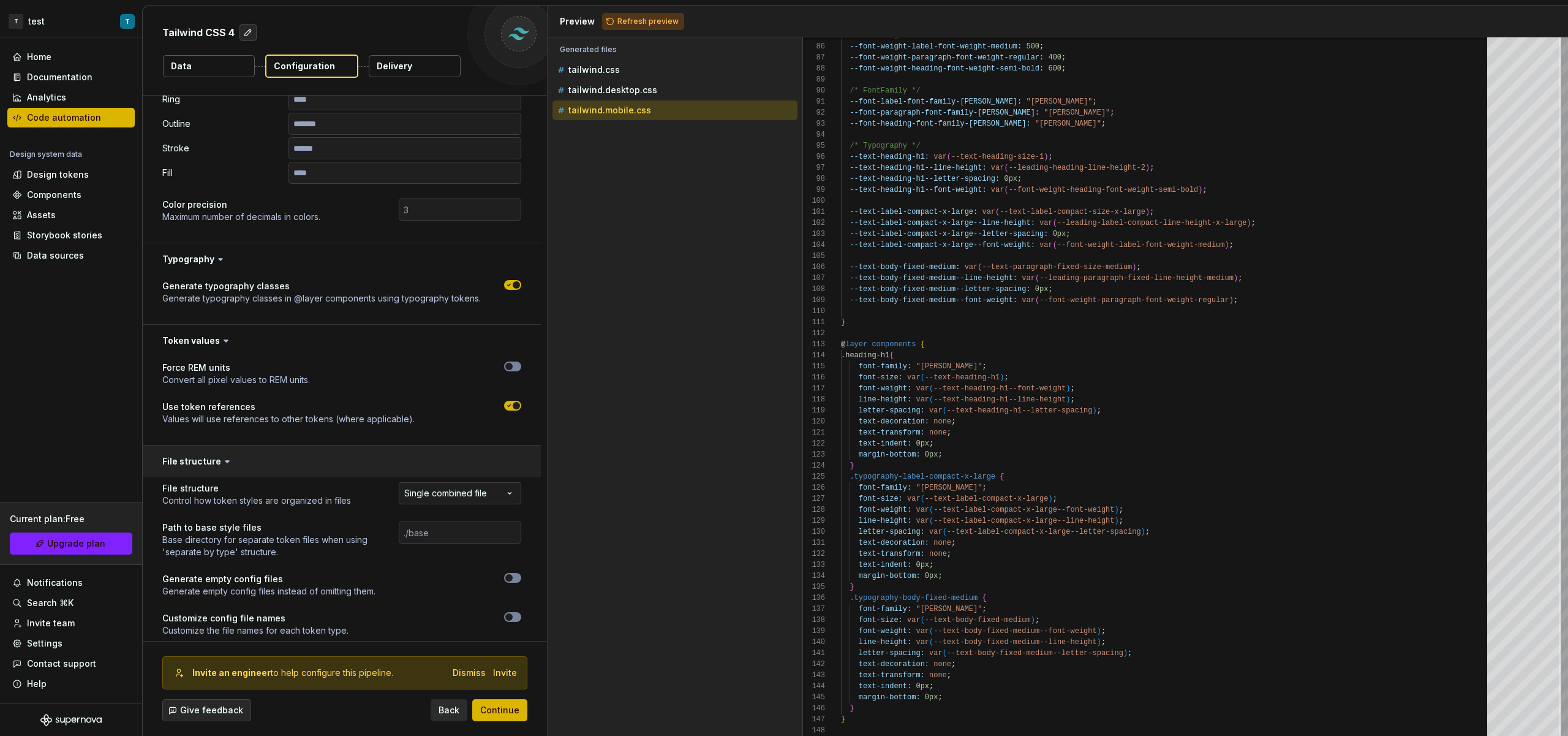
scroll to position [328, 0]
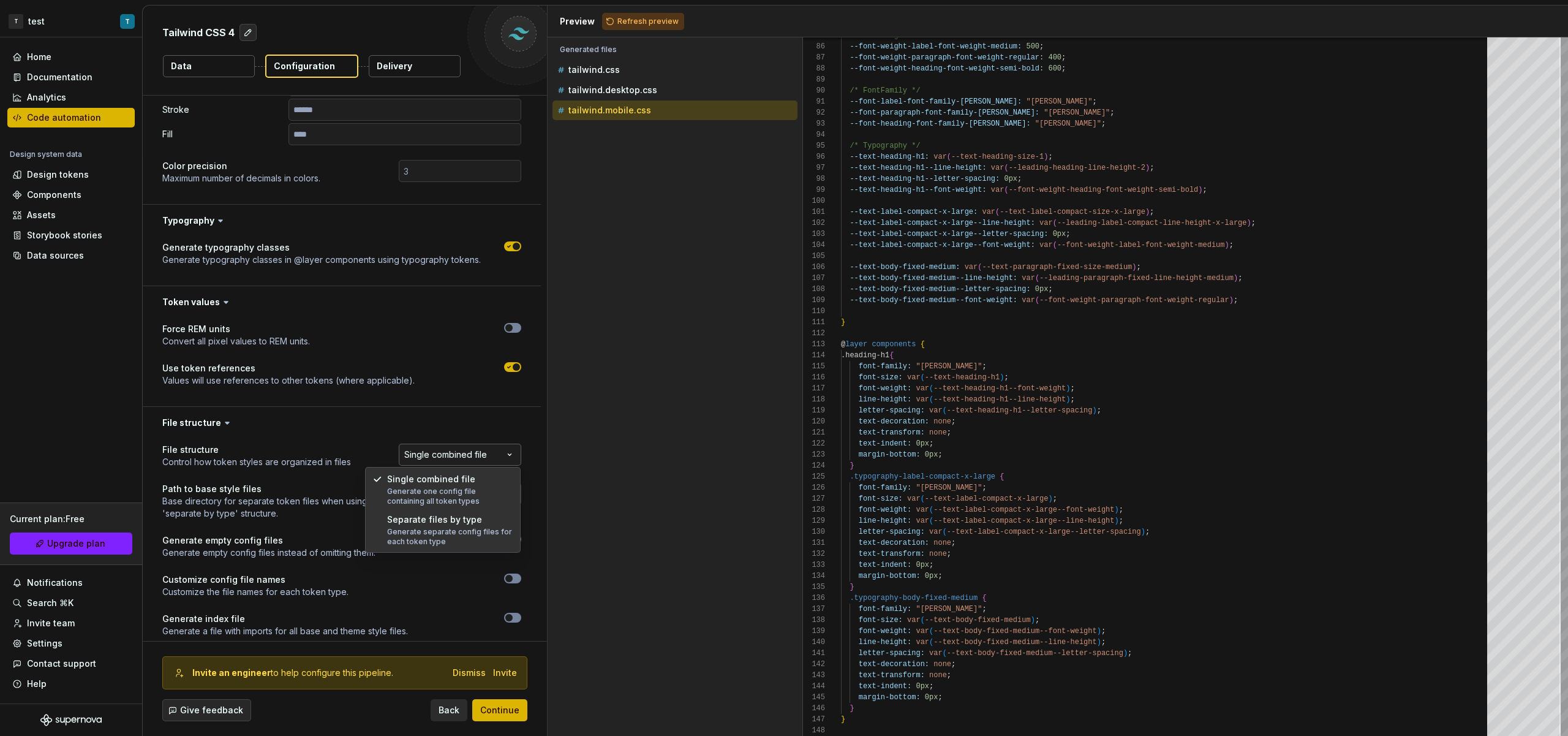
click at [457, 446] on html "**********" at bounding box center [784, 368] width 1568 height 736
click at [444, 419] on html "**********" at bounding box center [784, 368] width 1568 height 736
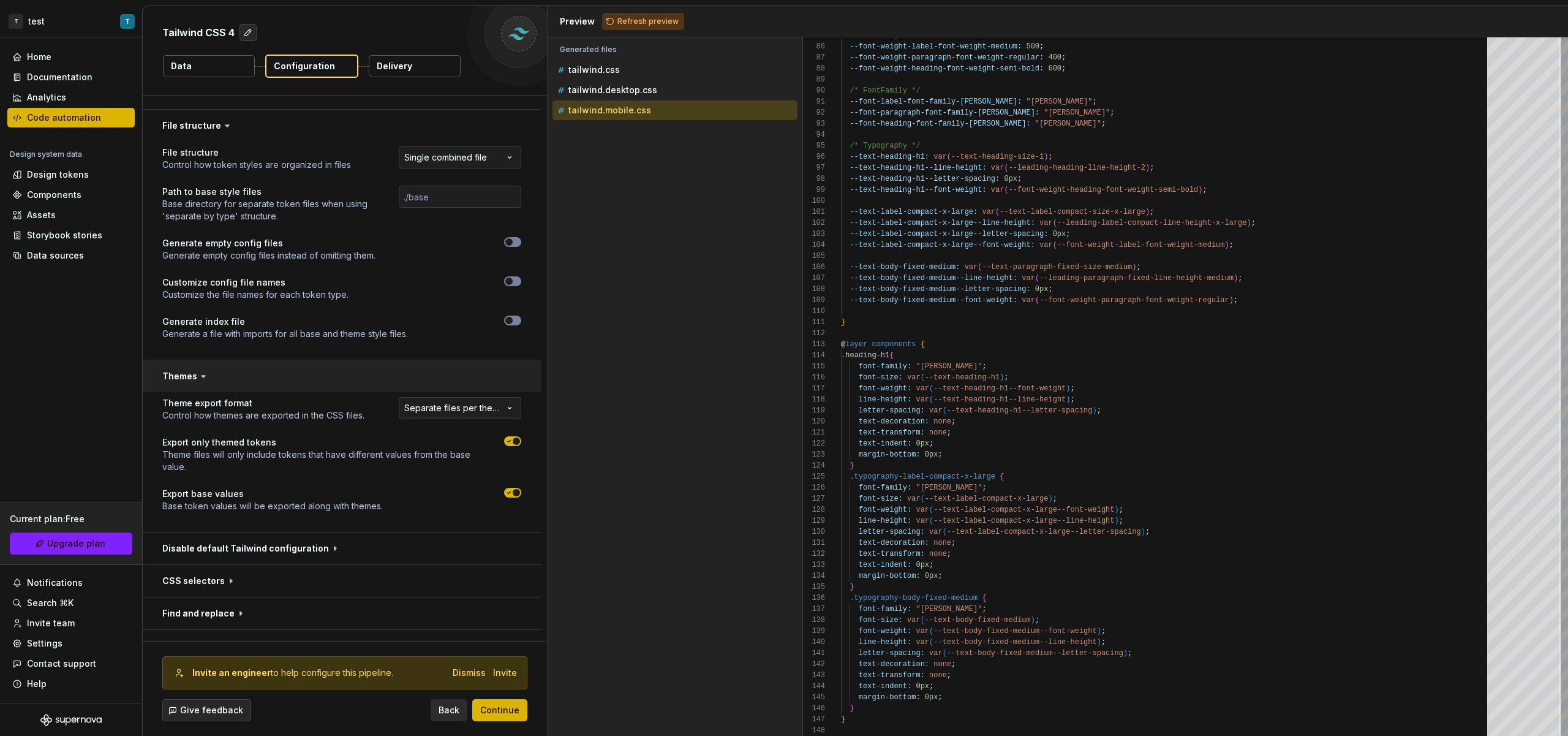
scroll to position [632, 0]
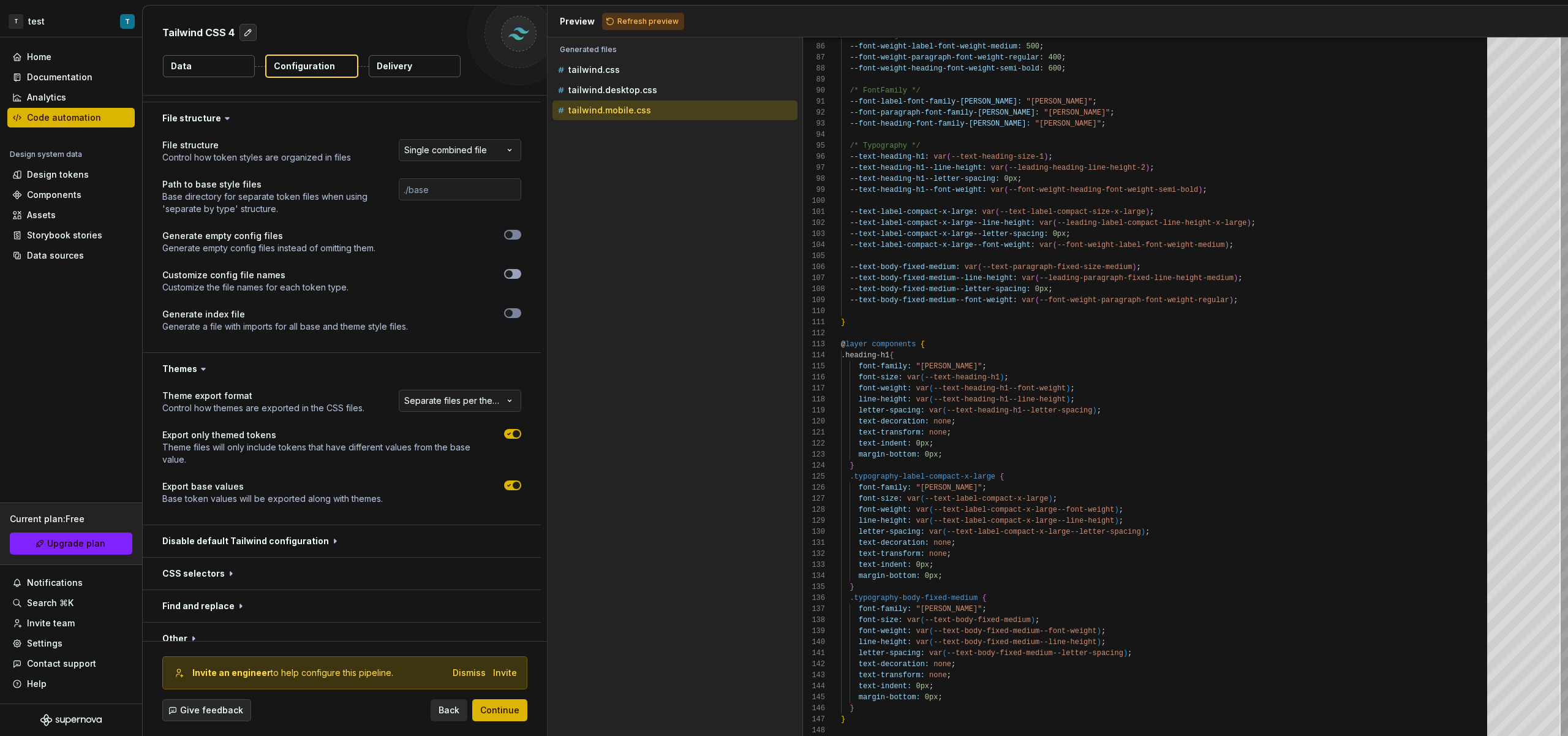
click at [509, 274] on span "button" at bounding box center [509, 273] width 7 height 7
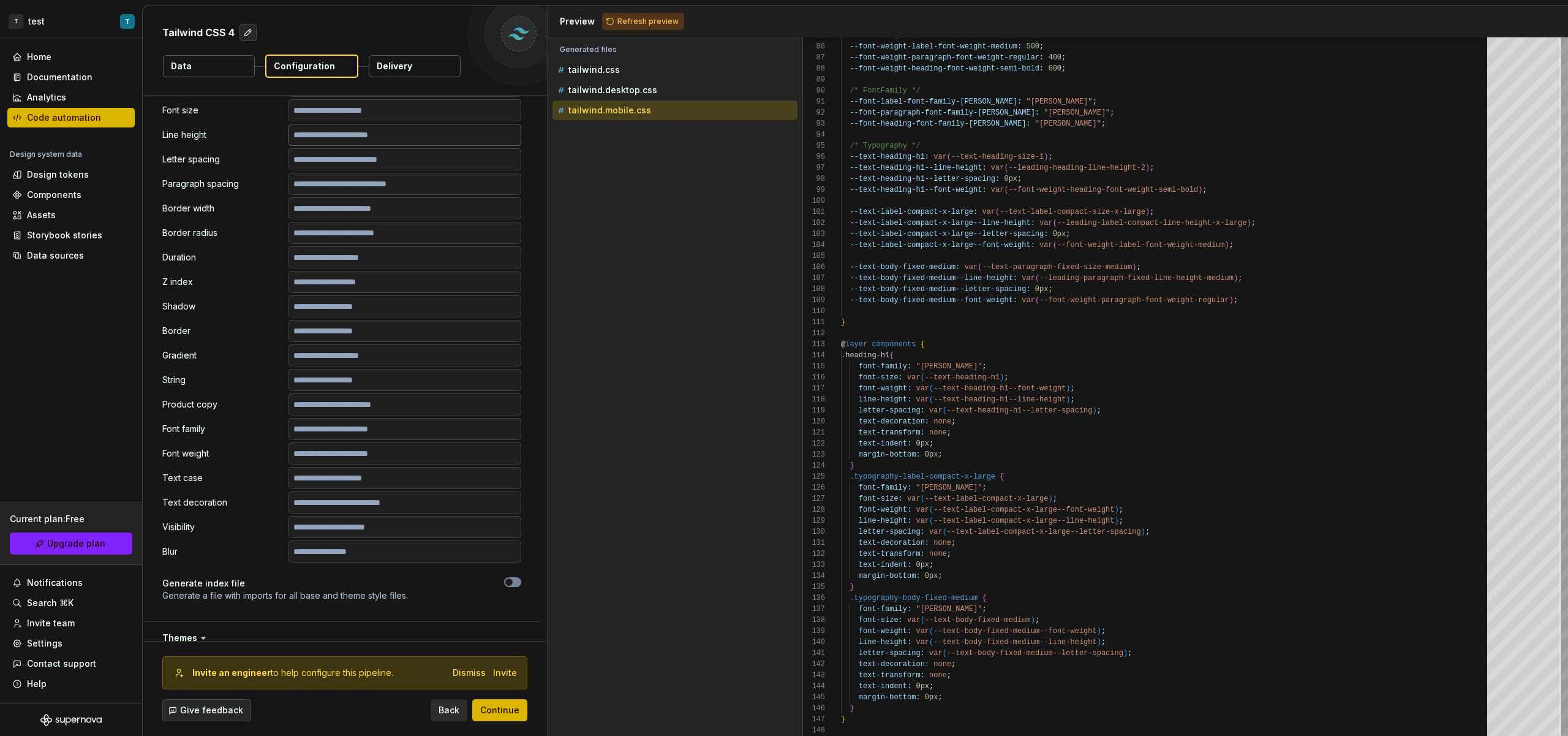
scroll to position [1040, 0]
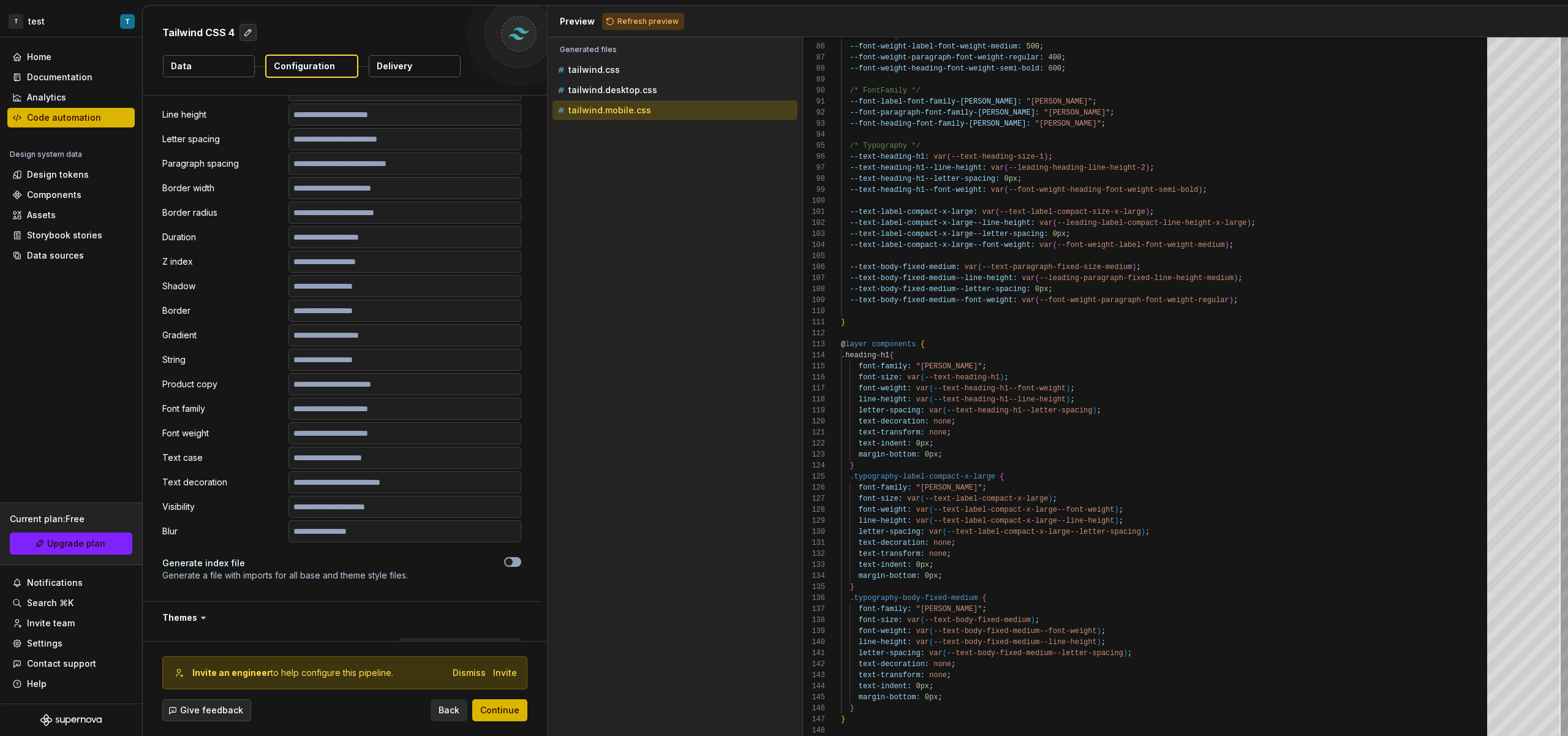
click at [509, 565] on span "button" at bounding box center [509, 561] width 7 height 7
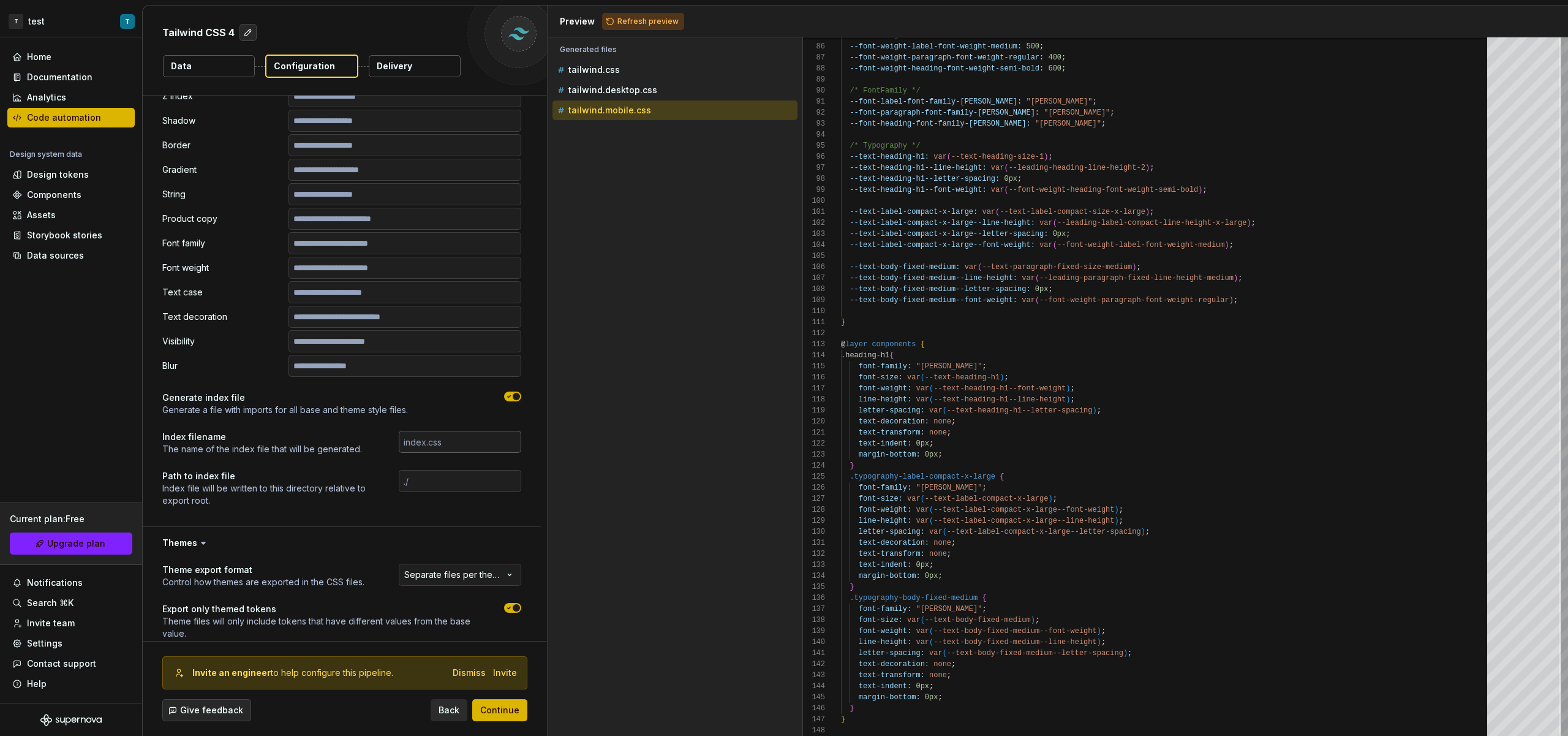
scroll to position [1238, 0]
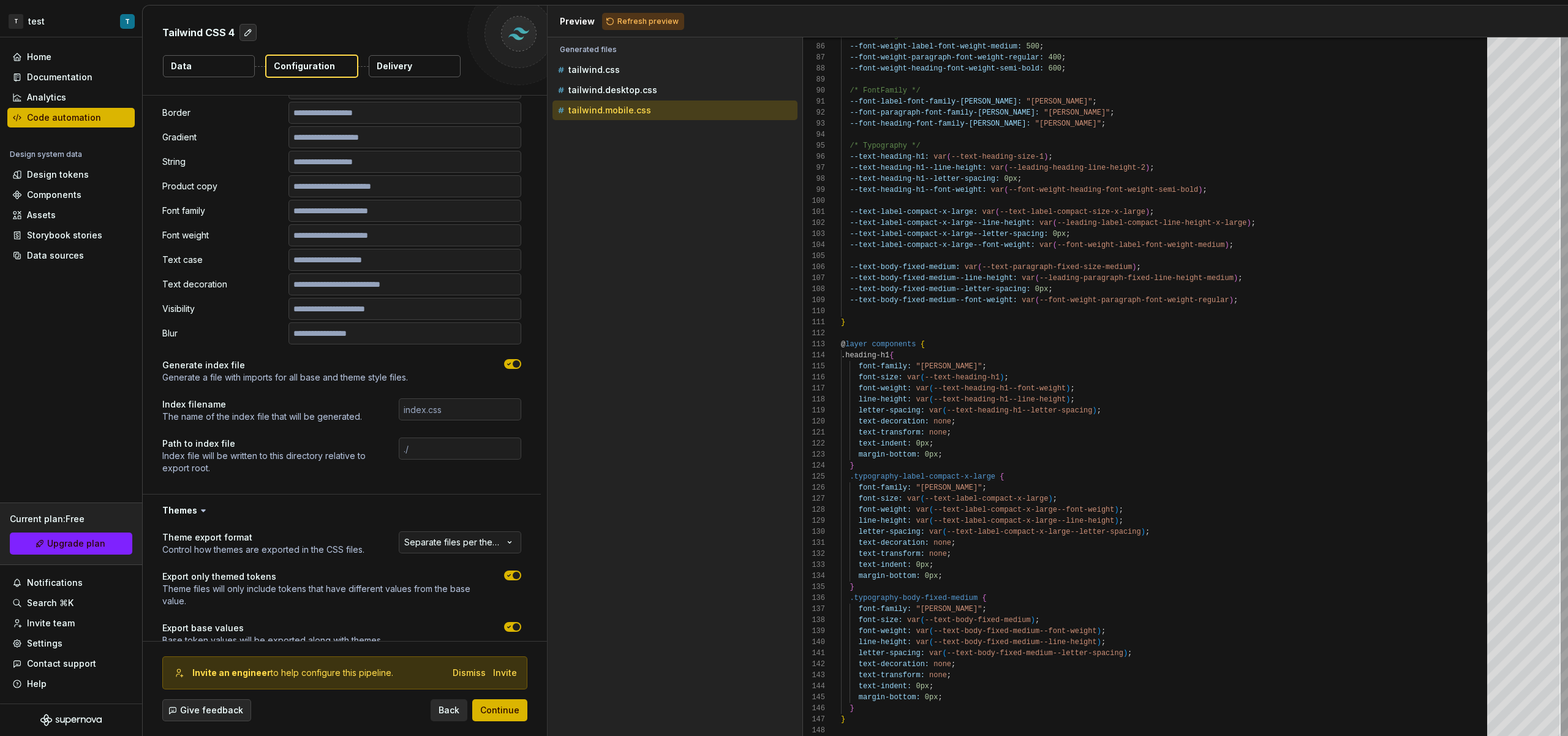
click at [516, 363] on span "button" at bounding box center [516, 363] width 7 height 7
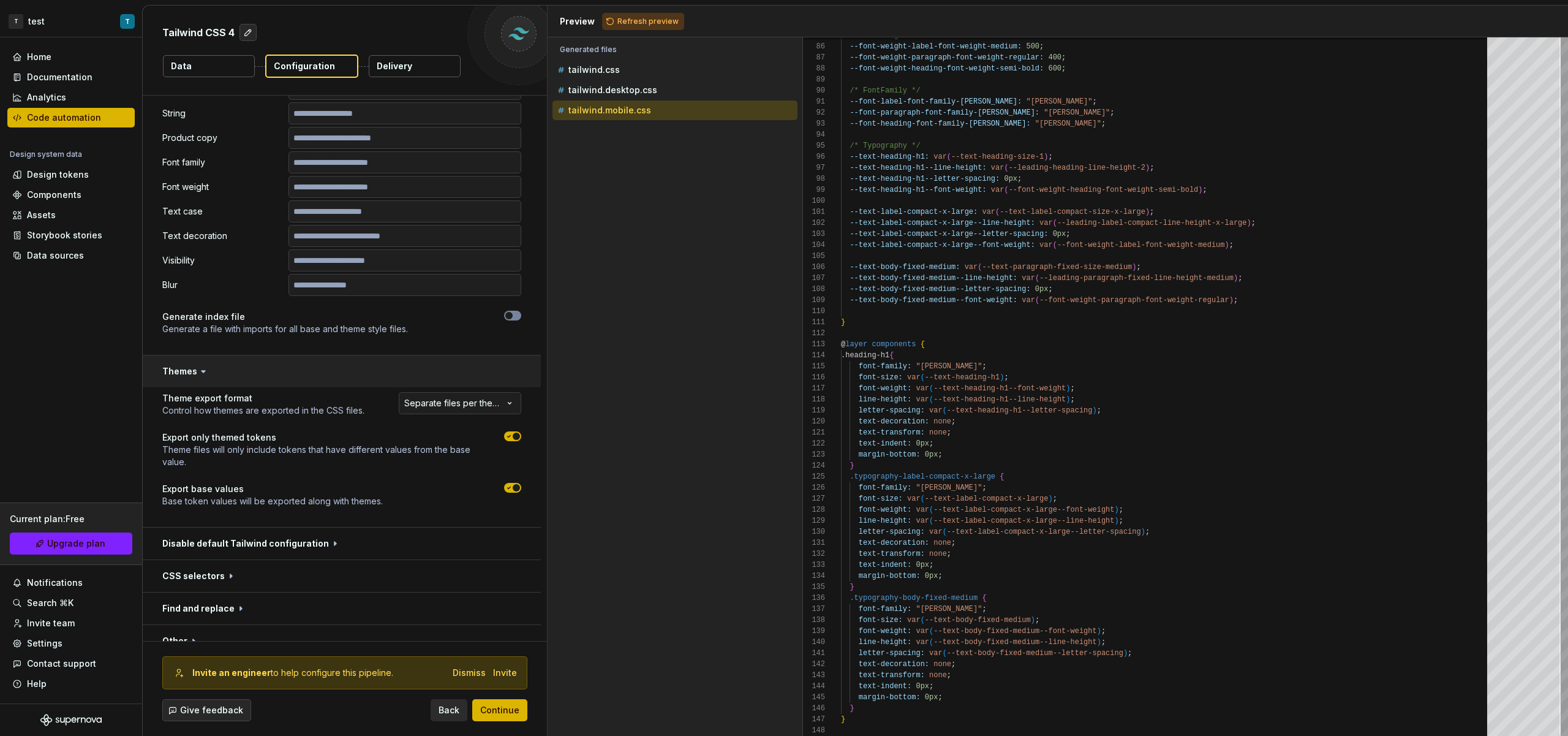
scroll to position [1335, 0]
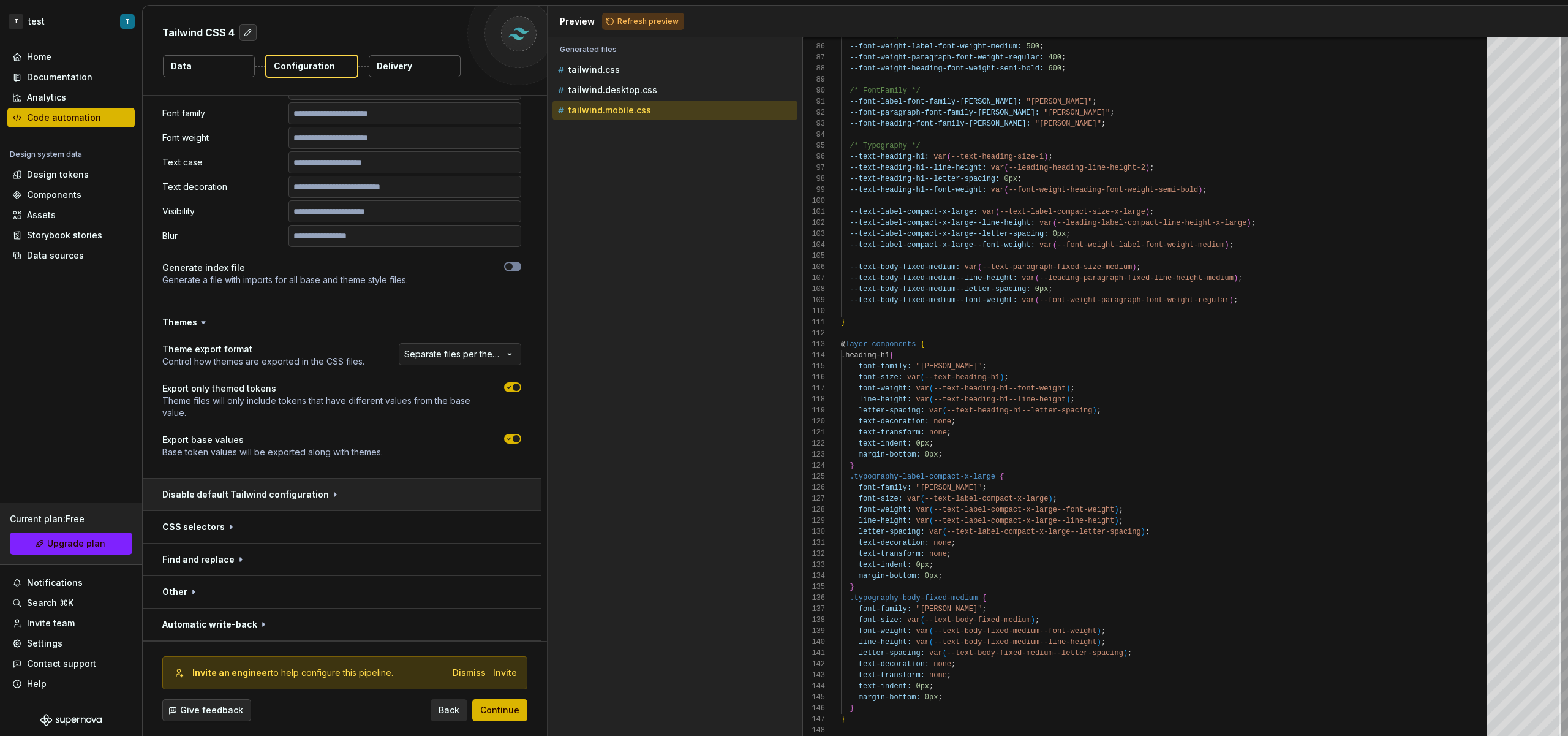
click at [335, 487] on button "button" at bounding box center [342, 494] width 398 height 32
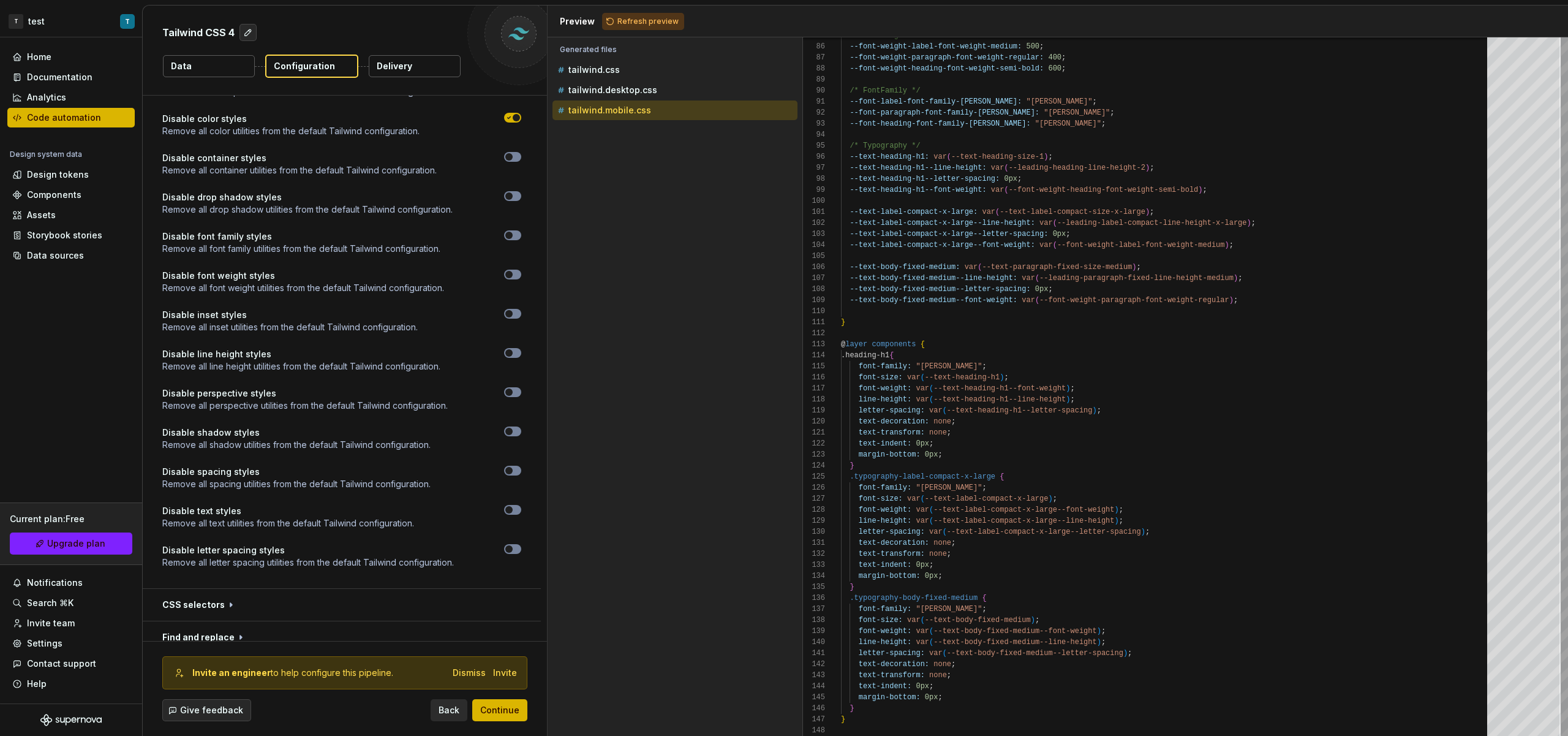
scroll to position [2012, 0]
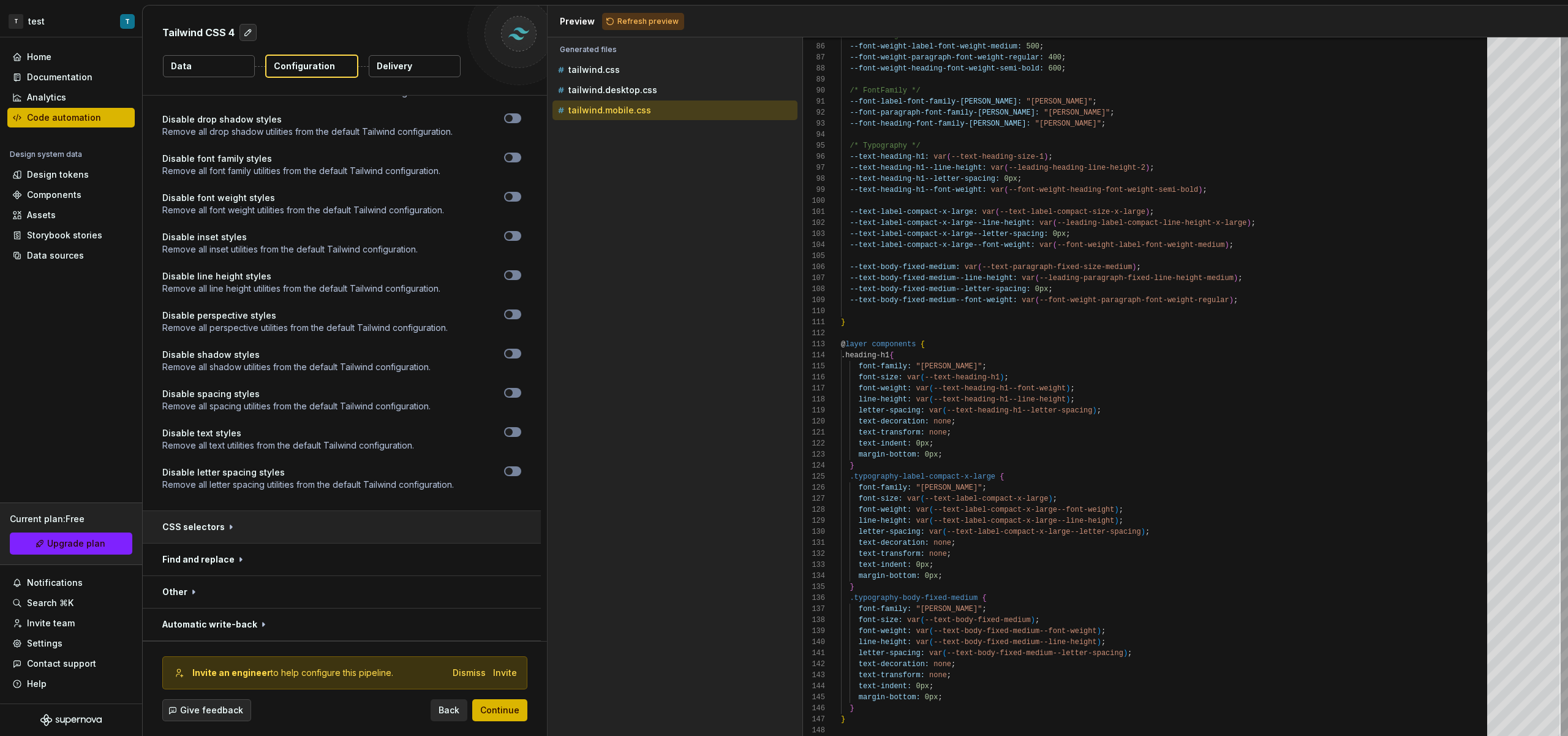
click at [296, 532] on button "button" at bounding box center [342, 527] width 398 height 32
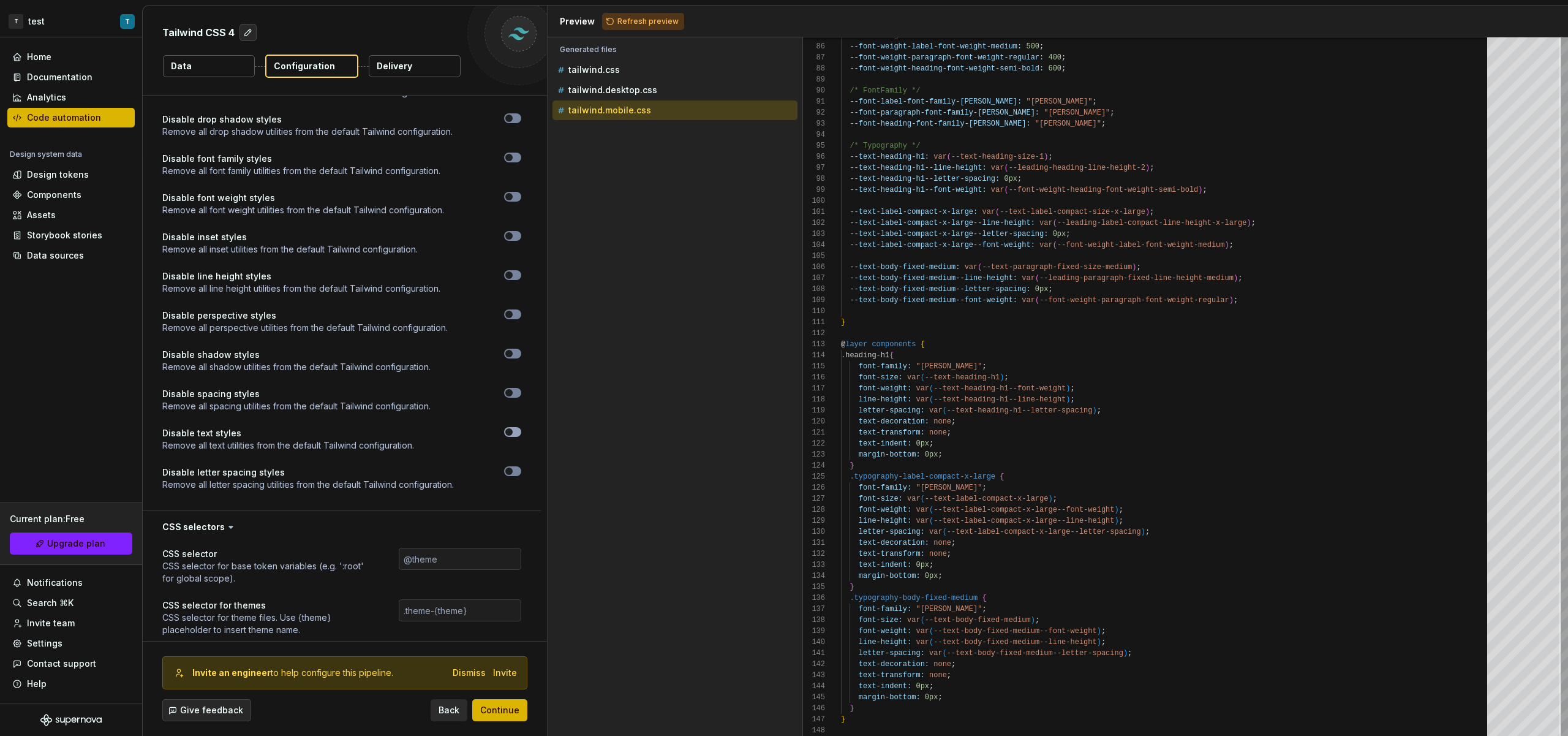
click at [511, 433] on icon "button" at bounding box center [509, 432] width 10 height 7
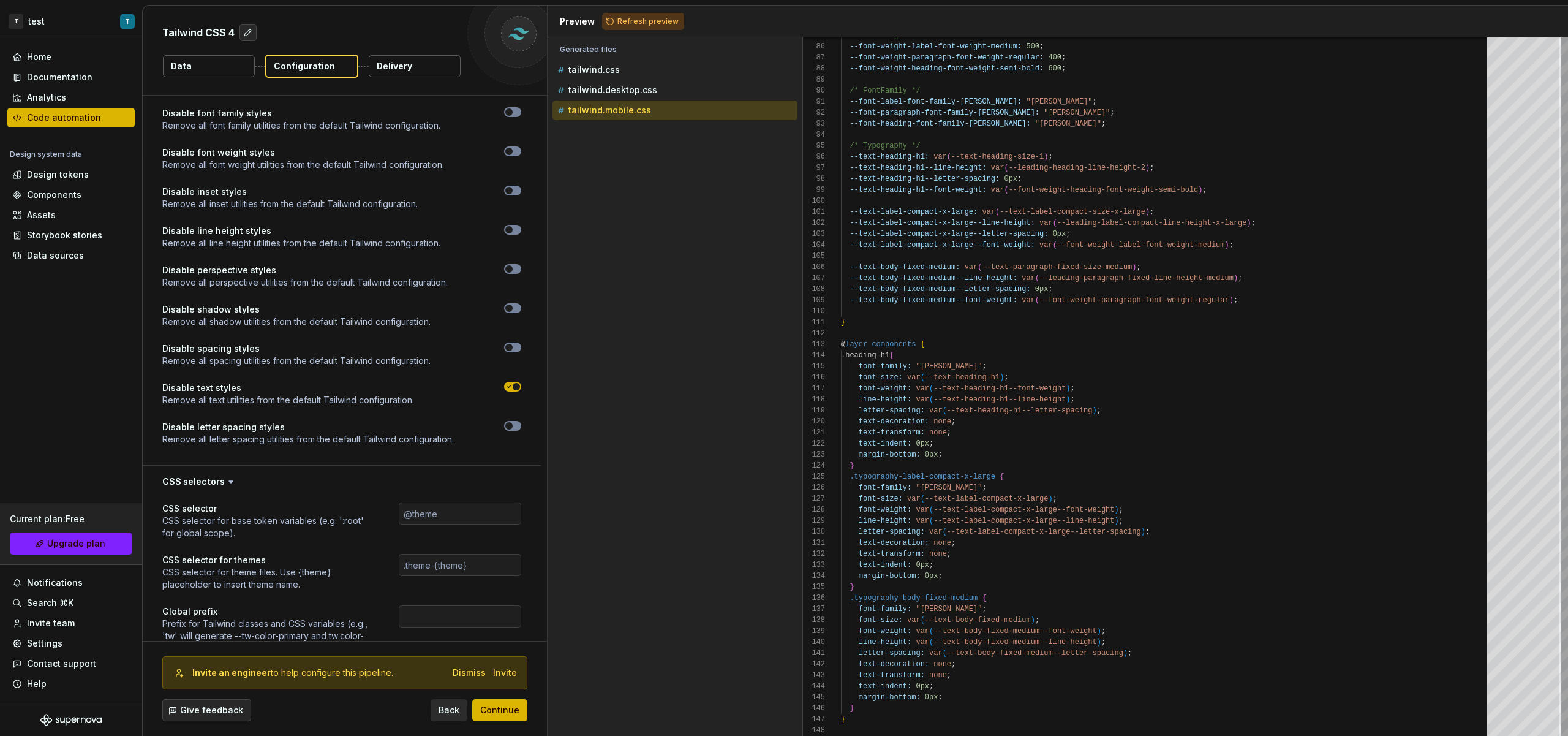
scroll to position [2188, 0]
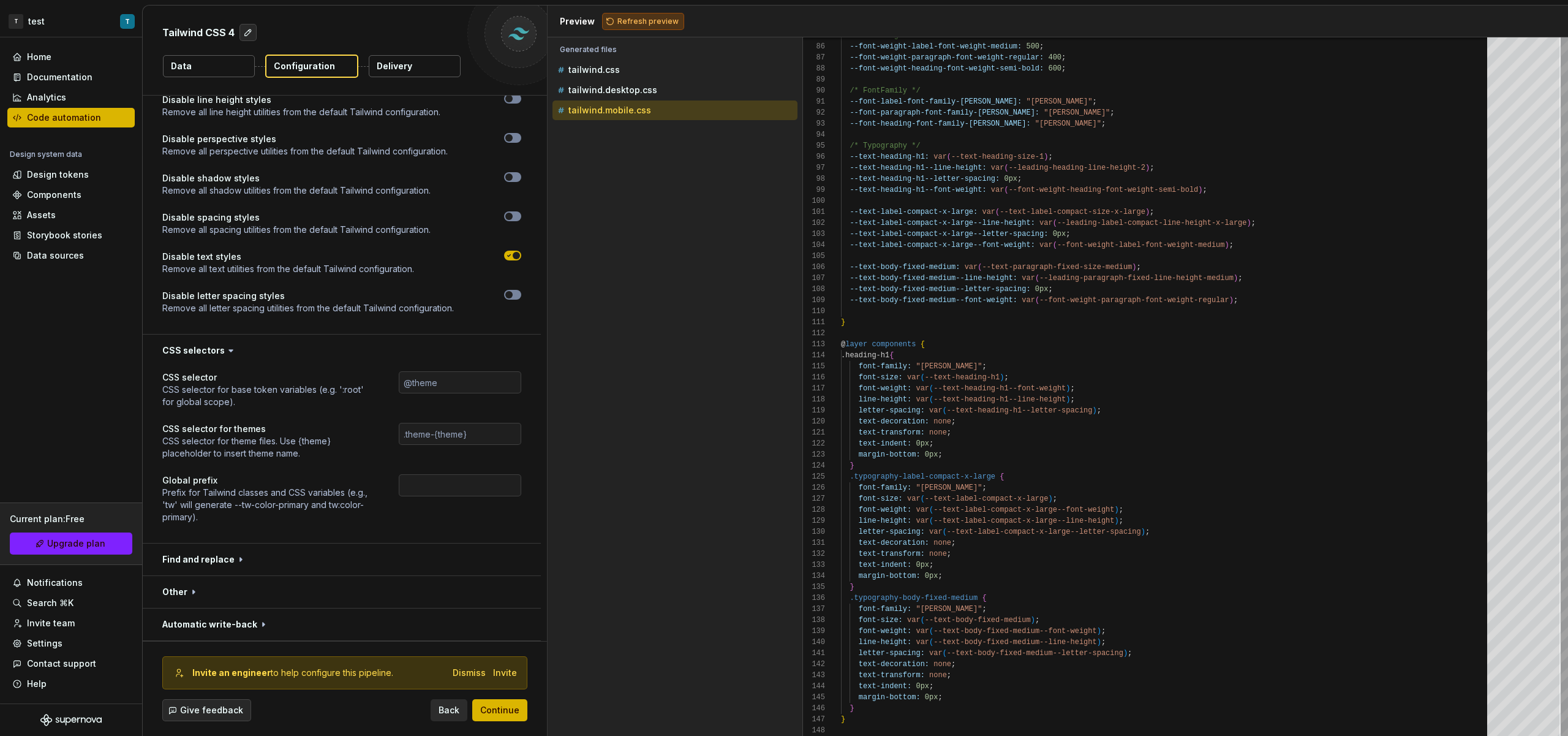
click at [627, 27] on button "Refresh preview" at bounding box center [643, 21] width 82 height 17
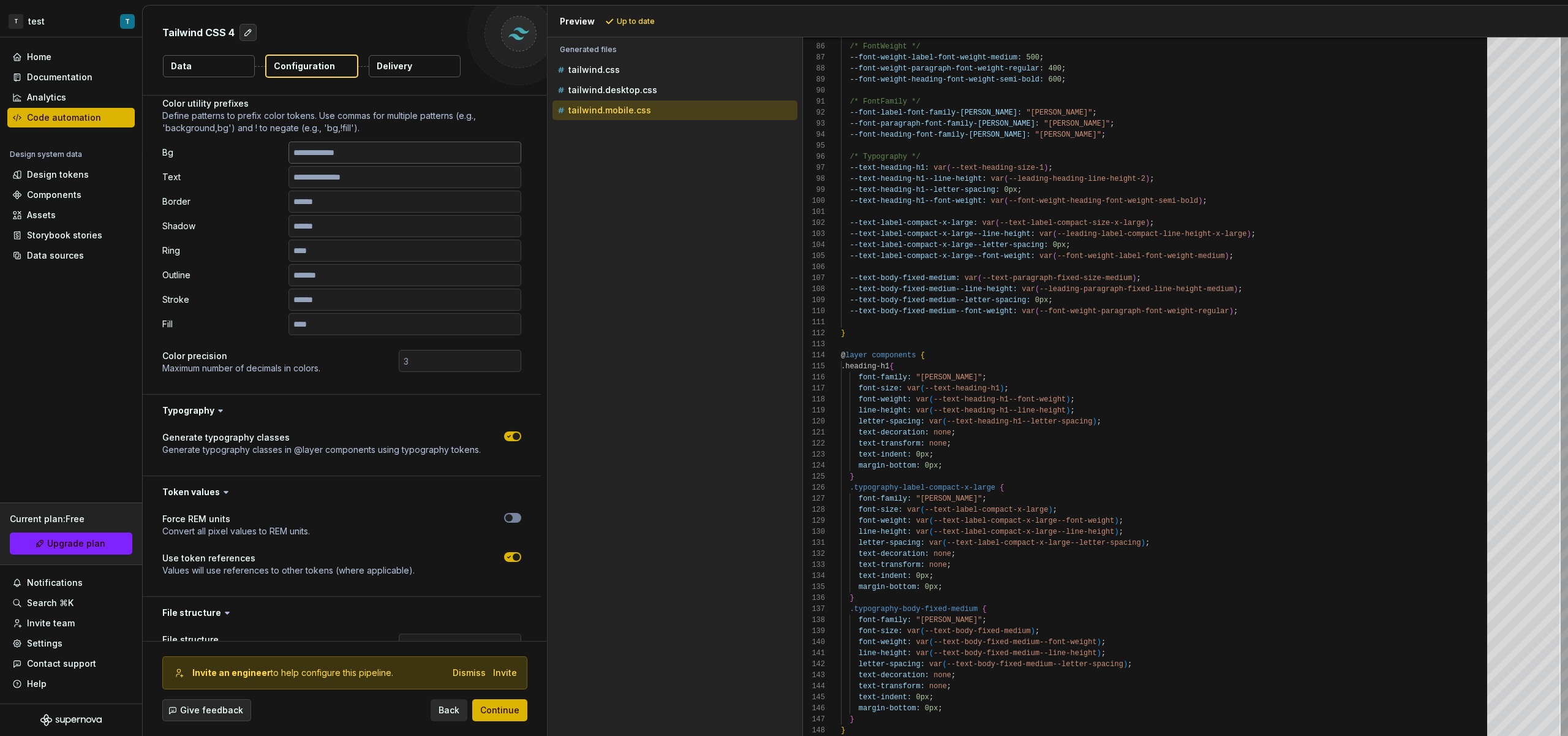
scroll to position [0, 0]
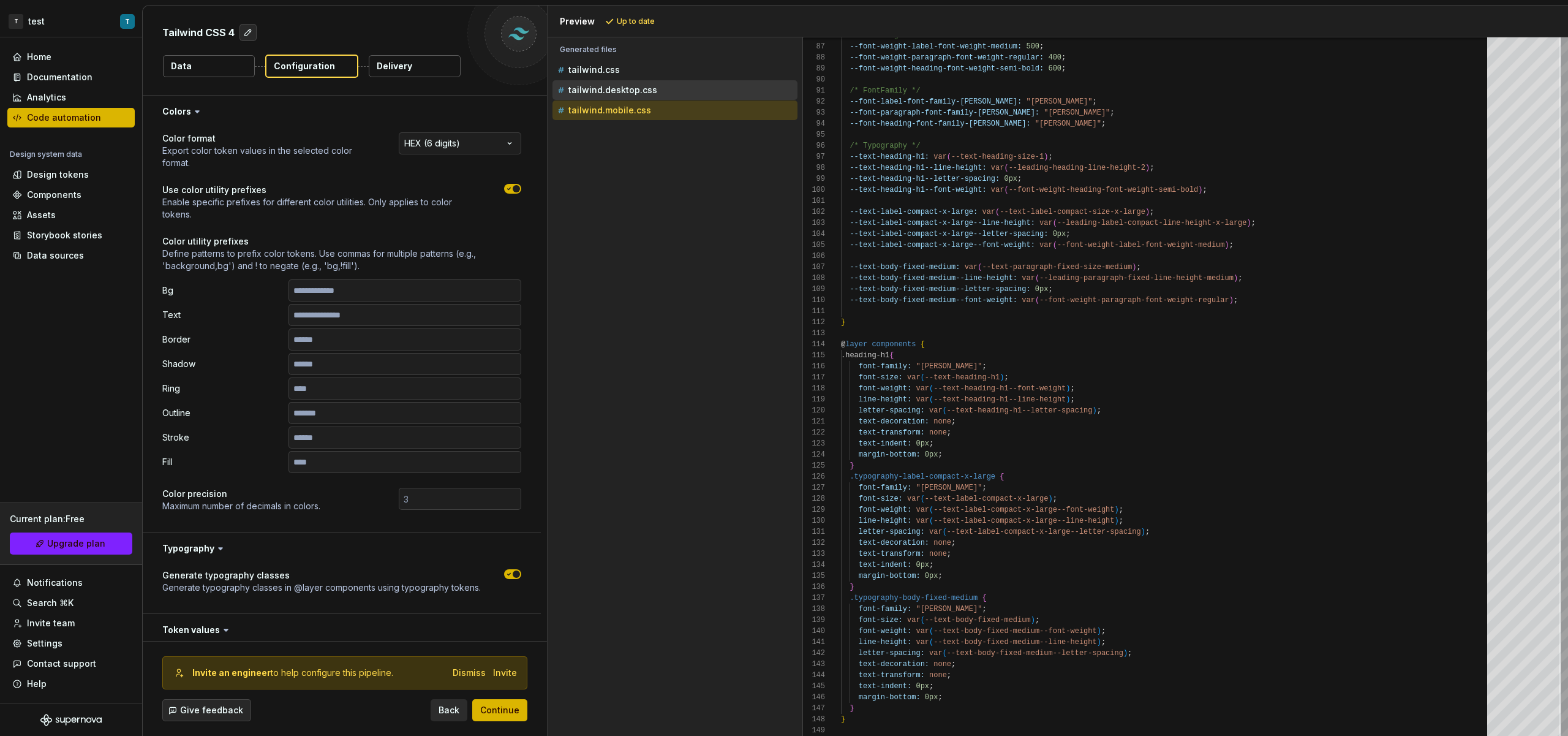
click at [672, 89] on div "tailwind.desktop.css" at bounding box center [676, 90] width 243 height 12
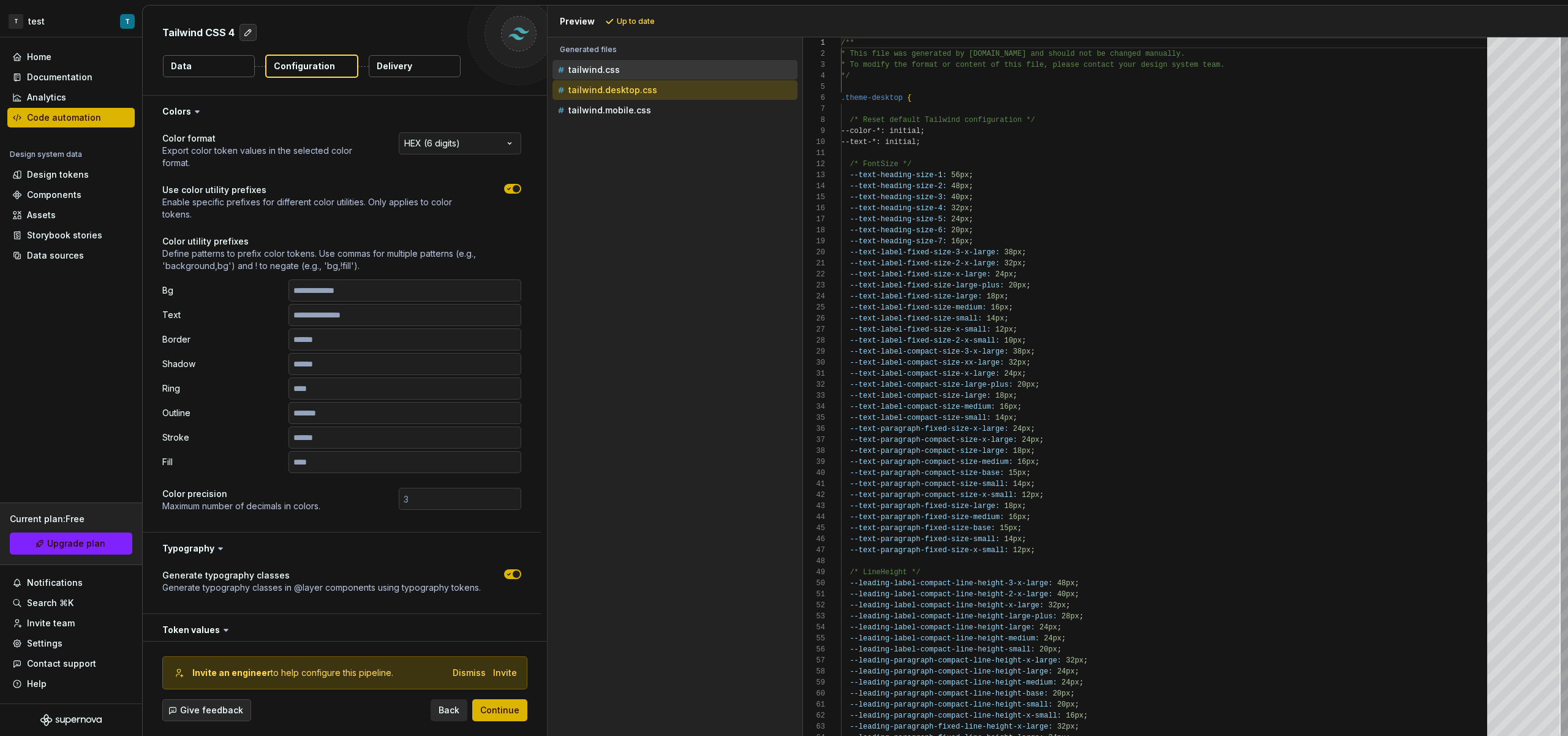
click at [707, 67] on div "tailwind.css" at bounding box center [676, 70] width 243 height 12
type textarea "**********"
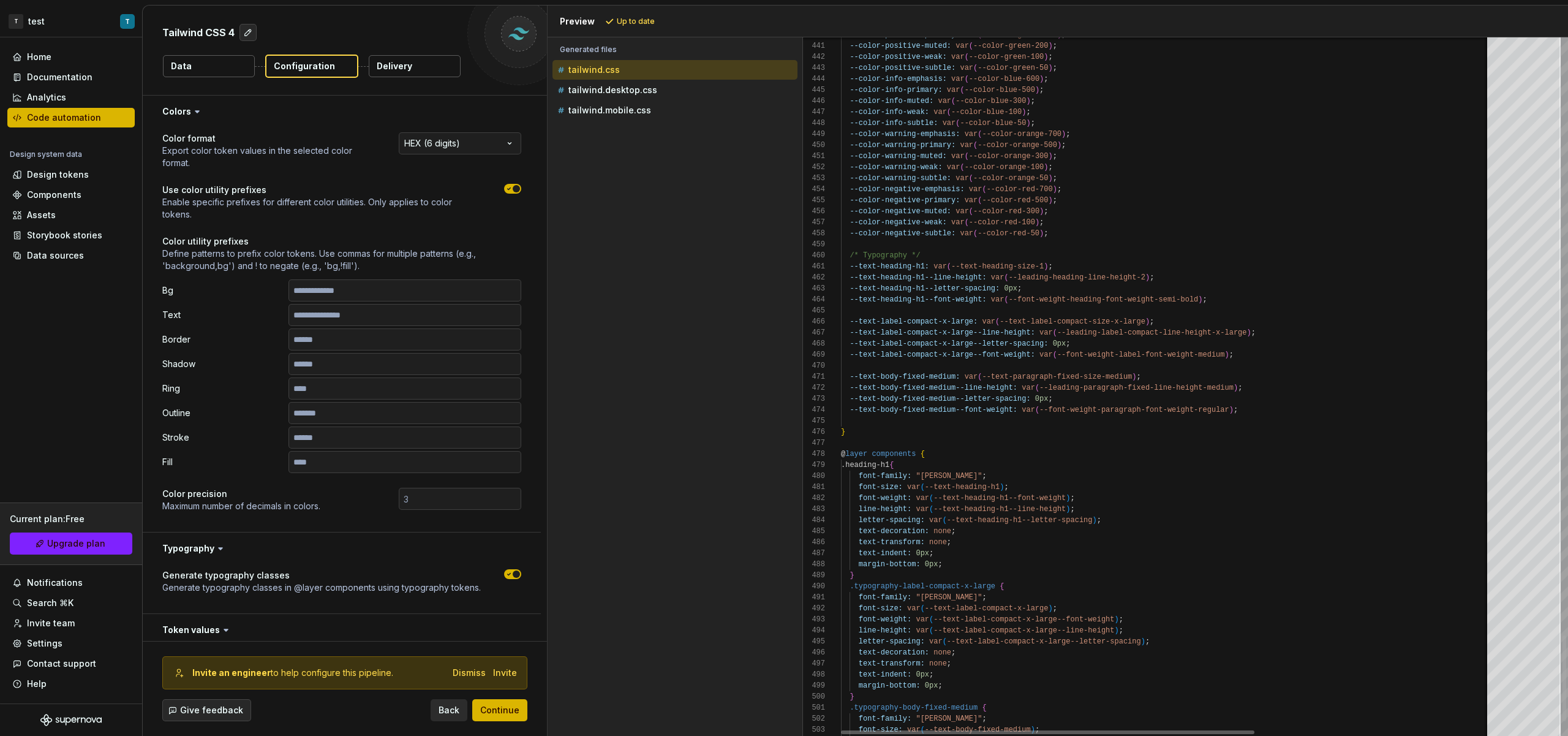
click at [1563, 707] on div at bounding box center [1565, 678] width 3 height 86
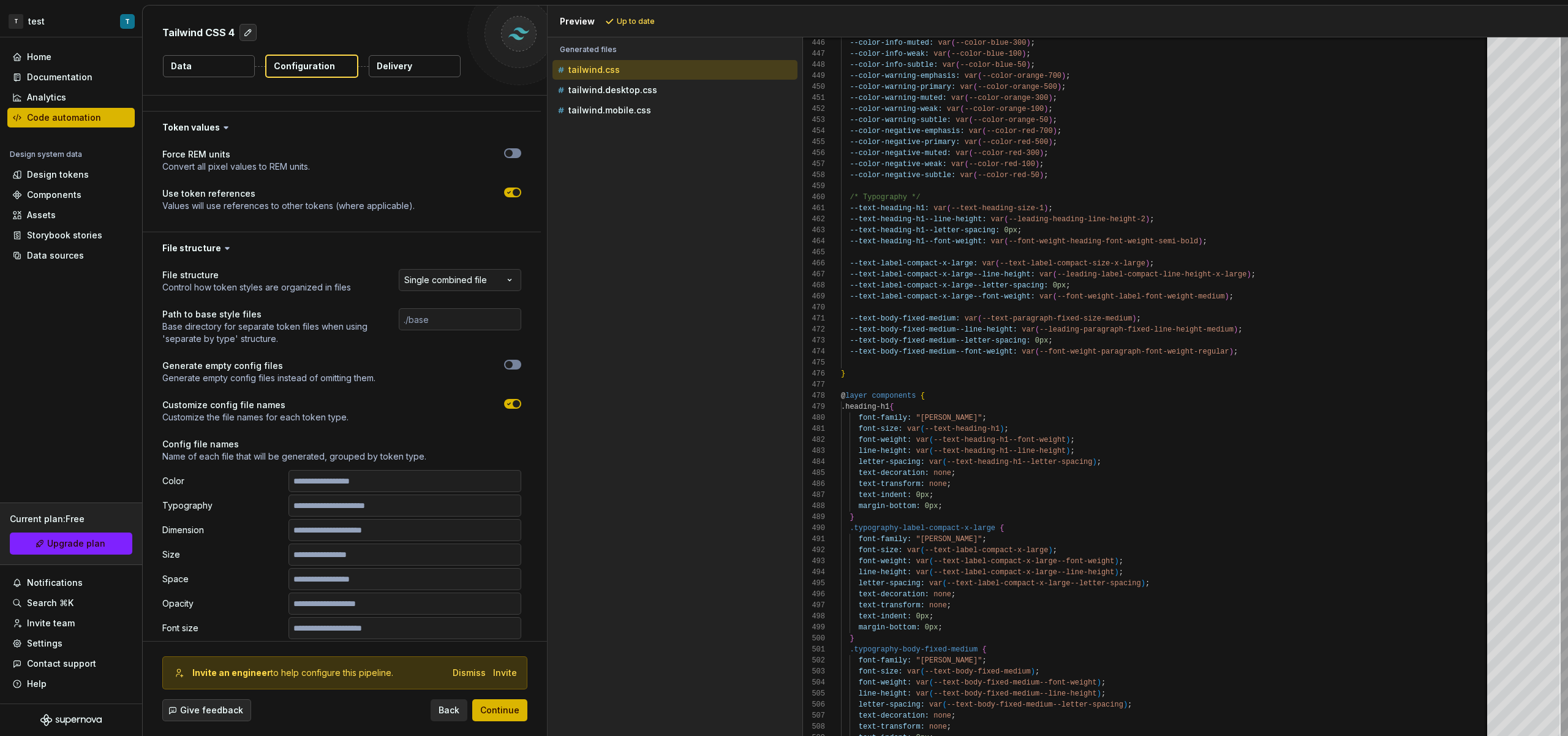
scroll to position [518, 0]
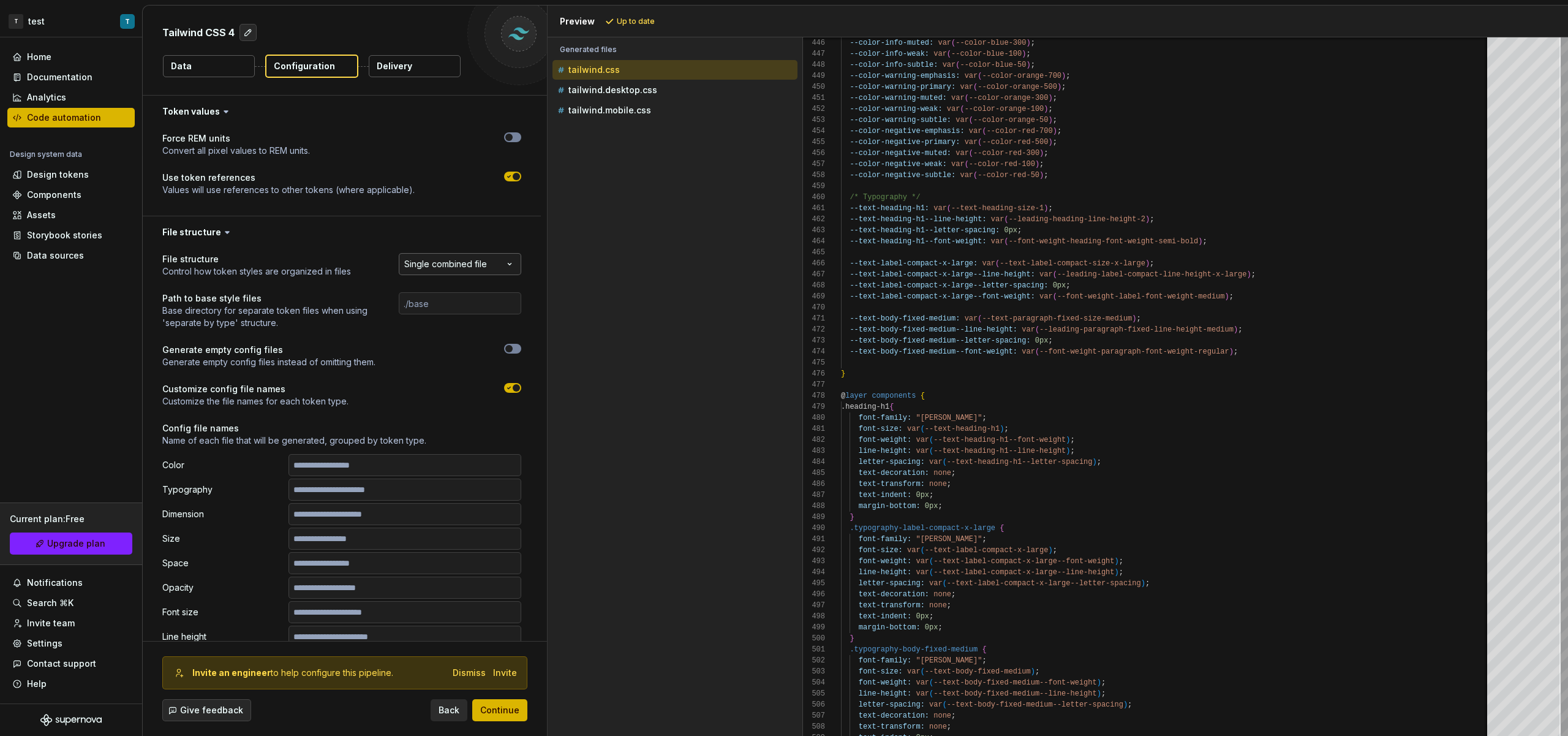
click at [453, 257] on html "**********" at bounding box center [784, 368] width 1568 height 736
select select "**********"
click at [639, 28] on button "Refresh preview" at bounding box center [643, 21] width 82 height 17
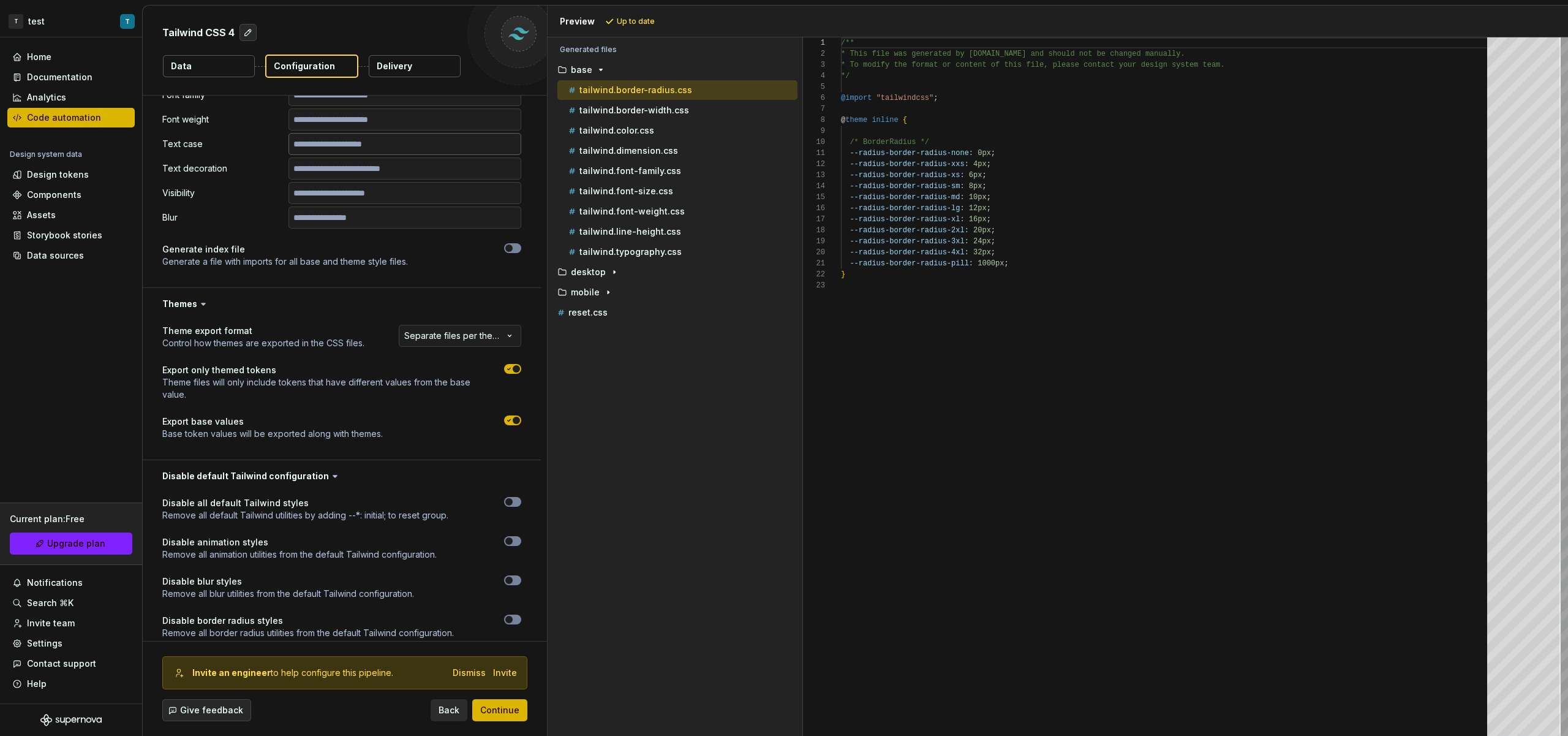
scroll to position [1372, 0]
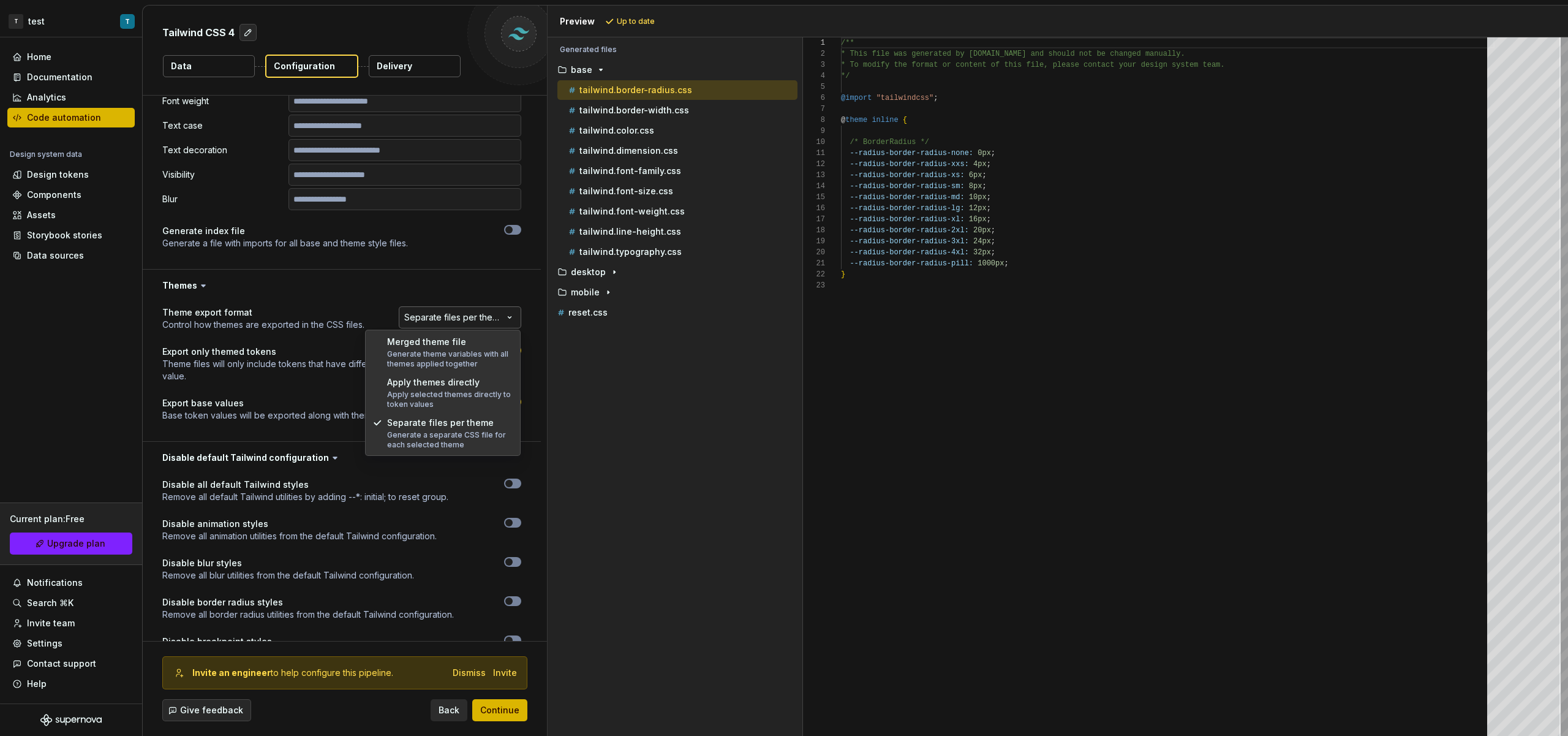
click at [425, 320] on html "**********" at bounding box center [784, 368] width 1568 height 736
select select "**********"
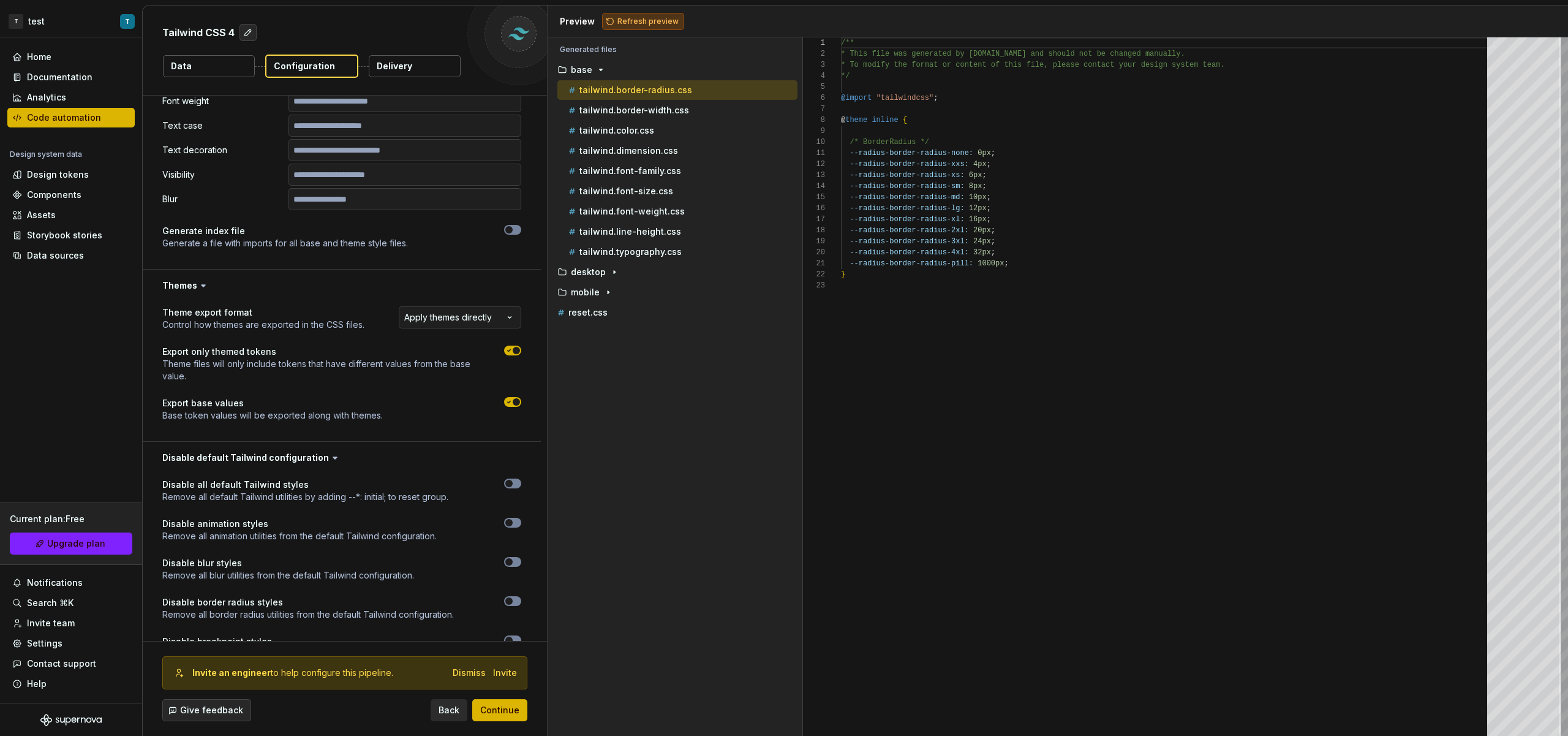
click at [645, 28] on button "Refresh preview" at bounding box center [643, 21] width 82 height 17
click at [623, 249] on p "tailwind.typography.css" at bounding box center [631, 252] width 102 height 10
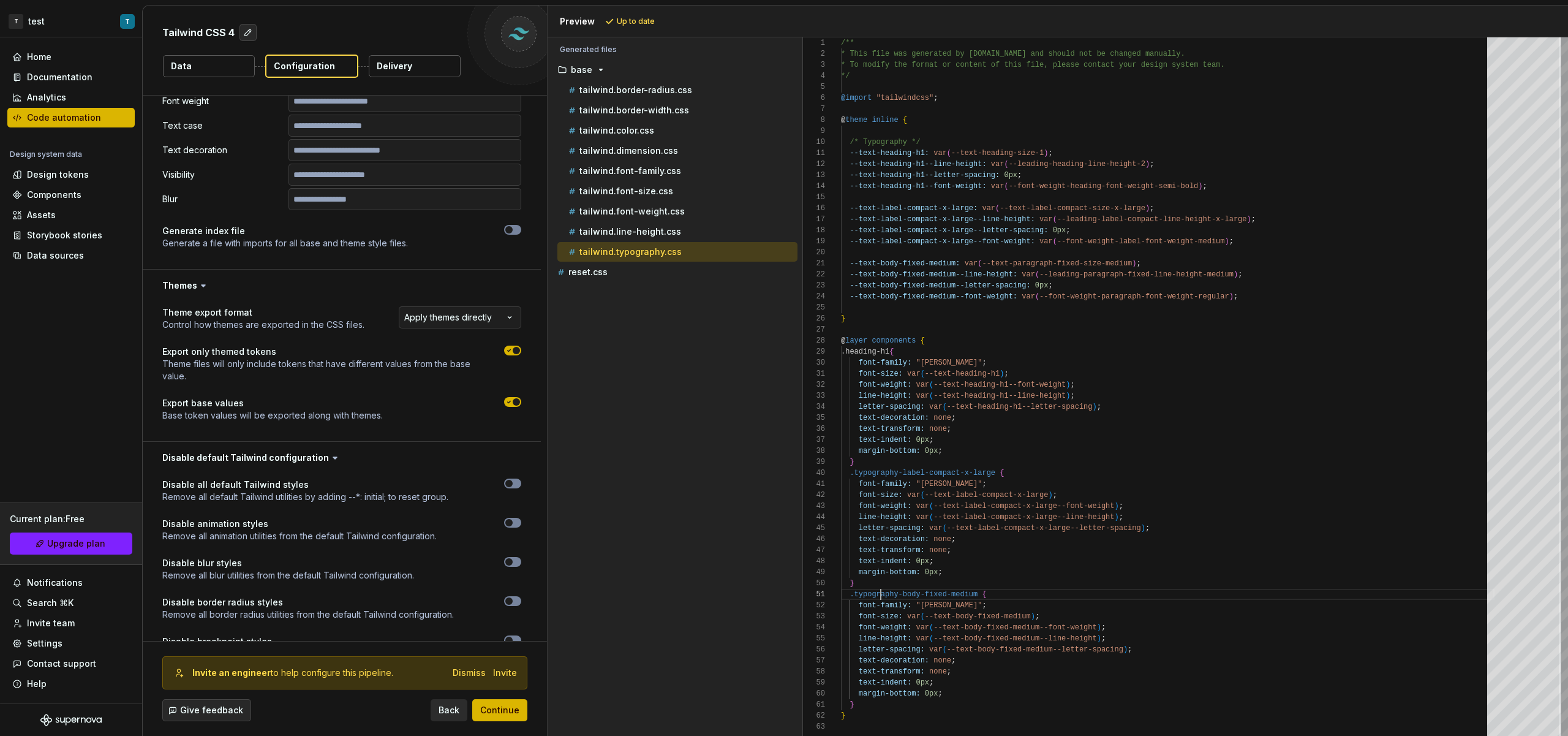
click at [878, 595] on div "/** * This file was generated by Supernova.io and sho uld not be changed manual…" at bounding box center [1167, 387] width 654 height 698
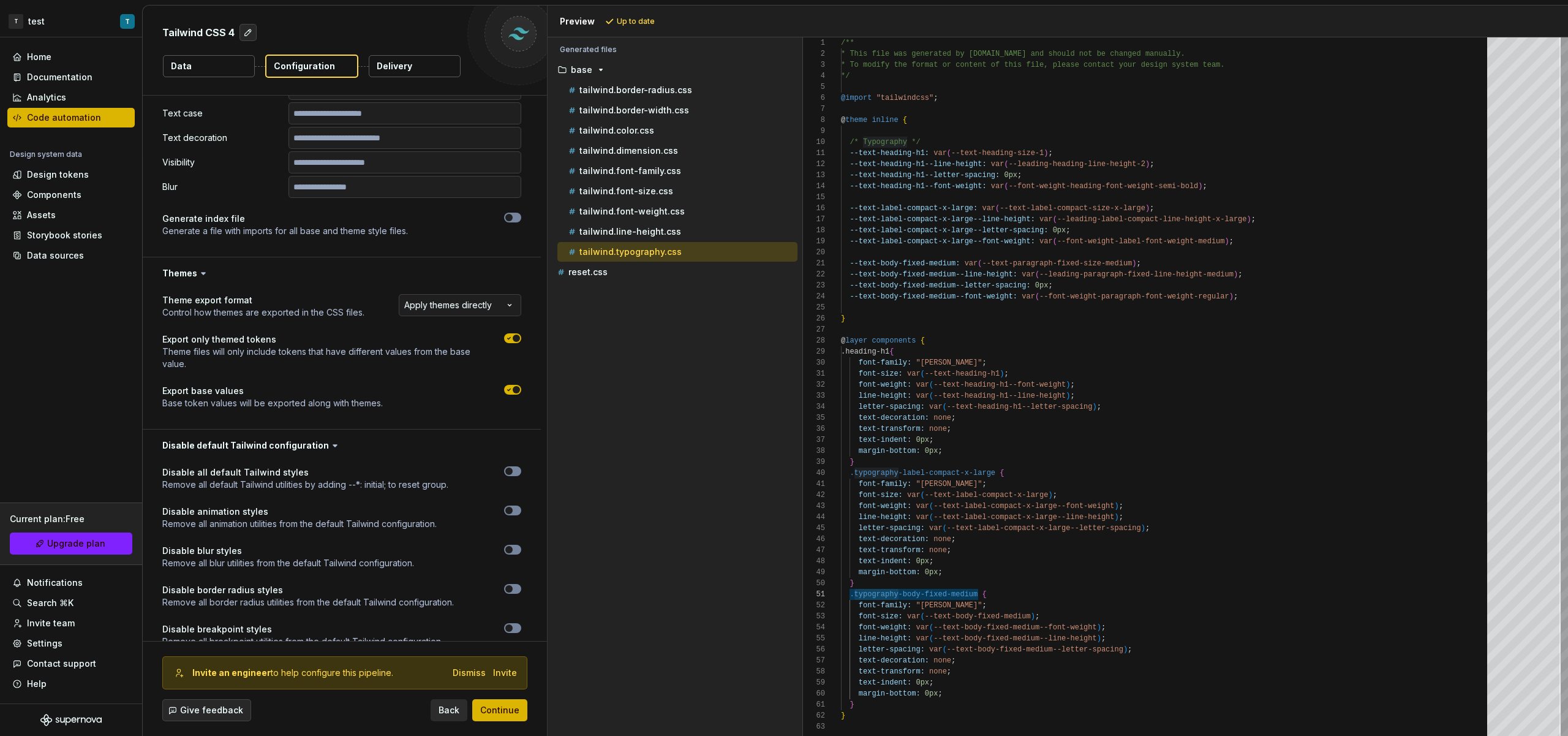
click at [514, 477] on div at bounding box center [496, 478] width 51 height 25
click at [514, 473] on button "button" at bounding box center [512, 471] width 17 height 10
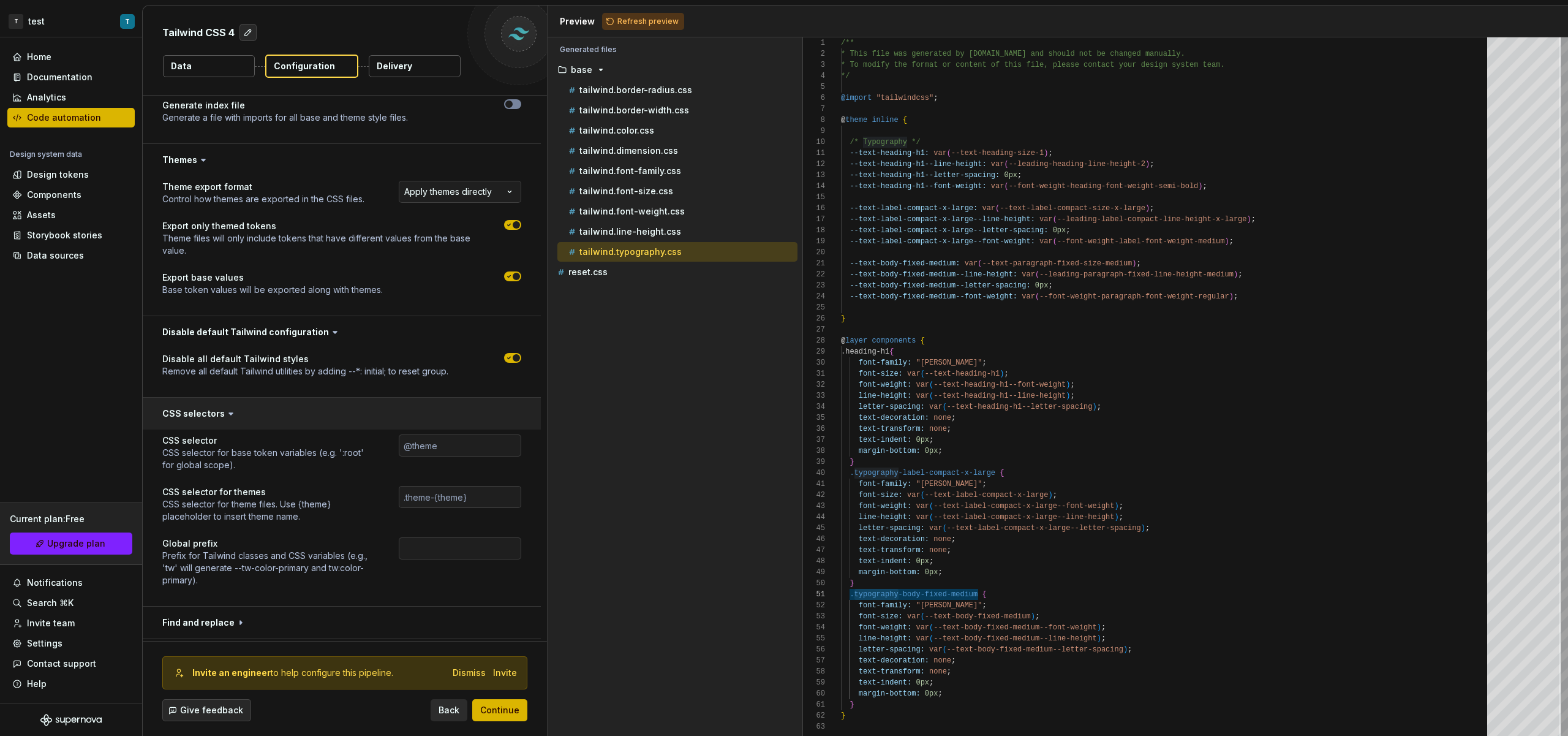
scroll to position [1506, 0]
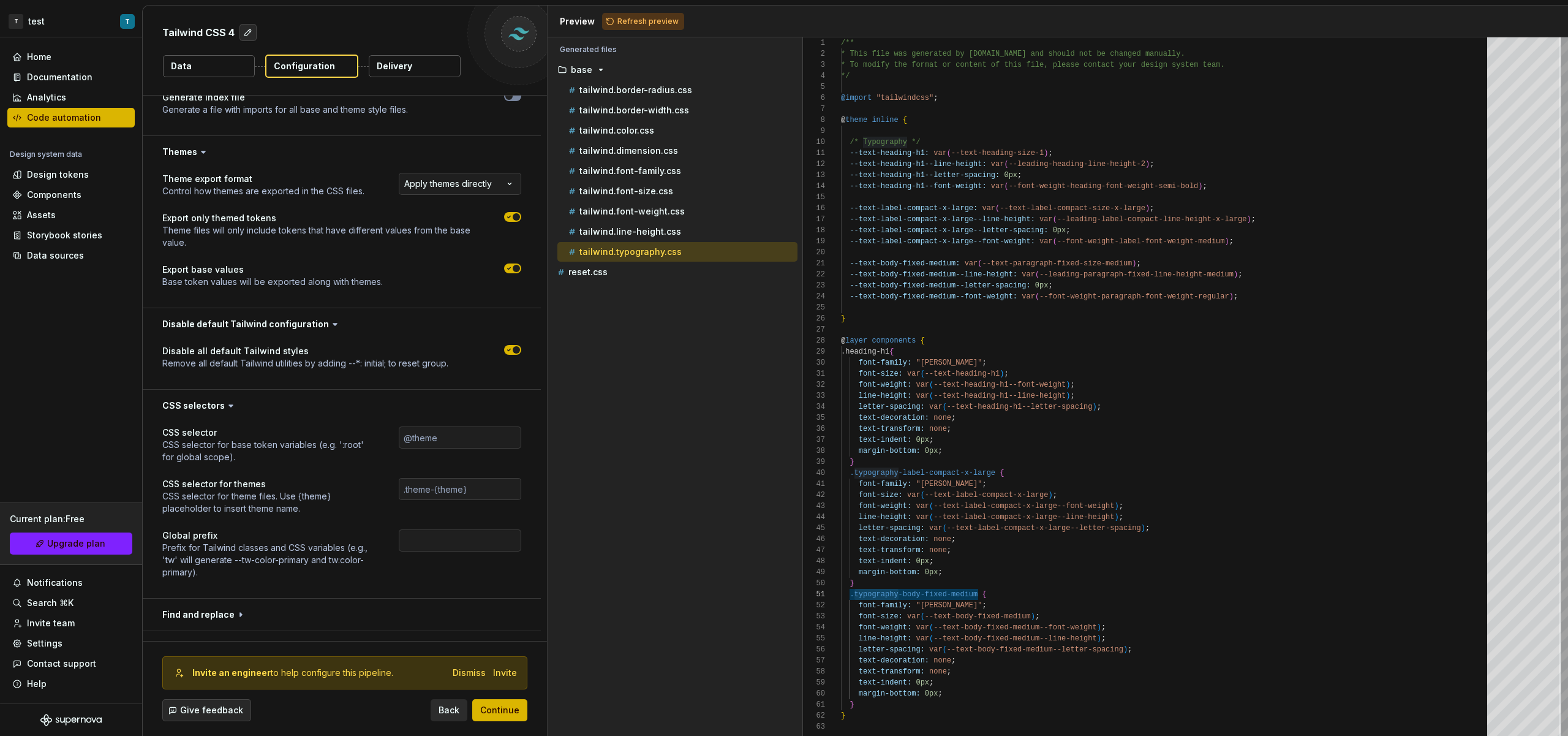
click at [516, 353] on button "button" at bounding box center [512, 350] width 17 height 10
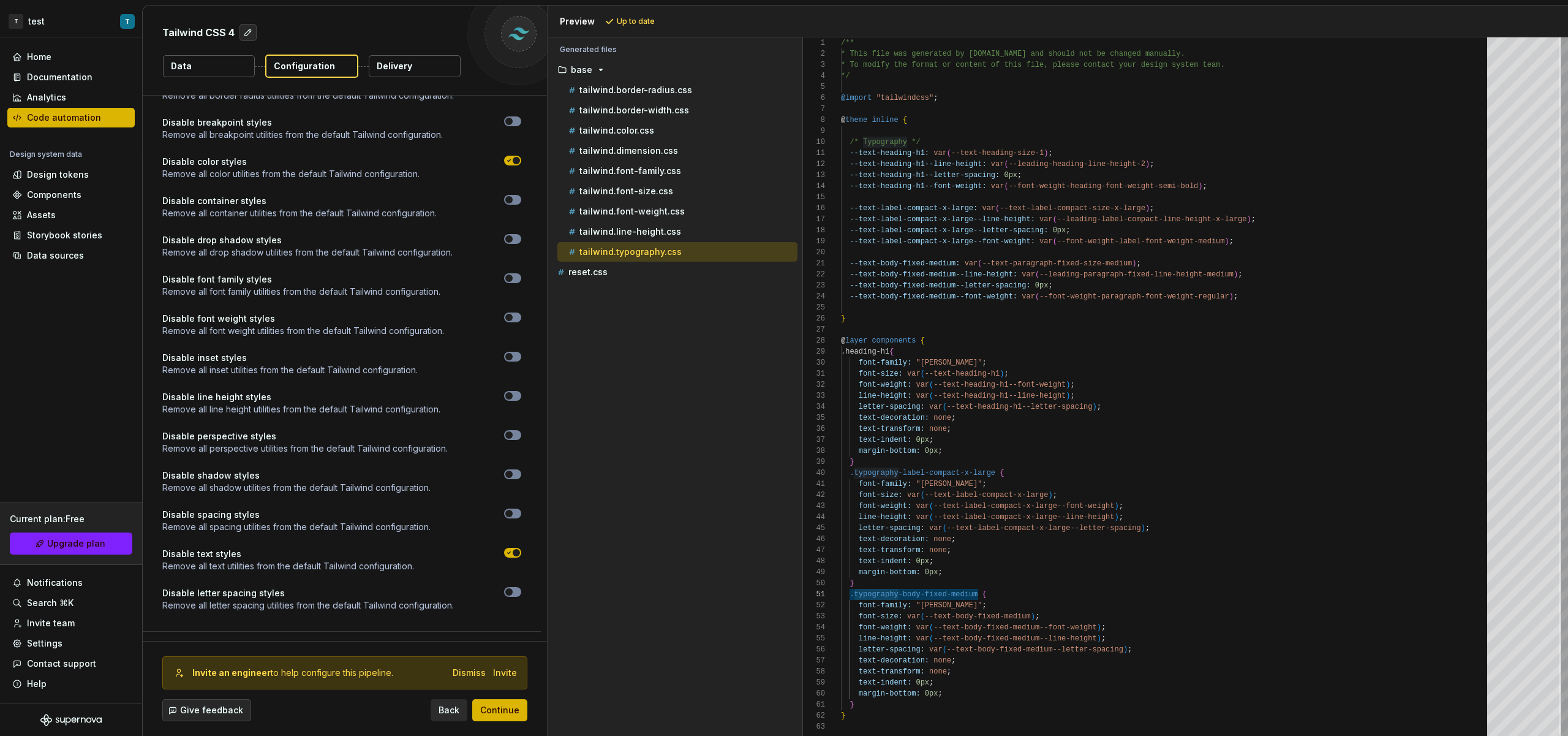
scroll to position [1905, 0]
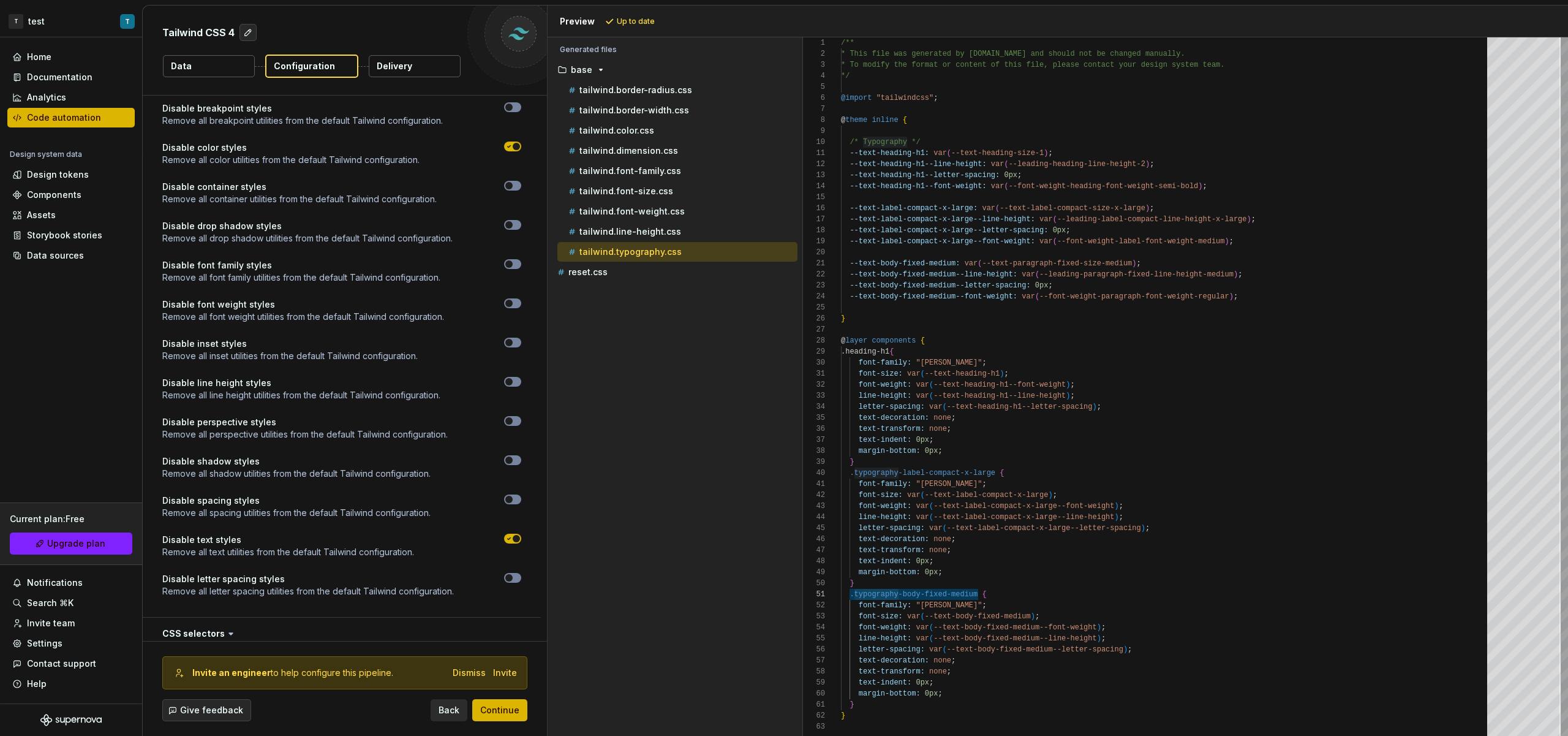
click at [516, 539] on span "button" at bounding box center [516, 538] width 7 height 7
click at [516, 539] on button "button" at bounding box center [512, 538] width 17 height 10
click at [515, 539] on span "button" at bounding box center [516, 538] width 7 height 7
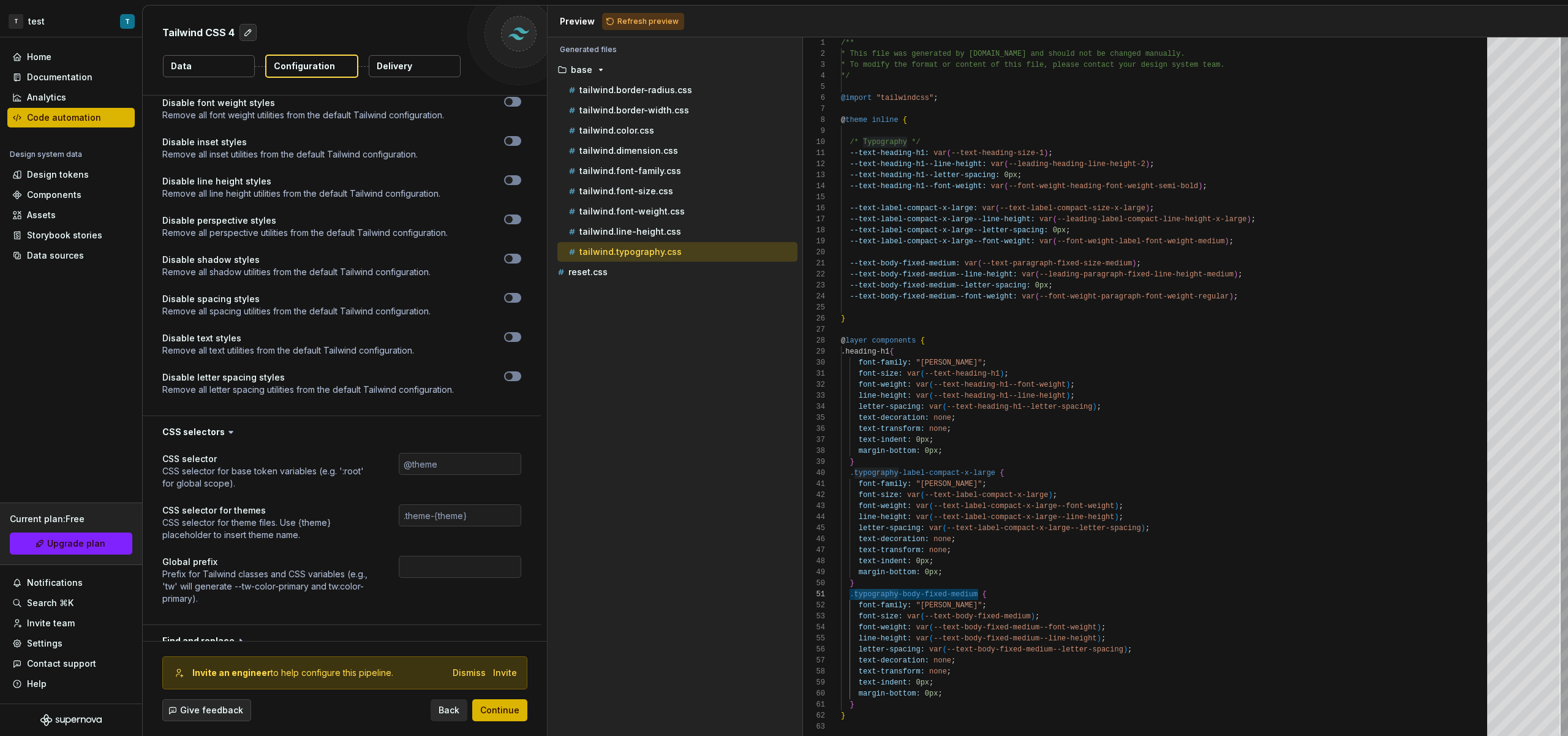
scroll to position [2117, 0]
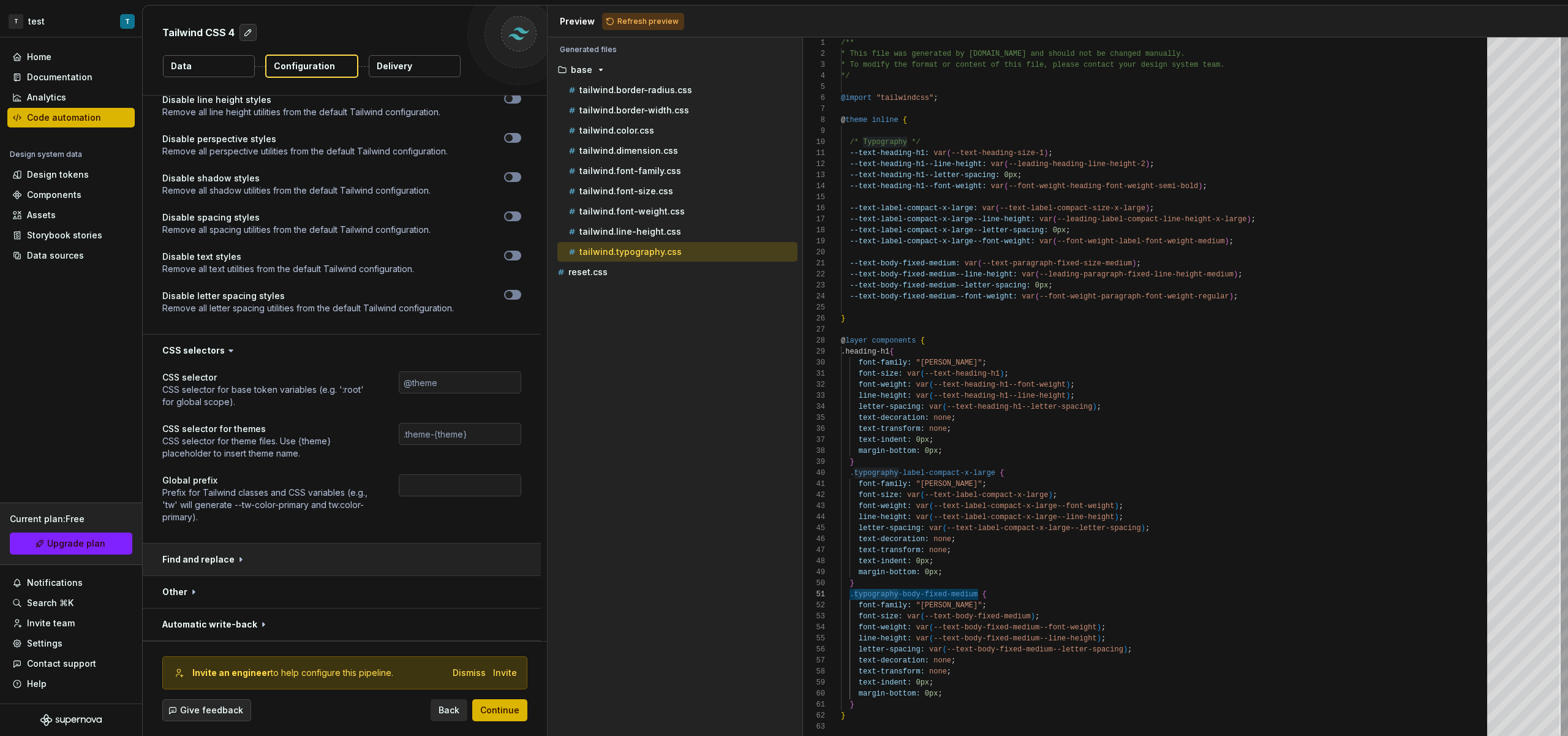
click at [349, 553] on button "button" at bounding box center [342, 559] width 398 height 32
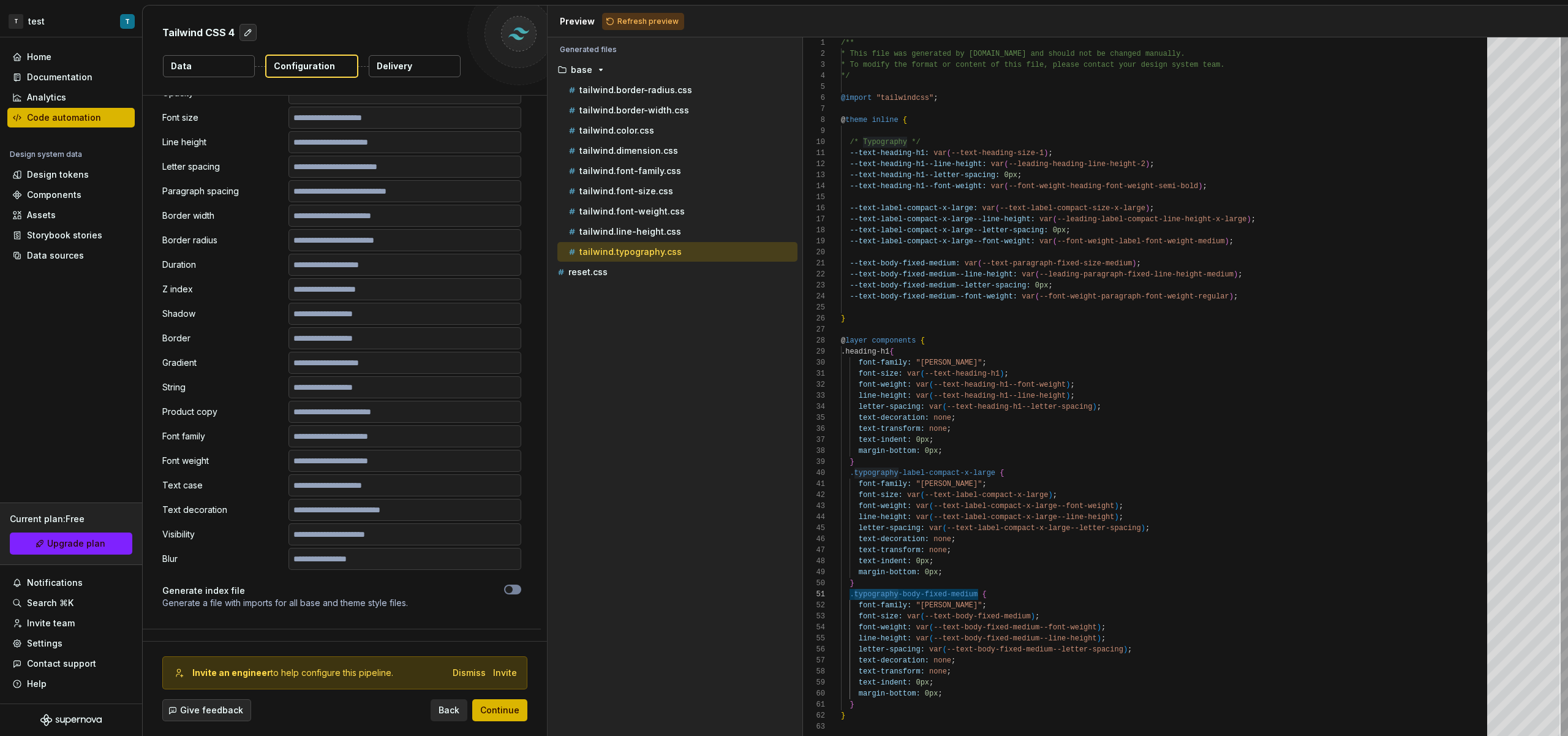
scroll to position [948, 0]
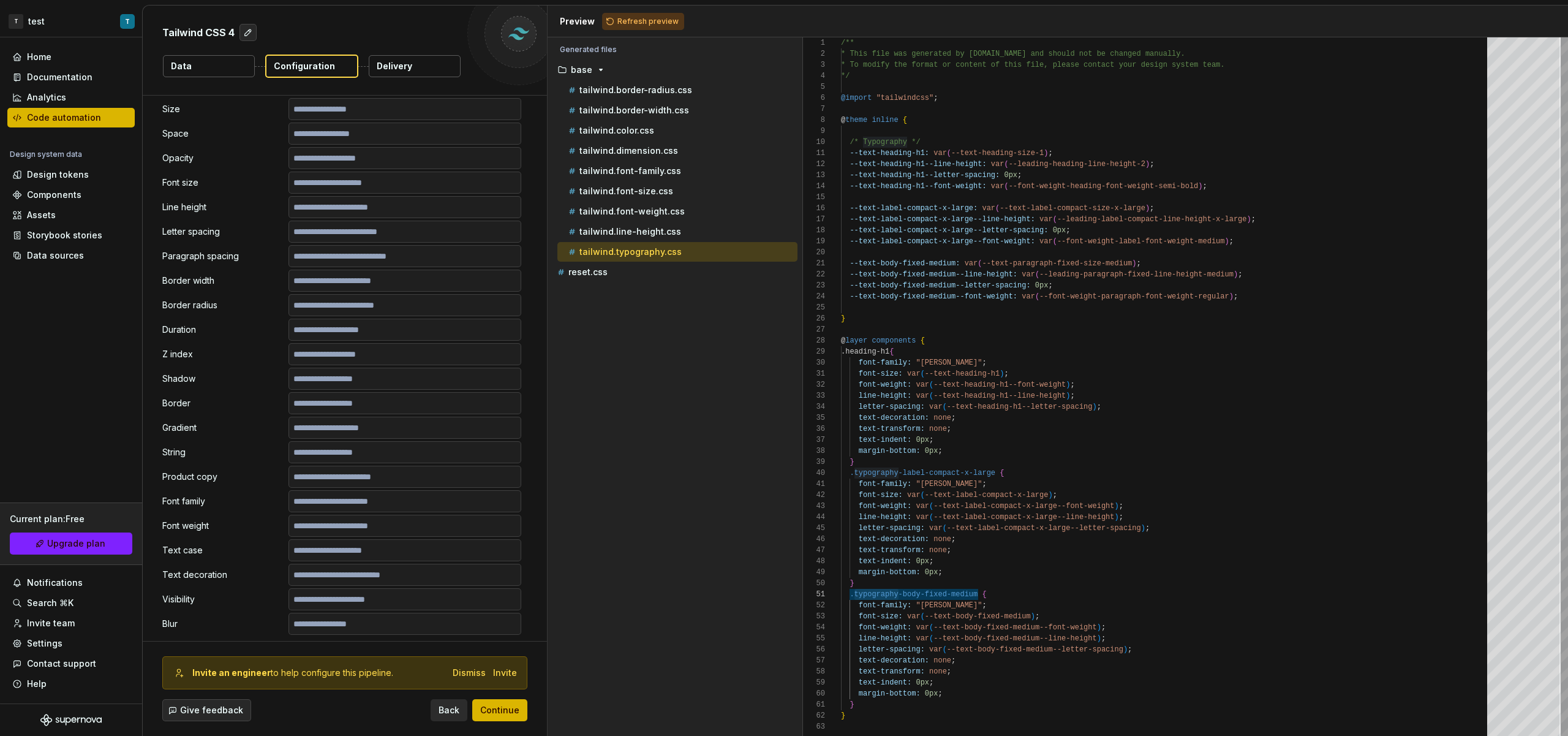
drag, startPoint x: 662, startPoint y: 25, endPoint x: 667, endPoint y: 28, distance: 5.8
click at [661, 25] on span "Refresh preview" at bounding box center [648, 21] width 61 height 10
drag, startPoint x: 933, startPoint y: 557, endPoint x: 831, endPoint y: 541, distance: 103.2
click at [841, 541] on div "/** * This file was generated by Supernova.io and sho uld not be changed manual…" at bounding box center [1167, 387] width 654 height 698
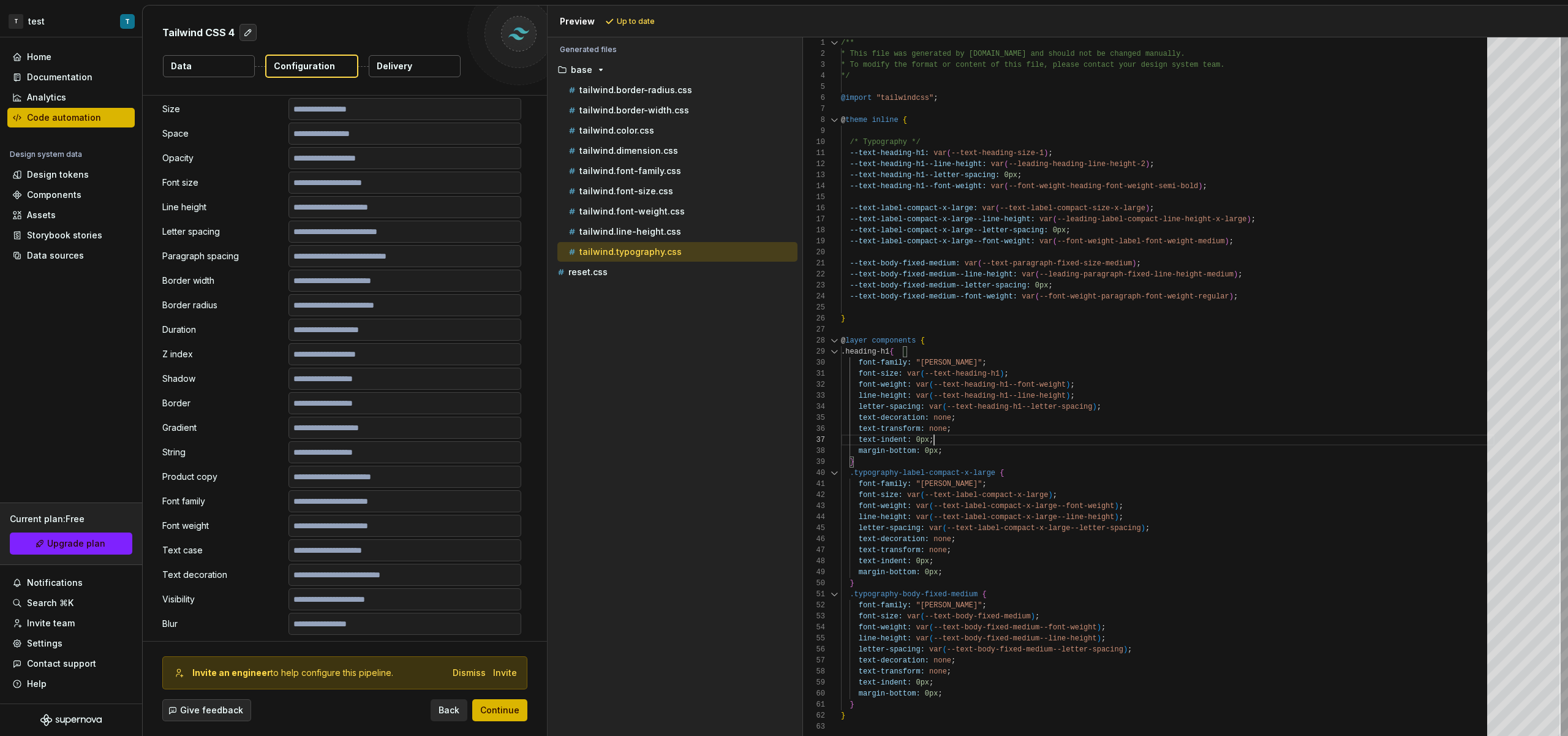
scroll to position [66, 93]
click at [992, 439] on div "/** * This file was generated by Supernova.io and sho uld not be changed manual…" at bounding box center [1167, 387] width 654 height 698
click at [653, 238] on div "tailwind.line-height.css" at bounding box center [678, 231] width 240 height 20
click at [670, 242] on div "tailwind.typography.css" at bounding box center [678, 252] width 240 height 20
click at [670, 231] on p "tailwind.line-height.css" at bounding box center [631, 231] width 101 height 10
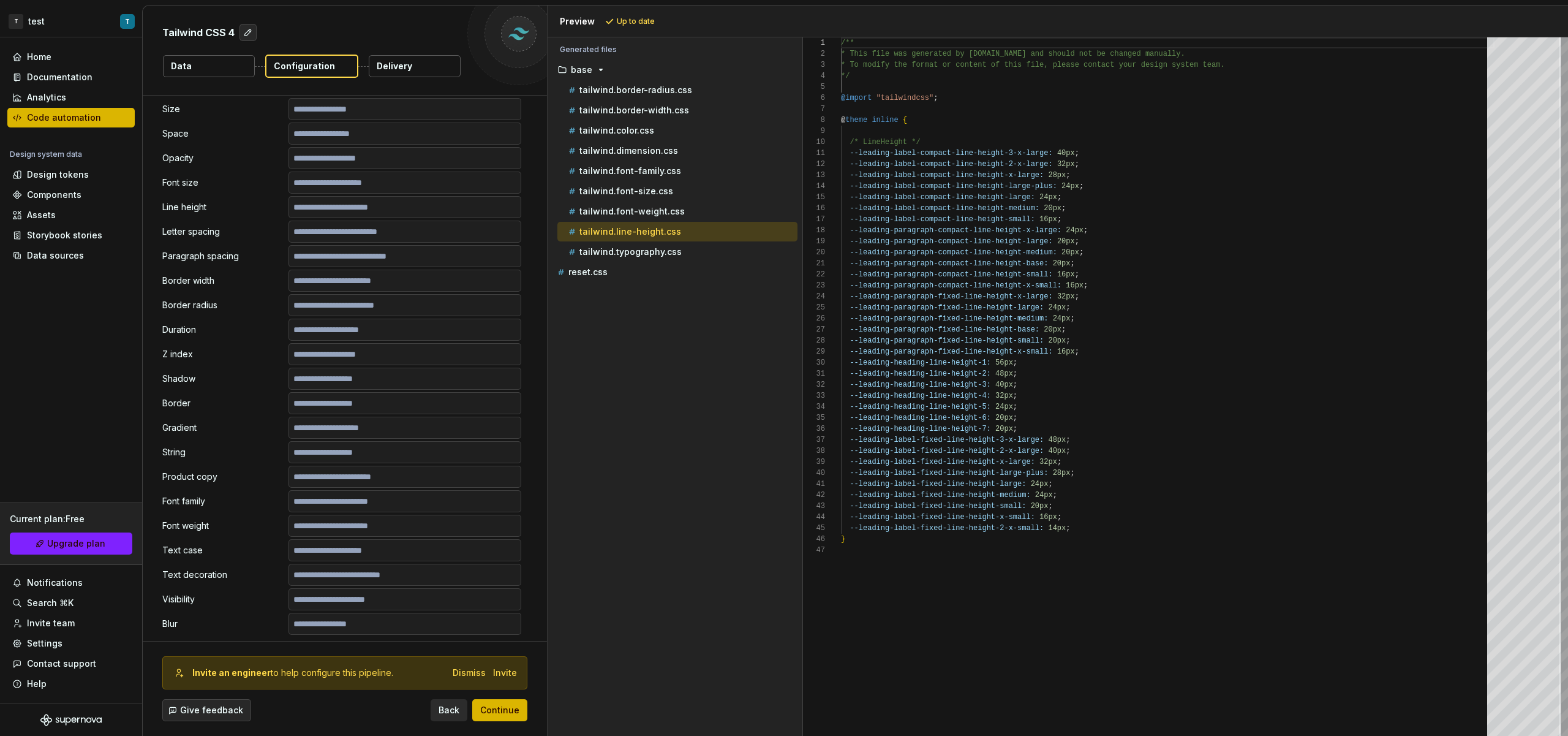
scroll to position [110, 0]
click at [666, 209] on p "tailwind.font-weight.css" at bounding box center [632, 211] width 106 height 10
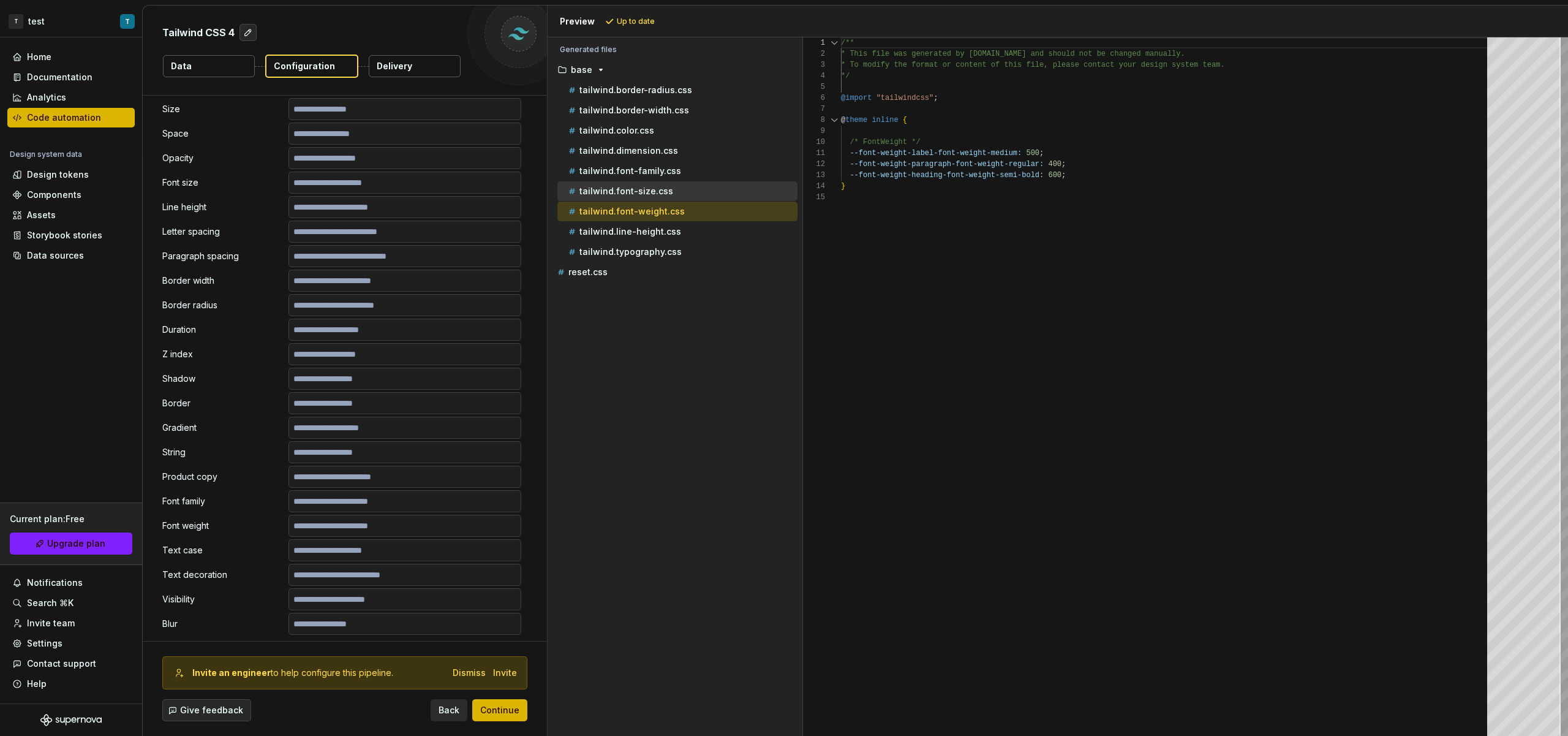
click at [670, 186] on div "tailwind.font-size.css" at bounding box center [681, 191] width 231 height 12
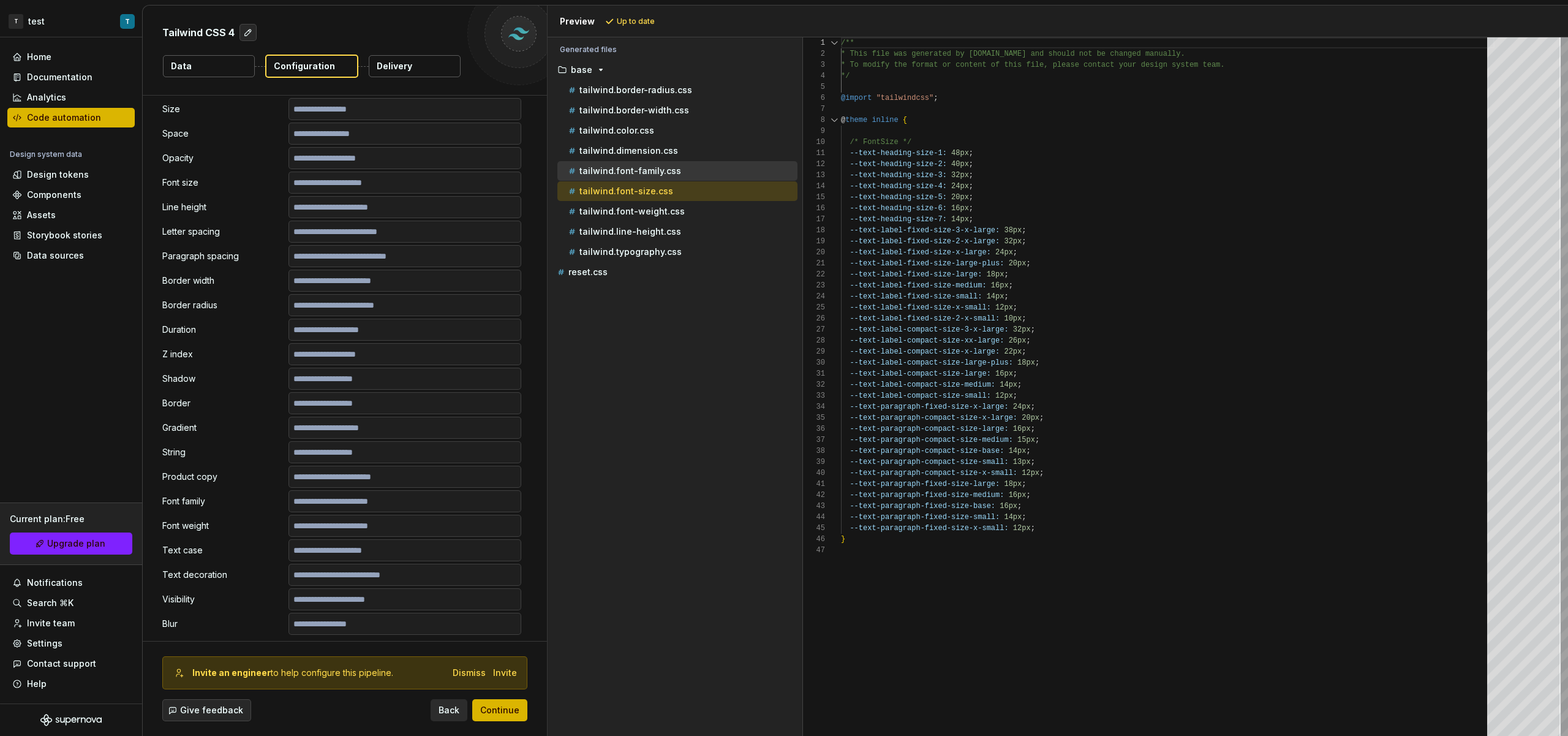
click at [692, 173] on div "tailwind.font-family.css" at bounding box center [681, 170] width 231 height 12
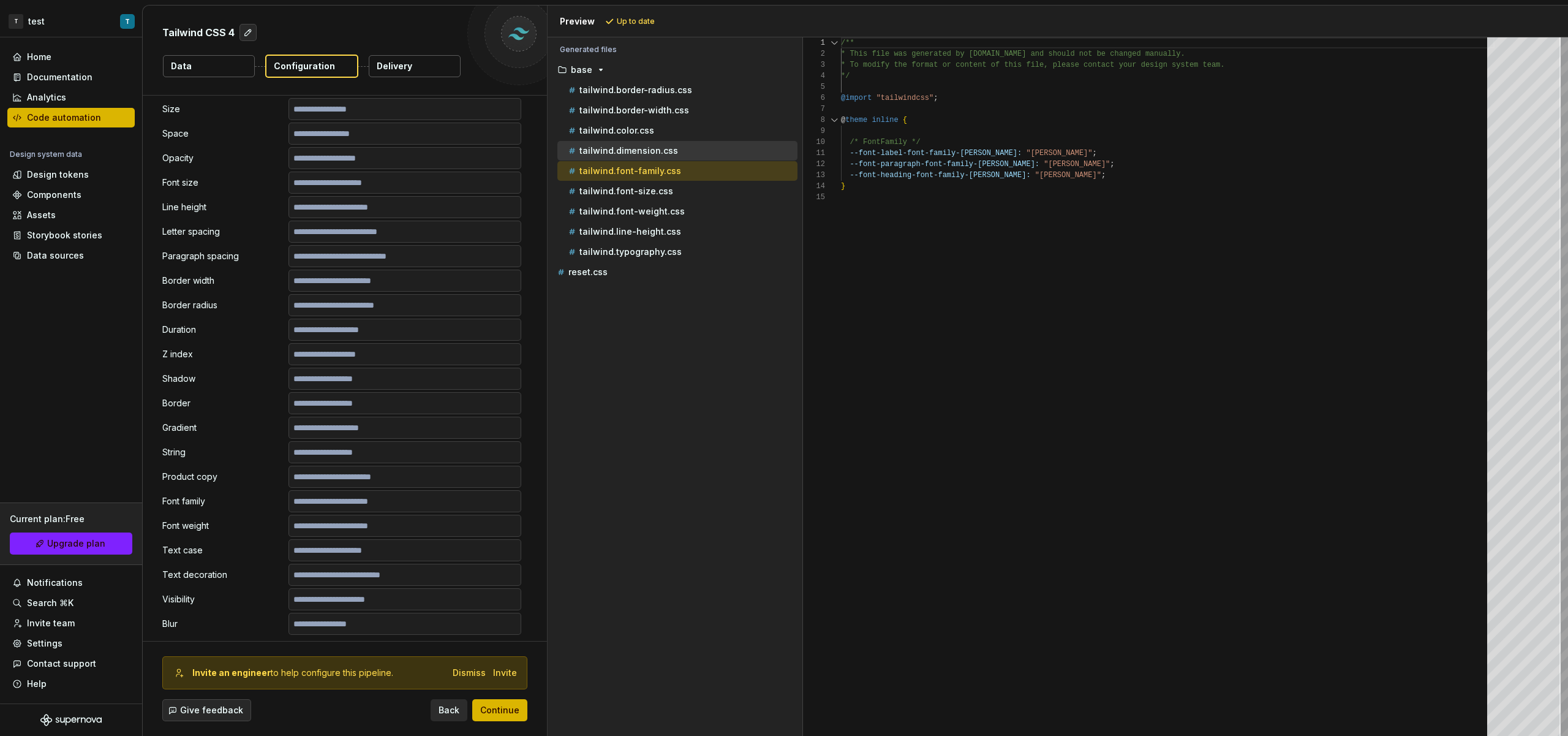
click at [694, 154] on div "tailwind.dimension.css" at bounding box center [681, 150] width 231 height 12
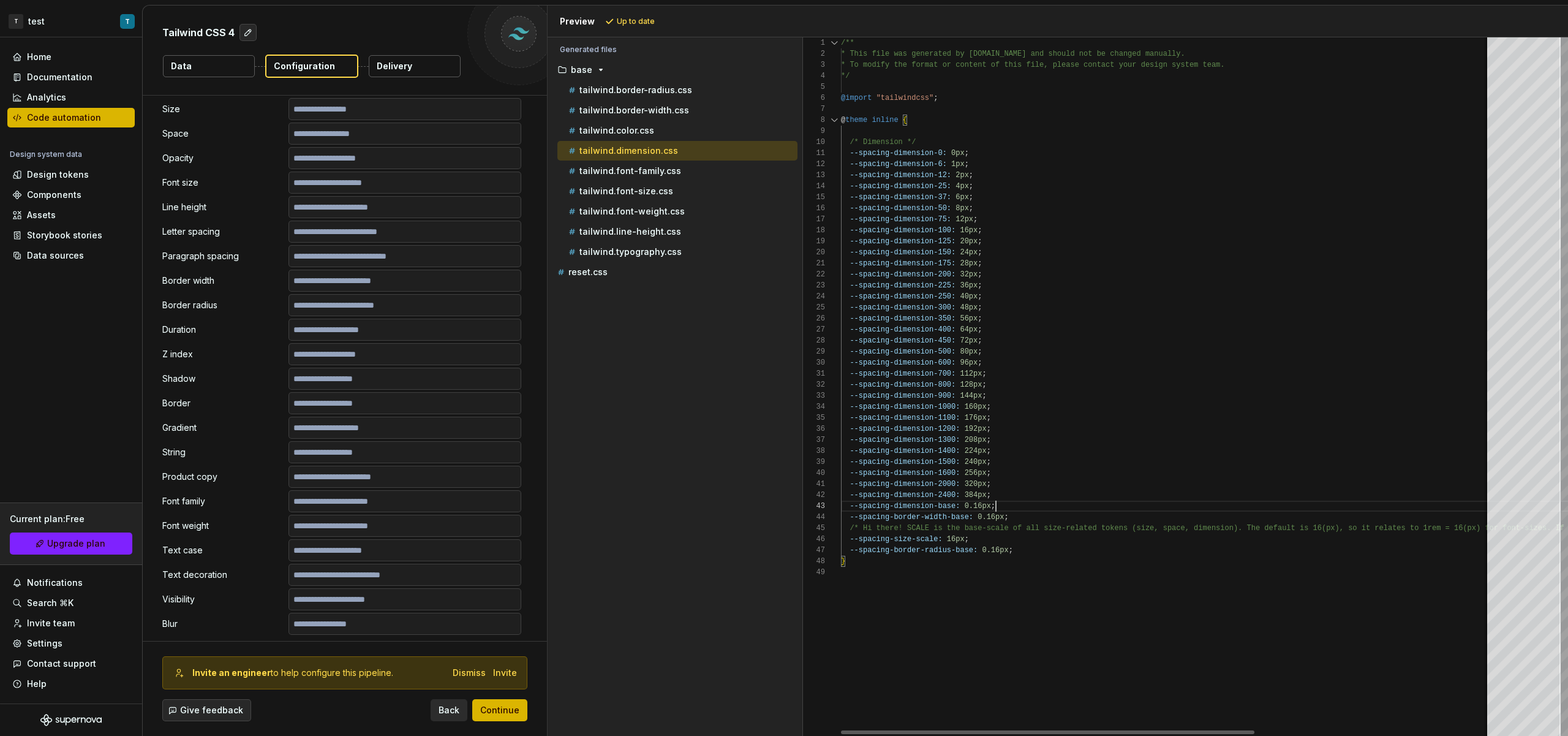
scroll to position [0, 89]
drag, startPoint x: 1017, startPoint y: 511, endPoint x: 924, endPoint y: 478, distance: 98.7
click at [924, 478] on div "/** * This file was generated by Supernova.io and sho uld not be changed manual…" at bounding box center [1351, 387] width 1021 height 698
click at [1031, 502] on div "/** * This file was generated by Supernova.io and sho uld not be changed manual…" at bounding box center [1351, 387] width 1021 height 698
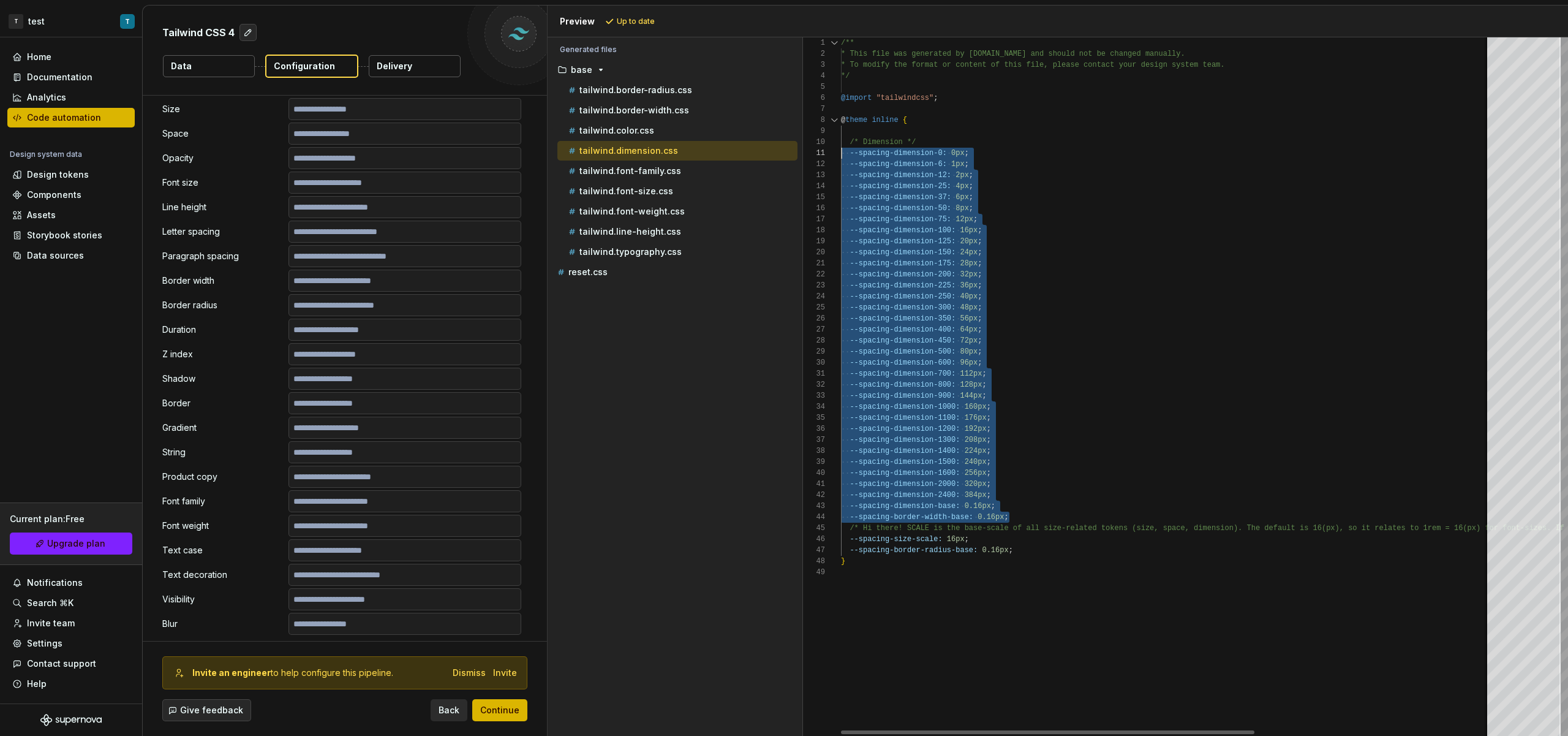
scroll to position [0, 0]
drag, startPoint x: 1023, startPoint y: 513, endPoint x: 831, endPoint y: 148, distance: 412.4
click at [841, 148] on div "/** * This file was generated by Supernova.io and sho uld not be changed manual…" at bounding box center [1351, 387] width 1021 height 698
click at [668, 128] on div "tailwind.color.css" at bounding box center [681, 130] width 231 height 12
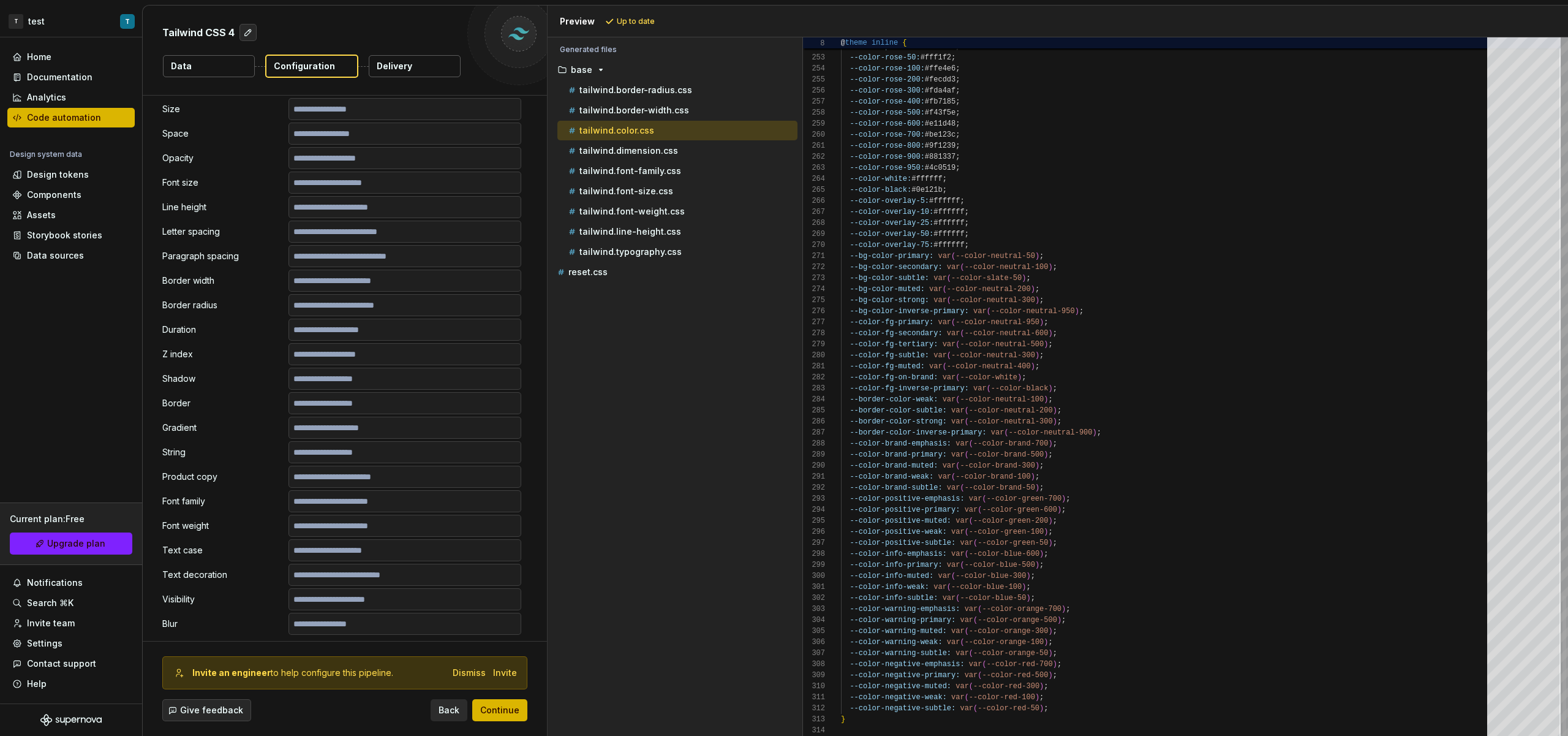
click at [1563, 697] on div at bounding box center [1565, 666] width 3 height 141
click at [691, 95] on div "tailwind.border-radius.css" at bounding box center [681, 90] width 231 height 12
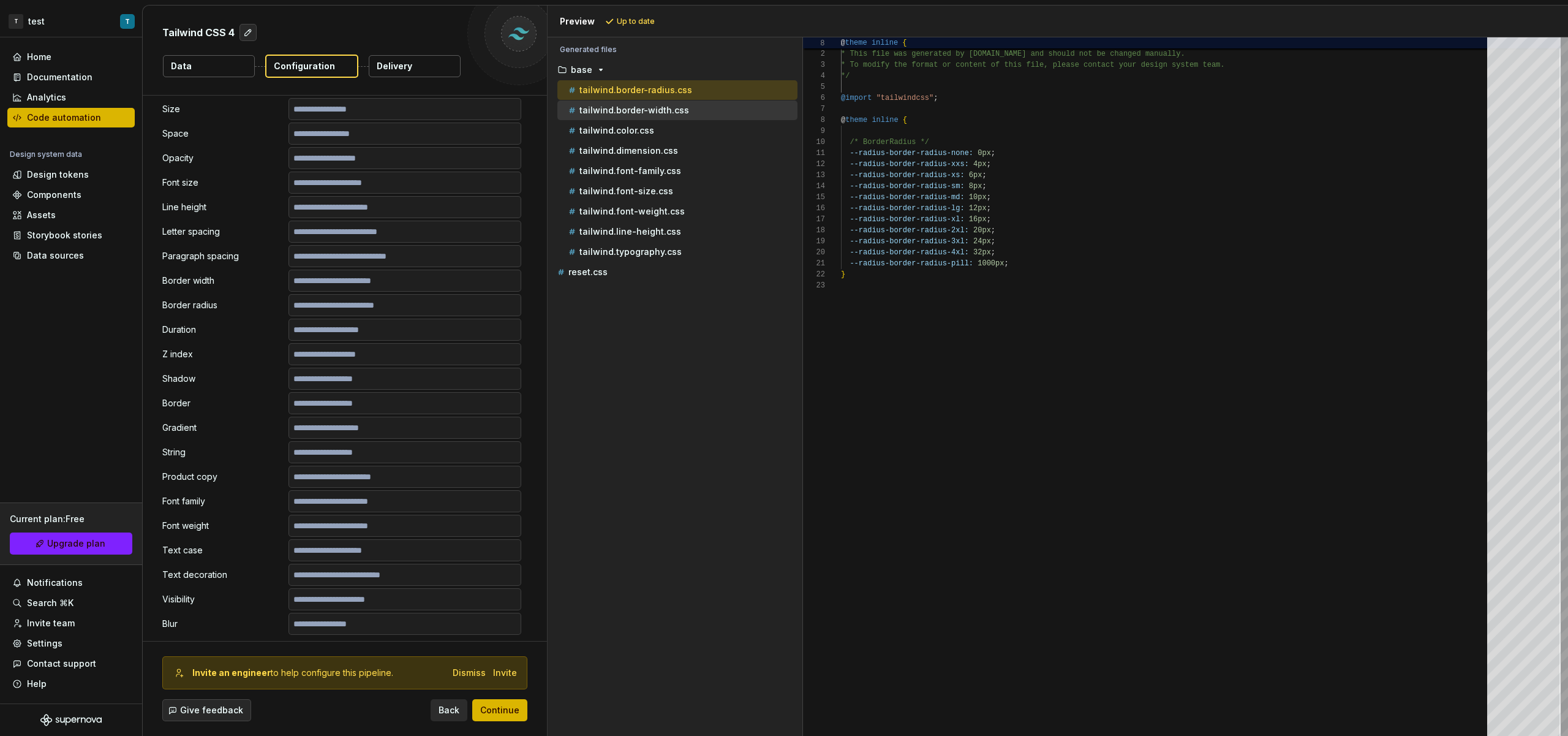
click at [694, 104] on div "tailwind.border-width.css" at bounding box center [681, 110] width 231 height 12
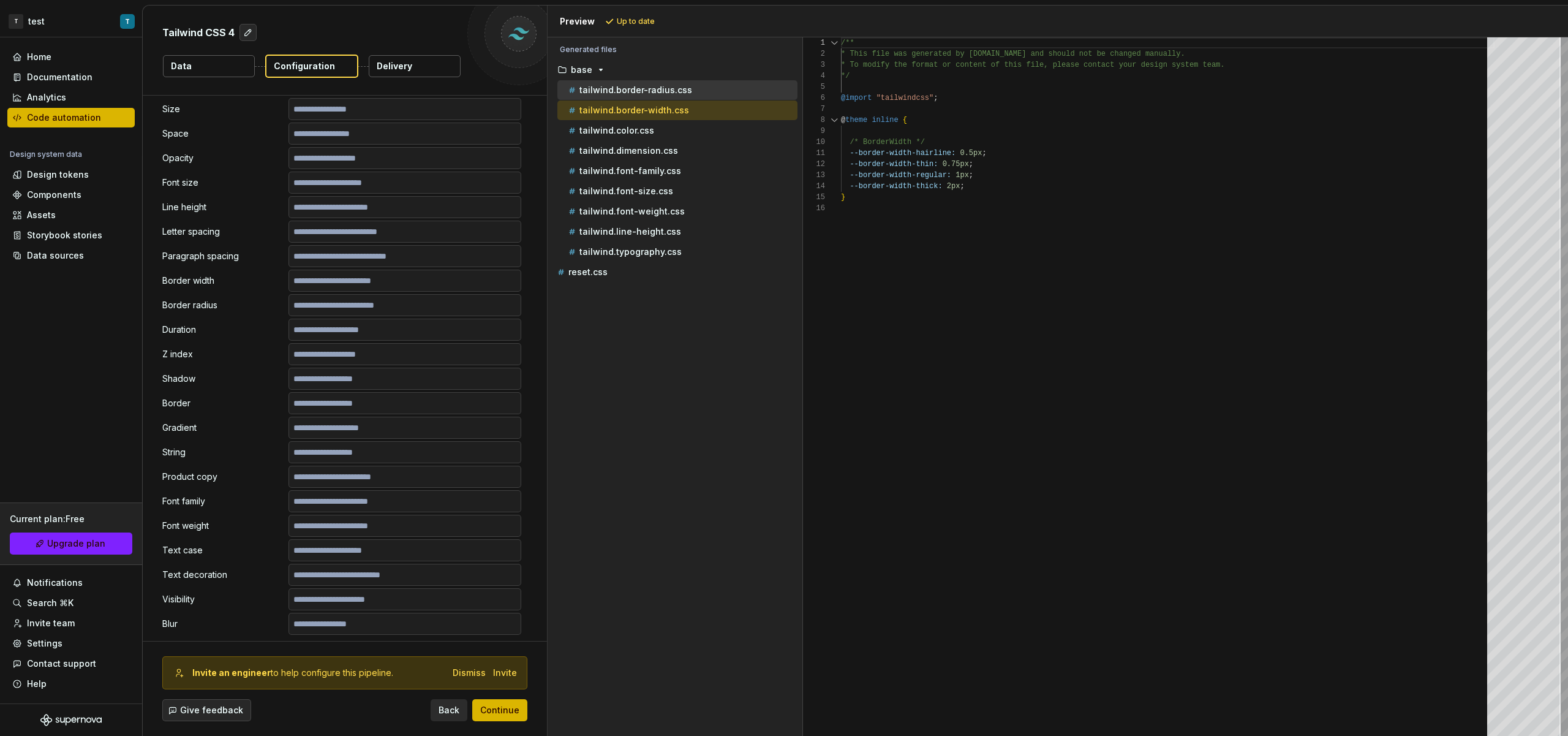
click at [709, 90] on div "tailwind.border-radius.css" at bounding box center [681, 90] width 231 height 12
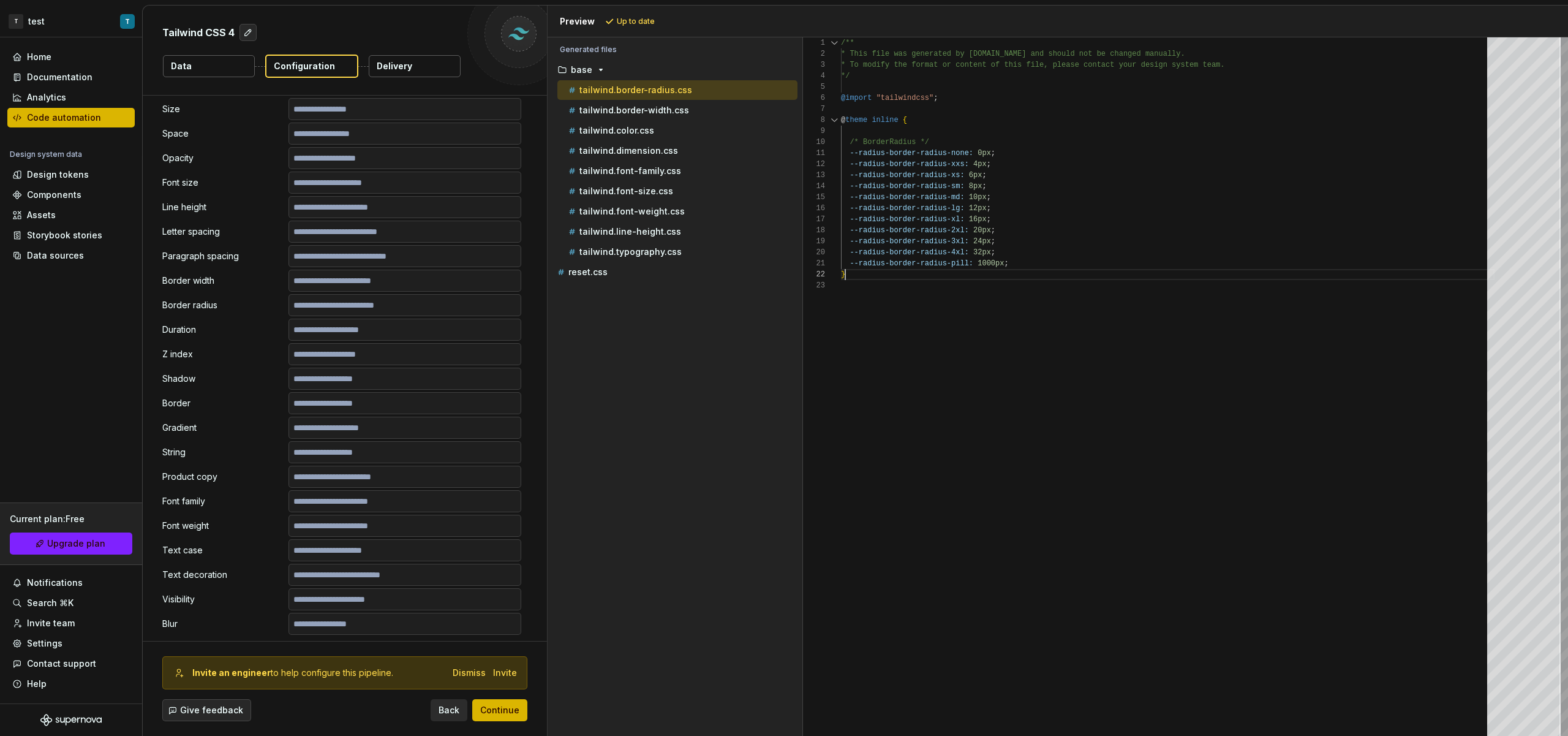
scroll to position [0, 18]
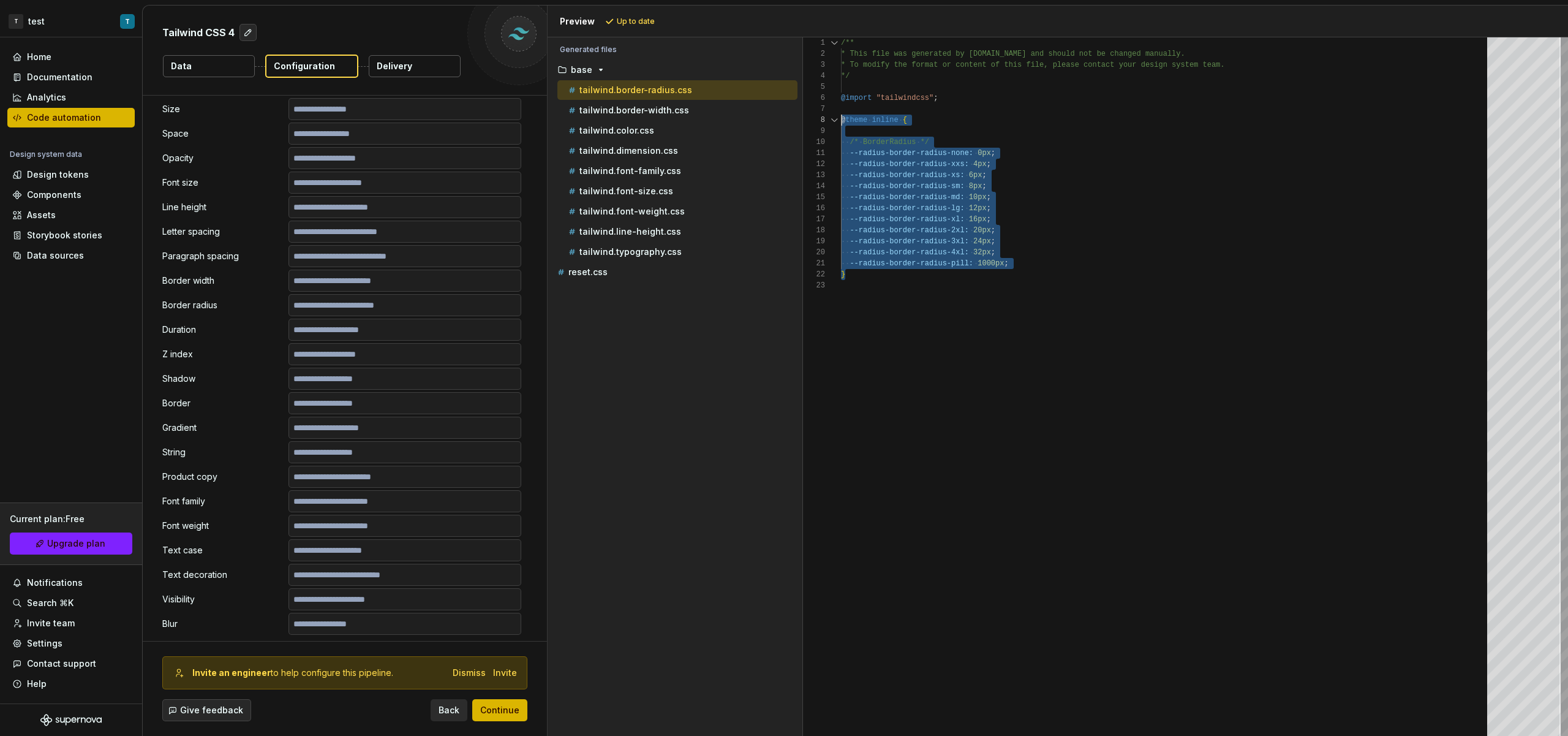
drag, startPoint x: 875, startPoint y: 274, endPoint x: 841, endPoint y: 135, distance: 143.1
click at [841, 114] on div "/** * This file was generated by Supernova.io and sho uld not be changed manual…" at bounding box center [1167, 387] width 654 height 698
type textarea "**********"
click at [955, 335] on div "/** * This file was generated by Supernova.io and sho uld not be changed manual…" at bounding box center [1167, 387] width 654 height 698
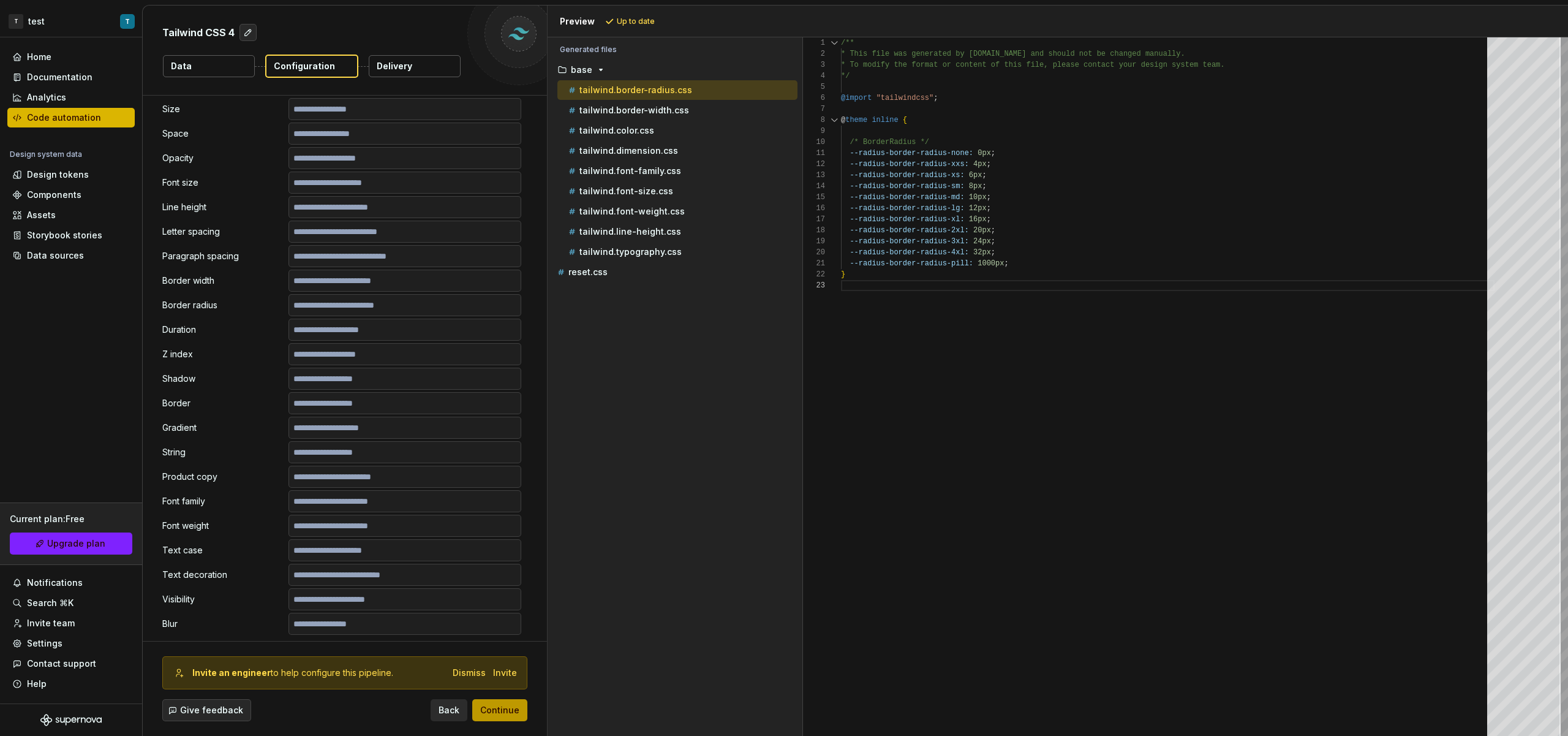
click at [517, 703] on button "Continue" at bounding box center [499, 710] width 55 height 22
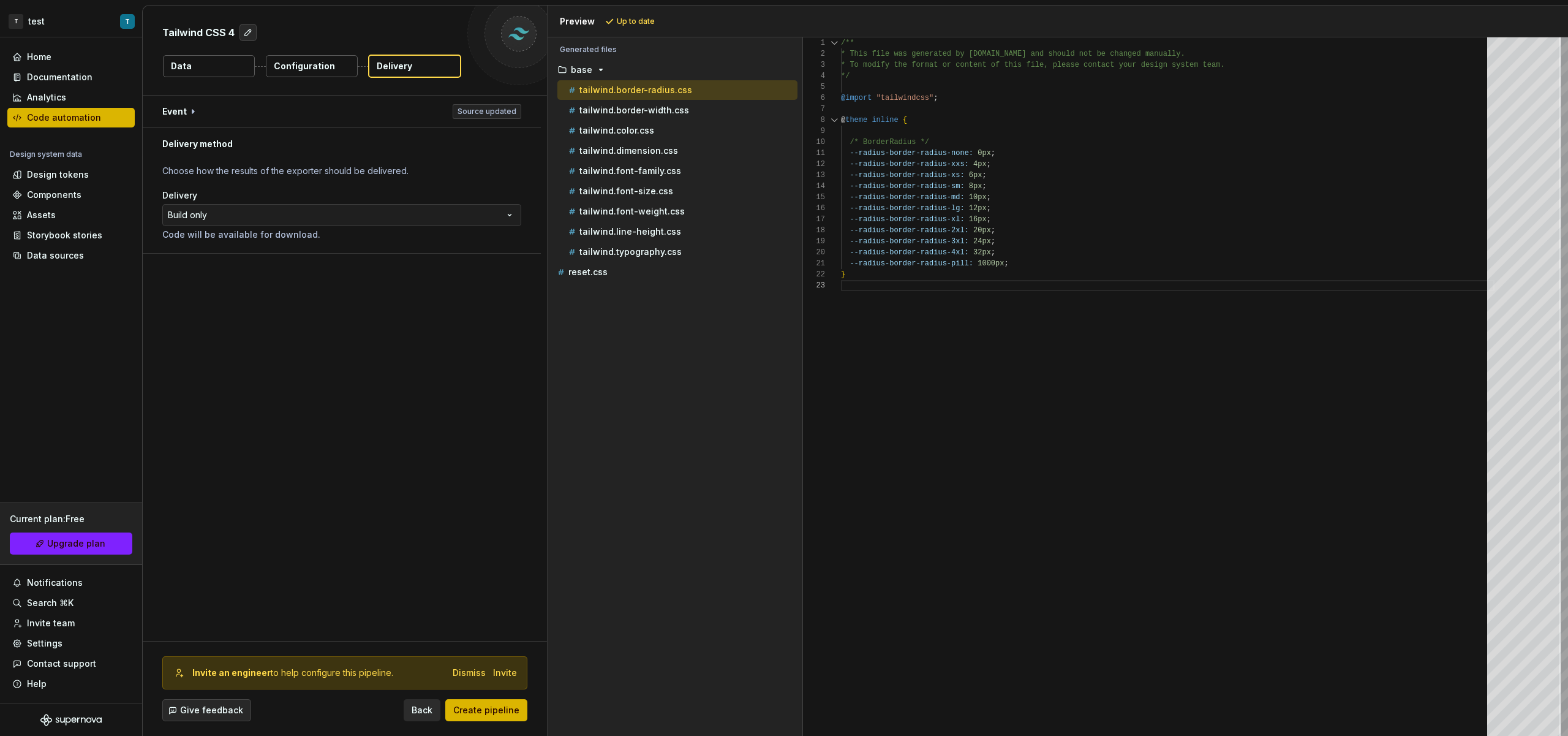
click at [372, 202] on div "**********" at bounding box center [341, 214] width 359 height 52
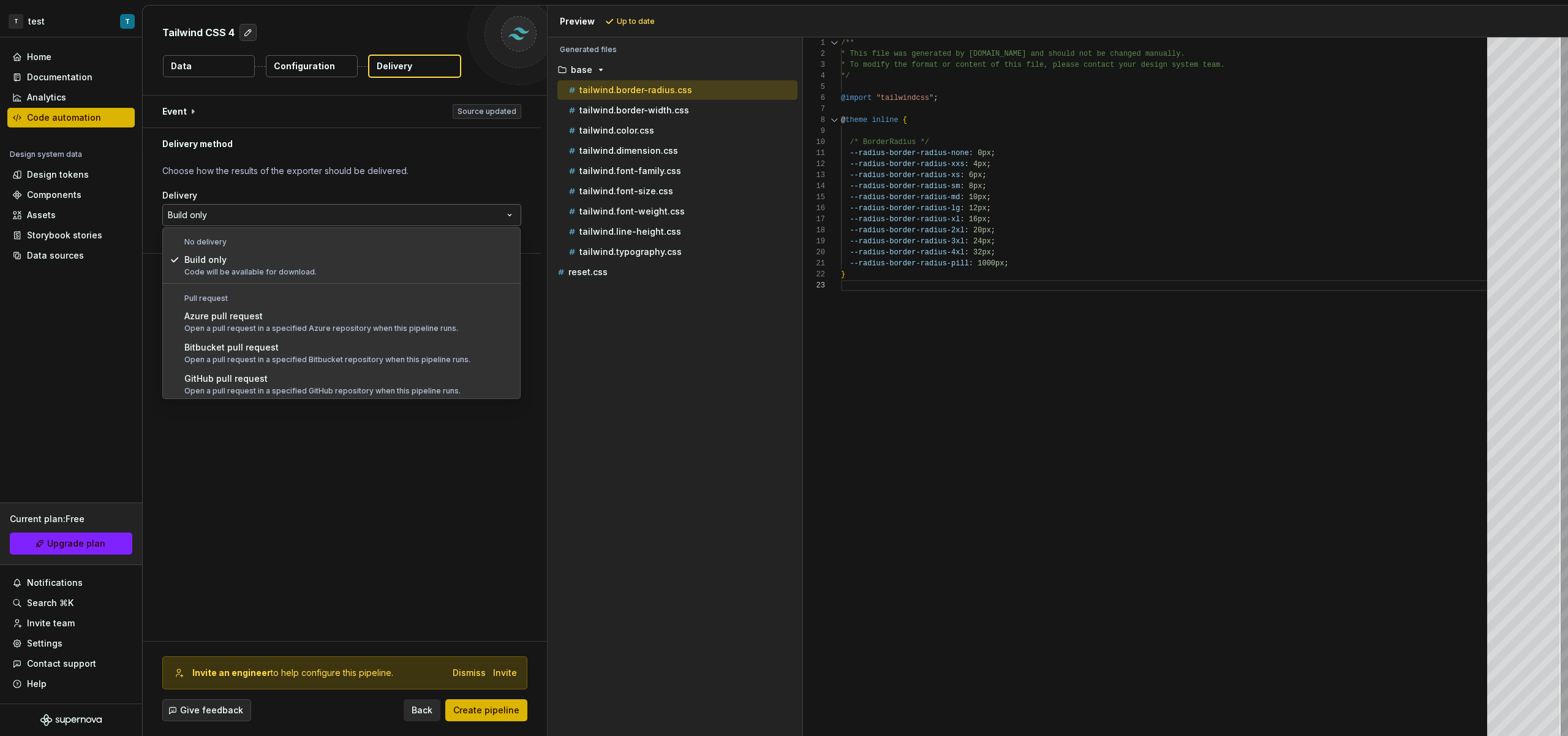
click at [367, 209] on html "**********" at bounding box center [784, 368] width 1568 height 736
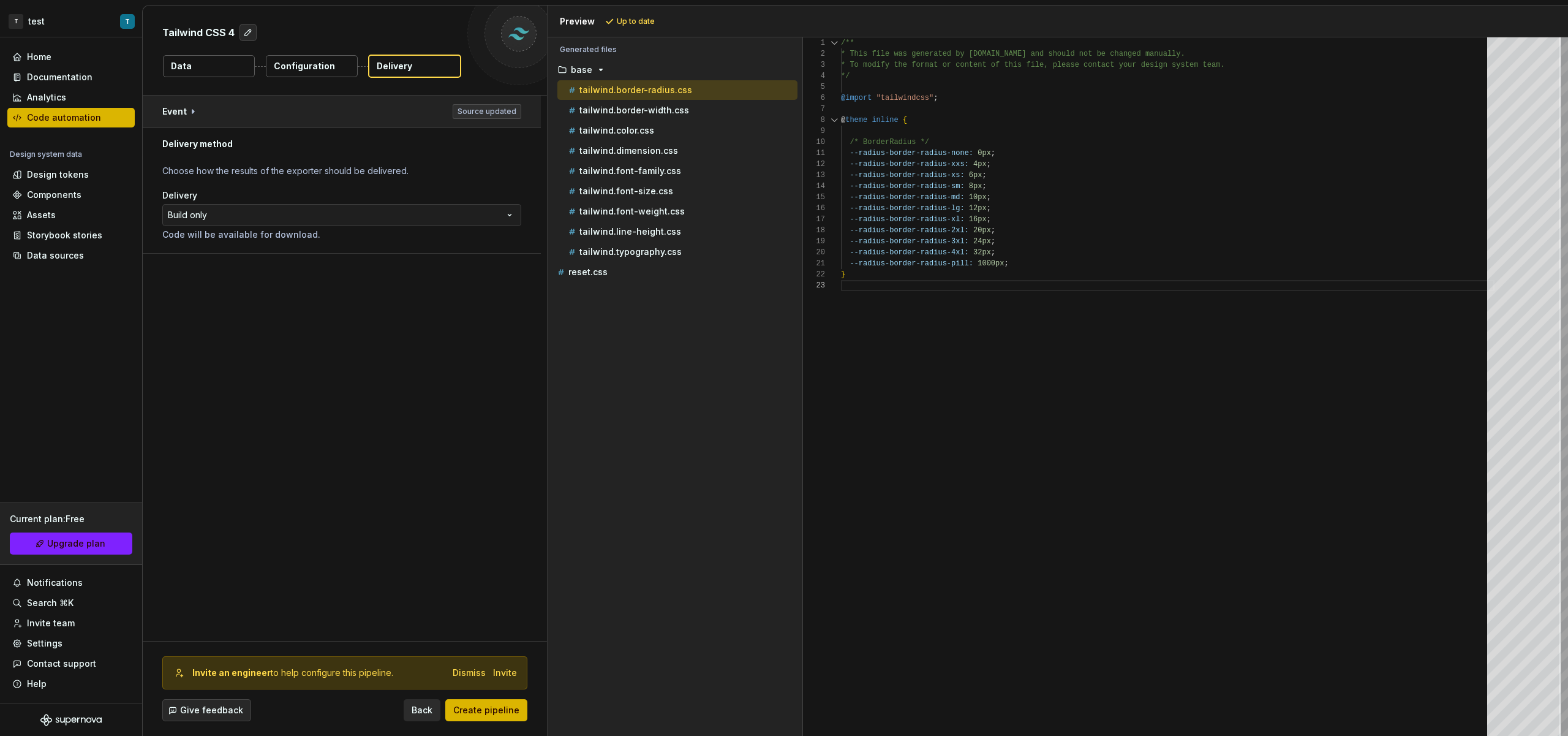
click at [431, 113] on button "button" at bounding box center [342, 111] width 398 height 32
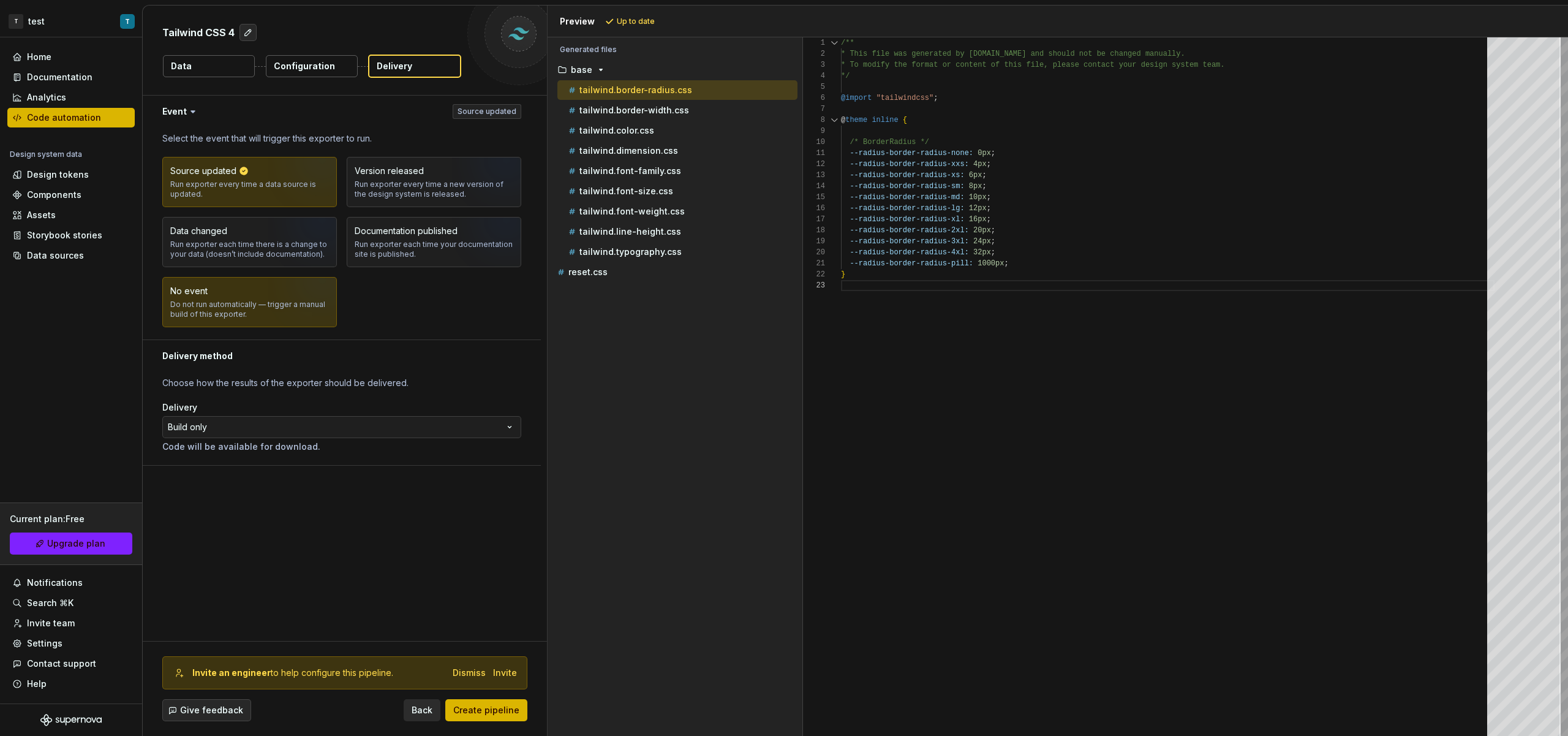
click at [275, 304] on img "button" at bounding box center [307, 306] width 79 height 82
click at [510, 704] on button "Create pipeline" at bounding box center [487, 710] width 82 height 22
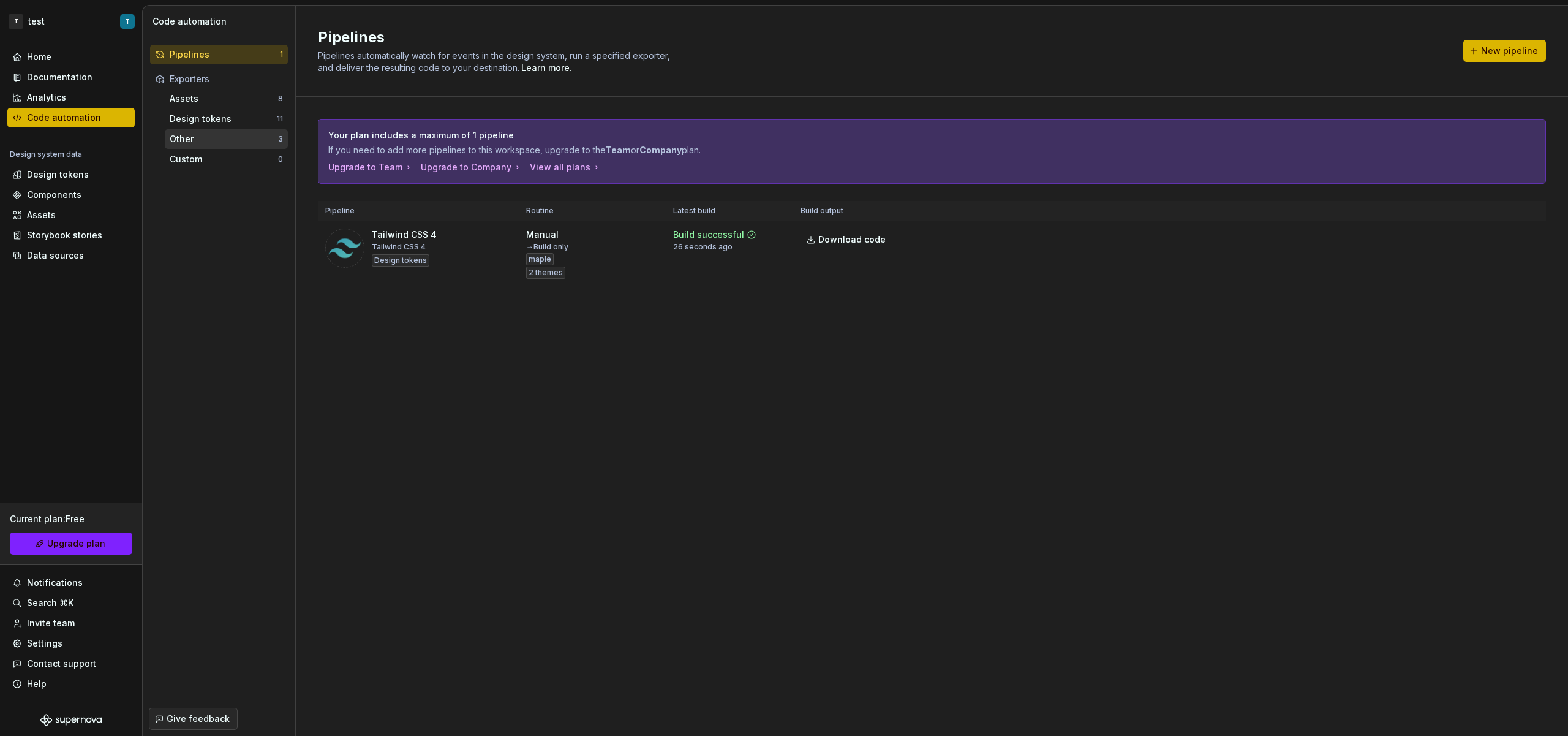
click at [201, 148] on div "Other 3" at bounding box center [226, 139] width 124 height 20
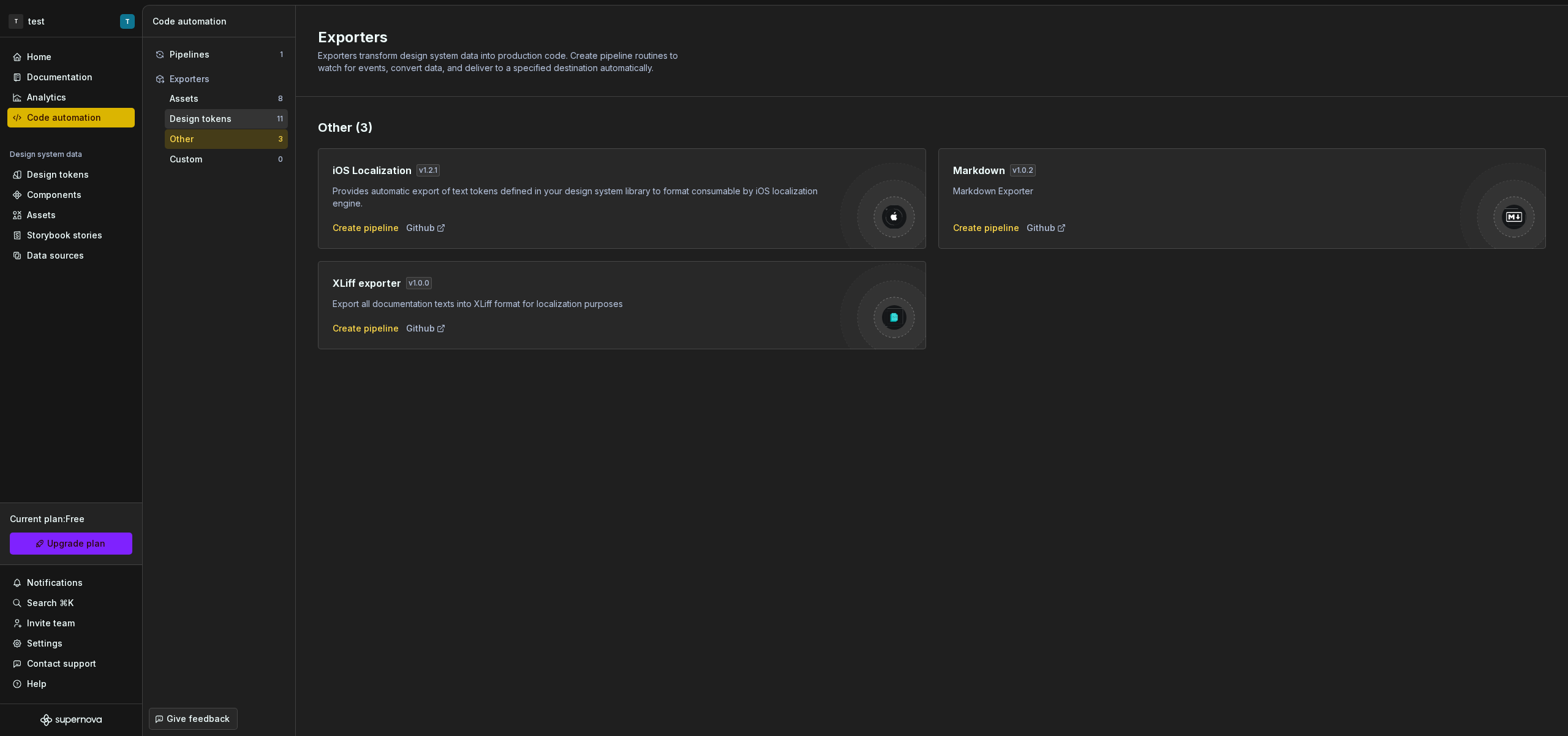
click at [216, 116] on div "Design tokens" at bounding box center [222, 119] width 107 height 12
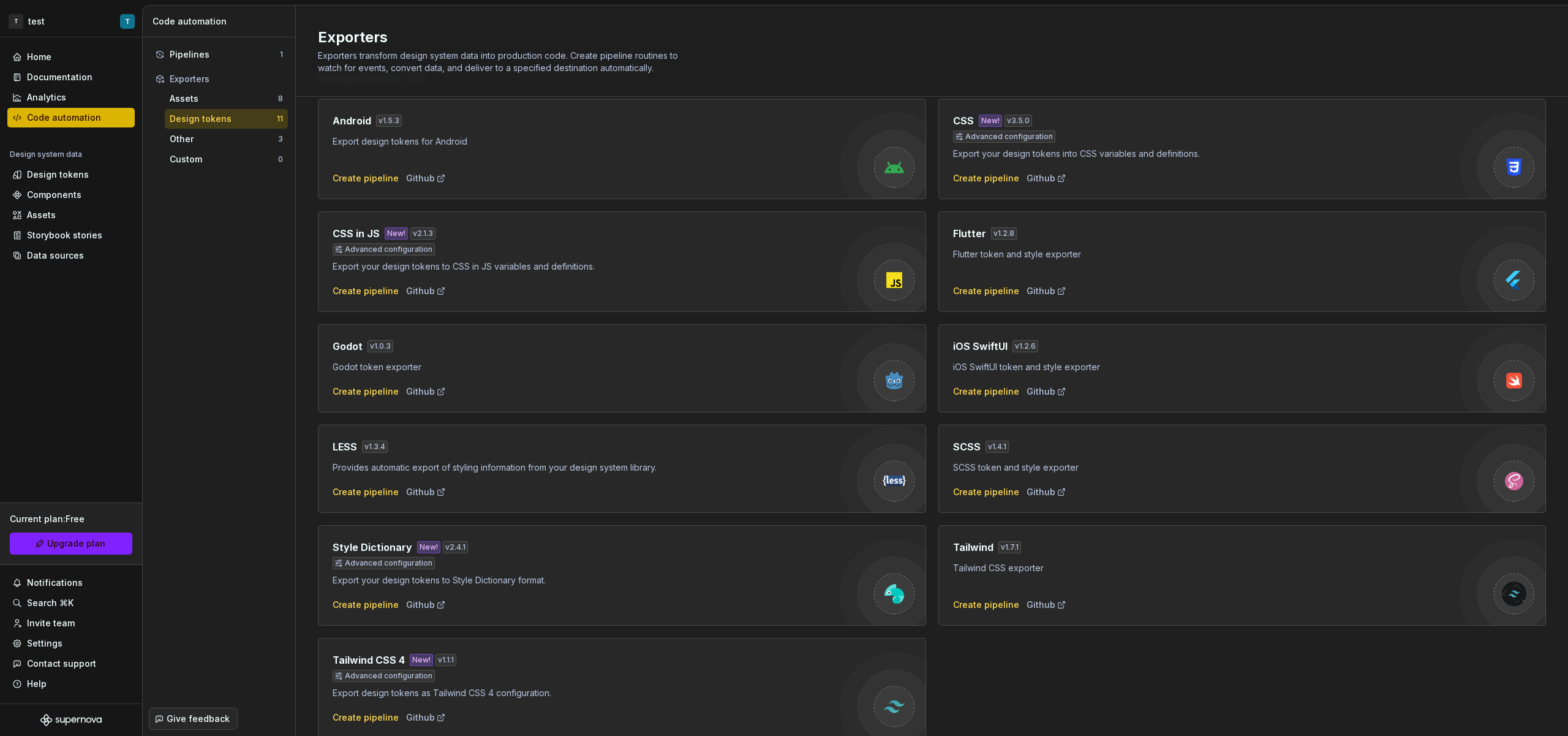
scroll to position [99, 0]
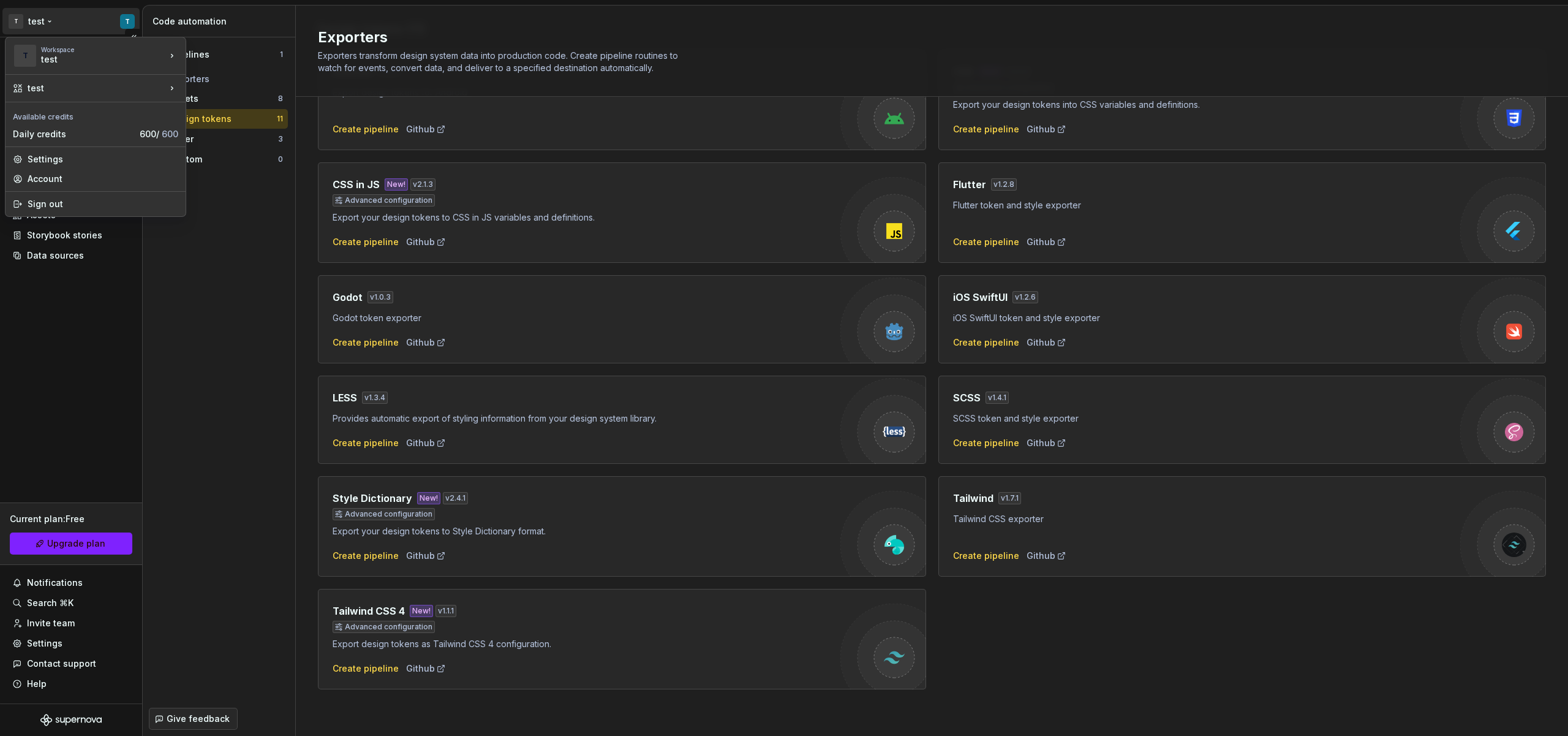
click at [28, 25] on html "T test T Home Documentation Analytics Code automation Design system data Design…" at bounding box center [784, 368] width 1568 height 736
click at [221, 50] on div "MAple" at bounding box center [245, 52] width 79 height 12
